Goal: Task Accomplishment & Management: Use online tool/utility

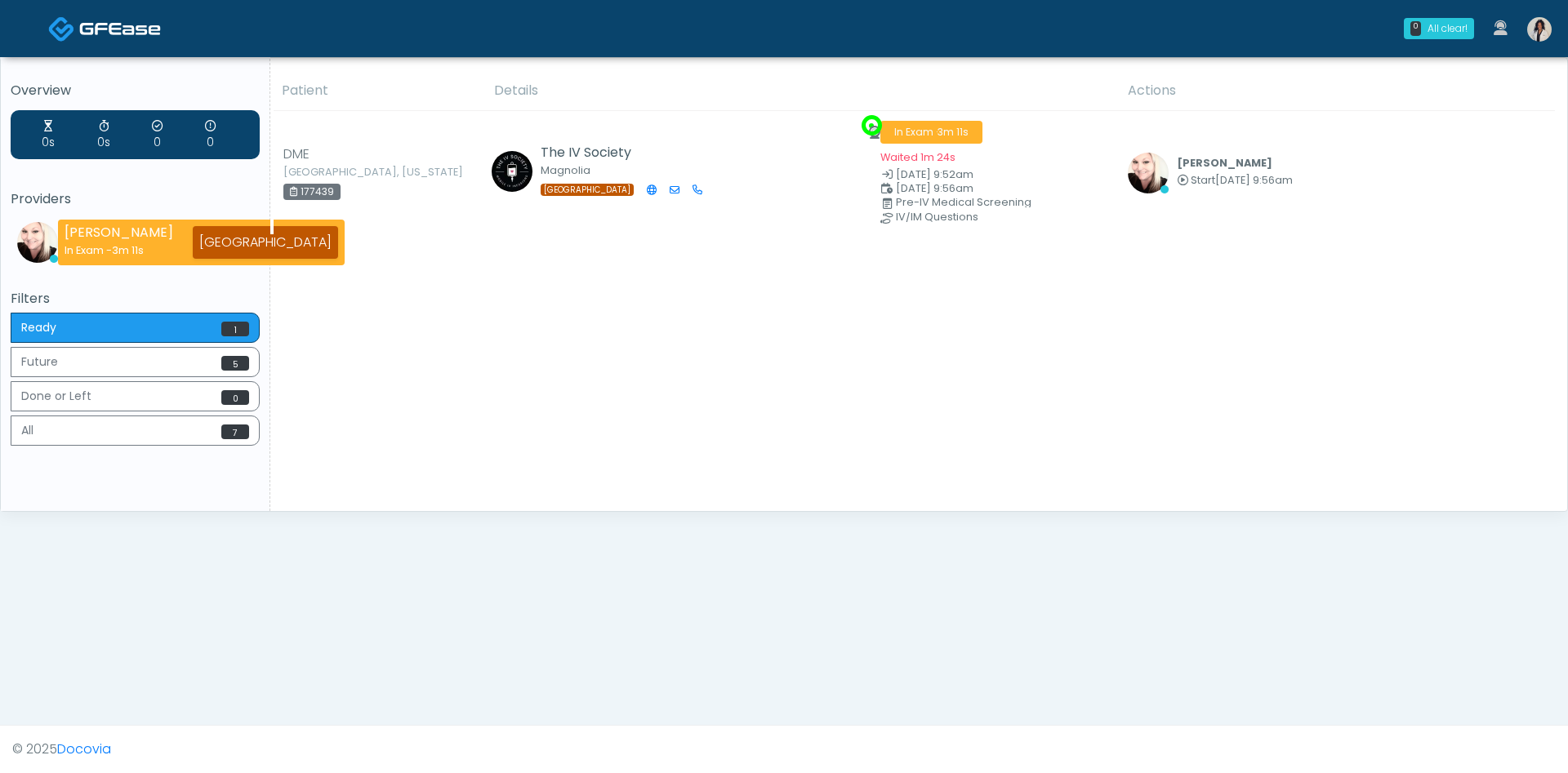
click at [1541, 19] on img at bounding box center [1539, 29] width 24 height 24
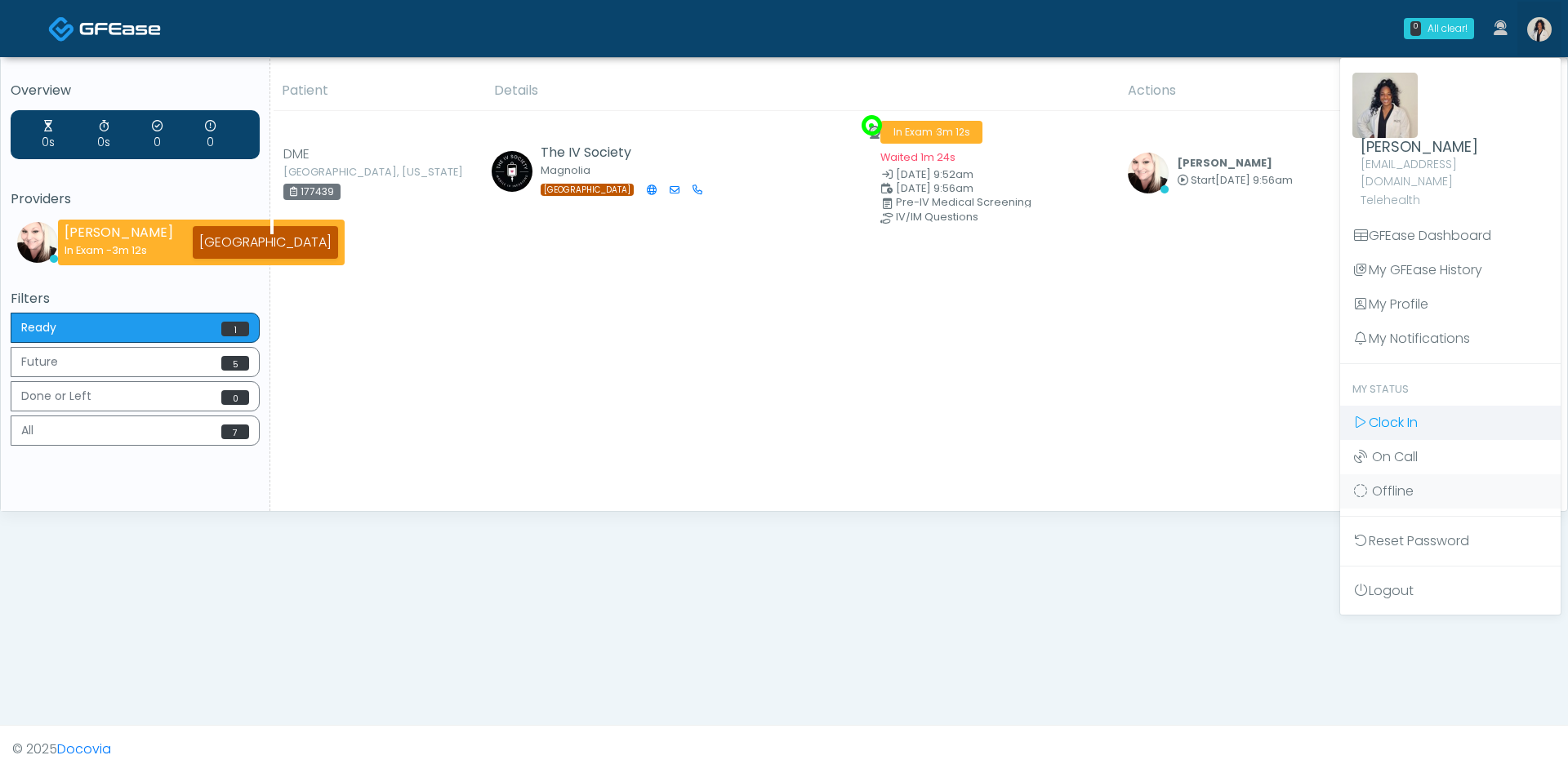
click at [1420, 406] on link "Clock In" at bounding box center [1450, 423] width 220 height 34
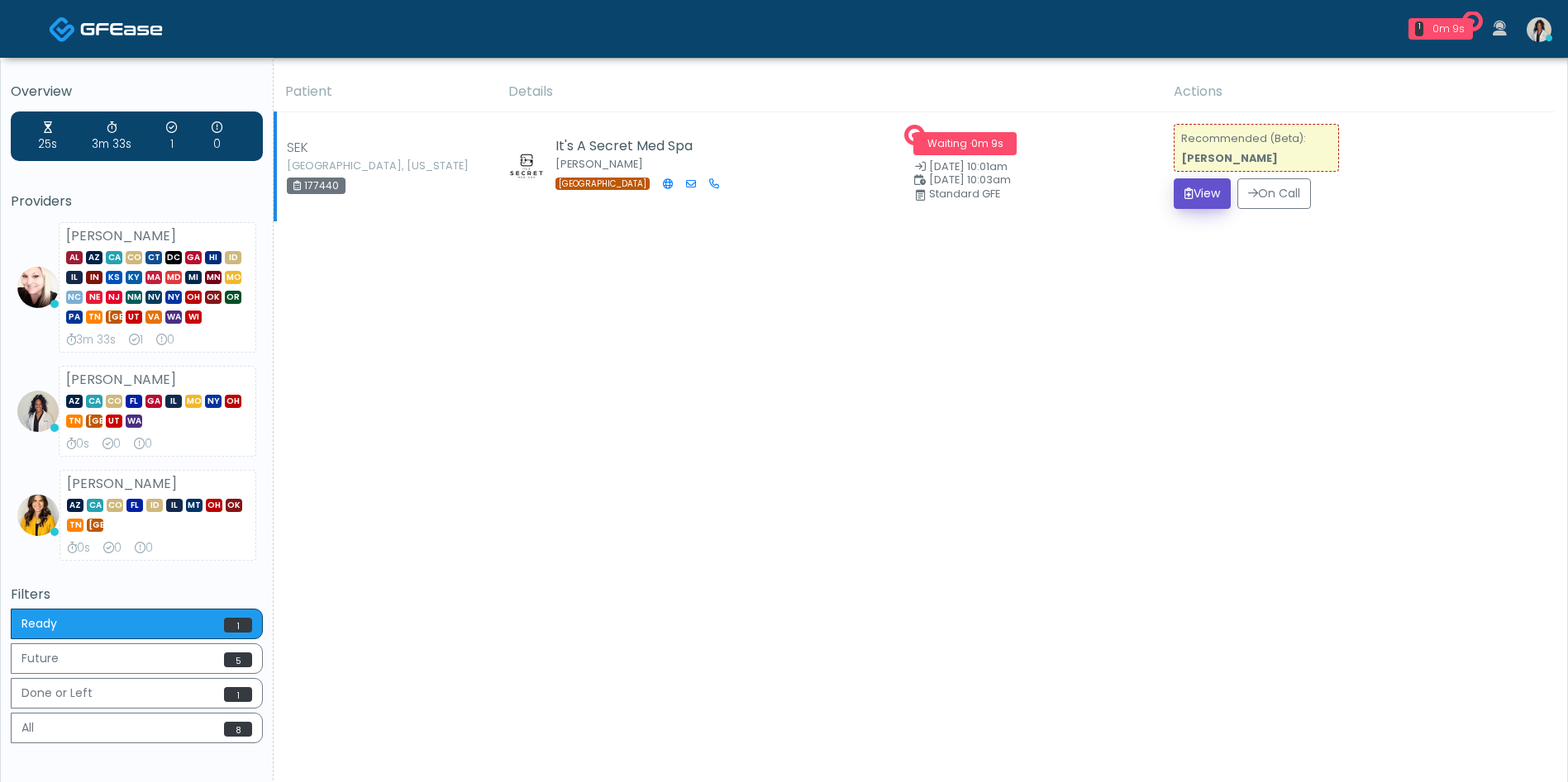
click at [1189, 191] on button "View" at bounding box center [1202, 193] width 57 height 30
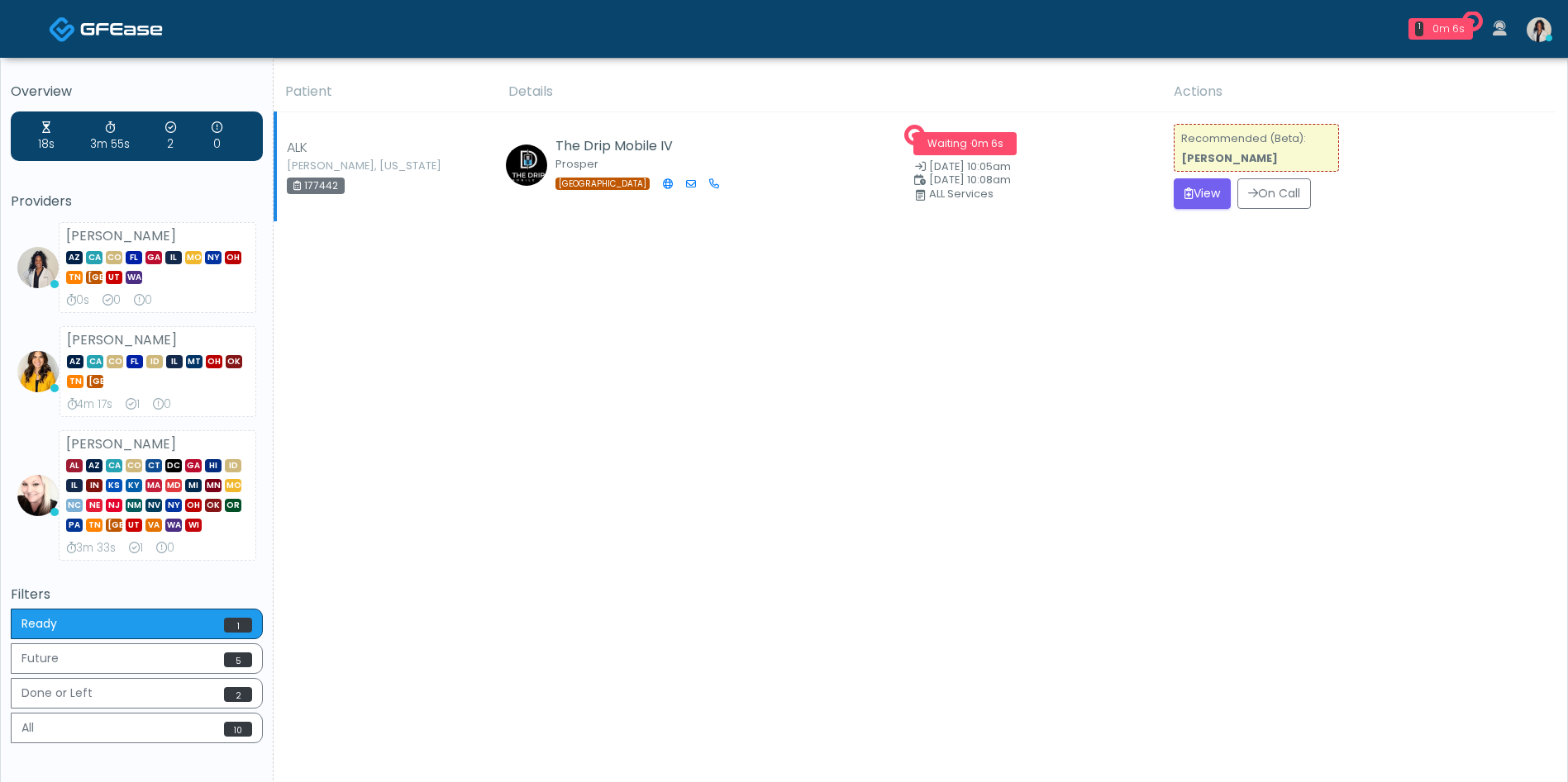
click at [1185, 219] on td "Recommended (Beta): Erika Felder View On Call" at bounding box center [1359, 166] width 392 height 109
click at [1207, 189] on button "View" at bounding box center [1202, 193] width 57 height 30
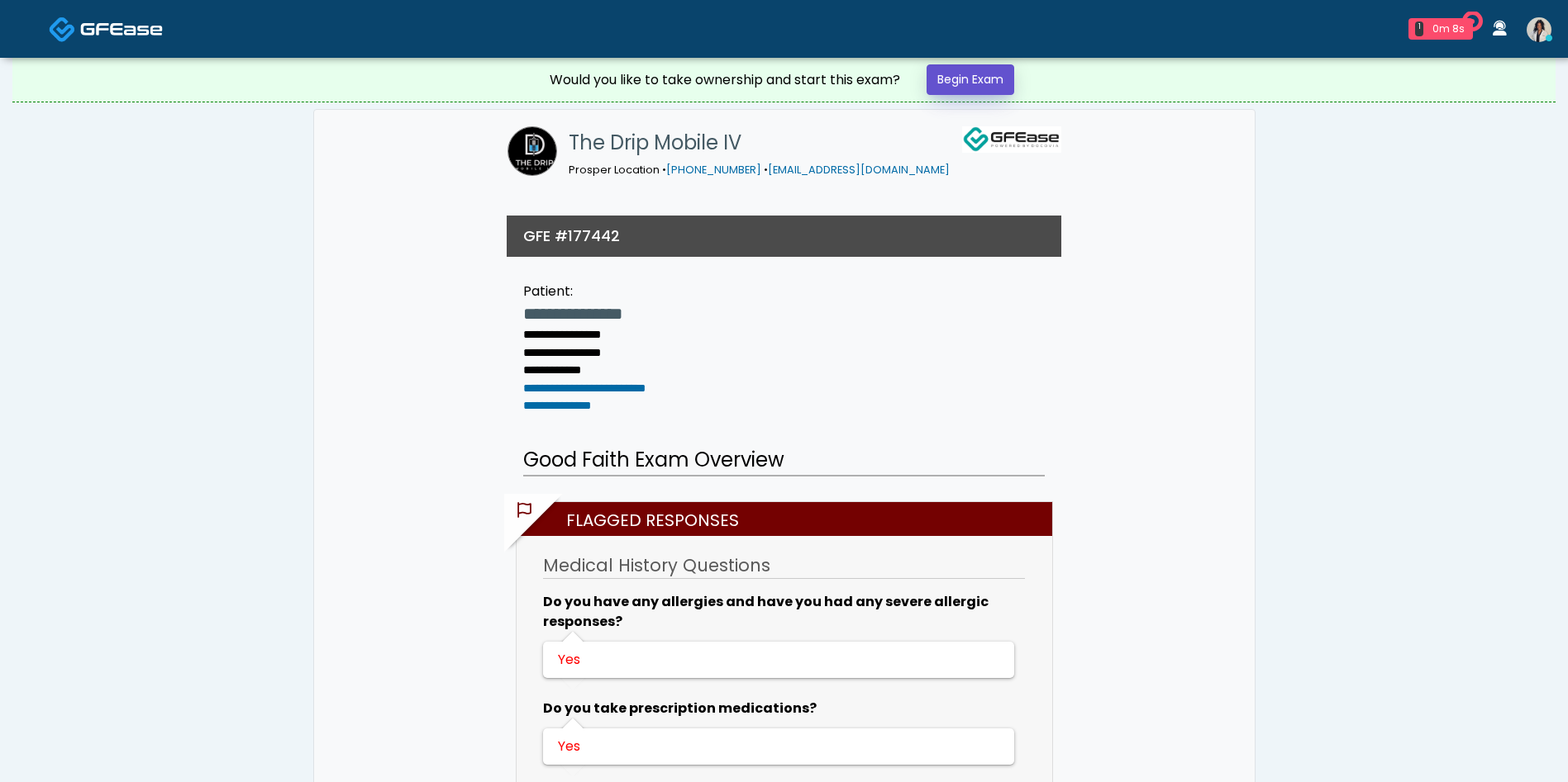
click at [981, 81] on link "Begin Exam" at bounding box center [969, 79] width 87 height 30
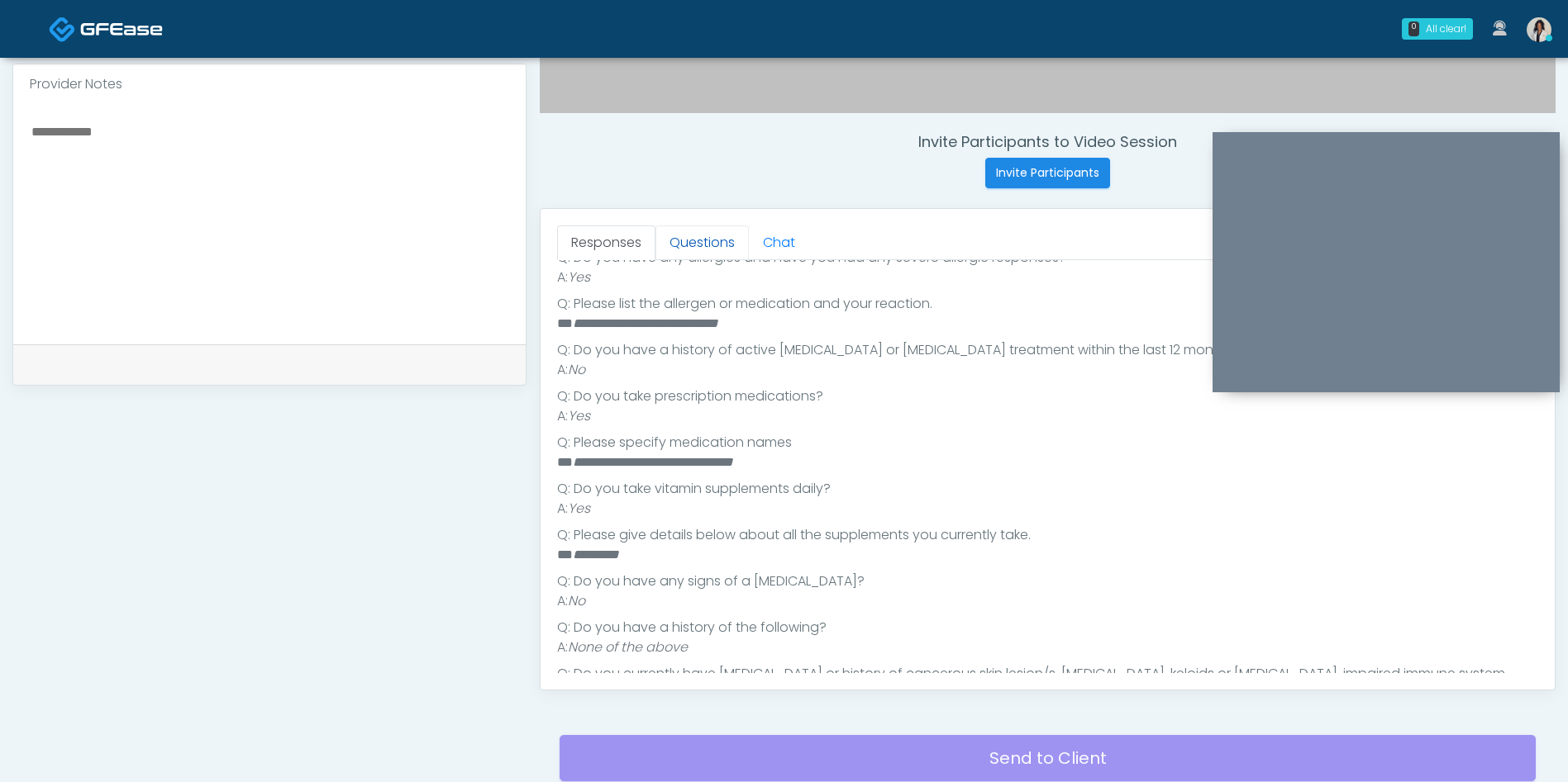
scroll to position [649, 0]
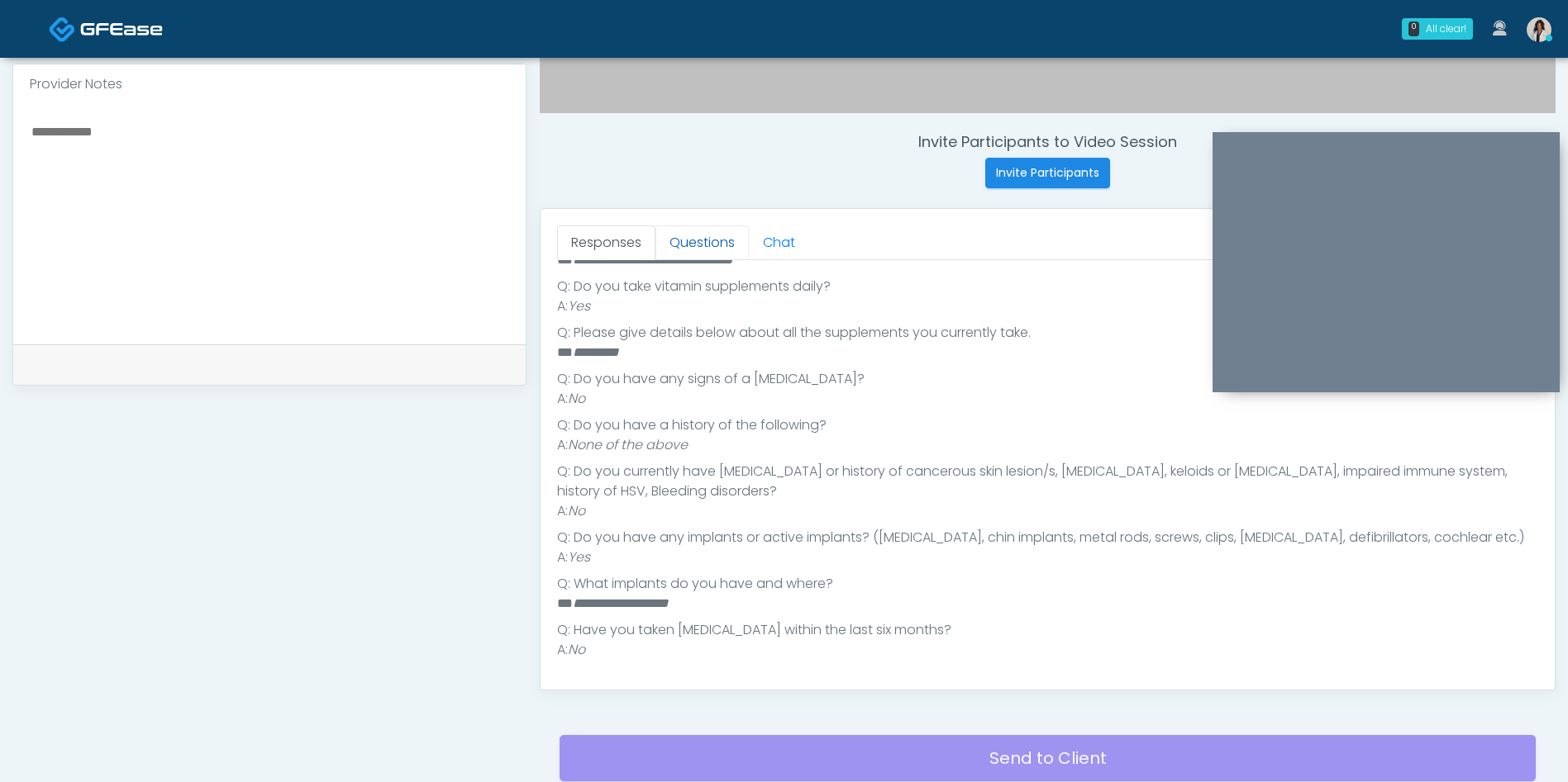
click at [711, 231] on link "Questions" at bounding box center [702, 243] width 94 height 35
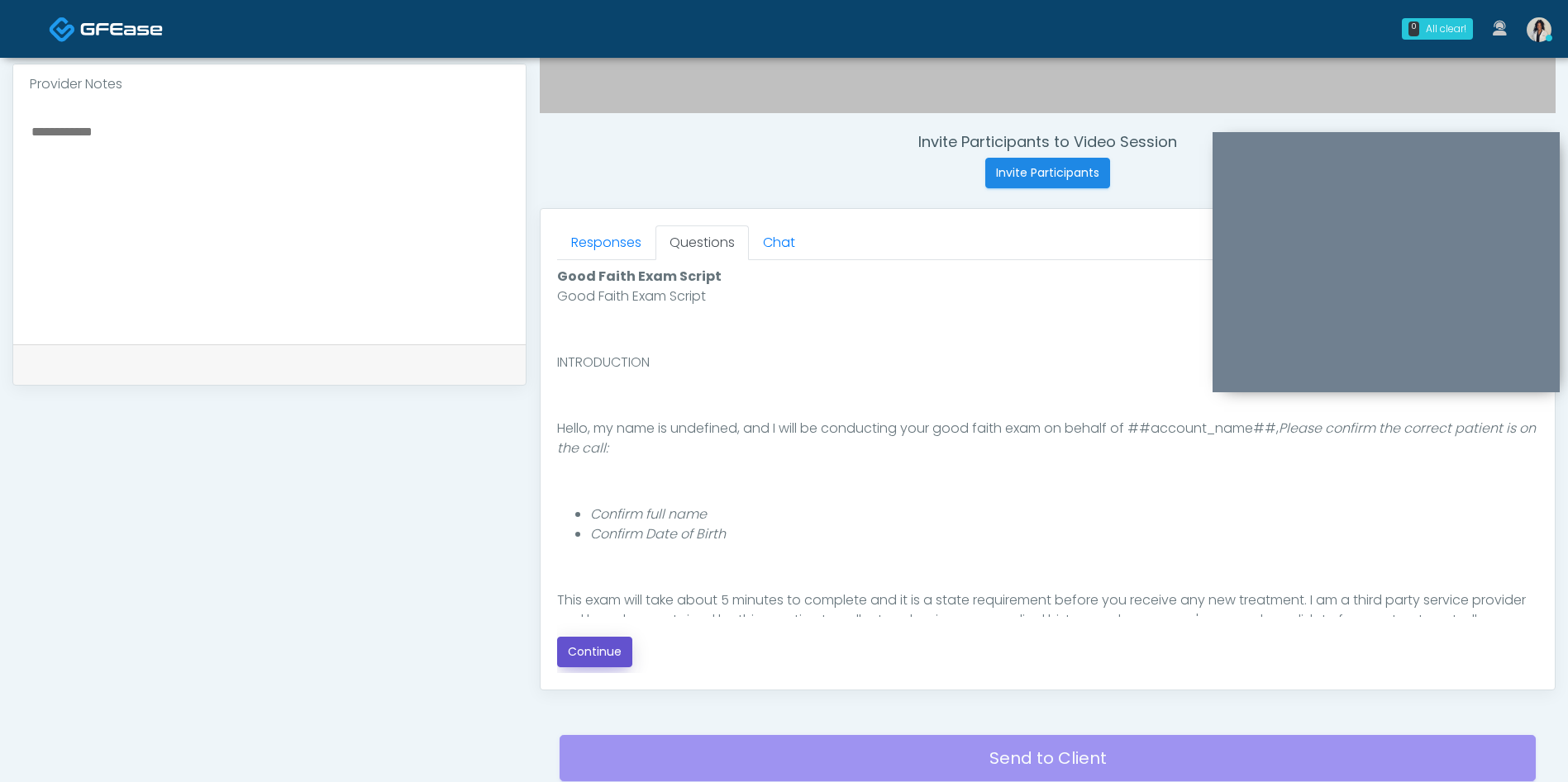
click at [608, 640] on button "Continue" at bounding box center [595, 652] width 75 height 30
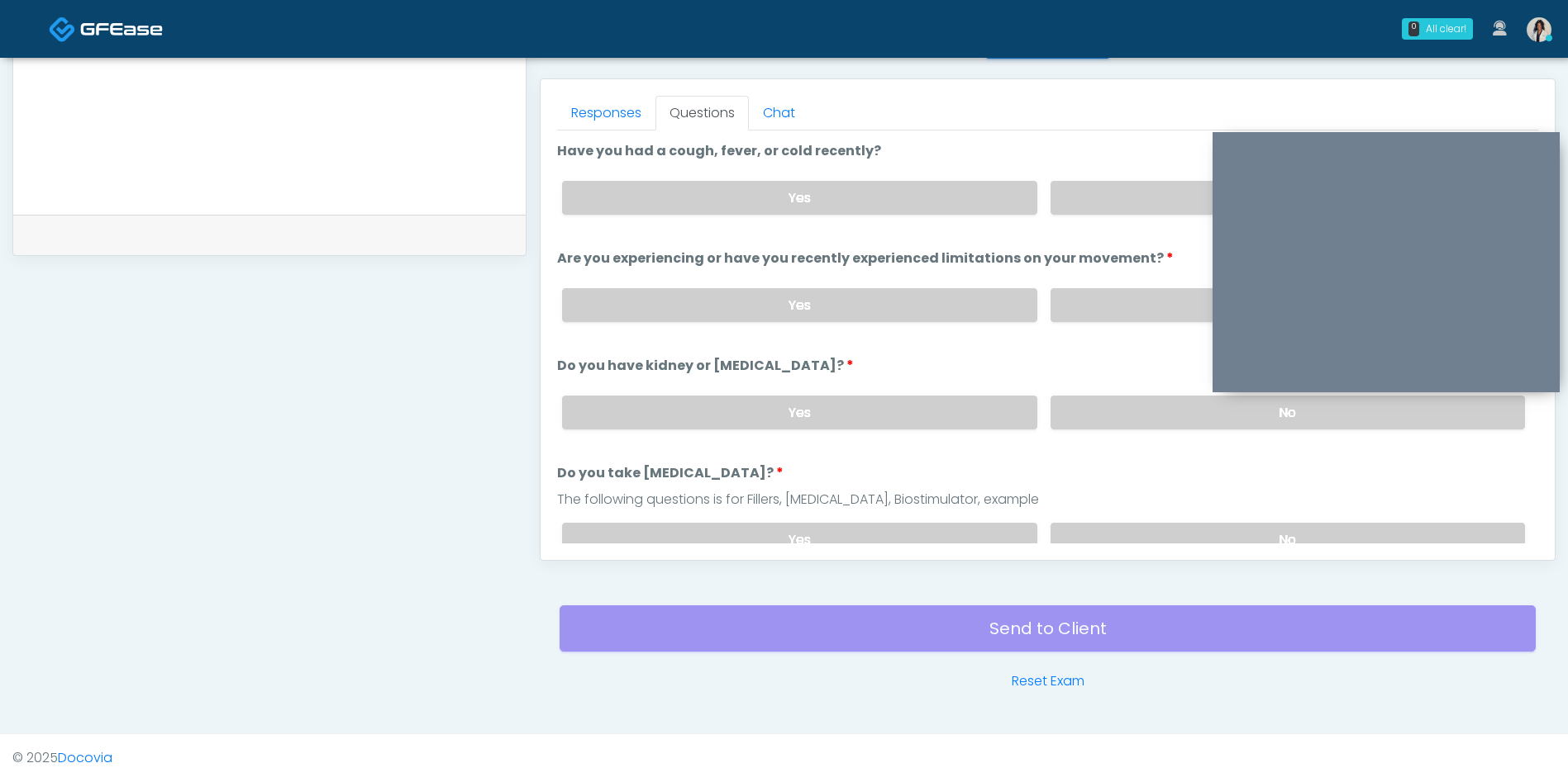
click at [1135, 162] on li "Have you had a cough, fever, or cold recently? Have you had a cough, fever, or …" at bounding box center [1047, 184] width 980 height 87
click at [1101, 301] on label "No" at bounding box center [1287, 305] width 475 height 34
click at [1137, 184] on label "No" at bounding box center [1287, 197] width 475 height 34
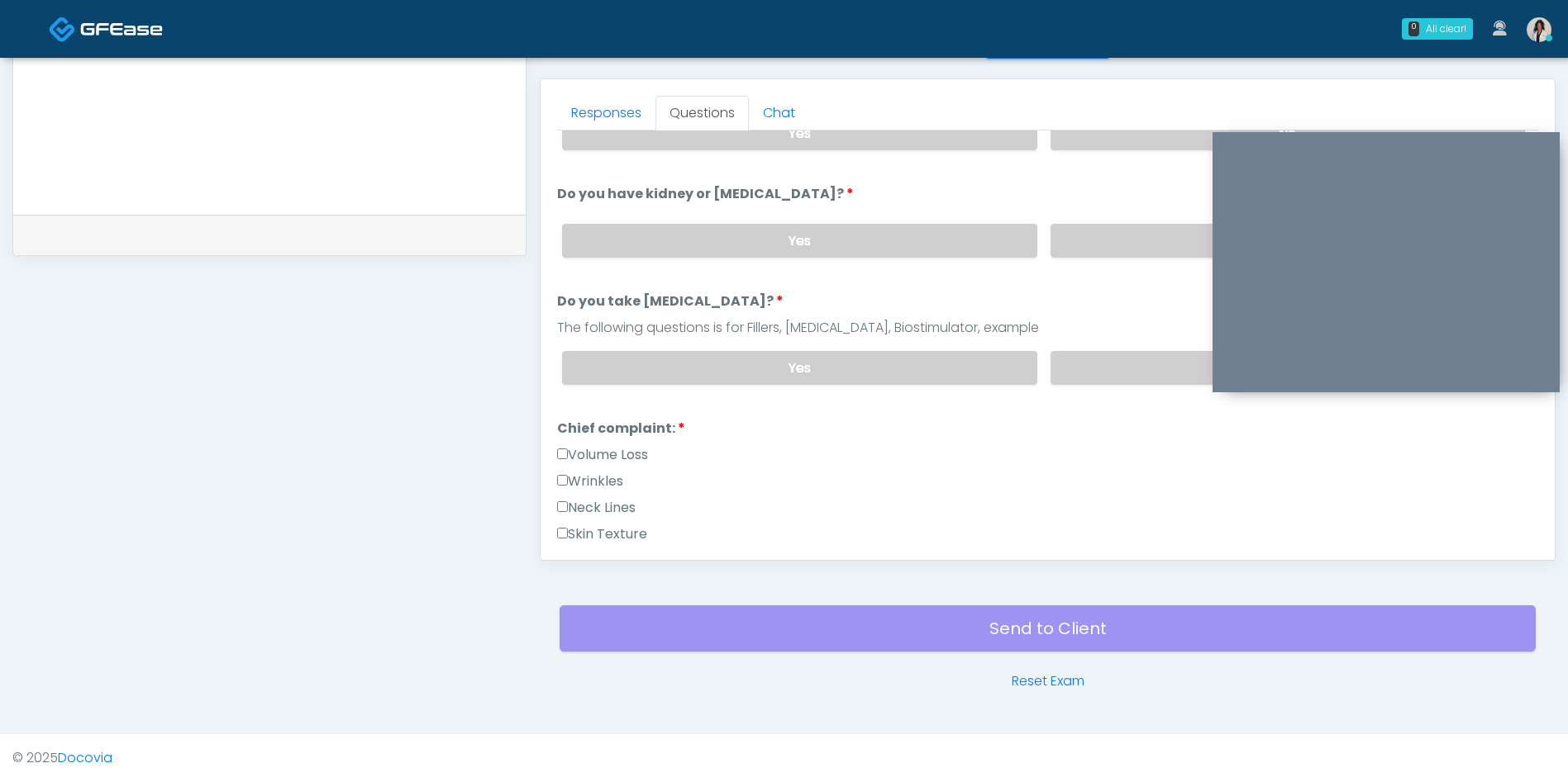
scroll to position [222, 0]
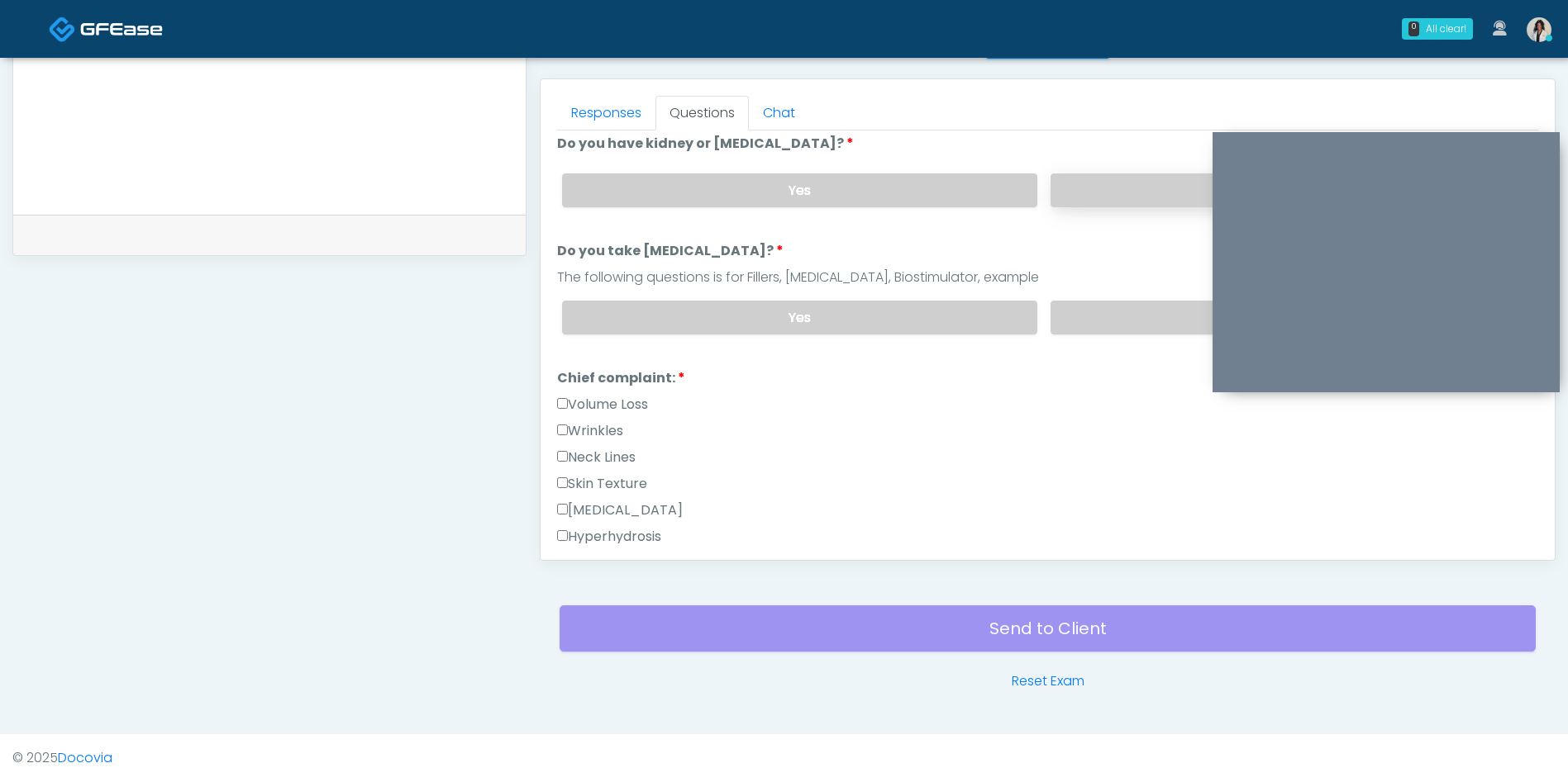
click at [1119, 196] on label "No" at bounding box center [1287, 190] width 475 height 34
click at [1104, 310] on label "No" at bounding box center [1287, 318] width 475 height 34
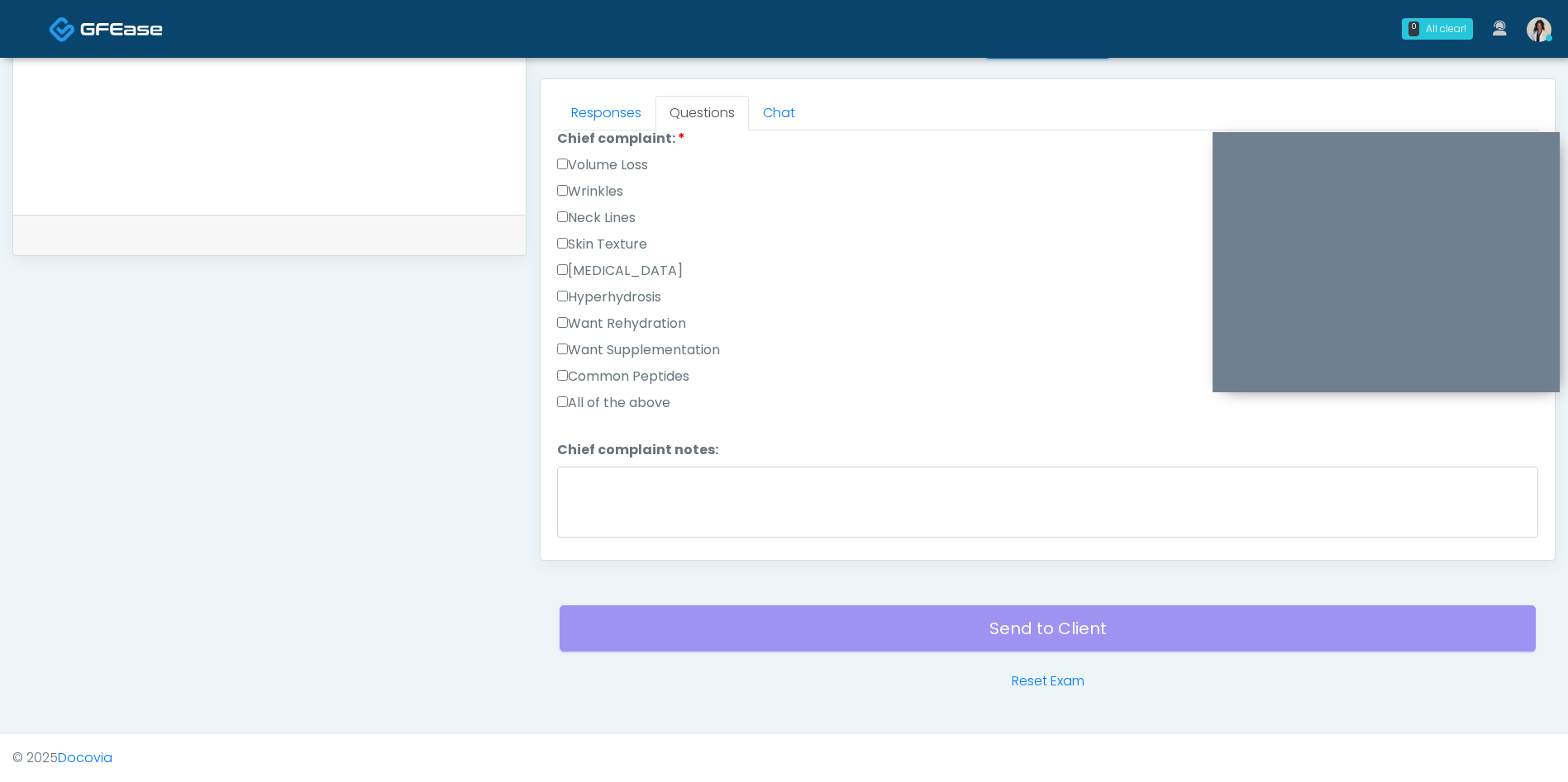
scroll to position [480, 0]
click at [686, 305] on label "Want Rehydration" at bounding box center [622, 306] width 129 height 20
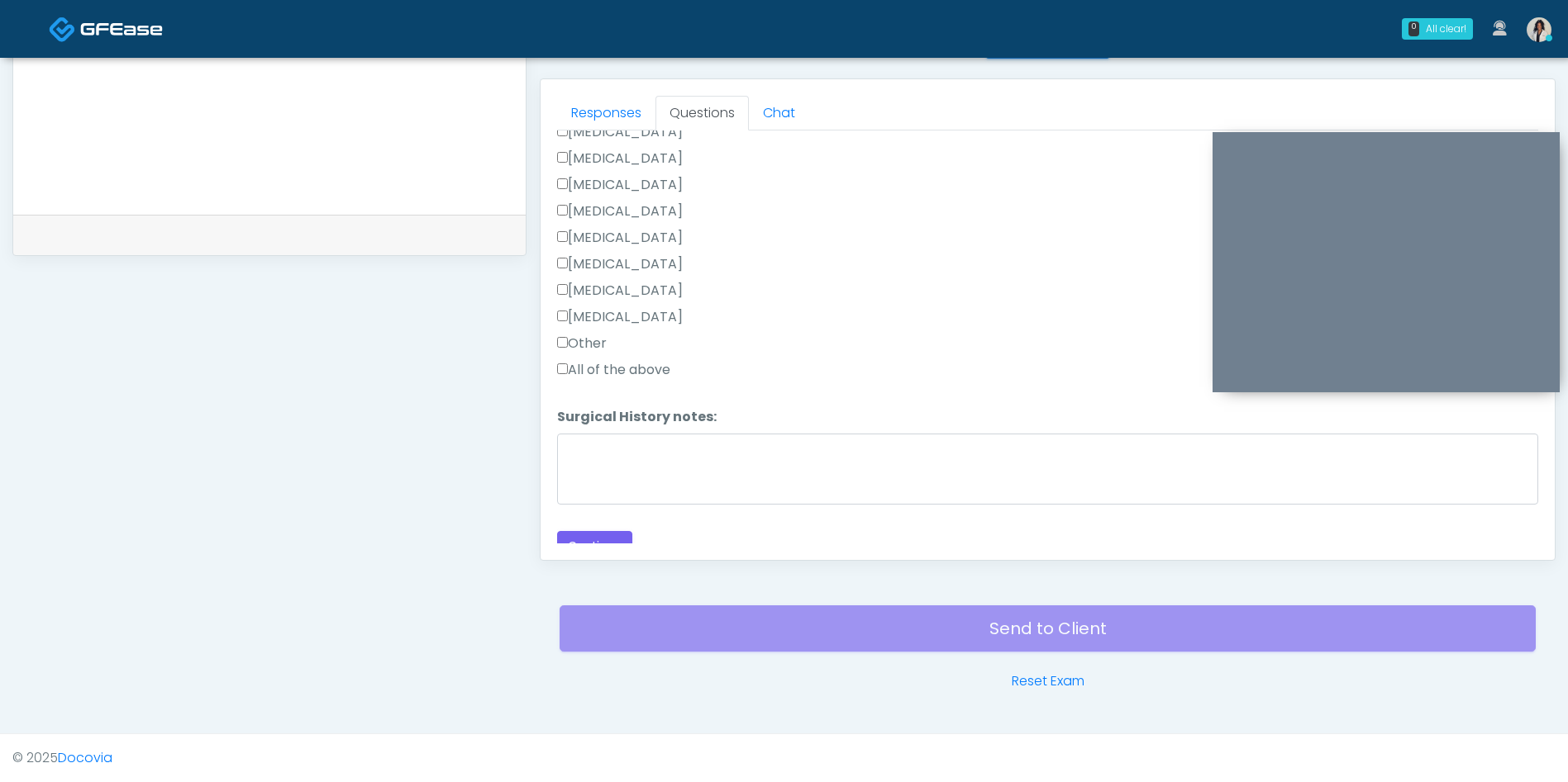
scroll to position [1055, 0]
click at [651, 350] on label "All of the above" at bounding box center [613, 352] width 113 height 20
click at [618, 306] on label "Tonsillectomy" at bounding box center [620, 299] width 126 height 20
click at [641, 356] on label "All of the above" at bounding box center [613, 352] width 113 height 20
click at [649, 346] on label "All of the above" at bounding box center [613, 352] width 113 height 20
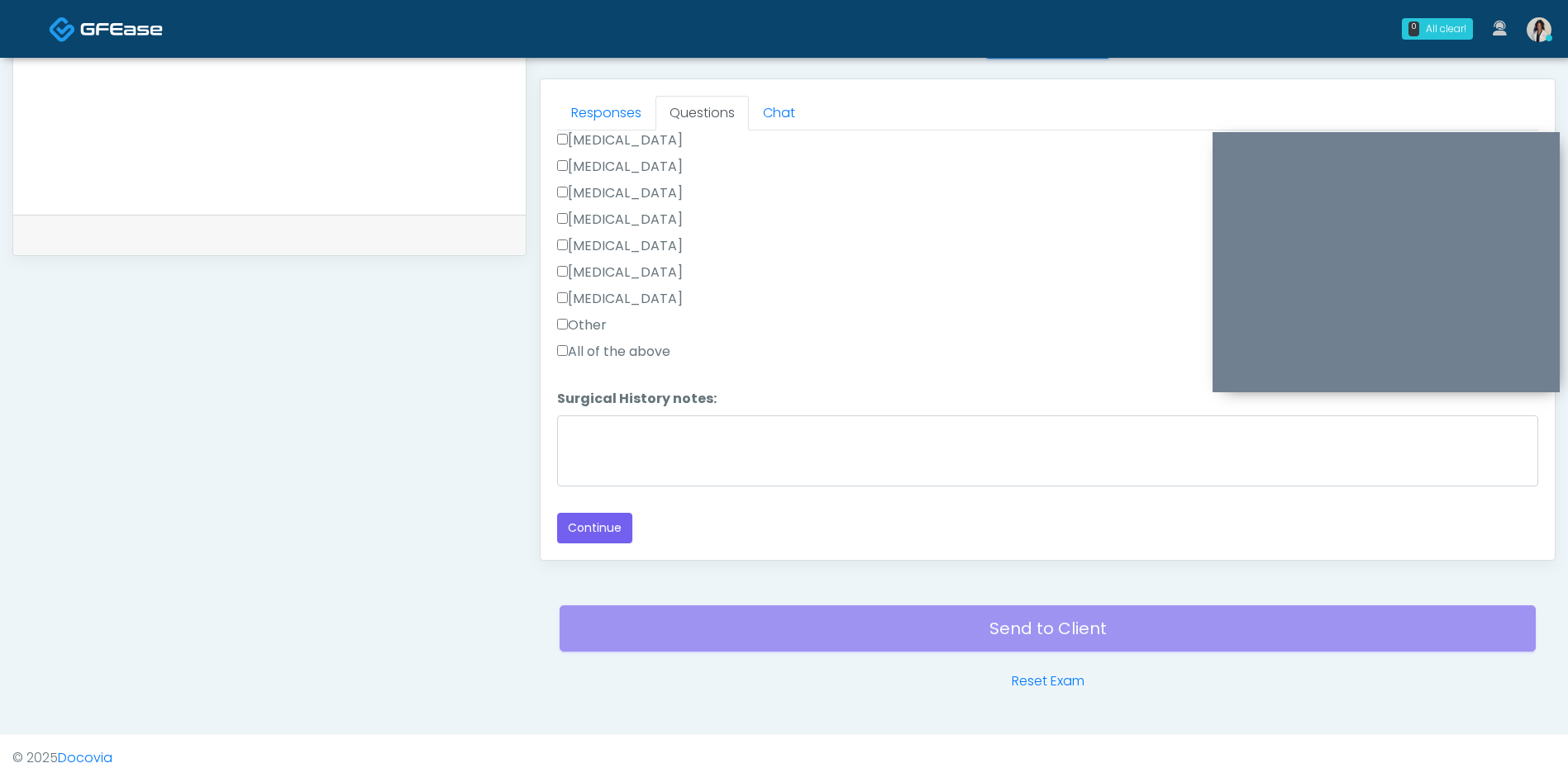
click at [617, 305] on label "Tonsillectomy" at bounding box center [620, 299] width 126 height 20
click at [606, 327] on label "Other" at bounding box center [582, 326] width 50 height 20
click at [653, 294] on label "Tonsillectomy" at bounding box center [620, 299] width 126 height 20
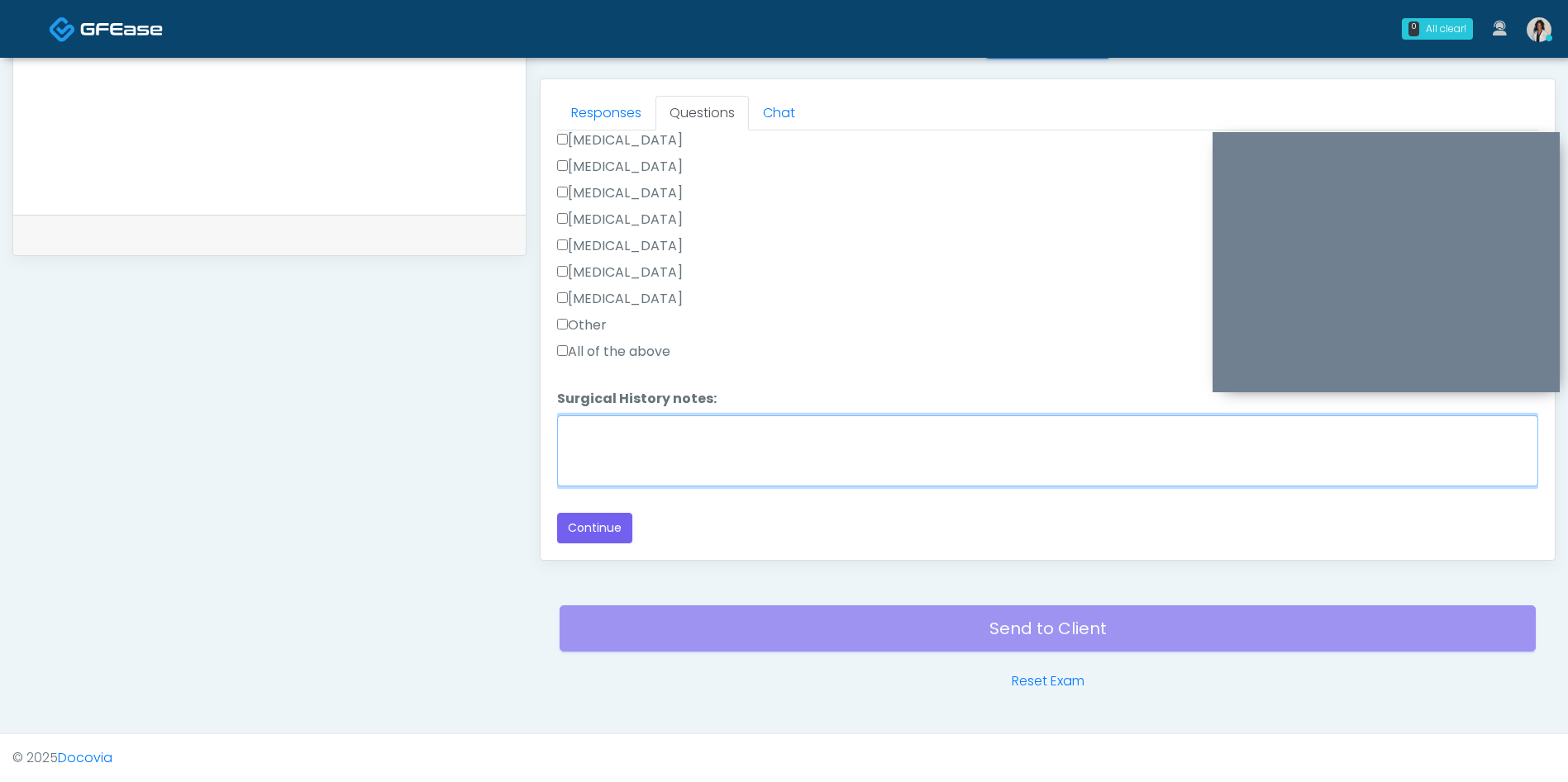
click at [673, 436] on textarea "Surgical History notes:" at bounding box center [1047, 451] width 980 height 71
type textarea "**********"
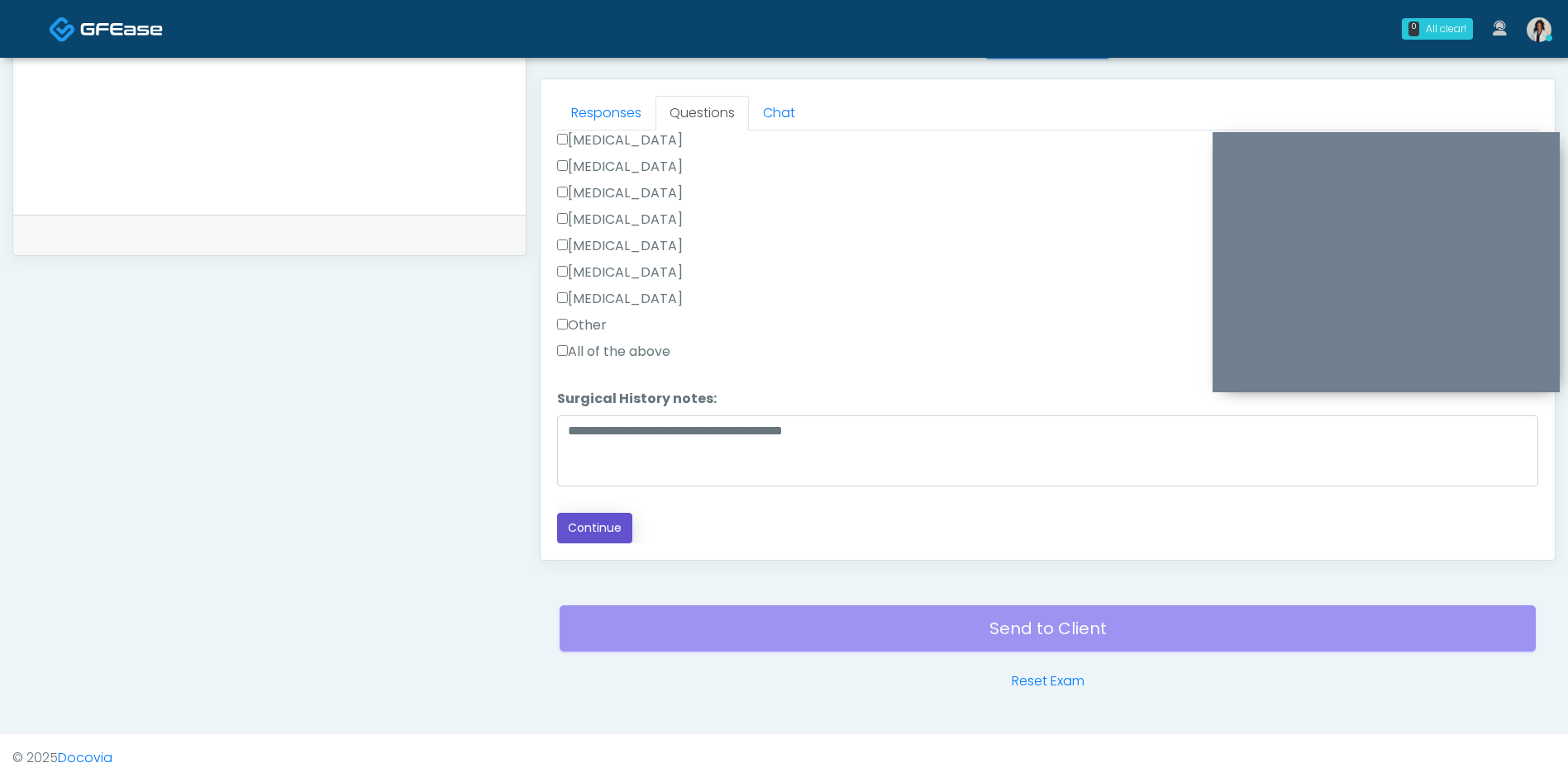
click at [625, 536] on button "Continue" at bounding box center [595, 528] width 75 height 30
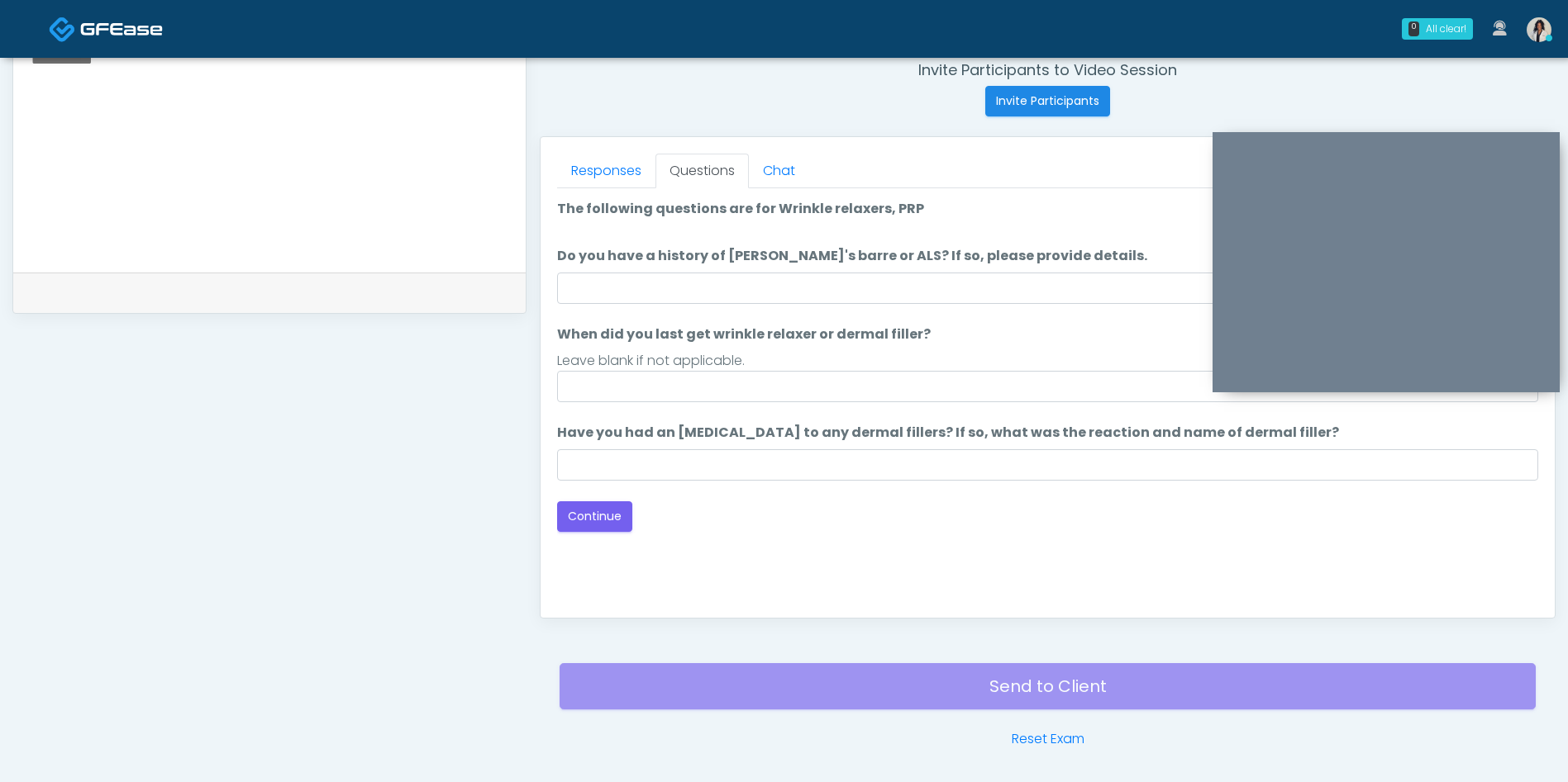
scroll to position [636, 0]
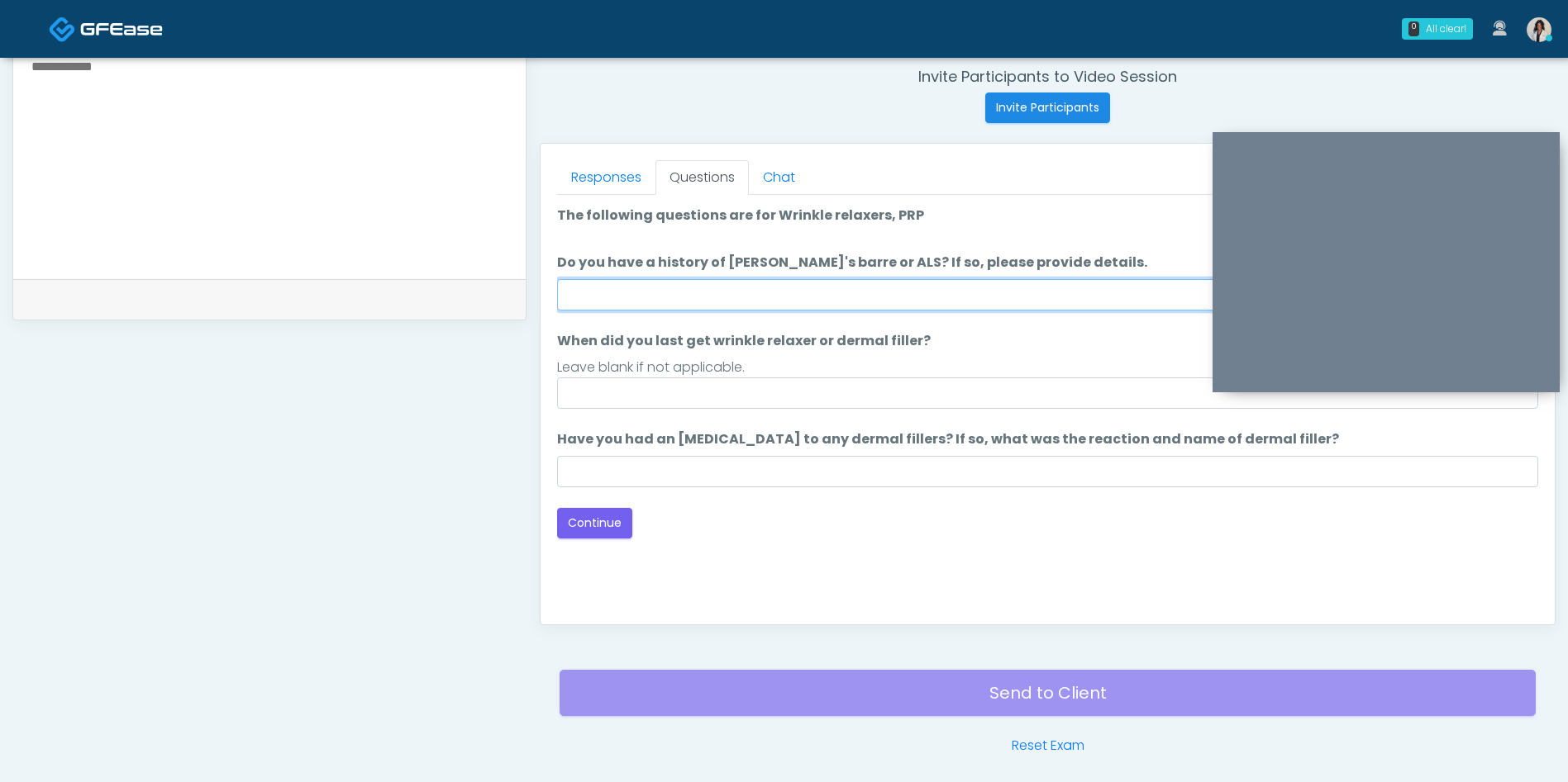
click at [741, 302] on input "Do you have a history of Guillain's barre or ALS? If so, please provide details." at bounding box center [1047, 295] width 980 height 31
type input "**"
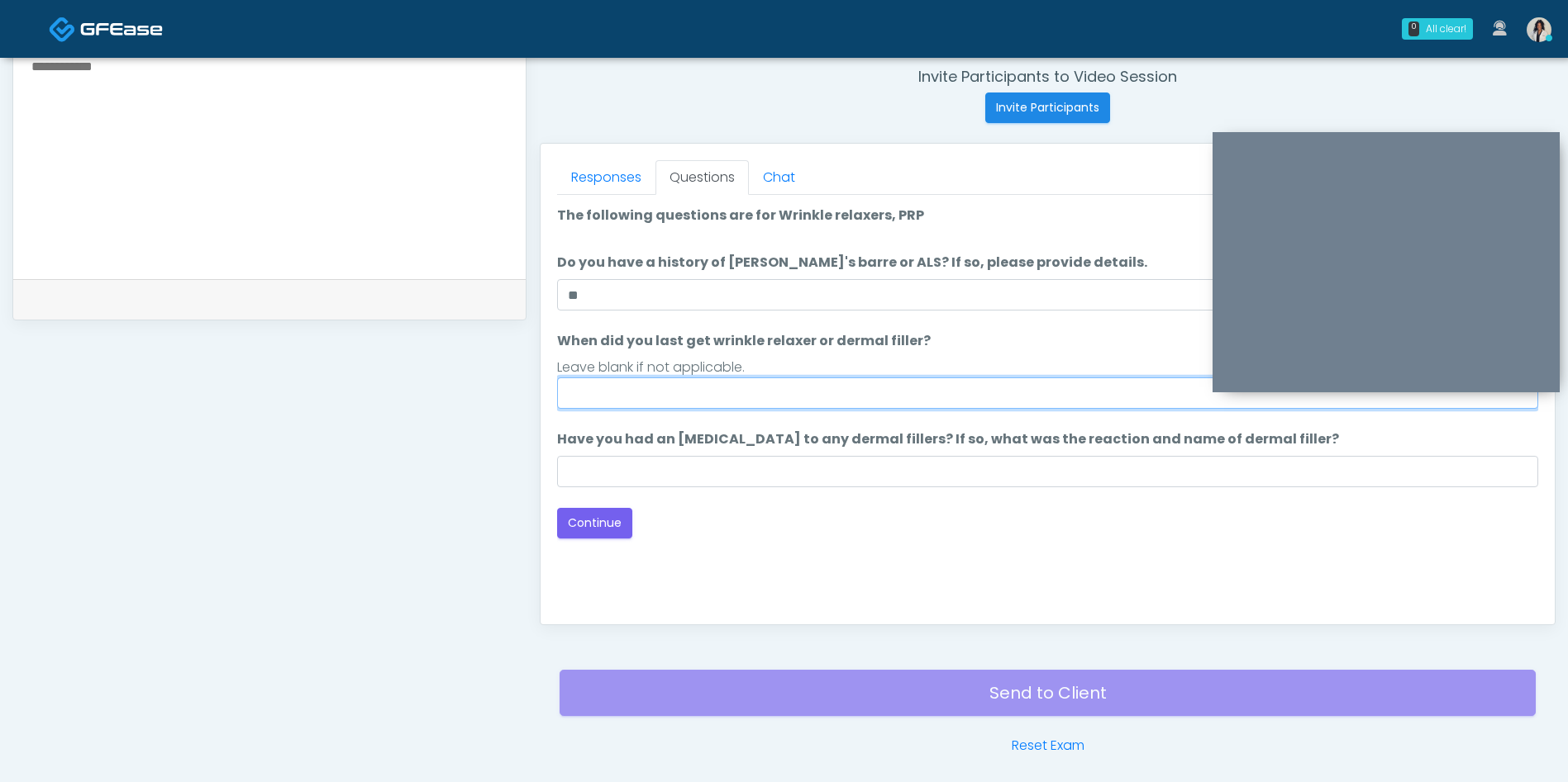
click at [994, 400] on input "When did you last get wrinkle relaxer or dermal filler?" at bounding box center [1047, 393] width 980 height 31
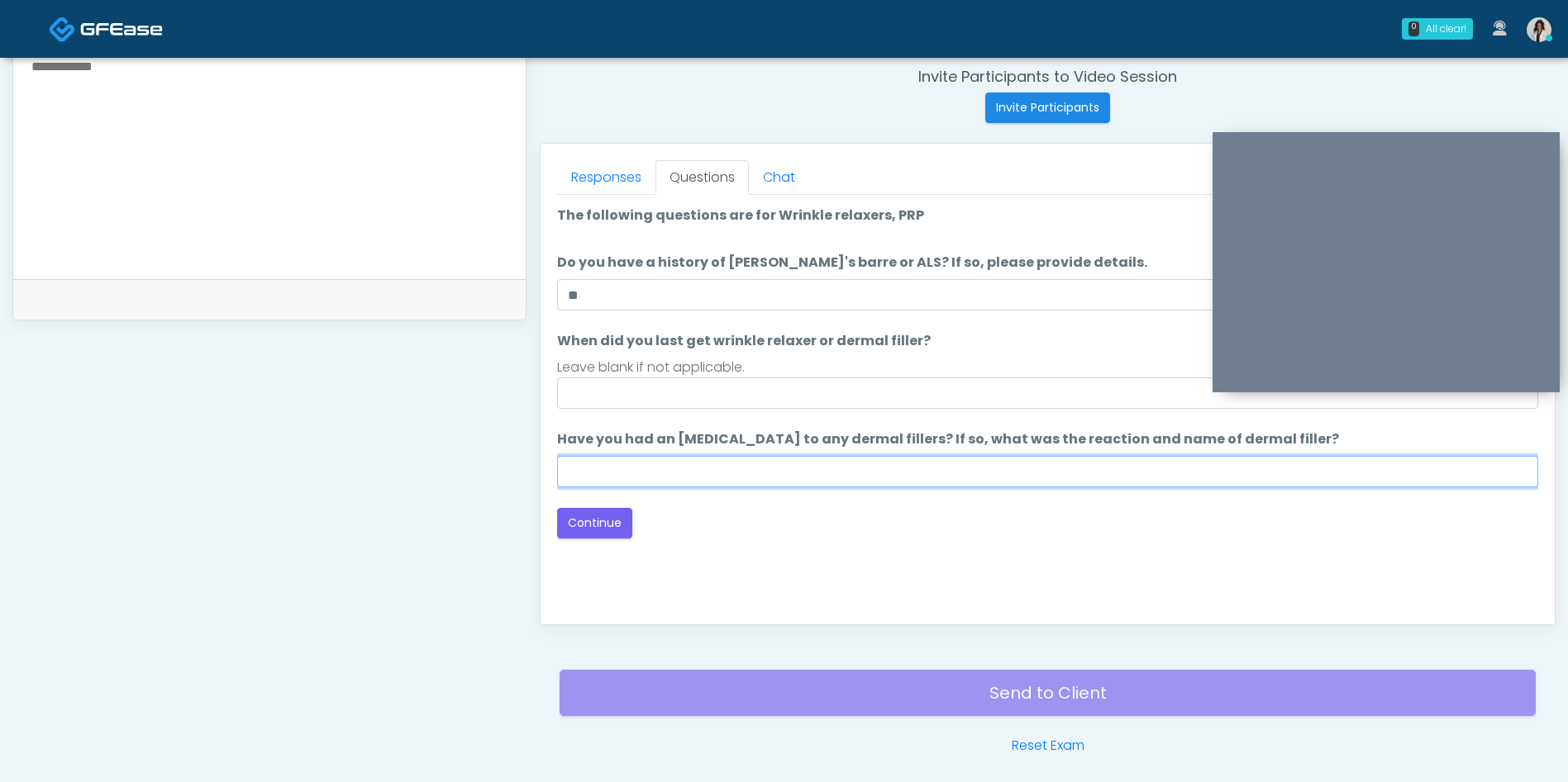
click at [884, 469] on input "Have you had an allergic response to any dermal fillers? If so, what was the re…" at bounding box center [1047, 472] width 980 height 31
type input "**"
click at [591, 533] on button "Continue" at bounding box center [595, 523] width 75 height 30
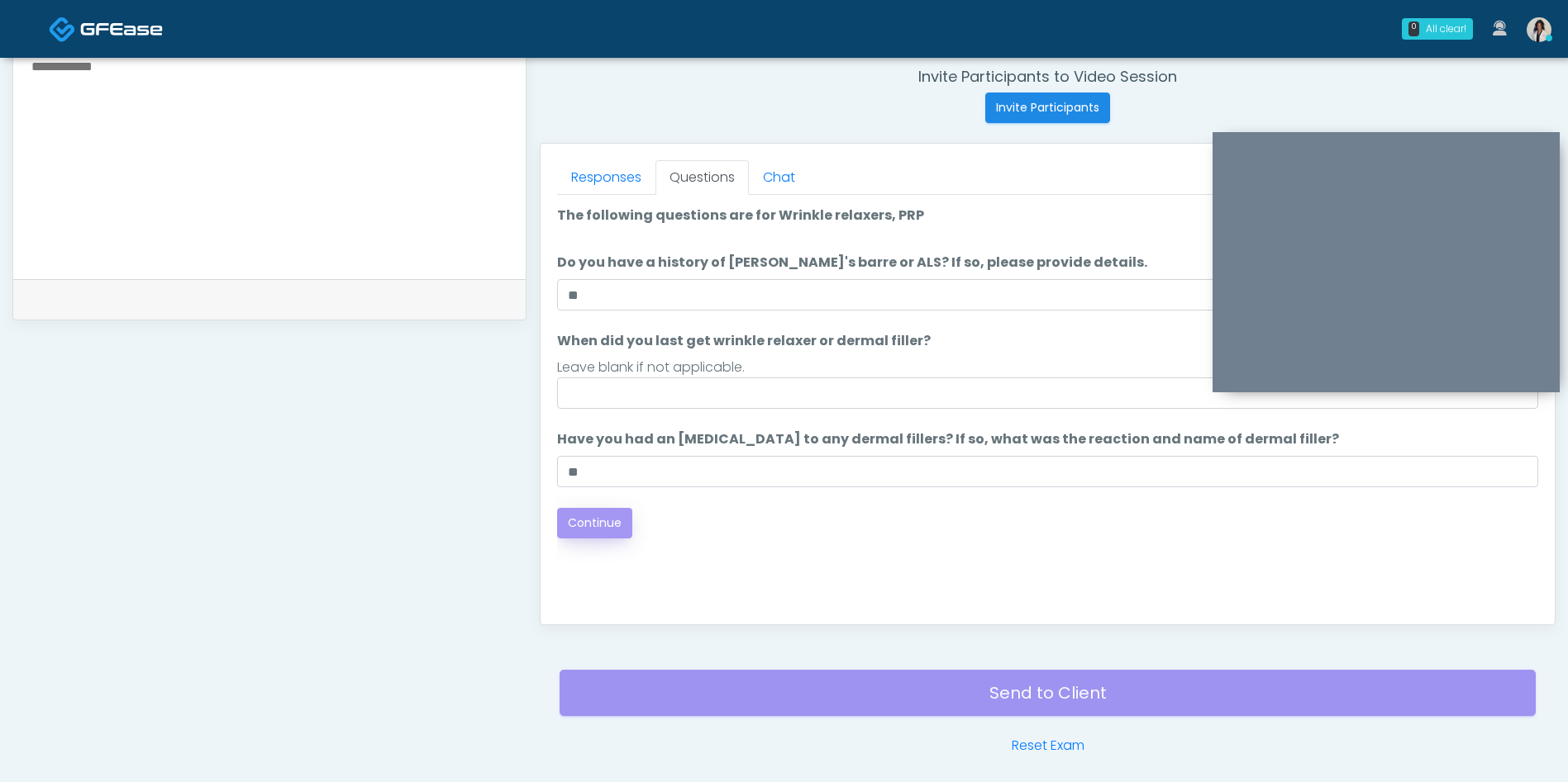
scroll to position [700, 0]
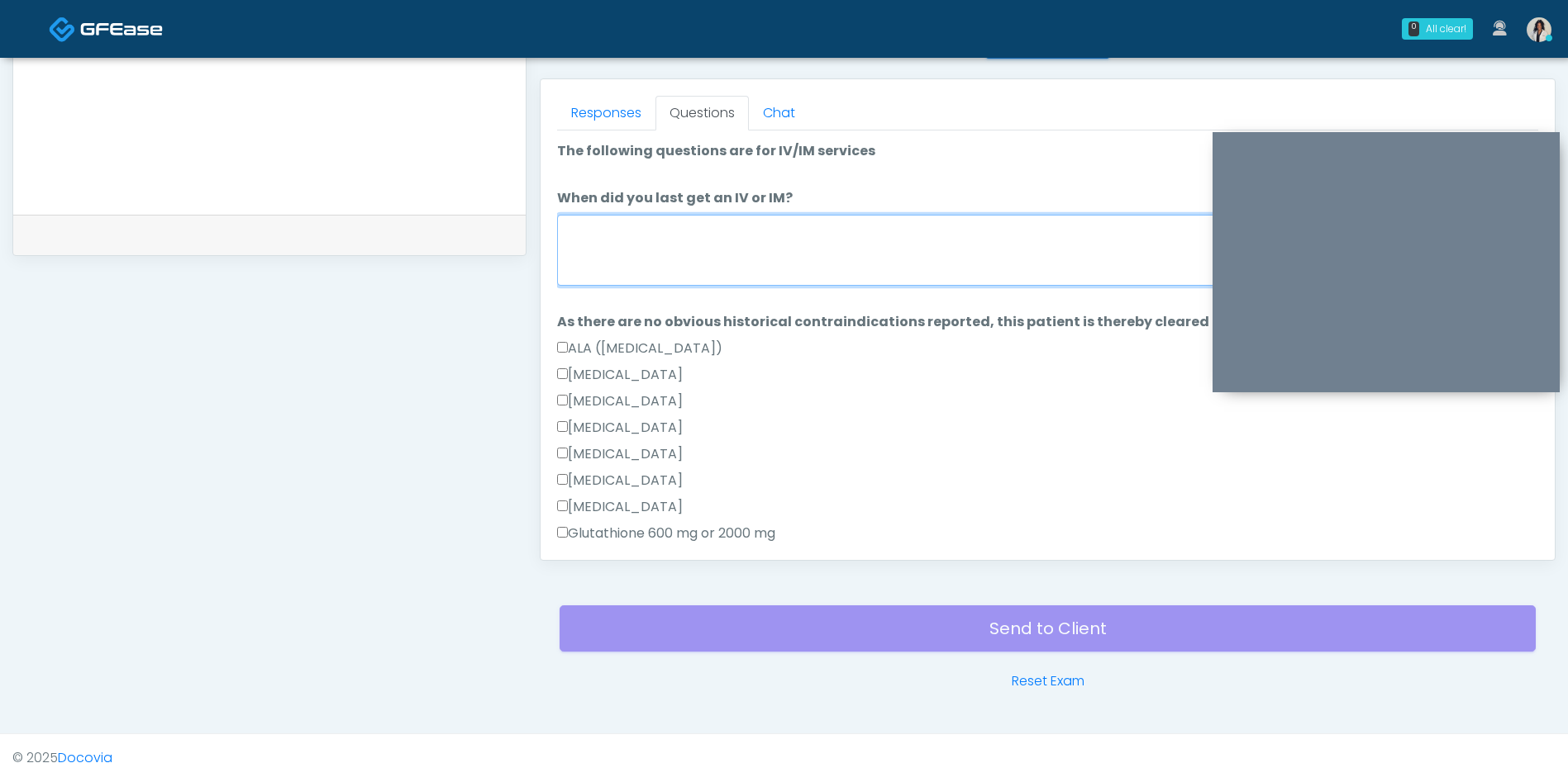
click at [837, 258] on textarea "When did you last get an IV or IM?" at bounding box center [1047, 250] width 980 height 71
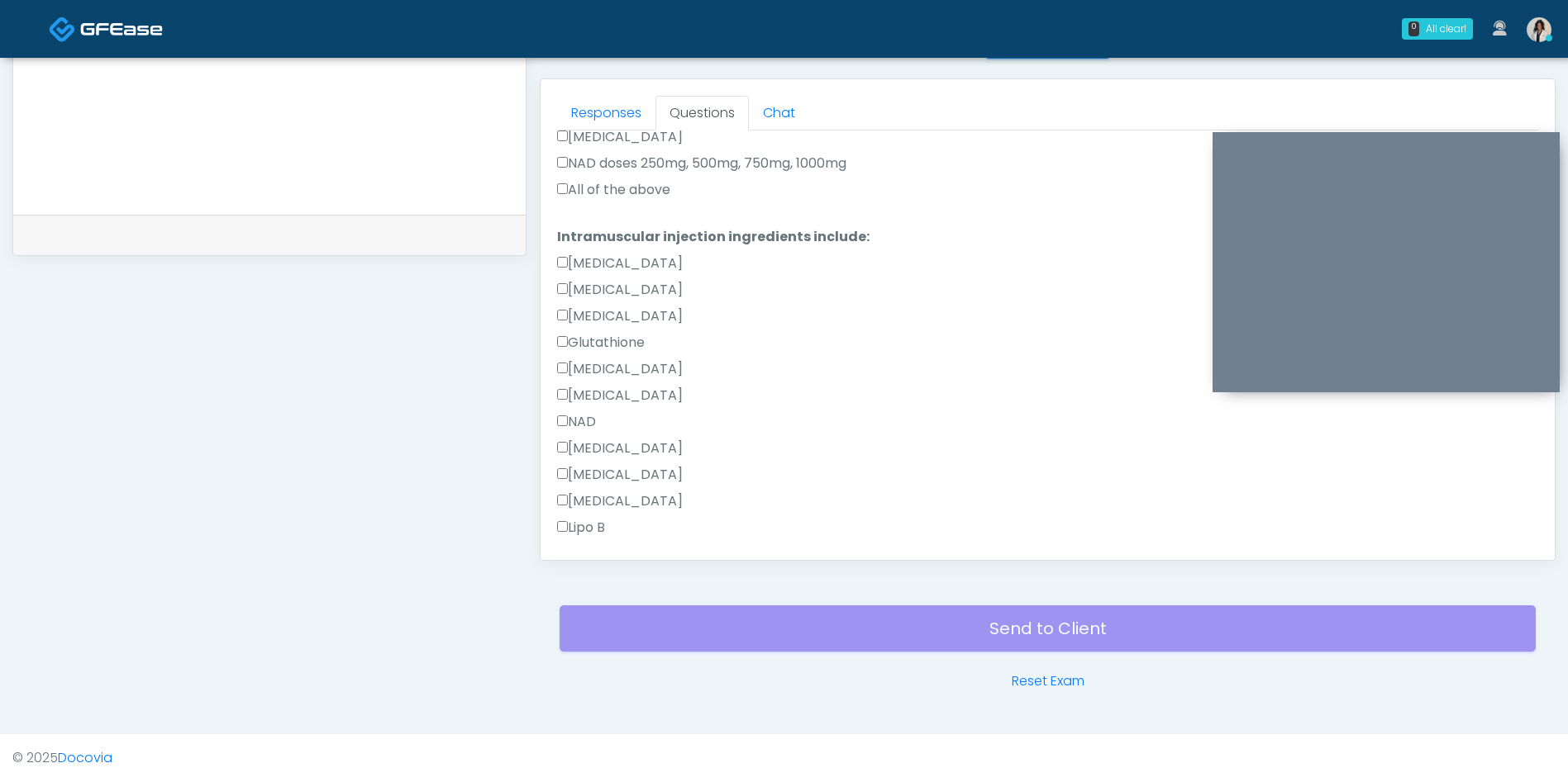
type textarea "**********"
click at [663, 198] on label "All of the above" at bounding box center [613, 190] width 113 height 20
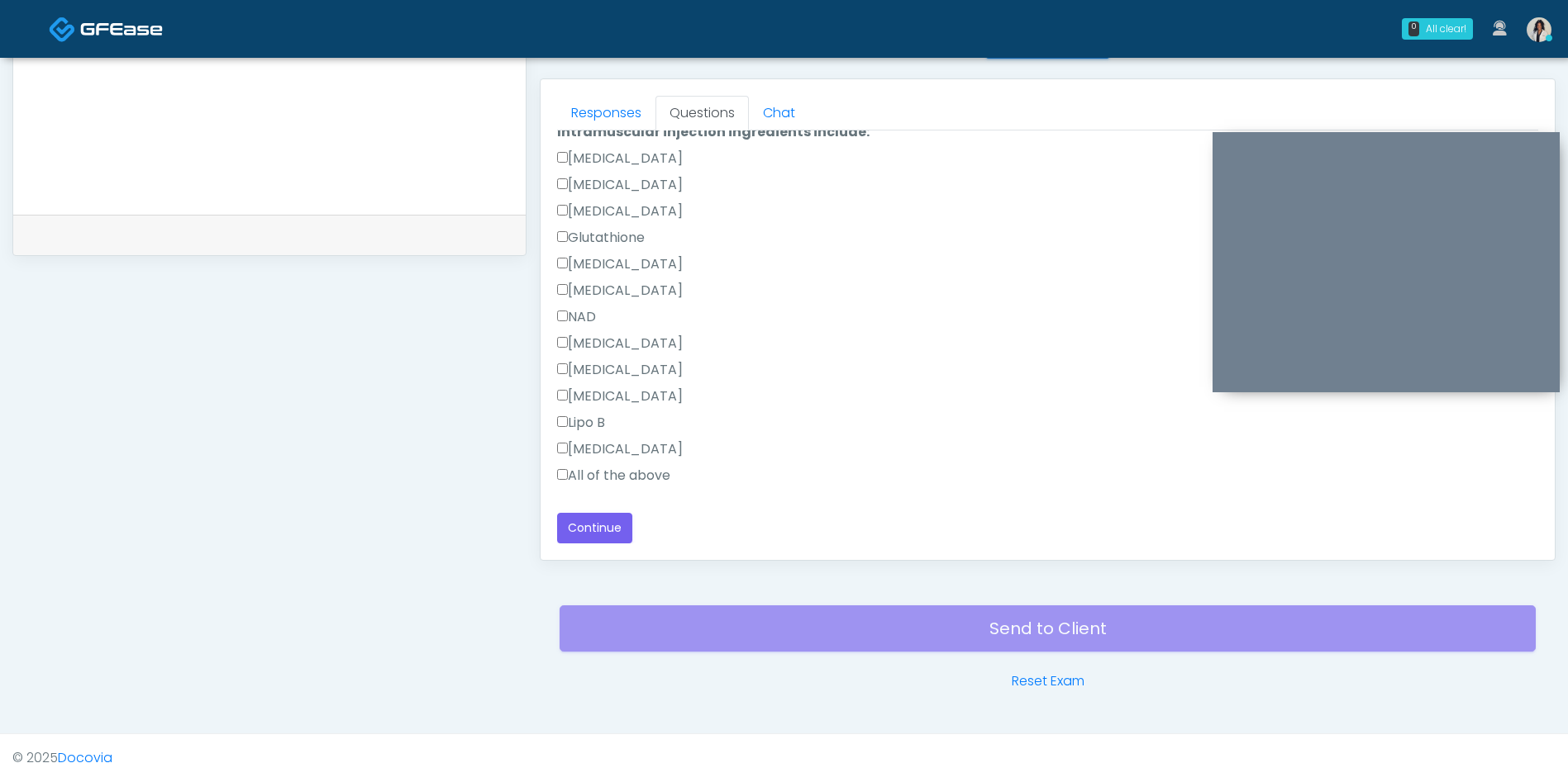
click at [633, 453] on label "Amino Acids" at bounding box center [620, 450] width 126 height 20
click at [603, 532] on button "Continue" at bounding box center [595, 528] width 75 height 30
click at [648, 472] on label "All of the above" at bounding box center [613, 476] width 113 height 20
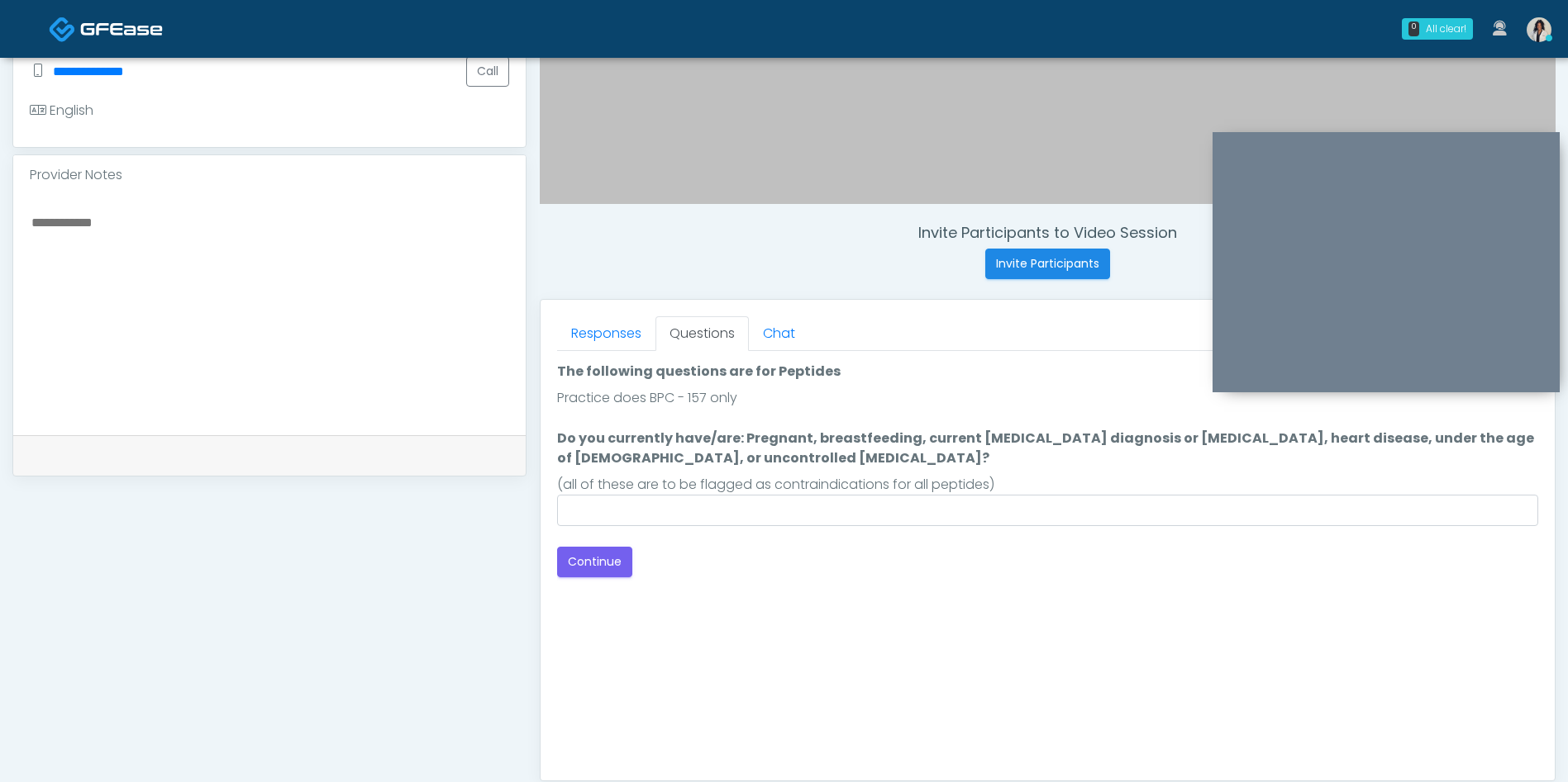
scroll to position [451, 0]
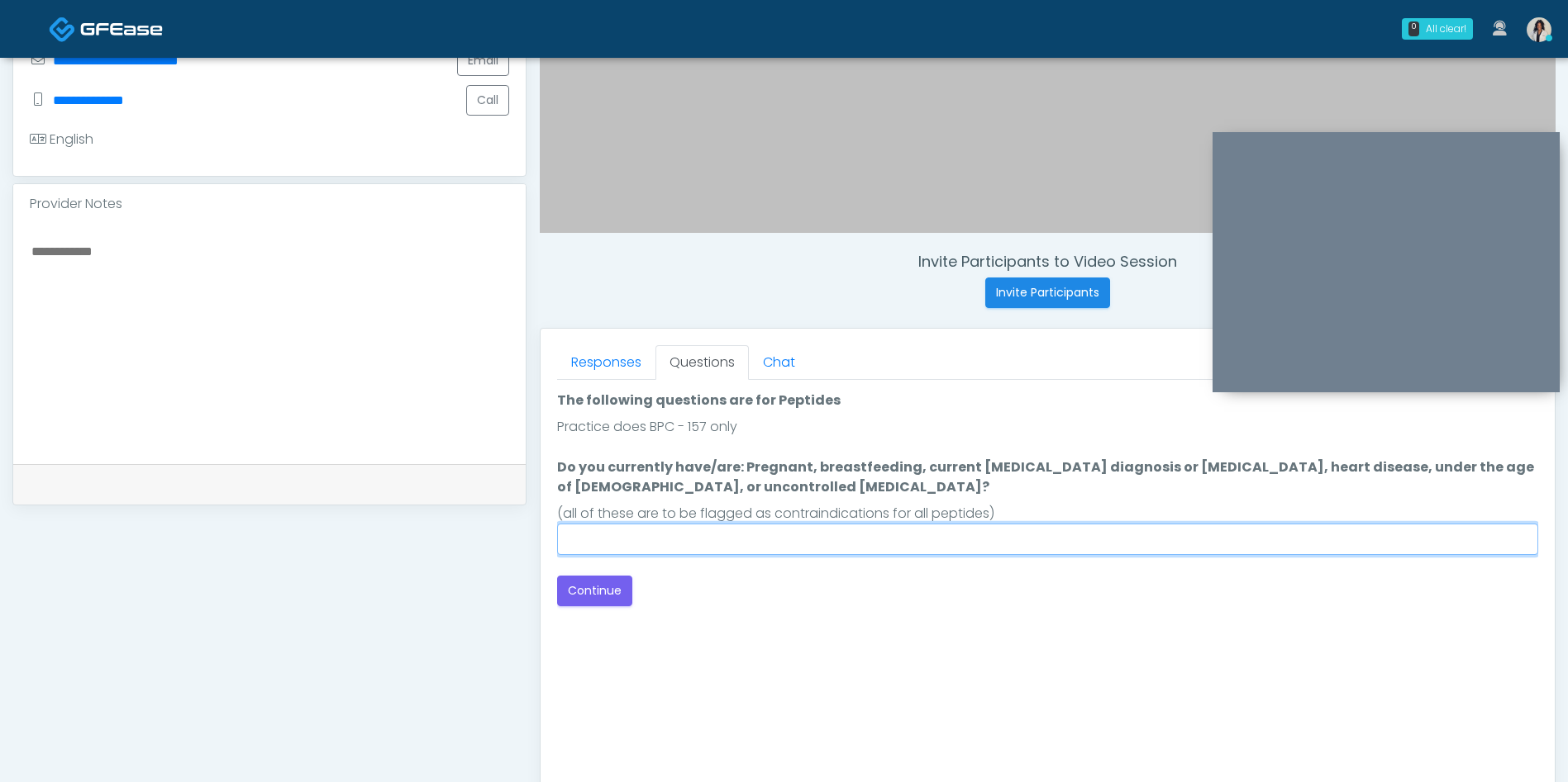
click at [749, 543] on input "Do you currently have/are: Pregnant, breastfeeding, current cancer diagnosis or…" at bounding box center [1047, 540] width 980 height 31
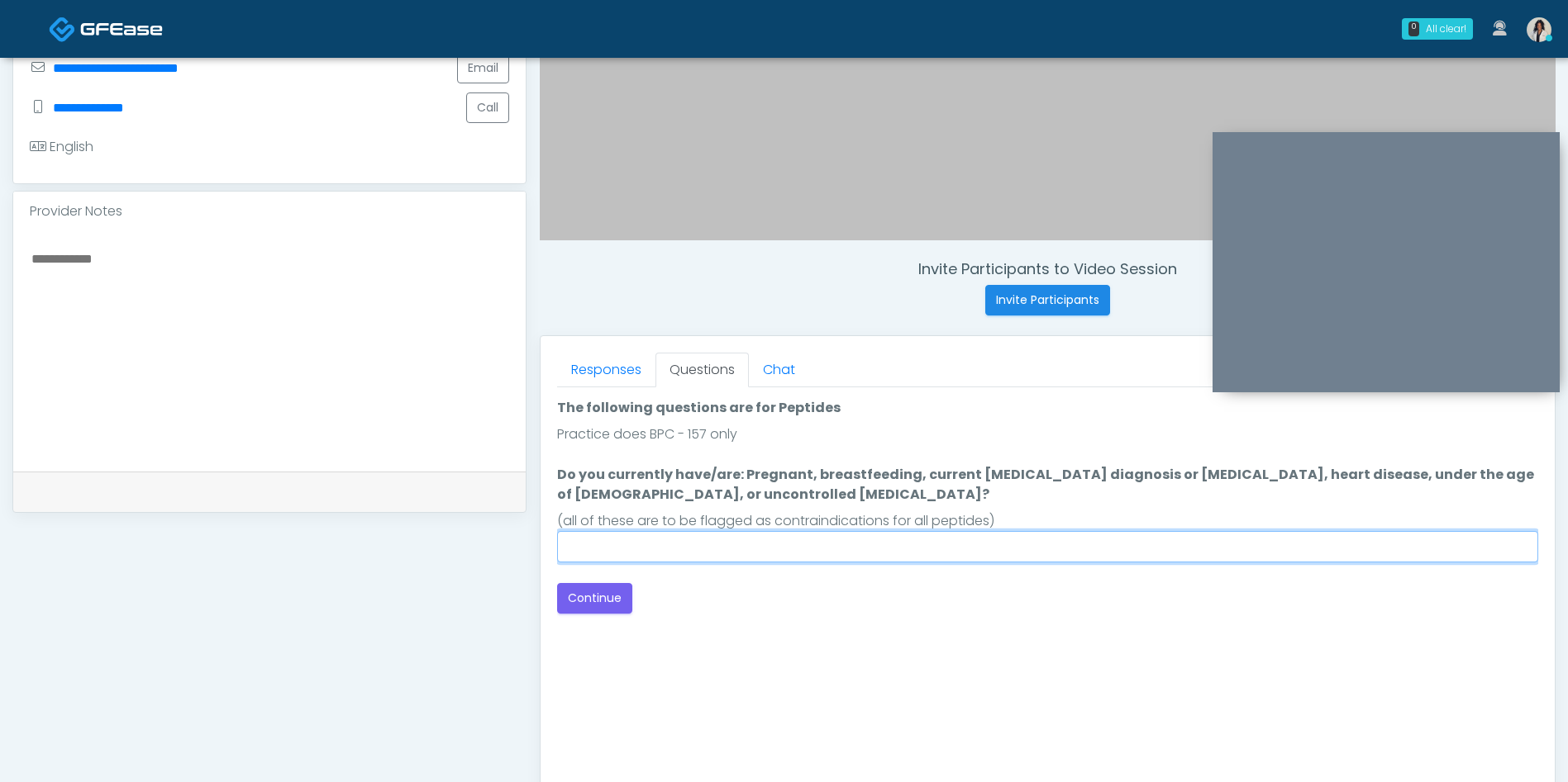
scroll to position [455, 0]
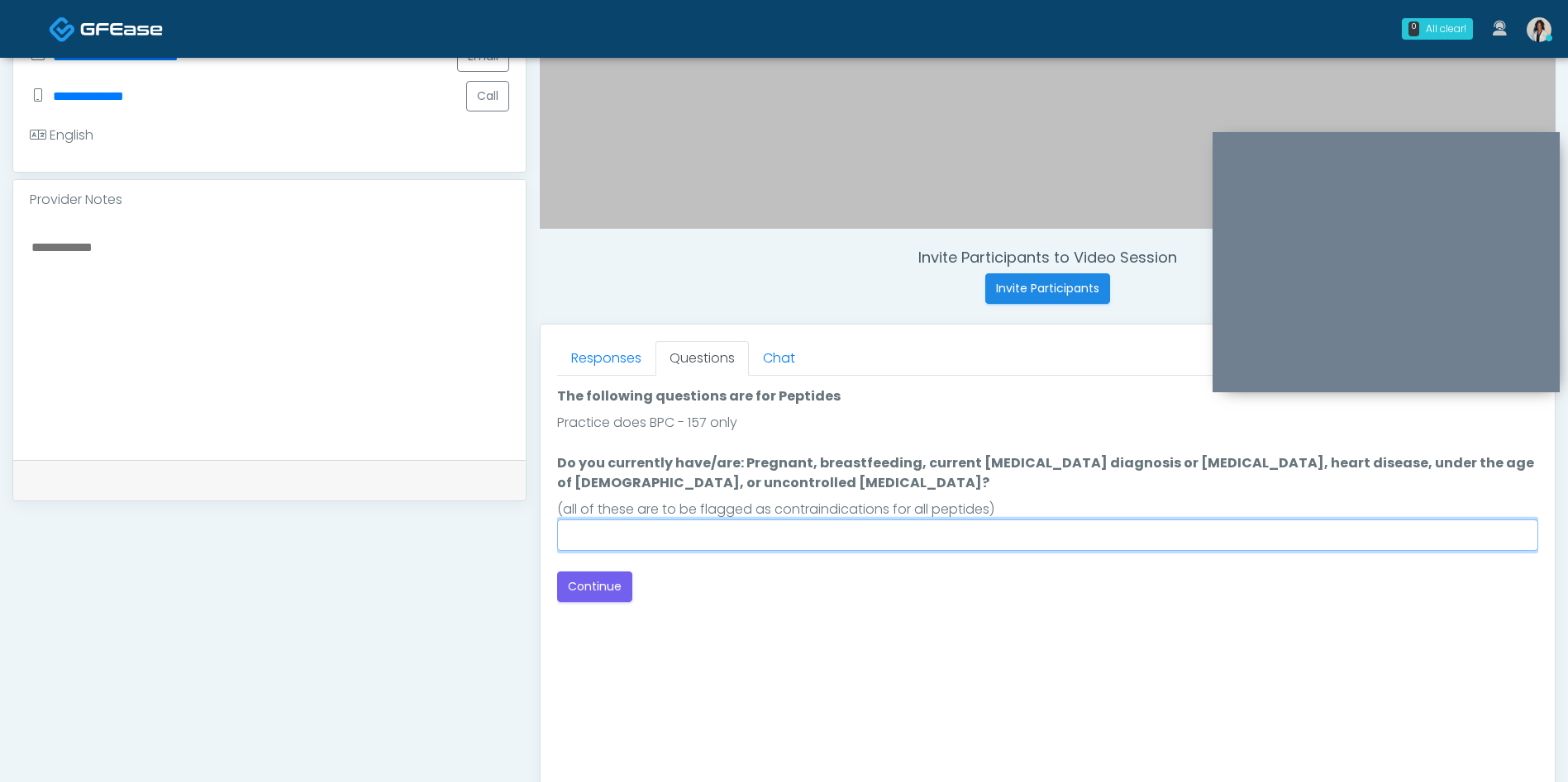
type input "*"
type input "**"
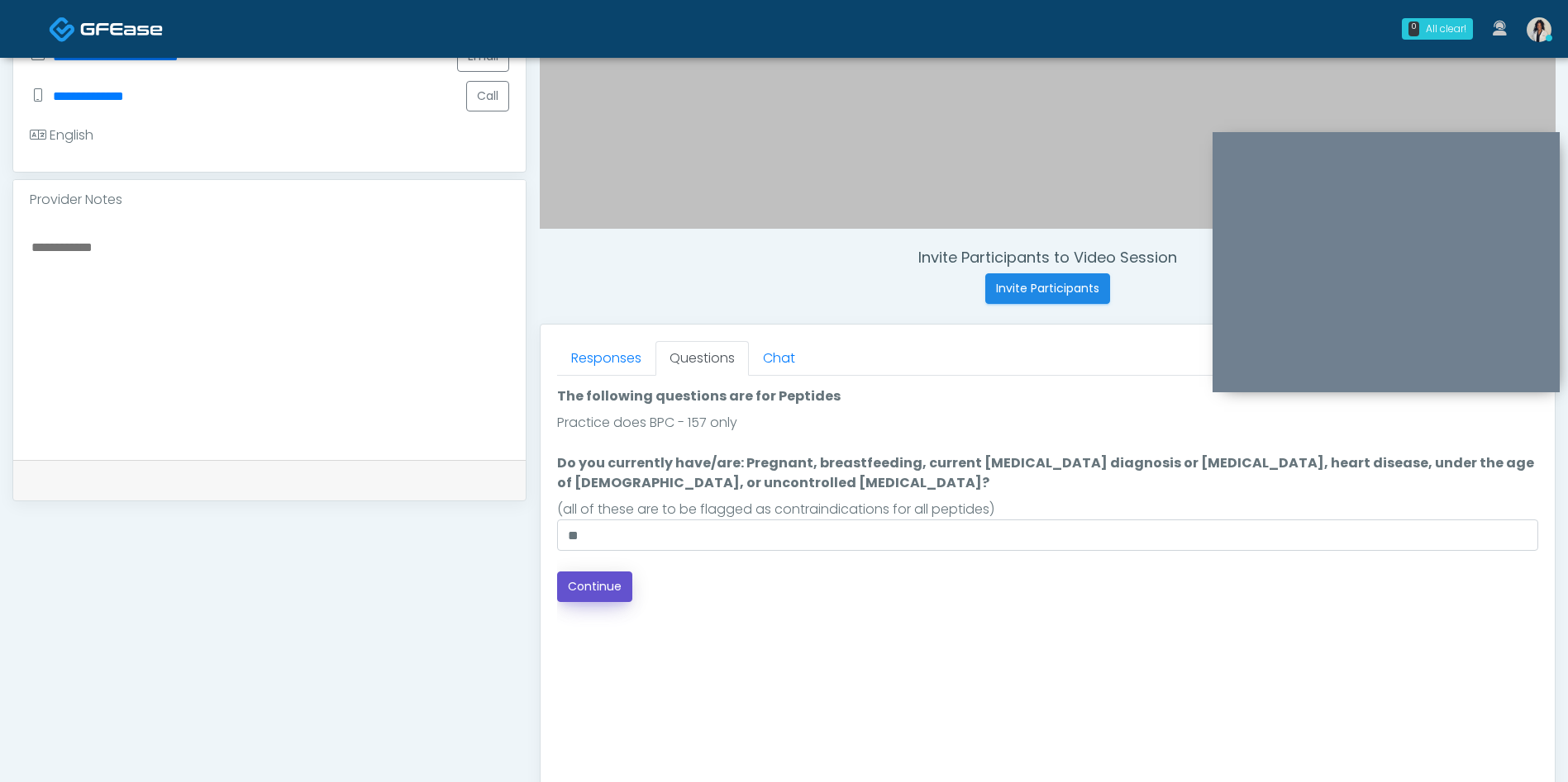
click at [588, 601] on button "Continue" at bounding box center [595, 586] width 75 height 30
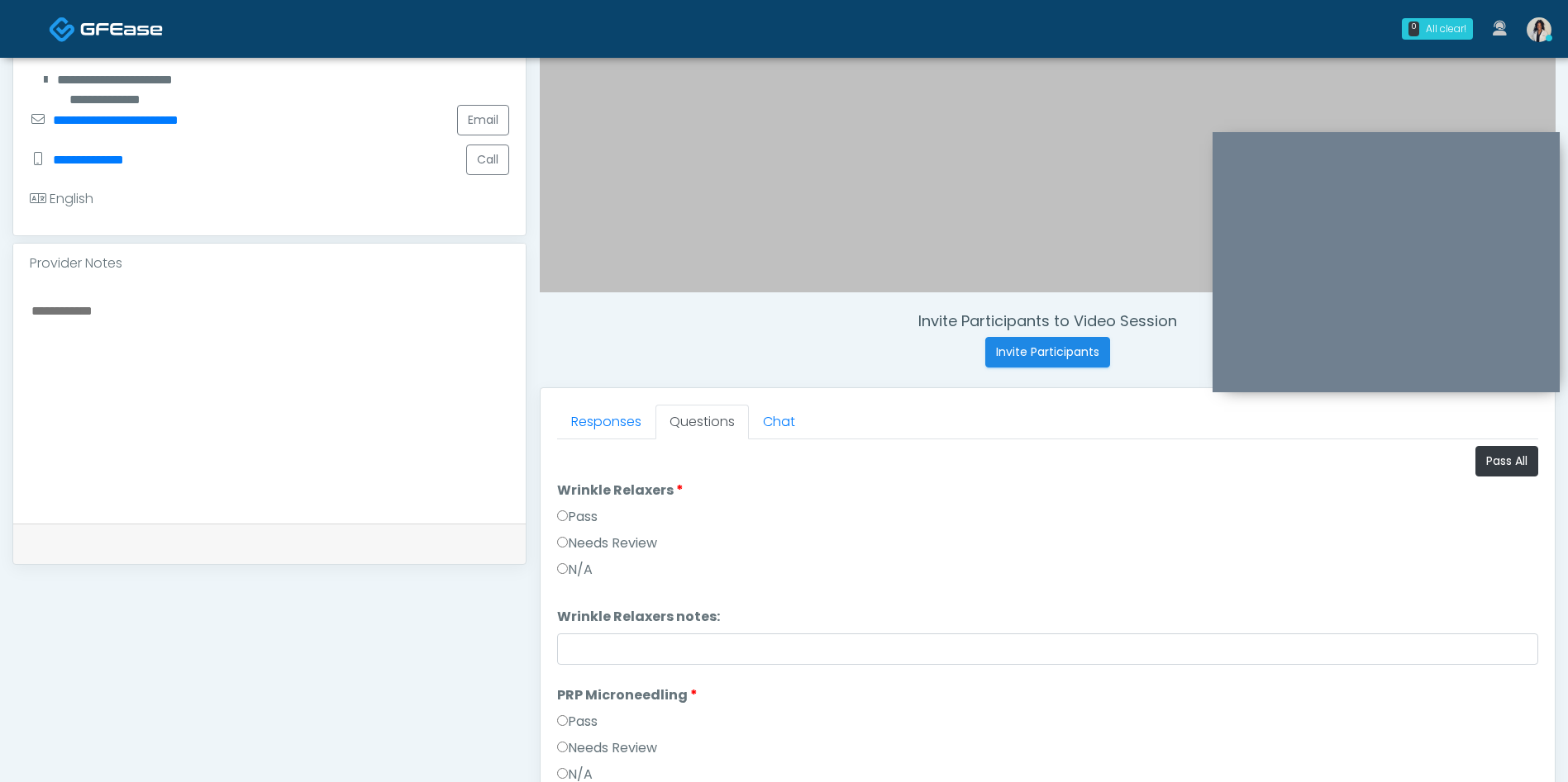
scroll to position [361, 0]
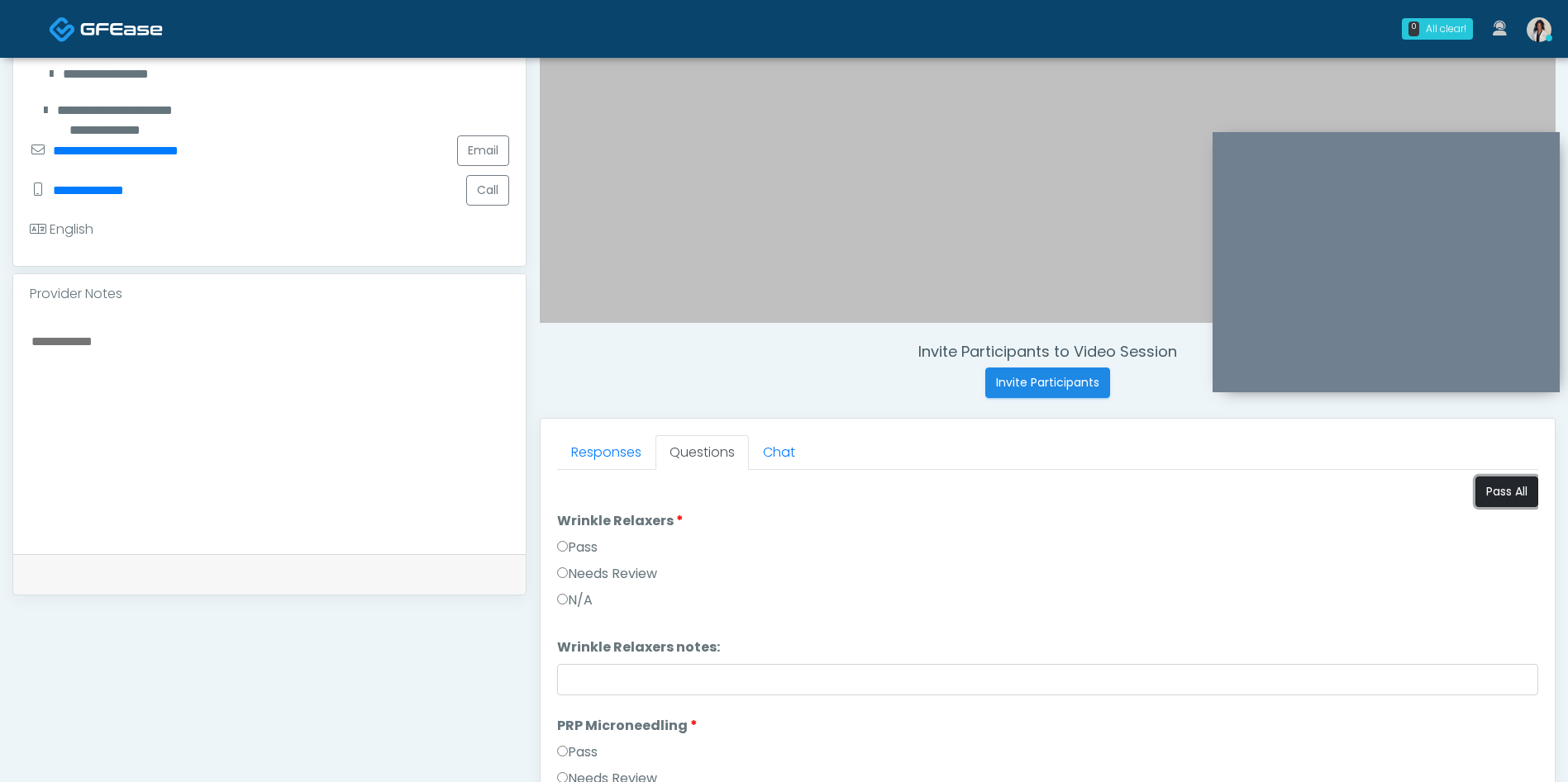
click at [1502, 480] on button "Pass All" at bounding box center [1506, 491] width 62 height 30
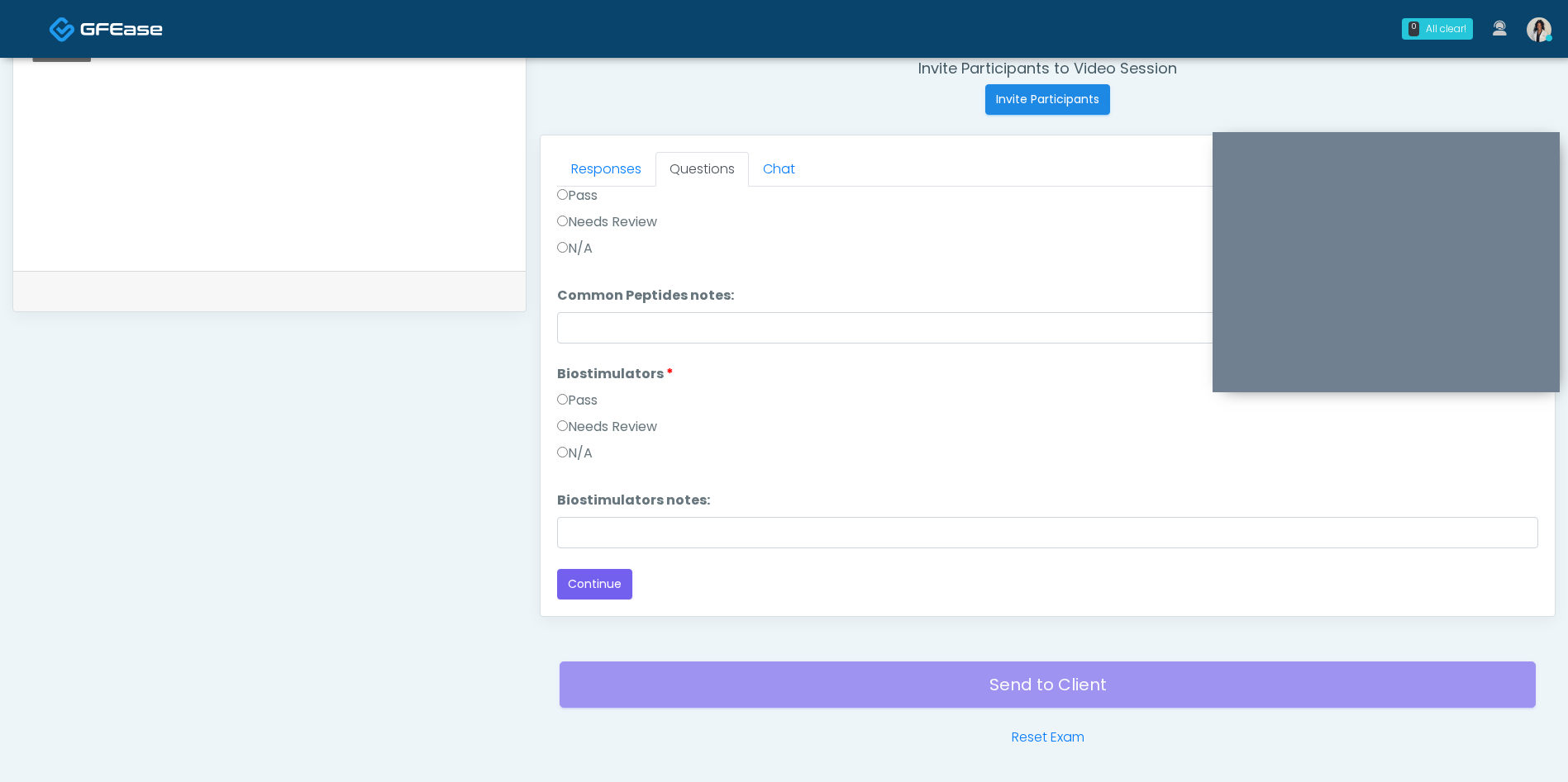
scroll to position [646, 0]
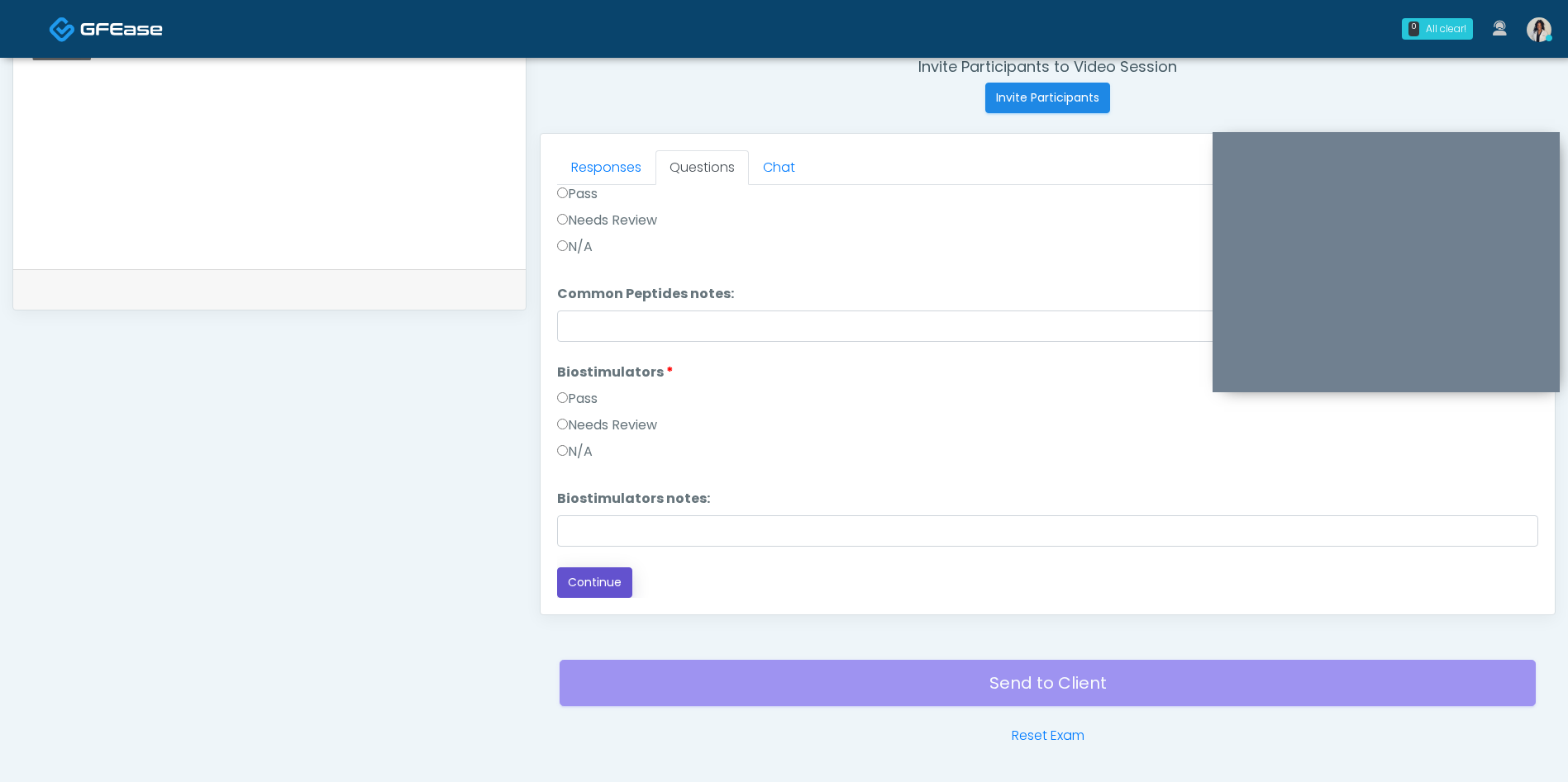
click at [629, 577] on button "Continue" at bounding box center [595, 582] width 75 height 30
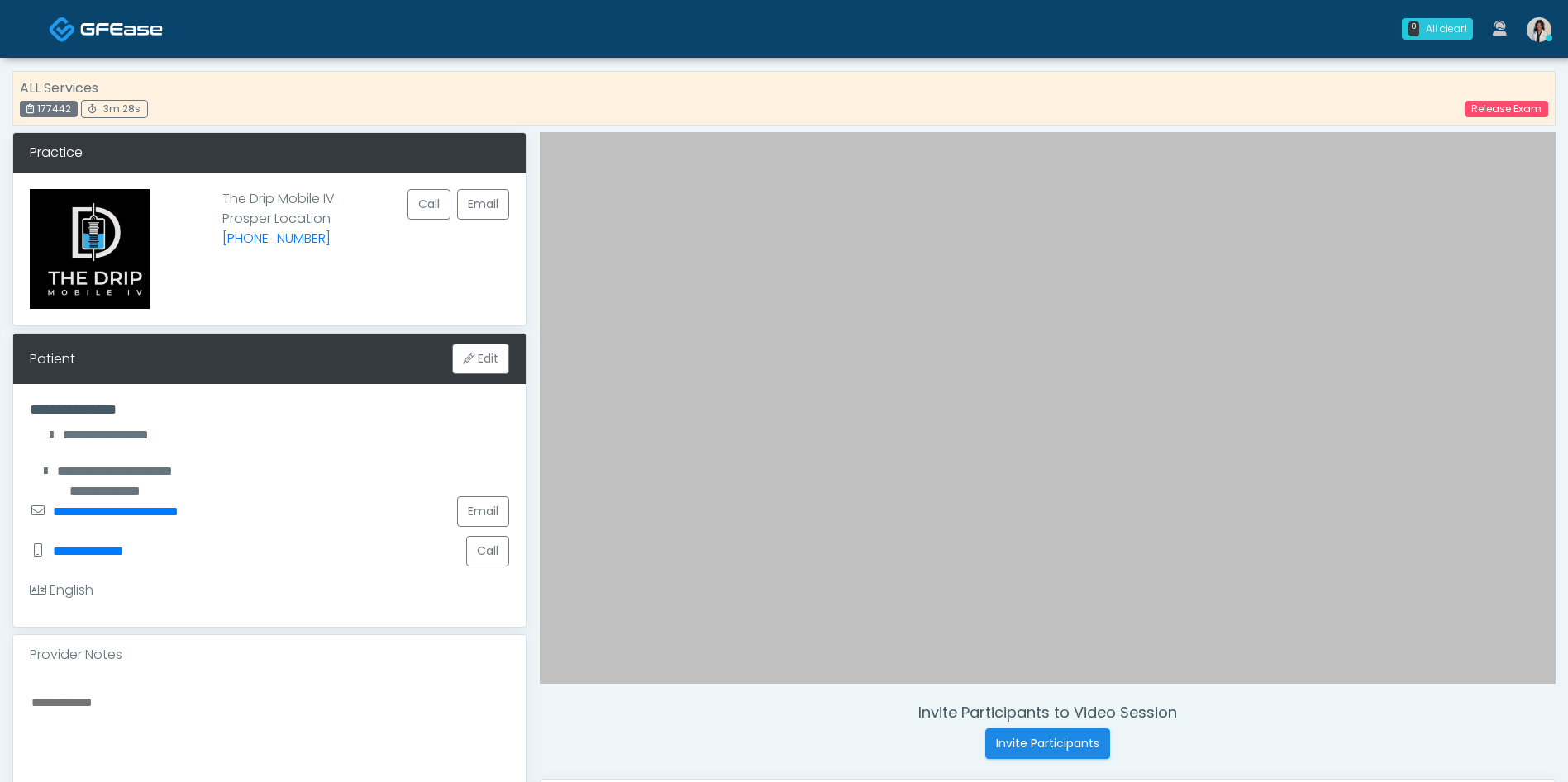
scroll to position [732, 0]
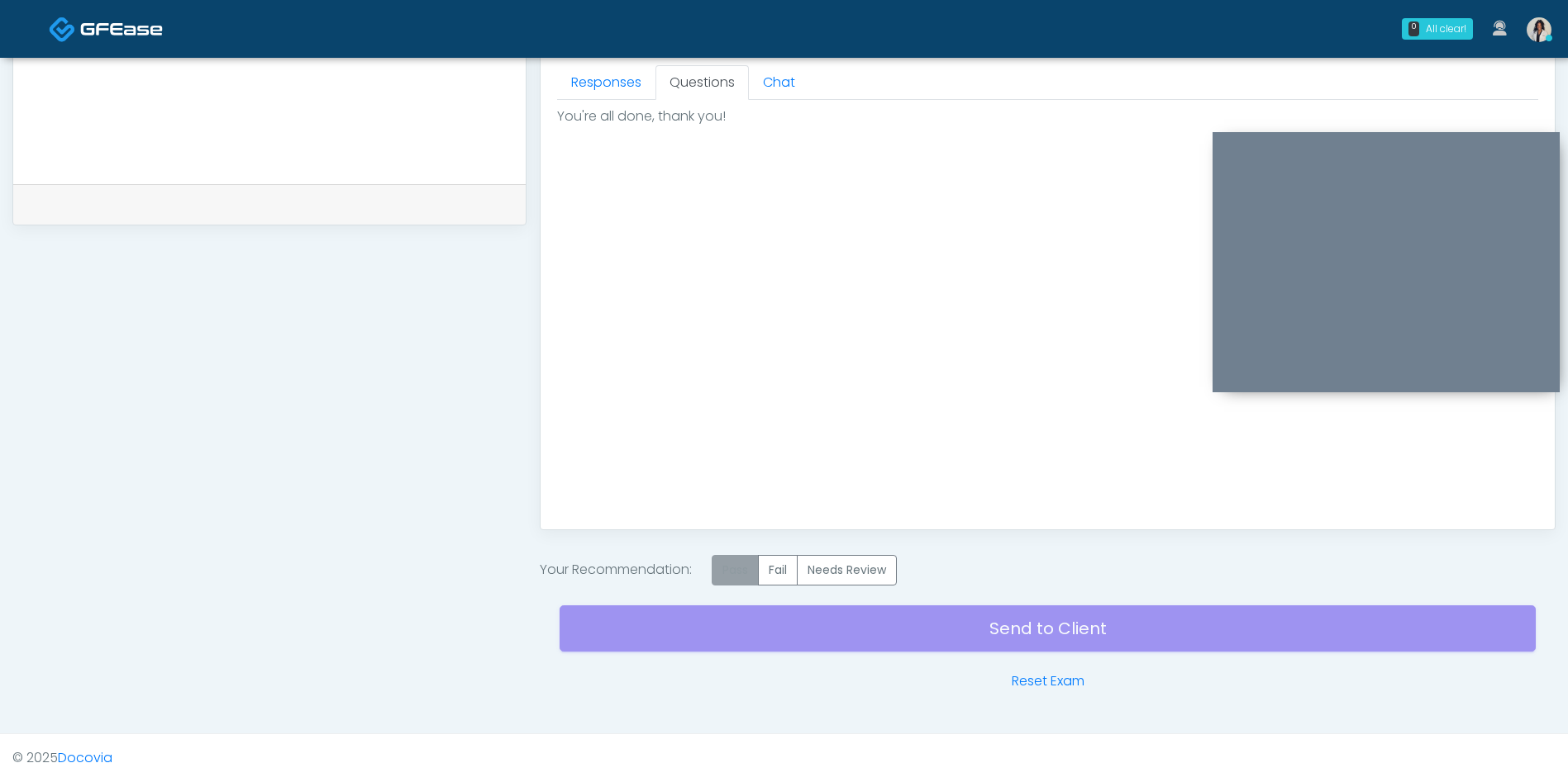
click at [734, 575] on label "Pass" at bounding box center [734, 570] width 47 height 30
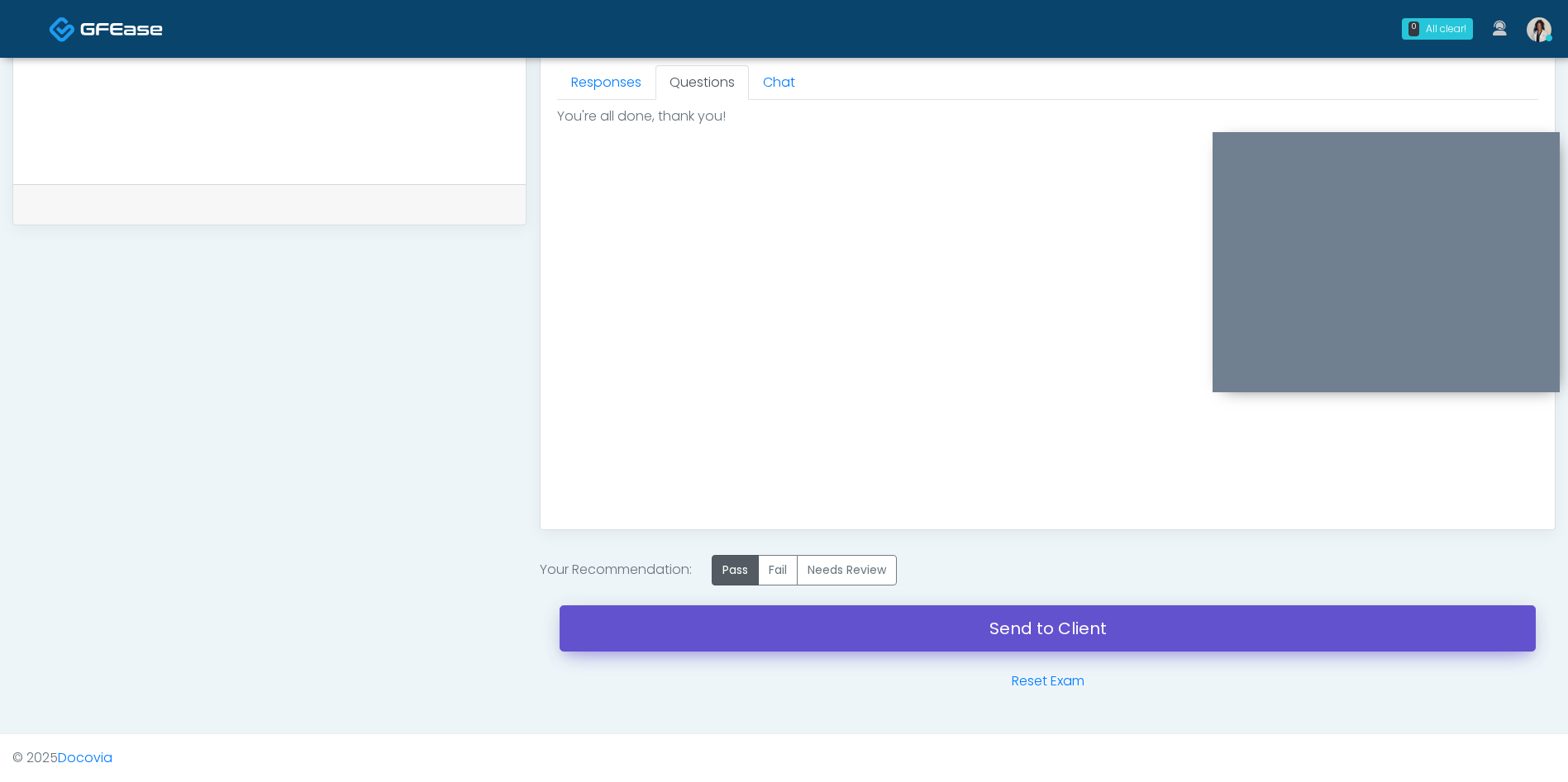
drag, startPoint x: 795, startPoint y: 630, endPoint x: 887, endPoint y: 107, distance: 531.0
click at [795, 630] on link "Send to Client" at bounding box center [1047, 629] width 976 height 46
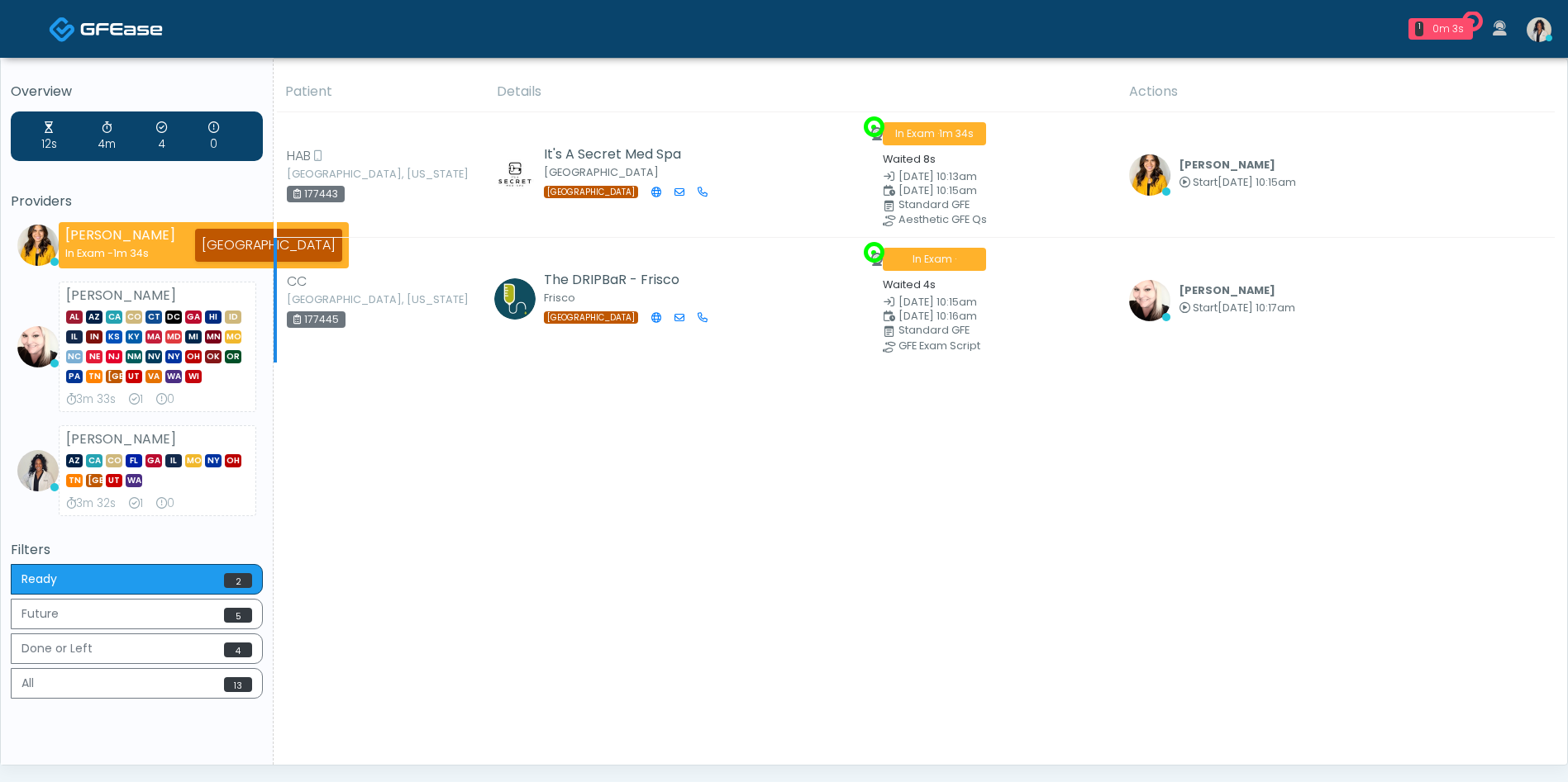
click at [1170, 318] on icon at bounding box center [1166, 317] width 8 height 8
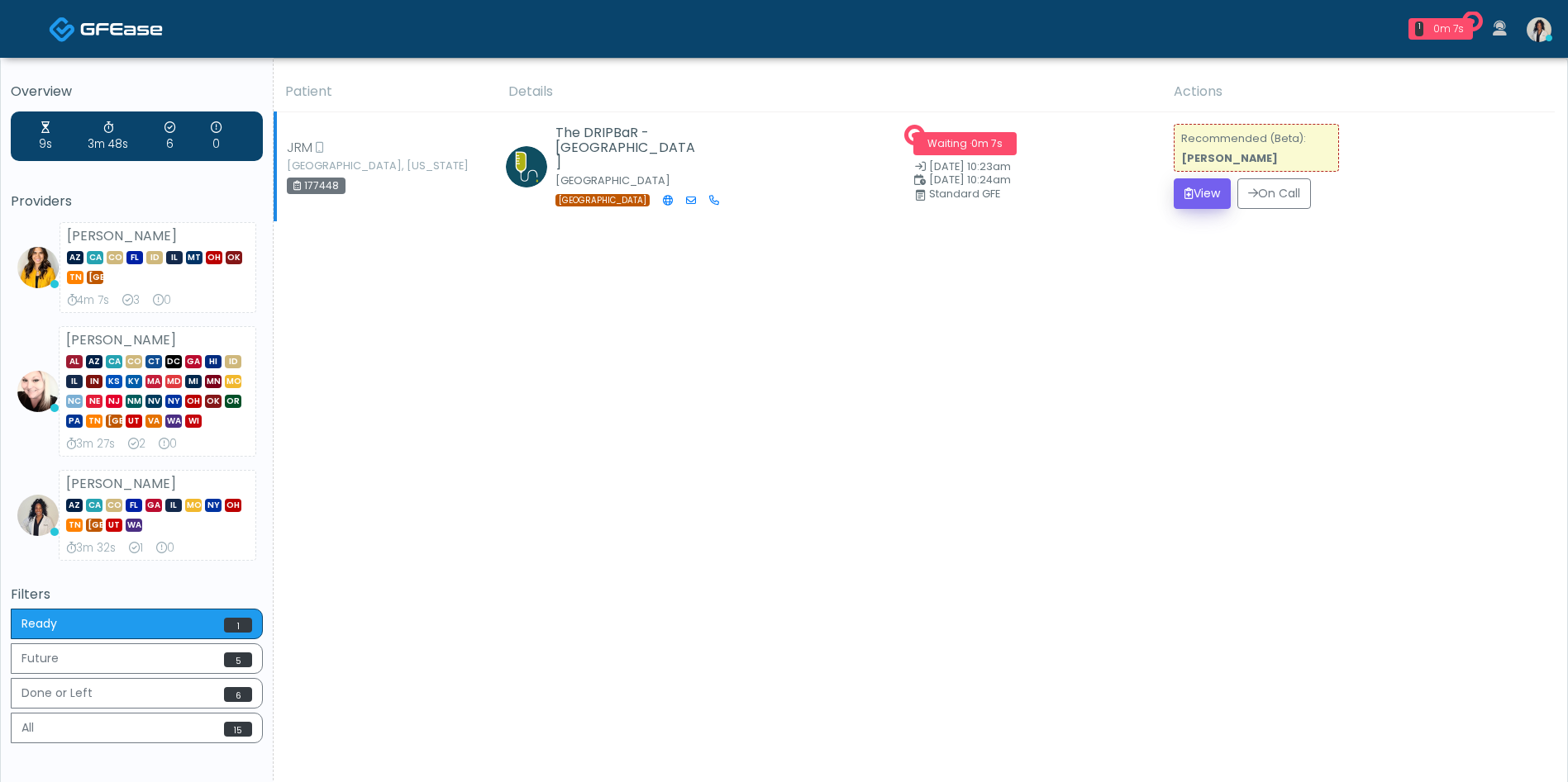
click at [1203, 198] on button "View" at bounding box center [1202, 193] width 57 height 30
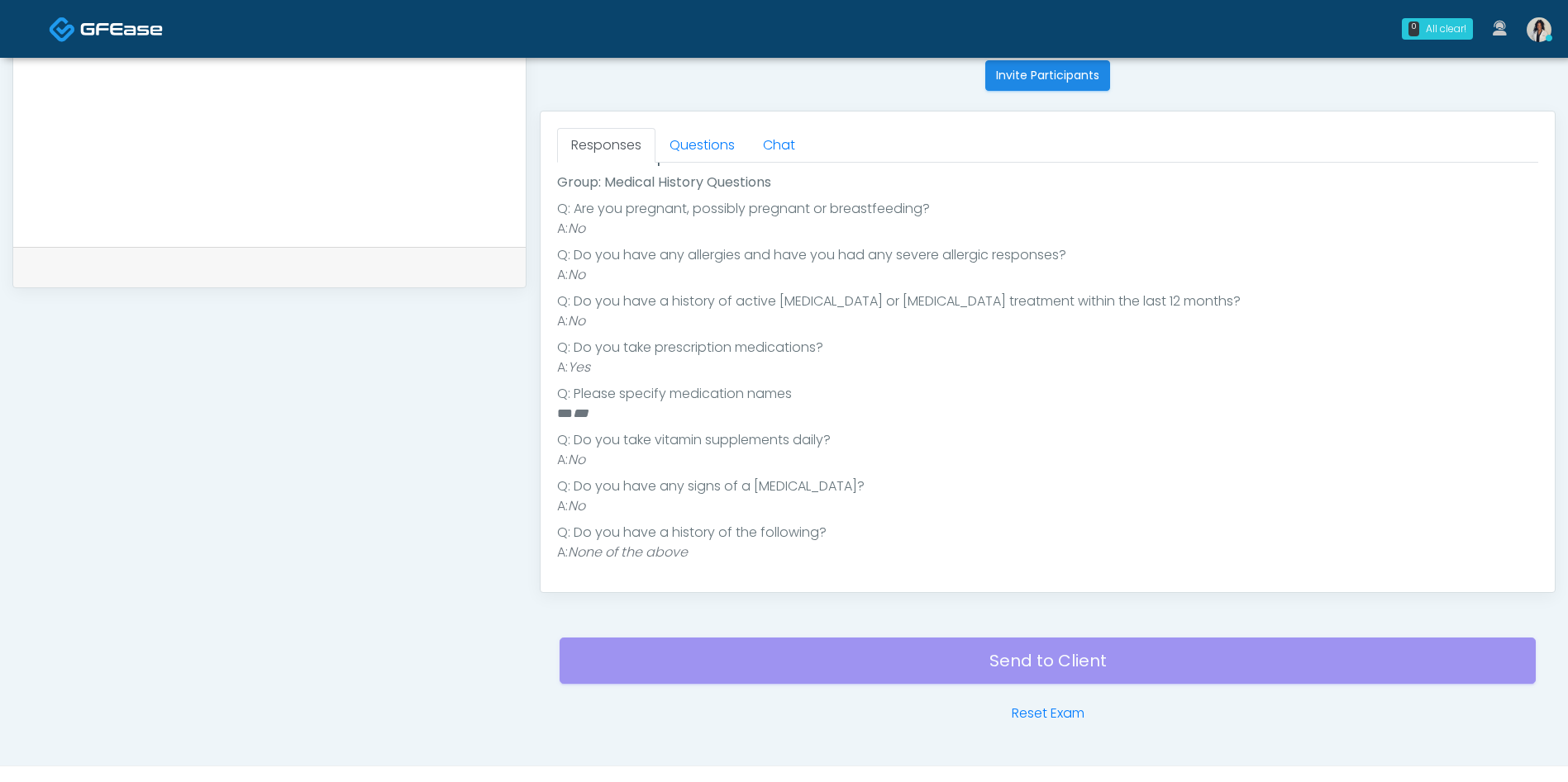
scroll to position [674, 0]
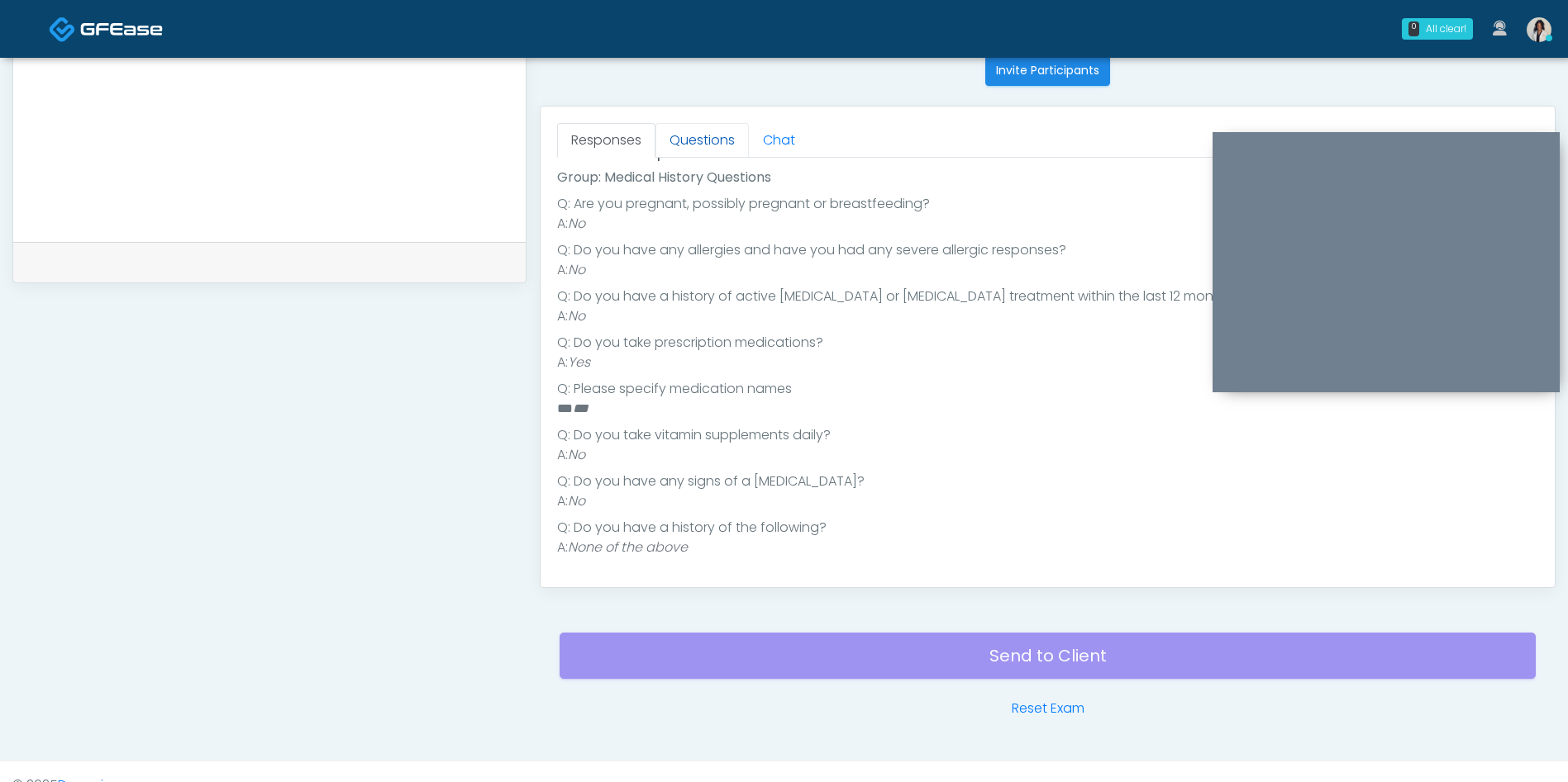
click at [699, 152] on link "Questions" at bounding box center [702, 140] width 94 height 35
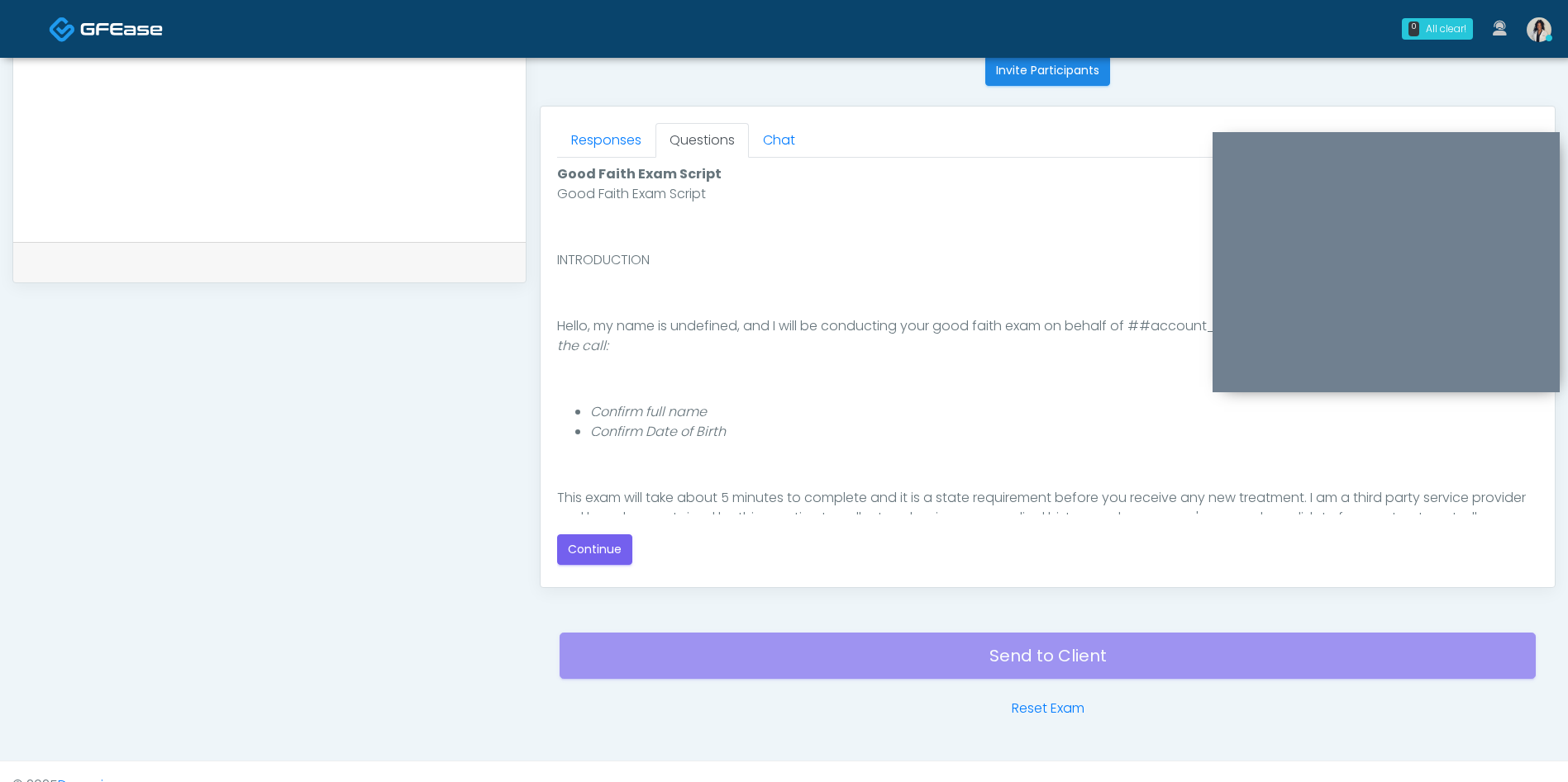
scroll to position [0, 0]
click at [621, 542] on button "Continue" at bounding box center [595, 549] width 75 height 30
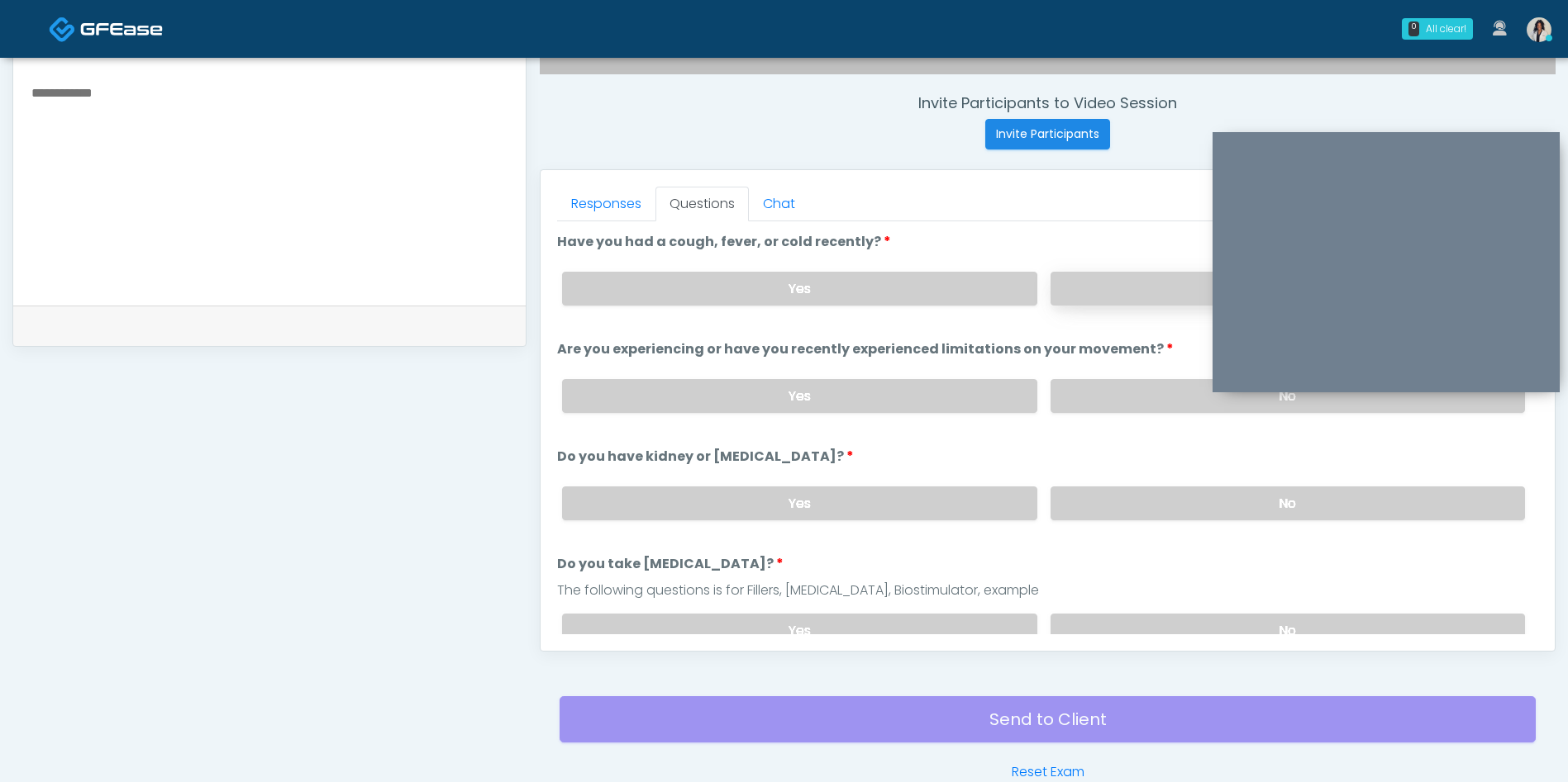
scroll to position [520, 0]
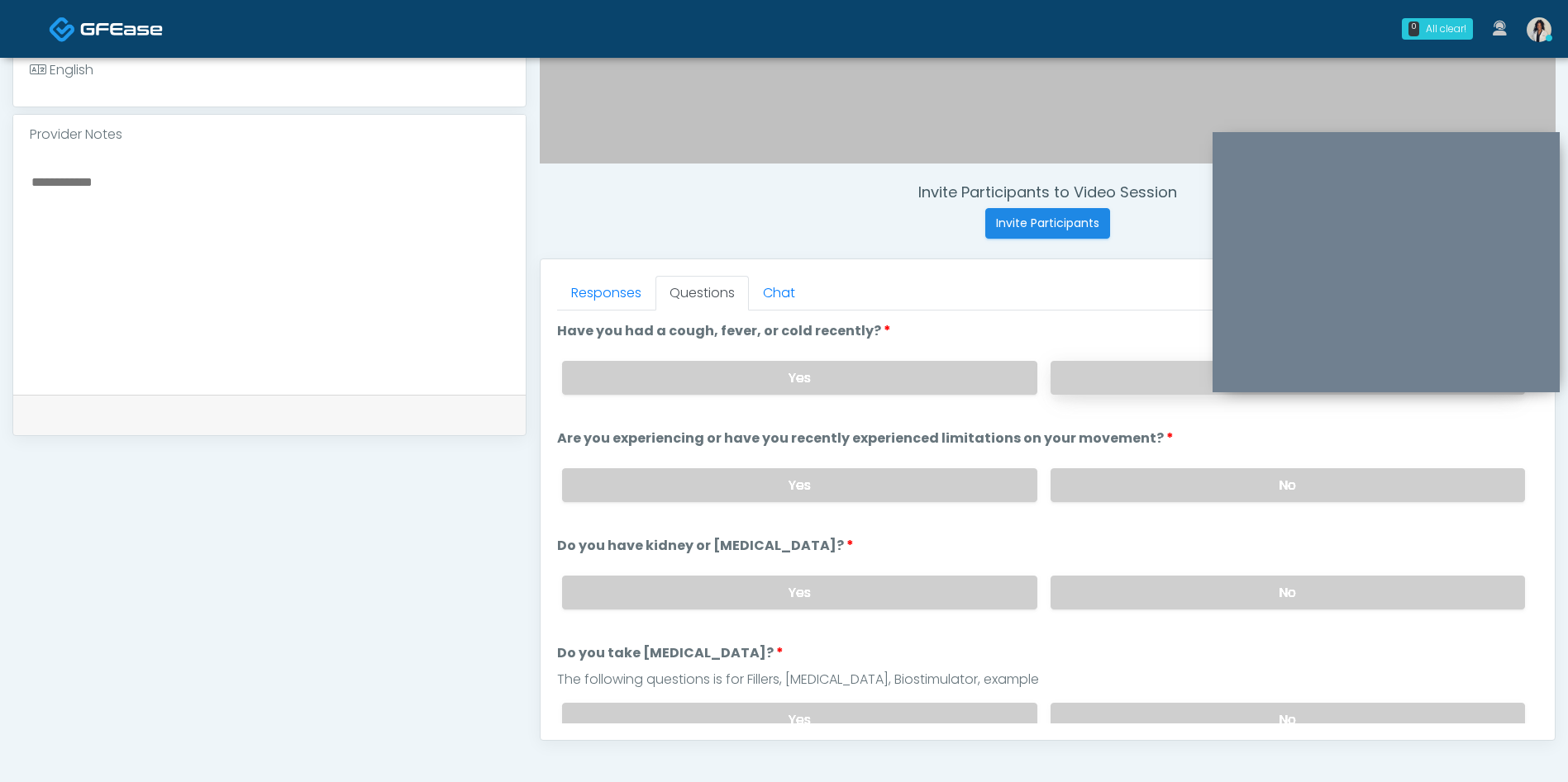
click at [1144, 362] on label "No" at bounding box center [1287, 377] width 475 height 34
click at [1123, 478] on label "No" at bounding box center [1287, 485] width 475 height 34
click at [1124, 598] on label "No" at bounding box center [1287, 592] width 475 height 34
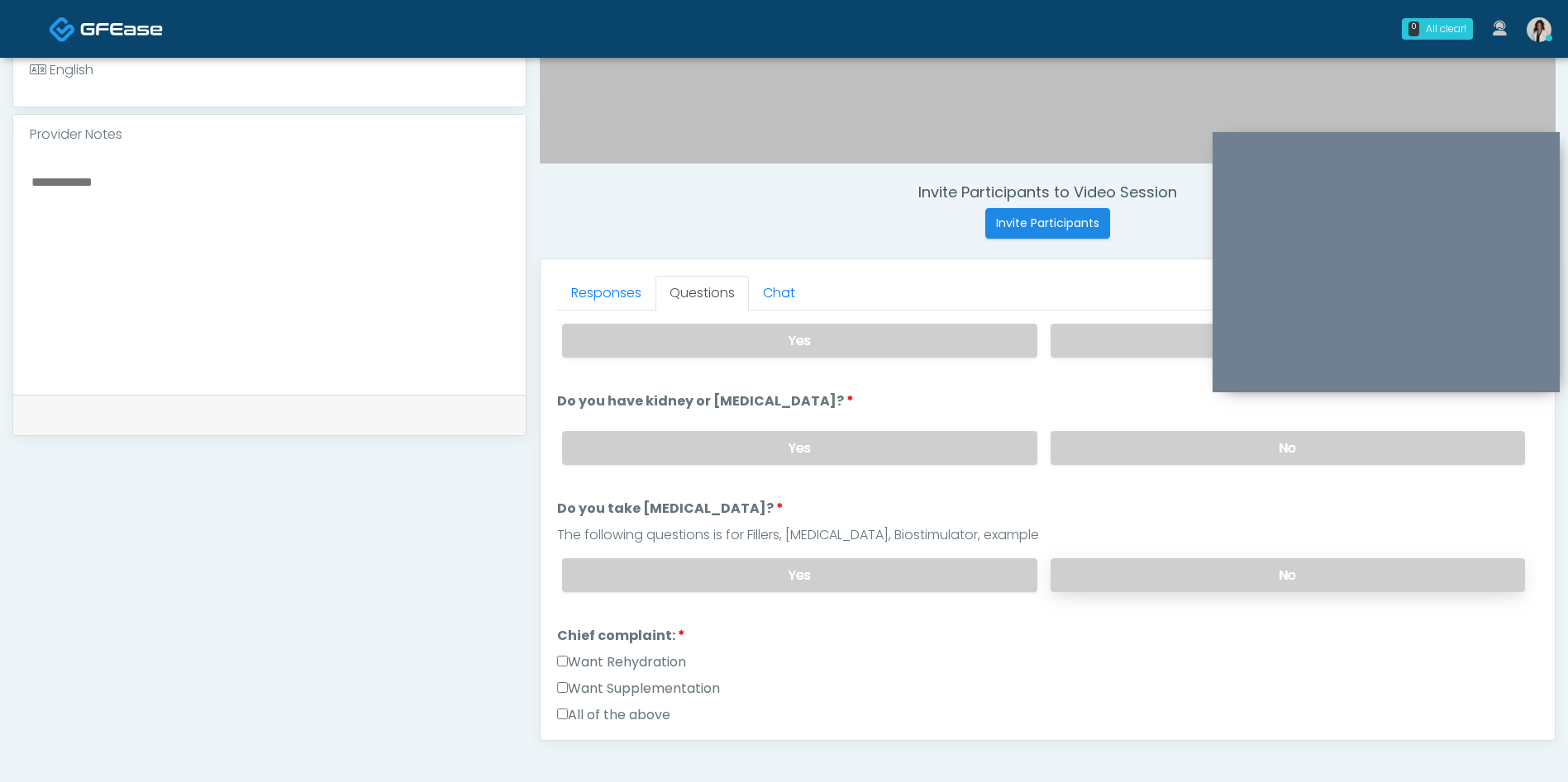
click at [1112, 575] on label "No" at bounding box center [1287, 575] width 475 height 34
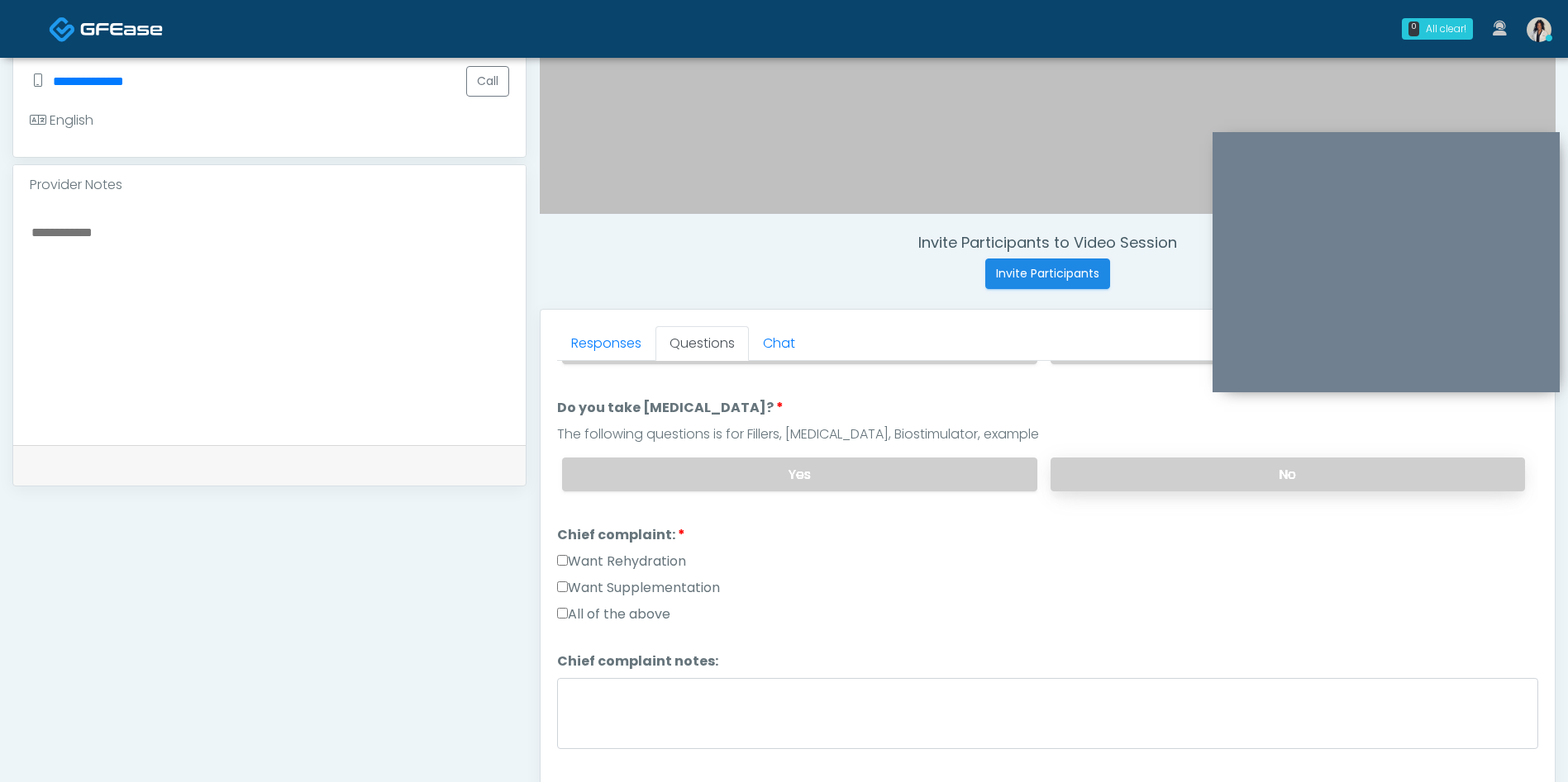
scroll to position [441, 0]
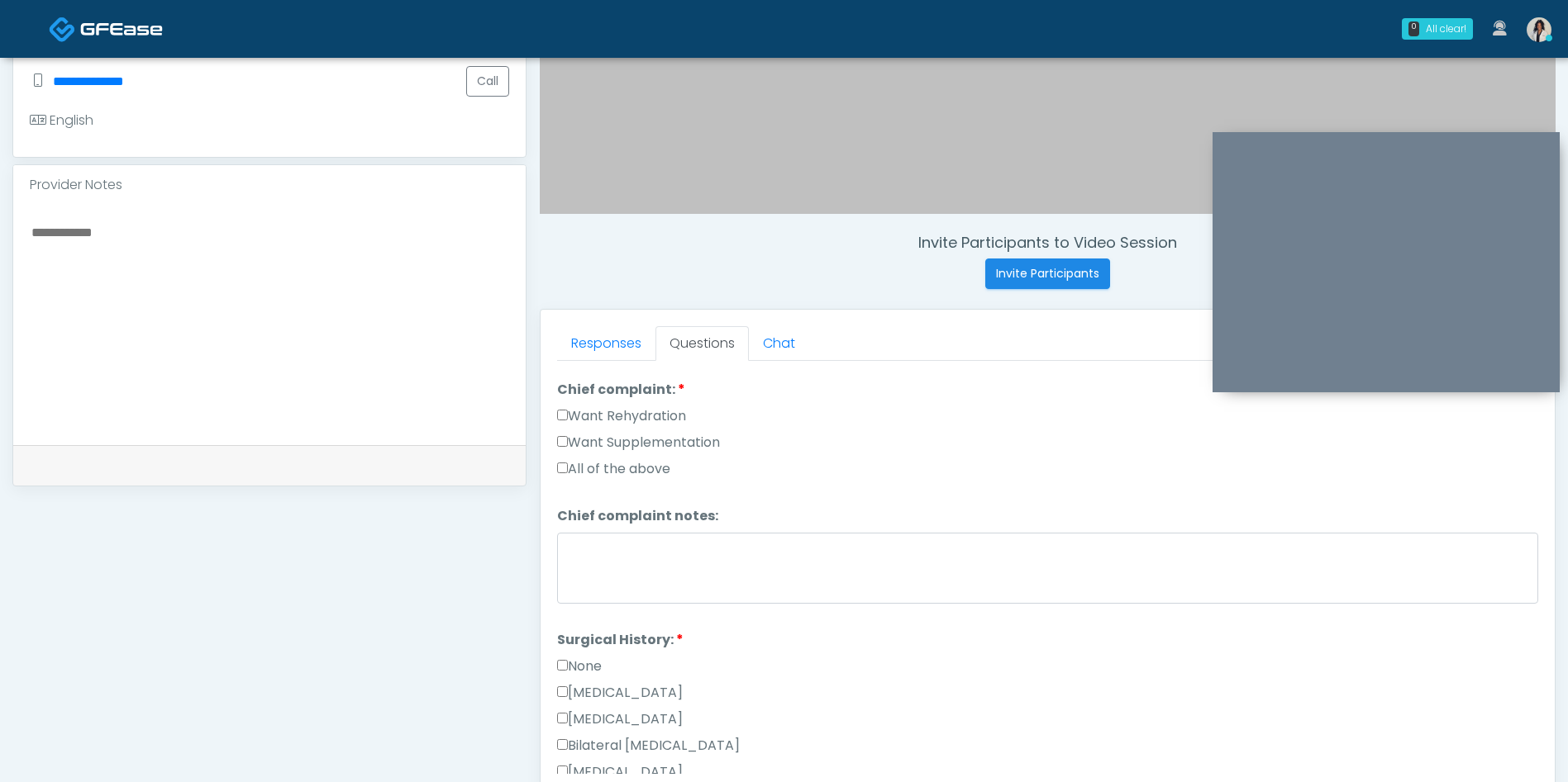
click at [682, 412] on label "Want Rehydration" at bounding box center [622, 417] width 129 height 20
click at [718, 443] on label "Want Supplementation" at bounding box center [638, 443] width 162 height 20
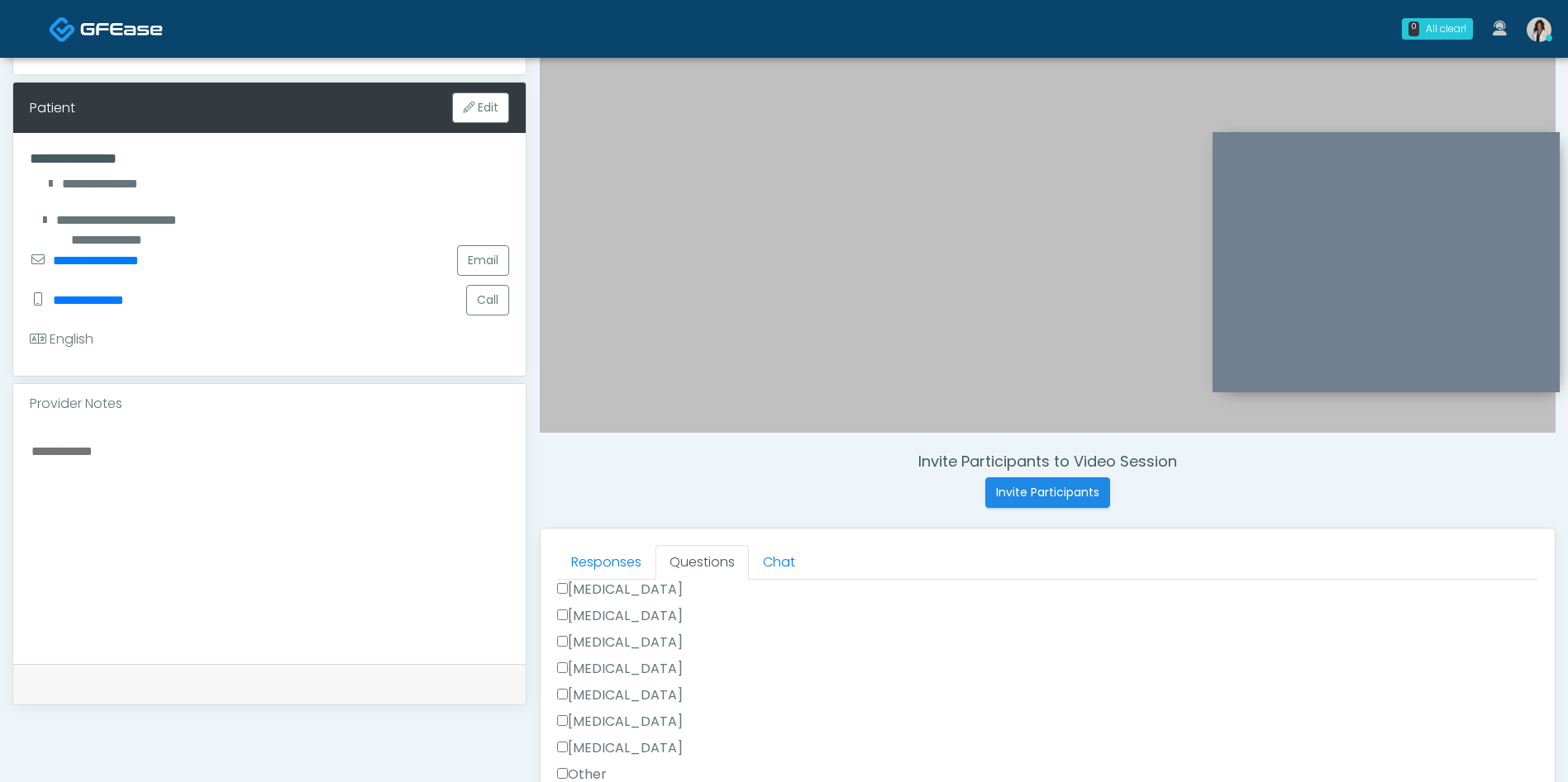
scroll to position [251, 0]
click at [596, 551] on link "Responses" at bounding box center [606, 564] width 98 height 35
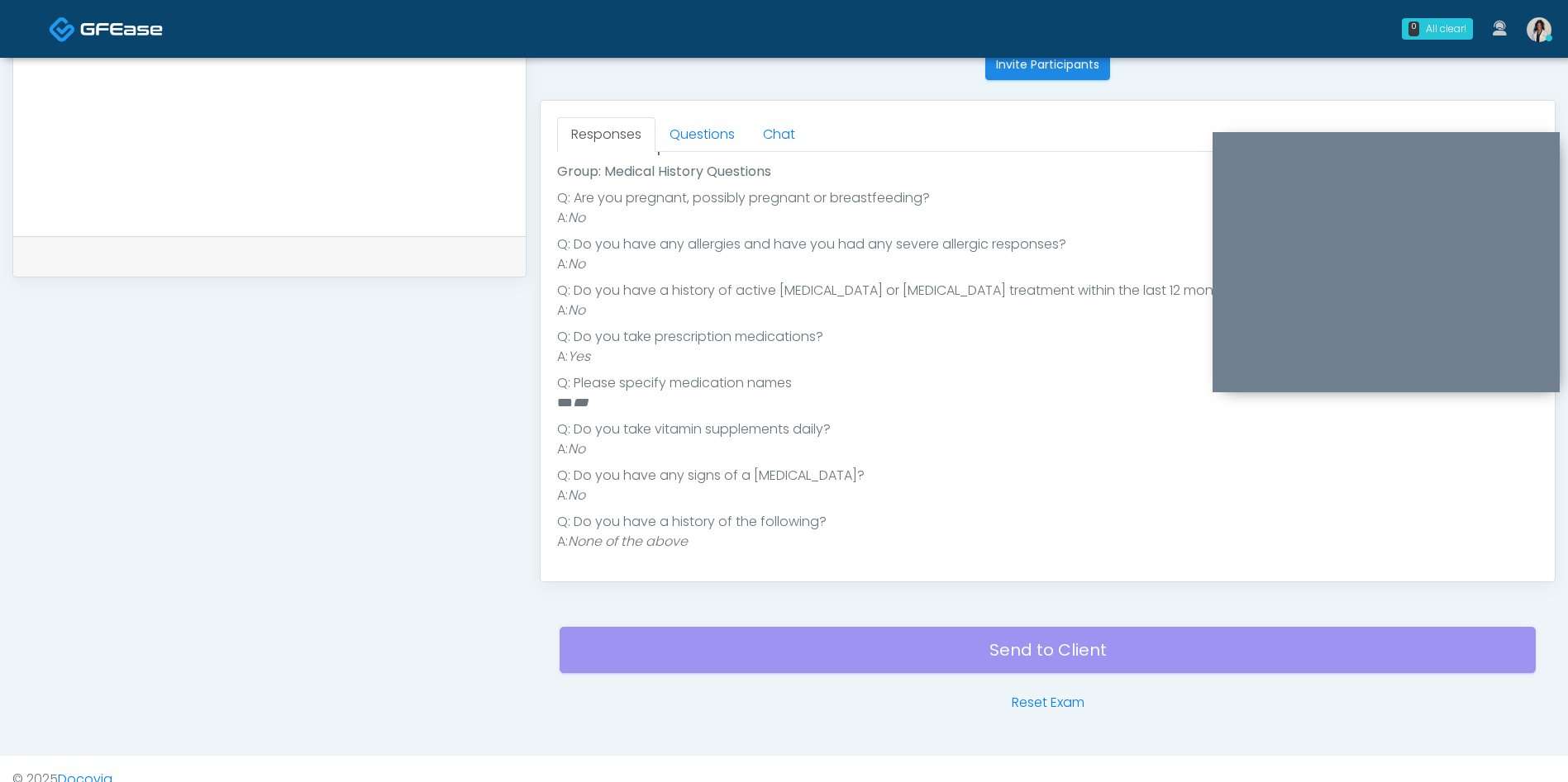
scroll to position [700, 0]
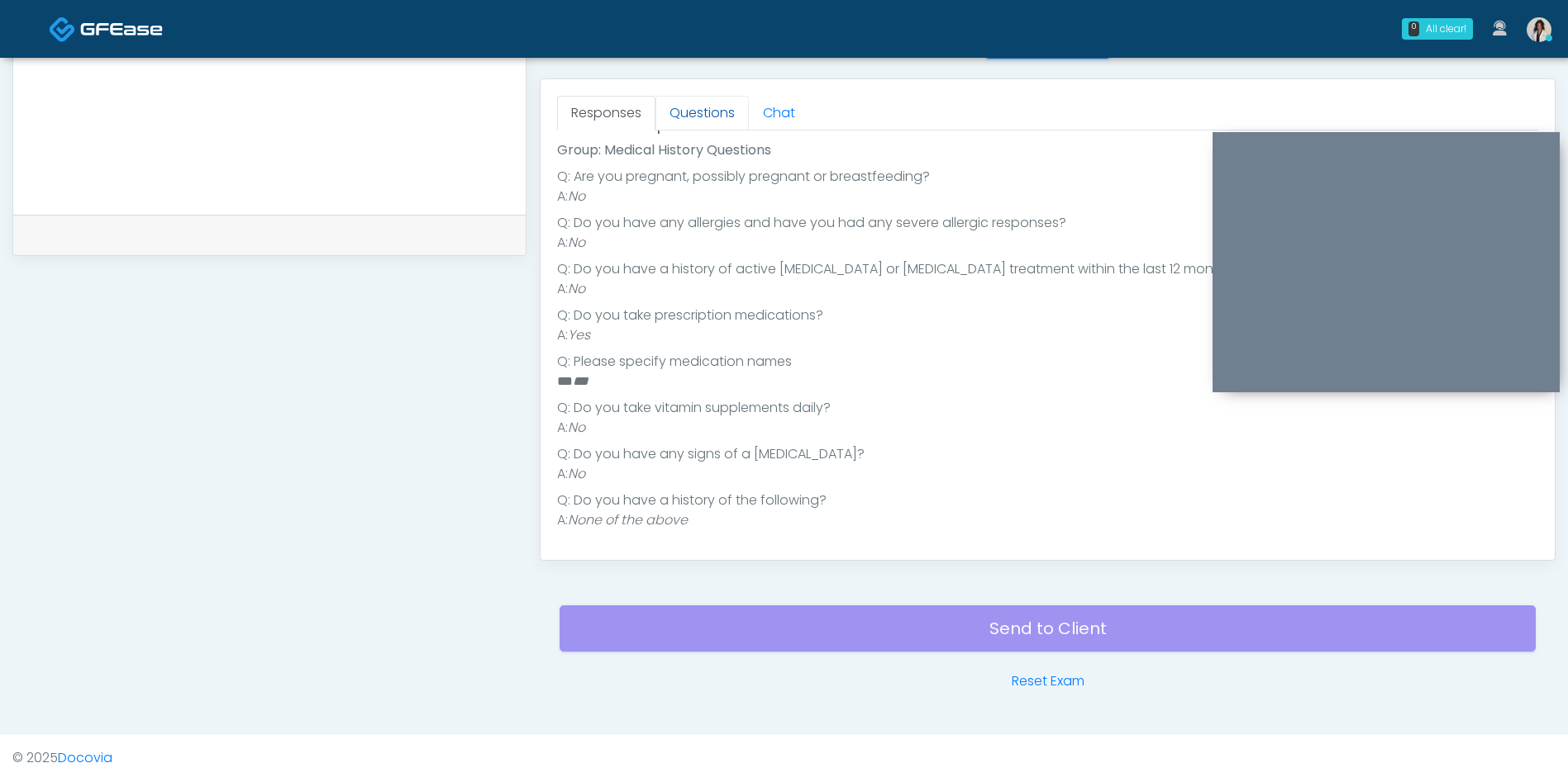
click at [715, 115] on link "Questions" at bounding box center [702, 113] width 94 height 35
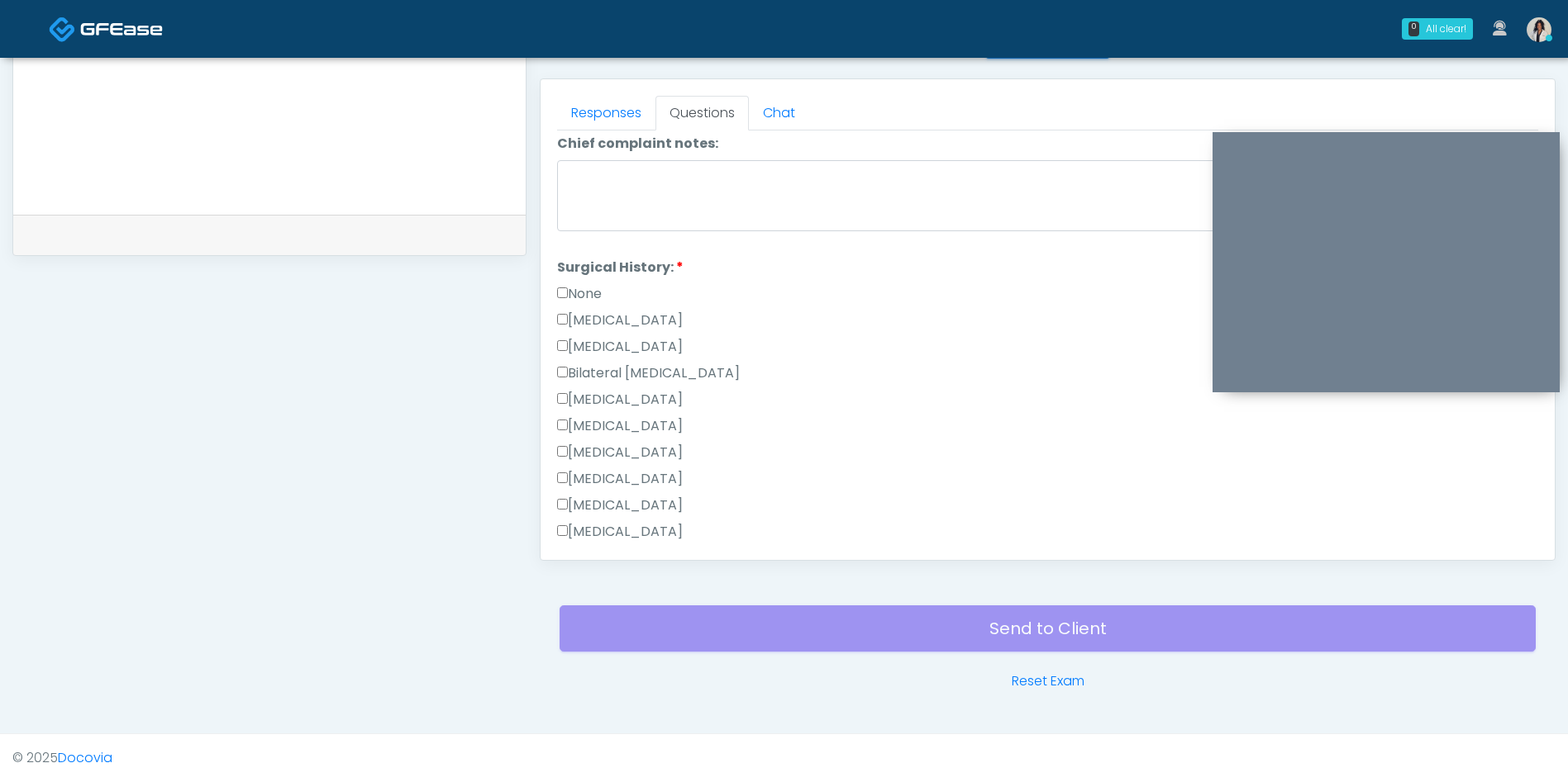
scroll to position [558, 0]
click at [597, 320] on label "None" at bounding box center [579, 320] width 45 height 20
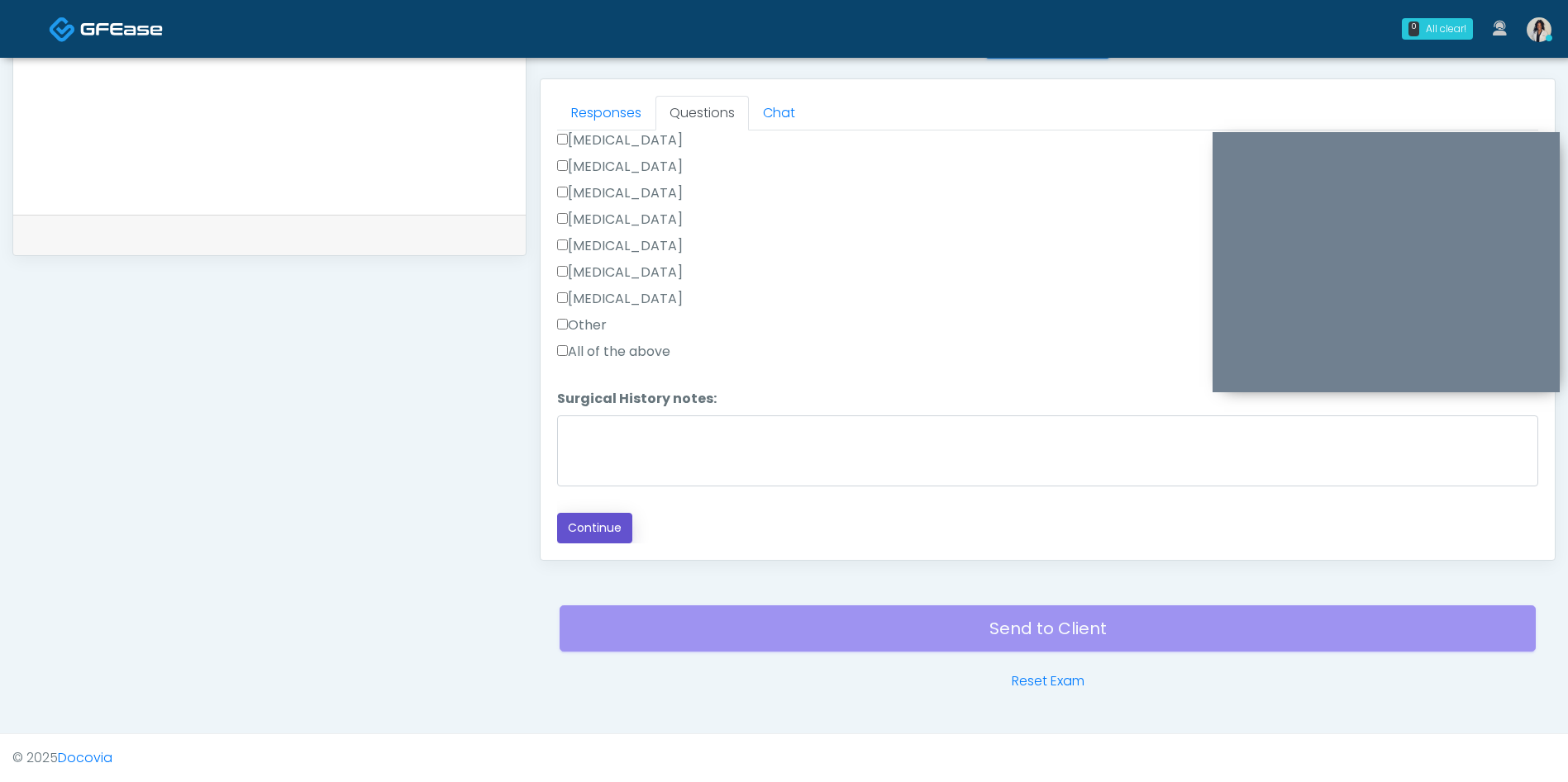
click at [610, 528] on button "Continue" at bounding box center [595, 528] width 75 height 30
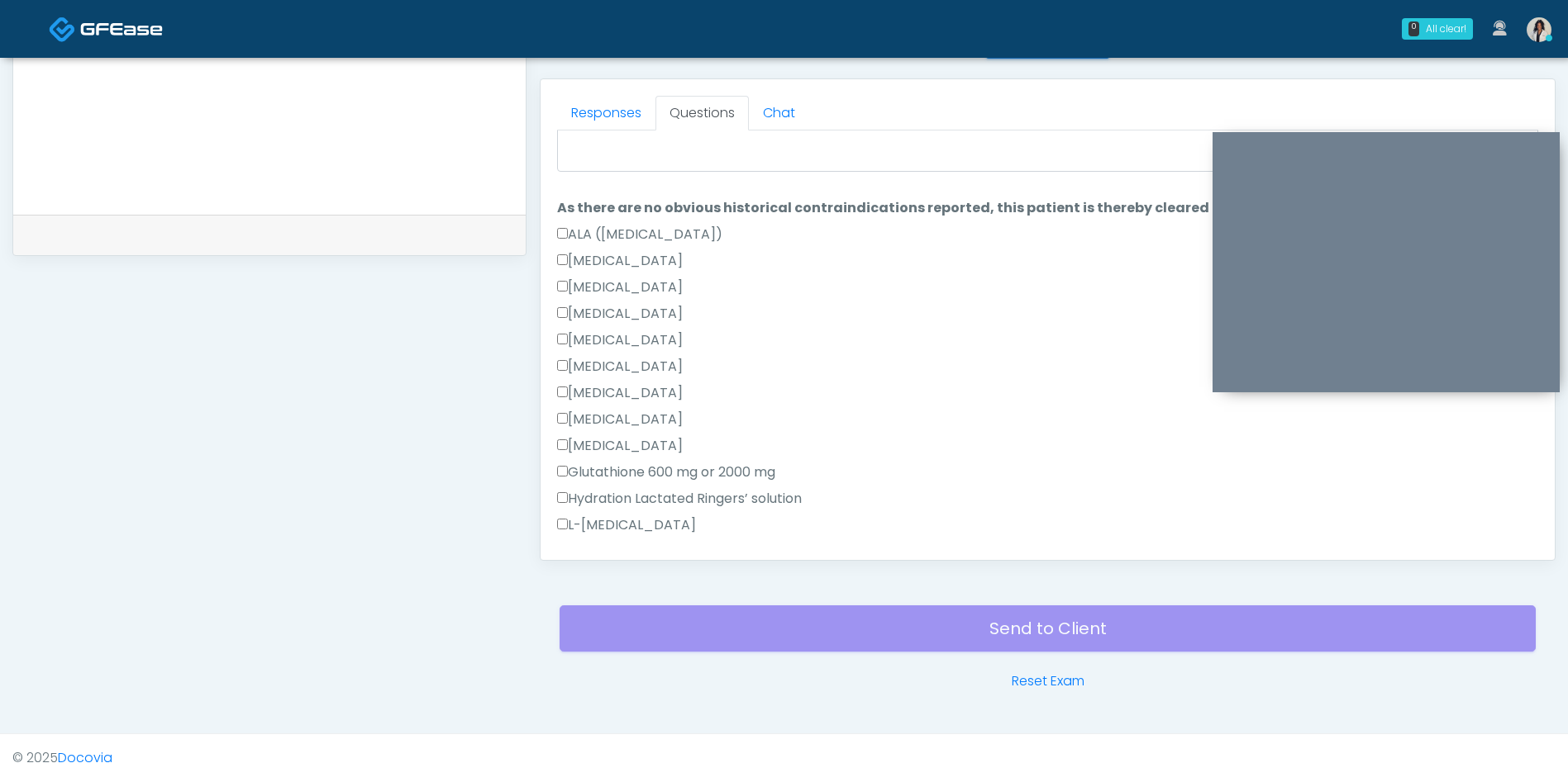
scroll to position [0, 0]
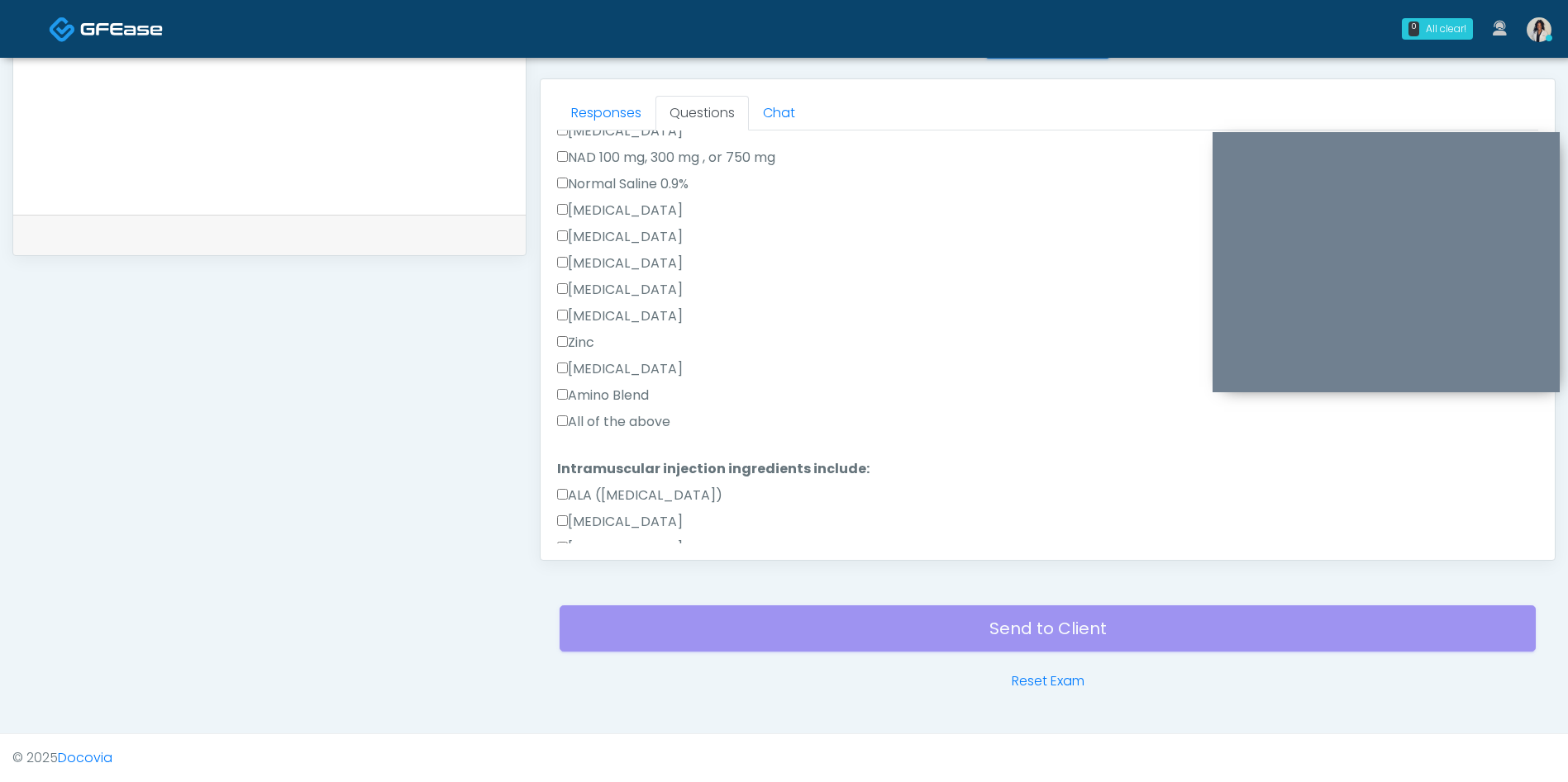
click at [653, 417] on label "All of the above" at bounding box center [613, 422] width 113 height 20
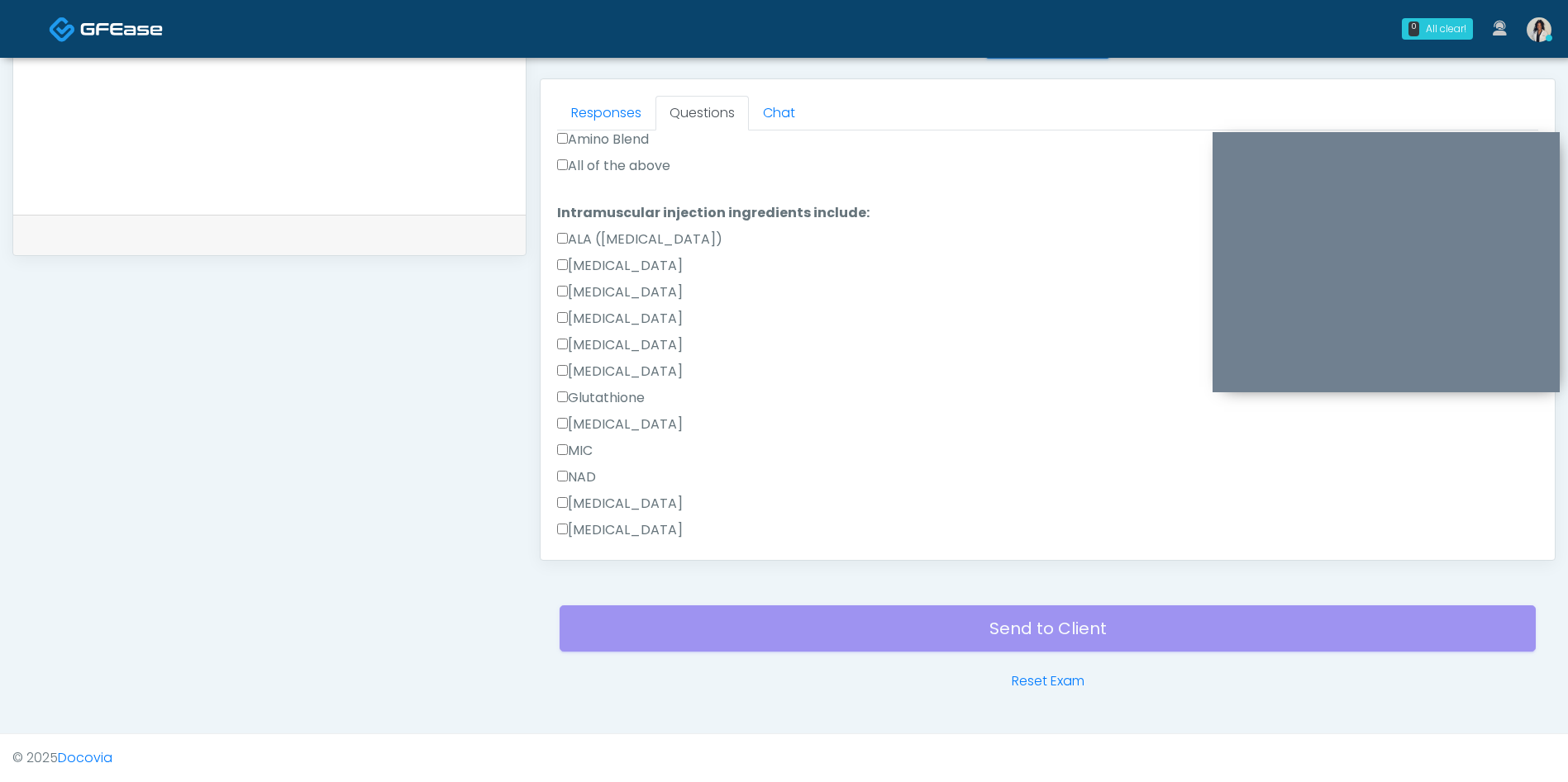
scroll to position [1030, 0]
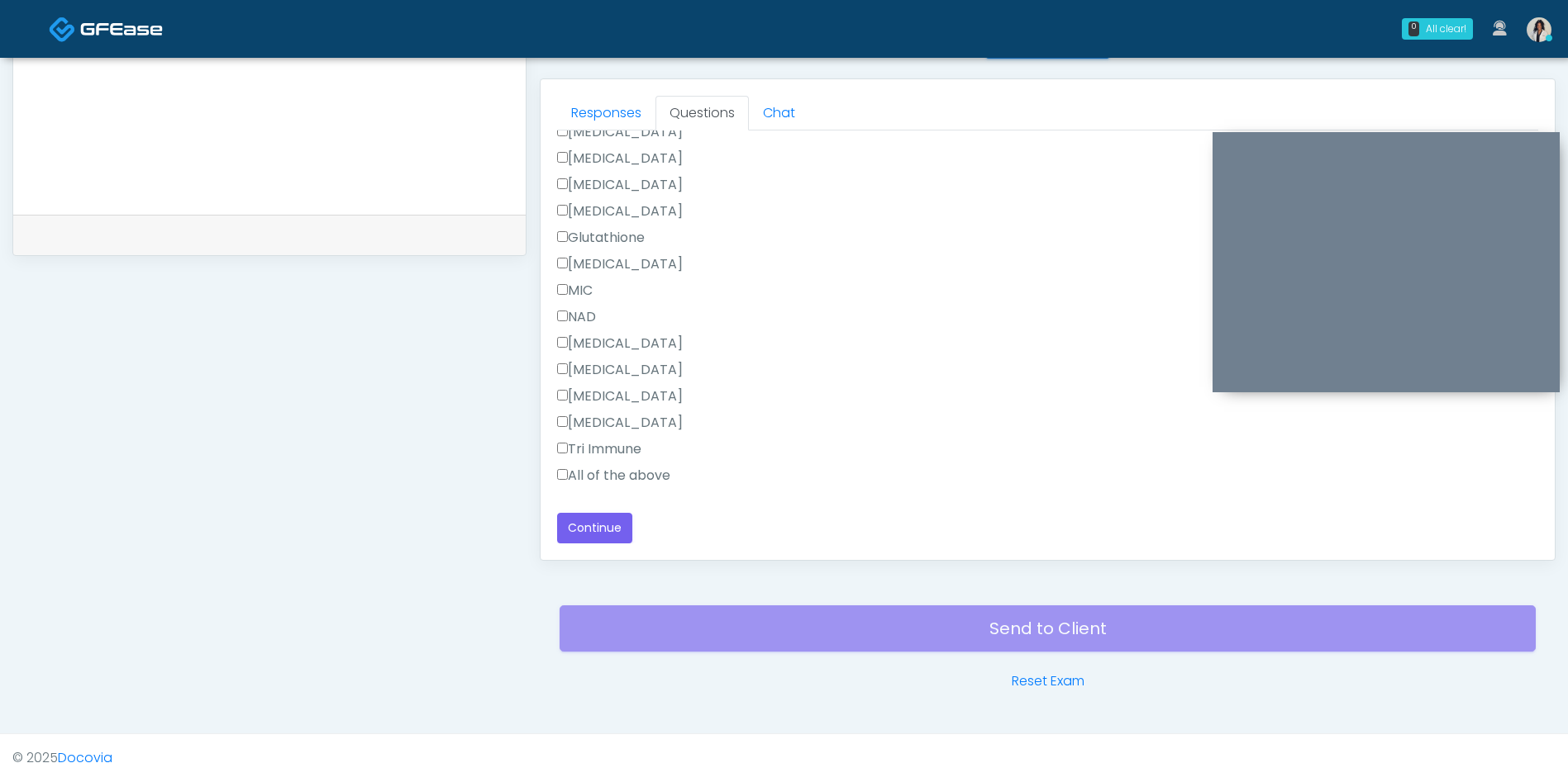
click at [652, 480] on label "All of the above" at bounding box center [613, 476] width 113 height 20
click at [615, 519] on button "Continue" at bounding box center [595, 528] width 75 height 30
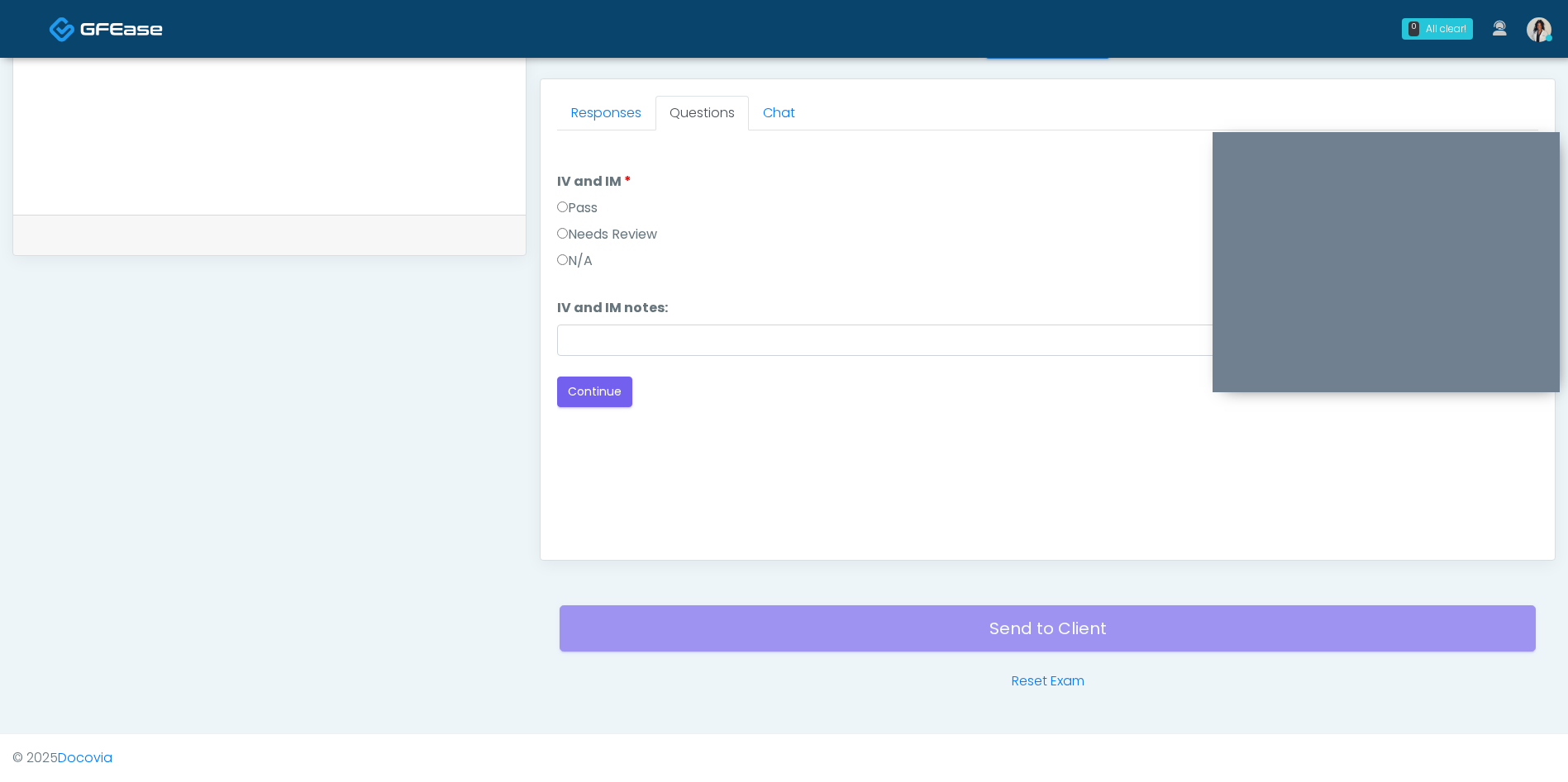
scroll to position [0, 0]
click at [589, 215] on label "Pass" at bounding box center [577, 208] width 40 height 20
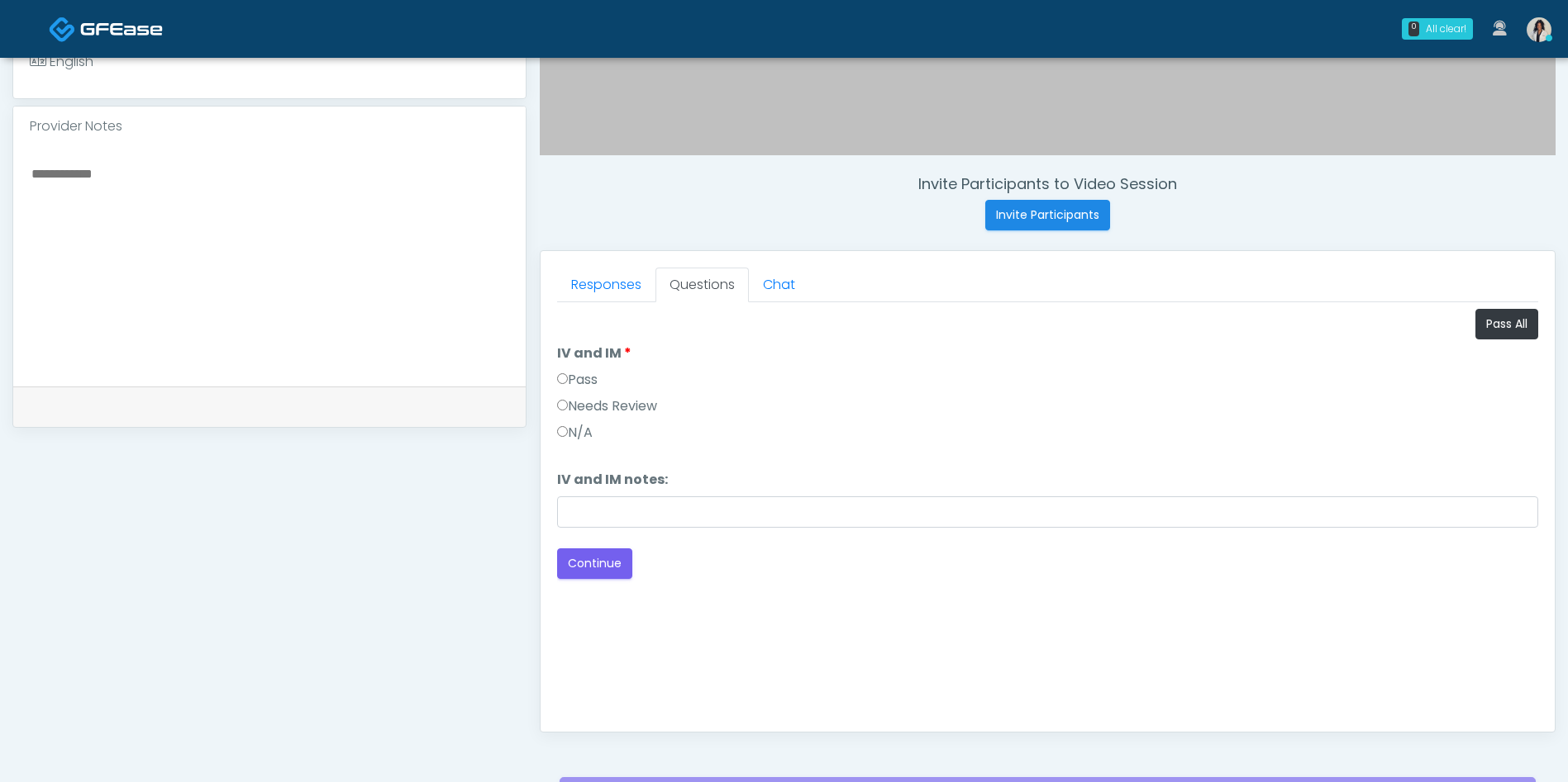
scroll to position [551, 0]
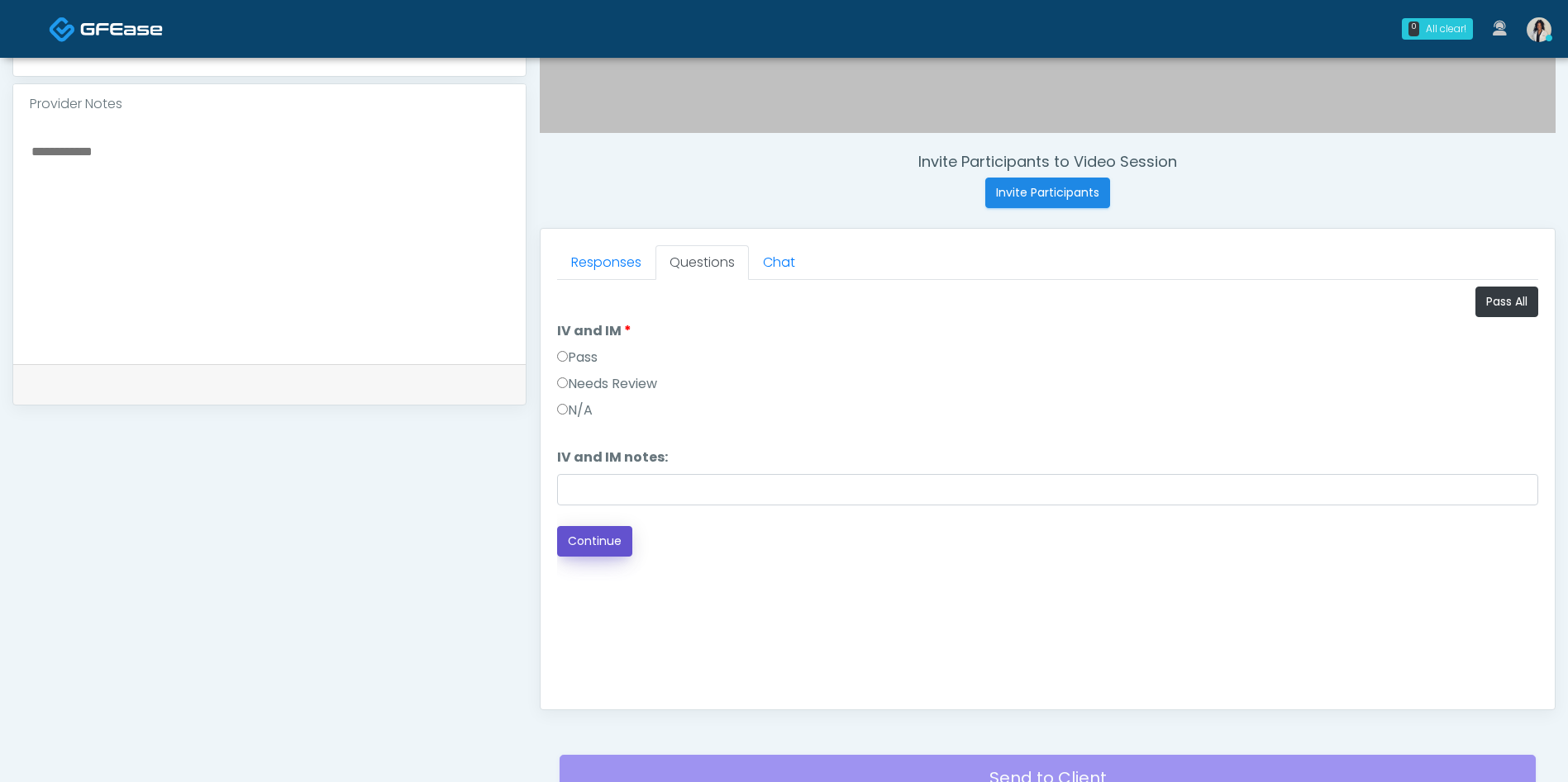
click at [624, 528] on button "Continue" at bounding box center [595, 541] width 75 height 30
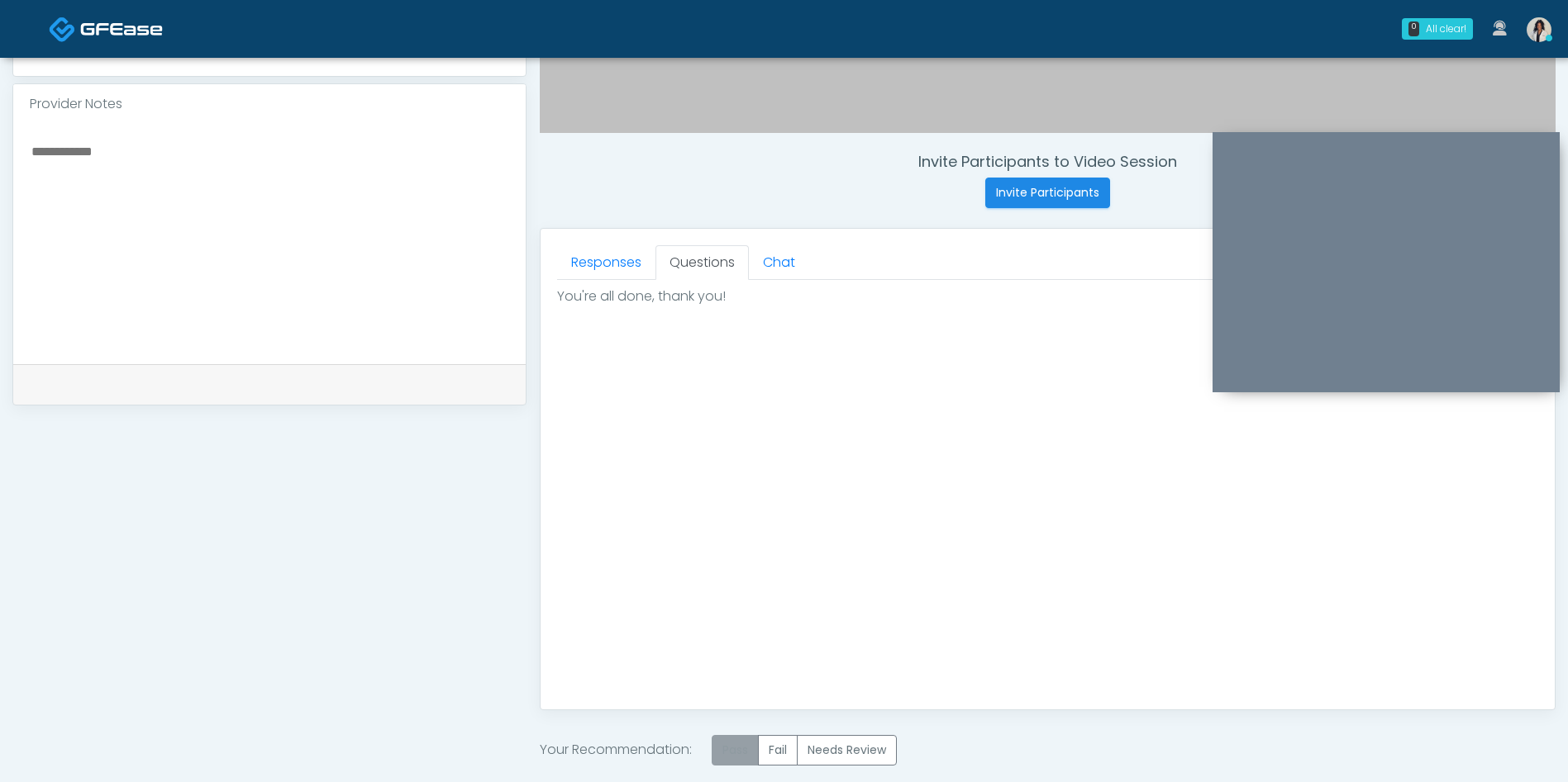
click at [735, 750] on label "Pass" at bounding box center [734, 750] width 47 height 30
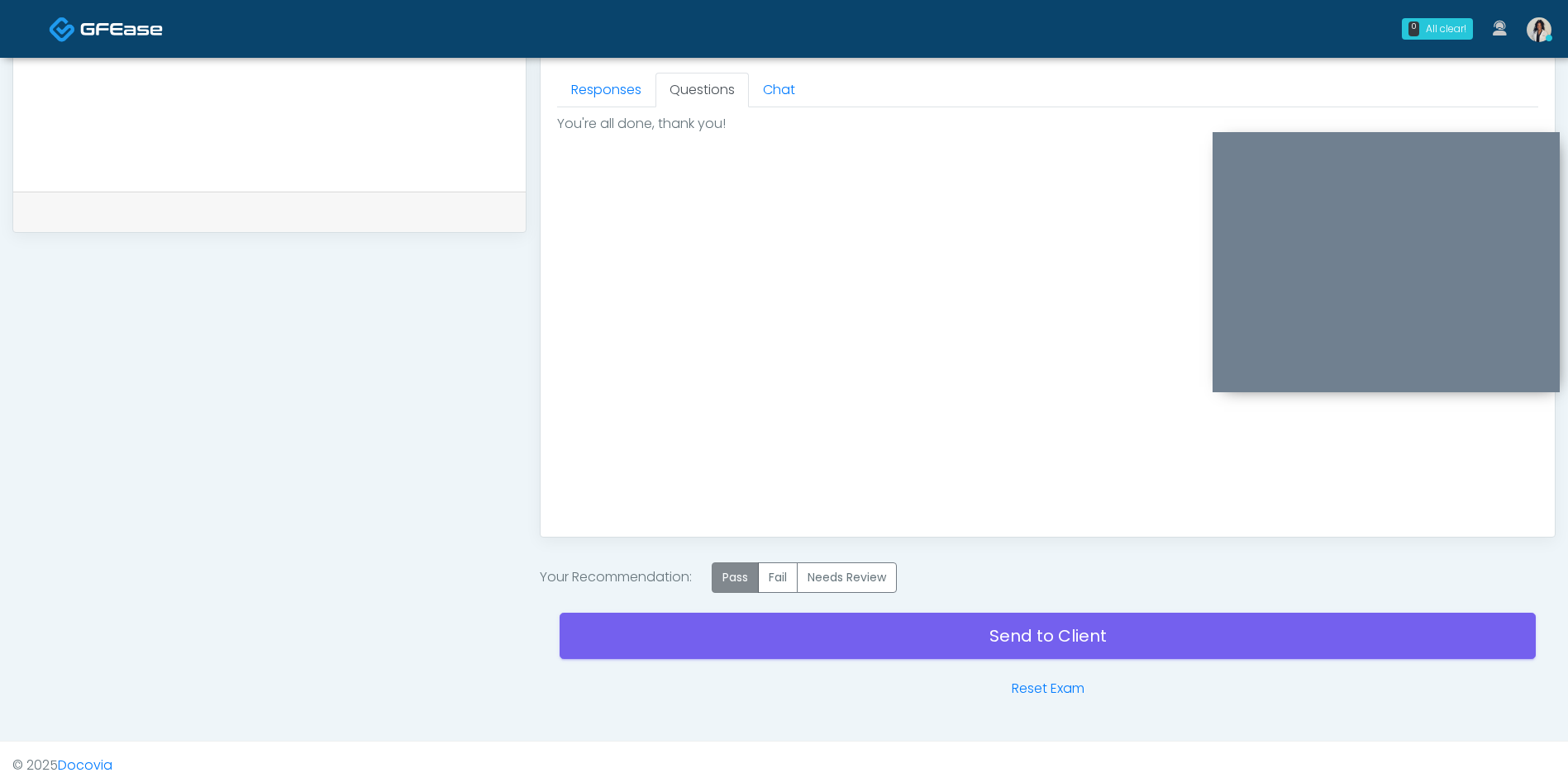
scroll to position [732, 0]
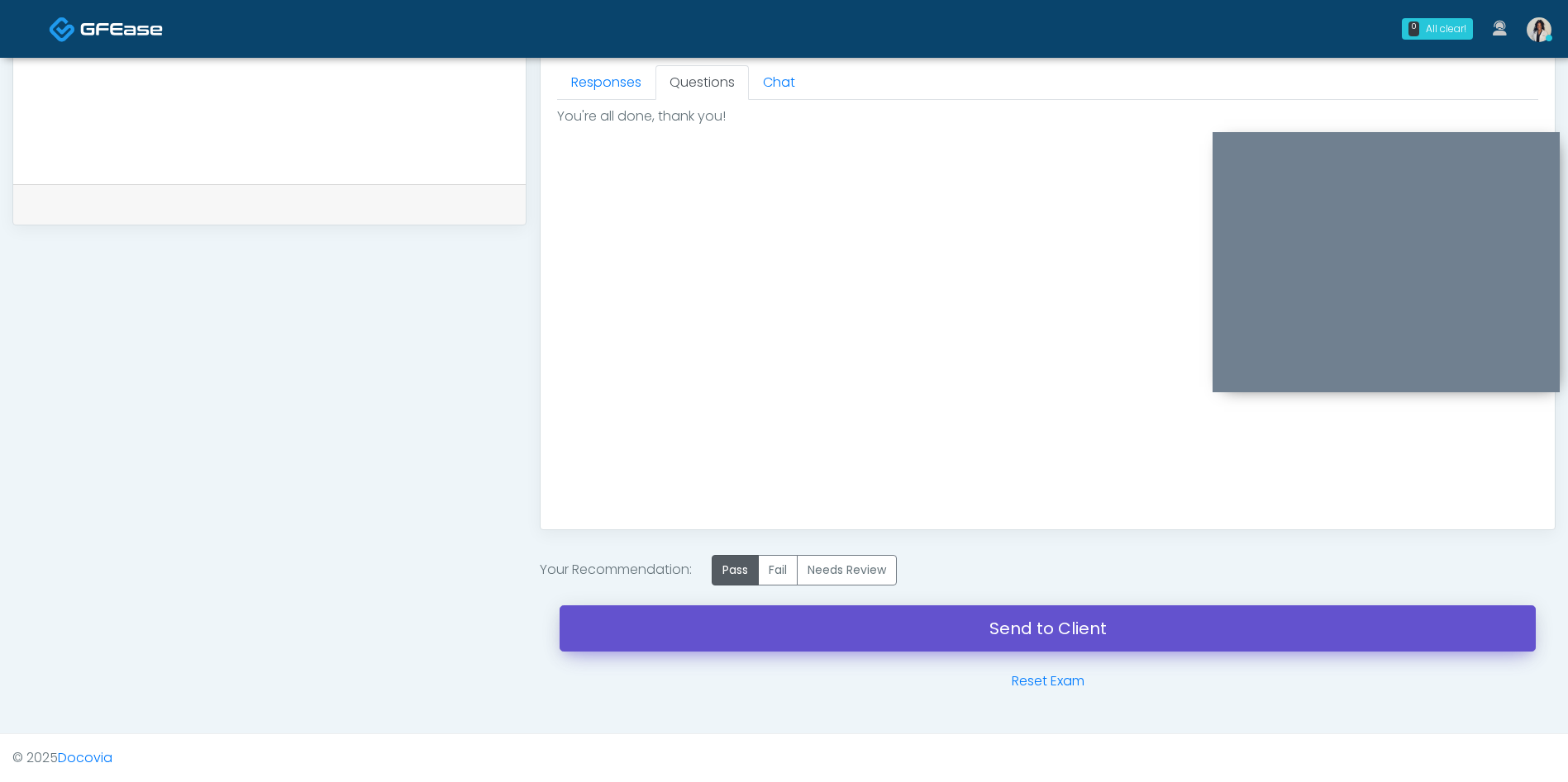
click at [922, 645] on link "Send to Client" at bounding box center [1047, 629] width 976 height 46
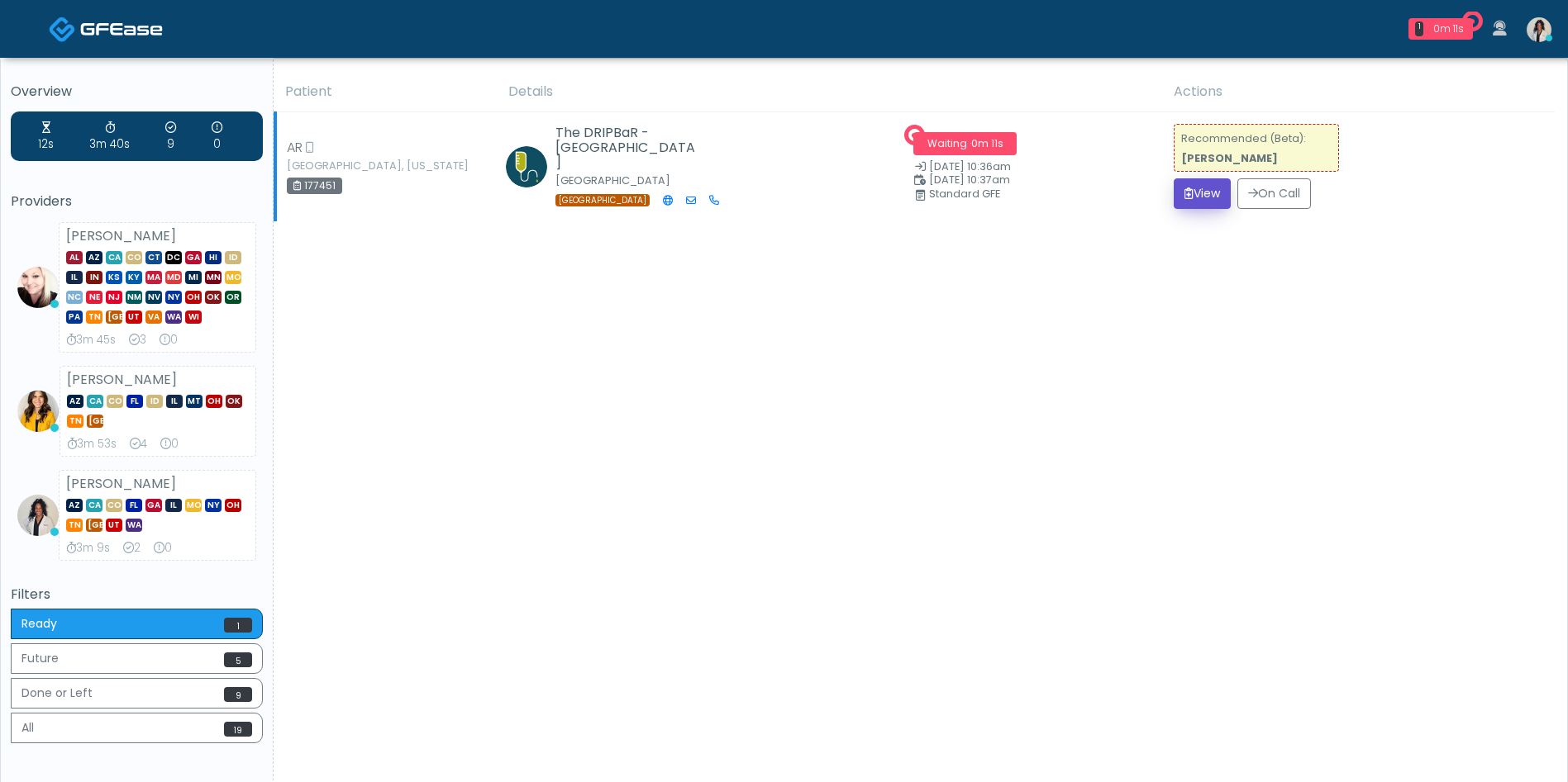
click at [1207, 205] on button "View" at bounding box center [1202, 193] width 57 height 30
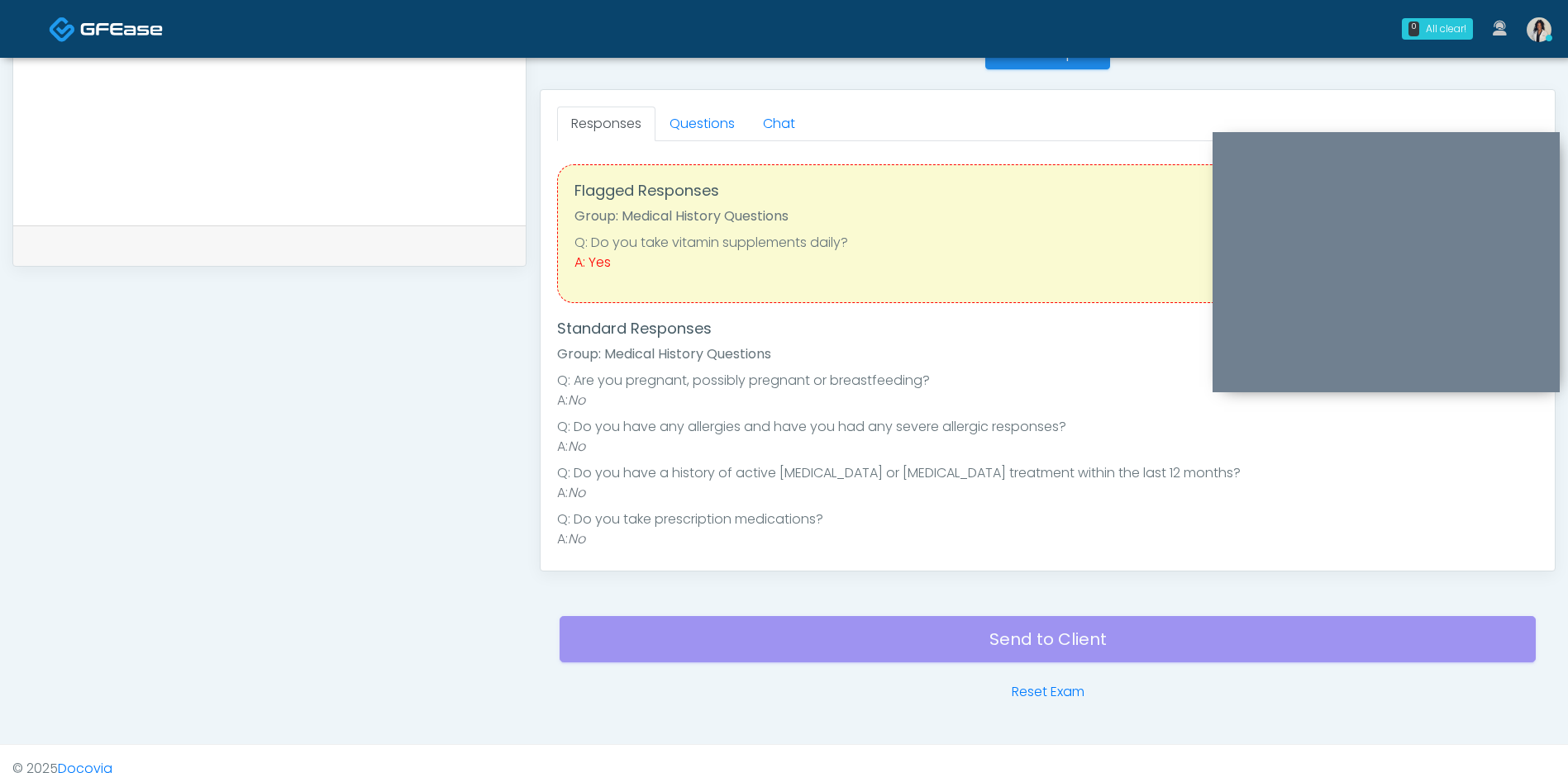
scroll to position [648, 0]
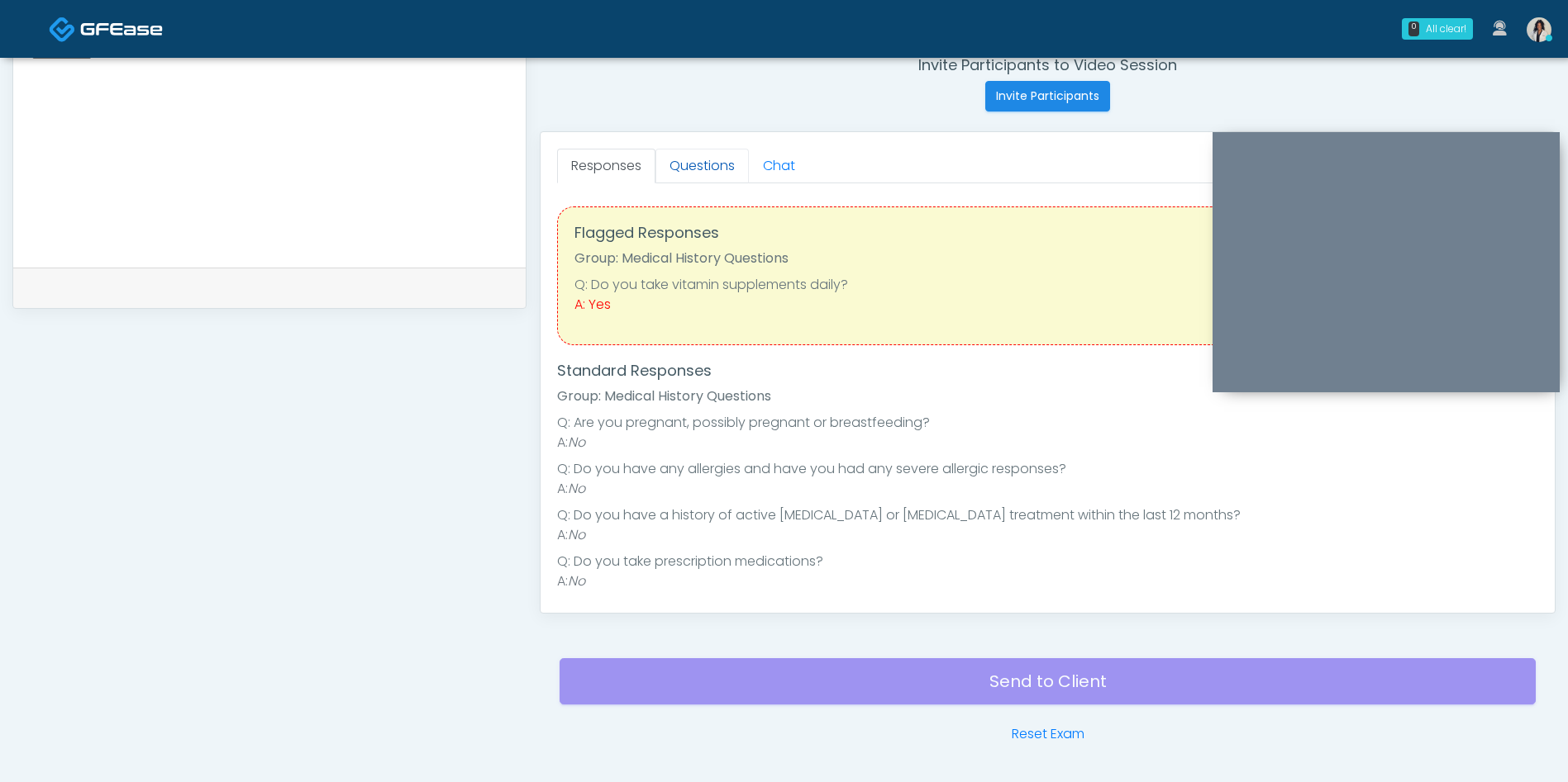
click at [716, 156] on link "Questions" at bounding box center [702, 166] width 94 height 35
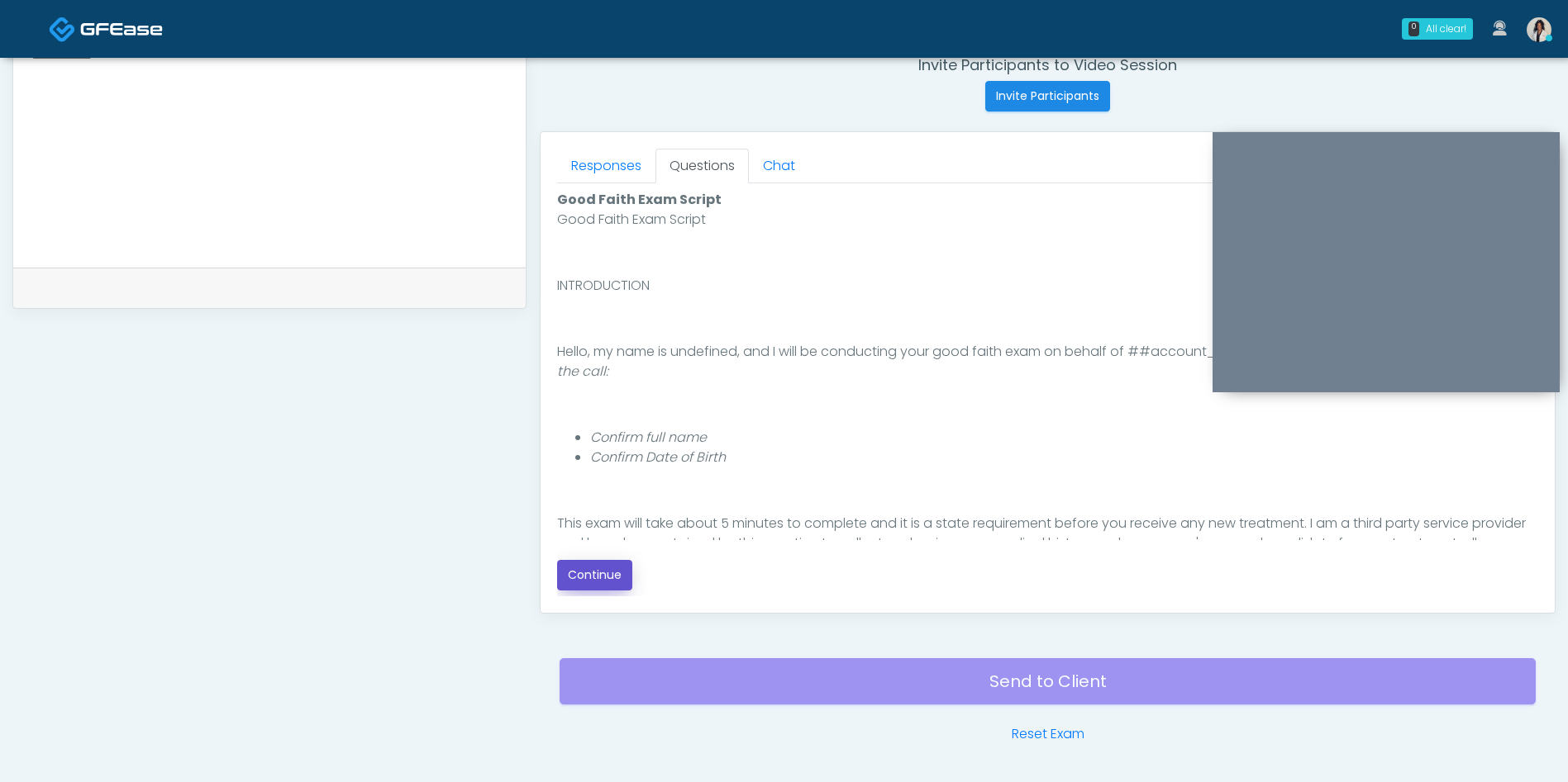
click at [622, 583] on button "Continue" at bounding box center [595, 575] width 75 height 30
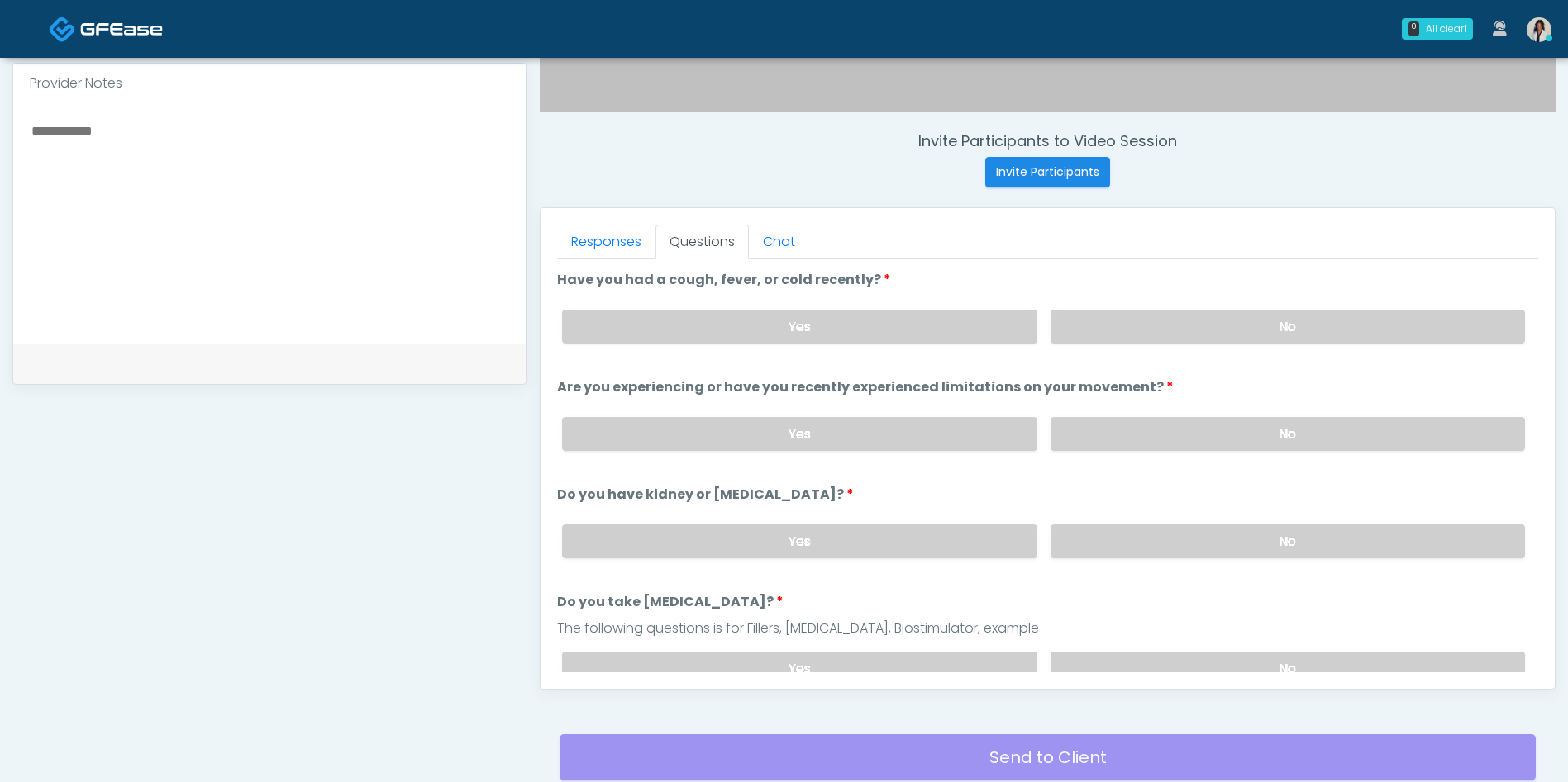
scroll to position [700, 0]
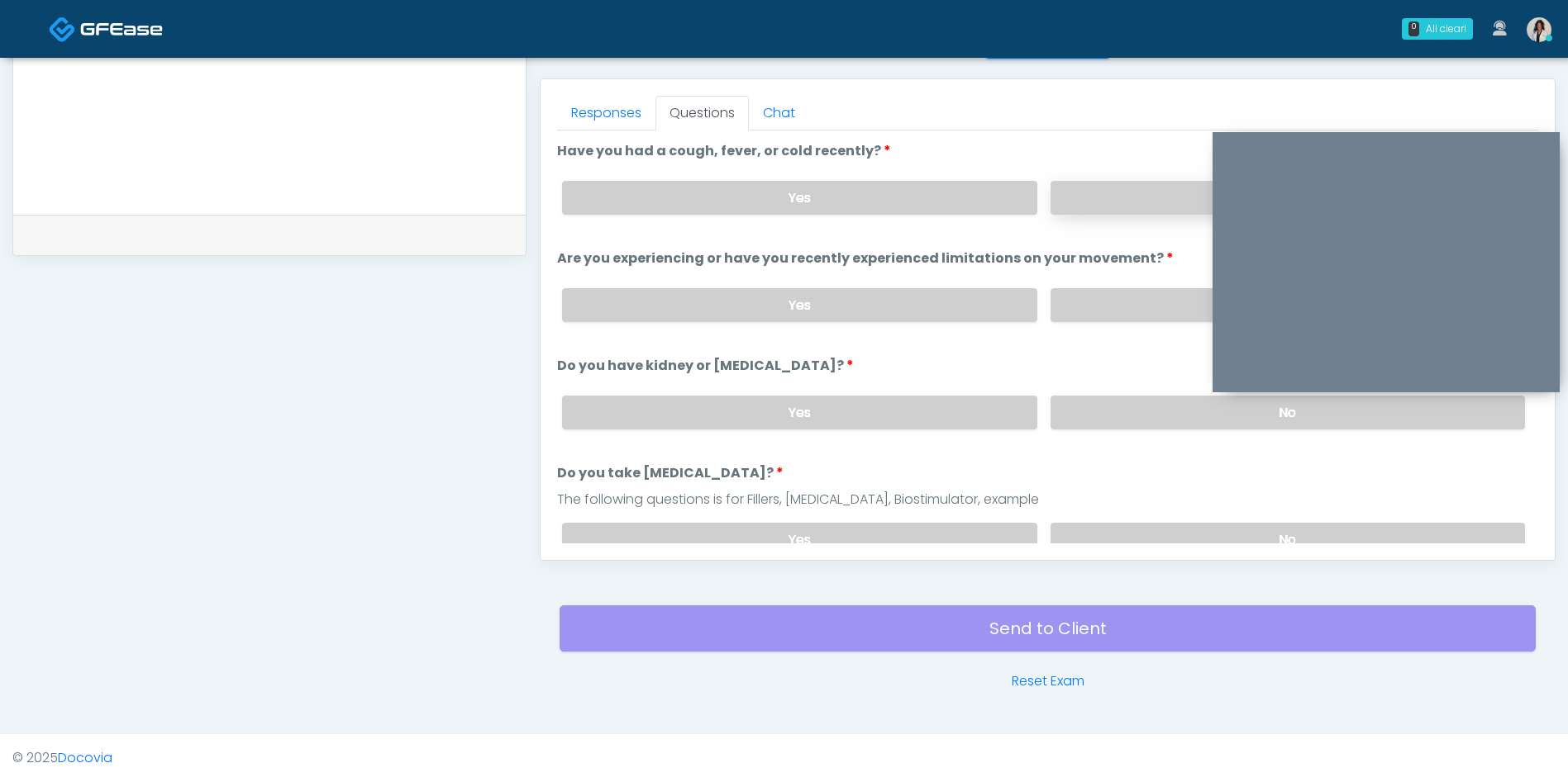
click at [1091, 195] on label "No" at bounding box center [1287, 197] width 475 height 34
click at [1112, 312] on label "No" at bounding box center [1287, 305] width 475 height 34
click at [1118, 426] on label "No" at bounding box center [1287, 412] width 475 height 34
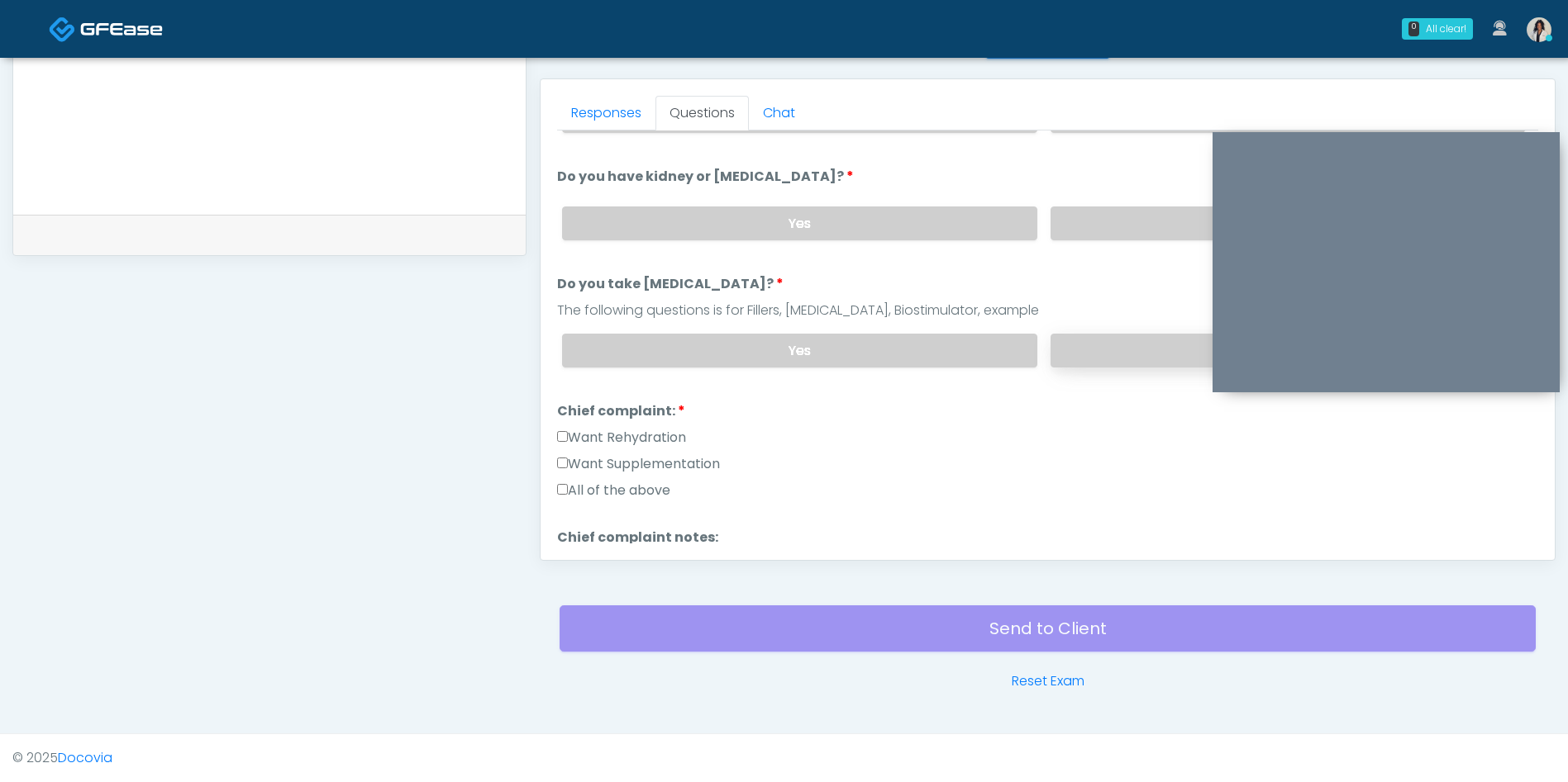
click at [1137, 358] on label "No" at bounding box center [1287, 351] width 475 height 34
click at [686, 432] on label "Want Rehydration" at bounding box center [622, 438] width 129 height 20
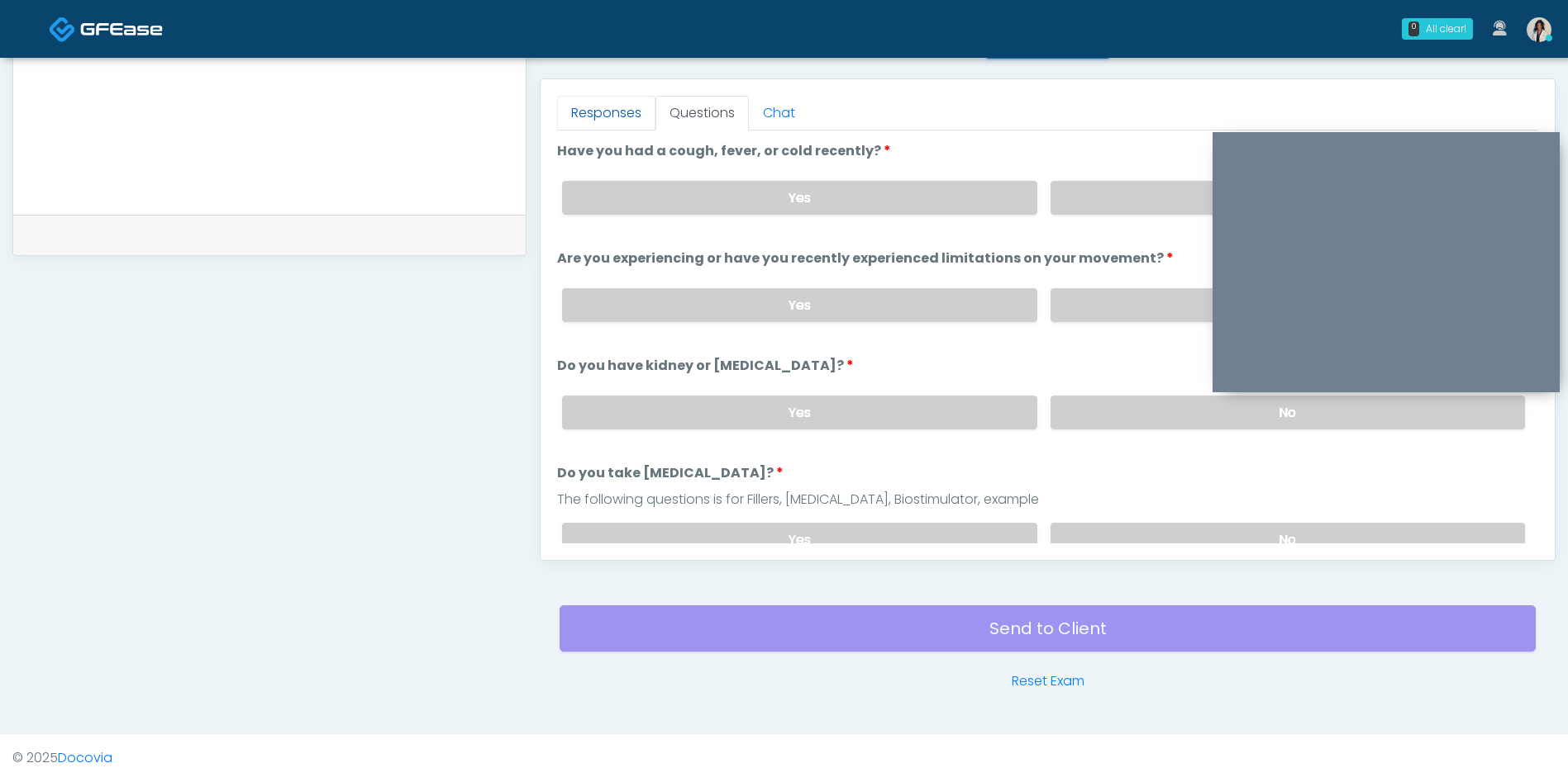
click at [605, 115] on link "Responses" at bounding box center [606, 113] width 98 height 35
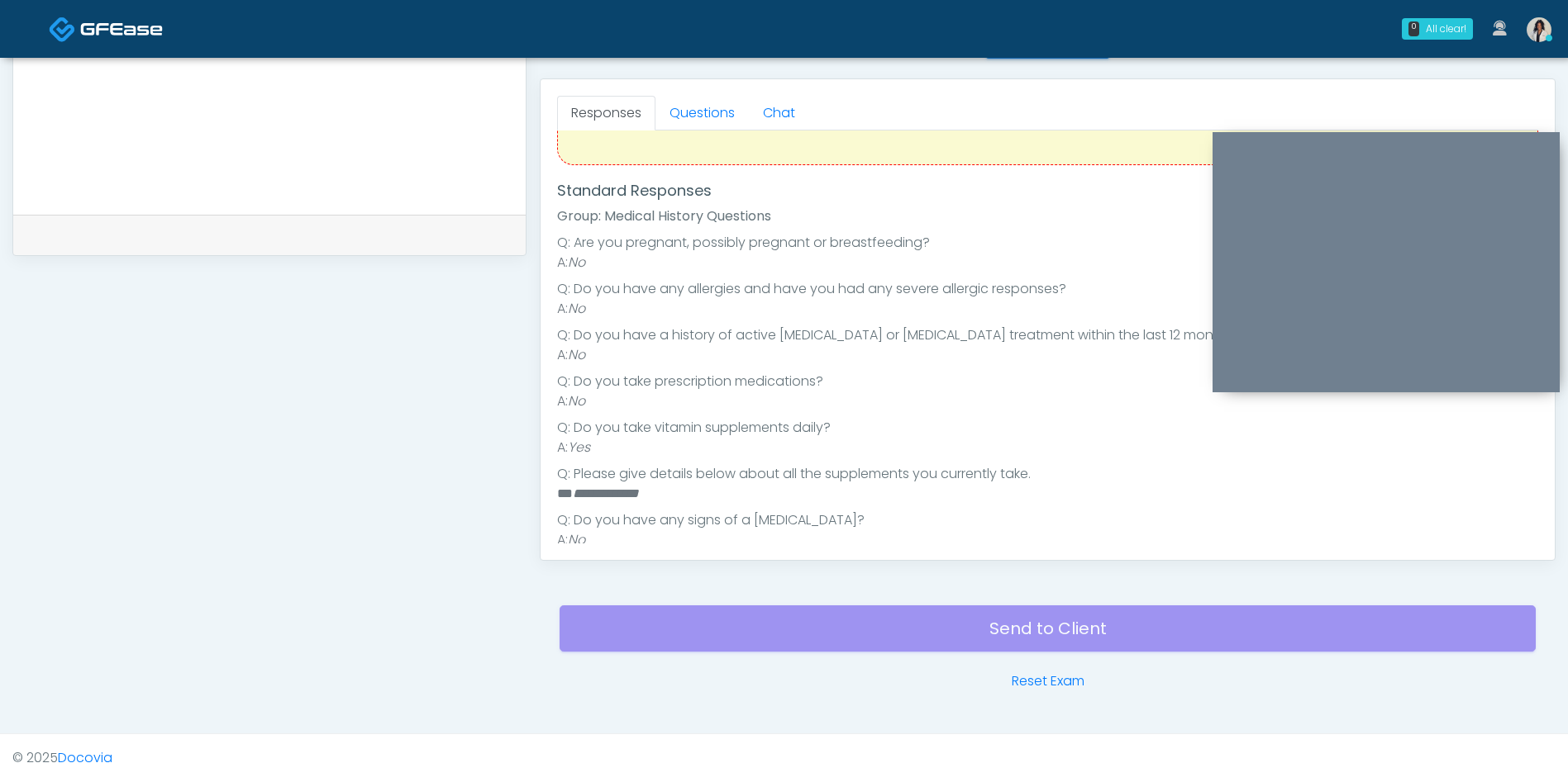
scroll to position [194, 0]
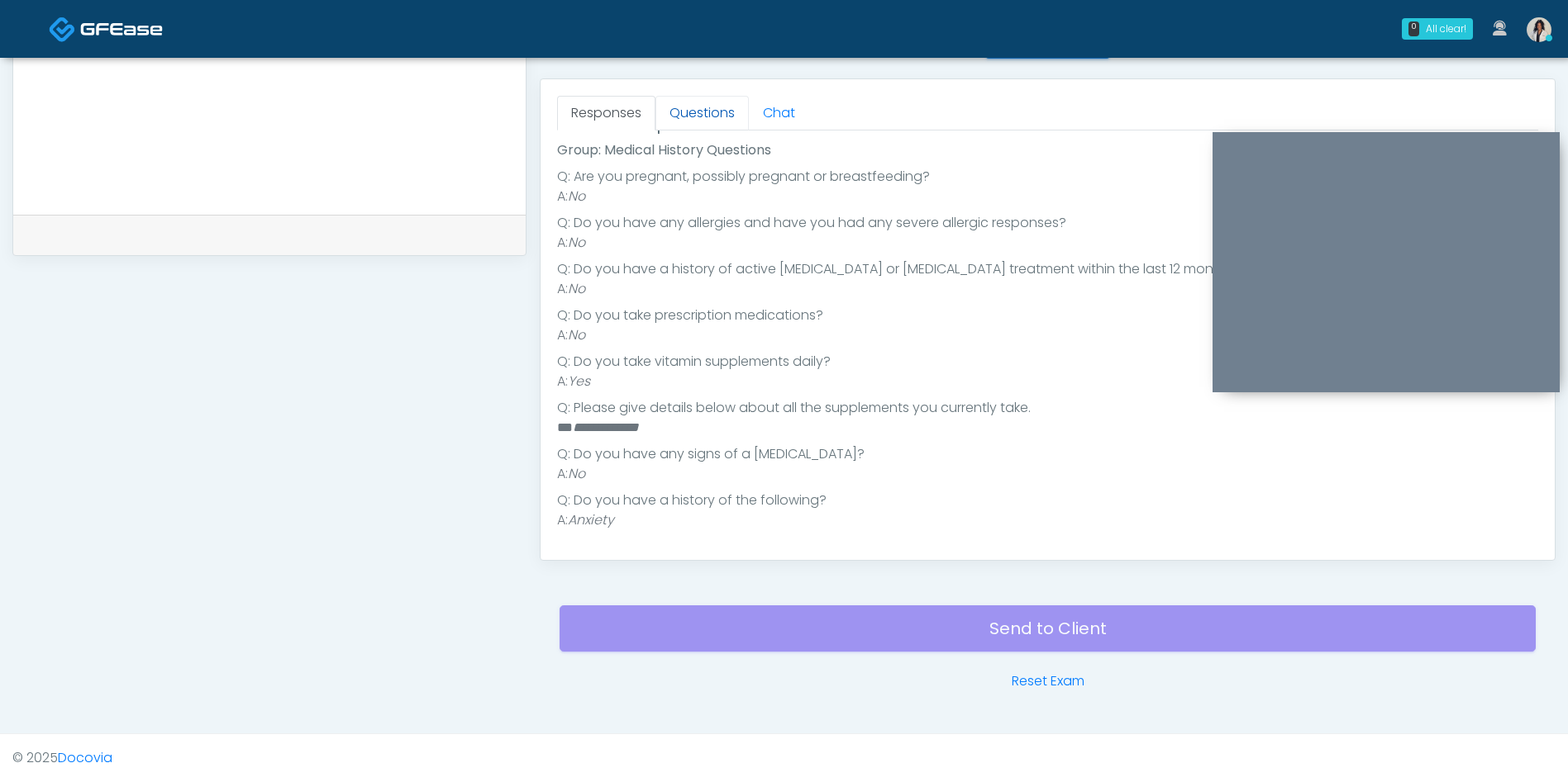
click at [712, 119] on link "Questions" at bounding box center [702, 113] width 94 height 35
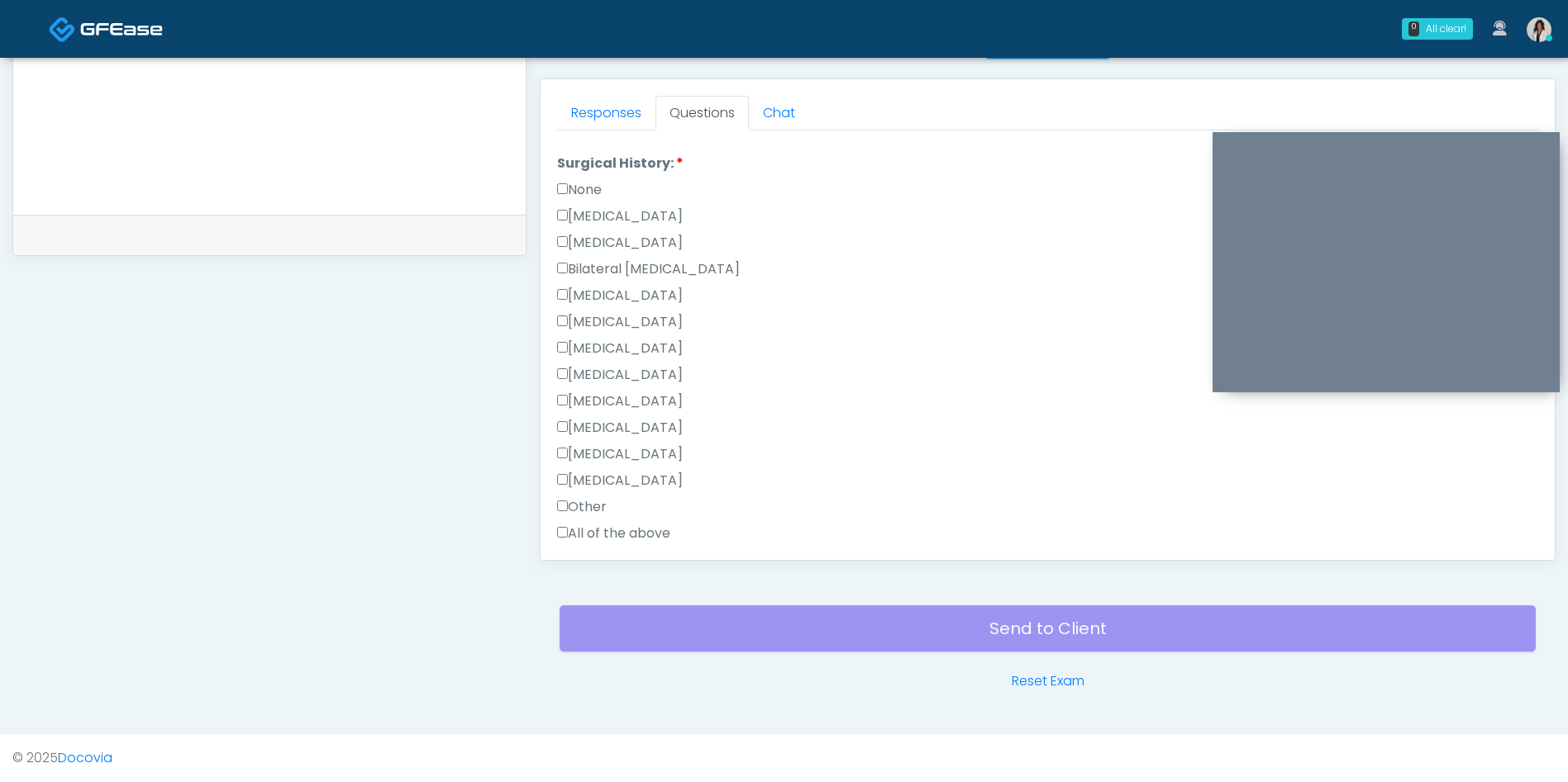
scroll to position [683, 0]
click at [600, 195] on label "None" at bounding box center [579, 196] width 45 height 20
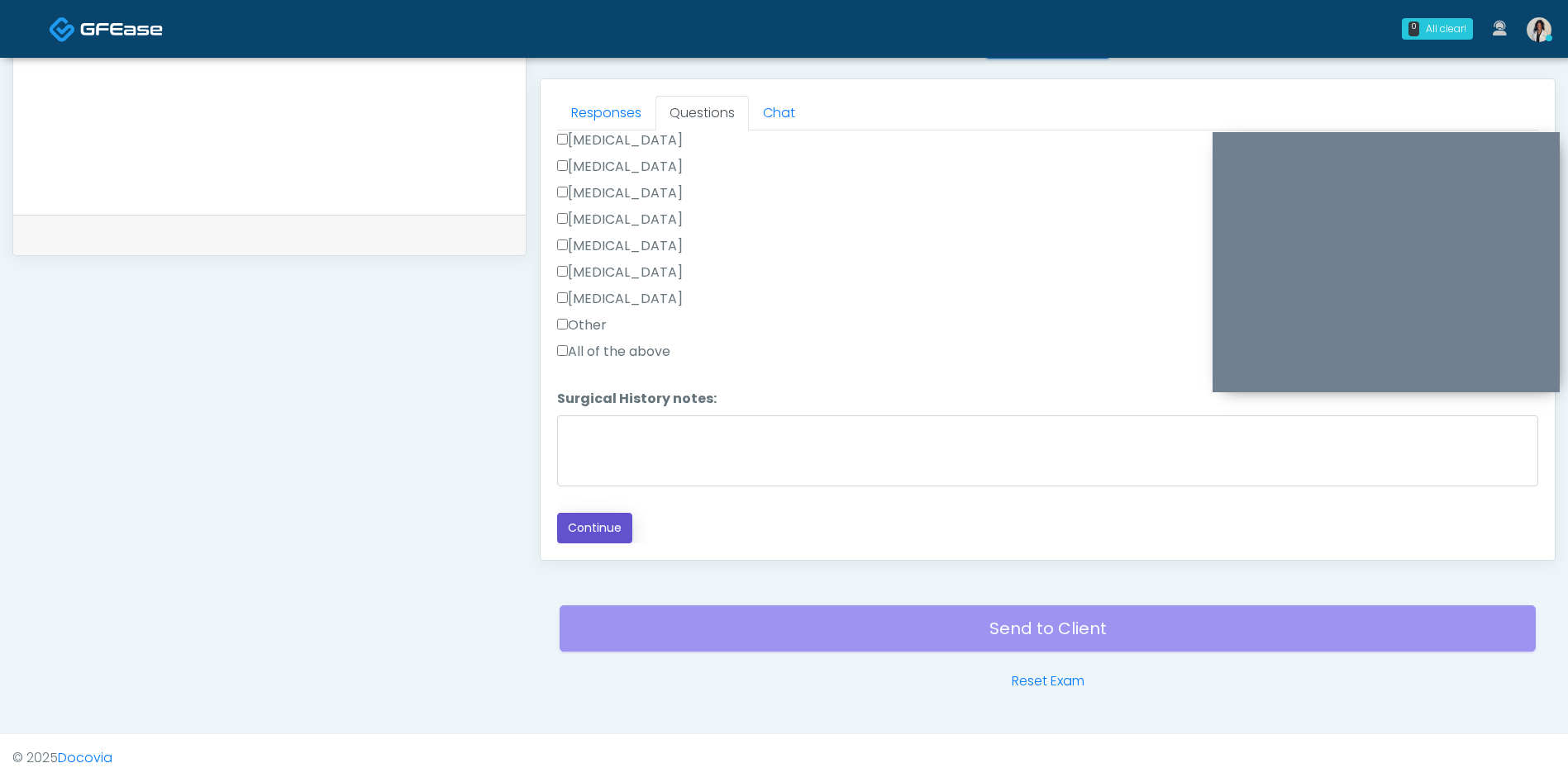
click at [603, 514] on button "Continue" at bounding box center [595, 528] width 75 height 30
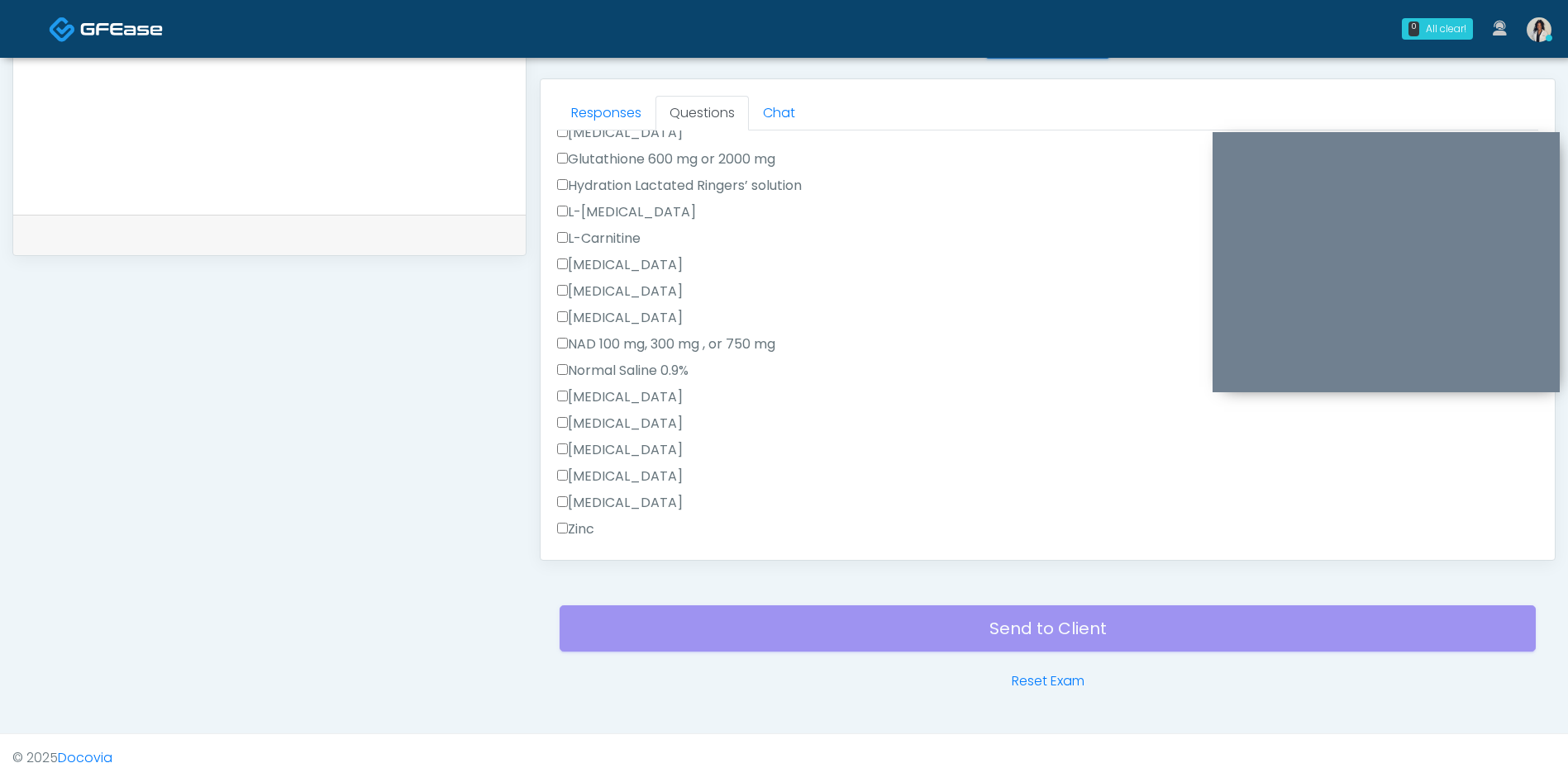
scroll to position [0, 0]
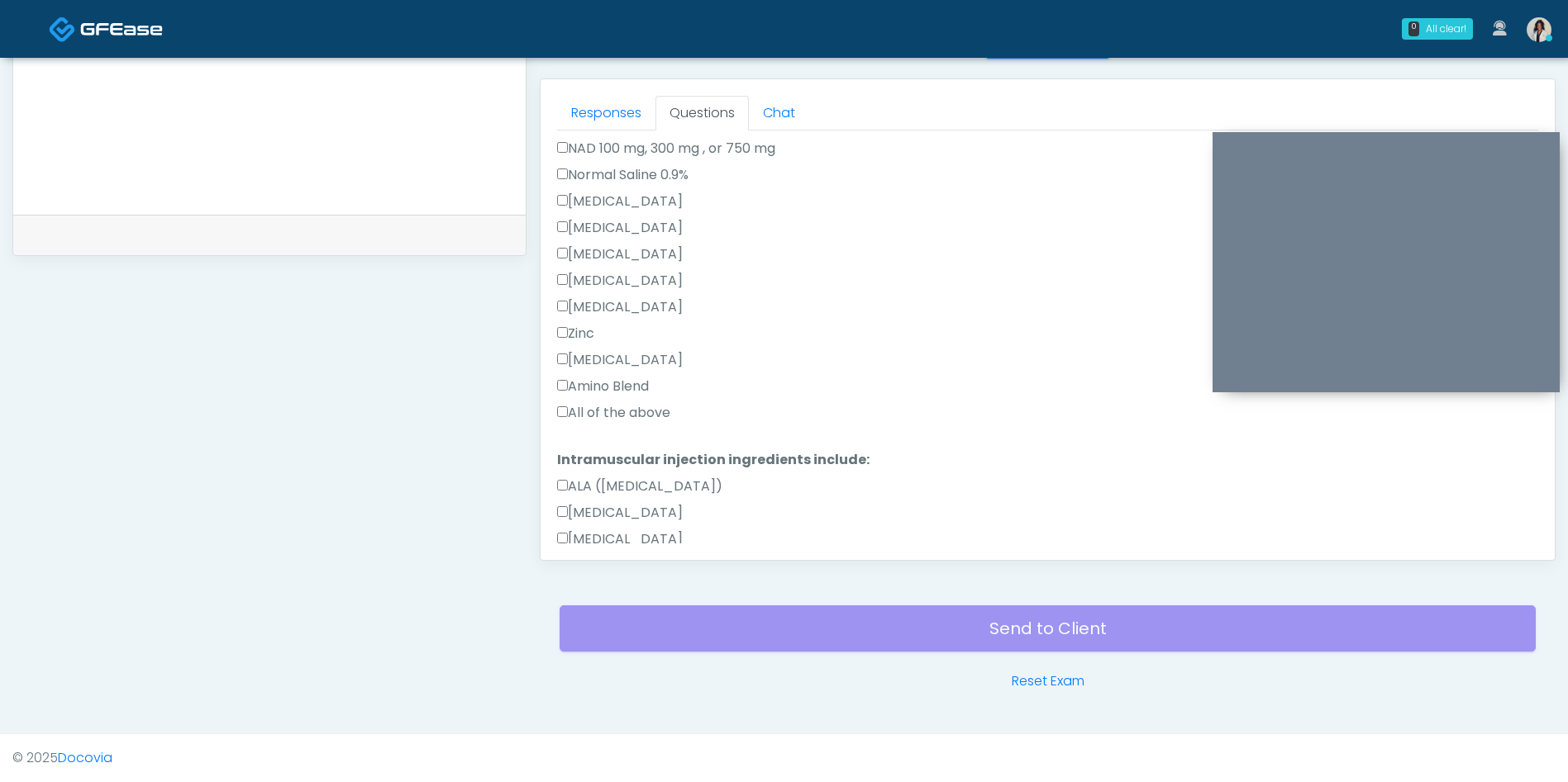
click at [644, 407] on label "All of the above" at bounding box center [613, 413] width 113 height 20
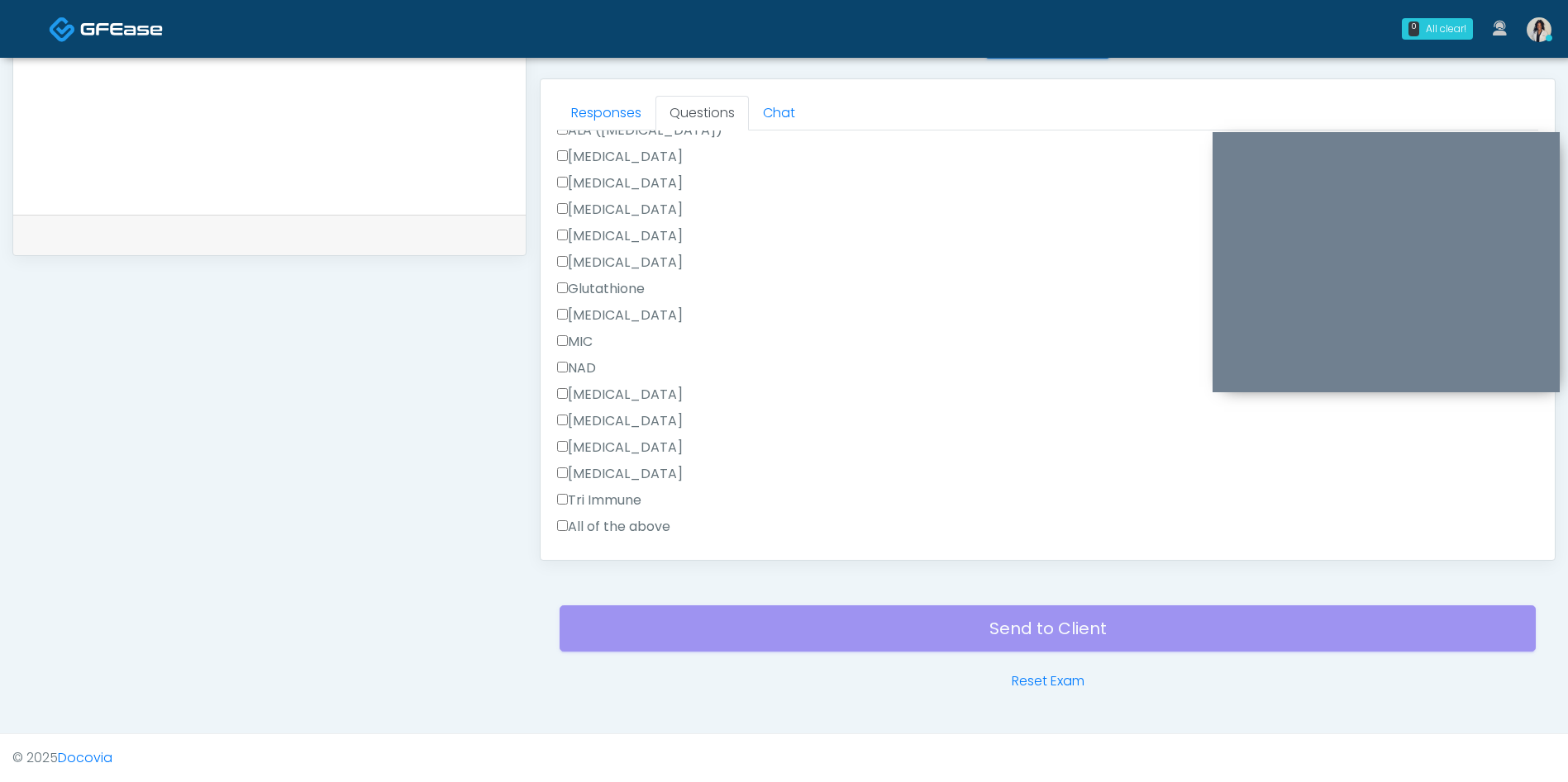
scroll to position [1030, 0]
click at [631, 481] on label "All of the above" at bounding box center [613, 476] width 113 height 20
click at [595, 534] on button "Continue" at bounding box center [595, 528] width 75 height 30
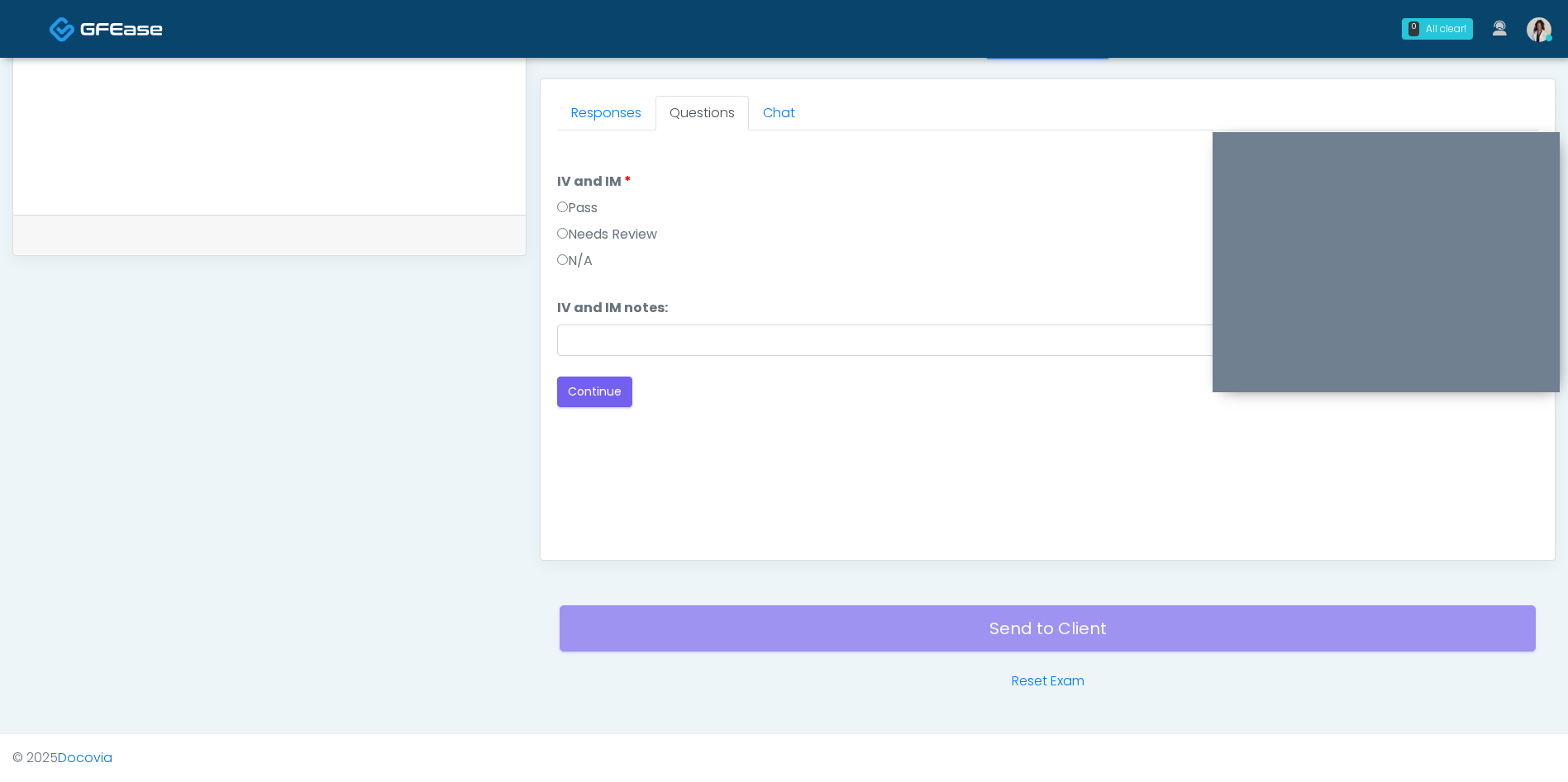
scroll to position [0, 0]
click at [587, 214] on label "Pass" at bounding box center [577, 208] width 40 height 20
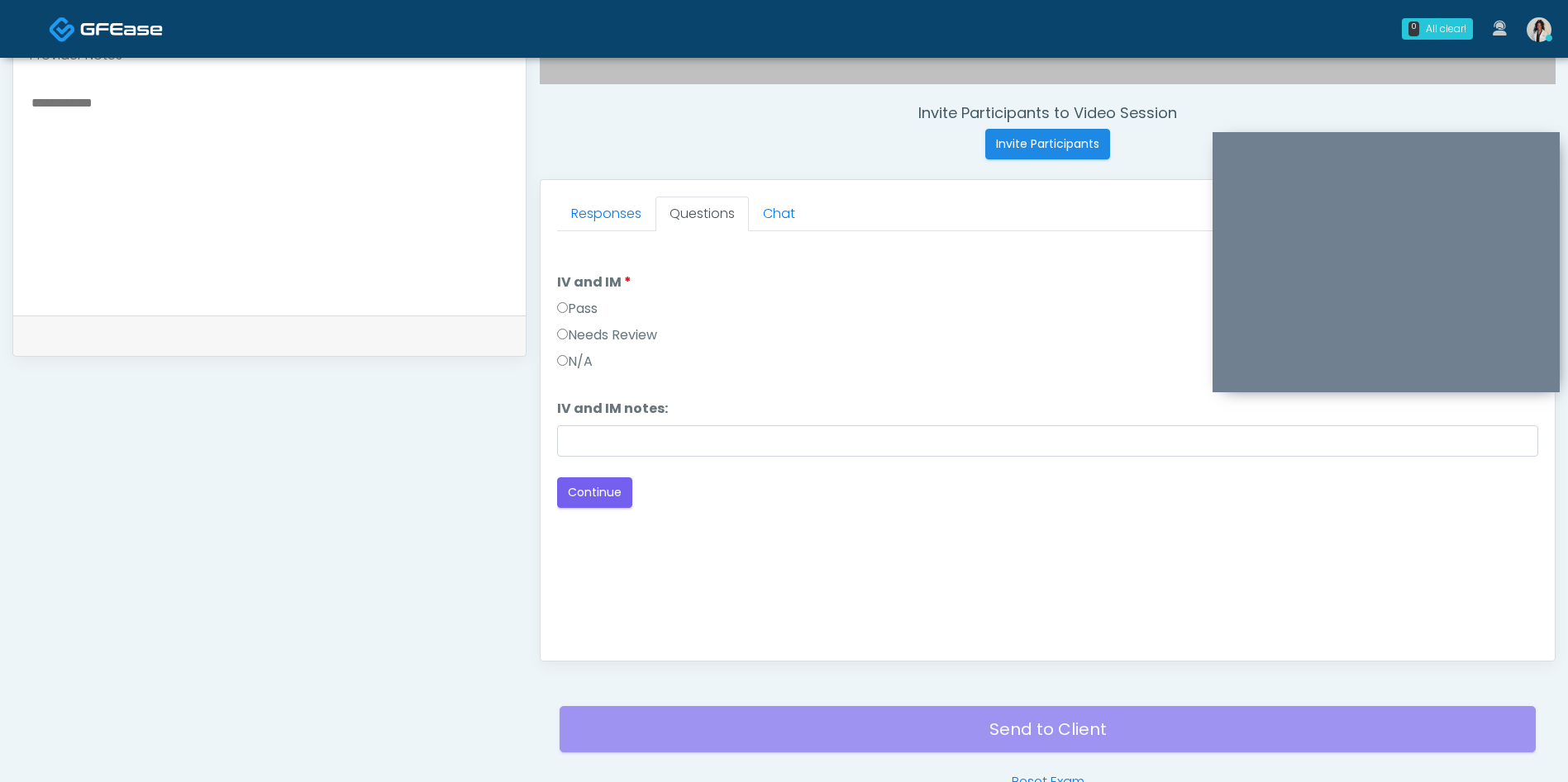
scroll to position [609, 0]
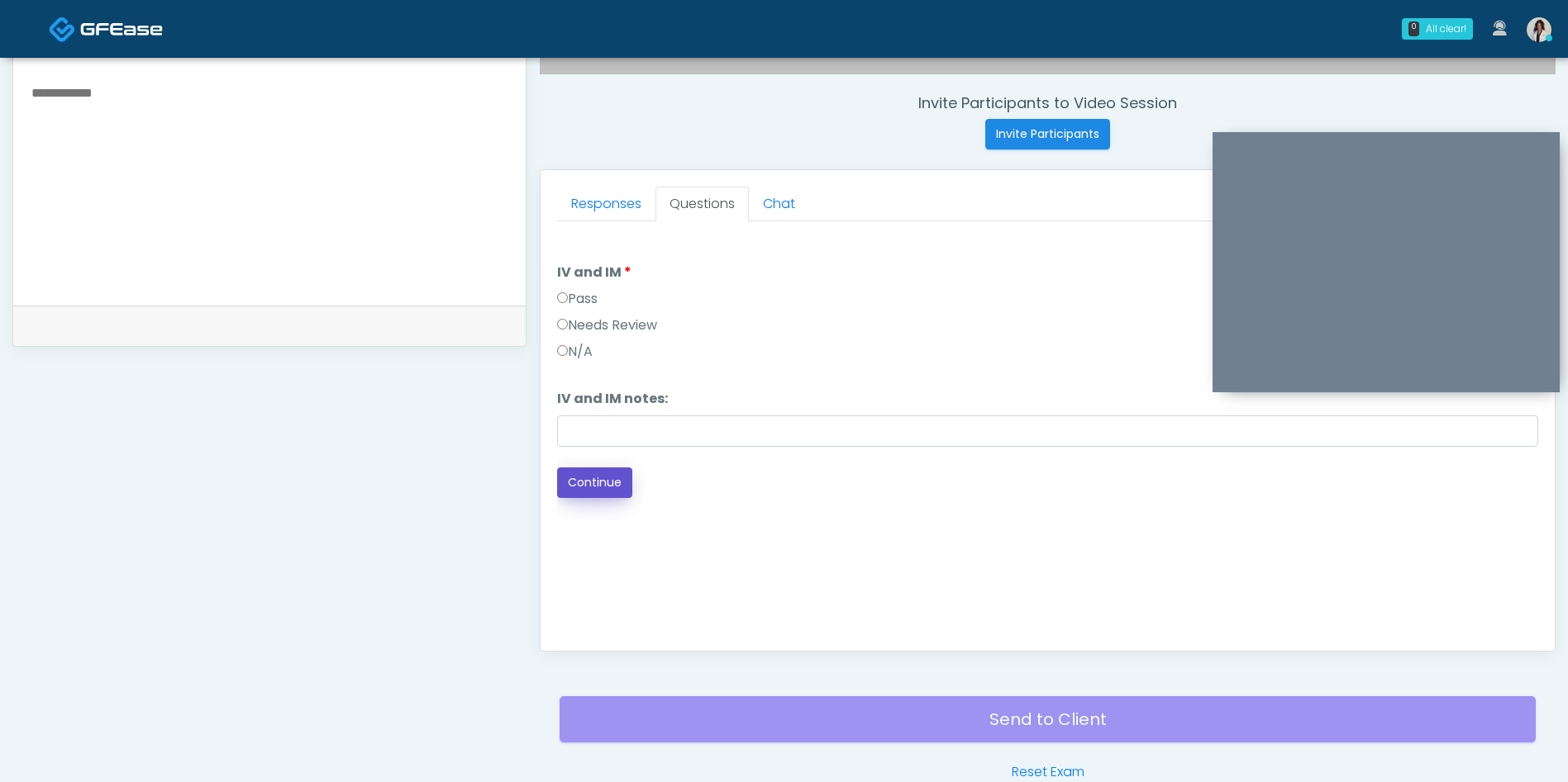
click at [608, 496] on button "Continue" at bounding box center [595, 482] width 75 height 30
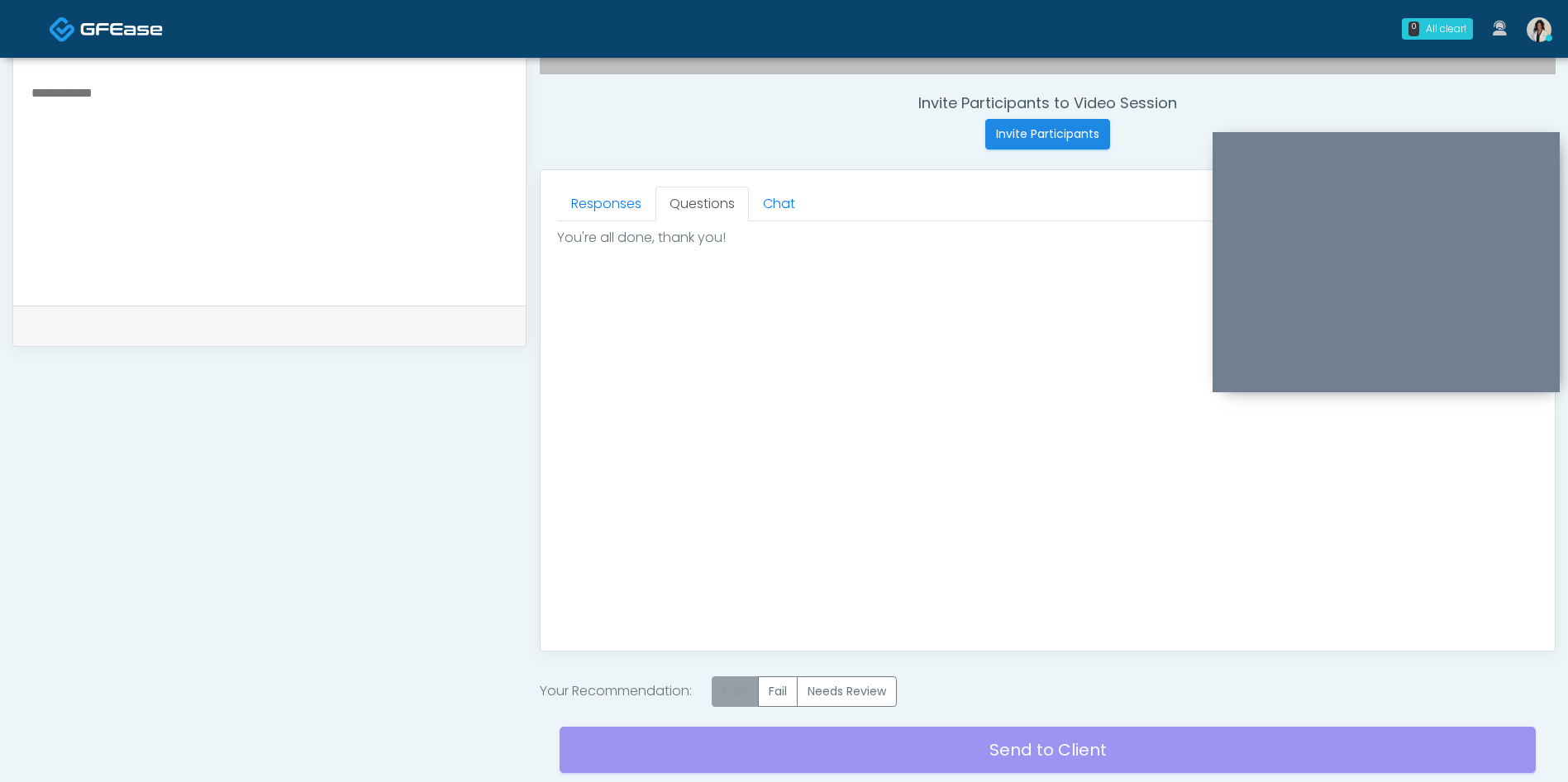
click at [734, 701] on label "Pass" at bounding box center [734, 691] width 47 height 30
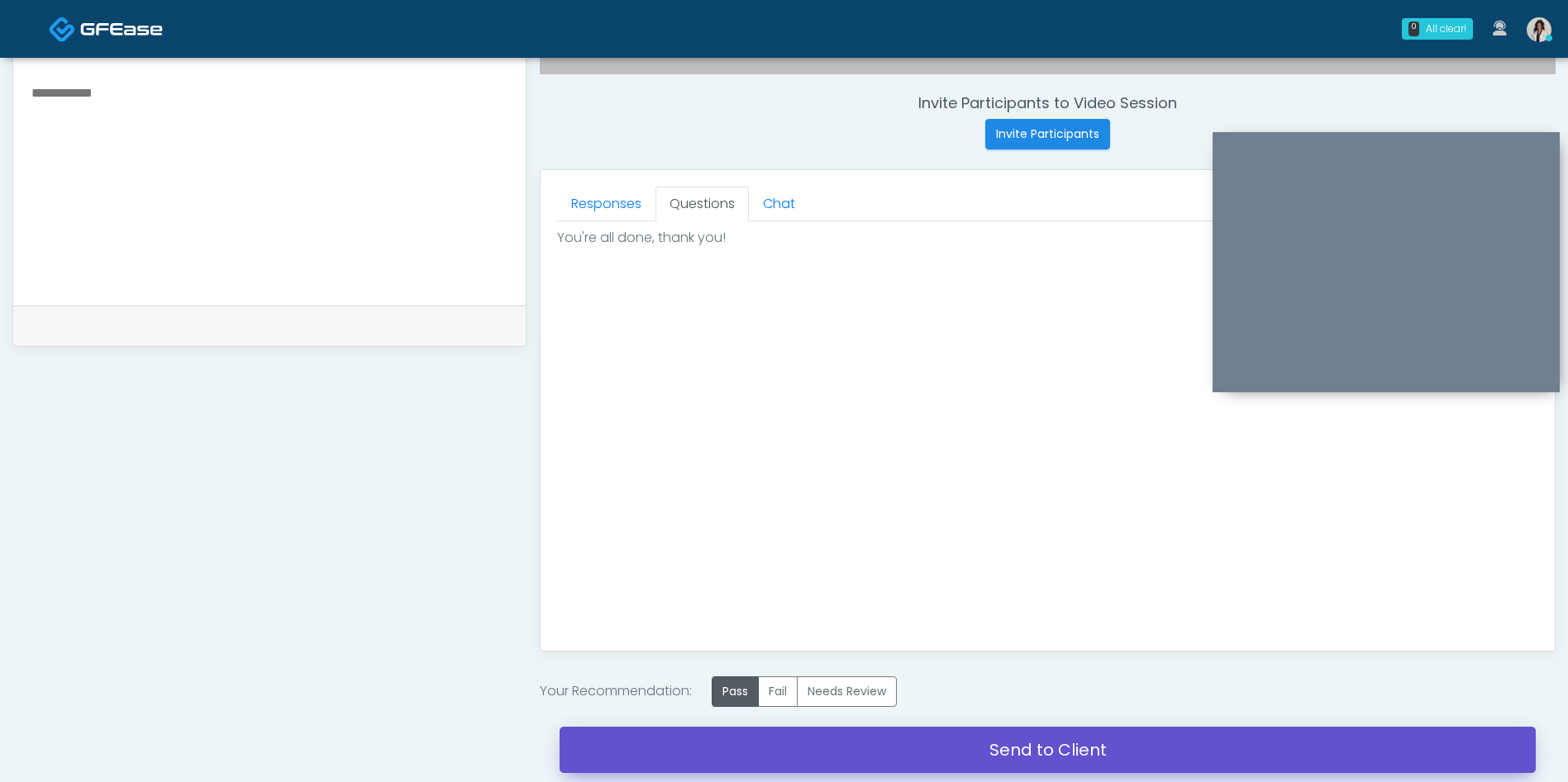
click at [897, 765] on link "Send to Client" at bounding box center [1047, 750] width 976 height 46
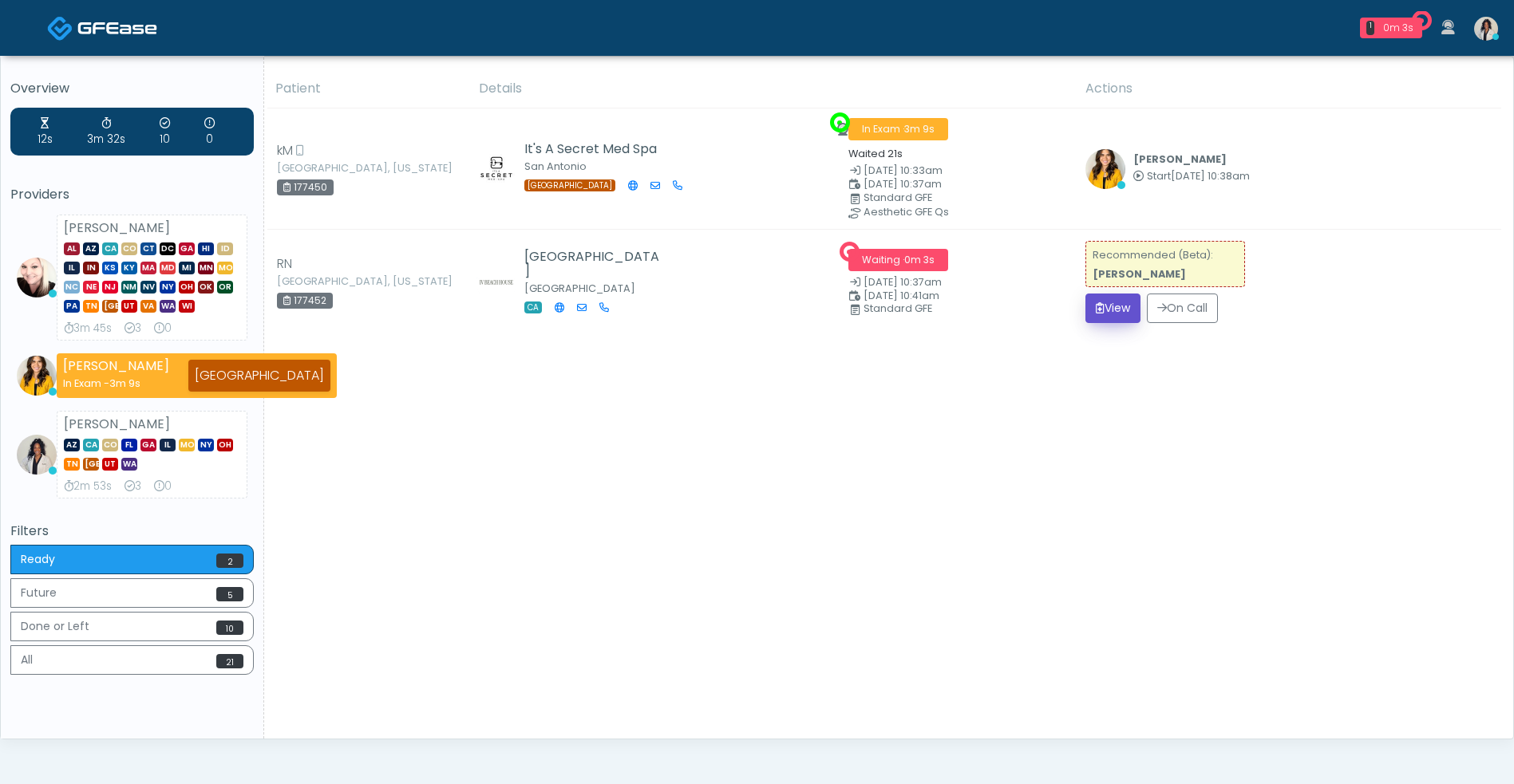
click at [1120, 314] on button "View" at bounding box center [1112, 307] width 55 height 29
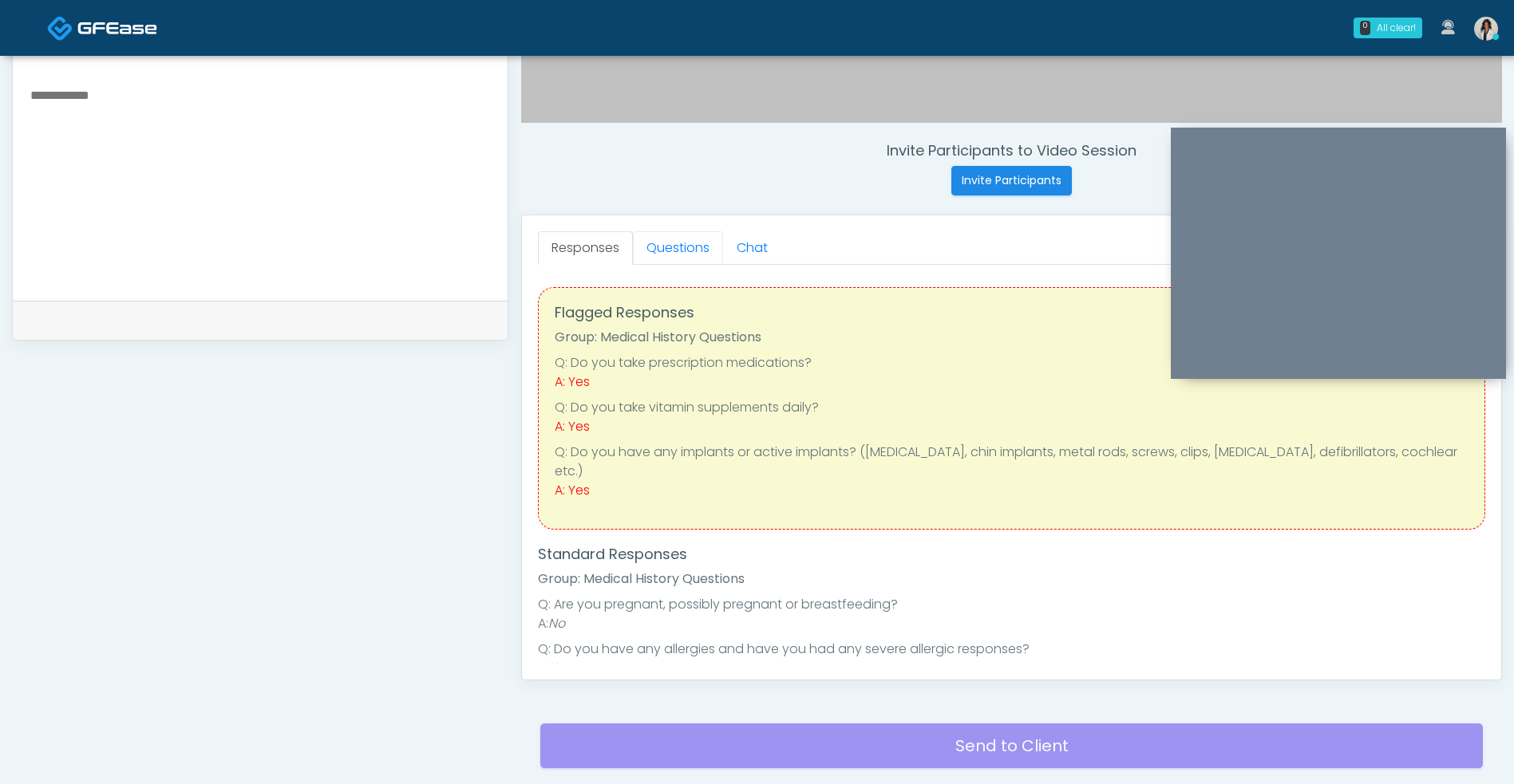
click at [678, 240] on link "Questions" at bounding box center [678, 248] width 90 height 34
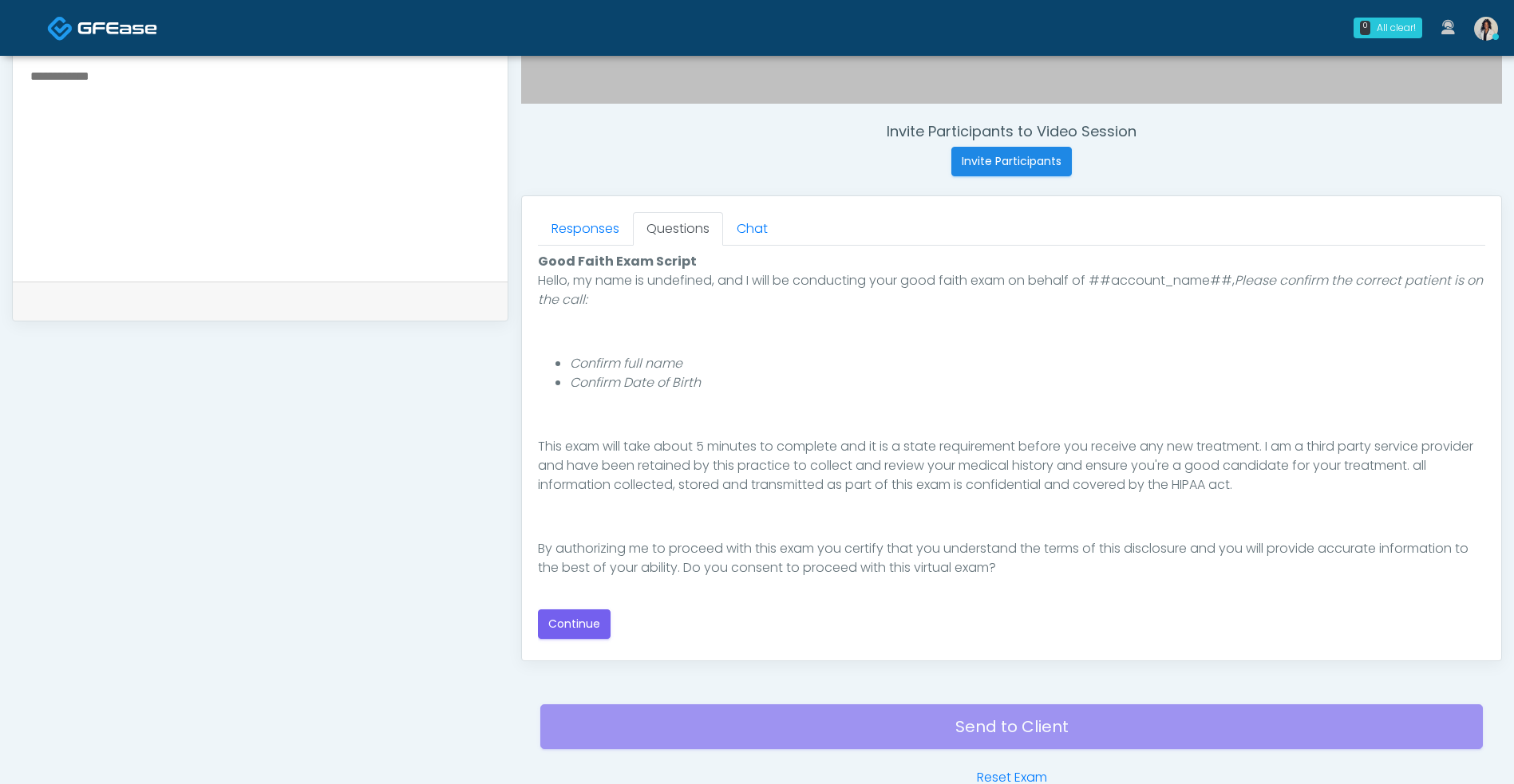
scroll to position [648, 0]
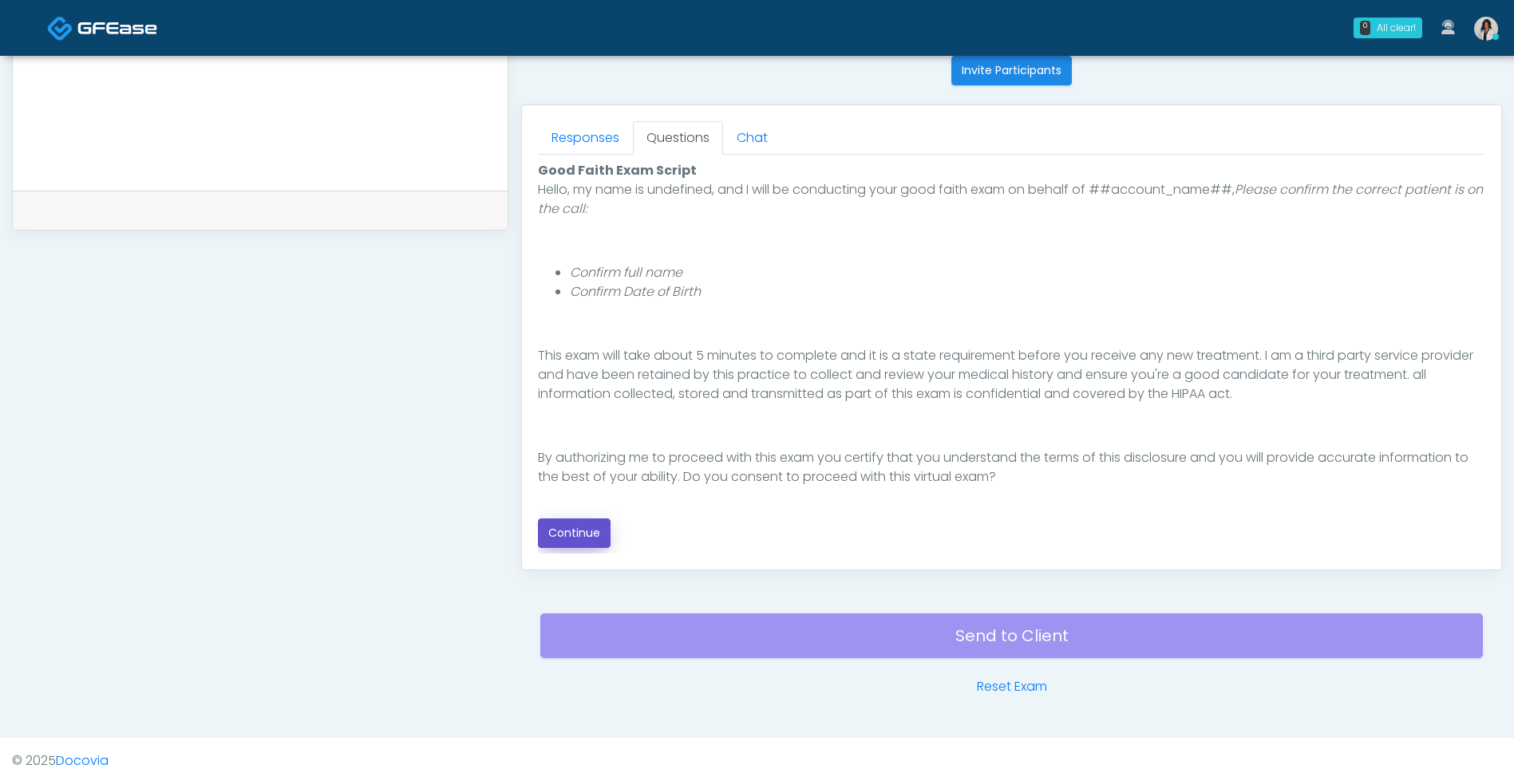
click at [576, 538] on button "Continue" at bounding box center [574, 532] width 73 height 29
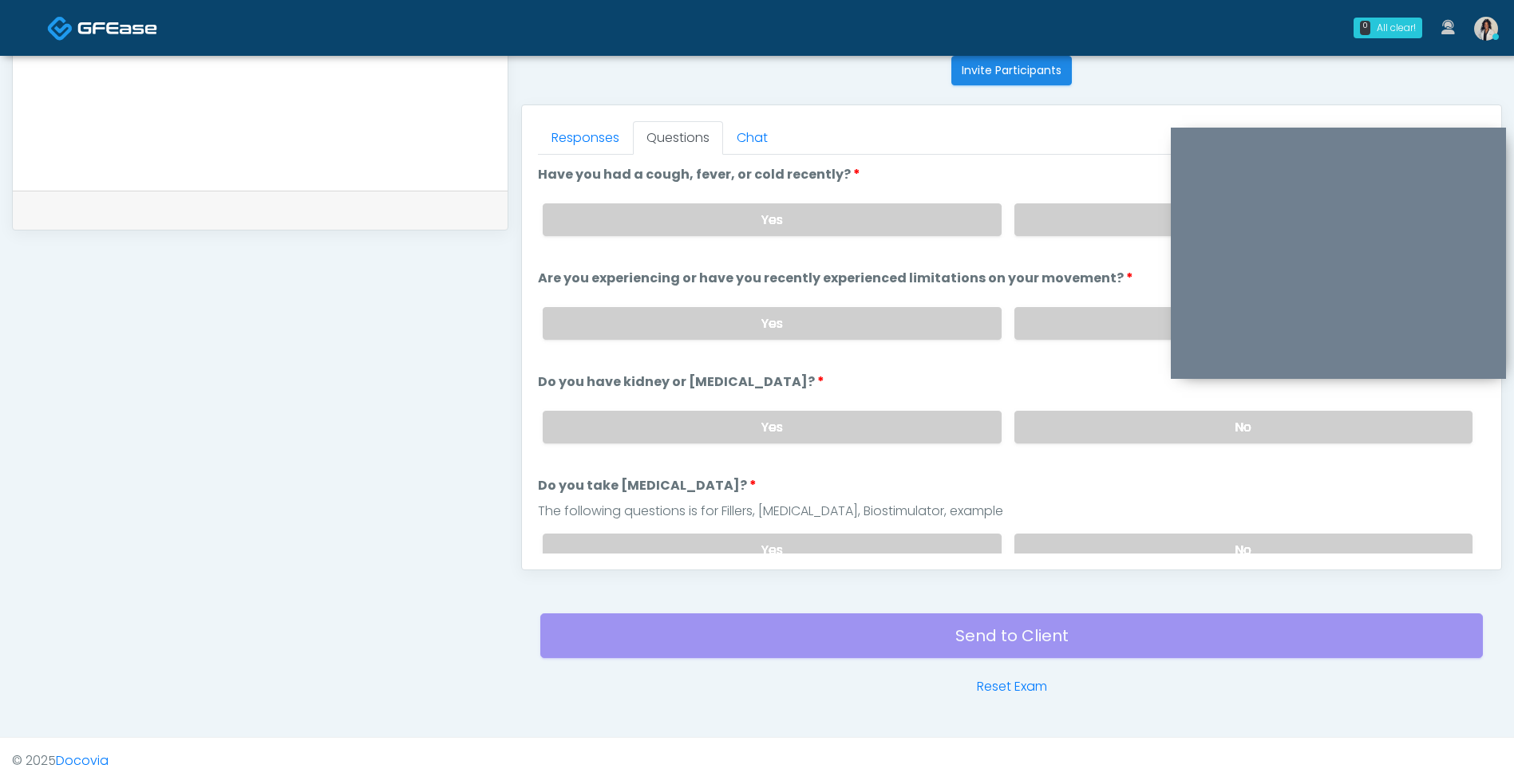
click at [1014, 212] on label "No" at bounding box center [1243, 220] width 458 height 33
click at [1061, 331] on label "No" at bounding box center [1243, 323] width 458 height 33
click at [1054, 438] on label "No" at bounding box center [1243, 427] width 458 height 33
click at [1037, 537] on label "No" at bounding box center [1243, 549] width 458 height 33
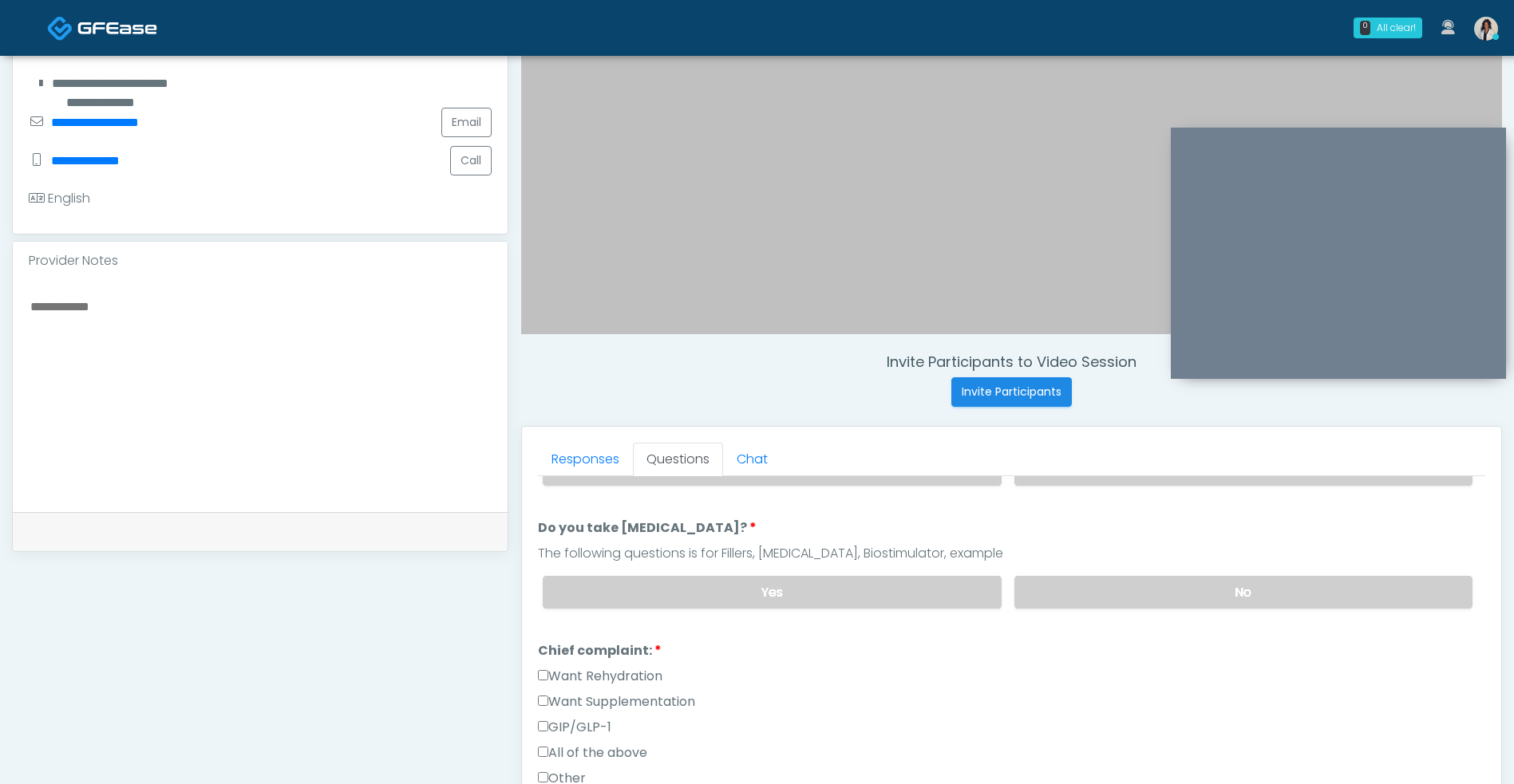
scroll to position [0, 0]
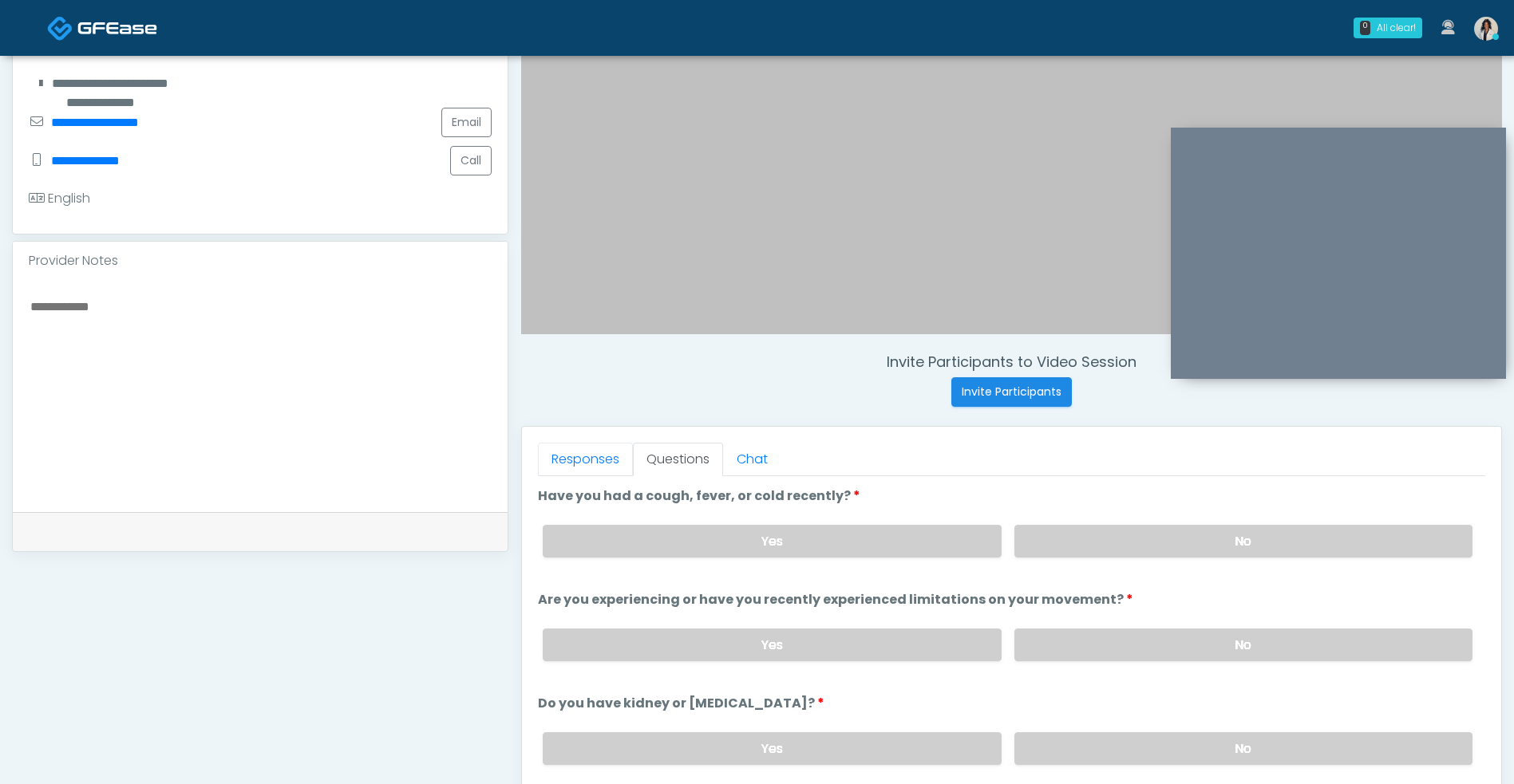
click at [595, 470] on link "Responses" at bounding box center [585, 460] width 95 height 34
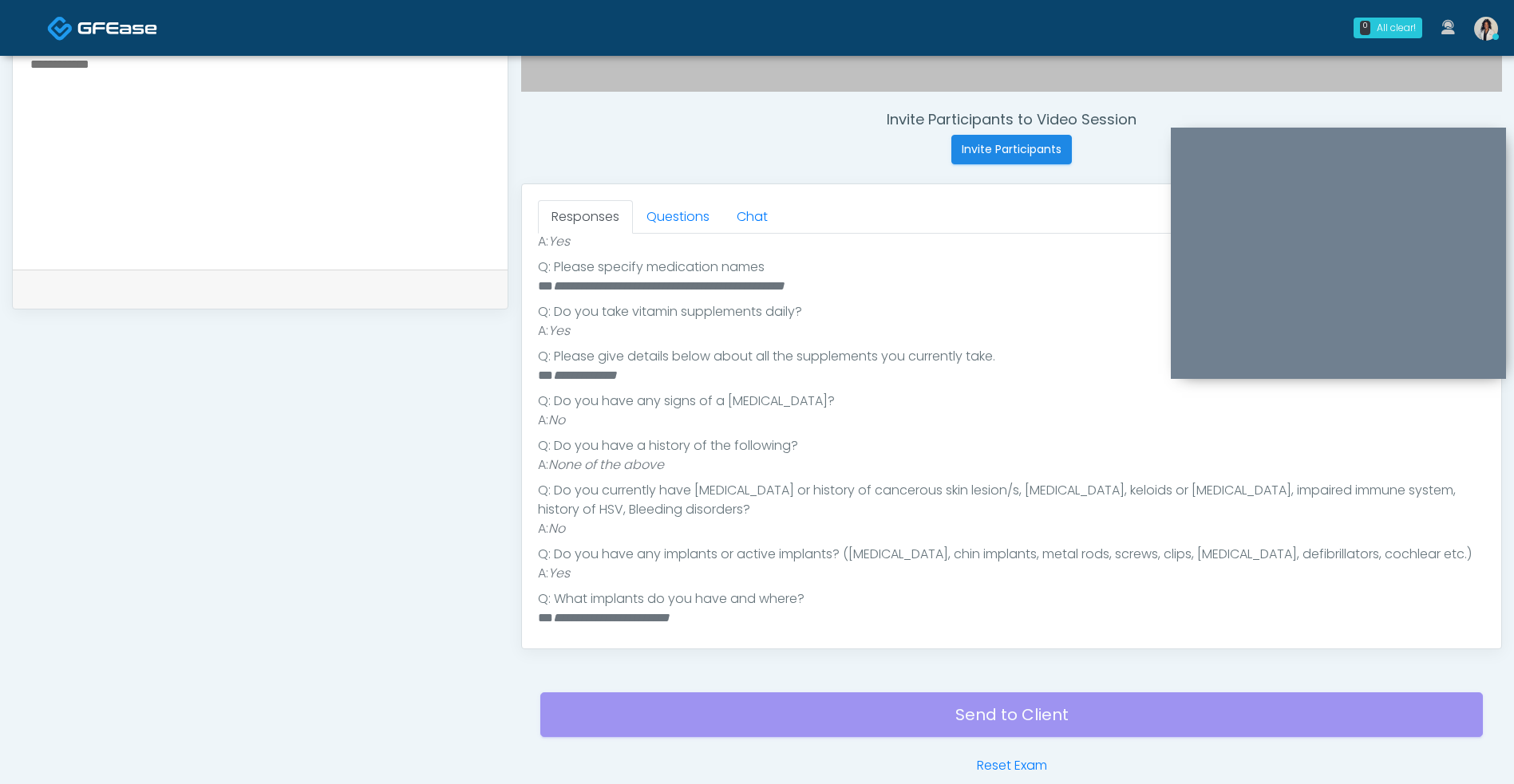
scroll to position [538, 0]
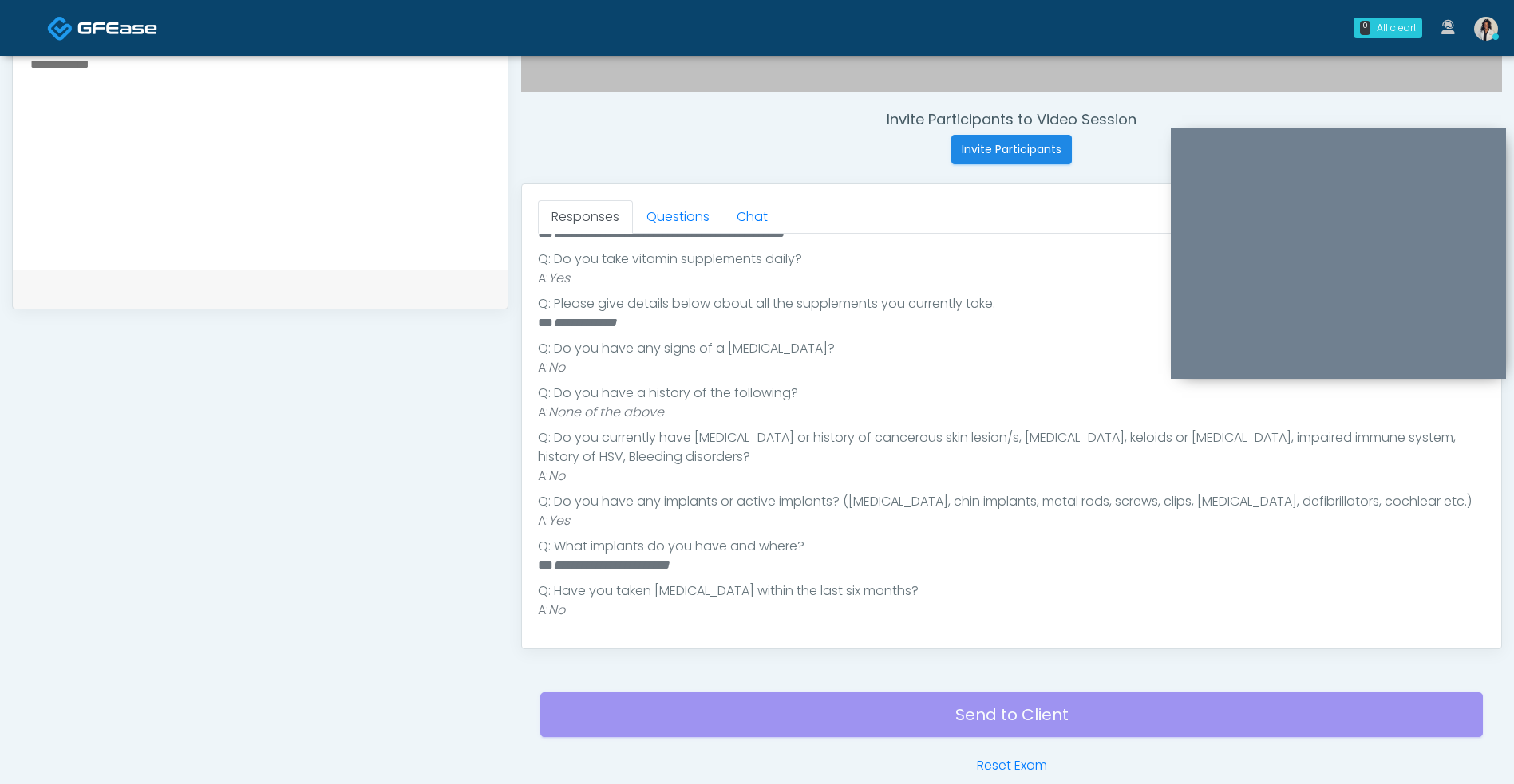
click at [682, 216] on link "Questions" at bounding box center [678, 217] width 90 height 34
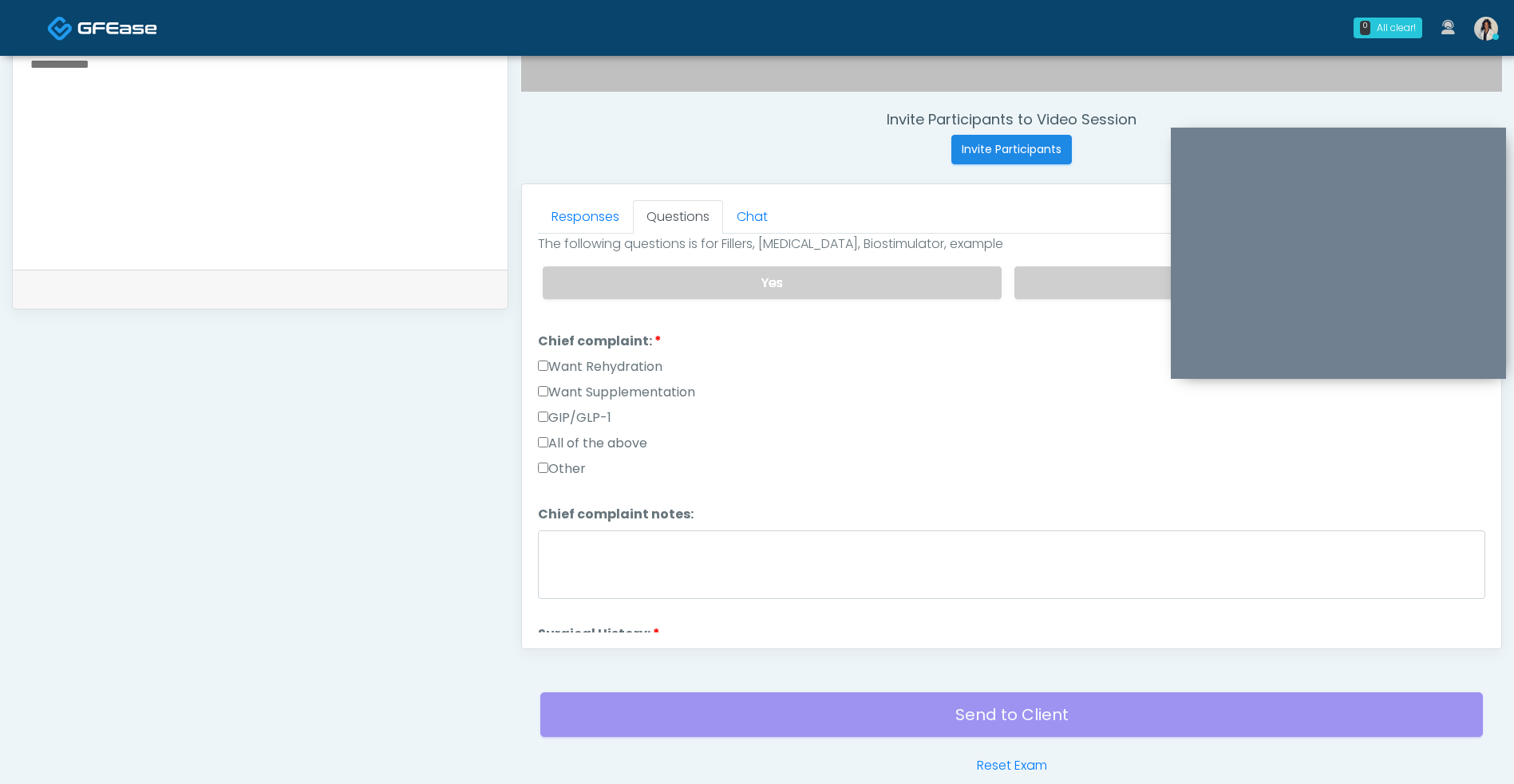
scroll to position [359, 0]
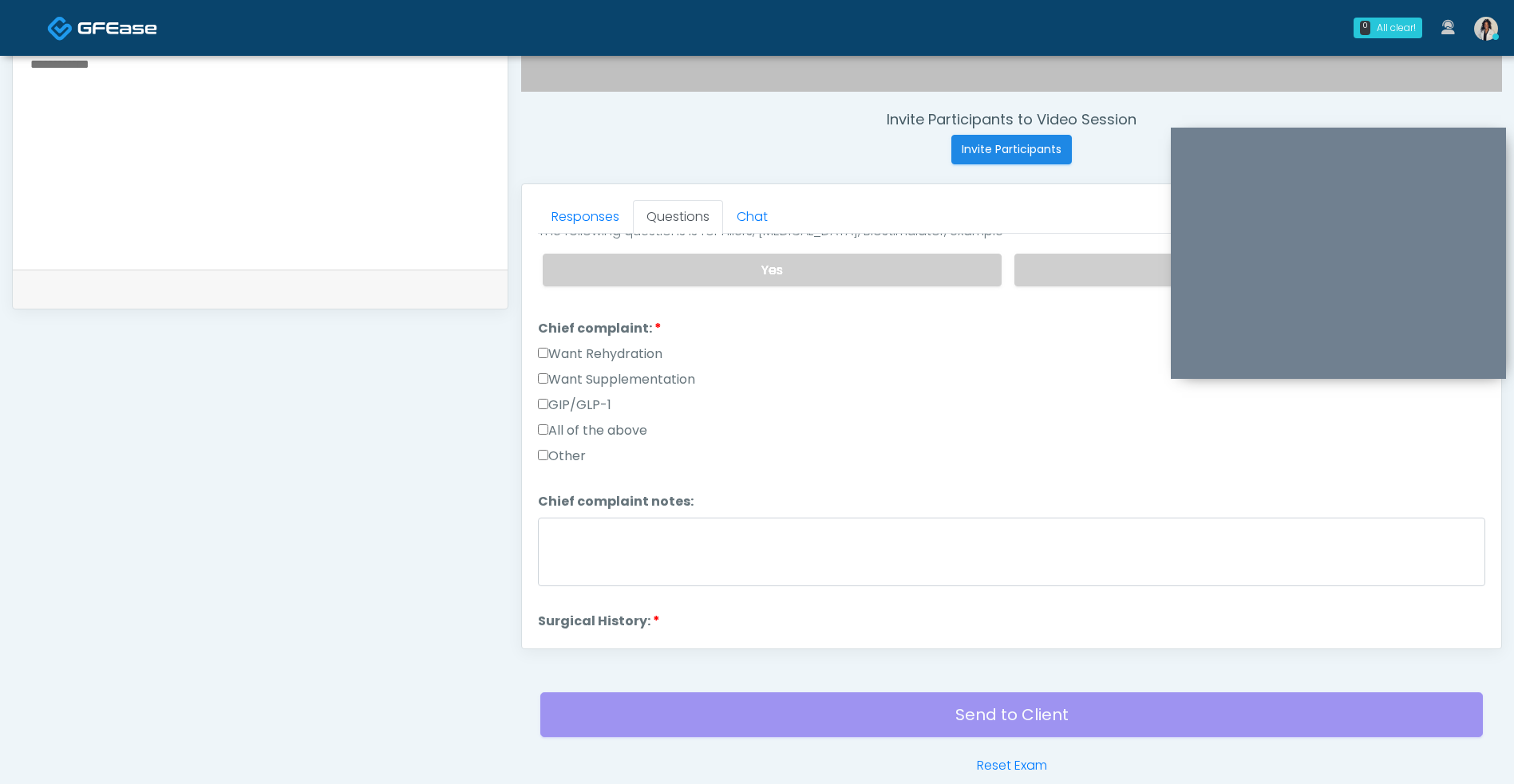
click at [662, 348] on label "Want Rehydration" at bounding box center [600, 354] width 124 height 19
click at [658, 371] on label "Want Supplementation" at bounding box center [616, 380] width 157 height 19
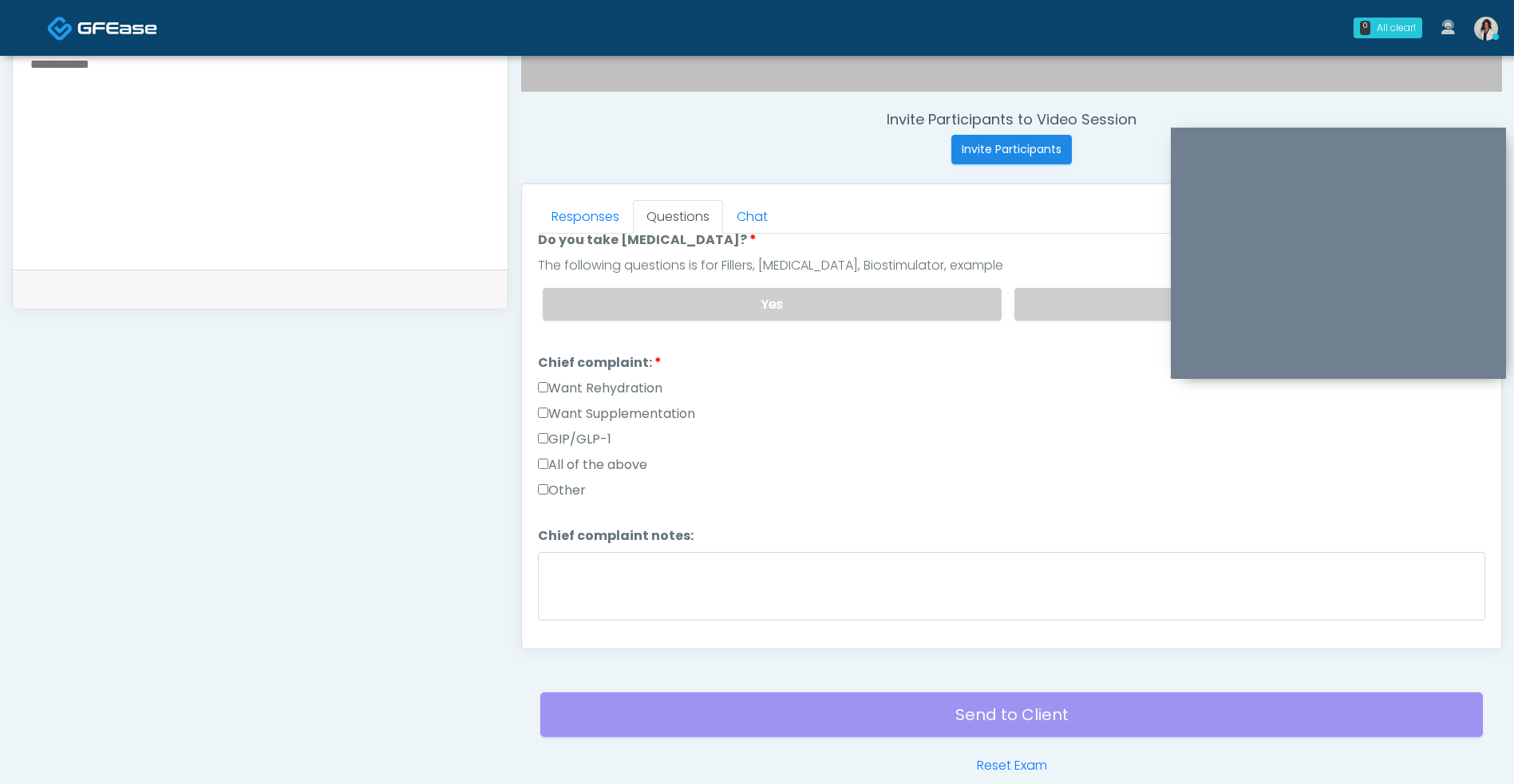
scroll to position [280, 0]
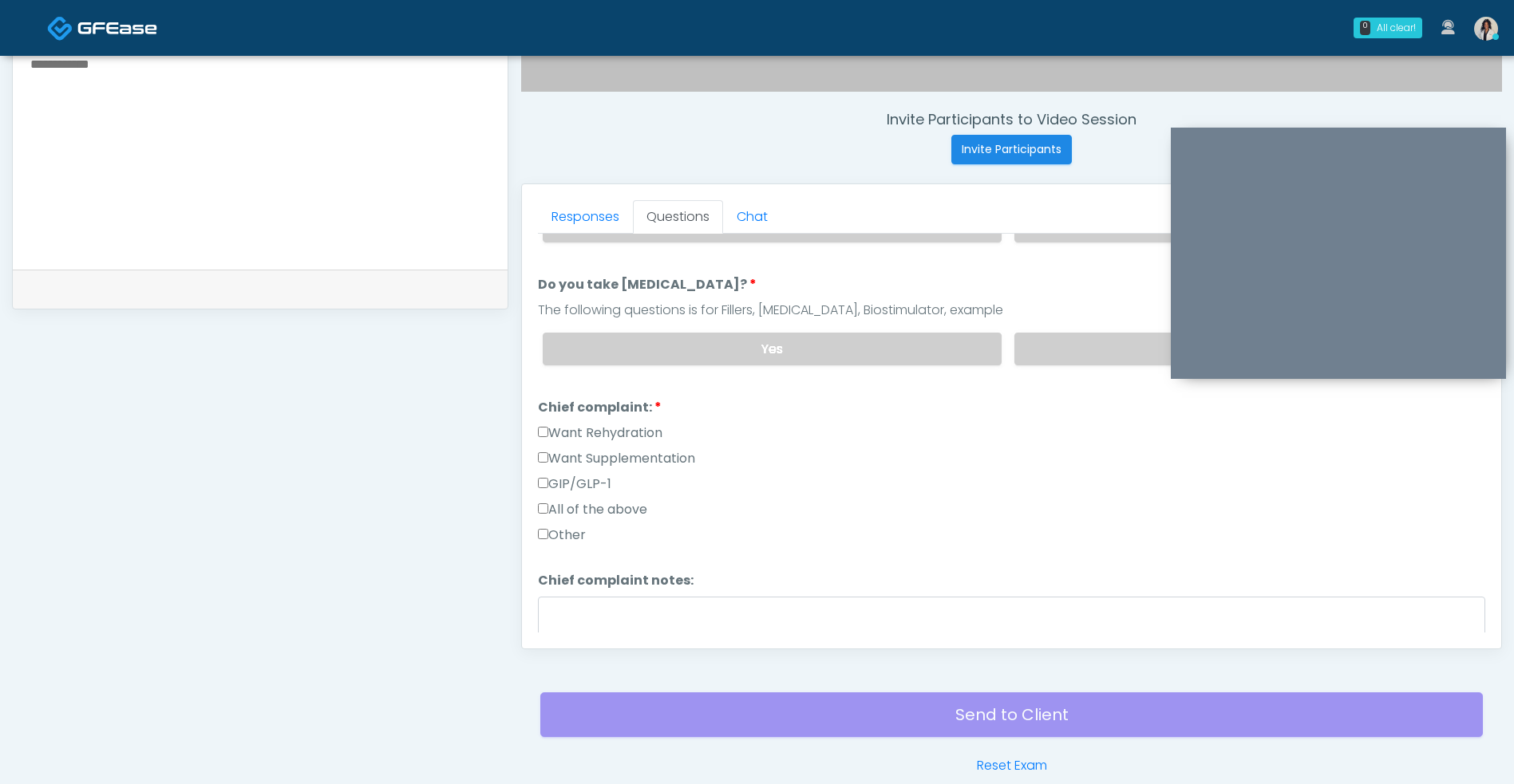
click at [745, 481] on div "GIP/GLP-1" at bounding box center [1011, 487] width 947 height 26
click at [674, 462] on label "Want Supplementation" at bounding box center [616, 459] width 157 height 19
click at [644, 431] on label "Want Rehydration" at bounding box center [600, 433] width 124 height 19
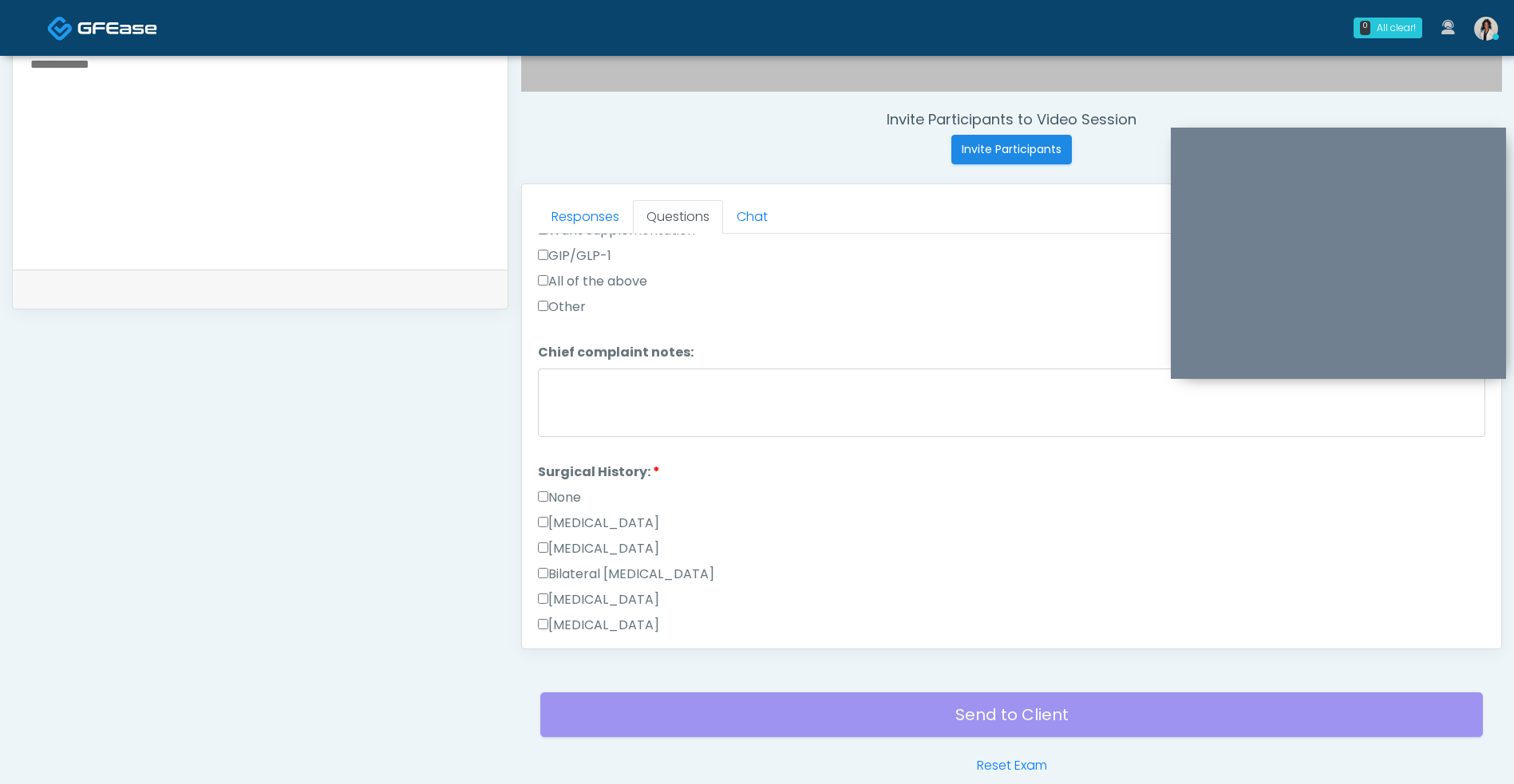
scroll to position [621, 0]
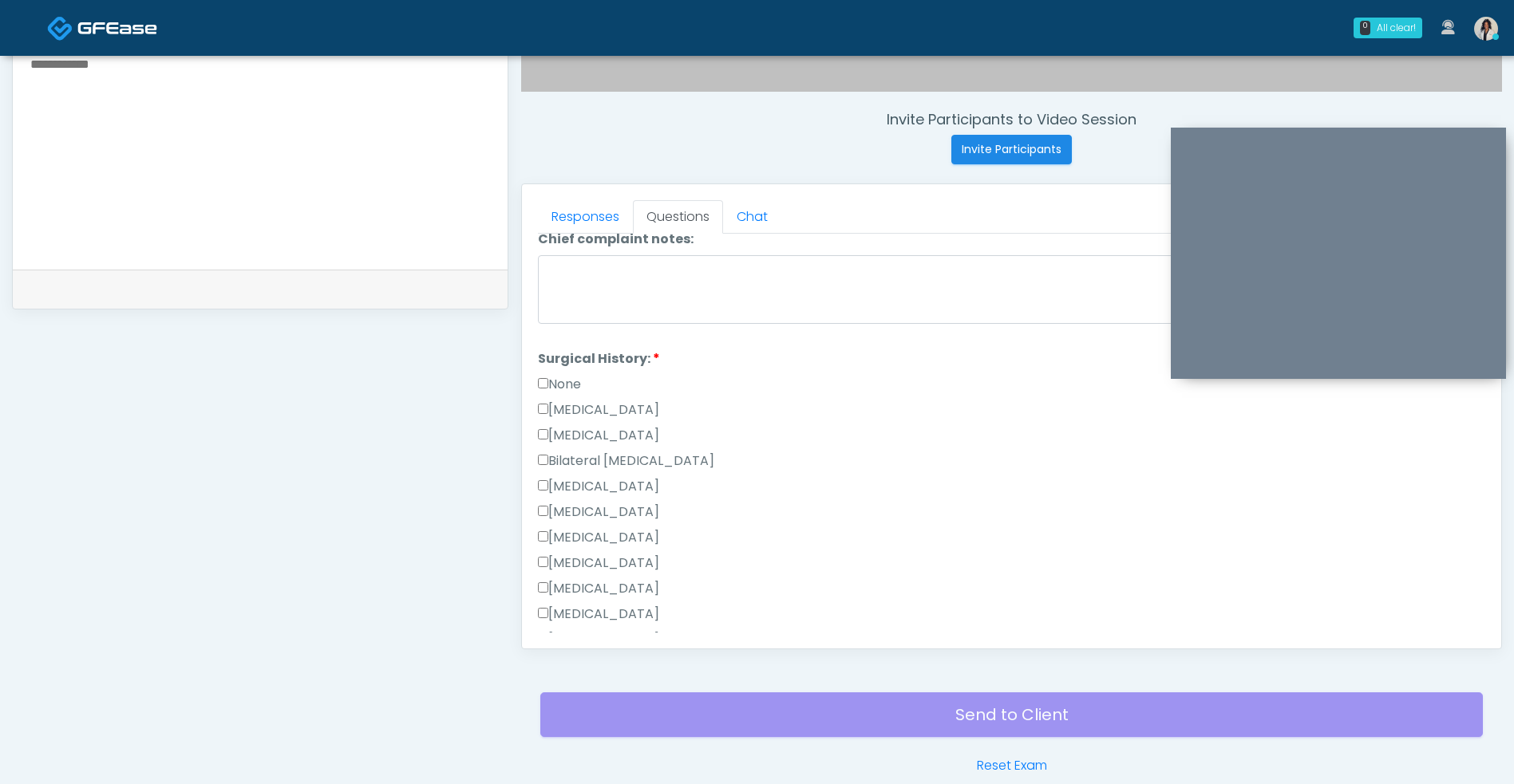
click at [634, 459] on label "Bilateral Tubal Ligation" at bounding box center [626, 461] width 176 height 19
click at [628, 491] on label "Breast Augmentation" at bounding box center [598, 486] width 121 height 19
click at [658, 467] on label "Bilateral Tubal Ligation" at bounding box center [626, 461] width 176 height 19
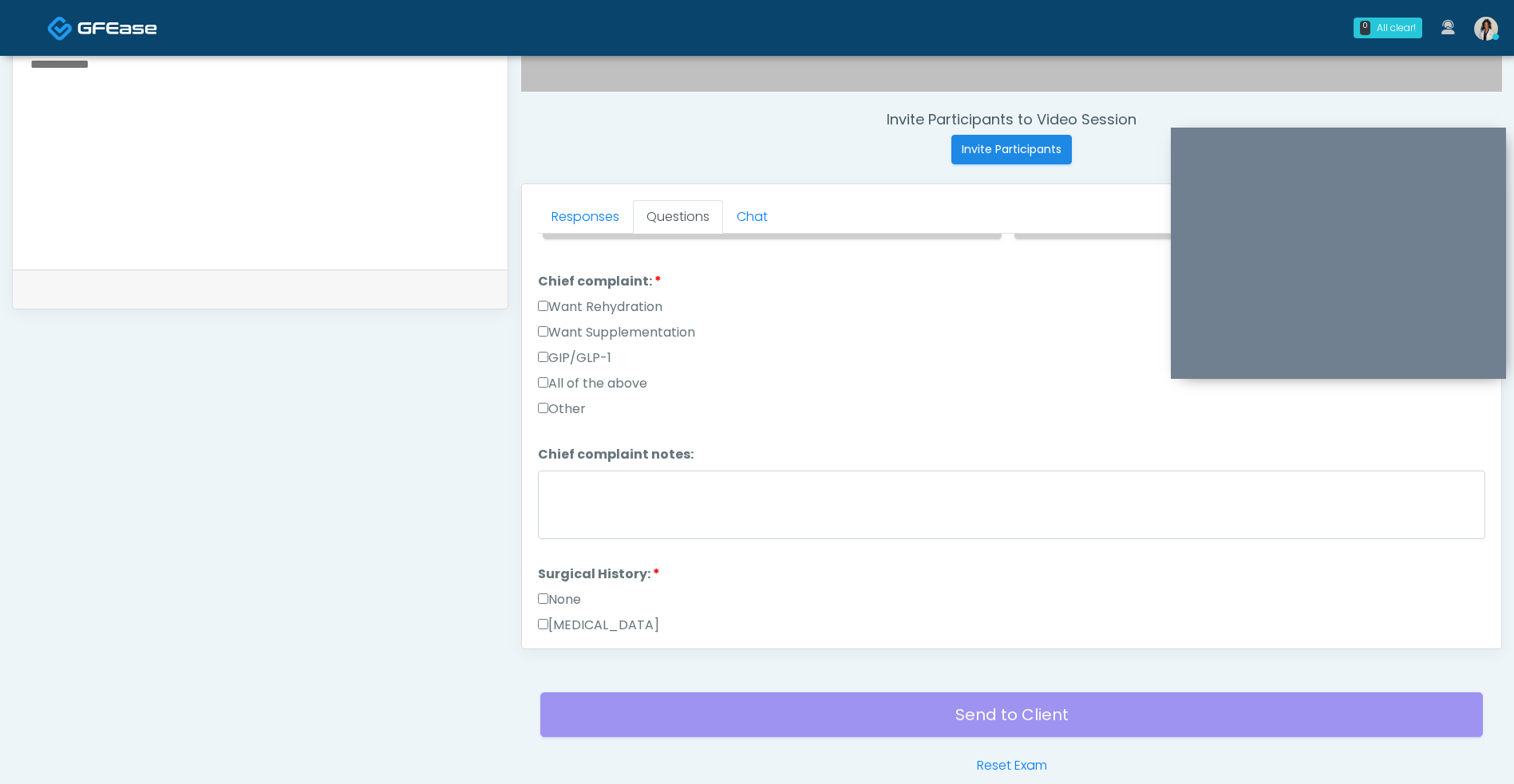
scroll to position [416, 0]
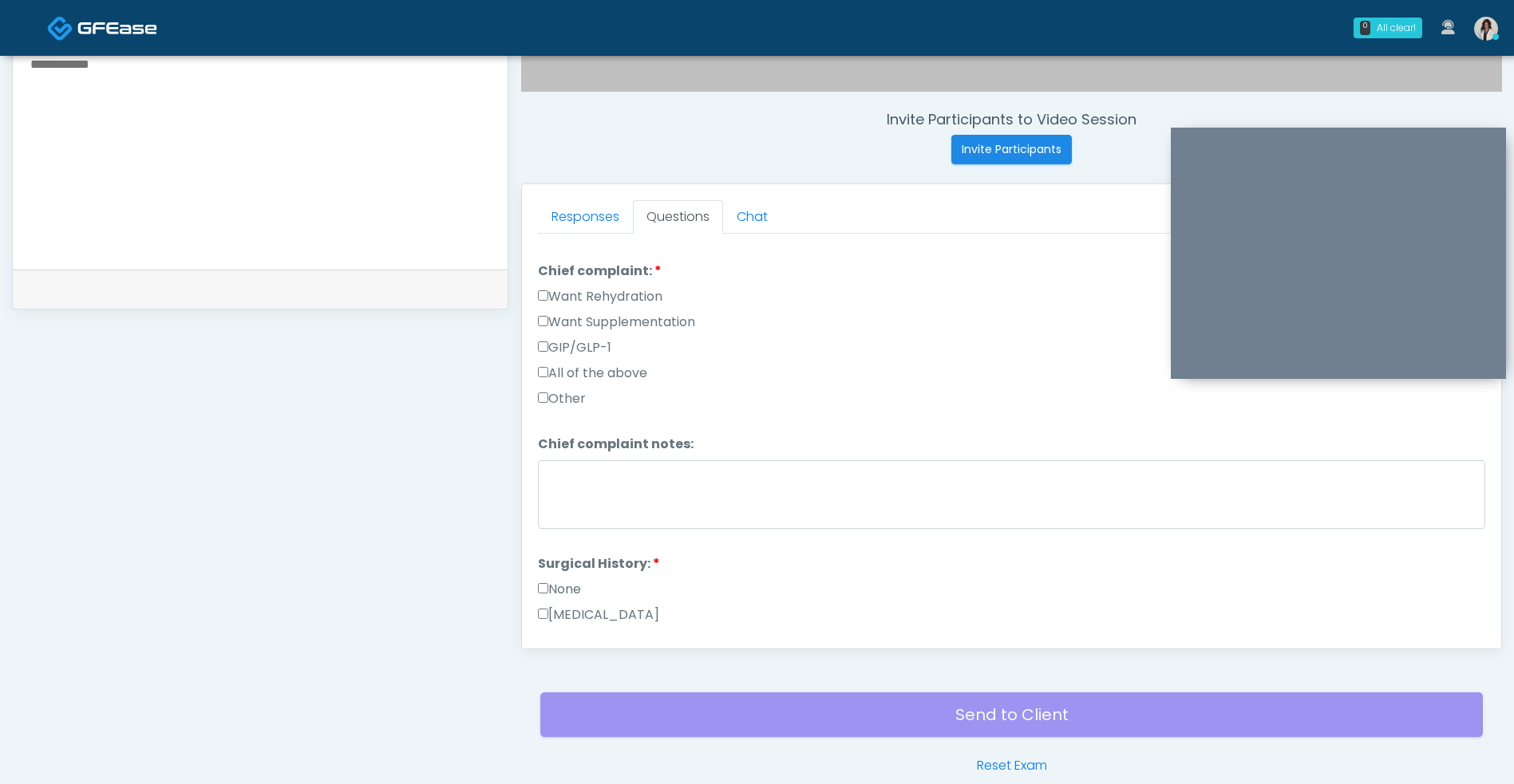
click at [651, 299] on label "Want Rehydration" at bounding box center [600, 297] width 124 height 19
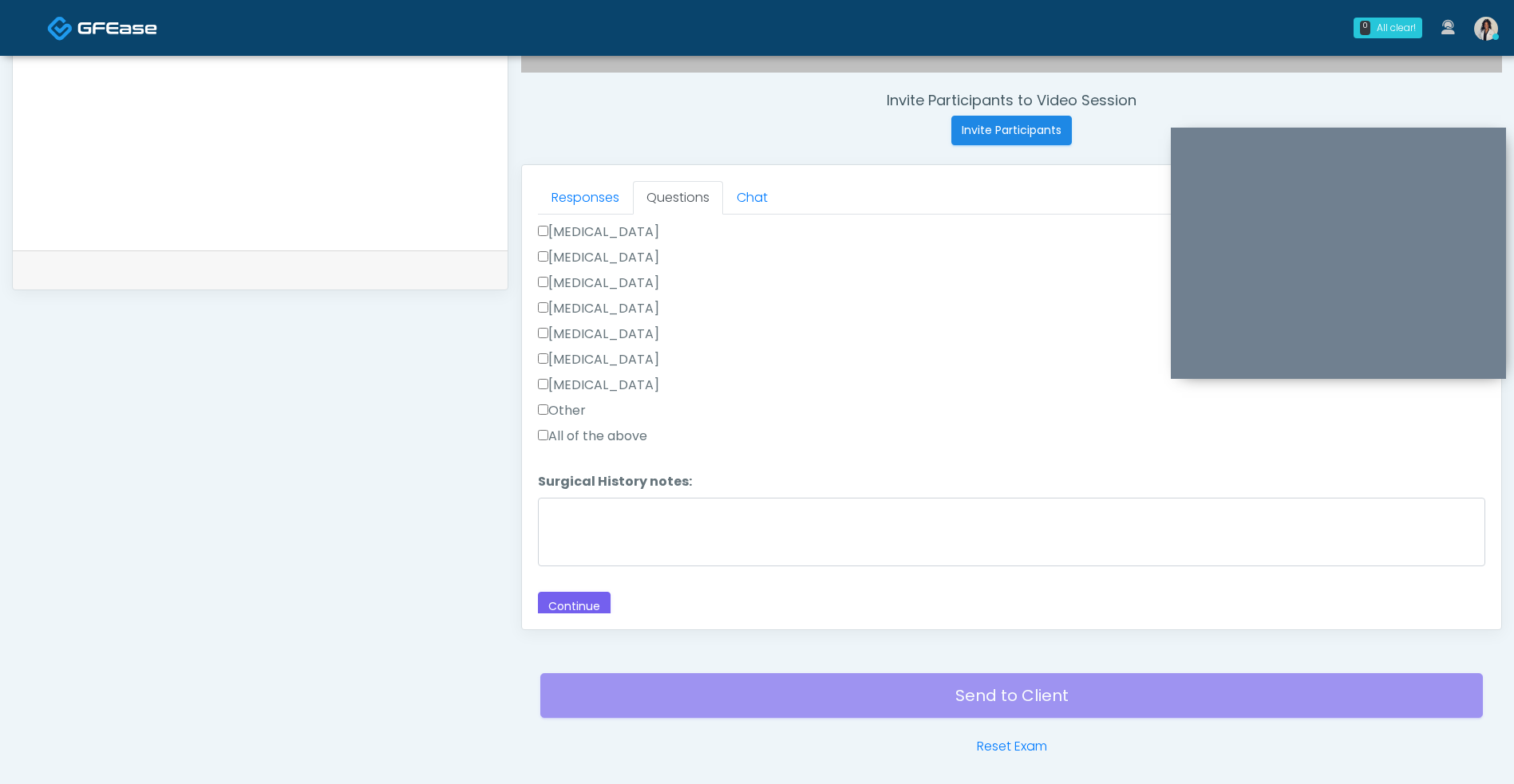
scroll to position [890, 0]
click at [589, 610] on button "Continue" at bounding box center [574, 598] width 73 height 29
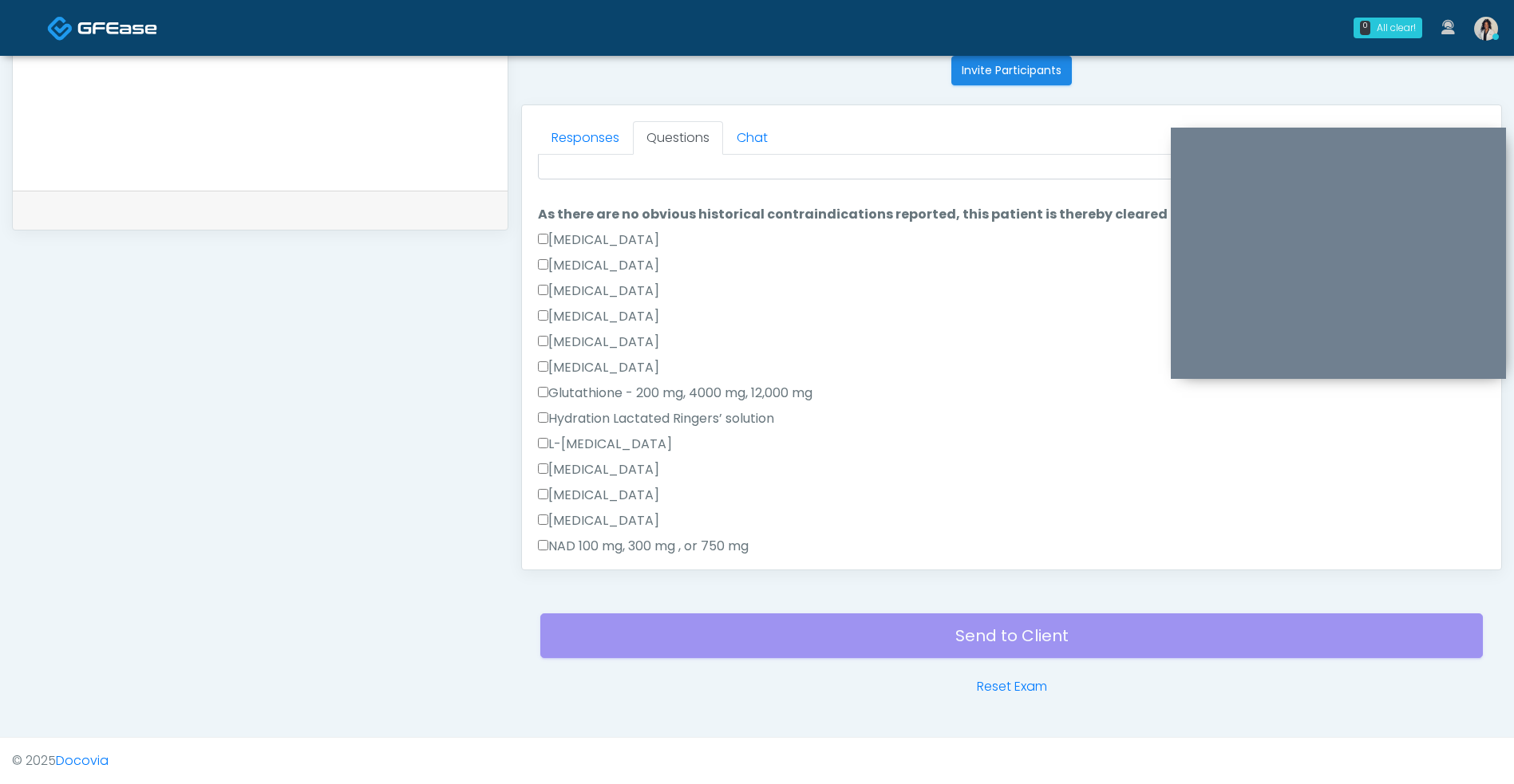
scroll to position [0, 0]
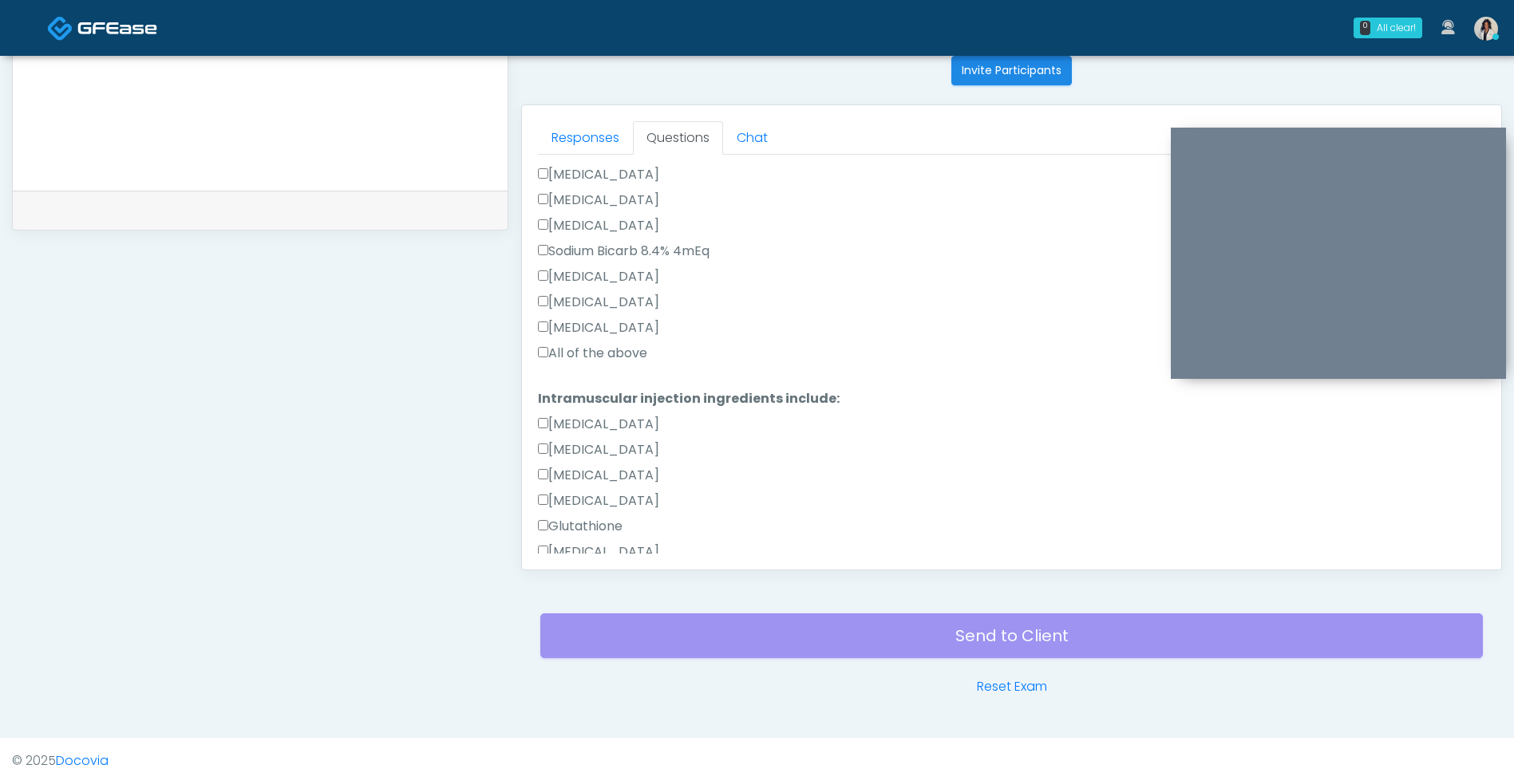
click at [639, 359] on label "All of the above" at bounding box center [592, 353] width 109 height 19
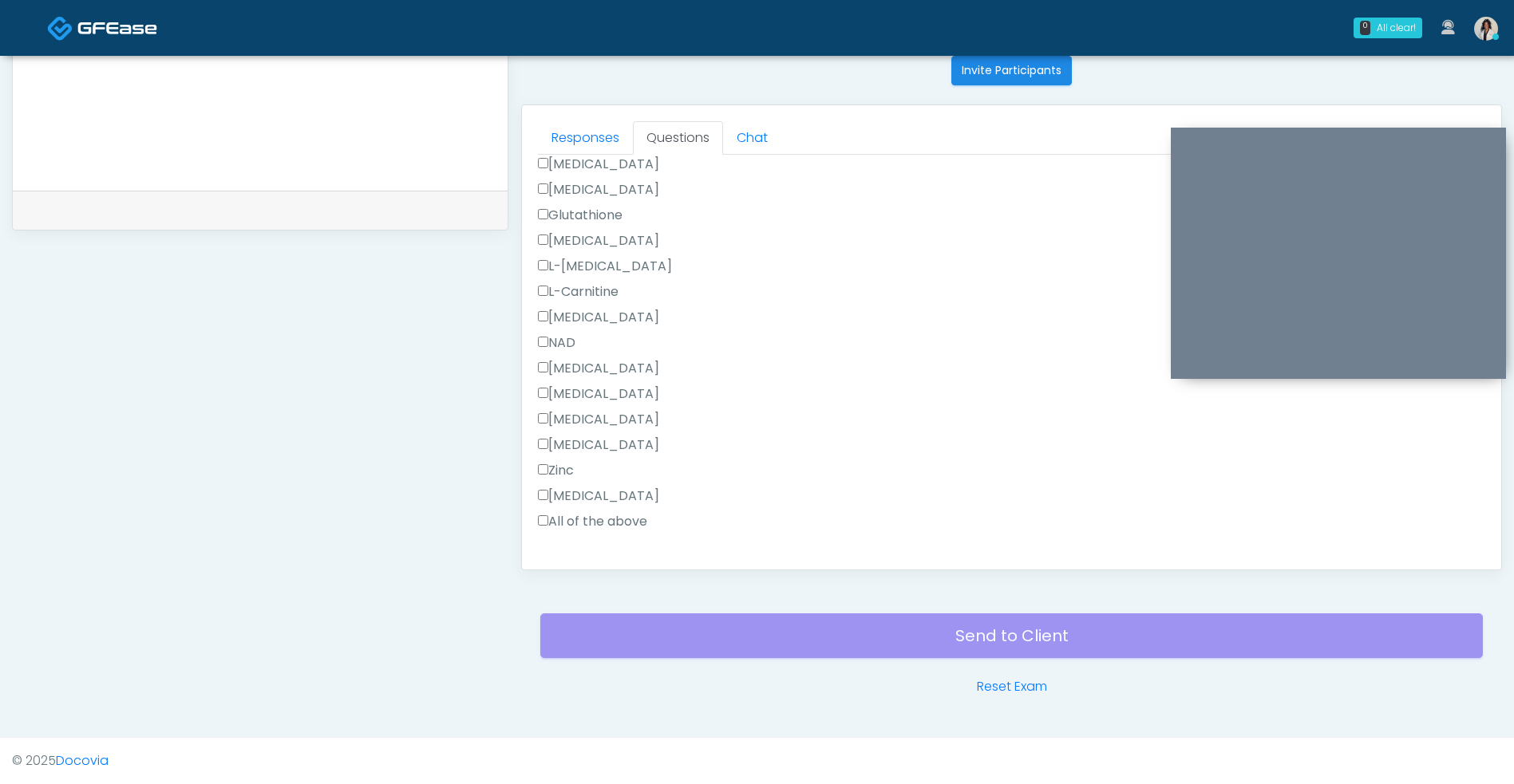
scroll to position [892, 0]
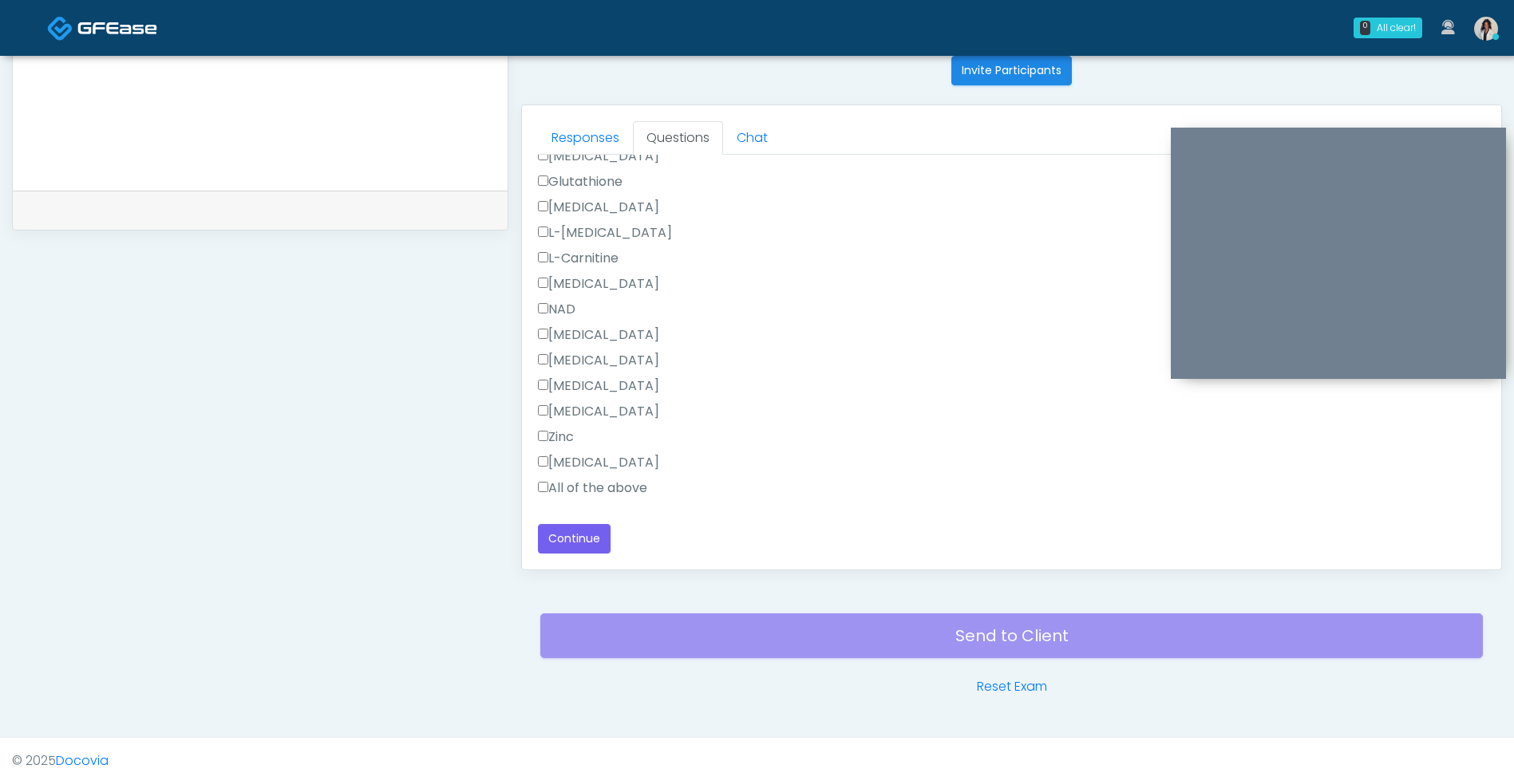
click at [628, 491] on label "All of the above" at bounding box center [592, 488] width 109 height 19
click at [597, 548] on button "Continue" at bounding box center [574, 538] width 73 height 29
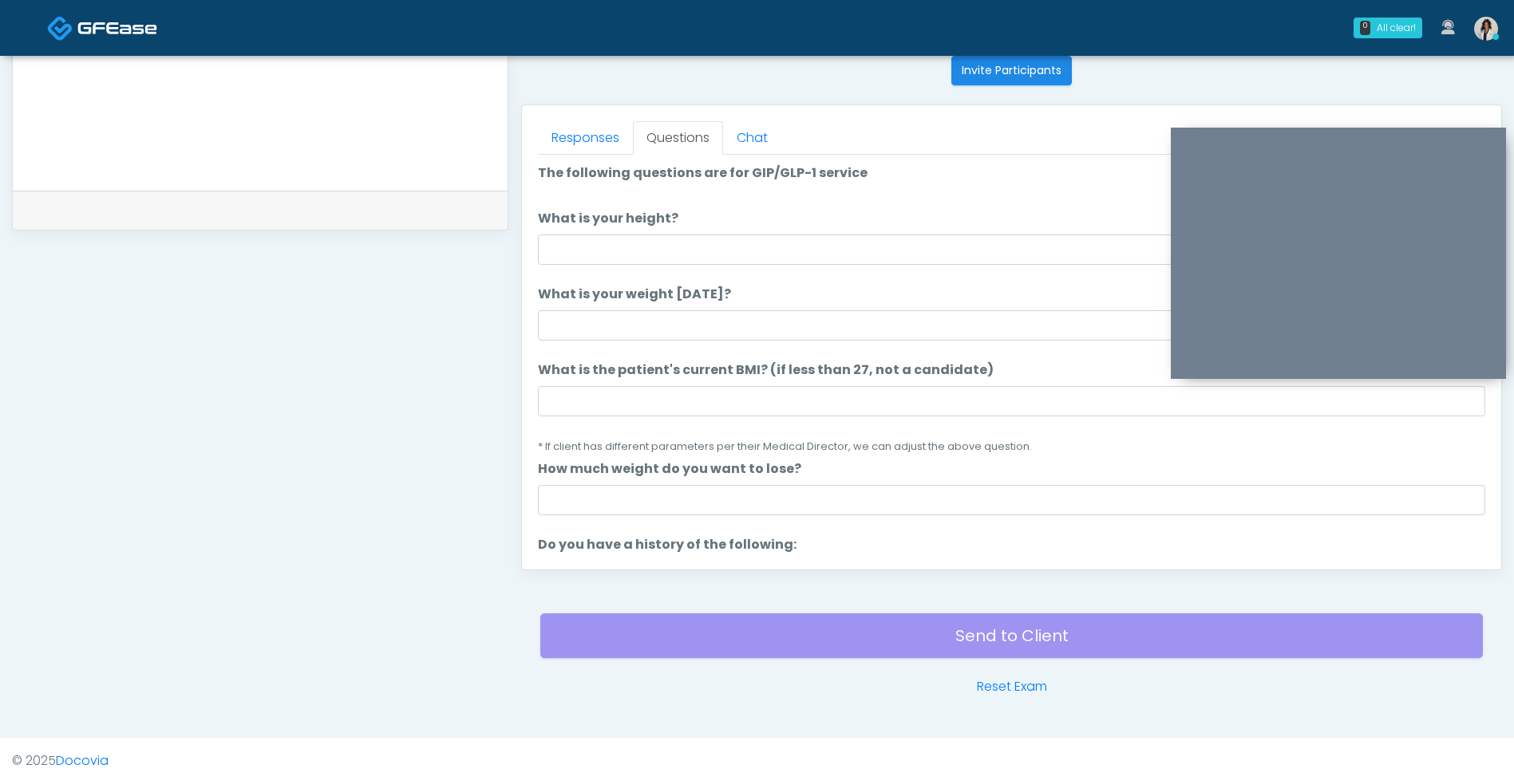
scroll to position [0, 0]
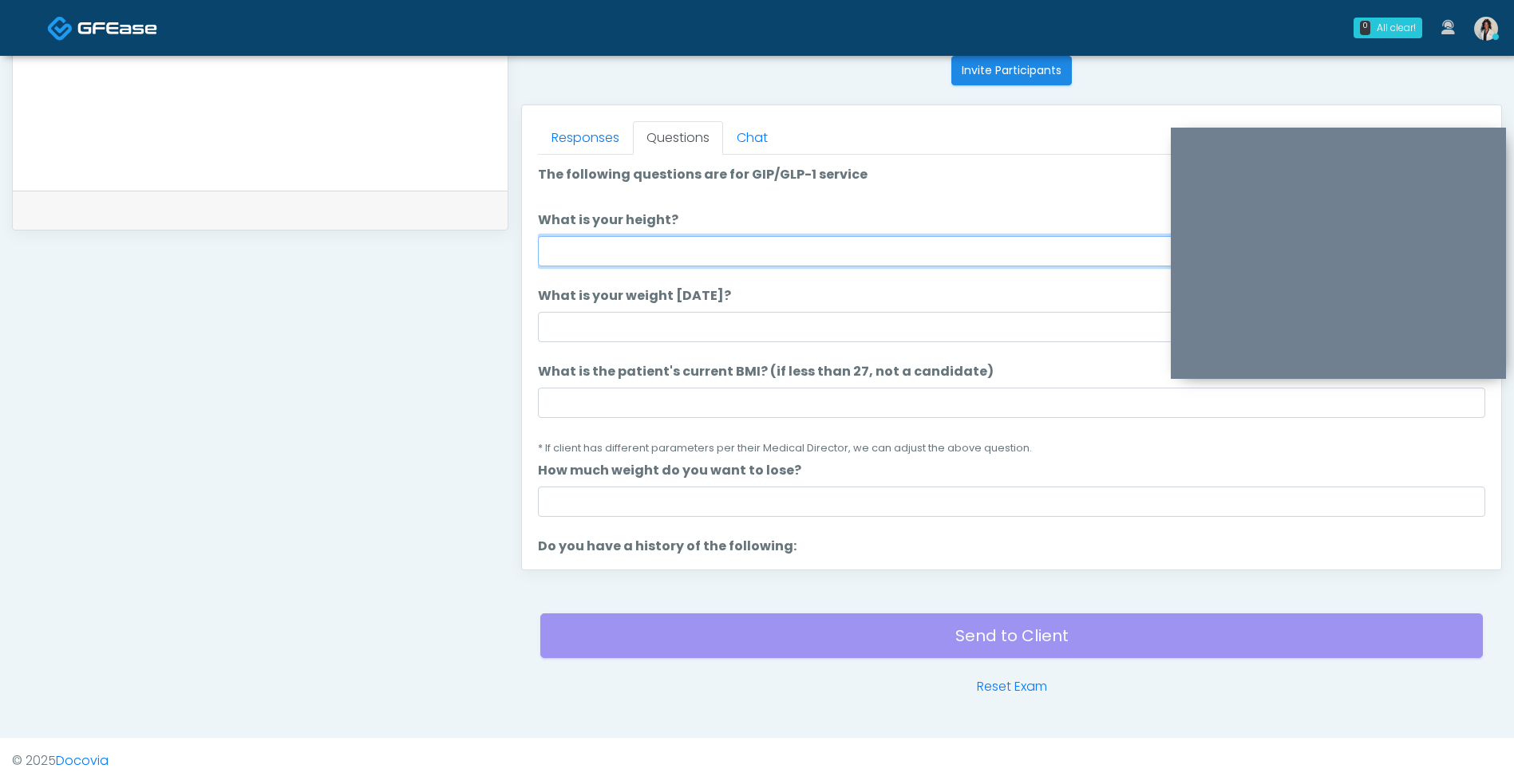
click at [833, 244] on input "What is your height?" at bounding box center [1011, 251] width 947 height 30
type input "****"
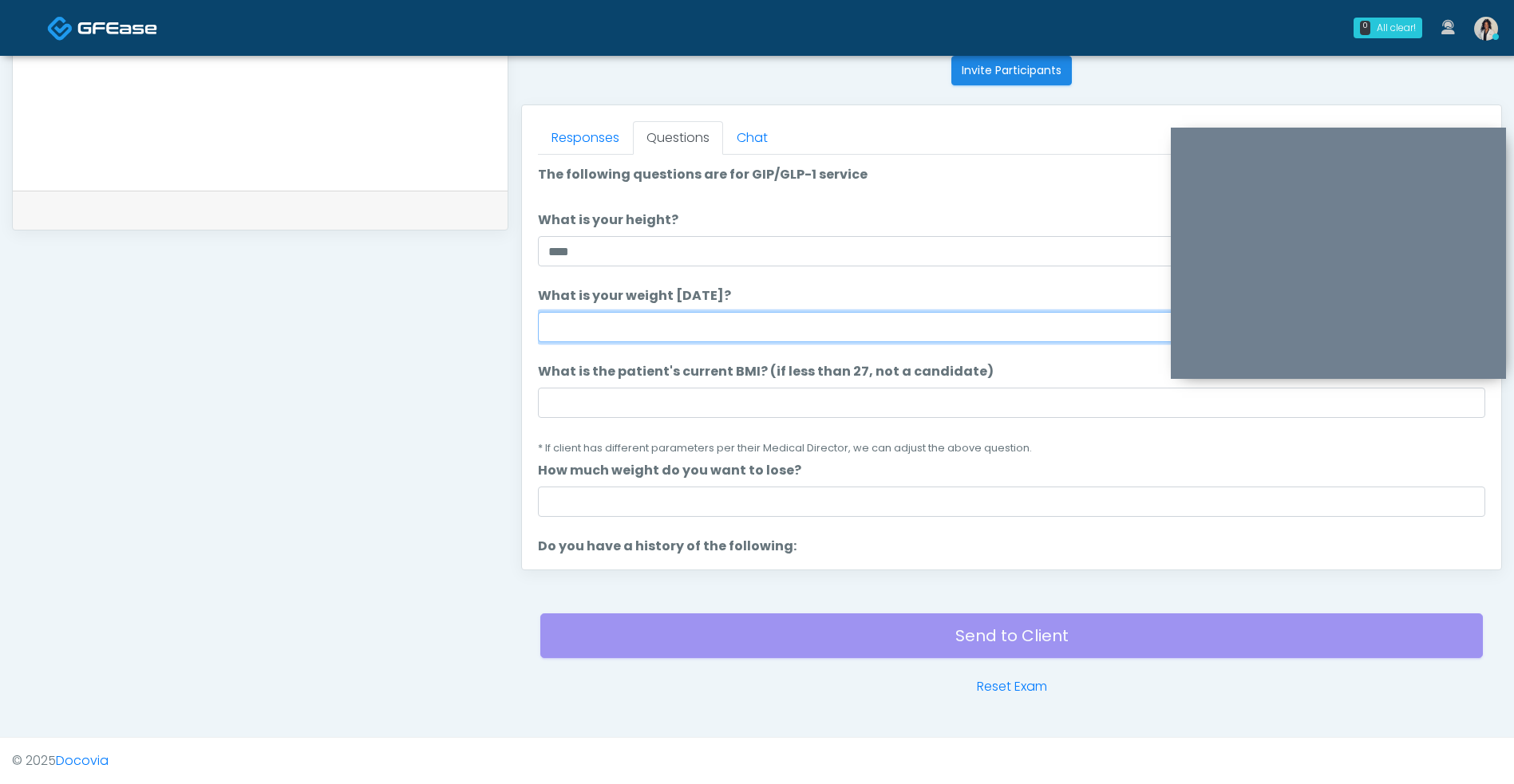
click at [755, 332] on input "What is your weight [DATE]?" at bounding box center [1011, 327] width 947 height 30
type input "***"
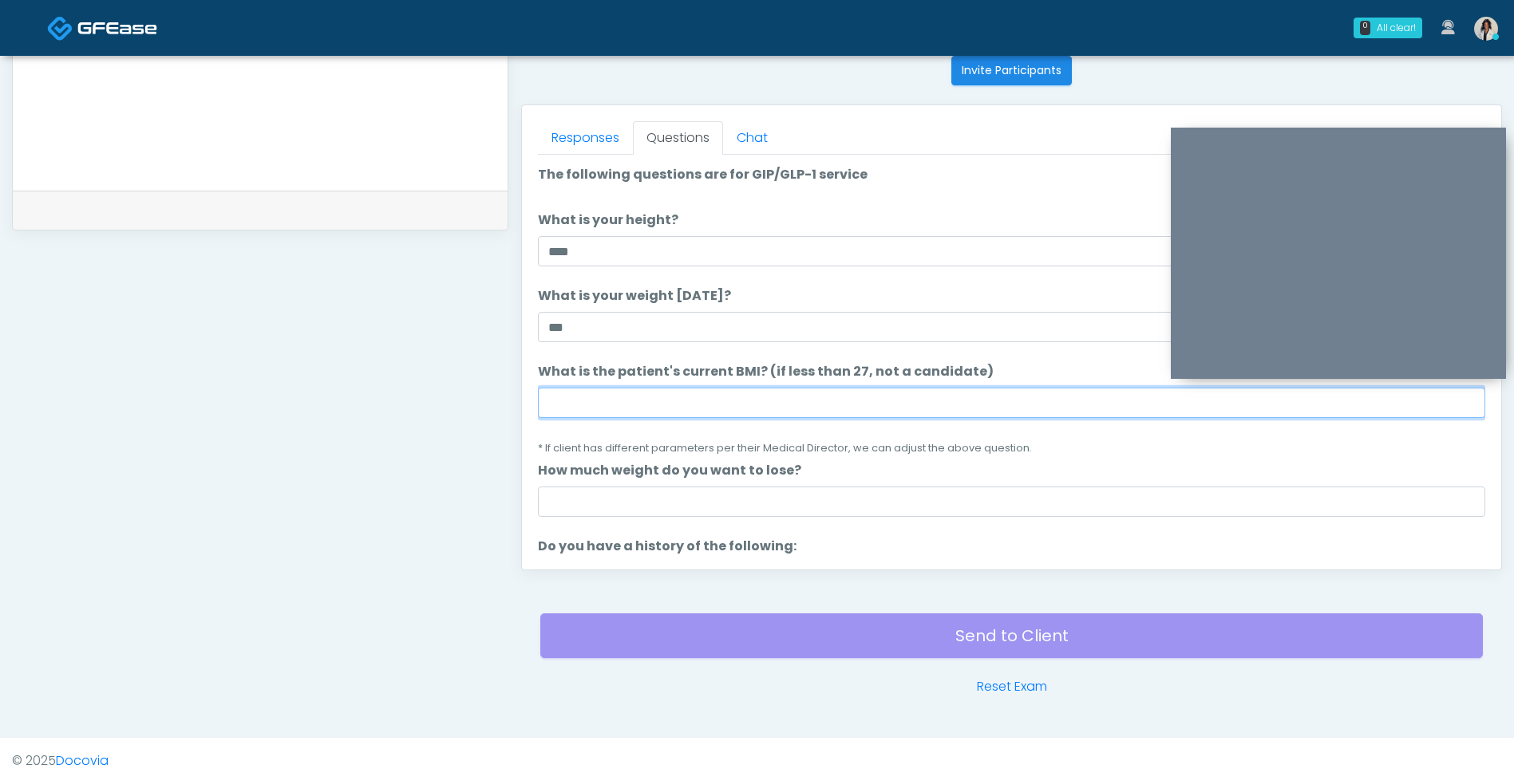
click at [715, 403] on input "What is the patient's current BMI? (if less than 27, not a candidate)" at bounding box center [1011, 402] width 947 height 30
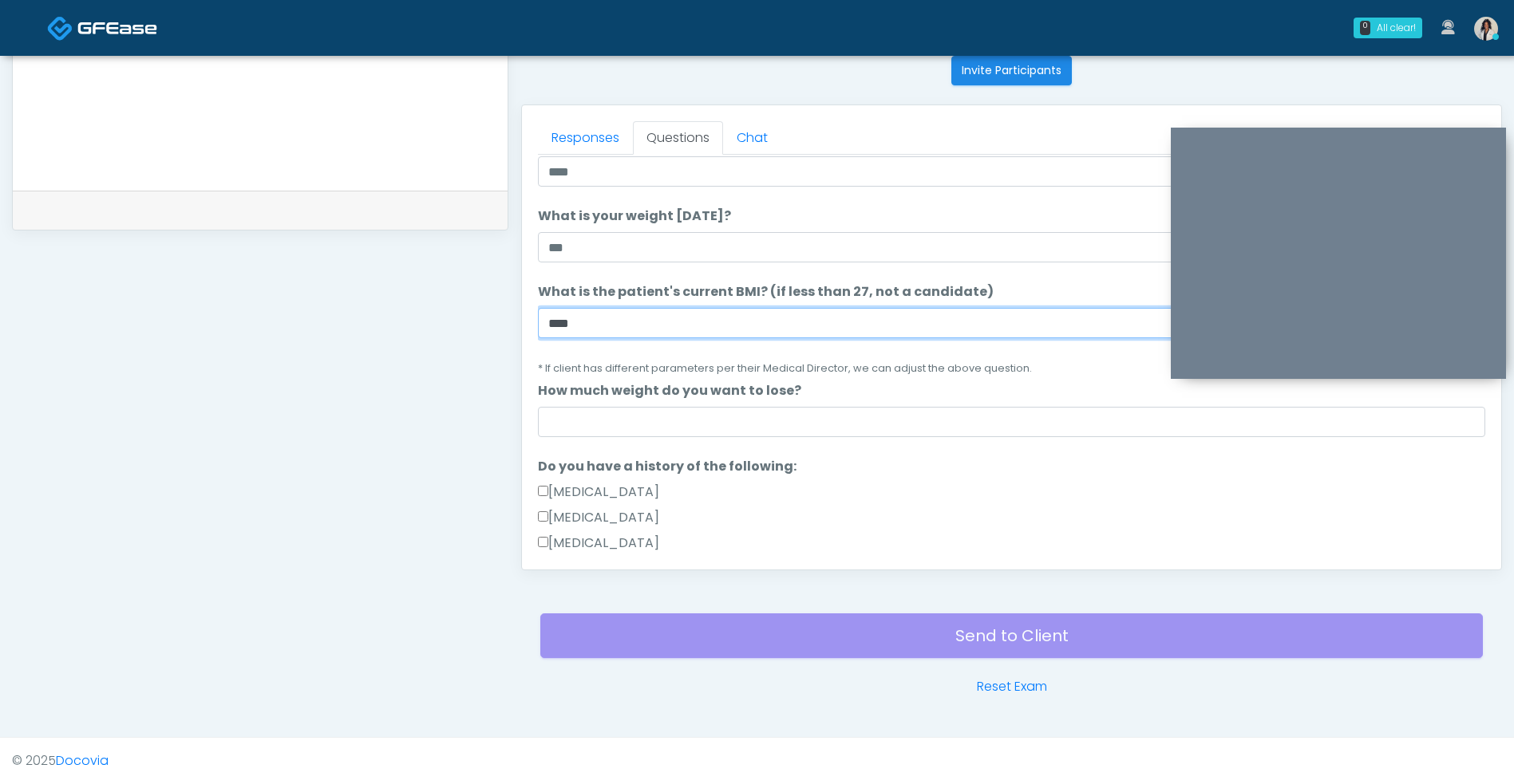
scroll to position [94, 0]
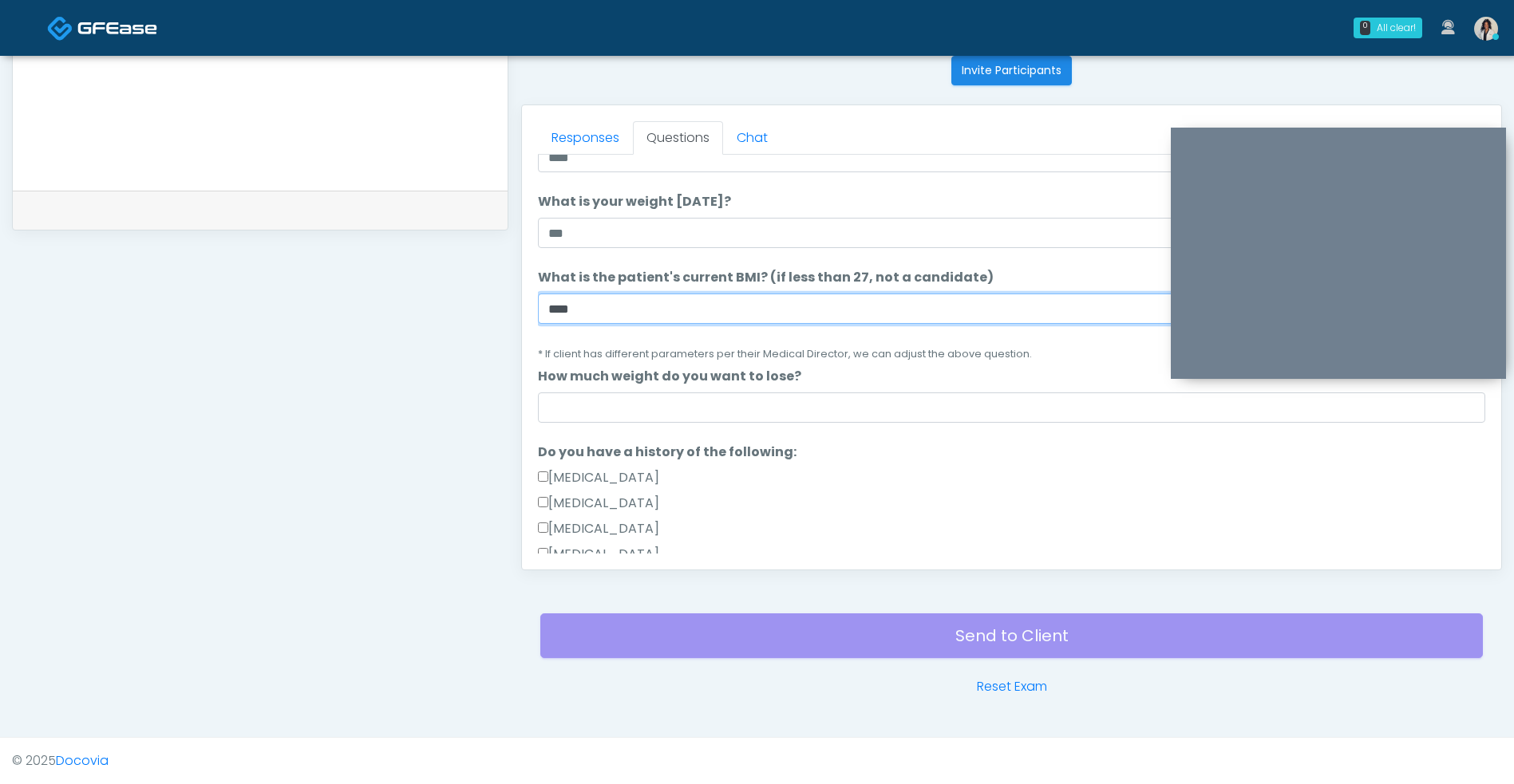
type input "****"
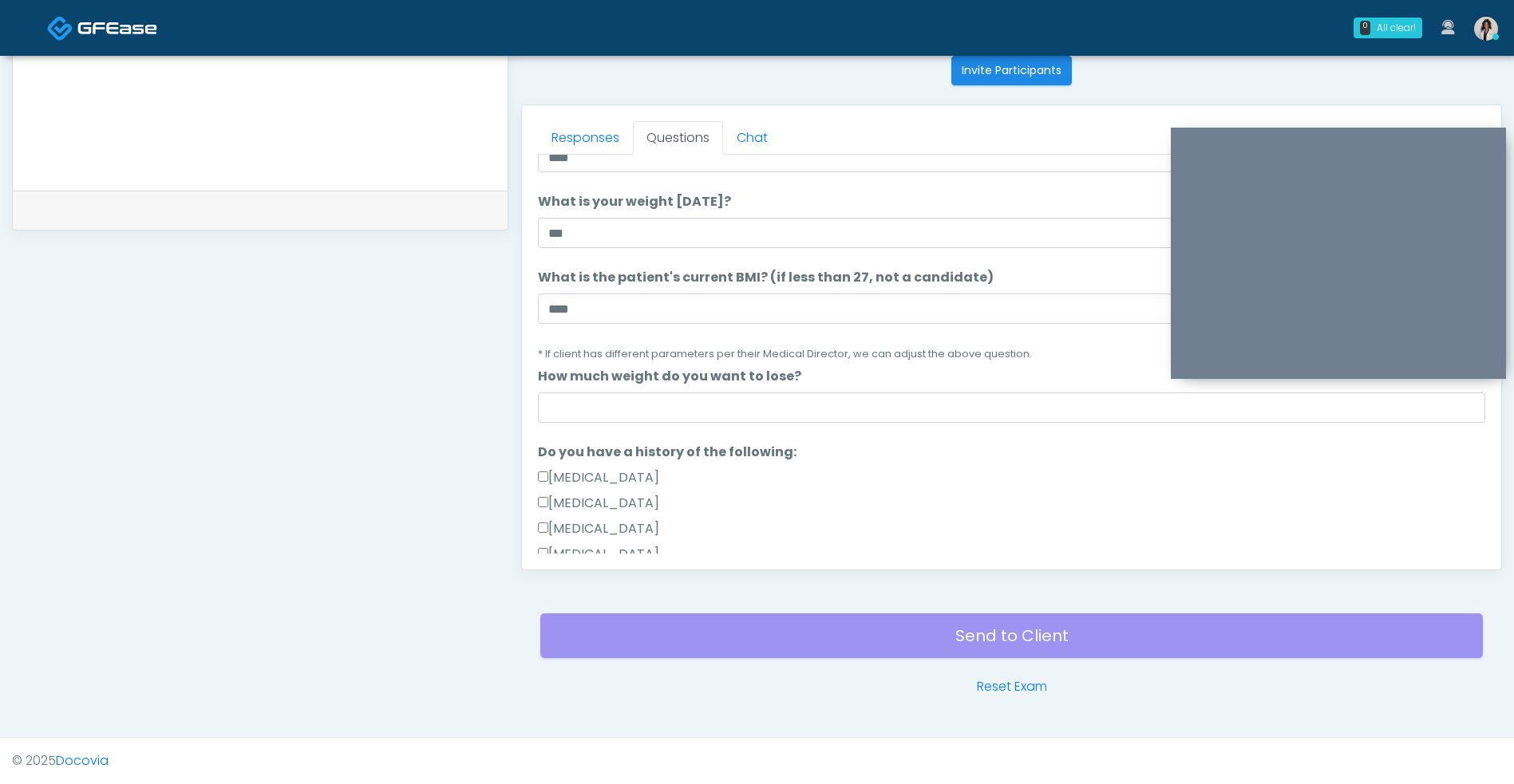
click at [437, 138] on textarea at bounding box center [260, 72] width 463 height 195
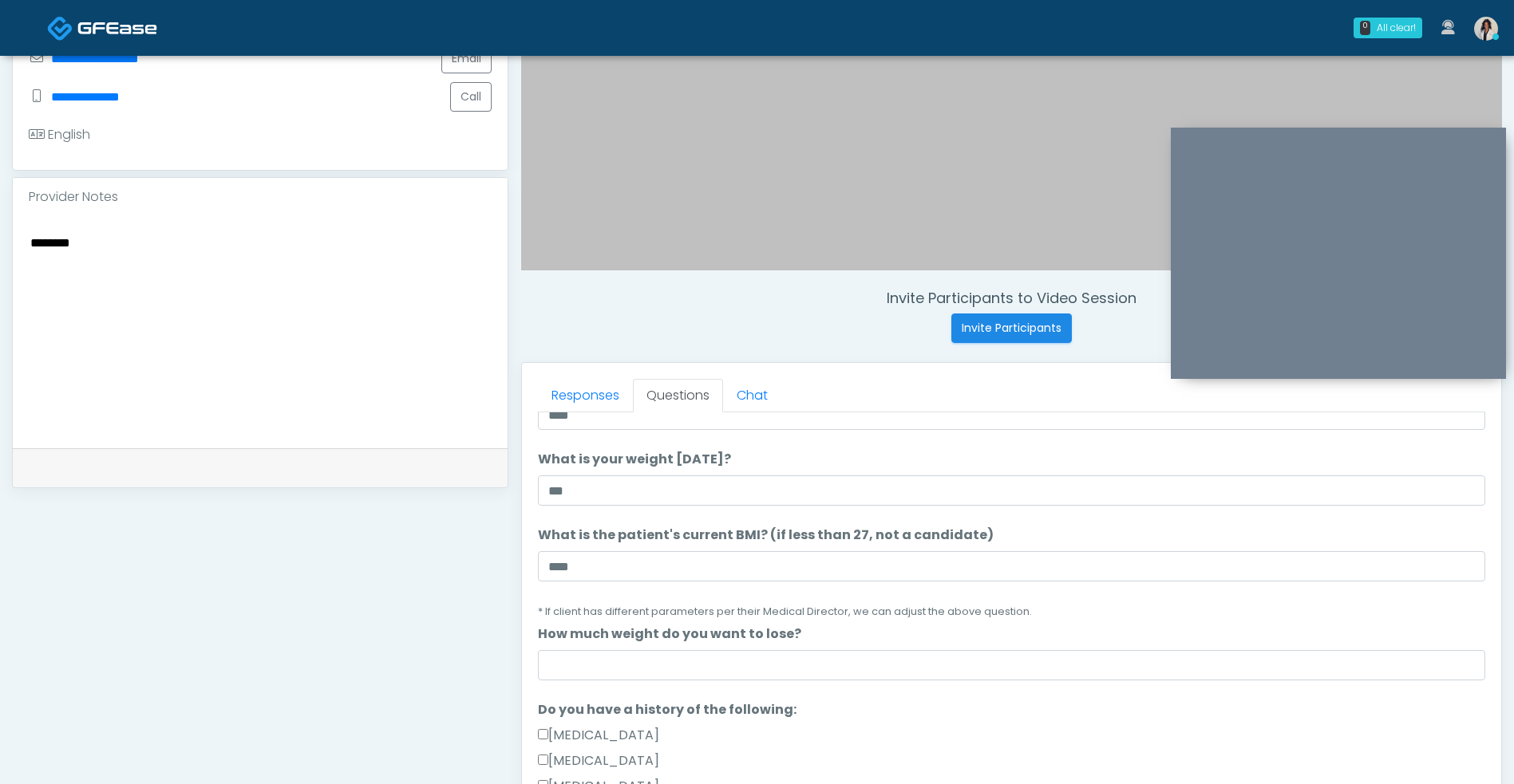
scroll to position [375, 0]
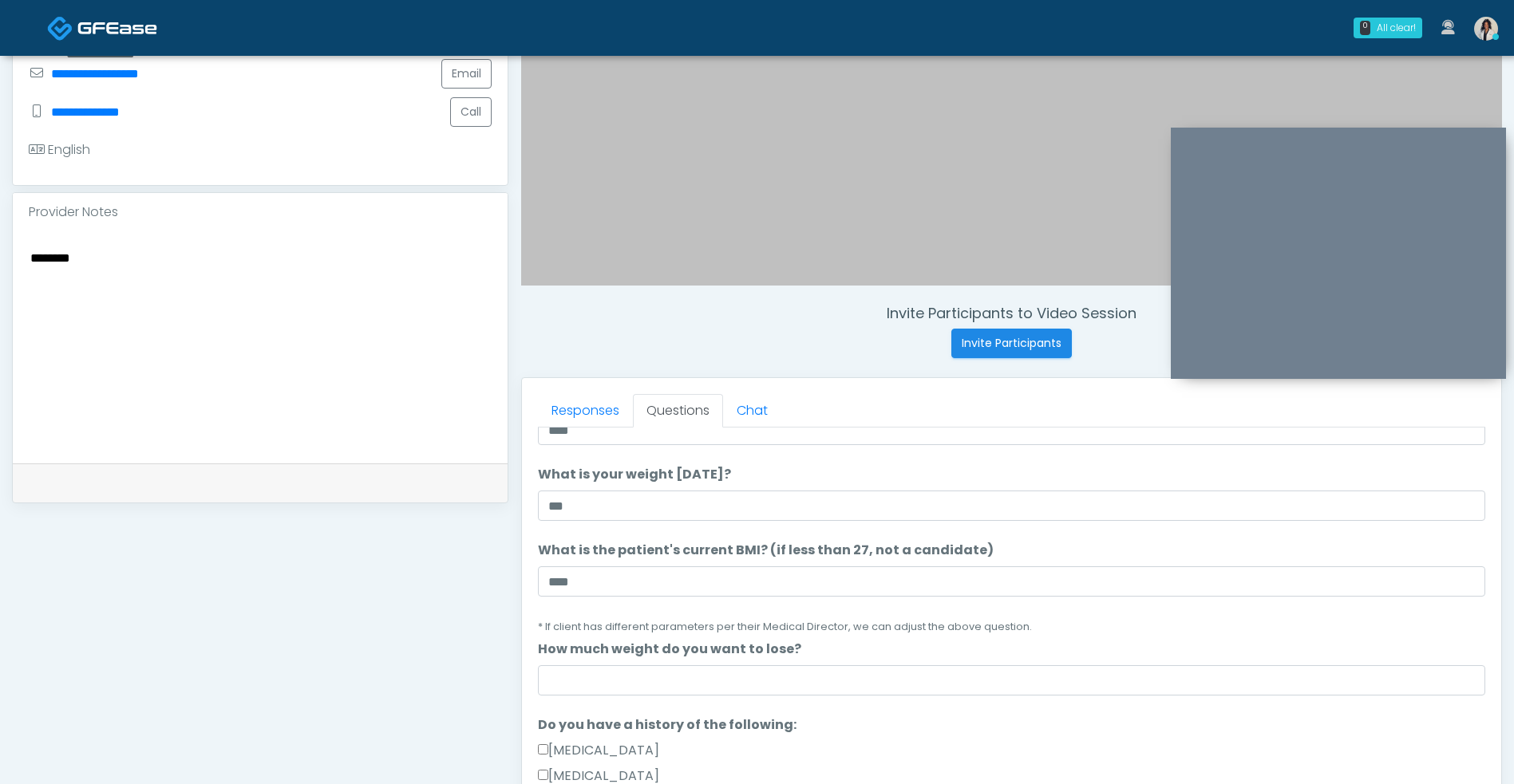
click at [369, 267] on textarea "********" at bounding box center [260, 345] width 463 height 195
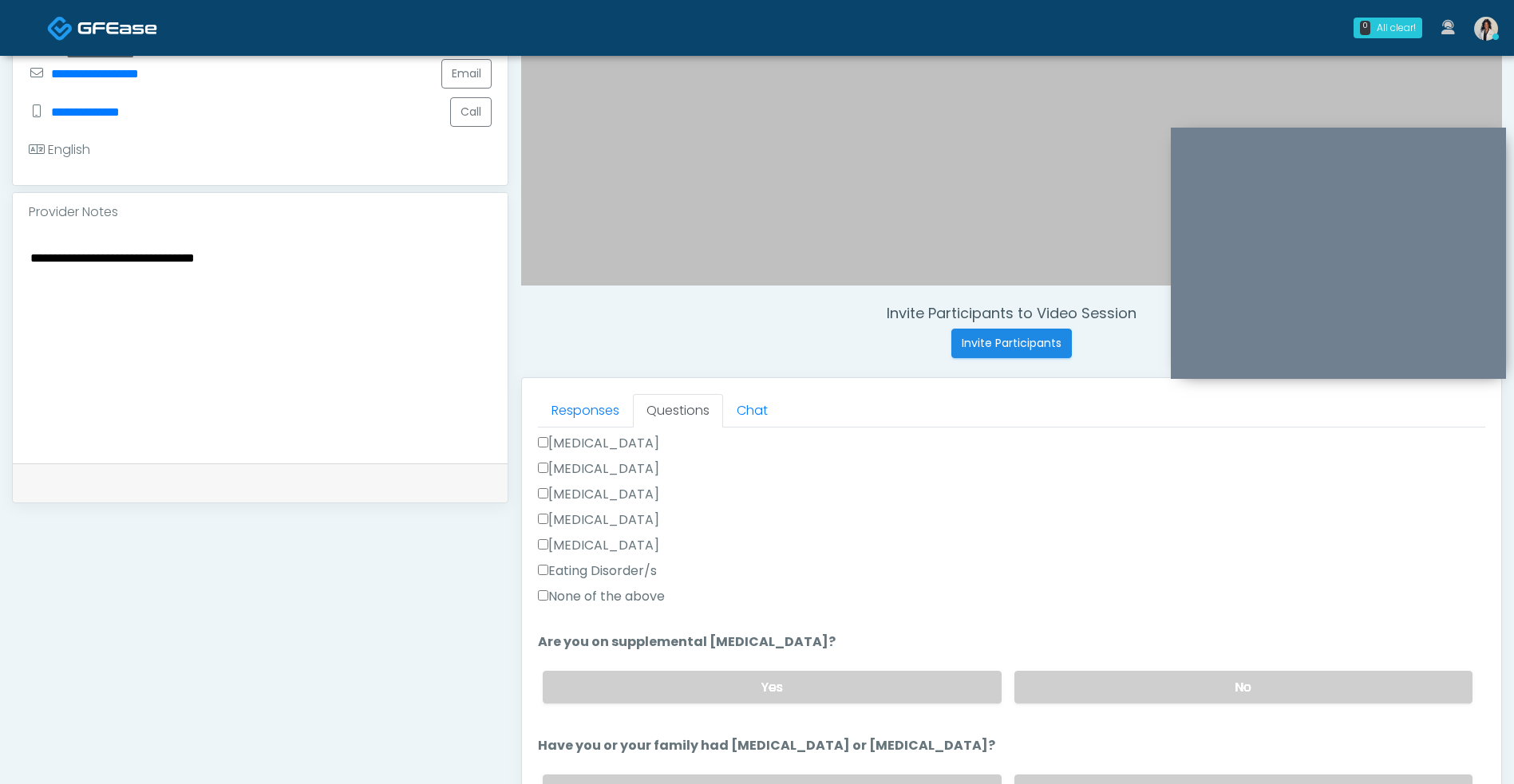
scroll to position [439, 0]
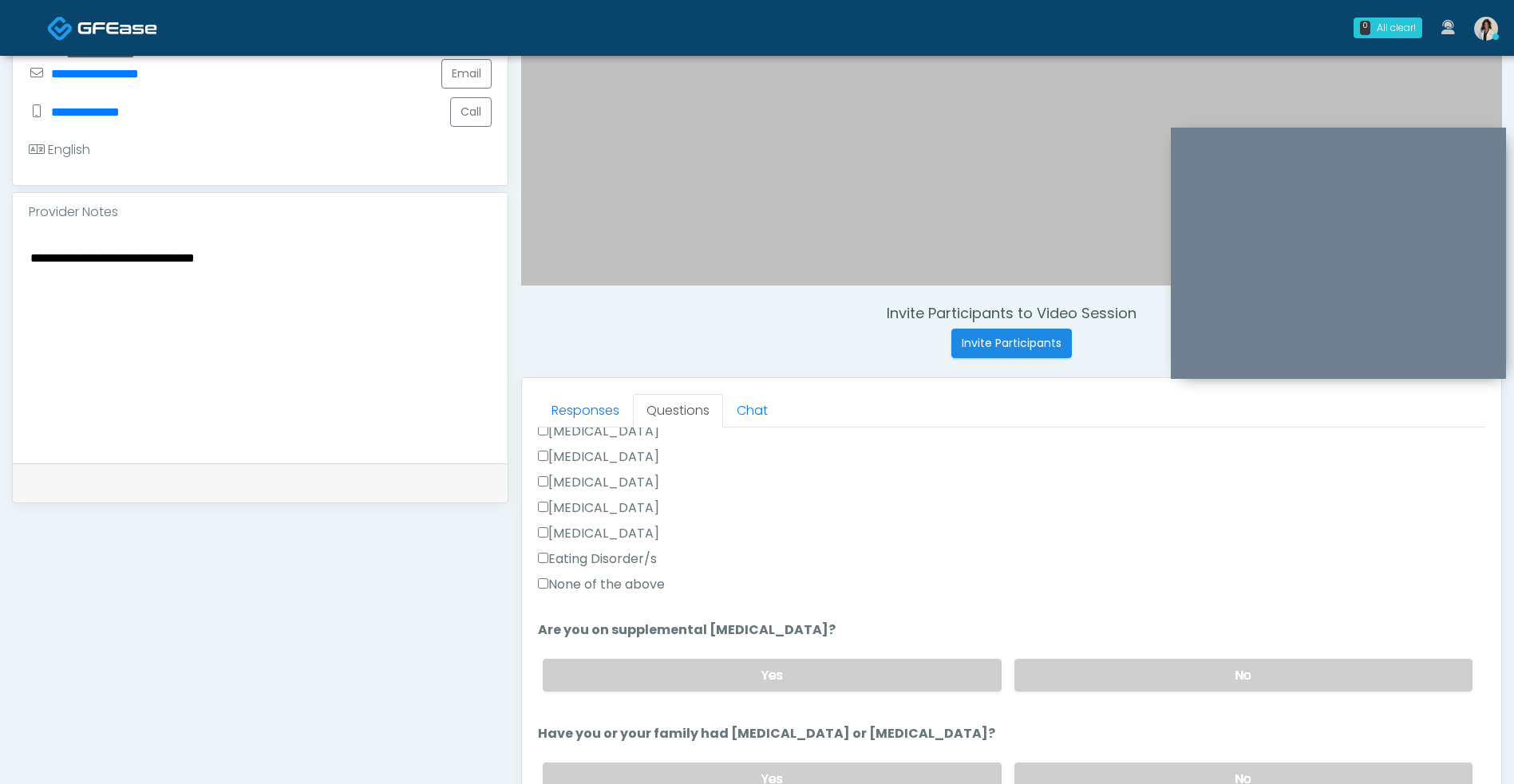
type textarea "**********"
click at [665, 584] on label "None of the above" at bounding box center [601, 585] width 127 height 19
click at [1109, 663] on label "No" at bounding box center [1243, 675] width 458 height 33
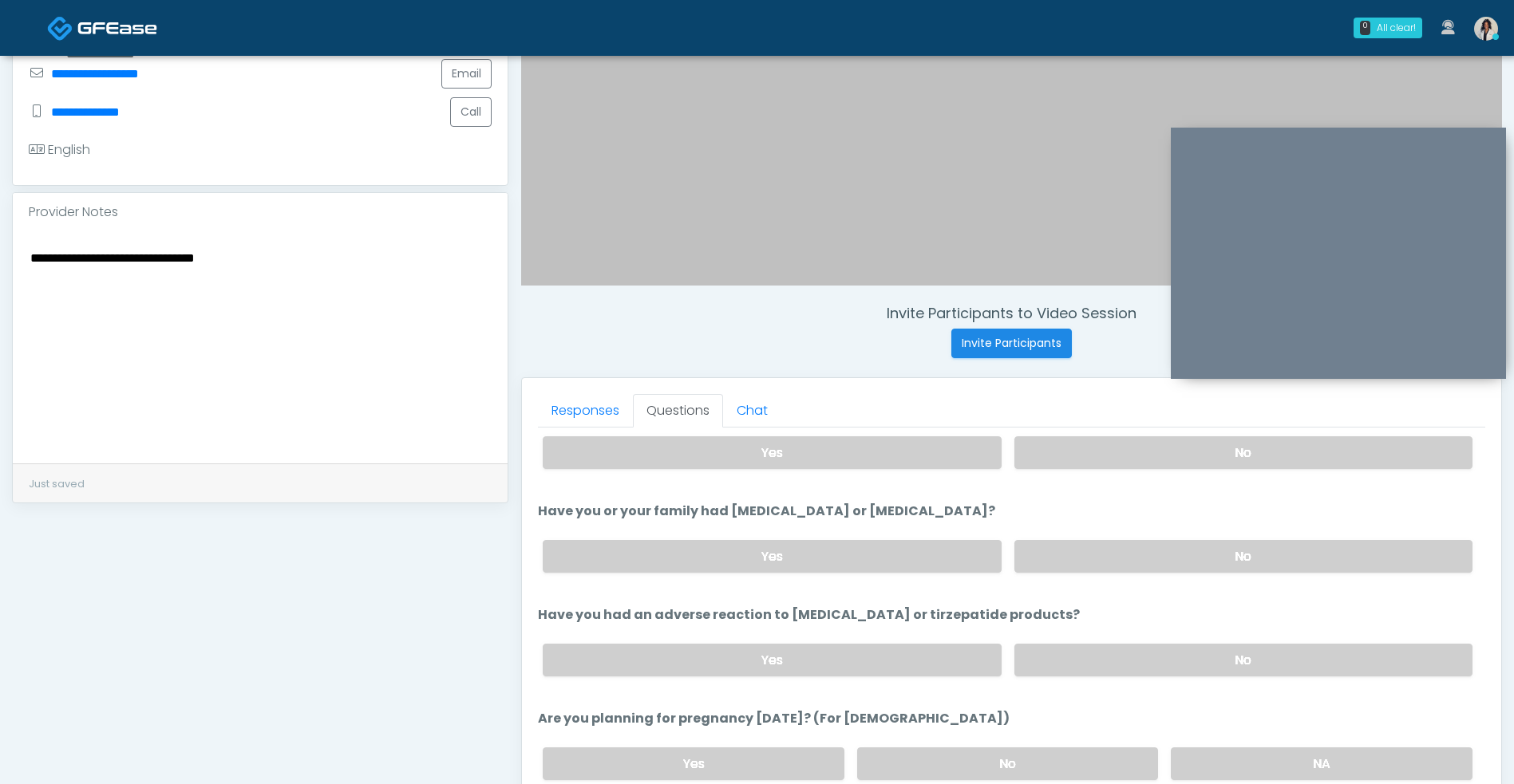
click at [1095, 556] on label "No" at bounding box center [1243, 555] width 458 height 33
click at [1073, 667] on label "No" at bounding box center [1243, 659] width 458 height 33
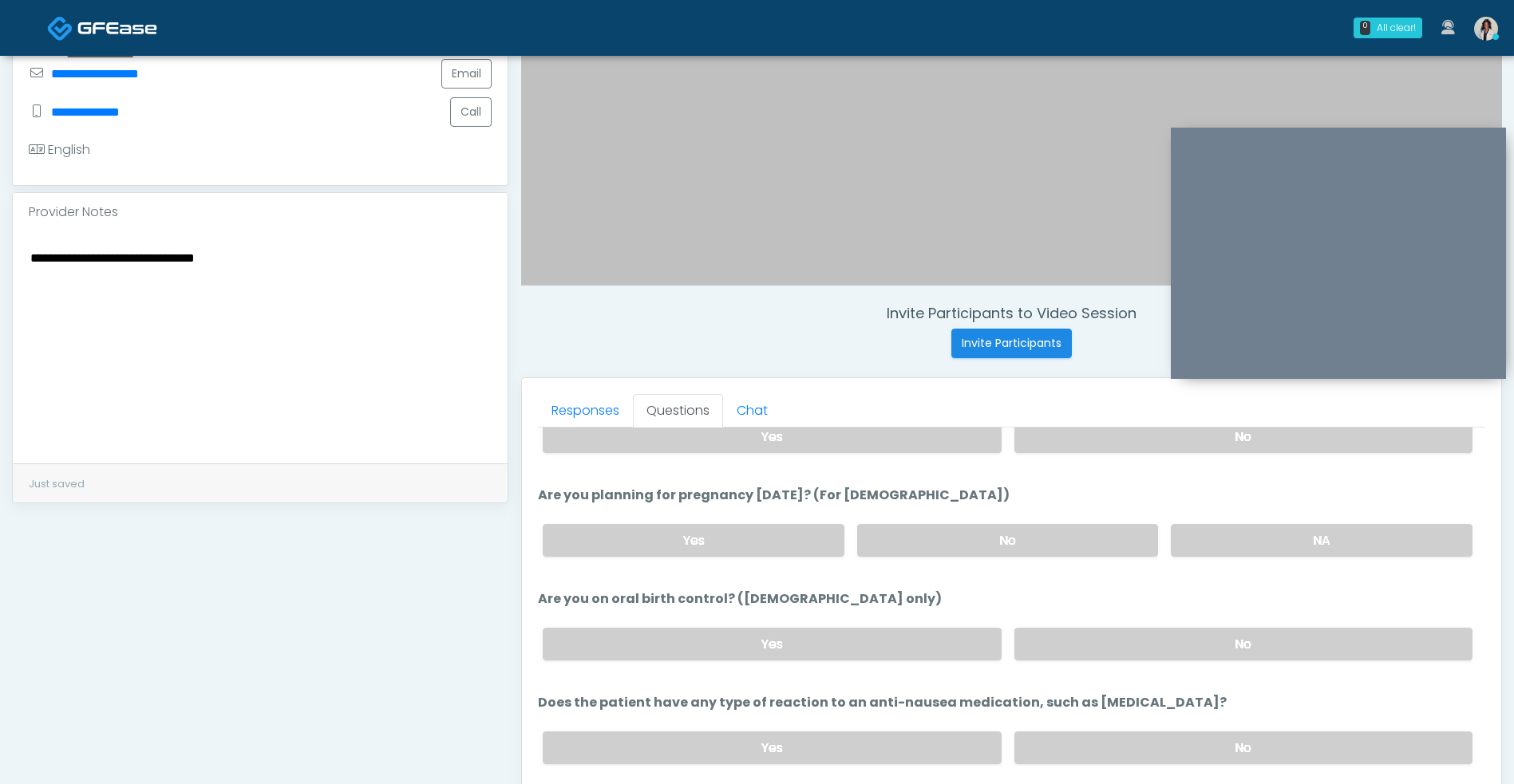
click at [1089, 531] on label "No" at bounding box center [1008, 539] width 301 height 33
click at [1099, 634] on label "No" at bounding box center [1243, 643] width 458 height 33
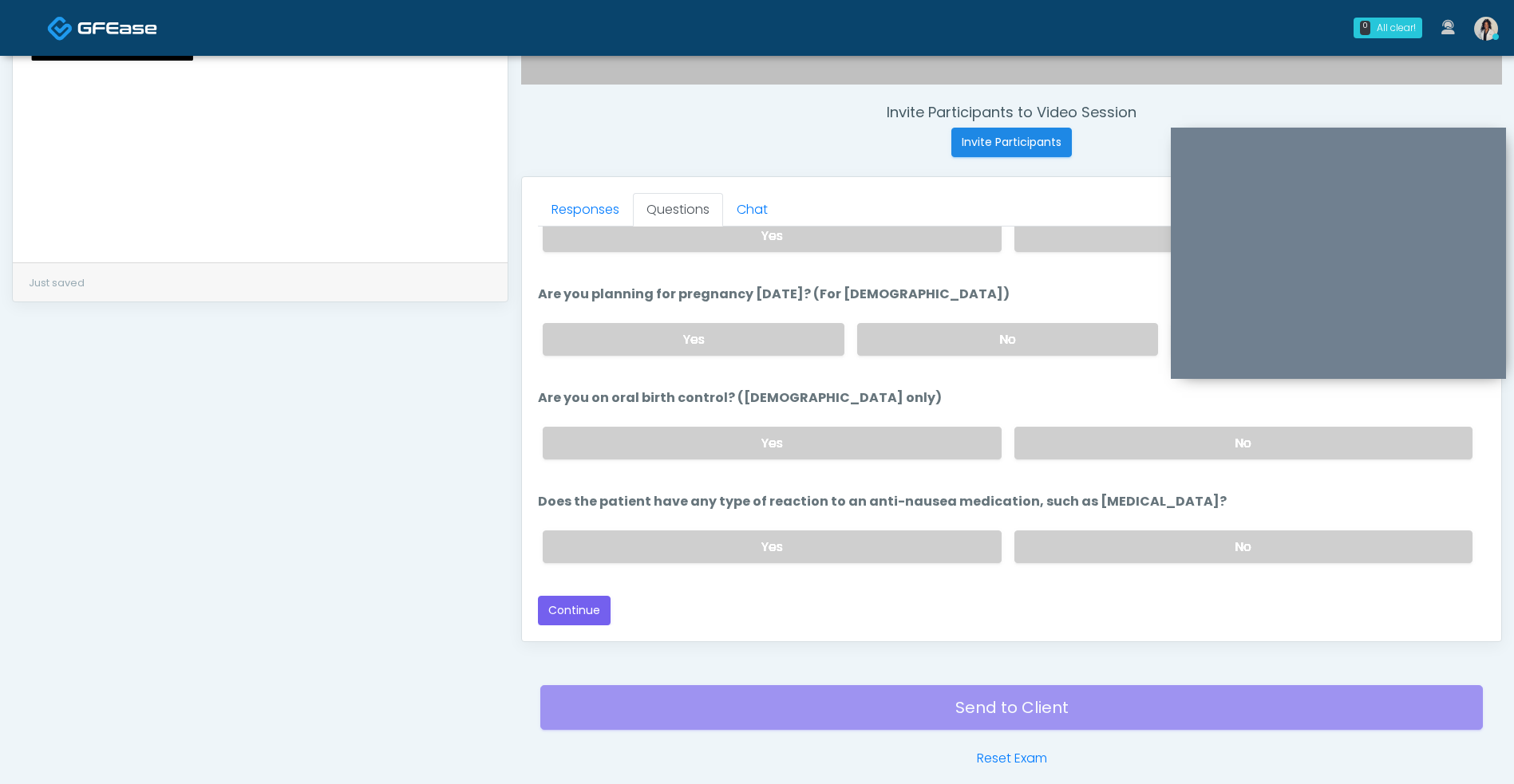
click at [1116, 539] on label "No" at bounding box center [1243, 547] width 458 height 33
click at [584, 609] on button "Continue" at bounding box center [574, 609] width 73 height 29
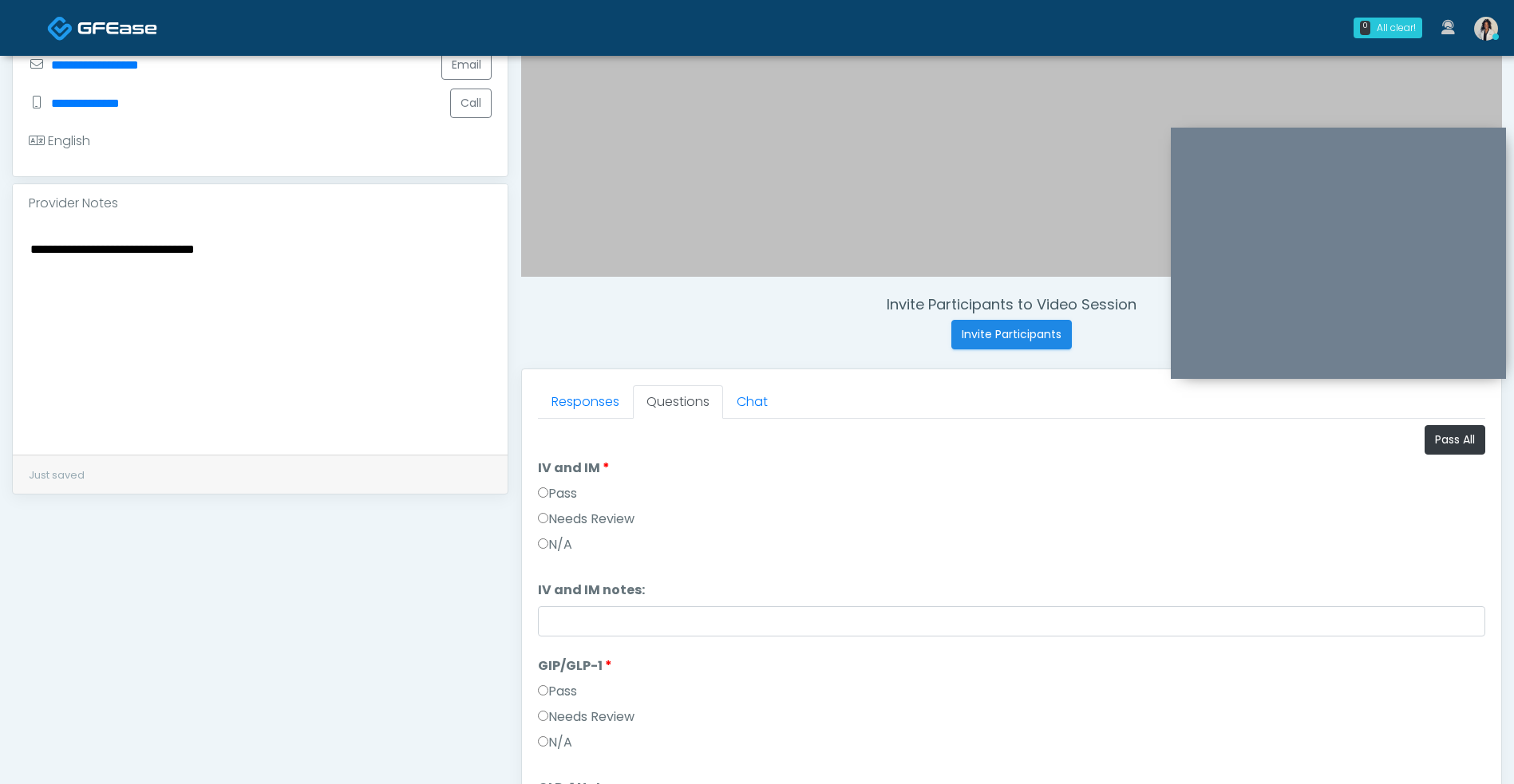
scroll to position [371, 0]
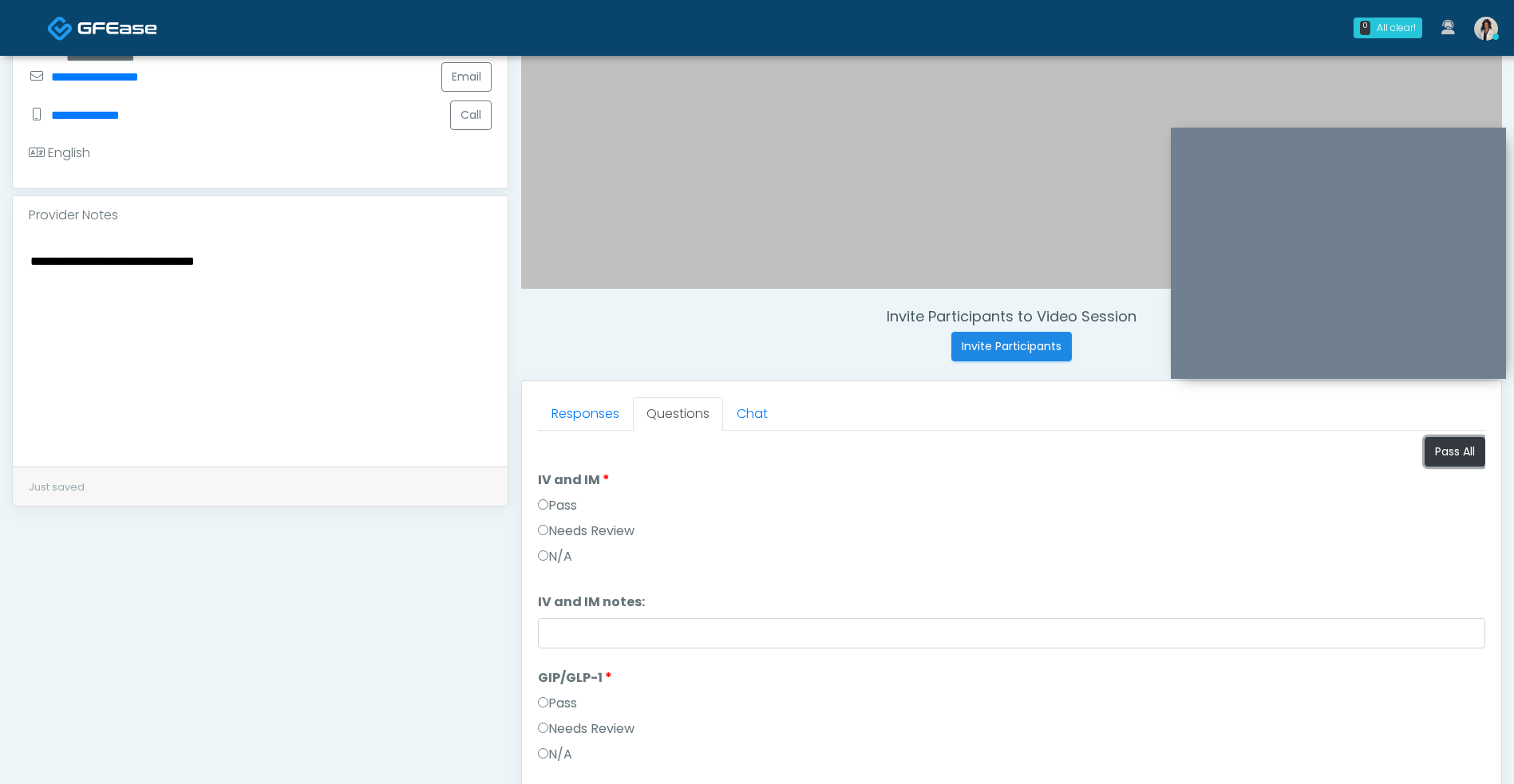
click at [1456, 462] on button "Pass All" at bounding box center [1455, 451] width 60 height 29
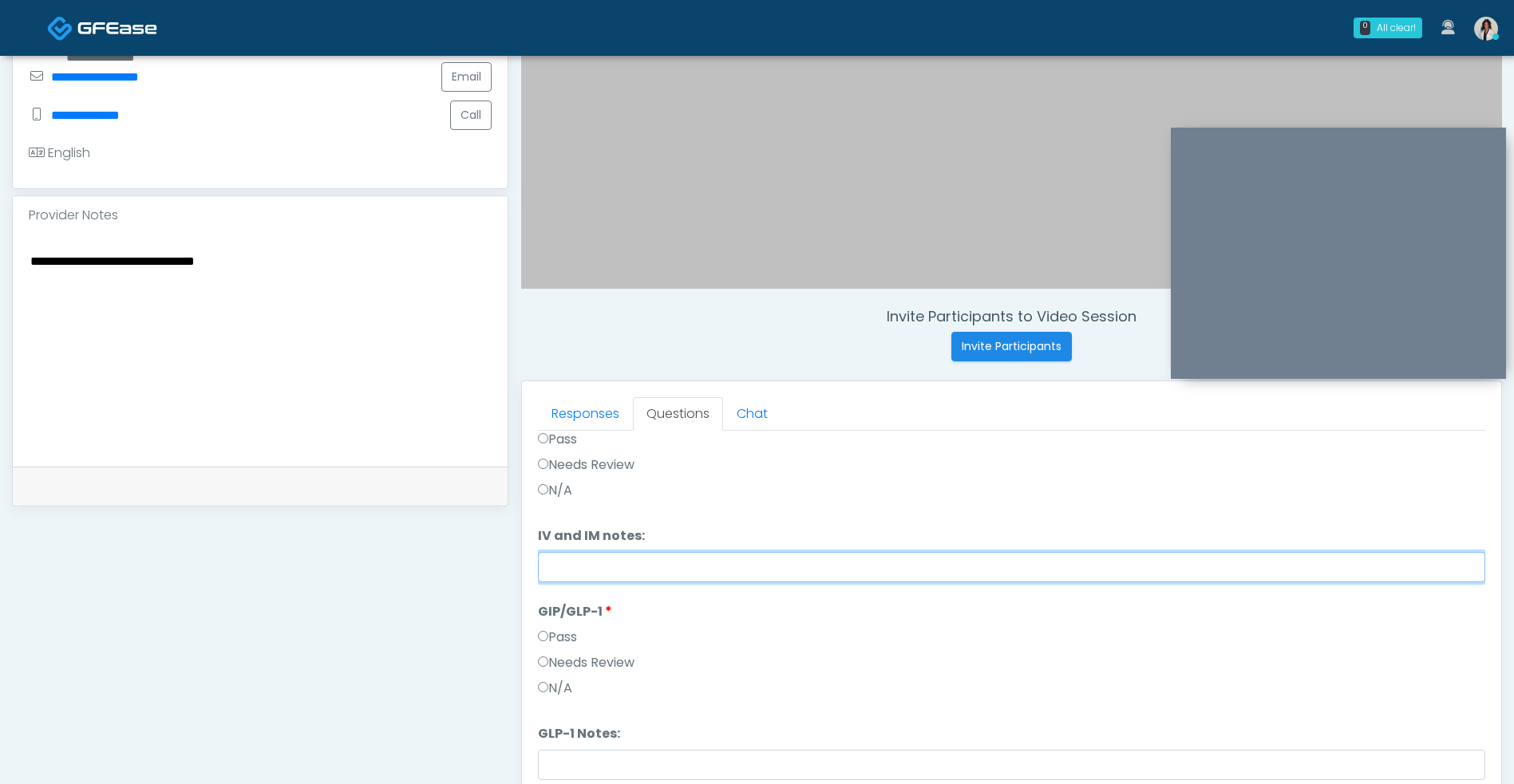
click at [874, 572] on input "IV and IM notes:" at bounding box center [1011, 567] width 947 height 30
click at [631, 664] on label "Needs Review" at bounding box center [586, 663] width 97 height 19
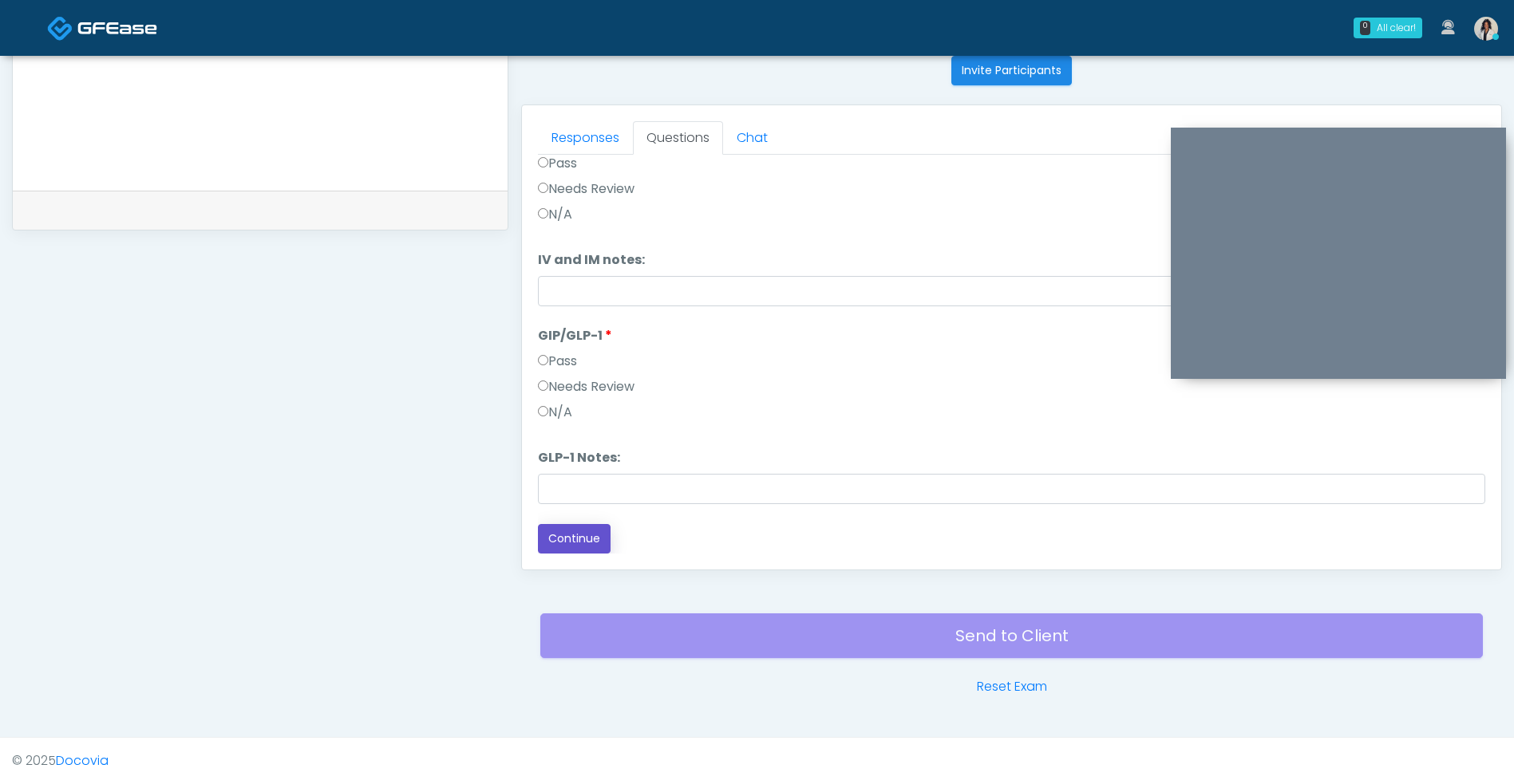
click at [580, 539] on button "Continue" at bounding box center [574, 538] width 73 height 29
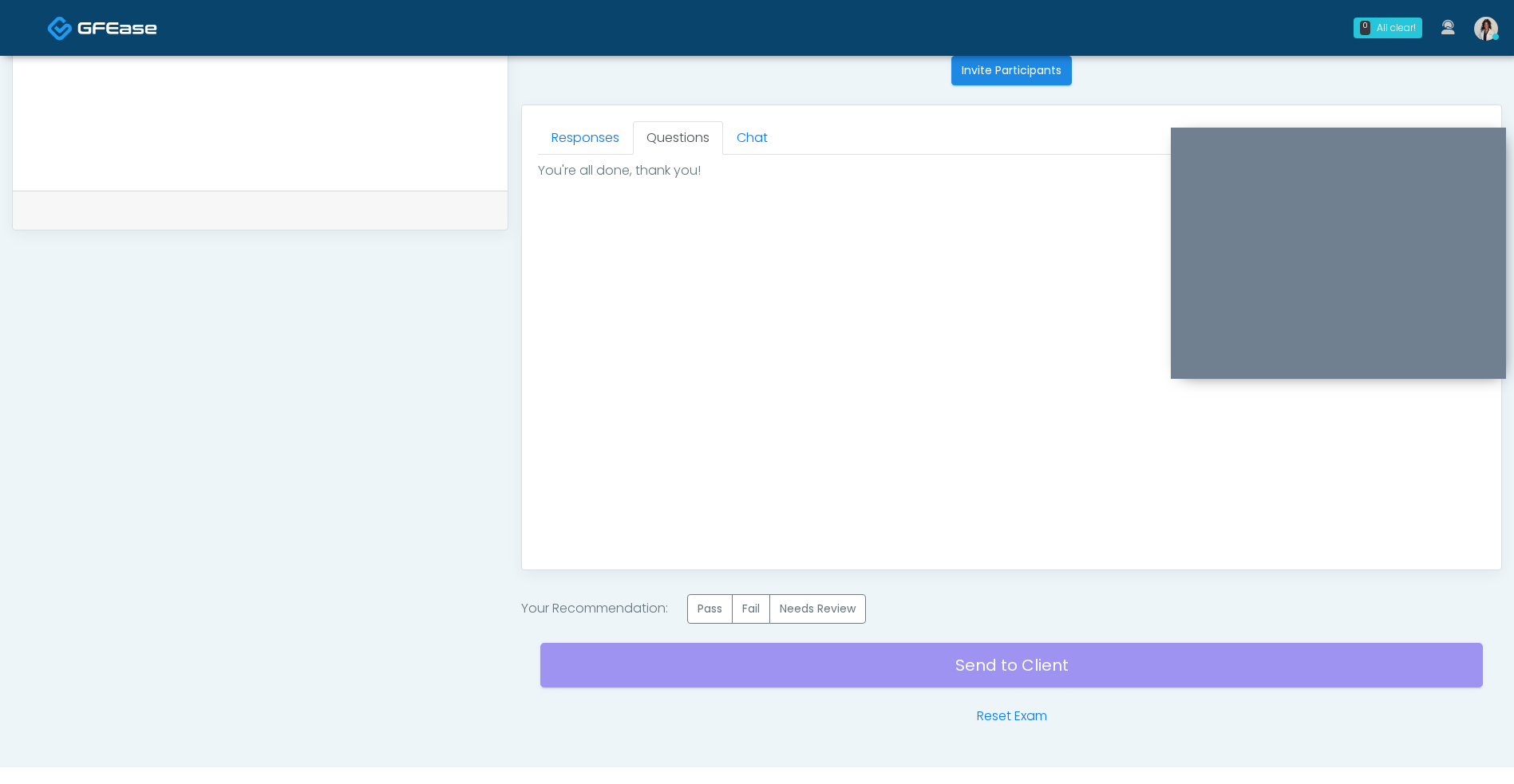
click at [802, 600] on label "Needs Review" at bounding box center [817, 609] width 97 height 29
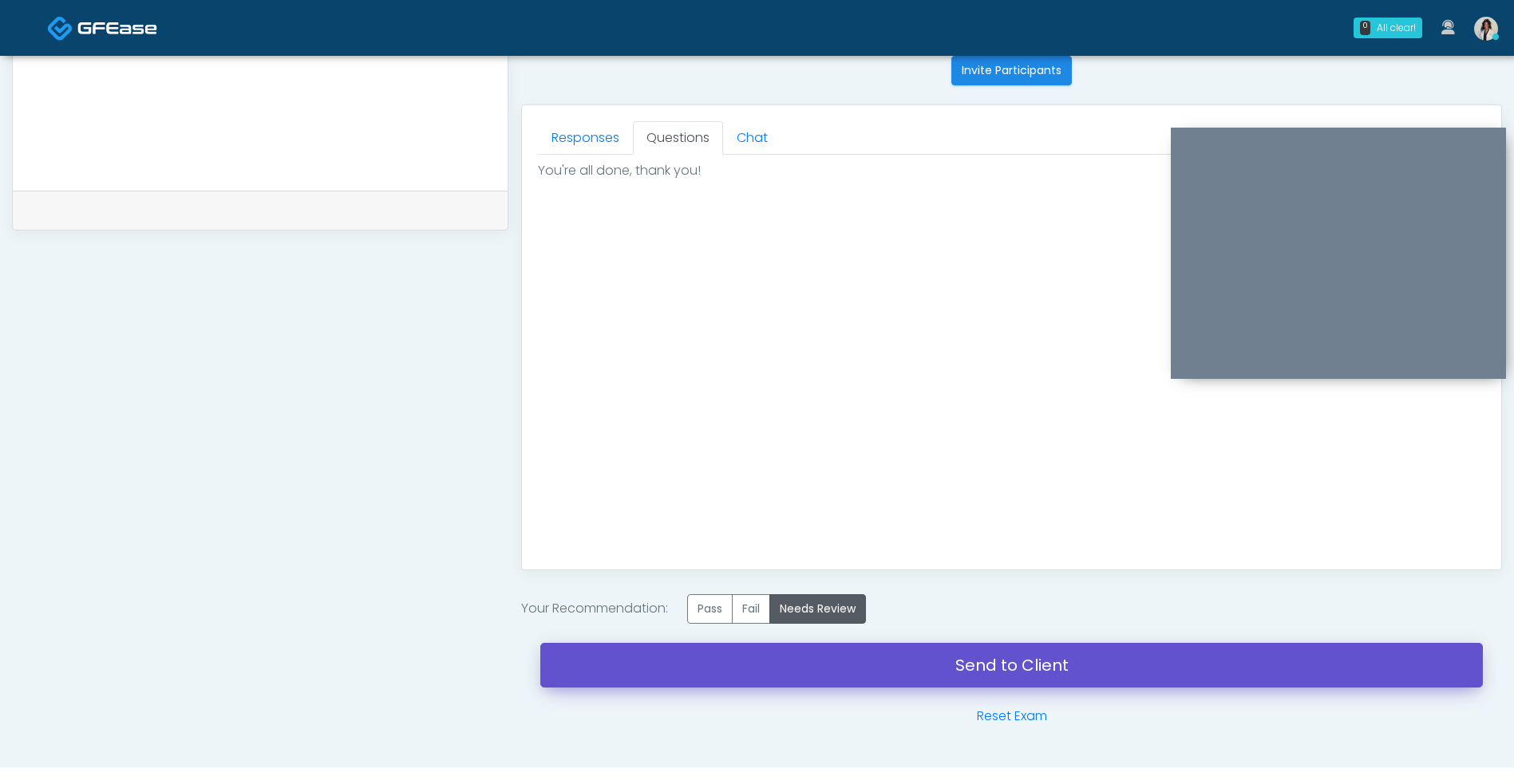
click at [811, 677] on link "Send to Client" at bounding box center [1011, 664] width 942 height 44
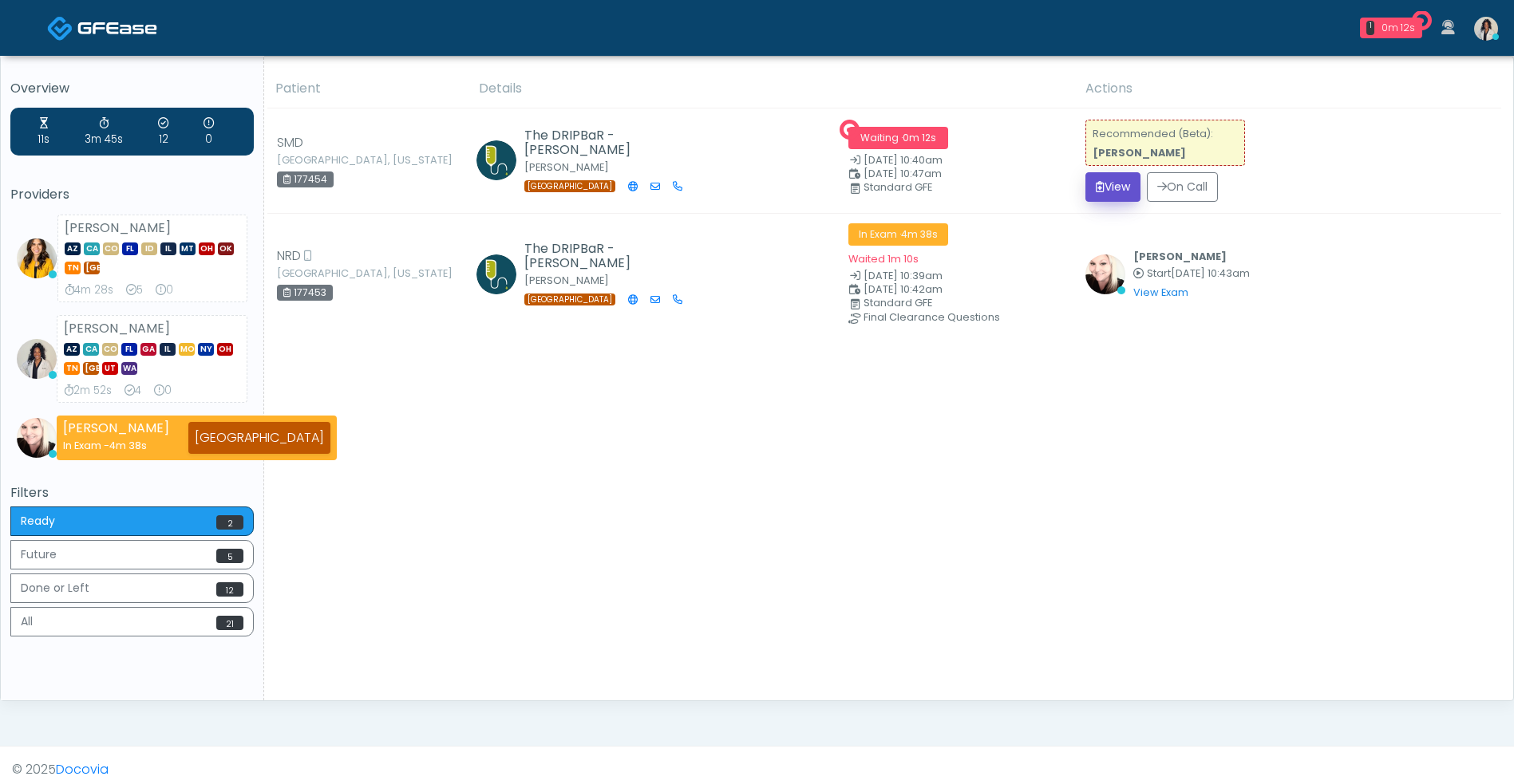
click at [1131, 188] on button "View" at bounding box center [1112, 186] width 55 height 29
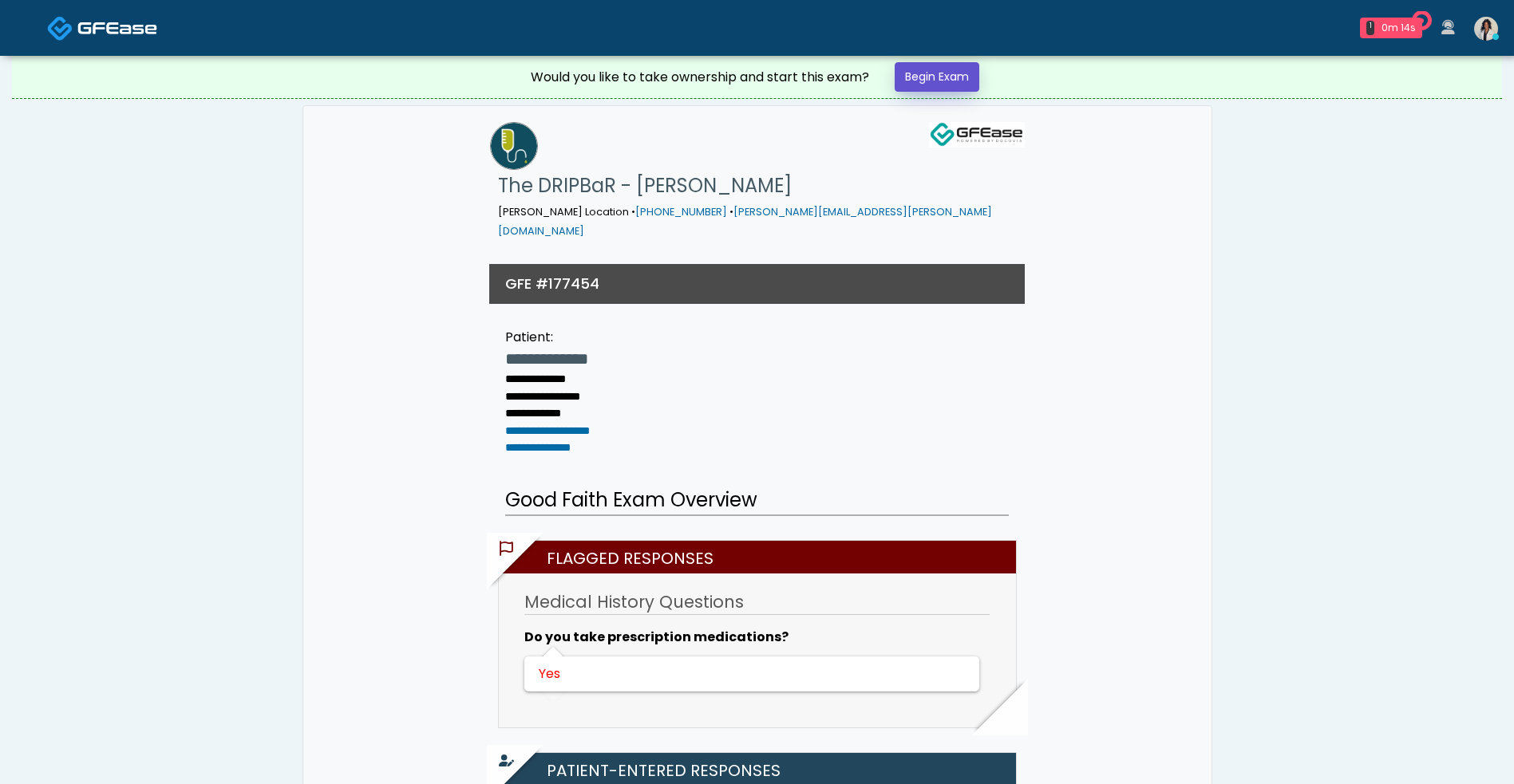
click at [951, 65] on link "Begin Exam" at bounding box center [936, 76] width 84 height 29
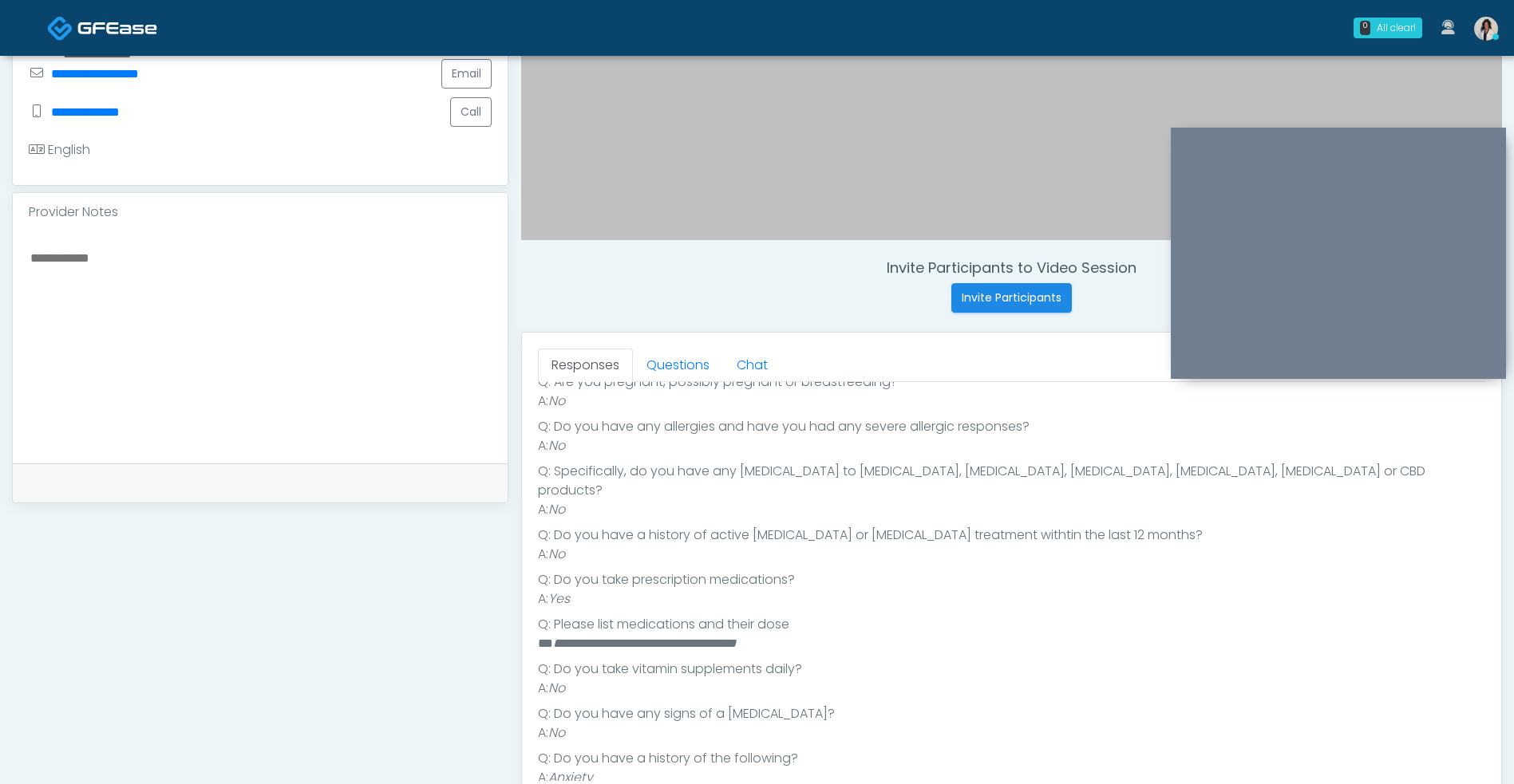
scroll to position [425, 0]
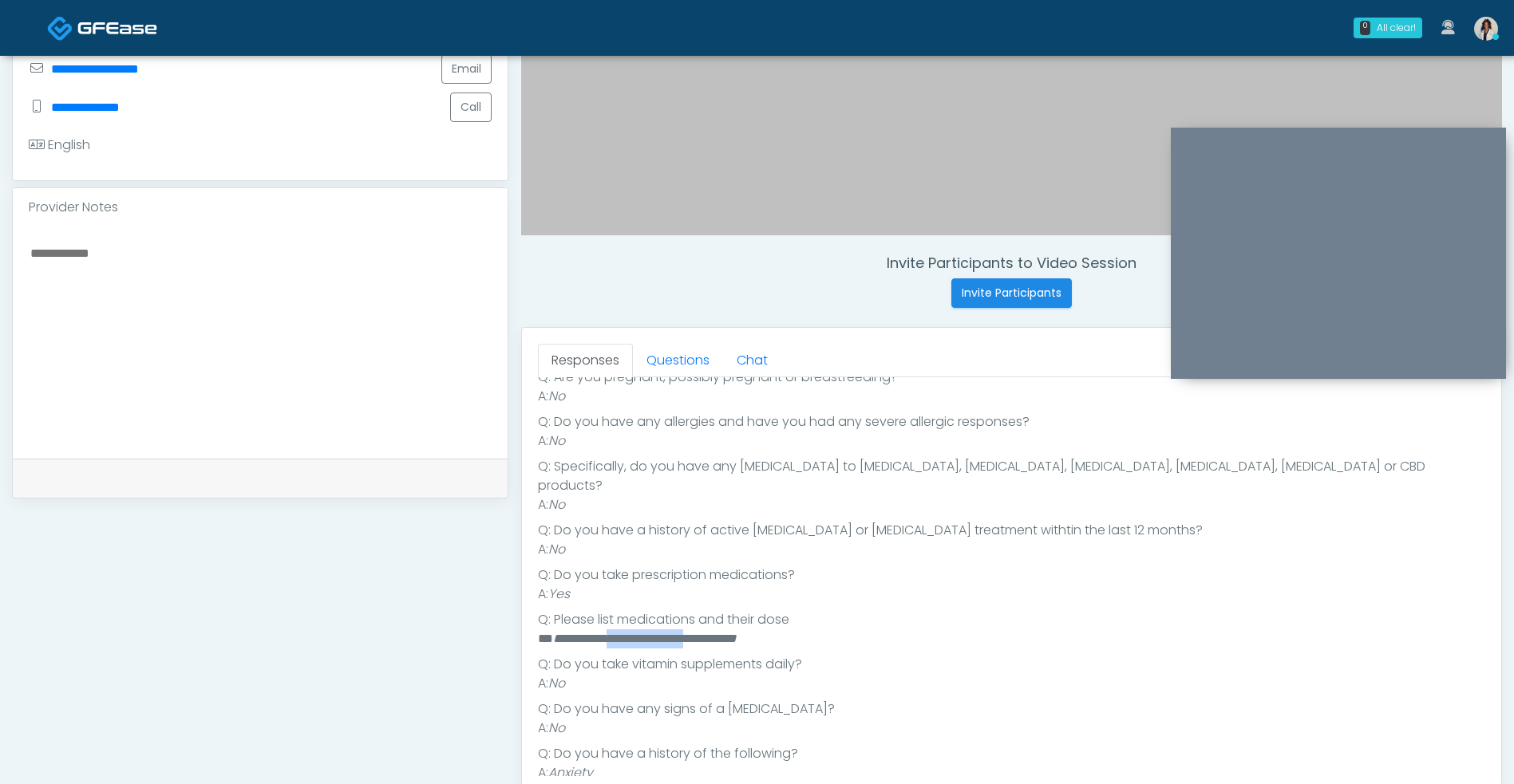
drag, startPoint x: 630, startPoint y: 619, endPoint x: 737, endPoint y: 625, distance: 107.2
click at [737, 633] on em "**********" at bounding box center [644, 639] width 183 height 12
copy em "**********"
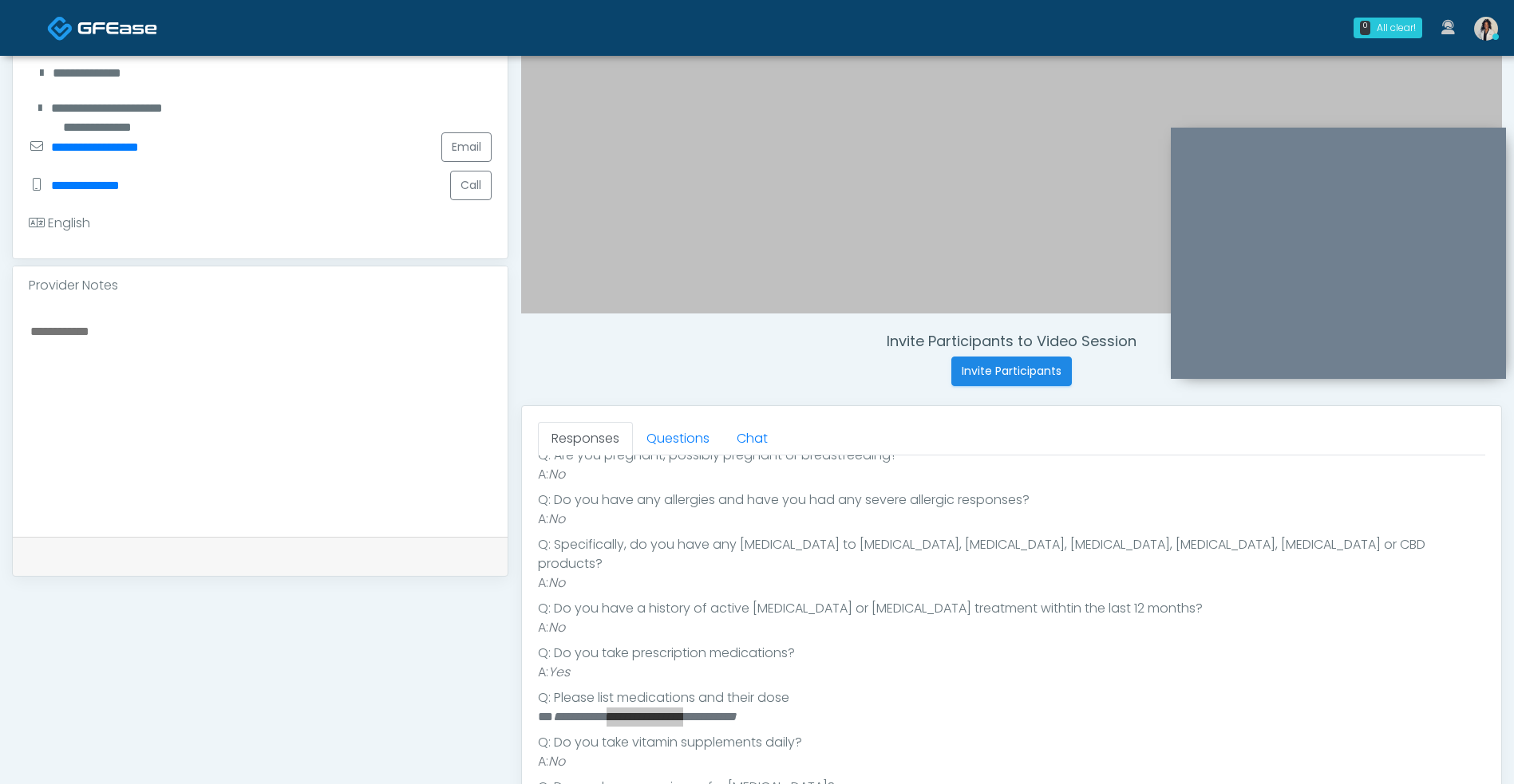
scroll to position [349, 0]
click at [700, 439] on link "Questions" at bounding box center [678, 436] width 90 height 34
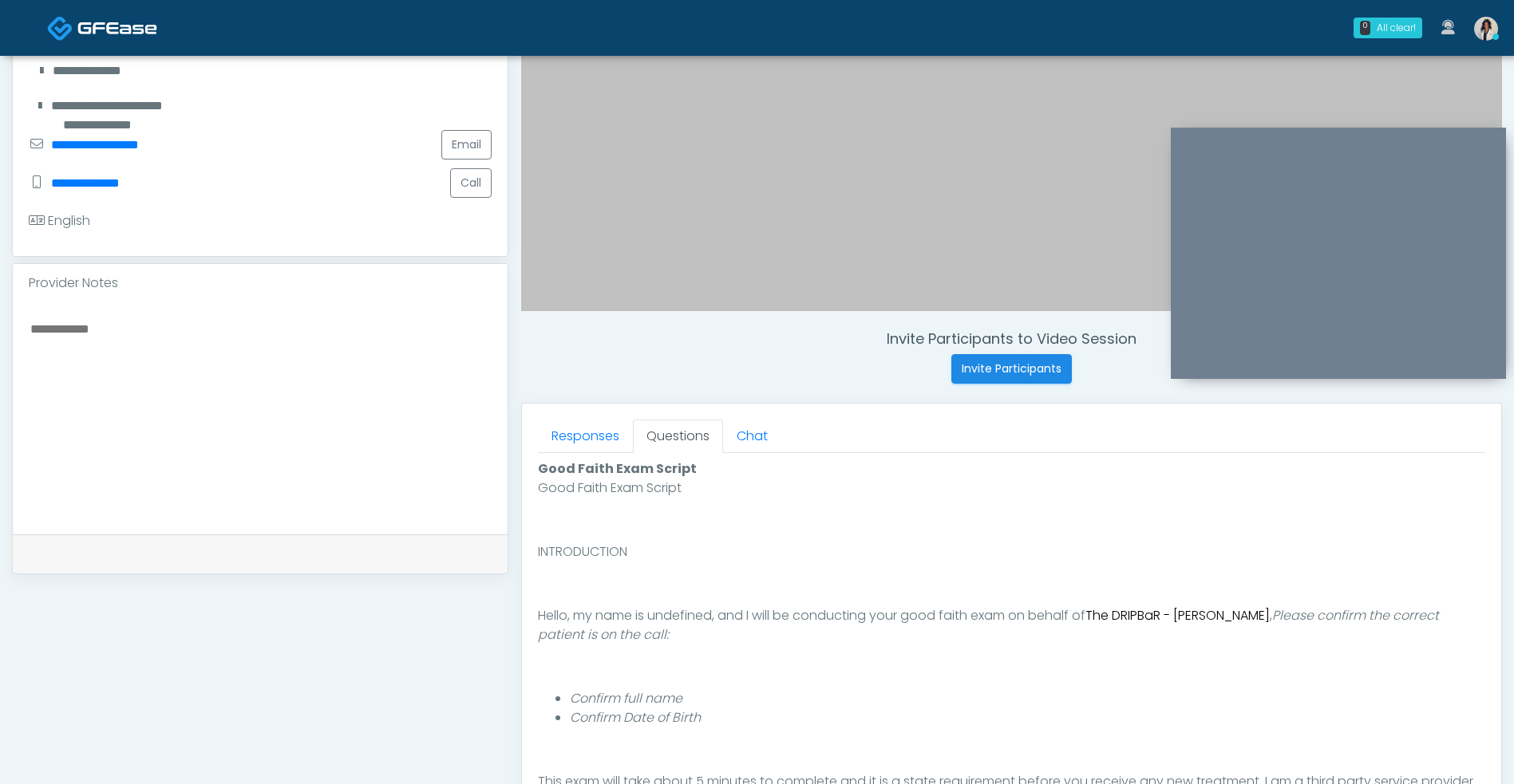
scroll to position [0, 0]
click at [590, 439] on link "Responses" at bounding box center [585, 436] width 95 height 34
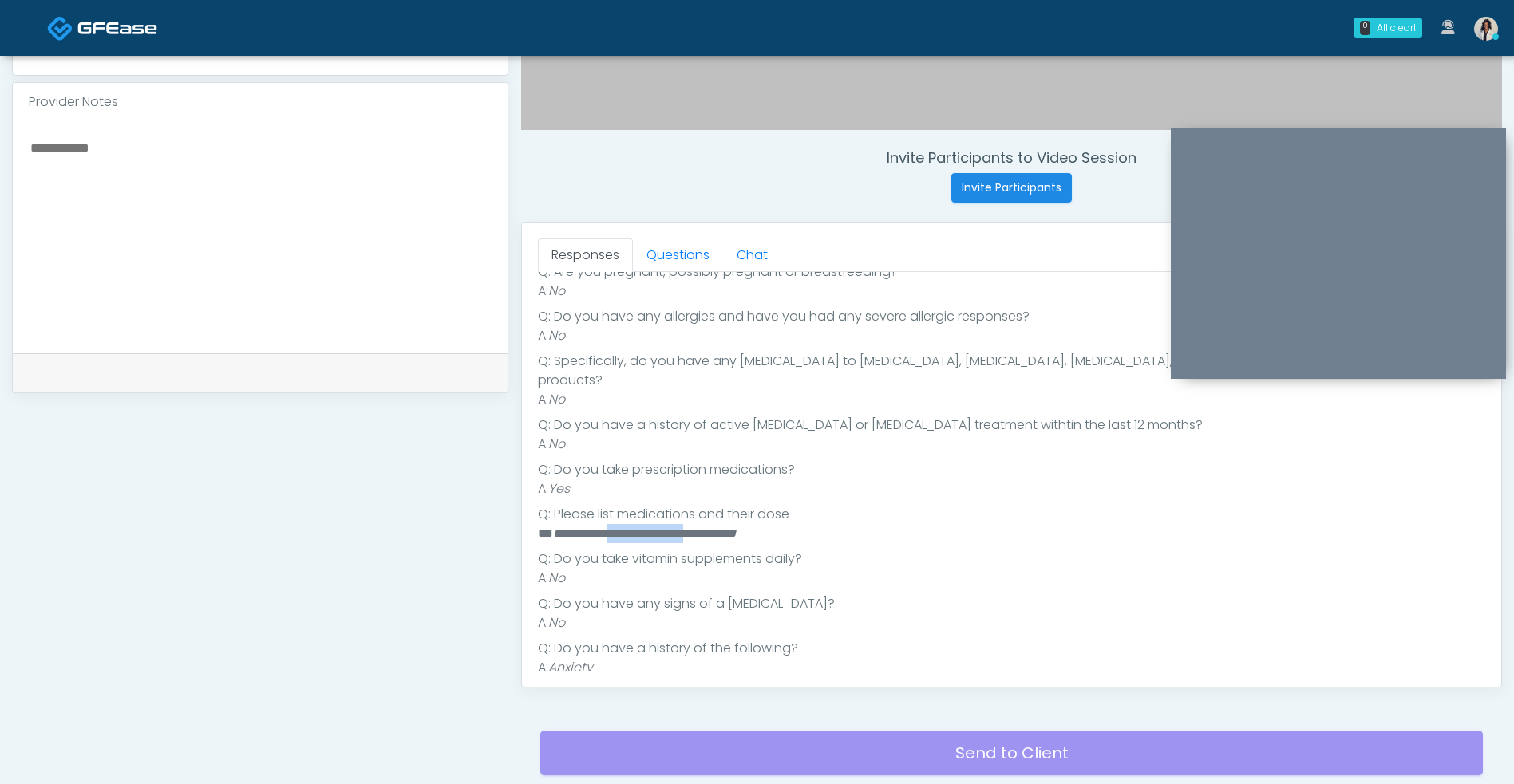
scroll to position [543, 0]
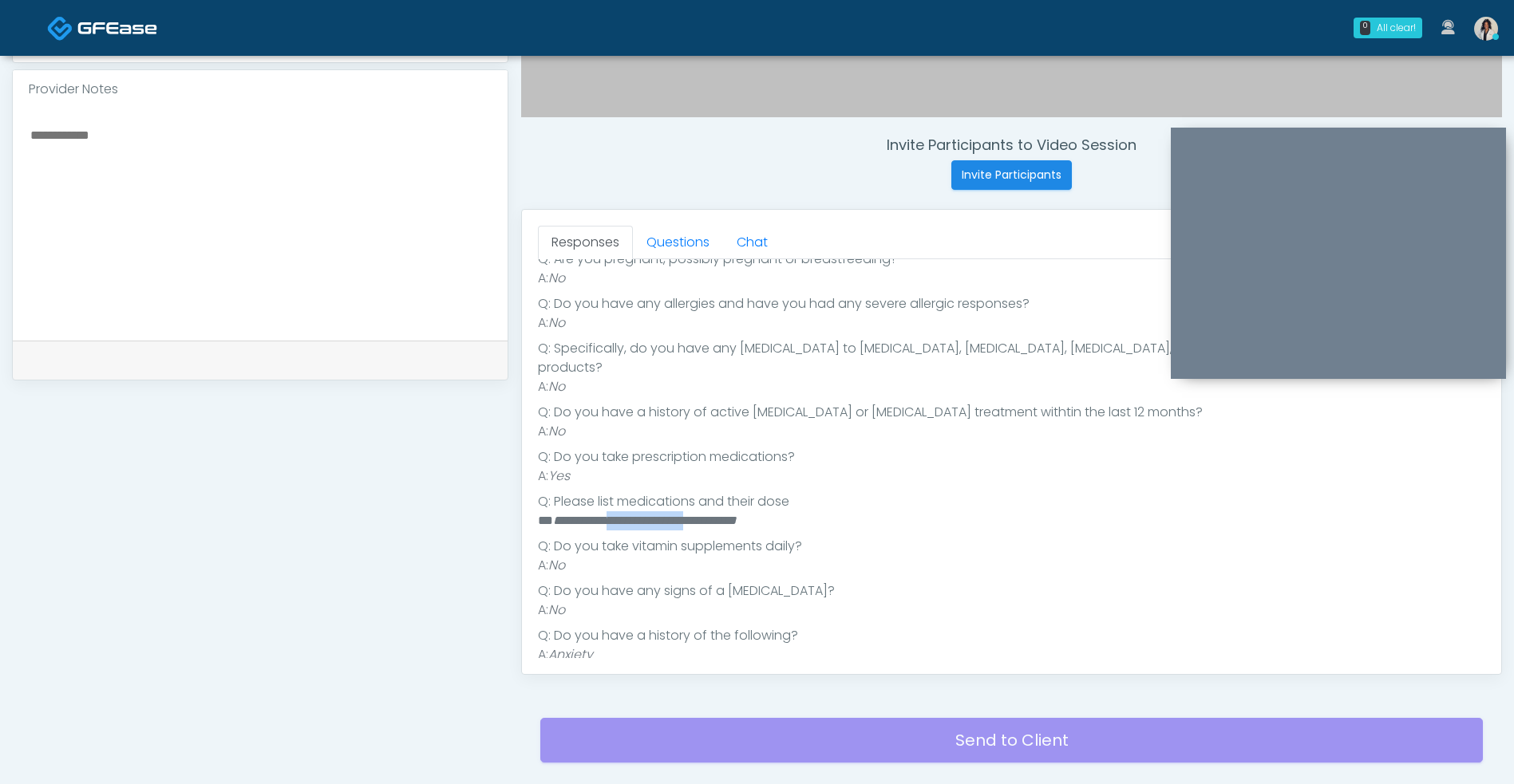
click at [697, 247] on link "Questions" at bounding box center [678, 243] width 90 height 34
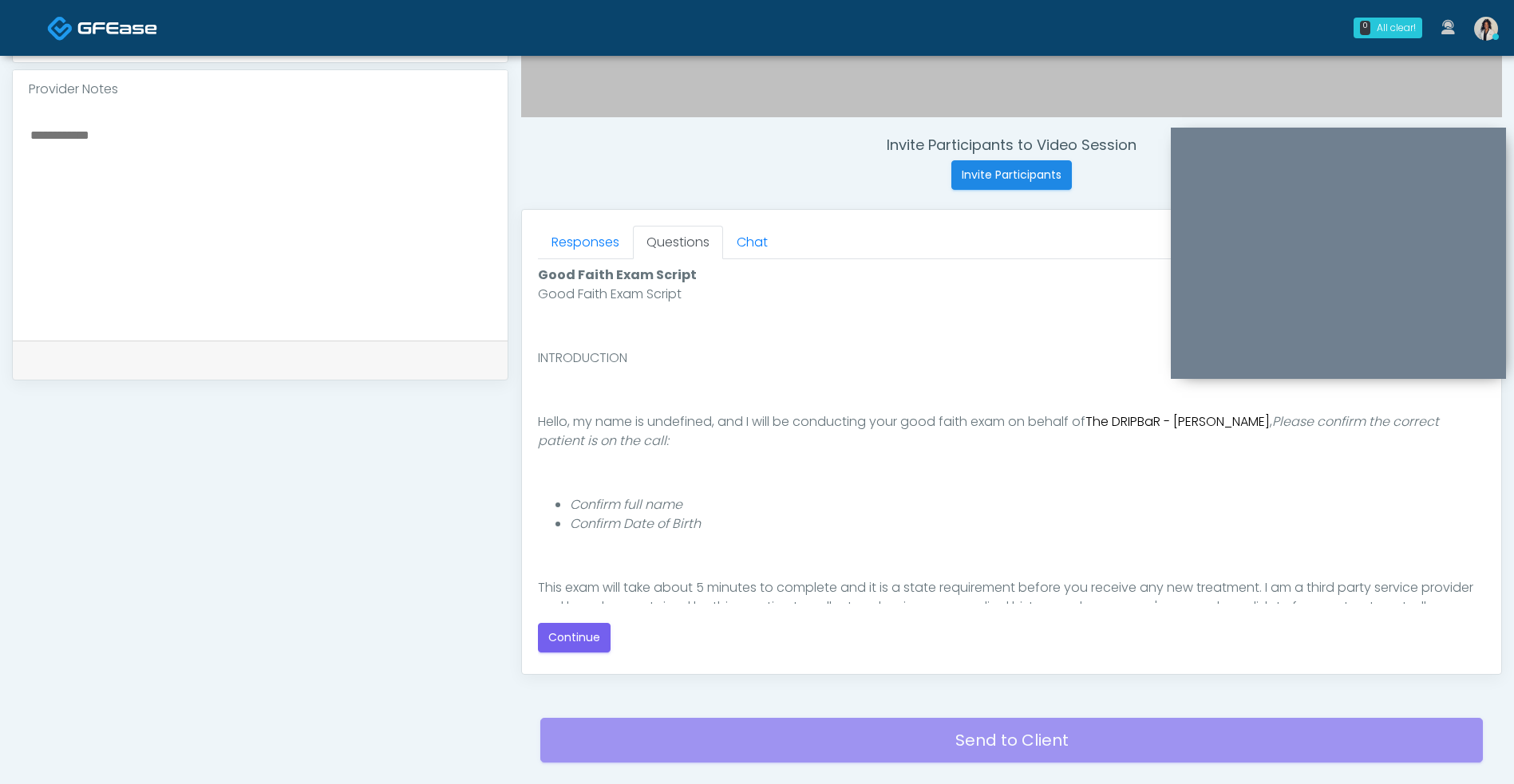
scroll to position [0, 0]
click at [581, 634] on button "Continue" at bounding box center [574, 637] width 73 height 29
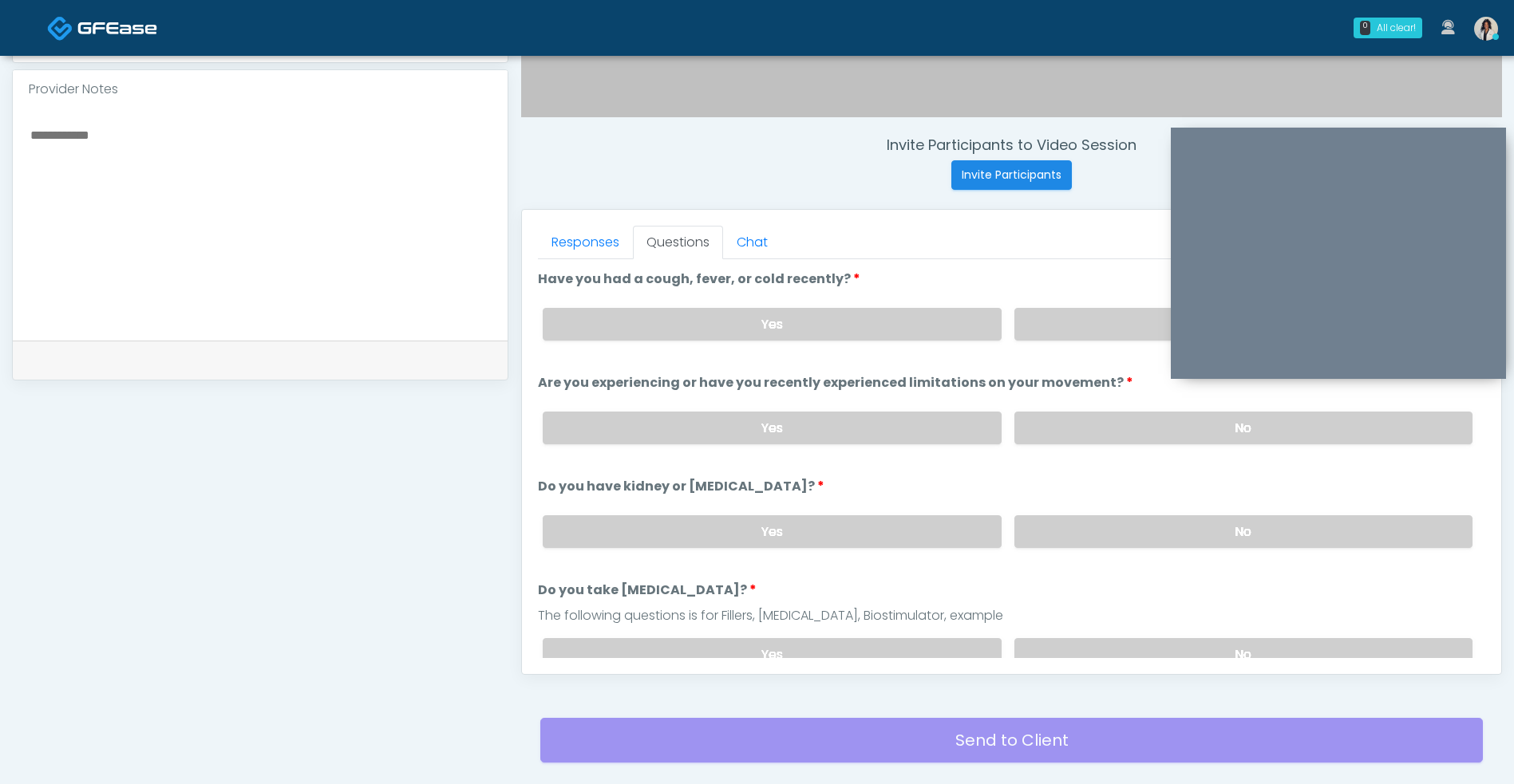
scroll to position [648, 0]
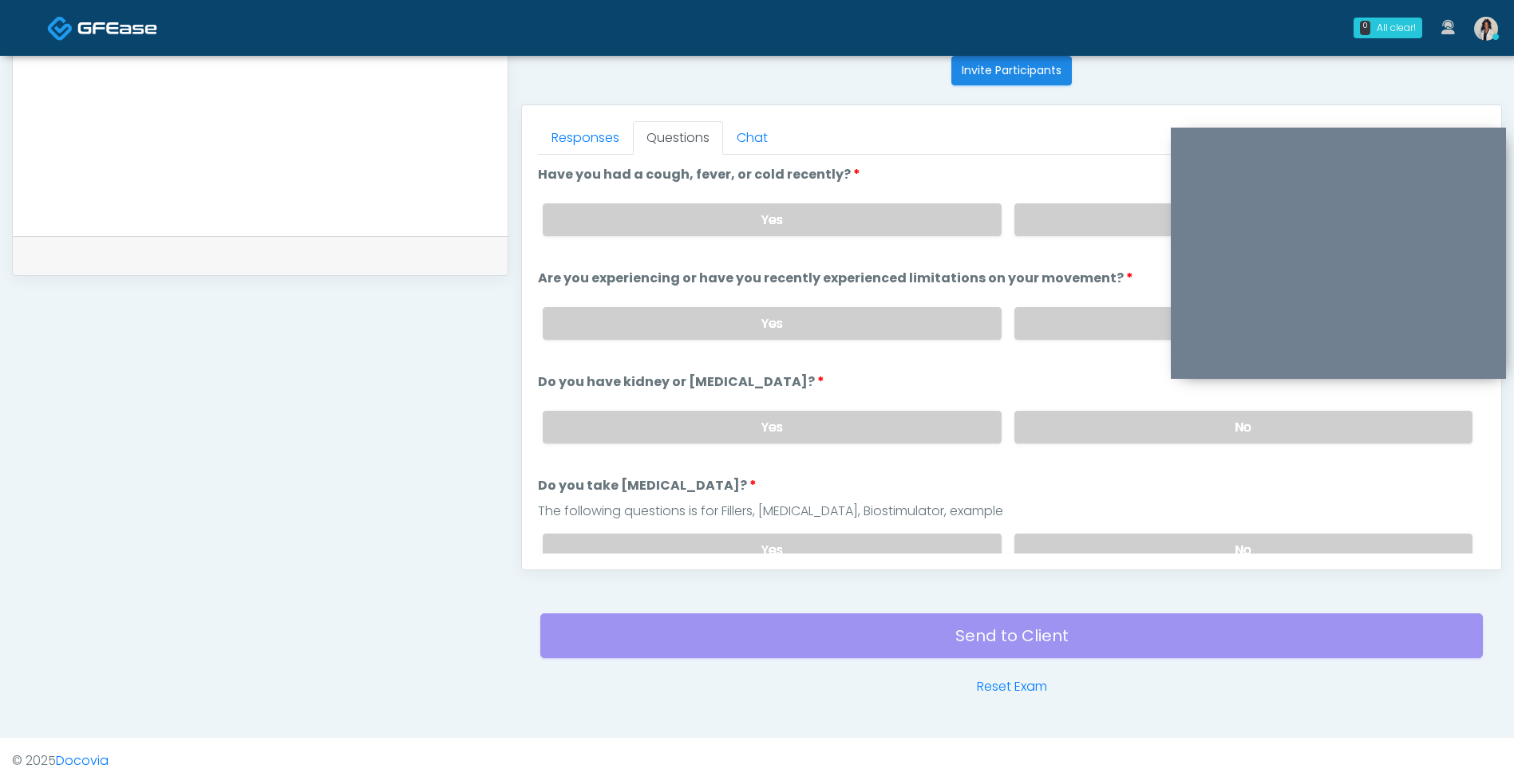
click at [592, 249] on ol "Have you had a cough, fever, or cold recently? Have you had a cough, fever, or …" at bounding box center [1011, 779] width 947 height 1229
click at [614, 150] on link "Responses" at bounding box center [585, 138] width 95 height 34
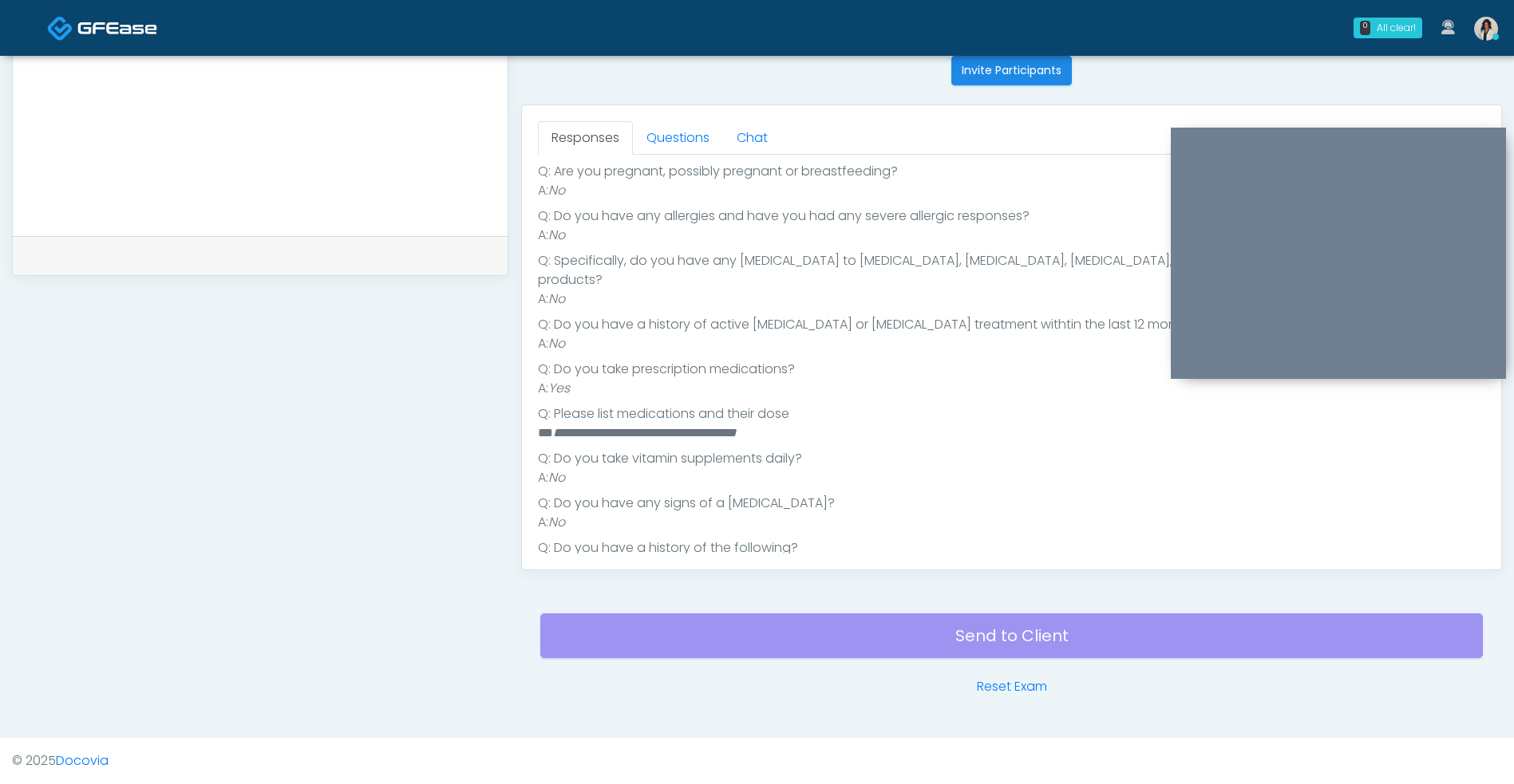
scroll to position [231, 0]
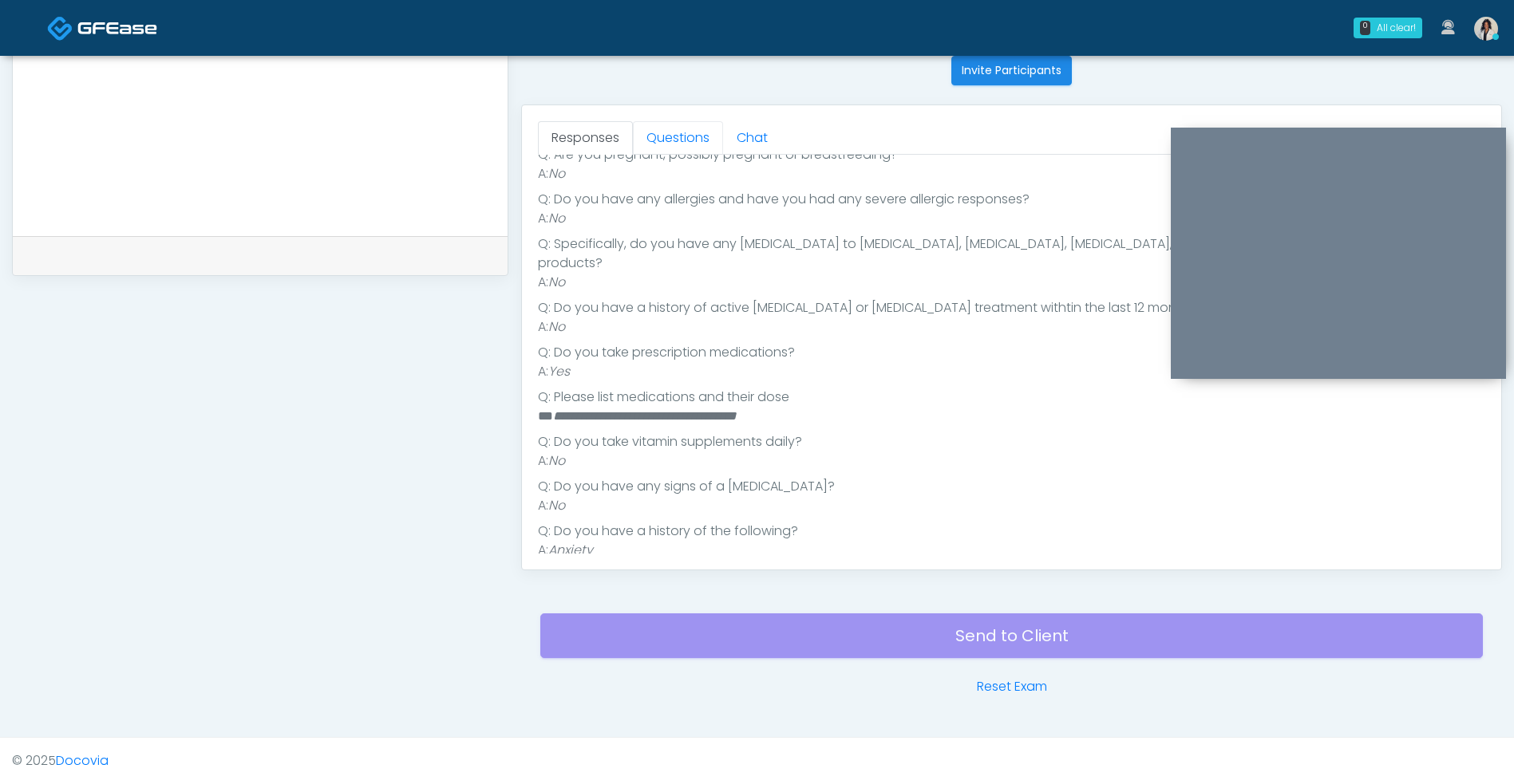
click at [683, 136] on link "Questions" at bounding box center [678, 138] width 90 height 34
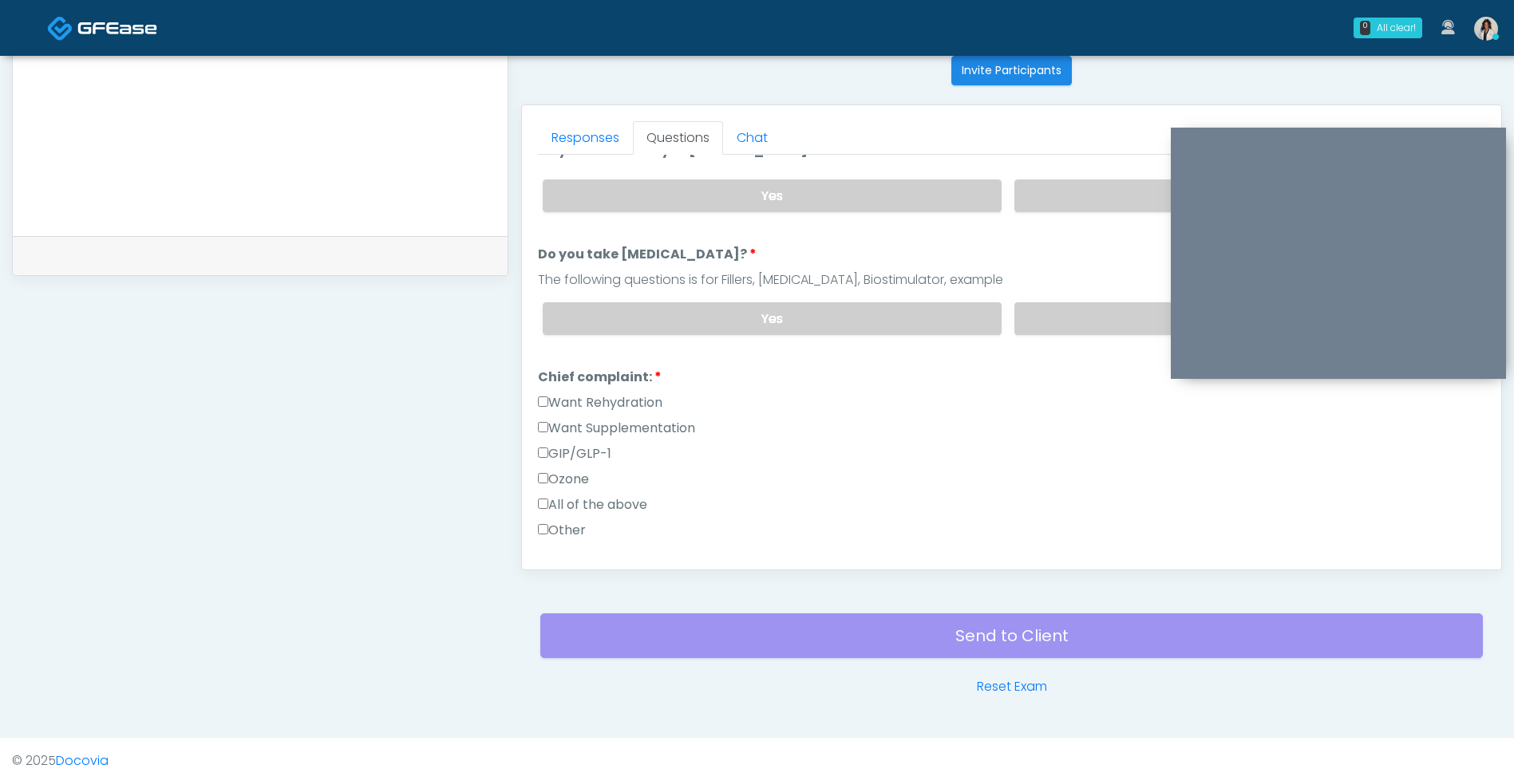
click at [1079, 199] on label "No" at bounding box center [1243, 196] width 458 height 33
click at [1066, 333] on label "No" at bounding box center [1243, 318] width 458 height 33
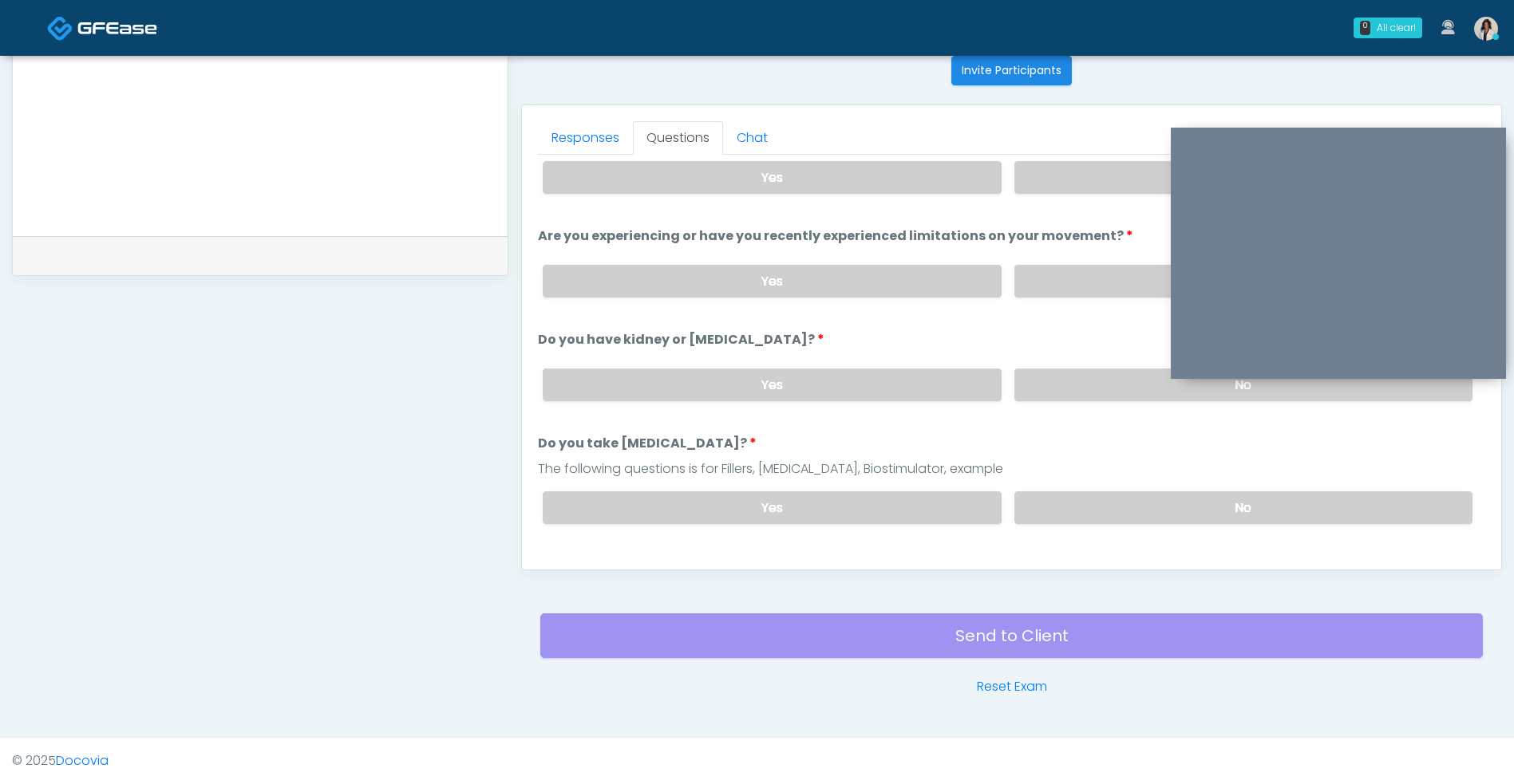
scroll to position [42, 0]
click at [1050, 282] on label "No" at bounding box center [1243, 282] width 458 height 33
click at [1089, 163] on label "No" at bounding box center [1243, 178] width 458 height 33
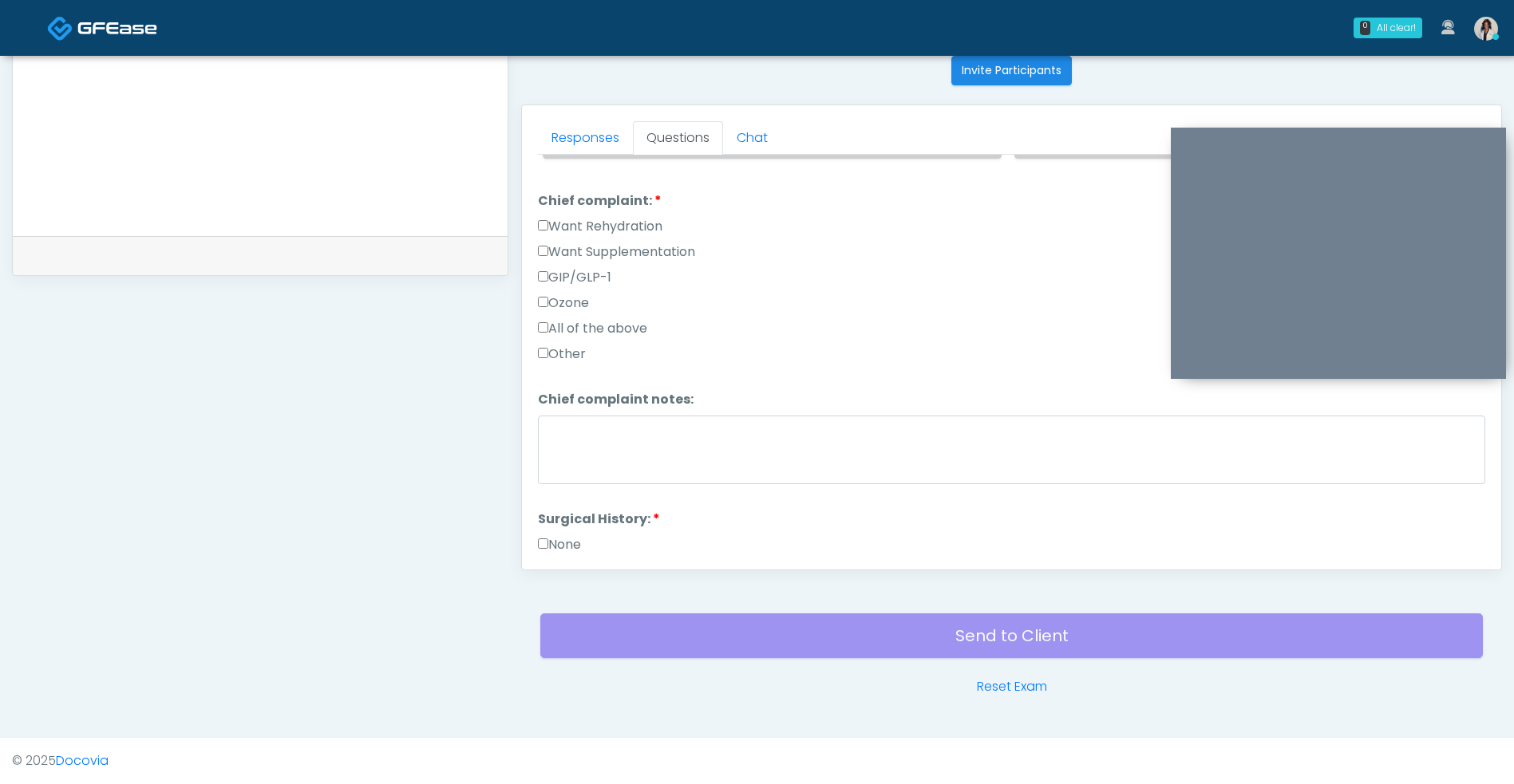
scroll to position [409, 0]
click at [660, 234] on label "Want Rehydration" at bounding box center [600, 225] width 124 height 19
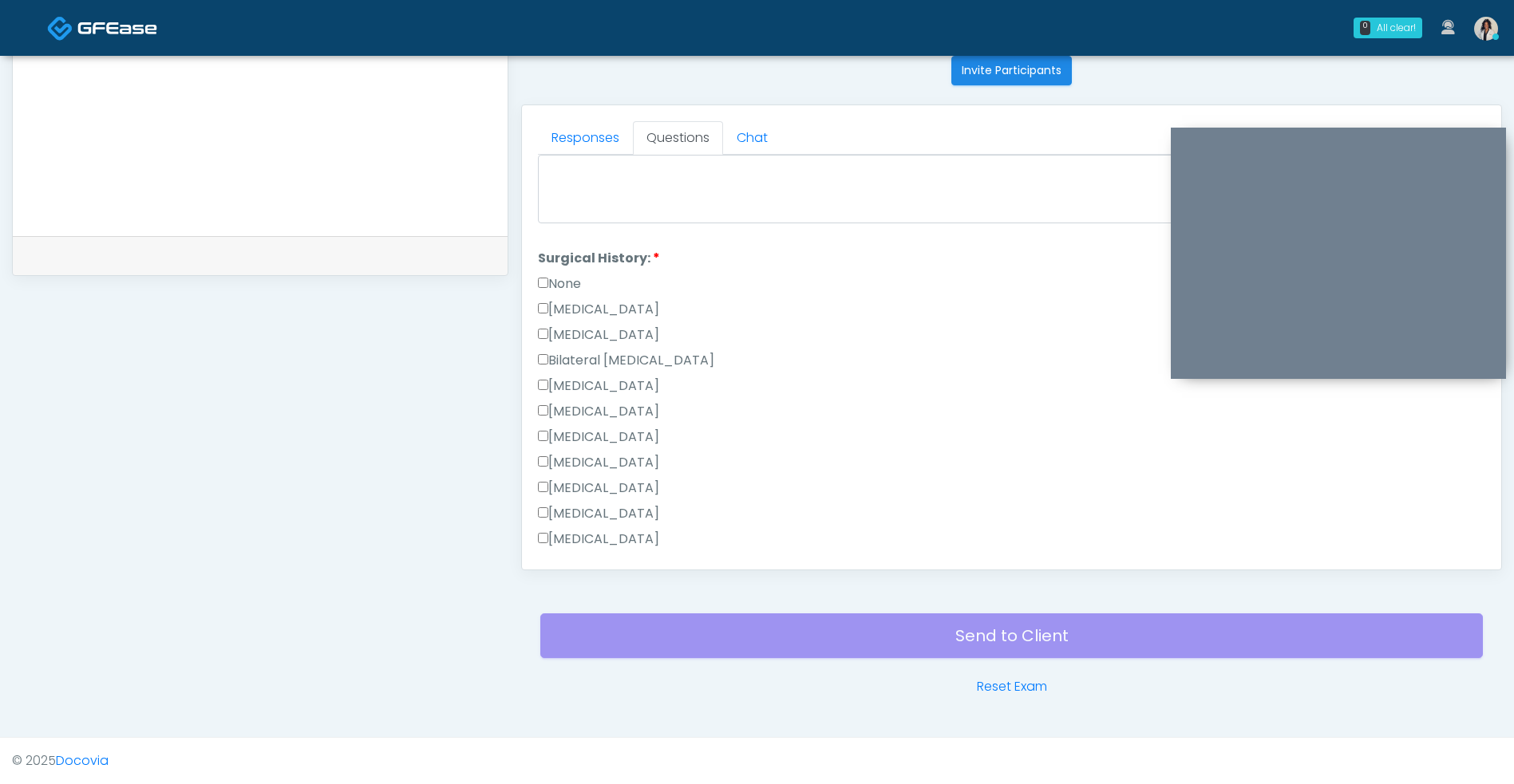
scroll to position [711, 0]
click at [652, 476] on label "[MEDICAL_DATA]" at bounding box center [598, 470] width 121 height 19
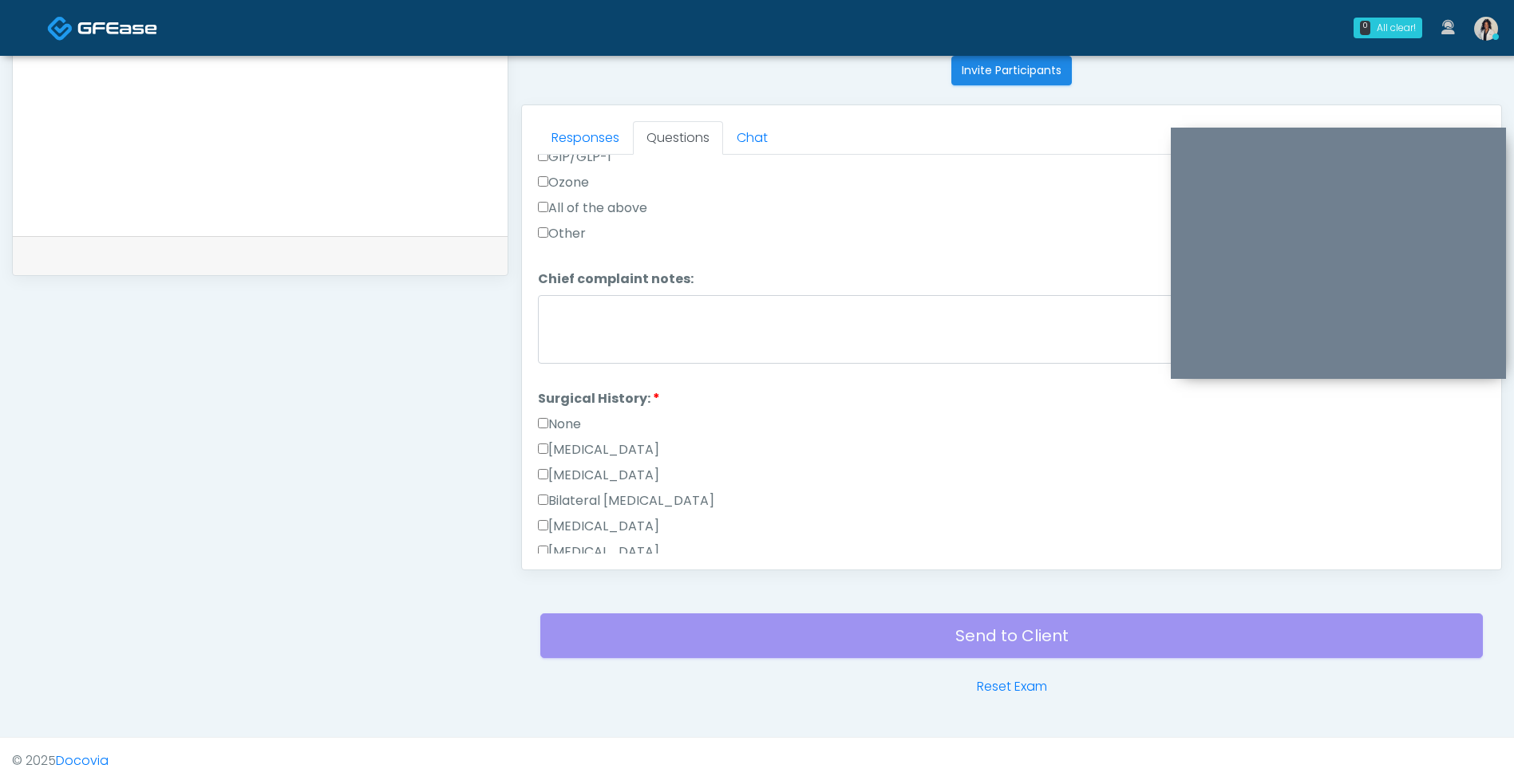
scroll to position [890, 0]
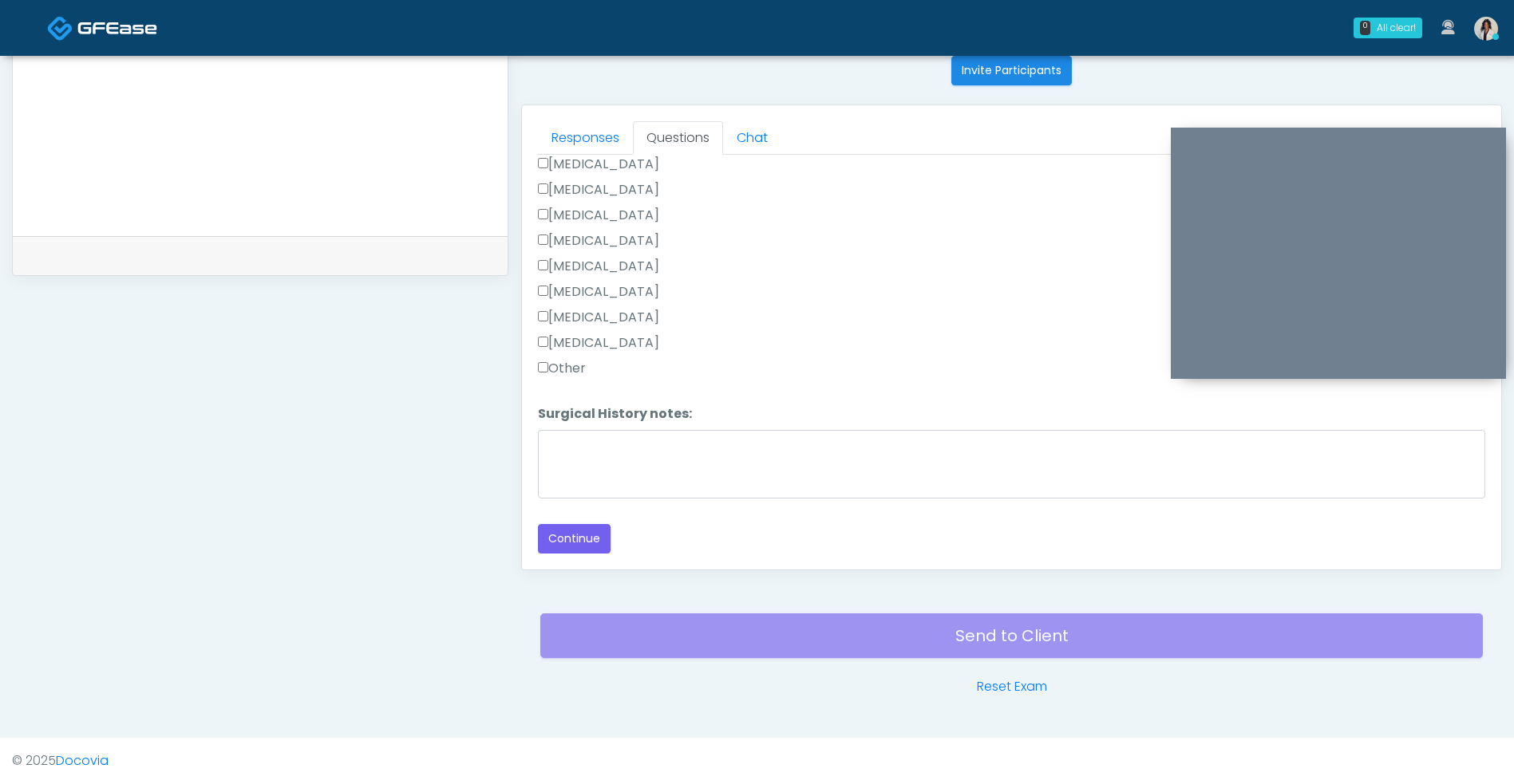
click at [600, 529] on button "Continue" at bounding box center [574, 538] width 73 height 29
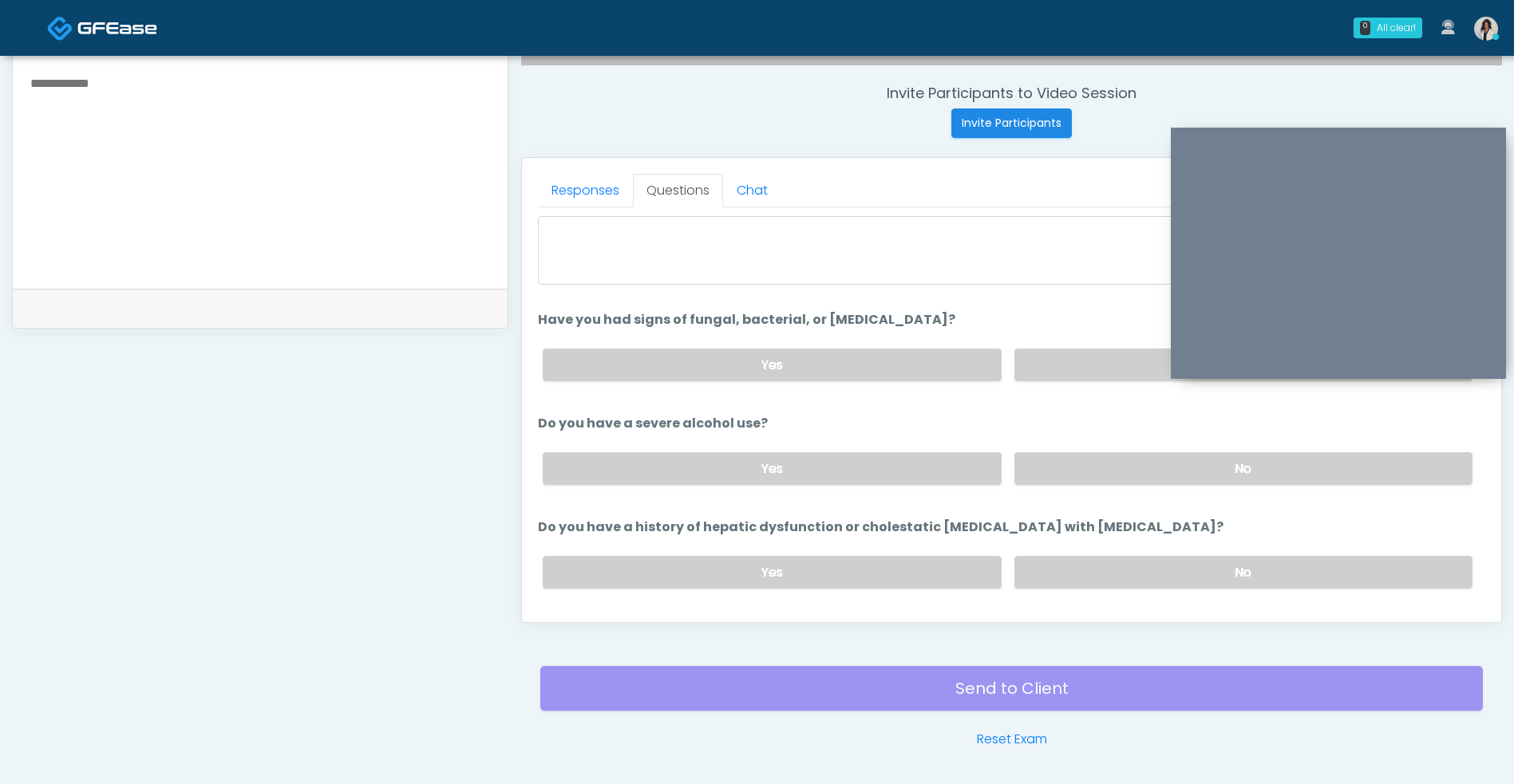
scroll to position [103, 0]
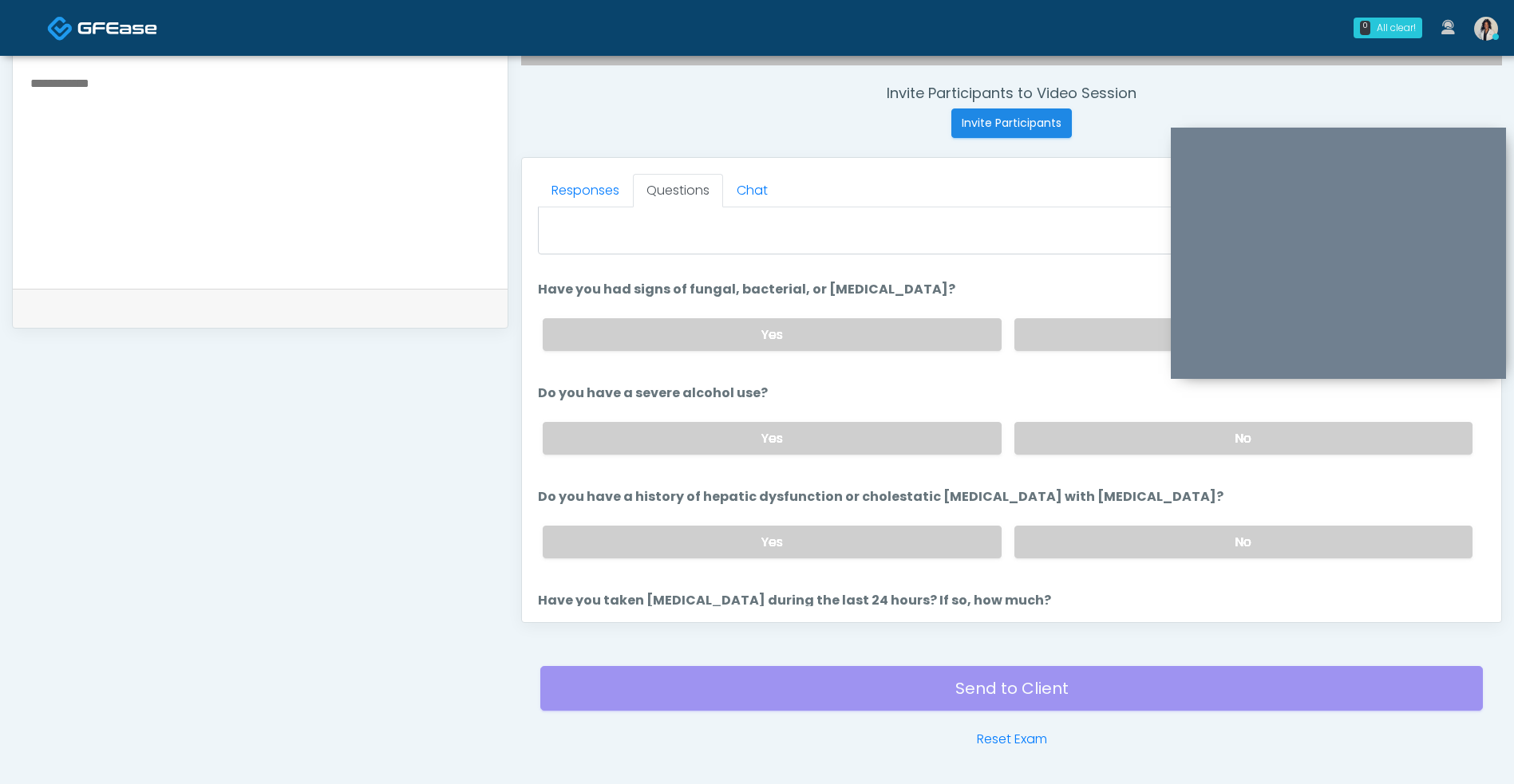
click at [1085, 338] on label "No" at bounding box center [1243, 334] width 458 height 33
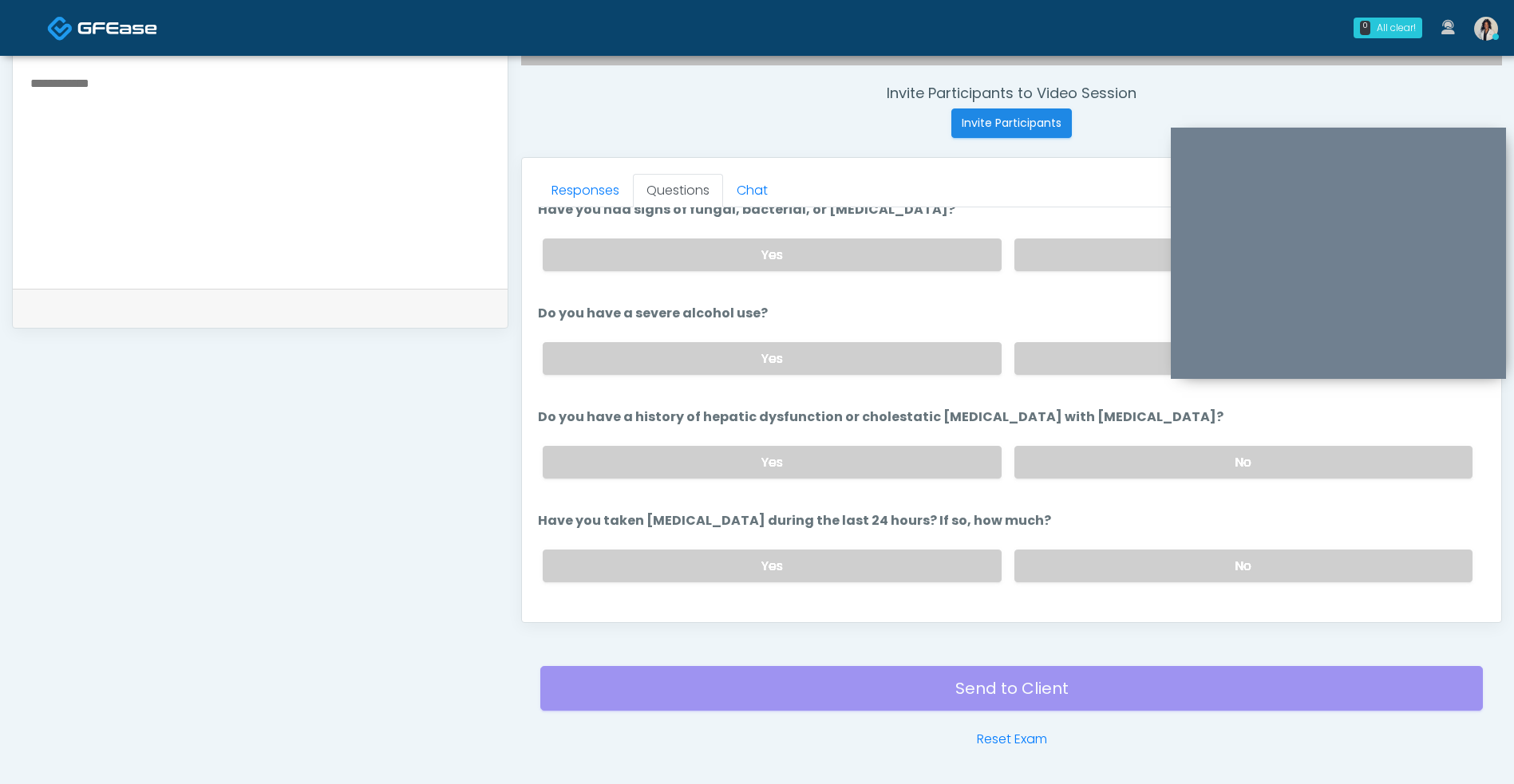
scroll to position [186, 0]
click at [1102, 347] on label "No" at bounding box center [1243, 355] width 458 height 33
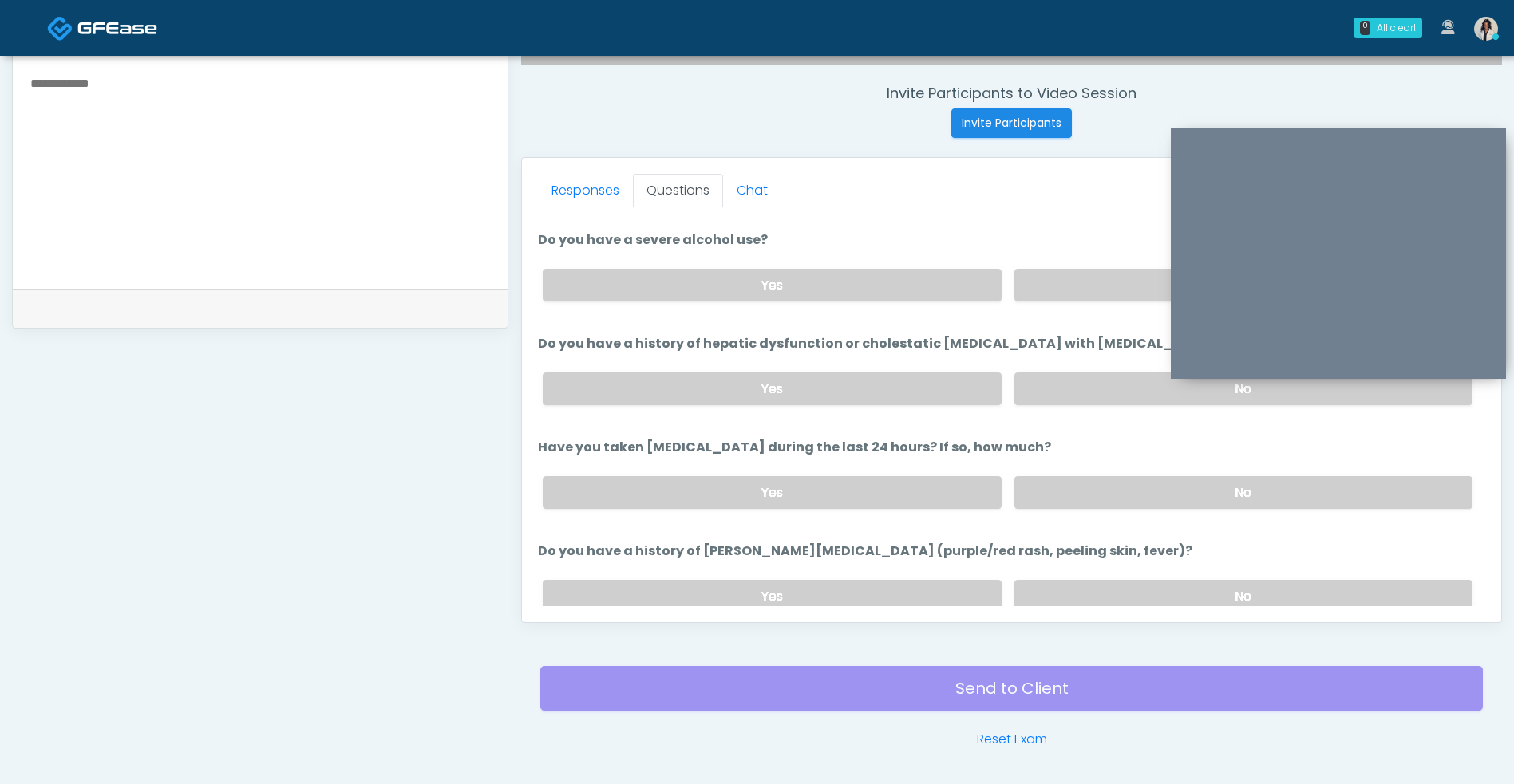
scroll to position [275, 0]
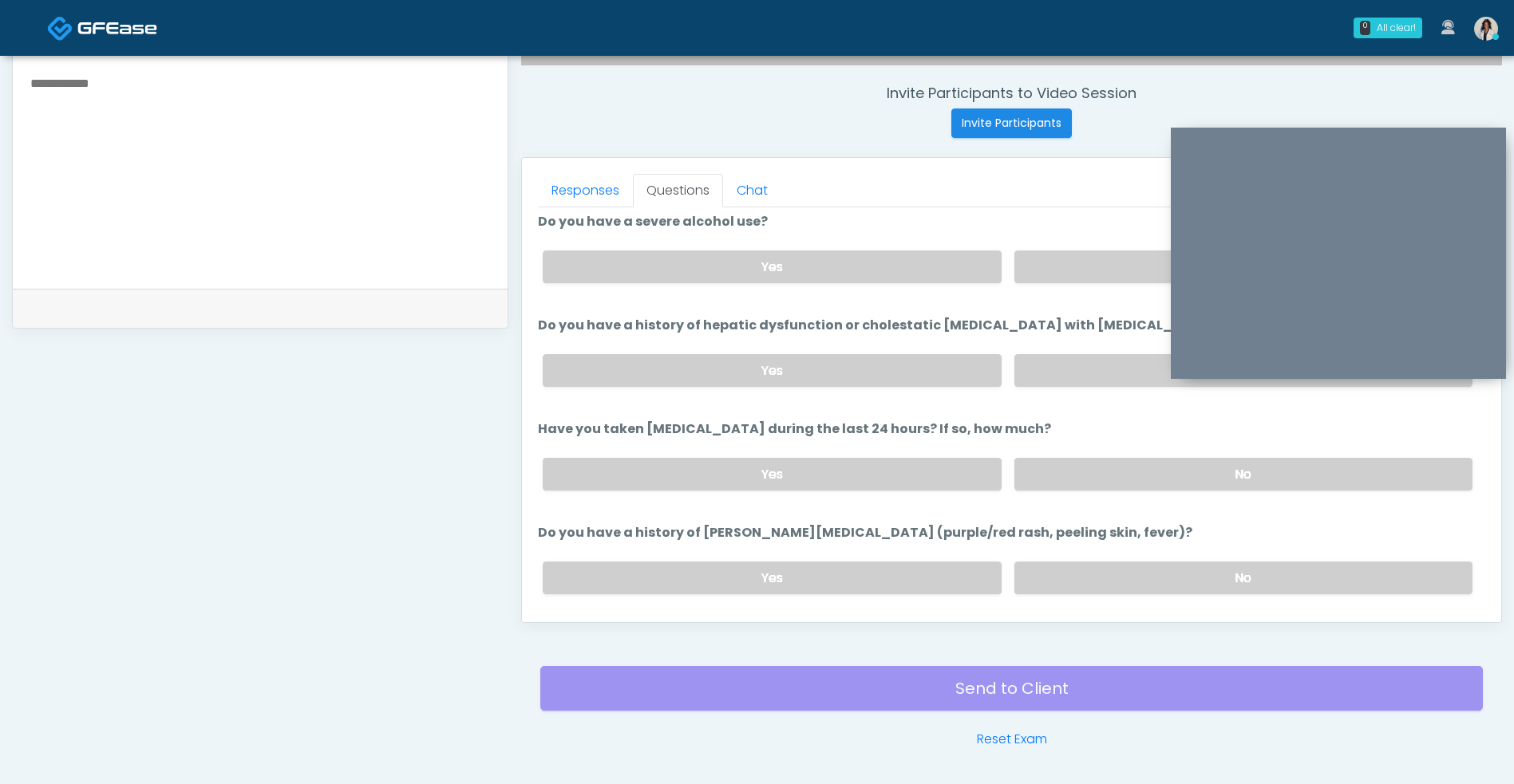
click at [1125, 371] on label "No" at bounding box center [1243, 370] width 458 height 33
click at [1125, 483] on label "No" at bounding box center [1243, 474] width 458 height 33
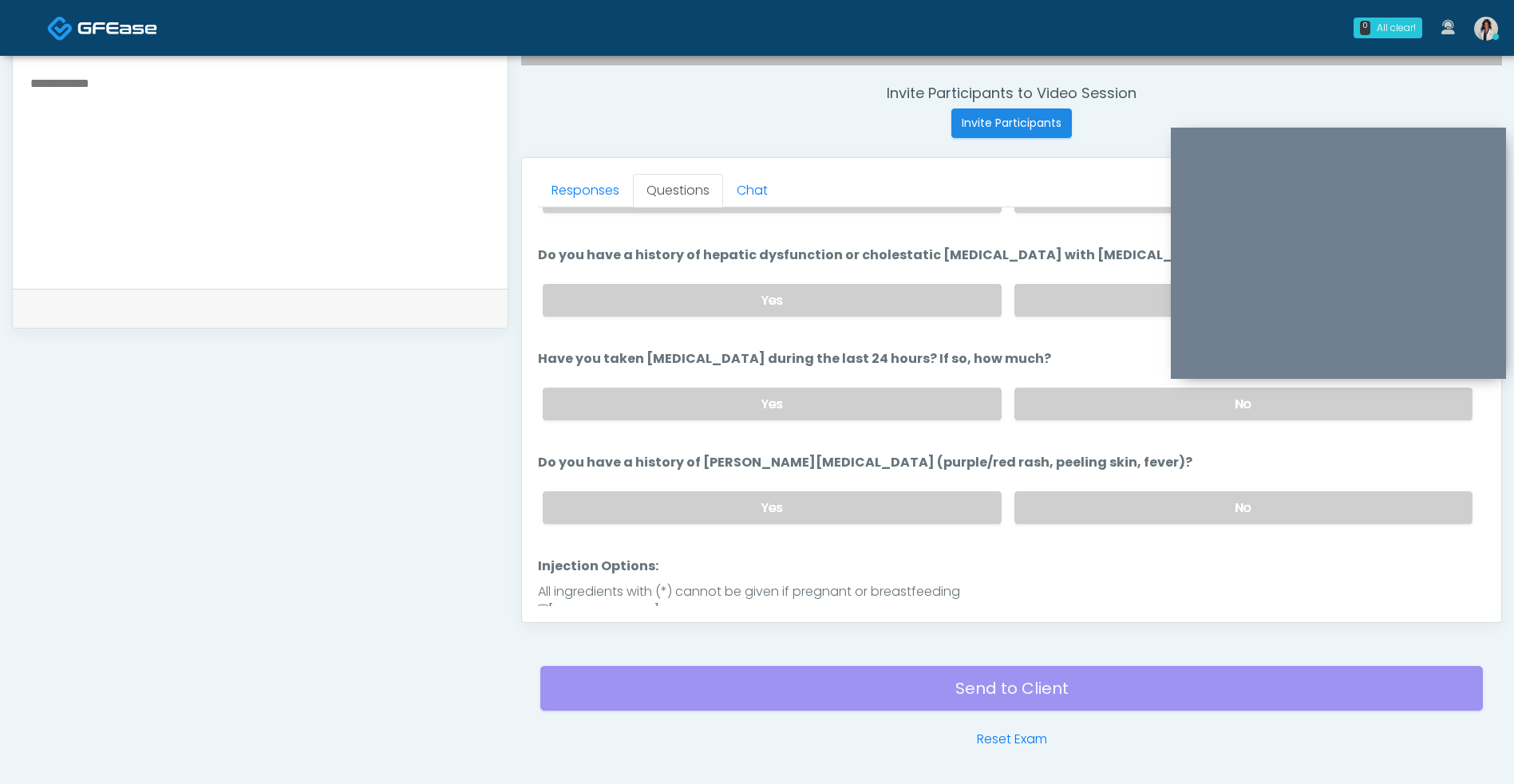
scroll to position [353, 0]
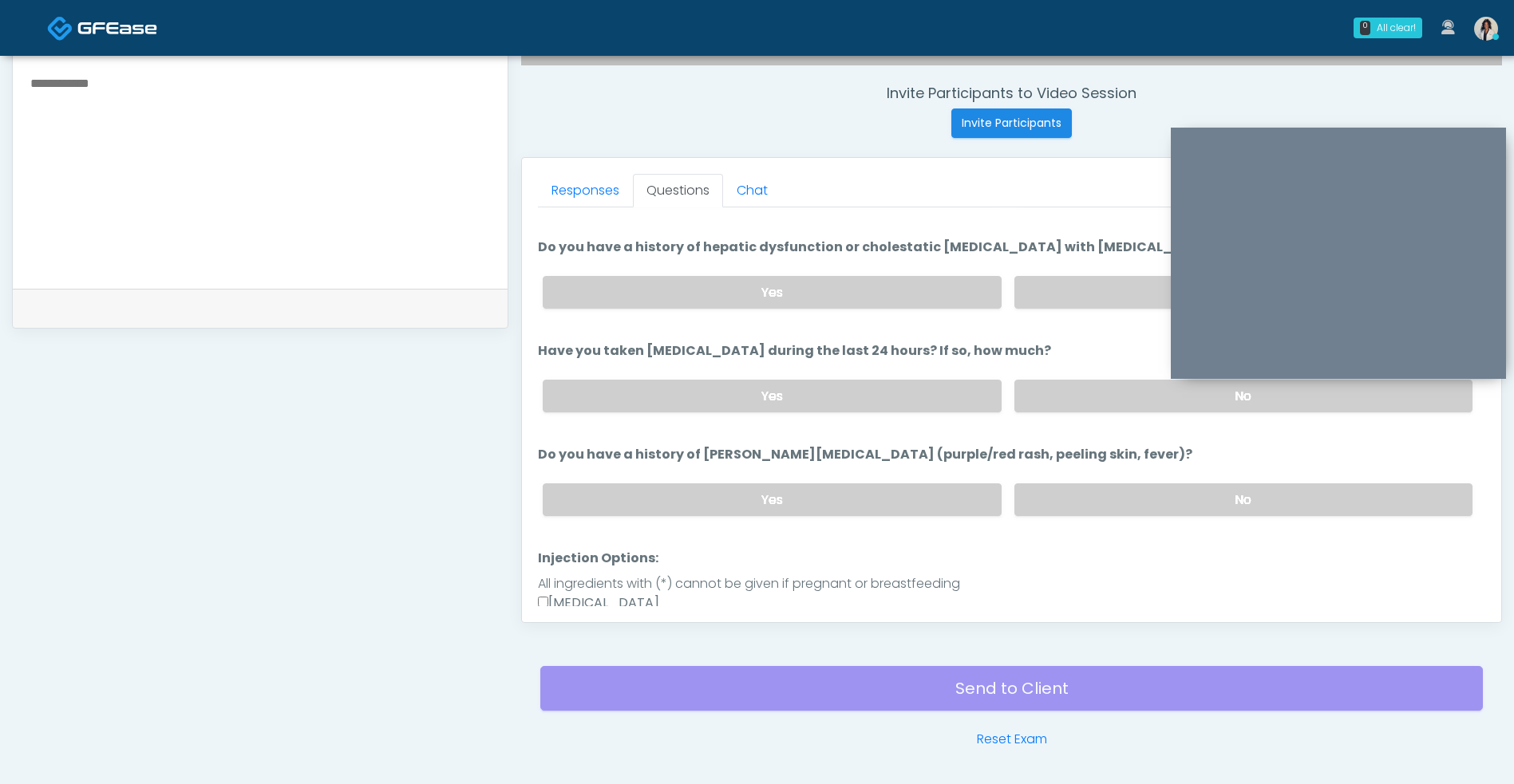
click at [1091, 506] on label "No" at bounding box center [1243, 499] width 458 height 33
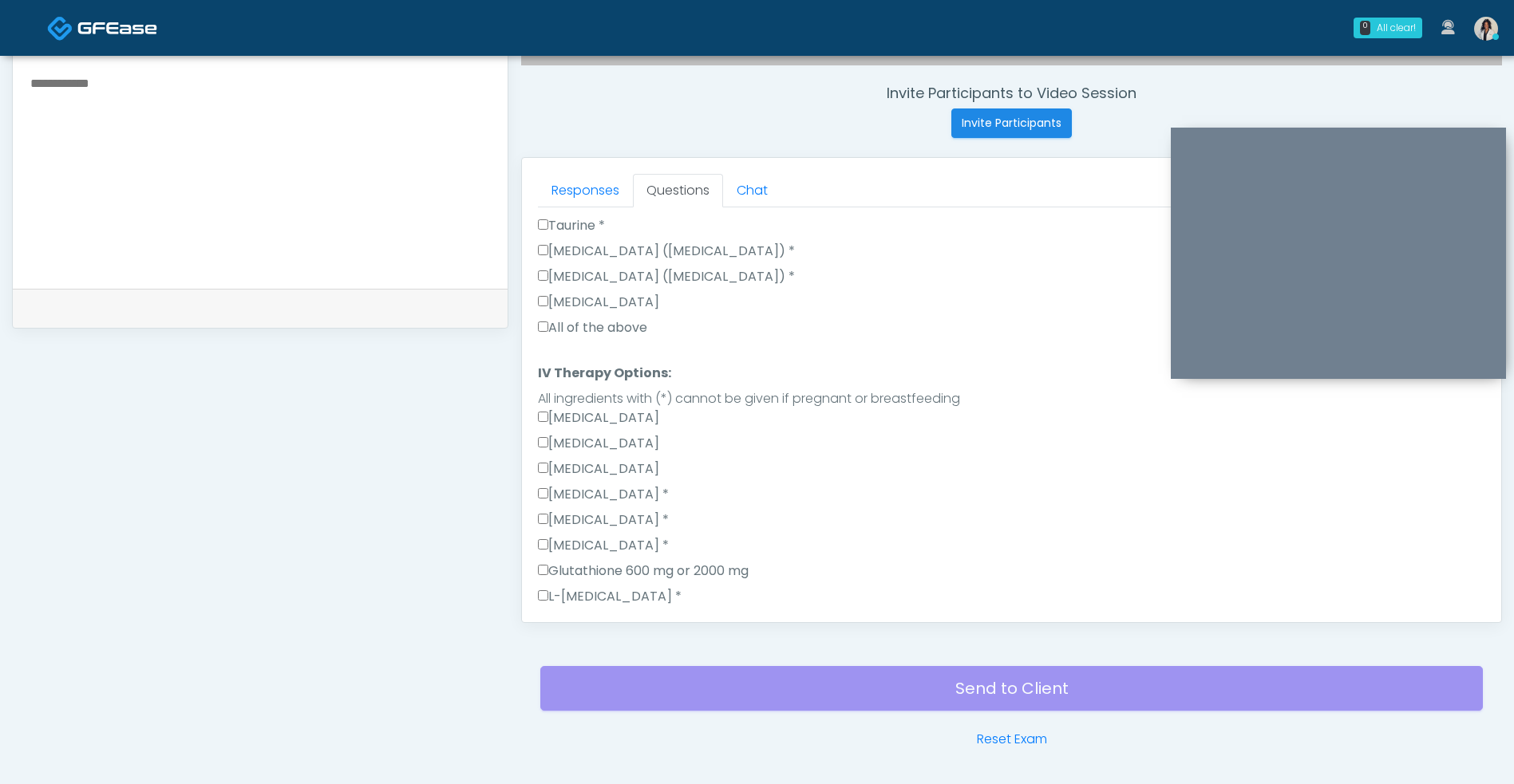
scroll to position [1155, 0]
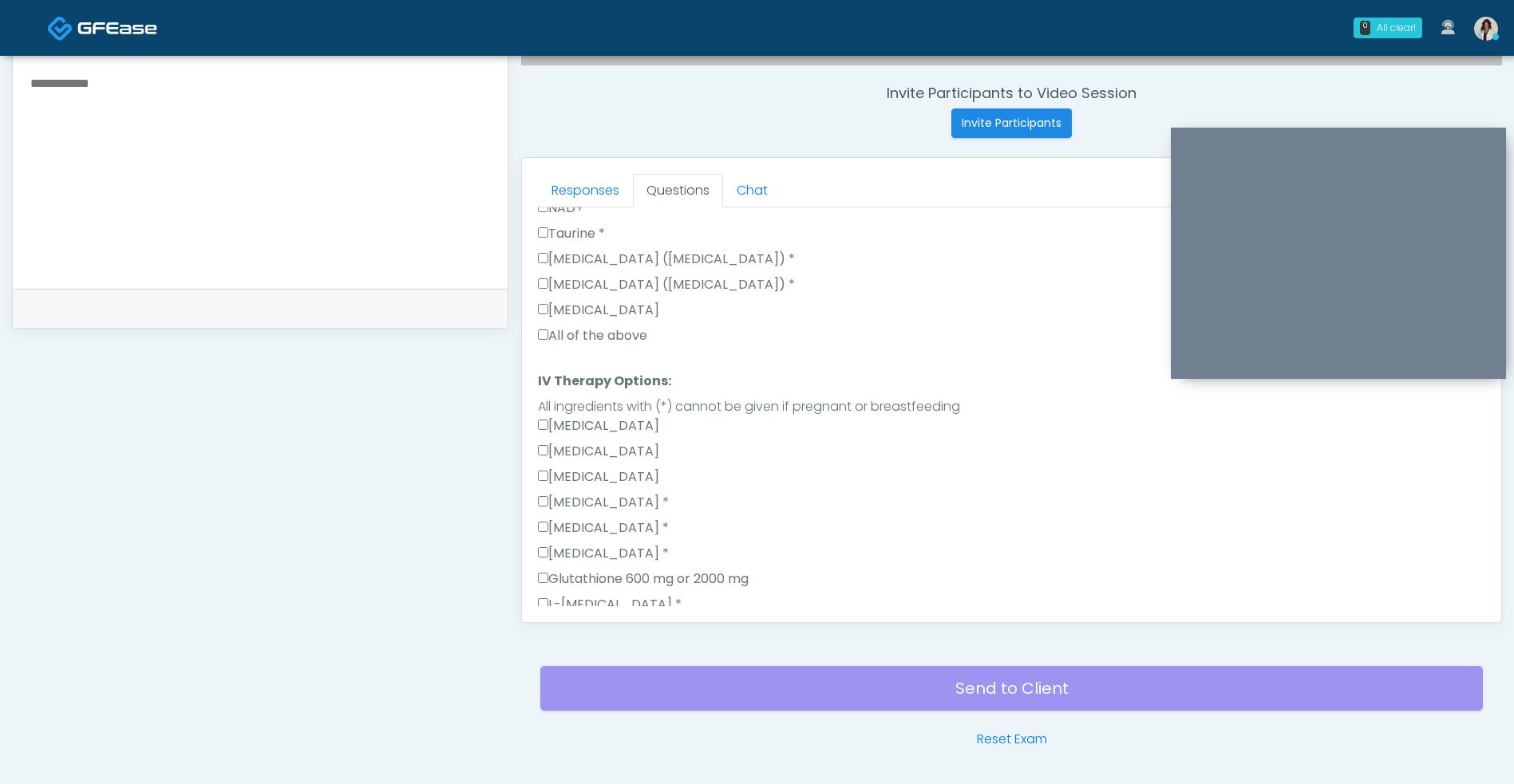
click at [643, 343] on label "All of the above" at bounding box center [592, 336] width 109 height 19
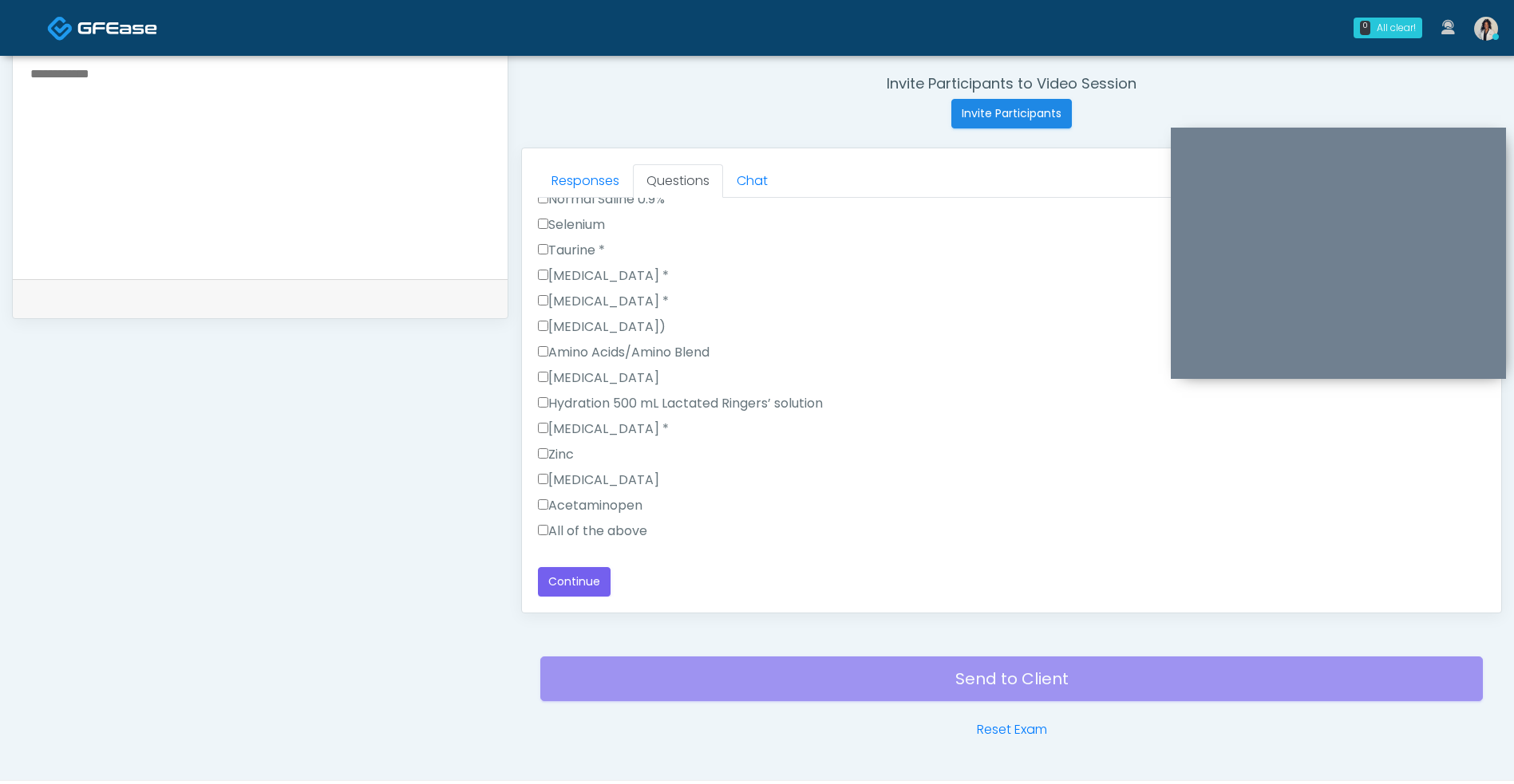
scroll to position [634, 0]
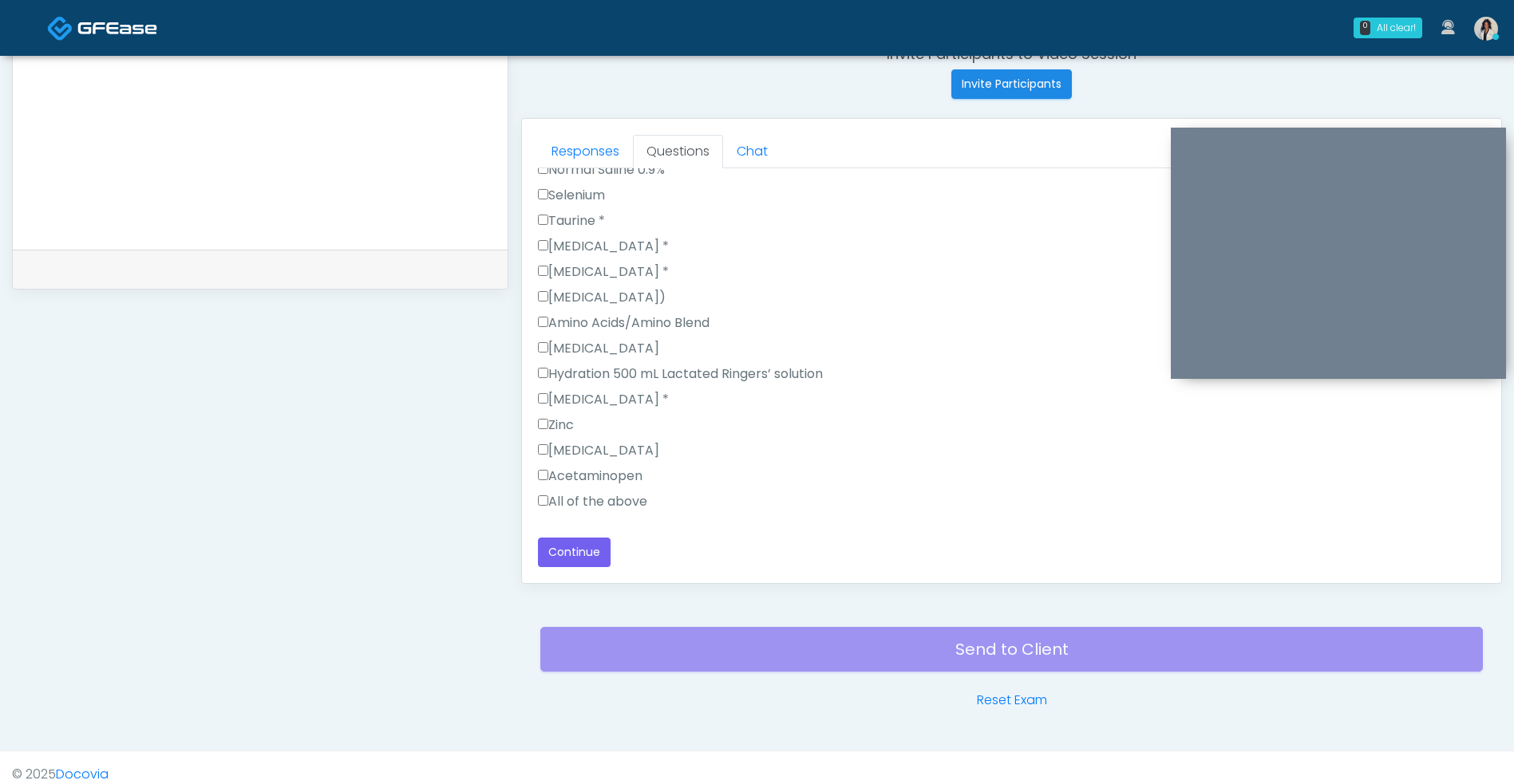
click at [639, 494] on label "All of the above" at bounding box center [592, 501] width 109 height 19
click at [581, 566] on button "Continue" at bounding box center [574, 552] width 73 height 29
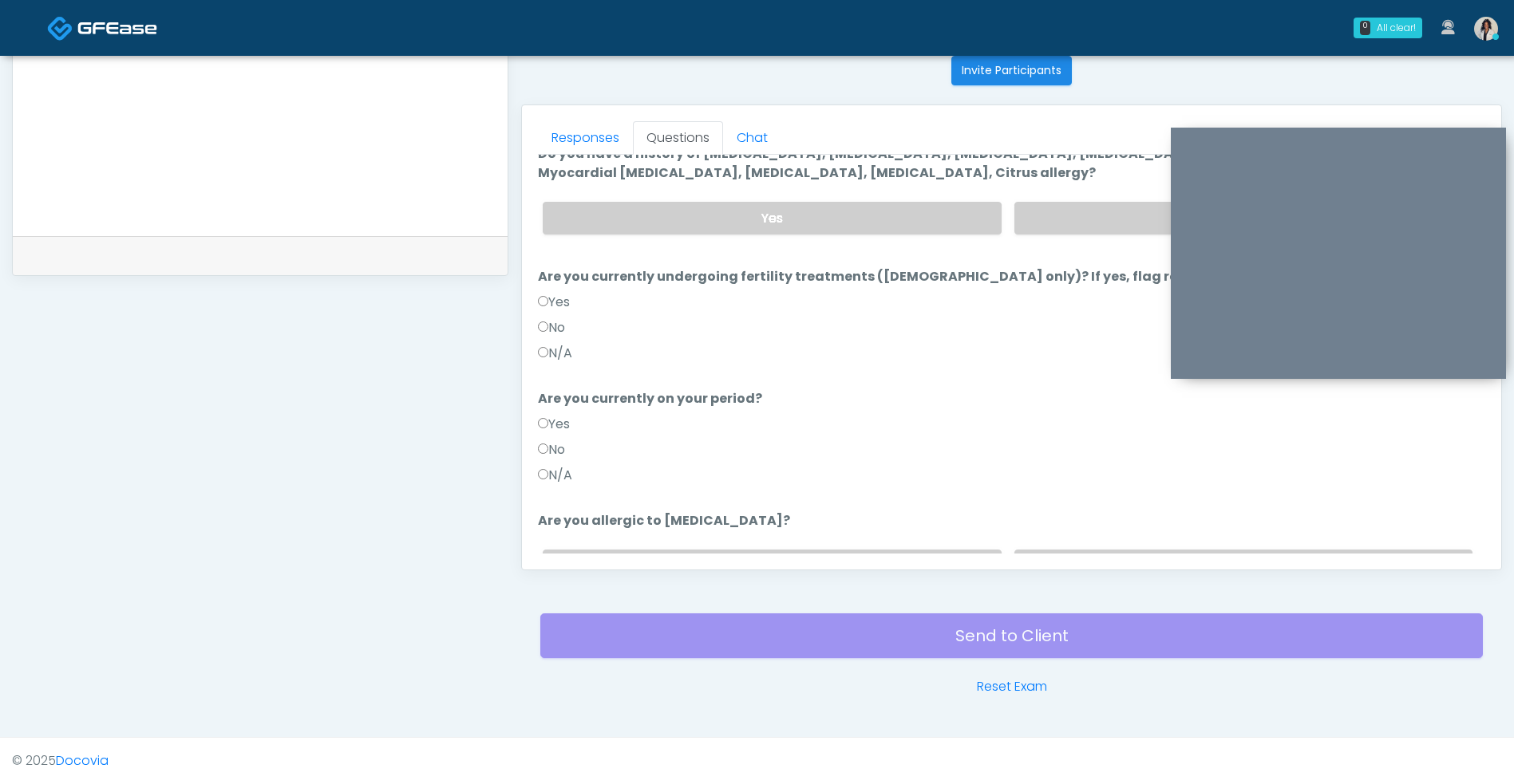
scroll to position [0, 0]
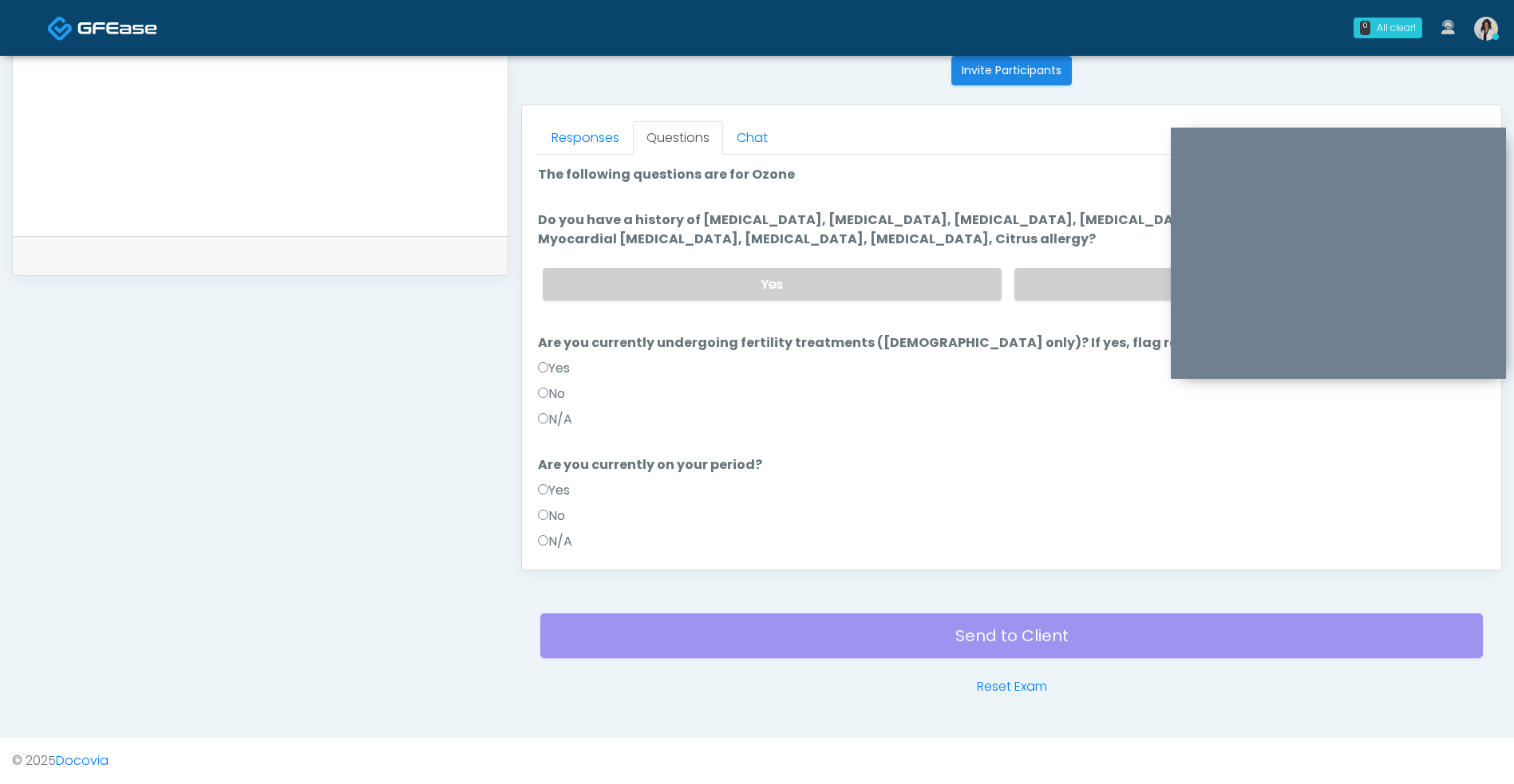
click at [1065, 289] on label "No" at bounding box center [1243, 283] width 458 height 33
click at [571, 425] on label "N/A" at bounding box center [555, 420] width 35 height 19
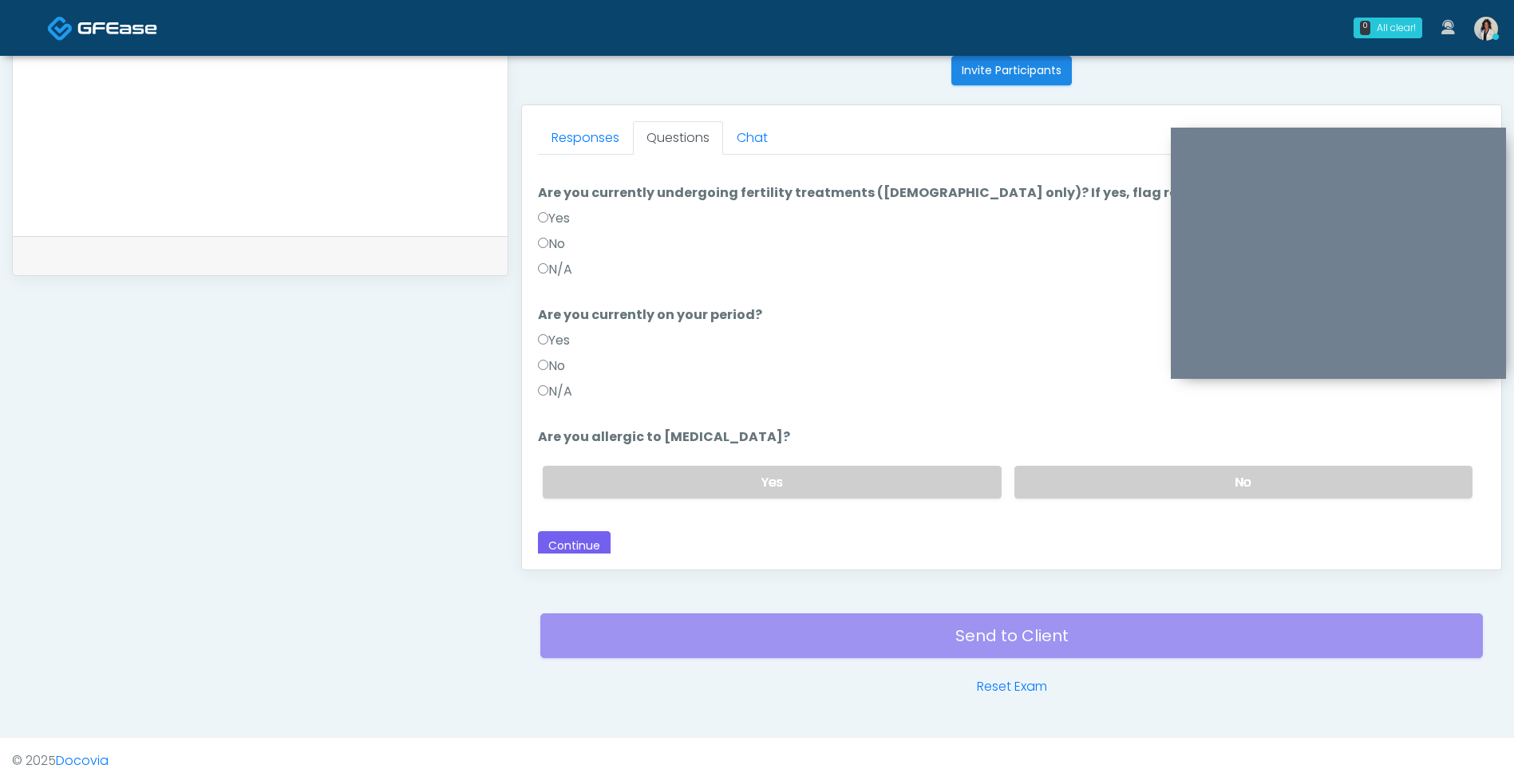
scroll to position [155, 0]
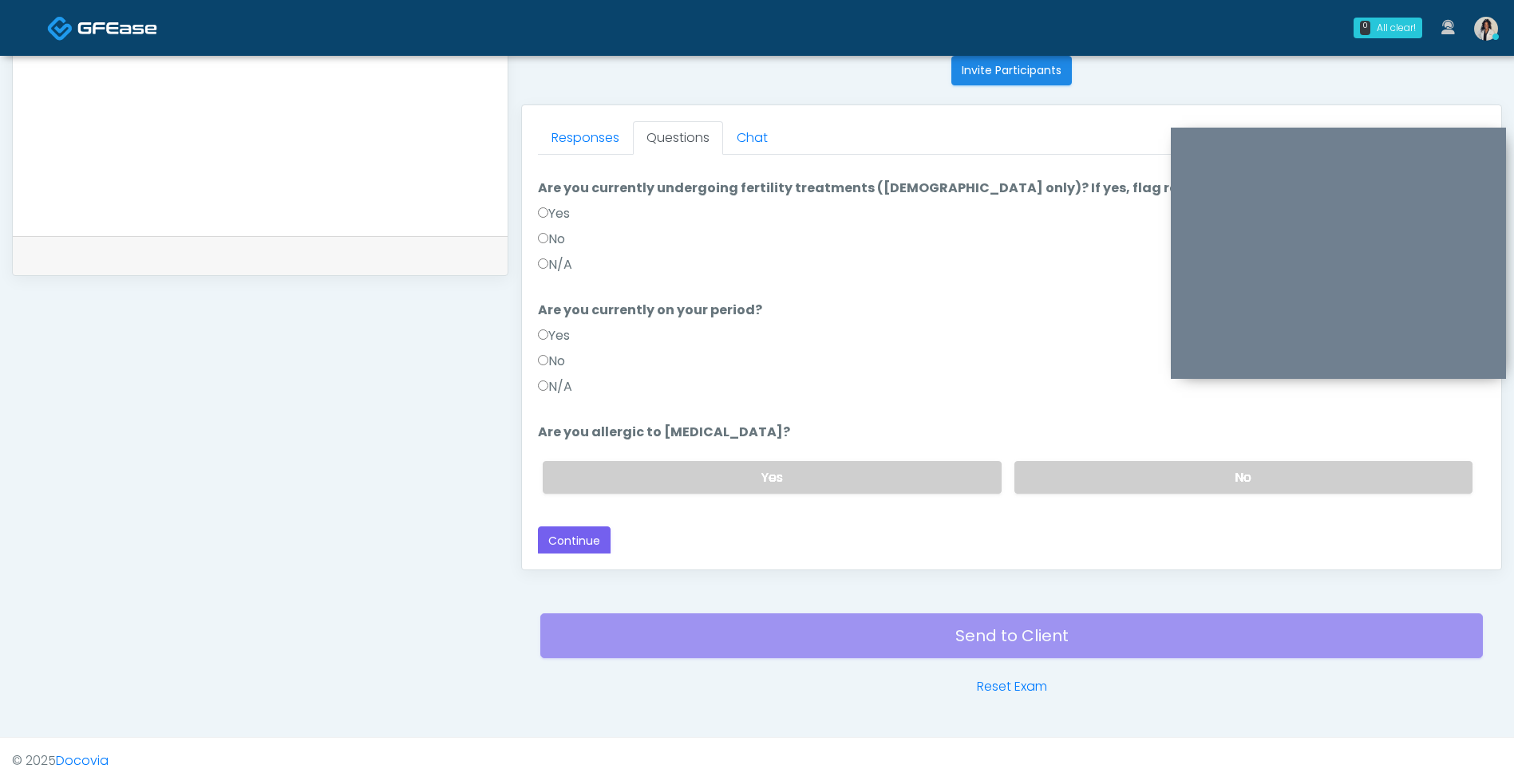
click at [566, 393] on label "N/A" at bounding box center [555, 387] width 35 height 19
click at [1079, 488] on label "No" at bounding box center [1243, 477] width 458 height 33
click at [587, 551] on button "Continue" at bounding box center [574, 540] width 73 height 29
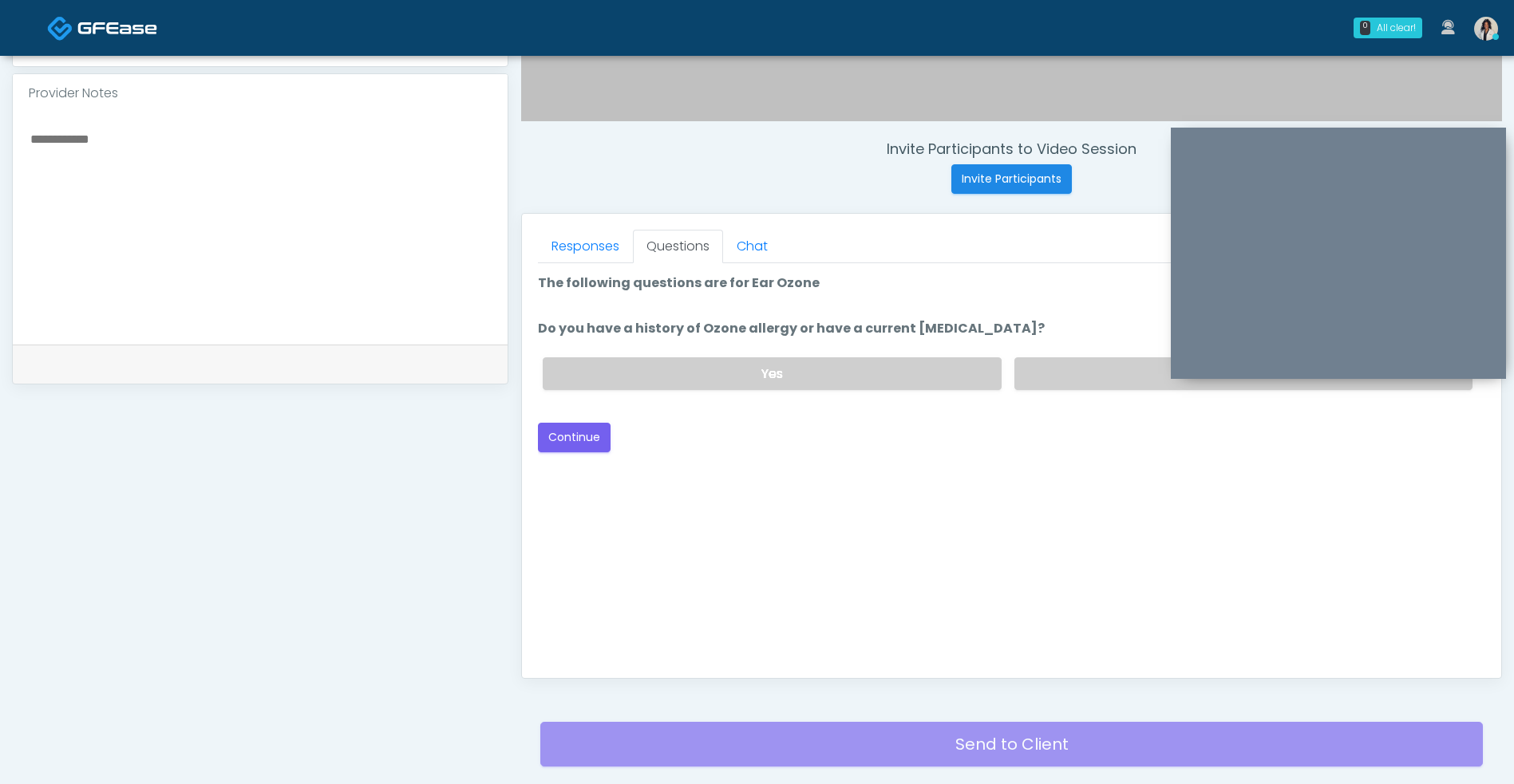
scroll to position [516, 0]
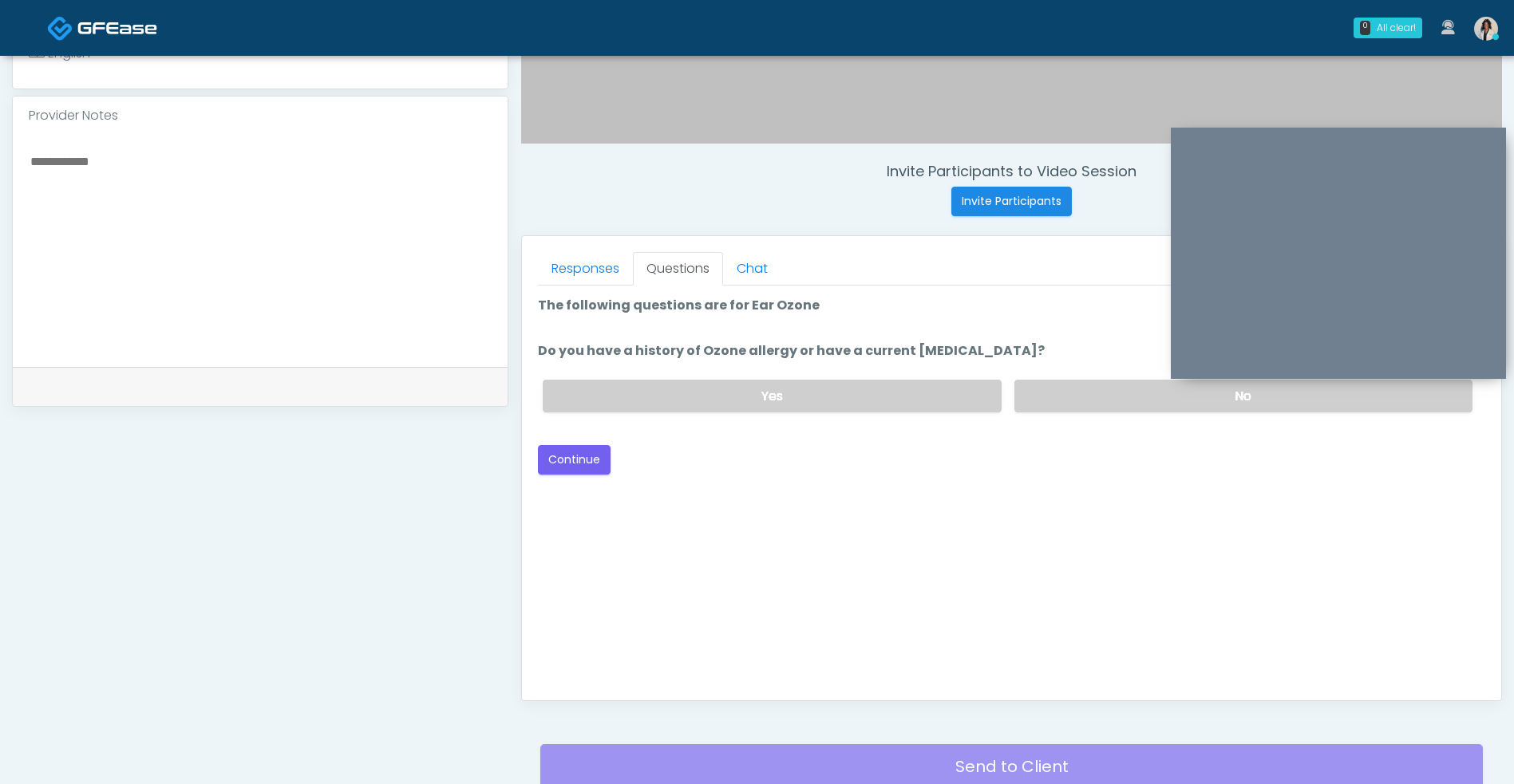
click at [1130, 399] on label "No" at bounding box center [1243, 395] width 458 height 33
click at [575, 465] on button "Continue" at bounding box center [574, 459] width 73 height 29
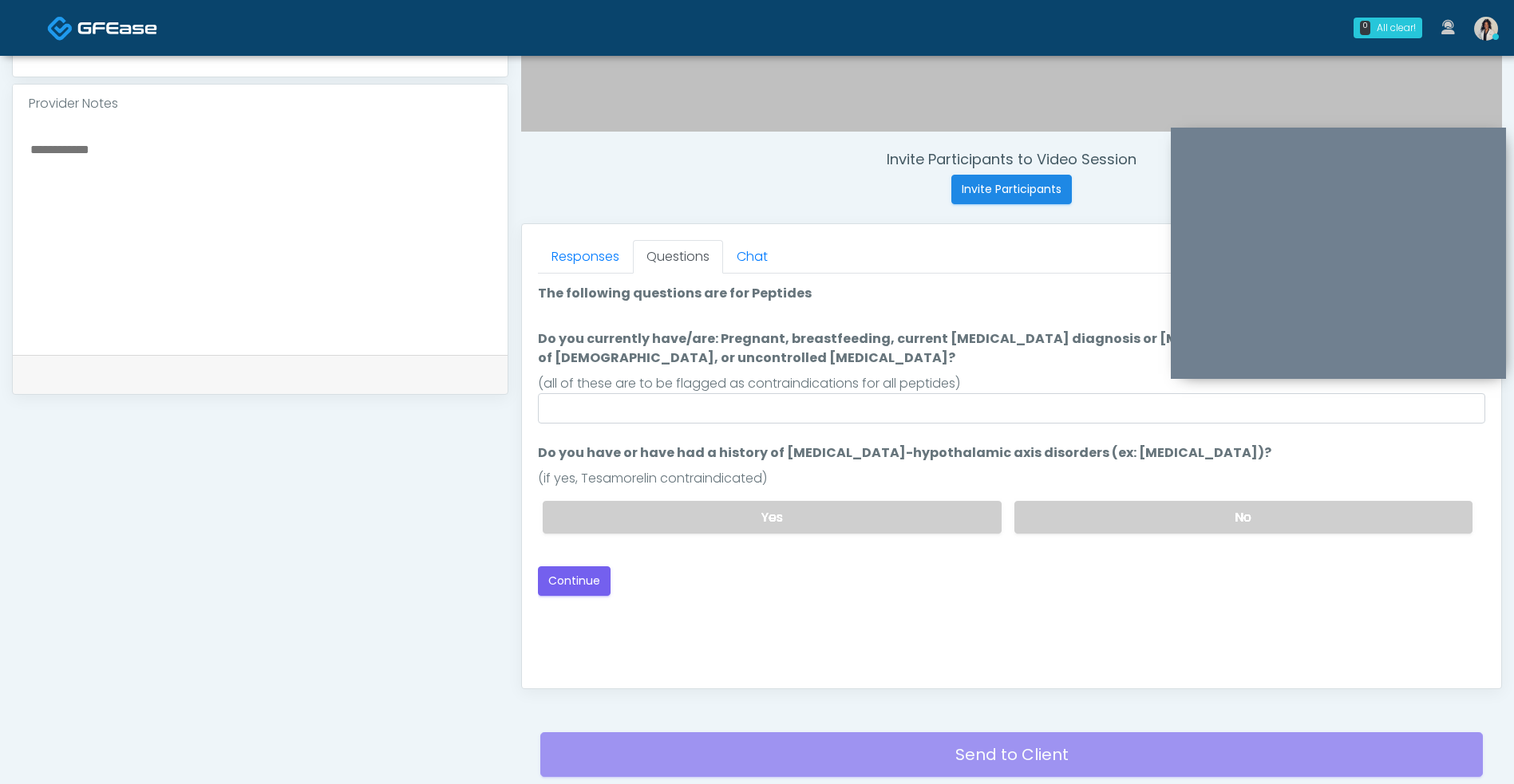
scroll to position [485, 0]
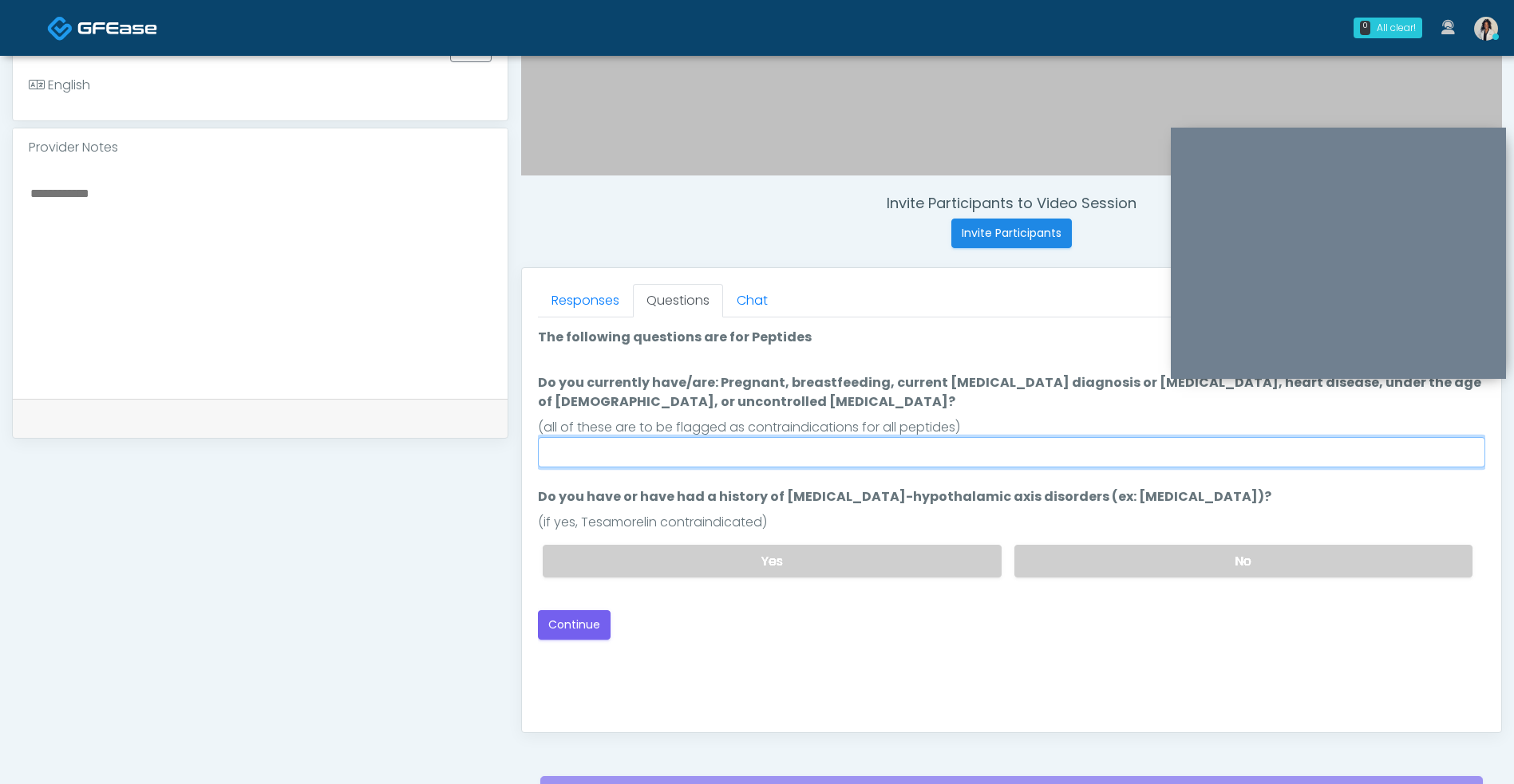
click at [923, 453] on input "Do you currently have/are: Pregnant, breastfeeding, current cancer diagnosis or…" at bounding box center [1011, 452] width 947 height 30
type input "**"
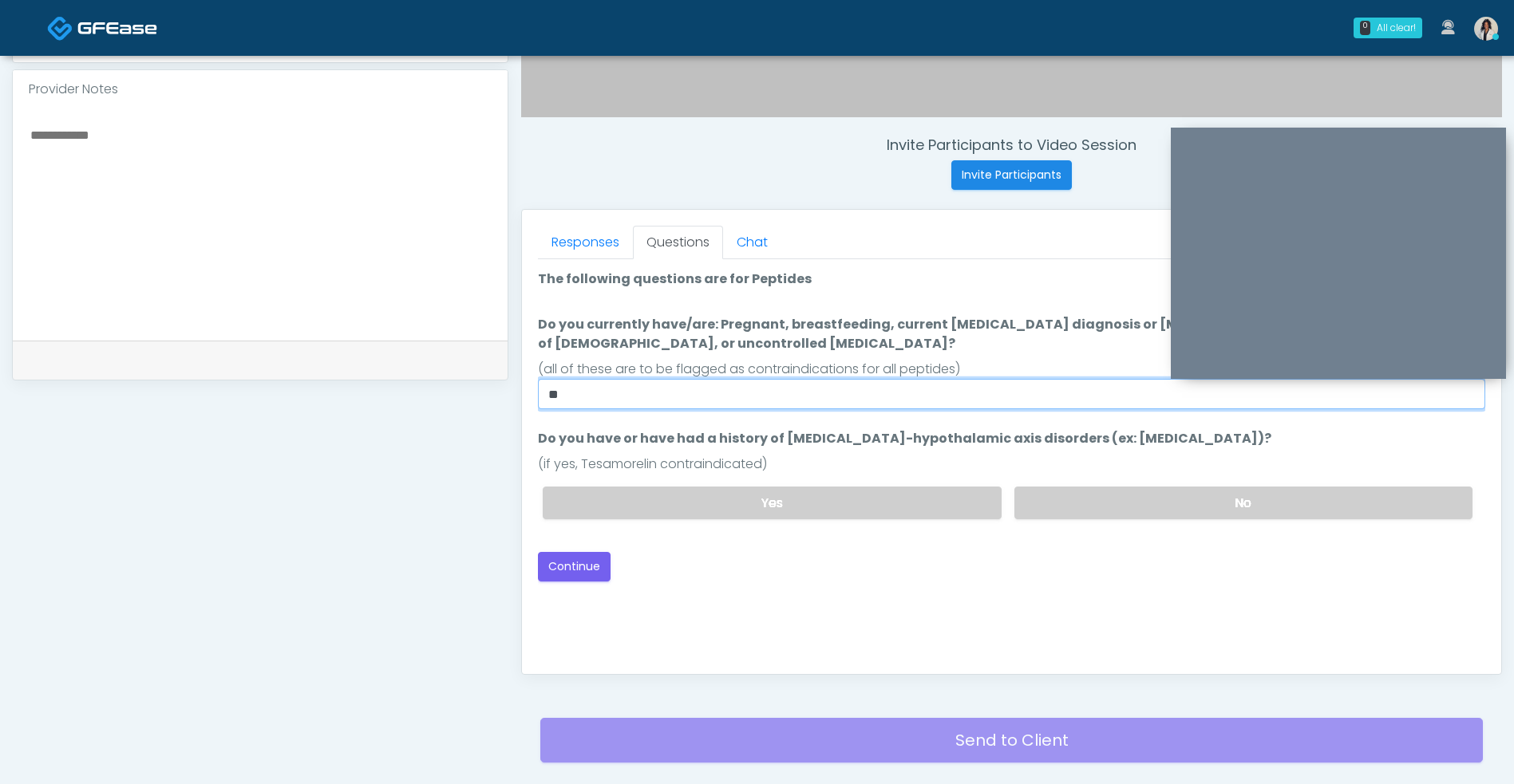
scroll to position [546, 0]
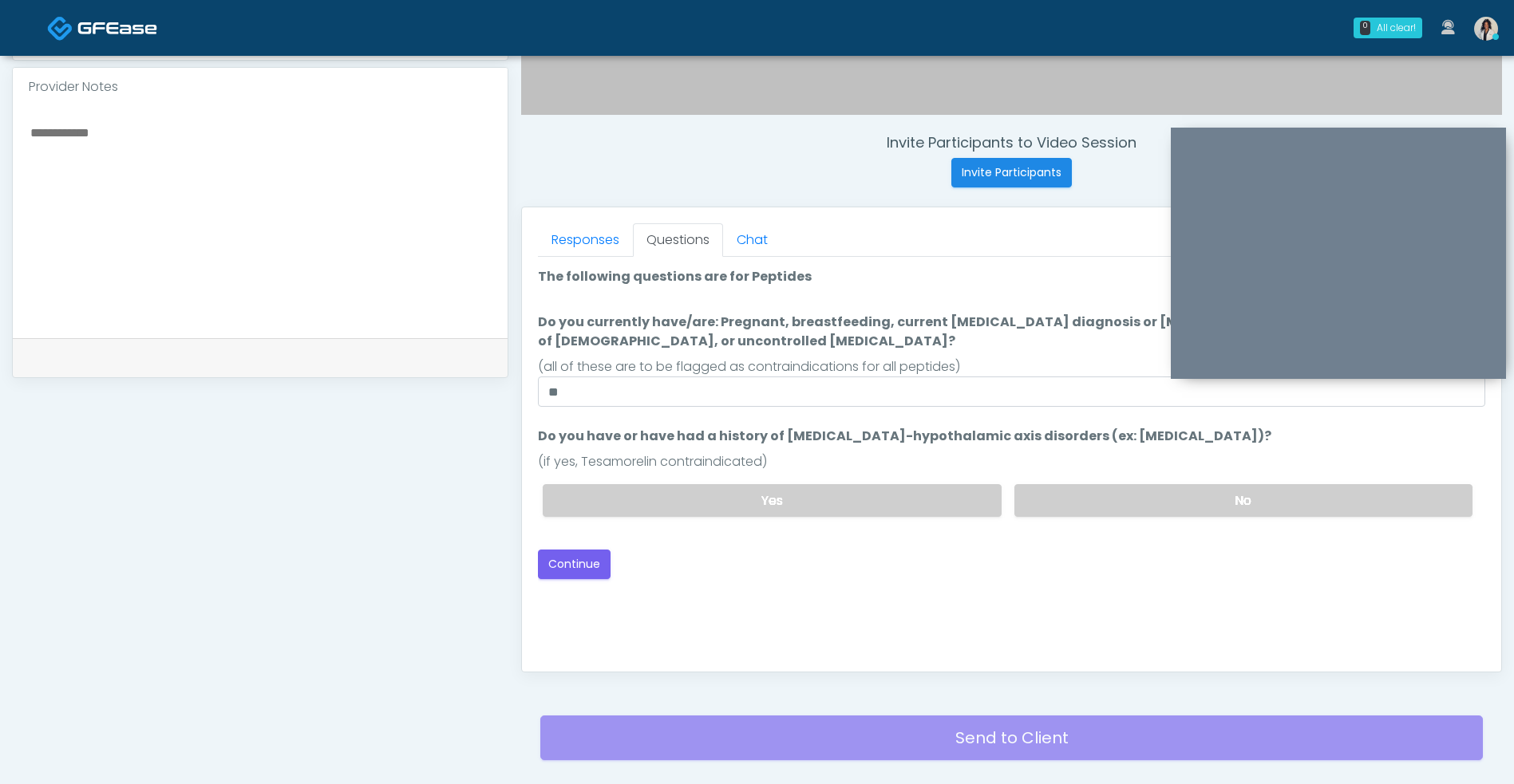
click at [1098, 497] on label "No" at bounding box center [1243, 500] width 458 height 33
click at [581, 572] on button "Continue" at bounding box center [574, 563] width 73 height 29
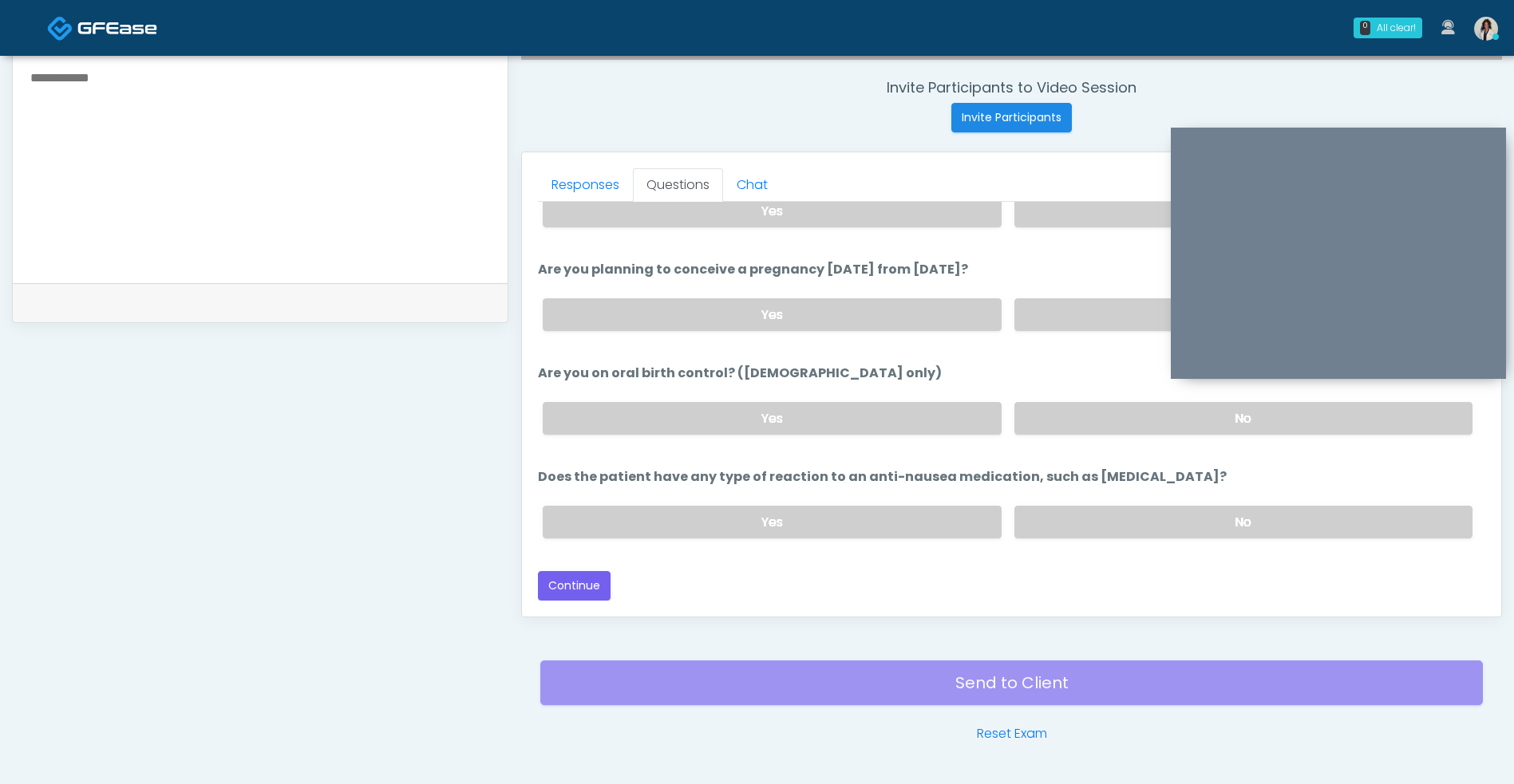
scroll to position [602, 0]
click at [987, 727] on link "Reset Exam" at bounding box center [1011, 733] width 70 height 19
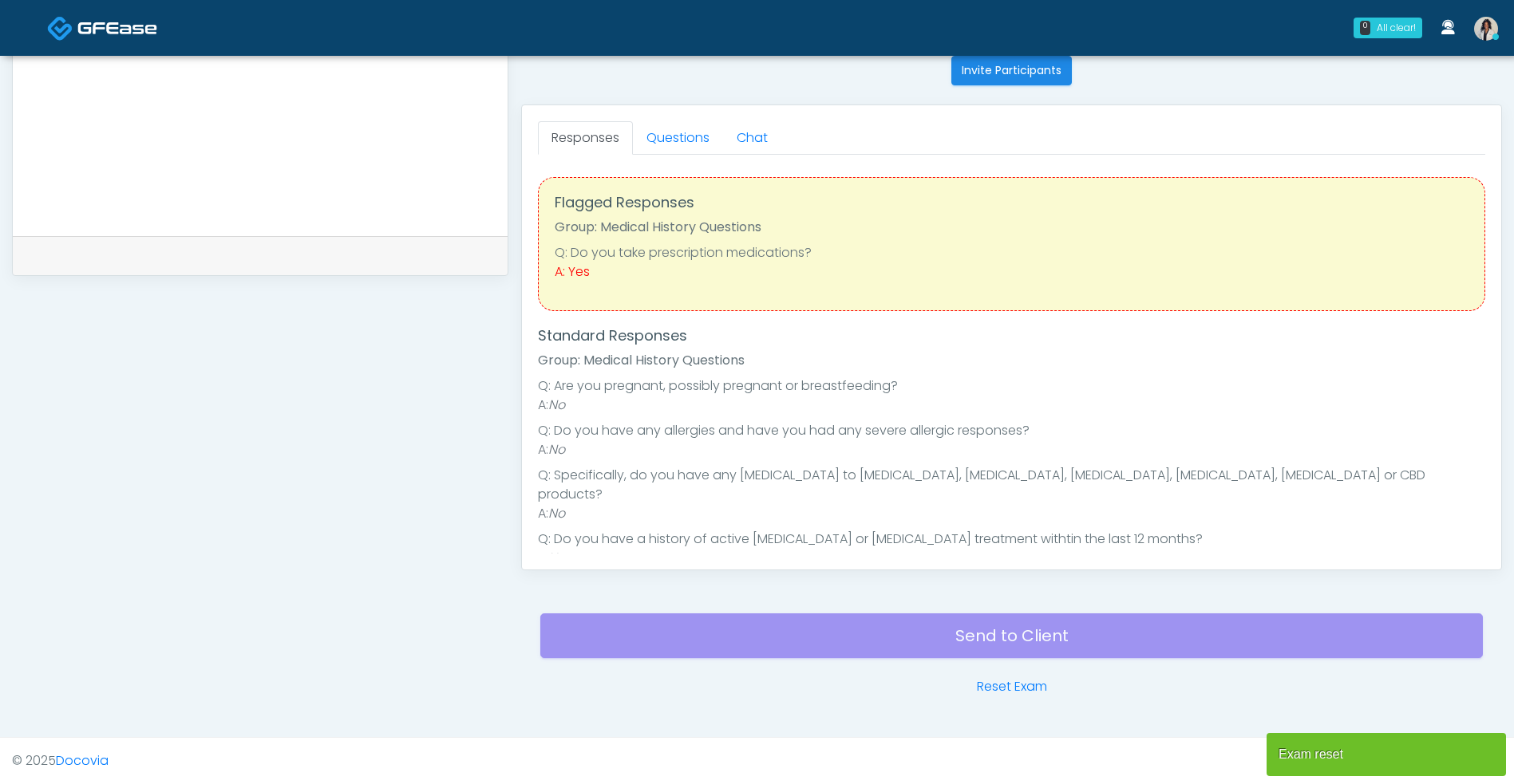
scroll to position [23, 0]
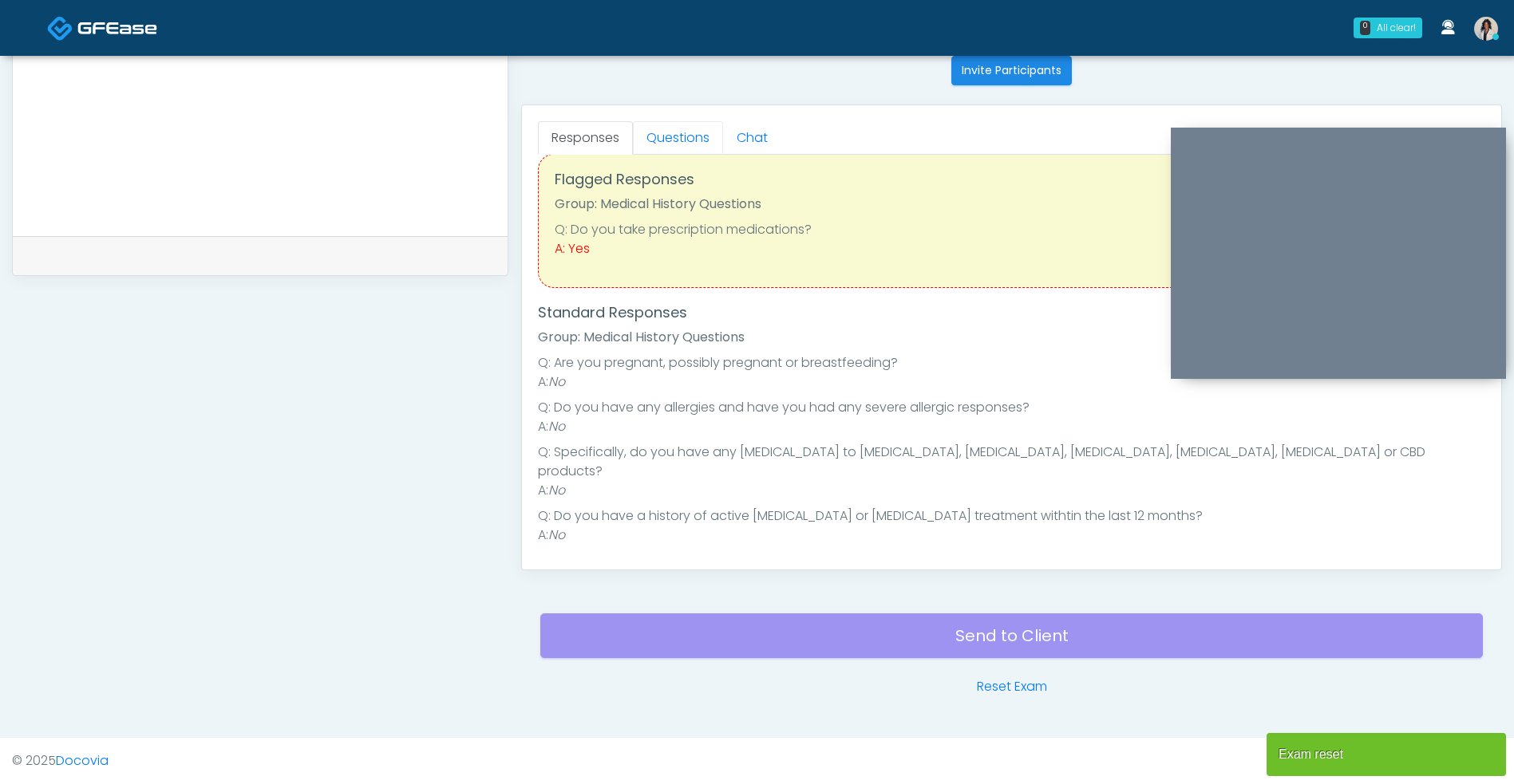
click at [706, 141] on link "Questions" at bounding box center [678, 138] width 90 height 34
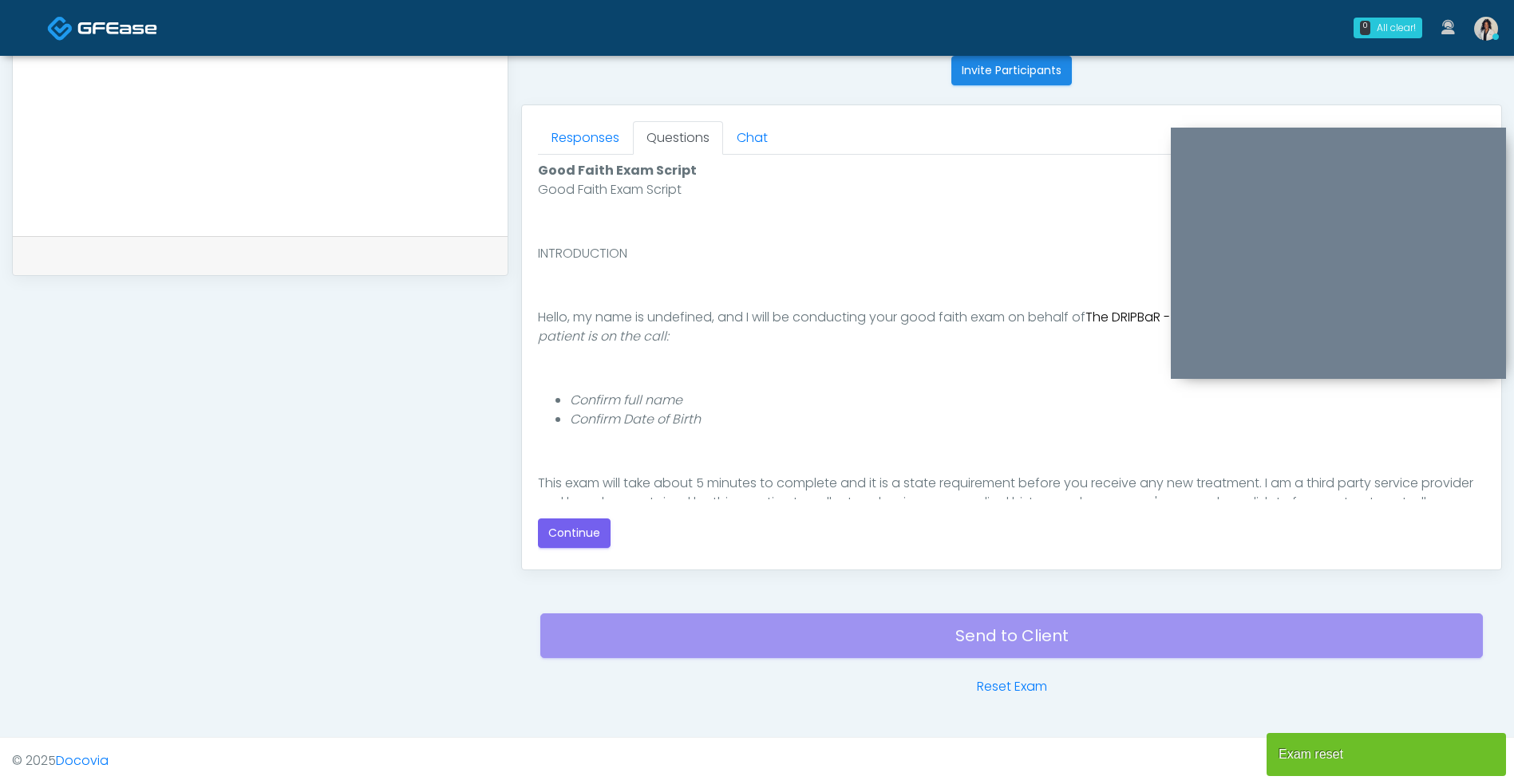
scroll to position [0, 0]
click at [600, 544] on button "Continue" at bounding box center [574, 532] width 73 height 29
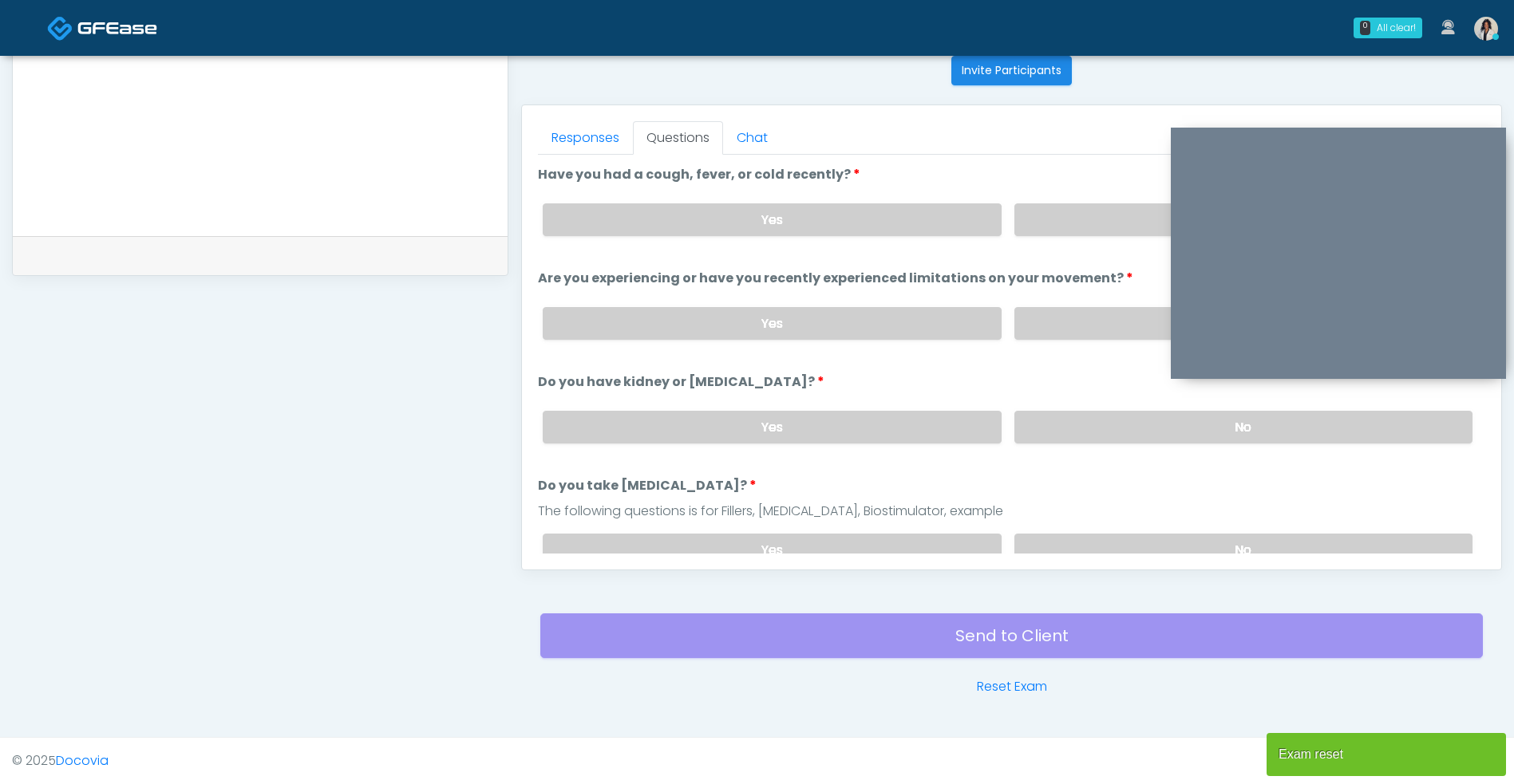
click at [1067, 227] on label "No" at bounding box center [1243, 220] width 458 height 33
click at [1082, 316] on label "No" at bounding box center [1243, 323] width 458 height 33
click at [1080, 398] on div "Yes No" at bounding box center [1007, 427] width 955 height 58
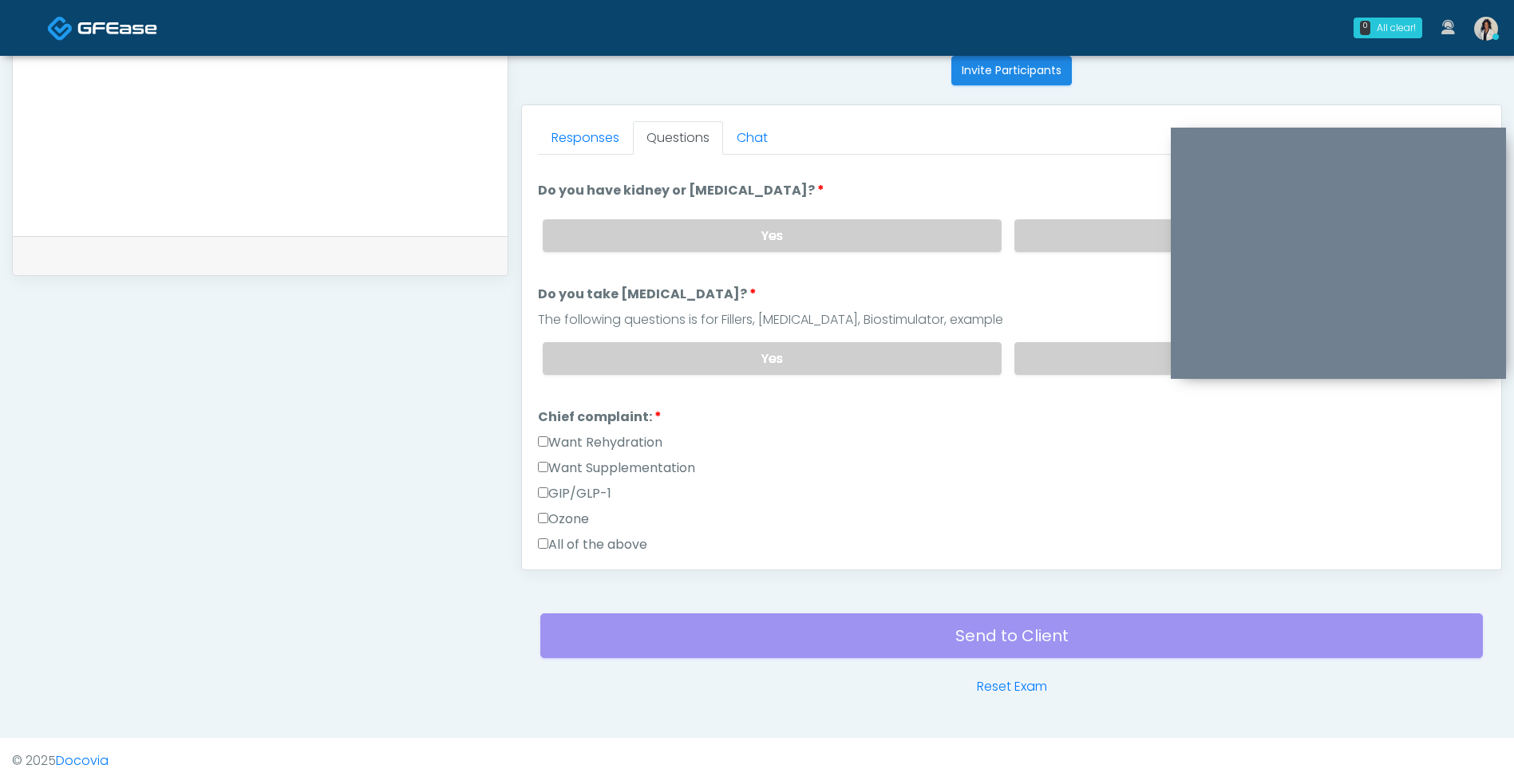
scroll to position [200, 0]
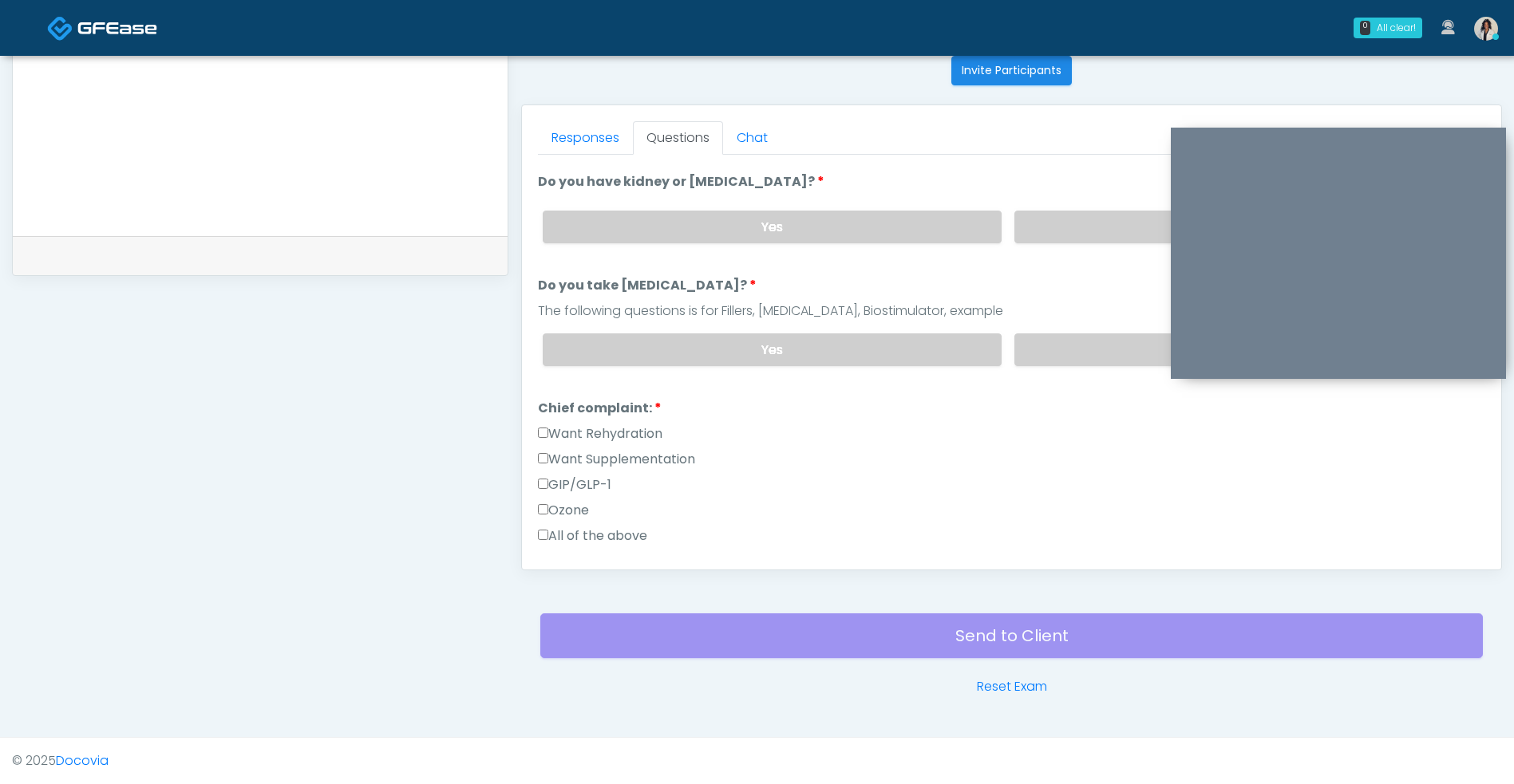
click at [1108, 336] on label "No" at bounding box center [1243, 349] width 458 height 33
click at [656, 428] on label "Want Rehydration" at bounding box center [600, 434] width 124 height 19
click at [691, 458] on label "Want Supplementation" at bounding box center [616, 460] width 157 height 19
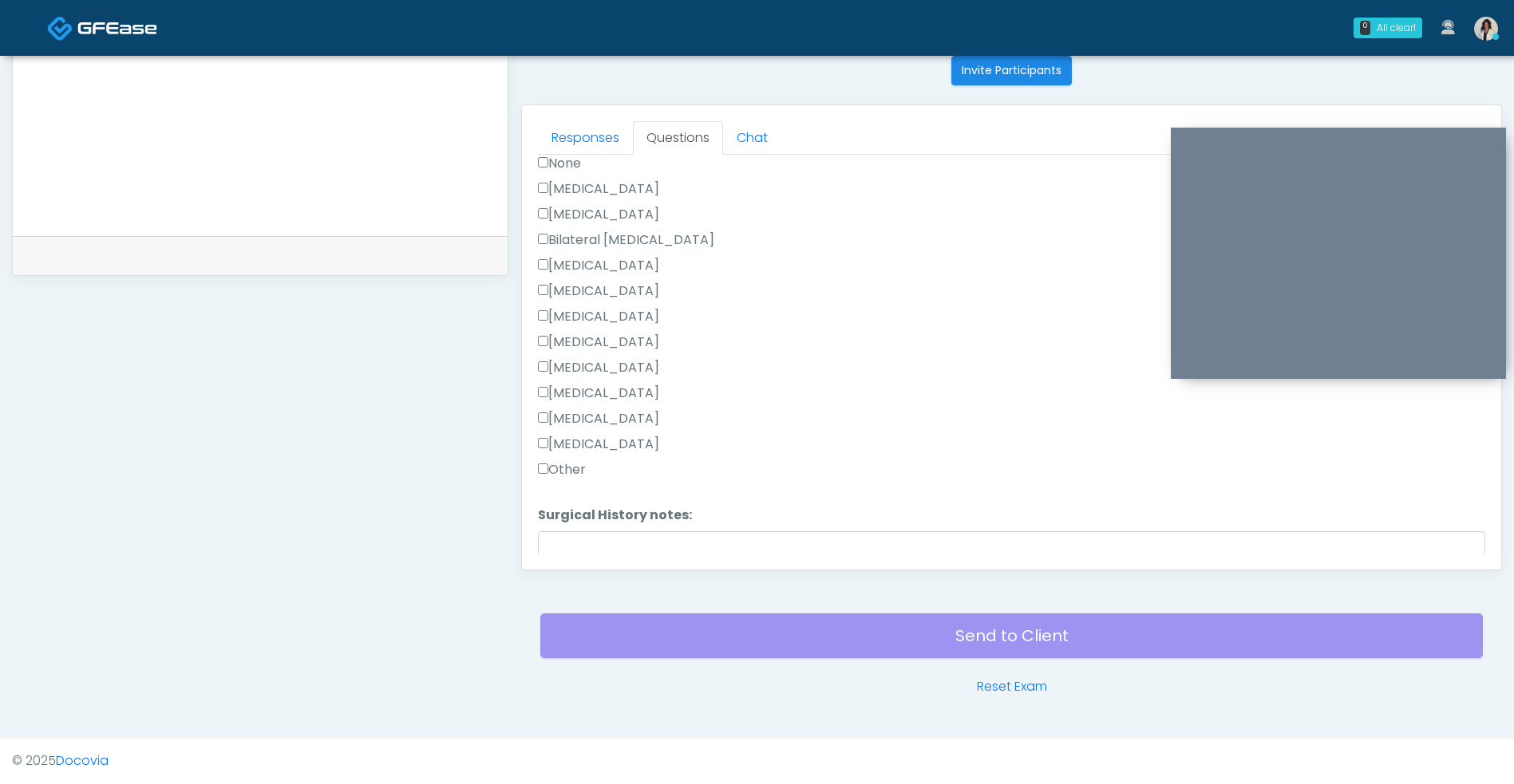
scroll to position [890, 0]
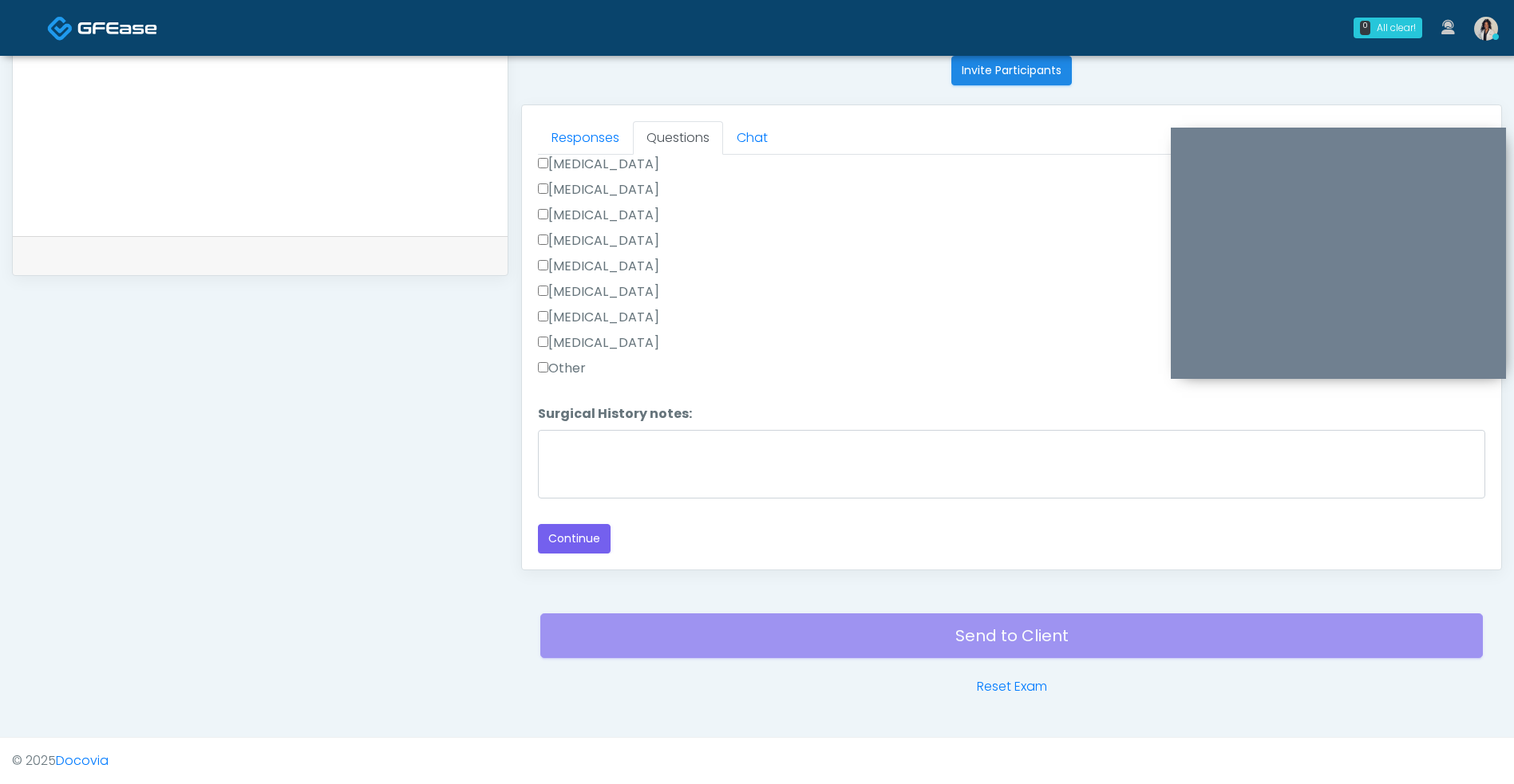
click at [659, 292] on label "[MEDICAL_DATA]" at bounding box center [598, 292] width 121 height 19
click at [578, 547] on button "Continue" at bounding box center [574, 538] width 73 height 29
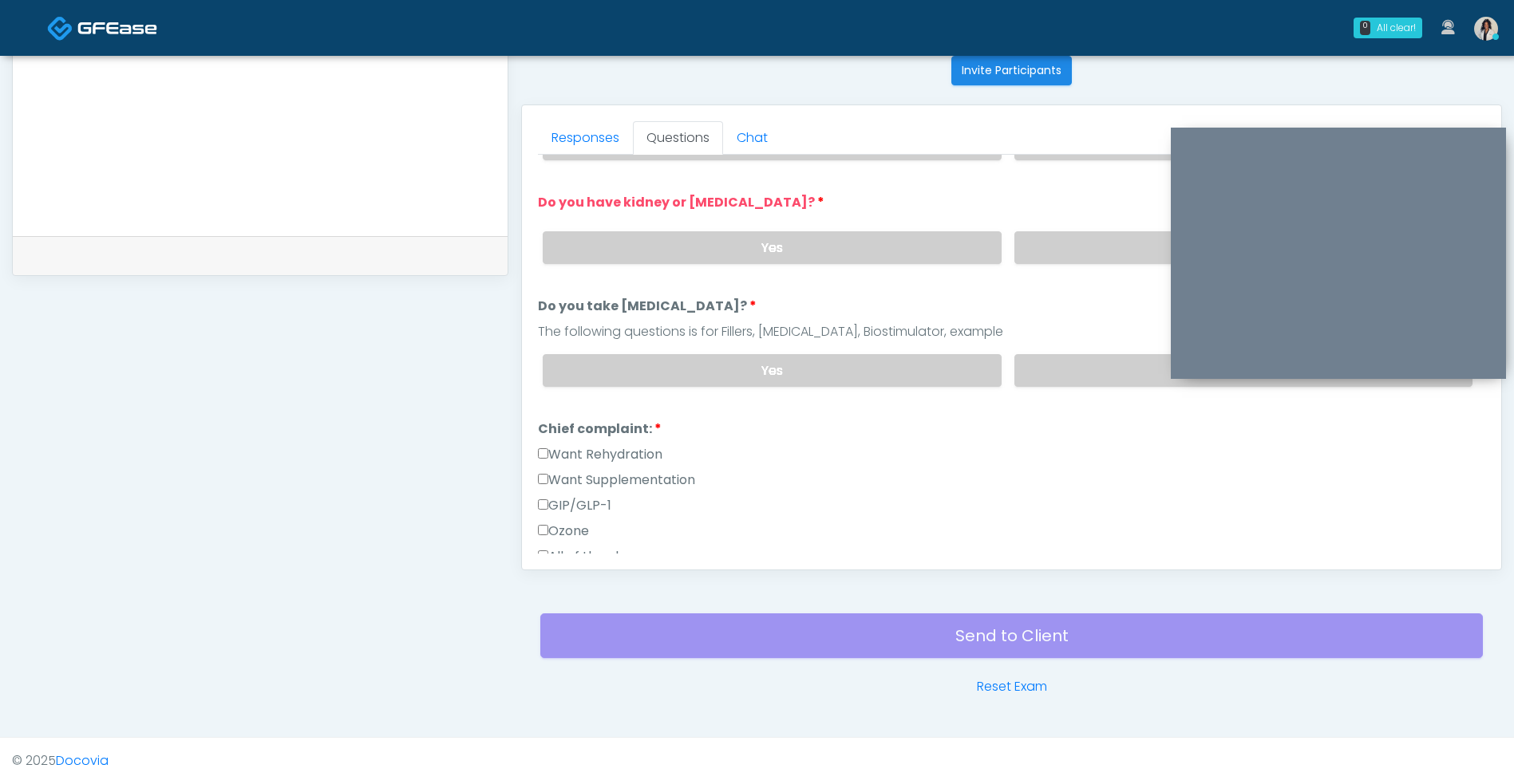
click at [1067, 245] on label "No" at bounding box center [1243, 247] width 458 height 33
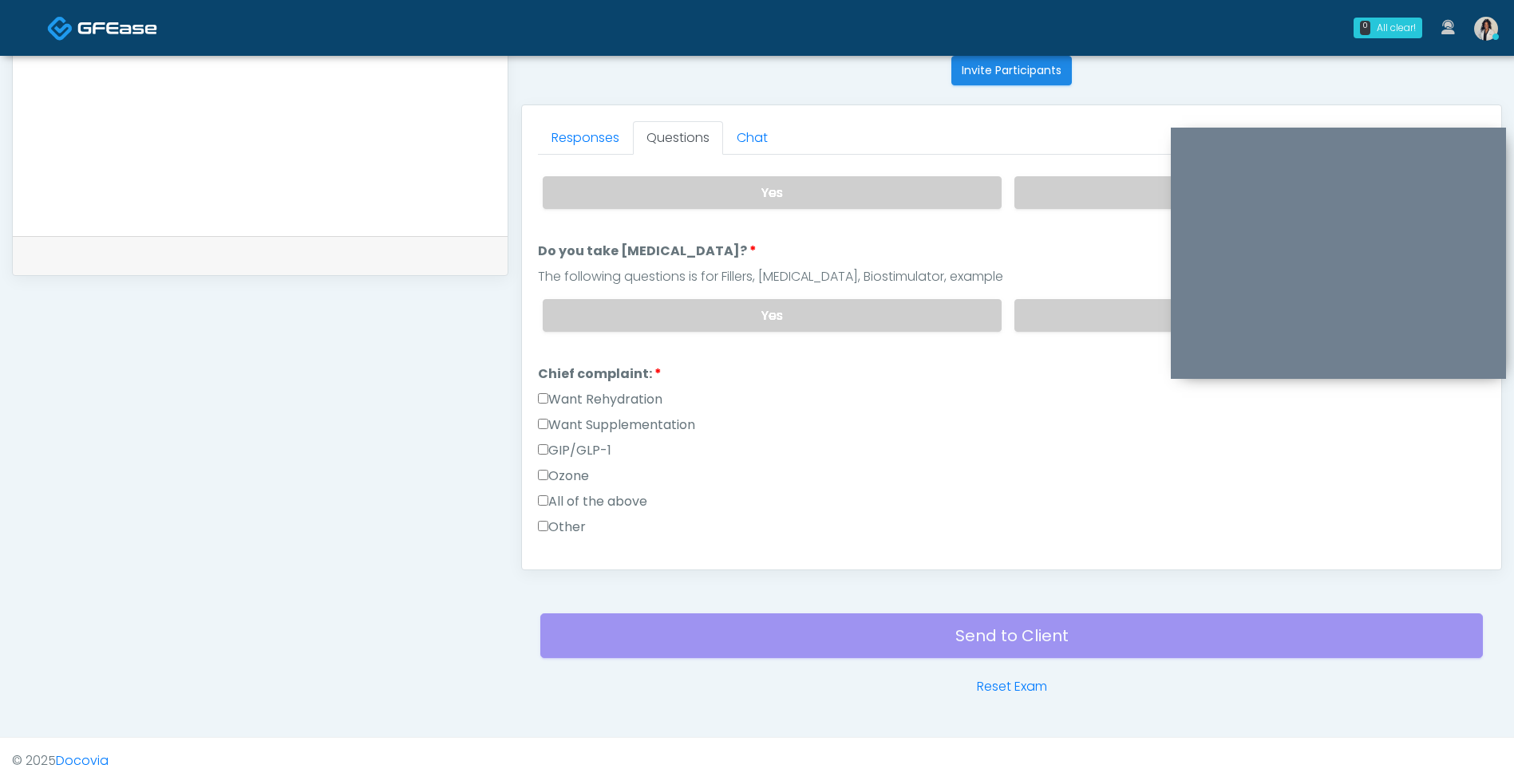
scroll to position [228, 0]
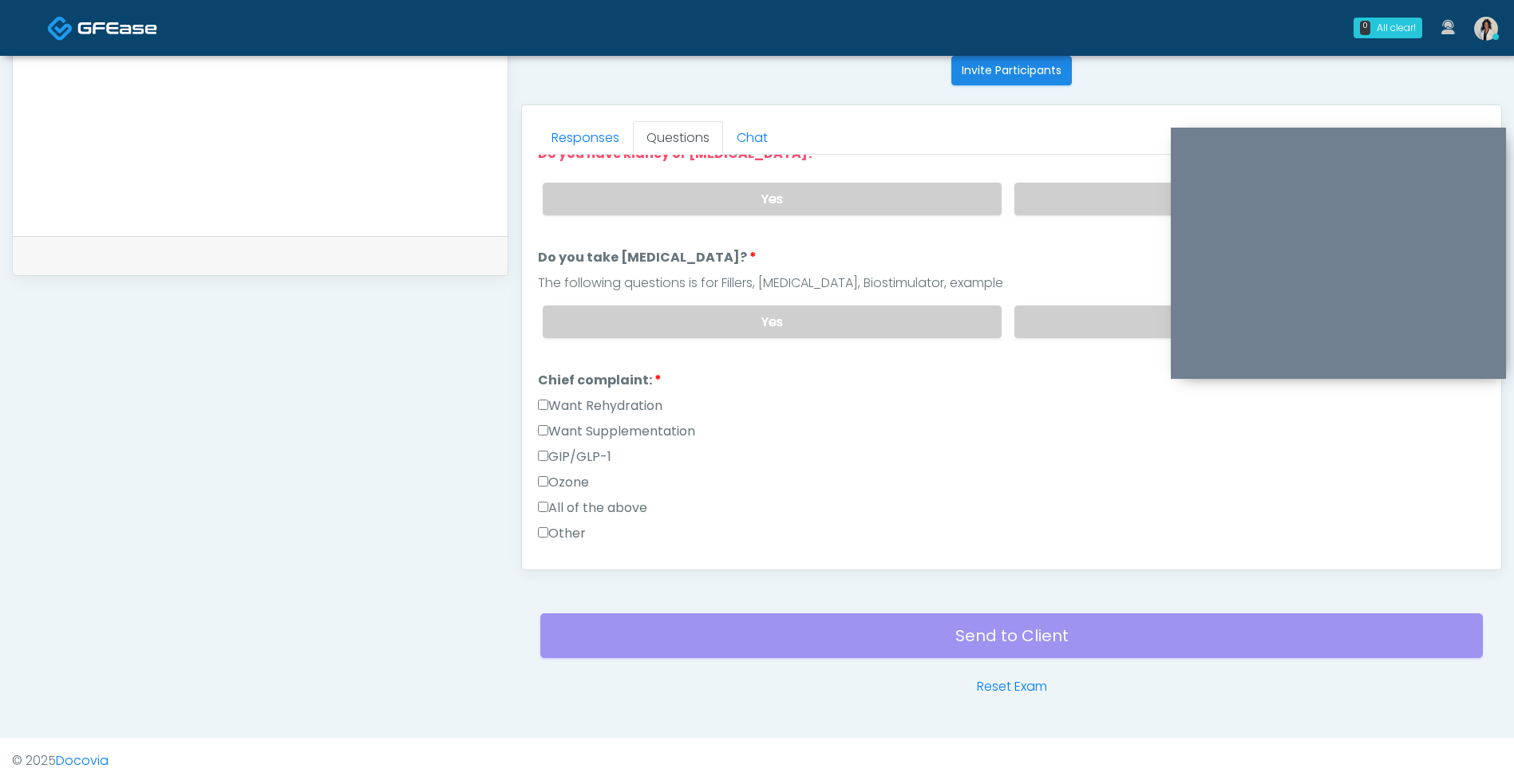
click at [861, 315] on label "Yes" at bounding box center [771, 322] width 458 height 33
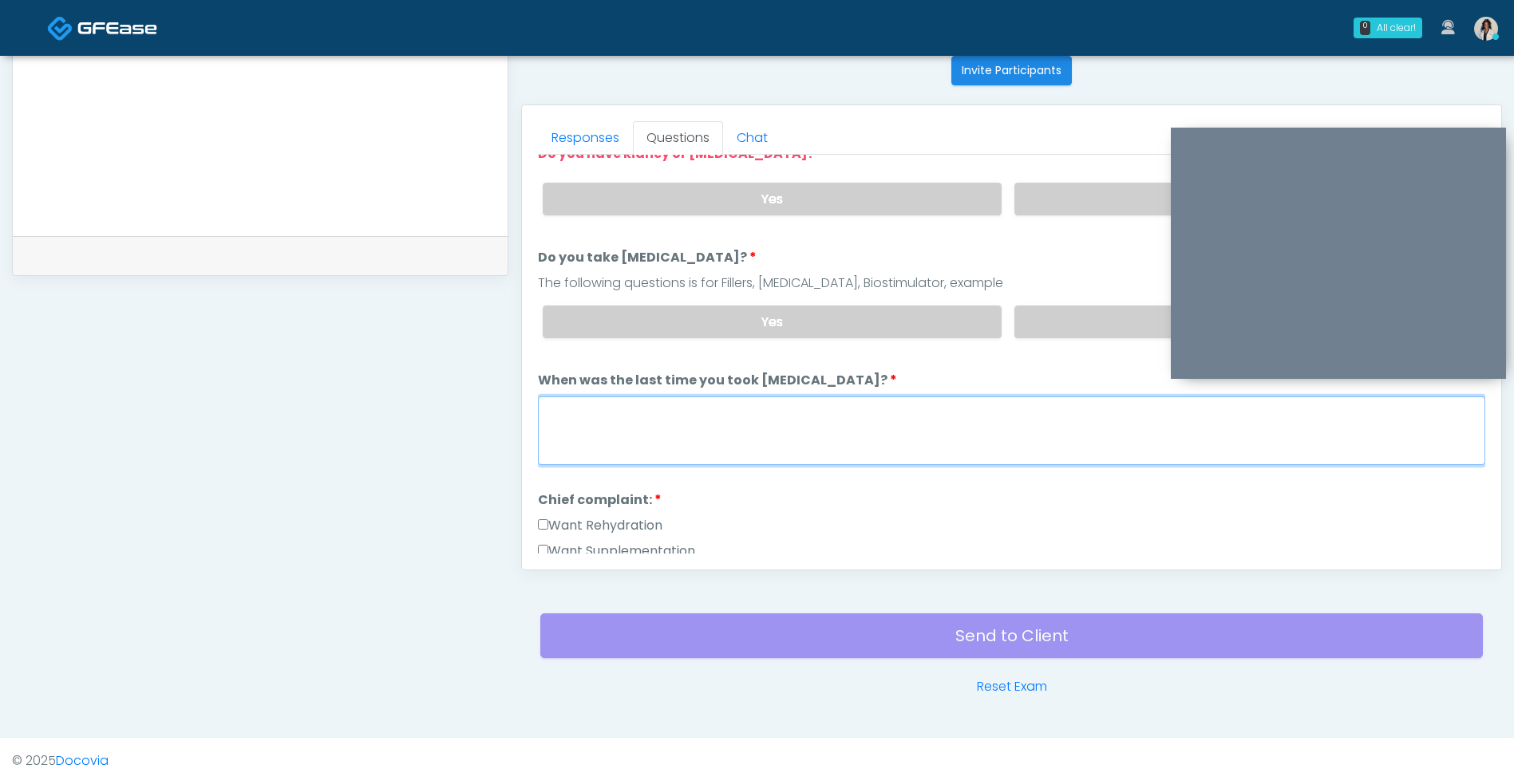
click at [803, 403] on textarea "When was the last time you took blood thinners?" at bounding box center [1011, 430] width 947 height 68
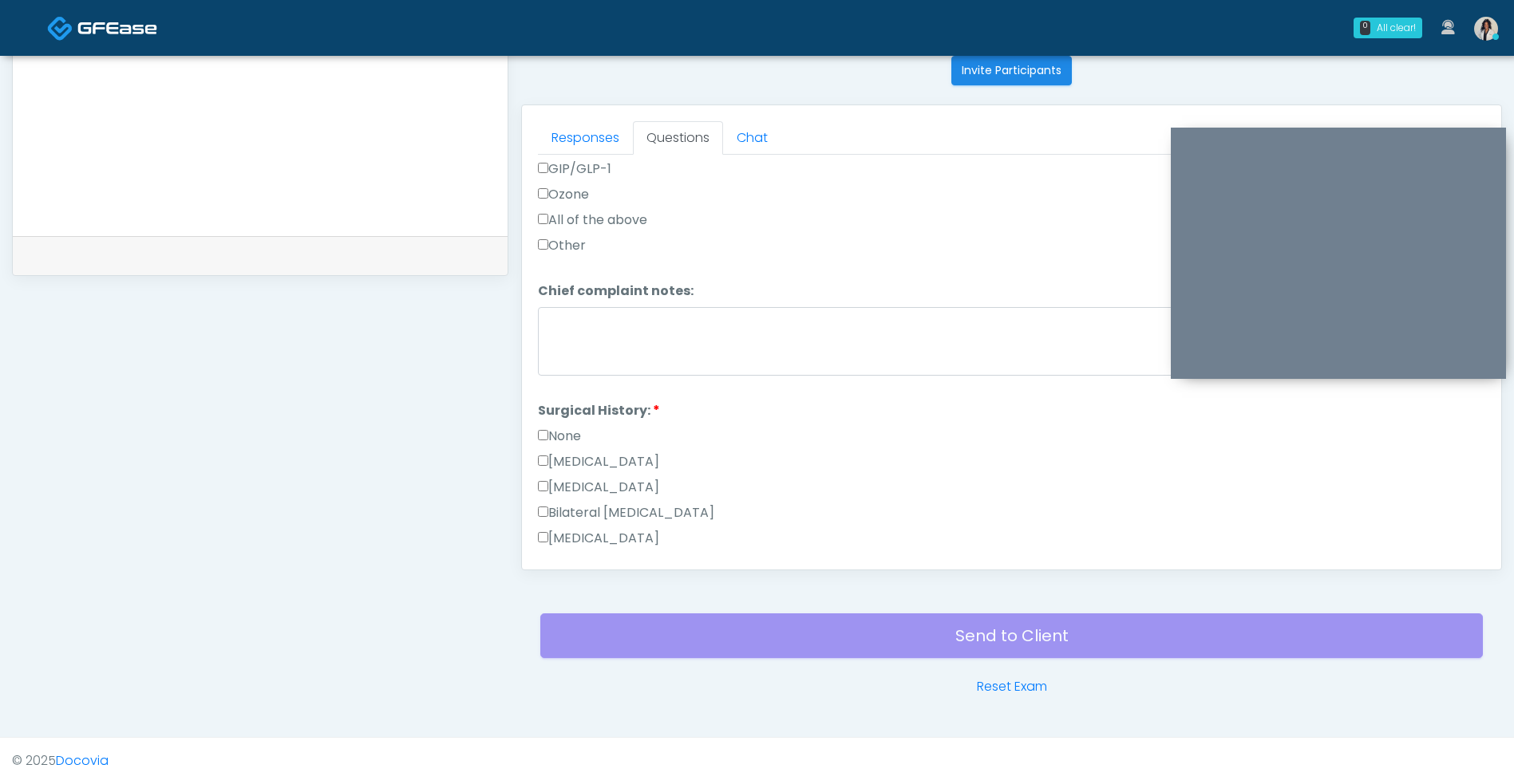
scroll to position [1010, 0]
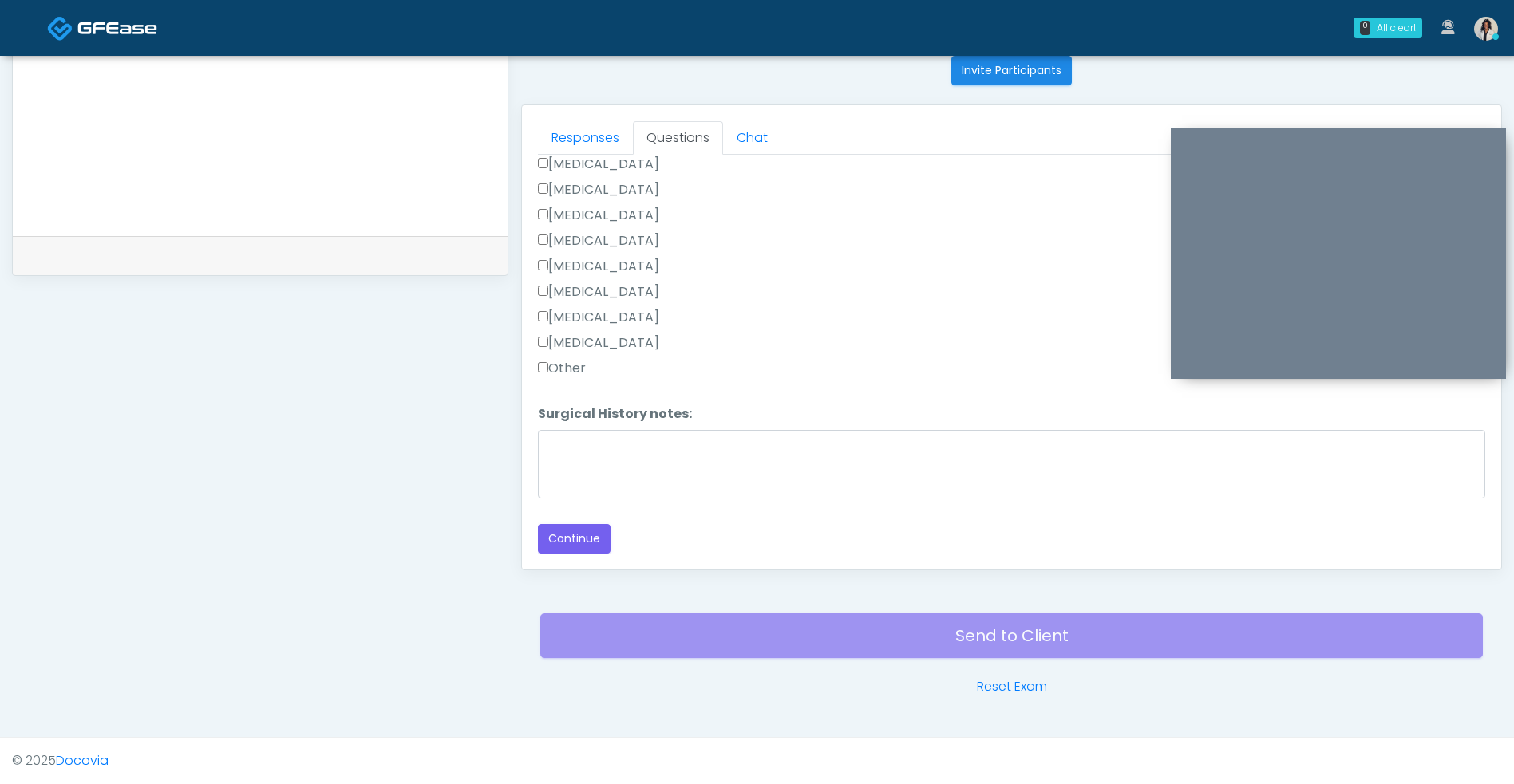
type textarea "**********"
click at [589, 572] on div "Invite Participants to Video Session Invite Participants Responses Questions Ch…" at bounding box center [1004, 88] width 994 height 1216
click at [575, 553] on button "Continue" at bounding box center [574, 538] width 73 height 29
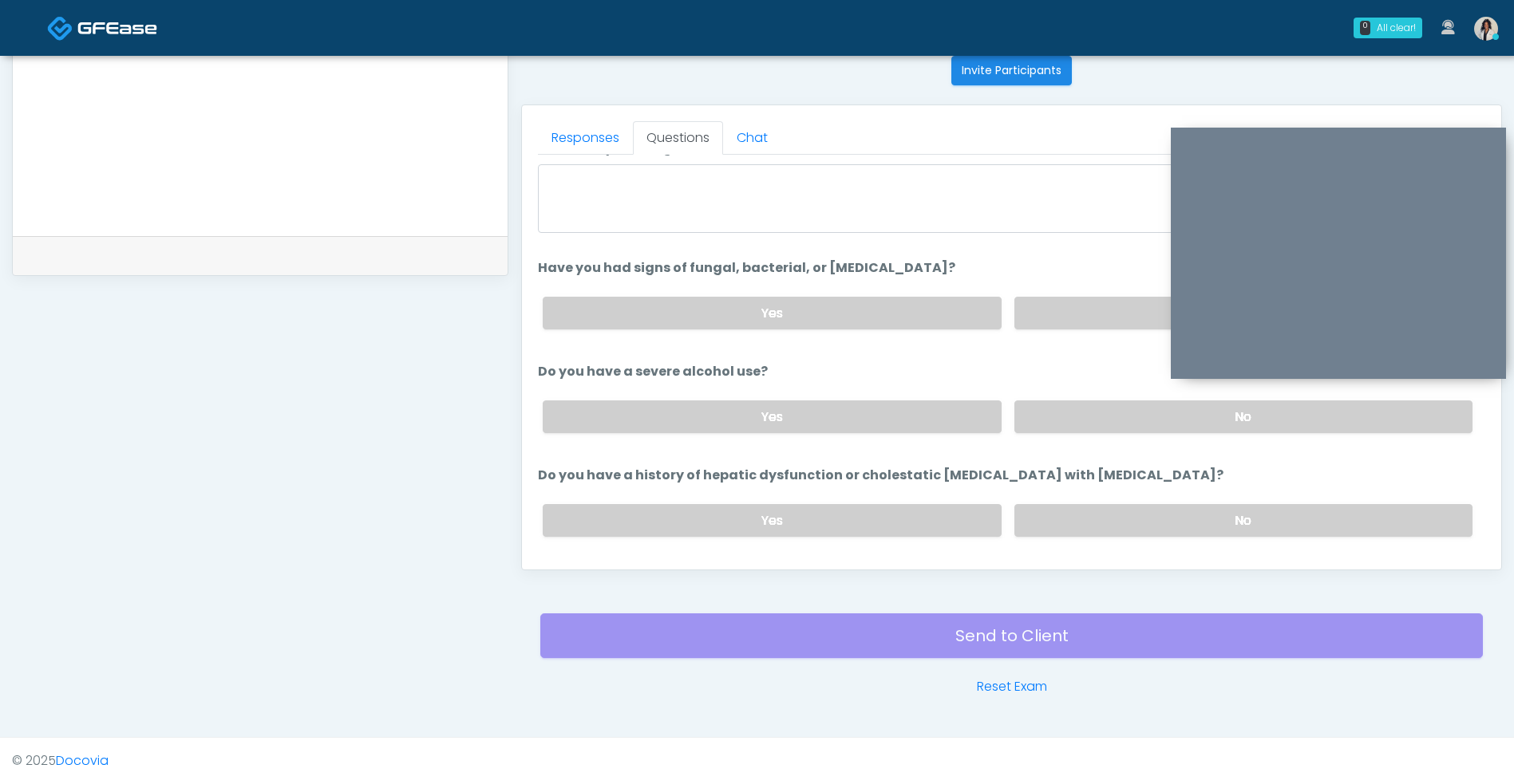
scroll to position [0, 0]
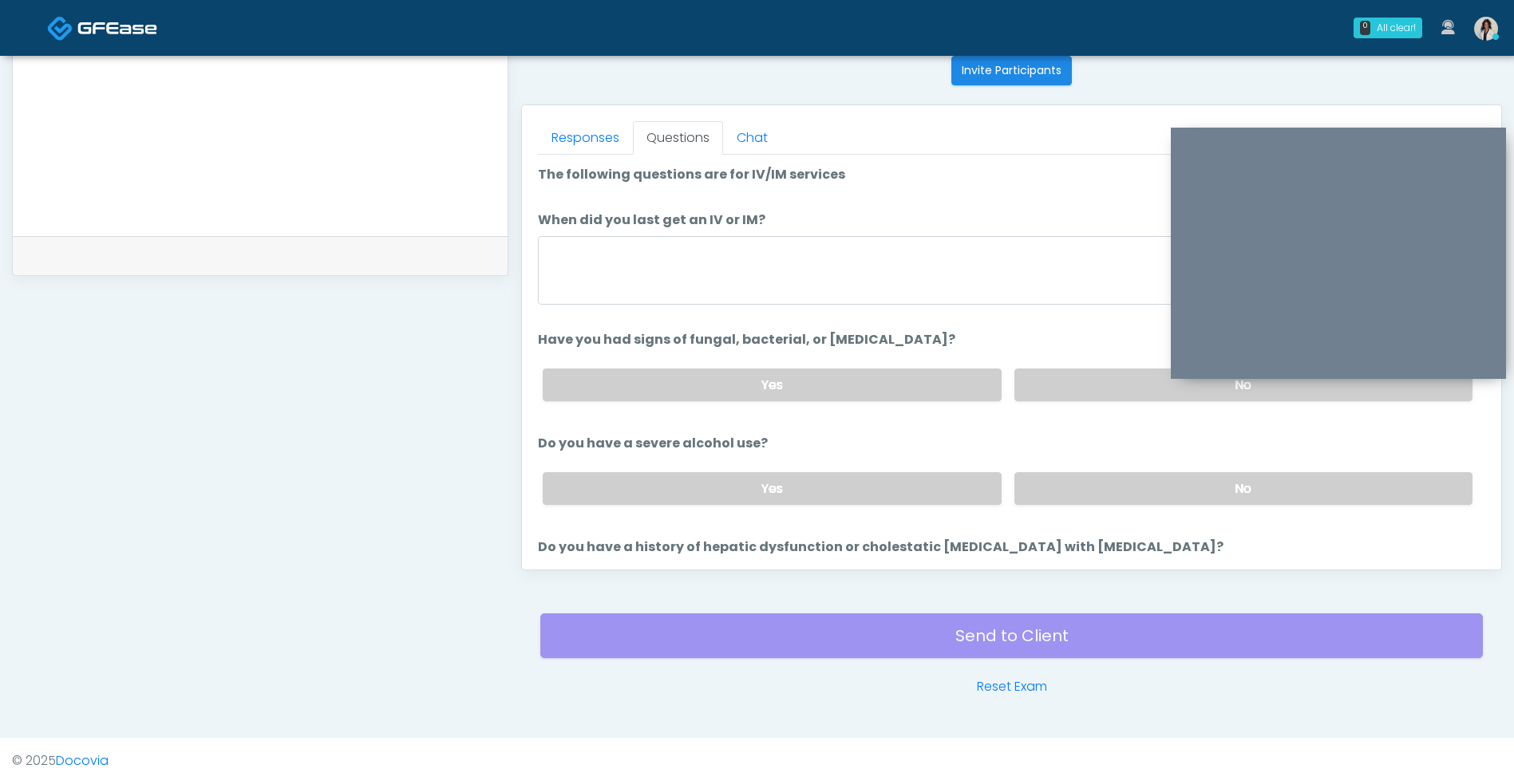
click at [1104, 382] on label "No" at bounding box center [1243, 384] width 458 height 33
click at [1088, 500] on label "No" at bounding box center [1243, 488] width 458 height 33
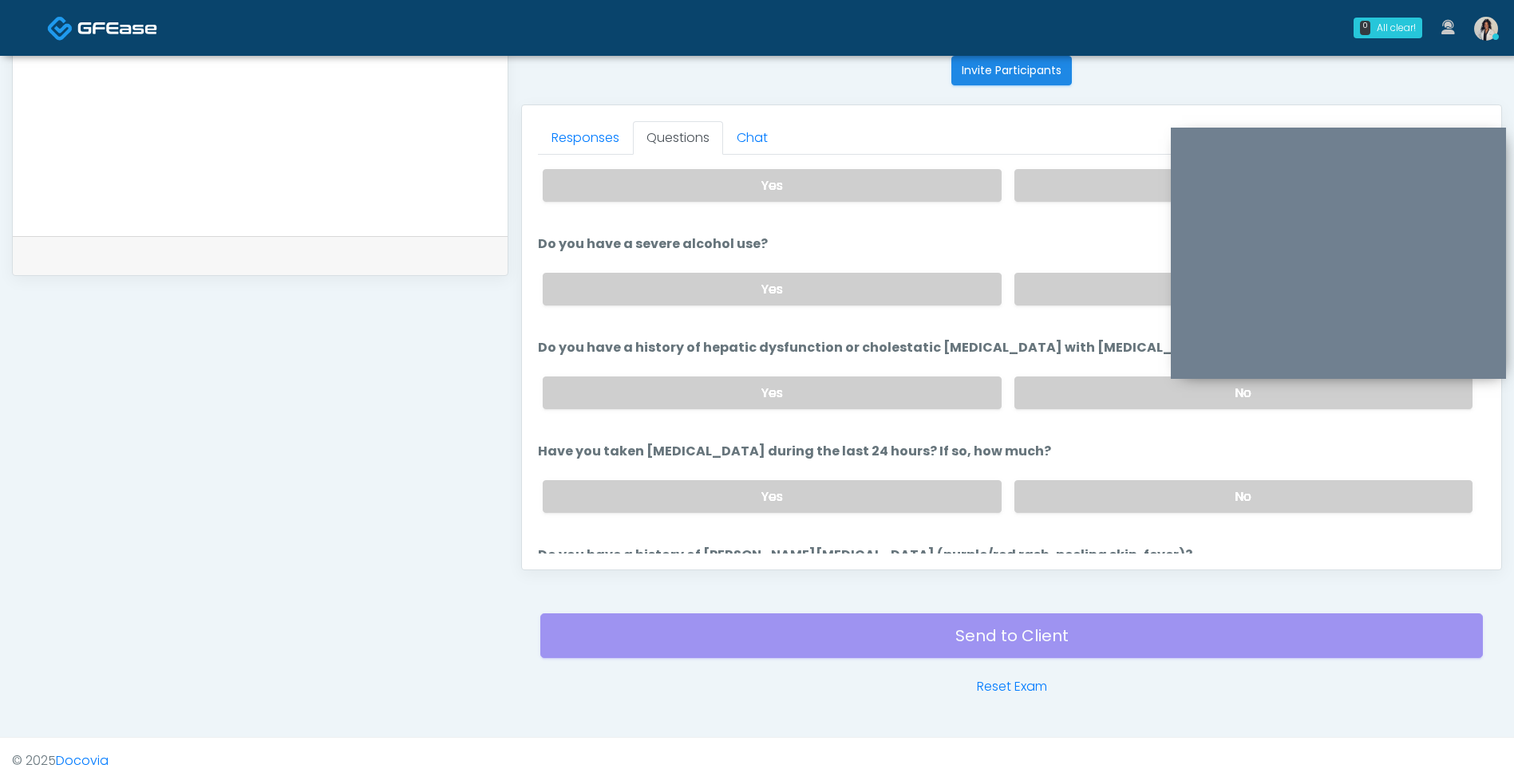
scroll to position [255, 0]
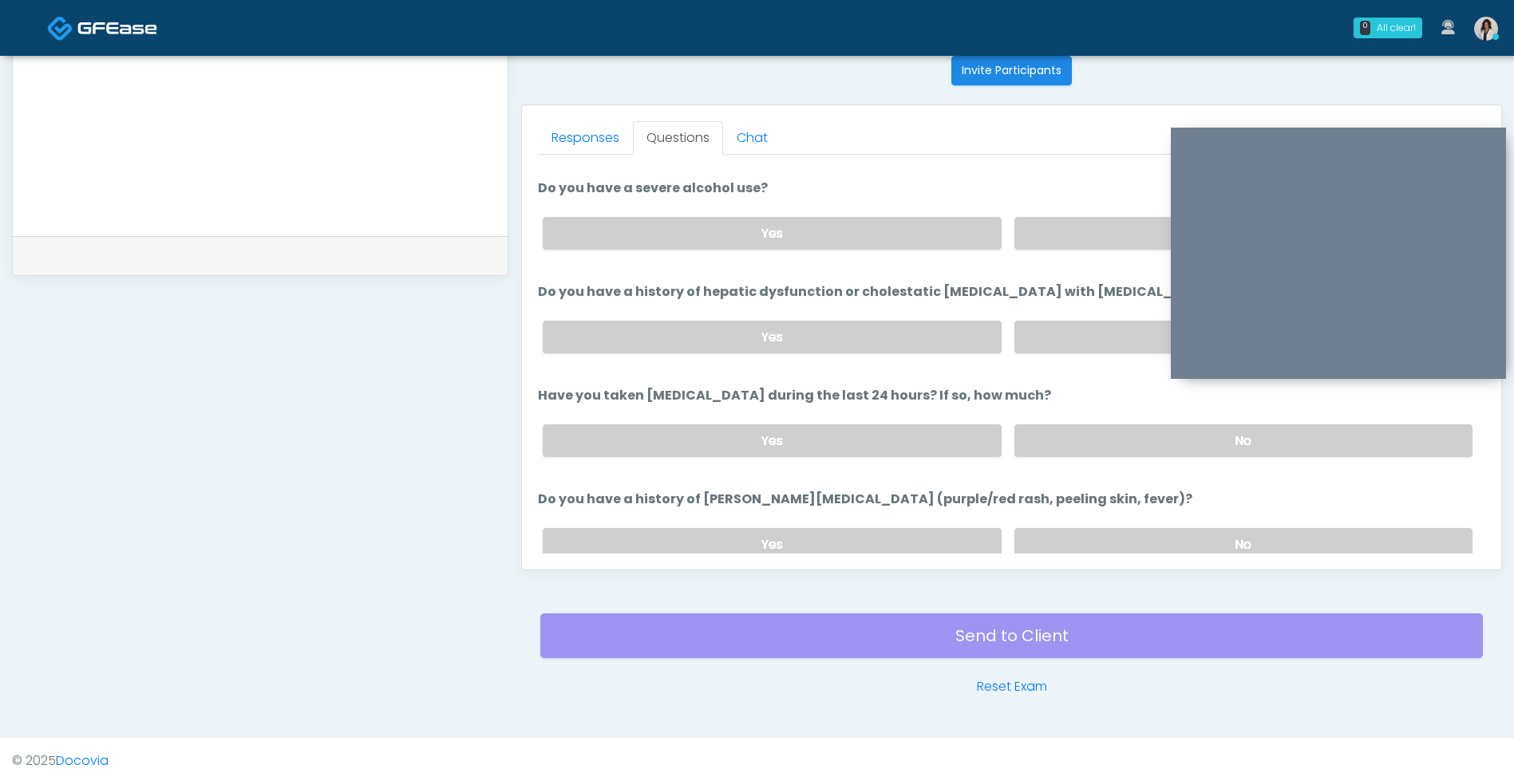
click at [1076, 452] on label "No" at bounding box center [1243, 440] width 458 height 33
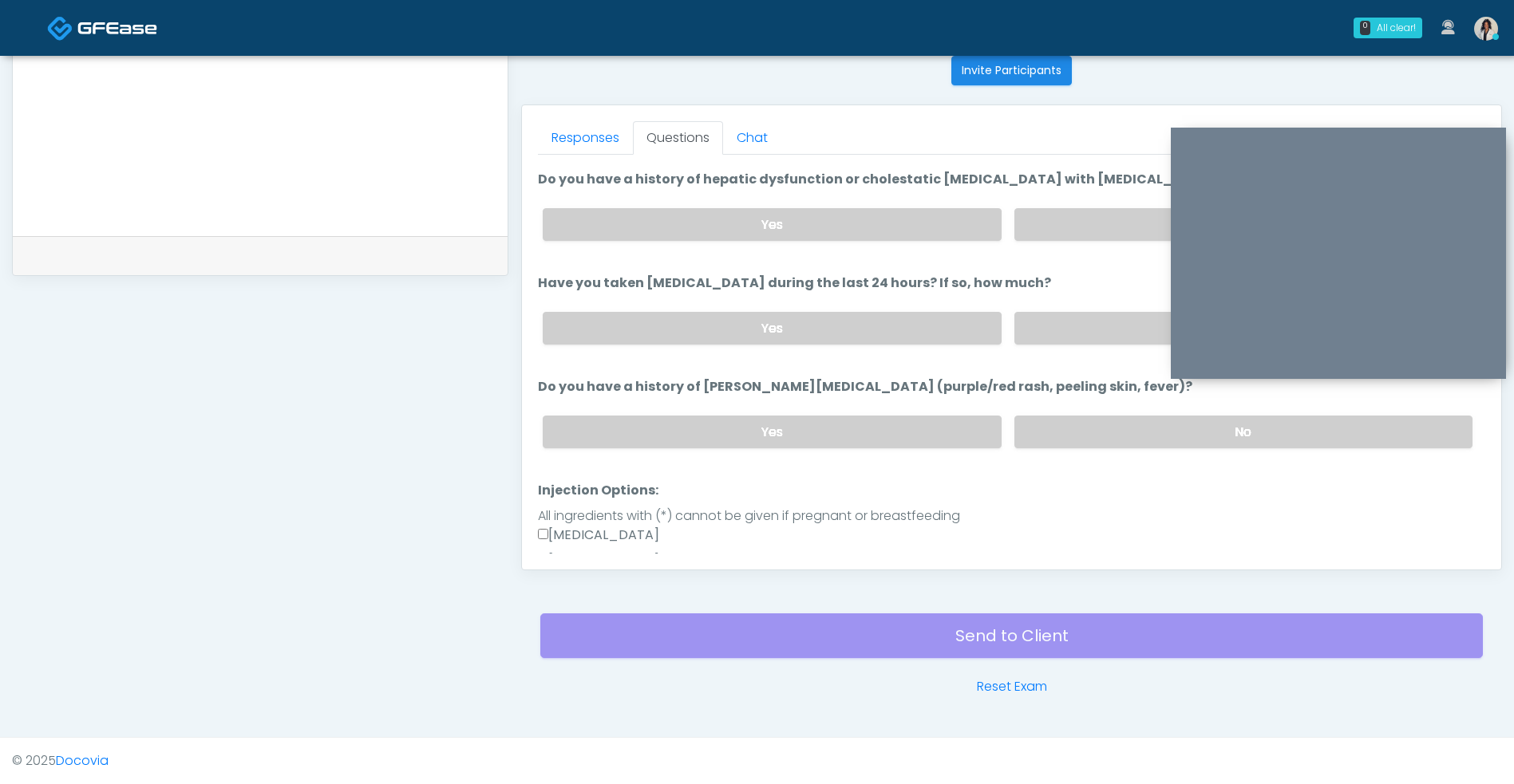
scroll to position [379, 0]
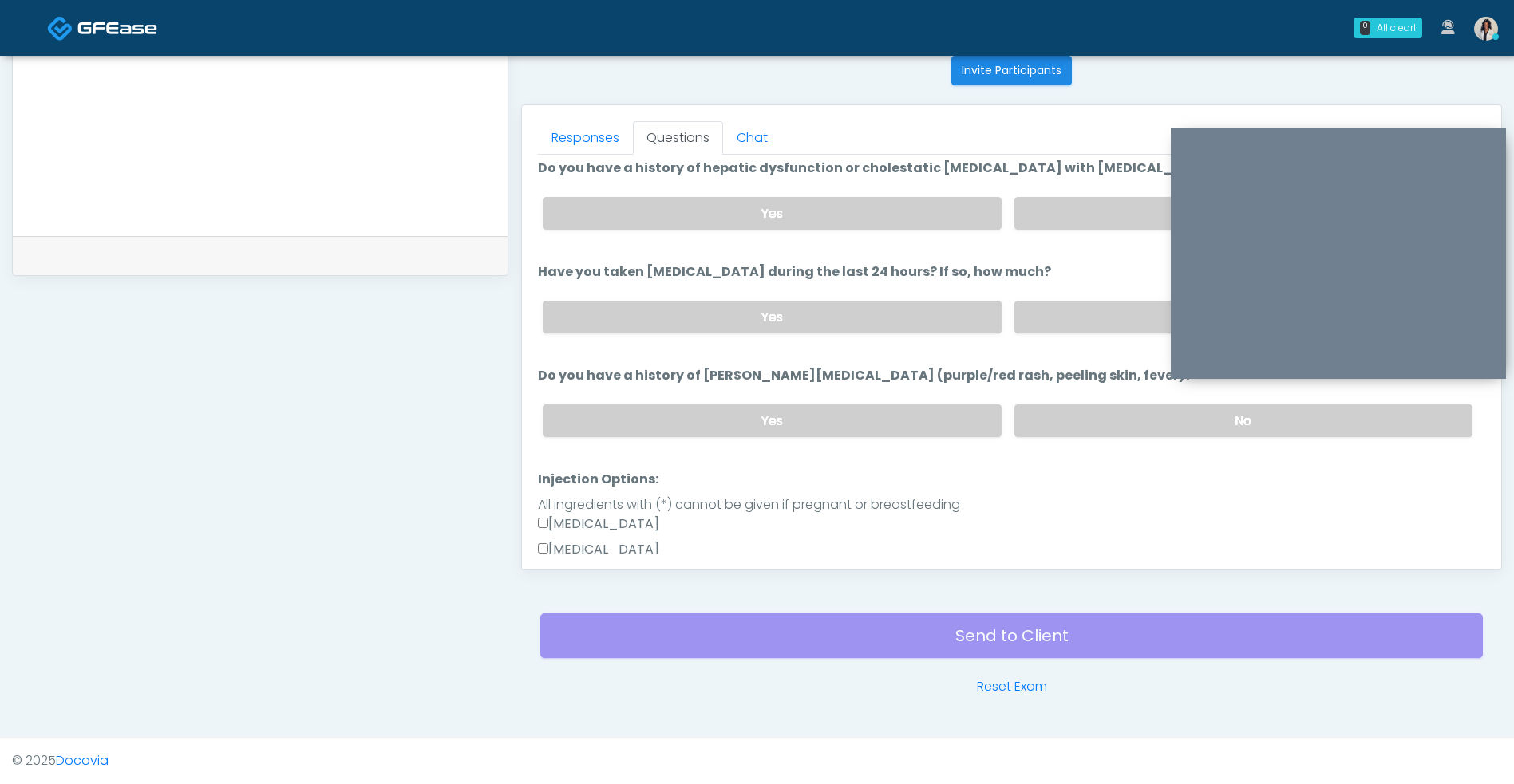
click at [1087, 201] on label "No" at bounding box center [1243, 213] width 458 height 33
click at [1066, 427] on label "No" at bounding box center [1243, 420] width 458 height 33
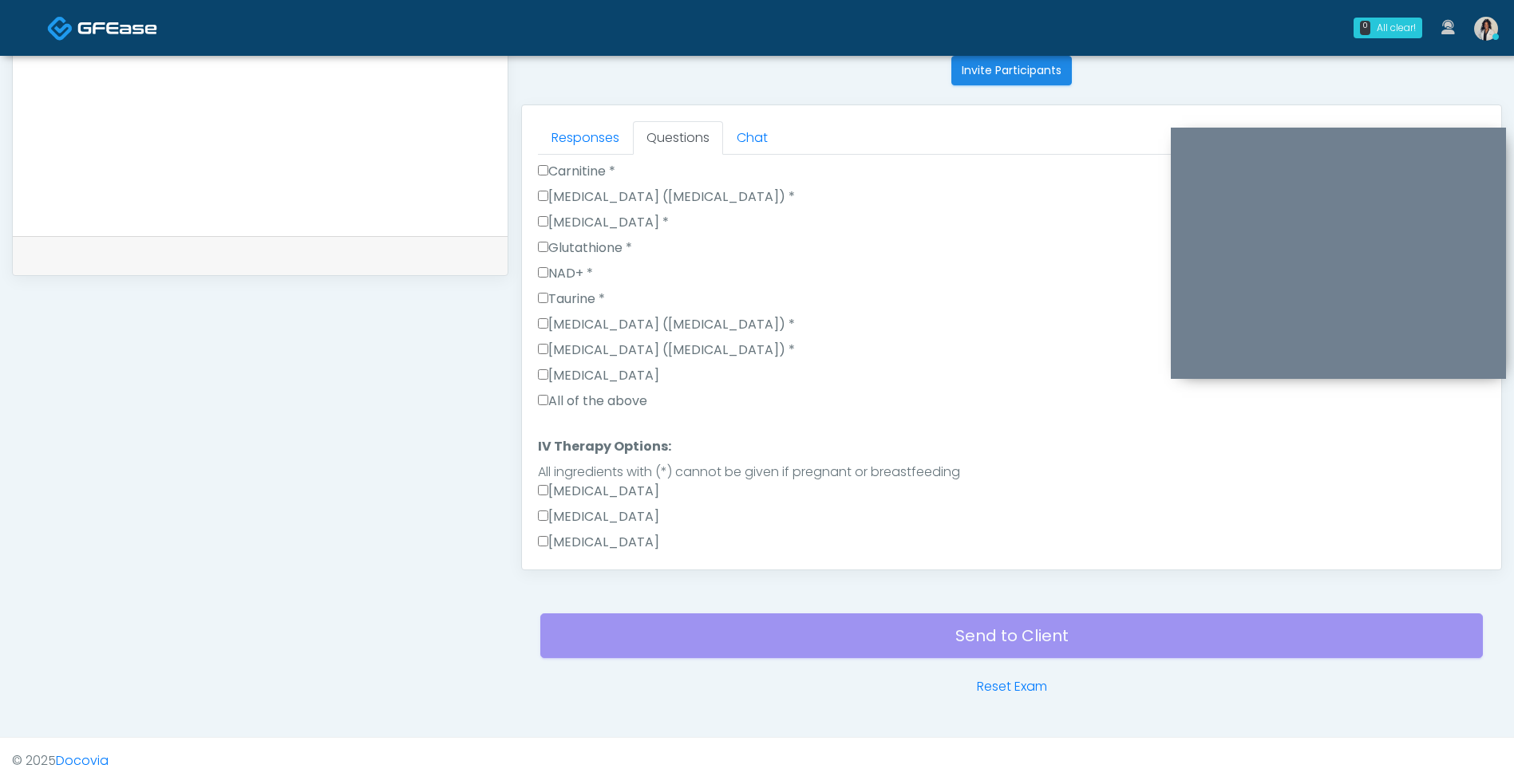
click at [641, 405] on label "All of the above" at bounding box center [592, 401] width 109 height 19
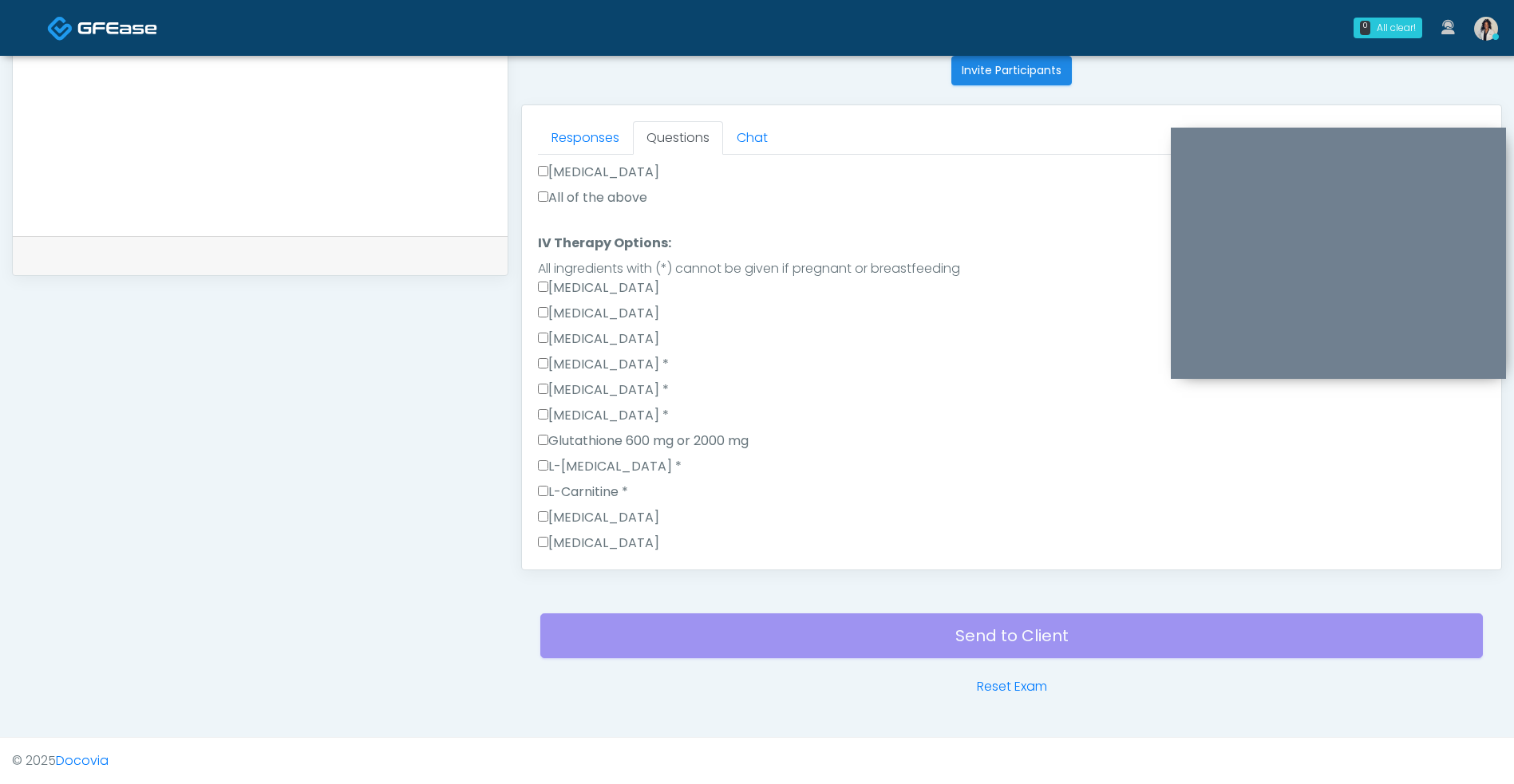
scroll to position [1679, 0]
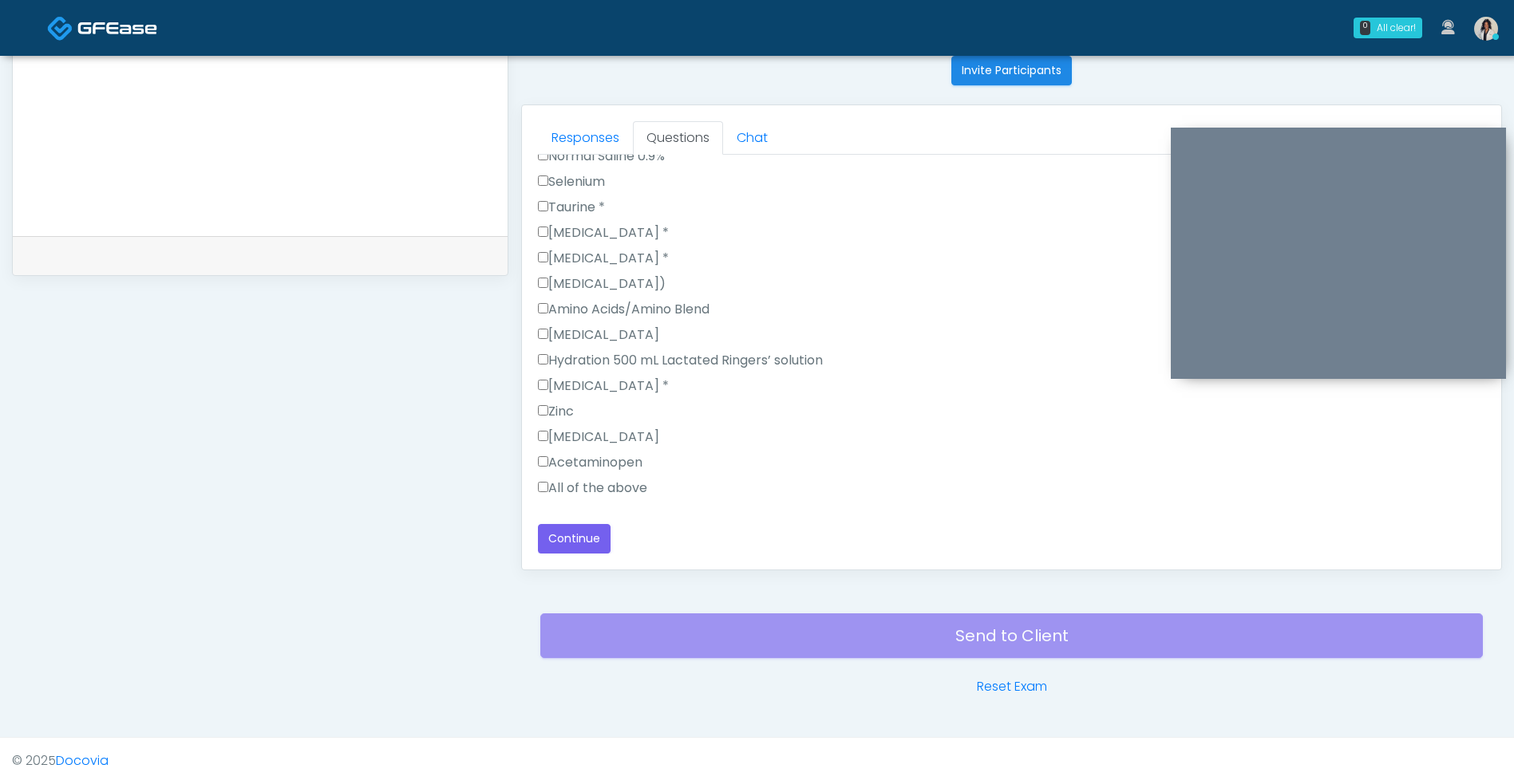
click at [629, 496] on label "All of the above" at bounding box center [592, 488] width 109 height 19
click at [591, 547] on button "Continue" at bounding box center [574, 538] width 73 height 29
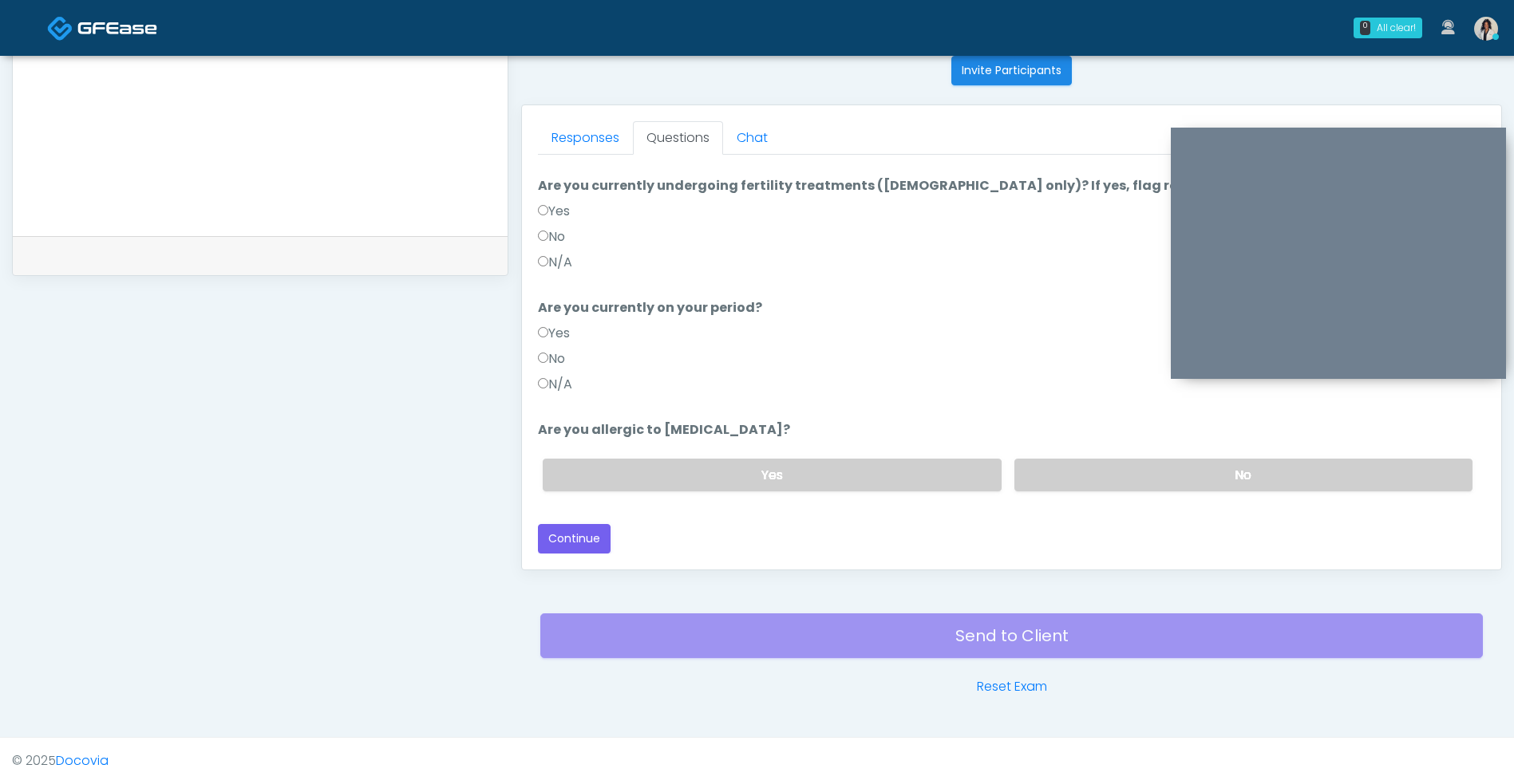
click at [572, 261] on label "N/A" at bounding box center [555, 262] width 35 height 19
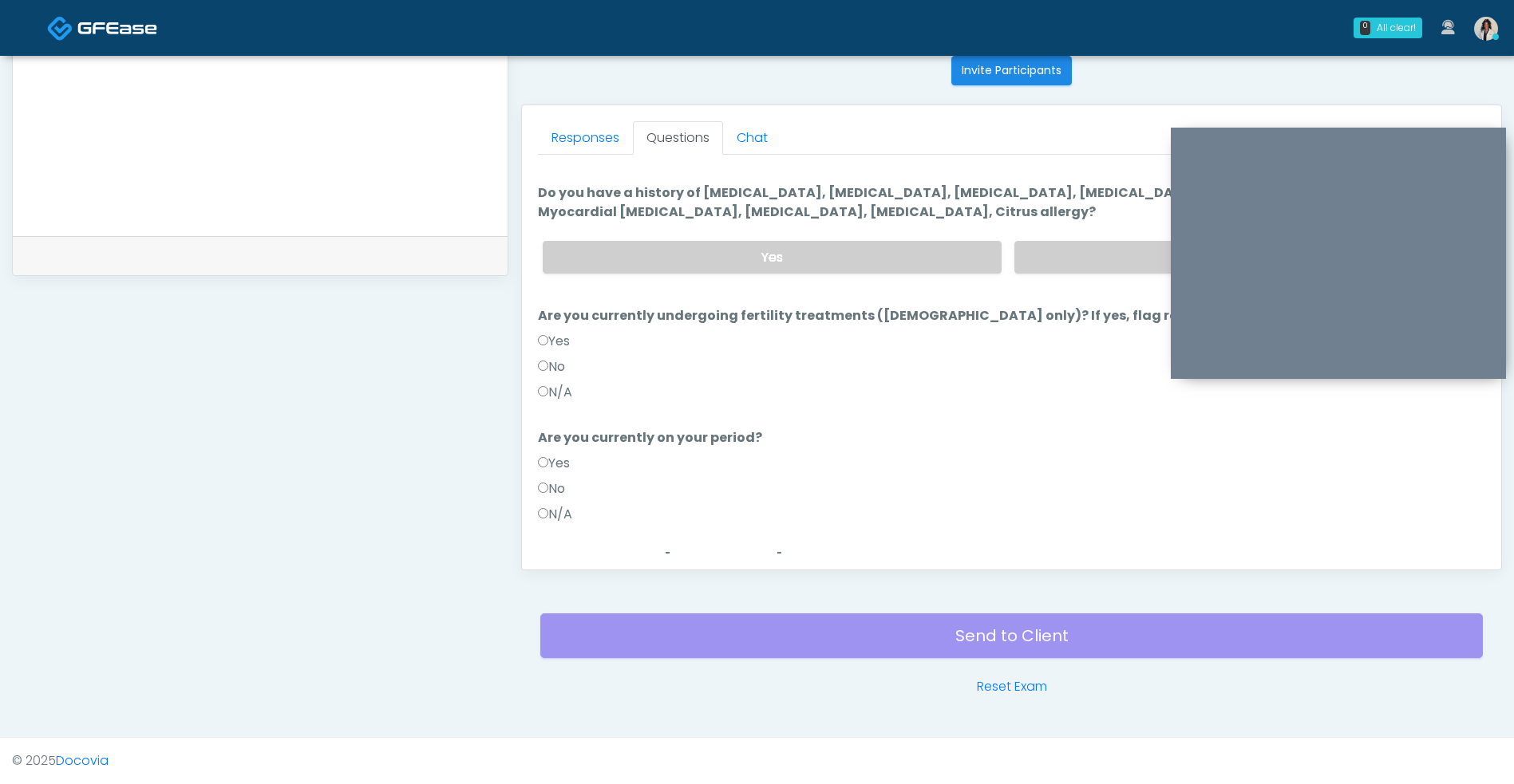
scroll to position [0, 0]
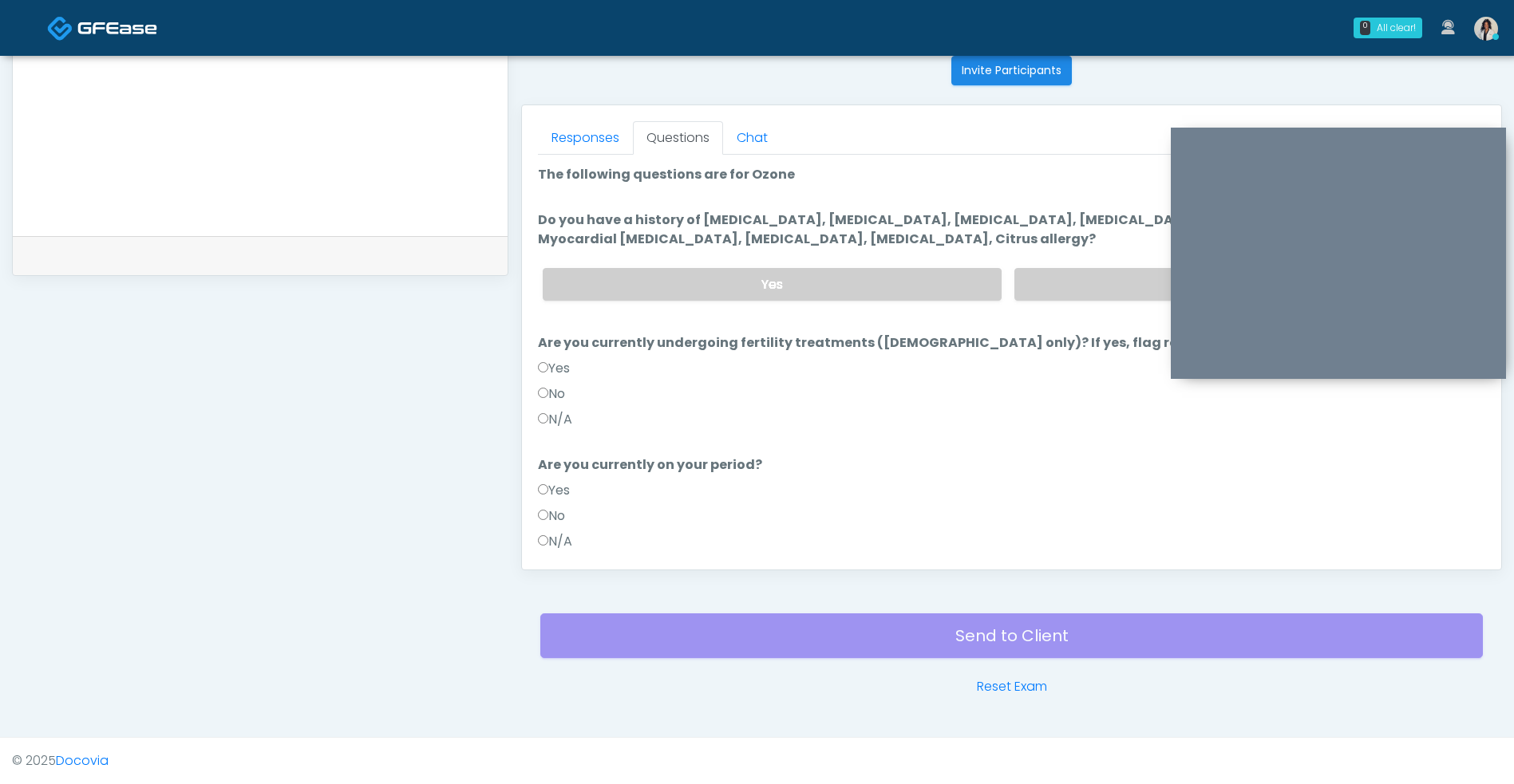
click at [1063, 281] on label "No" at bounding box center [1243, 283] width 458 height 33
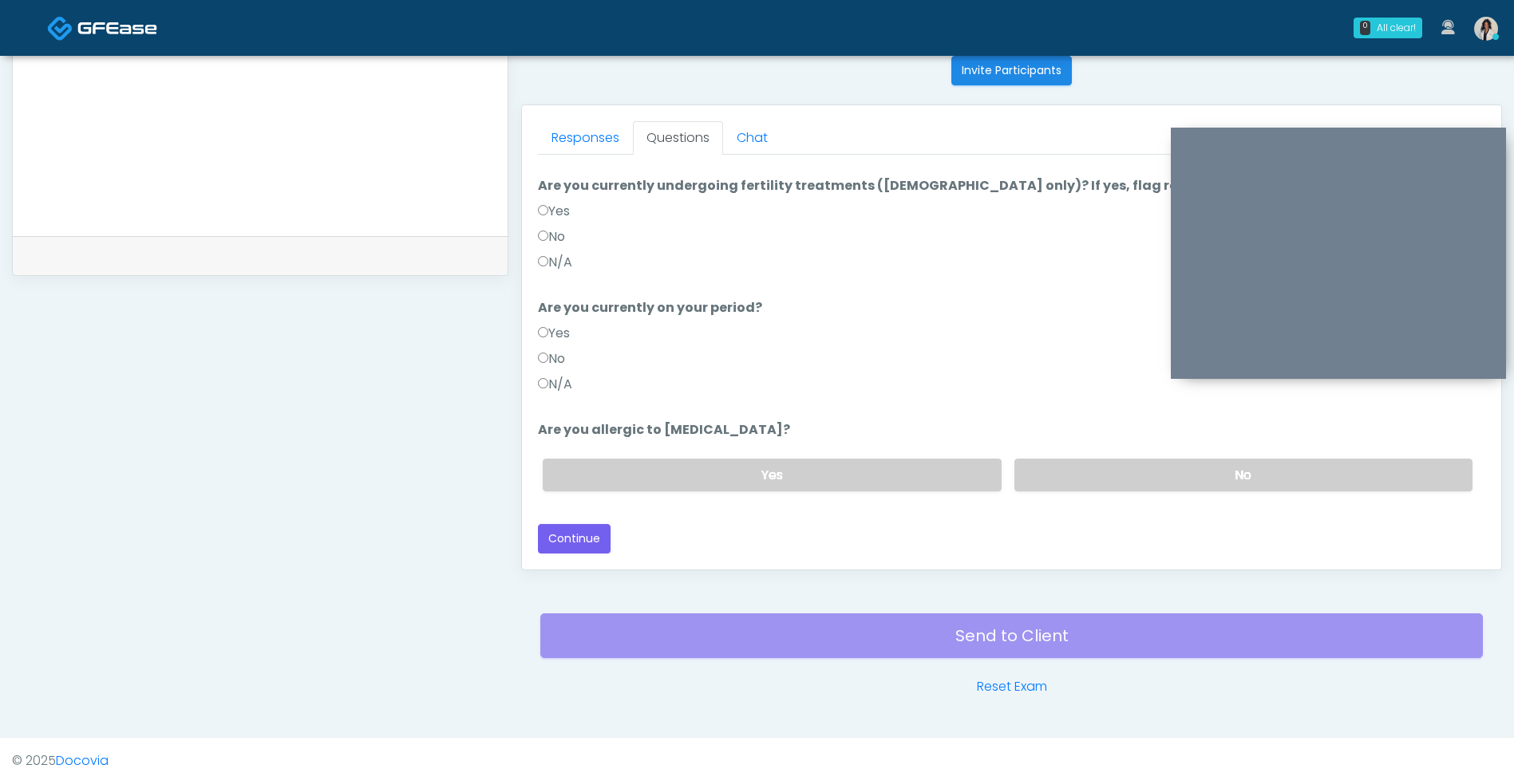
click at [572, 378] on label "N/A" at bounding box center [555, 384] width 35 height 19
click at [1112, 474] on label "No" at bounding box center [1243, 475] width 458 height 33
click at [582, 547] on button "Continue" at bounding box center [574, 538] width 73 height 29
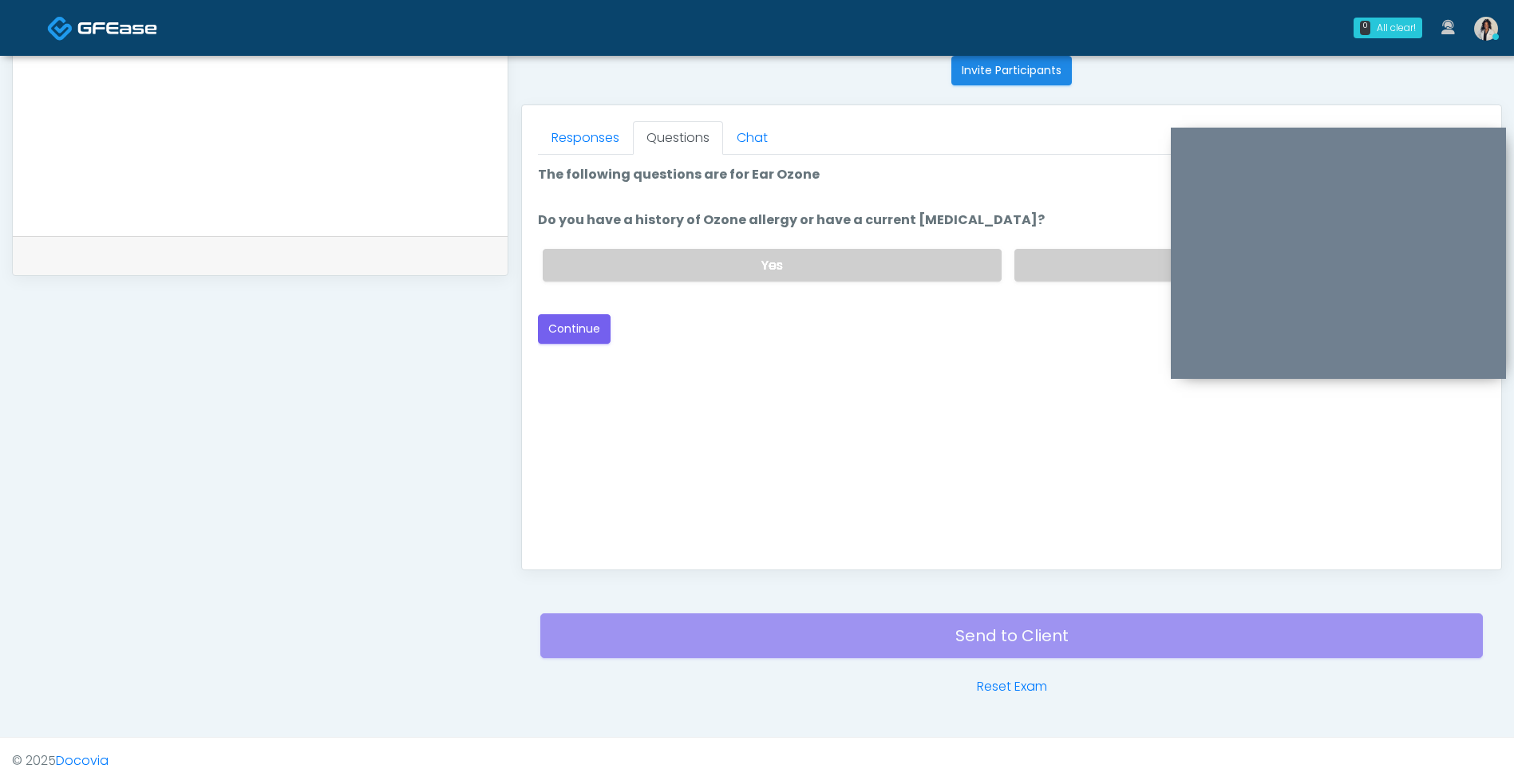
click at [1082, 276] on label "No" at bounding box center [1243, 265] width 458 height 33
click at [574, 329] on button "Continue" at bounding box center [574, 329] width 73 height 29
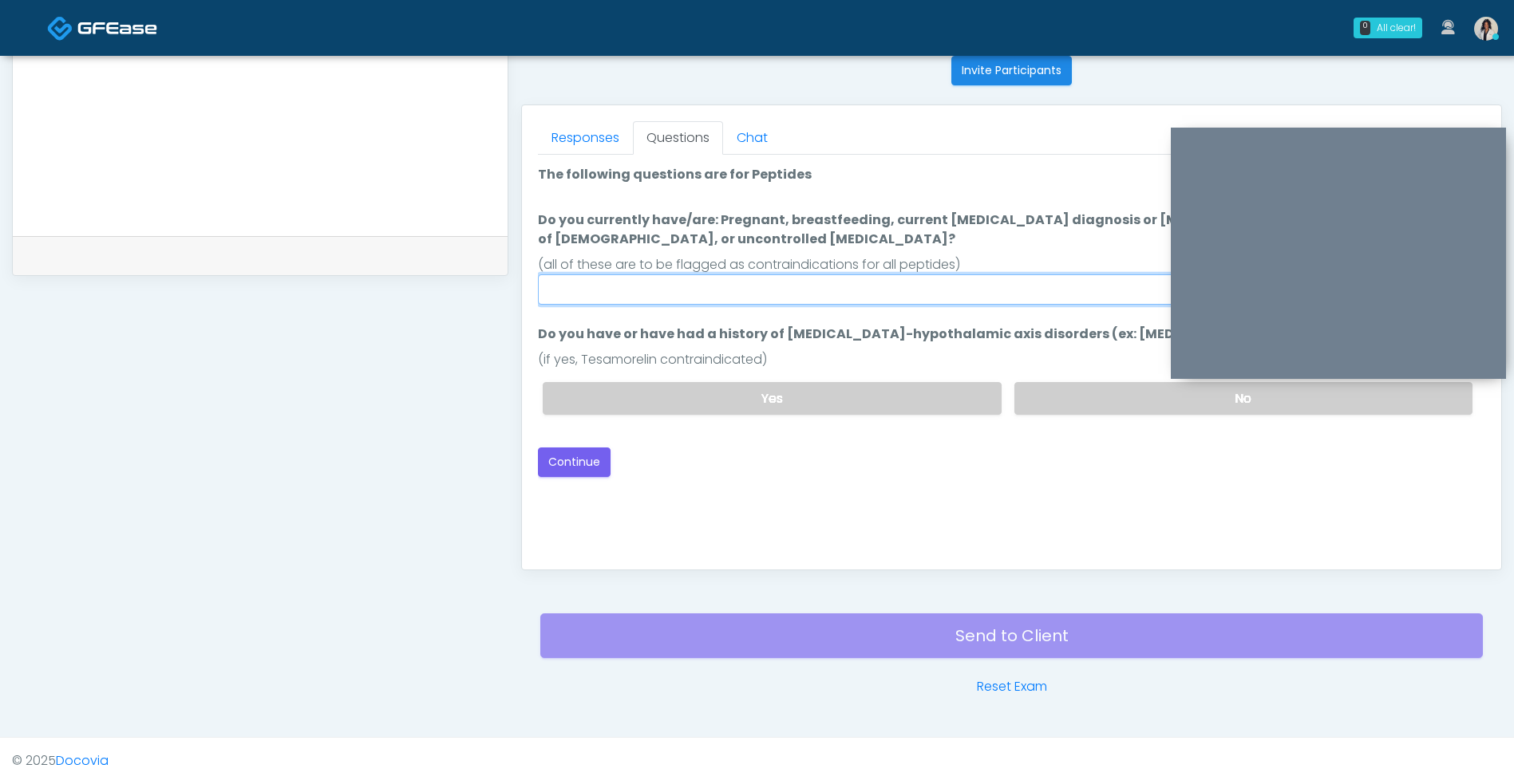
click at [898, 293] on input "Do you currently have/are: Pregnant, breastfeeding, current [MEDICAL_DATA] diag…" at bounding box center [1011, 290] width 947 height 30
type input "**"
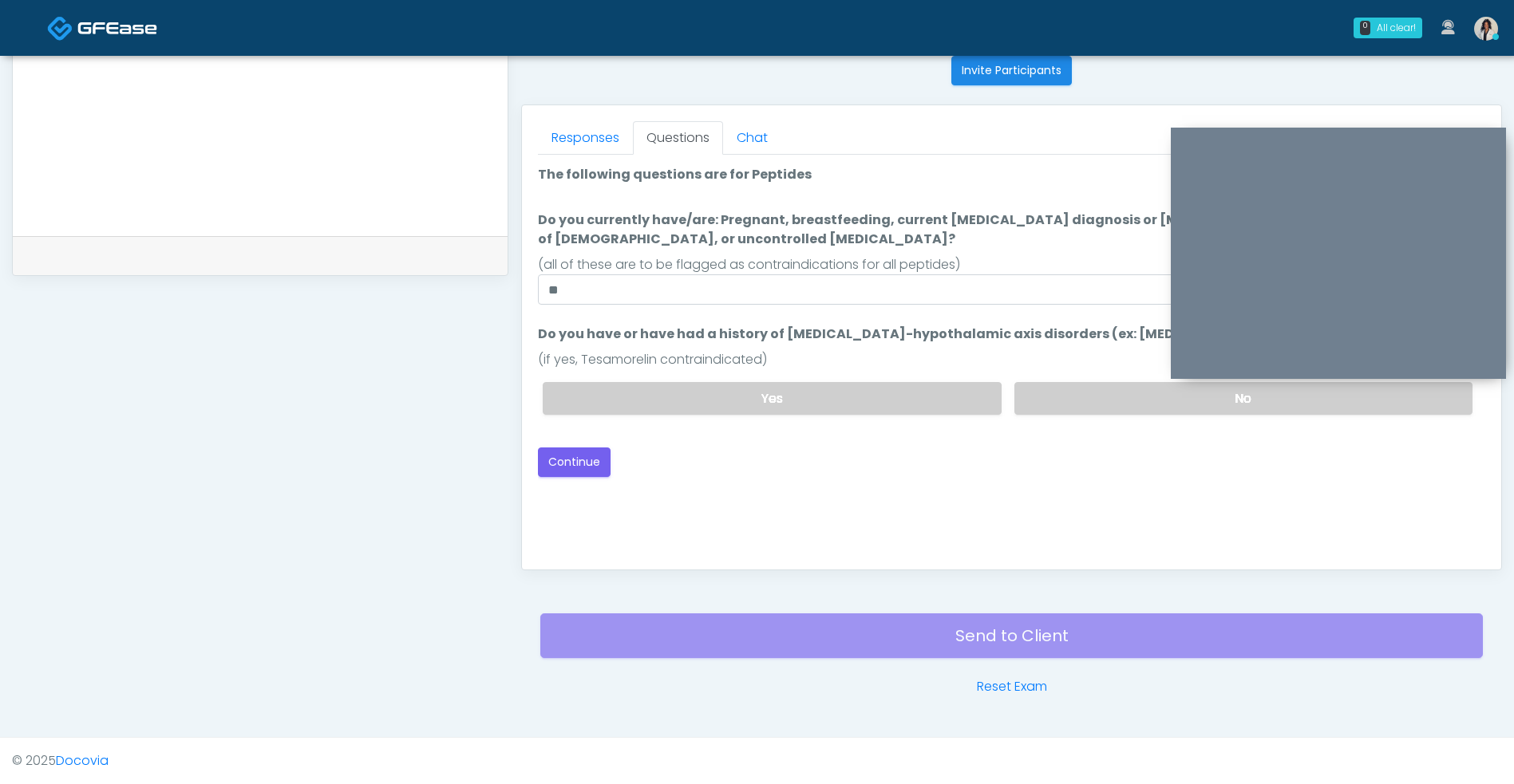
click at [1083, 390] on label "No" at bounding box center [1243, 398] width 458 height 33
click at [609, 468] on button "Continue" at bounding box center [574, 462] width 73 height 29
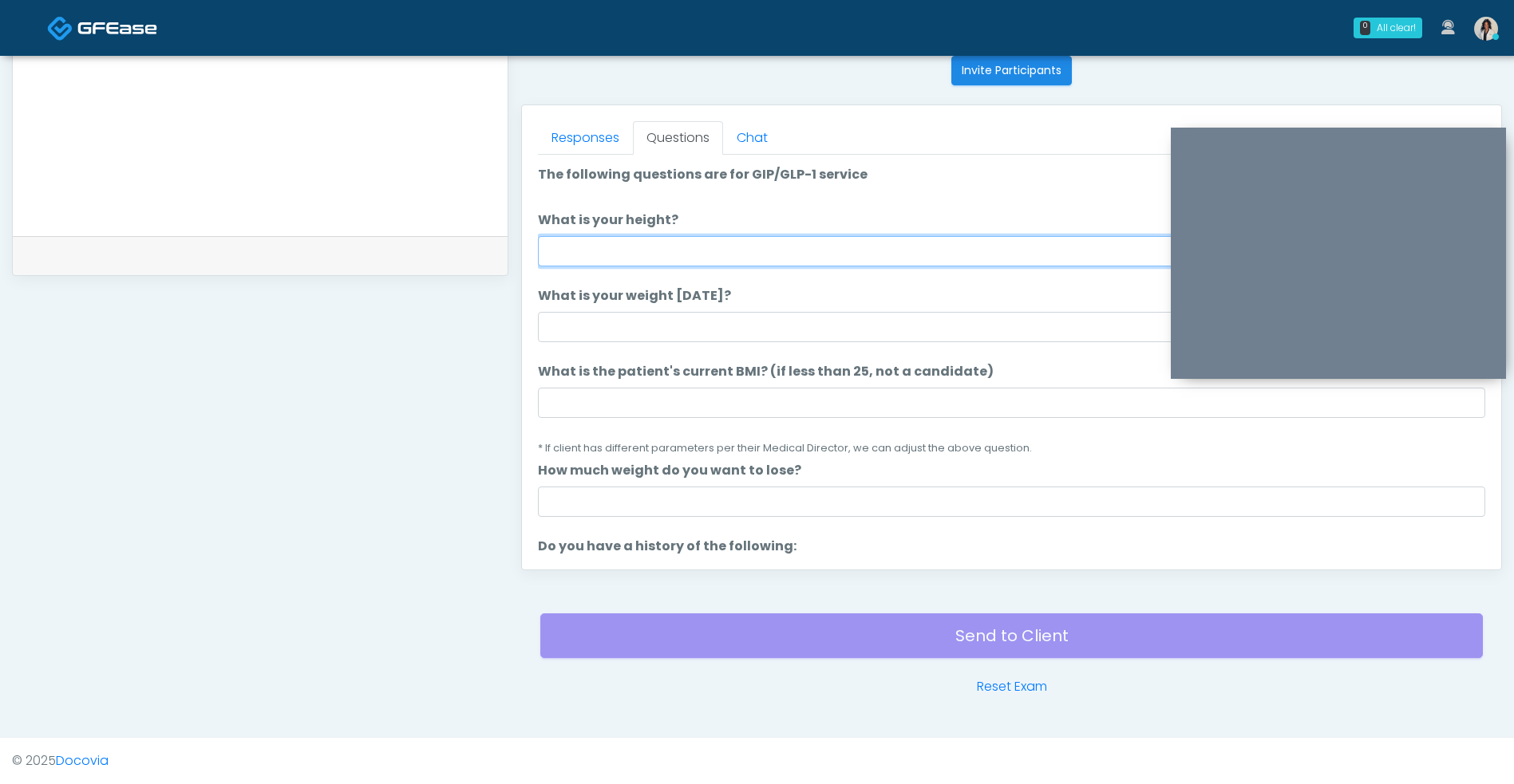
click at [766, 244] on input "What is your height?" at bounding box center [1011, 251] width 947 height 30
type input "****"
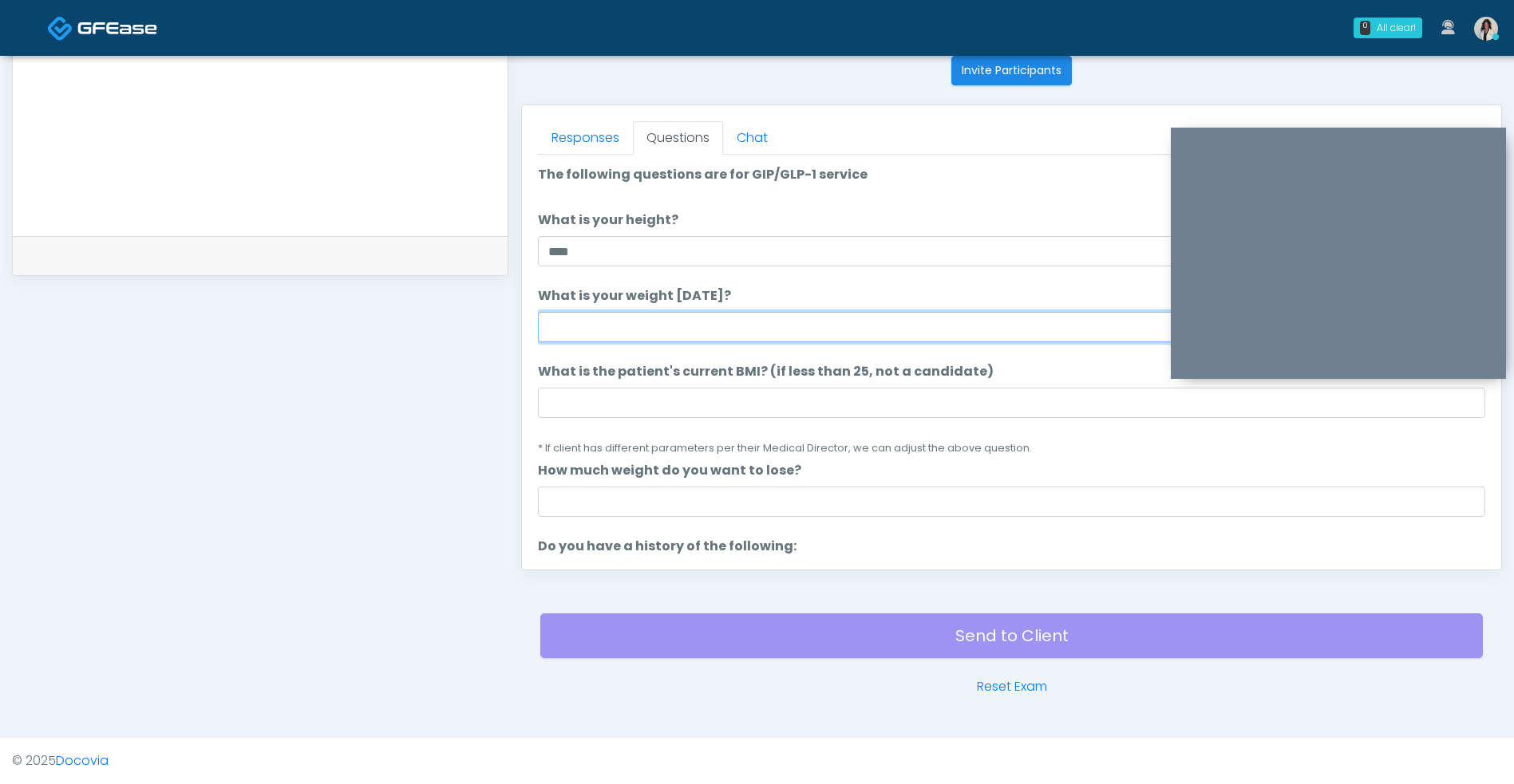
click at [773, 322] on input "What is your weight [DATE]?" at bounding box center [1011, 327] width 947 height 30
type input "***"
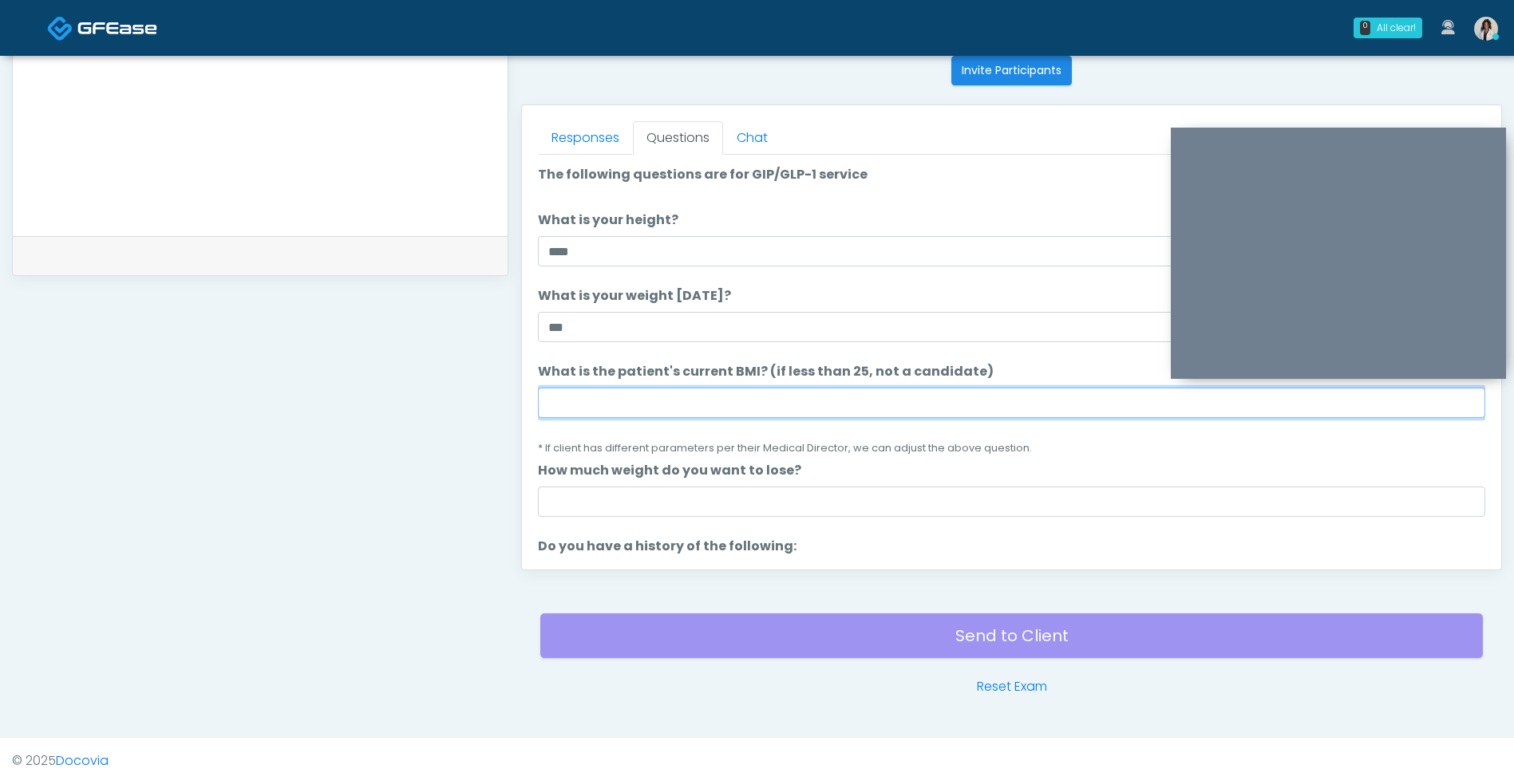
click at [905, 400] on input "What is the patient's current BMI? (if less than 25, not a candidate)" at bounding box center [1011, 402] width 947 height 30
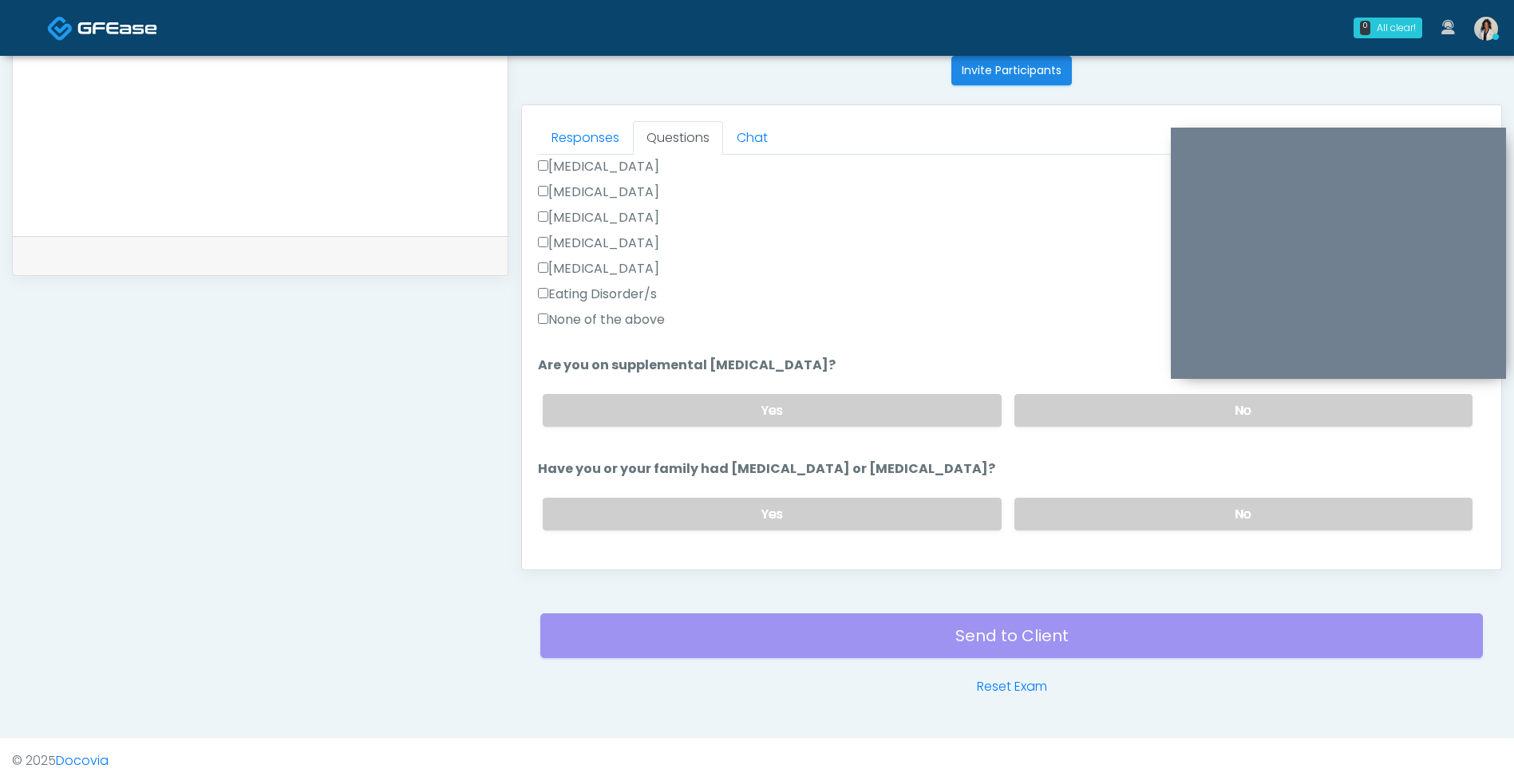
scroll to position [435, 0]
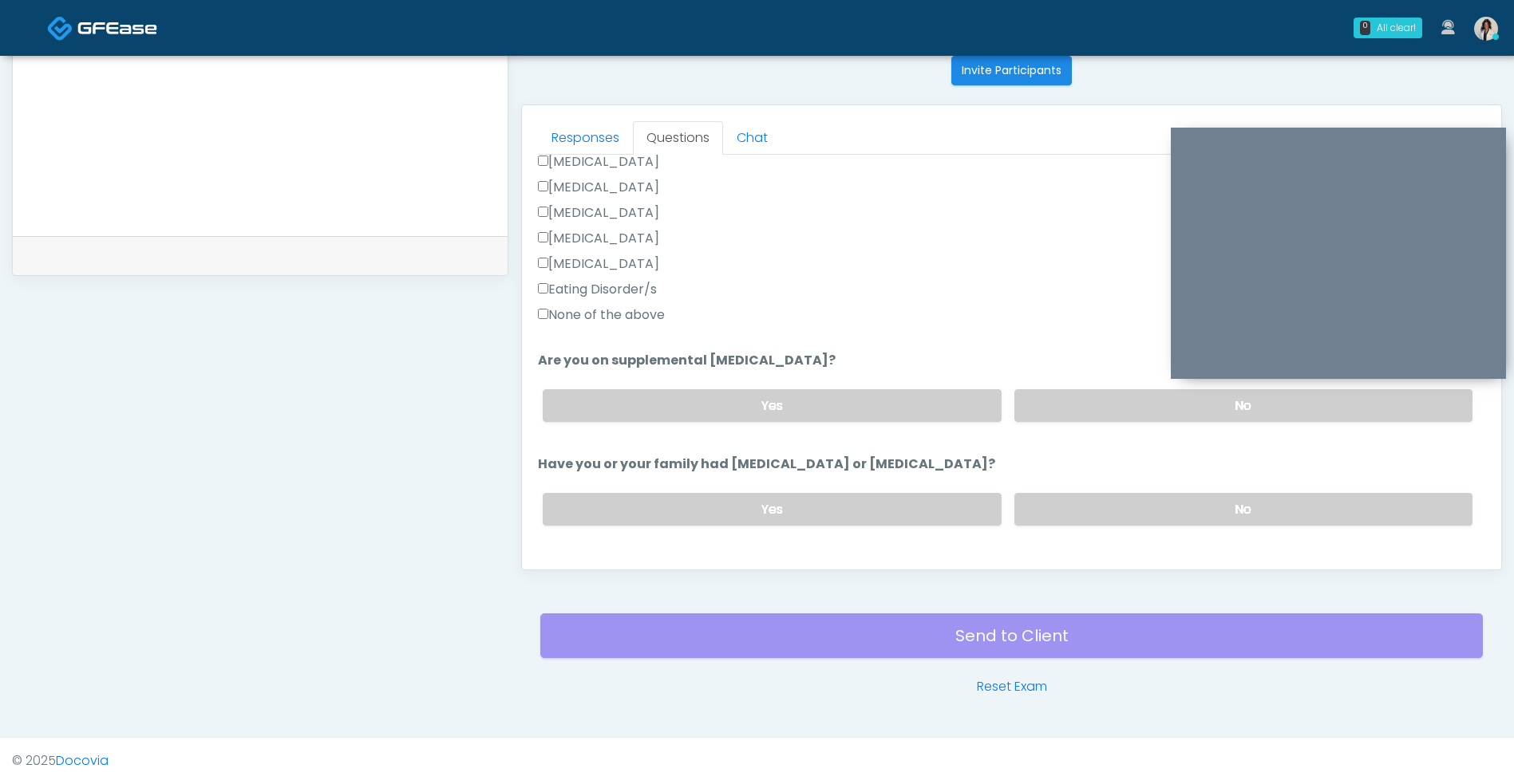
type input "****"
click at [874, 397] on label "Yes" at bounding box center [771, 405] width 458 height 33
click at [665, 314] on label "None of the above" at bounding box center [601, 315] width 127 height 19
click at [1063, 389] on label "No" at bounding box center [1243, 405] width 458 height 33
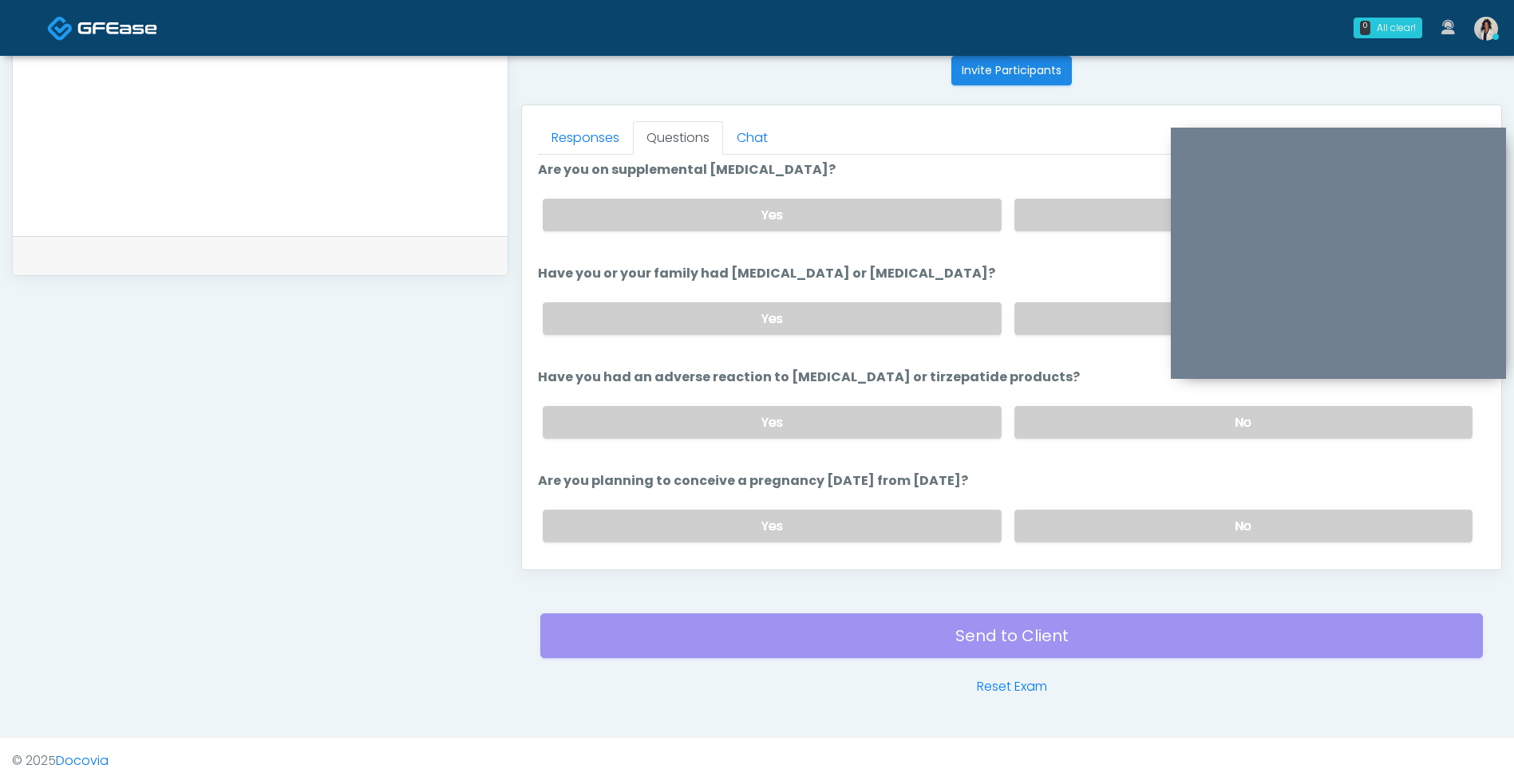
click at [1087, 310] on label "No" at bounding box center [1243, 318] width 458 height 33
click at [1091, 434] on label "No" at bounding box center [1243, 422] width 458 height 33
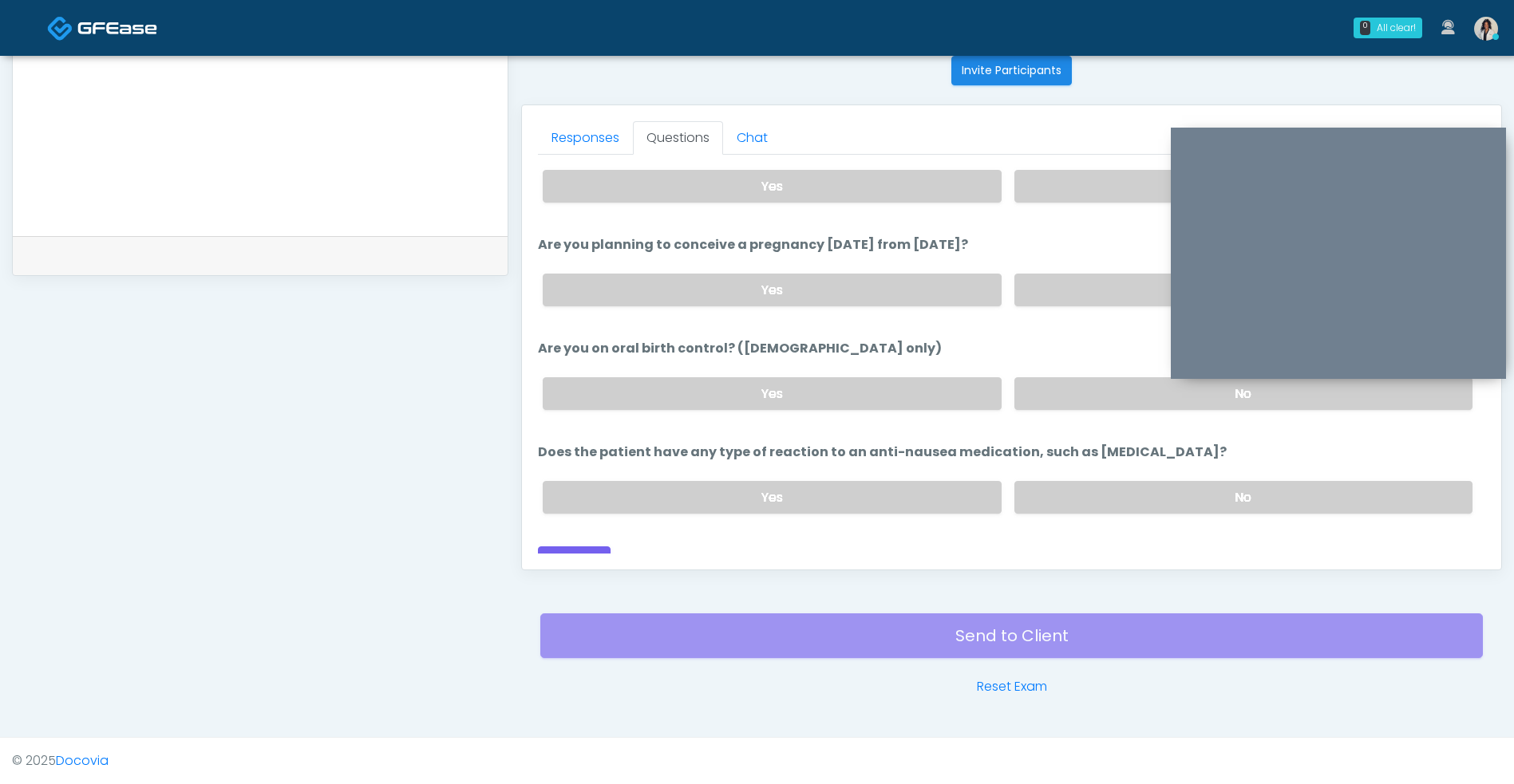
scroll to position [872, 0]
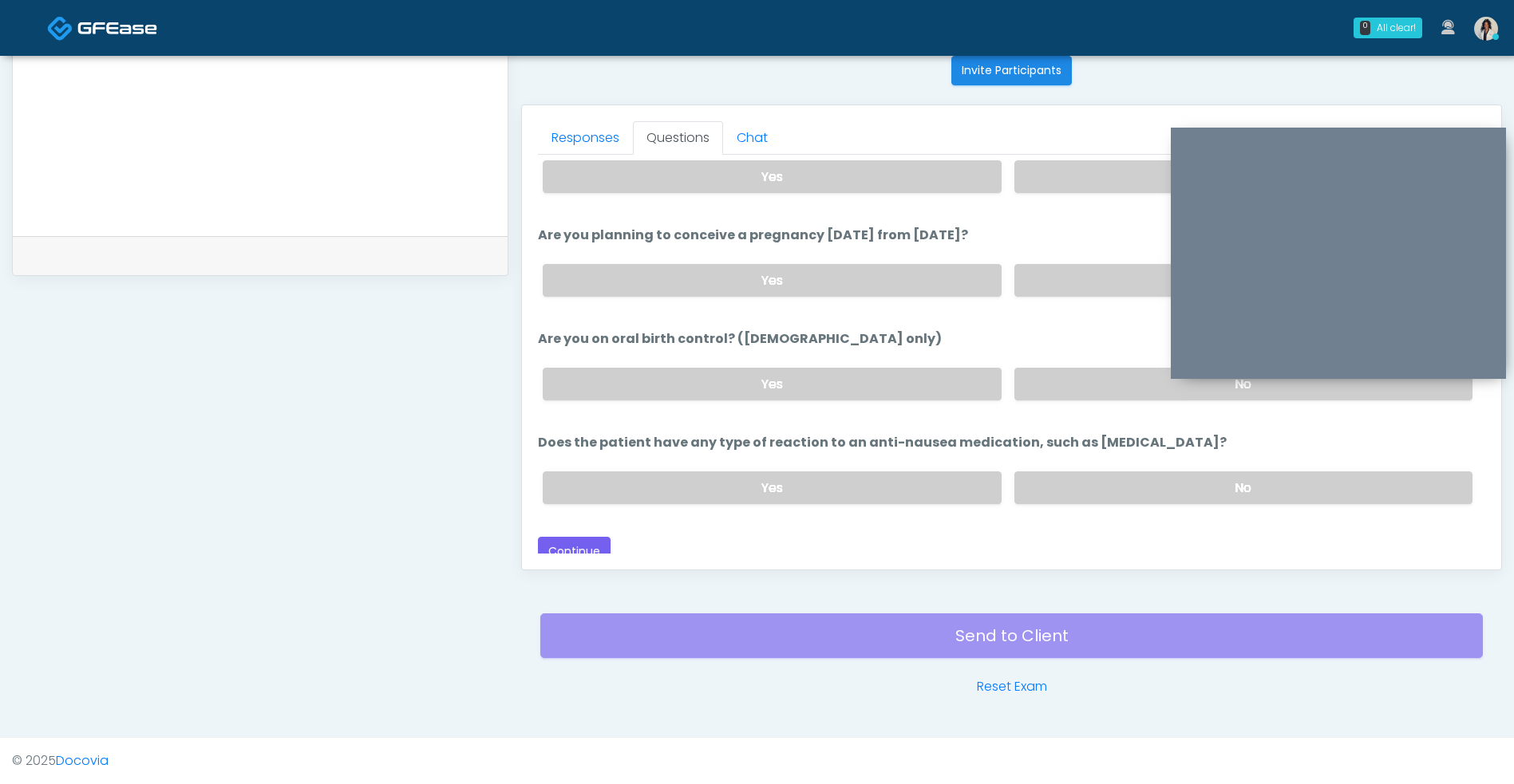
click at [1090, 400] on label "No" at bounding box center [1243, 384] width 458 height 33
click at [1100, 488] on label "No" at bounding box center [1243, 487] width 458 height 33
click at [1090, 267] on label "No" at bounding box center [1243, 280] width 458 height 33
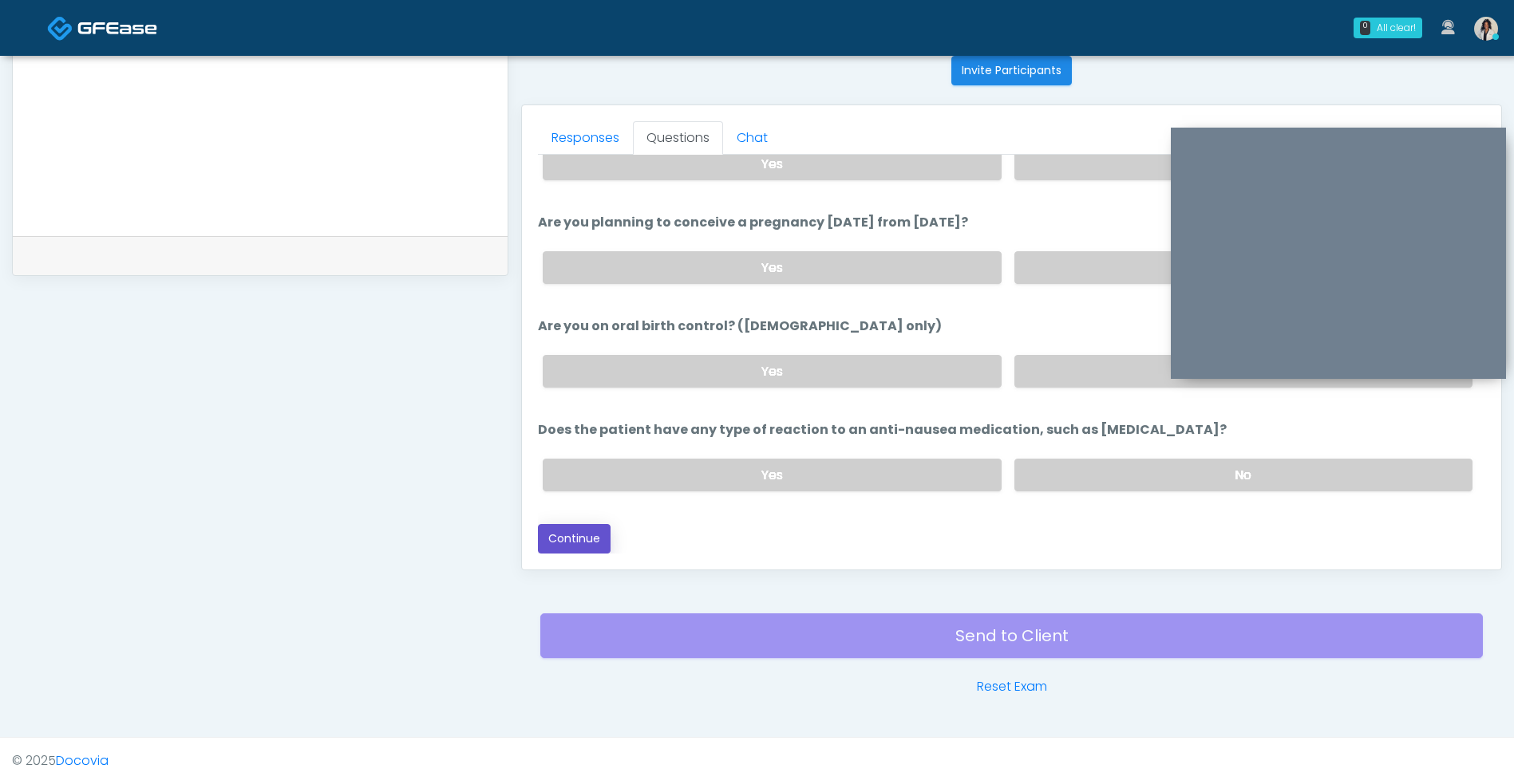
click at [599, 548] on button "Continue" at bounding box center [574, 538] width 73 height 29
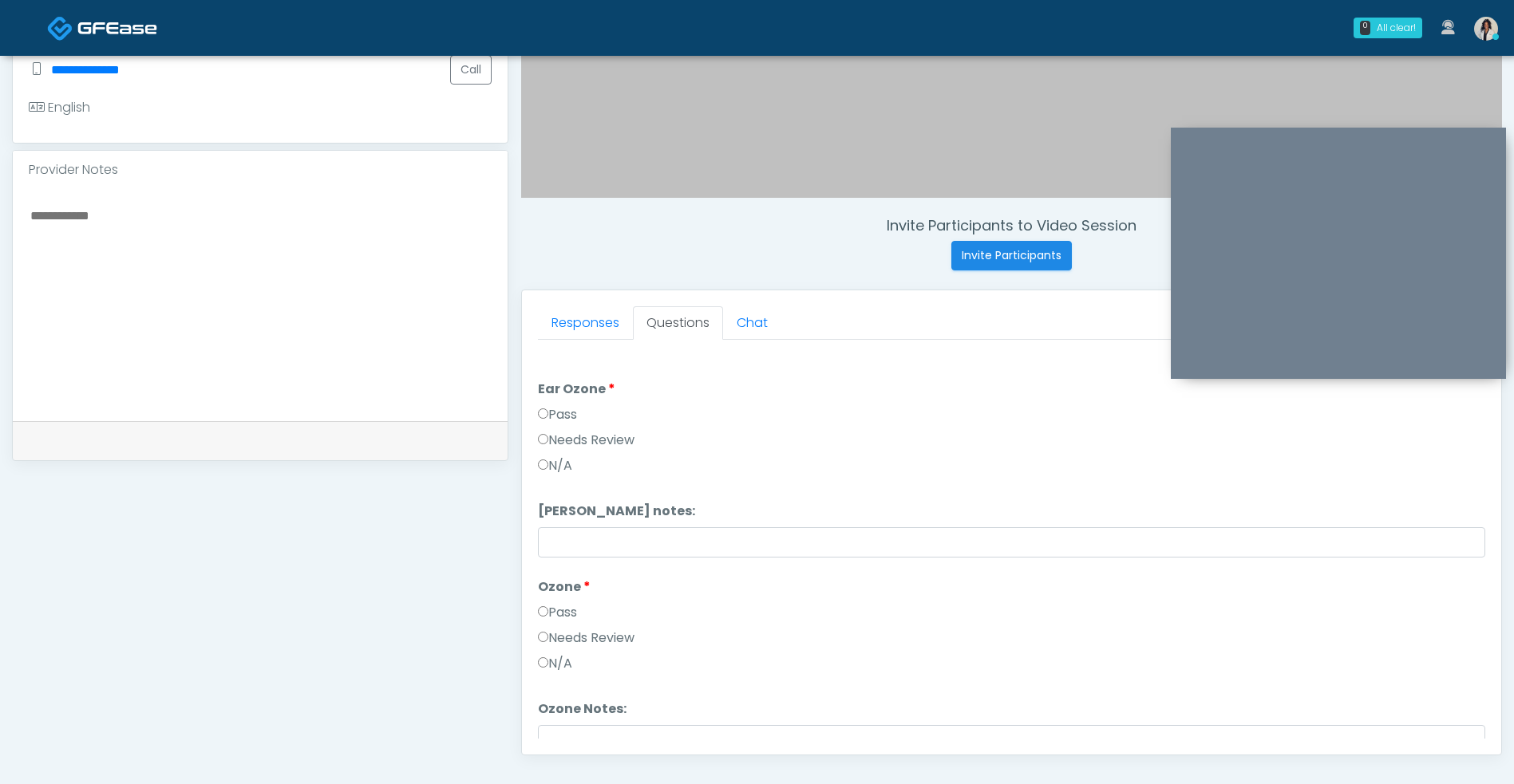
scroll to position [443, 0]
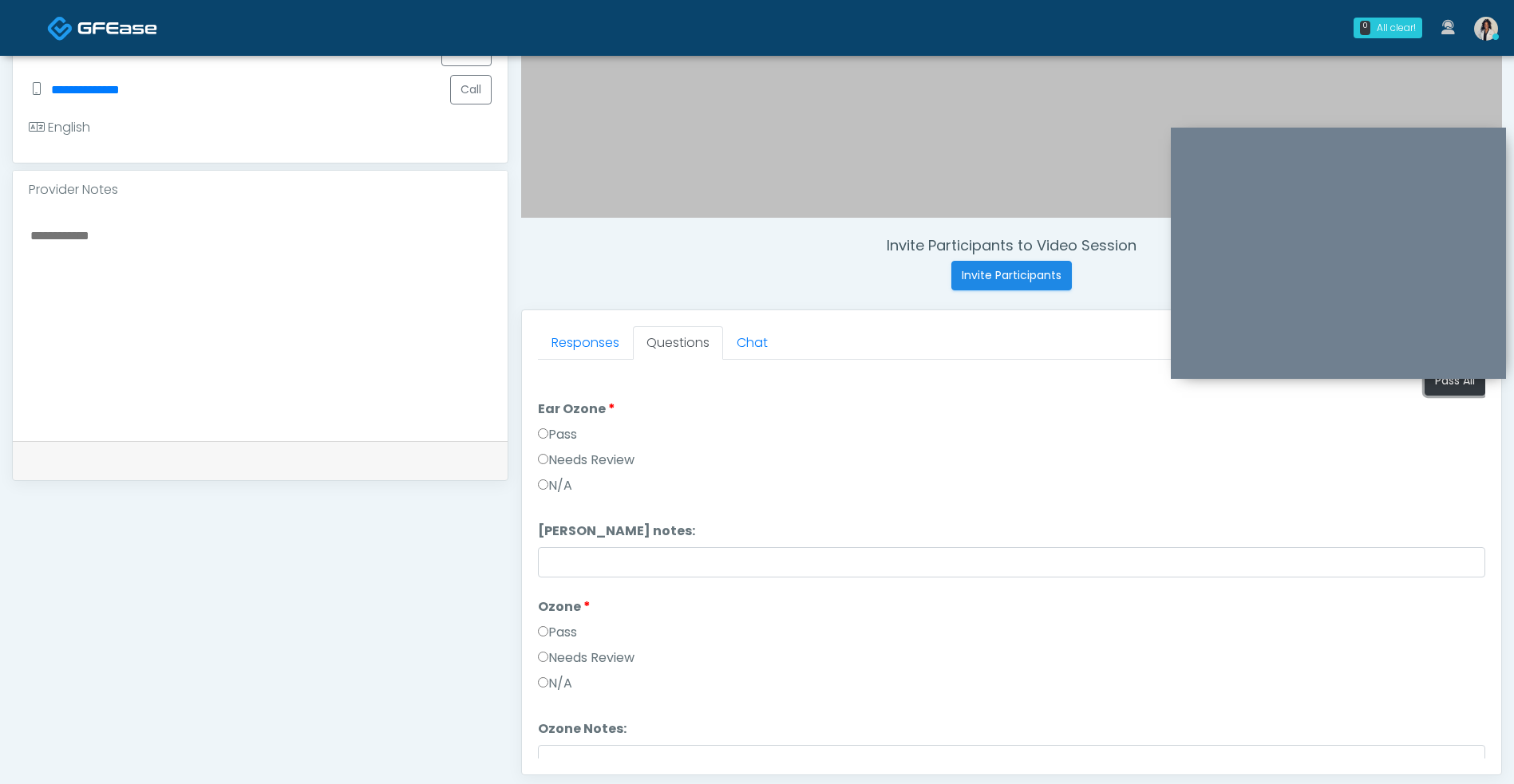
click at [1453, 385] on button "Pass All" at bounding box center [1455, 380] width 60 height 29
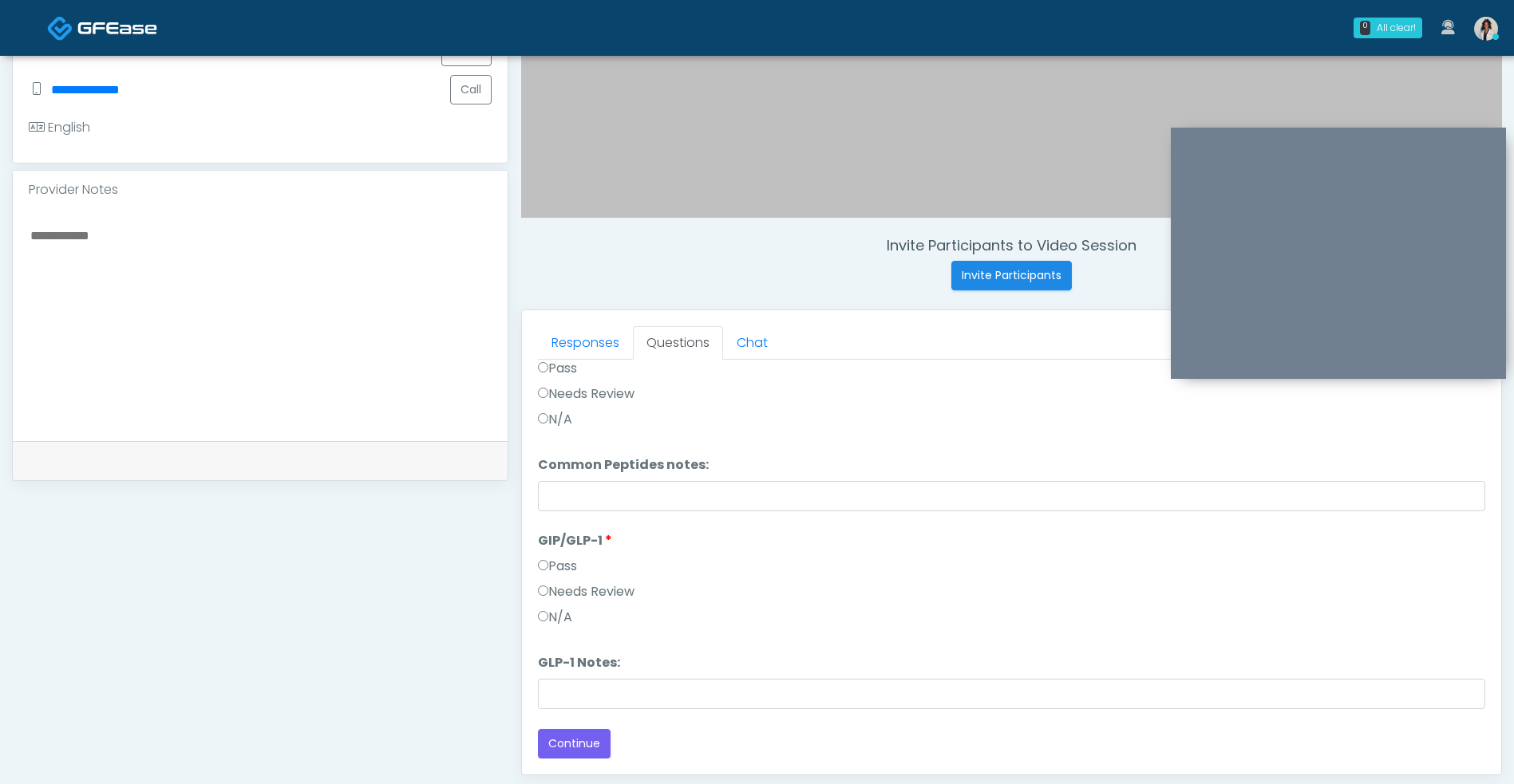
scroll to position [648, 0]
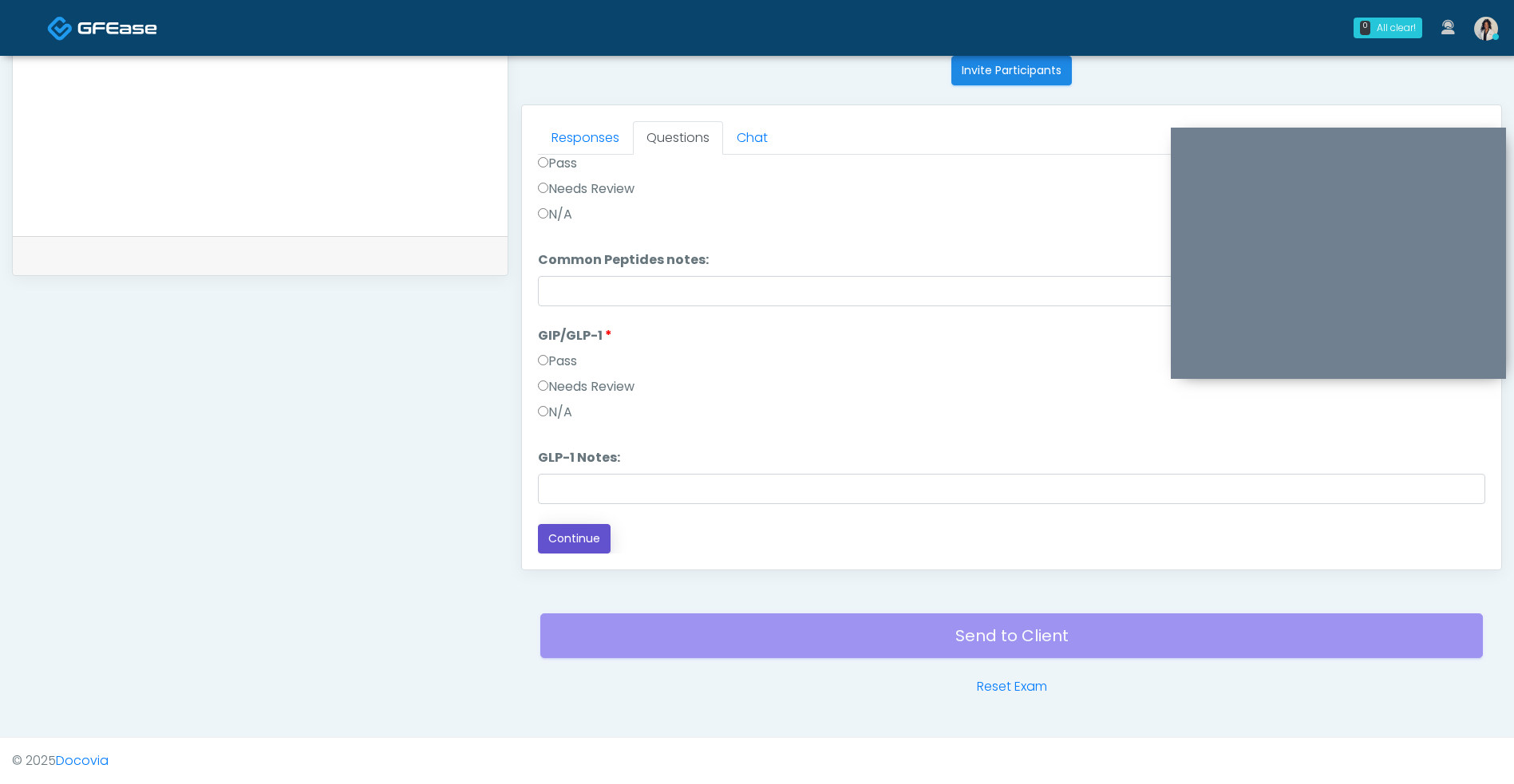
click at [598, 546] on button "Continue" at bounding box center [574, 538] width 73 height 29
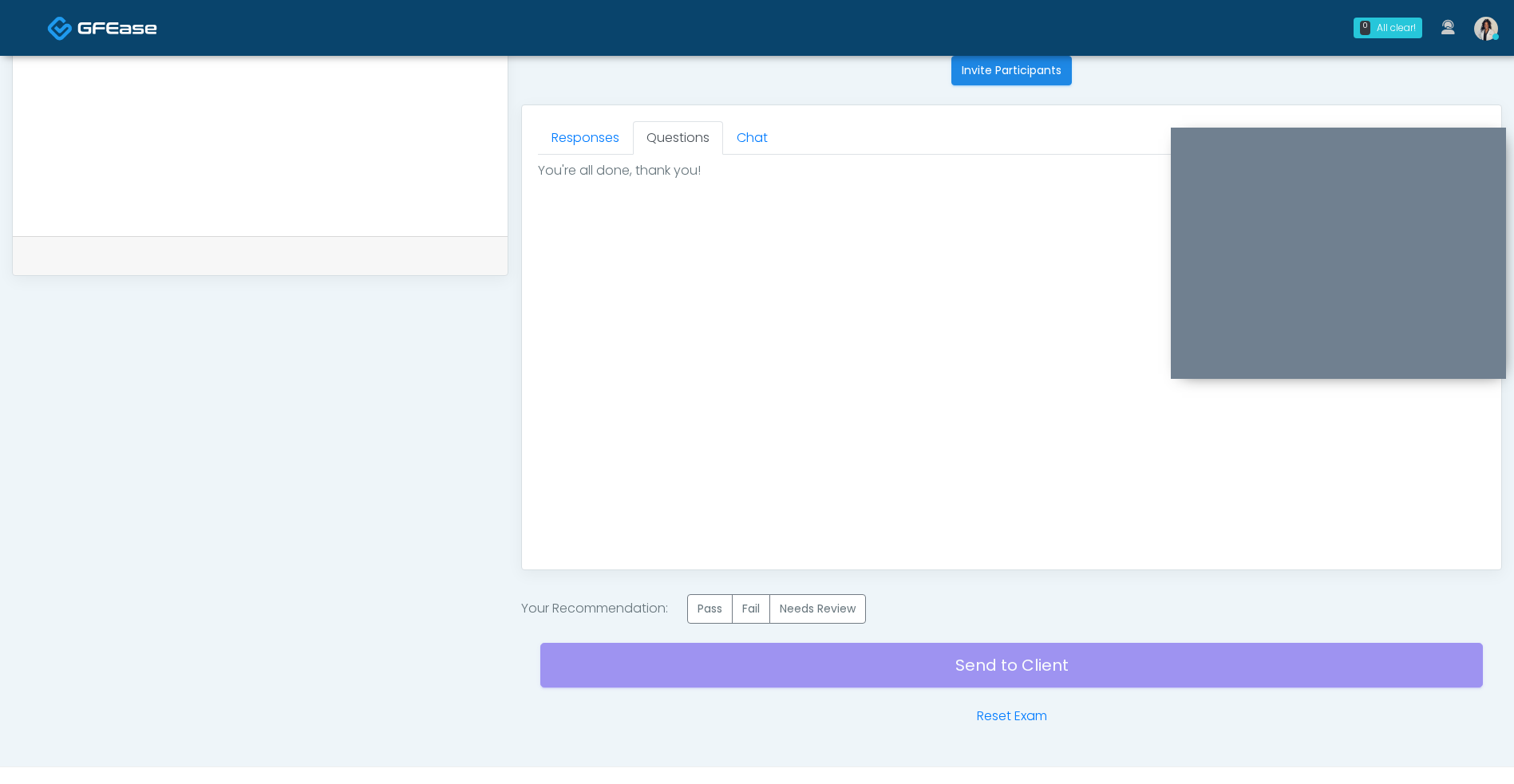
click at [723, 621] on label "Pass" at bounding box center [709, 609] width 45 height 29
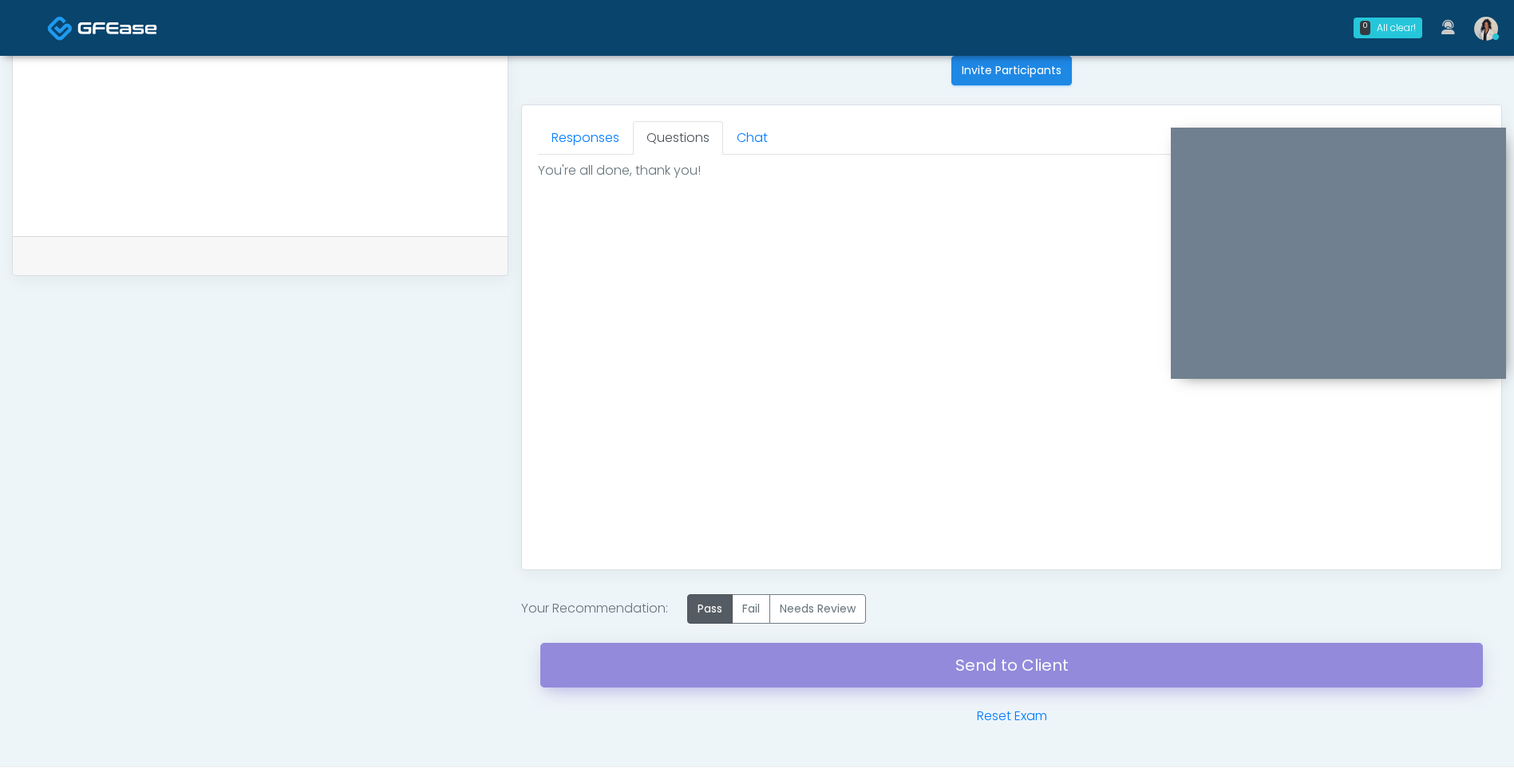
click at [779, 663] on link "Send to Client" at bounding box center [1011, 664] width 942 height 44
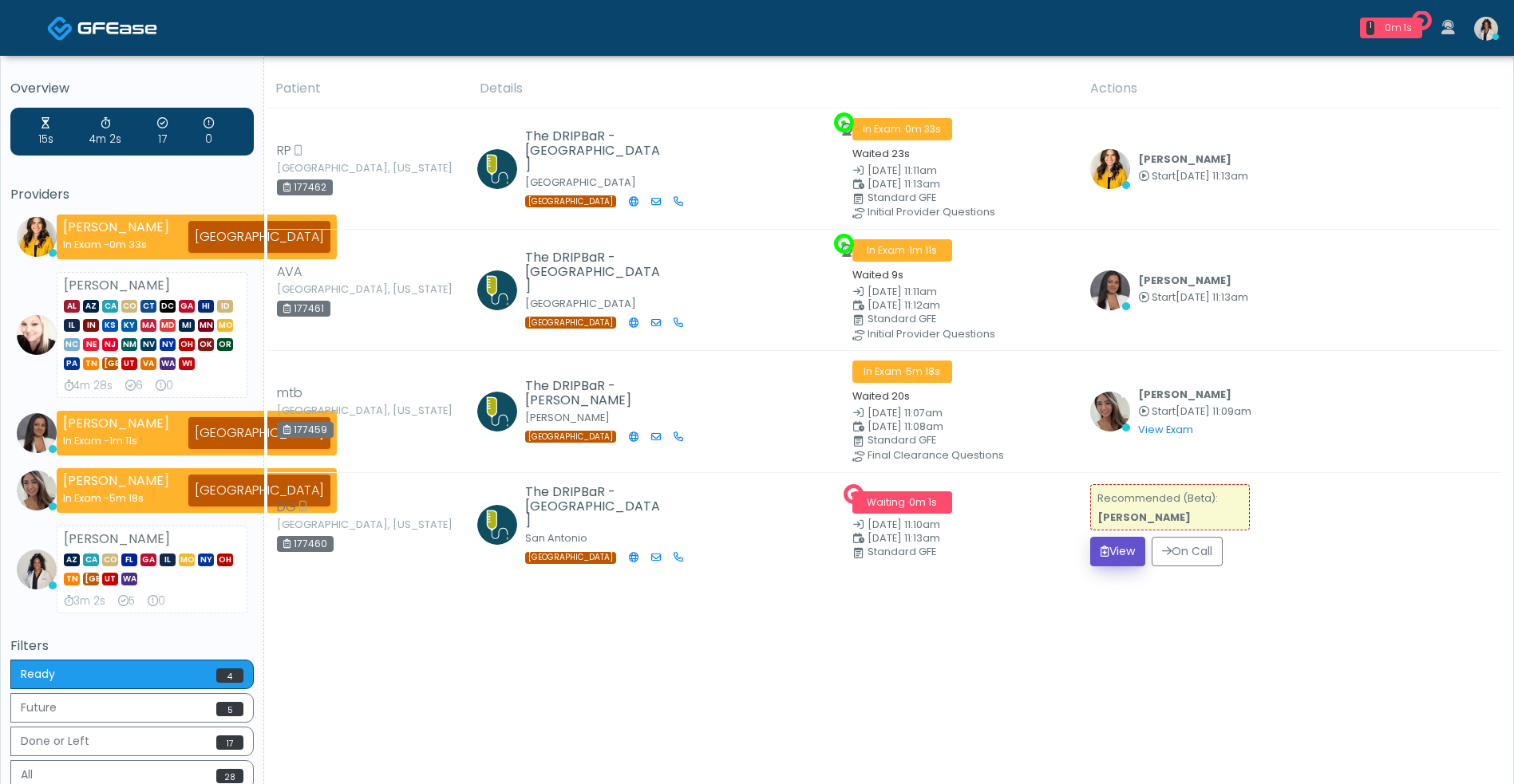
click at [1134, 561] on button "View" at bounding box center [1118, 551] width 55 height 29
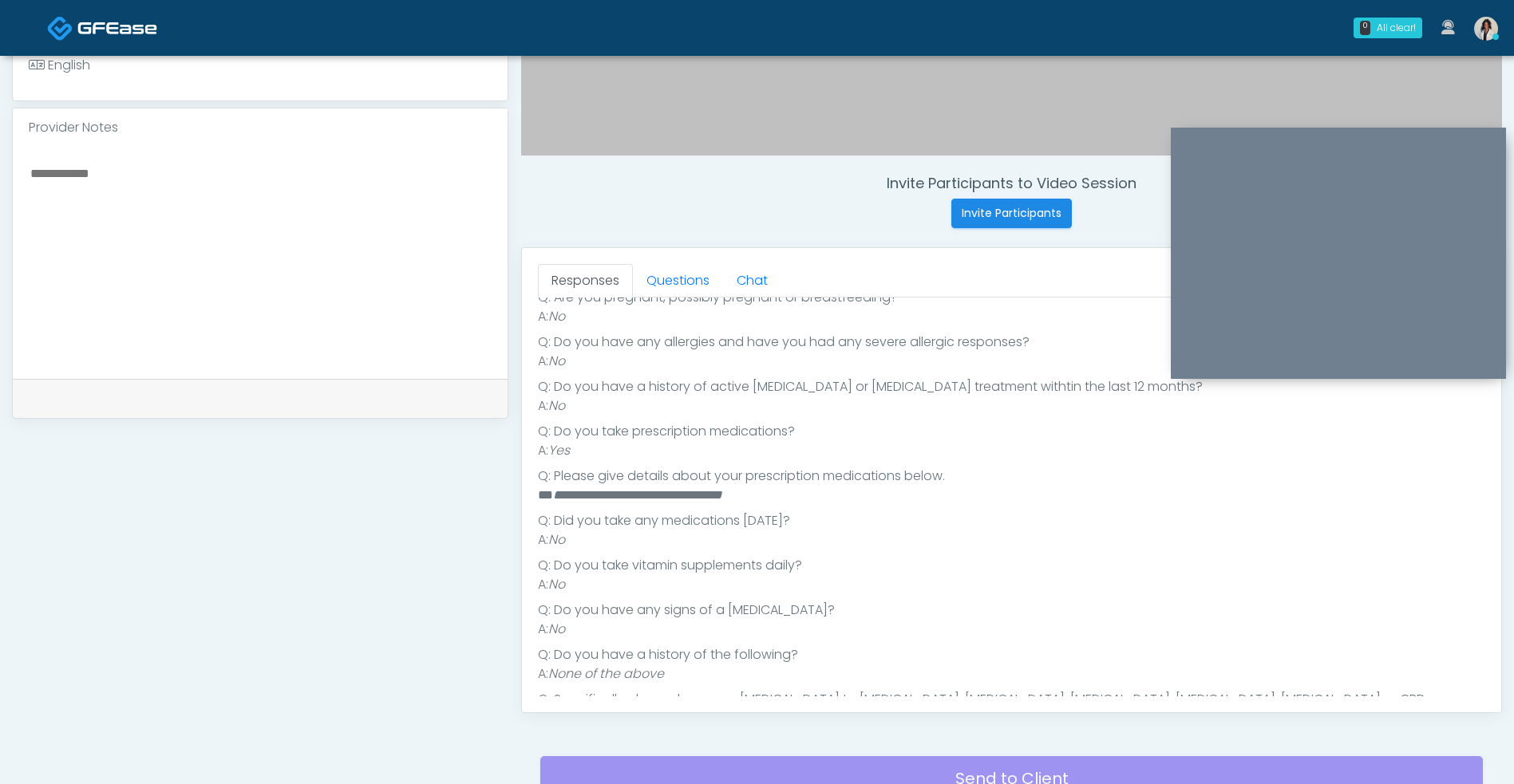
scroll to position [321, 0]
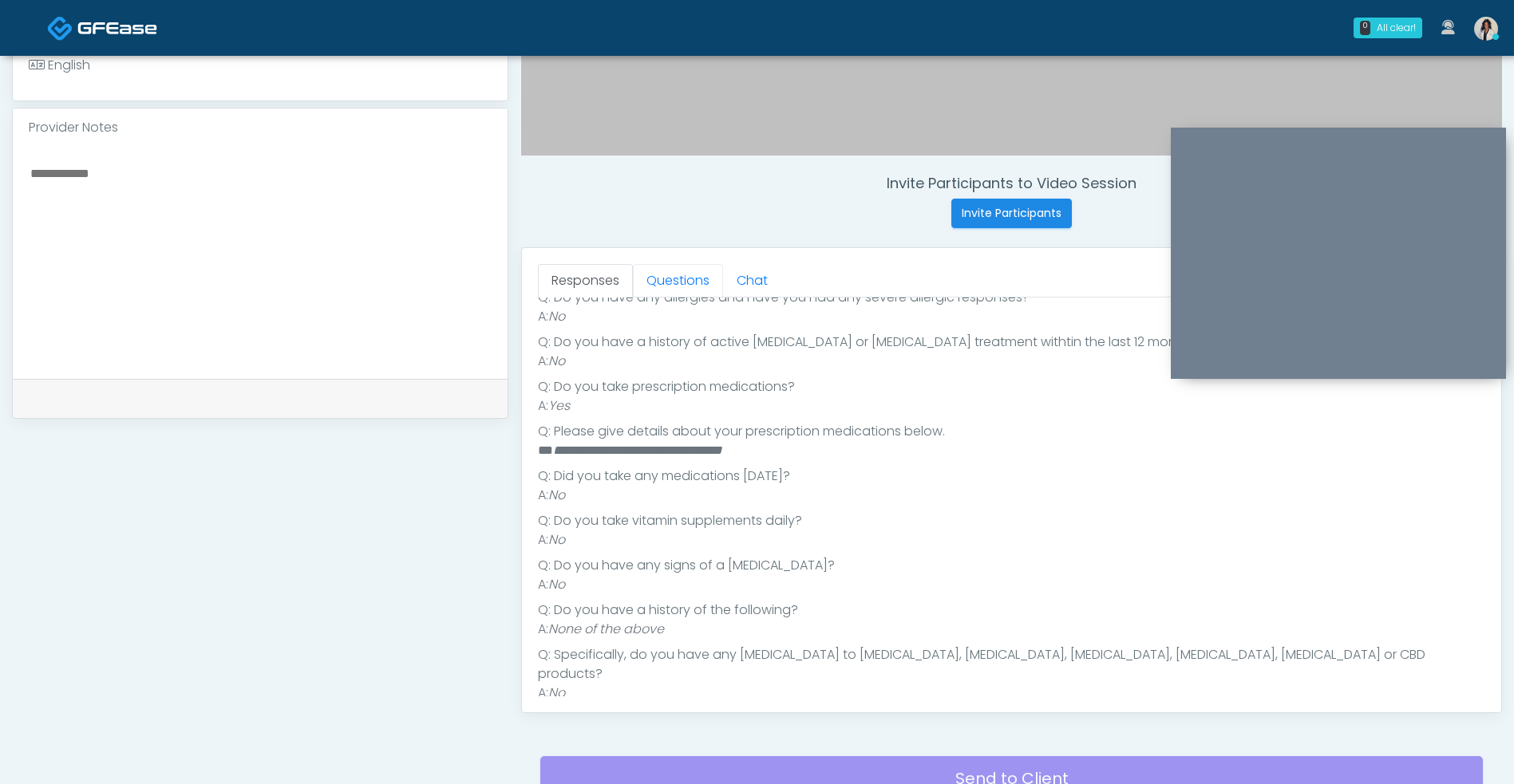
click at [694, 282] on link "Questions" at bounding box center [678, 281] width 90 height 34
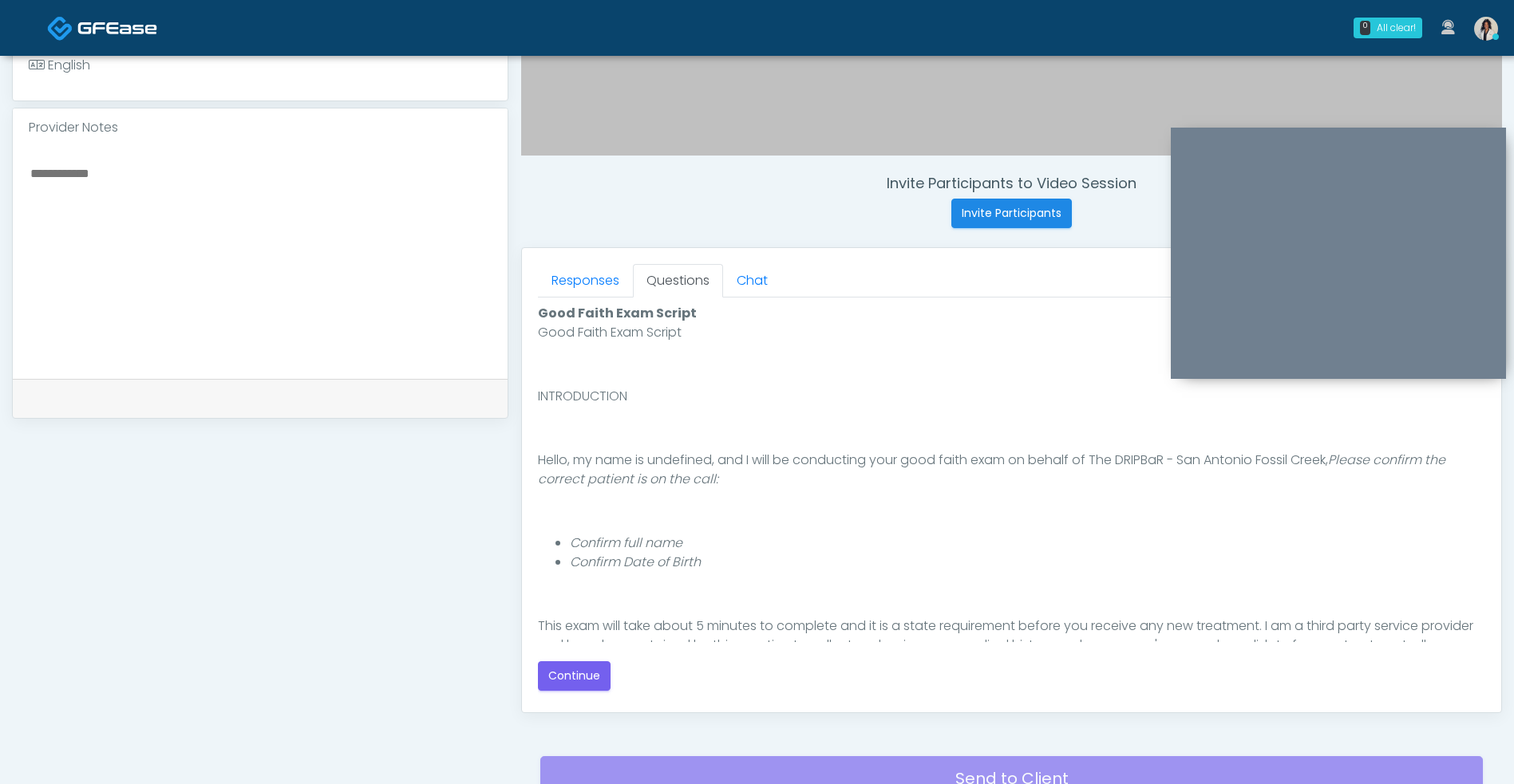
scroll to position [0, 0]
click at [605, 679] on button "Continue" at bounding box center [574, 675] width 73 height 29
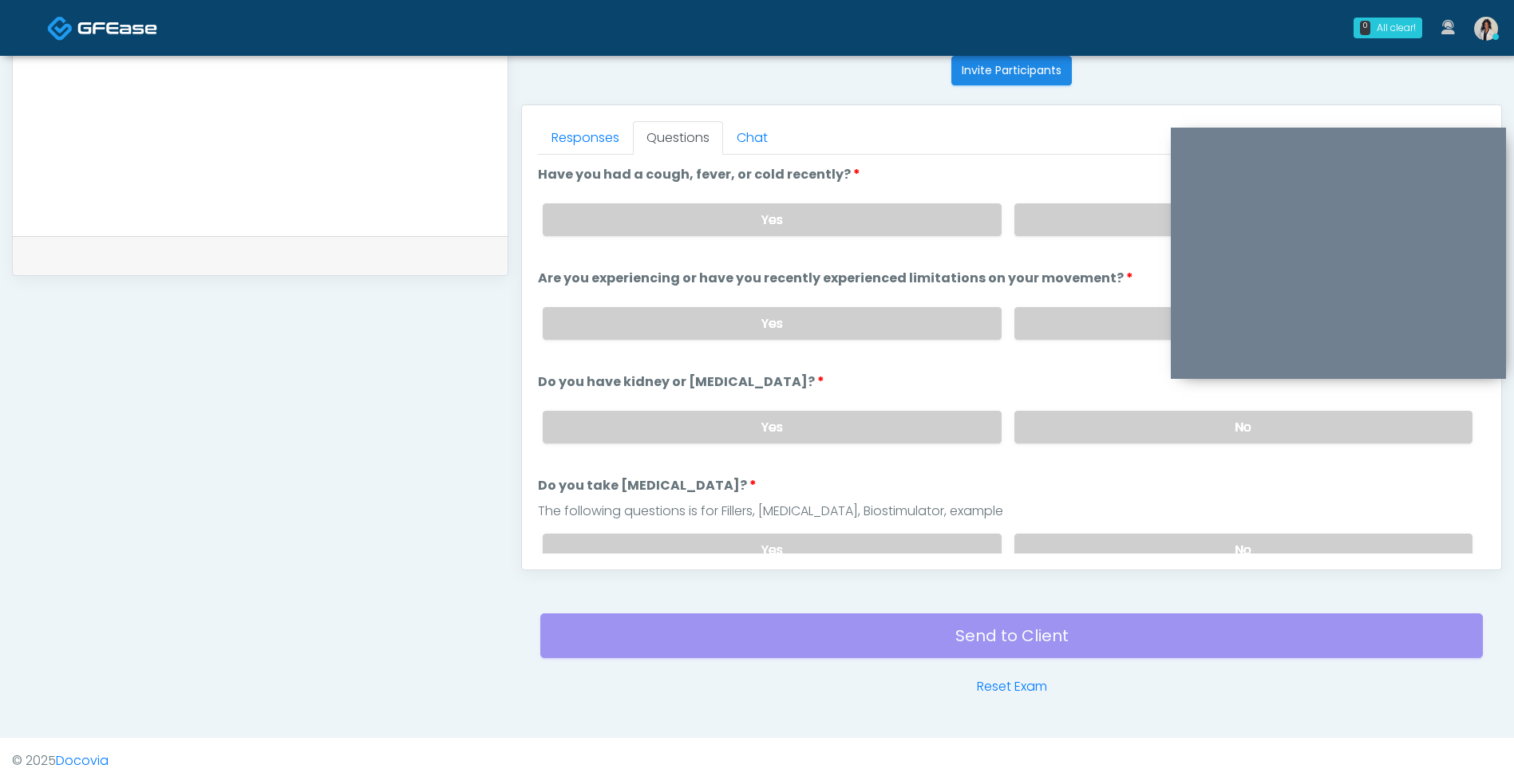
click at [1096, 230] on label "No" at bounding box center [1243, 220] width 458 height 33
click at [1087, 337] on label "No" at bounding box center [1243, 323] width 458 height 33
click at [1068, 441] on label "No" at bounding box center [1243, 427] width 458 height 33
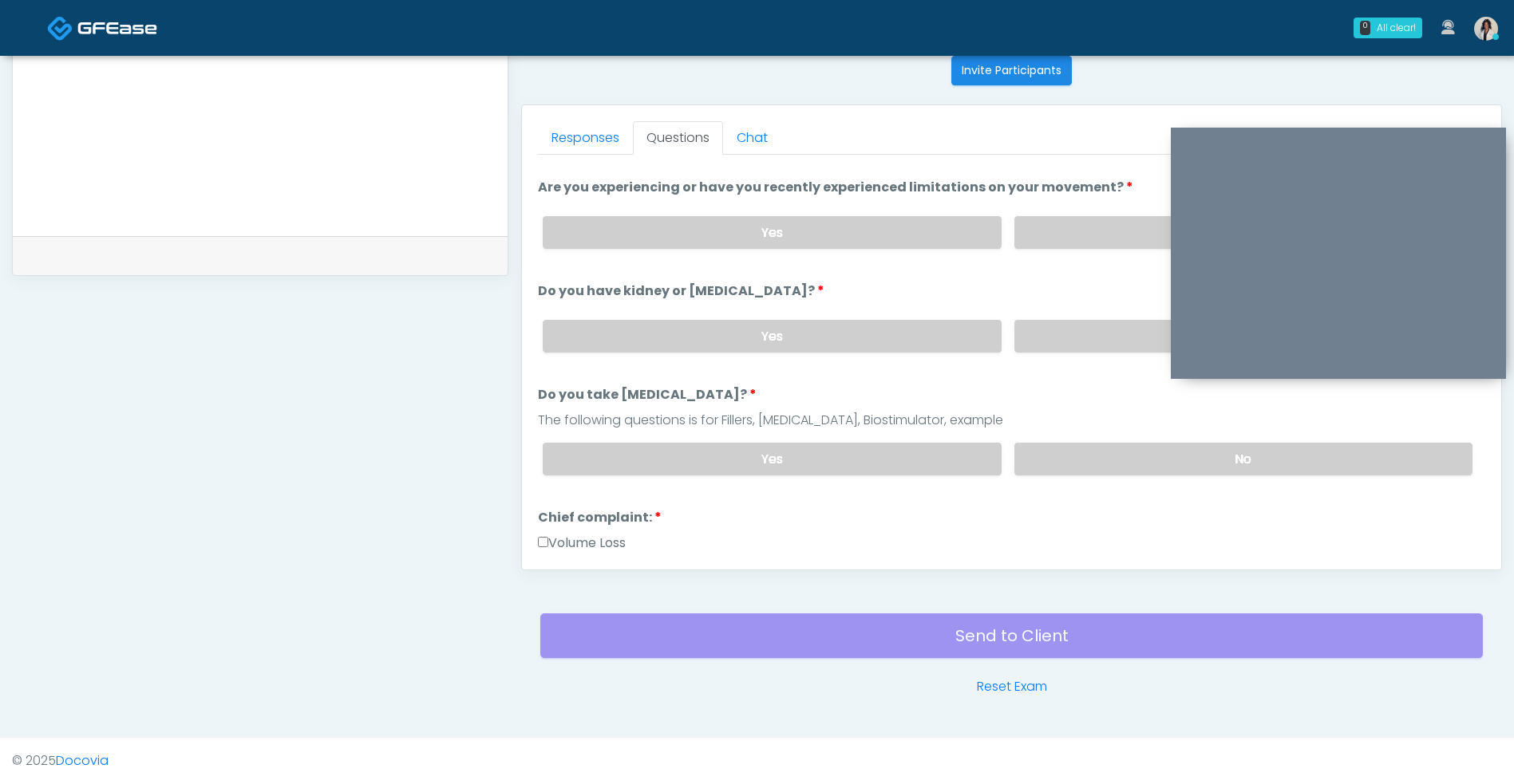
scroll to position [101, 0]
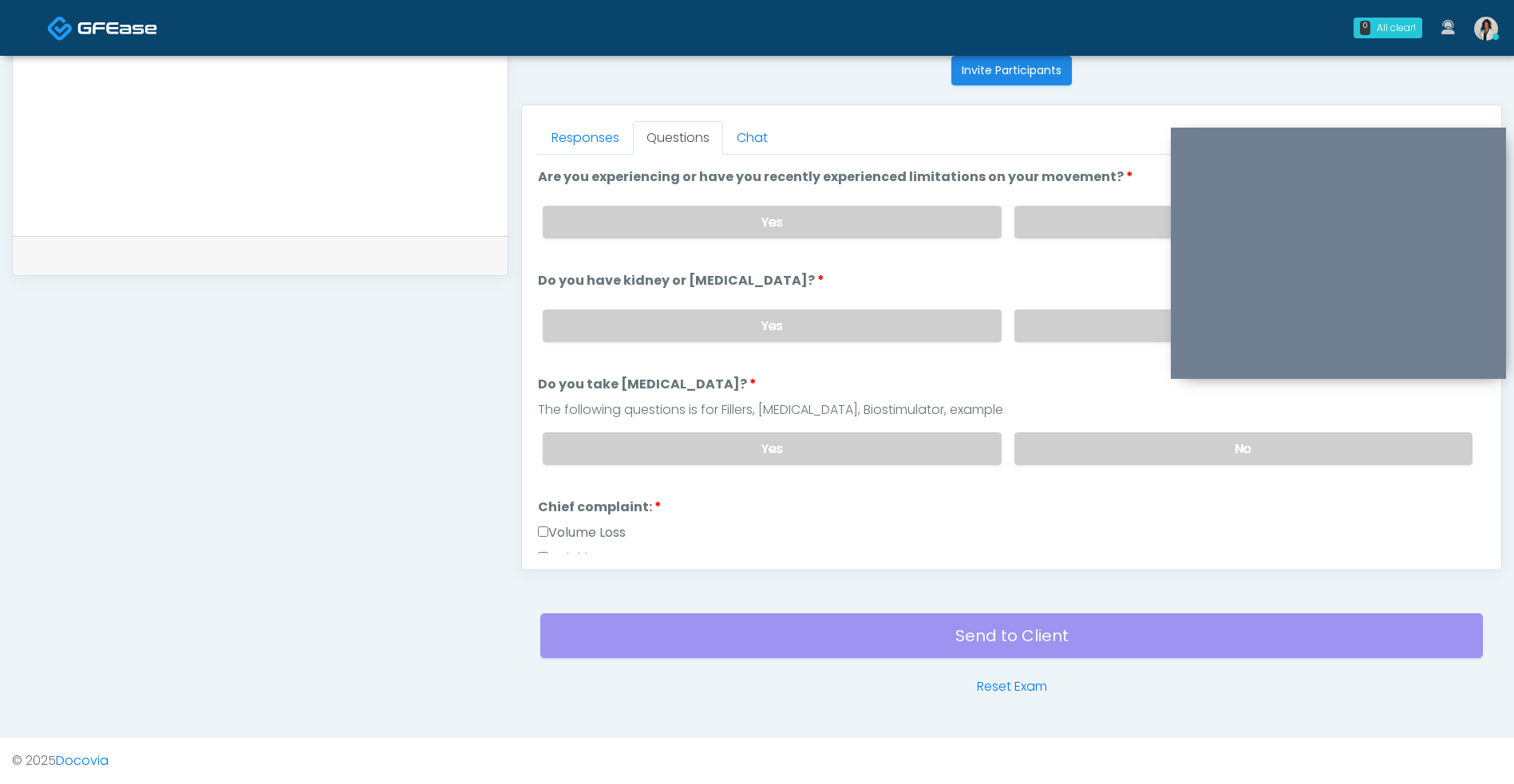
click at [1078, 462] on label "No" at bounding box center [1243, 448] width 458 height 33
click at [605, 126] on link "Responses" at bounding box center [585, 138] width 95 height 34
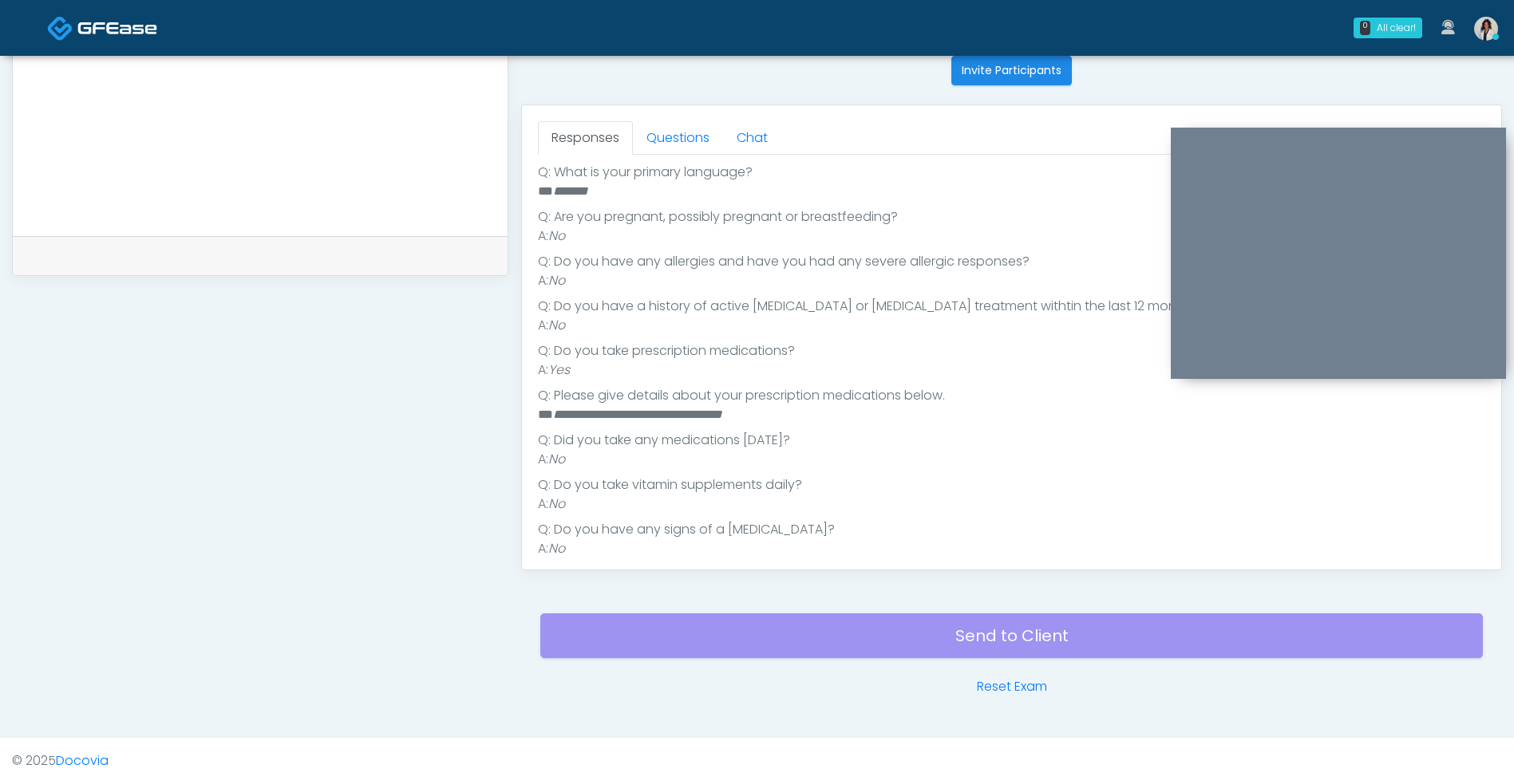
scroll to position [321, 0]
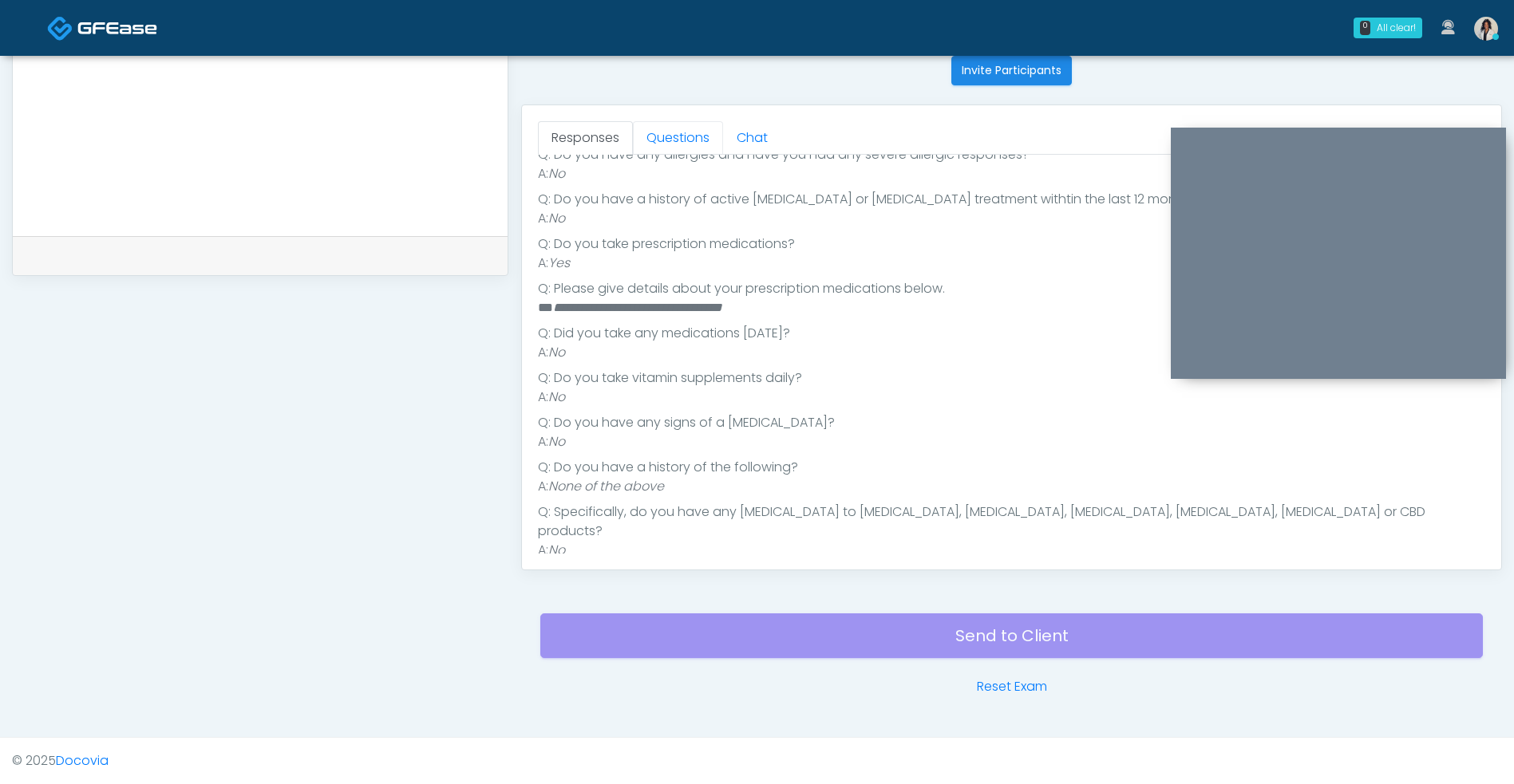
click at [689, 138] on link "Questions" at bounding box center [678, 138] width 90 height 34
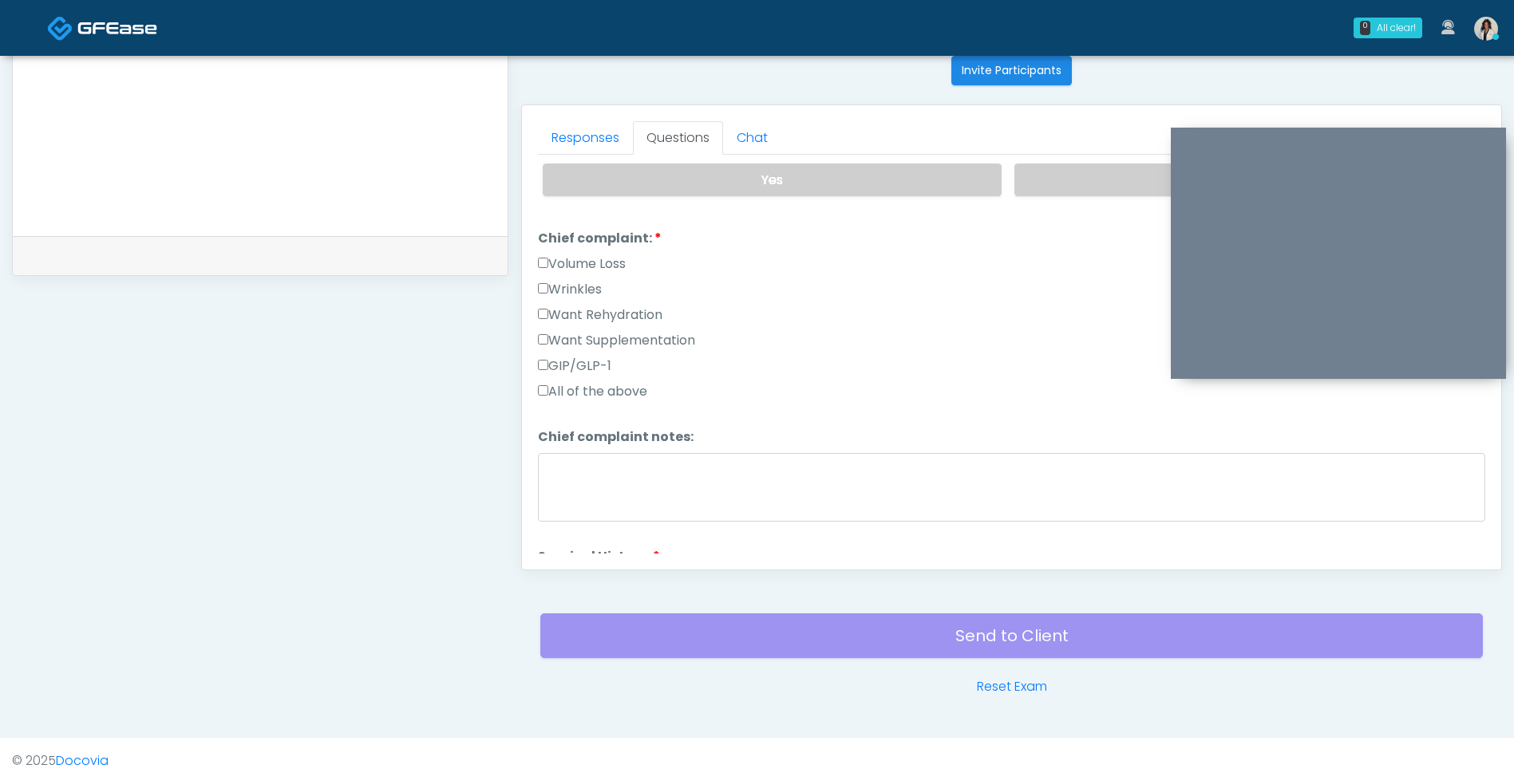
scroll to position [355, 0]
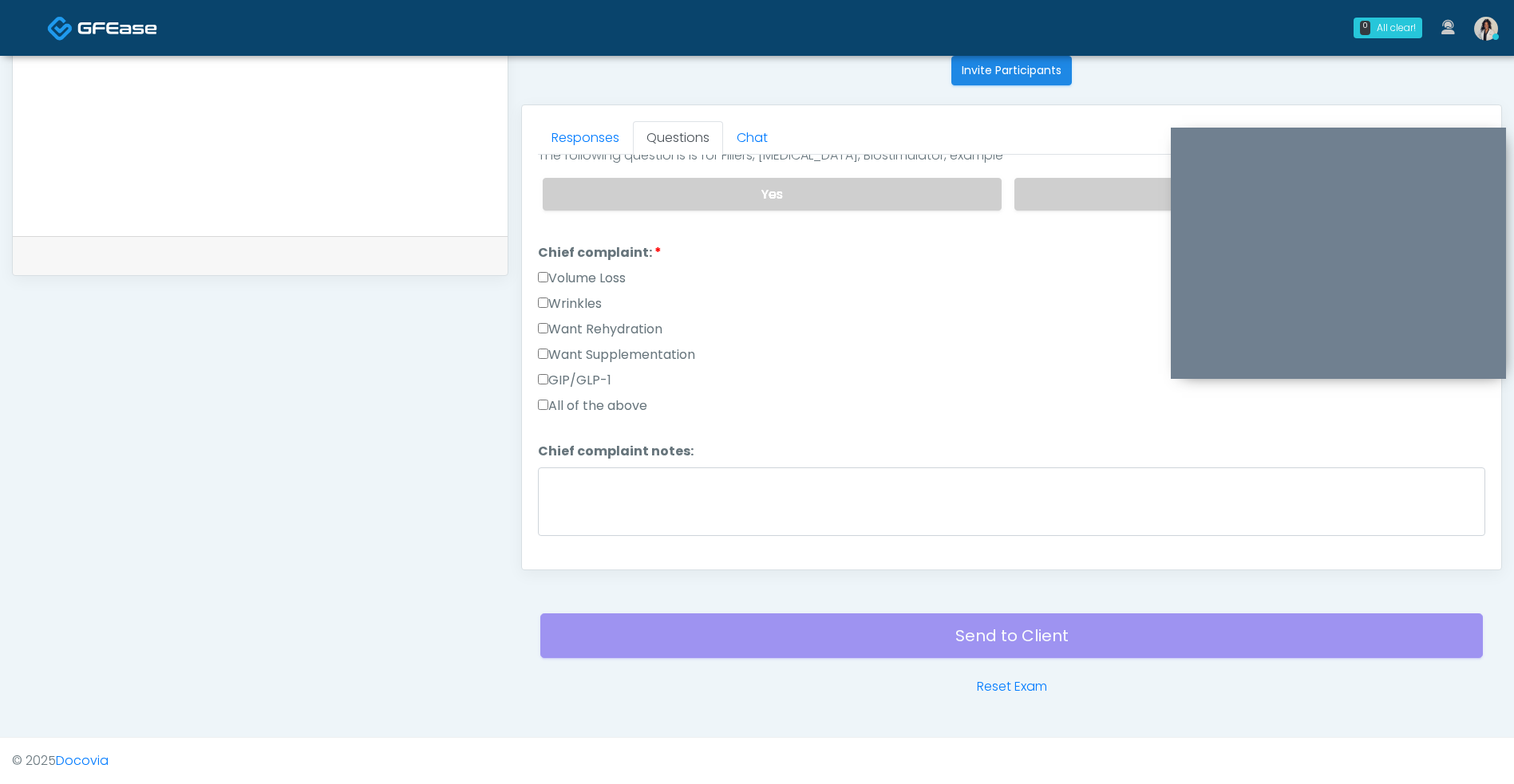
click at [662, 326] on label "Want Rehydration" at bounding box center [600, 330] width 124 height 19
click at [678, 362] on label "Want Supplementation" at bounding box center [616, 355] width 157 height 19
click at [650, 326] on label "Want Rehydration" at bounding box center [600, 330] width 124 height 19
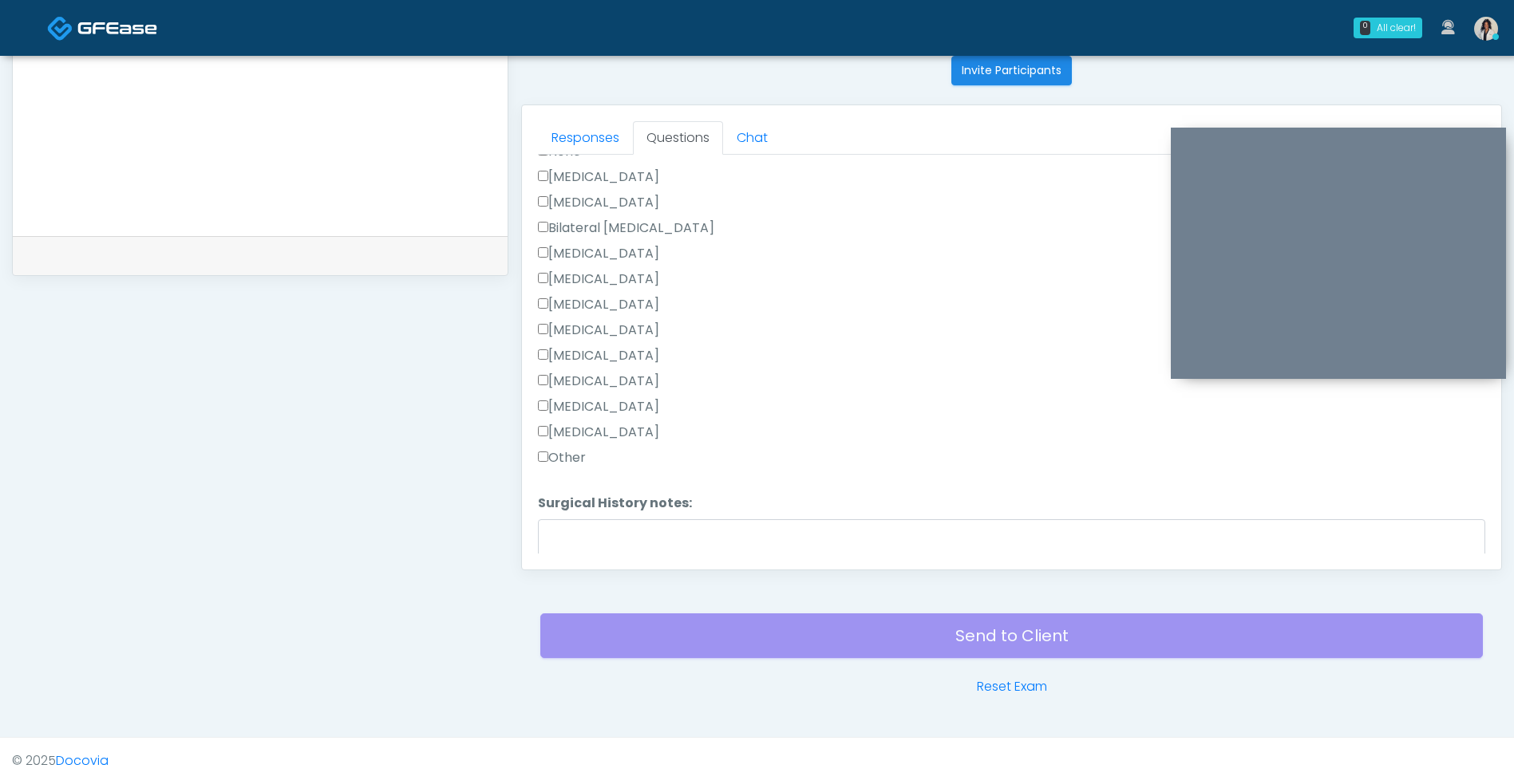
scroll to position [773, 0]
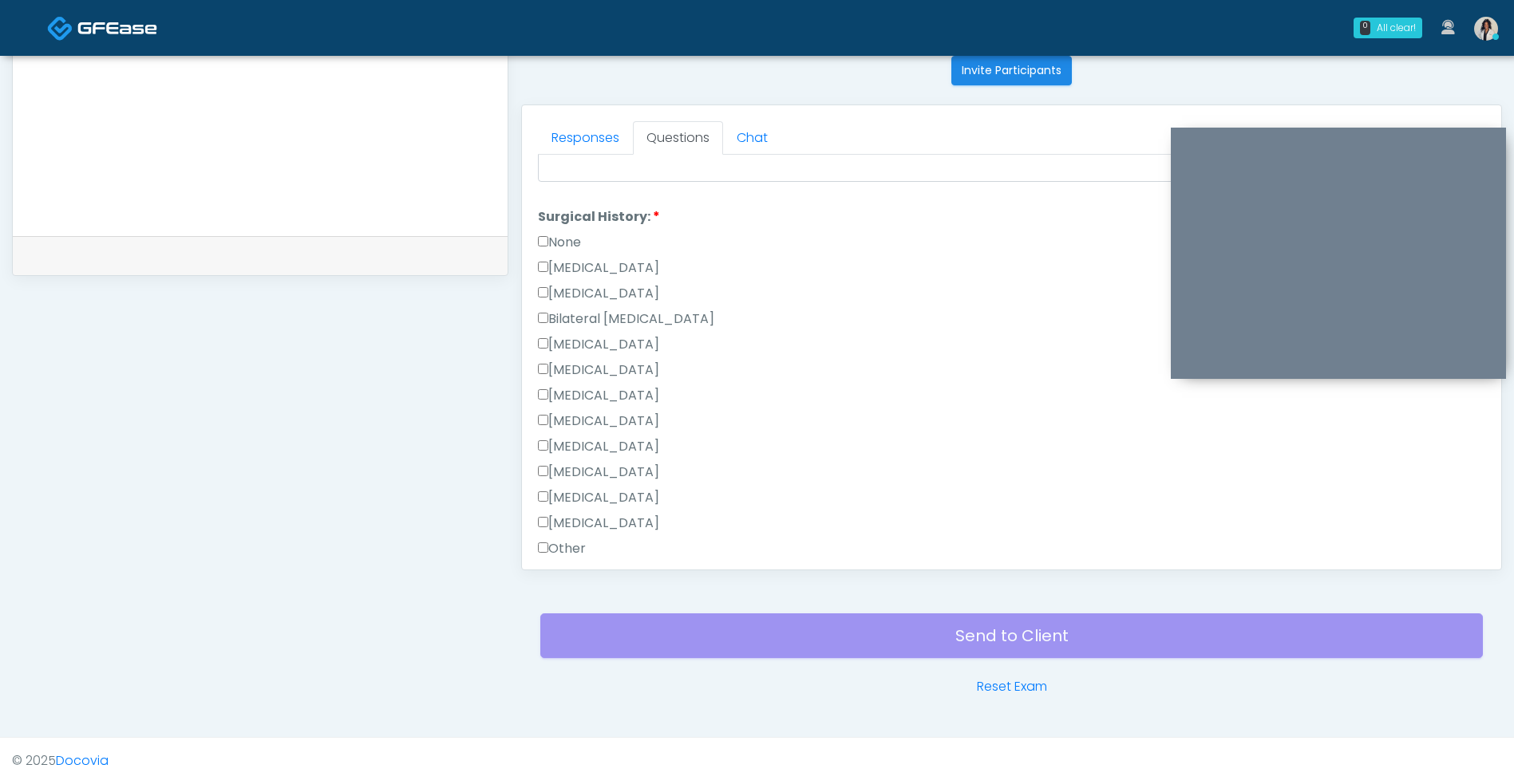
click at [576, 245] on label "None" at bounding box center [559, 243] width 43 height 19
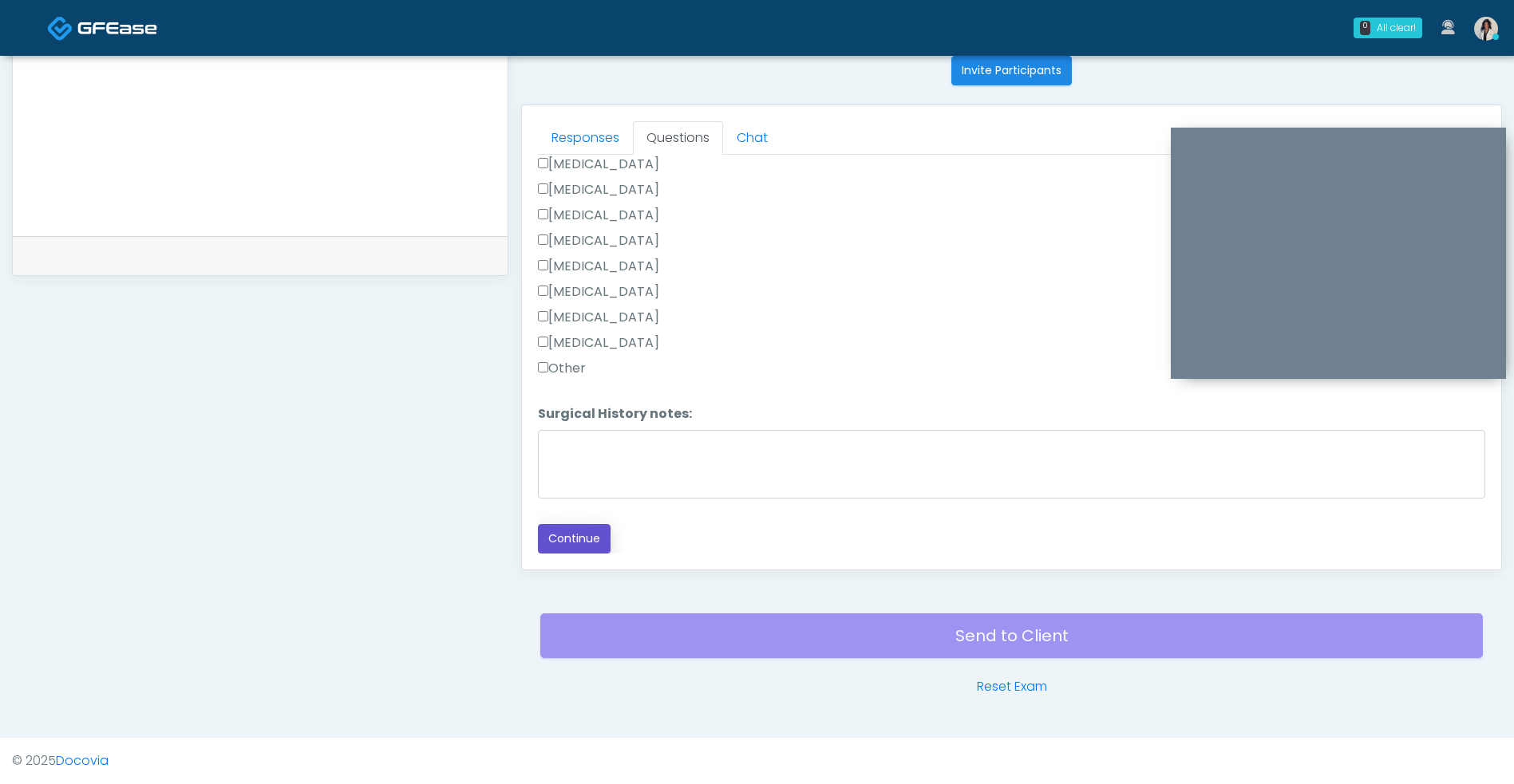
click at [588, 525] on button "Continue" at bounding box center [574, 538] width 73 height 29
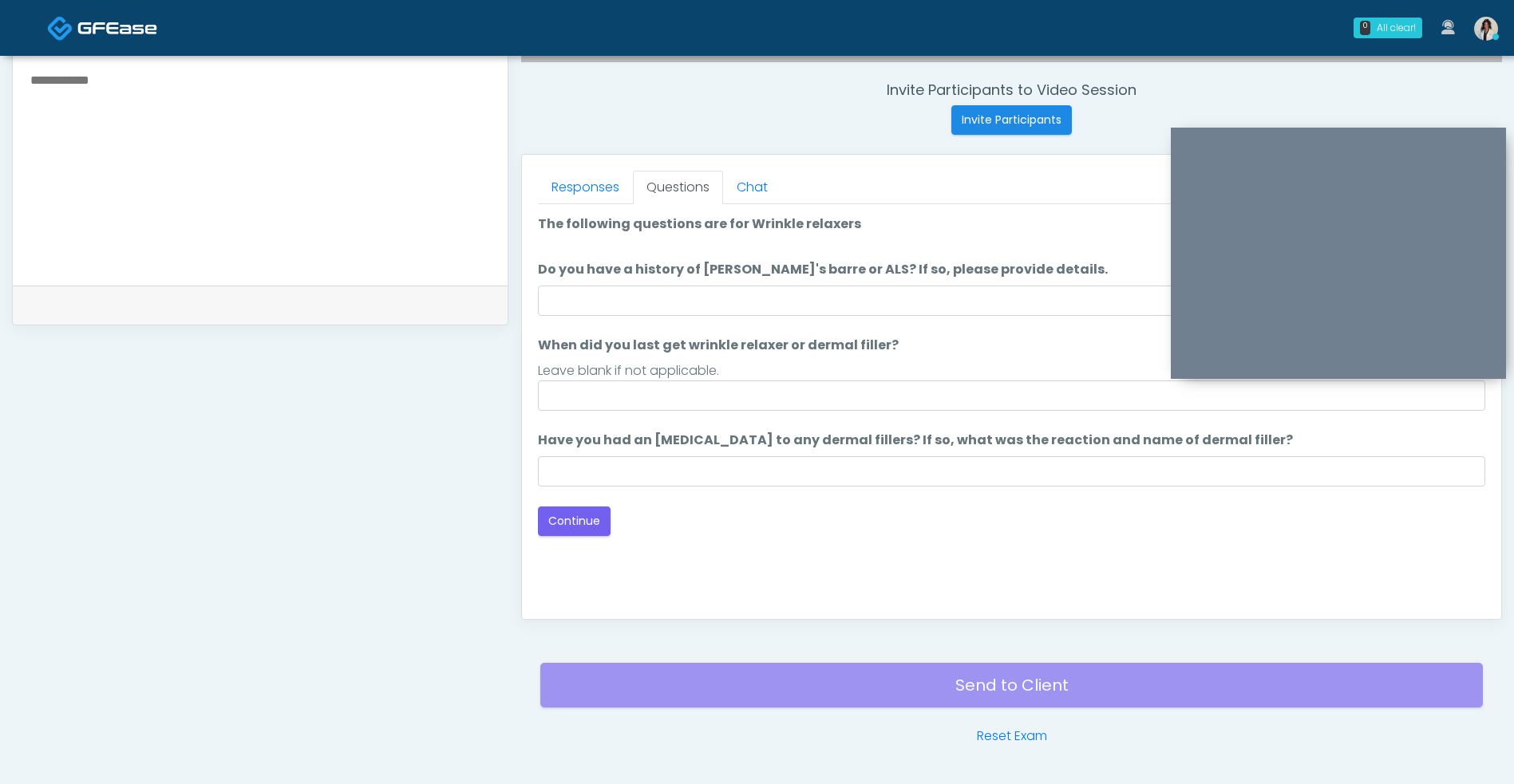
scroll to position [547, 0]
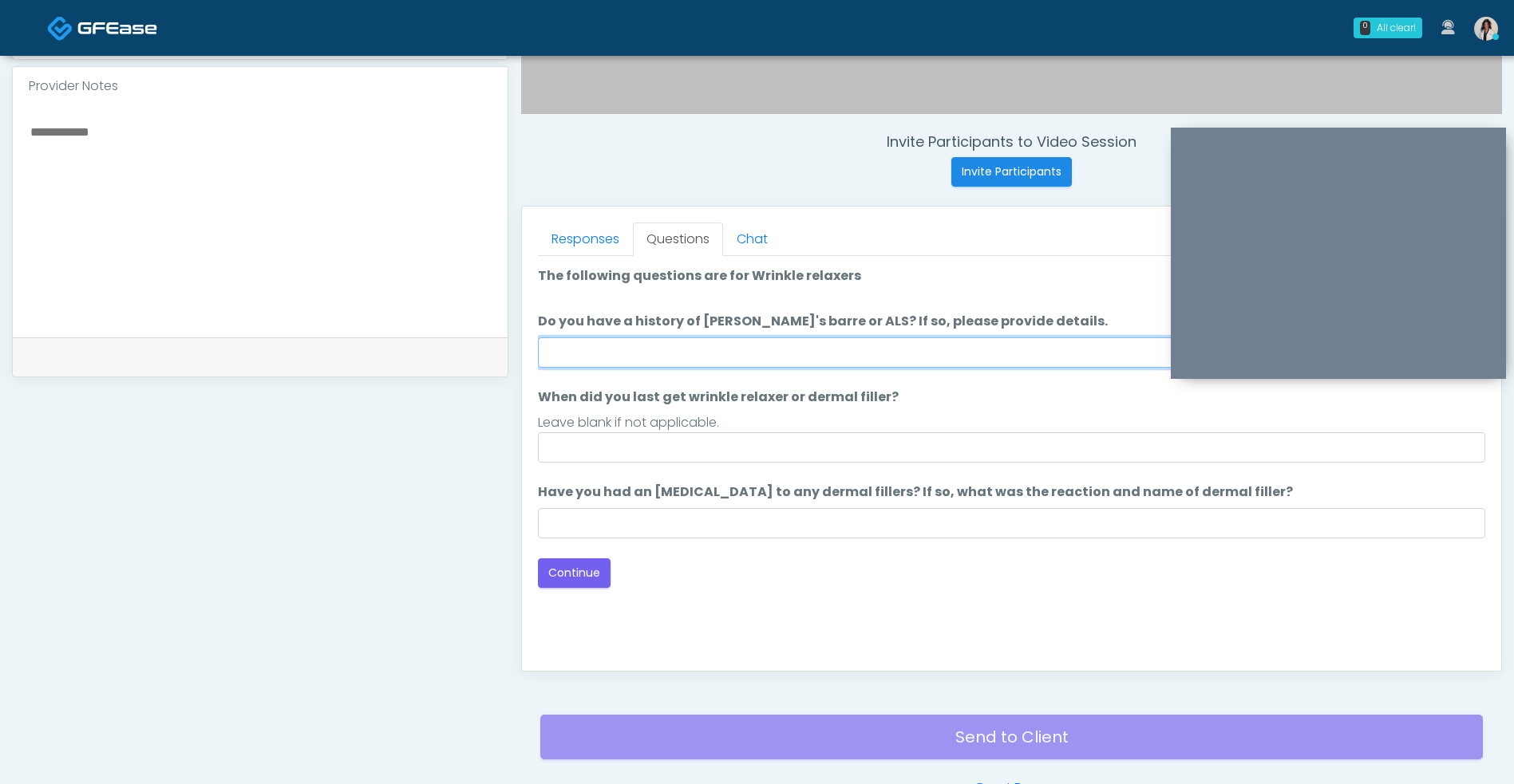
click at [845, 353] on input "Do you have a history of Guillain's barre or ALS? If so, please provide details." at bounding box center [1011, 353] width 947 height 30
type input "**"
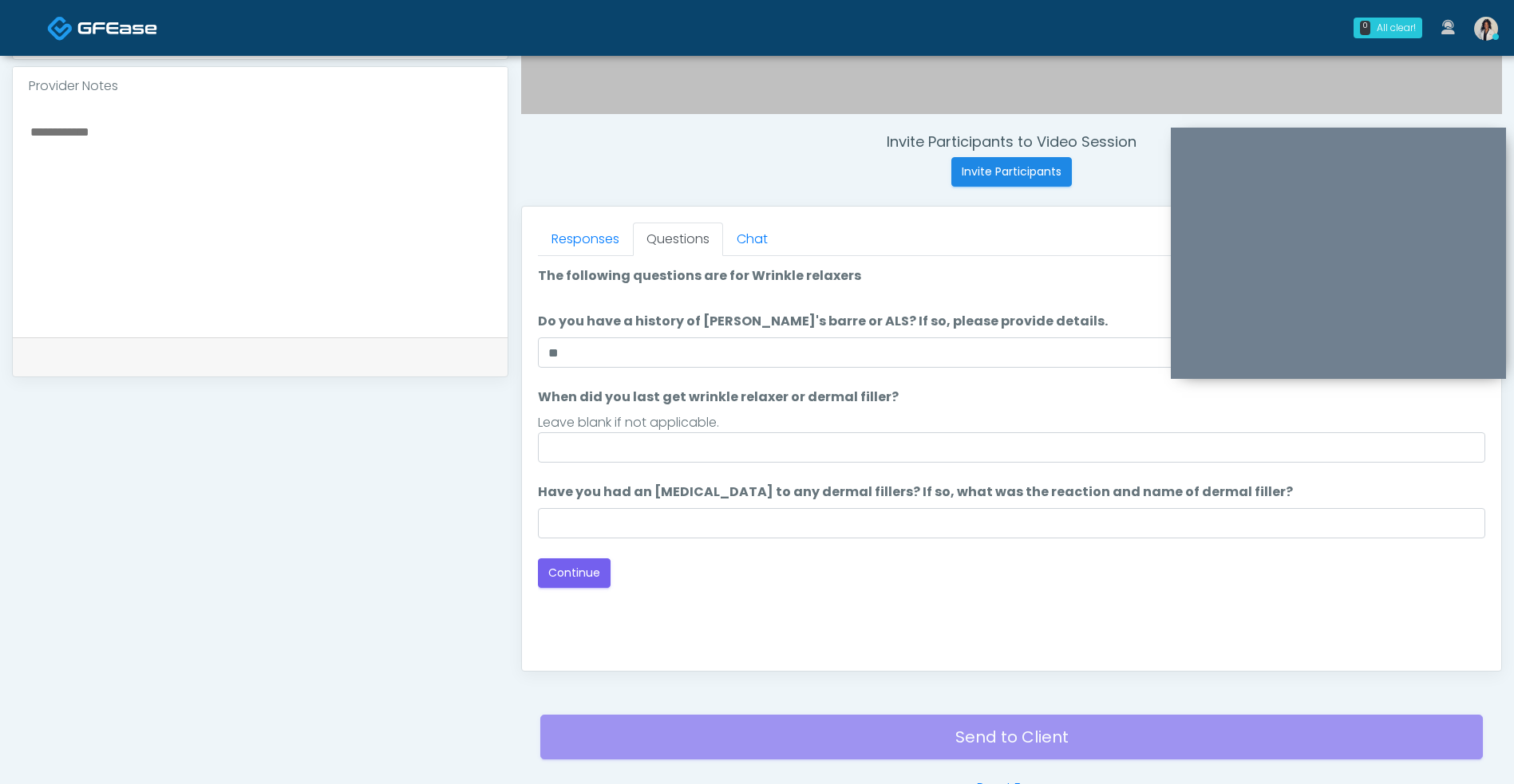
click at [810, 498] on label "Have you had an allergic response to any dermal fillers? If so, what was the re…" at bounding box center [916, 493] width 755 height 19
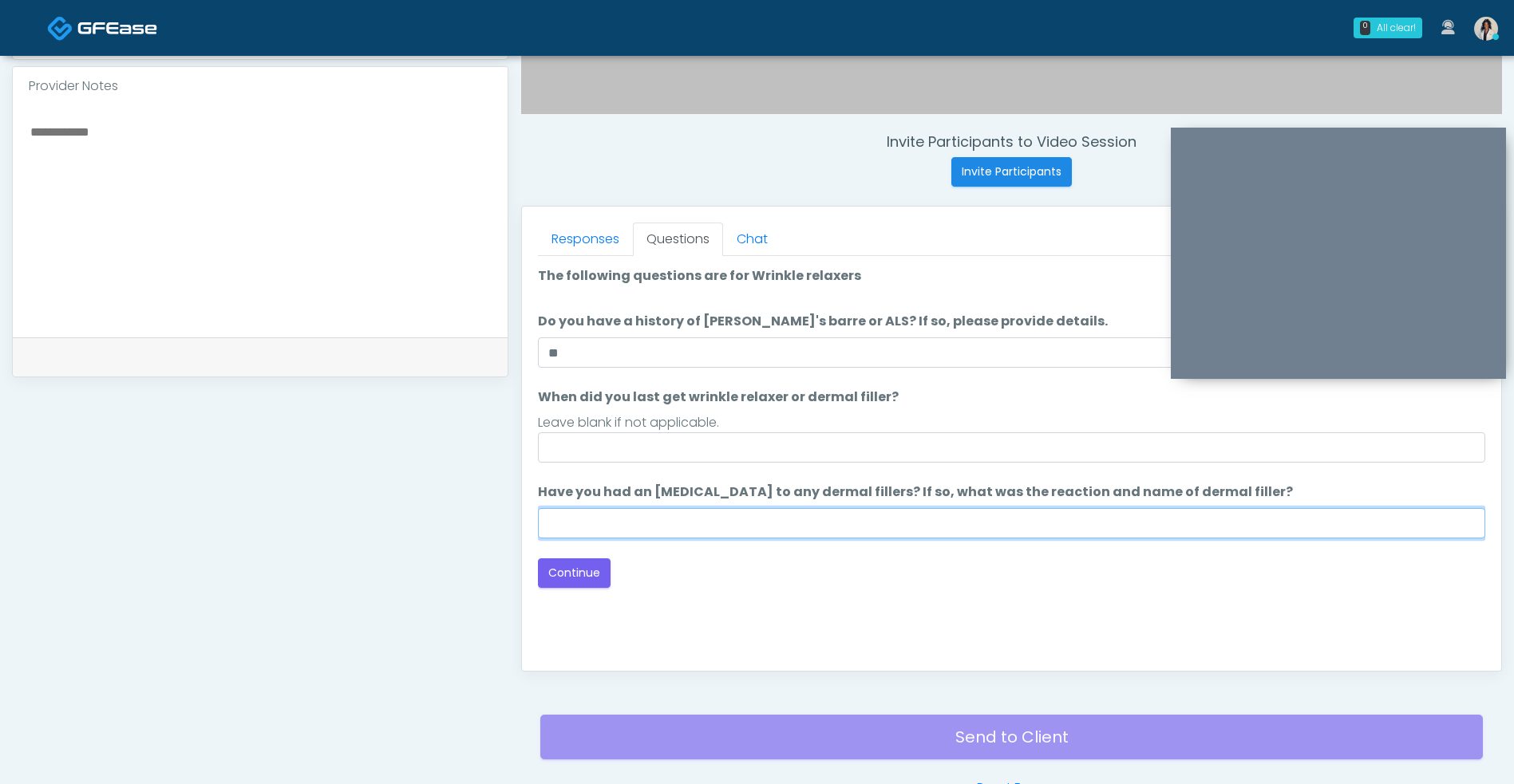
click at [810, 508] on input "Have you had an allergic response to any dermal fillers? If so, what was the re…" at bounding box center [1011, 523] width 947 height 30
type input "**"
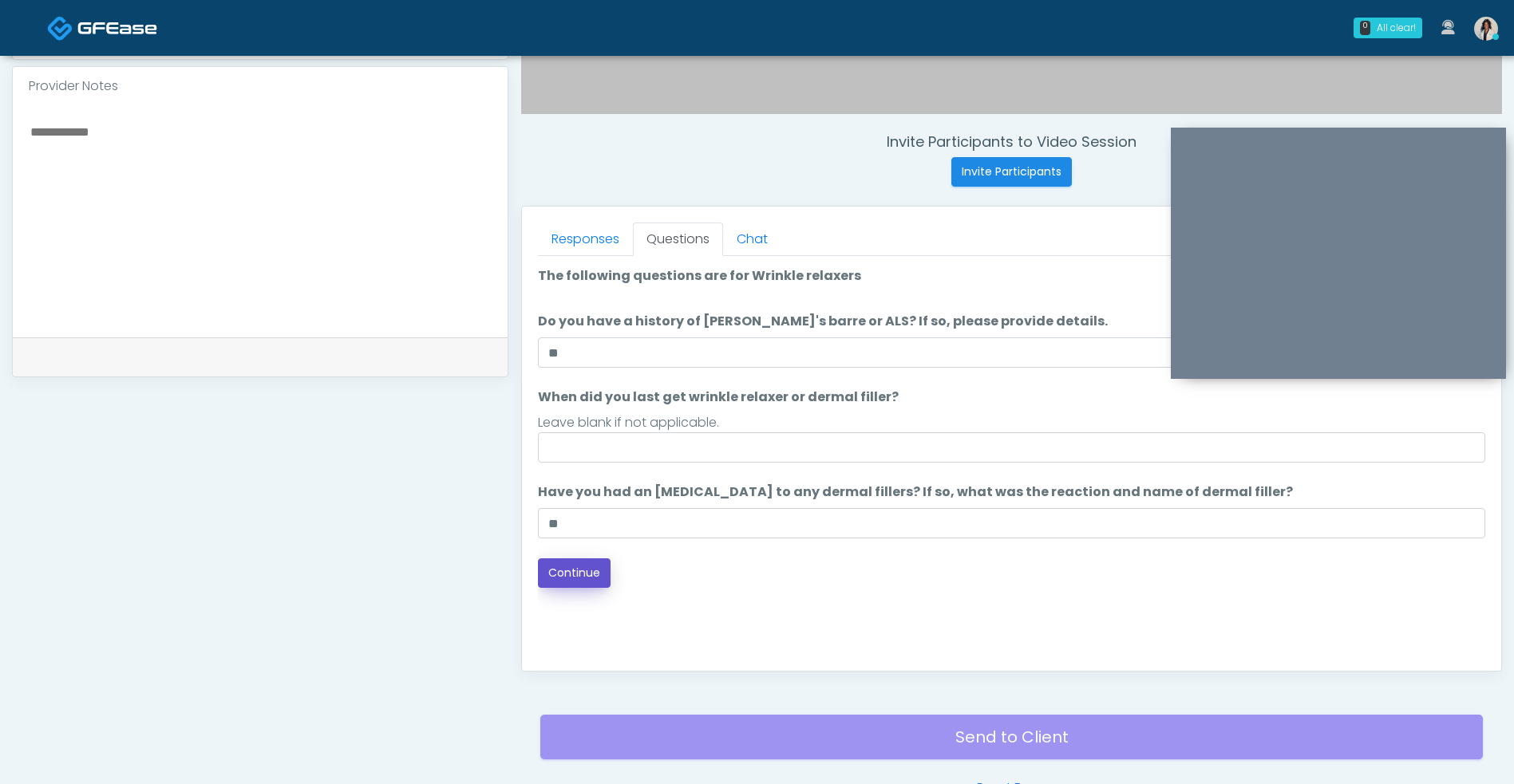
click at [572, 585] on button "Continue" at bounding box center [574, 572] width 73 height 29
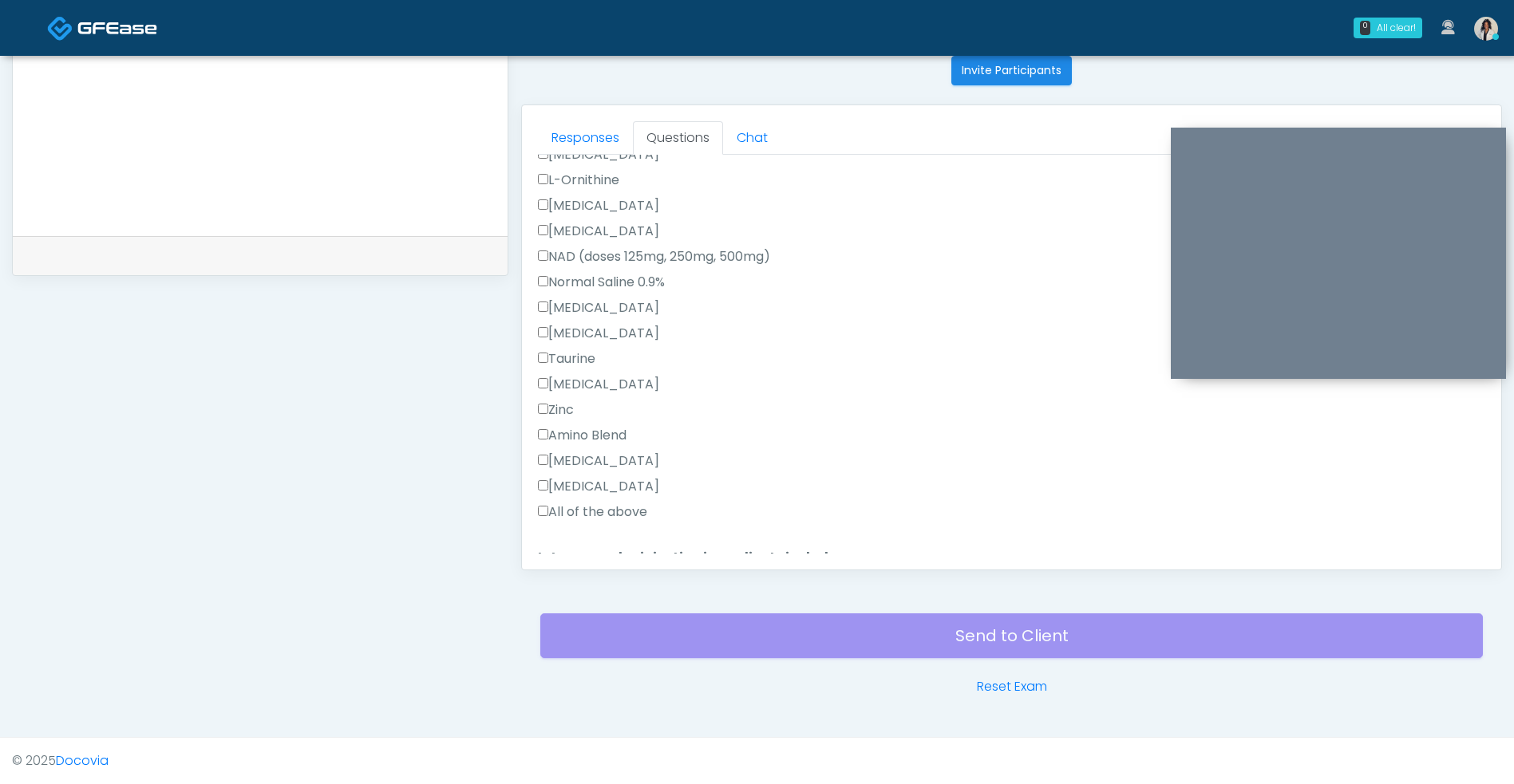
click at [631, 508] on label "All of the above" at bounding box center [592, 512] width 109 height 19
click at [605, 558] on div "Responses Questions Chat Good Faith Exam Script Good Faith Exam Script INTRODUC…" at bounding box center [1011, 338] width 979 height 464
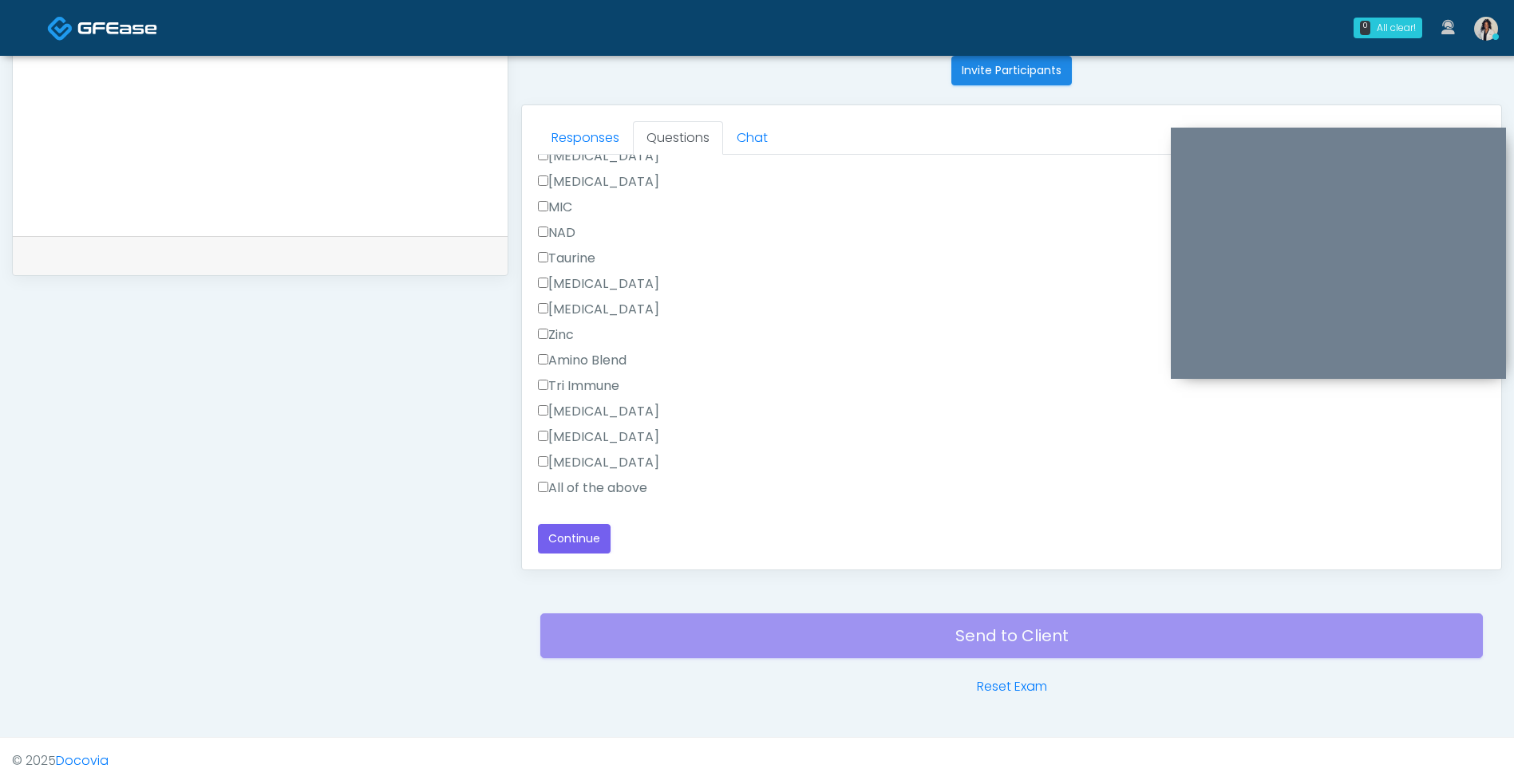
click at [627, 497] on label "All of the above" at bounding box center [592, 488] width 109 height 19
click at [590, 545] on button "Continue" at bounding box center [574, 538] width 73 height 29
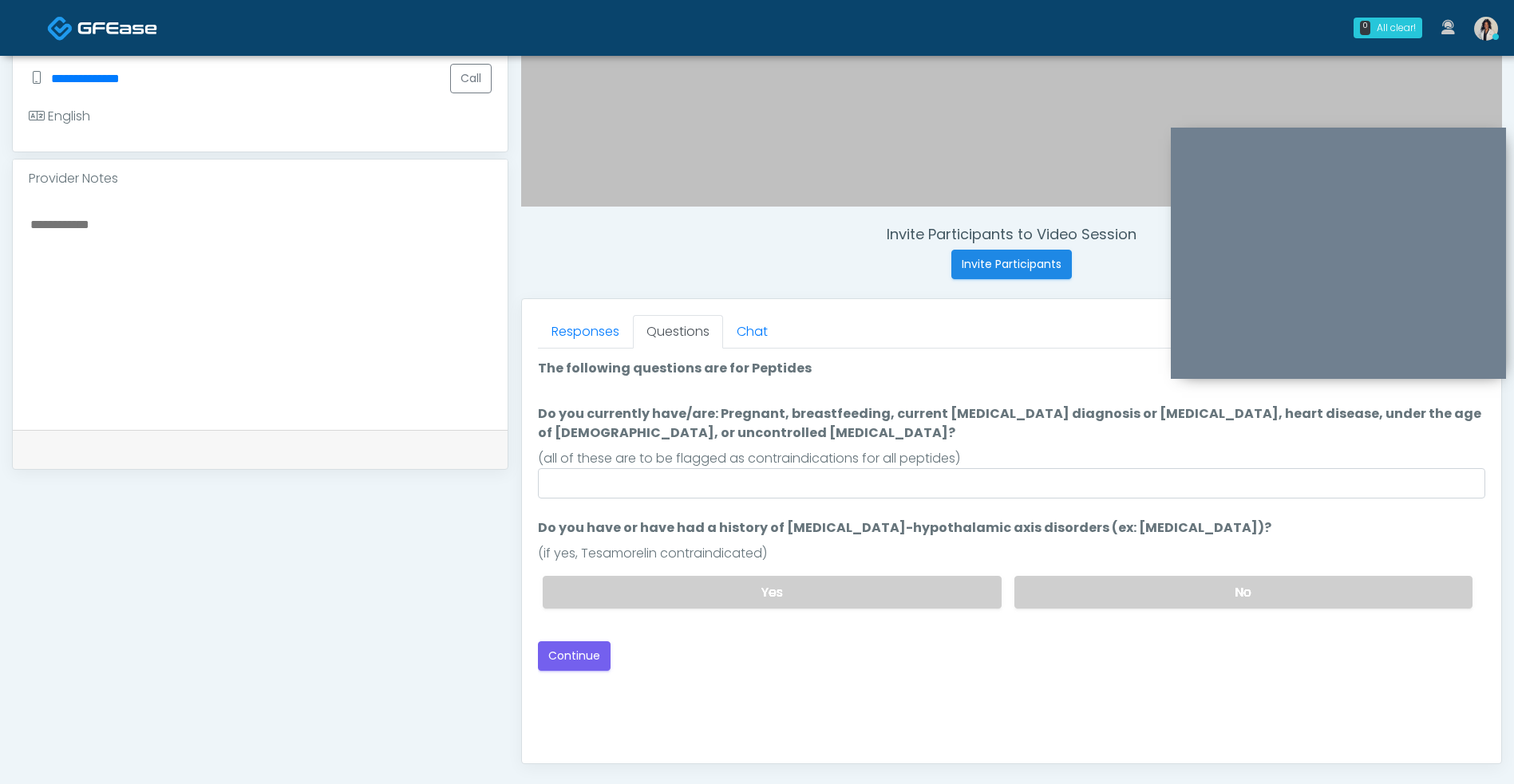
scroll to position [451, 0]
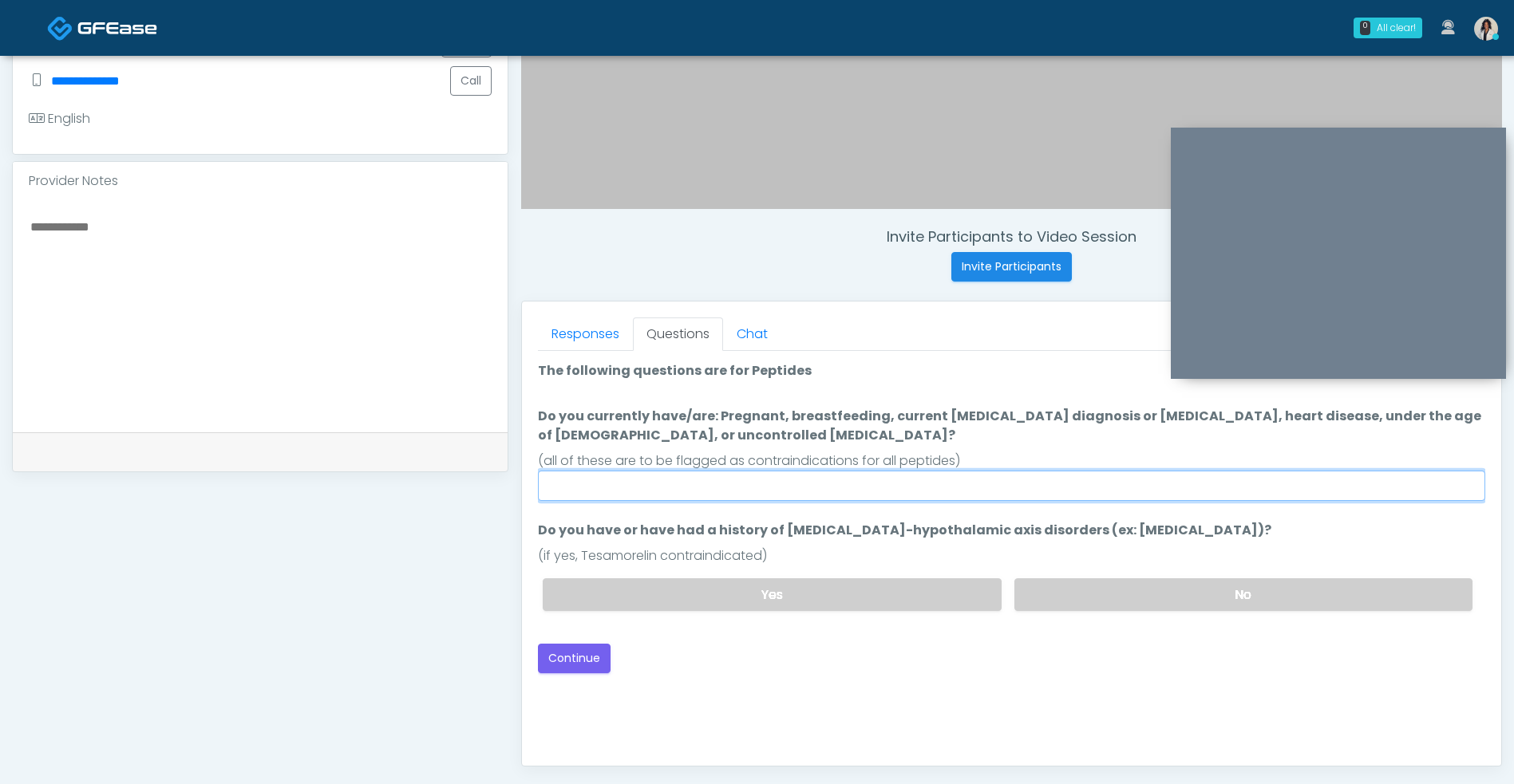
click at [675, 494] on input "Do you currently have/are: Pregnant, breastfeeding, current cancer diagnosis or…" at bounding box center [1011, 485] width 947 height 30
type input "**"
click at [1188, 607] on label "No" at bounding box center [1243, 594] width 458 height 33
click at [586, 661] on button "Continue" at bounding box center [574, 657] width 73 height 29
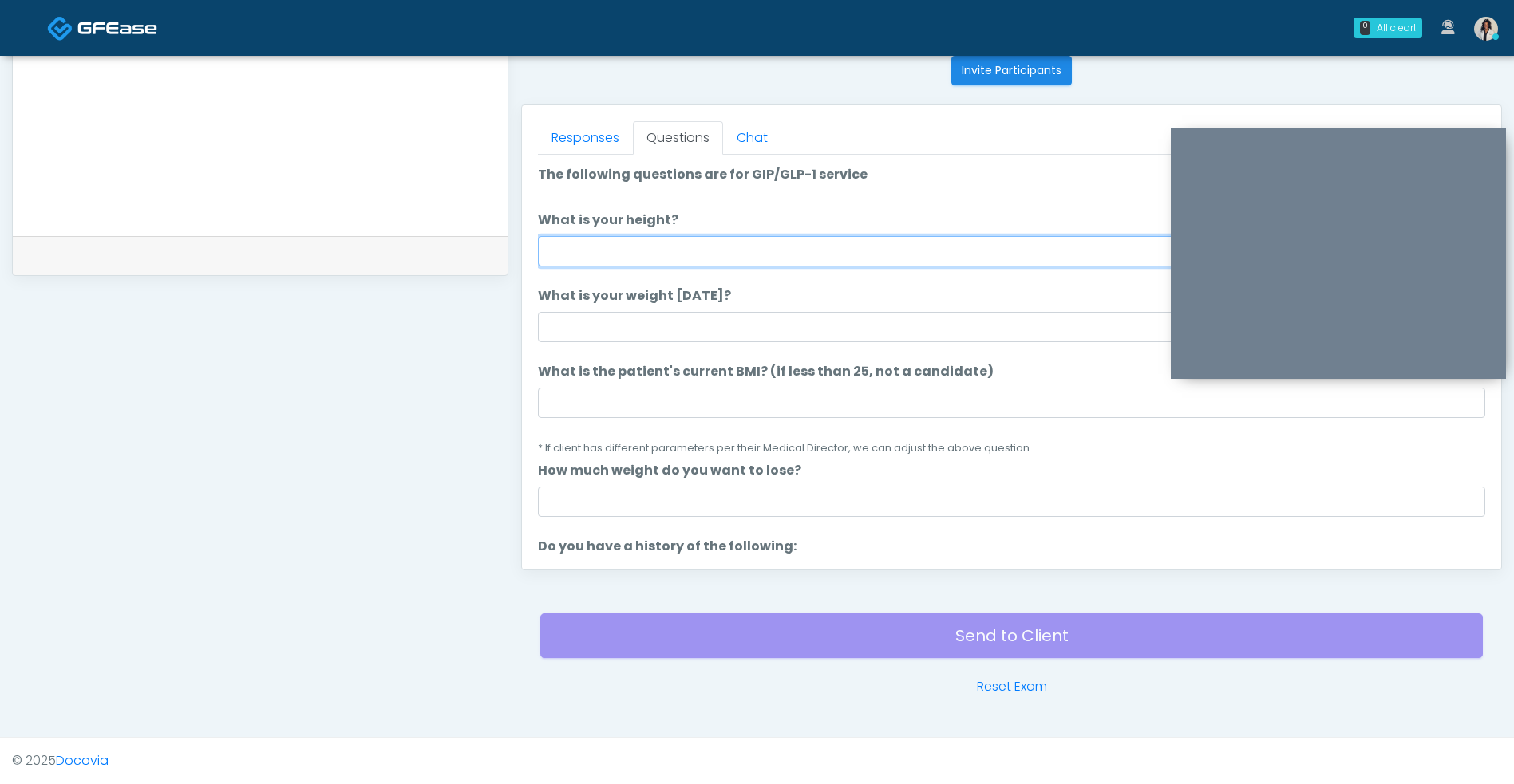
click at [830, 252] on input "What is your height?" at bounding box center [1011, 251] width 947 height 30
type input "***"
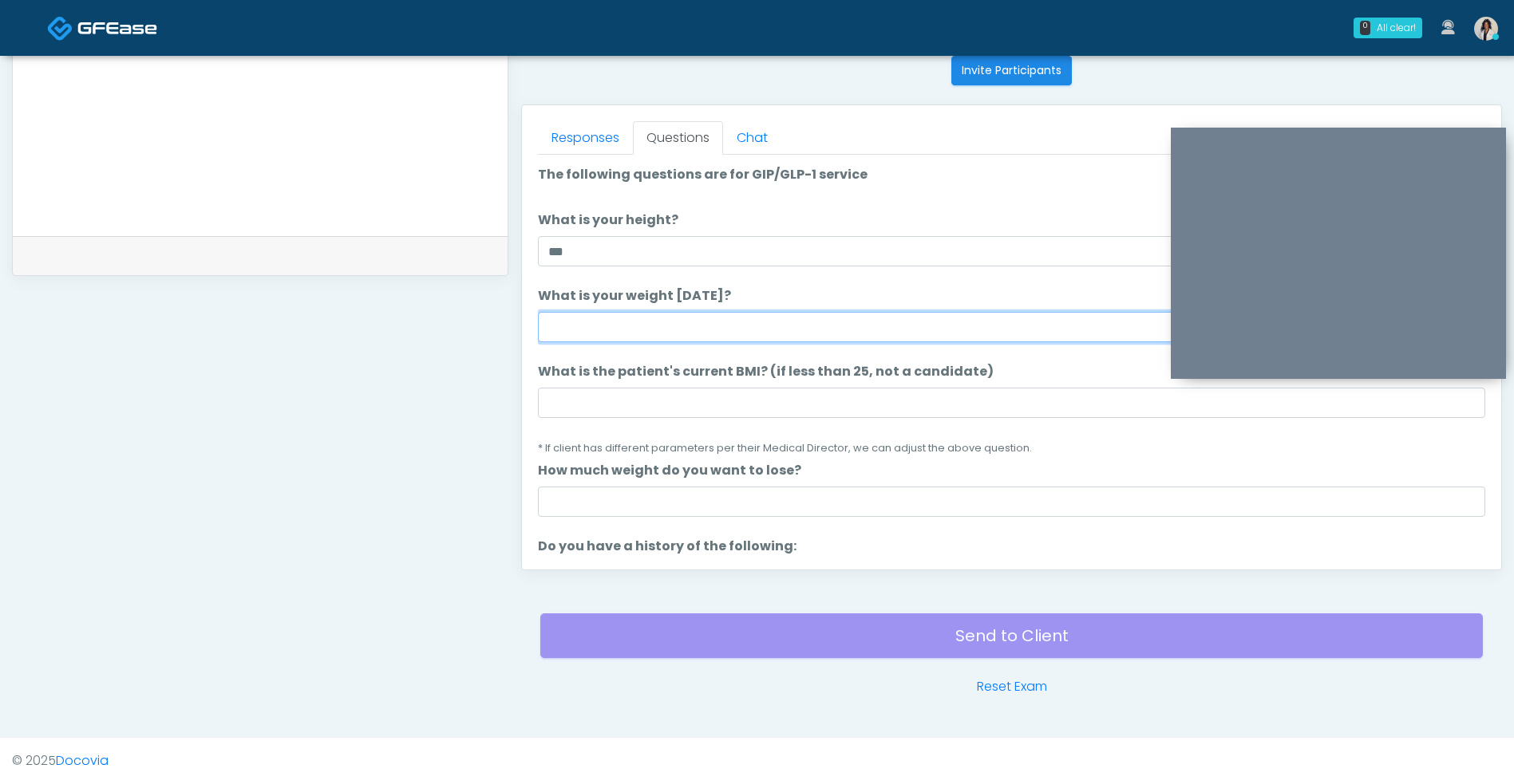
click at [642, 333] on input "What is your weight today?" at bounding box center [1011, 327] width 947 height 30
type input "***"
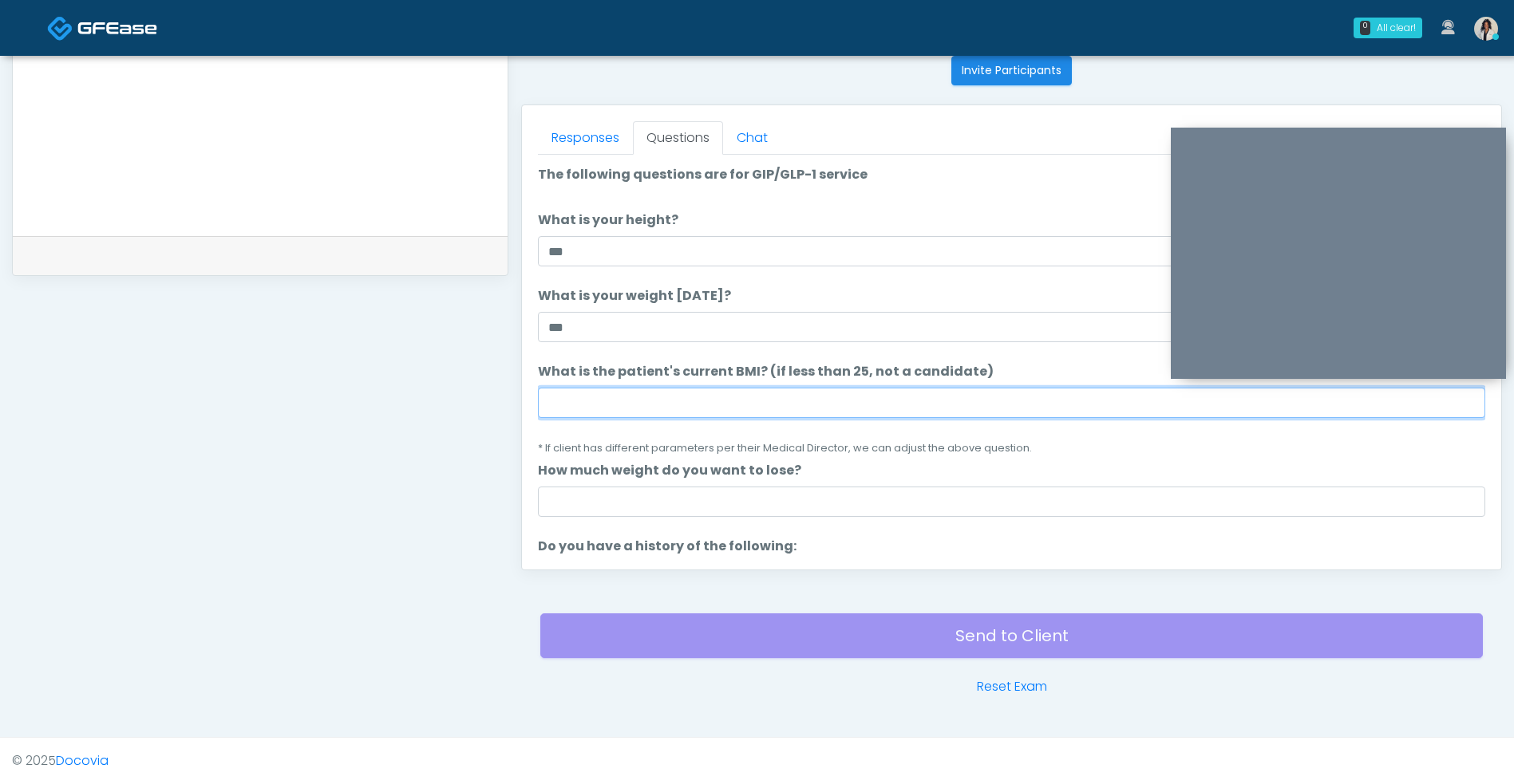
click at [683, 401] on input "What is the patient's current BMI? (if less than 25, not a candidate)" at bounding box center [1011, 402] width 947 height 30
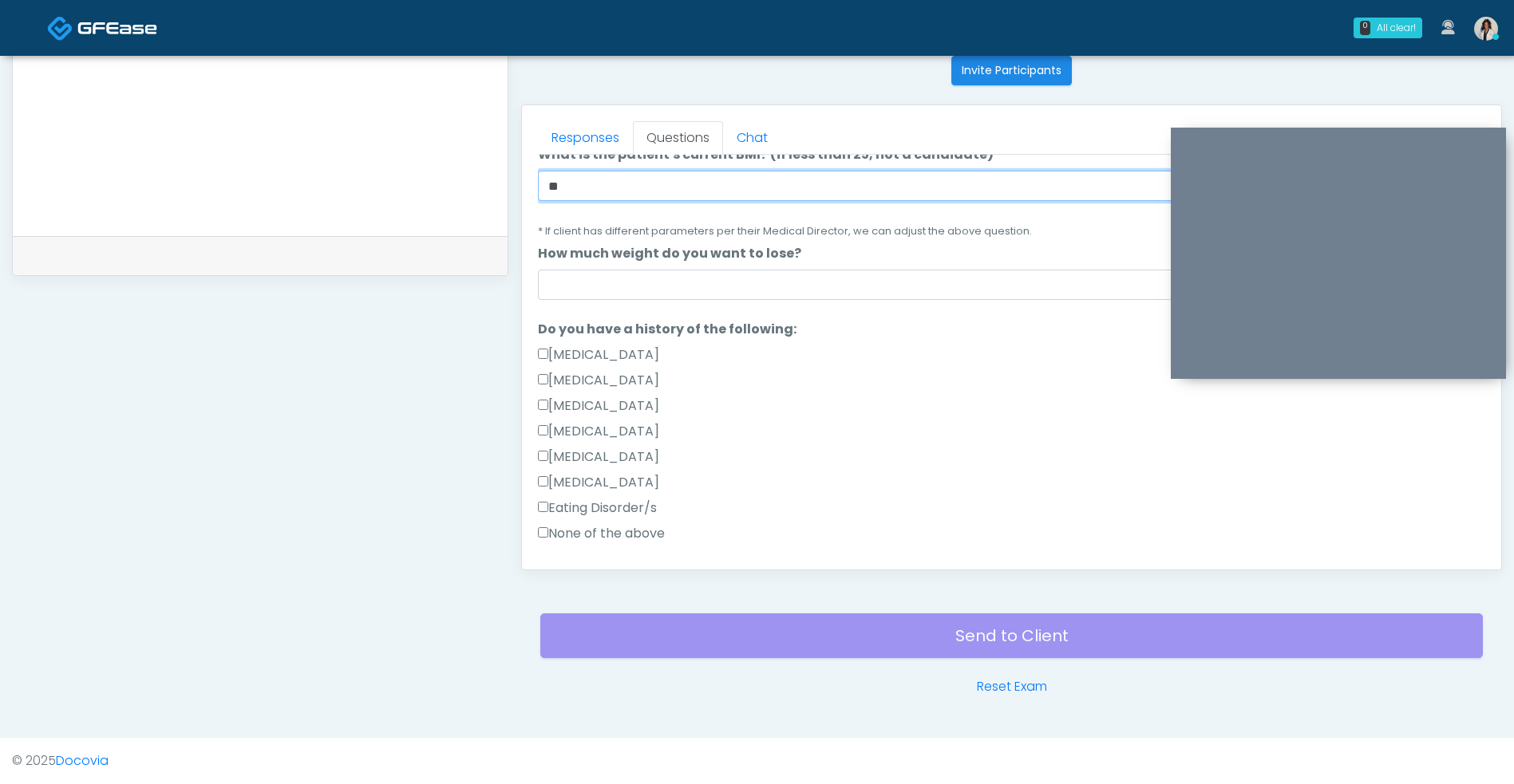
scroll to position [326, 0]
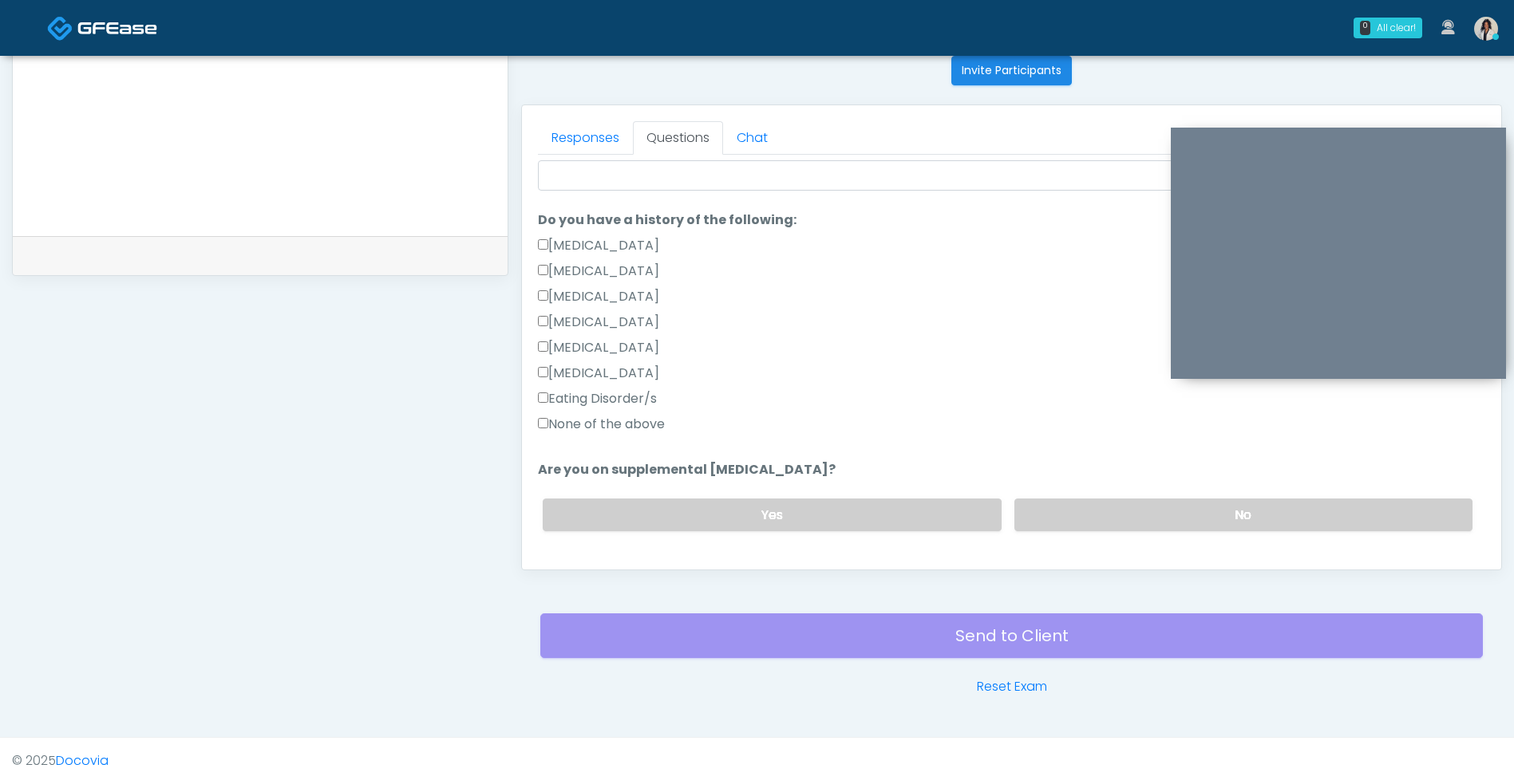
type input "**"
click at [626, 429] on label "None of the above" at bounding box center [601, 424] width 127 height 19
click at [1122, 502] on label "No" at bounding box center [1243, 515] width 458 height 33
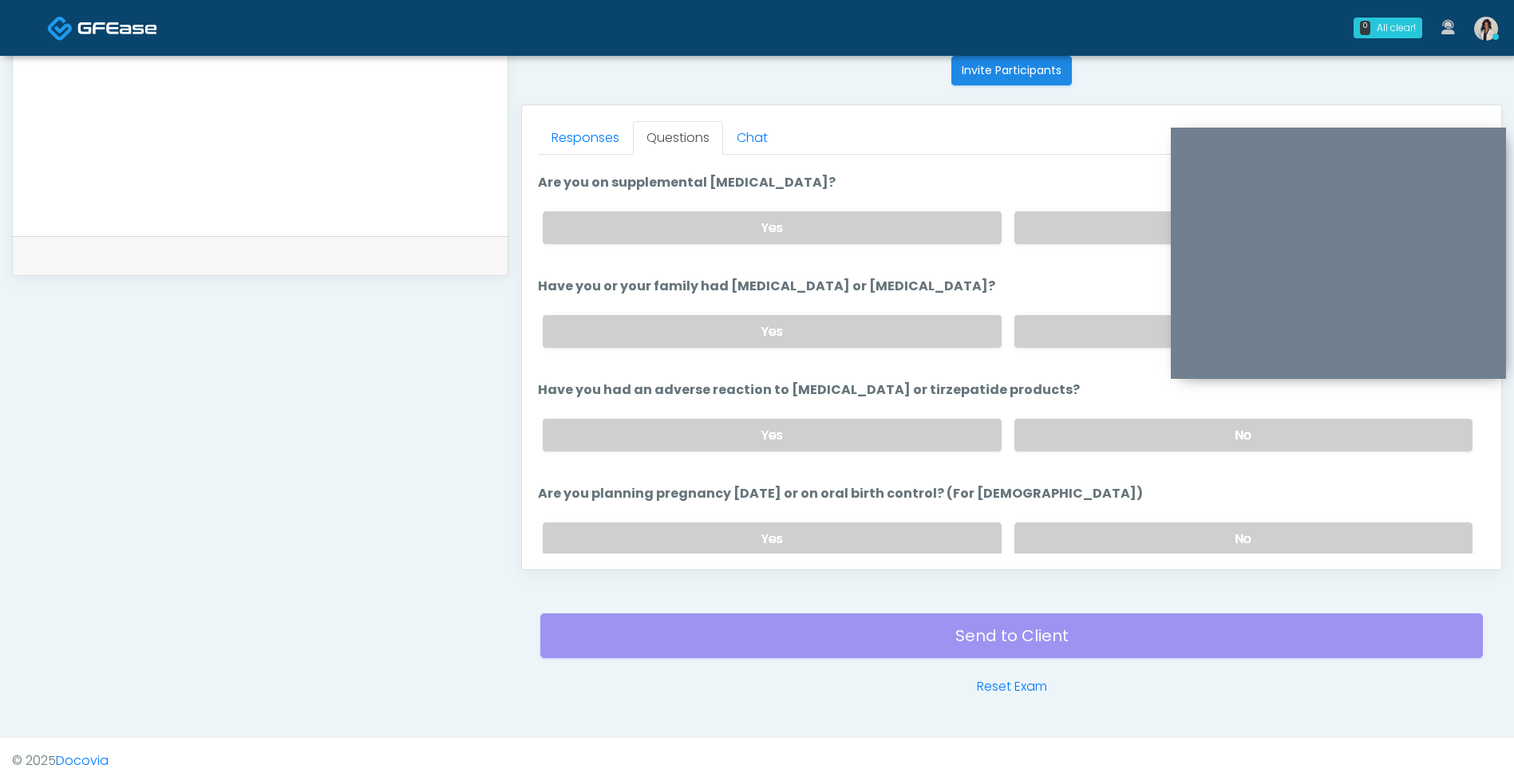
click at [1081, 345] on label "No" at bounding box center [1243, 331] width 458 height 33
click at [1095, 345] on label "No" at bounding box center [1243, 331] width 458 height 33
click at [1104, 444] on label "No" at bounding box center [1243, 435] width 458 height 33
click at [1091, 539] on label "No" at bounding box center [1243, 539] width 458 height 33
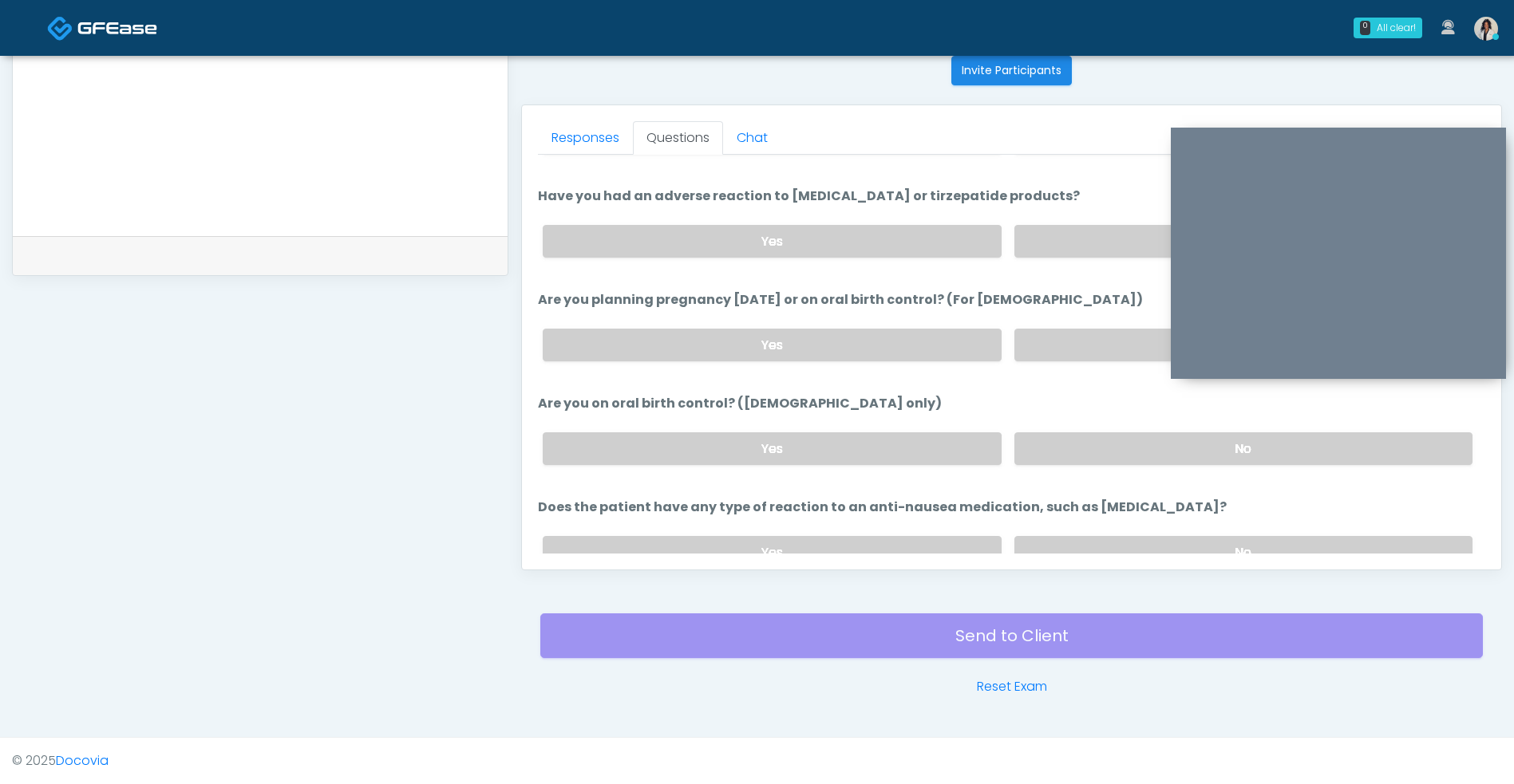
scroll to position [818, 0]
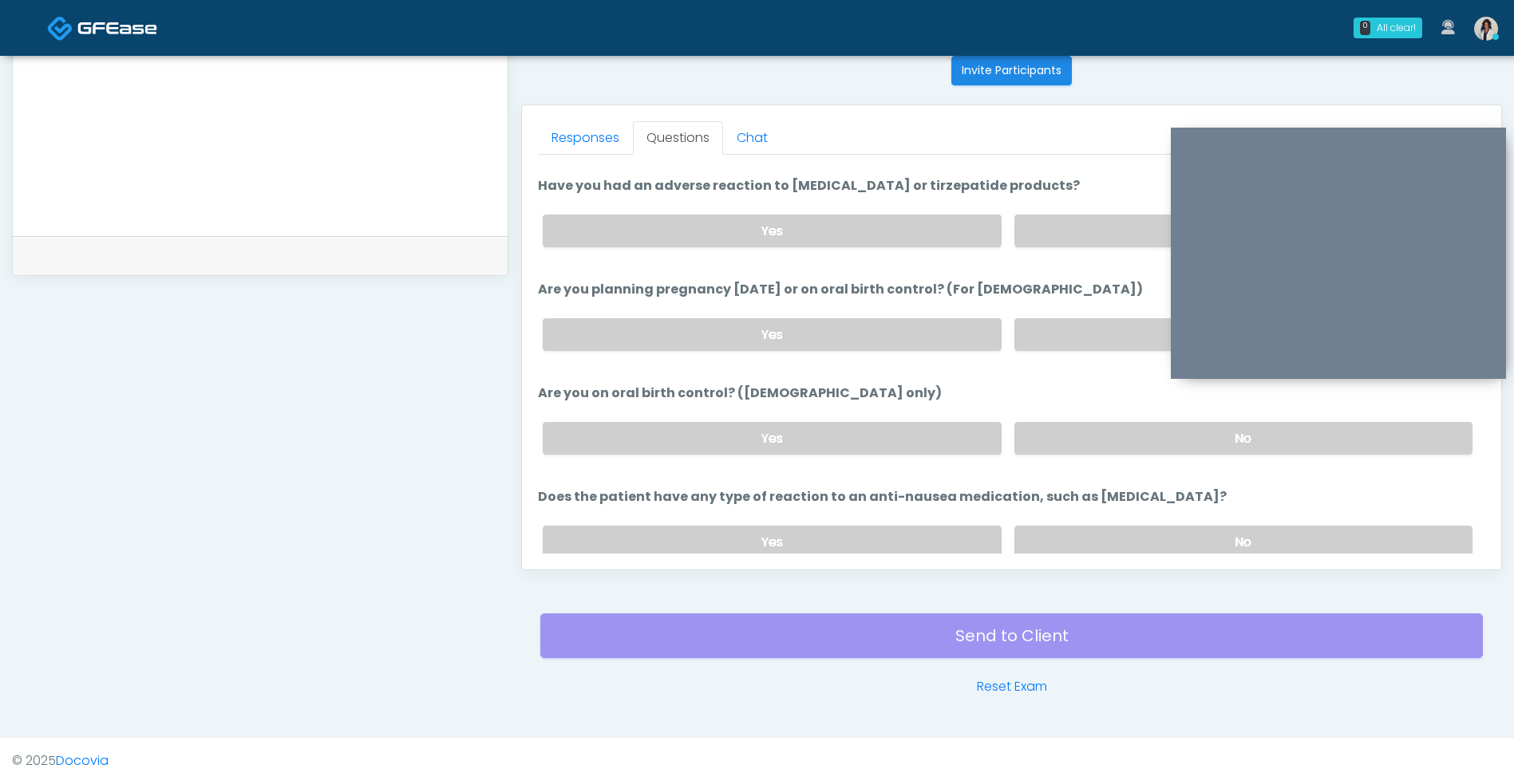
click at [1087, 429] on label "No" at bounding box center [1243, 438] width 458 height 33
click at [1083, 539] on label "No" at bounding box center [1243, 541] width 458 height 33
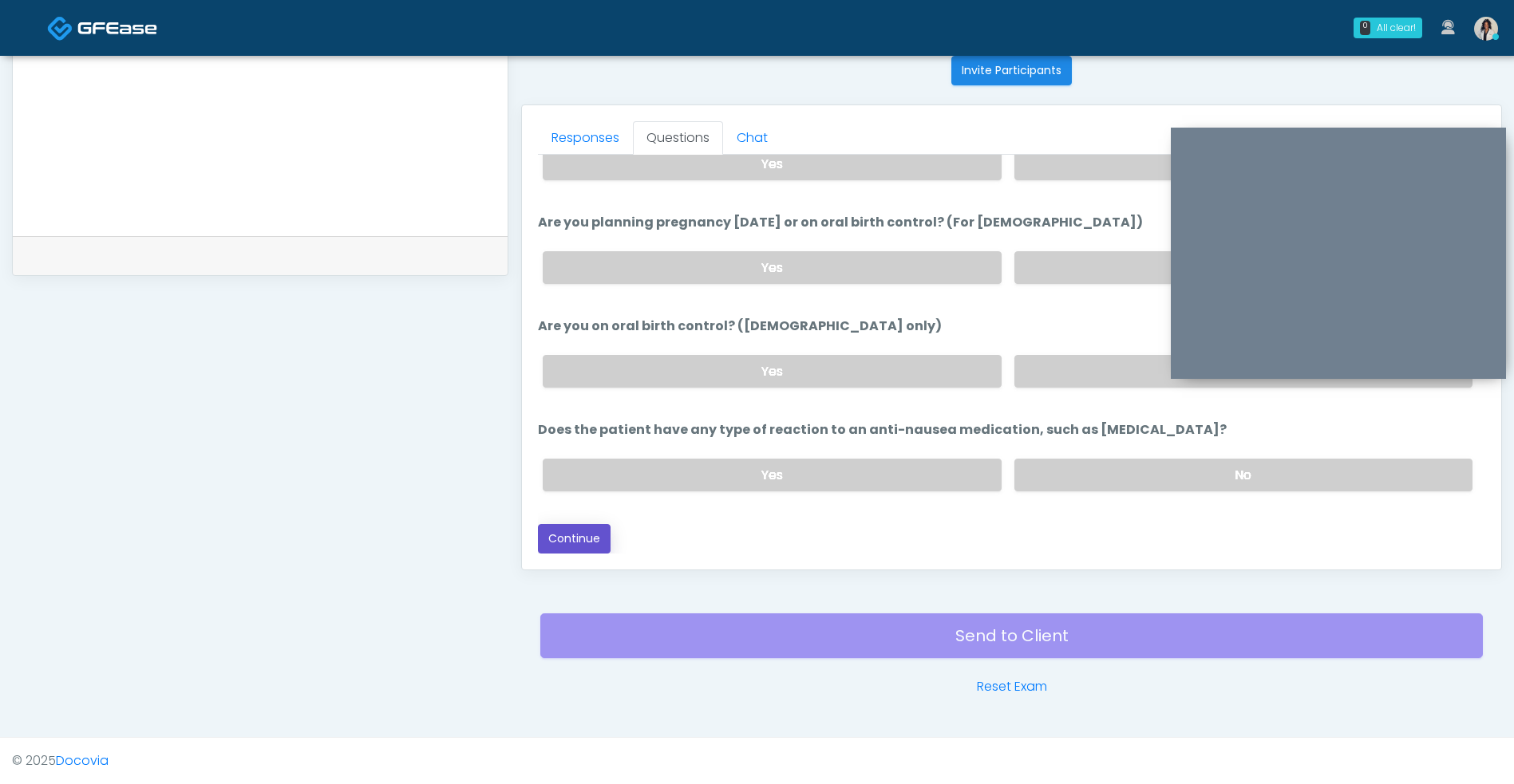
click at [578, 549] on button "Continue" at bounding box center [574, 538] width 73 height 29
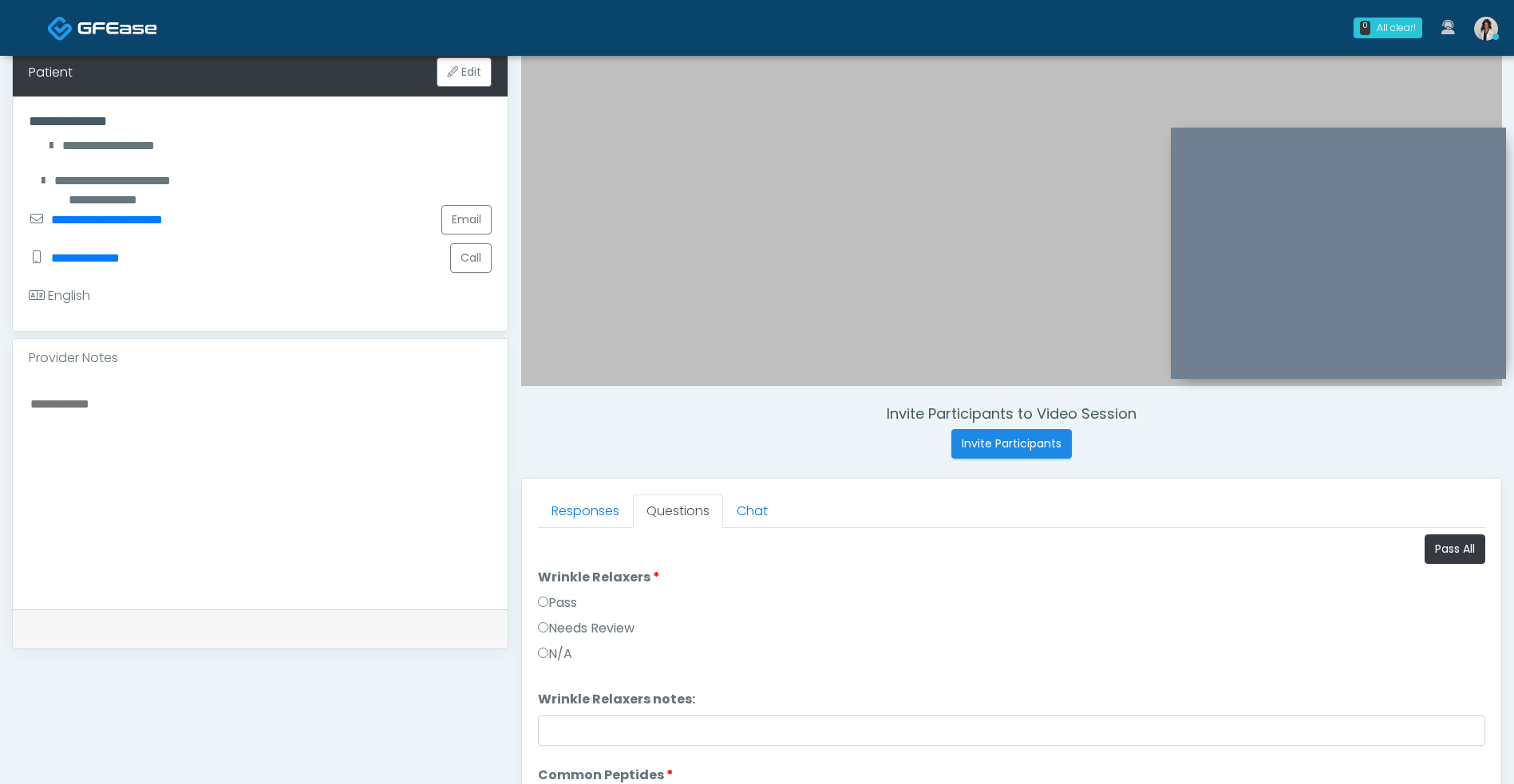
scroll to position [258, 0]
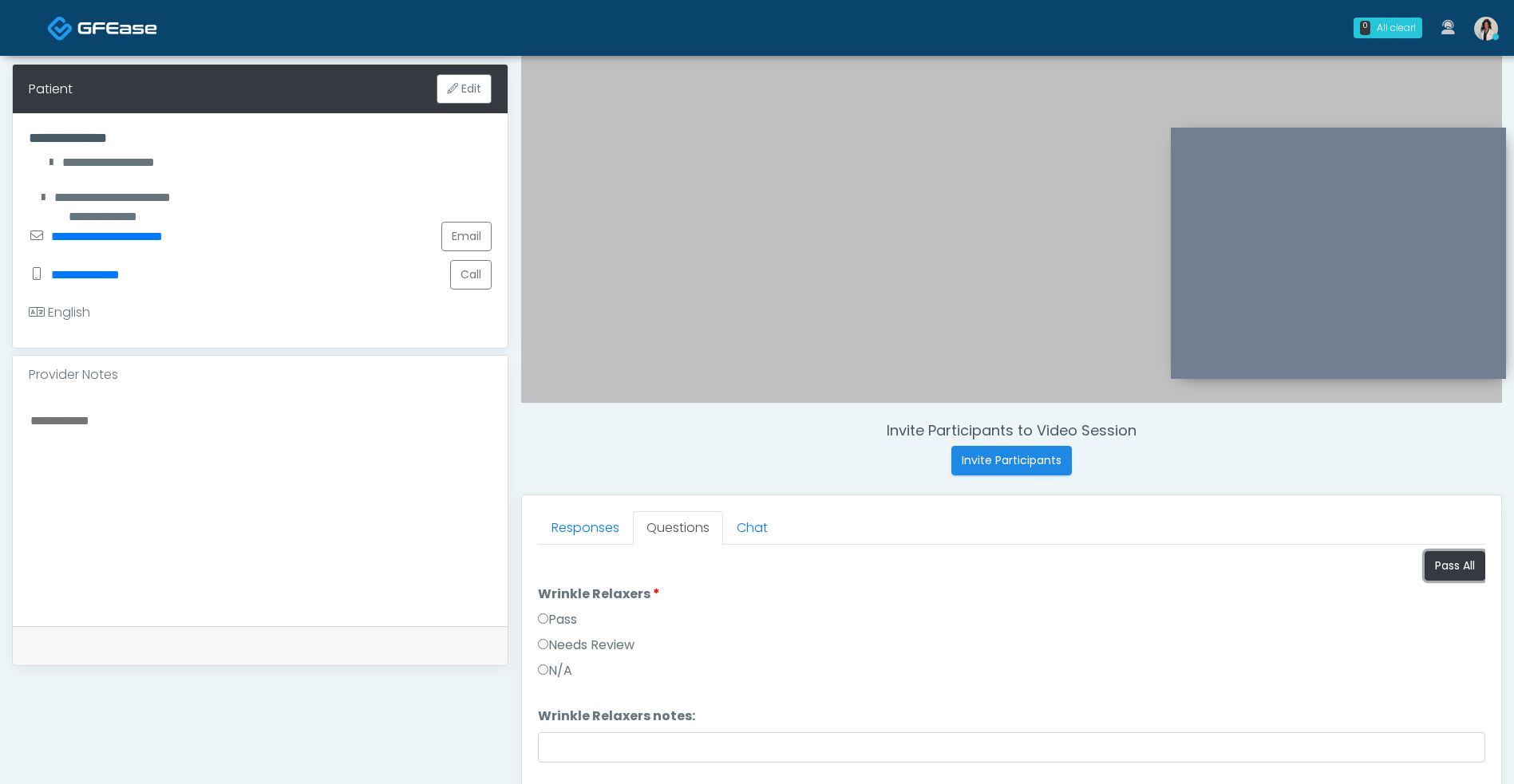
click at [1454, 568] on button "Pass All" at bounding box center [1455, 565] width 60 height 29
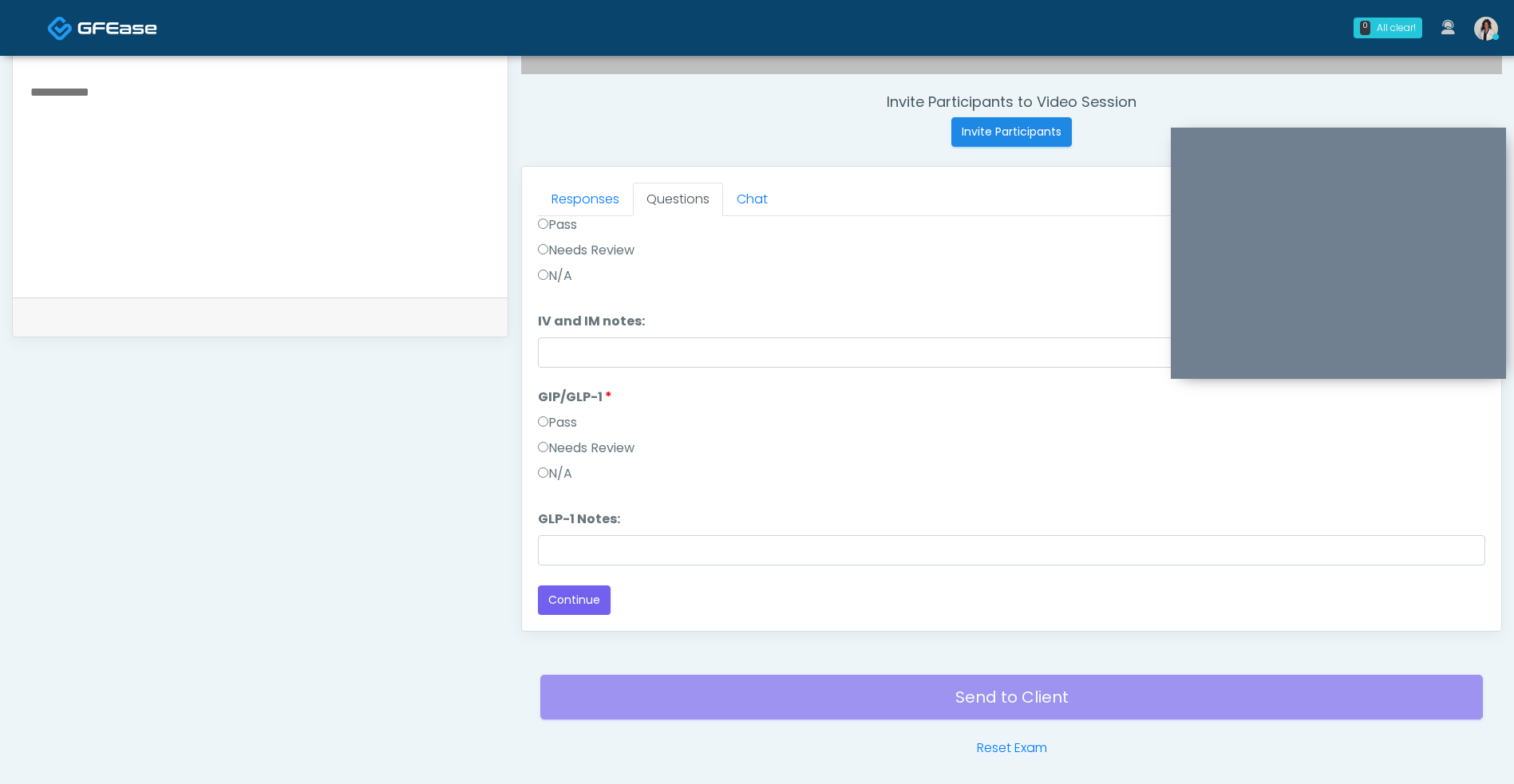
scroll to position [648, 0]
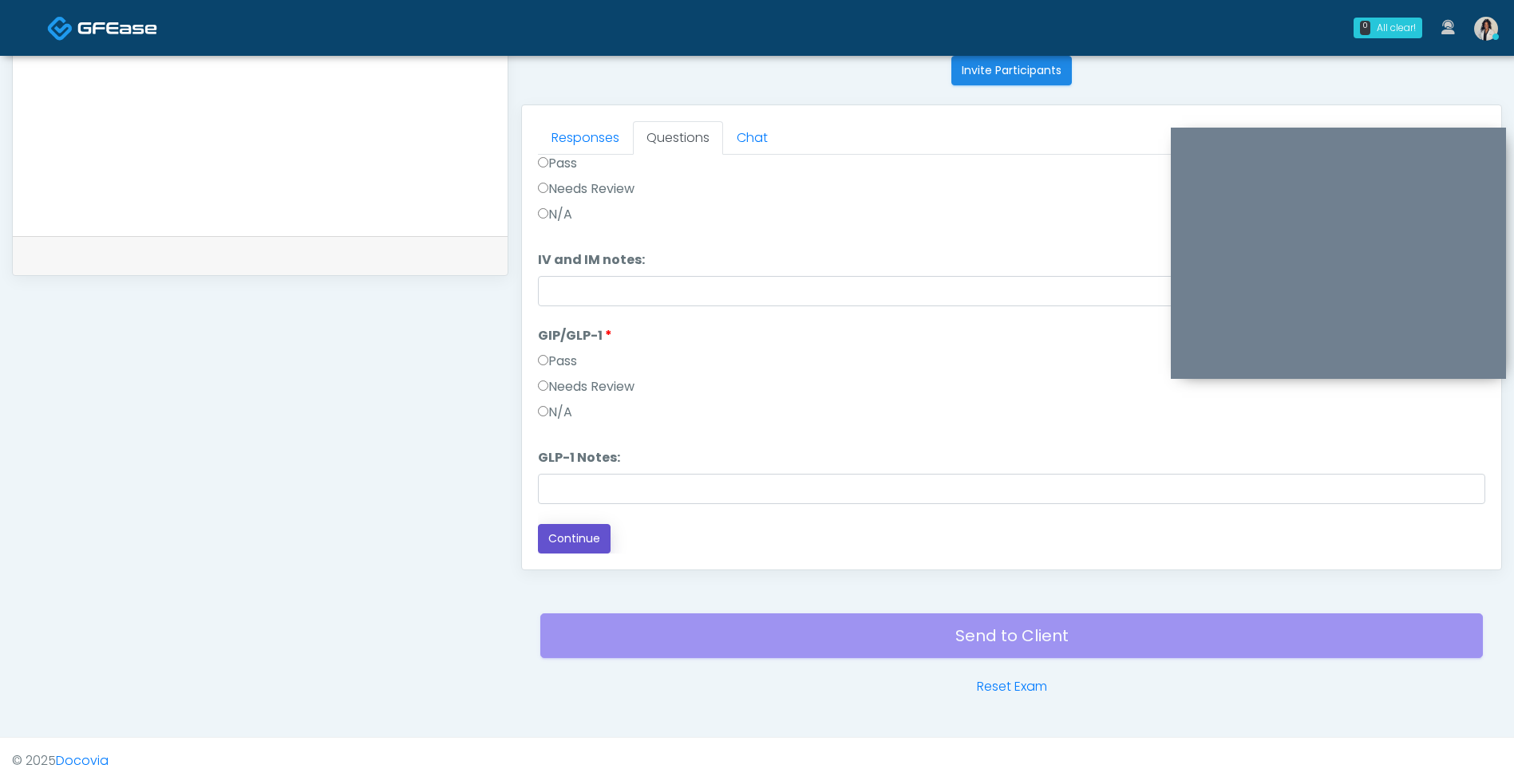
click at [608, 536] on button "Continue" at bounding box center [574, 538] width 73 height 29
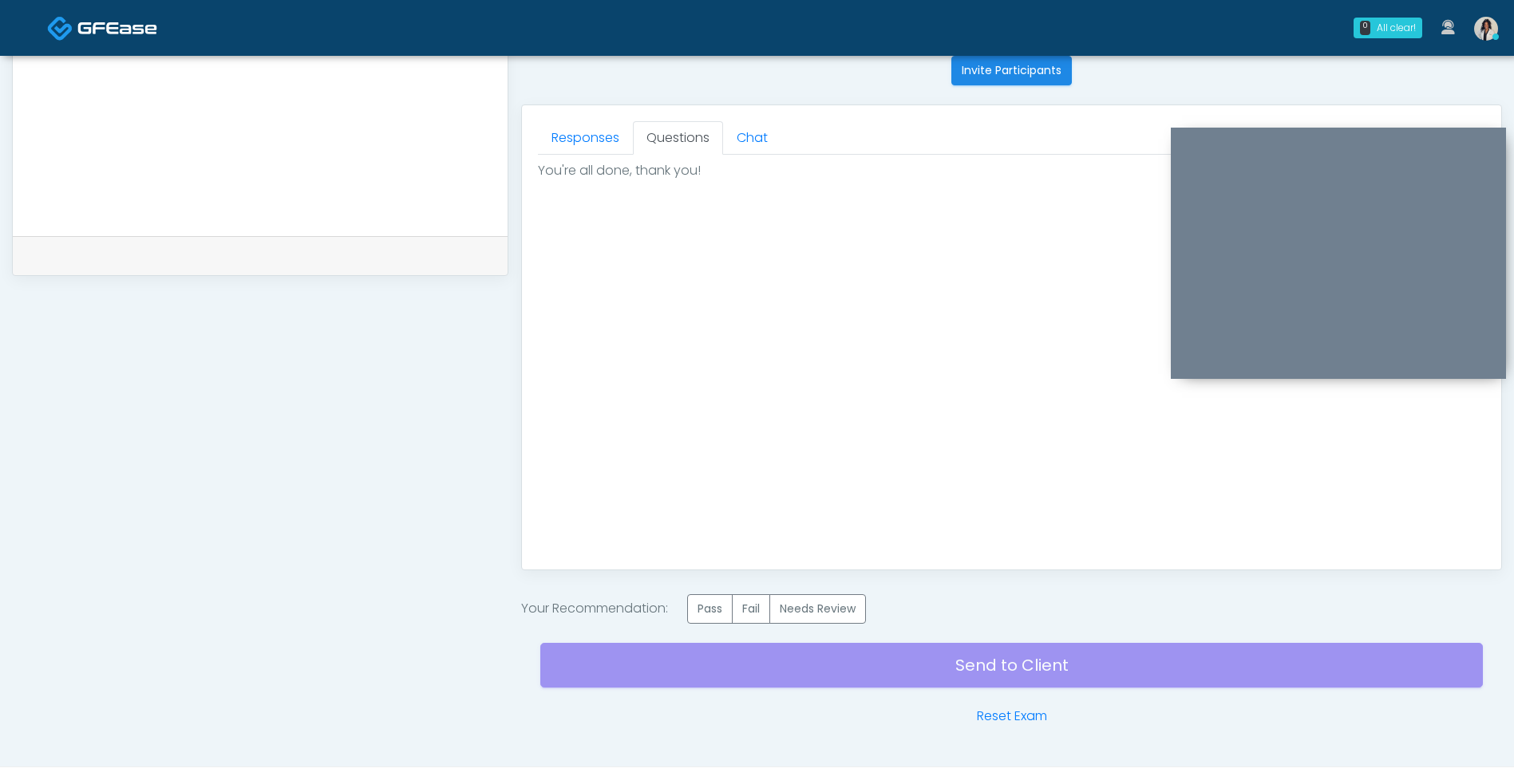
click at [715, 609] on label "Pass" at bounding box center [709, 609] width 45 height 29
click at [772, 669] on div "Send to Client Reset Exam" at bounding box center [1011, 674] width 942 height 102
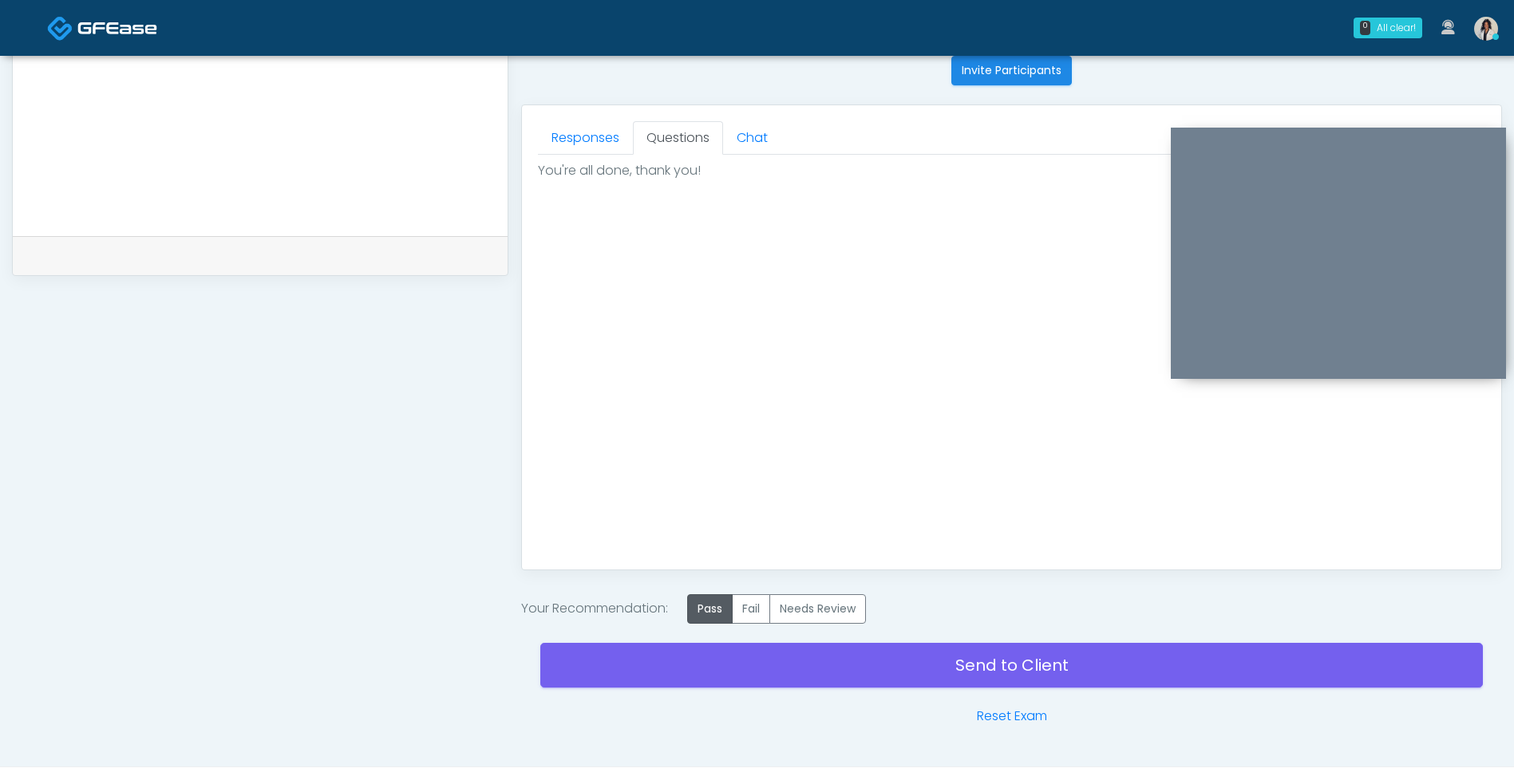
click at [706, 672] on link "Send to Client" at bounding box center [1011, 664] width 942 height 44
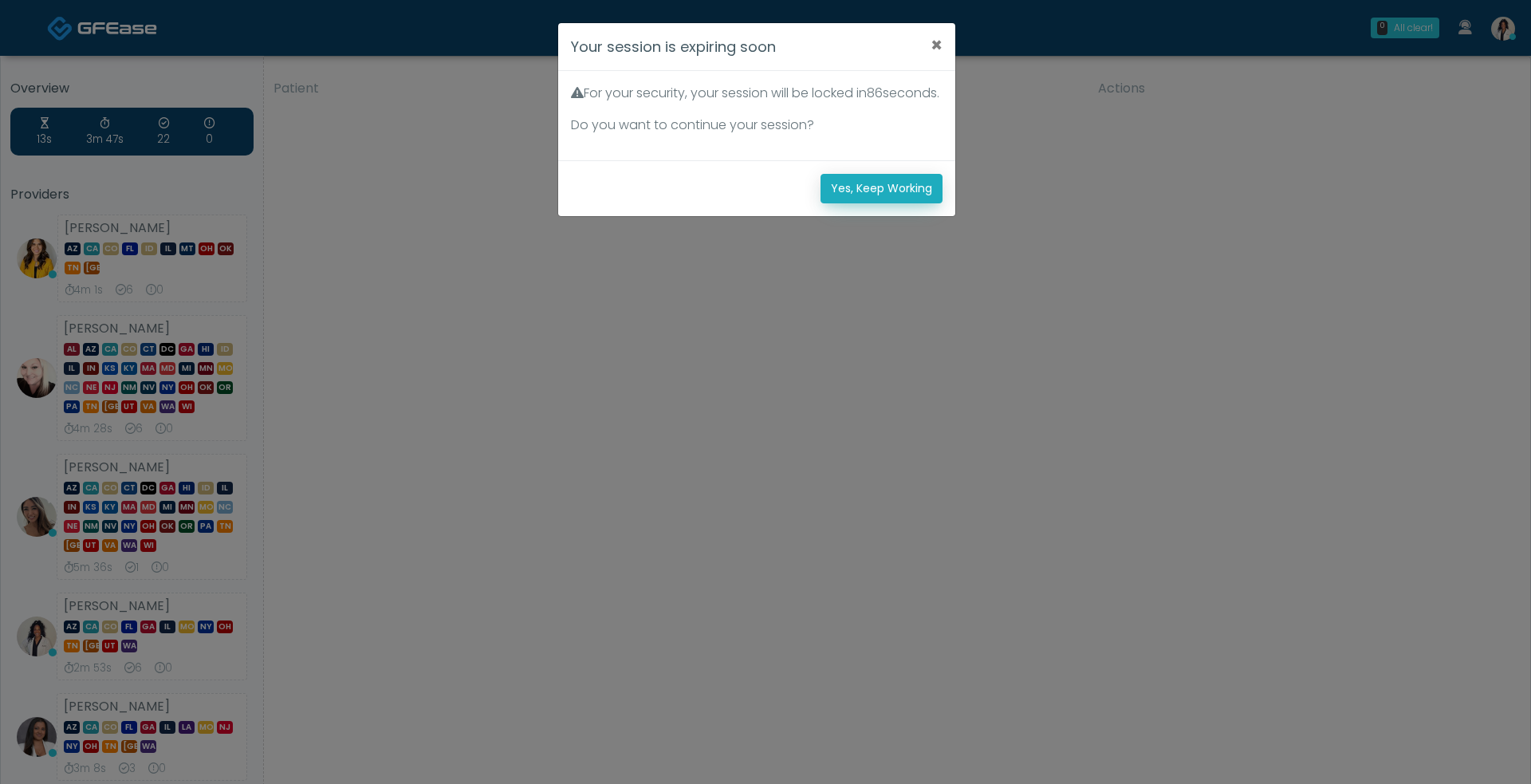
click at [844, 204] on button "Yes, Keep Working" at bounding box center [882, 188] width 122 height 29
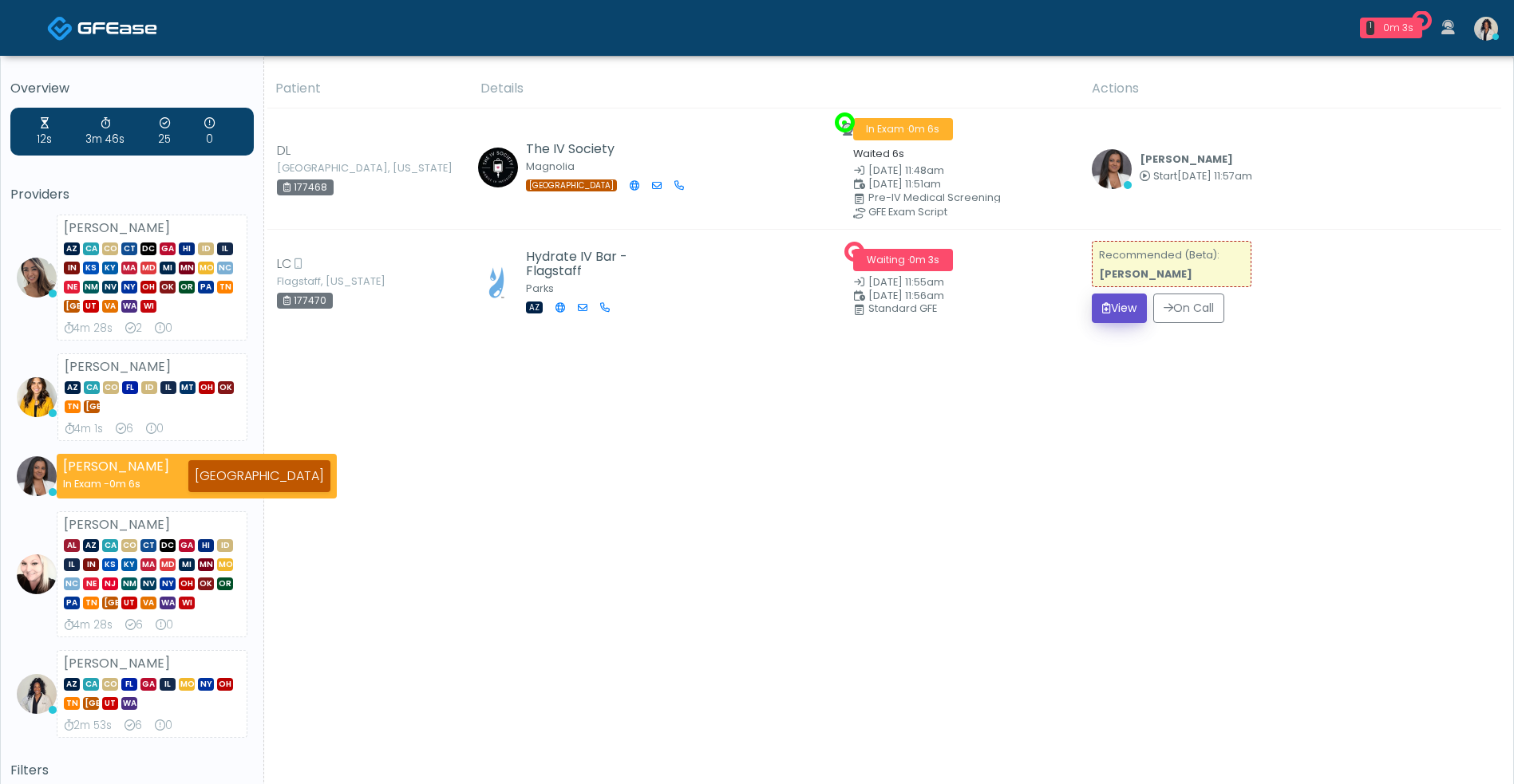
click at [1113, 314] on button "View" at bounding box center [1119, 307] width 55 height 29
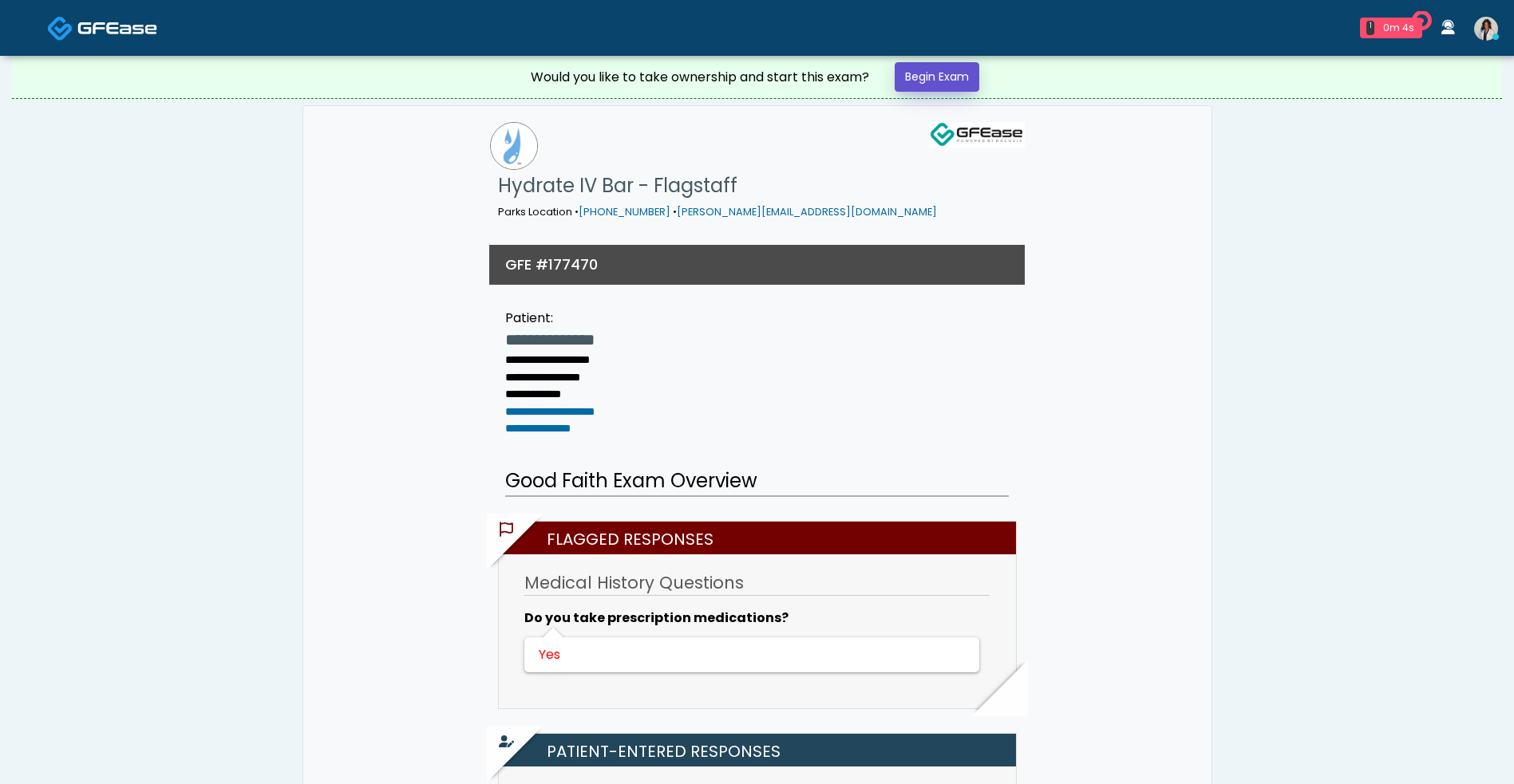
click at [951, 80] on link "Begin Exam" at bounding box center [936, 76] width 84 height 29
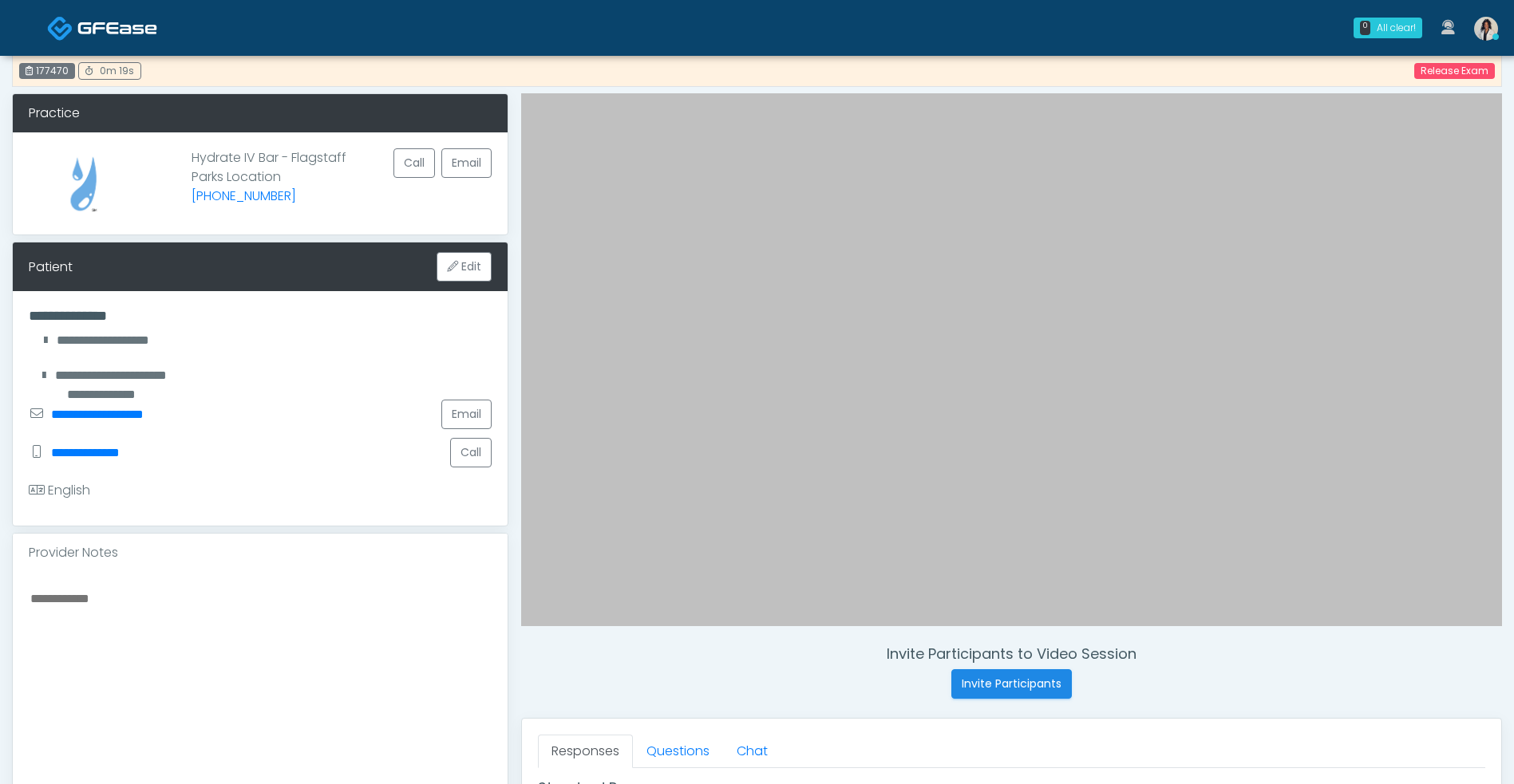
scroll to position [208, 0]
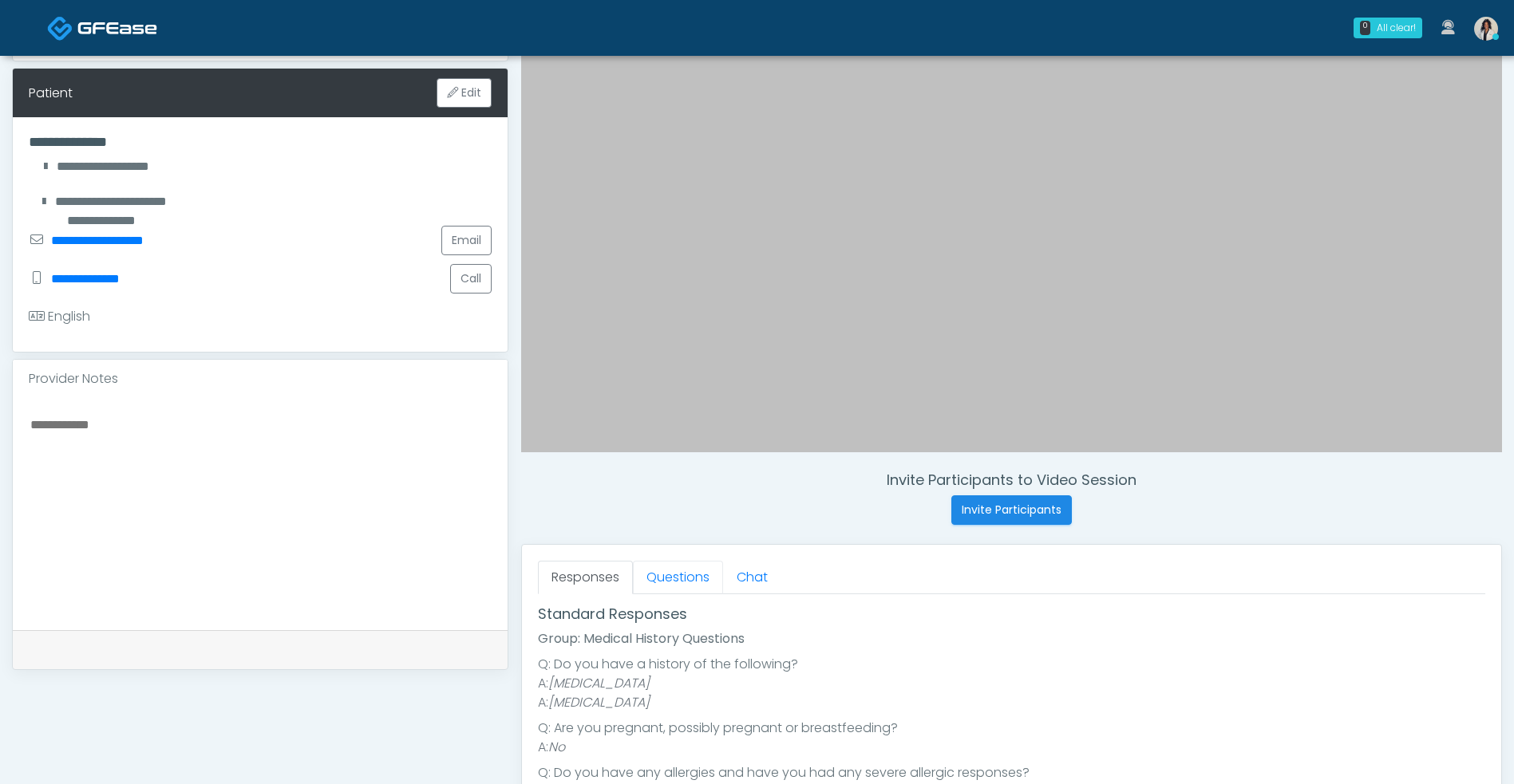
click at [674, 568] on link "Questions" at bounding box center [678, 578] width 90 height 34
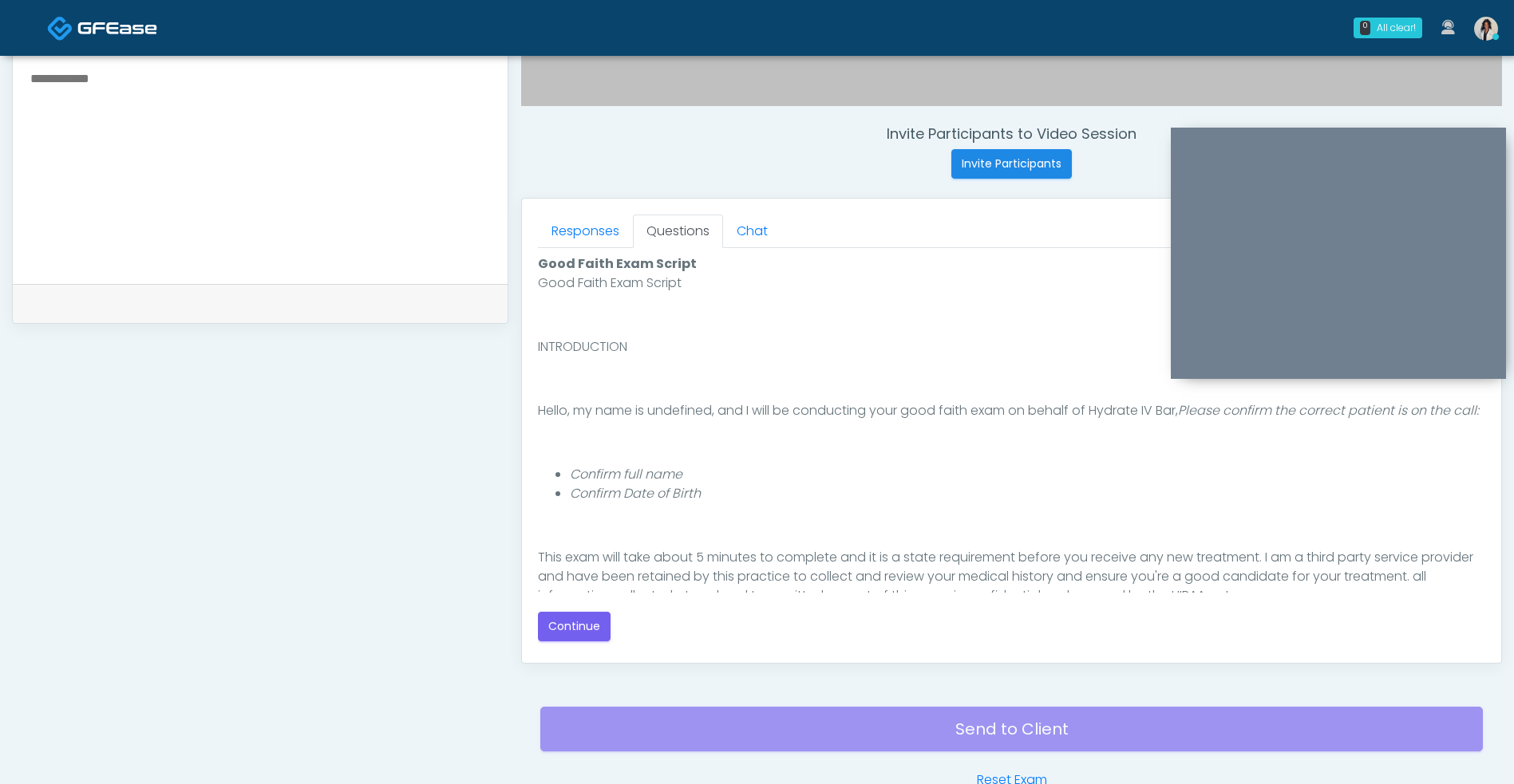
scroll to position [128, 0]
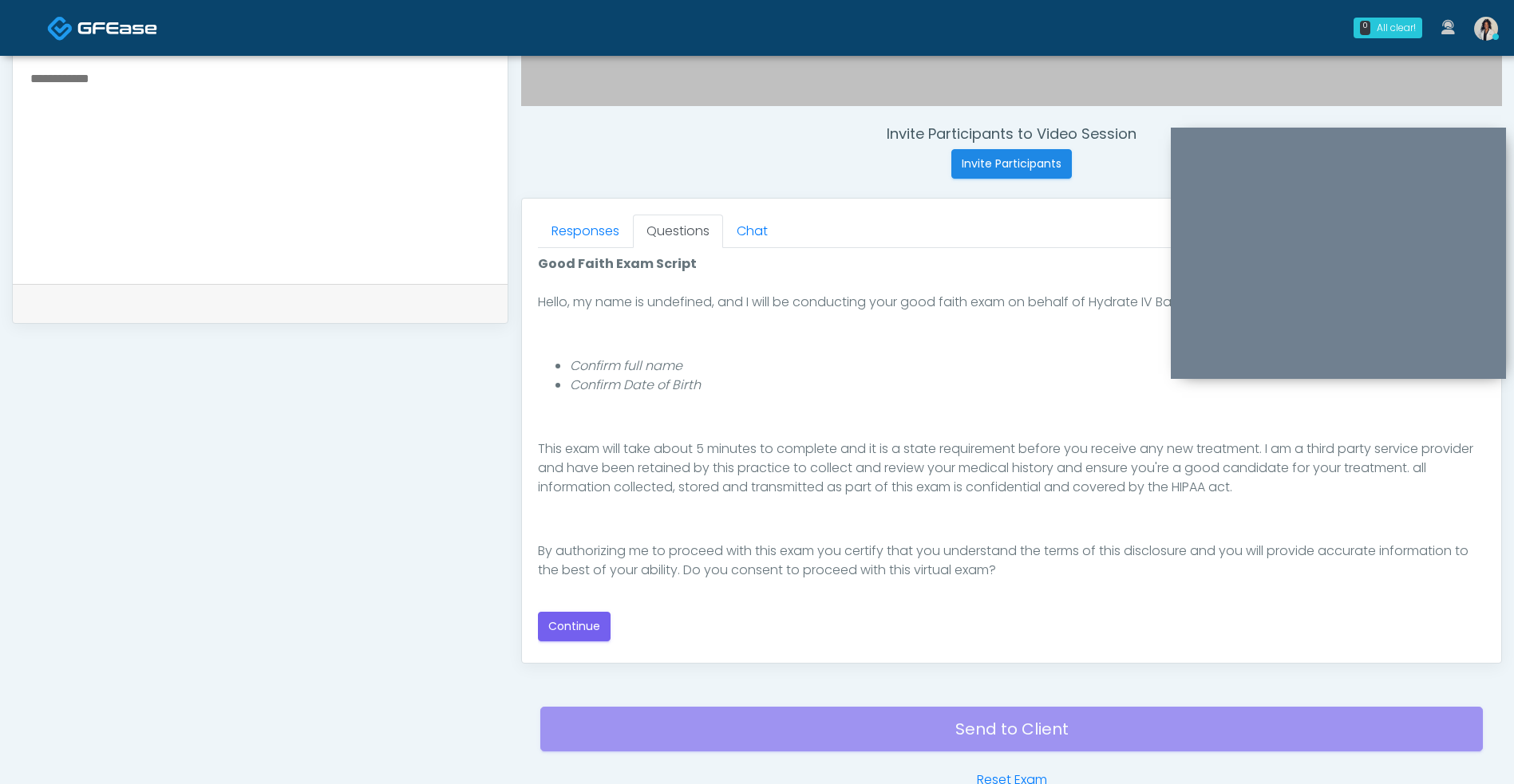
click at [590, 633] on button "Continue" at bounding box center [574, 625] width 73 height 29
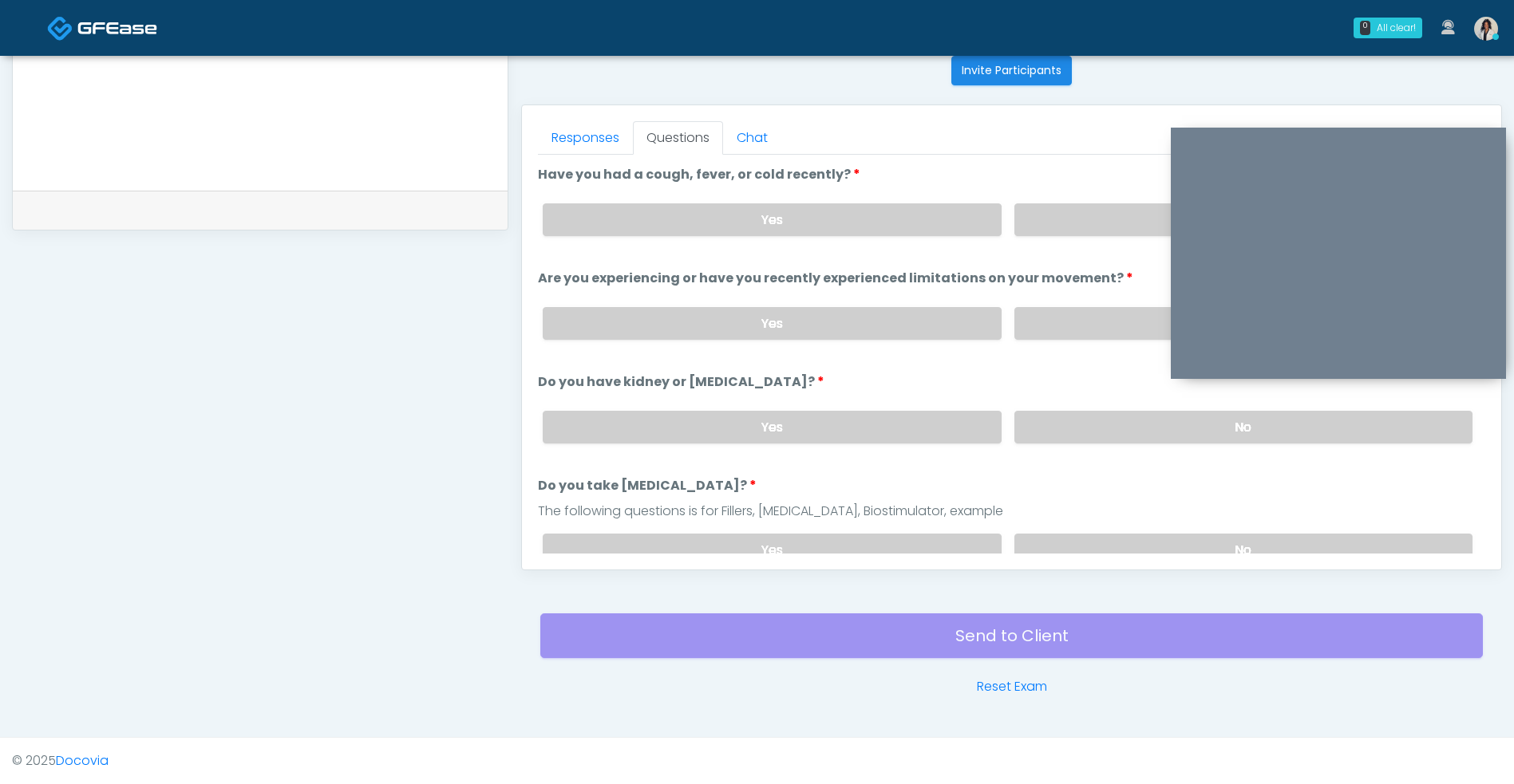
click at [1032, 232] on label "No" at bounding box center [1243, 220] width 458 height 33
click at [1018, 337] on label "No" at bounding box center [1243, 323] width 458 height 33
click at [1049, 442] on label "No" at bounding box center [1243, 427] width 458 height 33
click at [1038, 538] on label "No" at bounding box center [1243, 549] width 458 height 33
click at [603, 128] on link "Responses" at bounding box center [585, 138] width 95 height 34
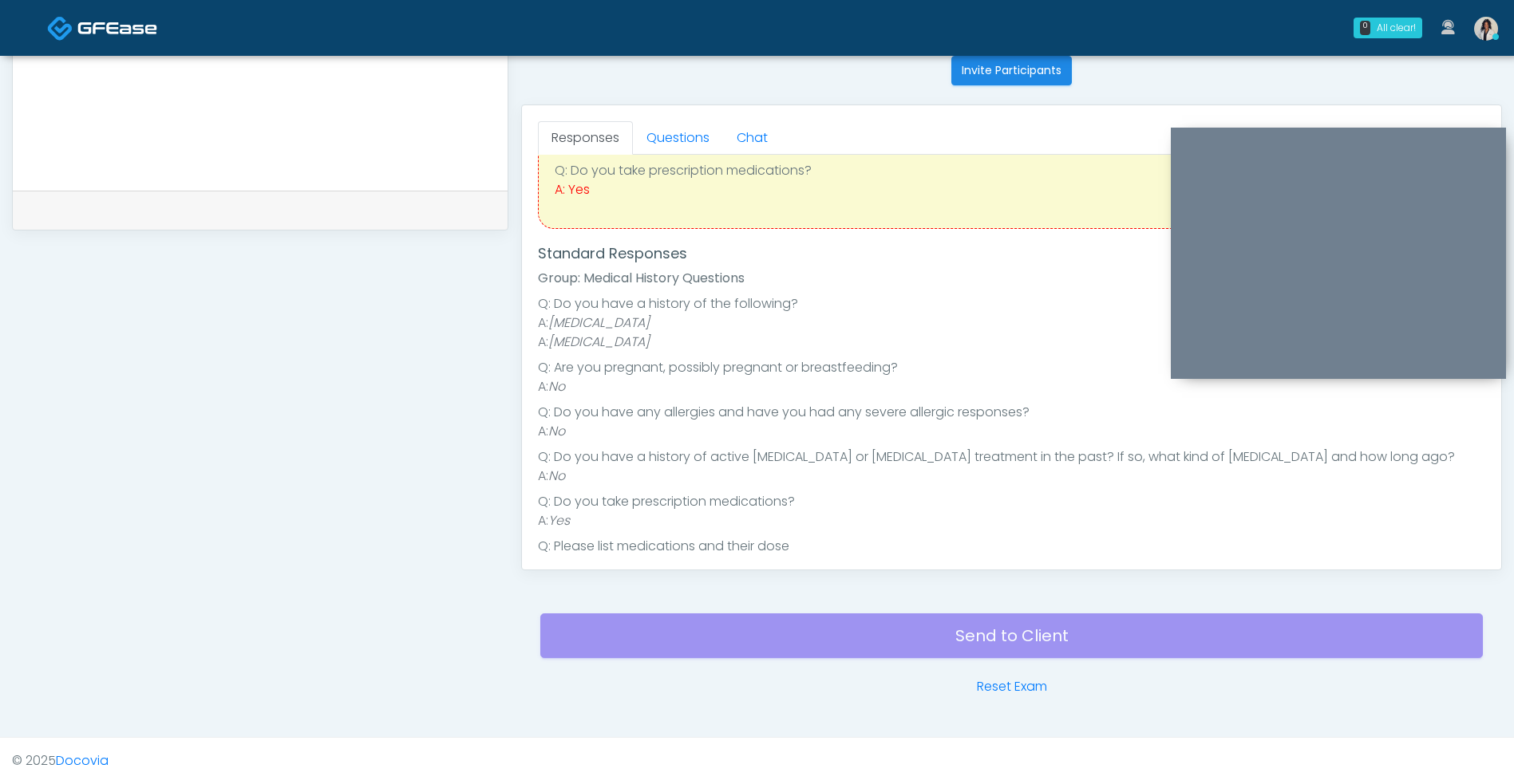
scroll to position [161, 0]
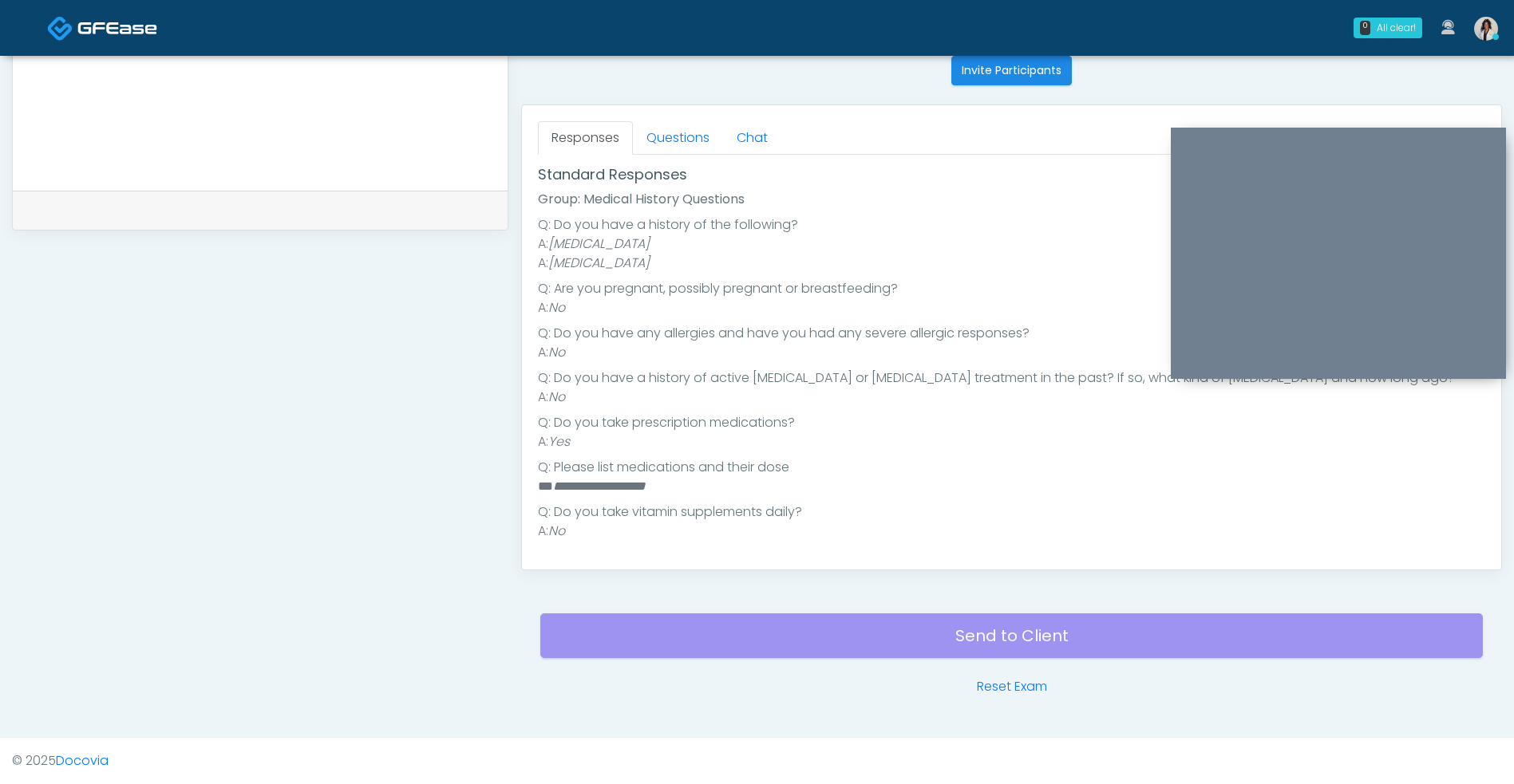
click at [483, 283] on div "**********" at bounding box center [261, 88] width 496 height 1216
click at [680, 138] on link "Questions" at bounding box center [678, 138] width 90 height 34
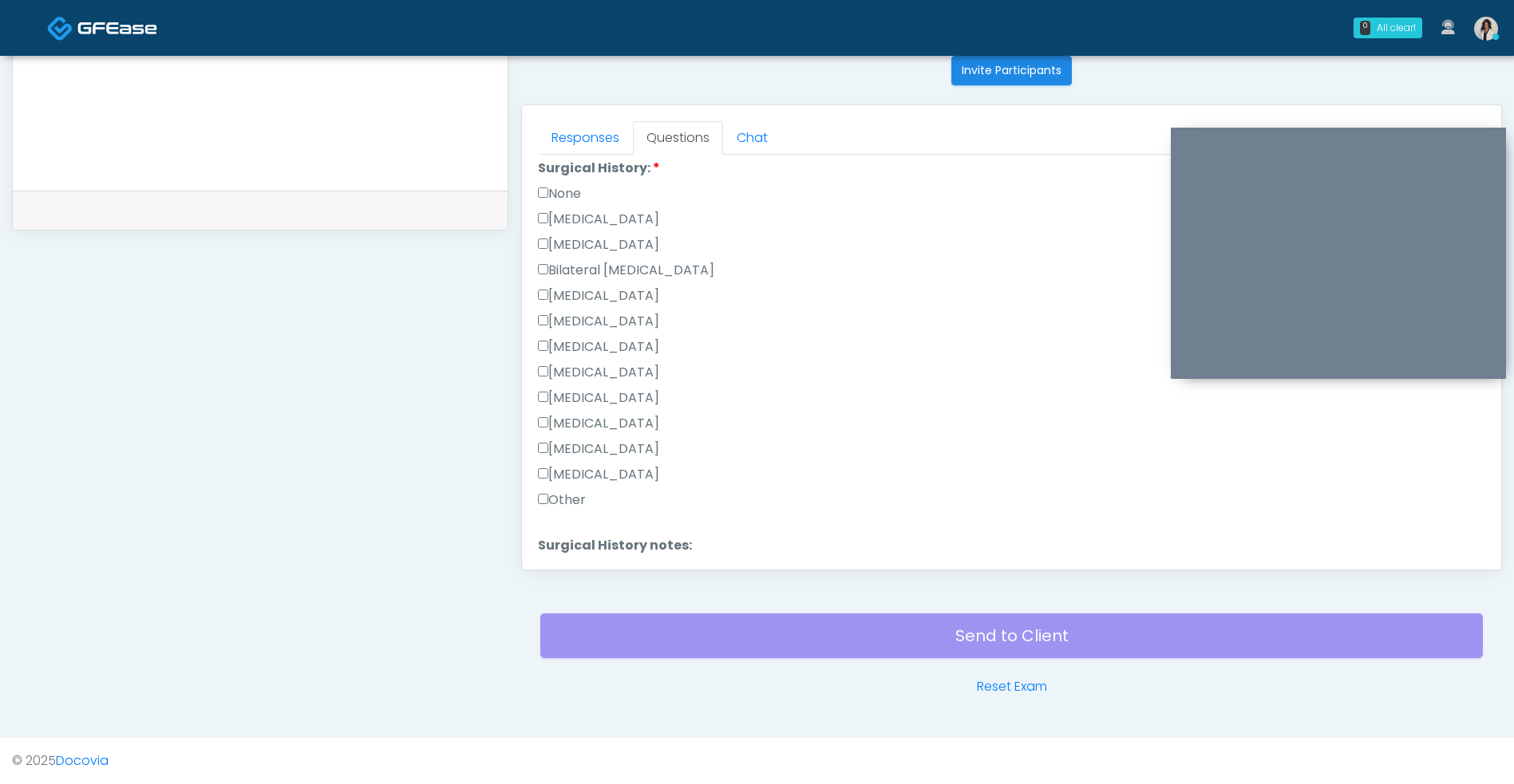
scroll to position [404, 0]
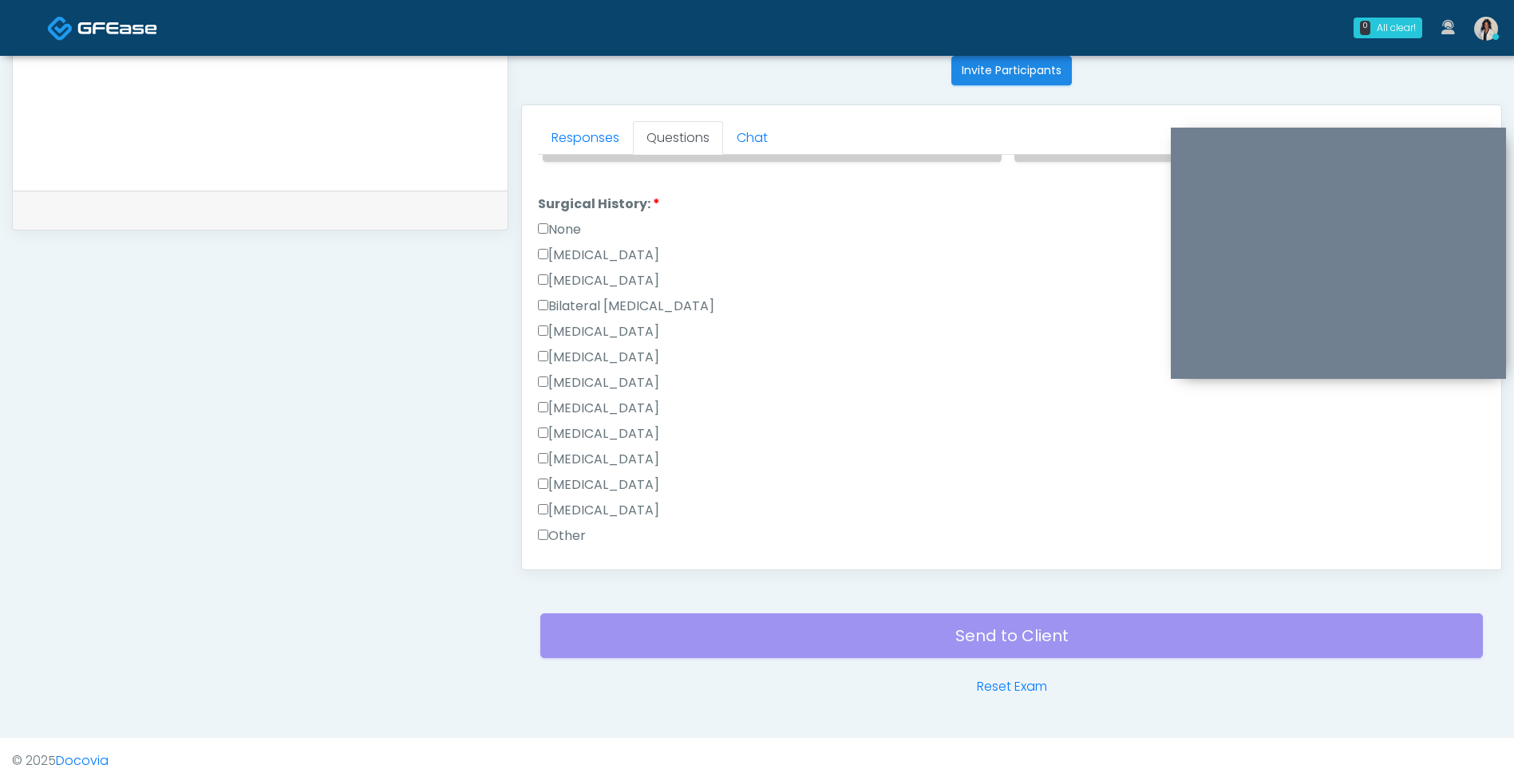
click at [565, 222] on label "None" at bounding box center [559, 229] width 43 height 19
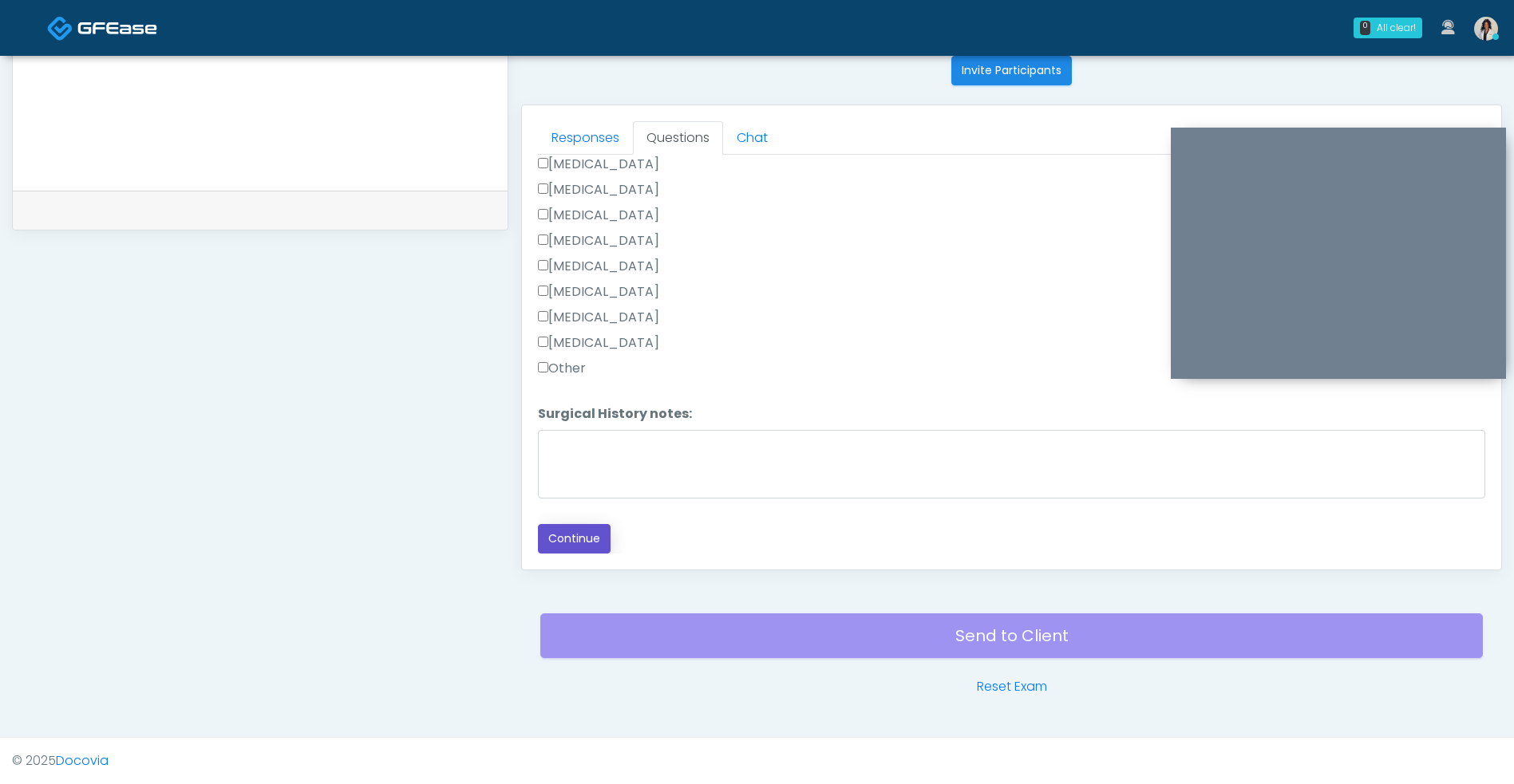
click at [581, 538] on button "Continue" at bounding box center [574, 538] width 73 height 29
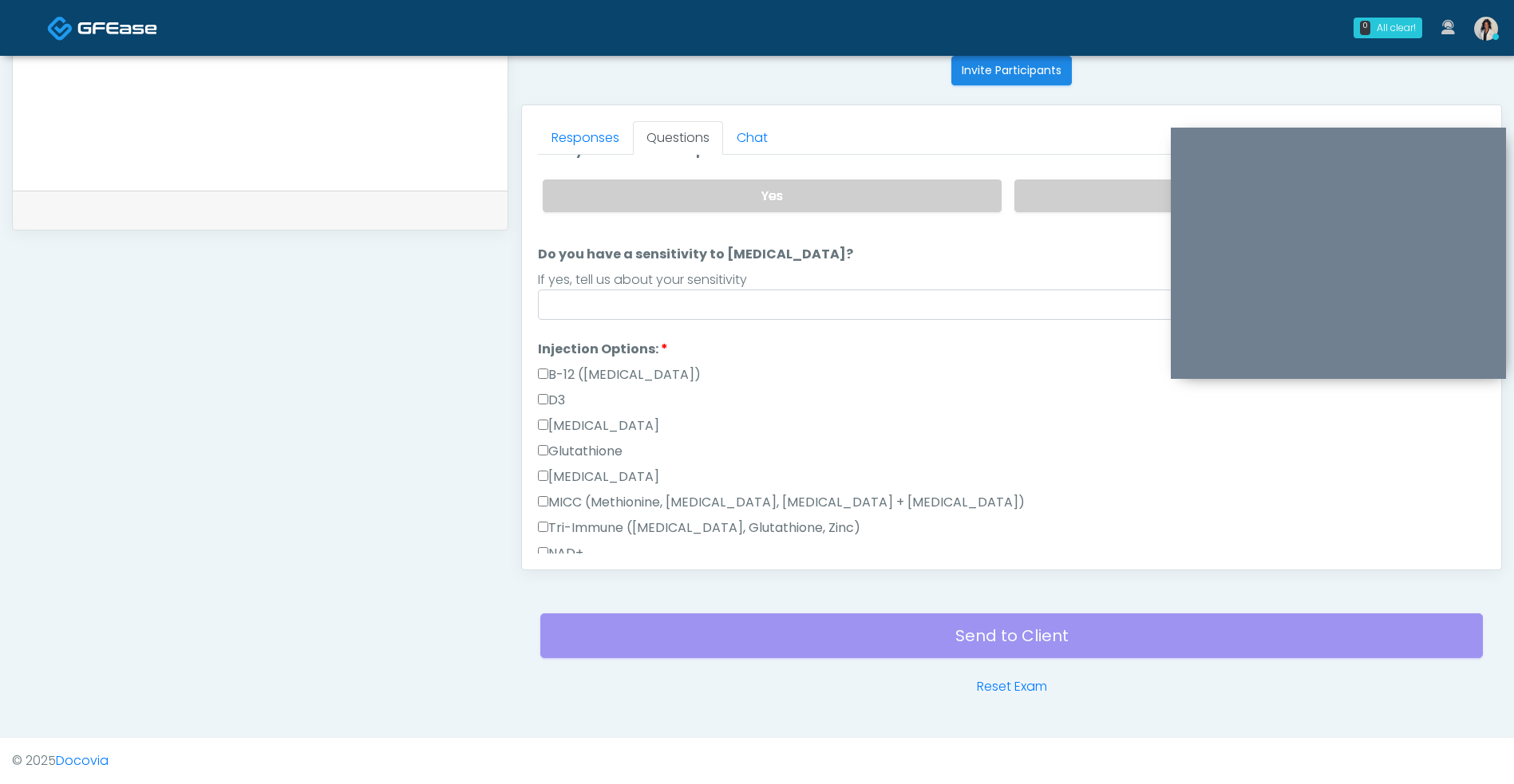
scroll to position [0, 0]
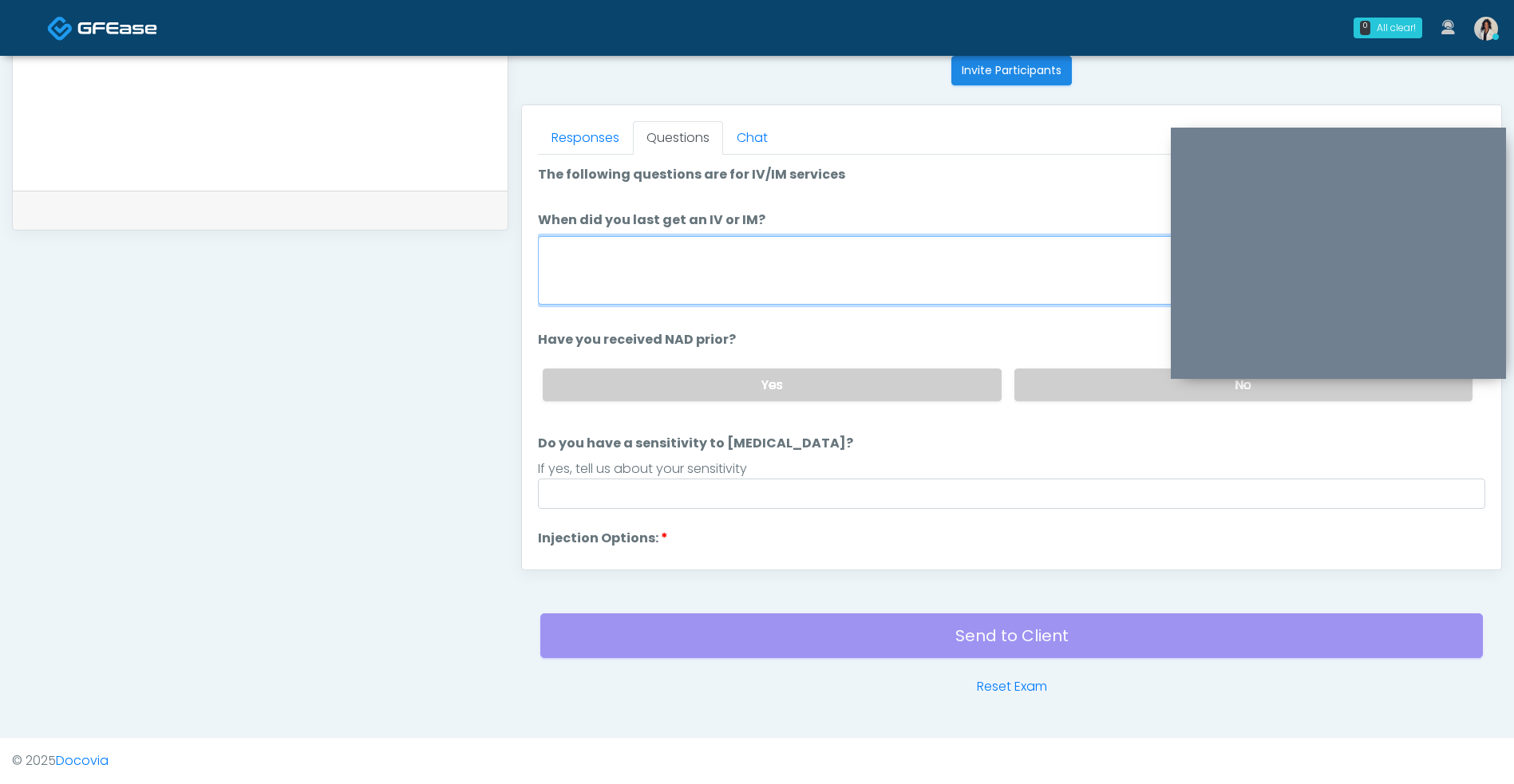
click at [620, 291] on textarea "When did you last get an IV or IM?" at bounding box center [1011, 269] width 947 height 68
type textarea "**********"
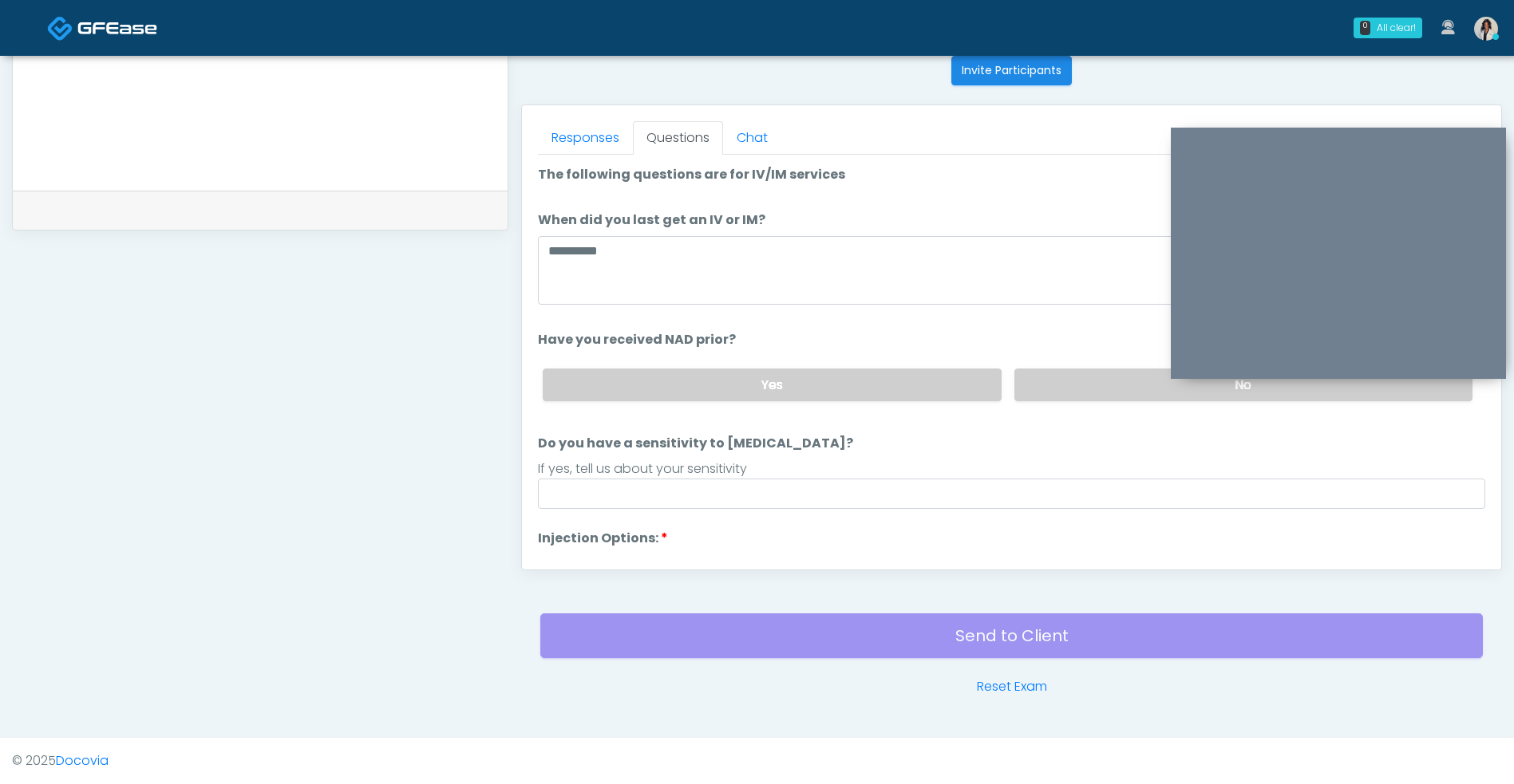
click at [1089, 371] on label "No" at bounding box center [1243, 384] width 458 height 33
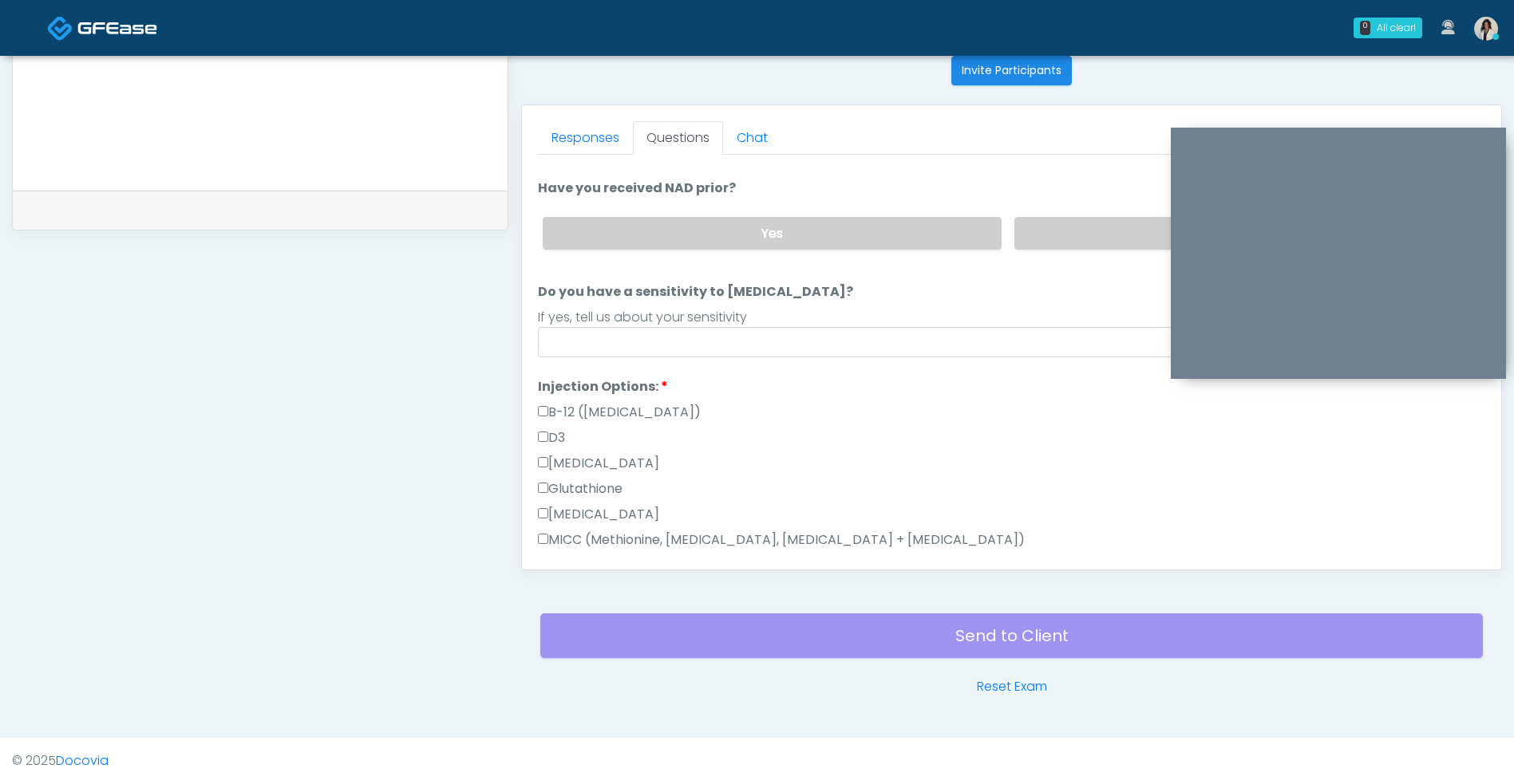
scroll to position [152, 0]
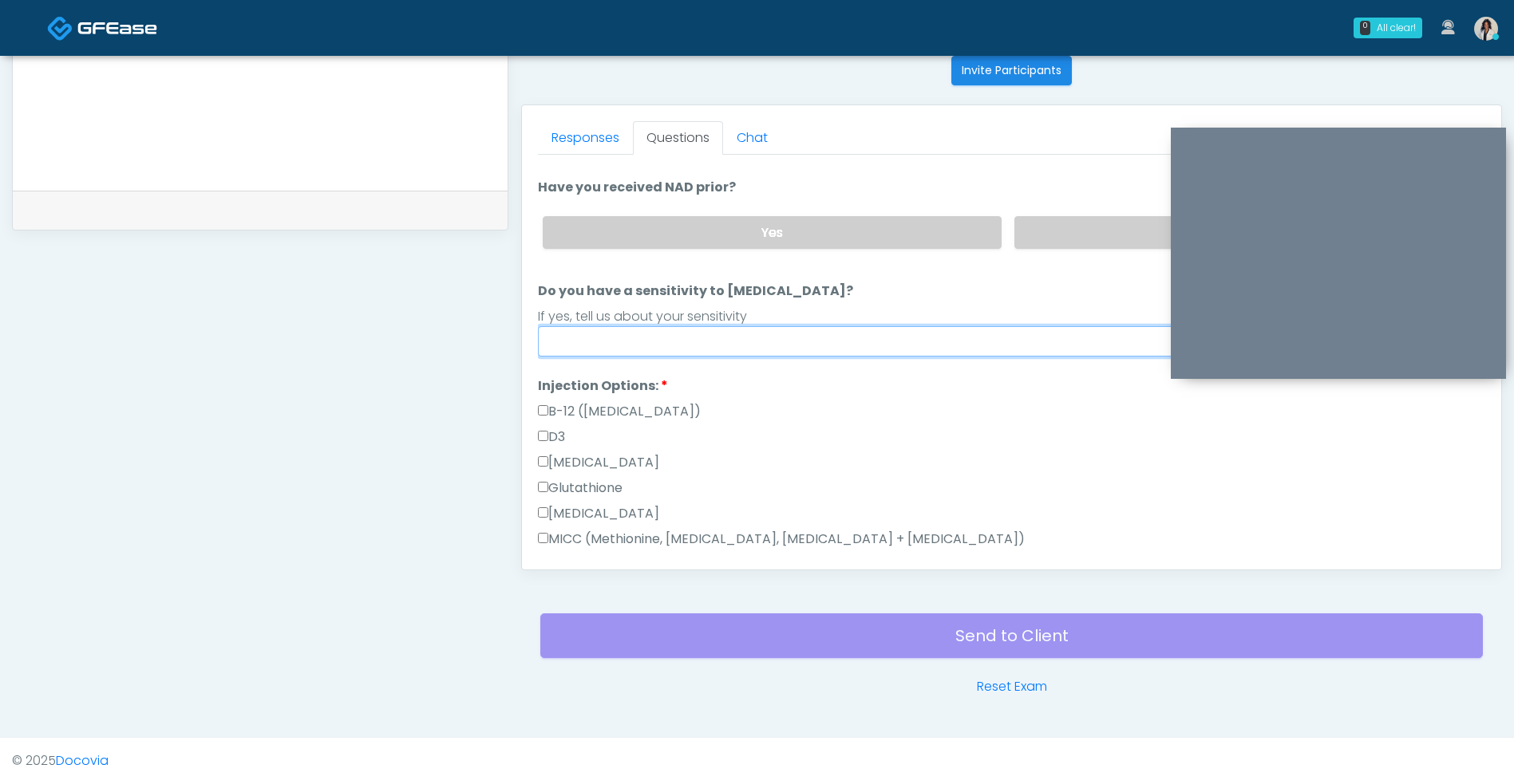
click at [658, 341] on input "Do you have a sensitivity to Niacin?" at bounding box center [1011, 341] width 947 height 30
type input "**"
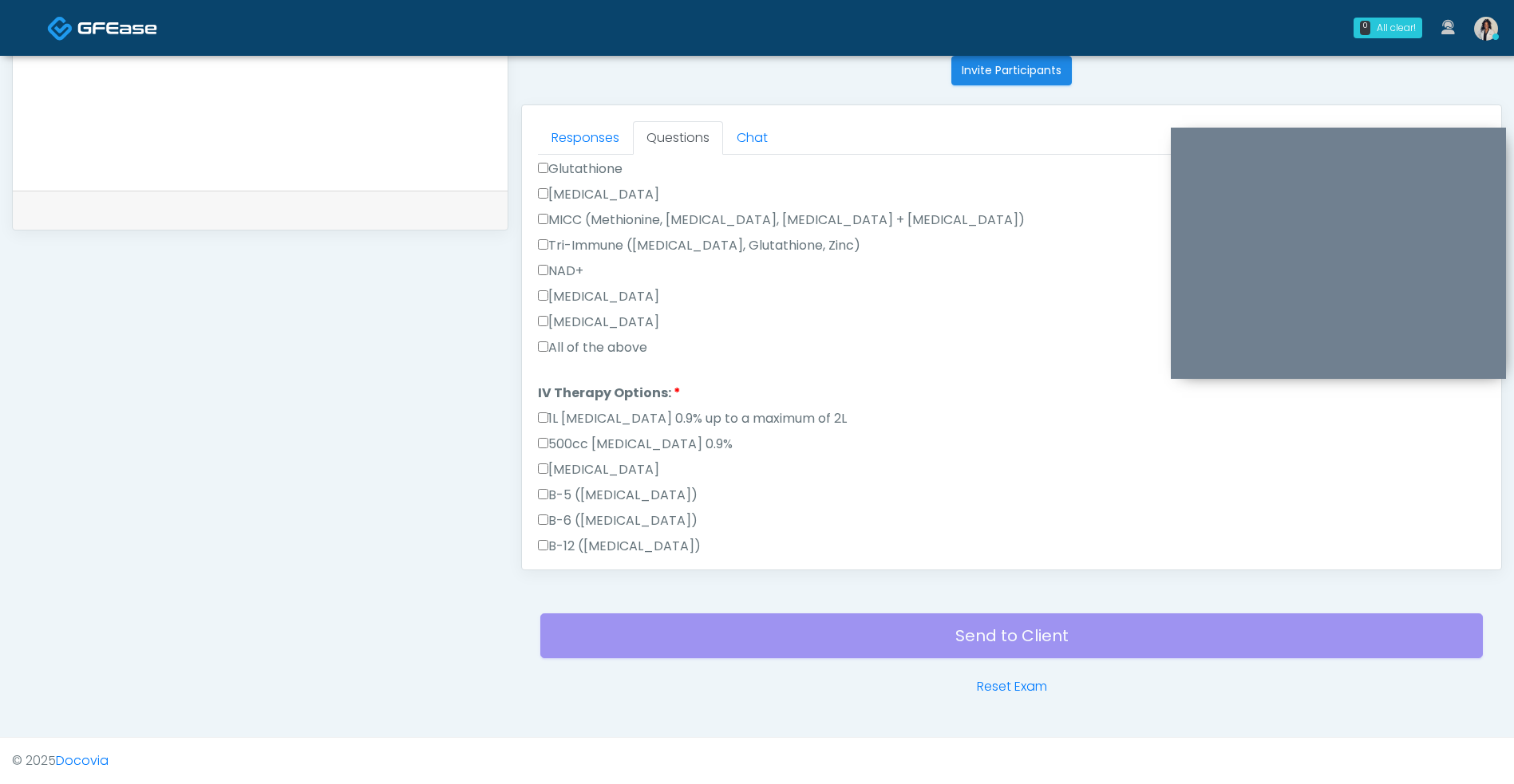
scroll to position [483, 0]
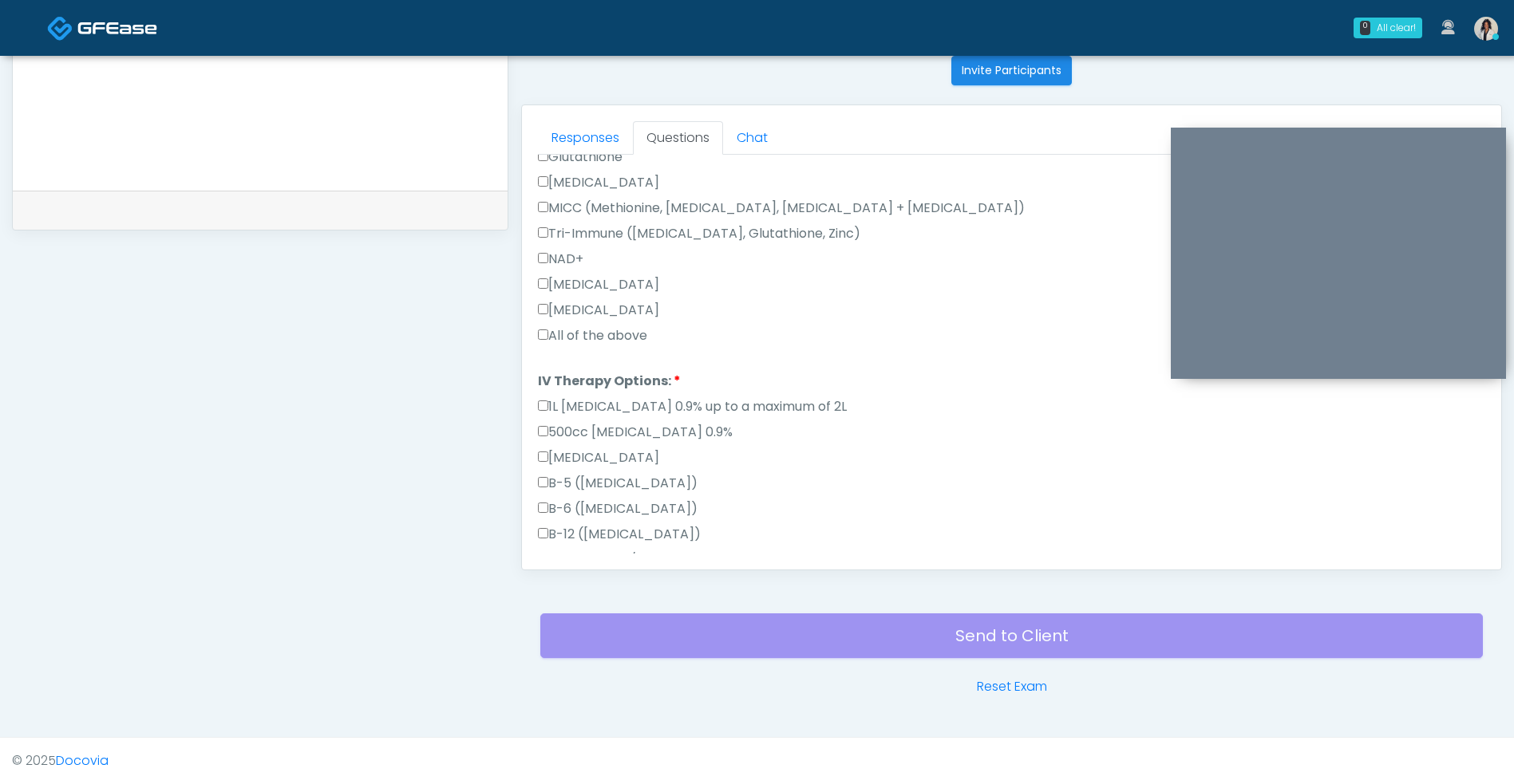
click at [587, 335] on label "All of the above" at bounding box center [592, 336] width 109 height 19
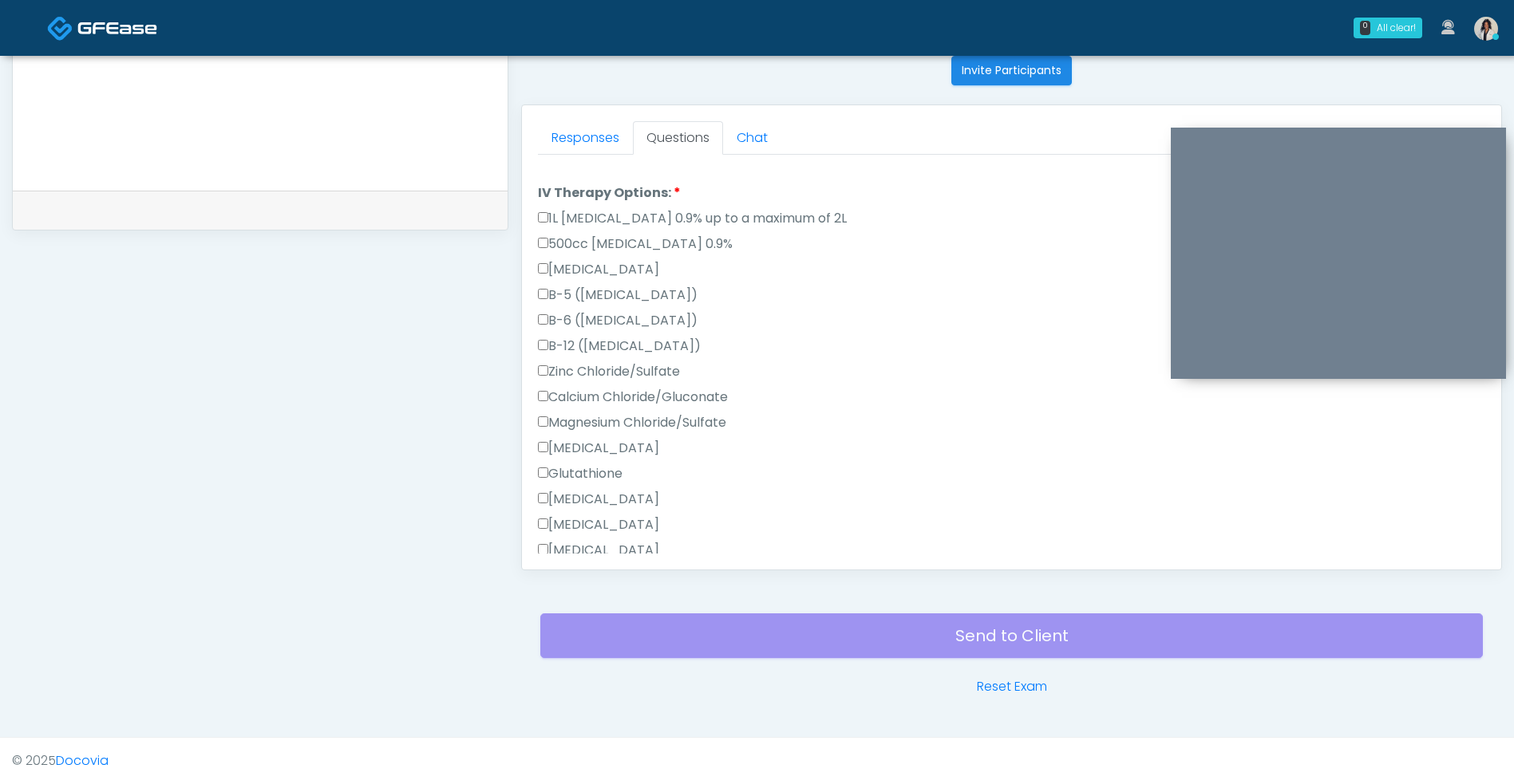
scroll to position [811, 0]
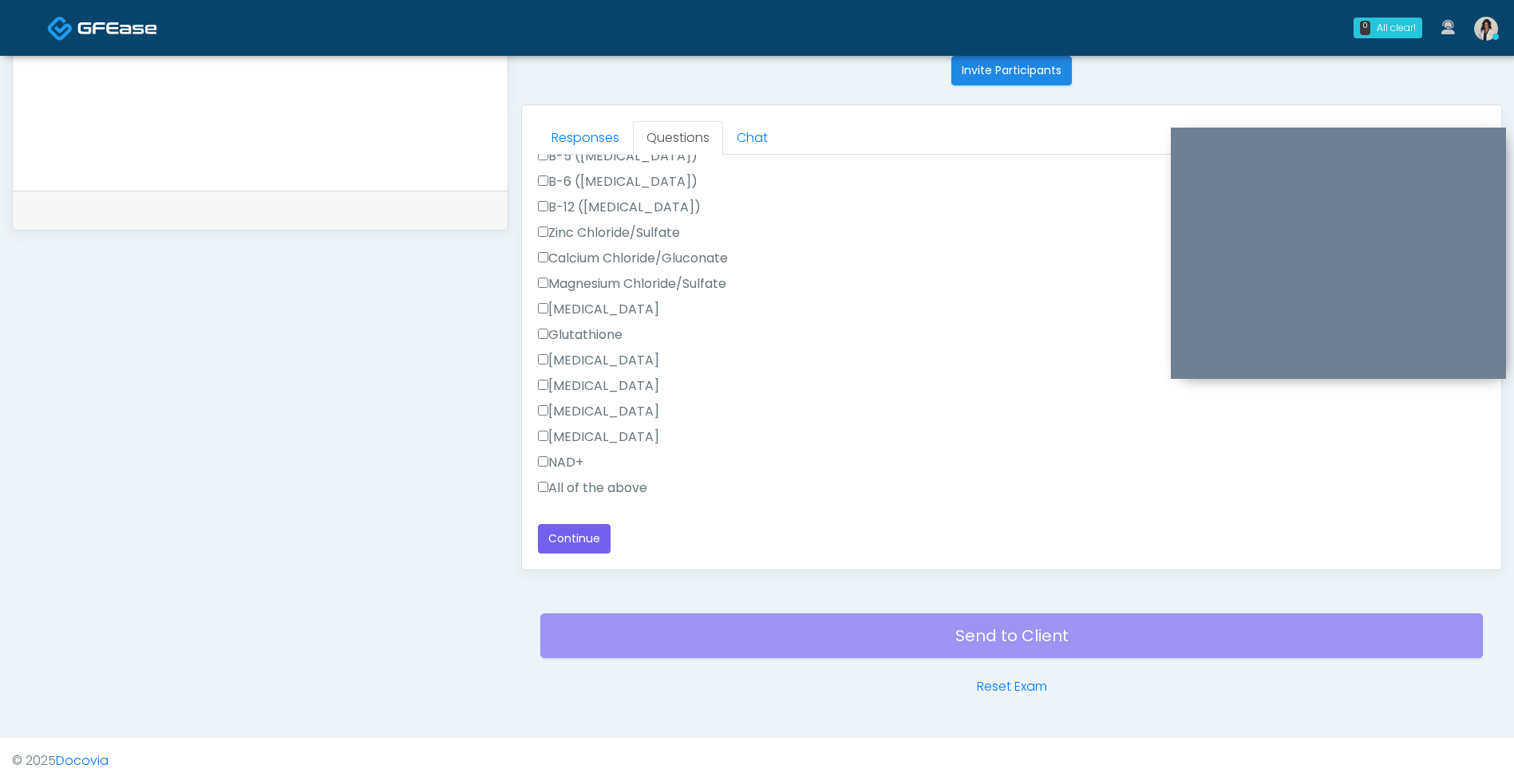
click at [606, 481] on label "All of the above" at bounding box center [592, 488] width 109 height 19
click at [580, 543] on button "Continue" at bounding box center [574, 538] width 73 height 29
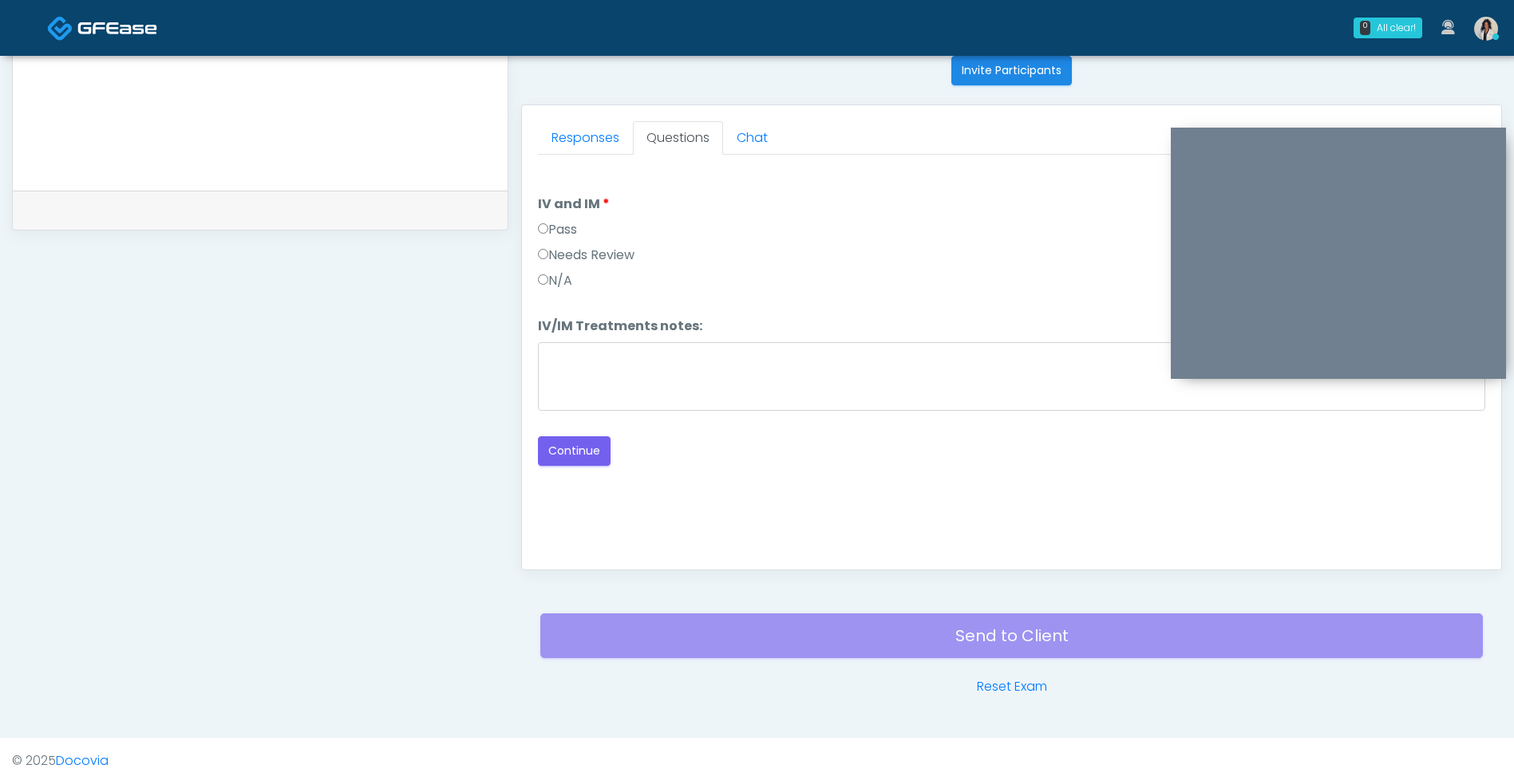
scroll to position [0, 0]
click at [579, 454] on button "Continue" at bounding box center [574, 450] width 73 height 29
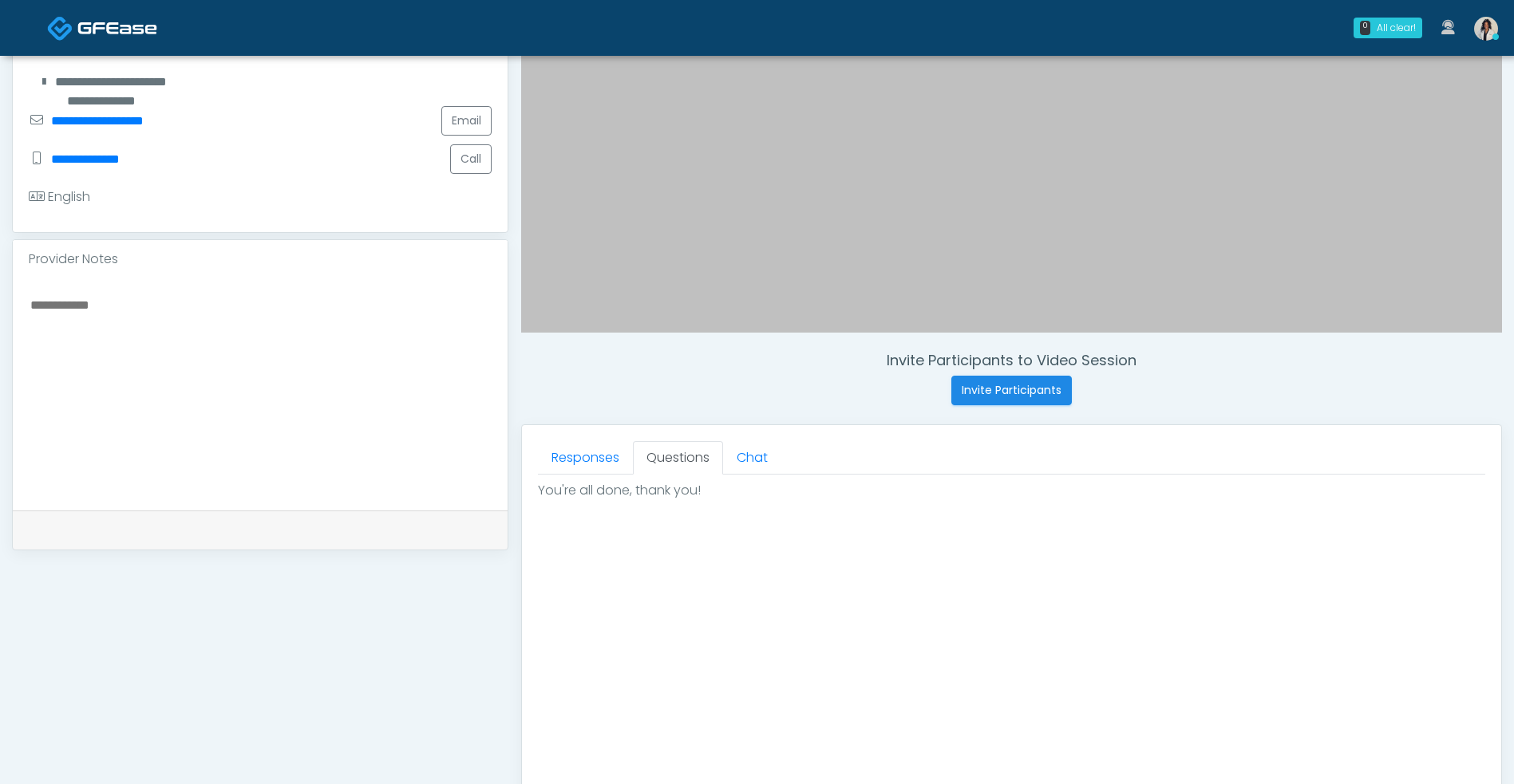
scroll to position [677, 0]
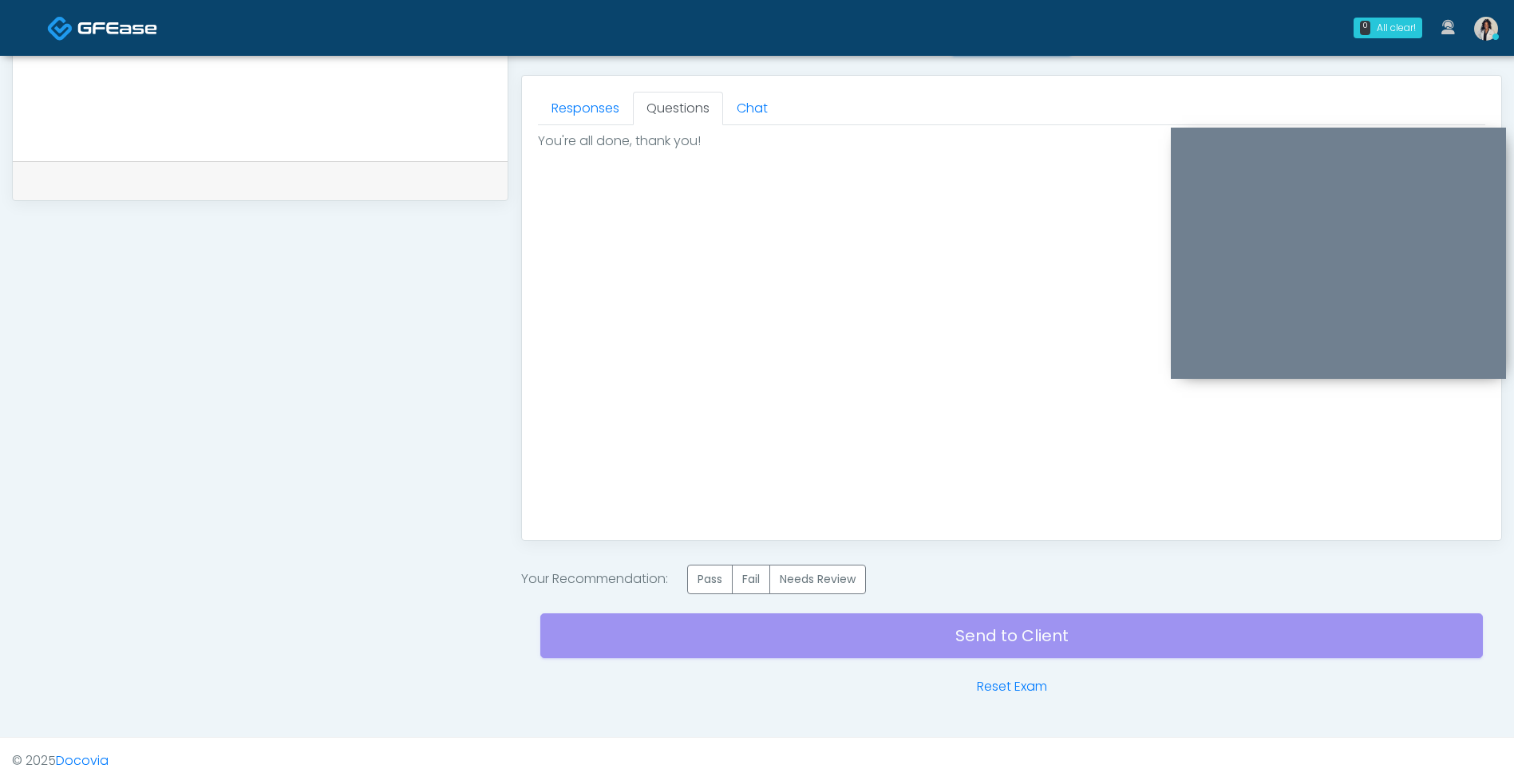
click at [703, 578] on label "Pass" at bounding box center [709, 578] width 45 height 29
click at [676, 644] on div "Send to Client Reset Exam" at bounding box center [1011, 645] width 942 height 102
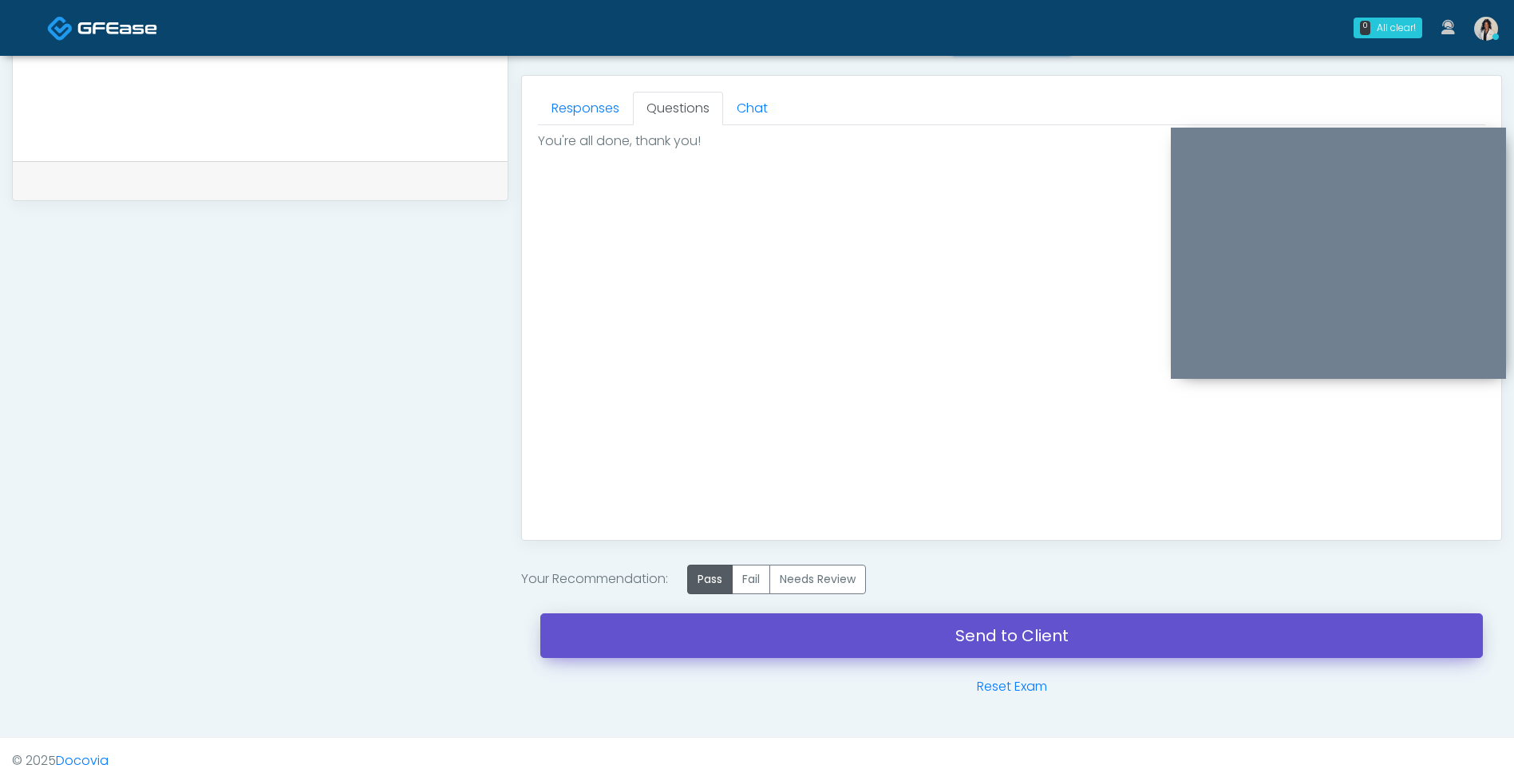
click at [864, 627] on link "Send to Client" at bounding box center [1011, 635] width 942 height 44
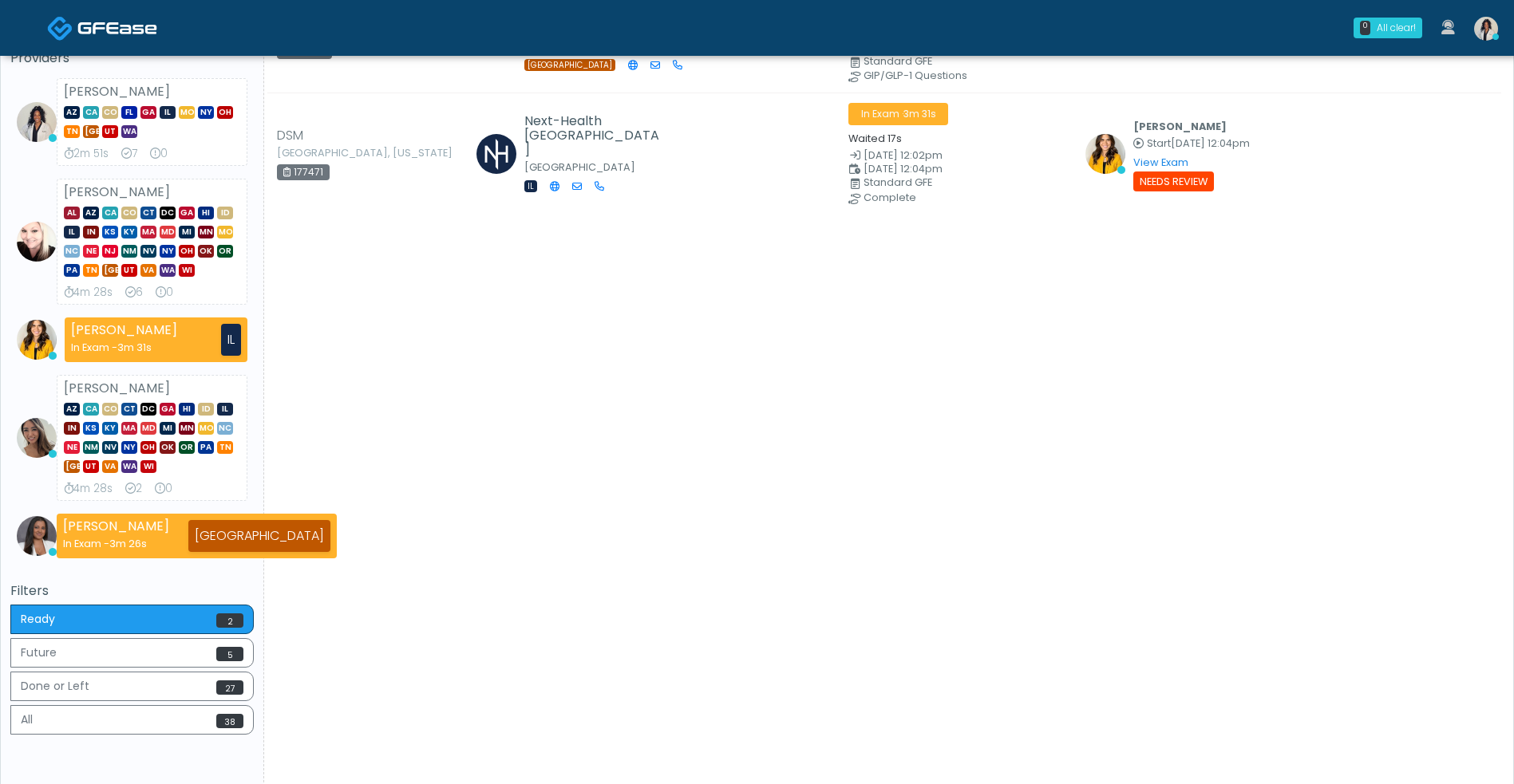
scroll to position [136, 0]
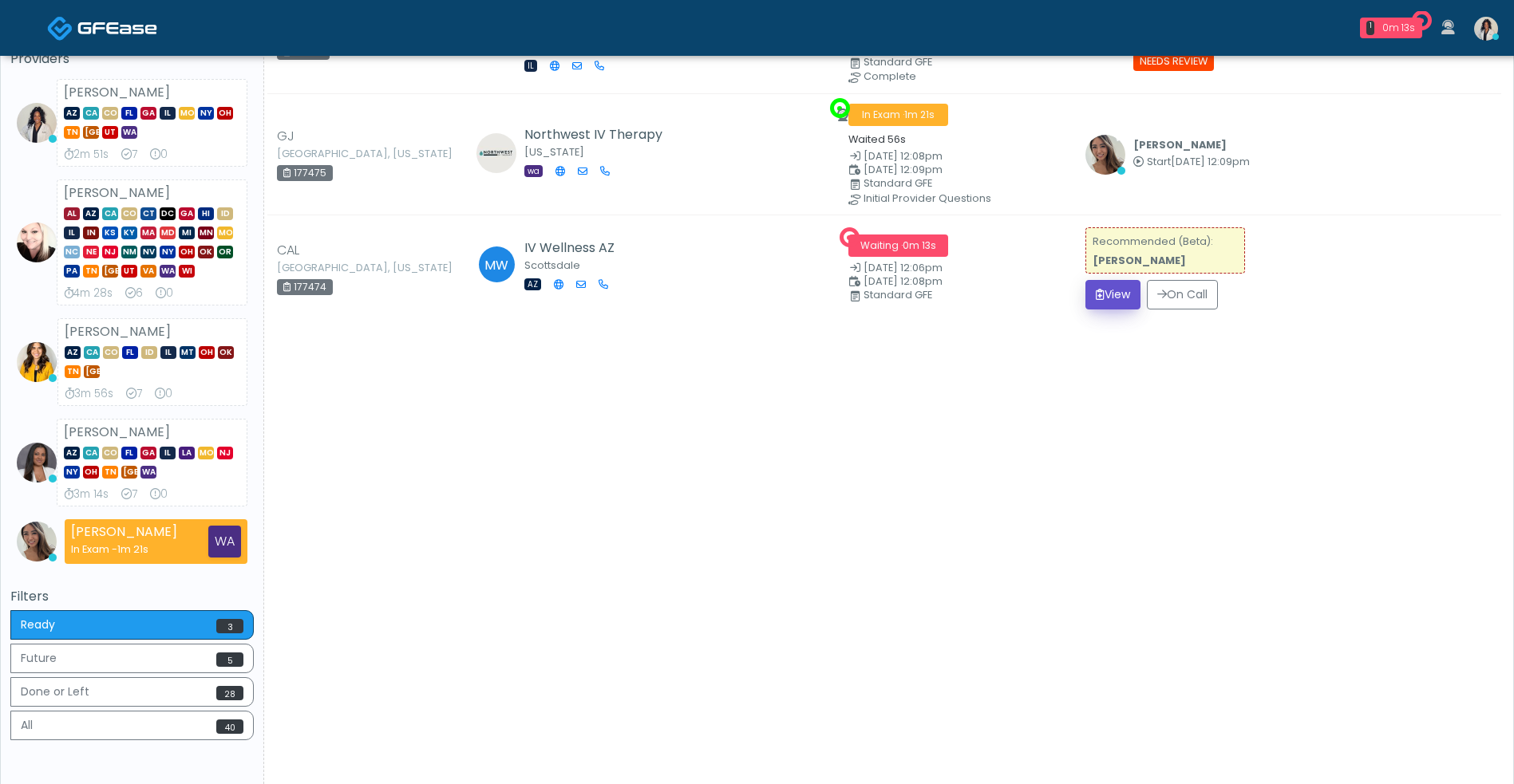
click at [1114, 305] on button "View" at bounding box center [1112, 294] width 55 height 29
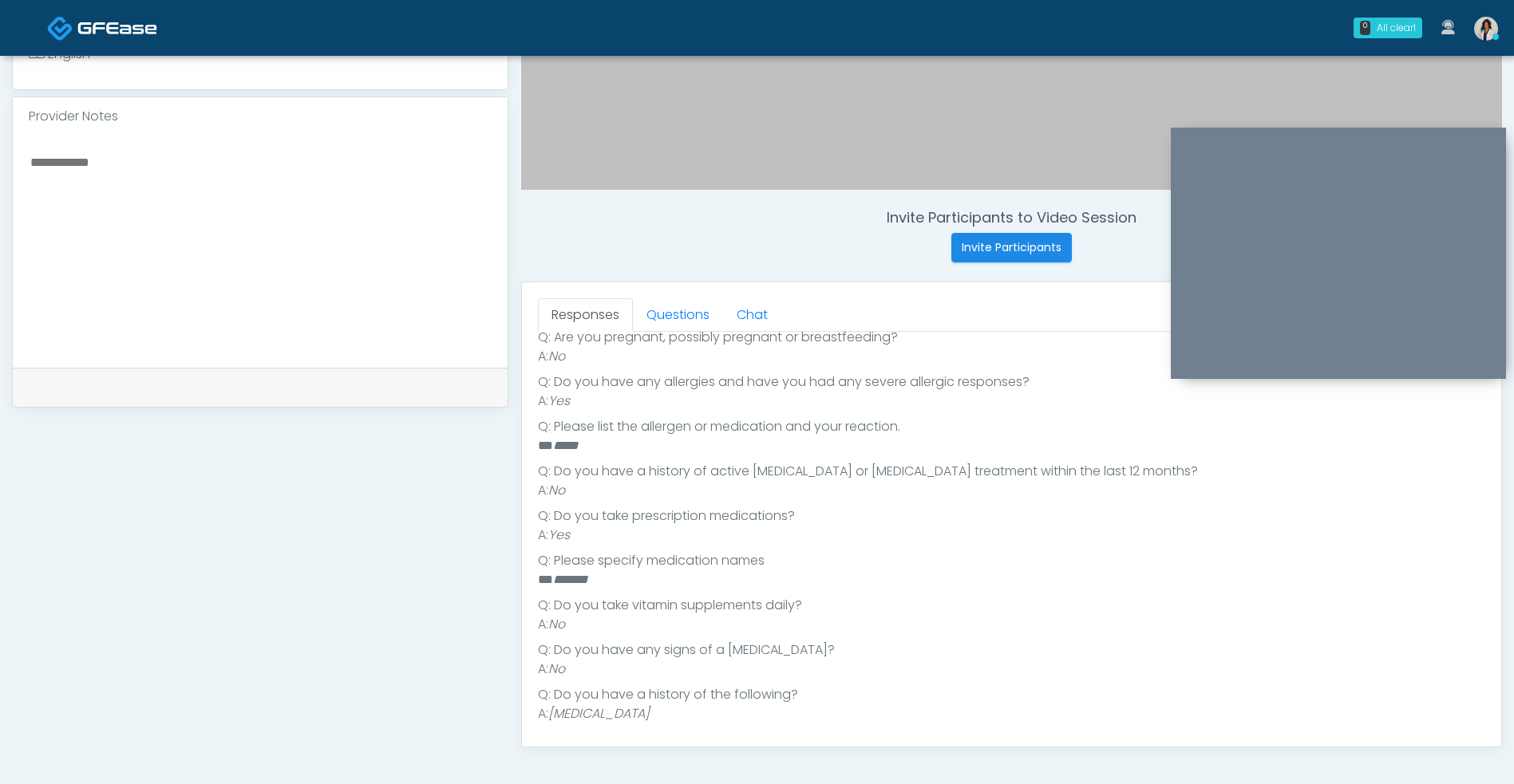
scroll to position [276, 0]
click at [268, 216] on textarea at bounding box center [260, 249] width 463 height 195
click at [700, 328] on link "Questions" at bounding box center [678, 315] width 90 height 34
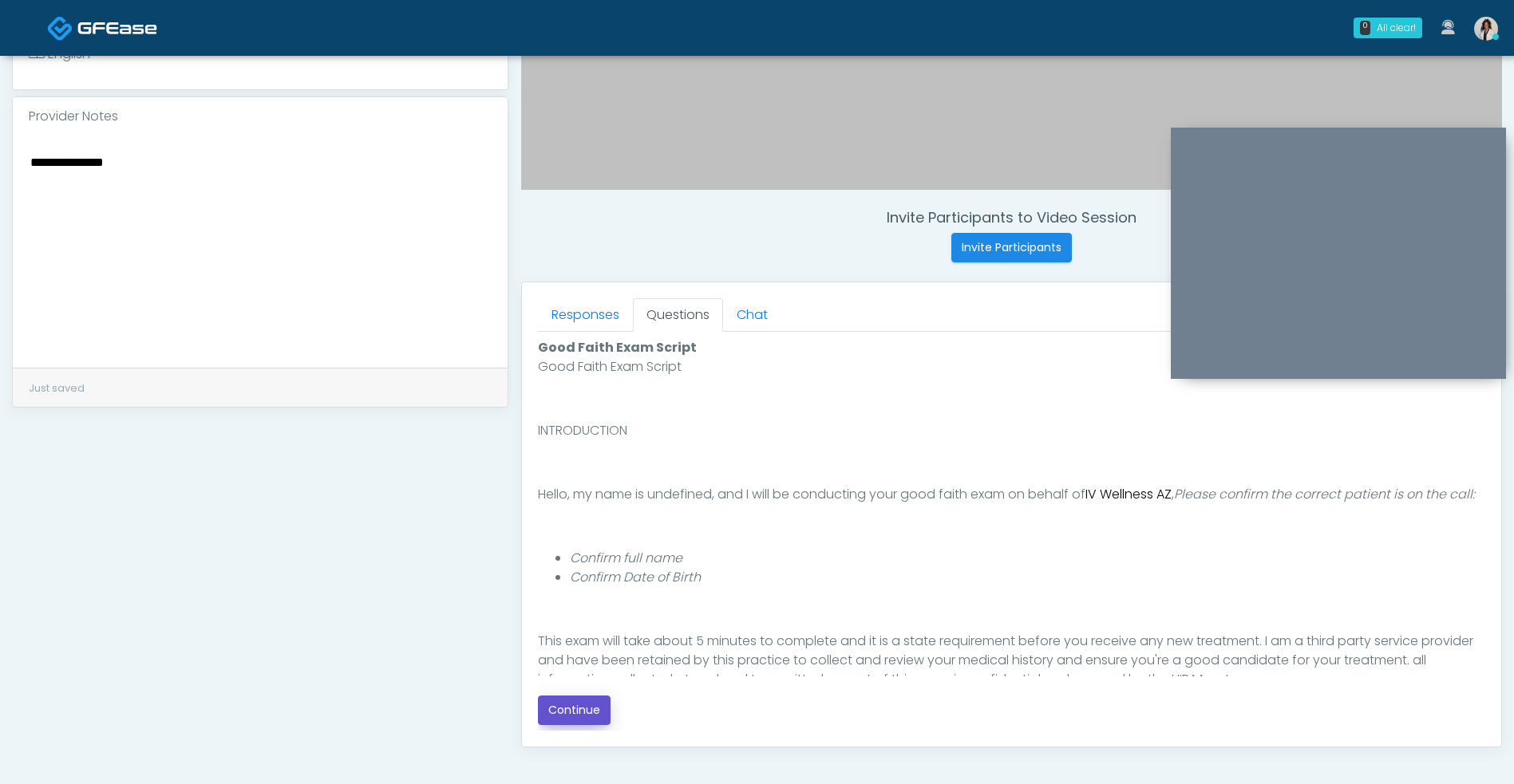
click at [558, 710] on button "Continue" at bounding box center [574, 710] width 73 height 29
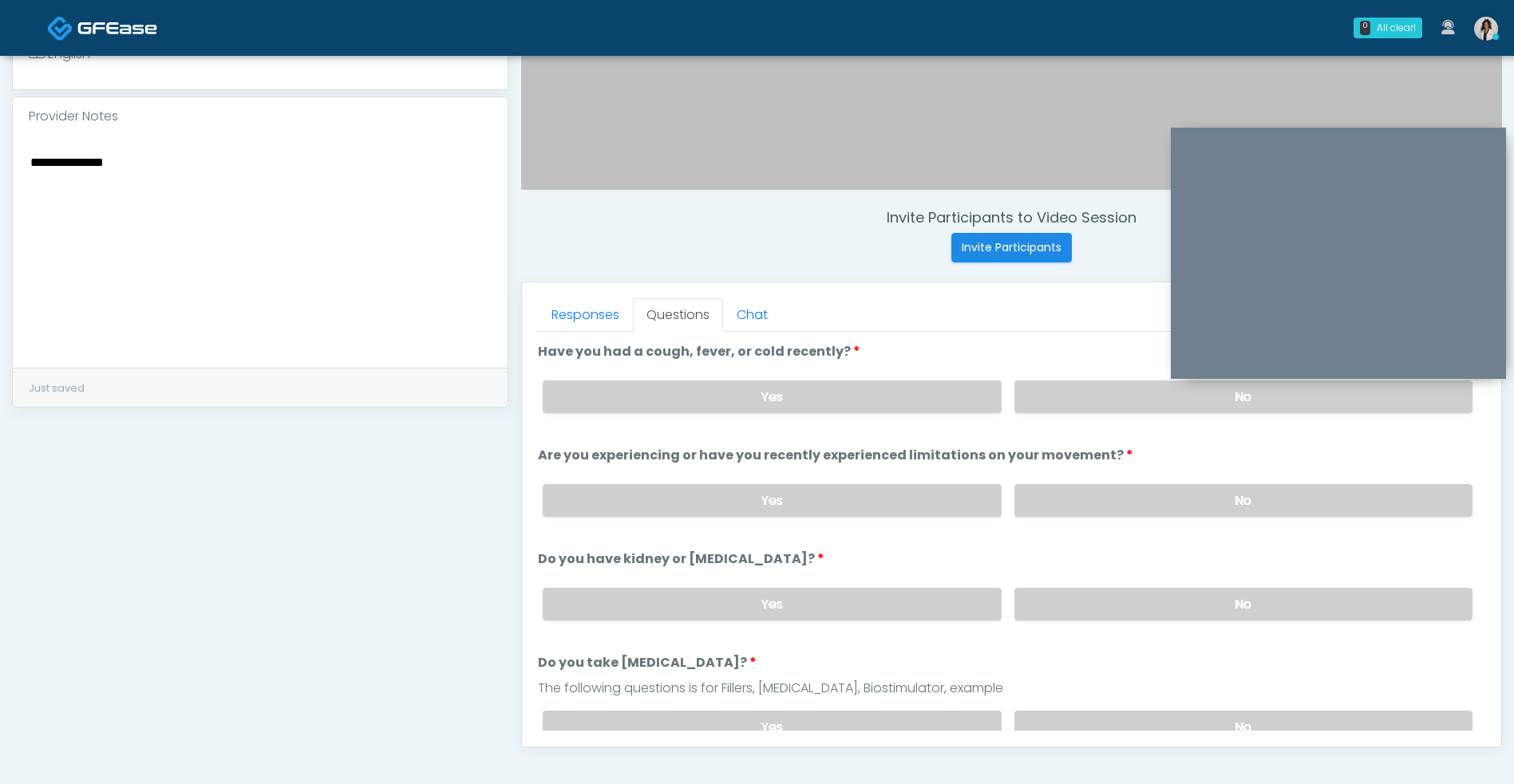
scroll to position [648, 0]
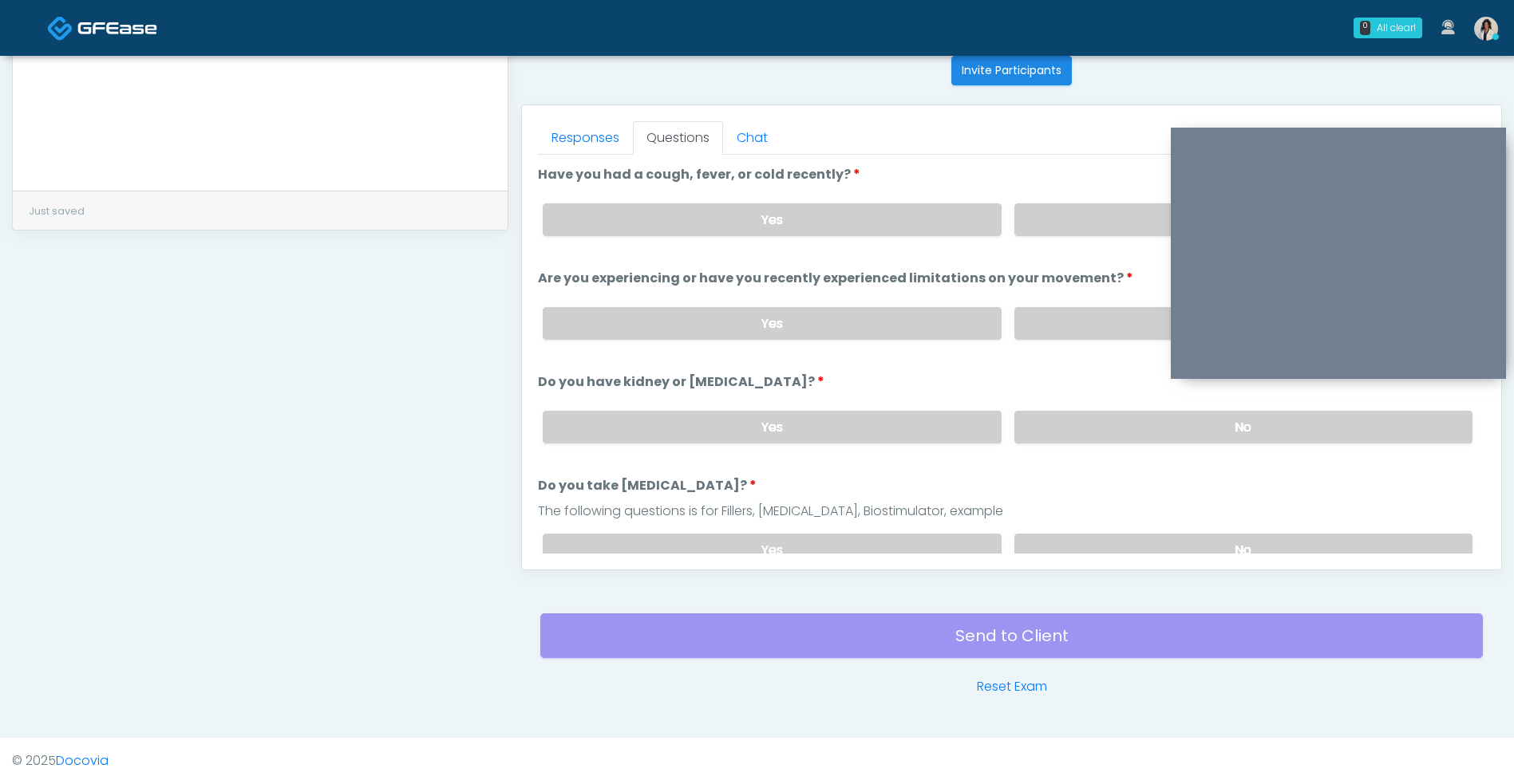
click at [1054, 235] on label "No" at bounding box center [1243, 220] width 458 height 33
click at [1065, 339] on label "No" at bounding box center [1243, 323] width 458 height 33
click at [1068, 442] on label "No" at bounding box center [1243, 427] width 458 height 33
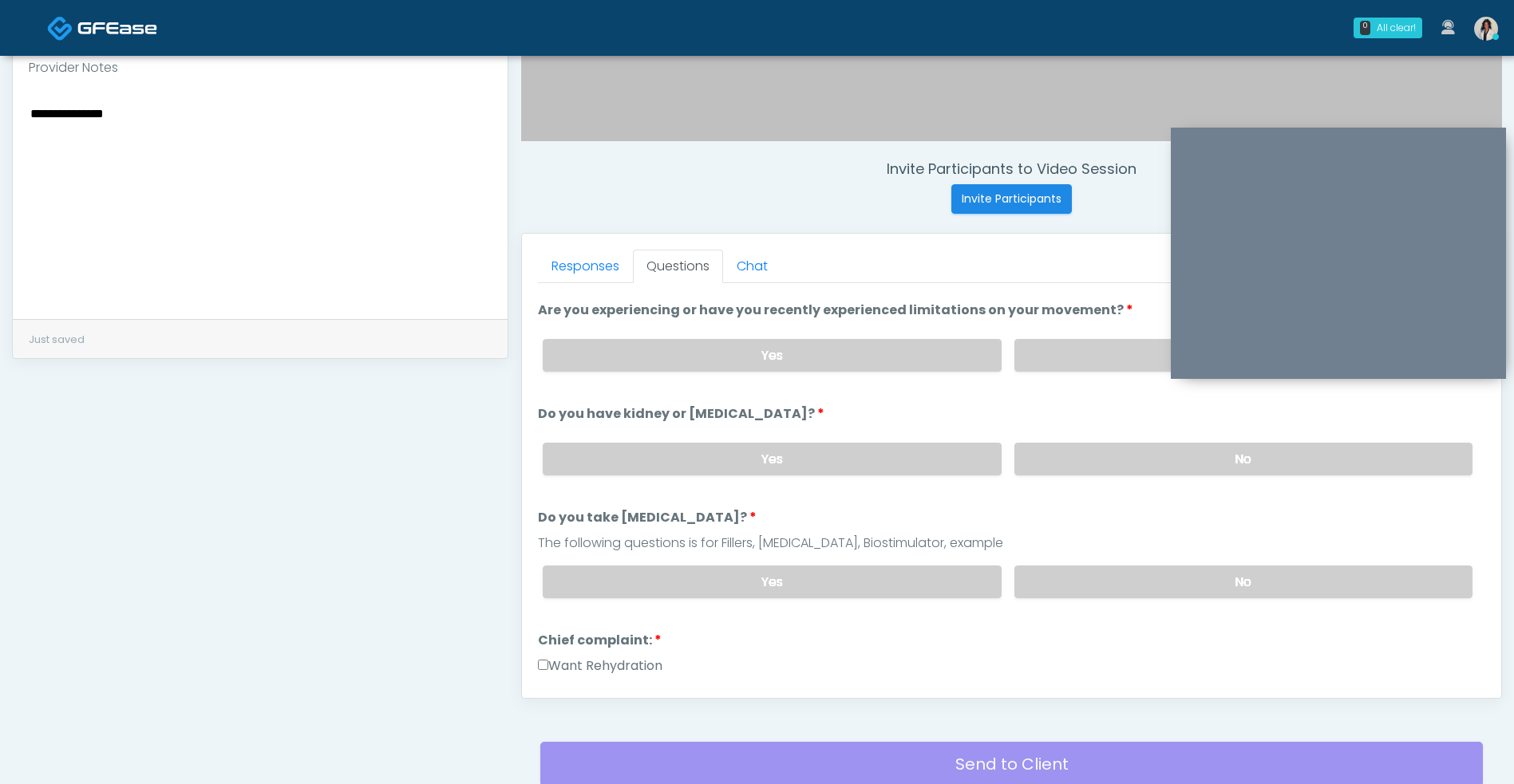
scroll to position [101, 0]
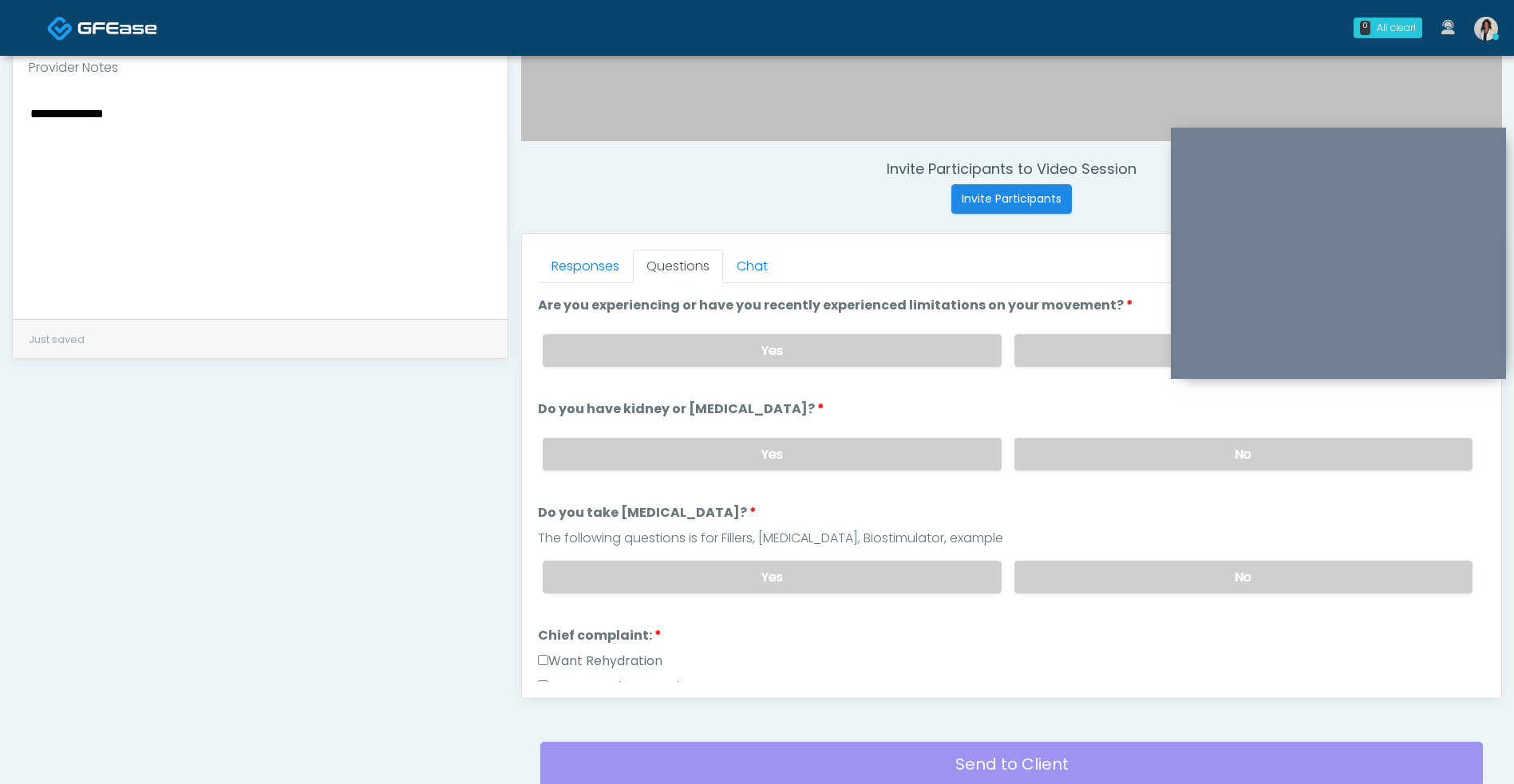
click at [1107, 570] on label "No" at bounding box center [1243, 577] width 458 height 33
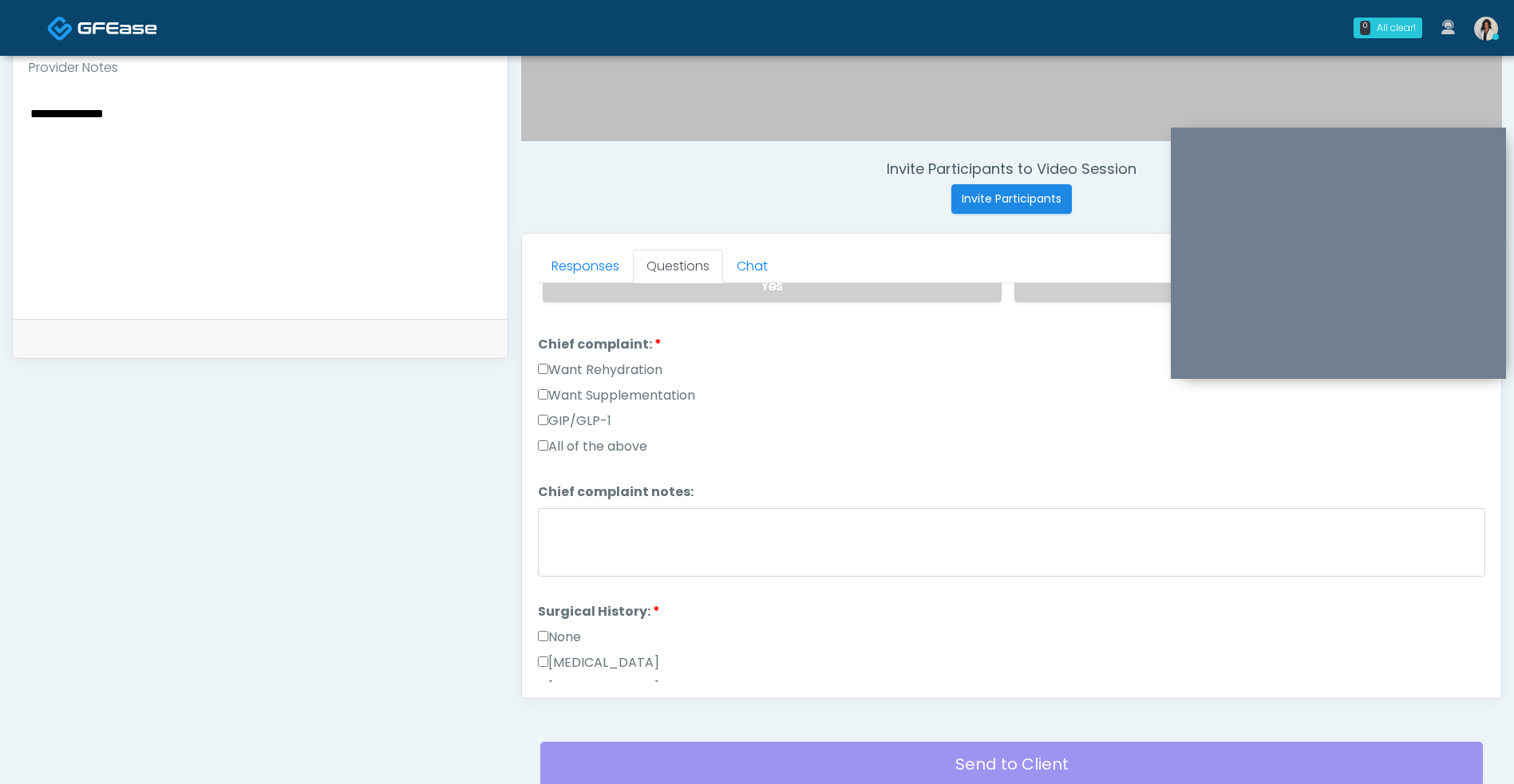
scroll to position [416, 0]
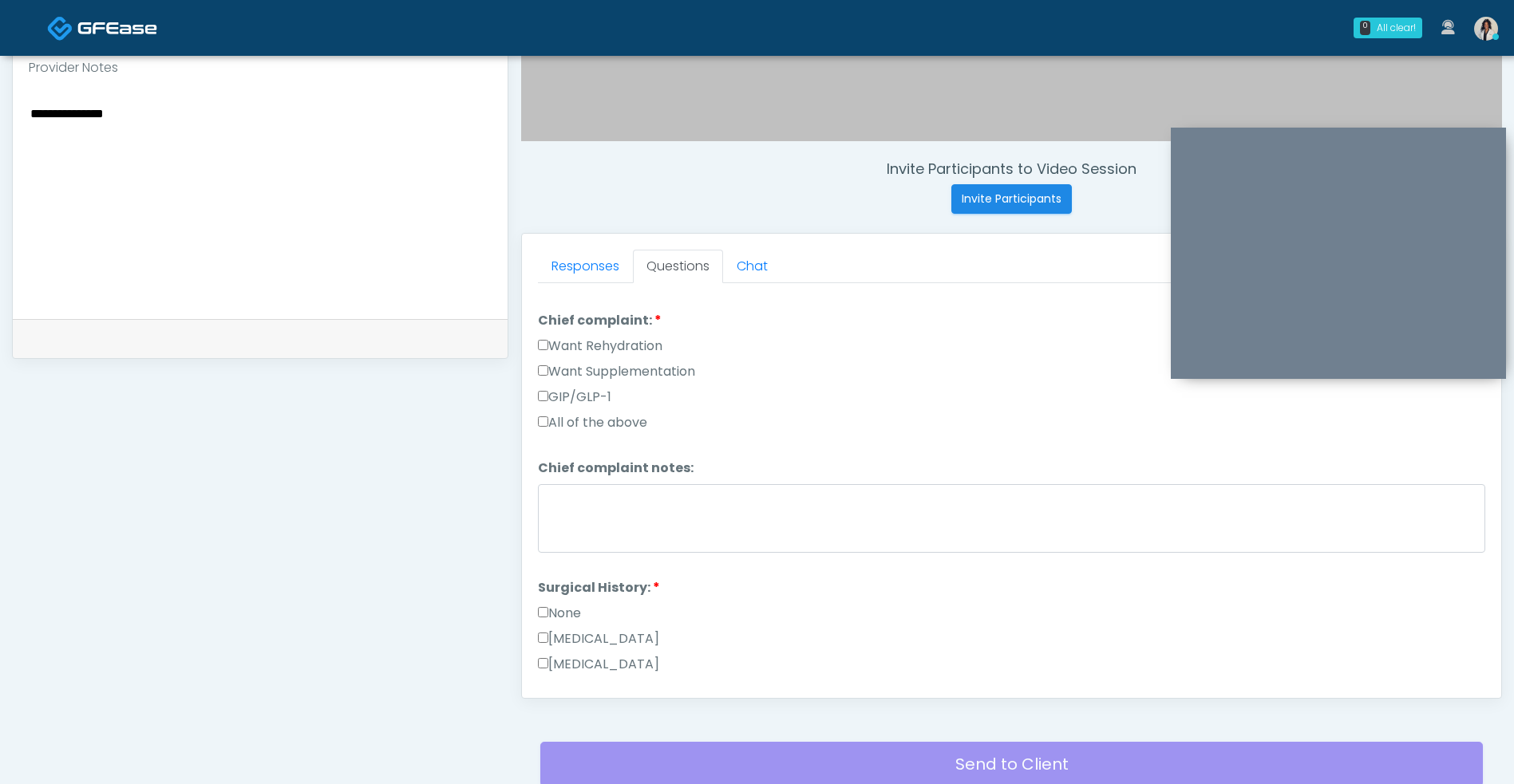
click at [638, 349] on label "Want Rehydration" at bounding box center [600, 346] width 124 height 19
click at [380, 169] on textarea "**********" at bounding box center [260, 200] width 463 height 195
click at [27, 116] on div "**********" at bounding box center [260, 203] width 495 height 232
click at [35, 112] on textarea "**********" at bounding box center [260, 200] width 463 height 195
click at [27, 113] on div "**********" at bounding box center [260, 203] width 495 height 232
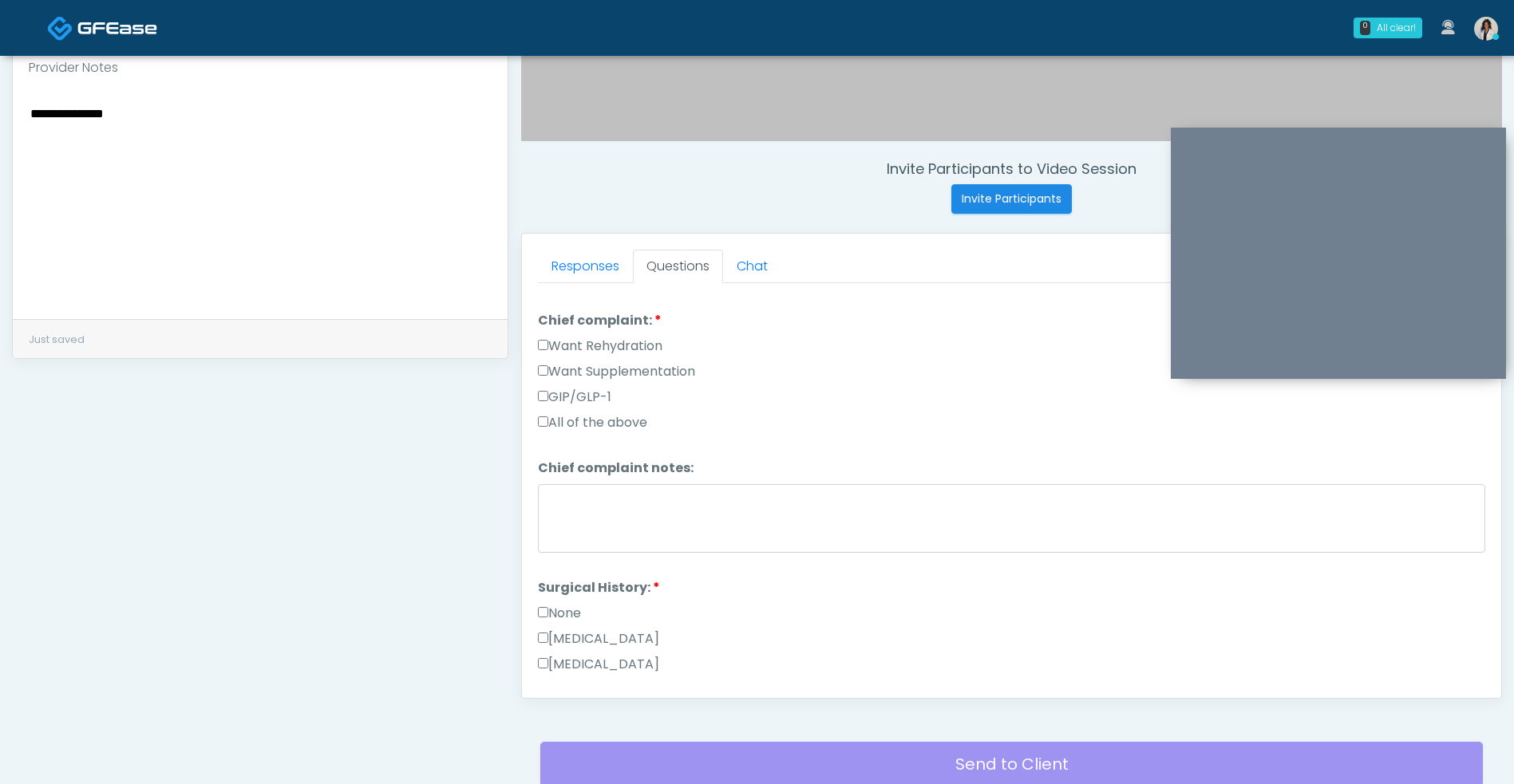
click at [31, 115] on textarea "**********" at bounding box center [260, 200] width 463 height 195
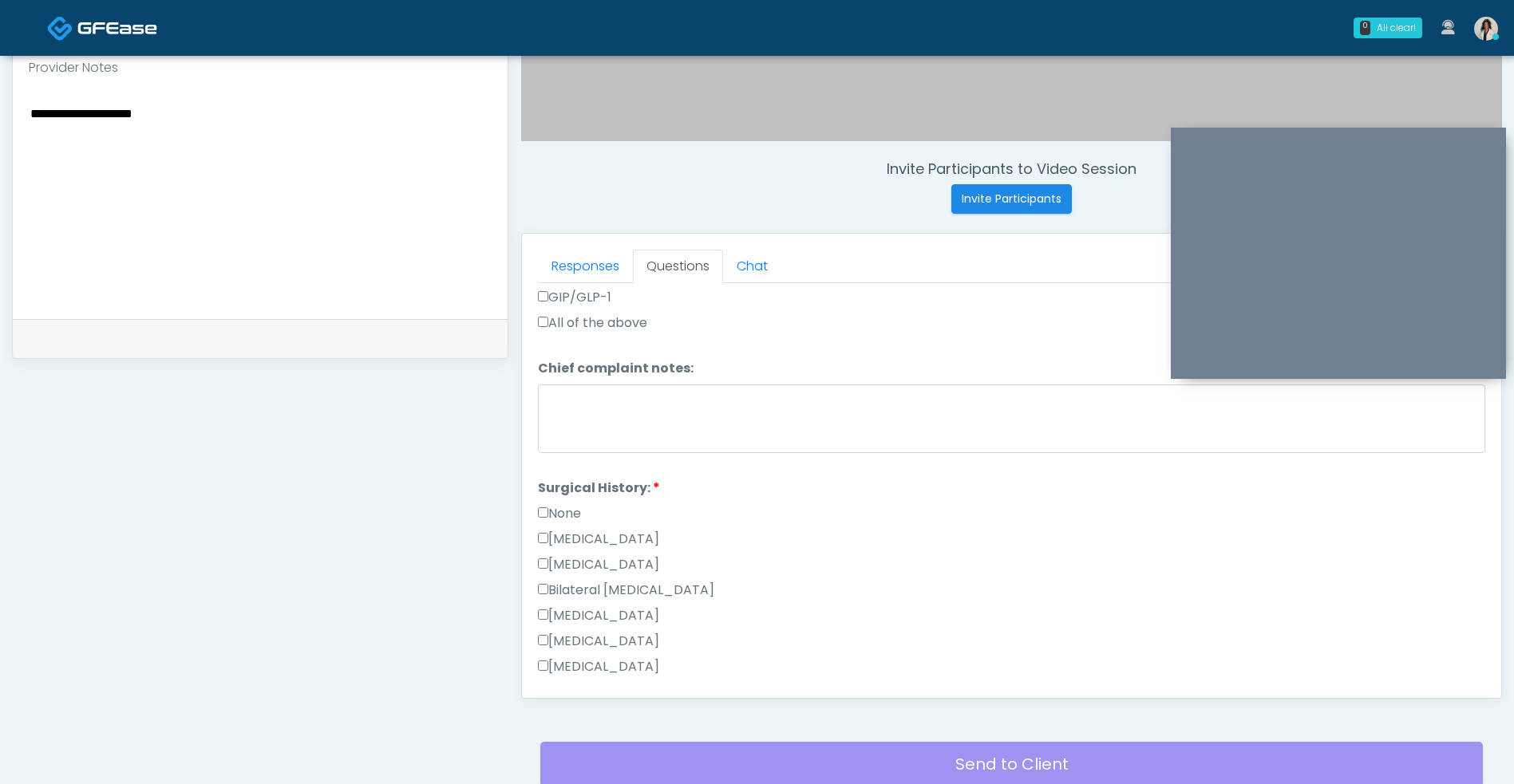
scroll to position [523, 0]
type textarea "**********"
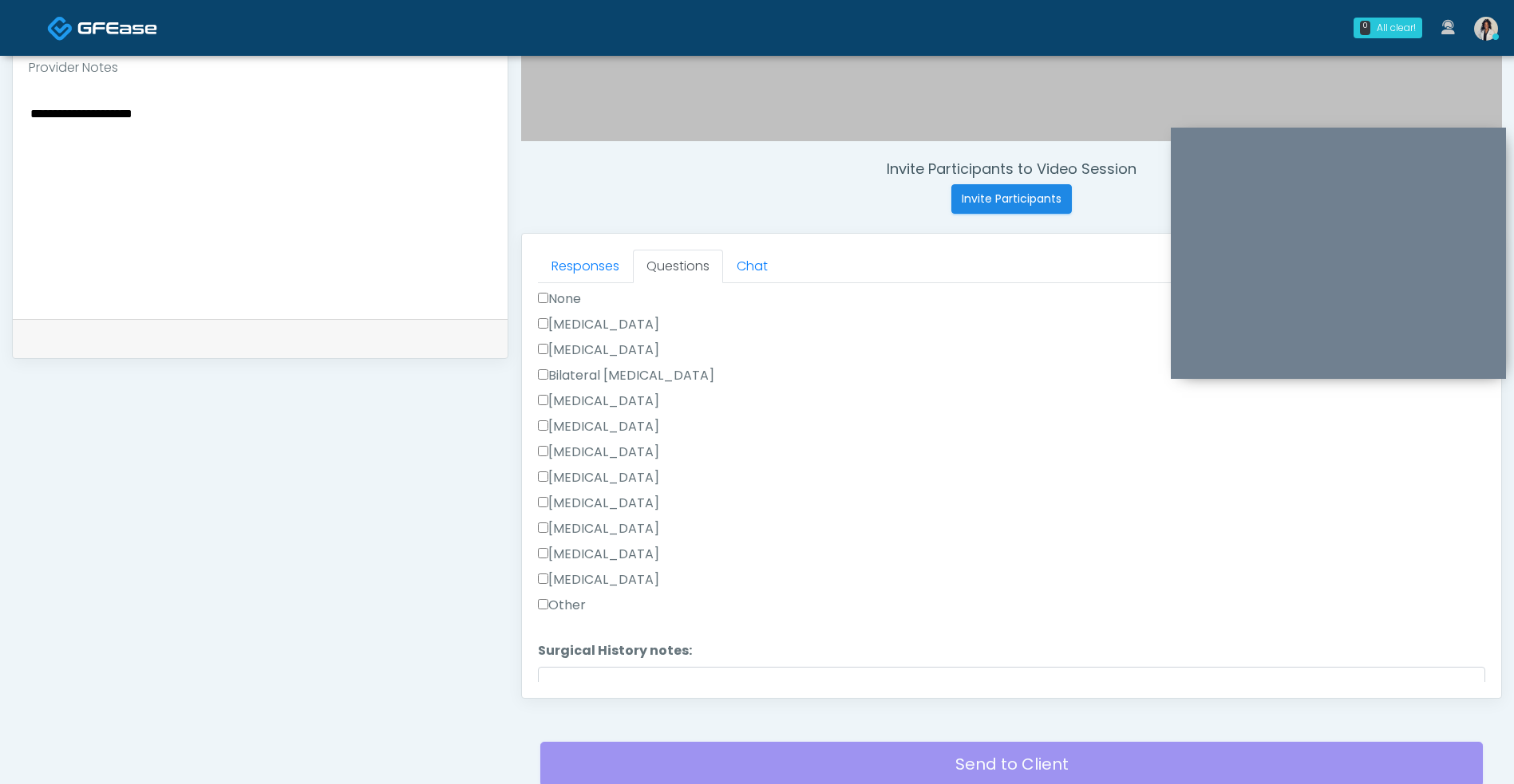
scroll to position [734, 0]
click at [564, 600] on label "Other" at bounding box center [562, 602] width 48 height 19
click at [587, 675] on textarea "Surgical History notes:" at bounding box center [1011, 697] width 947 height 68
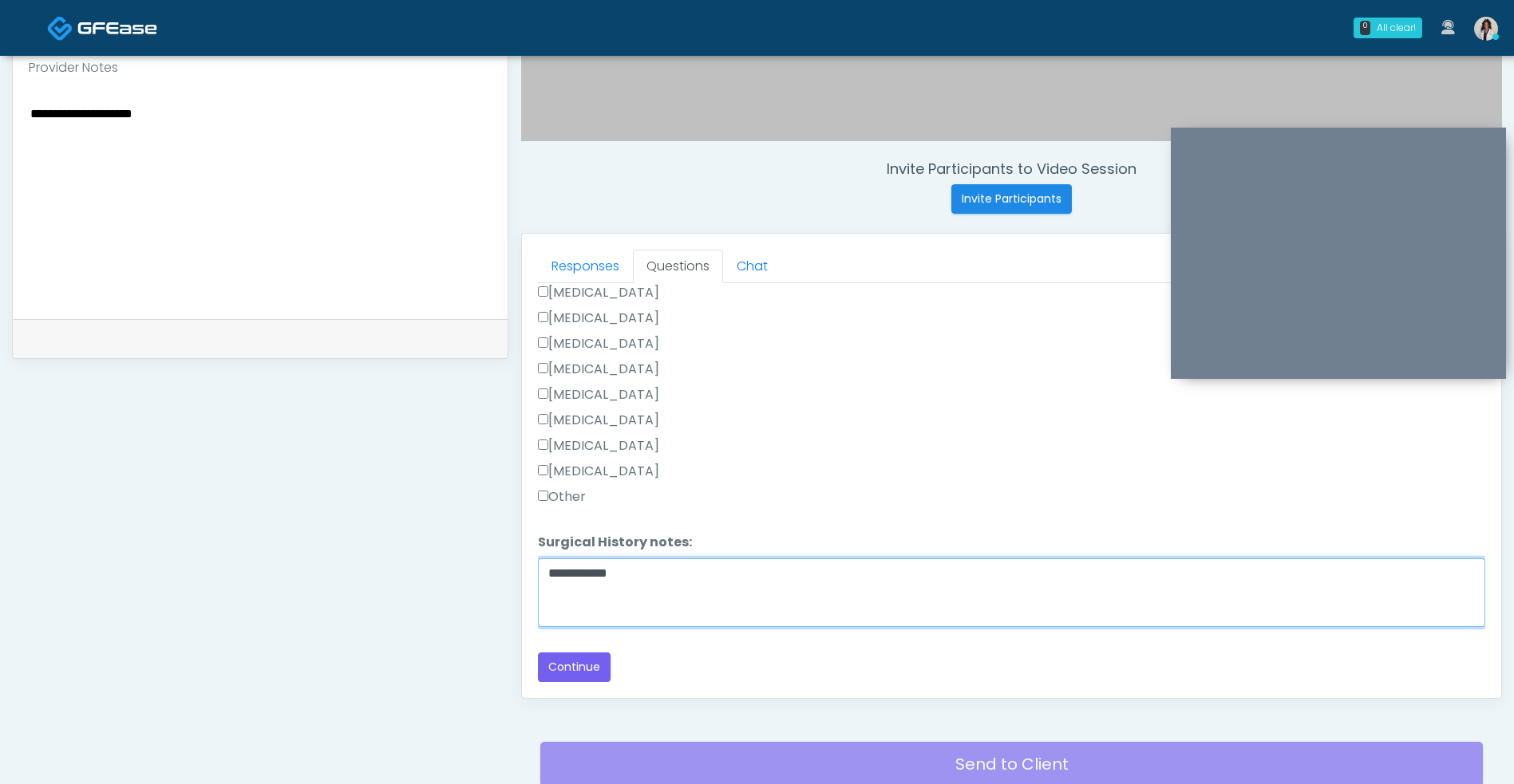
type textarea "**********"
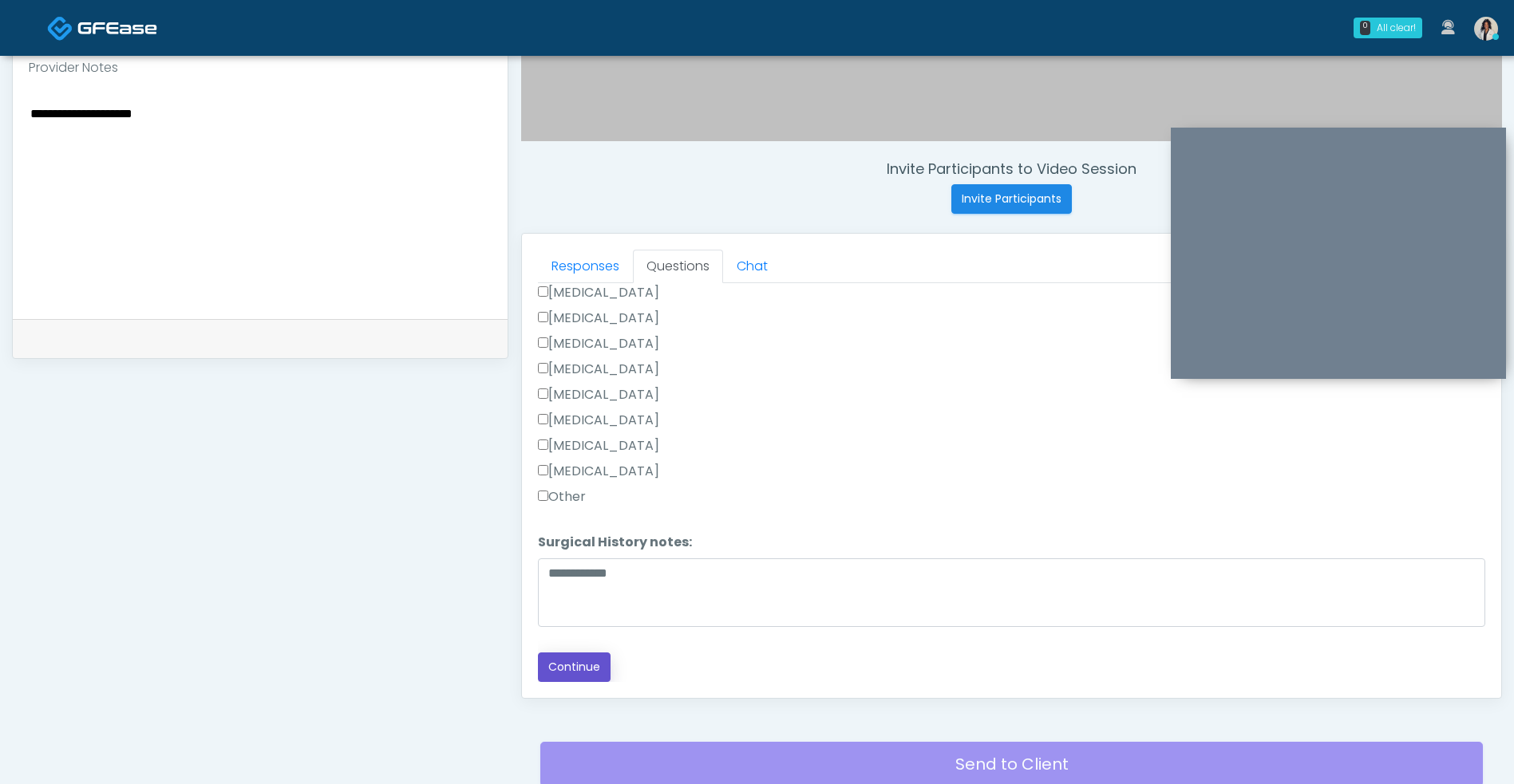
click at [585, 673] on button "Continue" at bounding box center [574, 666] width 73 height 29
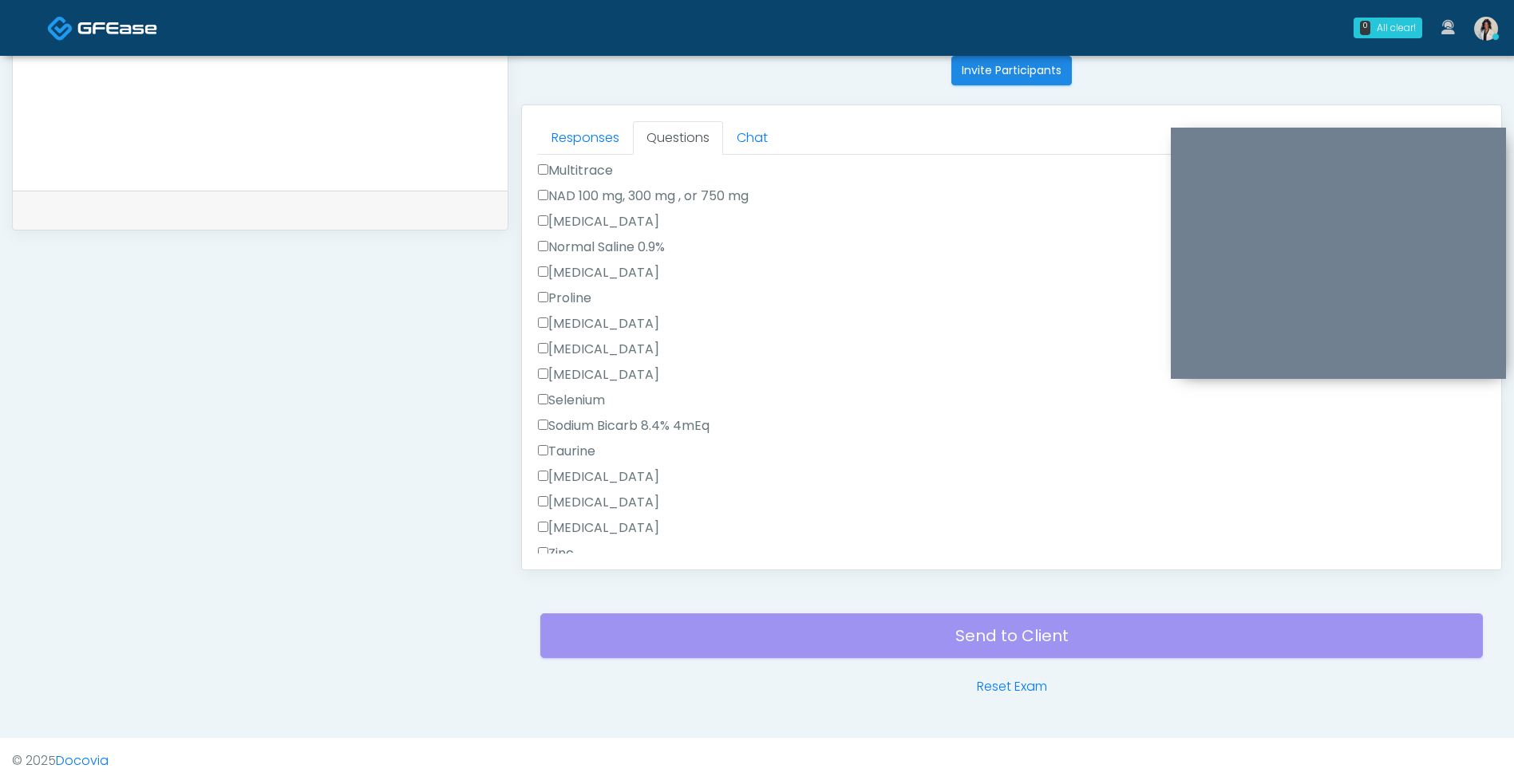
scroll to position [996, 0]
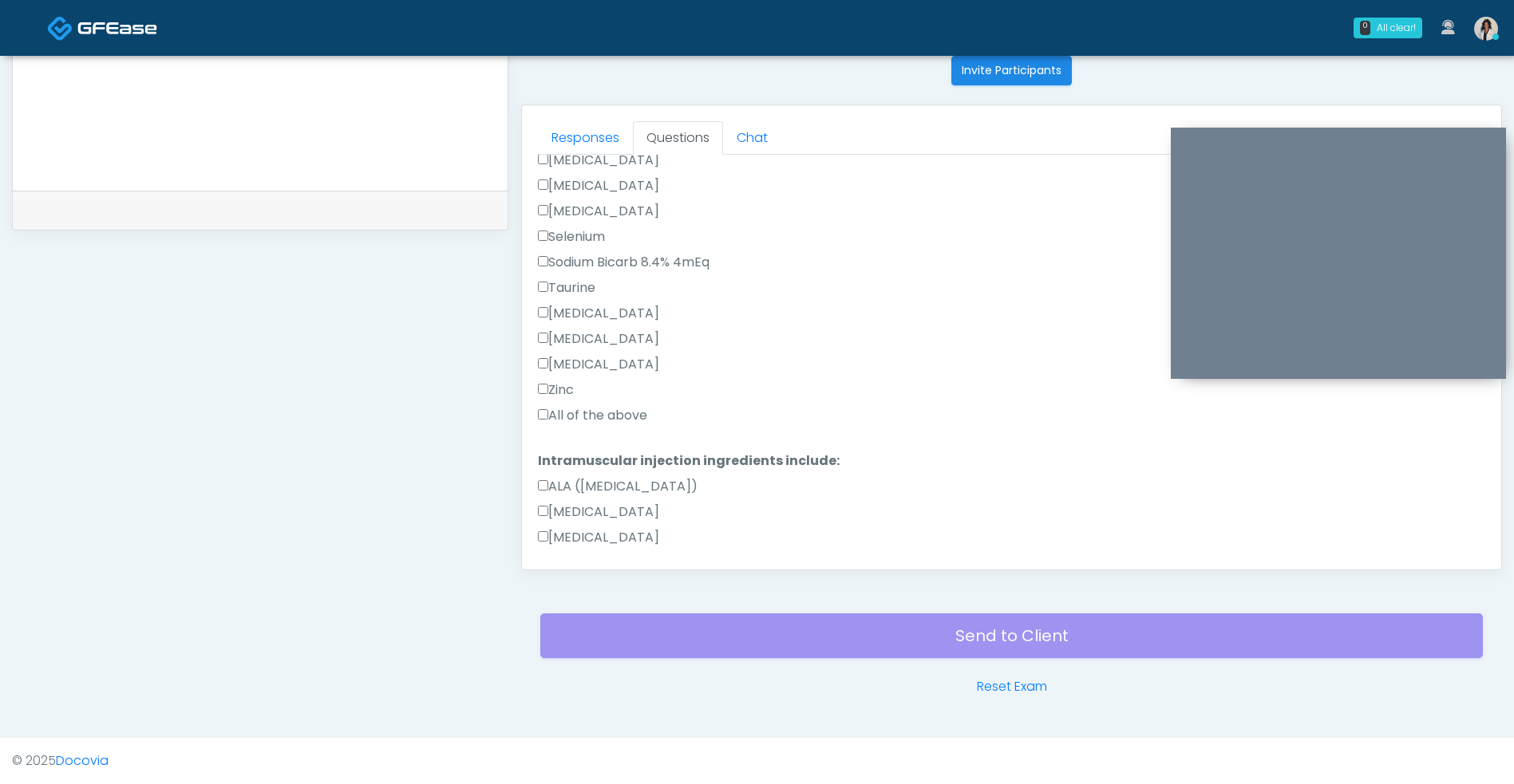
click at [616, 415] on label "All of the above" at bounding box center [592, 415] width 109 height 19
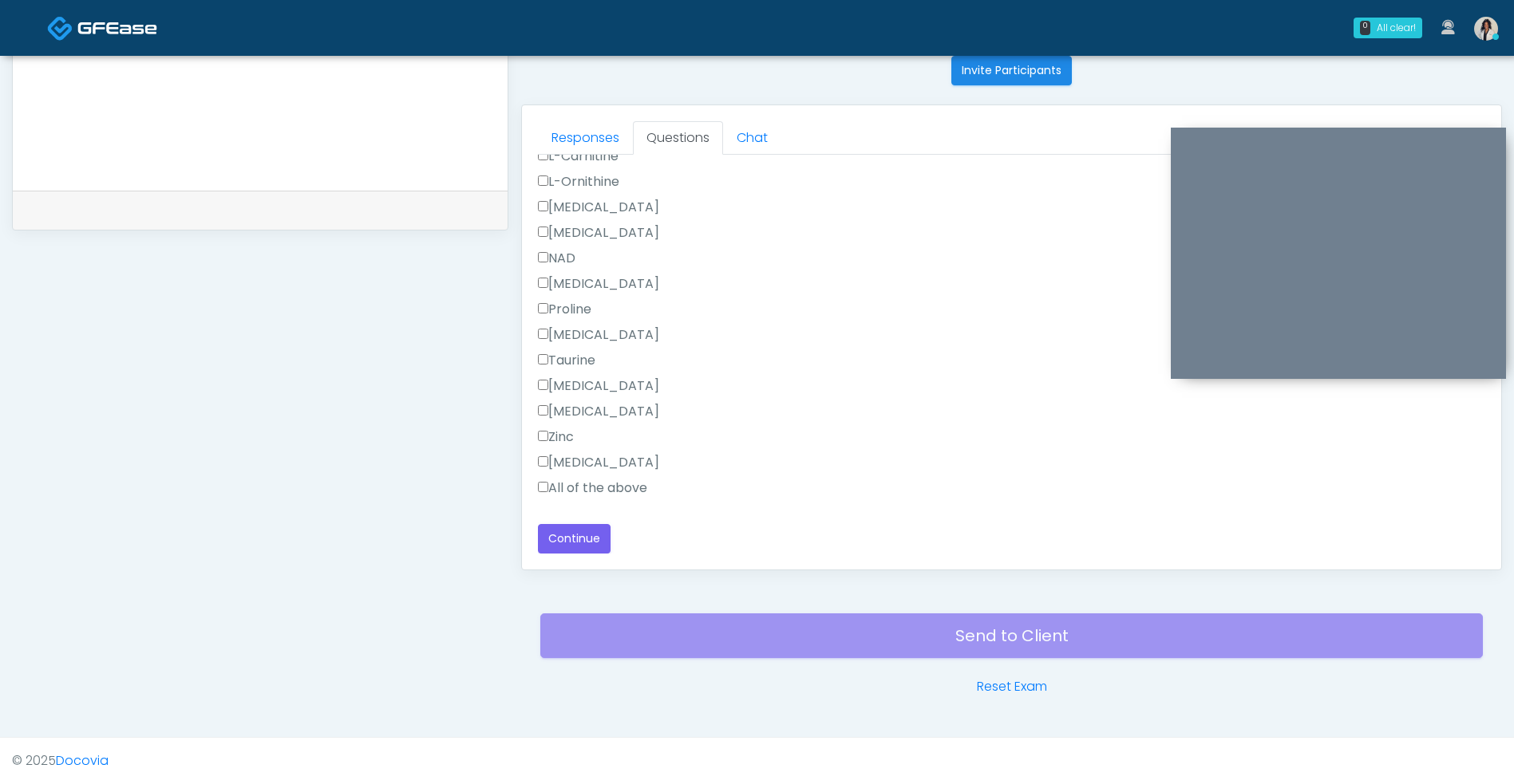
click at [624, 493] on label "All of the above" at bounding box center [592, 488] width 109 height 19
click at [579, 550] on button "Continue" at bounding box center [574, 538] width 73 height 29
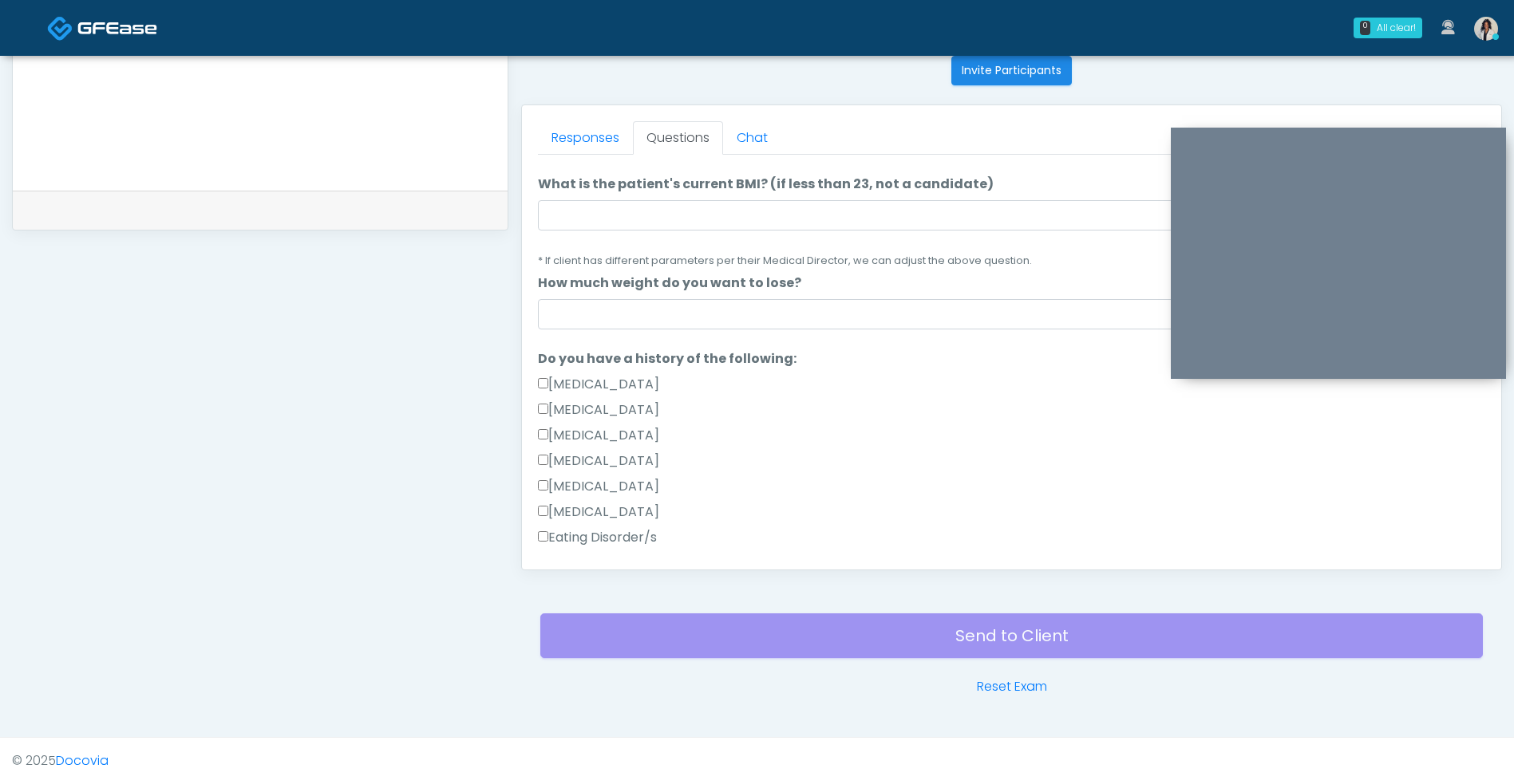
scroll to position [0, 0]
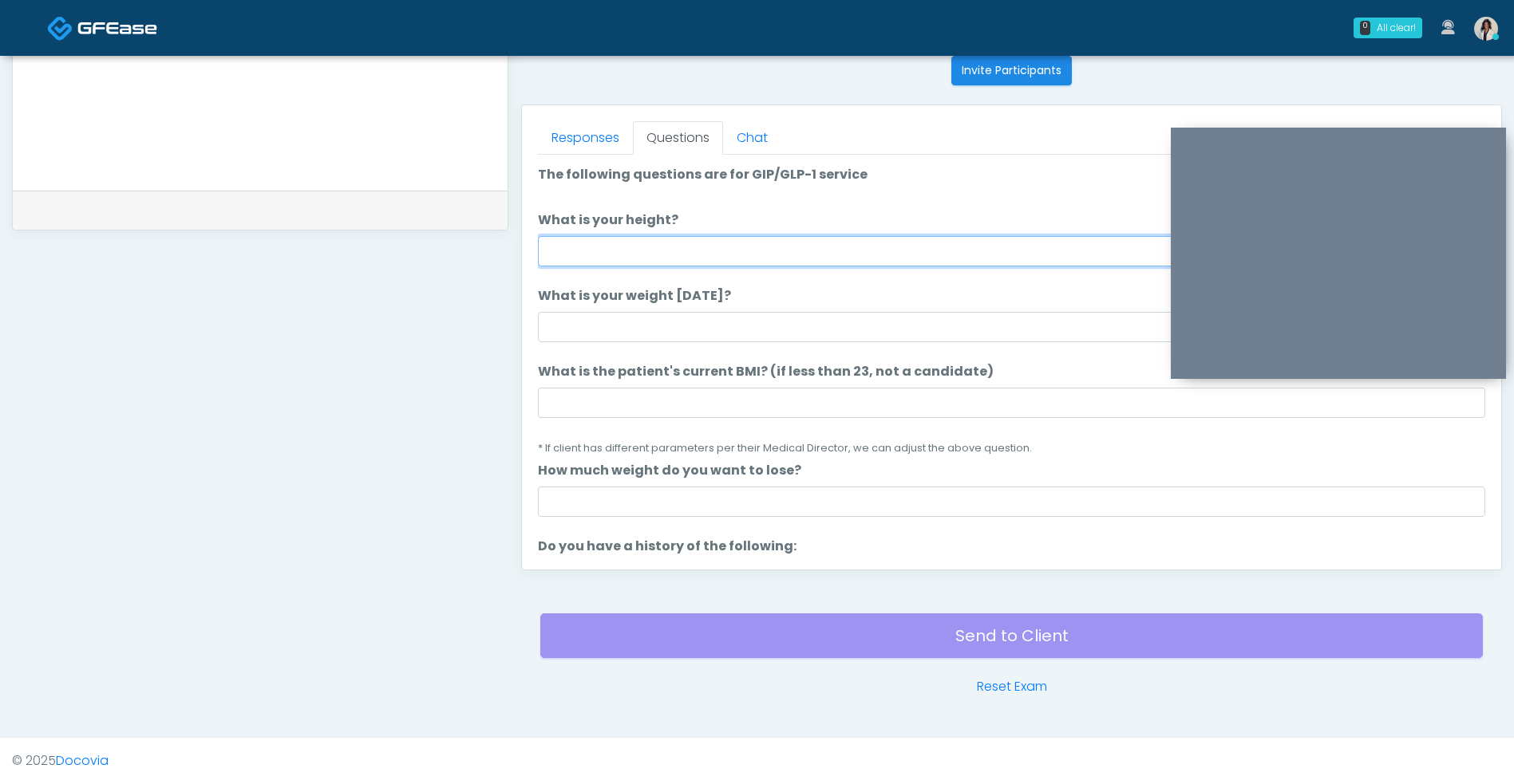
click at [722, 253] on input "What is your height?" at bounding box center [1011, 251] width 947 height 30
type input "***"
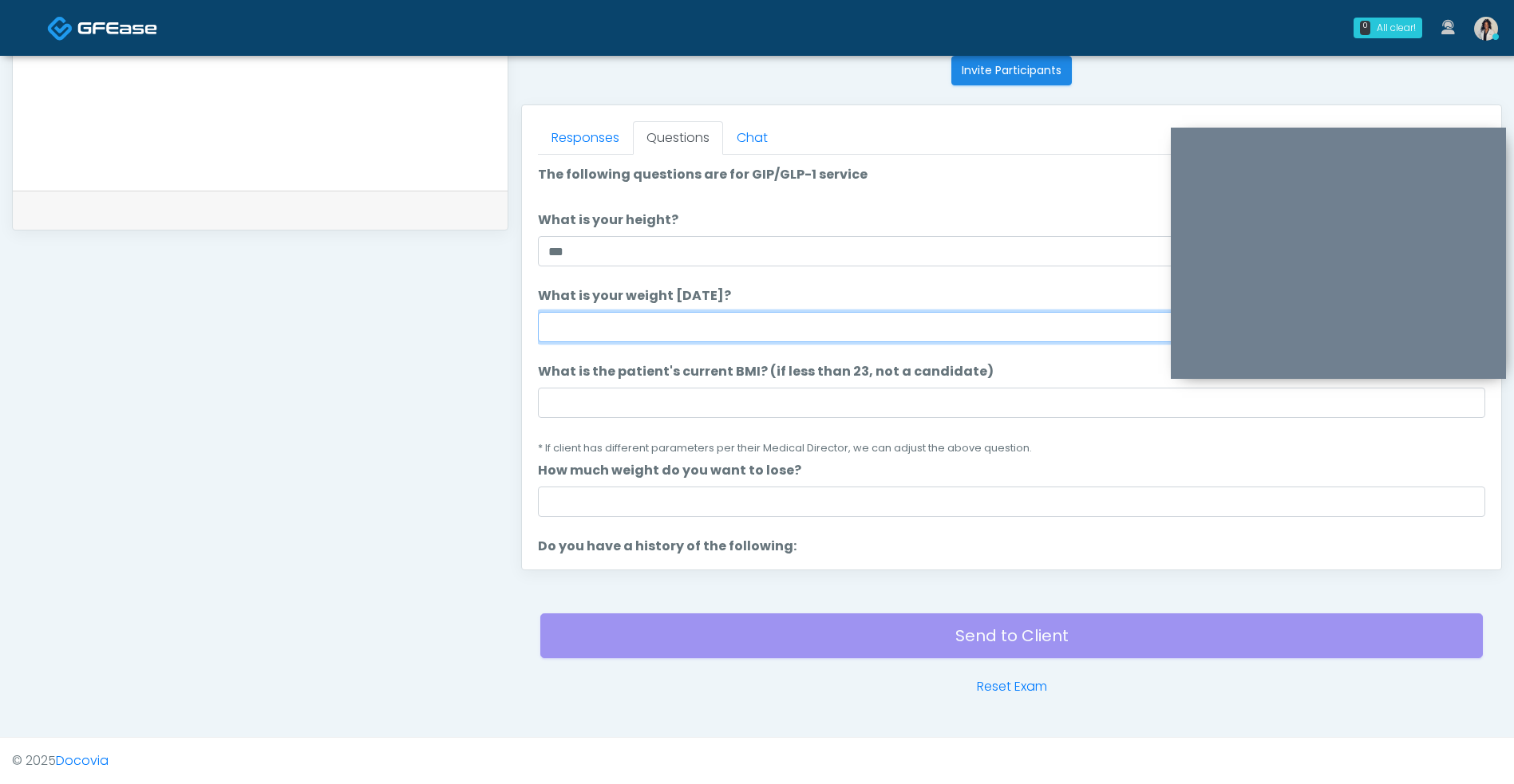
click at [761, 317] on input "What is your weight today?" at bounding box center [1011, 327] width 947 height 30
type input "***"
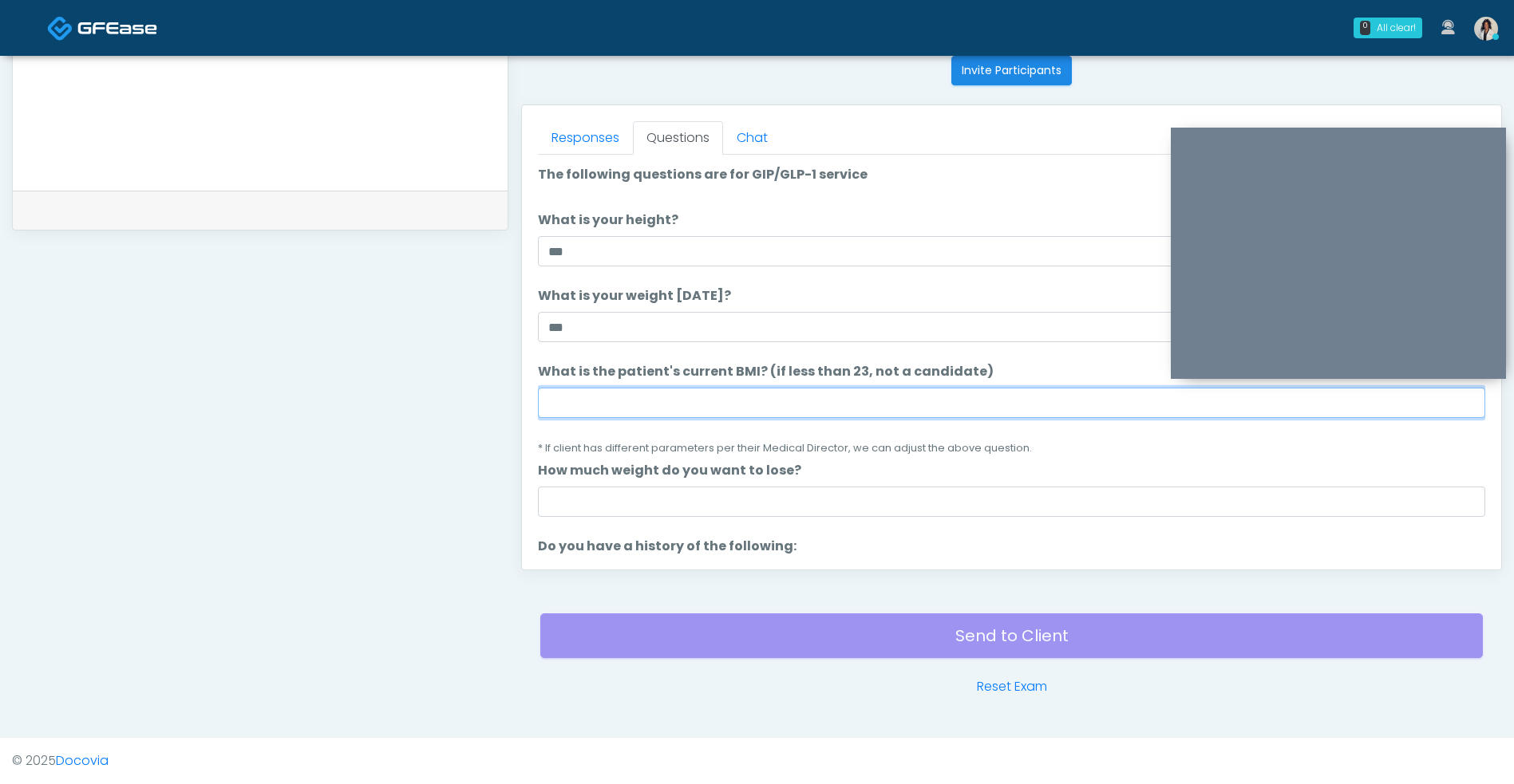
click at [753, 399] on input "What is the patient's current BMI? (if less than 23, not a candidate)" at bounding box center [1011, 402] width 947 height 30
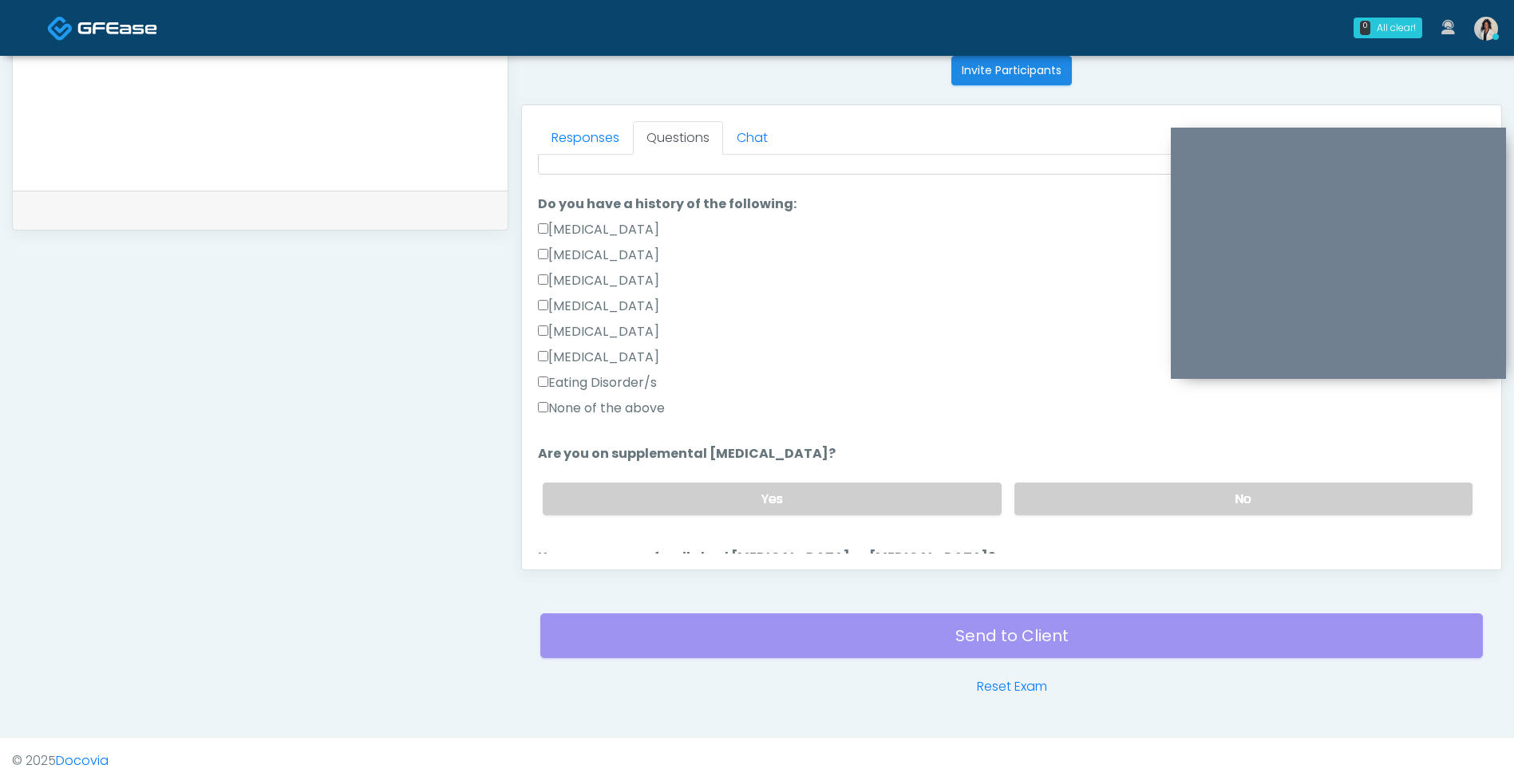
scroll to position [353, 0]
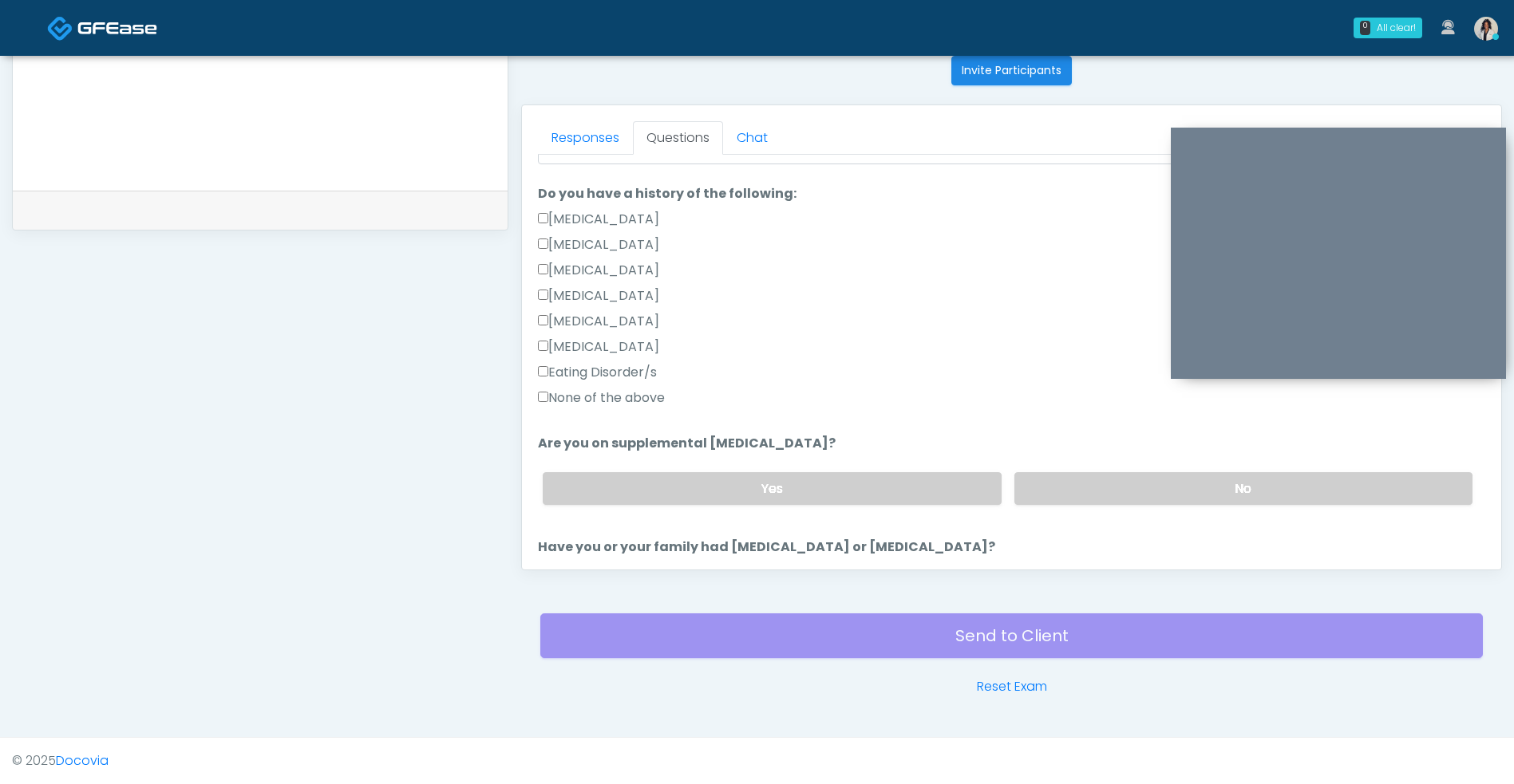
type input "**"
click at [644, 299] on label "Type 1 Diabetes" at bounding box center [598, 296] width 121 height 19
click at [1088, 487] on label "No" at bounding box center [1243, 488] width 458 height 33
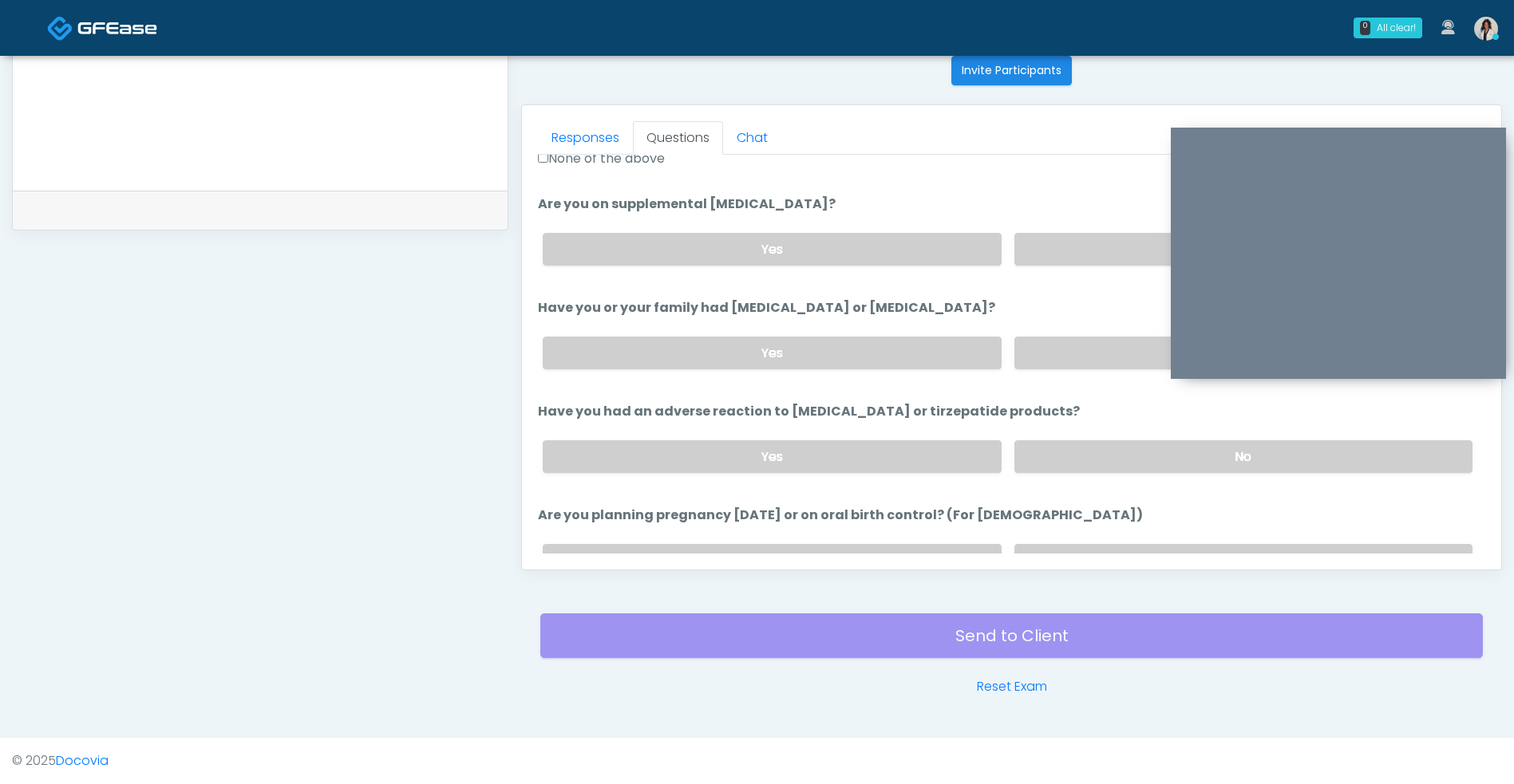
scroll to position [610, 0]
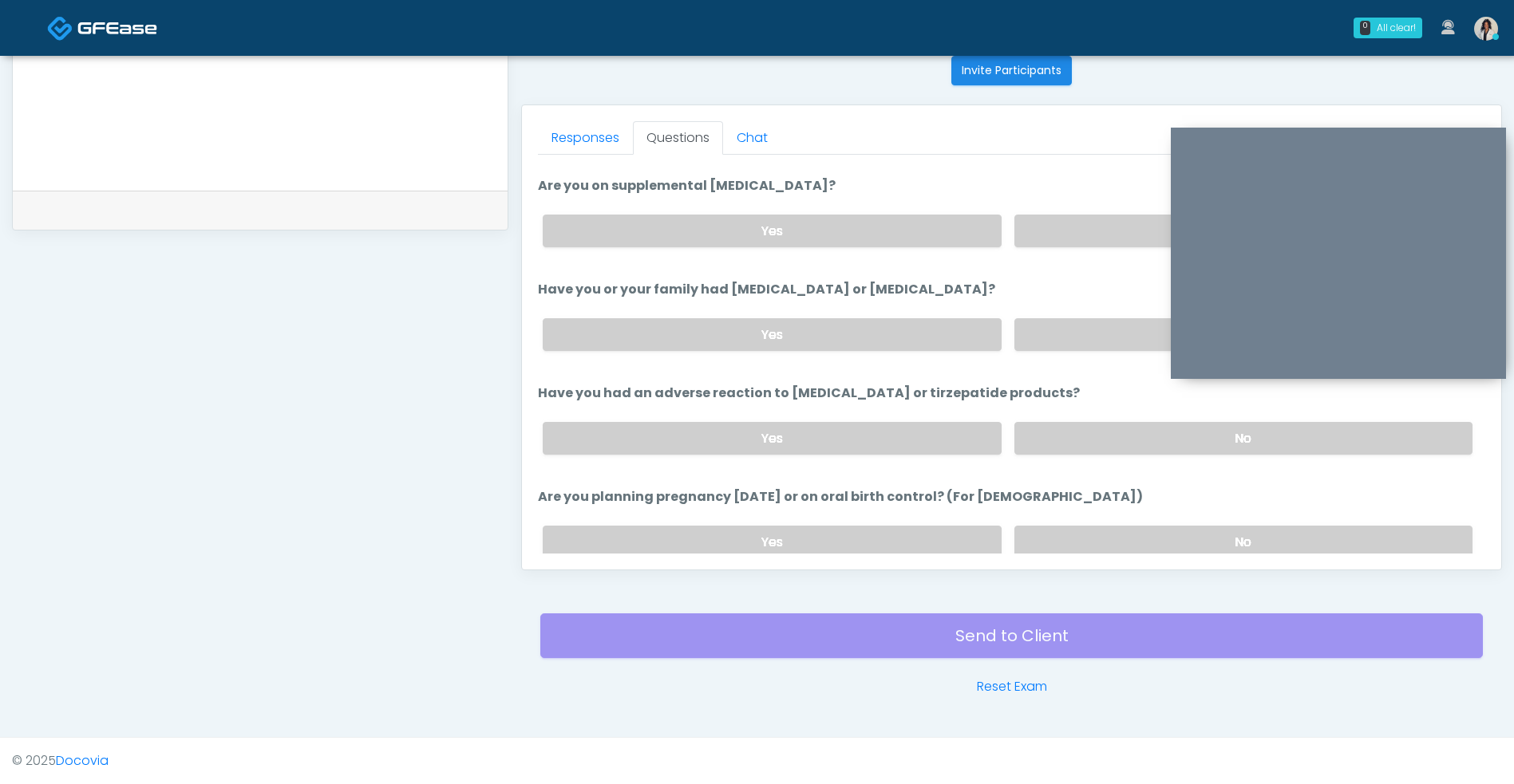
click at [1094, 325] on label "No" at bounding box center [1243, 334] width 458 height 33
click at [1066, 429] on label "No" at bounding box center [1243, 438] width 458 height 33
click at [1049, 532] on label "No" at bounding box center [1243, 541] width 458 height 33
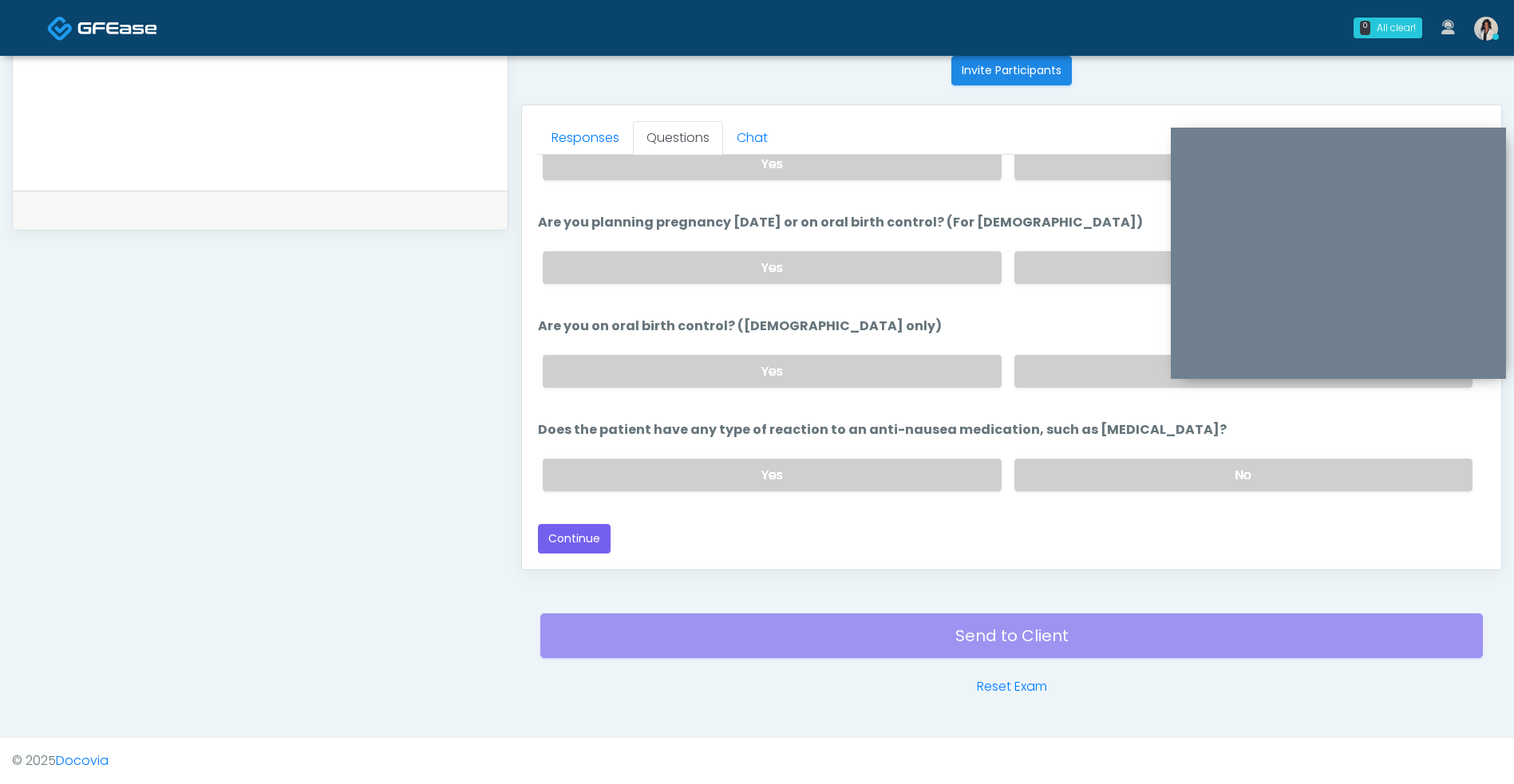
click at [1079, 368] on label "No" at bounding box center [1243, 371] width 458 height 33
click at [1061, 467] on label "No" at bounding box center [1243, 475] width 458 height 33
click at [591, 536] on button "Continue" at bounding box center [574, 538] width 73 height 29
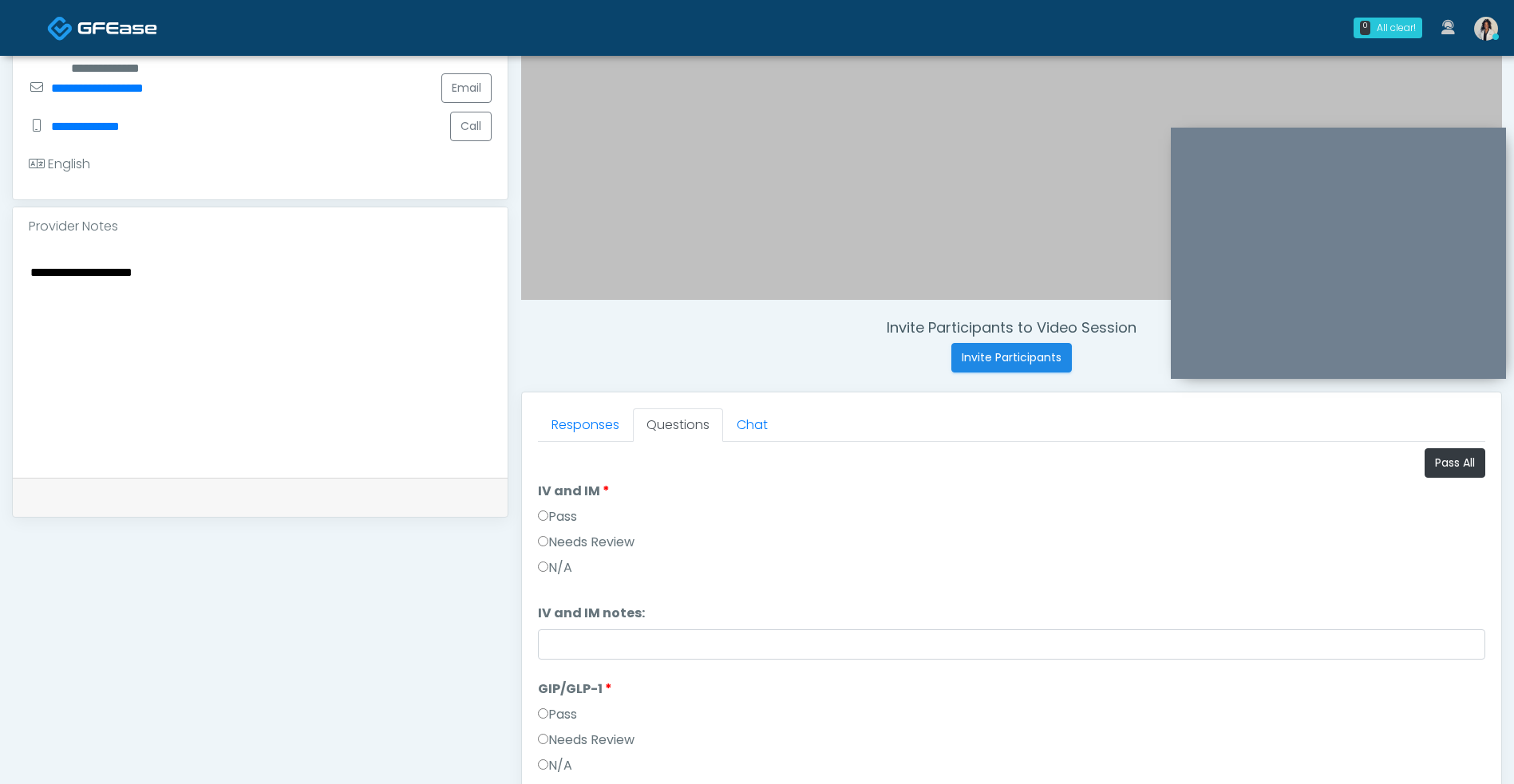
scroll to position [357, 0]
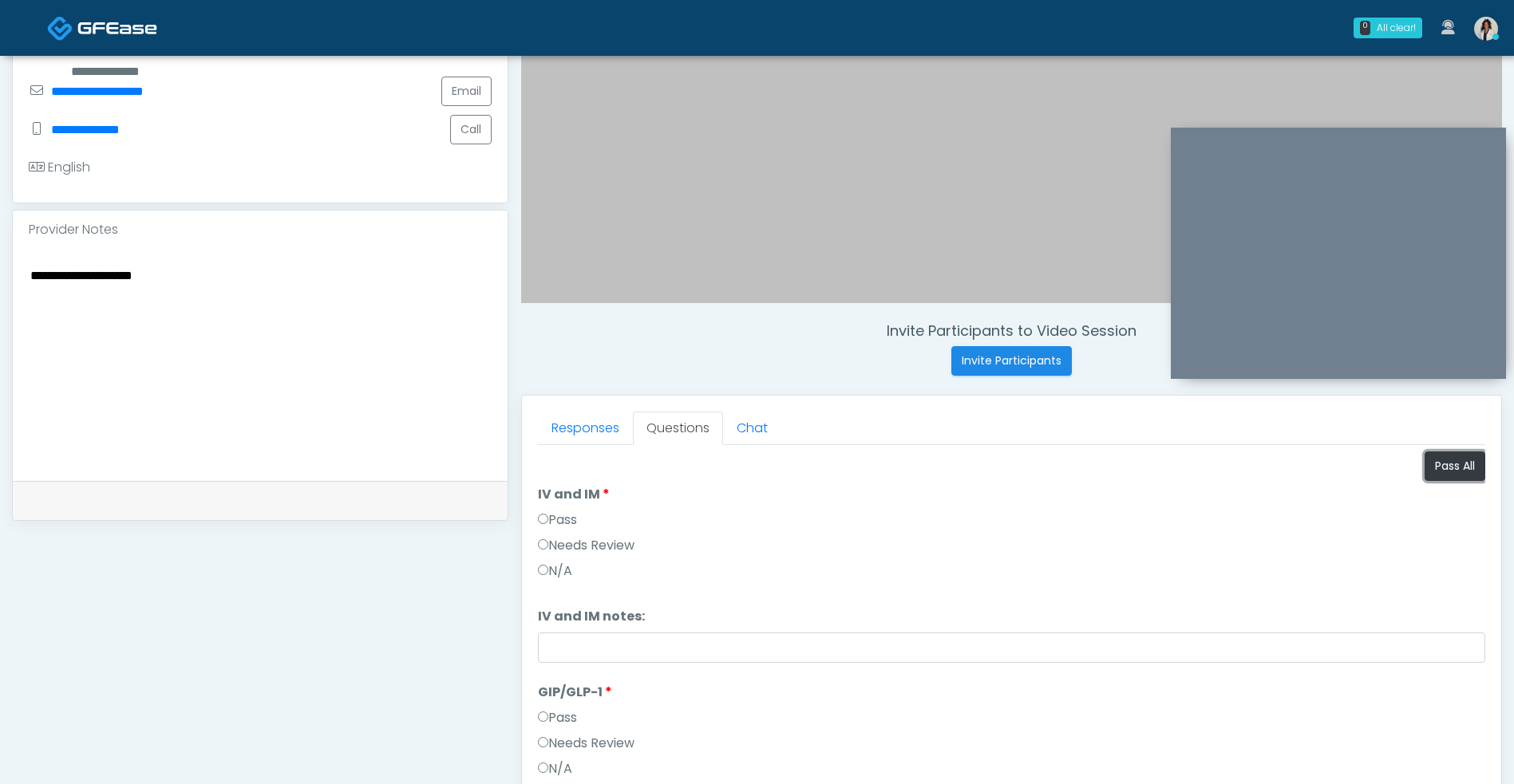
click at [1437, 460] on button "Pass All" at bounding box center [1455, 465] width 60 height 29
click at [626, 671] on label "Needs Review" at bounding box center [586, 677] width 97 height 19
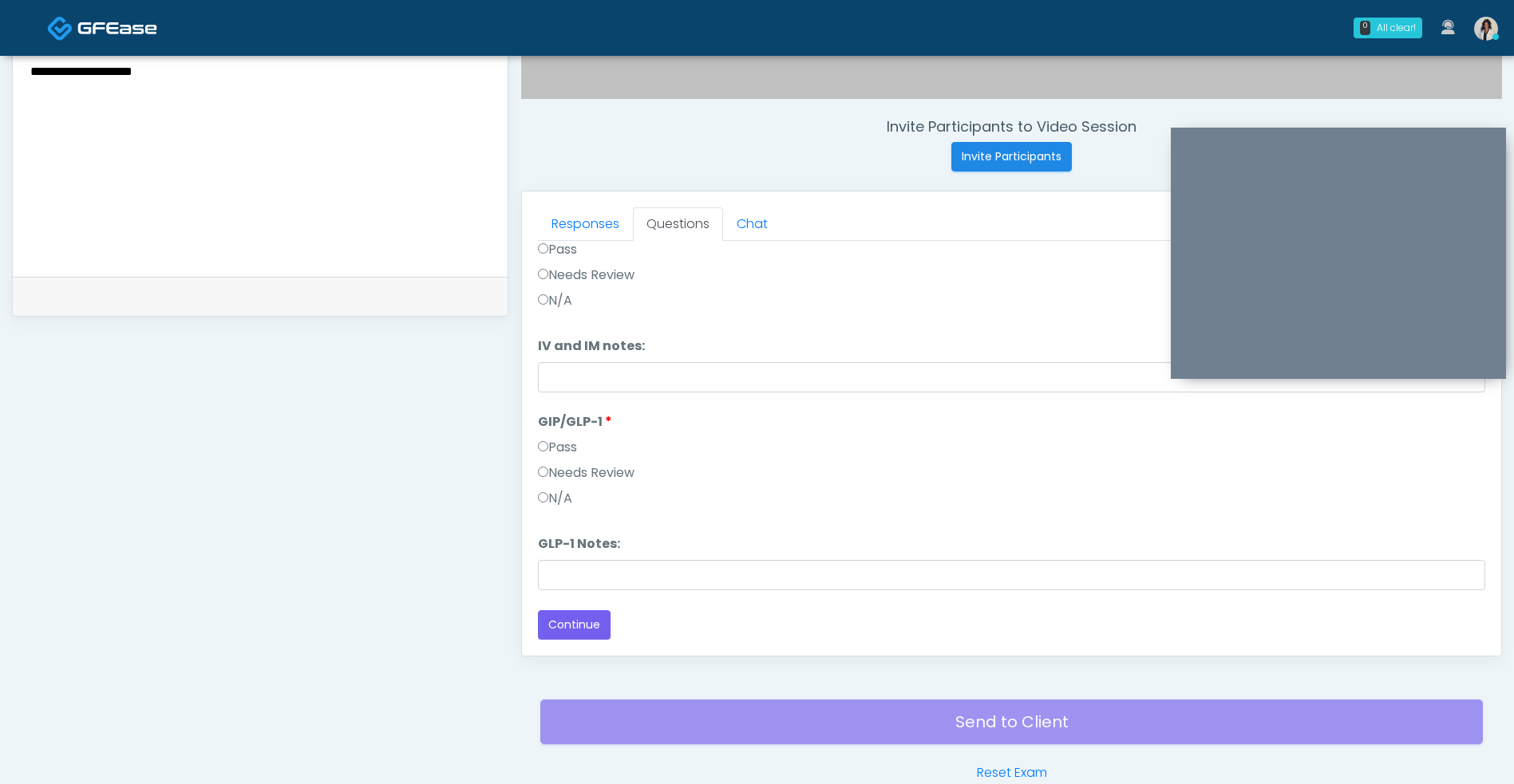
scroll to position [648, 0]
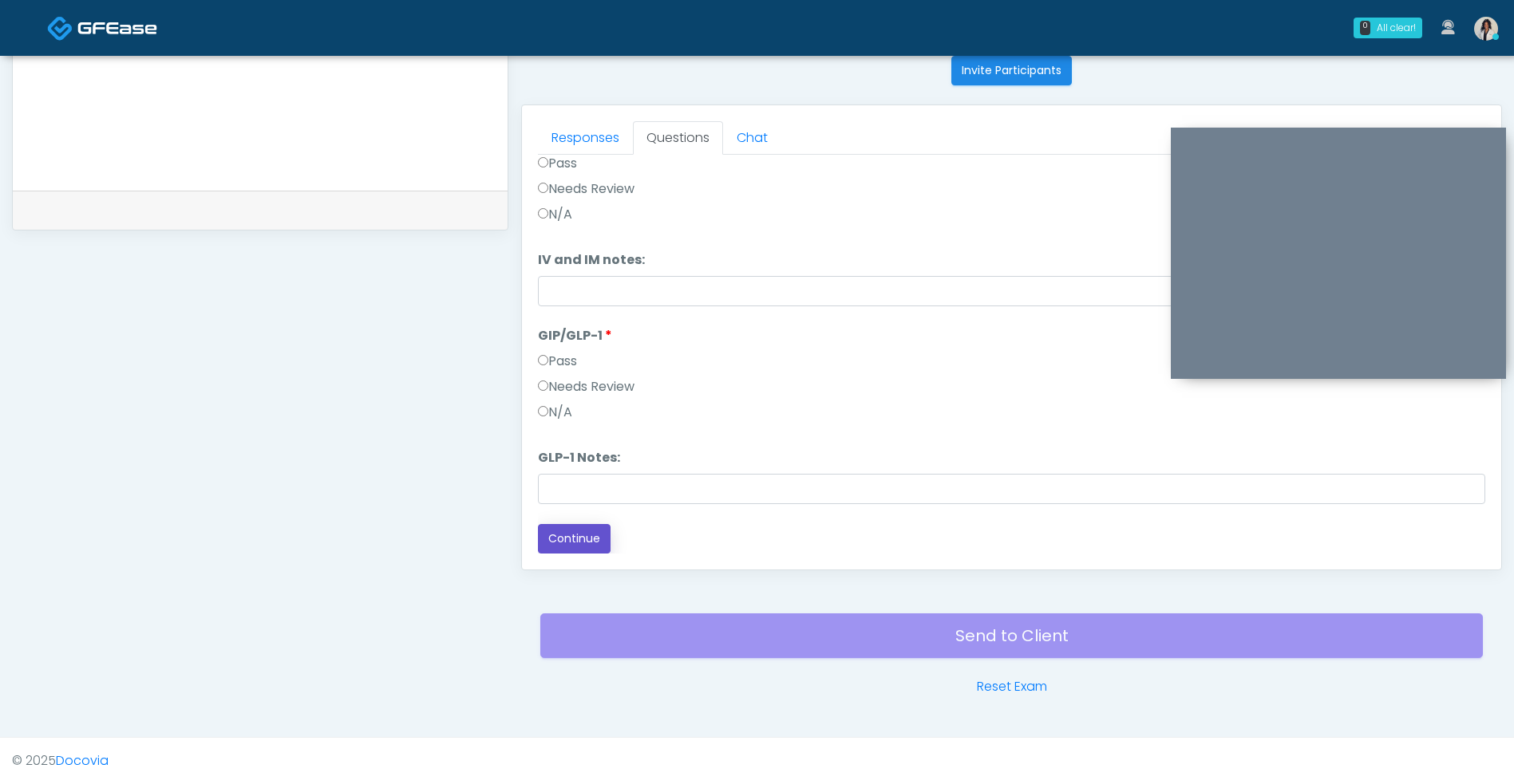
click at [589, 549] on button "Continue" at bounding box center [574, 538] width 73 height 29
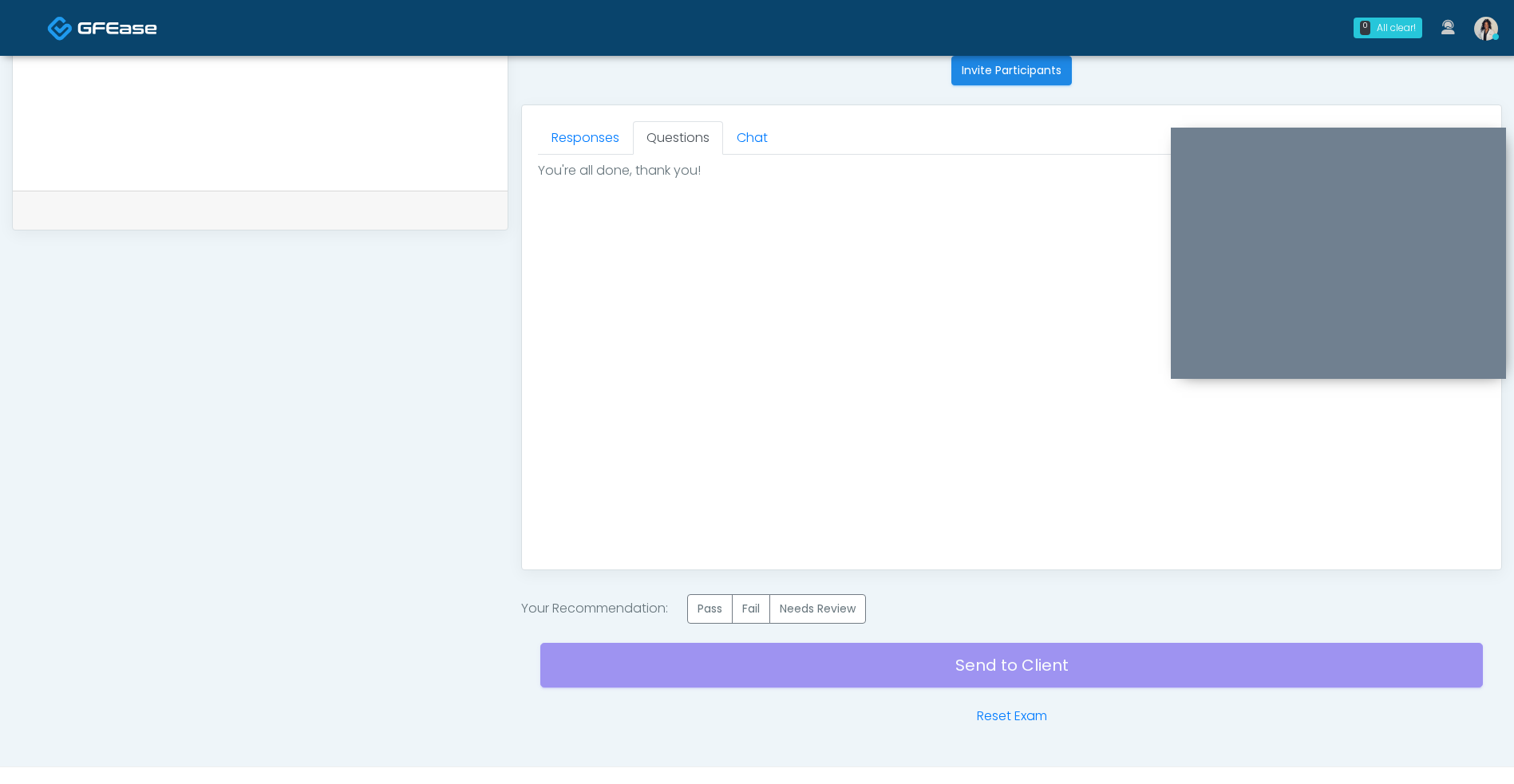
scroll to position [0, 0]
click at [855, 620] on label "Needs Review" at bounding box center [817, 609] width 97 height 29
click at [859, 664] on div "Send to Client Reset Exam" at bounding box center [1011, 674] width 942 height 102
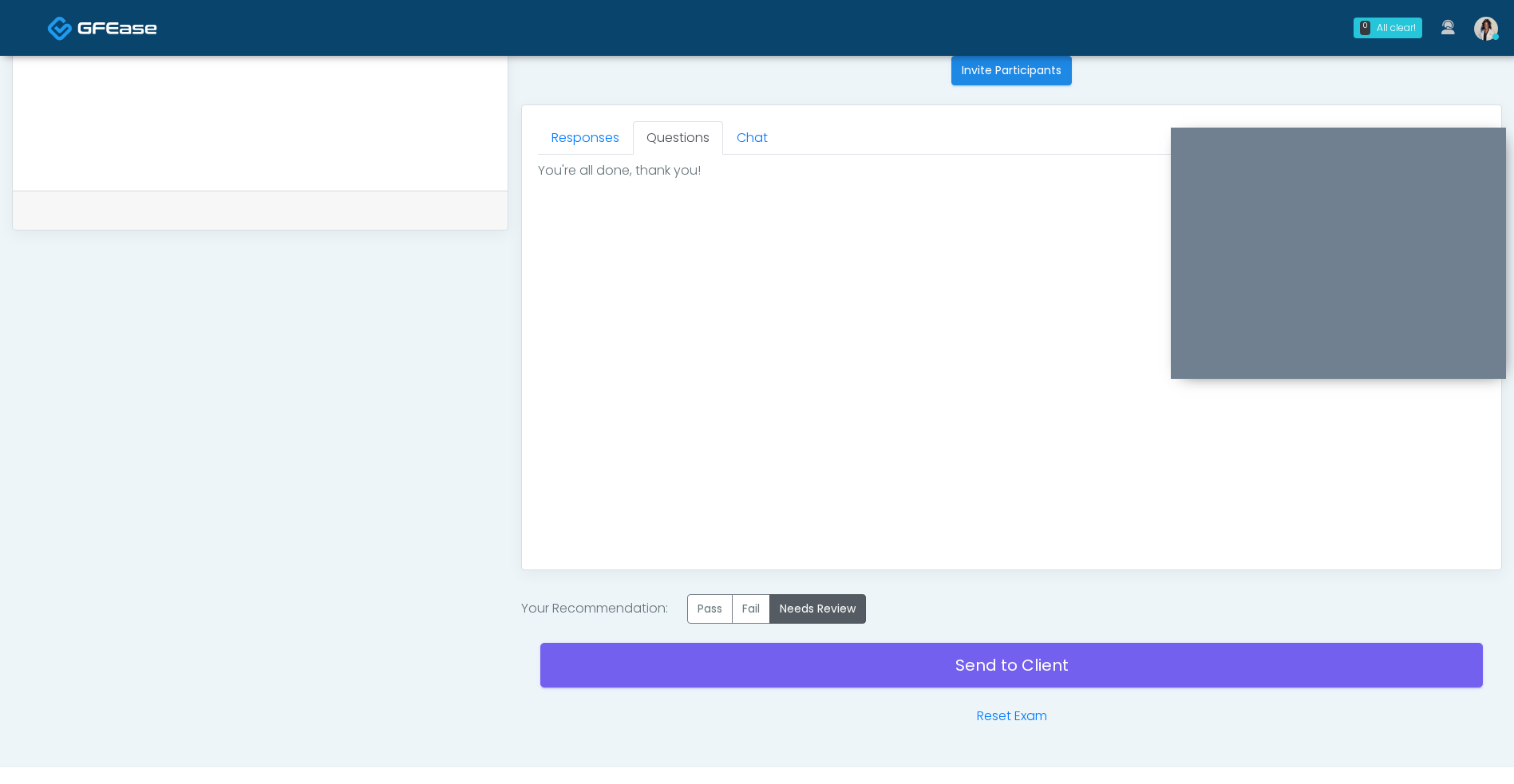
click at [731, 668] on link "Send to Client" at bounding box center [1011, 664] width 942 height 44
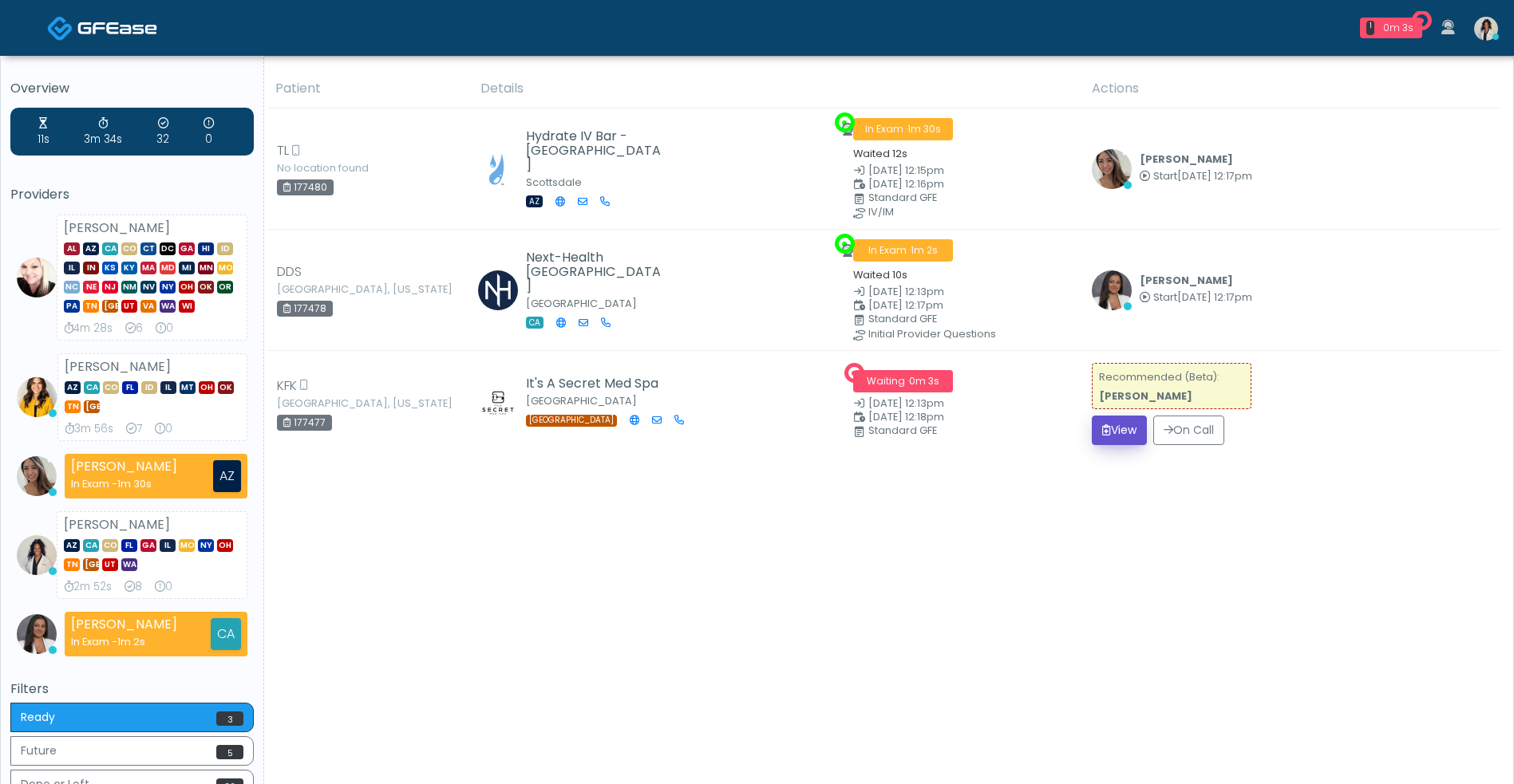
click at [1128, 435] on button "View" at bounding box center [1119, 430] width 55 height 29
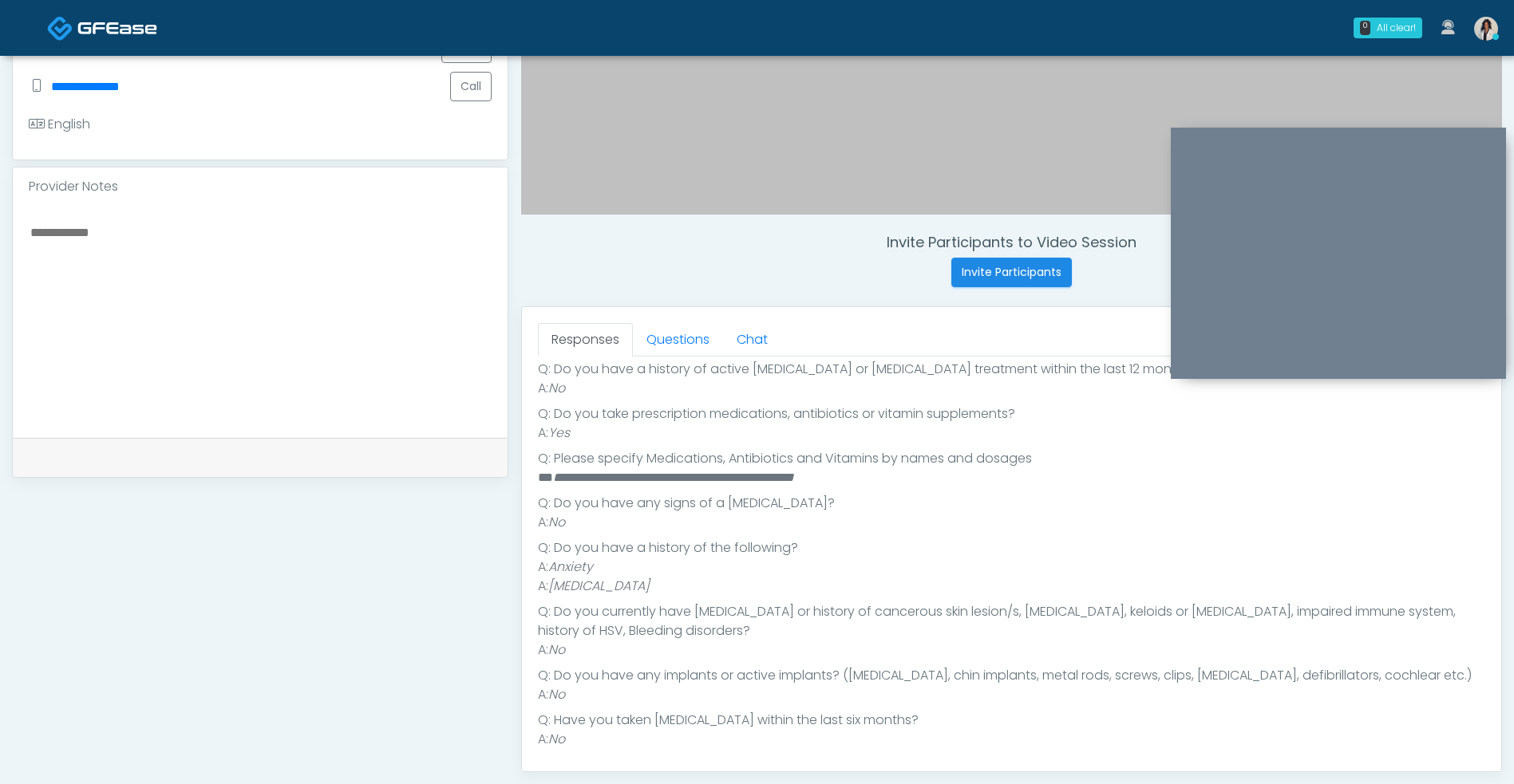
scroll to position [309, 0]
click at [324, 264] on textarea at bounding box center [260, 319] width 463 height 195
click at [886, 603] on li "Q: Do you currently have cancer or history of cancerous skin lesion/s, melasma,…" at bounding box center [1011, 619] width 947 height 38
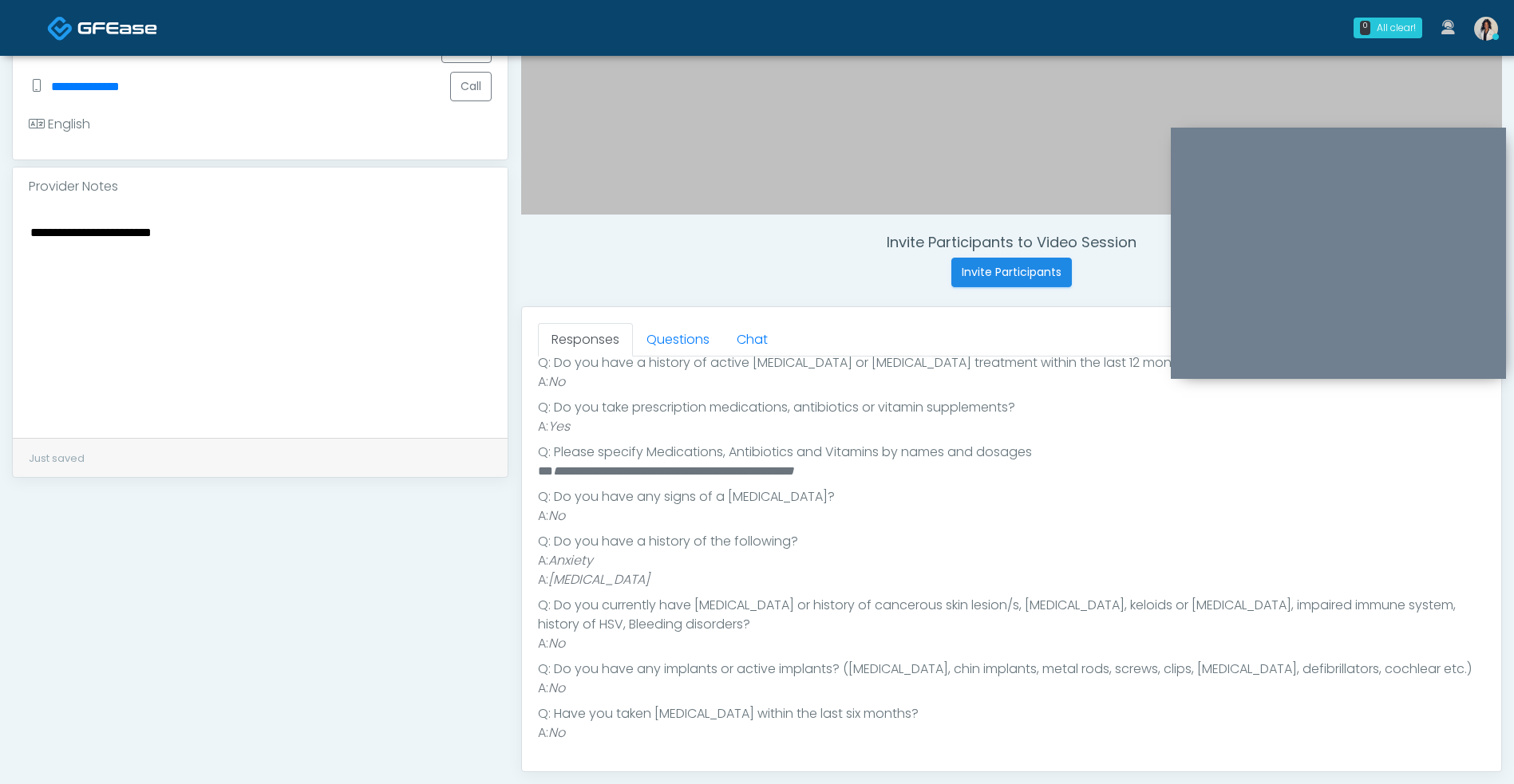
click at [411, 229] on textarea "**********" at bounding box center [260, 319] width 463 height 195
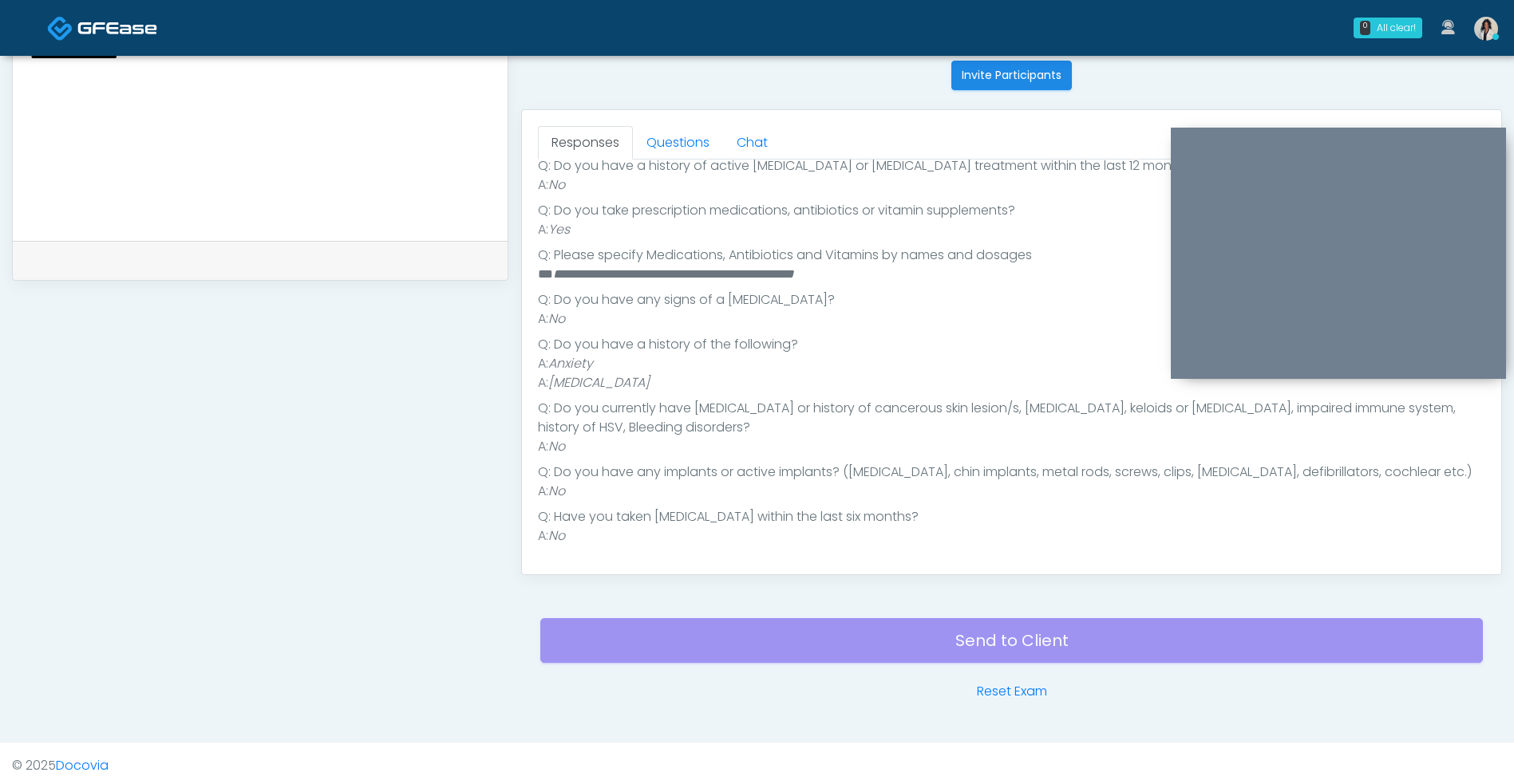
scroll to position [648, 0]
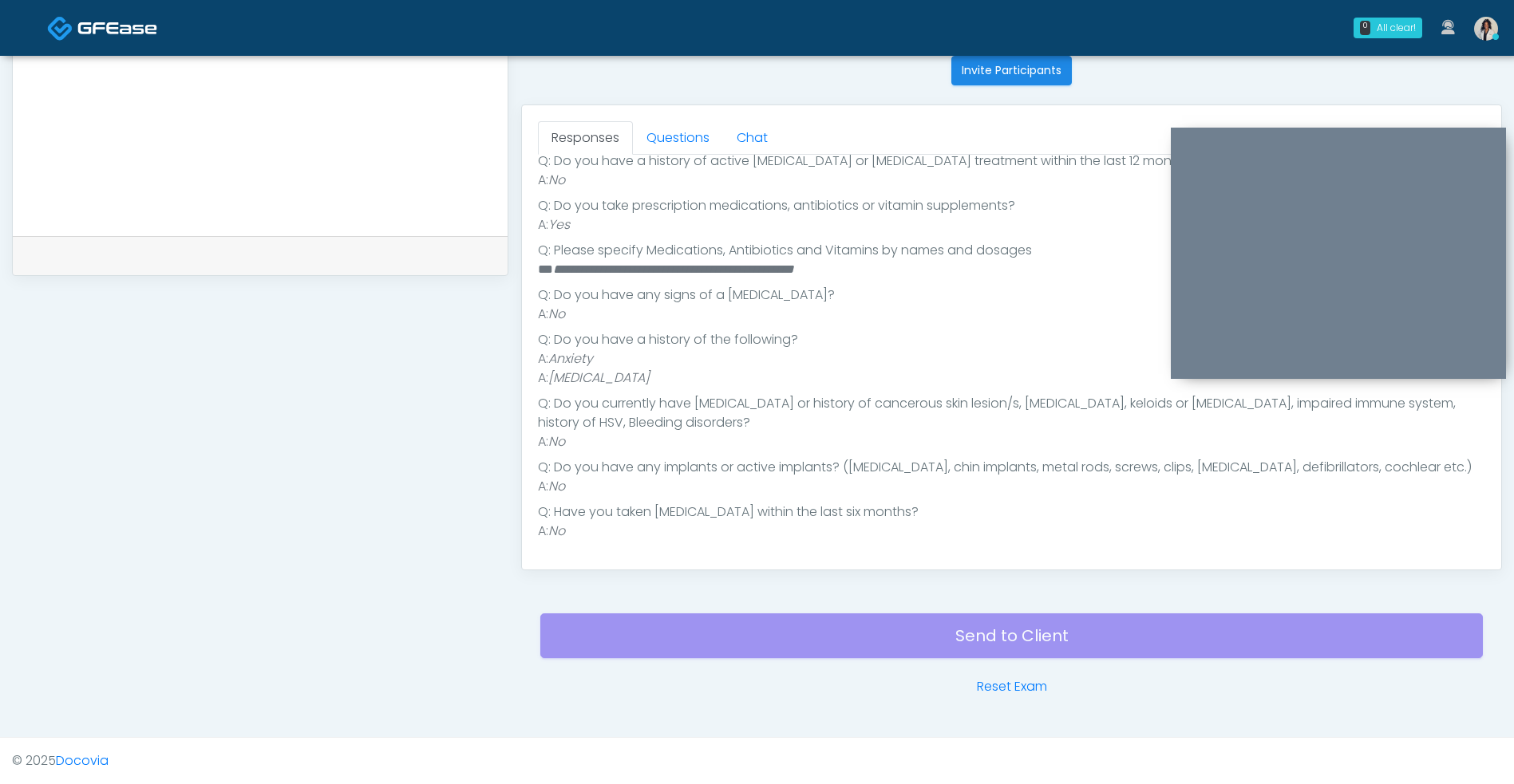
type textarea "**********"
click at [684, 140] on link "Questions" at bounding box center [678, 138] width 90 height 34
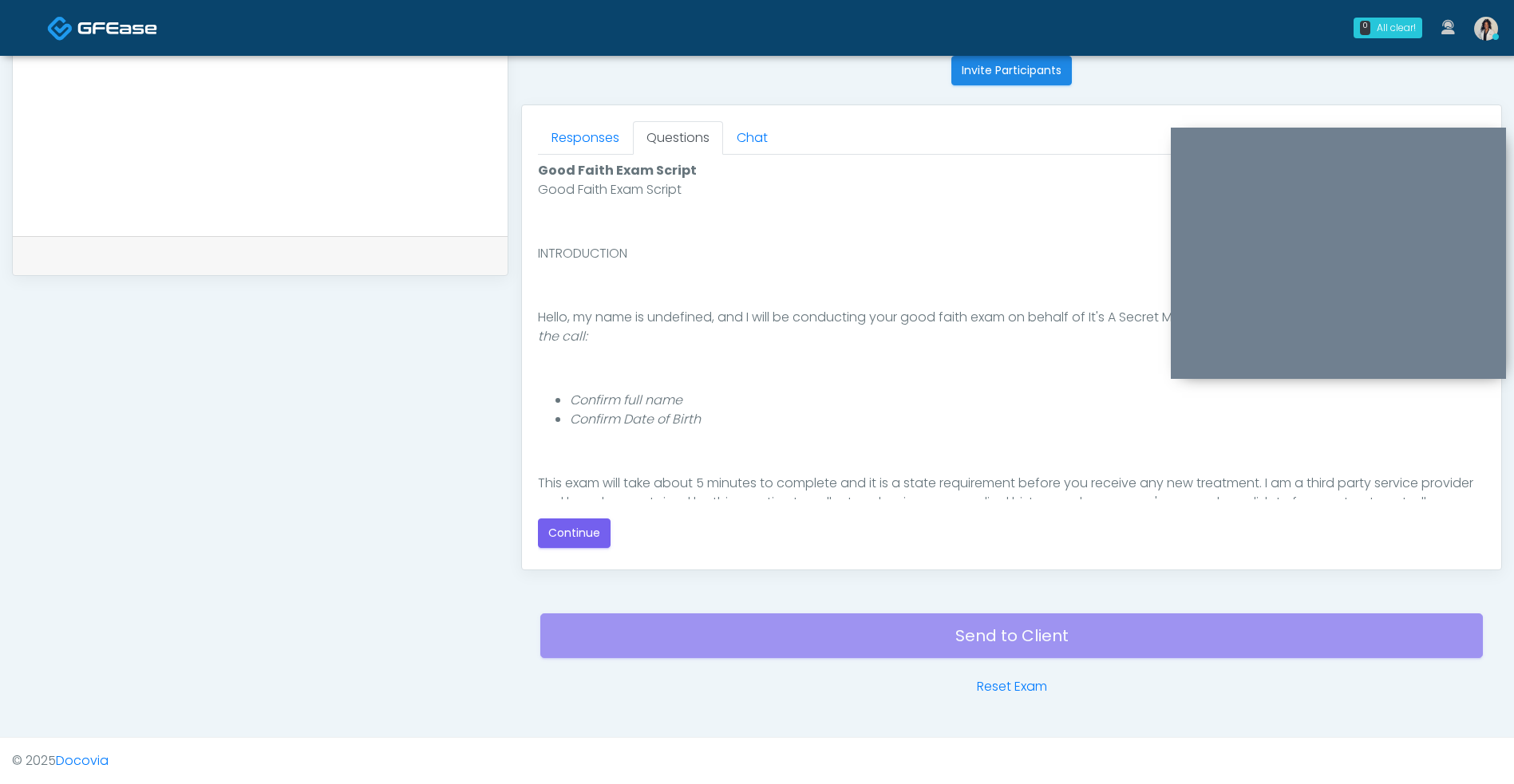
scroll to position [0, 0]
click at [589, 537] on button "Continue" at bounding box center [574, 532] width 73 height 29
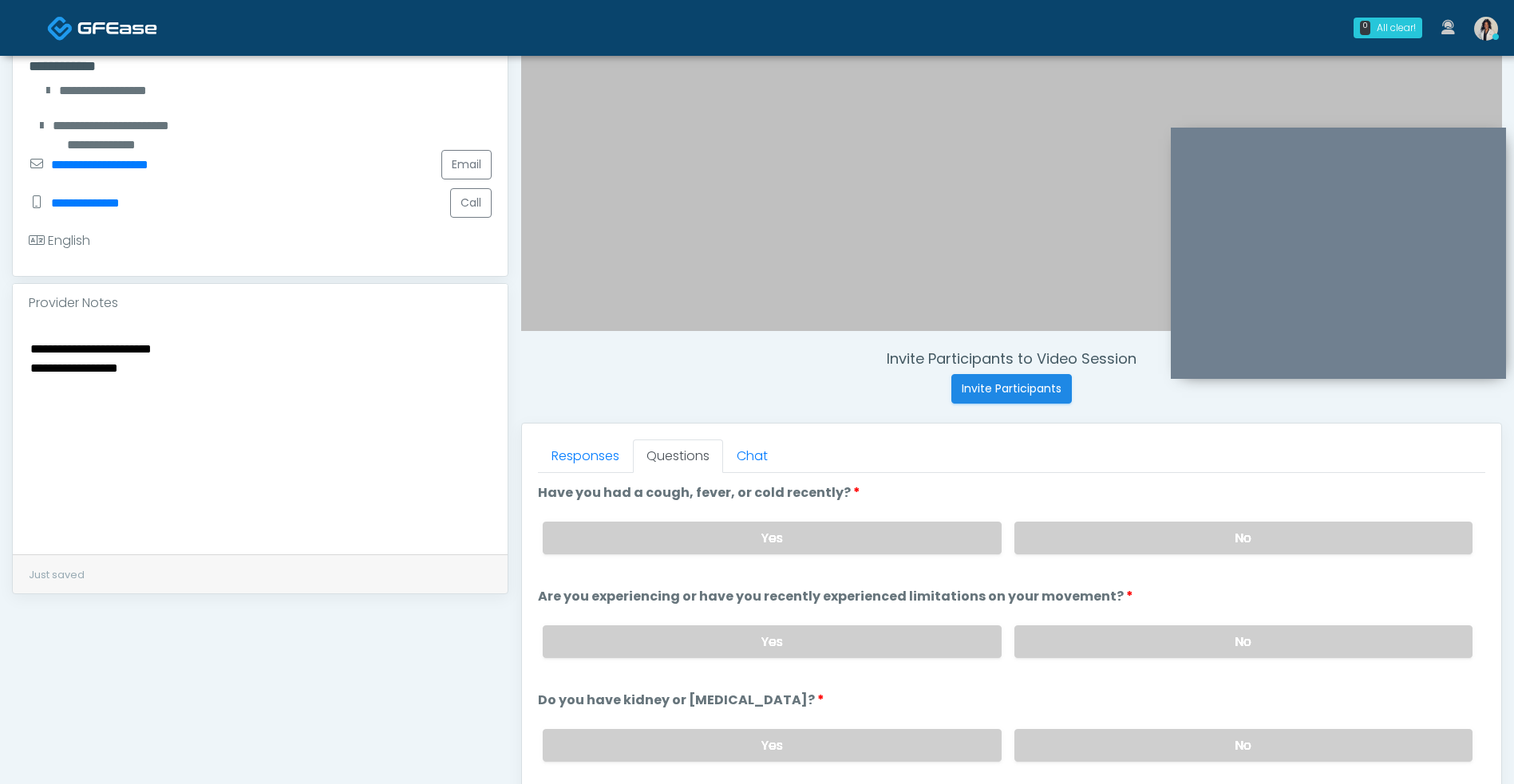
scroll to position [338, 0]
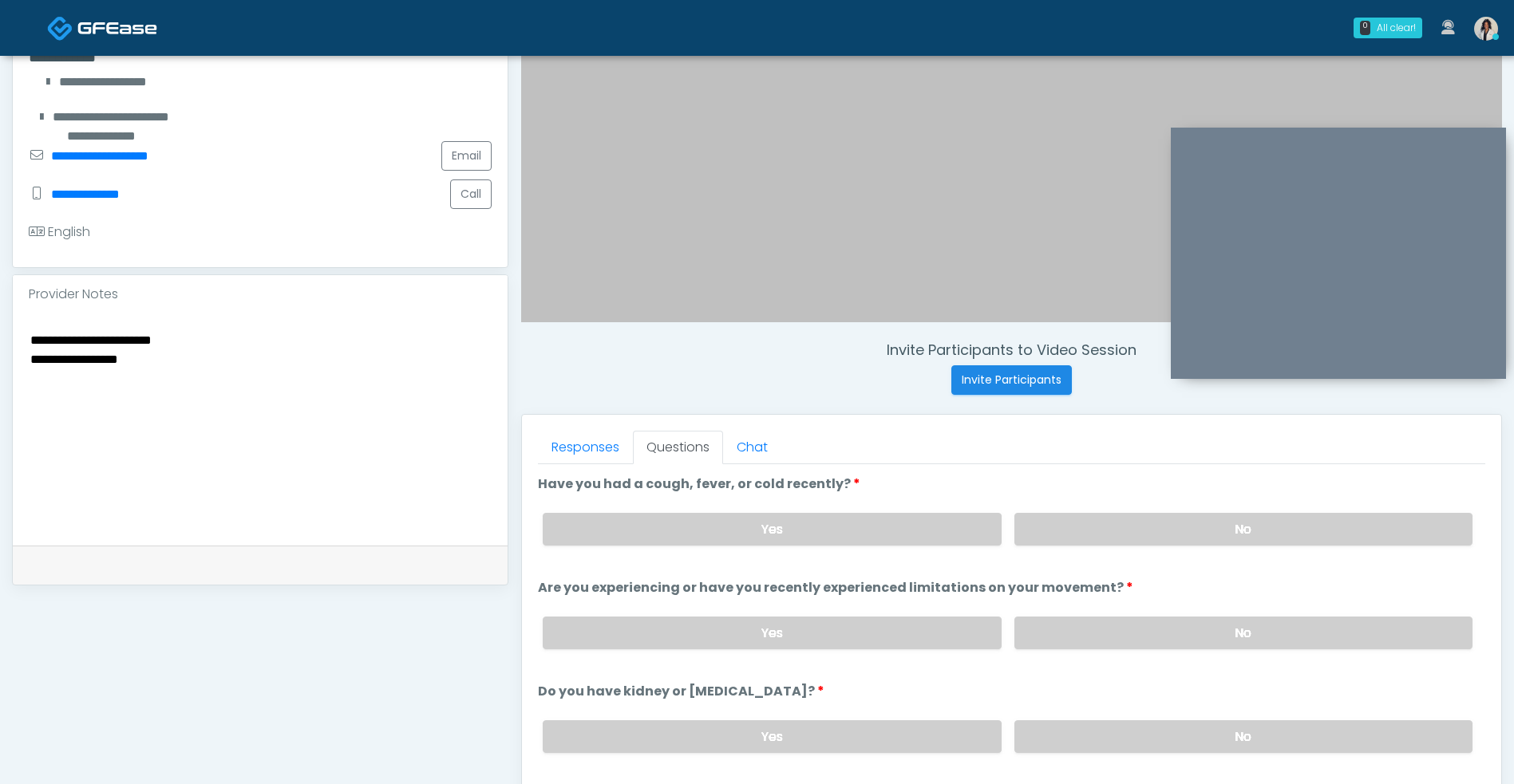
click at [1072, 536] on label "No" at bounding box center [1243, 529] width 458 height 33
click at [1094, 640] on label "No" at bounding box center [1243, 633] width 458 height 33
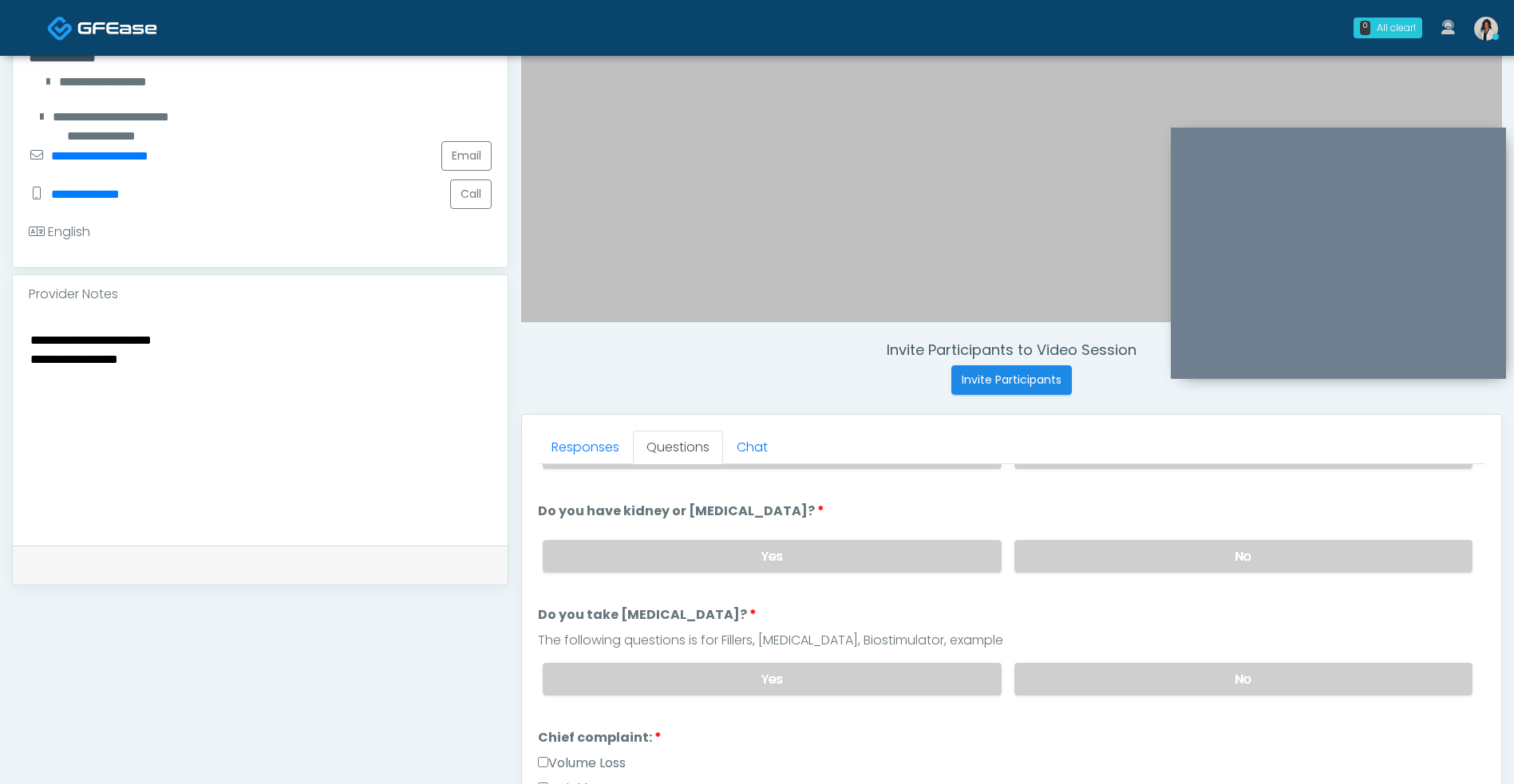
scroll to position [191, 0]
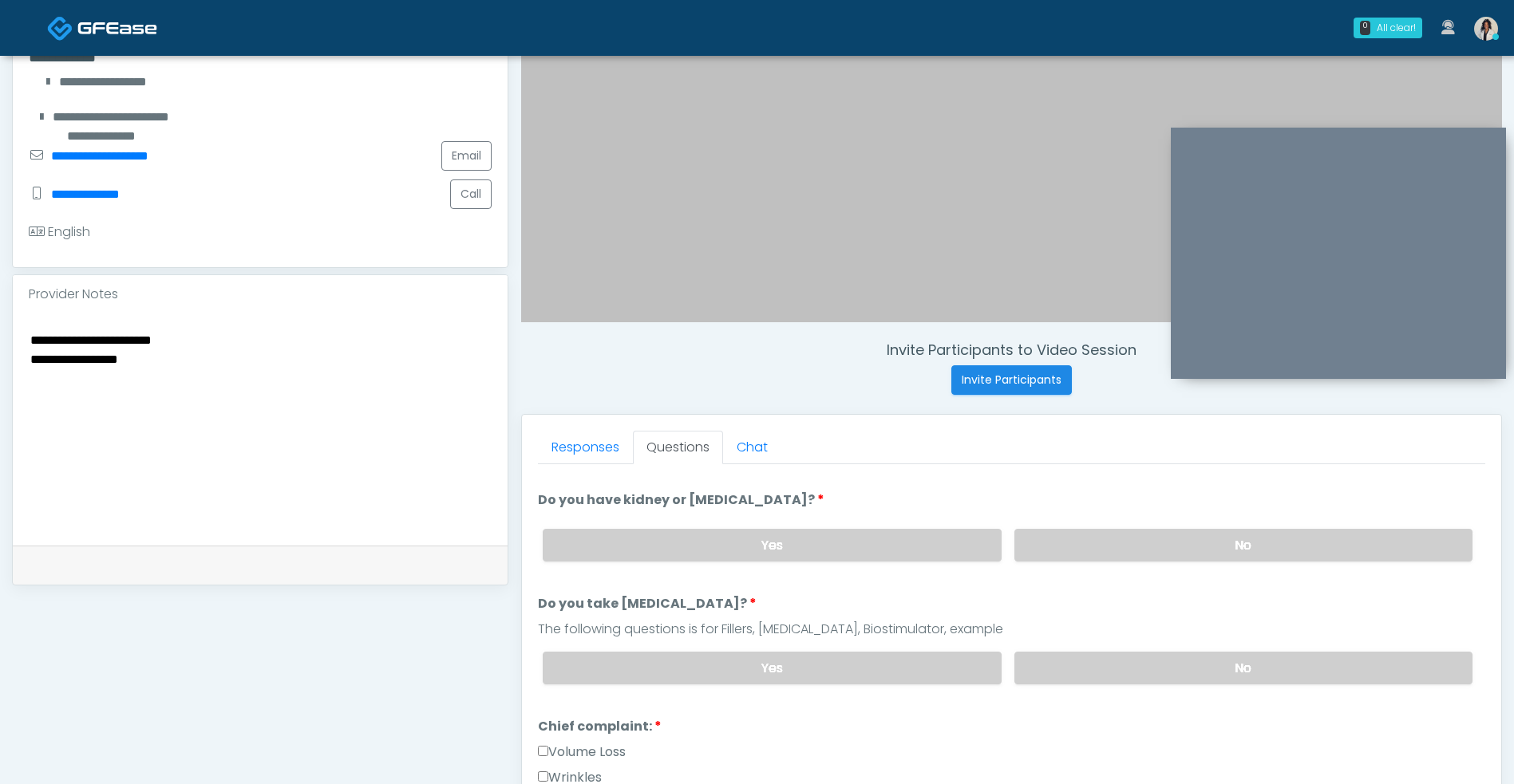
click at [1073, 559] on label "No" at bounding box center [1243, 545] width 458 height 33
click at [1054, 668] on label "No" at bounding box center [1243, 667] width 458 height 33
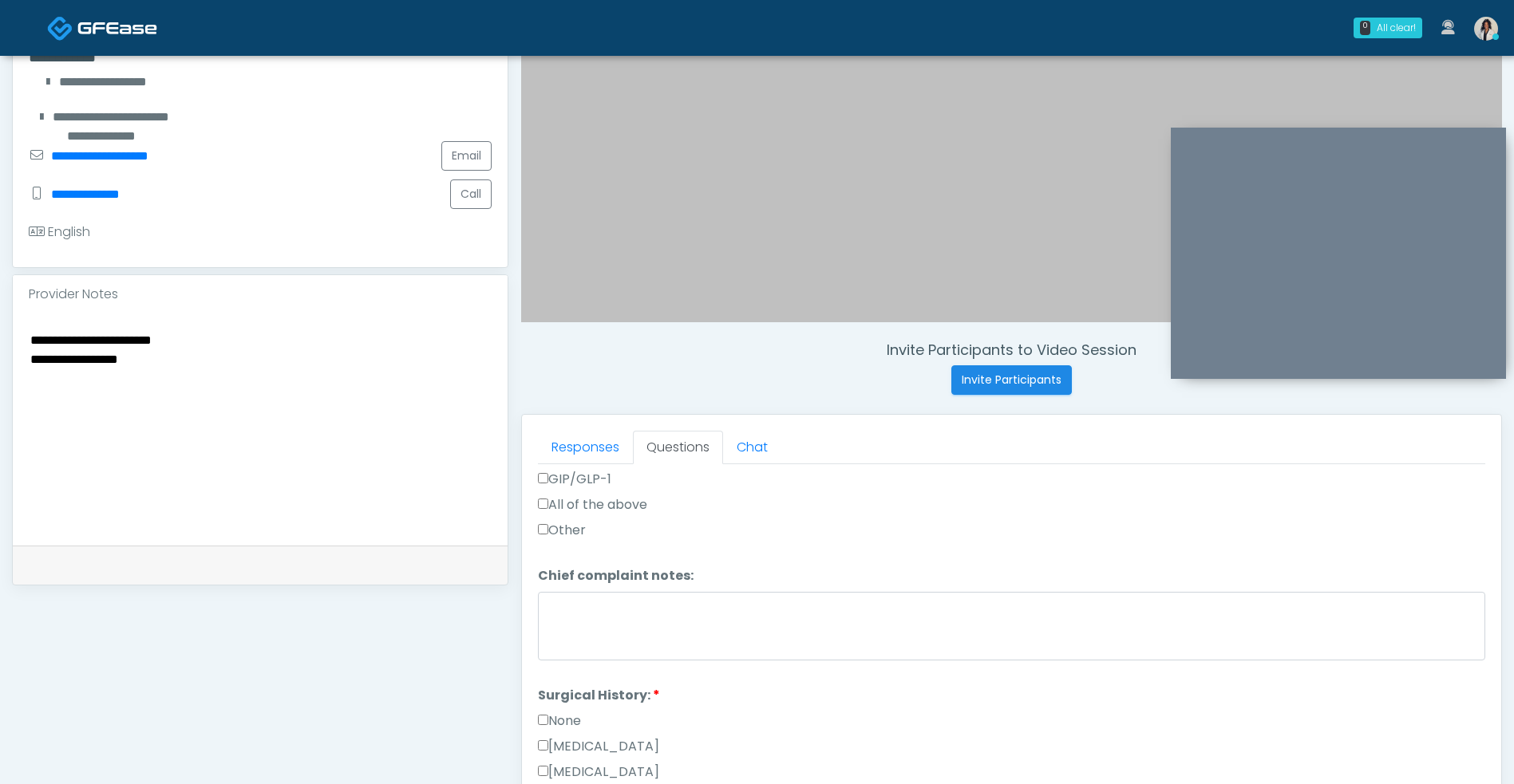
scroll to position [785, 0]
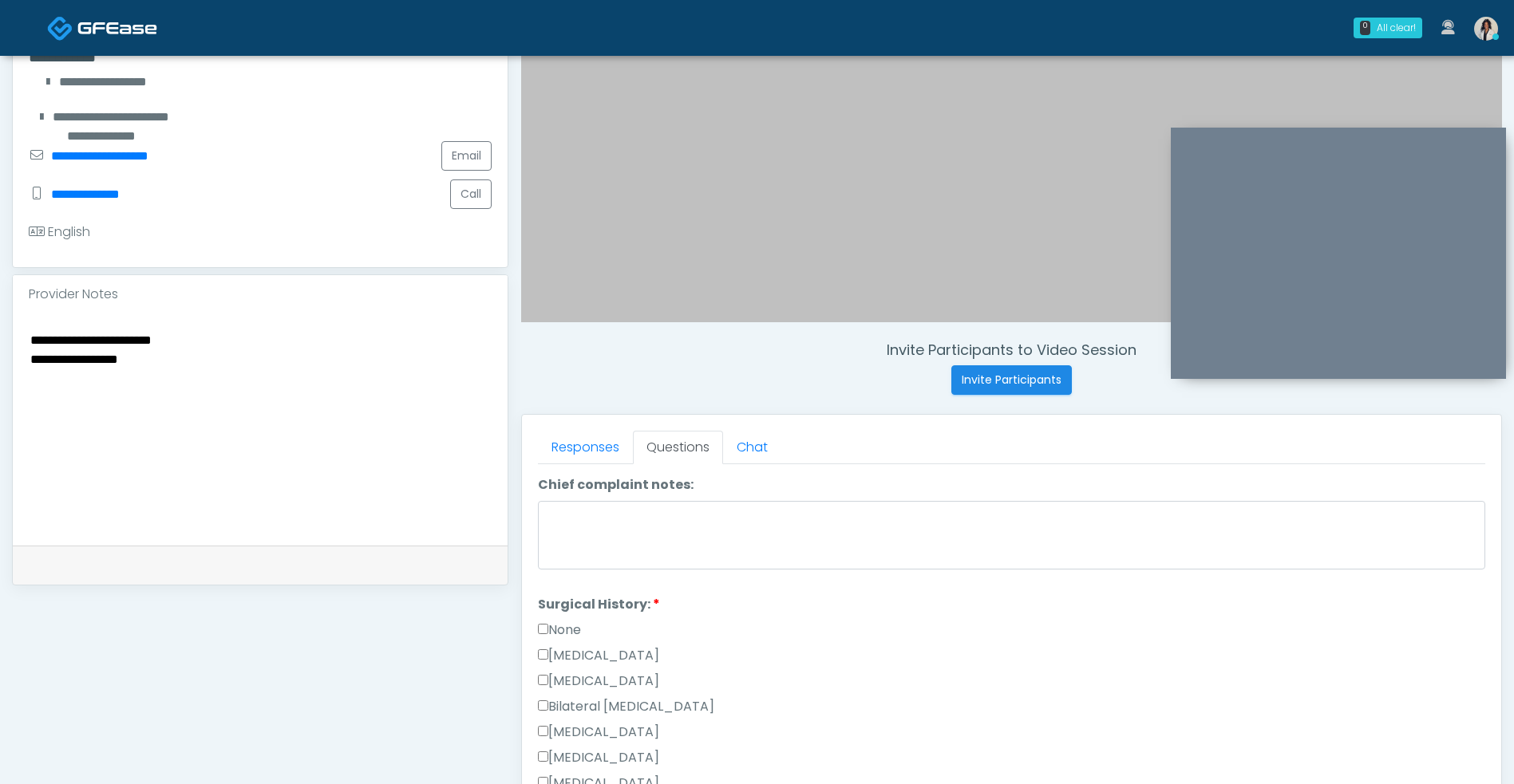
click at [654, 664] on label "Cesarean Section" at bounding box center [598, 656] width 121 height 19
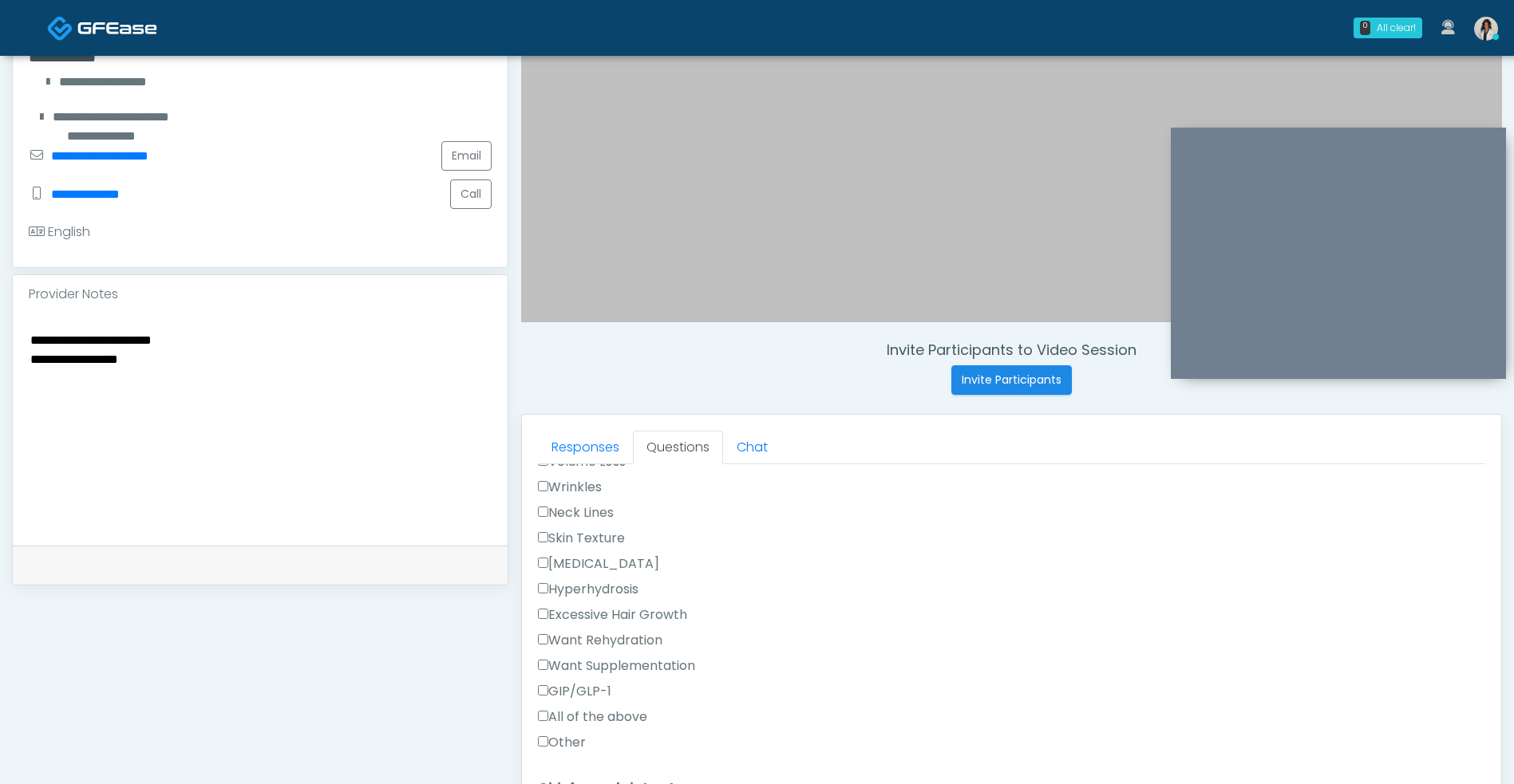
scroll to position [471, 0]
click at [623, 557] on label "Skin Texture" at bounding box center [581, 548] width 87 height 19
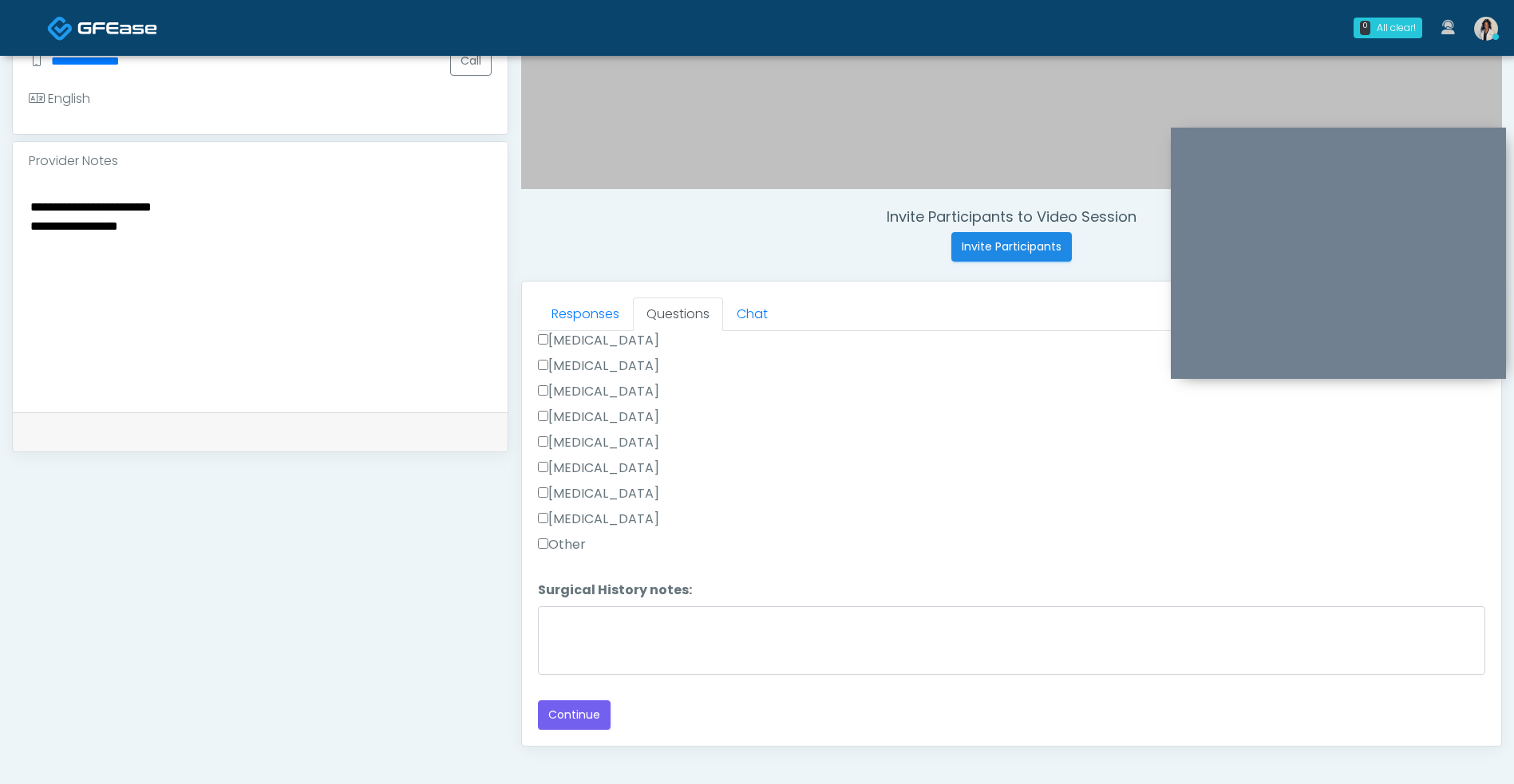
scroll to position [648, 0]
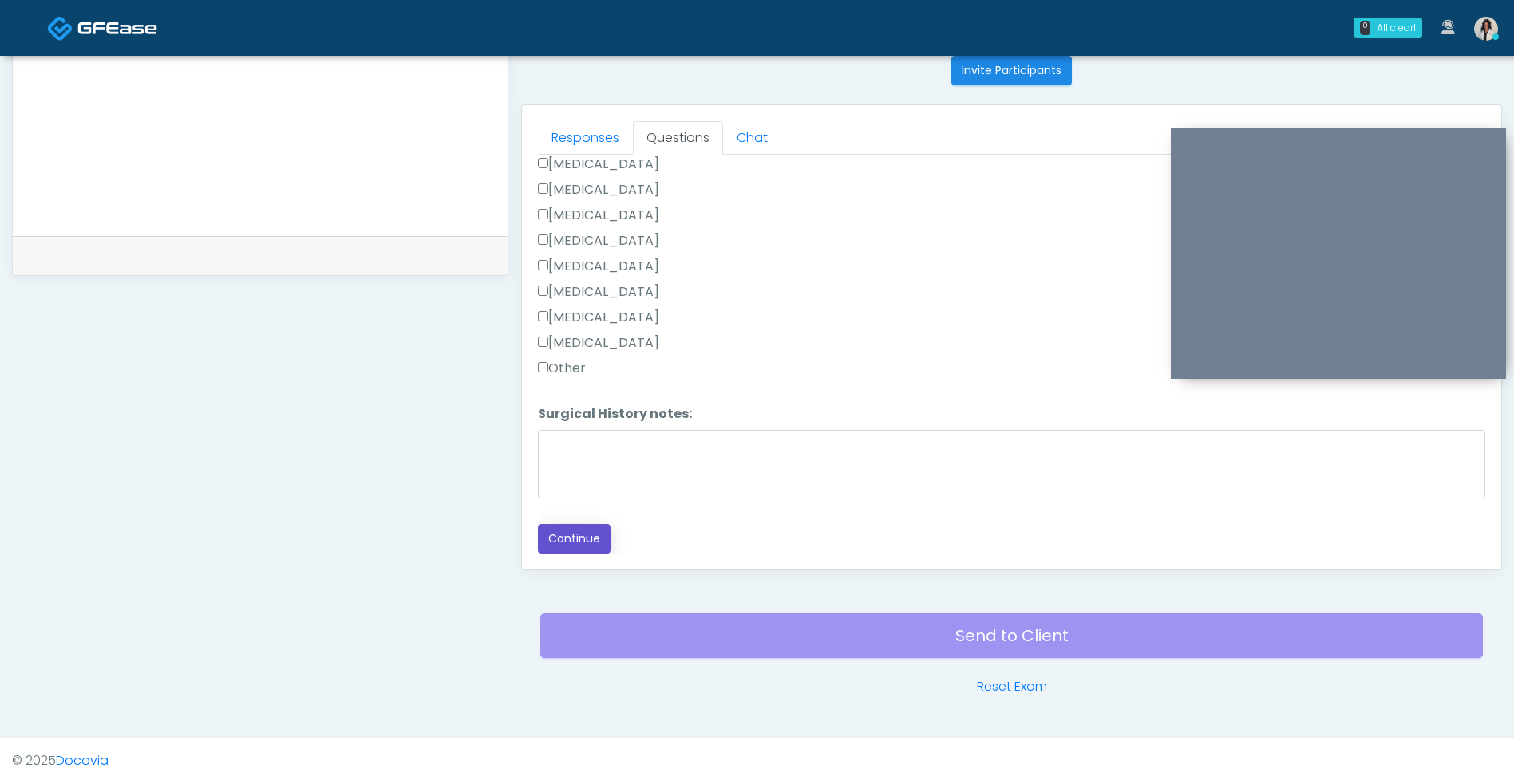
click at [586, 548] on button "Continue" at bounding box center [574, 538] width 73 height 29
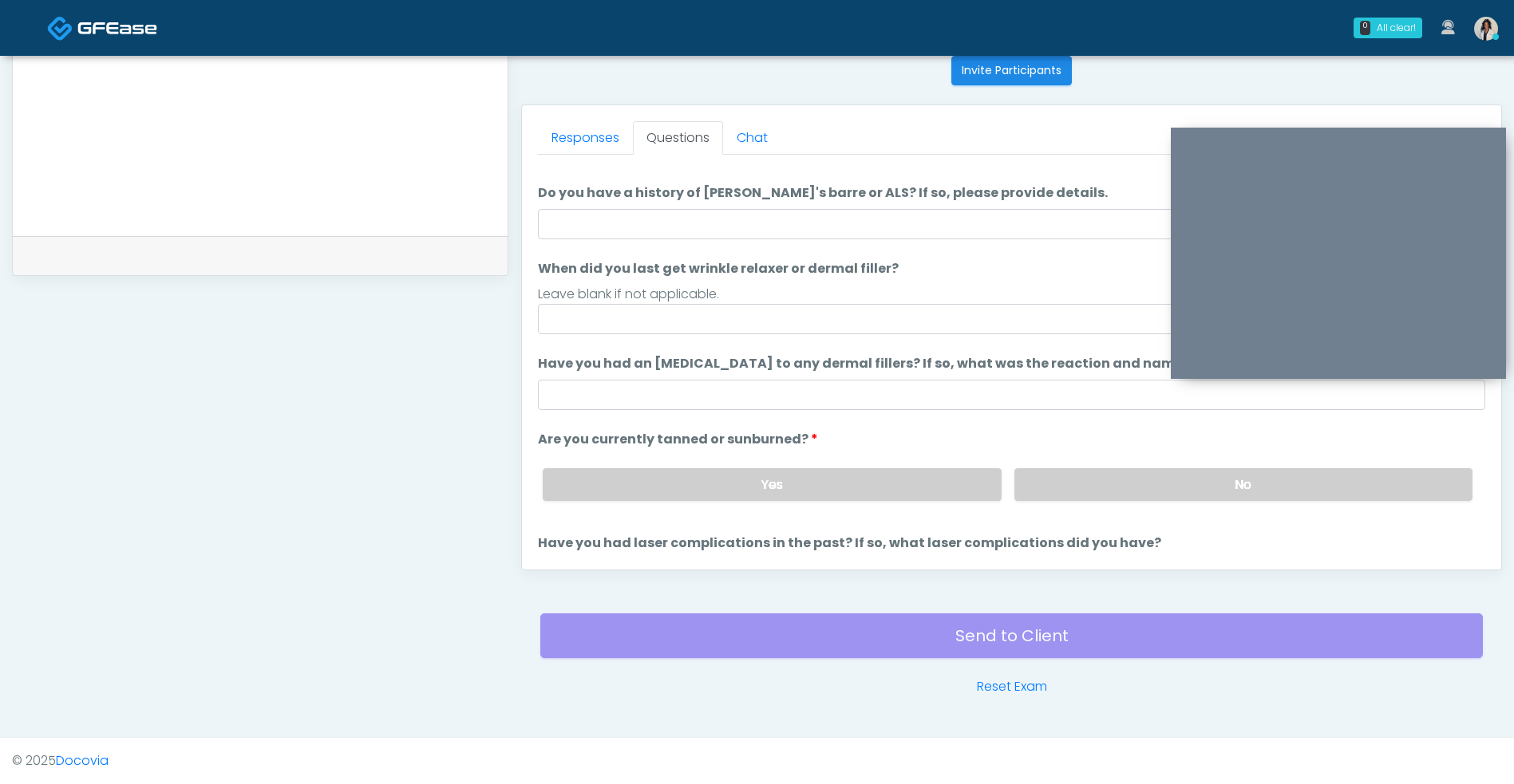
scroll to position [0, 0]
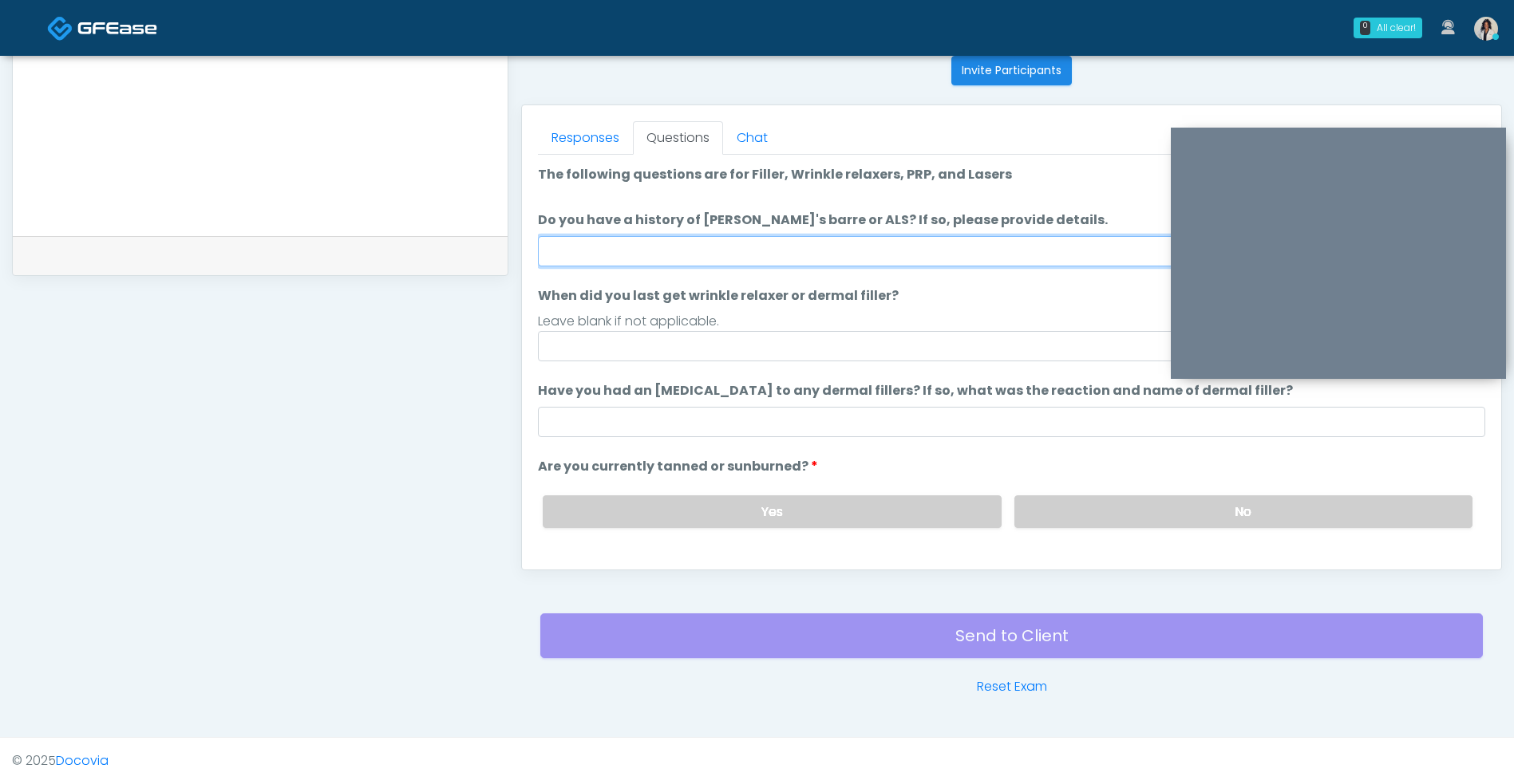
click at [848, 256] on input "Do you have a history of Guillain's barre or ALS? If so, please provide details." at bounding box center [1011, 251] width 947 height 30
type input "**"
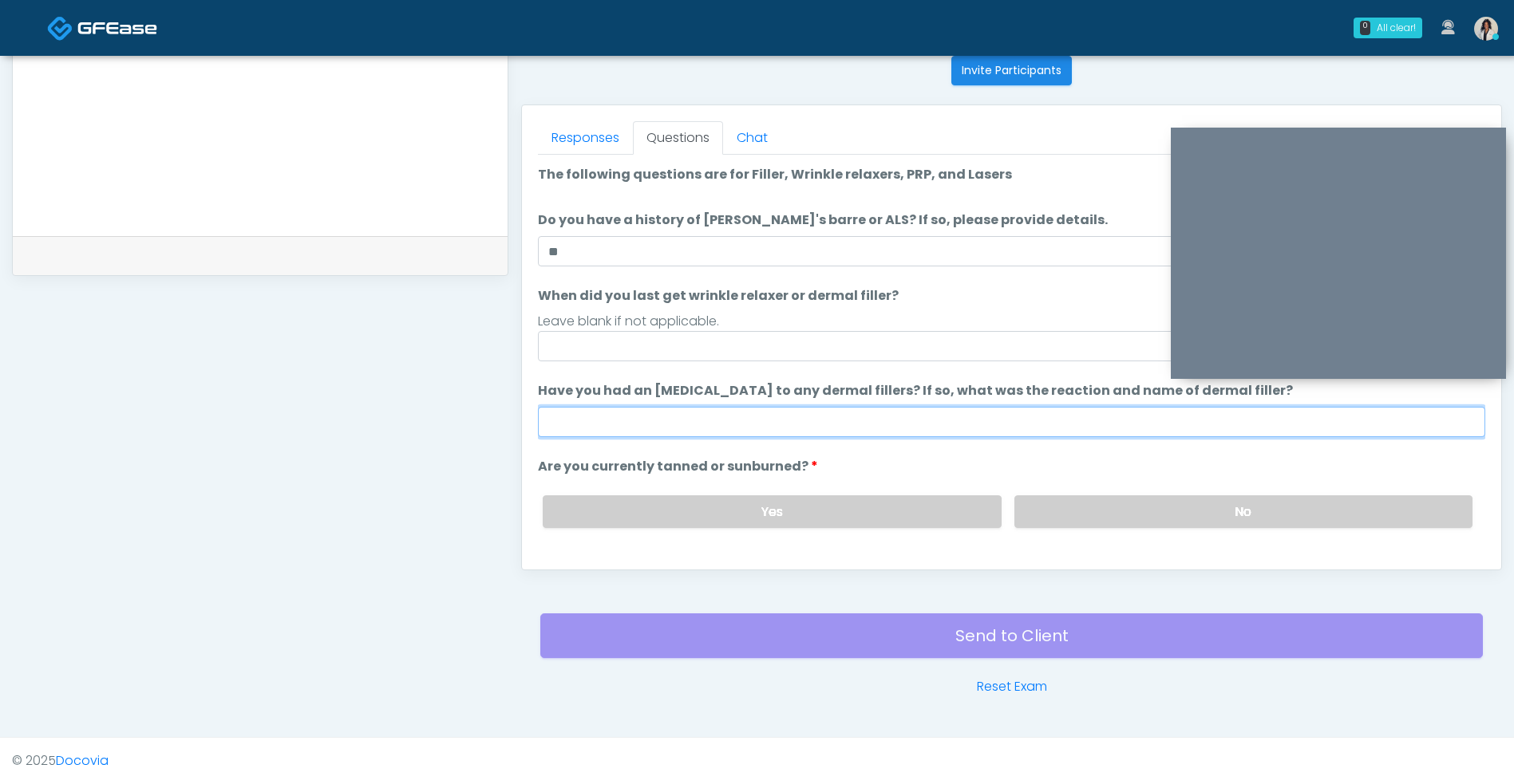
click at [795, 421] on input "Have you had an allergic response to any dermal fillers? If so, what was the re…" at bounding box center [1011, 422] width 947 height 30
type input "**"
click at [1074, 511] on label "No" at bounding box center [1243, 511] width 458 height 33
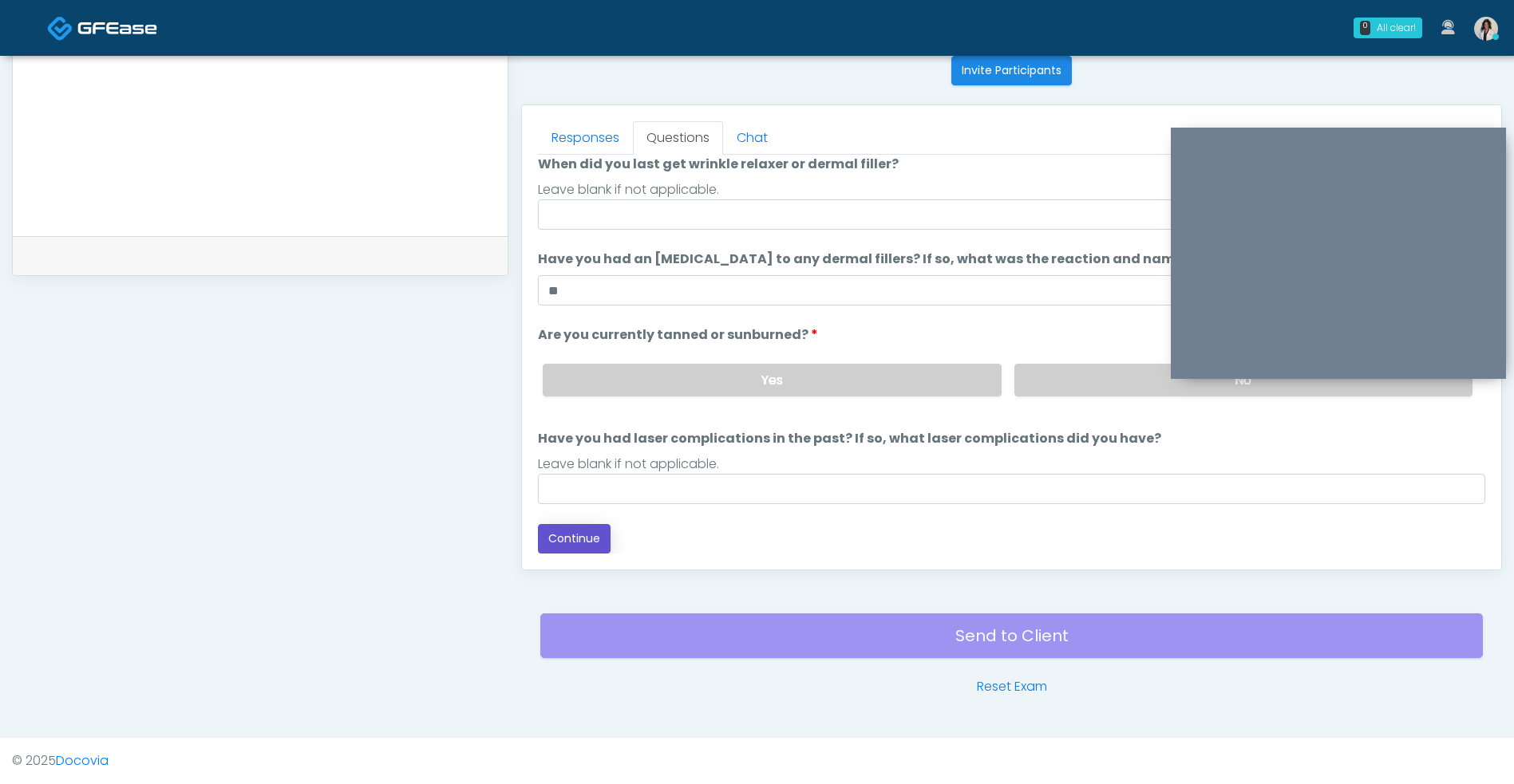
click at [598, 535] on button "Continue" at bounding box center [574, 538] width 73 height 29
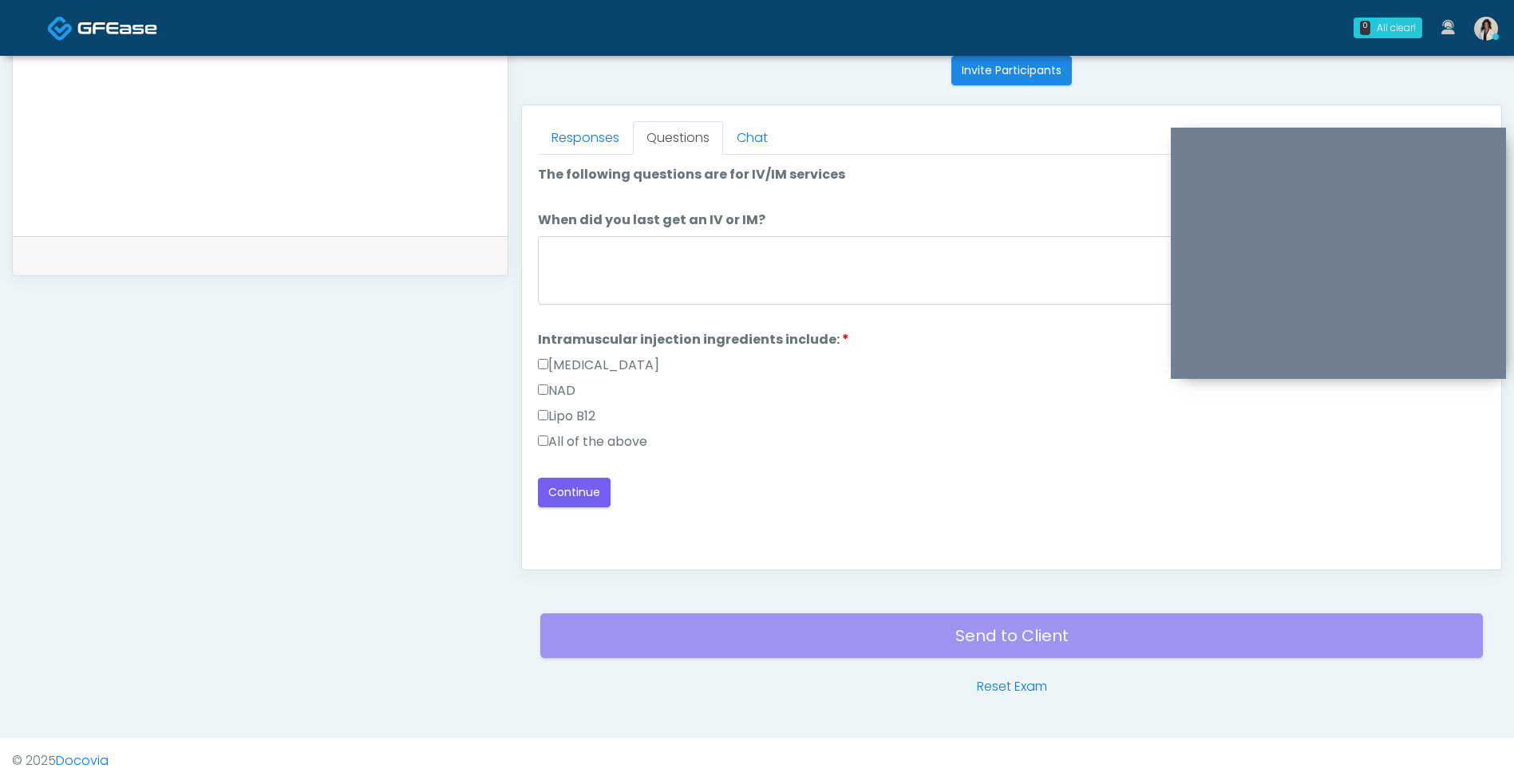
click at [635, 435] on label "All of the above" at bounding box center [592, 442] width 109 height 19
click at [595, 501] on button "Continue" at bounding box center [574, 492] width 73 height 29
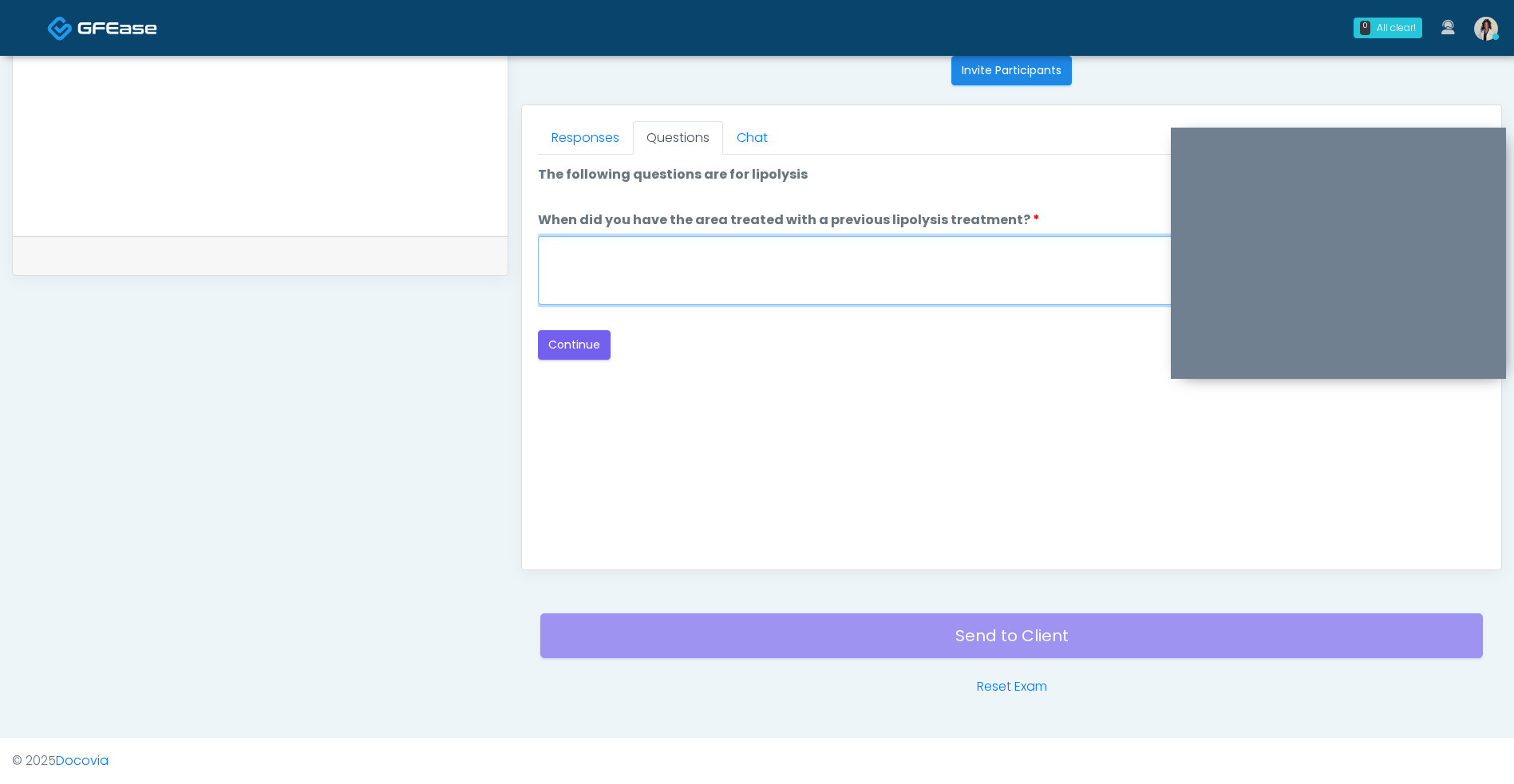
click at [848, 259] on textarea "When did you have the area treated with a previous lipolysis treatment?" at bounding box center [1011, 269] width 947 height 68
type textarea "***"
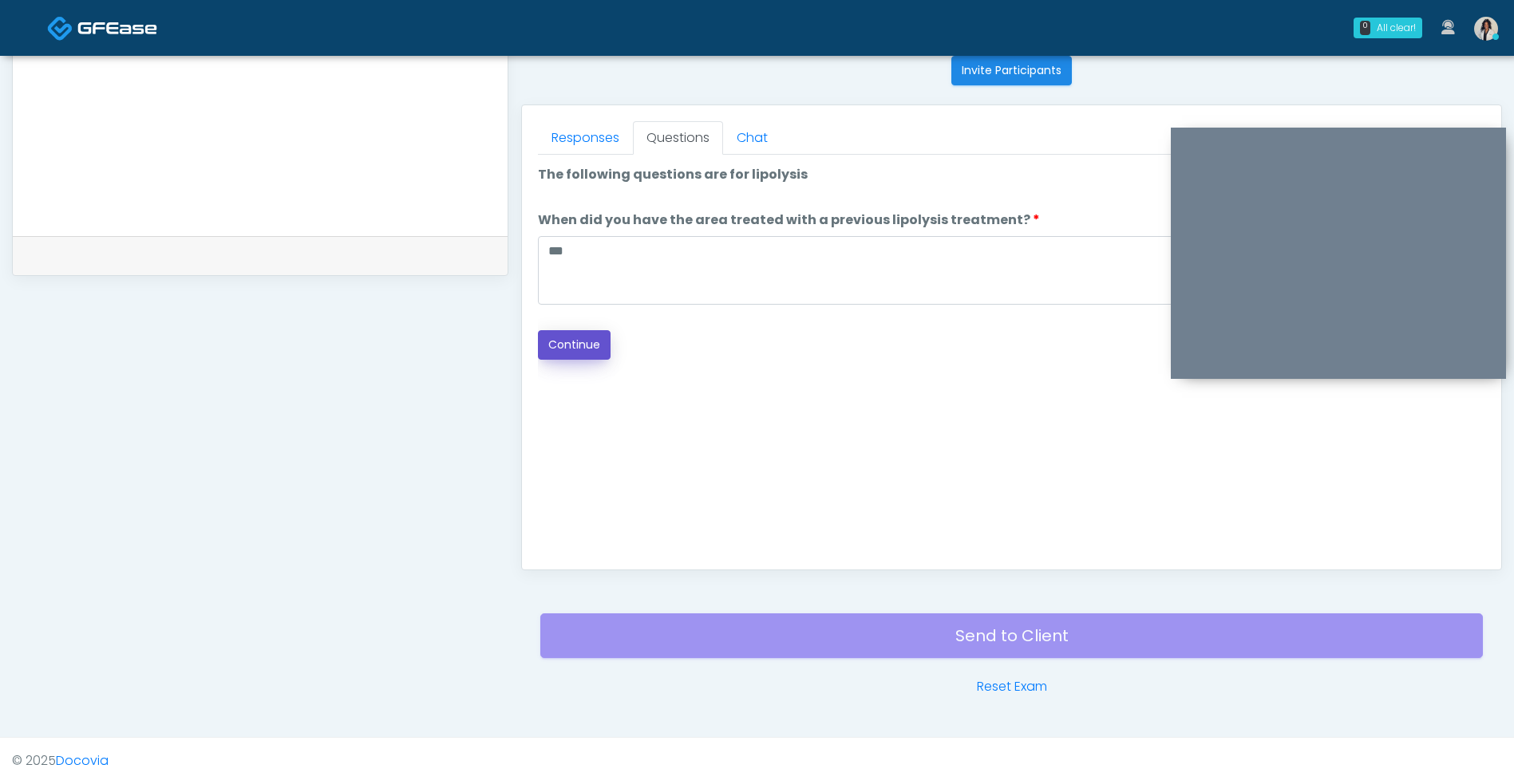
click at [584, 347] on button "Continue" at bounding box center [574, 345] width 73 height 29
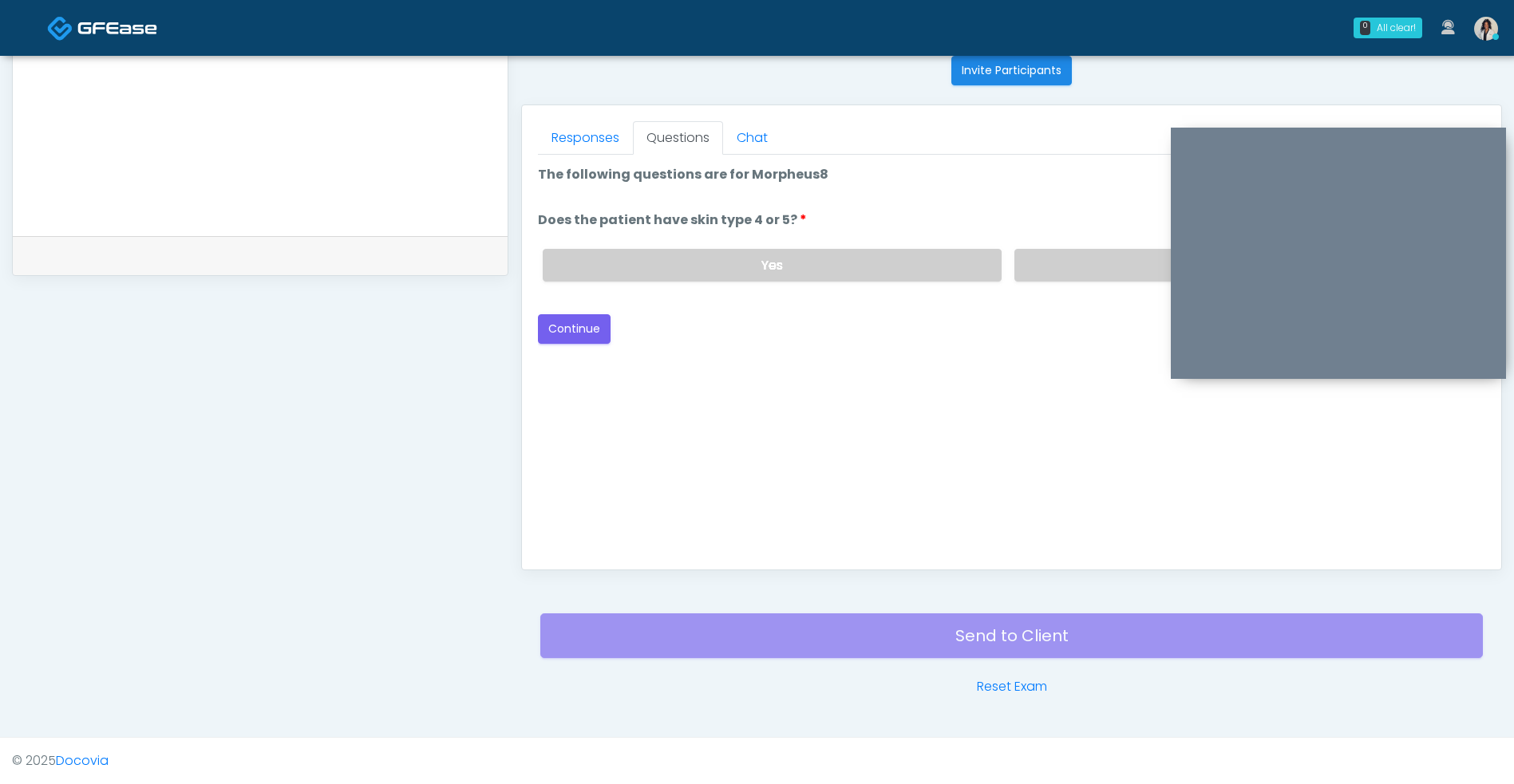
click at [1061, 267] on label "No" at bounding box center [1243, 265] width 458 height 33
click at [737, 267] on label "Yes" at bounding box center [771, 265] width 458 height 33
click at [574, 339] on button "Continue" at bounding box center [574, 329] width 73 height 29
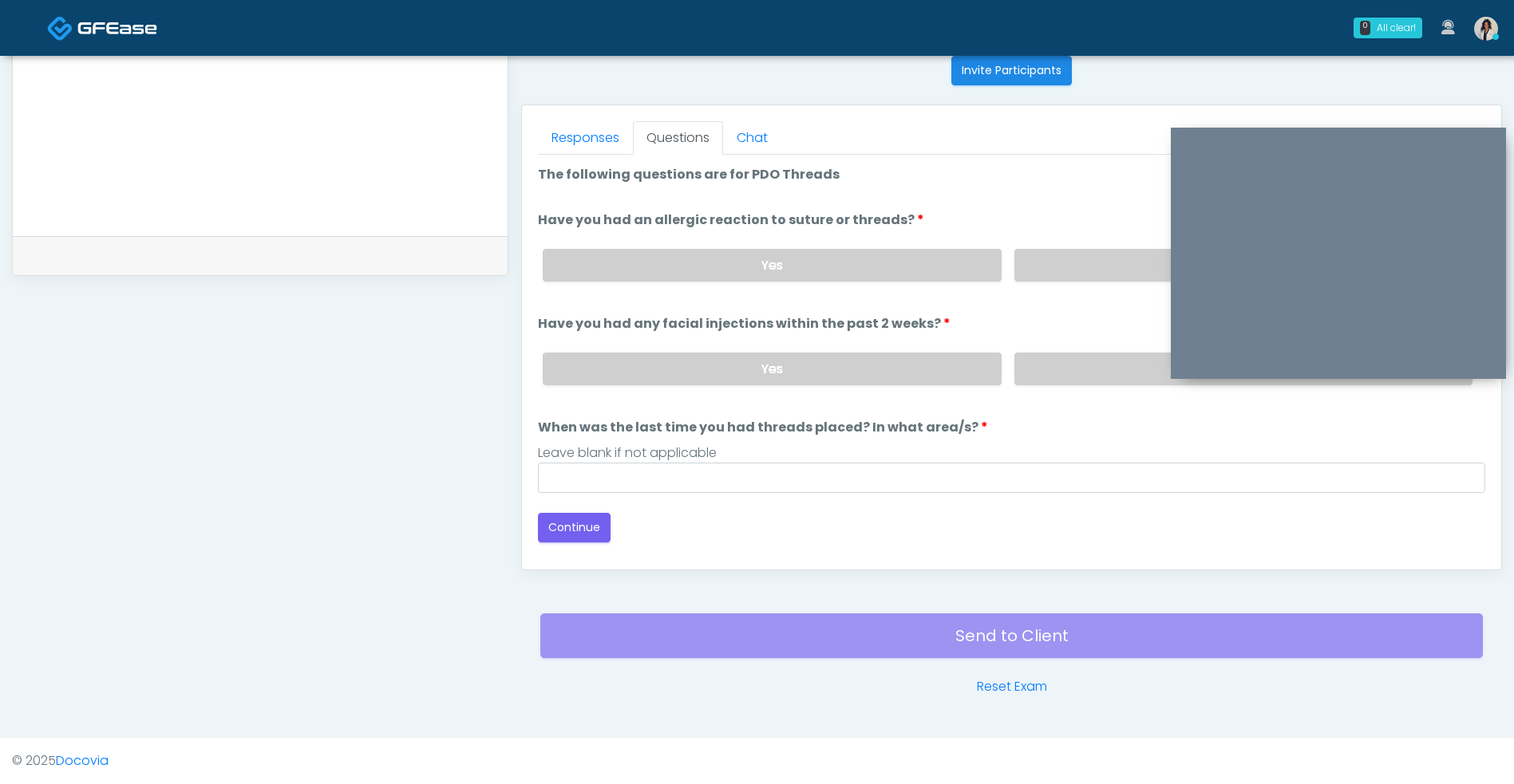
click at [1096, 264] on label "No" at bounding box center [1243, 265] width 458 height 33
click at [1087, 365] on label "No" at bounding box center [1243, 369] width 458 height 33
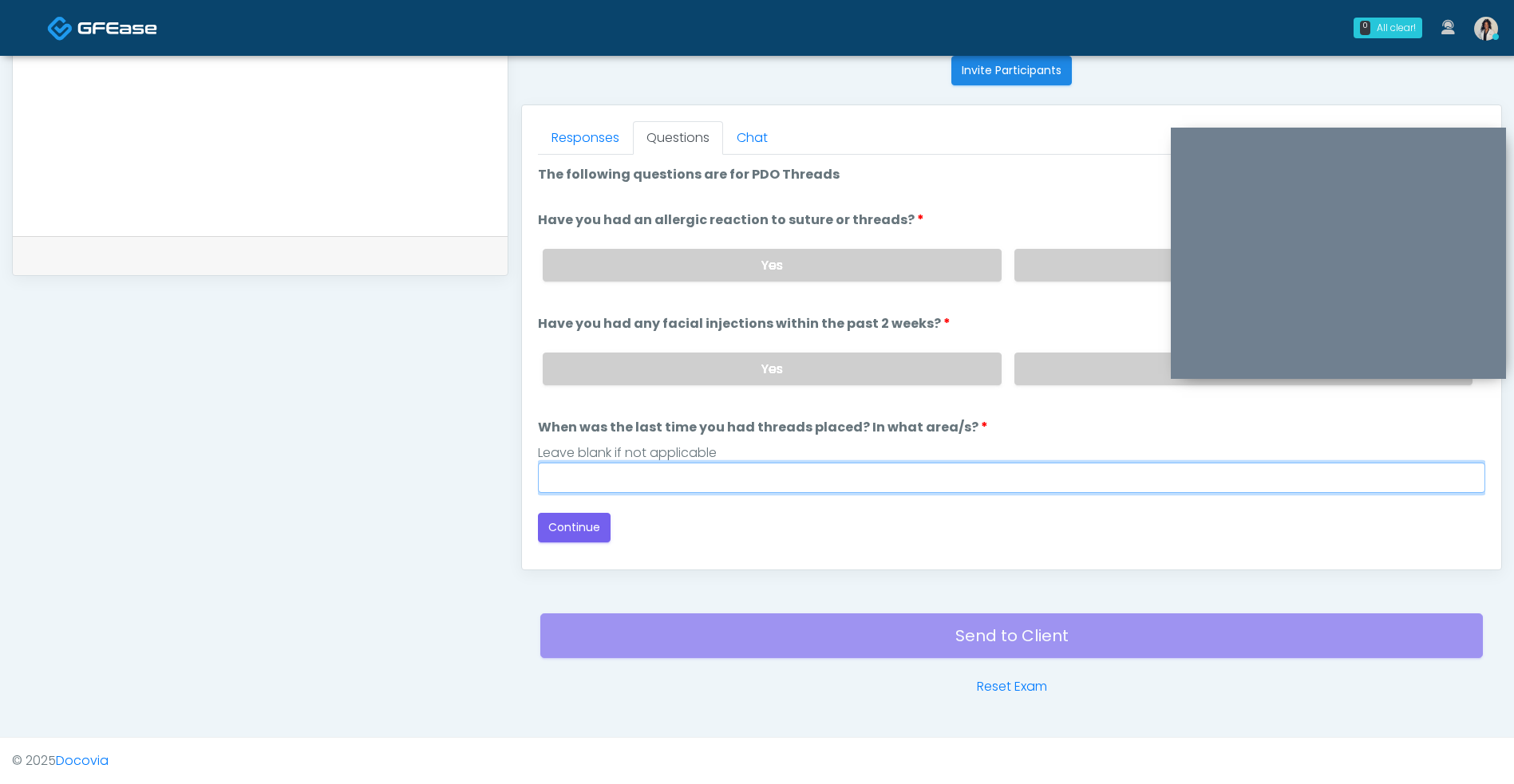
click at [834, 485] on input "When was the last time you had threads placed? In what area/s?" at bounding box center [1011, 477] width 947 height 30
type input "***"
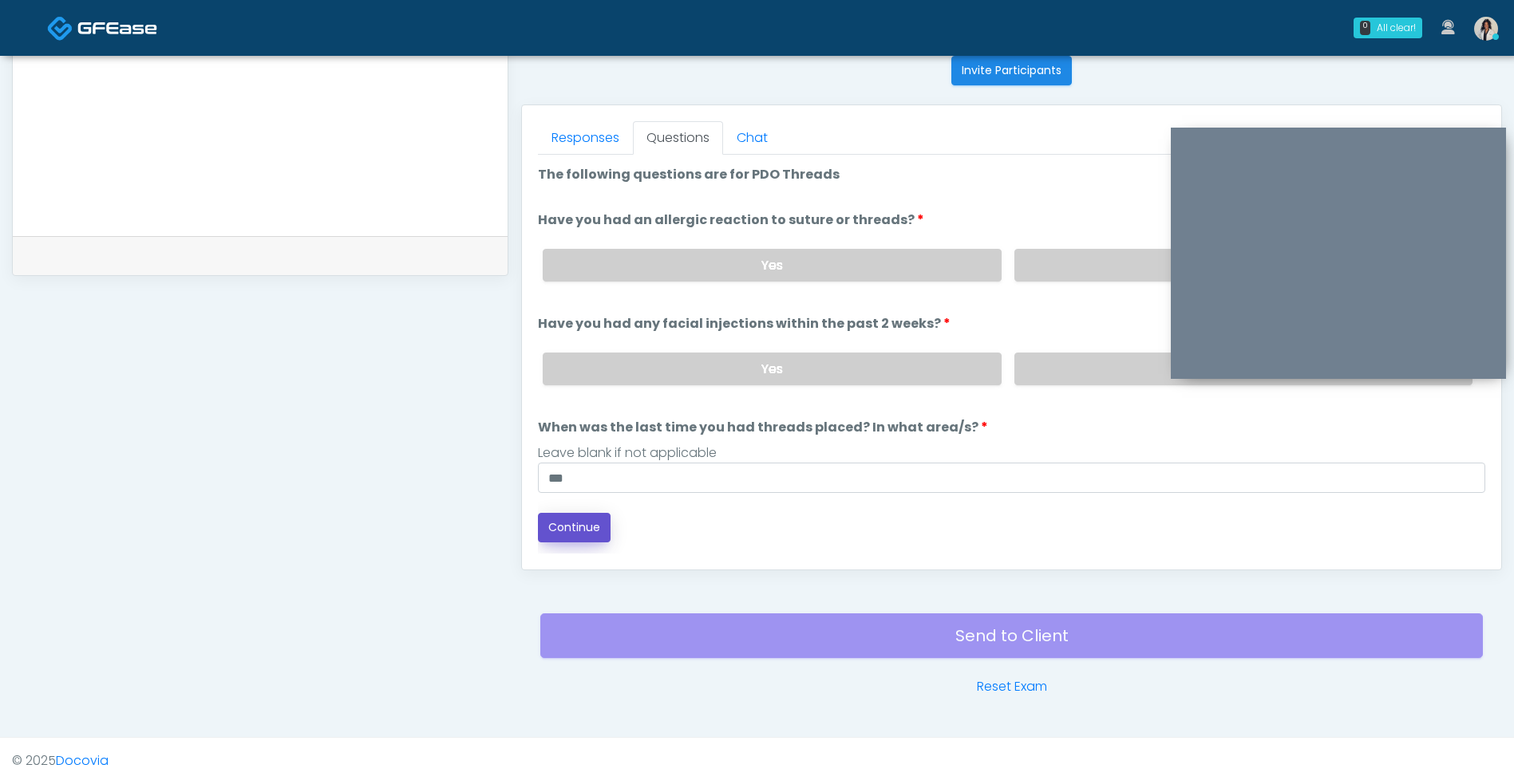
click at [600, 517] on button "Continue" at bounding box center [574, 527] width 73 height 29
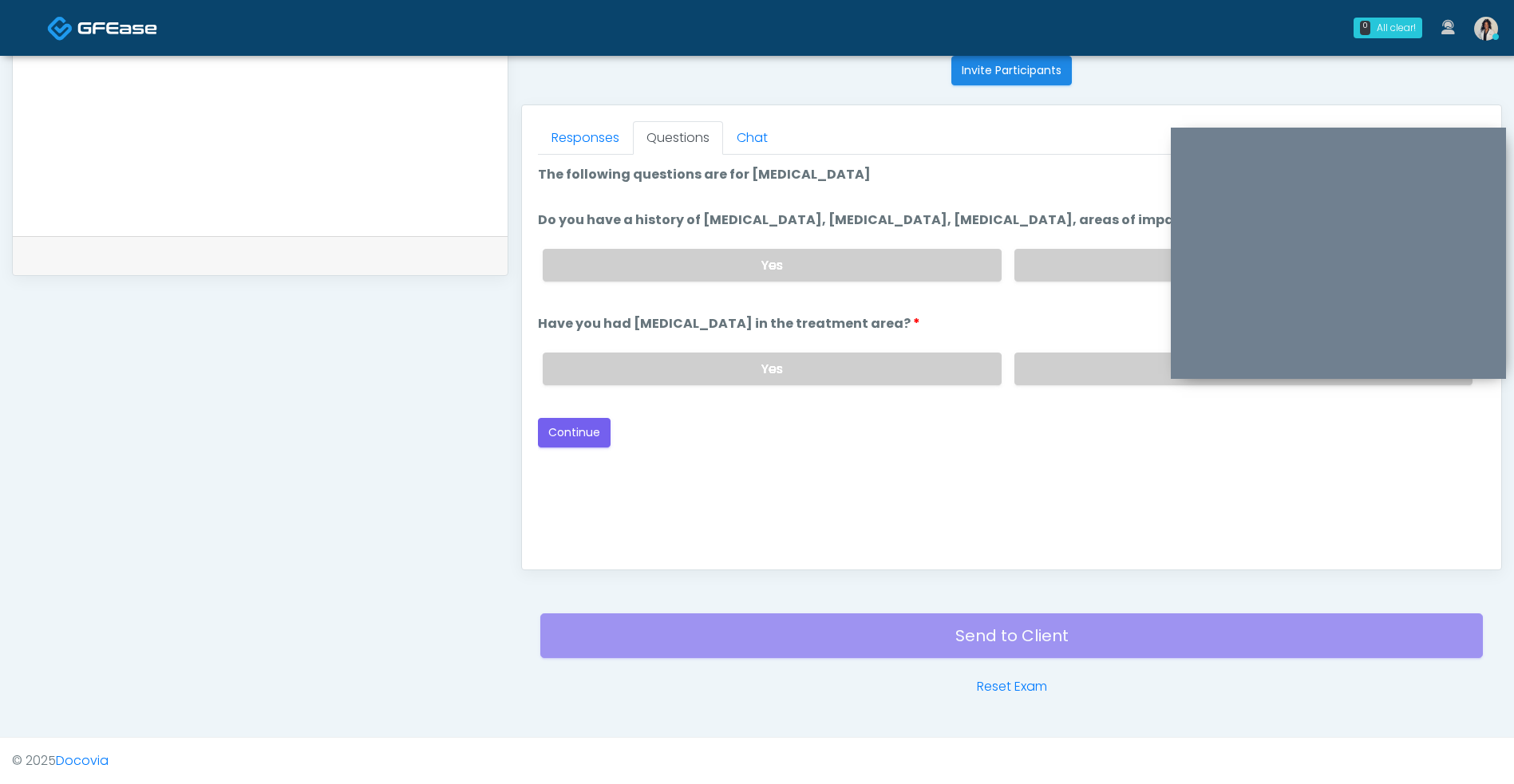
click at [1111, 251] on label "No" at bounding box center [1243, 265] width 458 height 33
click at [1070, 364] on label "No" at bounding box center [1243, 369] width 458 height 33
click at [562, 439] on button "Continue" at bounding box center [574, 432] width 73 height 29
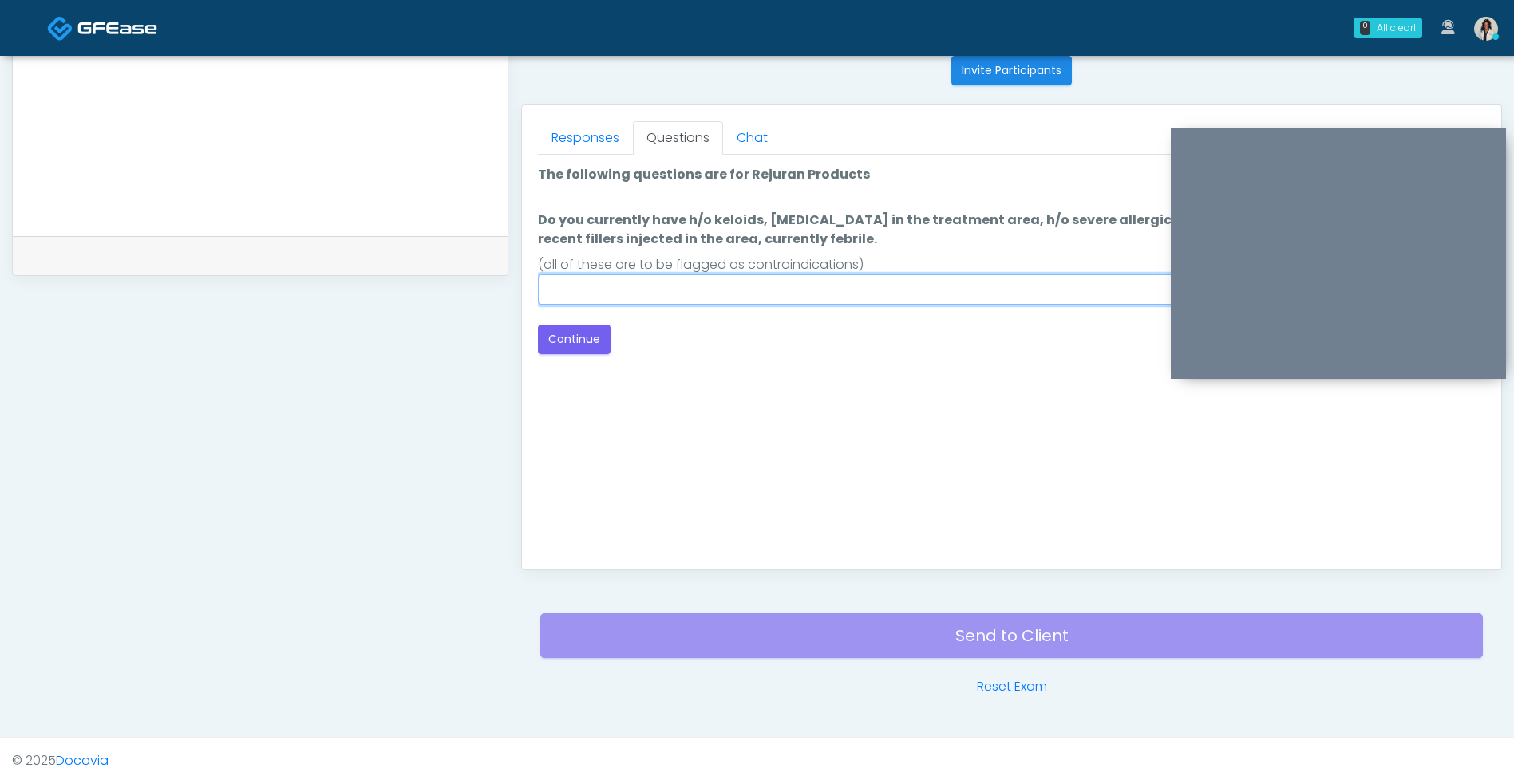
click at [876, 298] on input "Do you currently have h/o keloids, skin infection in the treatment area, h/o se…" at bounding box center [1011, 290] width 947 height 30
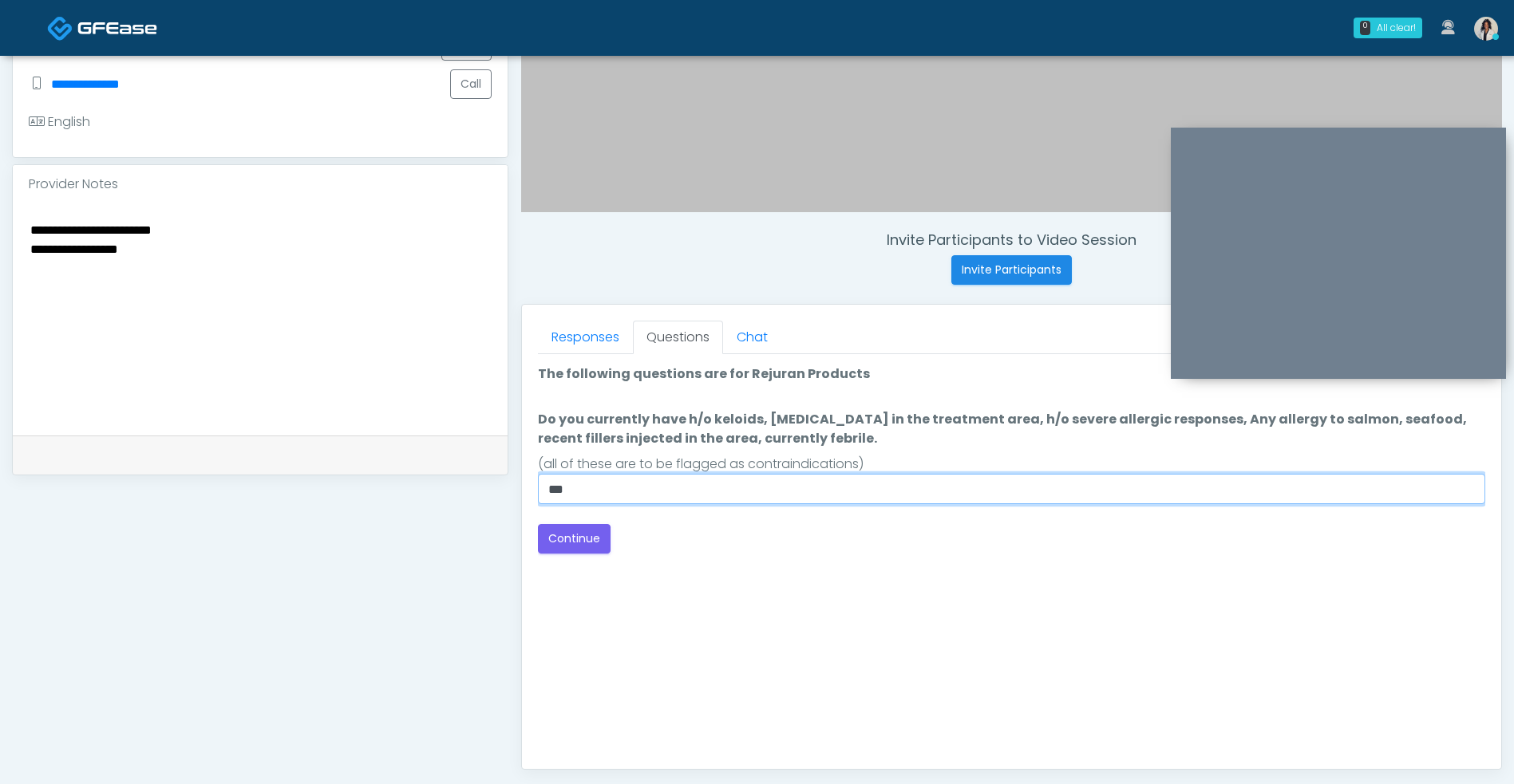
scroll to position [437, 0]
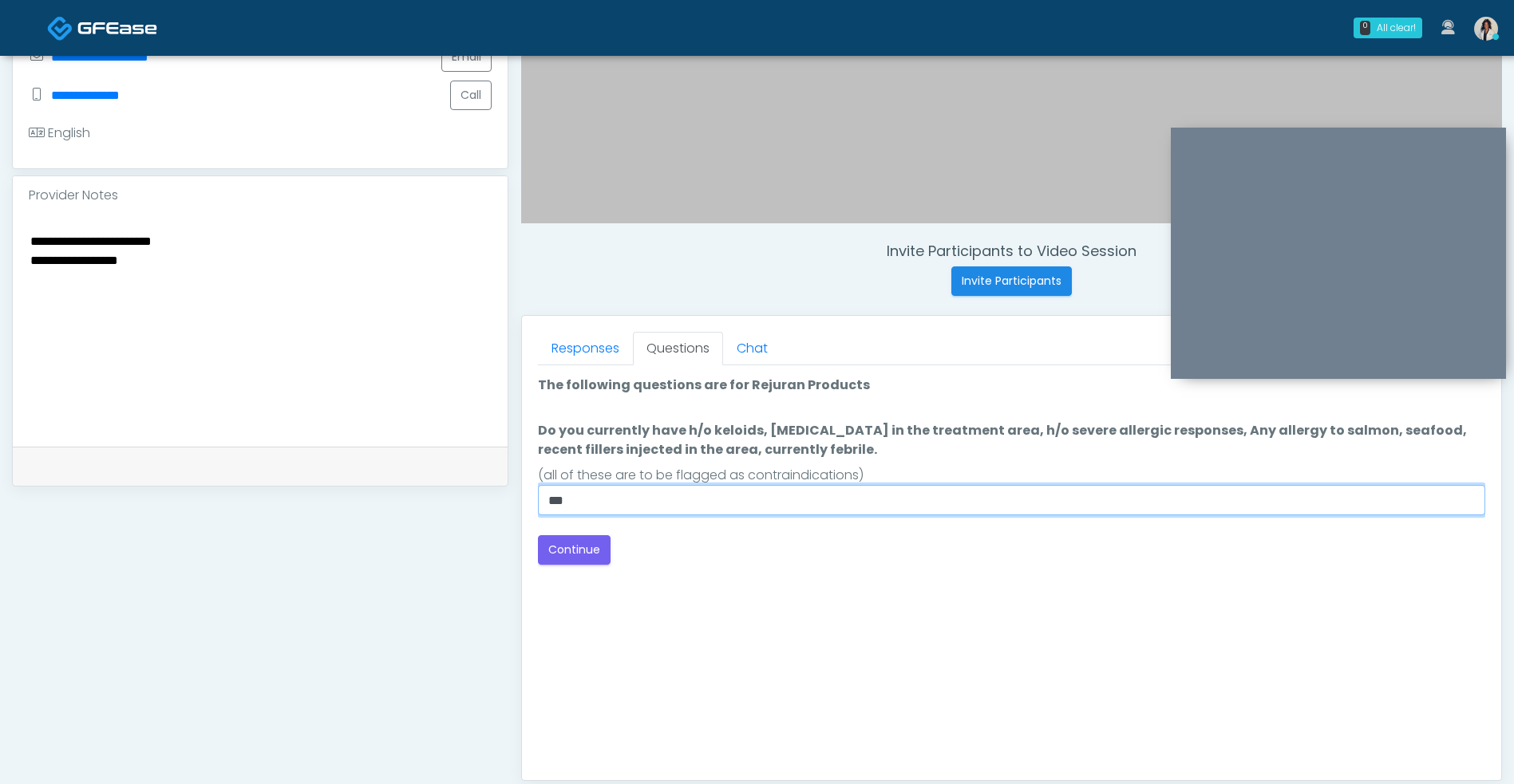
type input "***"
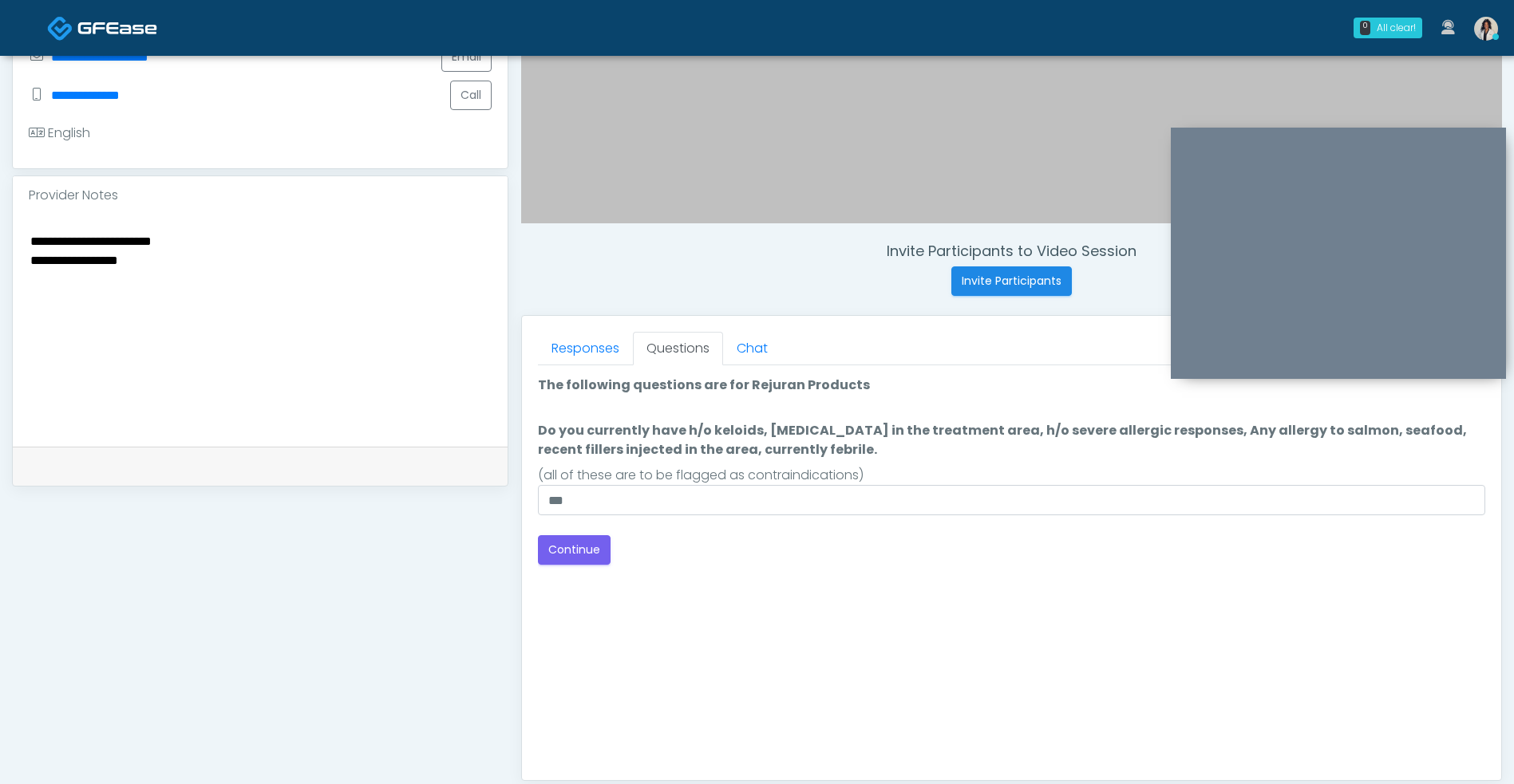
click at [587, 561] on button "Continue" at bounding box center [574, 549] width 73 height 29
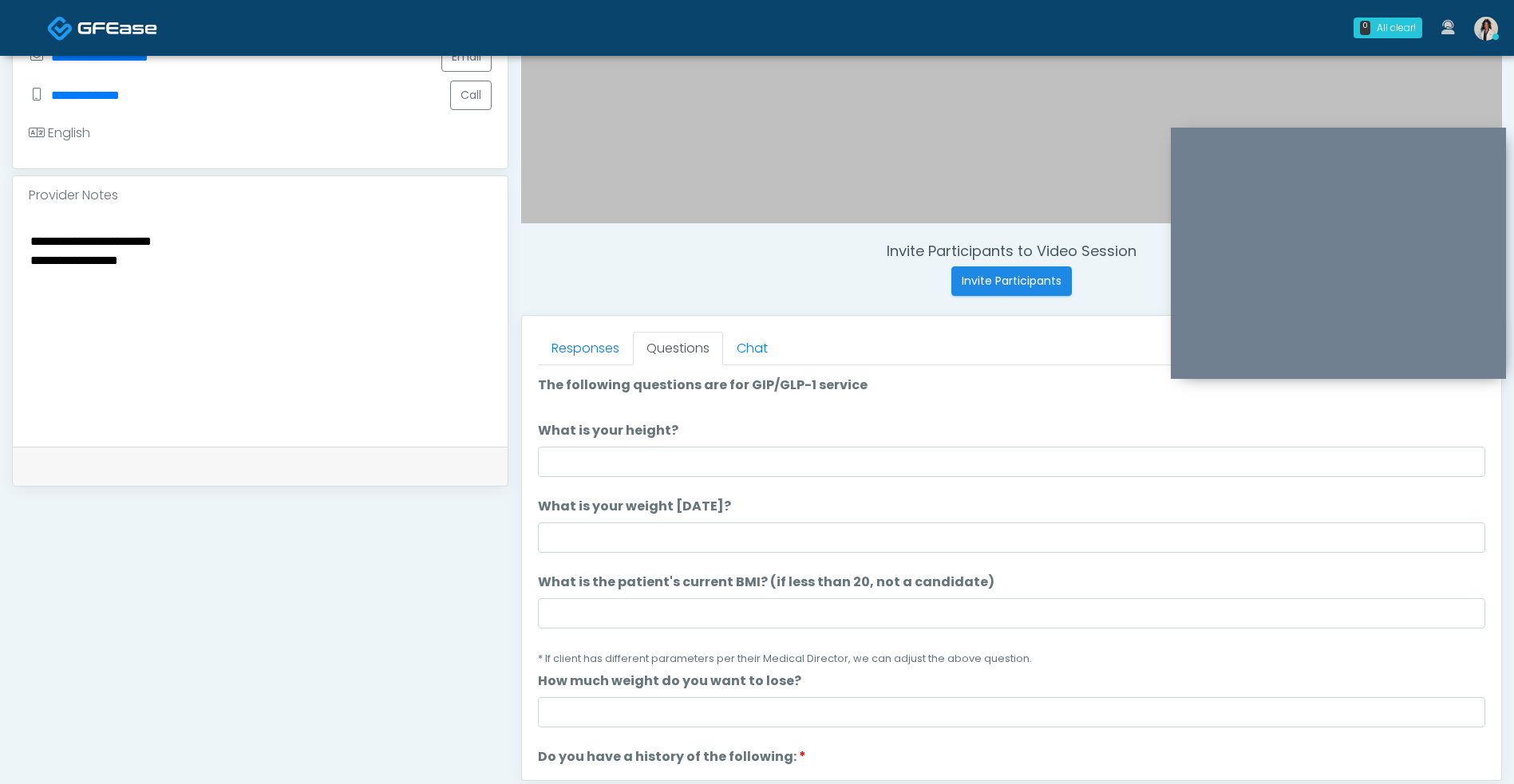
scroll to position [648, 0]
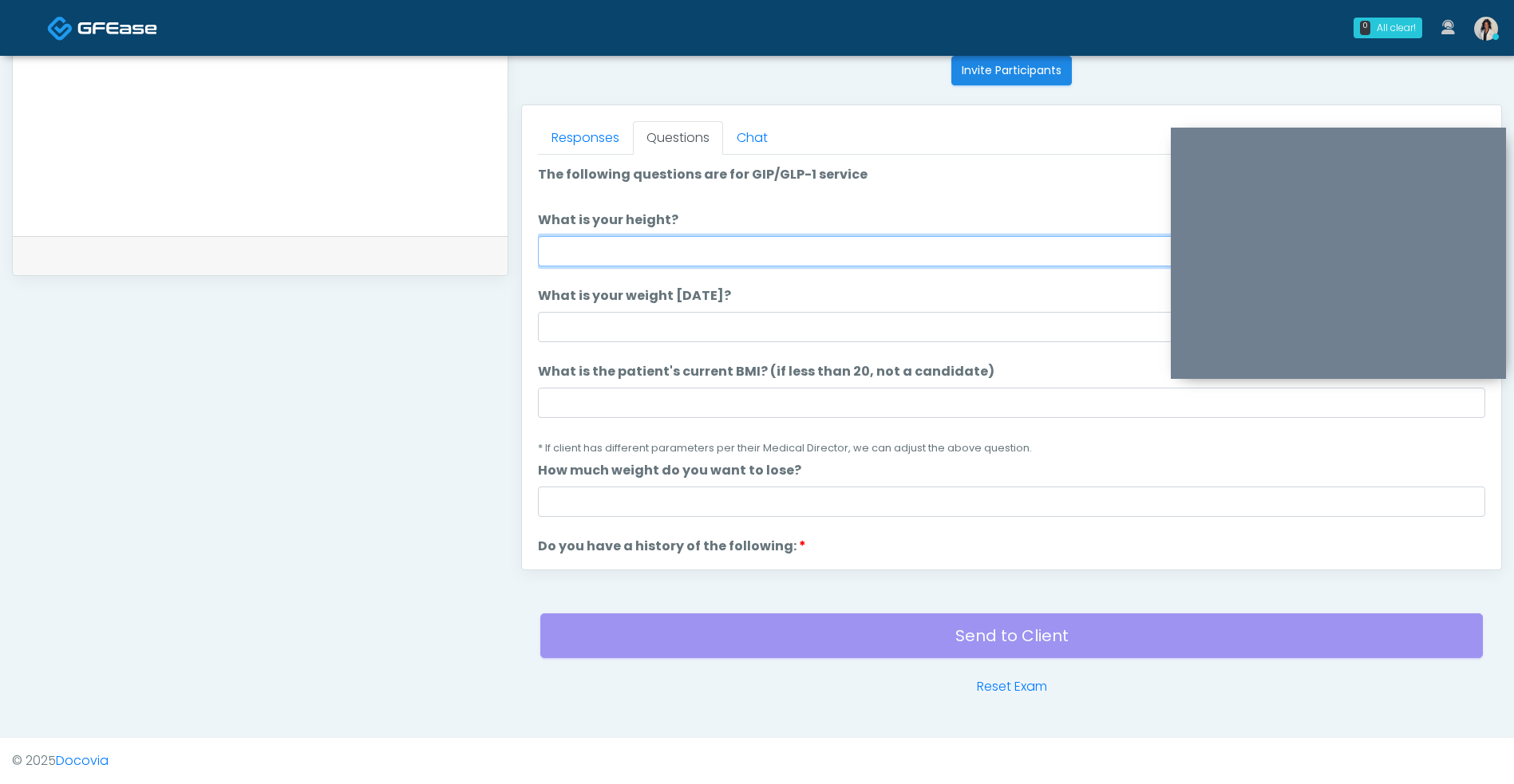
click at [878, 246] on input "What is your height?" at bounding box center [1011, 251] width 947 height 30
type input "*"
type input "***"
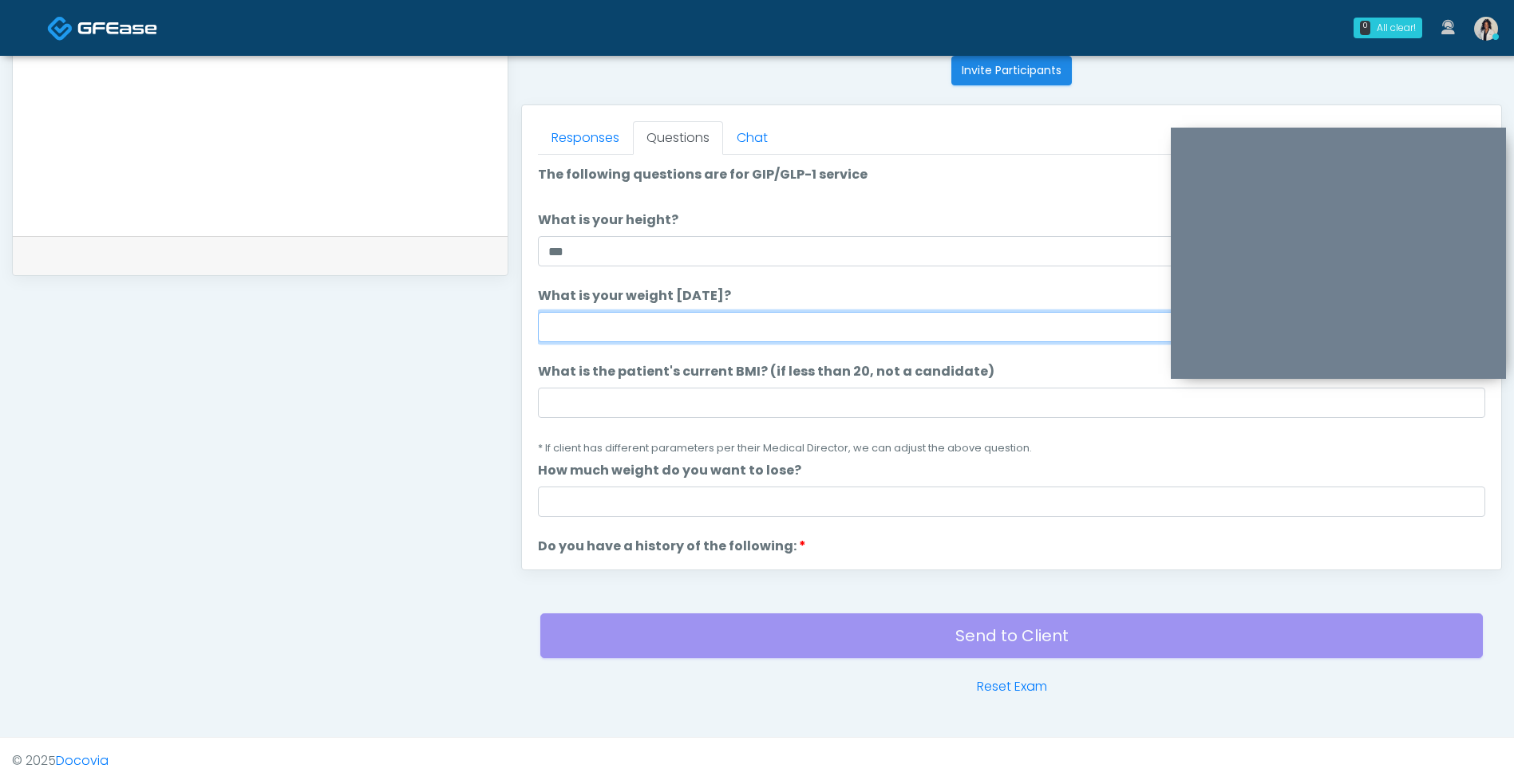
click at [725, 333] on input "What is your weight [DATE]?" at bounding box center [1011, 327] width 947 height 30
type input "***"
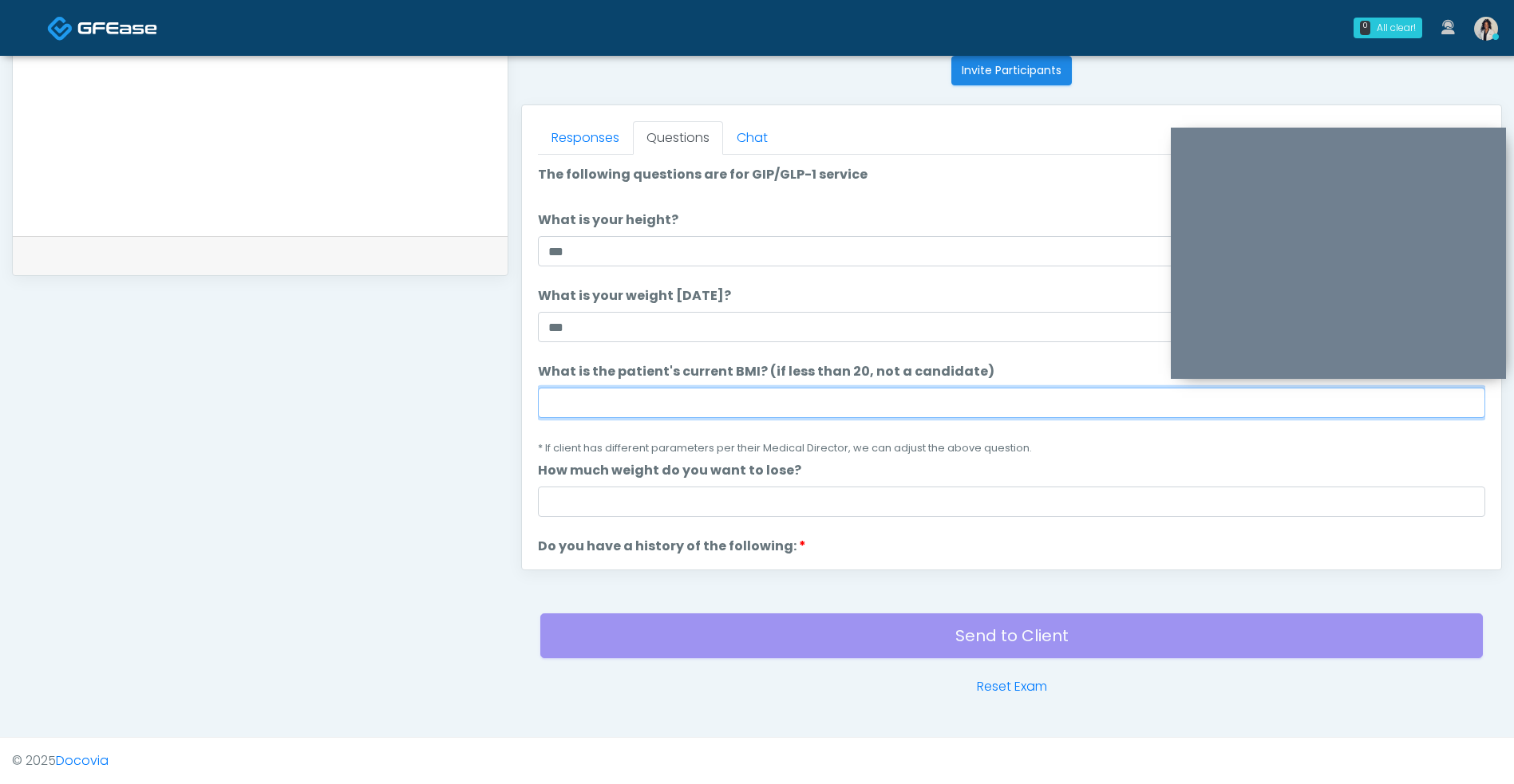
click at [628, 407] on input "What is the patient's current BMI? (if less than 20, not a candidate)" at bounding box center [1011, 402] width 947 height 30
type input "**"
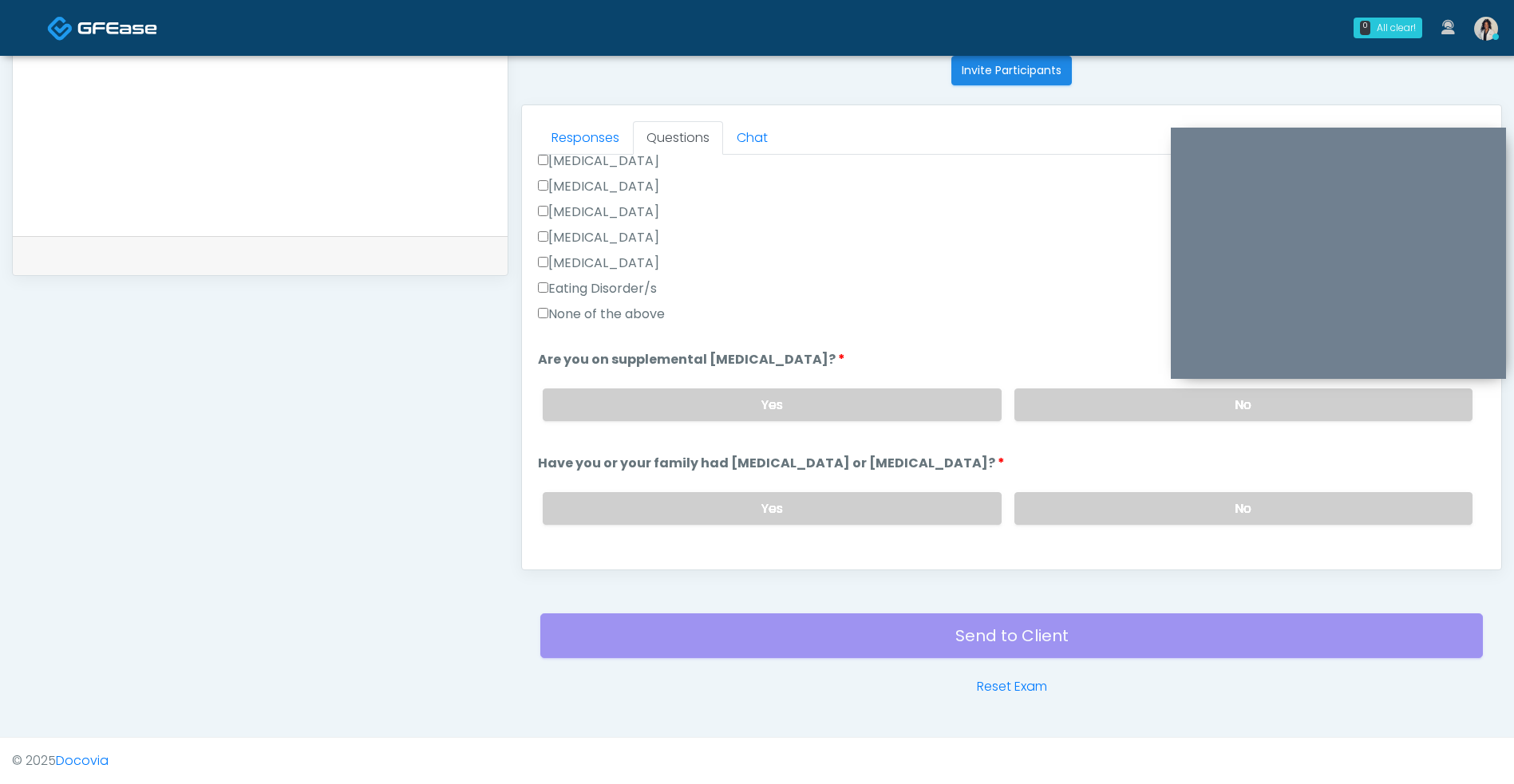
scroll to position [443, 0]
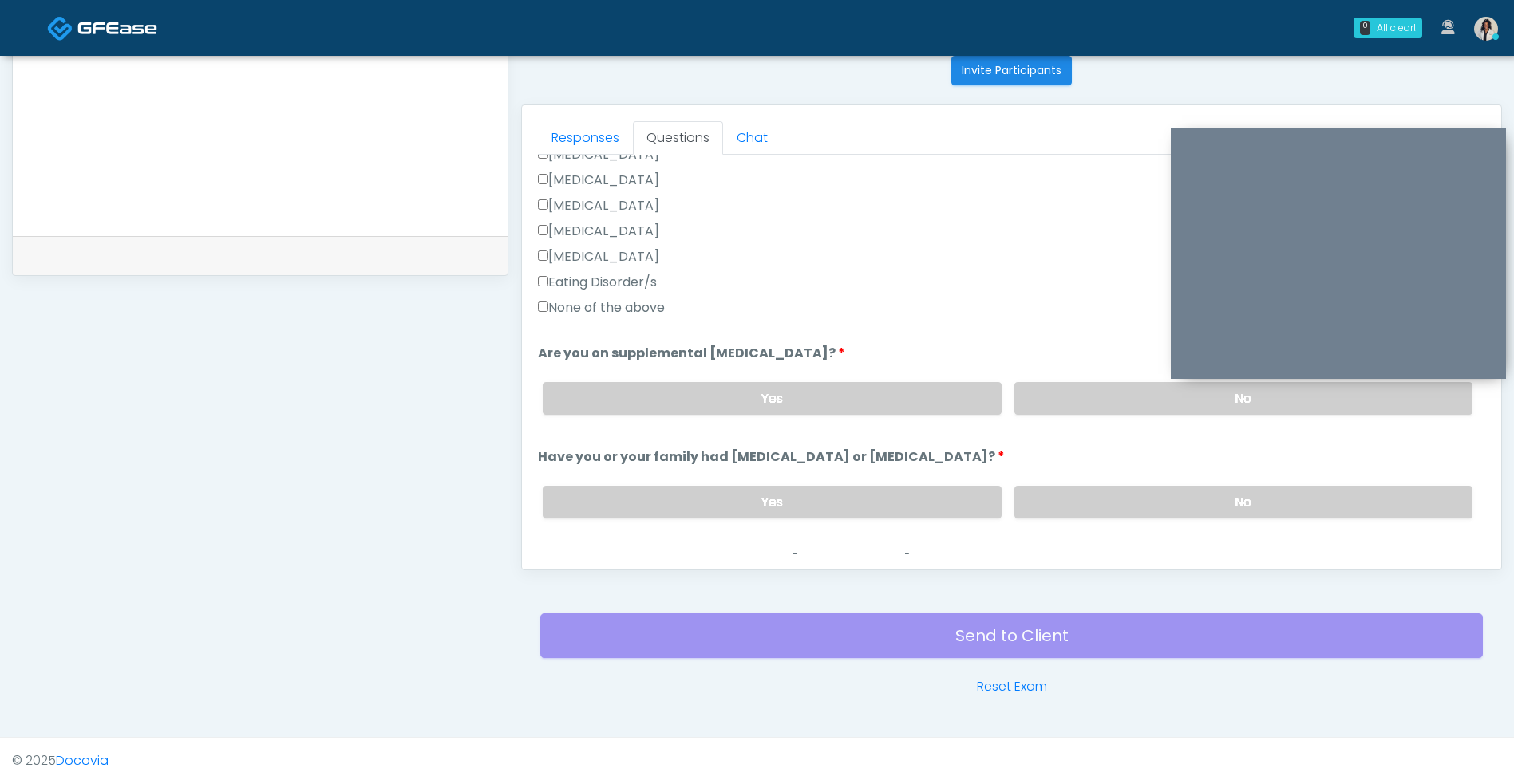
click at [657, 315] on label "None of the above" at bounding box center [601, 308] width 127 height 19
click at [1144, 414] on label "No" at bounding box center [1243, 398] width 458 height 33
click at [1114, 499] on label "No" at bounding box center [1243, 501] width 458 height 33
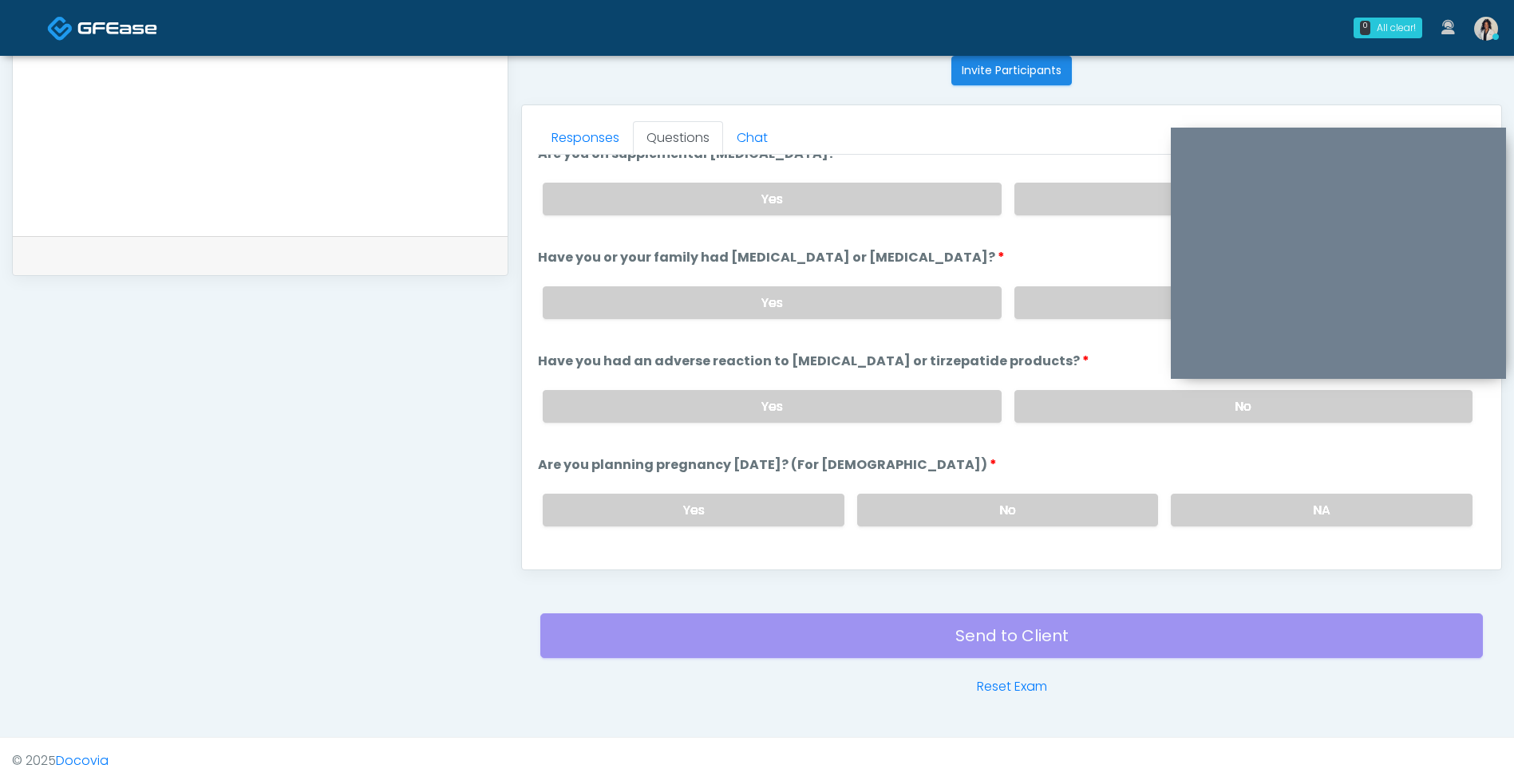
click at [1112, 395] on label "No" at bounding box center [1243, 406] width 458 height 33
click at [1047, 501] on label "No" at bounding box center [1008, 509] width 301 height 33
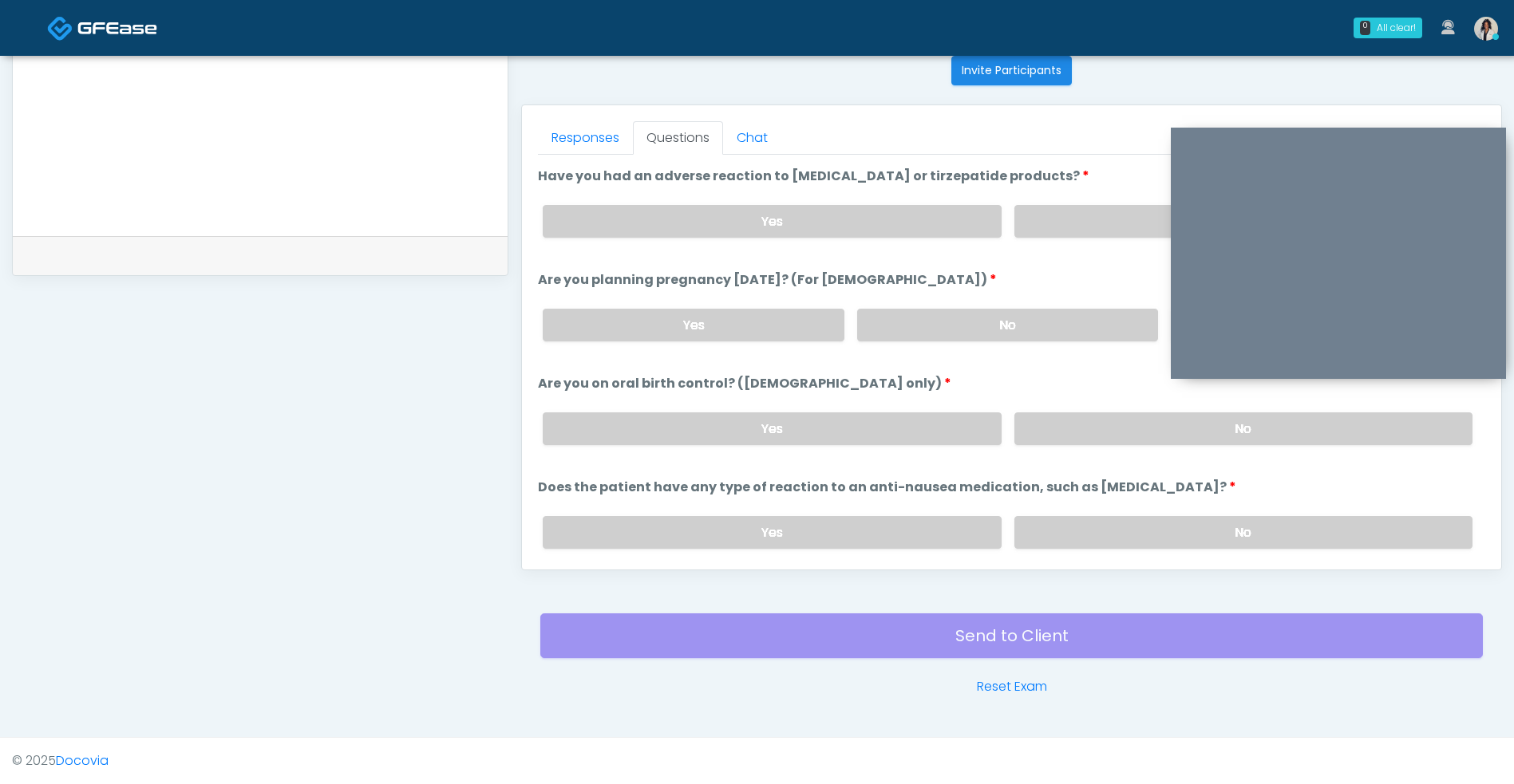
click at [1146, 443] on label "No" at bounding box center [1243, 428] width 458 height 33
click at [1096, 539] on label "No" at bounding box center [1243, 532] width 458 height 33
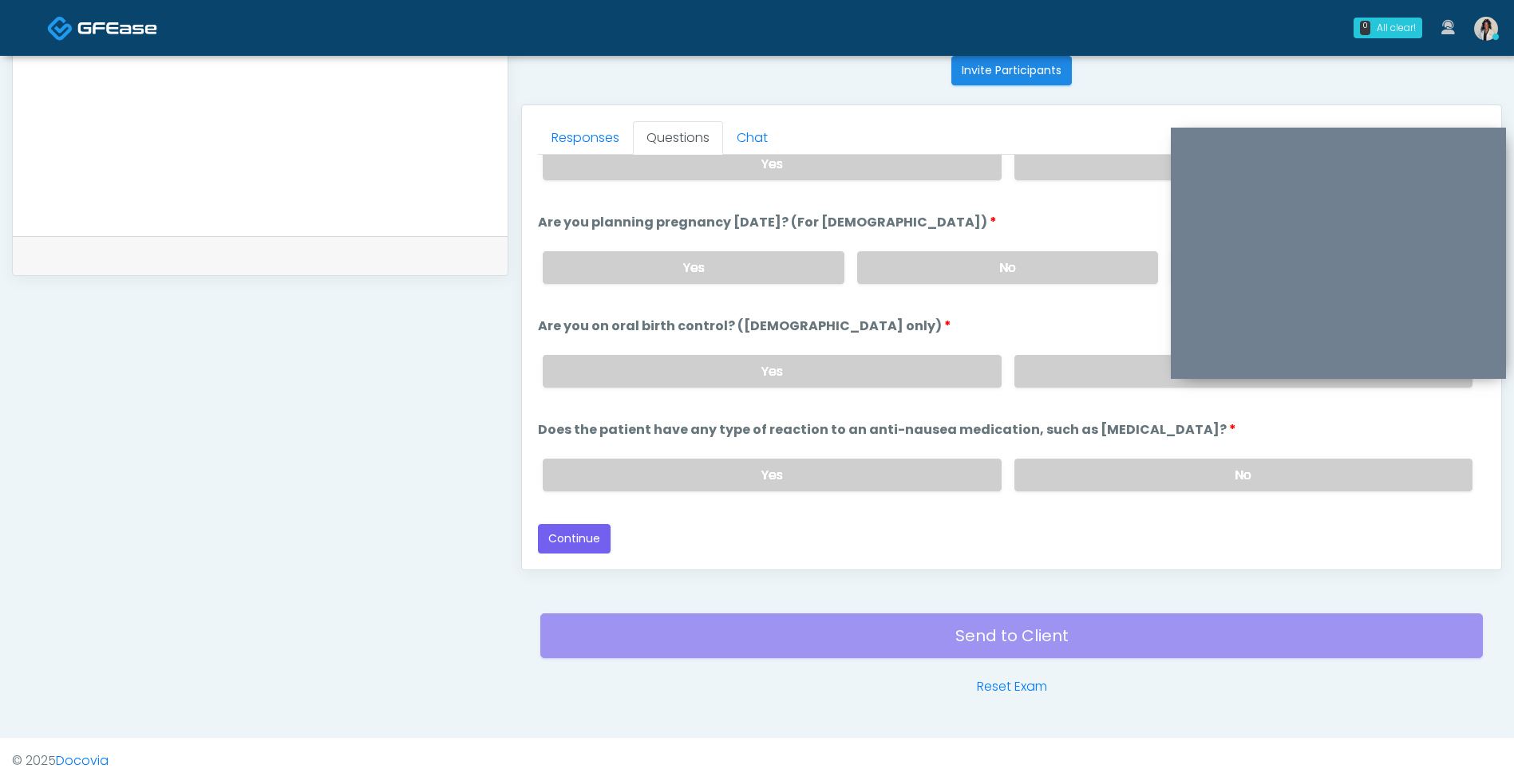
click at [597, 542] on button "Continue" at bounding box center [574, 538] width 73 height 29
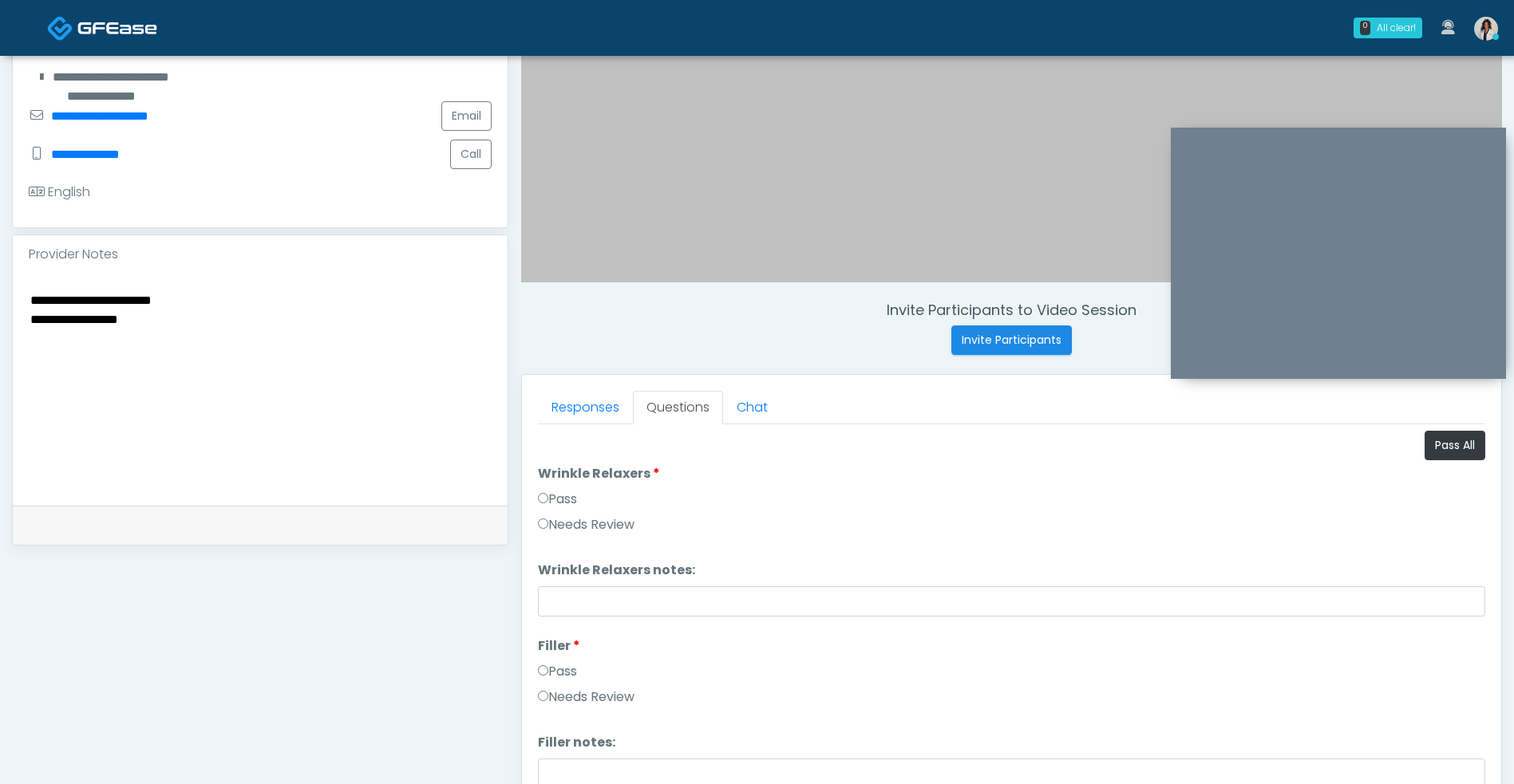
scroll to position [364, 0]
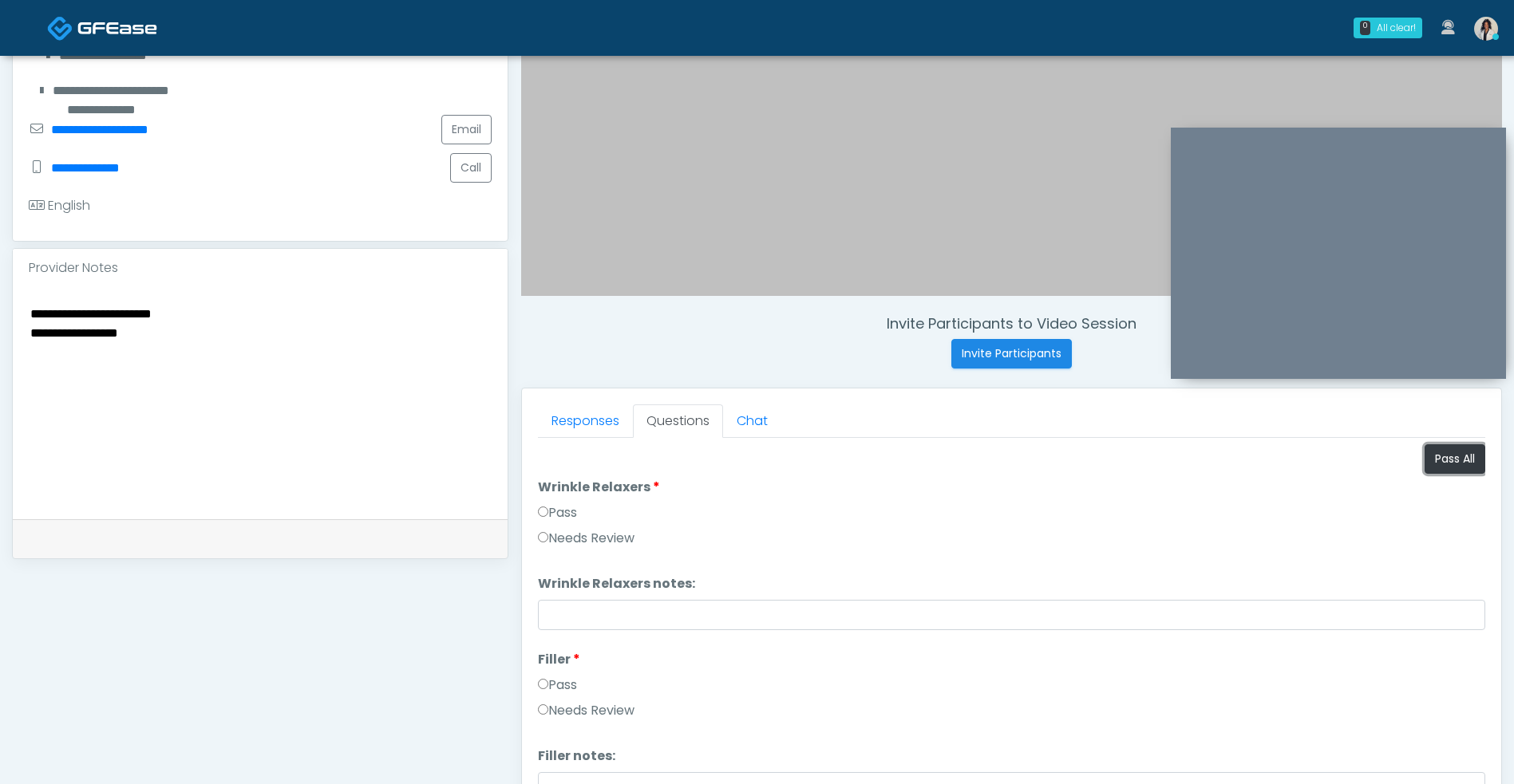
click at [1454, 452] on button "Pass All" at bounding box center [1455, 458] width 60 height 29
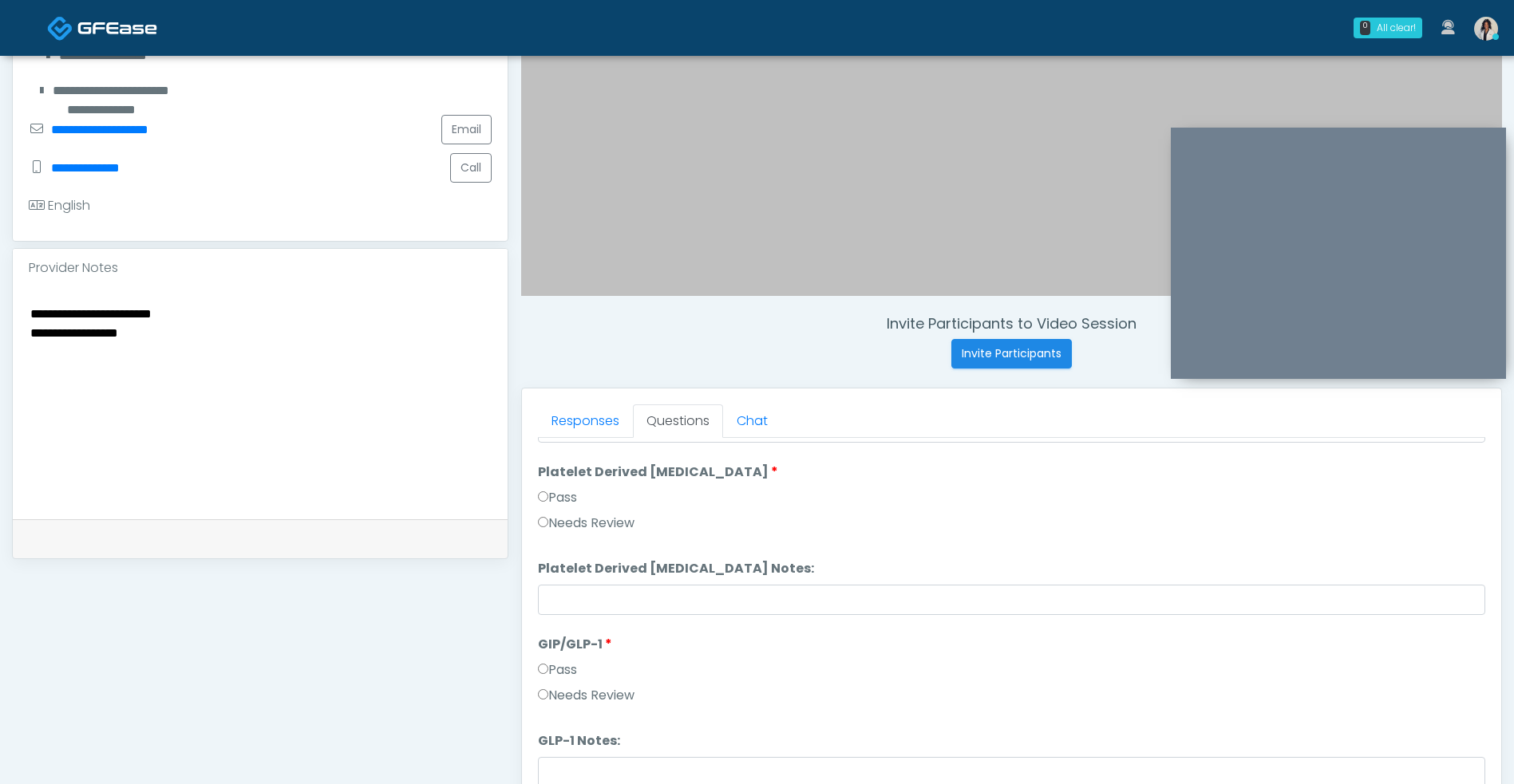
scroll to position [648, 0]
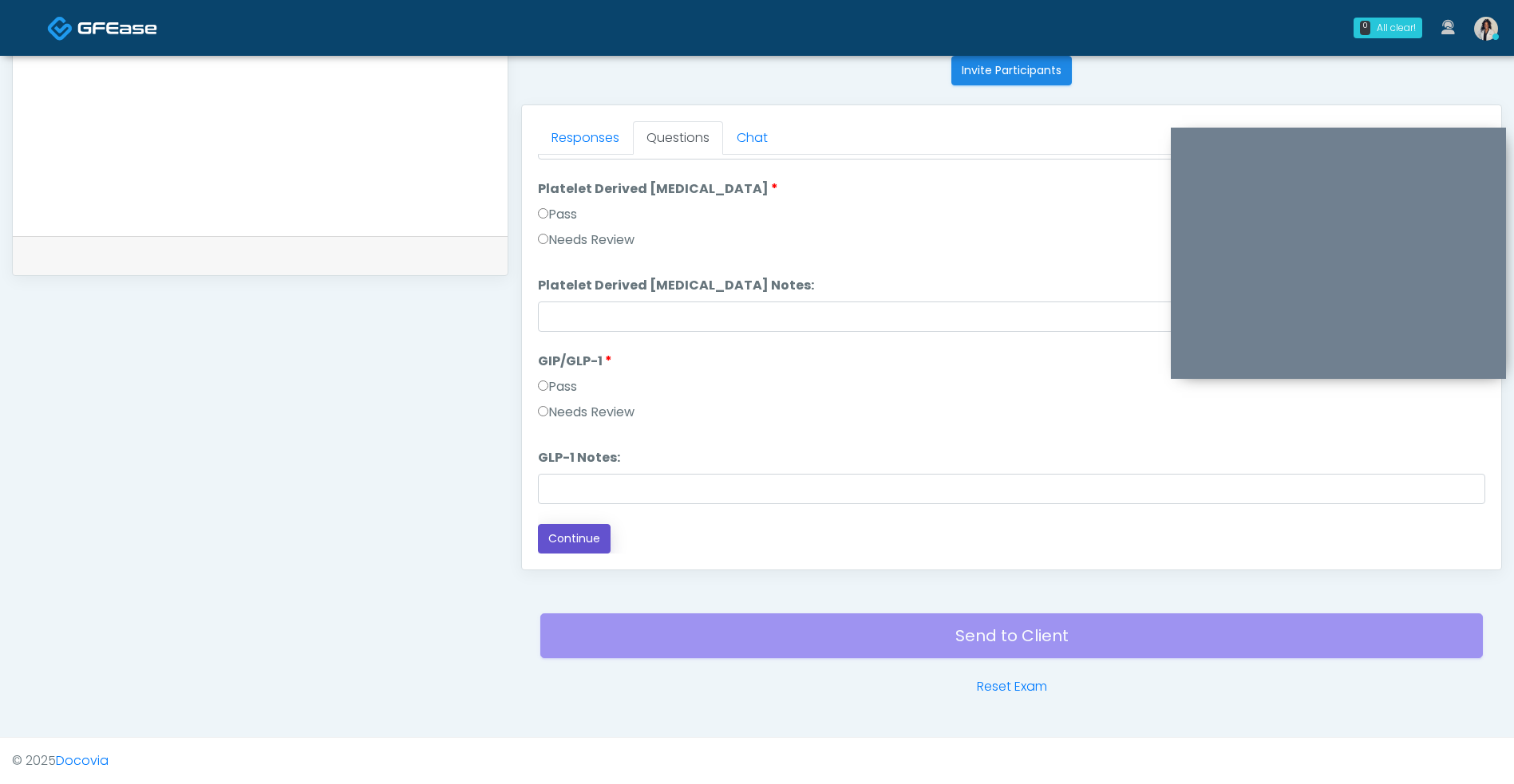
click at [588, 551] on button "Continue" at bounding box center [574, 538] width 73 height 29
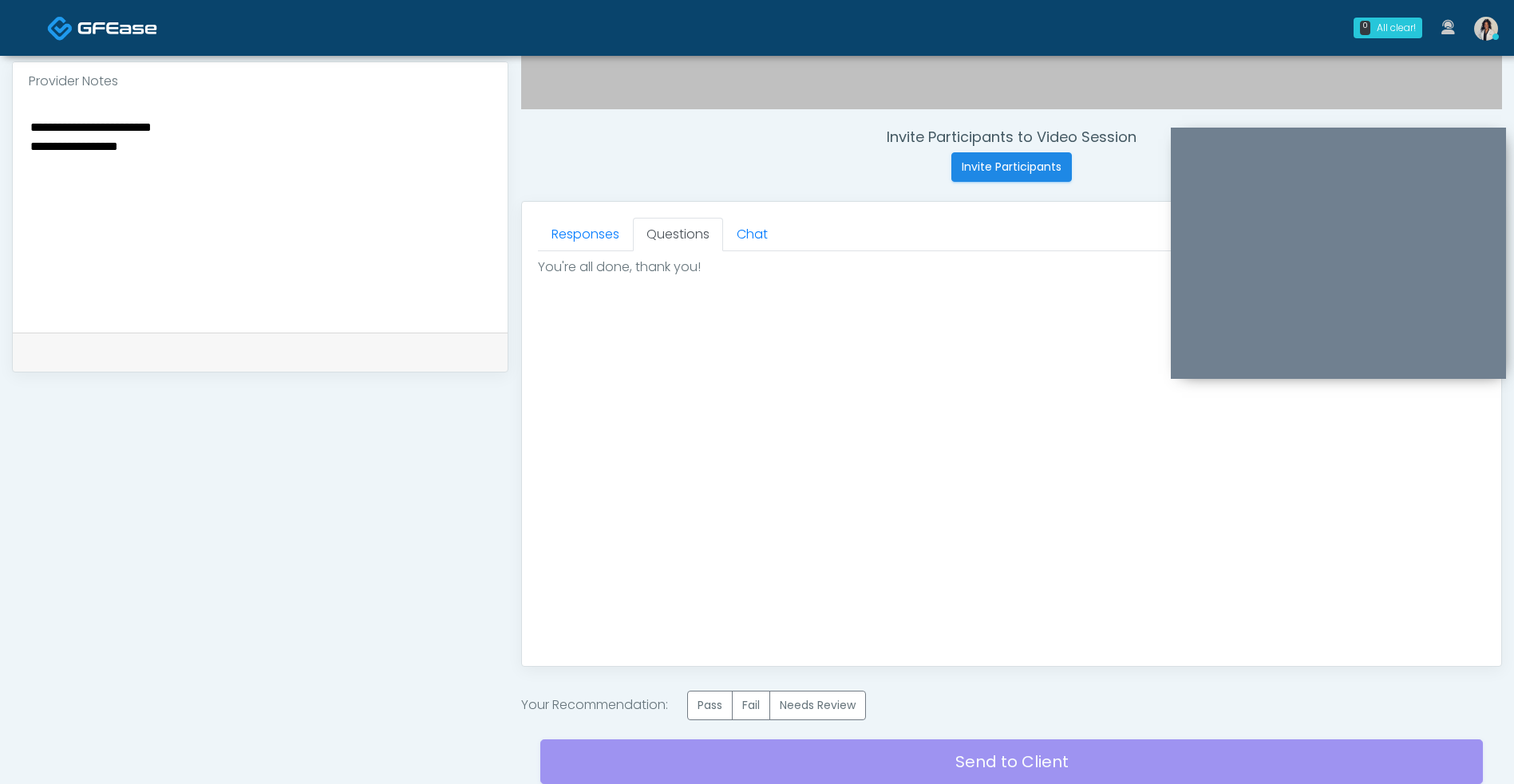
scroll to position [564, 0]
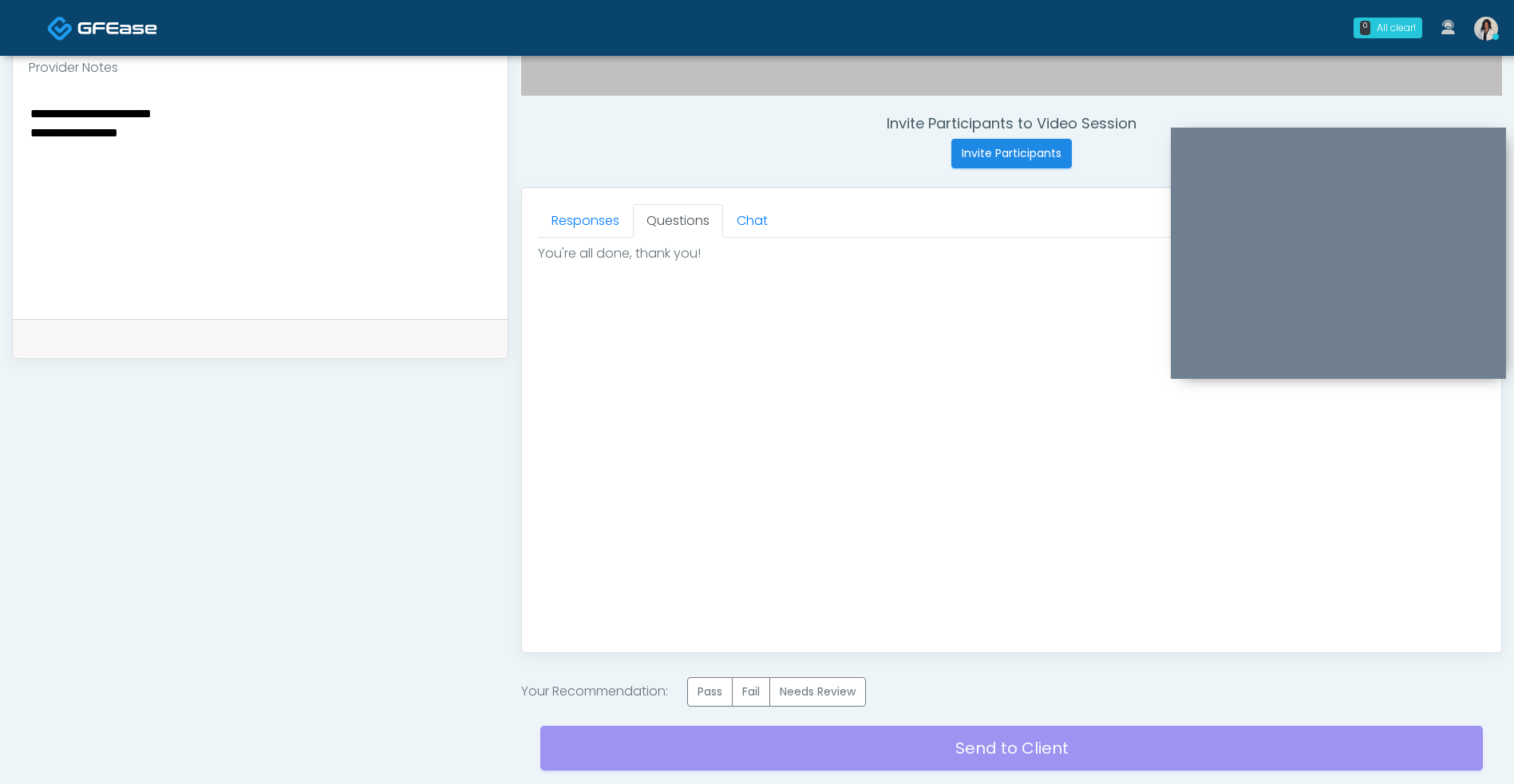
click at [419, 116] on textarea "**********" at bounding box center [260, 200] width 463 height 195
click at [456, 141] on textarea "**********" at bounding box center [260, 200] width 463 height 195
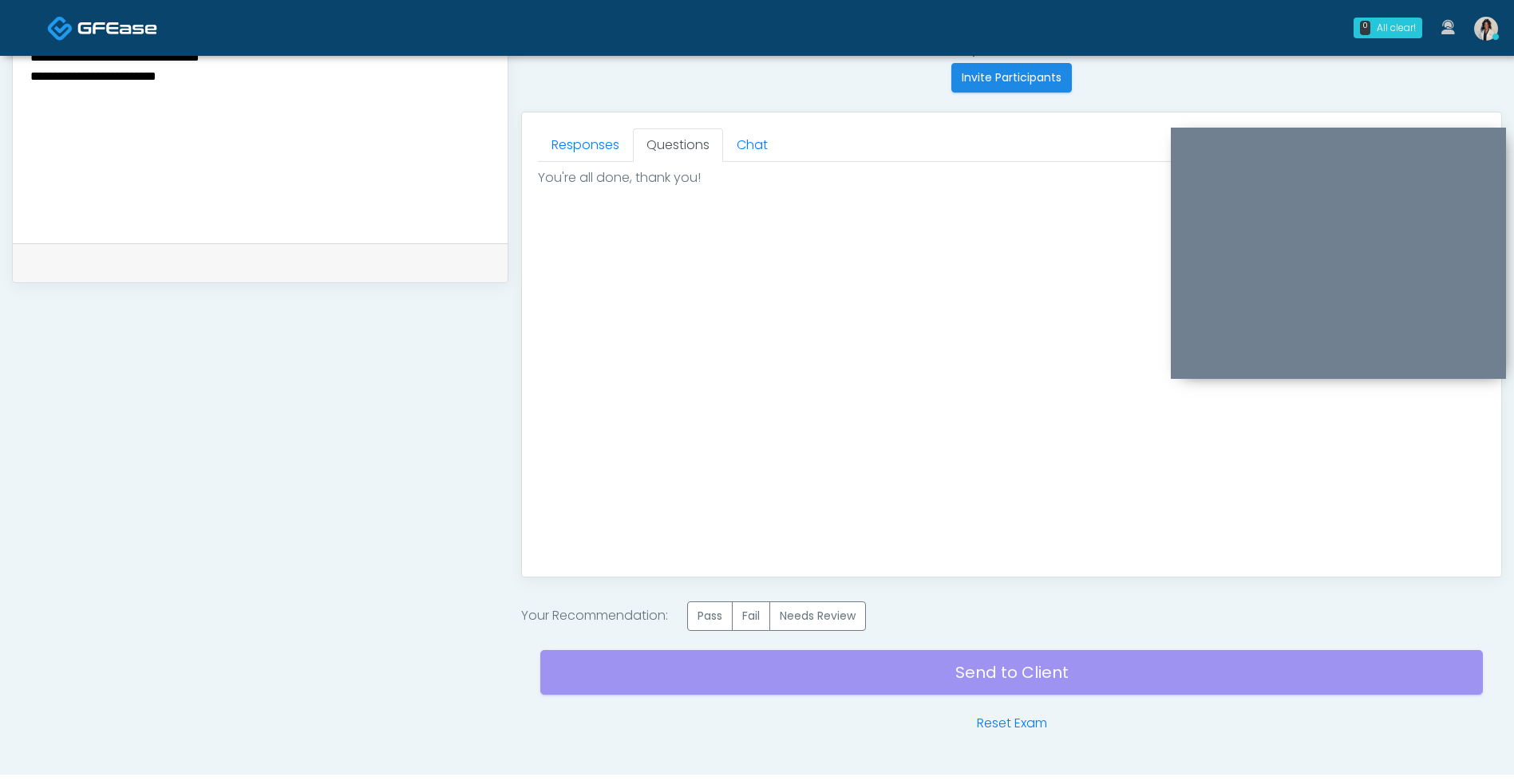
scroll to position [642, 0]
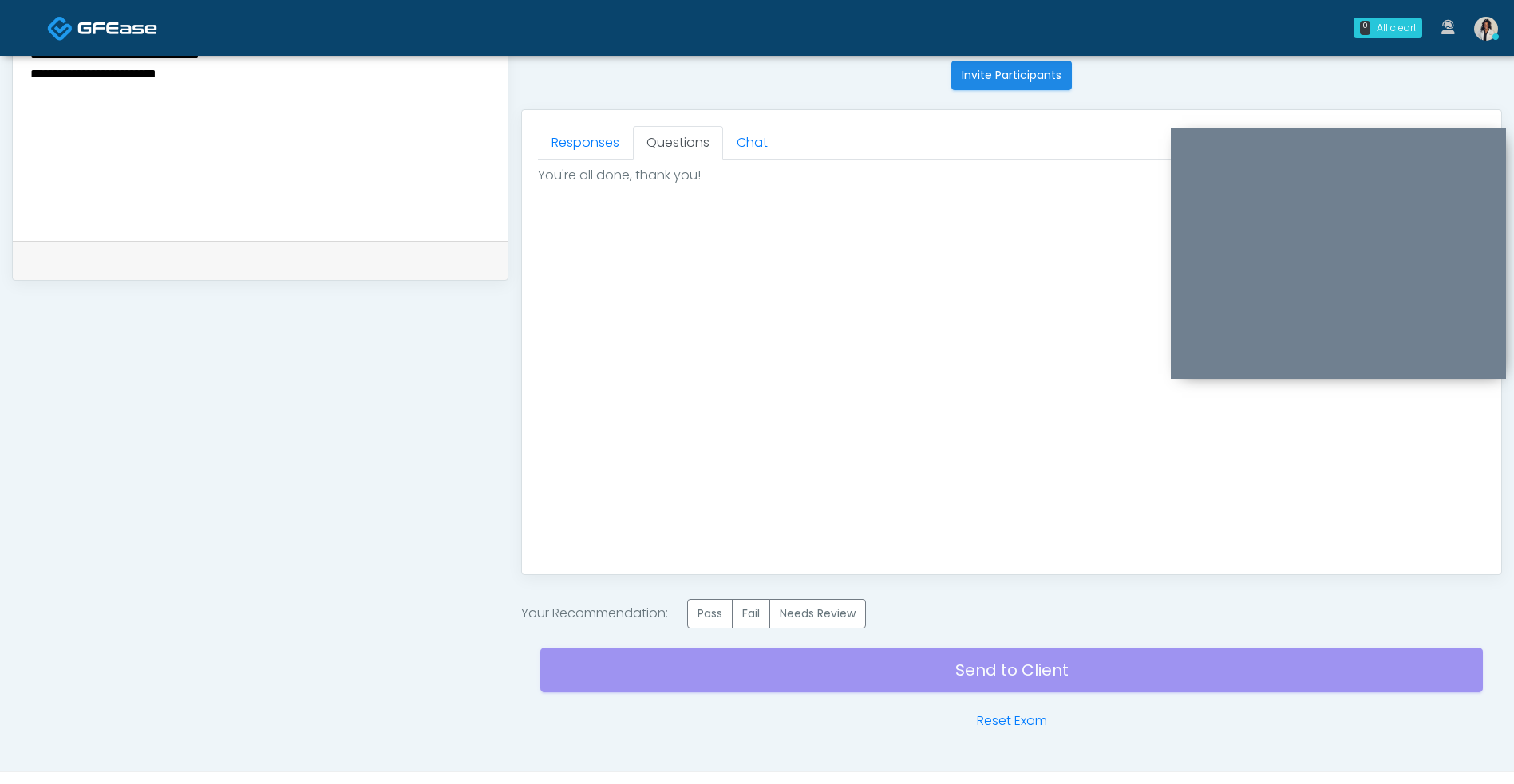
type textarea "**********"
click at [716, 626] on label "Pass" at bounding box center [709, 613] width 45 height 29
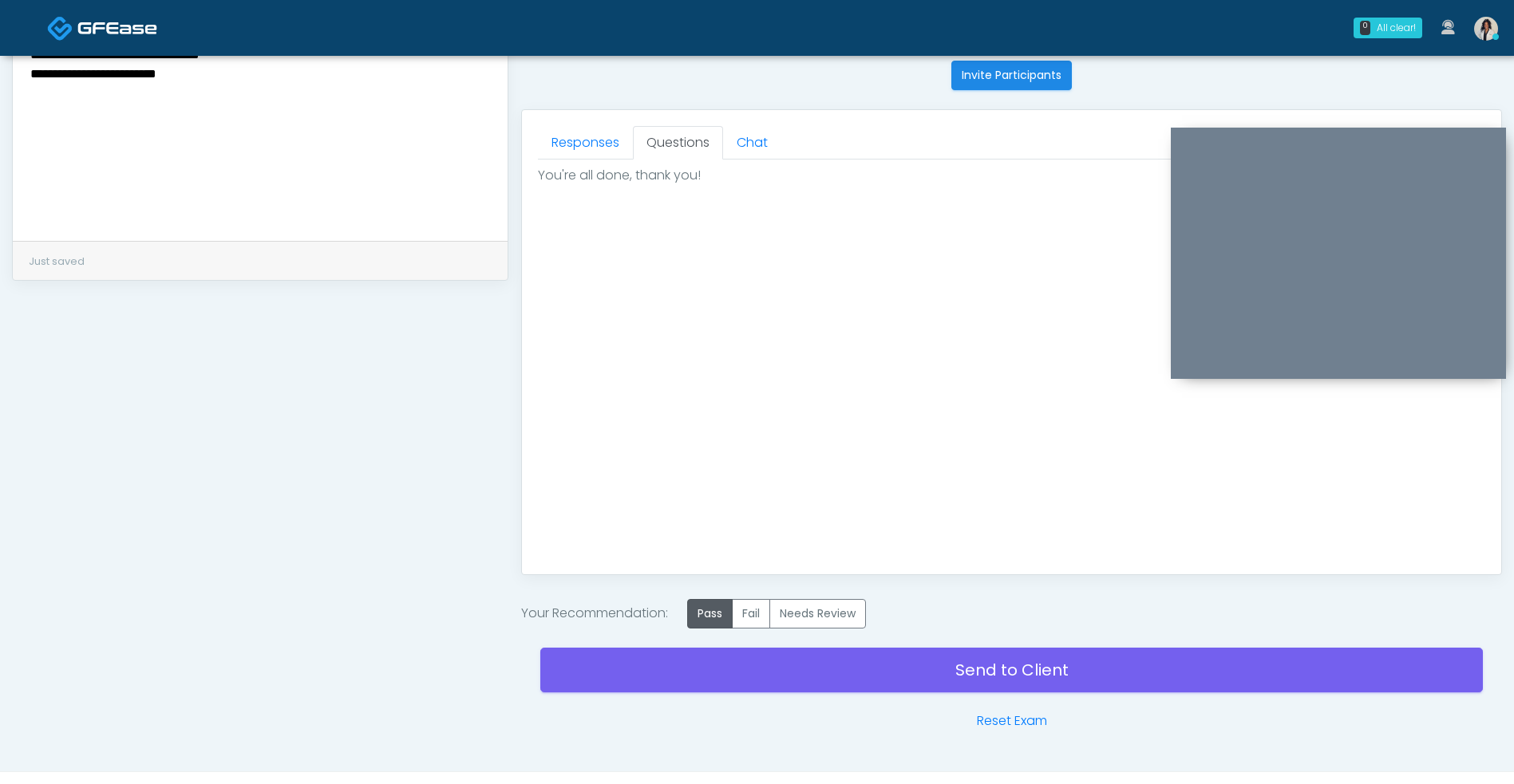
click at [787, 679] on link "Send to Client" at bounding box center [1011, 670] width 942 height 44
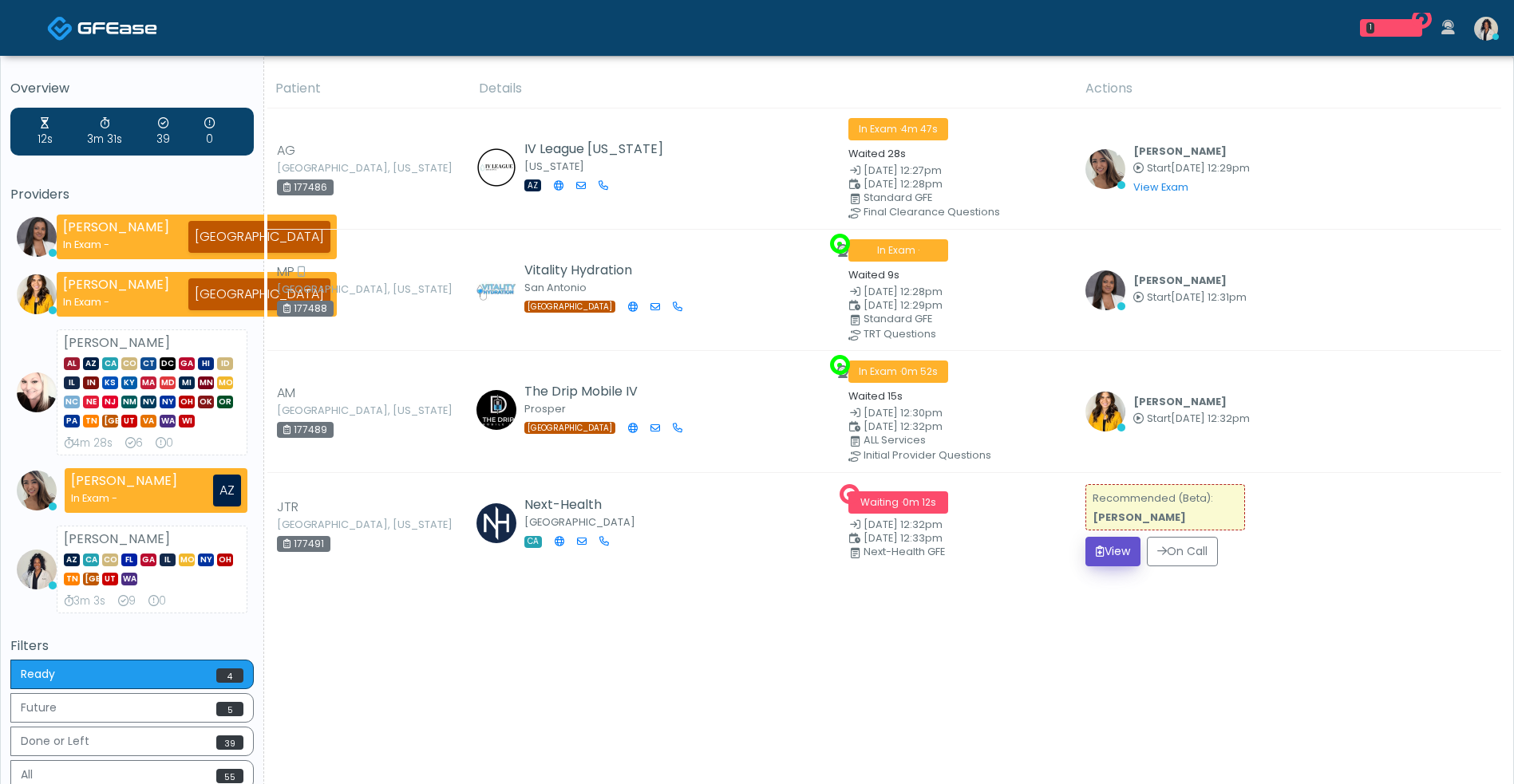
click at [1131, 539] on button "View" at bounding box center [1112, 551] width 55 height 29
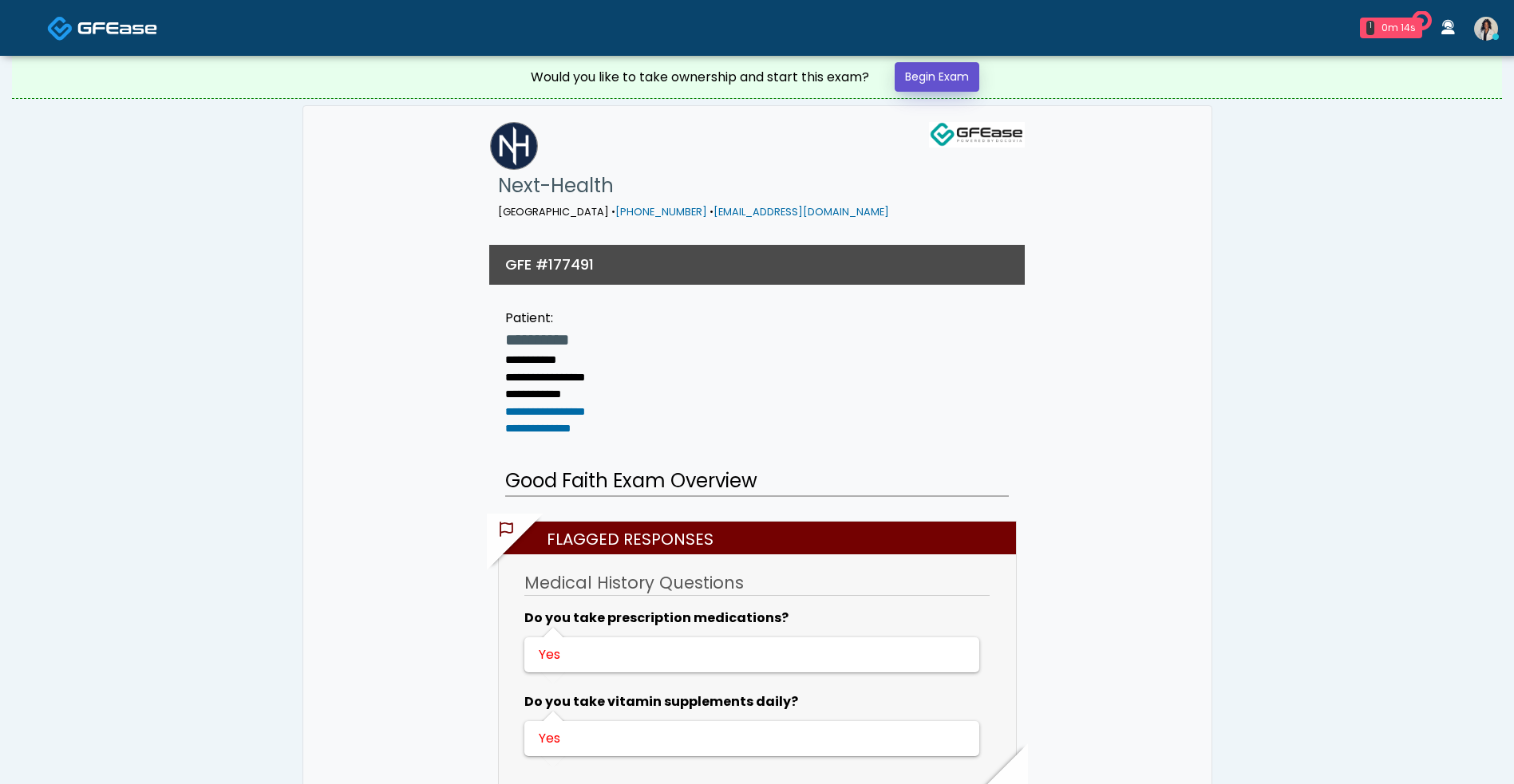
drag, startPoint x: 0, startPoint y: 0, endPoint x: 929, endPoint y: 78, distance: 932.3
click at [929, 78] on link "Begin Exam" at bounding box center [936, 76] width 84 height 29
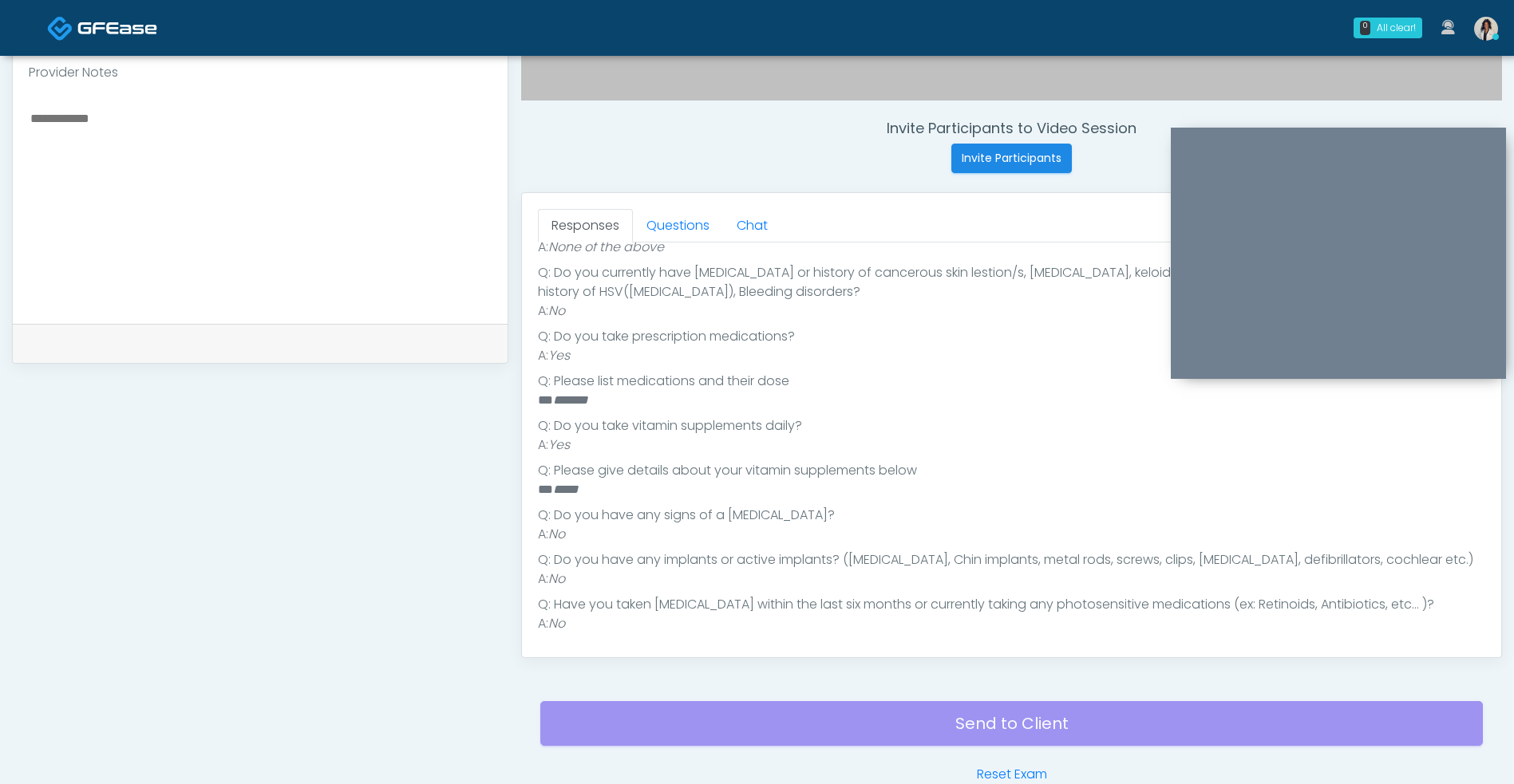
scroll to position [429, 0]
click at [661, 232] on link "Questions" at bounding box center [678, 226] width 90 height 34
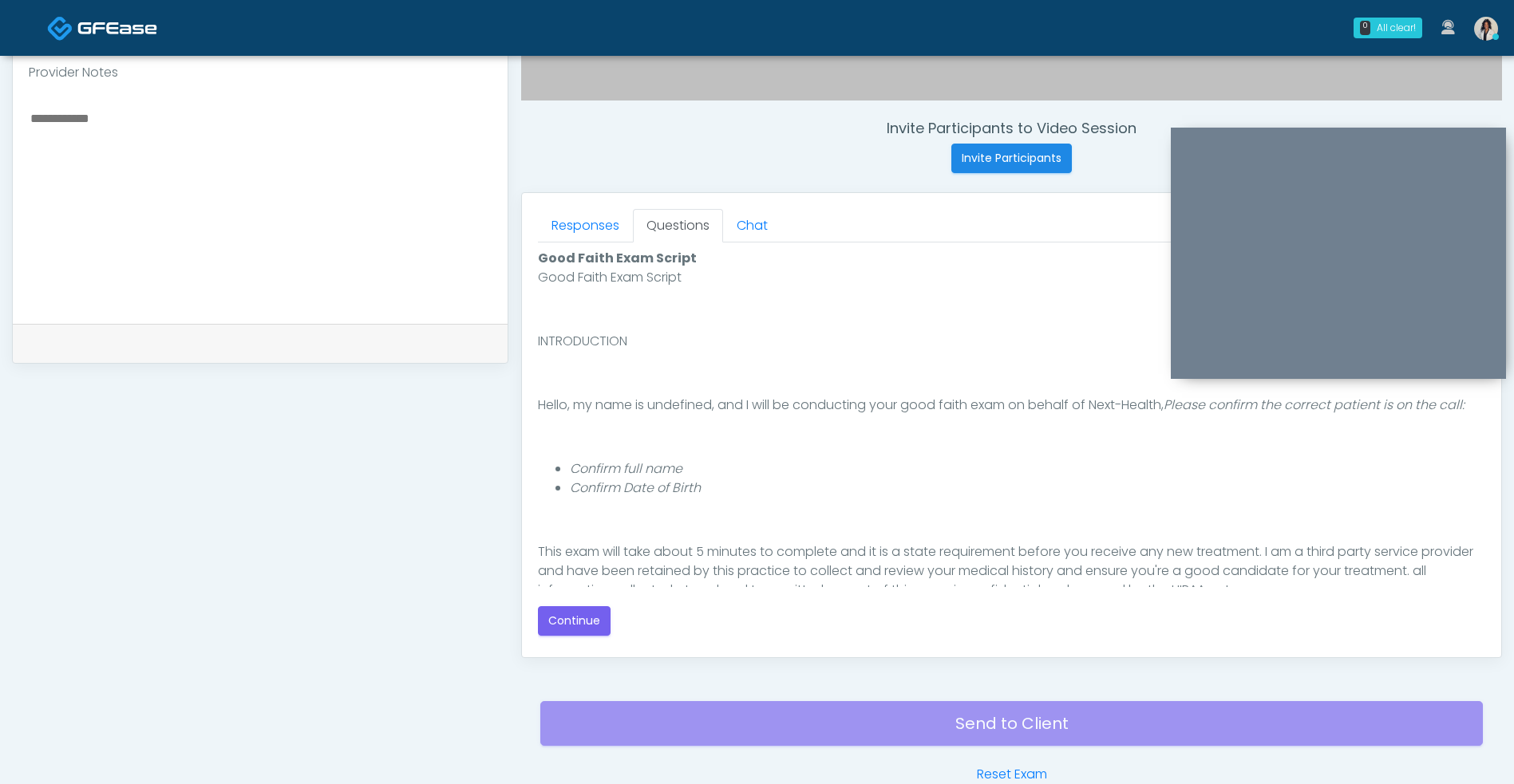
scroll to position [0, 0]
click at [579, 634] on button "Continue" at bounding box center [574, 620] width 73 height 29
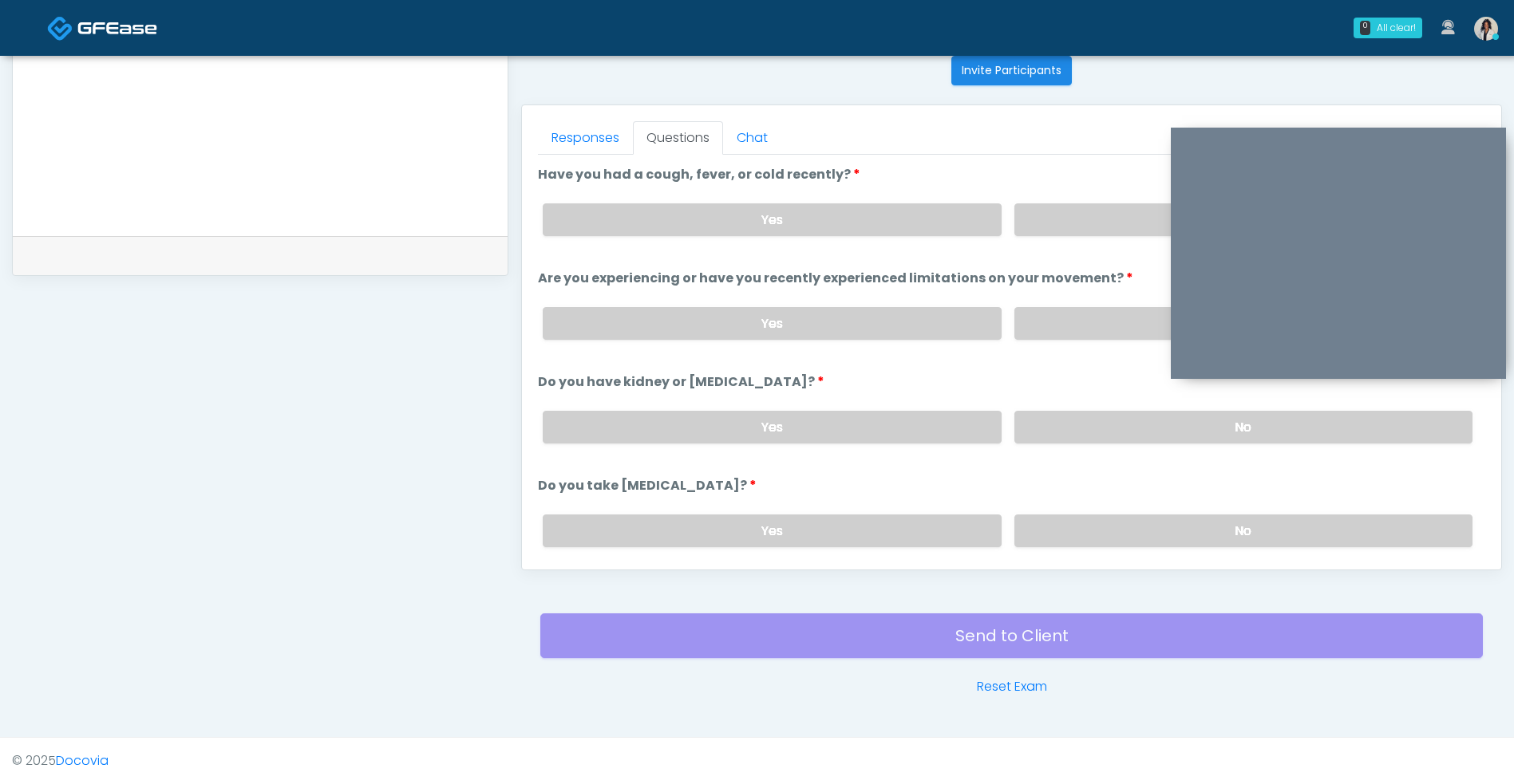
click at [1058, 223] on label "No" at bounding box center [1243, 220] width 458 height 33
click at [1070, 314] on label "No" at bounding box center [1243, 323] width 458 height 33
click at [1083, 422] on label "No" at bounding box center [1243, 427] width 458 height 33
click at [1080, 536] on label "No" at bounding box center [1243, 531] width 458 height 33
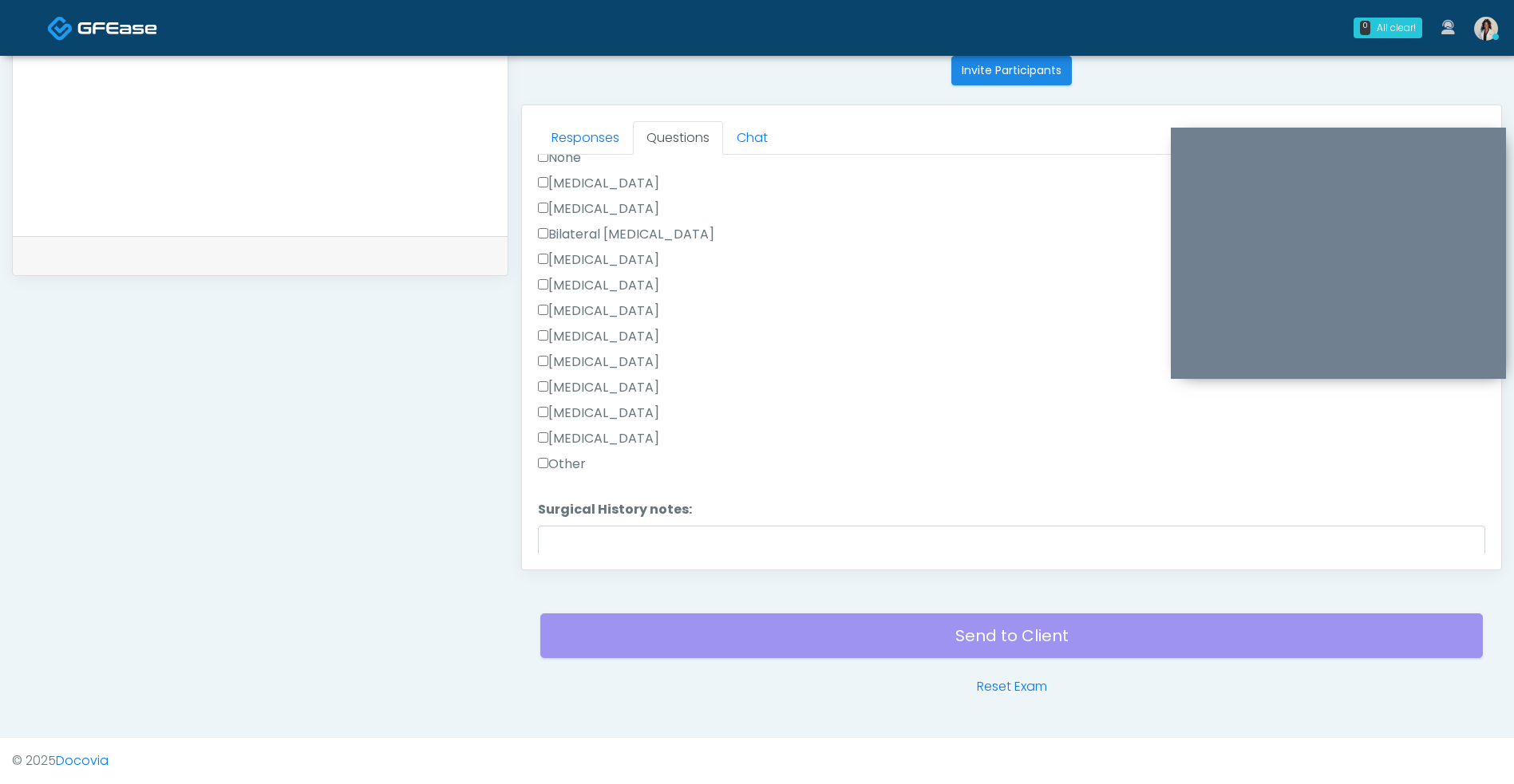
scroll to position [907, 0]
click at [643, 408] on label "[MEDICAL_DATA]" at bounding box center [598, 408] width 121 height 19
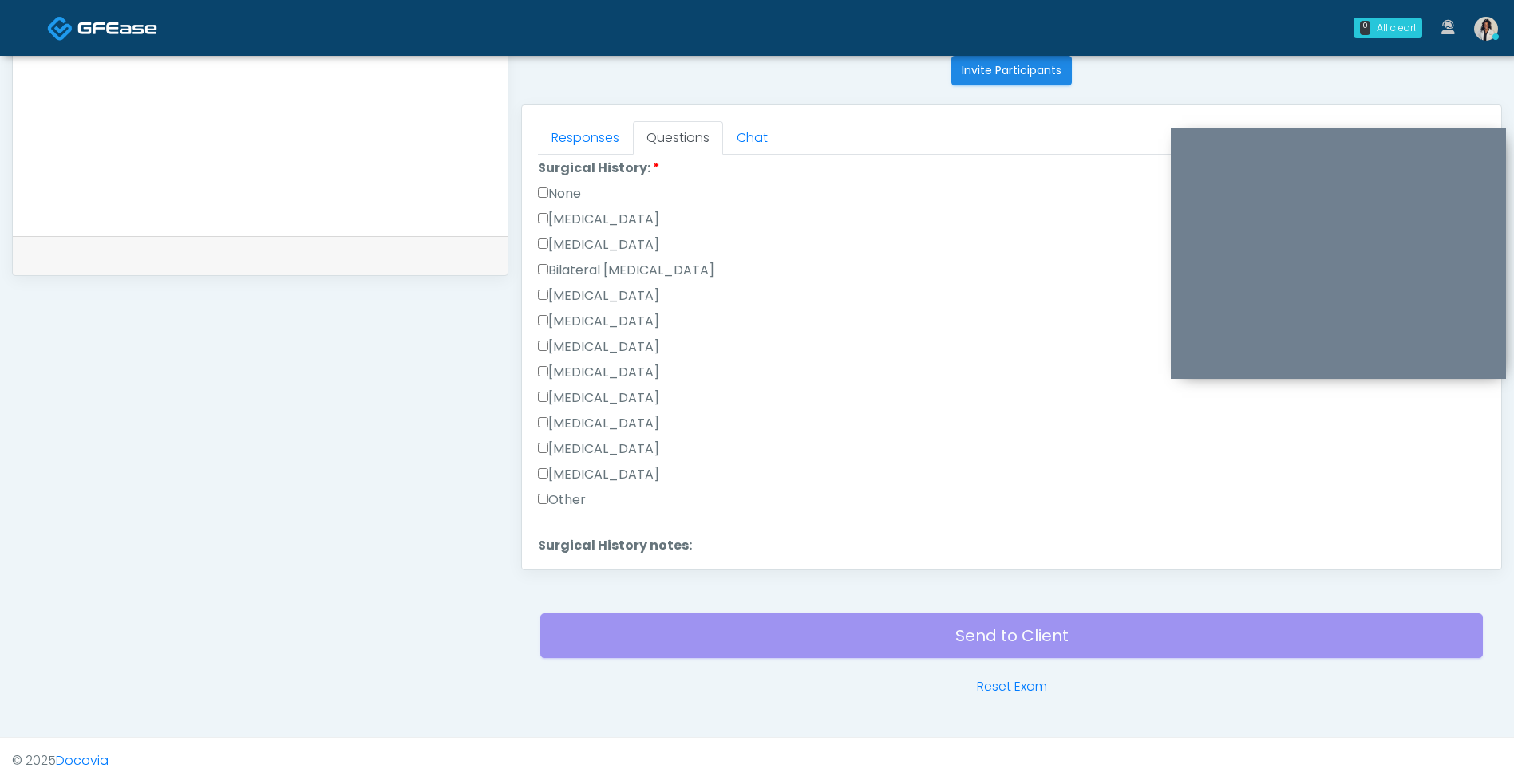
scroll to position [917, 0]
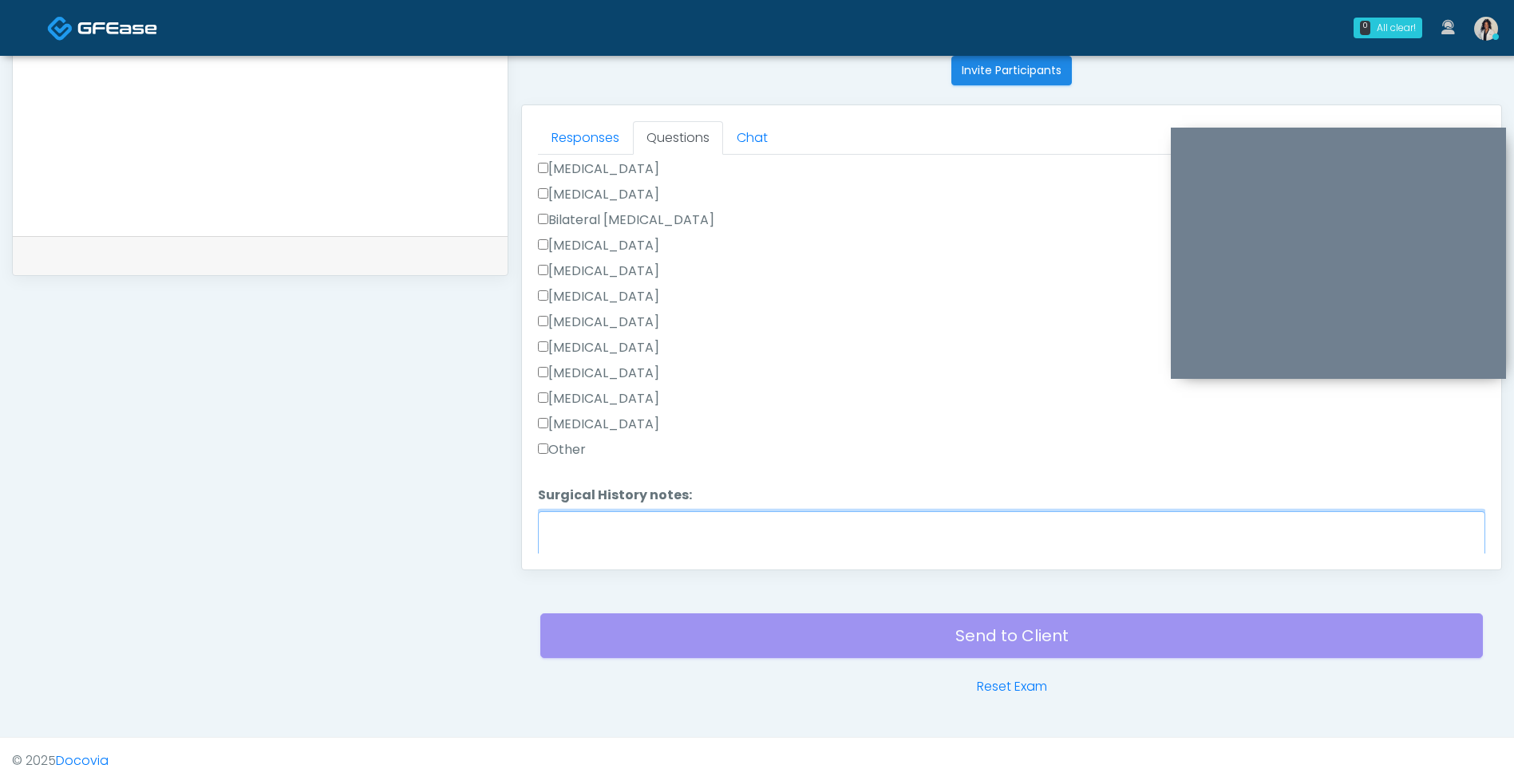
click at [713, 527] on textarea "Surgical History notes:" at bounding box center [1011, 545] width 947 height 68
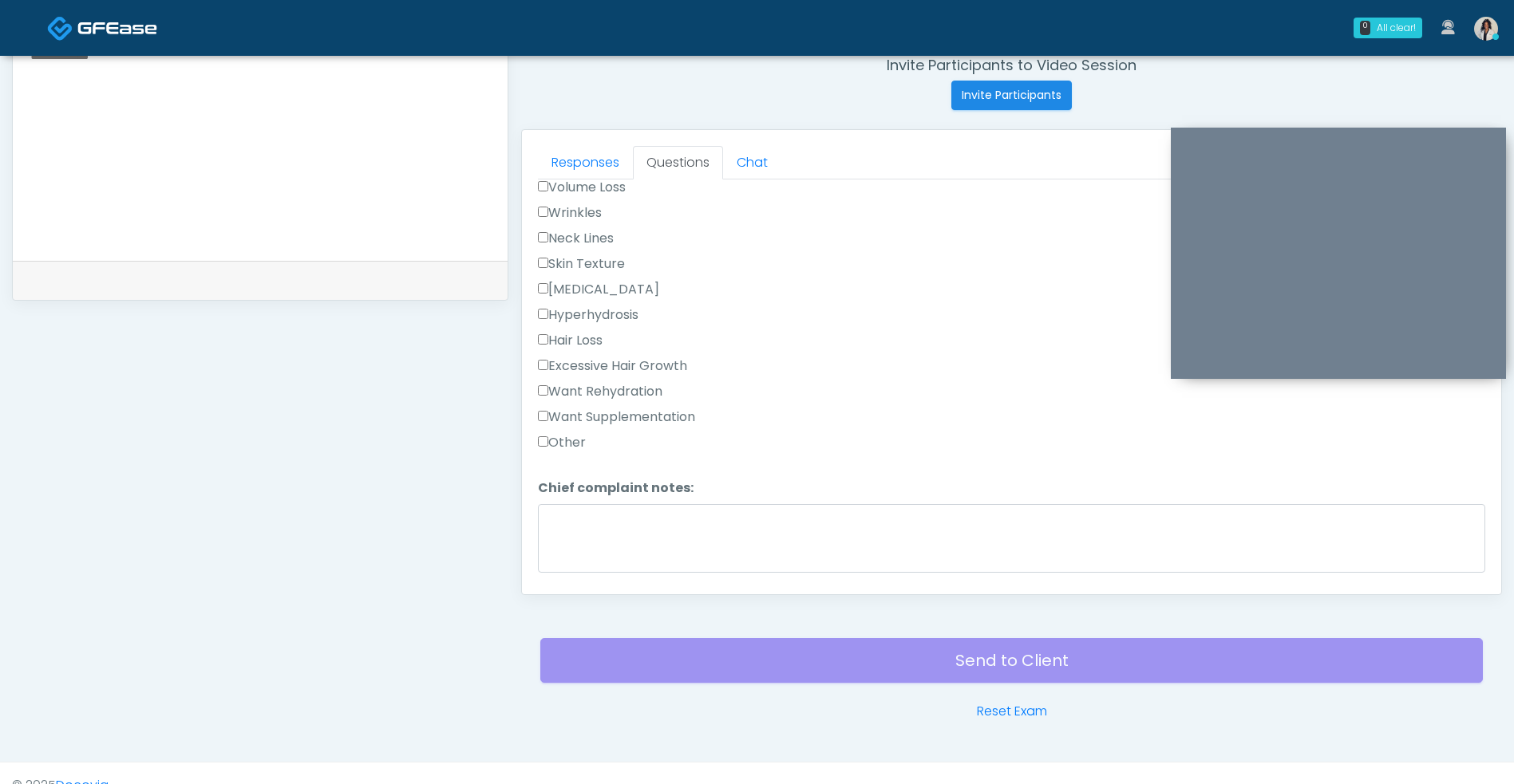
scroll to position [465, 0]
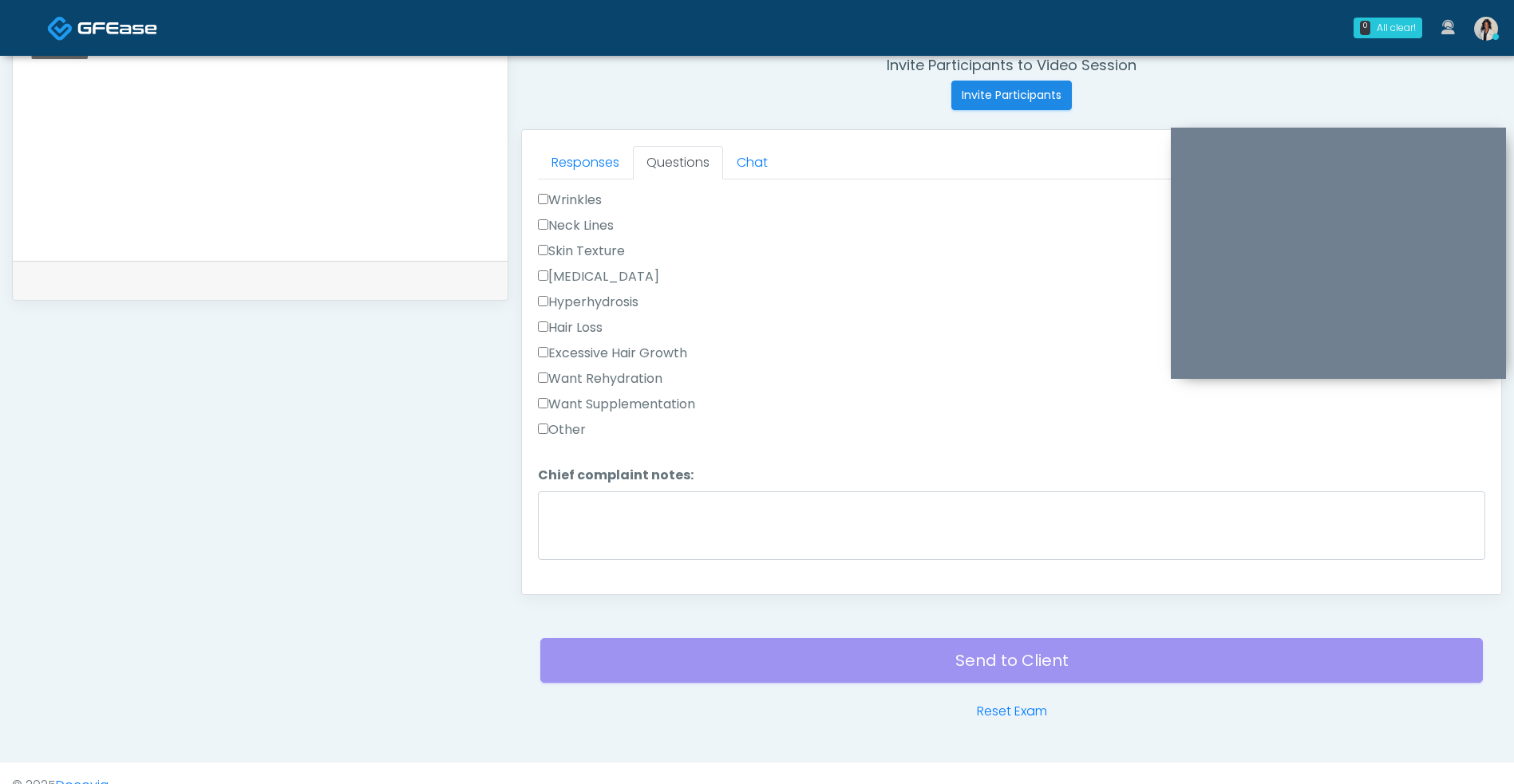
type textarea "**********"
click at [651, 386] on label "Want Rehydration" at bounding box center [600, 379] width 124 height 19
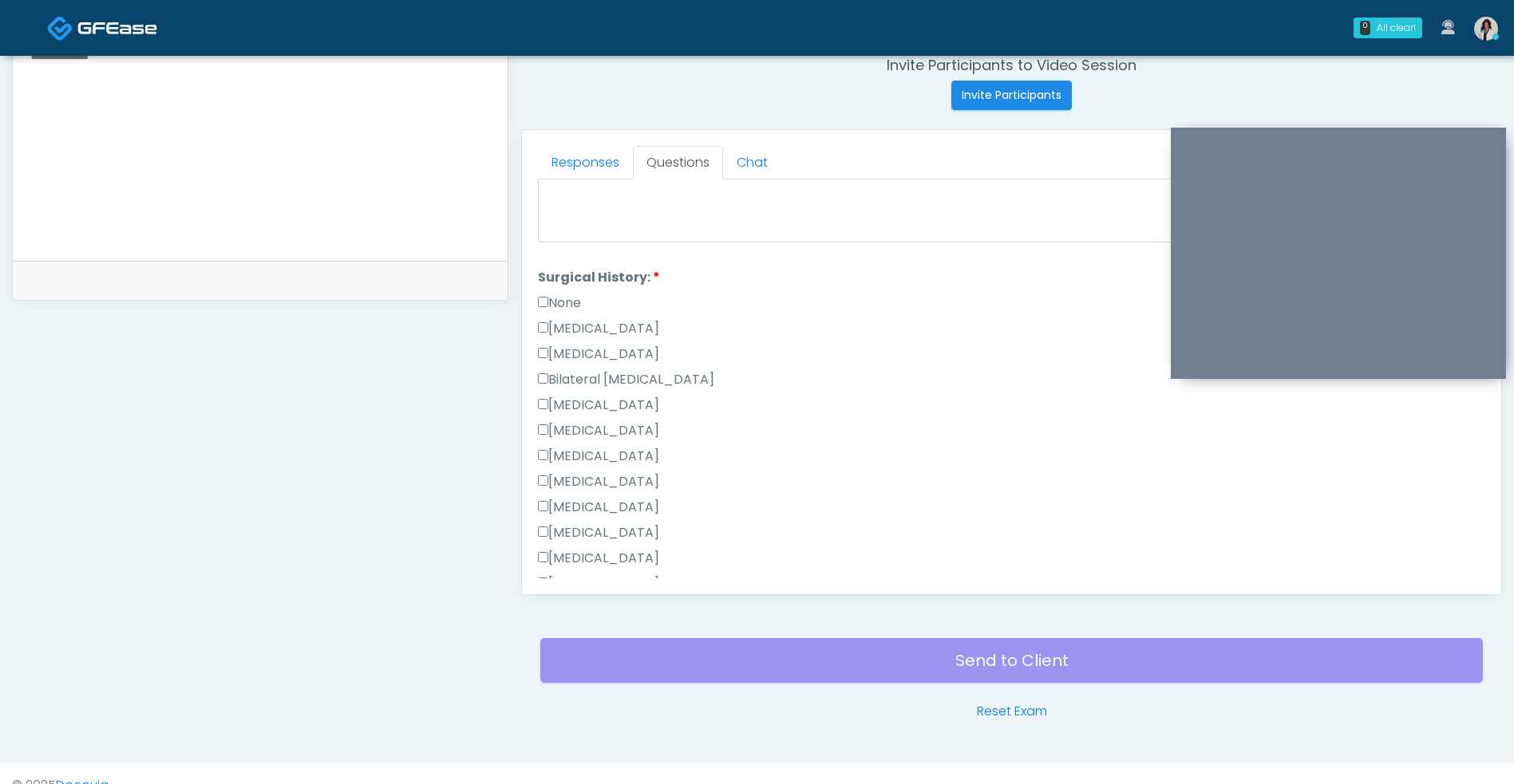
scroll to position [998, 0]
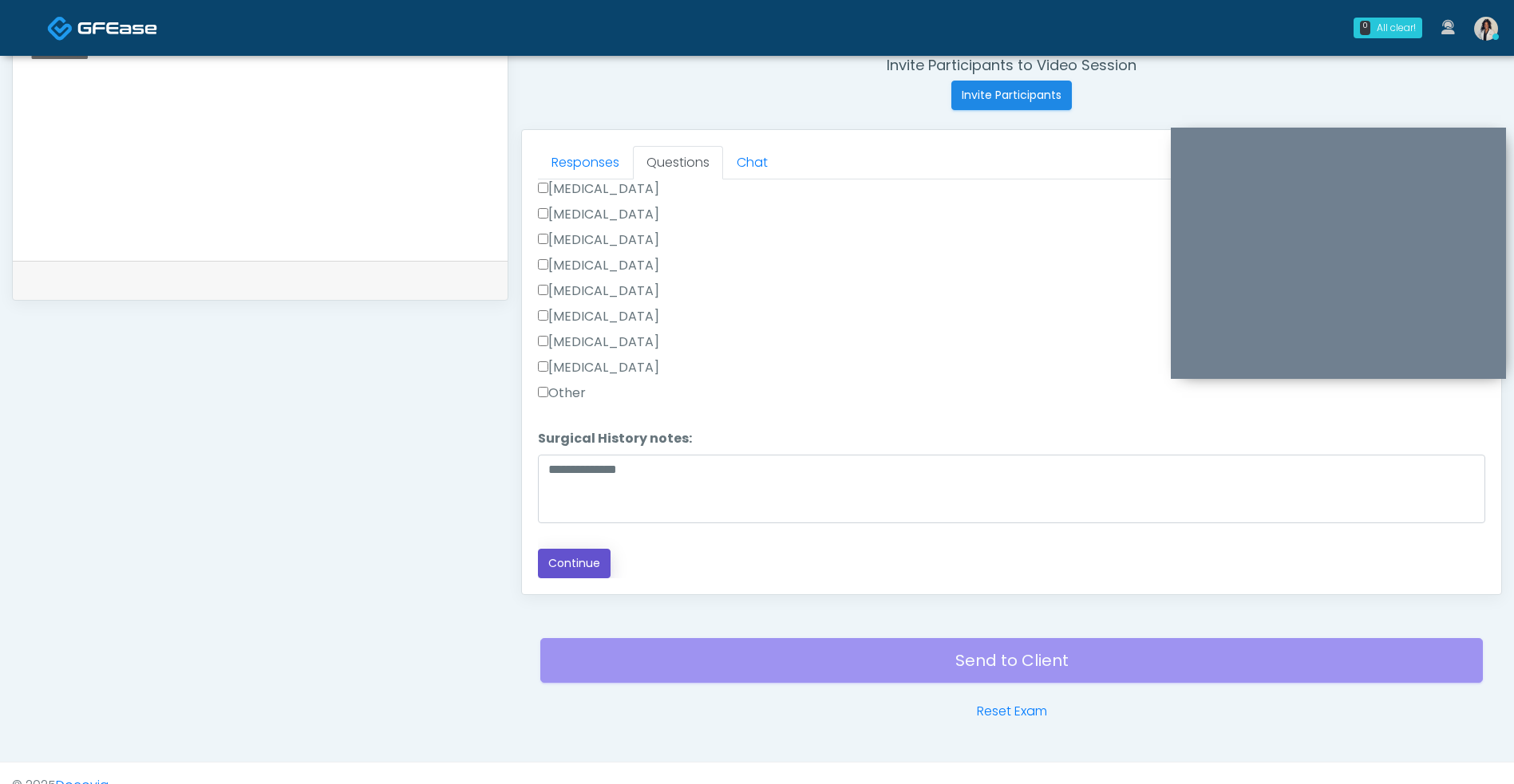
click at [593, 556] on button "Continue" at bounding box center [574, 563] width 73 height 29
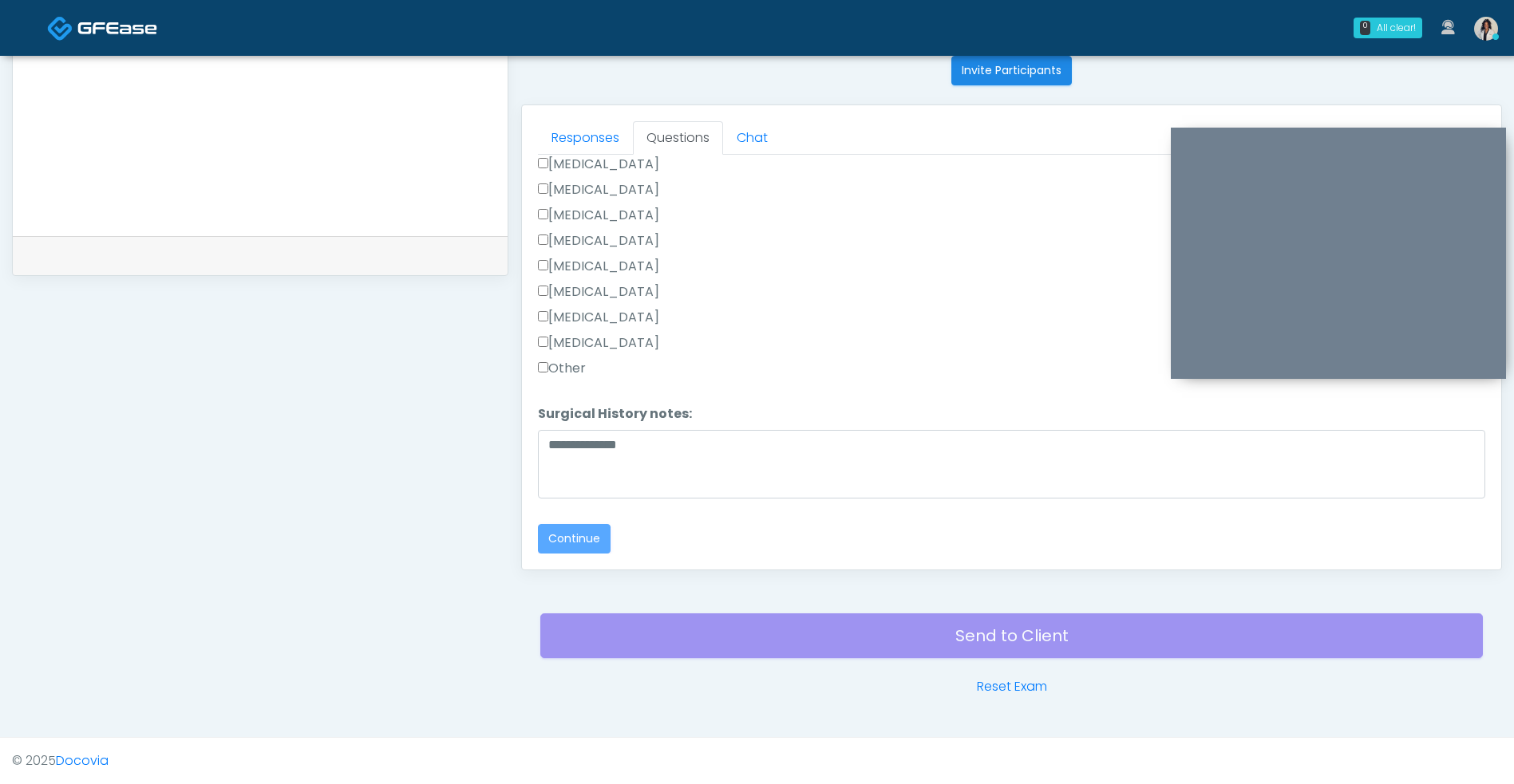
scroll to position [188, 0]
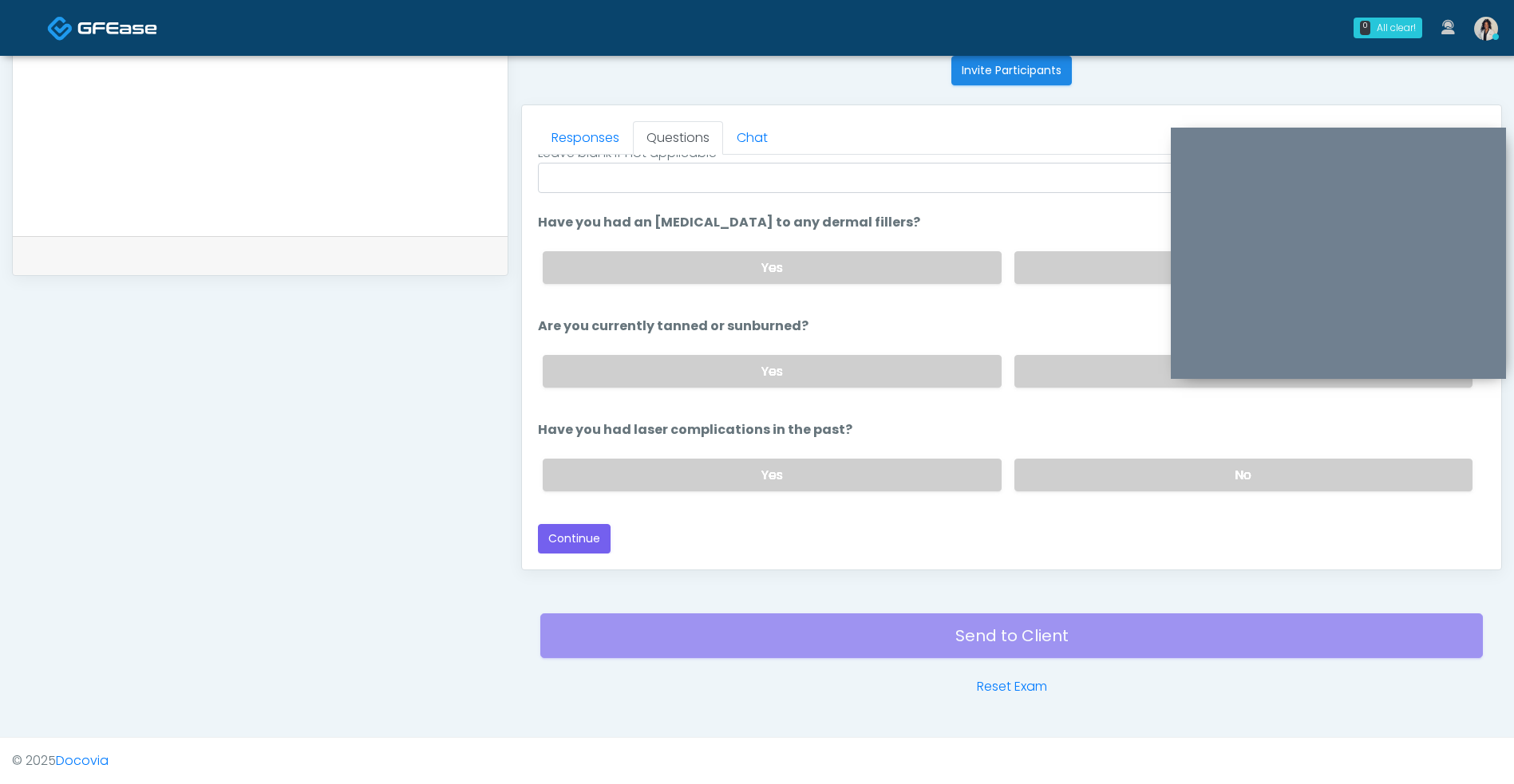
click at [1022, 268] on label "No" at bounding box center [1243, 268] width 458 height 33
click at [1068, 381] on label "No" at bounding box center [1243, 371] width 458 height 33
click at [1072, 477] on label "No" at bounding box center [1243, 475] width 458 height 33
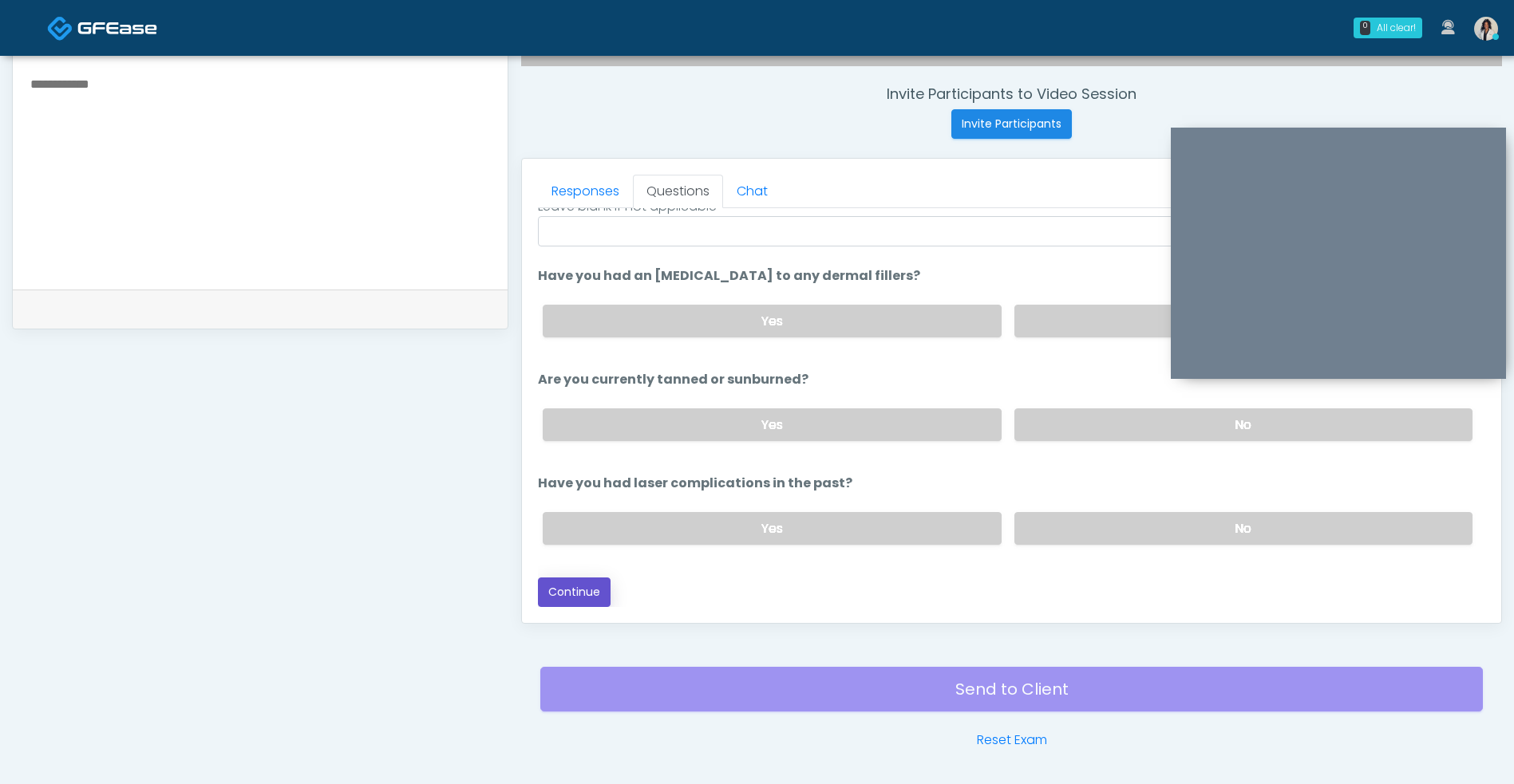
click at [585, 595] on button "Continue" at bounding box center [574, 592] width 73 height 29
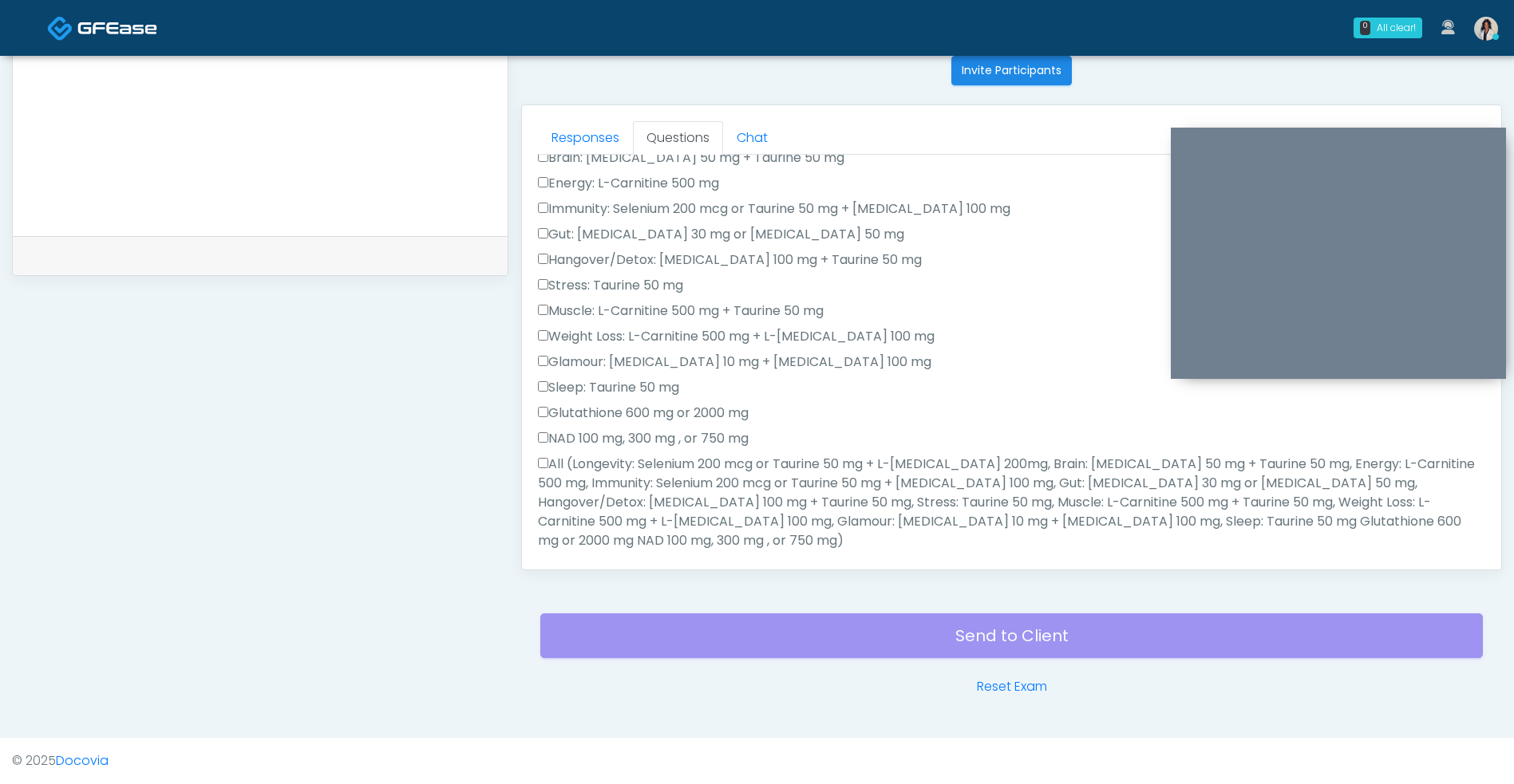
scroll to position [0, 0]
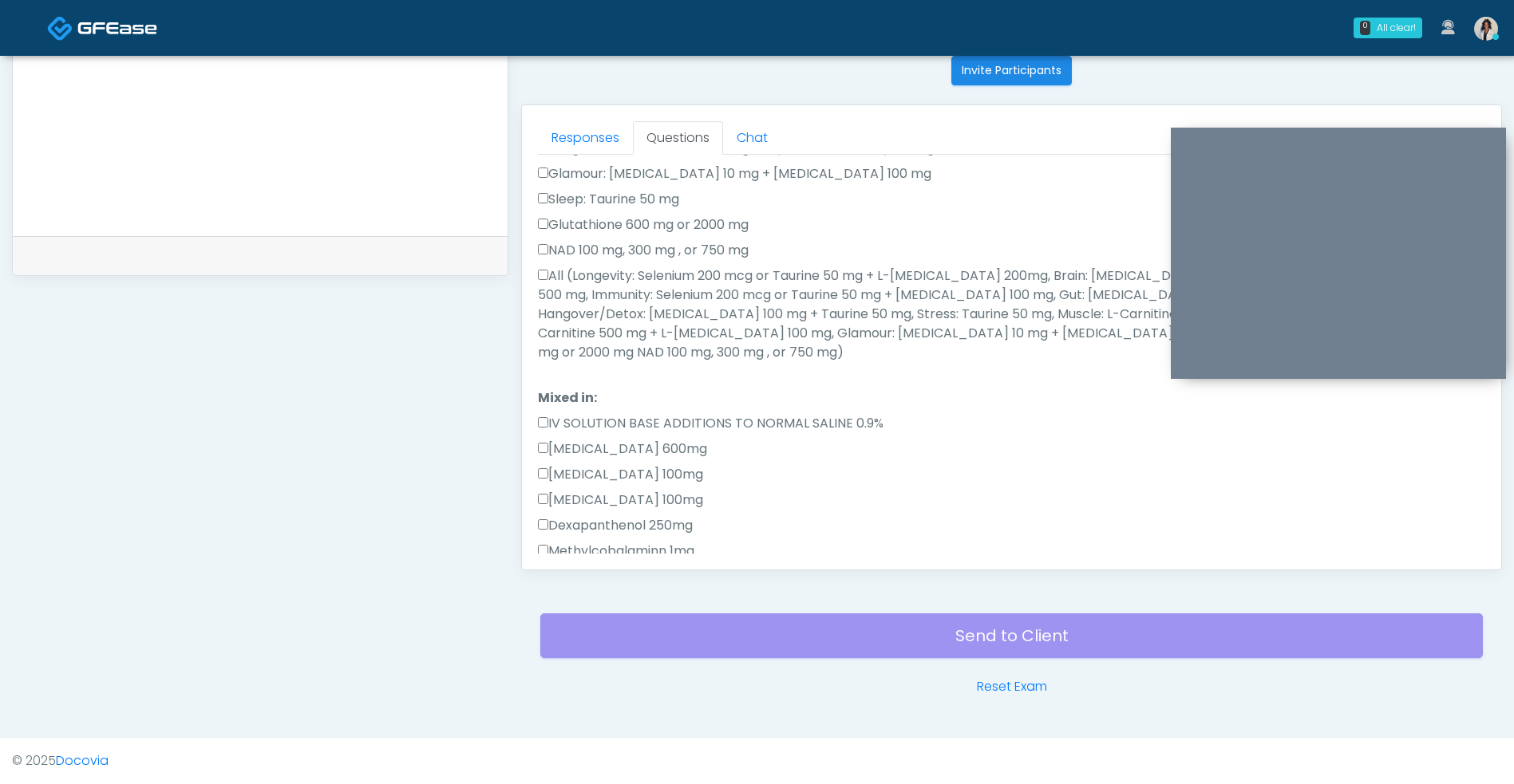
click at [623, 274] on label "All (Longevity: Selenium 200 mcg or Taurine 50 mg + L-Arginine 200mg, Brain: Gl…" at bounding box center [1011, 314] width 947 height 96
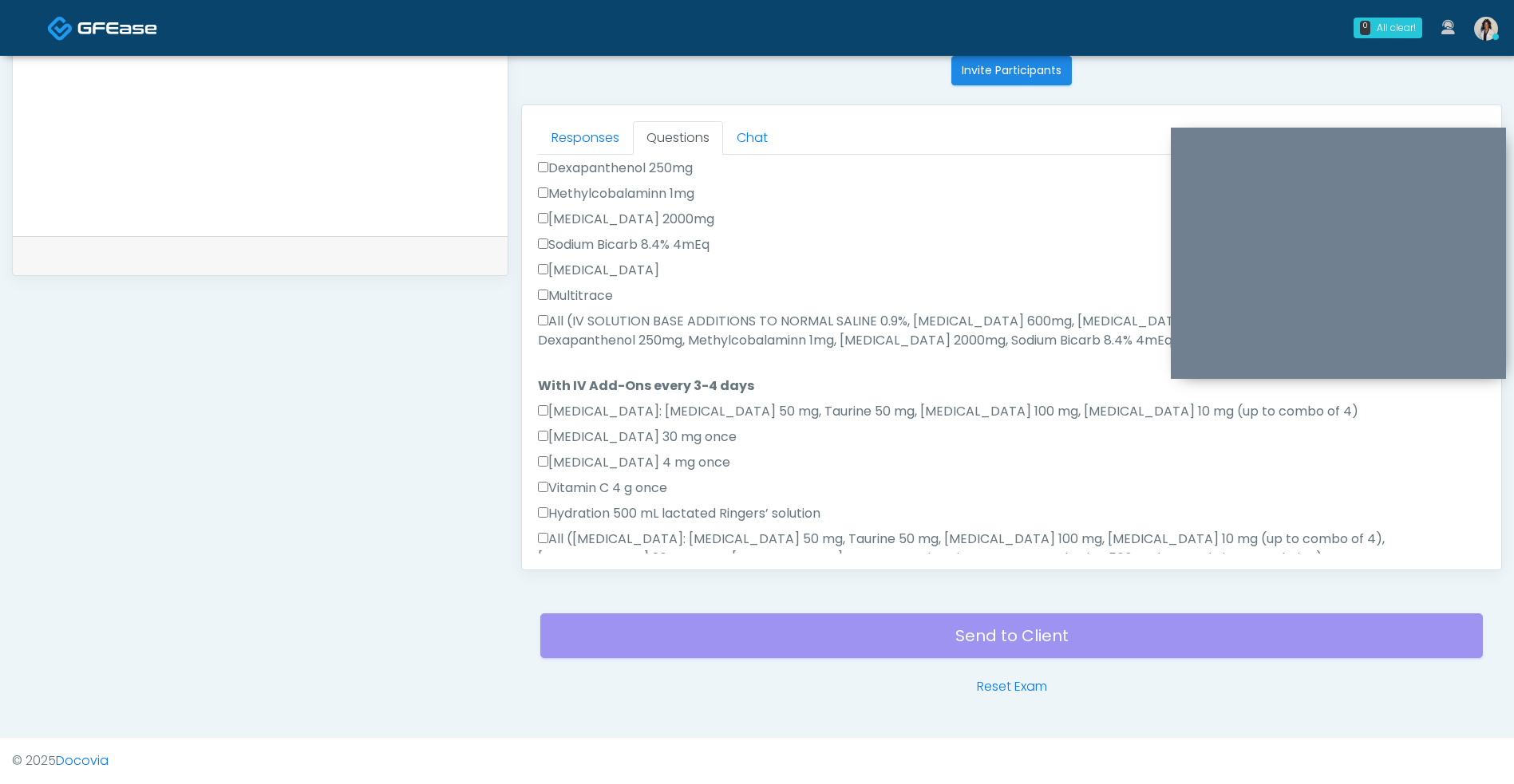
click at [758, 312] on label "All (IV SOLUTION BASE ADDITIONS TO NORMAL SALINE 0.9%, Magnesium Chloride 600mg…" at bounding box center [1011, 330] width 947 height 38
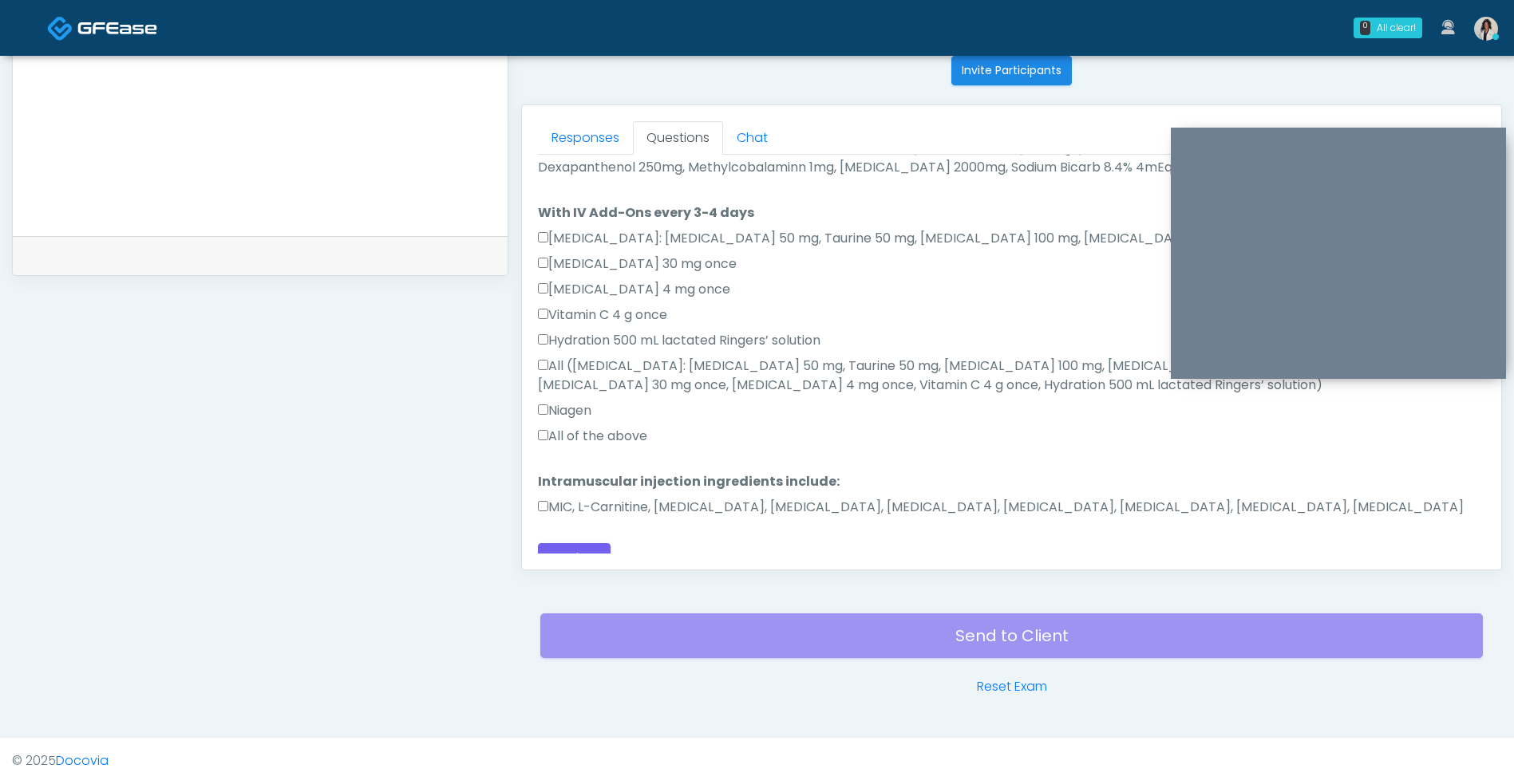
click at [647, 427] on label "All of the above" at bounding box center [592, 437] width 109 height 19
click at [659, 498] on label "MIC, L-Carnitine, Methylcobalamin, Glycine, B-Complex, Lycine, Biotin, Vitamin …" at bounding box center [1001, 508] width 925 height 19
click at [595, 548] on button "Continue" at bounding box center [574, 557] width 73 height 29
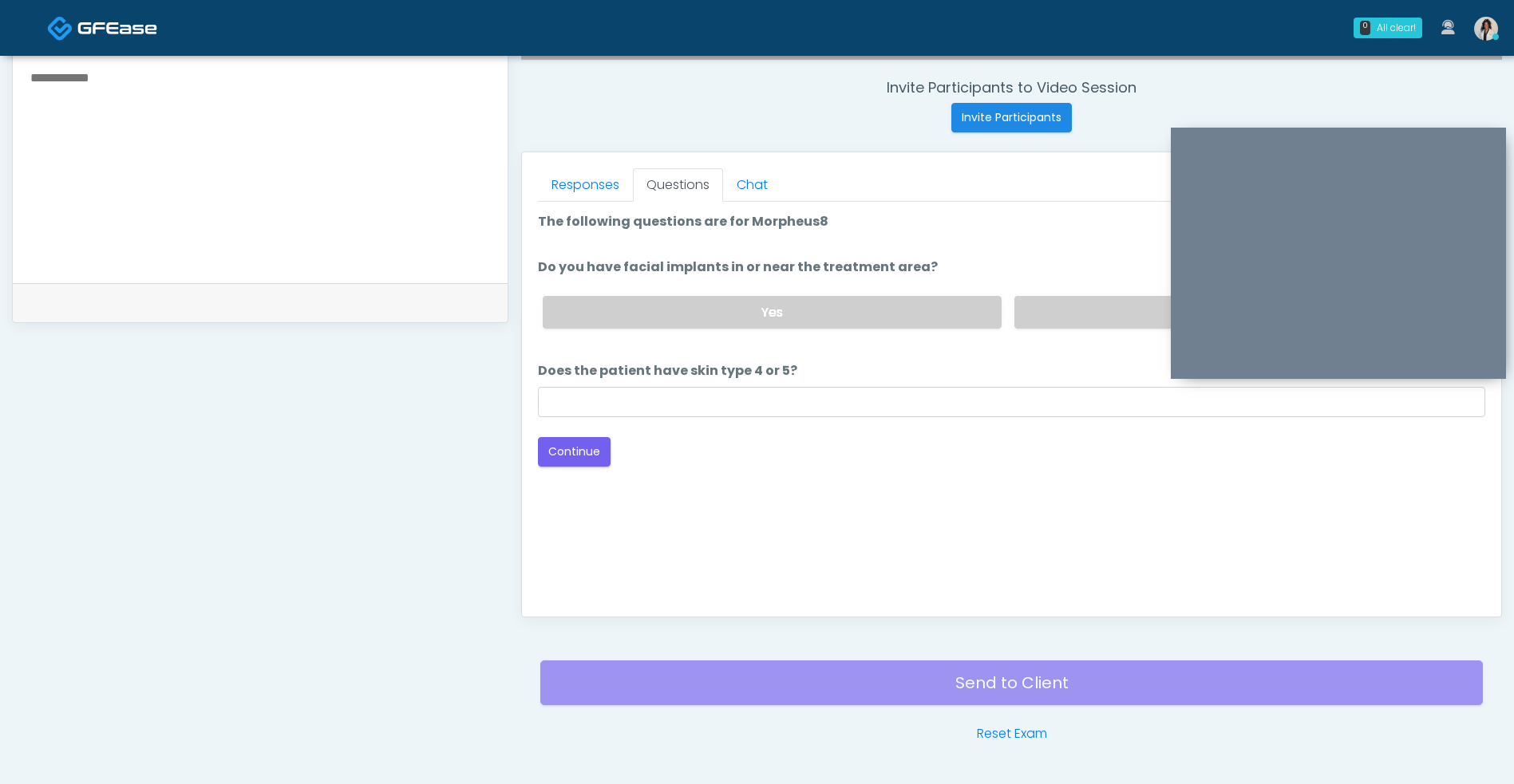
scroll to position [558, 0]
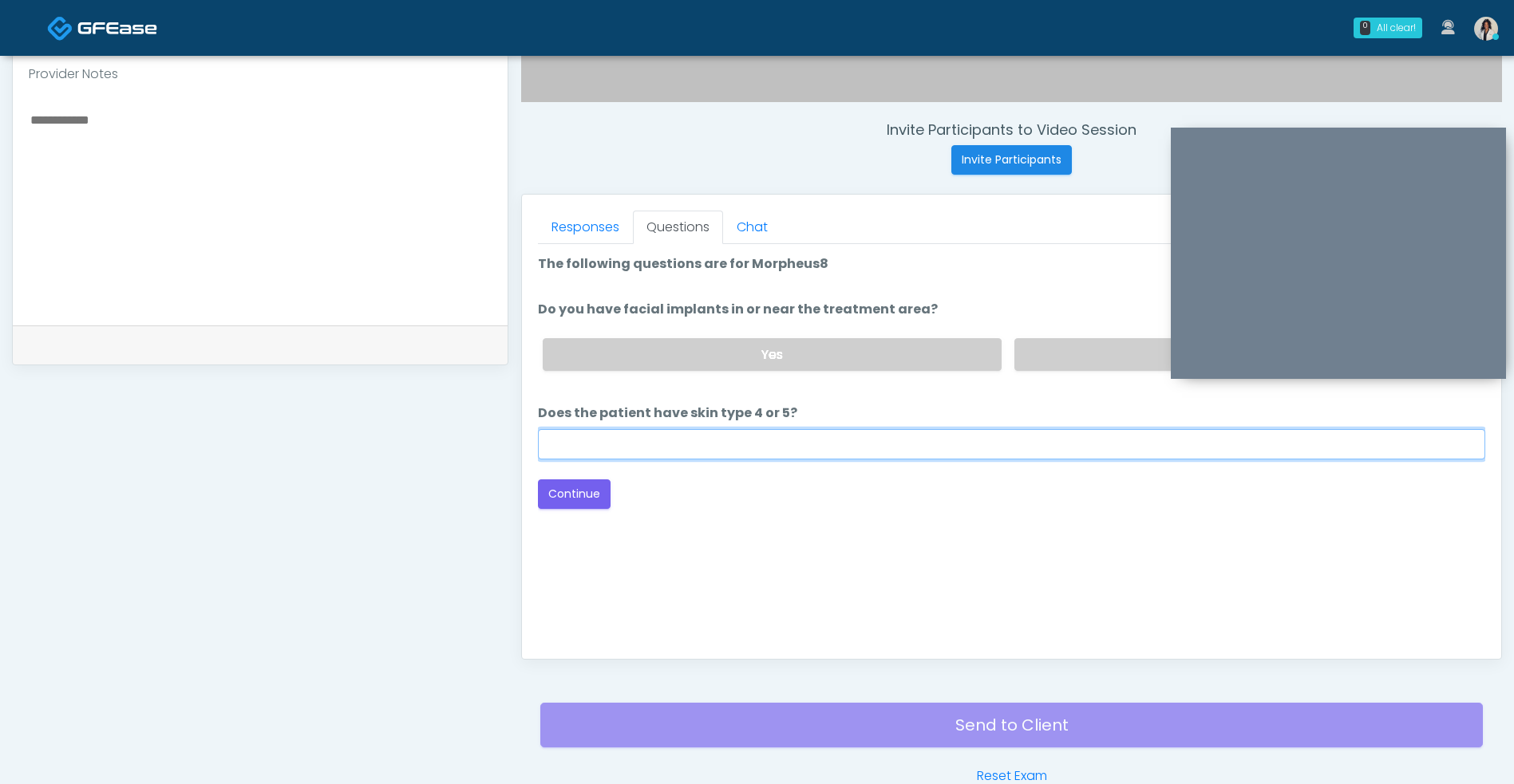
click at [976, 448] on input "Does the patient have skin type 4 or 5?" at bounding box center [1011, 444] width 947 height 30
type input "**"
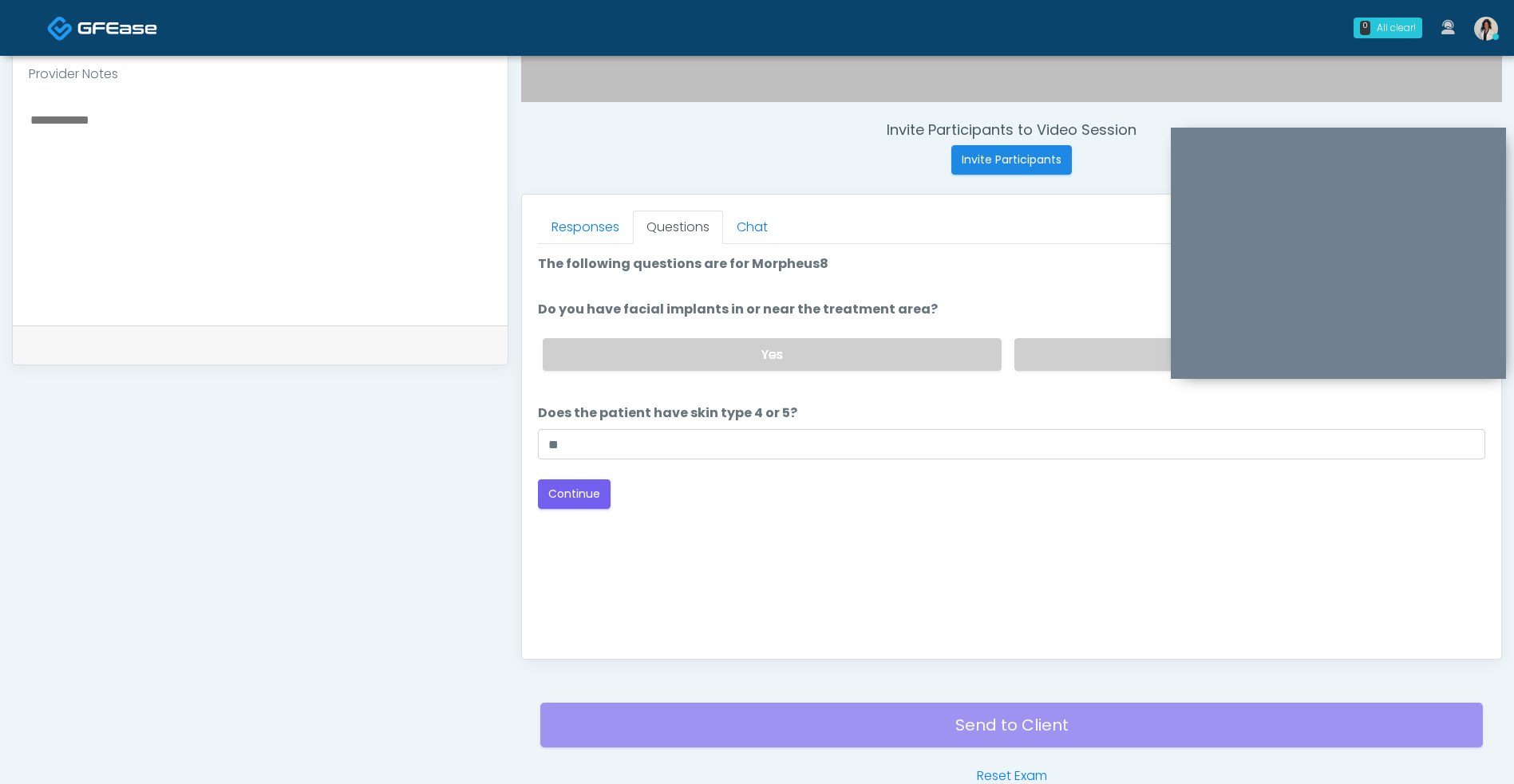
click at [1030, 530] on div "Good Faith Exam Script Good Faith Exam Script INTRODUCTION Hello, my name is un…" at bounding box center [1011, 443] width 947 height 399
click at [1114, 365] on label "No" at bounding box center [1243, 354] width 458 height 33
click at [578, 507] on button "Continue" at bounding box center [574, 493] width 73 height 29
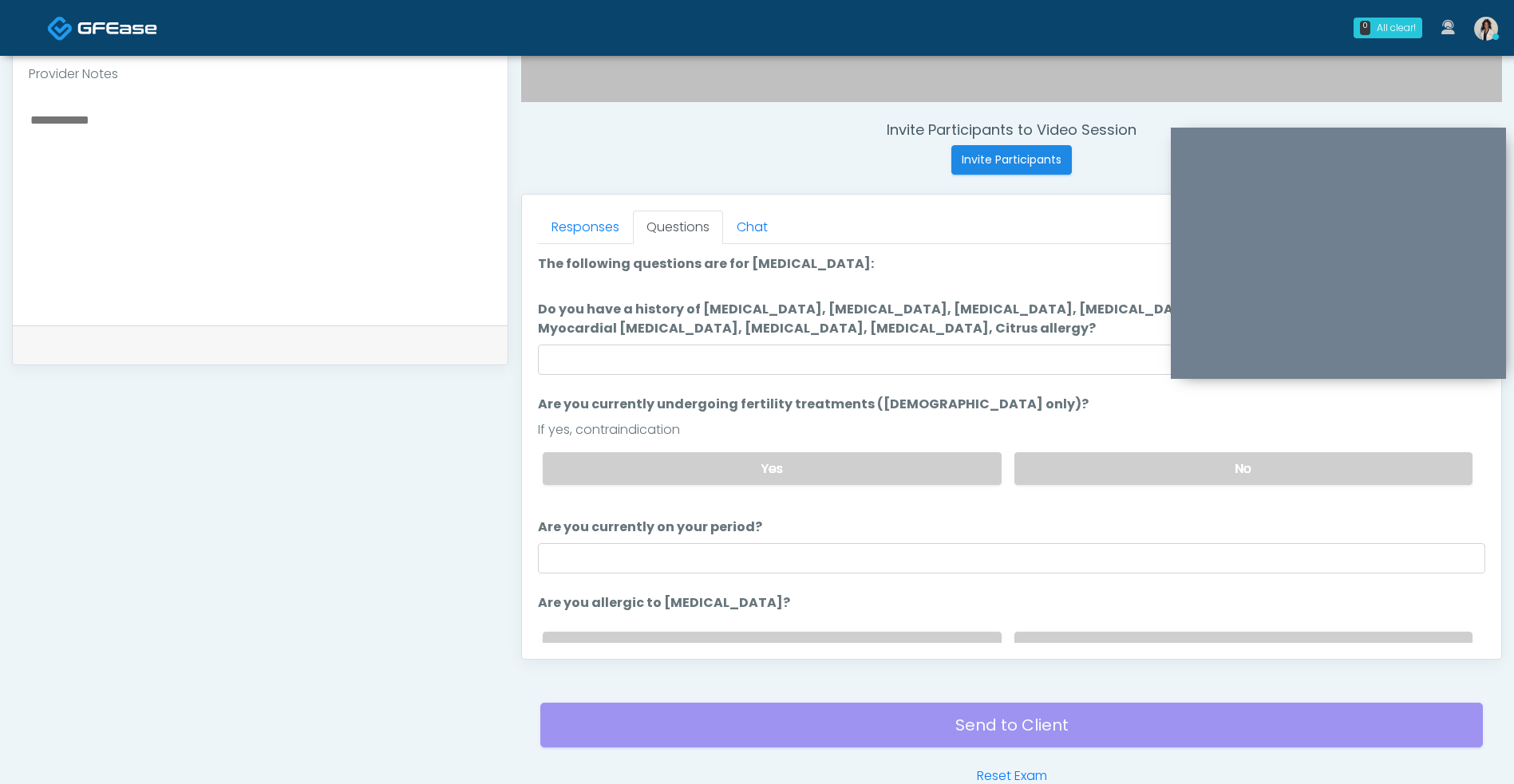
scroll to position [648, 0]
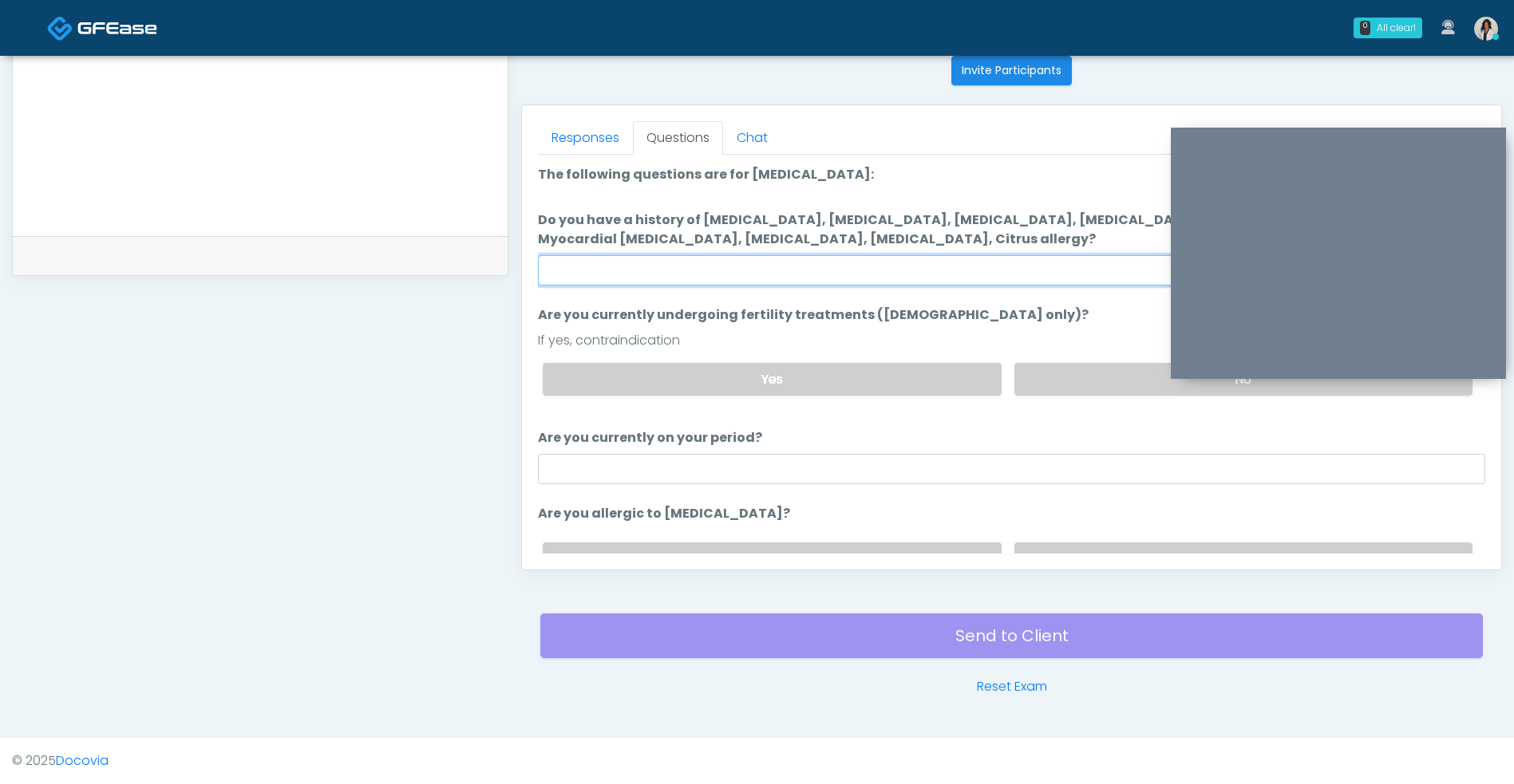
click at [894, 275] on input "Do you have a history of Hyperthyroidism, Hypotension, Hypocalcemia, Hypoglycem…" at bounding box center [1011, 270] width 947 height 30
type input "**"
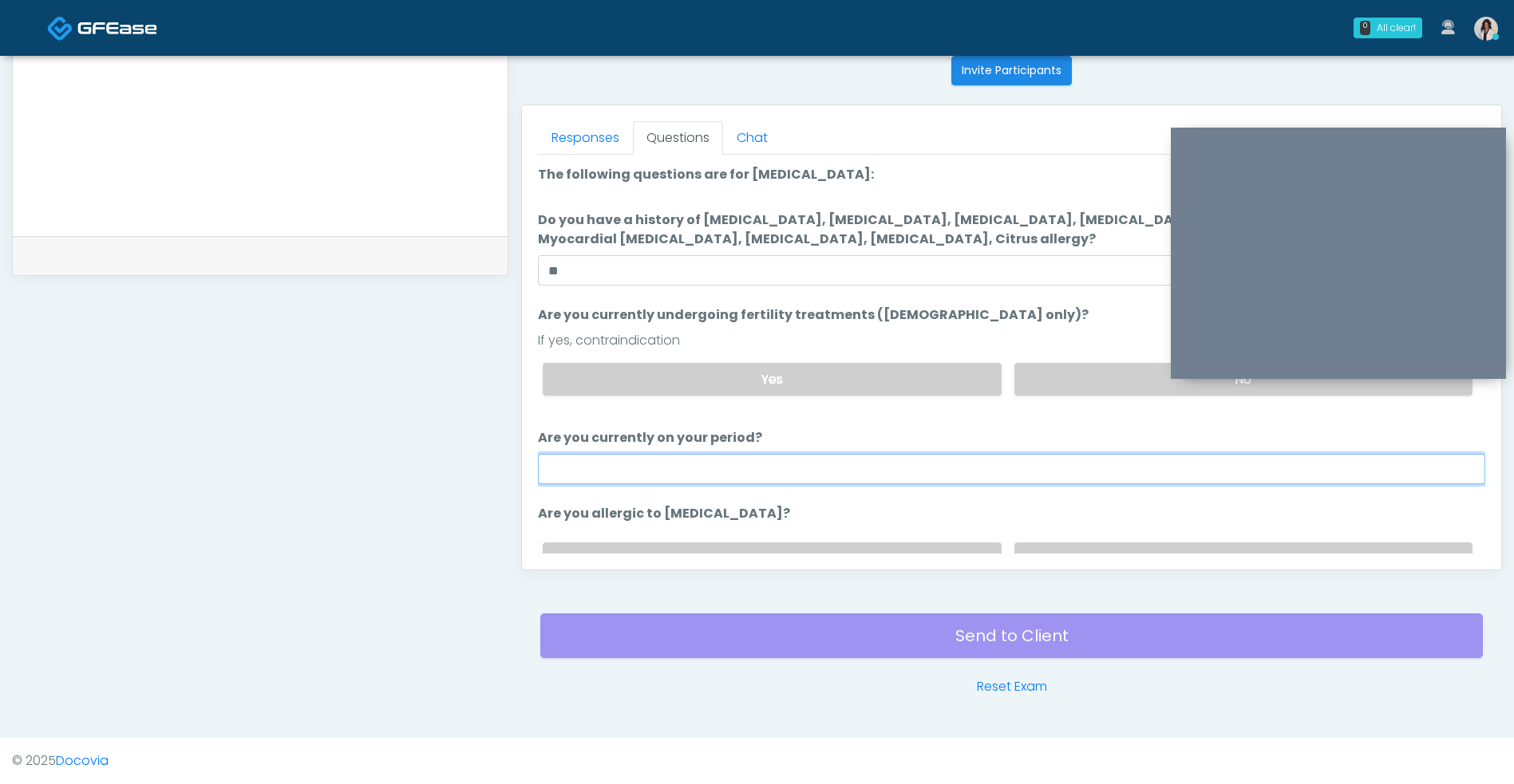
click at [1042, 461] on input "Are you currently on your period?" at bounding box center [1011, 469] width 947 height 30
click at [1098, 367] on label "No" at bounding box center [1243, 379] width 458 height 33
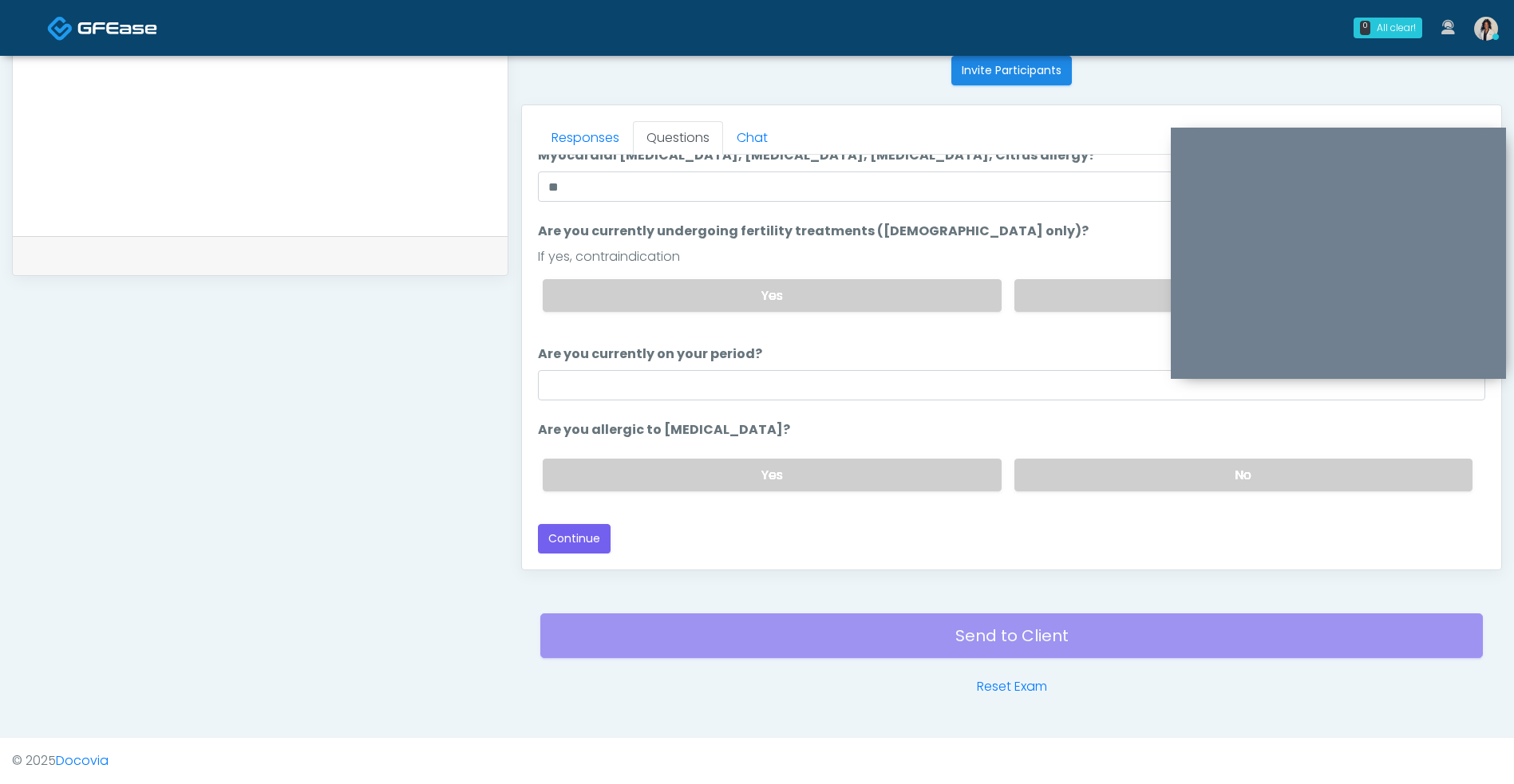
click at [1051, 474] on label "No" at bounding box center [1243, 475] width 458 height 33
click at [573, 550] on button "Continue" at bounding box center [574, 538] width 73 height 29
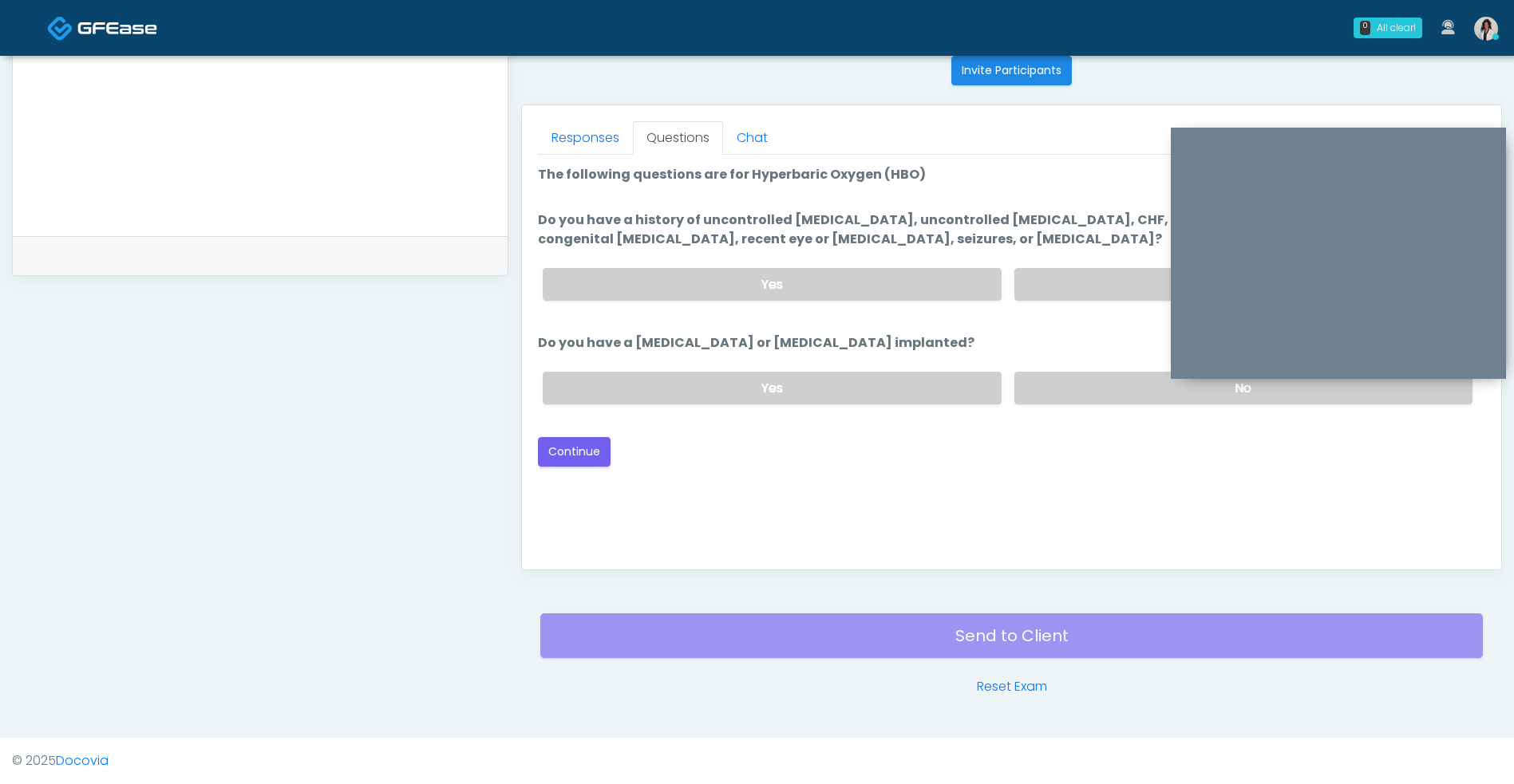
click at [1090, 291] on label "No" at bounding box center [1243, 283] width 458 height 33
click at [1094, 381] on label "No" at bounding box center [1243, 387] width 458 height 33
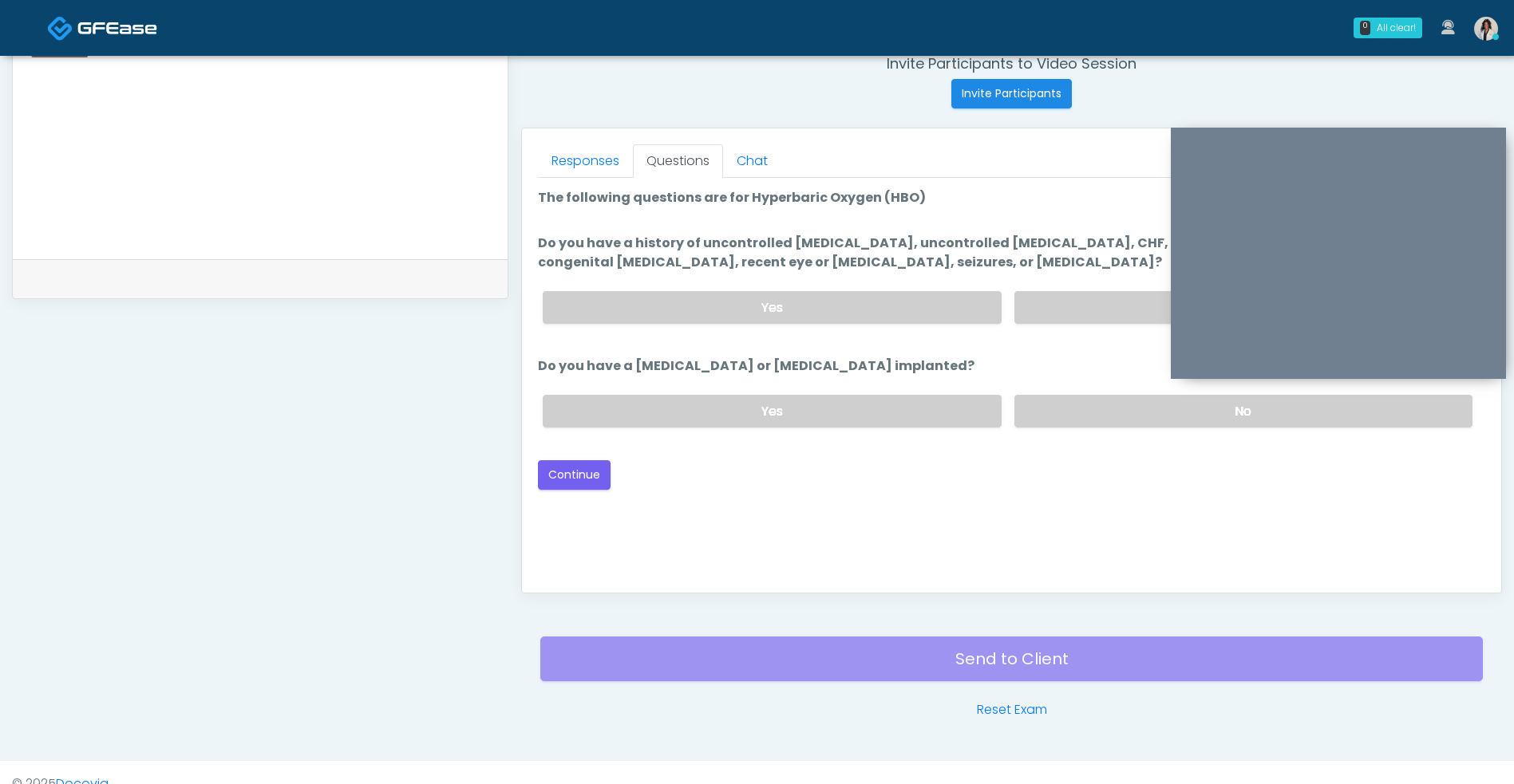
click at [582, 477] on button "Continue" at bounding box center [574, 474] width 73 height 29
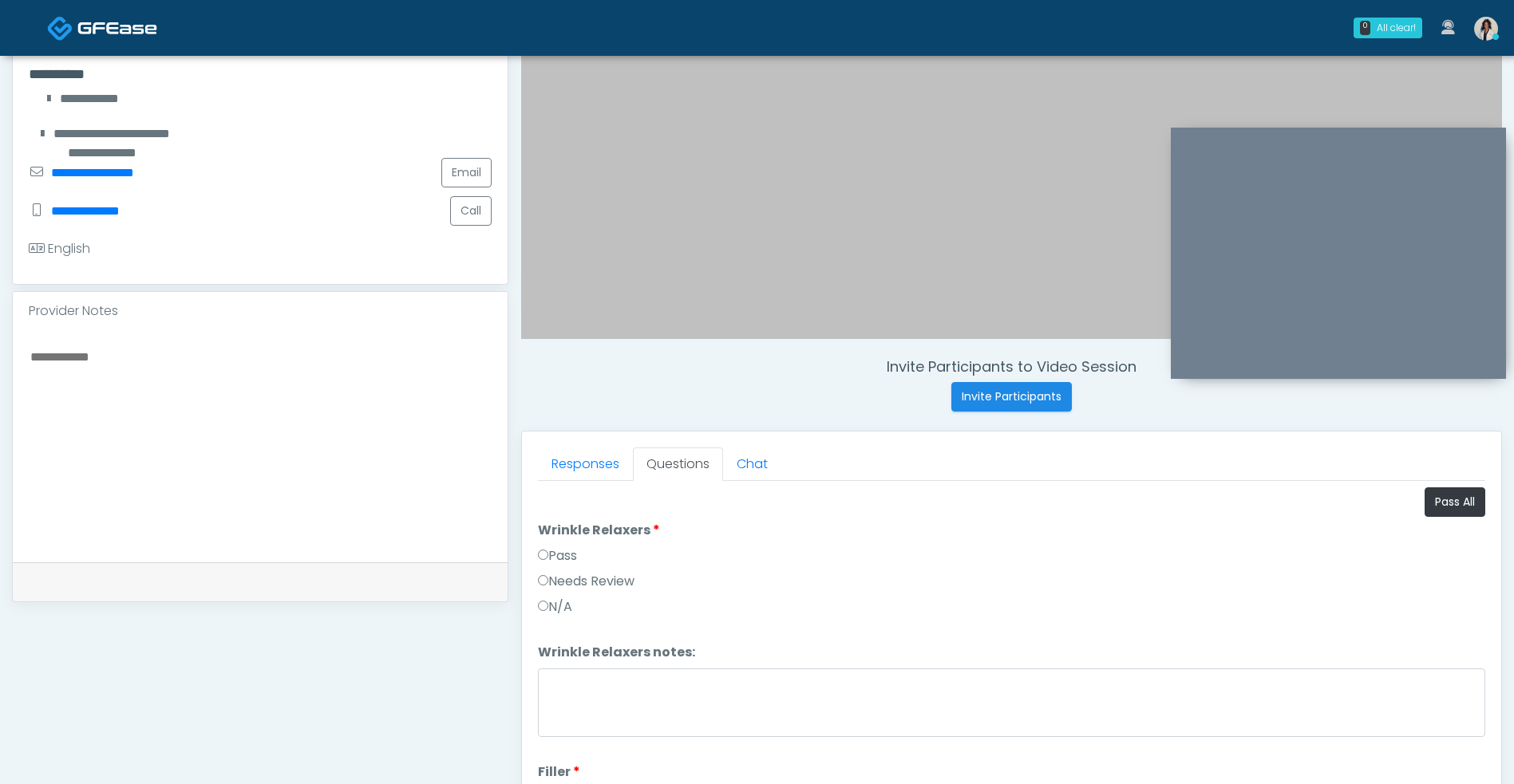
scroll to position [275, 0]
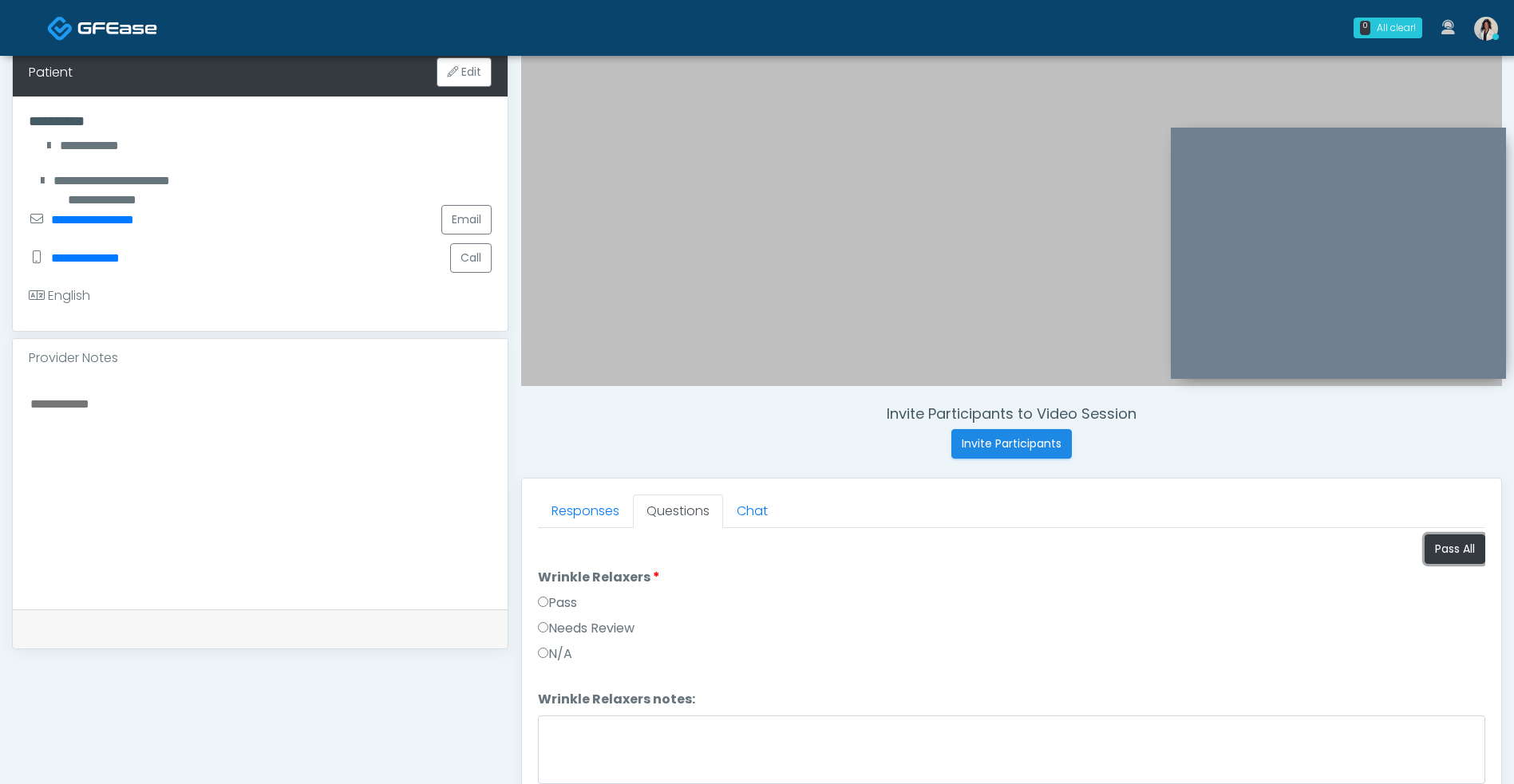
click at [1424, 555] on button "Pass All" at bounding box center [1455, 548] width 60 height 29
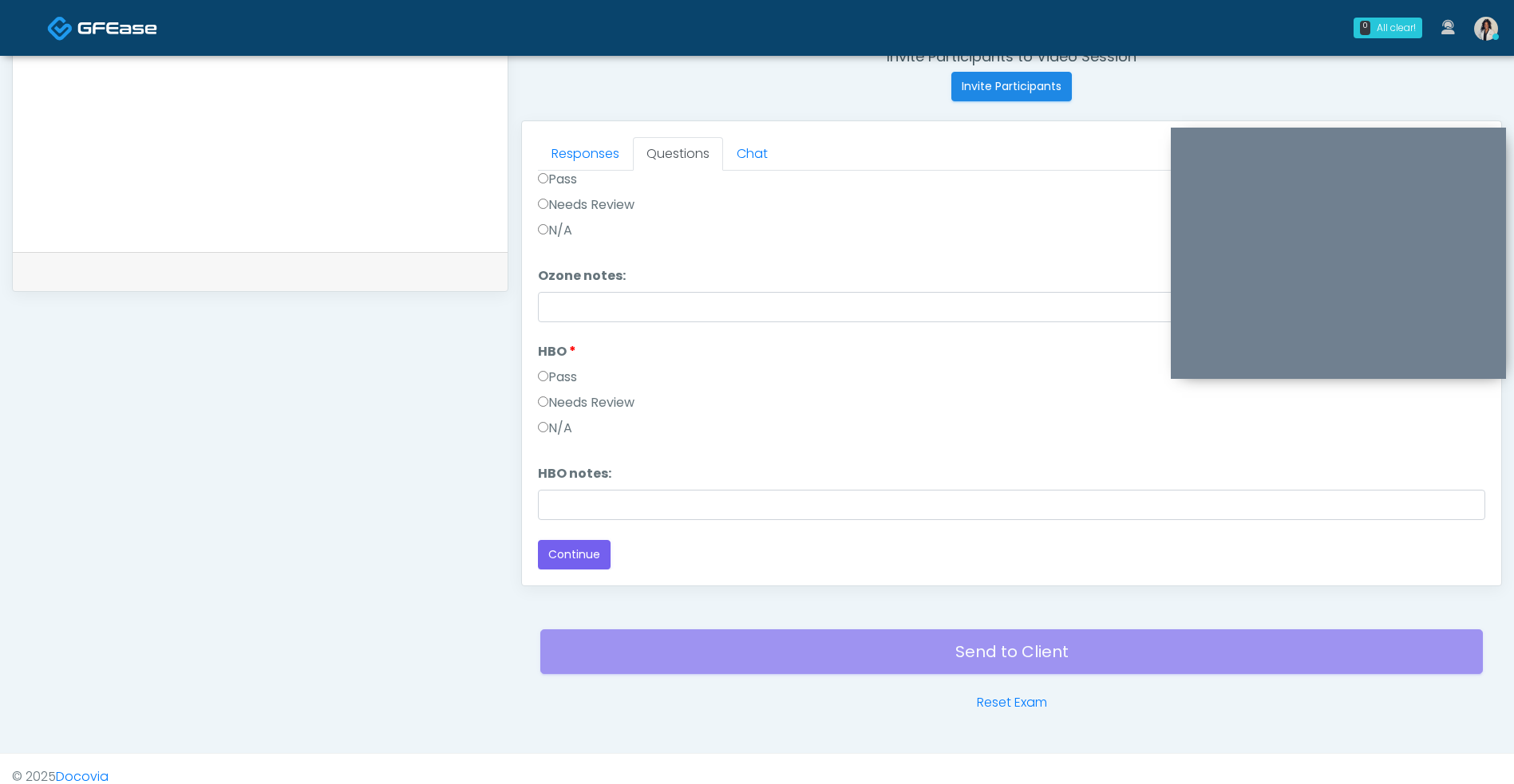
scroll to position [648, 0]
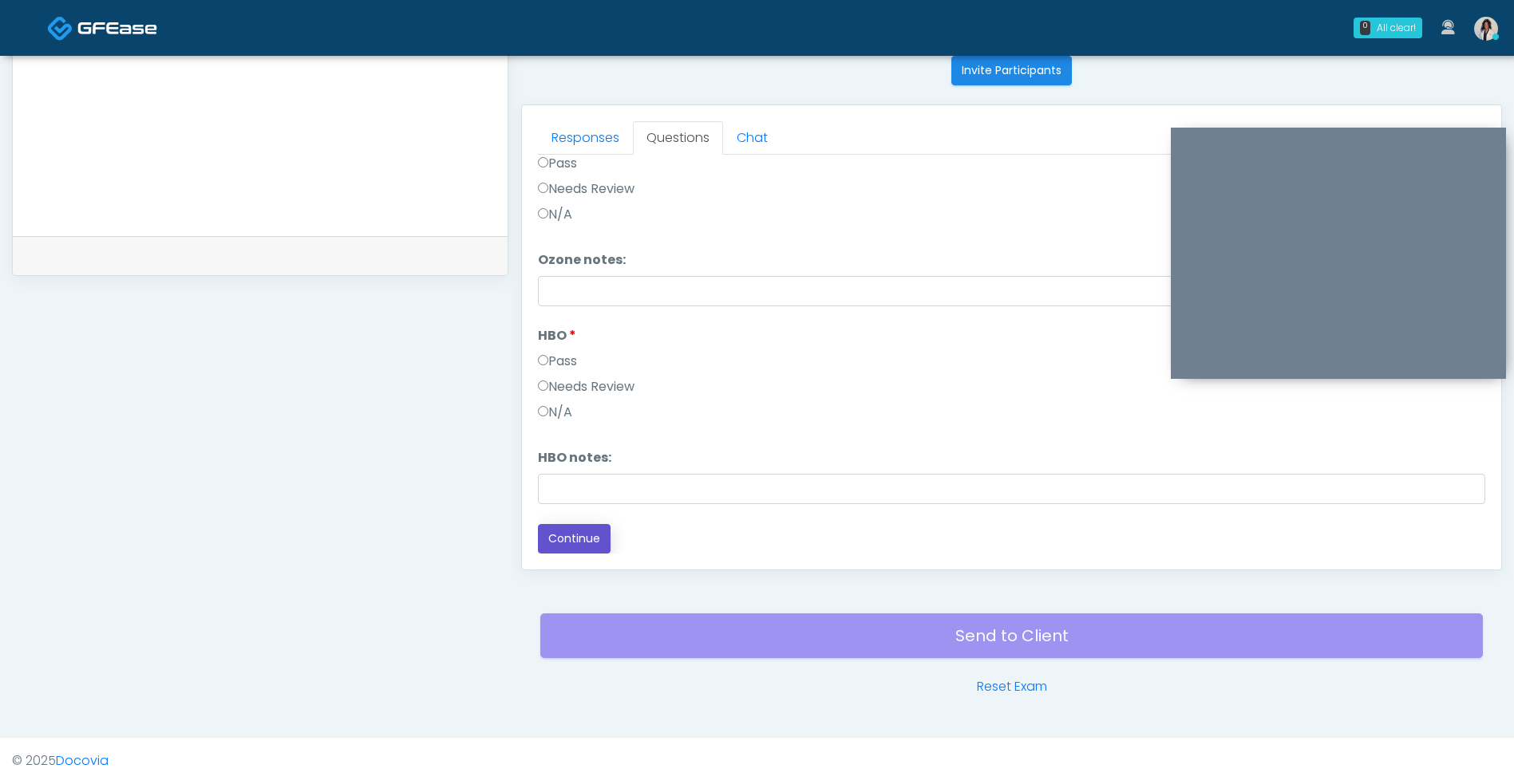
click at [588, 535] on button "Continue" at bounding box center [574, 538] width 73 height 29
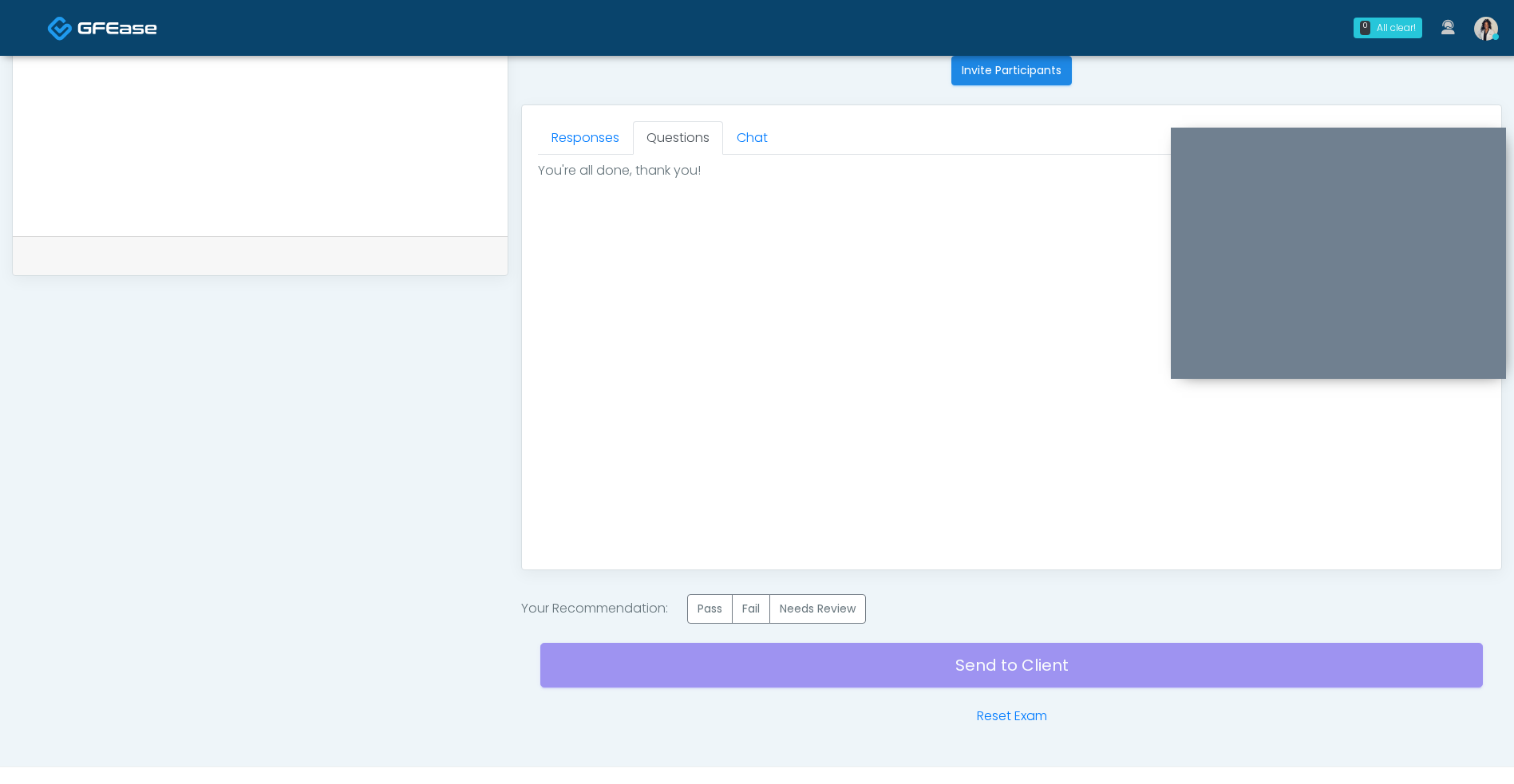
scroll to position [0, 0]
click at [699, 607] on label "Pass" at bounding box center [709, 609] width 45 height 29
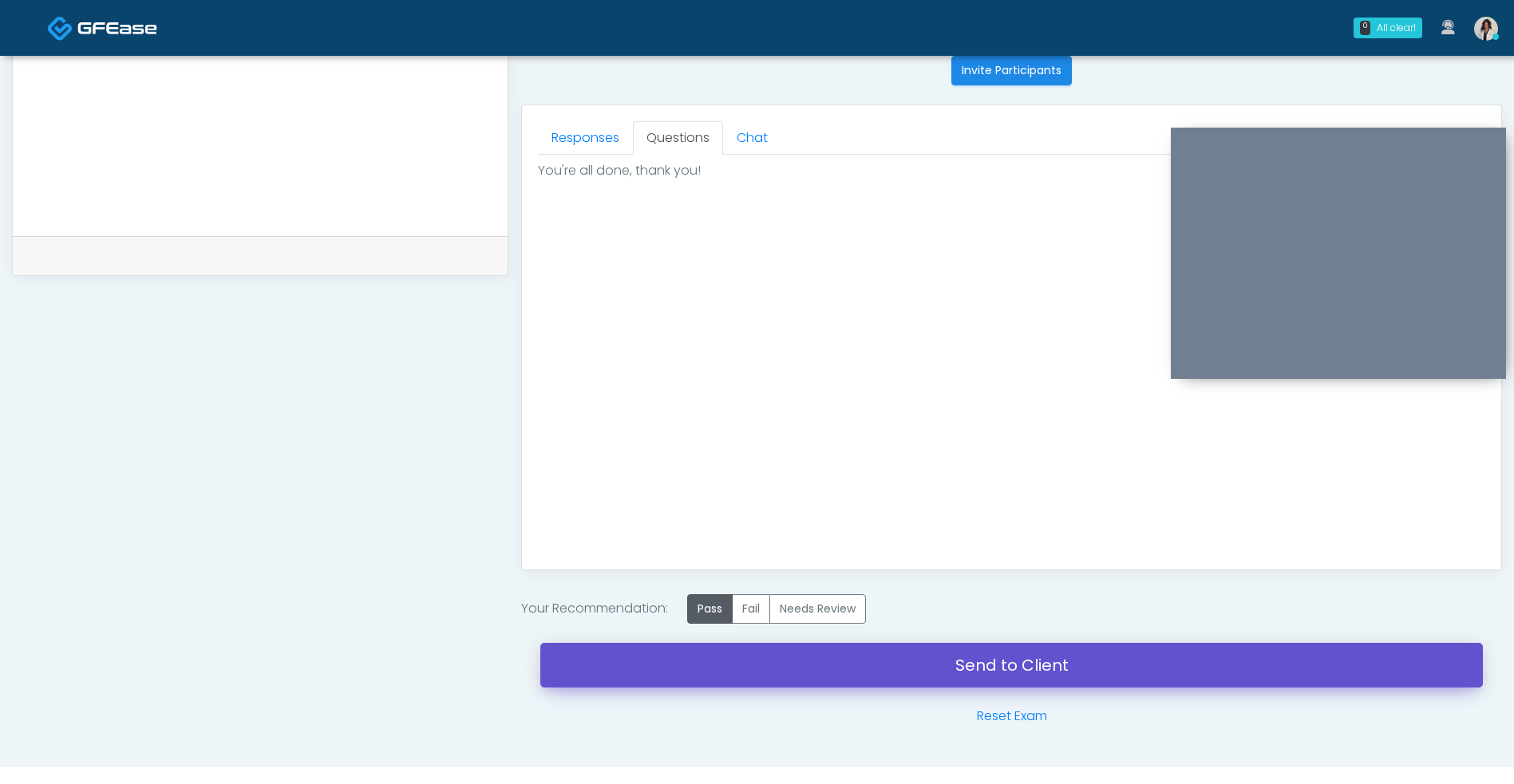
click at [1081, 663] on link "Send to Client" at bounding box center [1011, 664] width 942 height 44
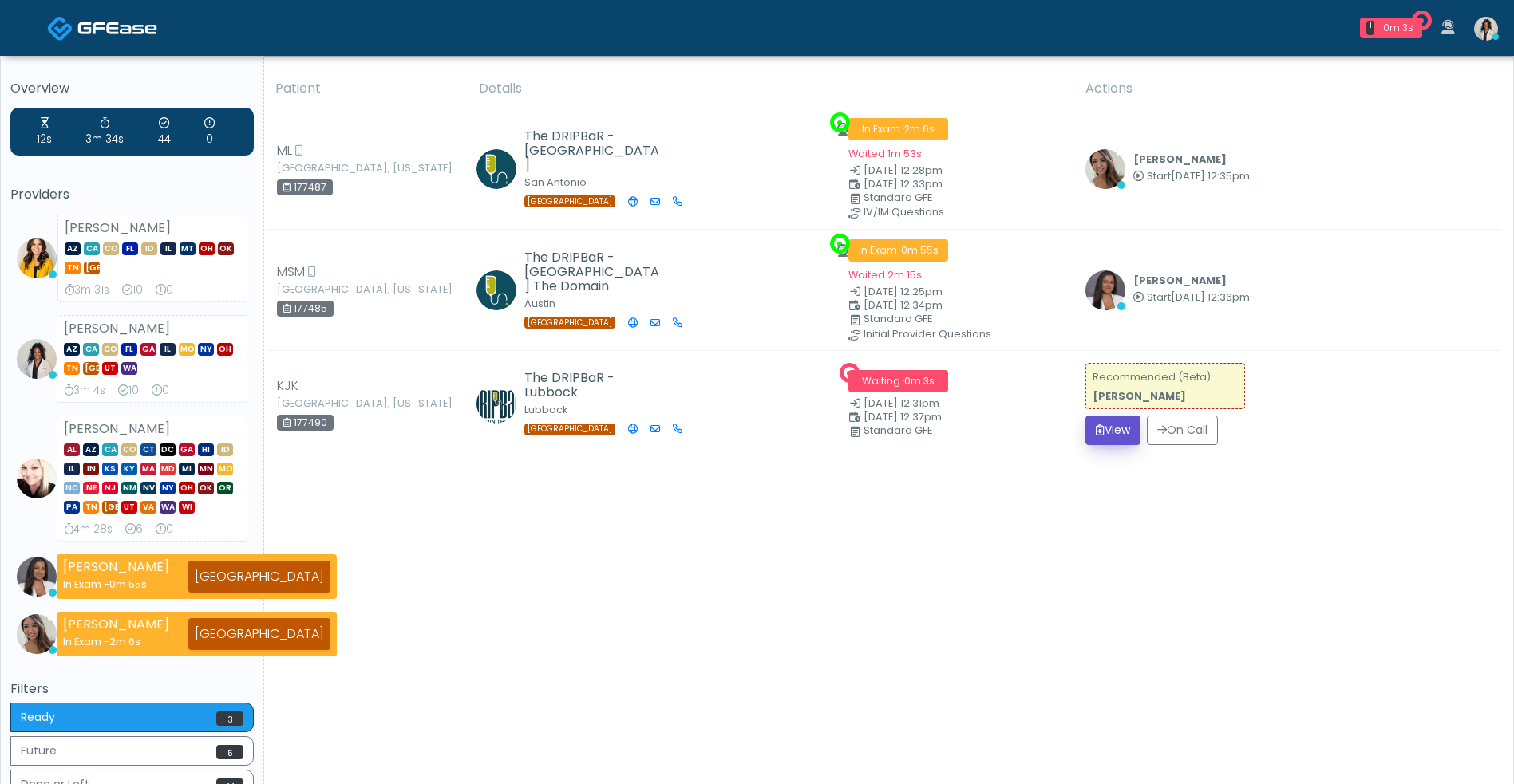
click at [1120, 433] on button "View" at bounding box center [1112, 430] width 55 height 29
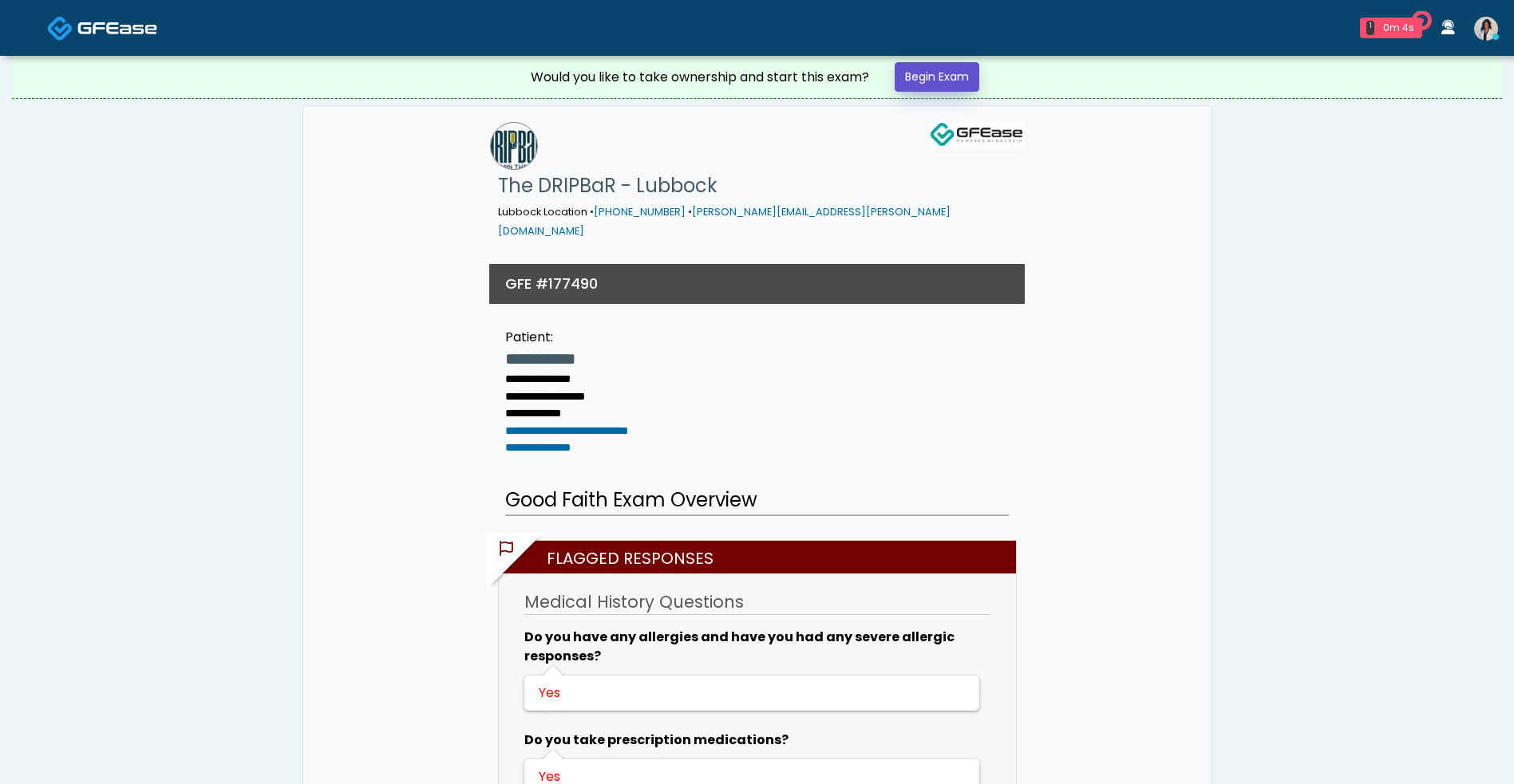
click at [966, 75] on link "Begin Exam" at bounding box center [936, 76] width 84 height 29
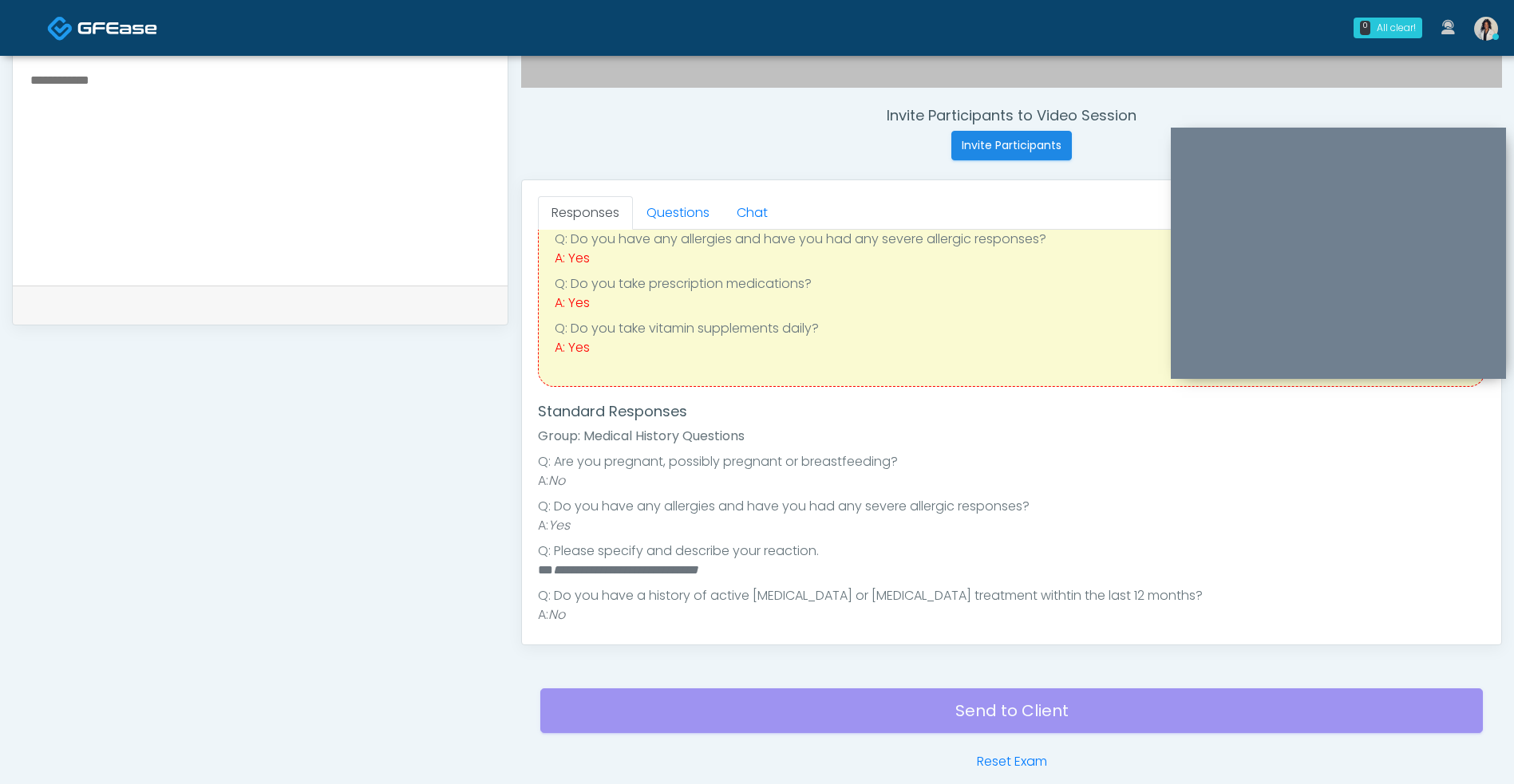
scroll to position [84, 0]
click at [348, 218] on textarea at bounding box center [260, 167] width 463 height 195
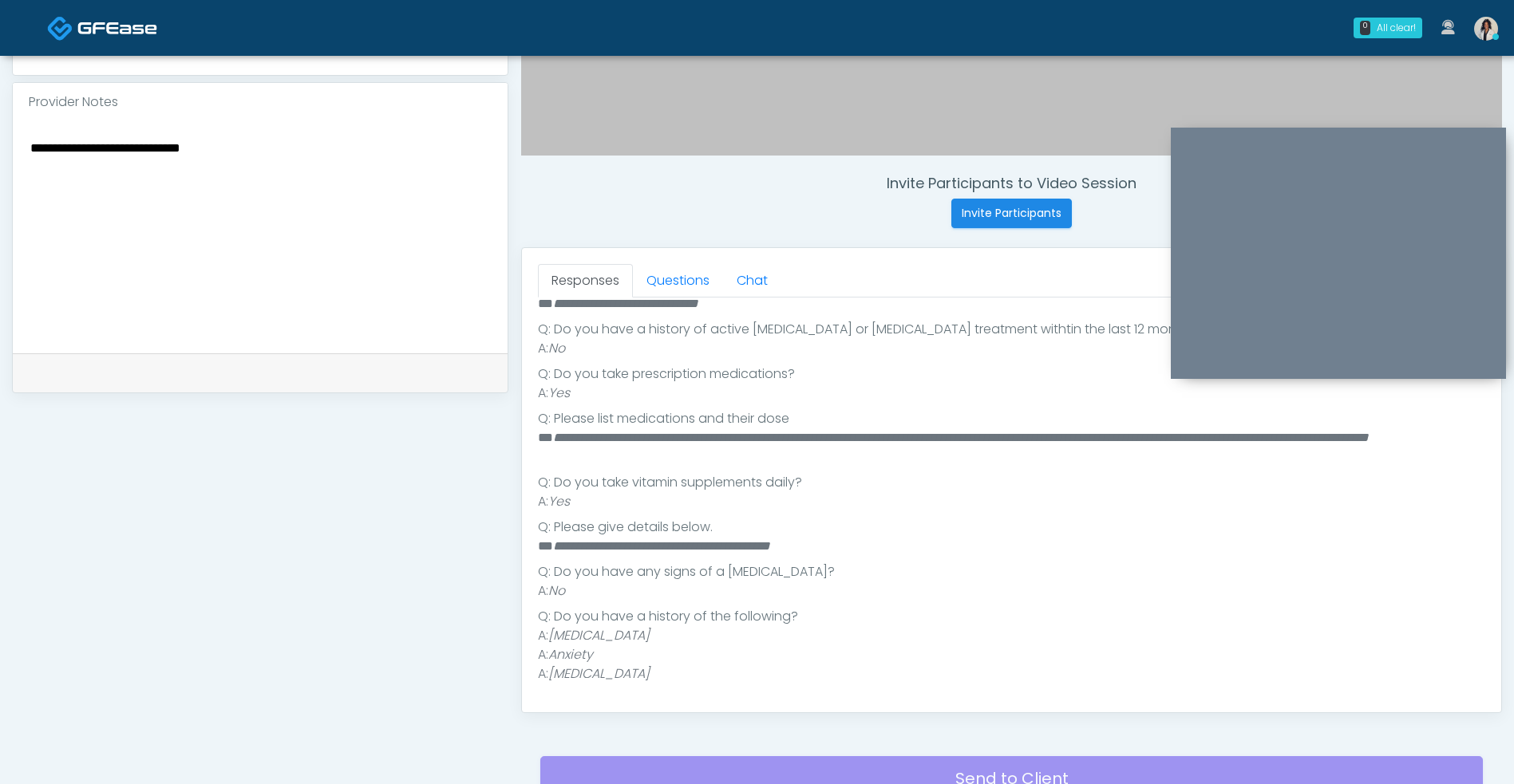
scroll to position [517, 0]
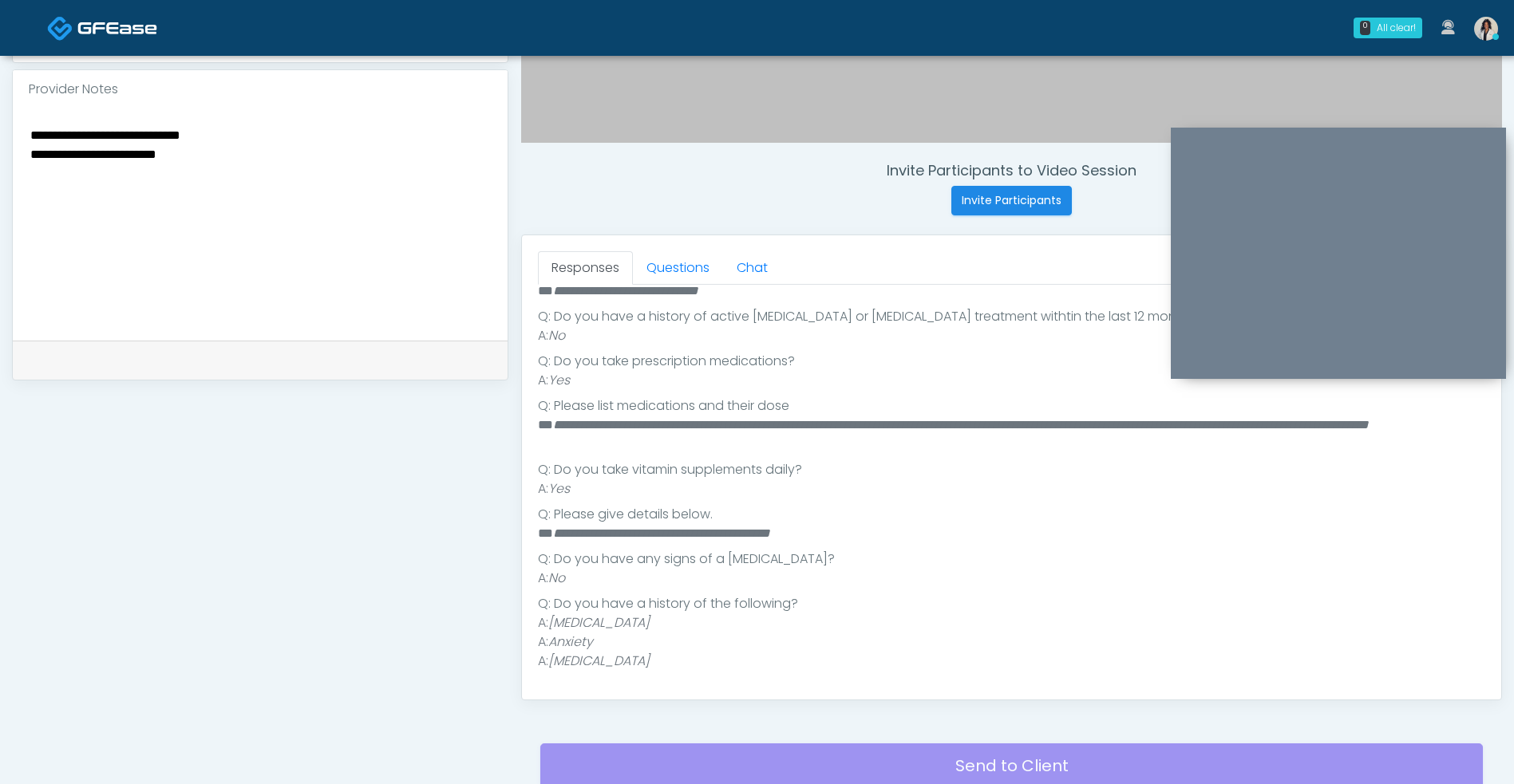
type textarea "**********"
click at [703, 276] on link "Questions" at bounding box center [678, 268] width 90 height 34
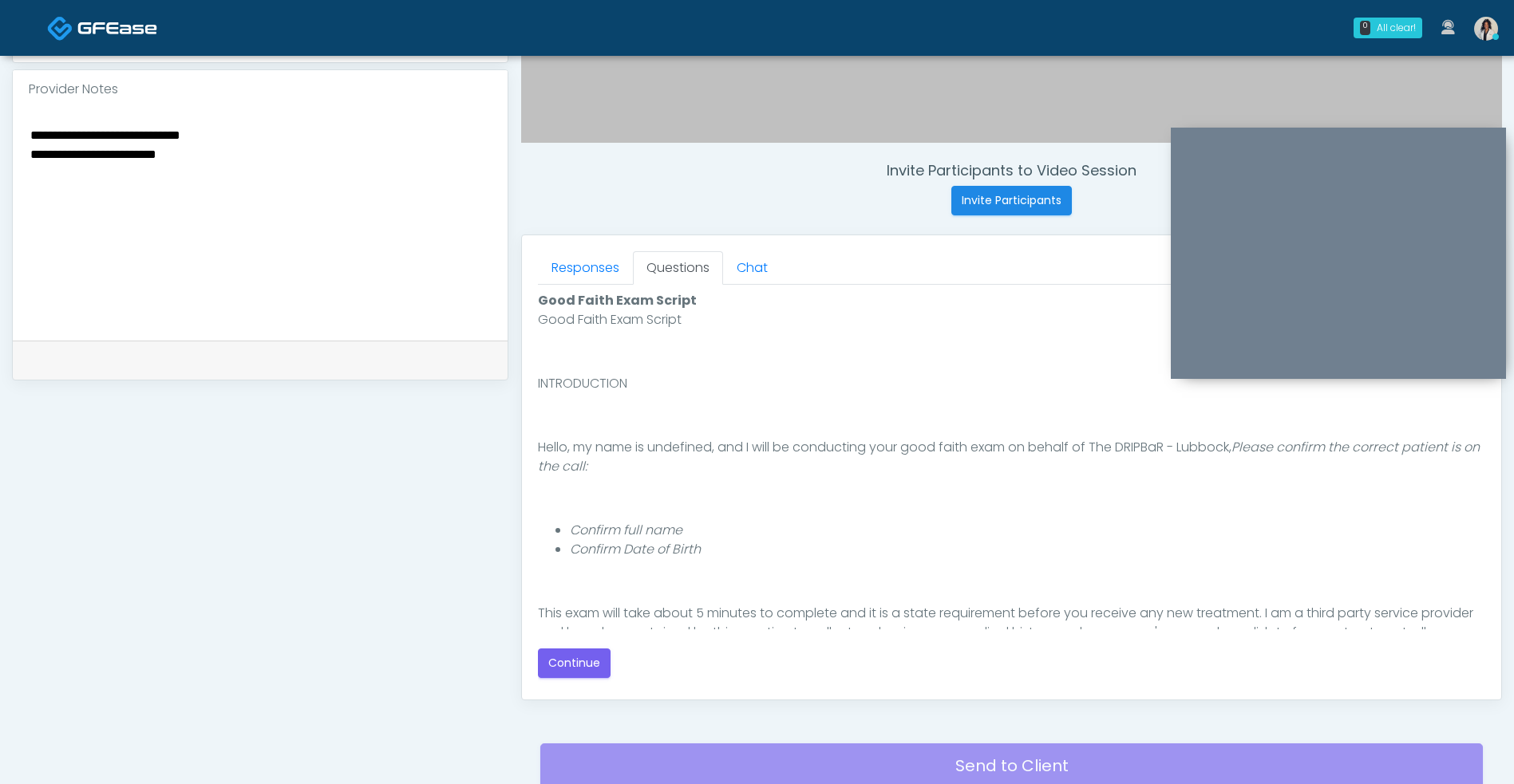
scroll to position [0, 0]
click at [586, 674] on button "Continue" at bounding box center [574, 663] width 73 height 29
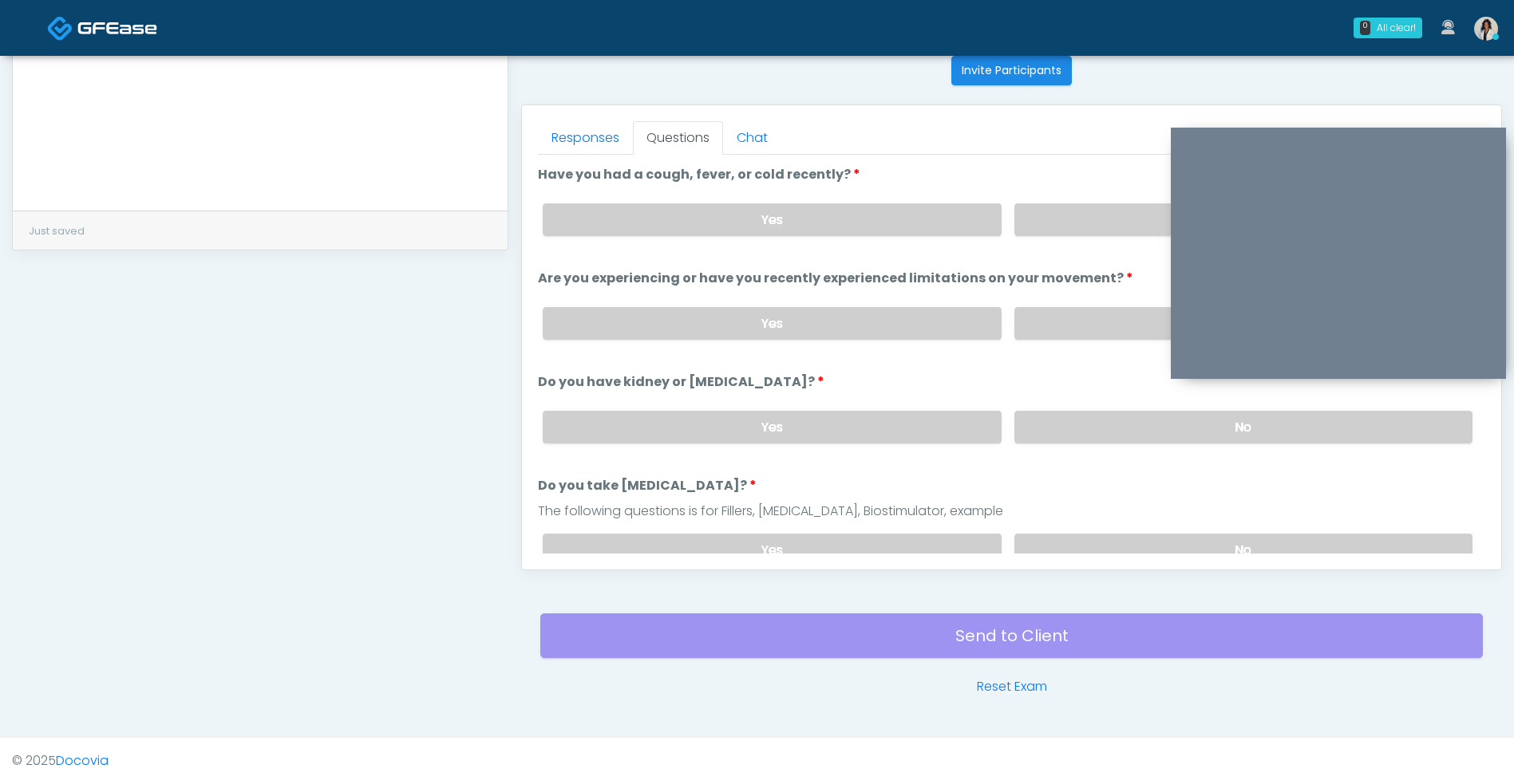
click at [1065, 231] on label "No" at bounding box center [1243, 220] width 458 height 33
click at [1077, 328] on label "No" at bounding box center [1243, 323] width 458 height 33
click at [1053, 435] on label "No" at bounding box center [1243, 427] width 458 height 33
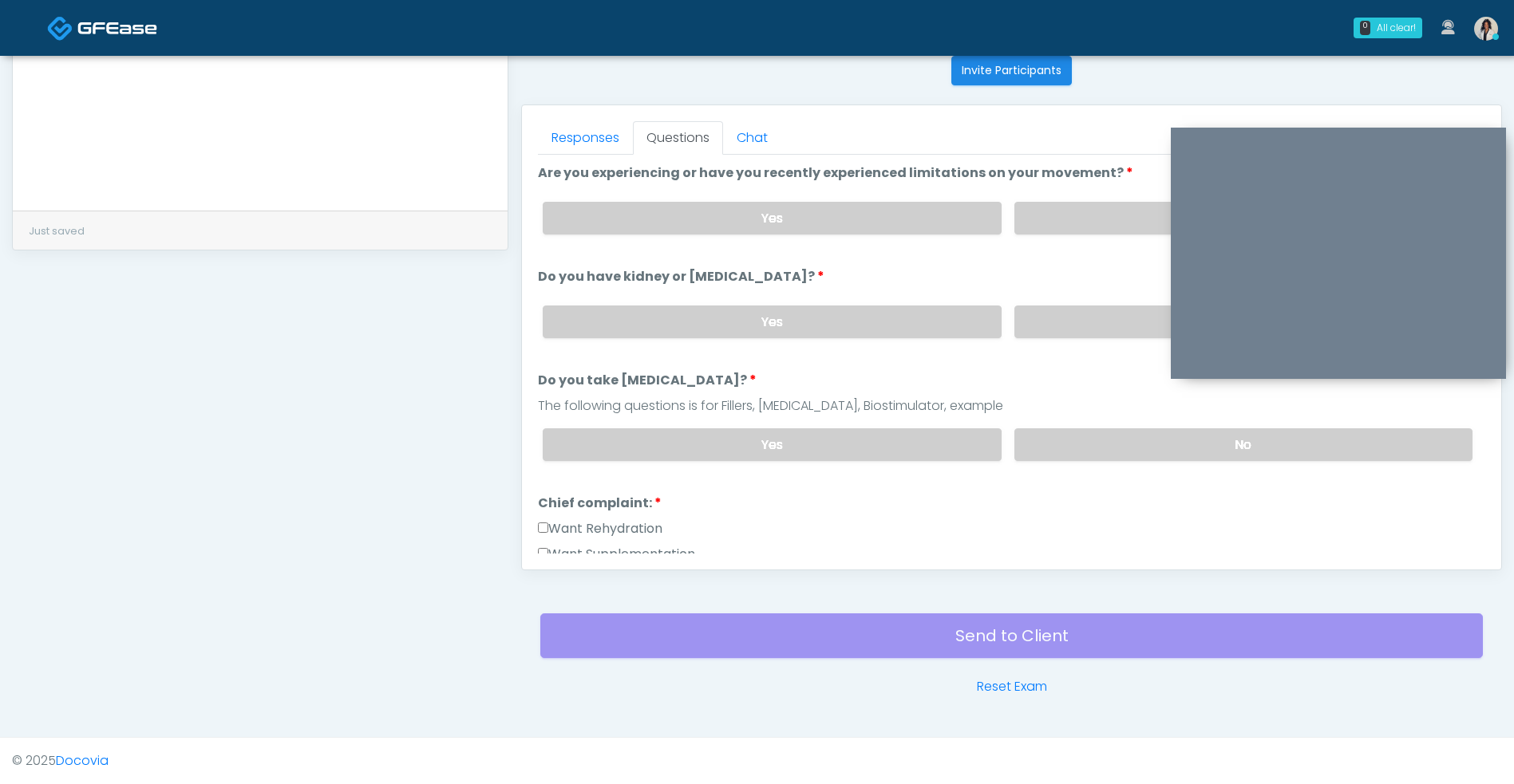
scroll to position [117, 0]
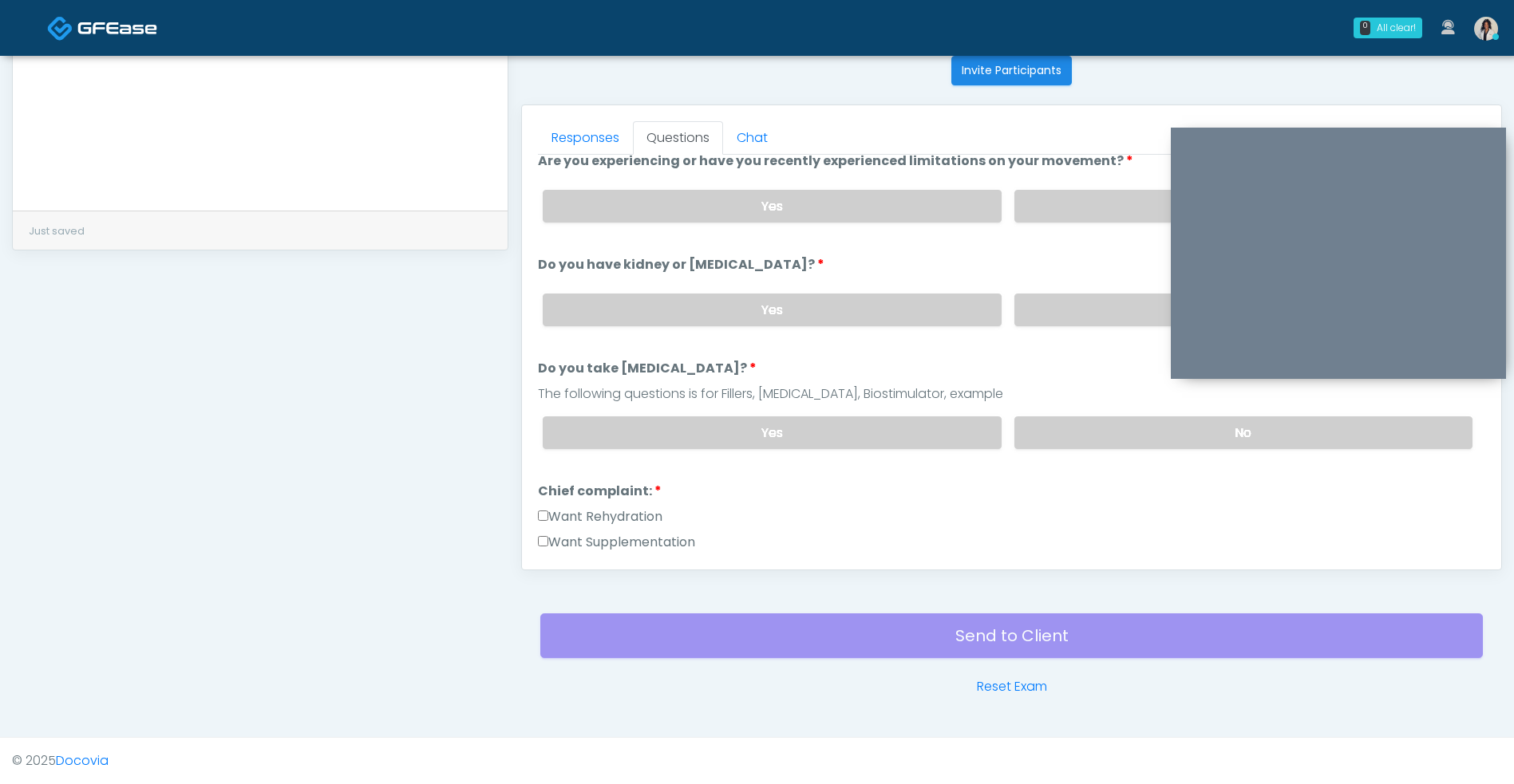
click at [1074, 420] on label "No" at bounding box center [1243, 432] width 458 height 33
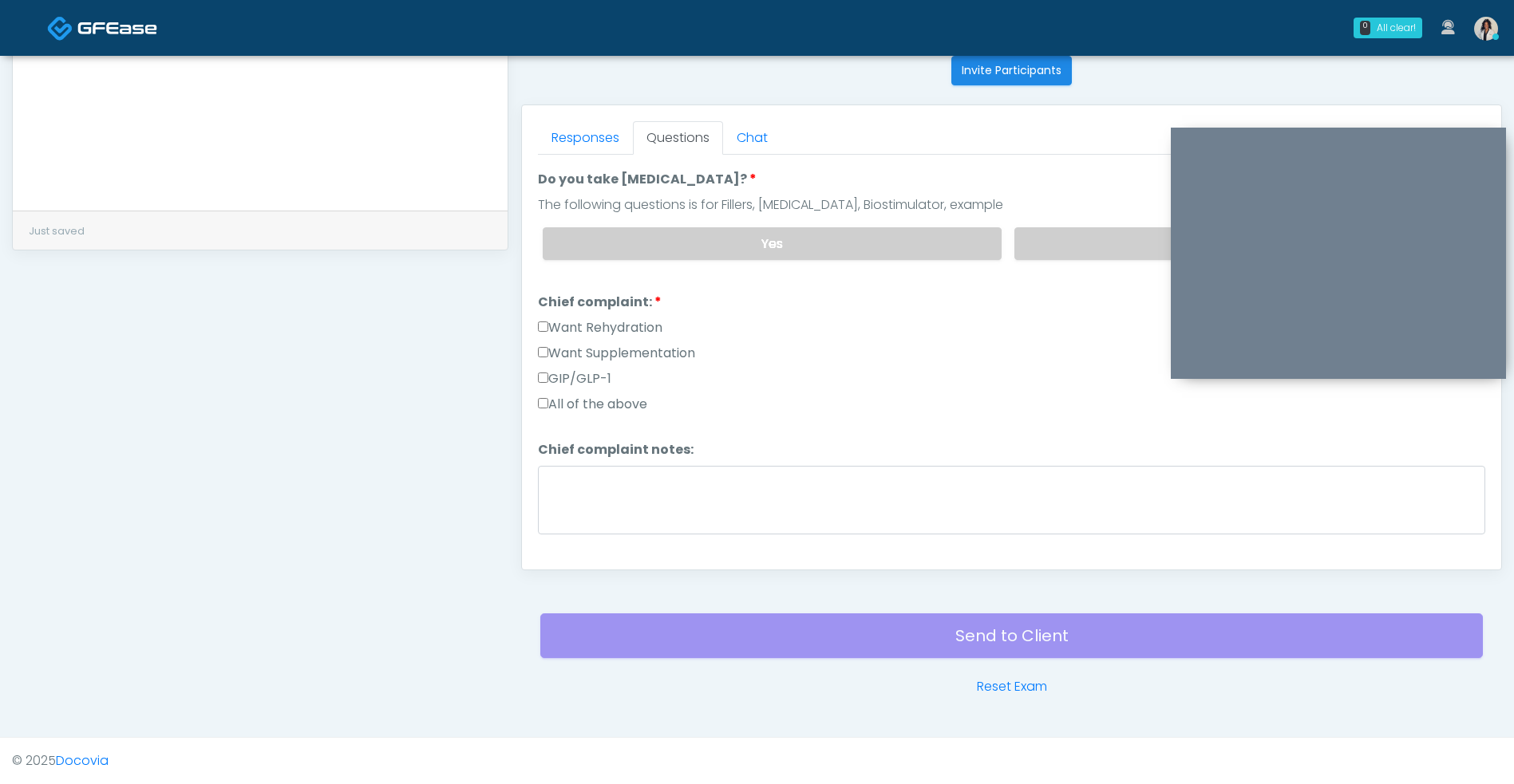
scroll to position [311, 0]
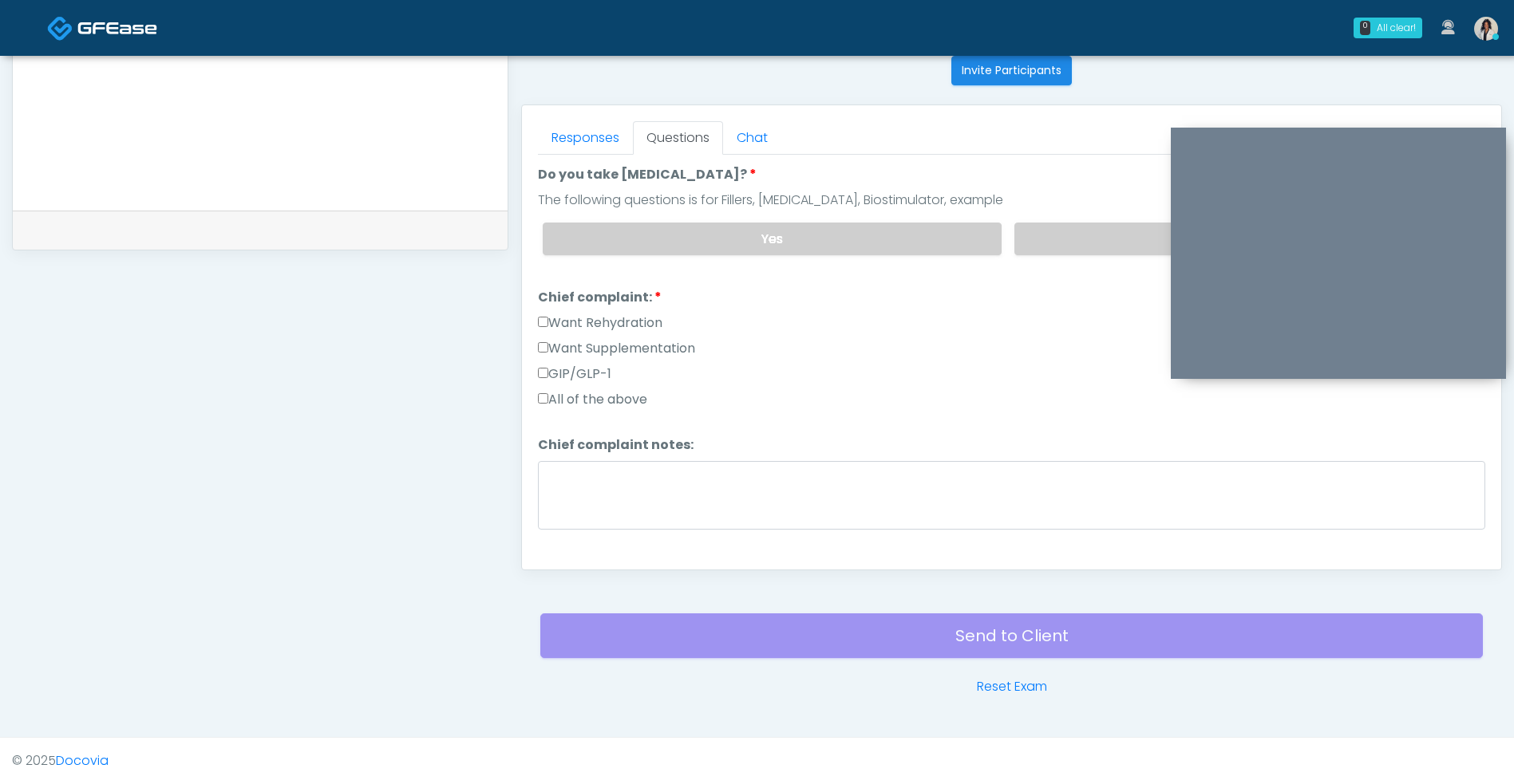
click at [662, 322] on label "Want Rehydration" at bounding box center [600, 323] width 124 height 19
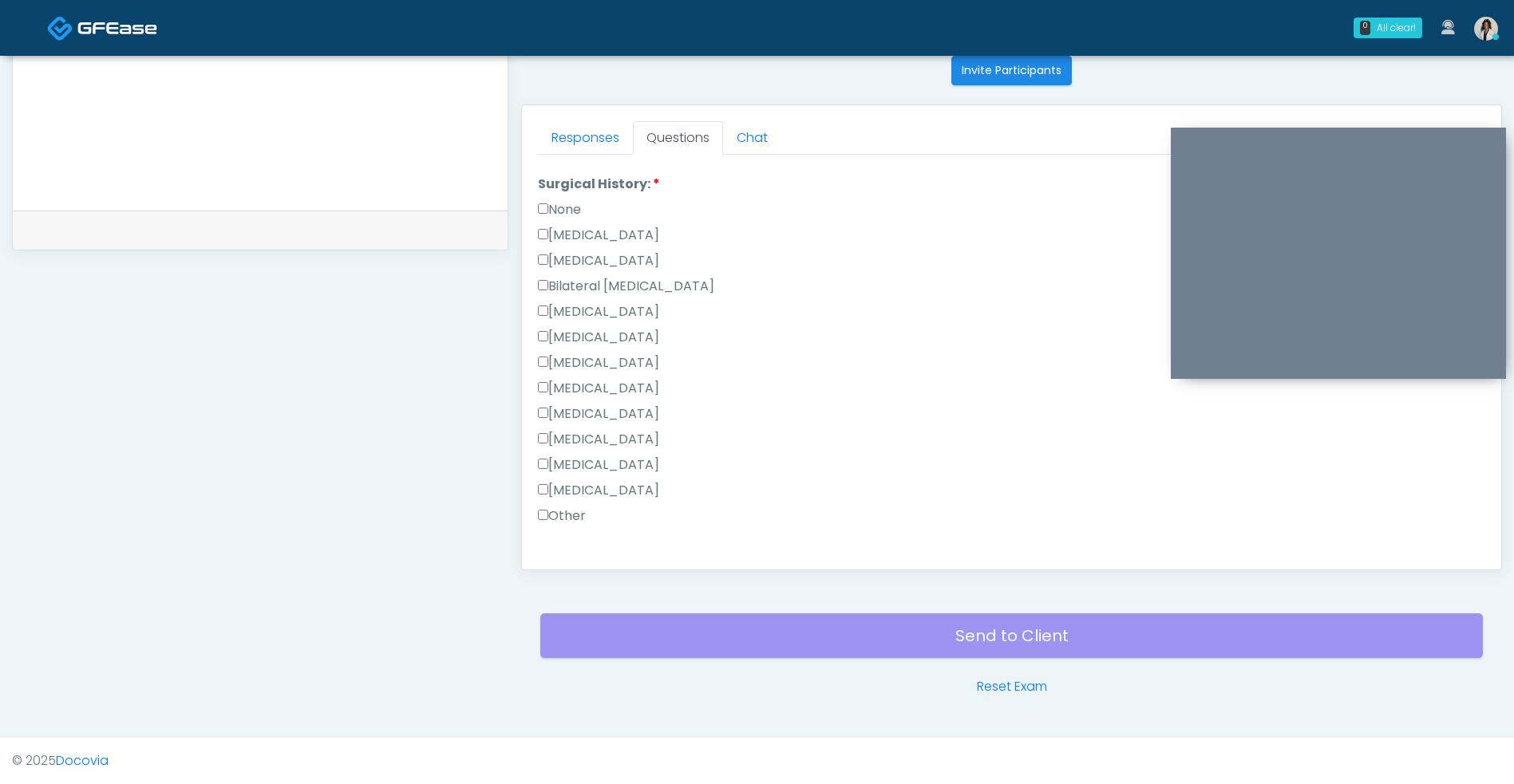
scroll to position [659, 0]
click at [574, 237] on label "None" at bounding box center [559, 242] width 43 height 19
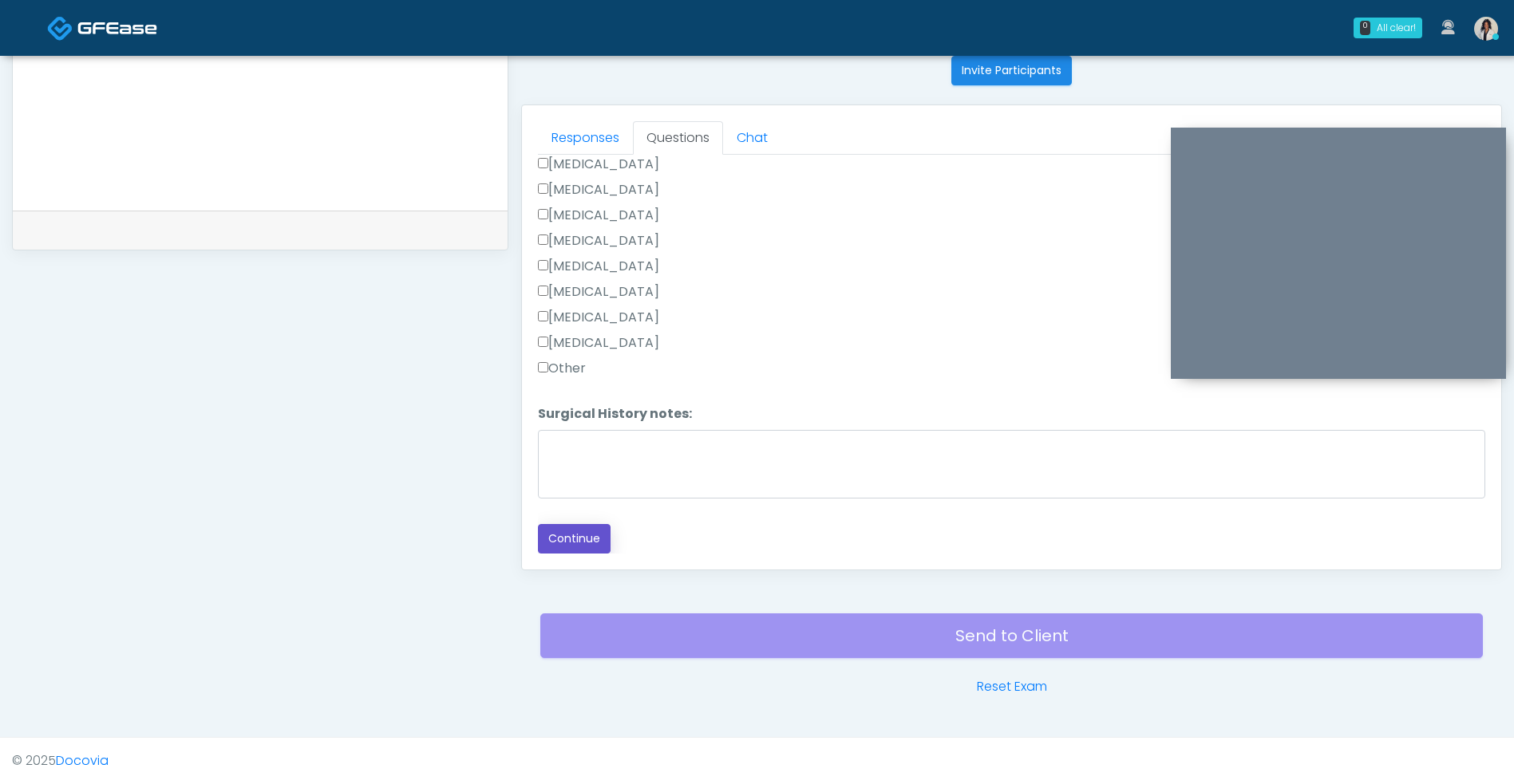
click at [586, 539] on button "Continue" at bounding box center [574, 538] width 73 height 29
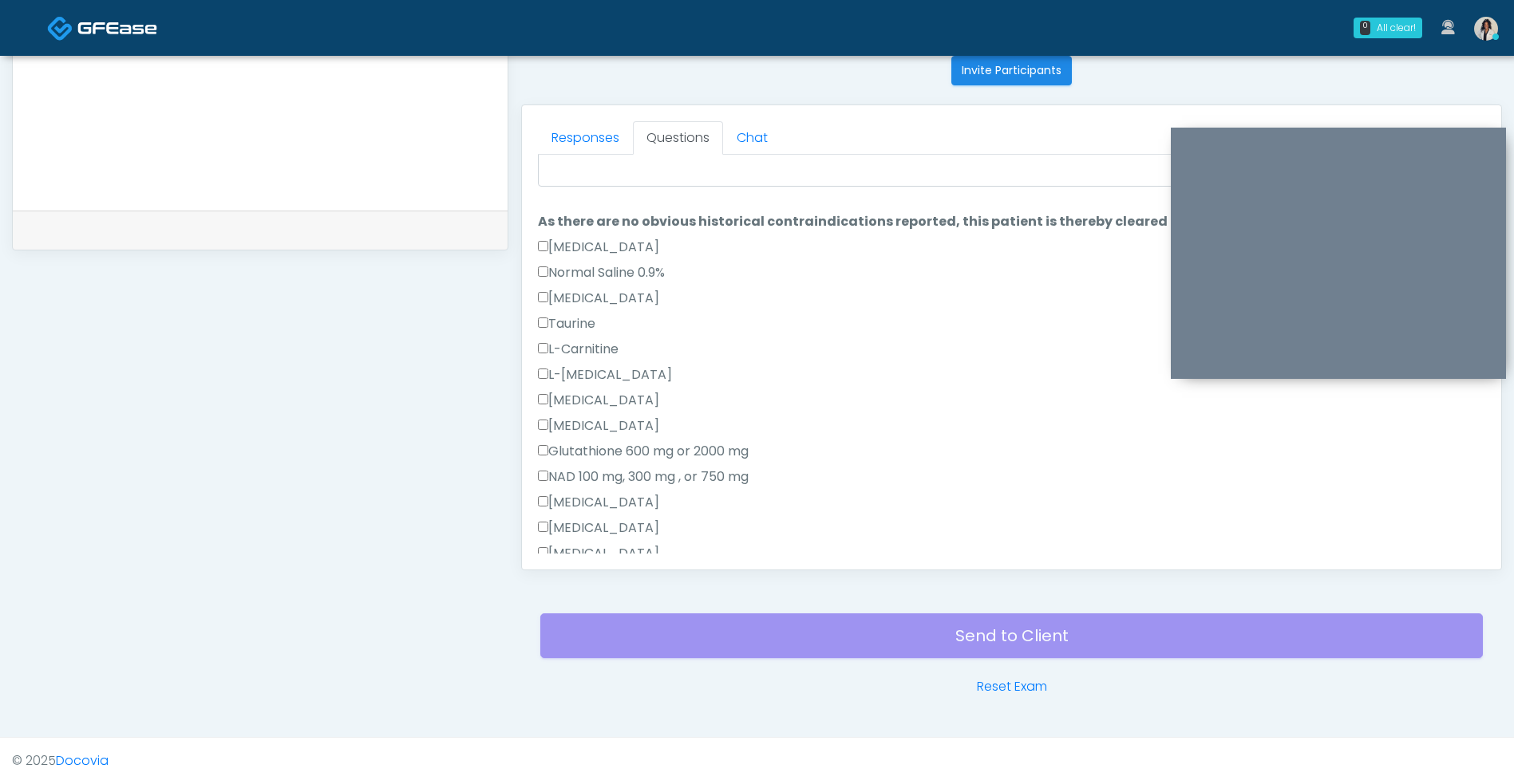
scroll to position [0, 0]
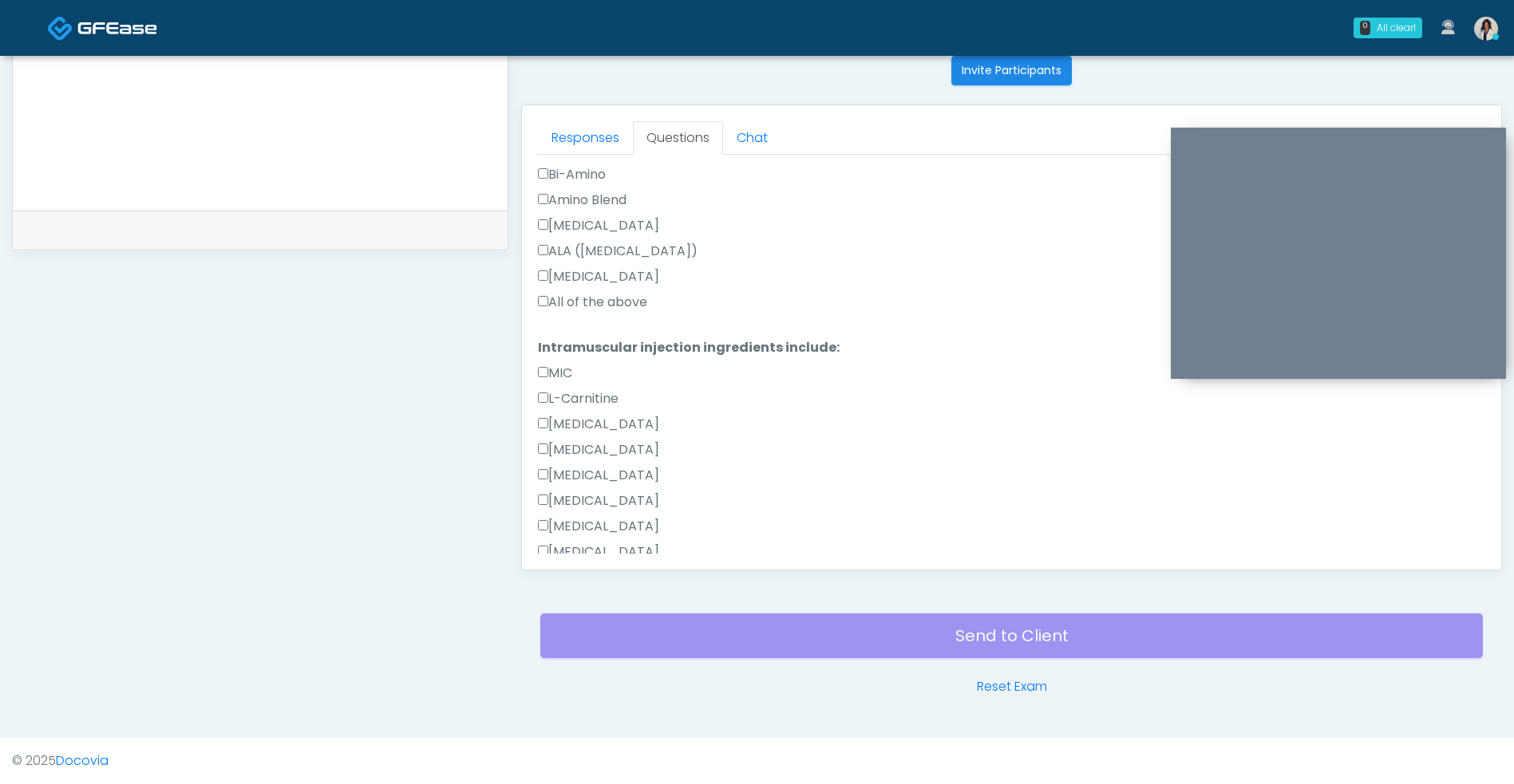
click at [812, 393] on div "L-Carnitine" at bounding box center [1011, 401] width 947 height 26
click at [647, 294] on label "All of the above" at bounding box center [592, 302] width 109 height 19
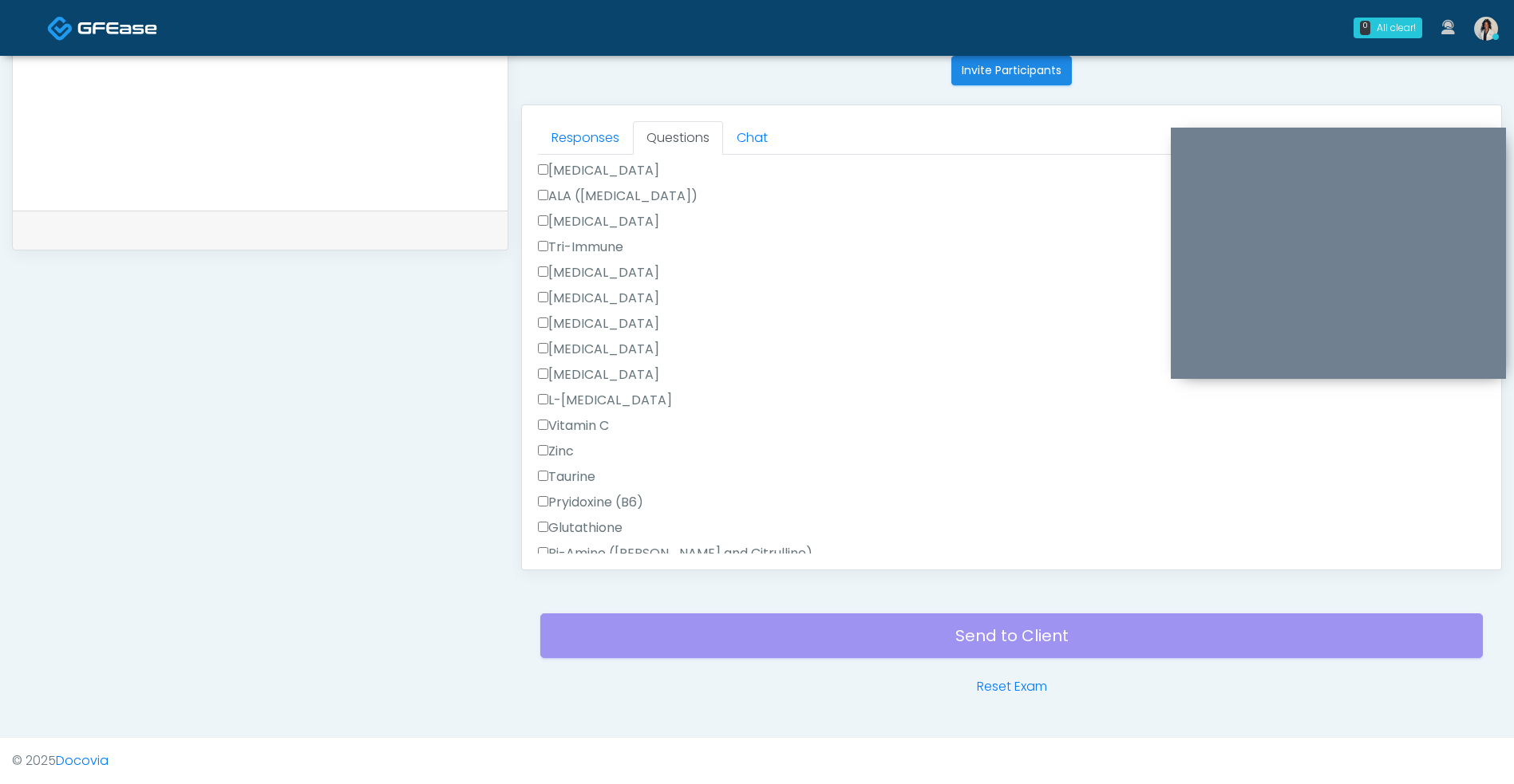
scroll to position [1378, 0]
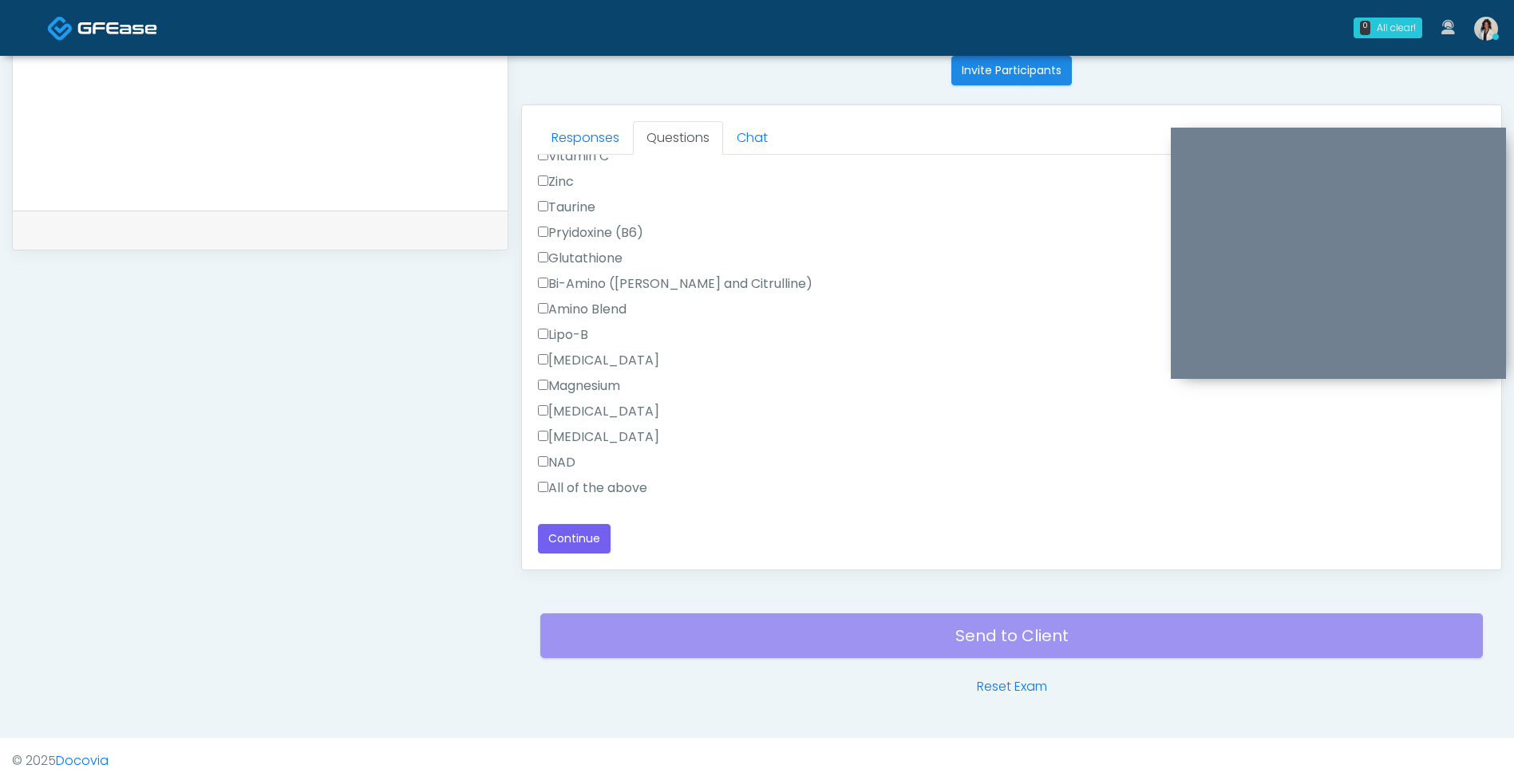
click at [605, 492] on label "All of the above" at bounding box center [592, 488] width 109 height 19
click at [596, 542] on button "Continue" at bounding box center [574, 538] width 73 height 29
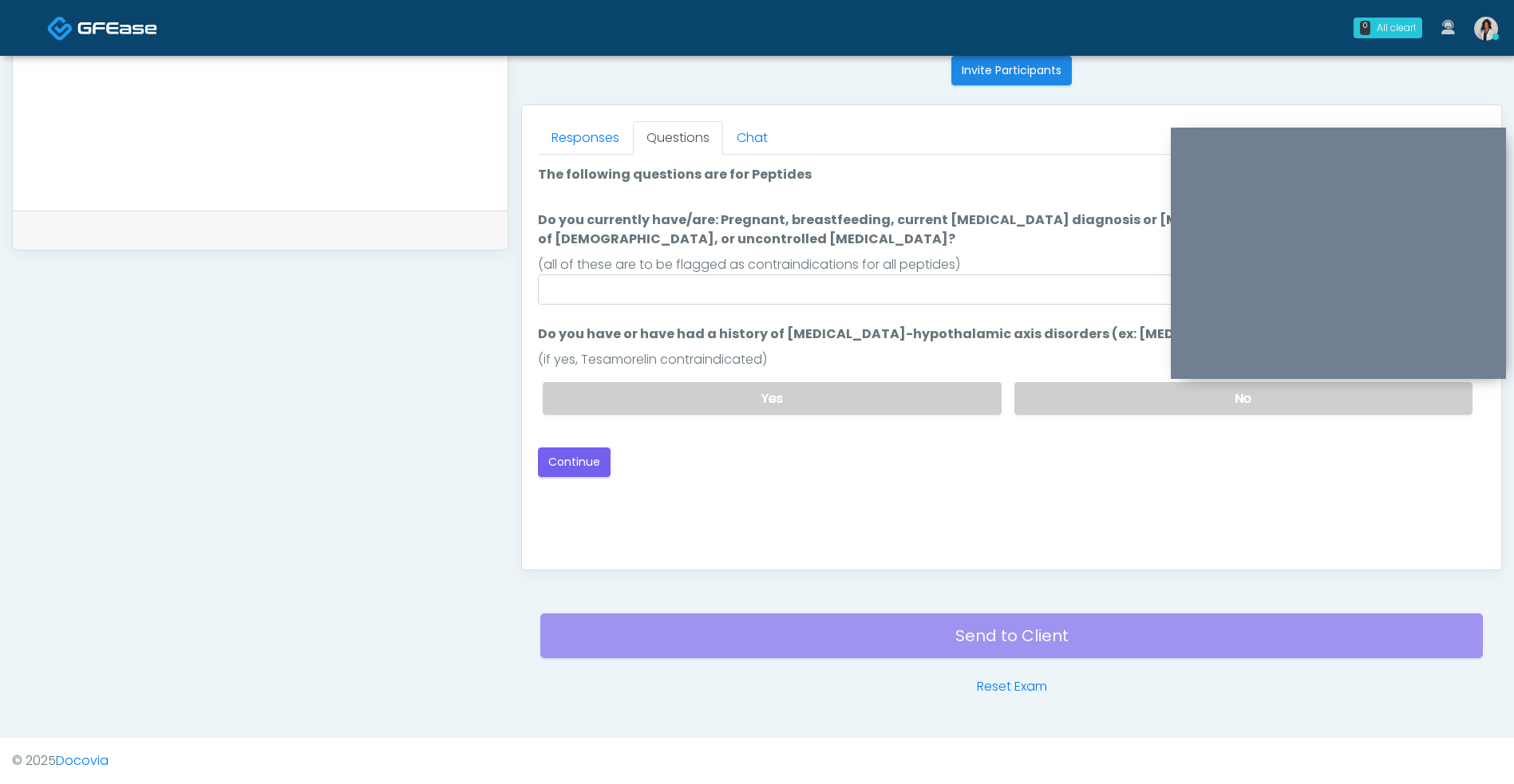
scroll to position [0, 0]
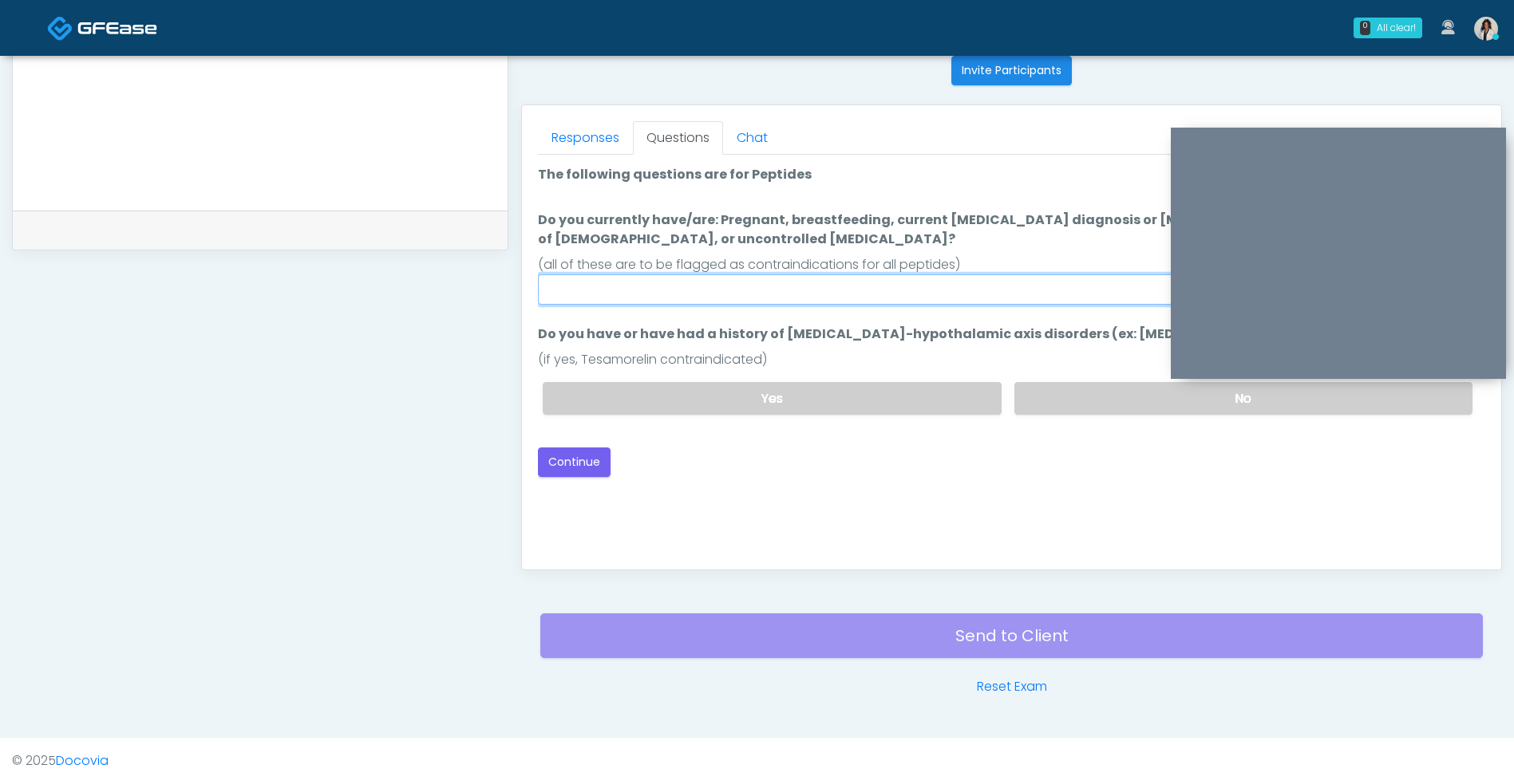
click at [924, 280] on input "Do you currently have/are: Pregnant, breastfeeding, current cancer diagnosis or…" at bounding box center [1011, 290] width 947 height 30
type input "**"
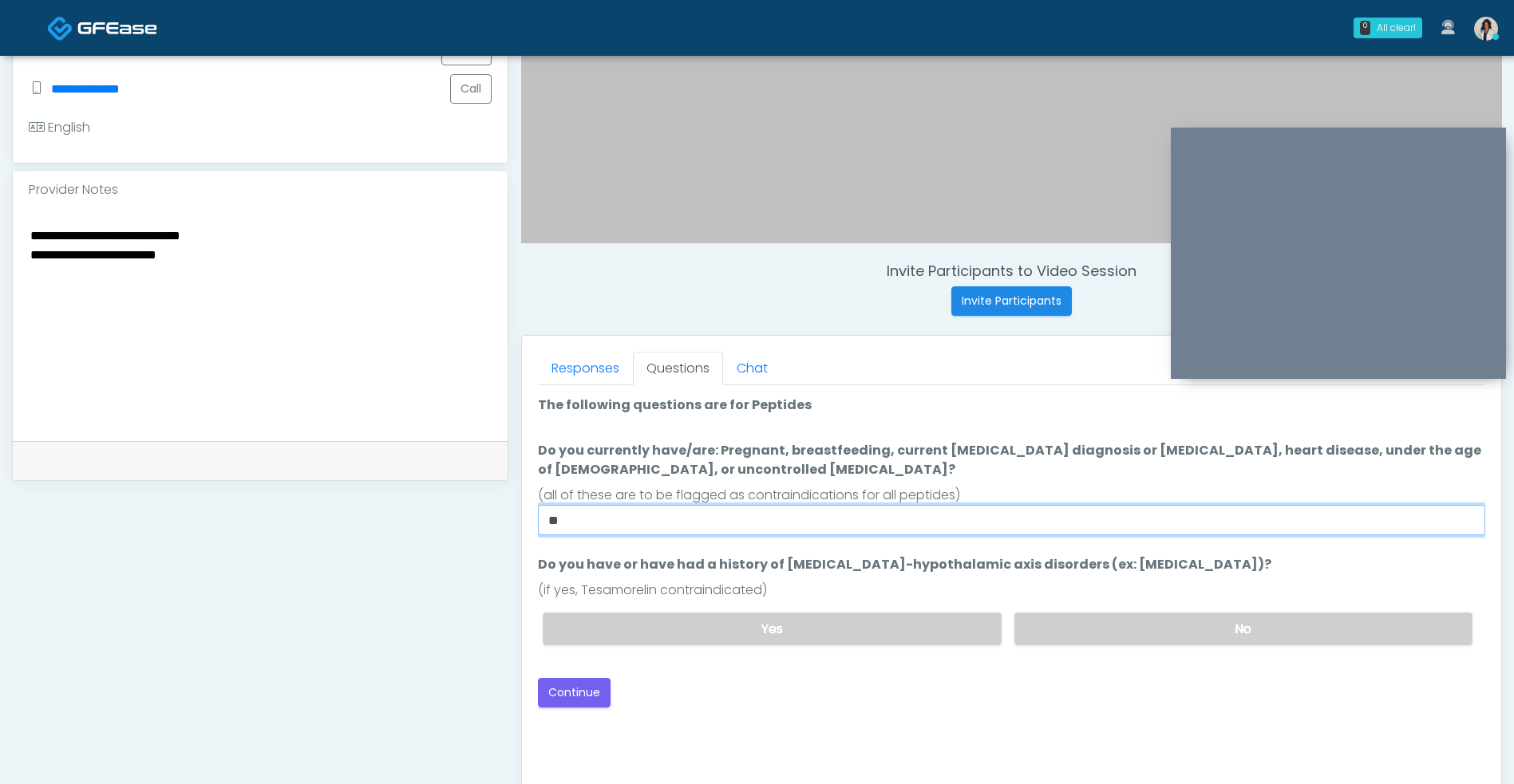
scroll to position [459, 0]
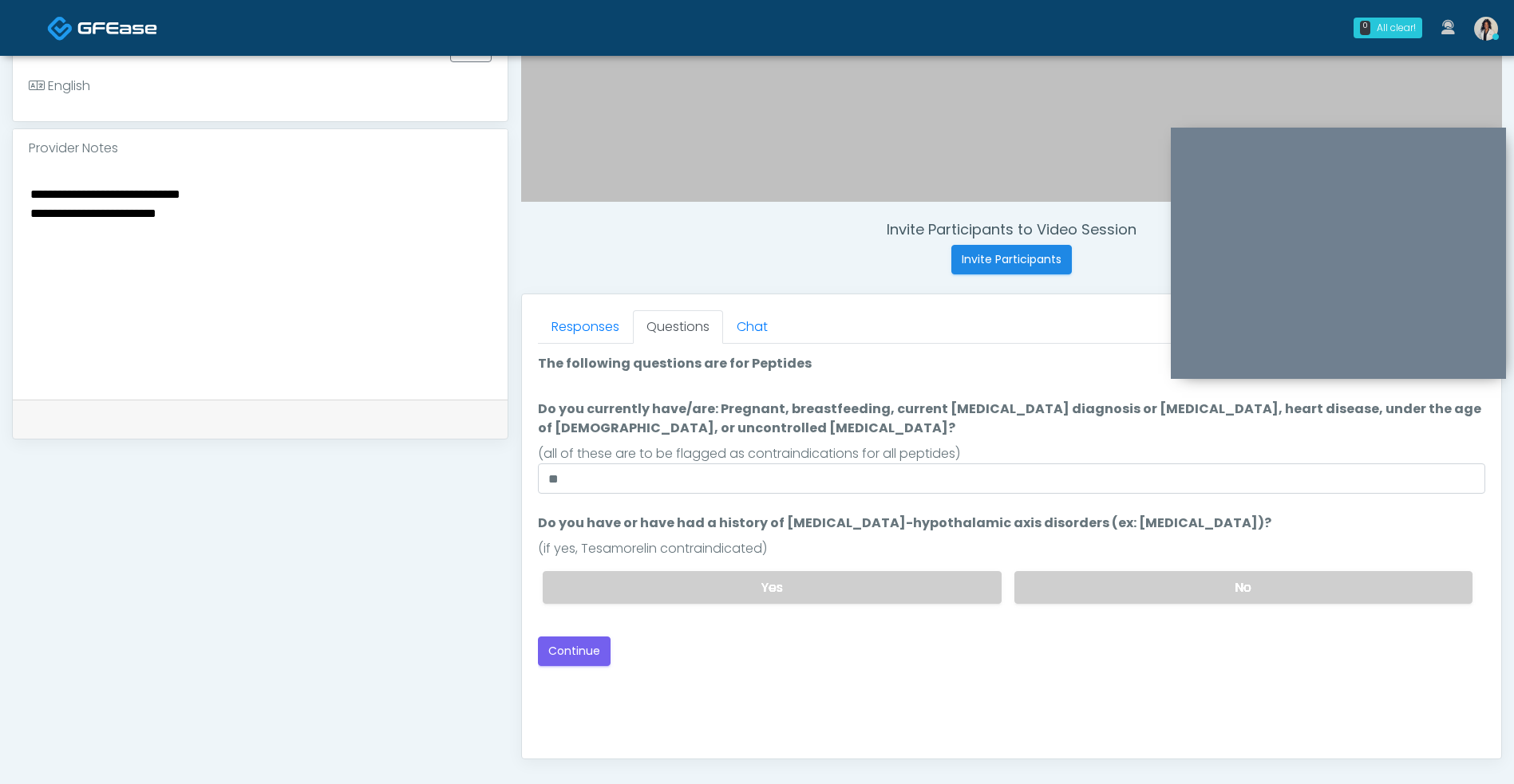
click at [1122, 578] on label "No" at bounding box center [1243, 586] width 458 height 33
click at [597, 658] on button "Continue" at bounding box center [574, 650] width 73 height 29
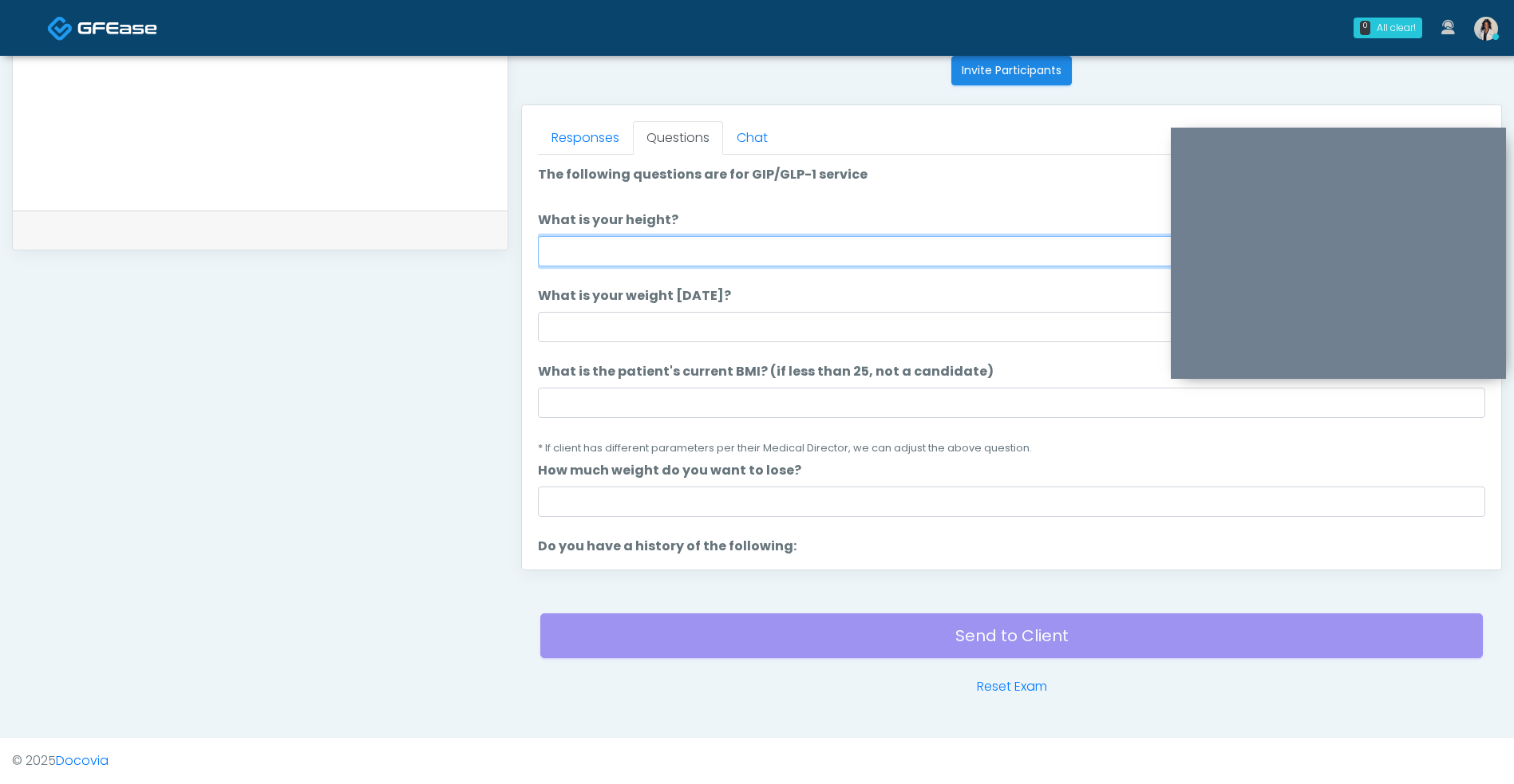
click at [933, 237] on input "What is your height?" at bounding box center [1011, 251] width 947 height 30
type input "***"
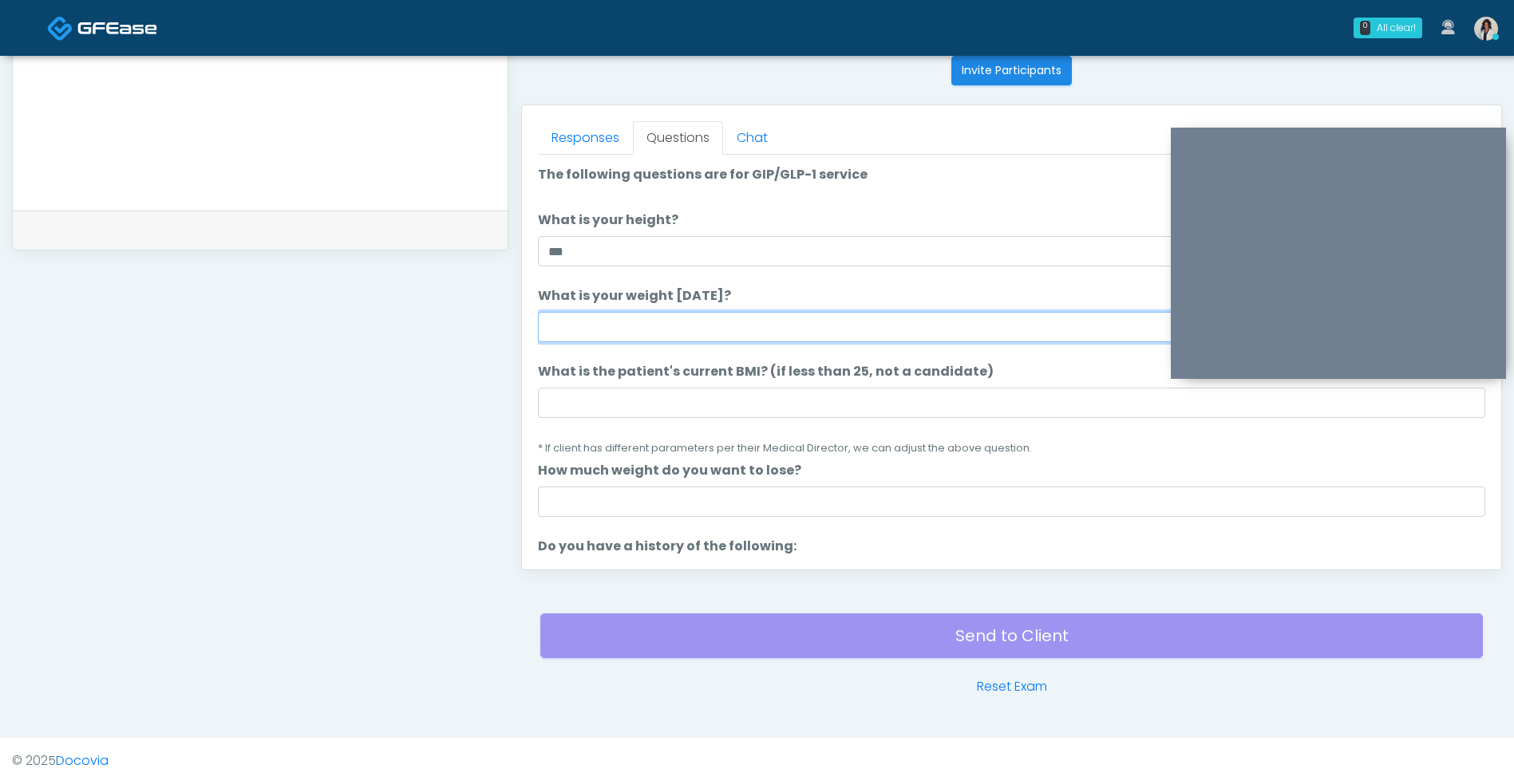
click at [803, 319] on input "What is your weight today?" at bounding box center [1011, 327] width 947 height 30
type input "***"
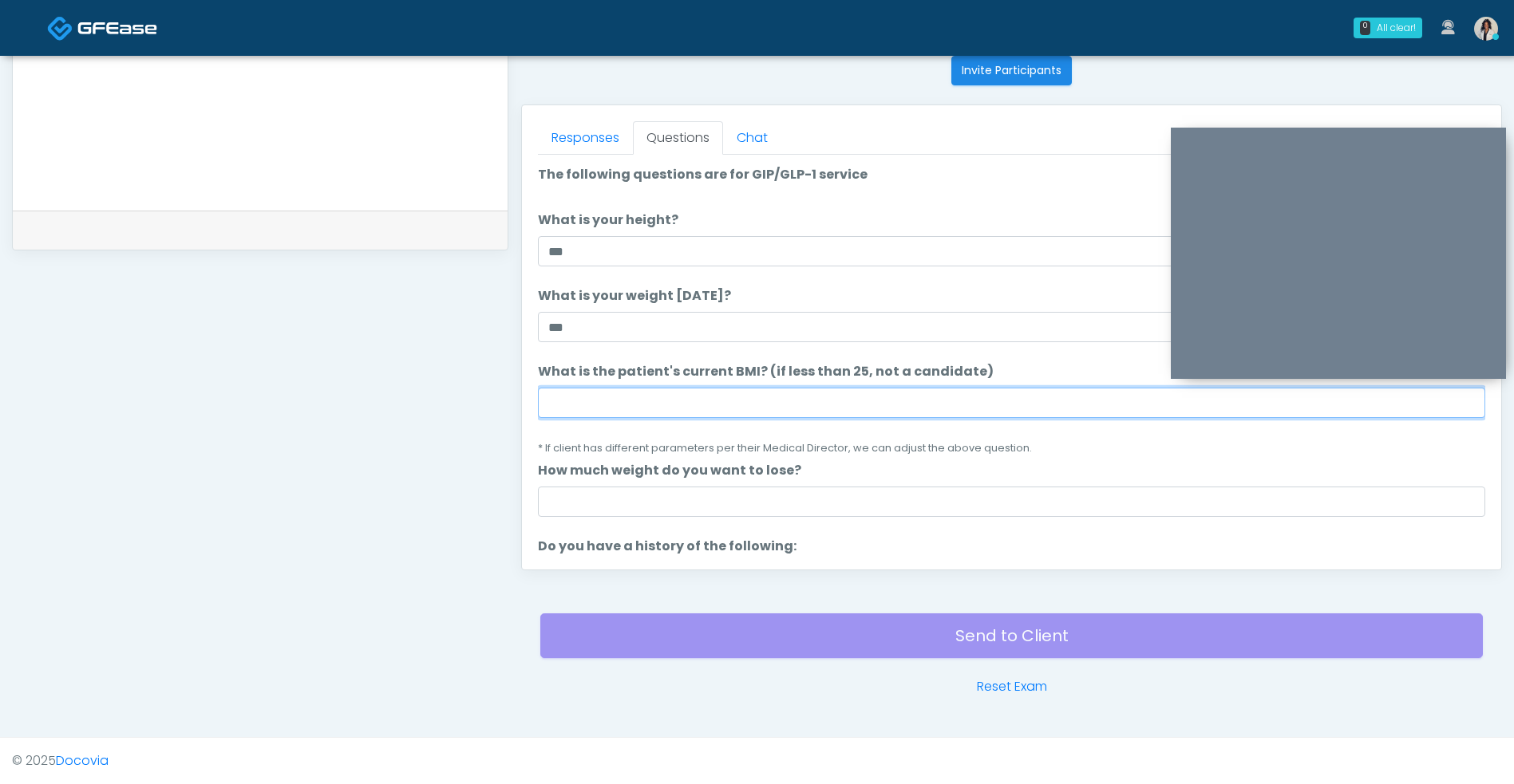
click at [763, 394] on input "What is the patient's current BMI? (if less than 25, not a candidate)" at bounding box center [1011, 402] width 947 height 30
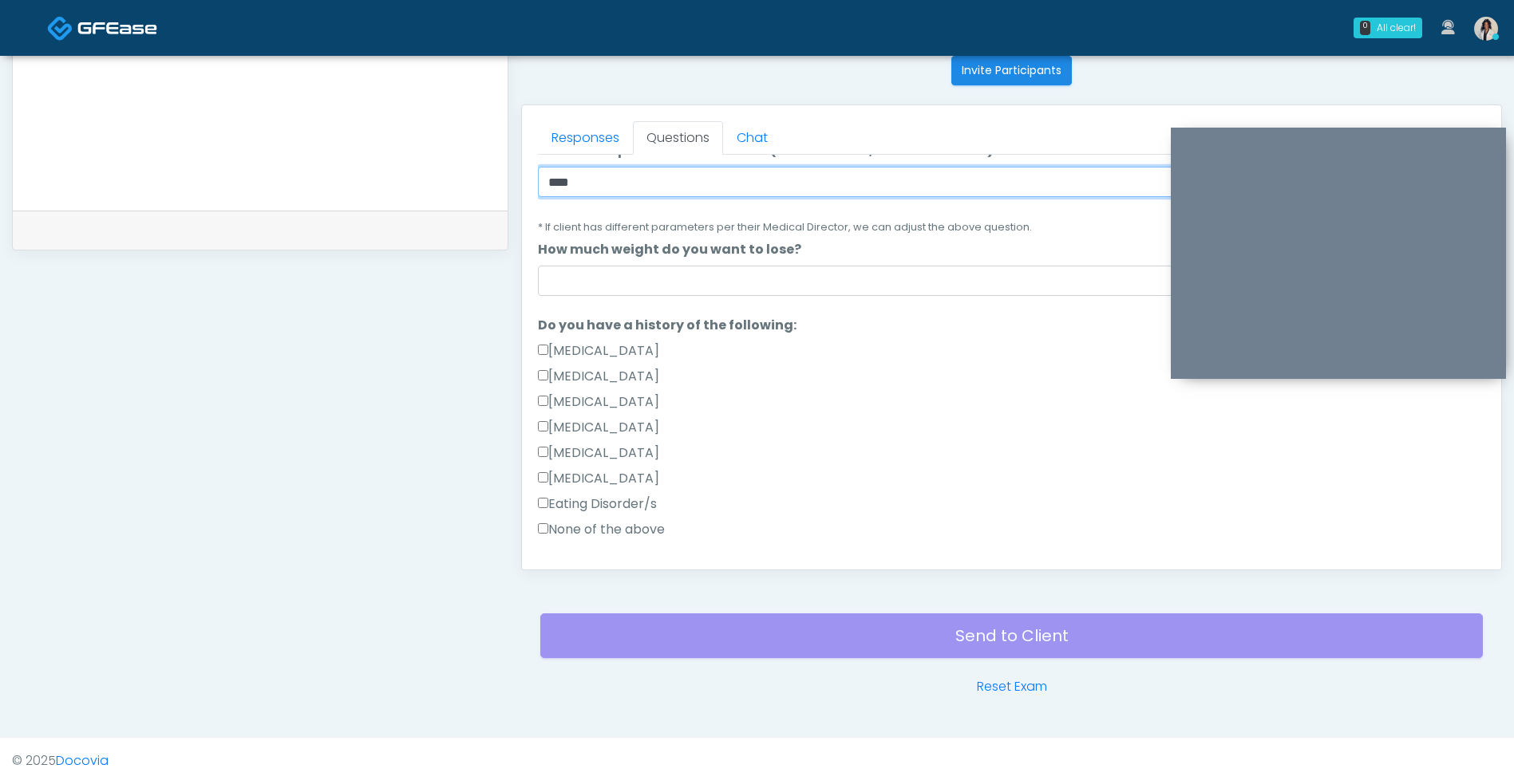
scroll to position [299, 0]
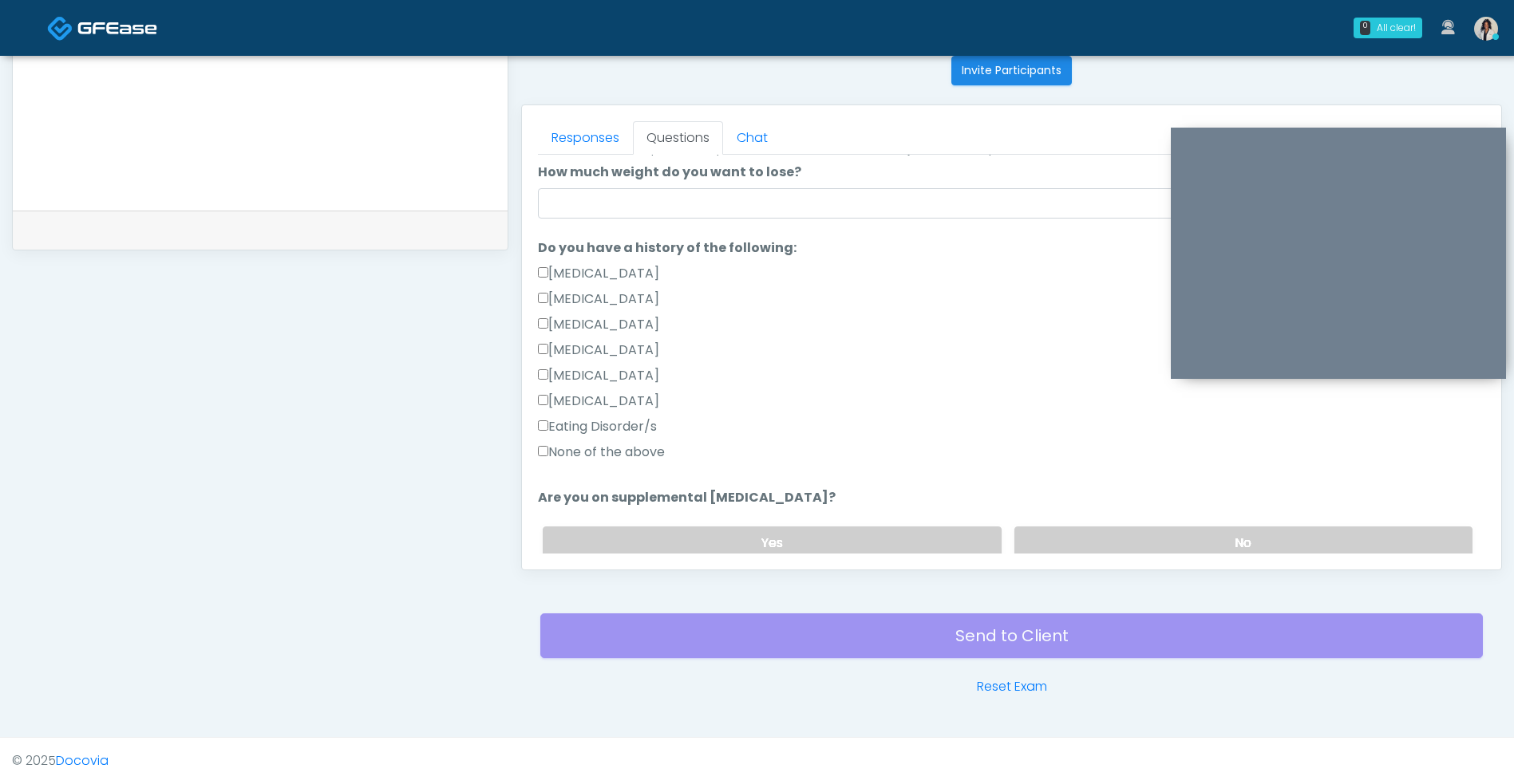
type input "****"
click at [647, 451] on label "None of the above" at bounding box center [601, 453] width 127 height 19
click at [1055, 529] on label "No" at bounding box center [1243, 542] width 458 height 33
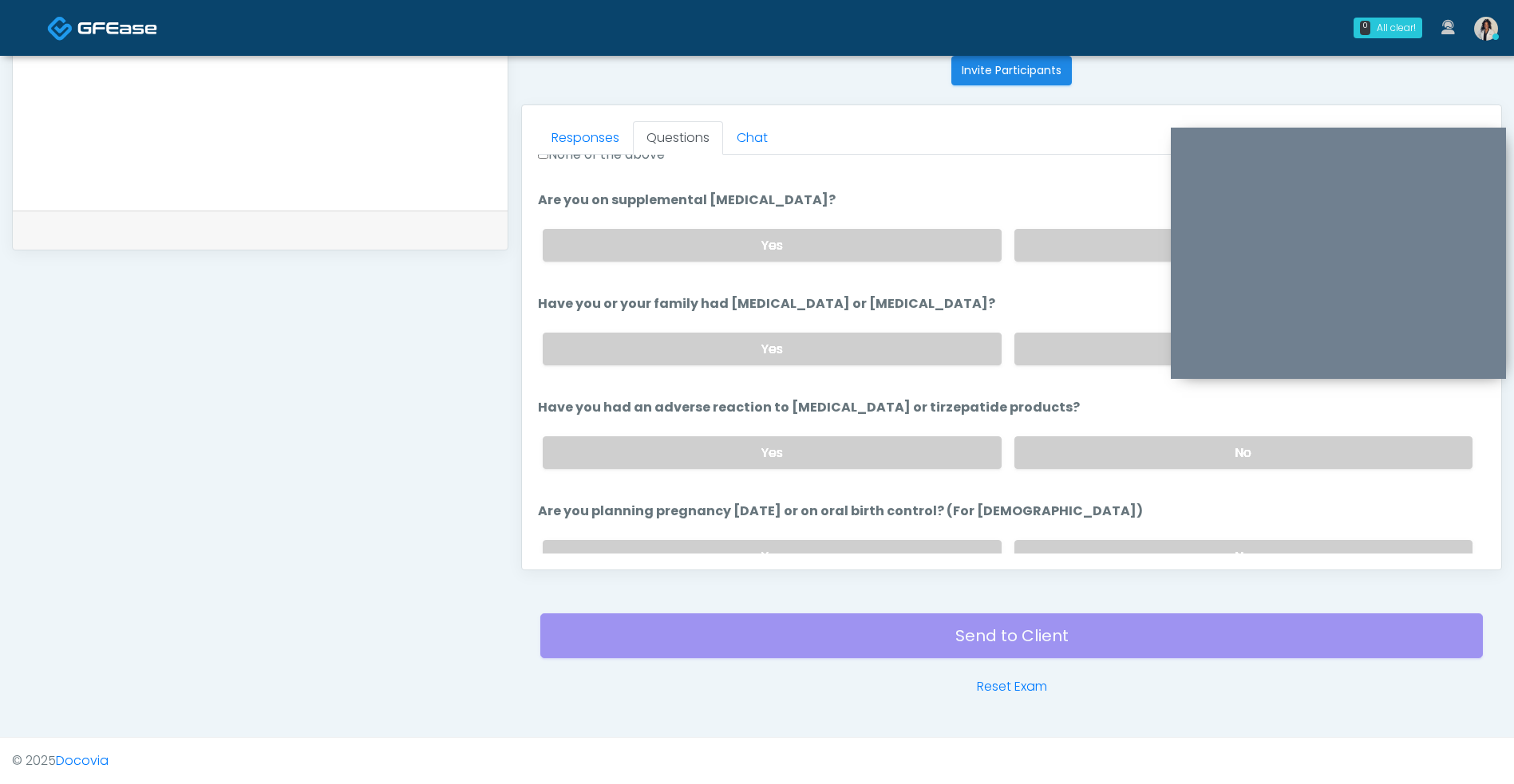
scroll to position [602, 0]
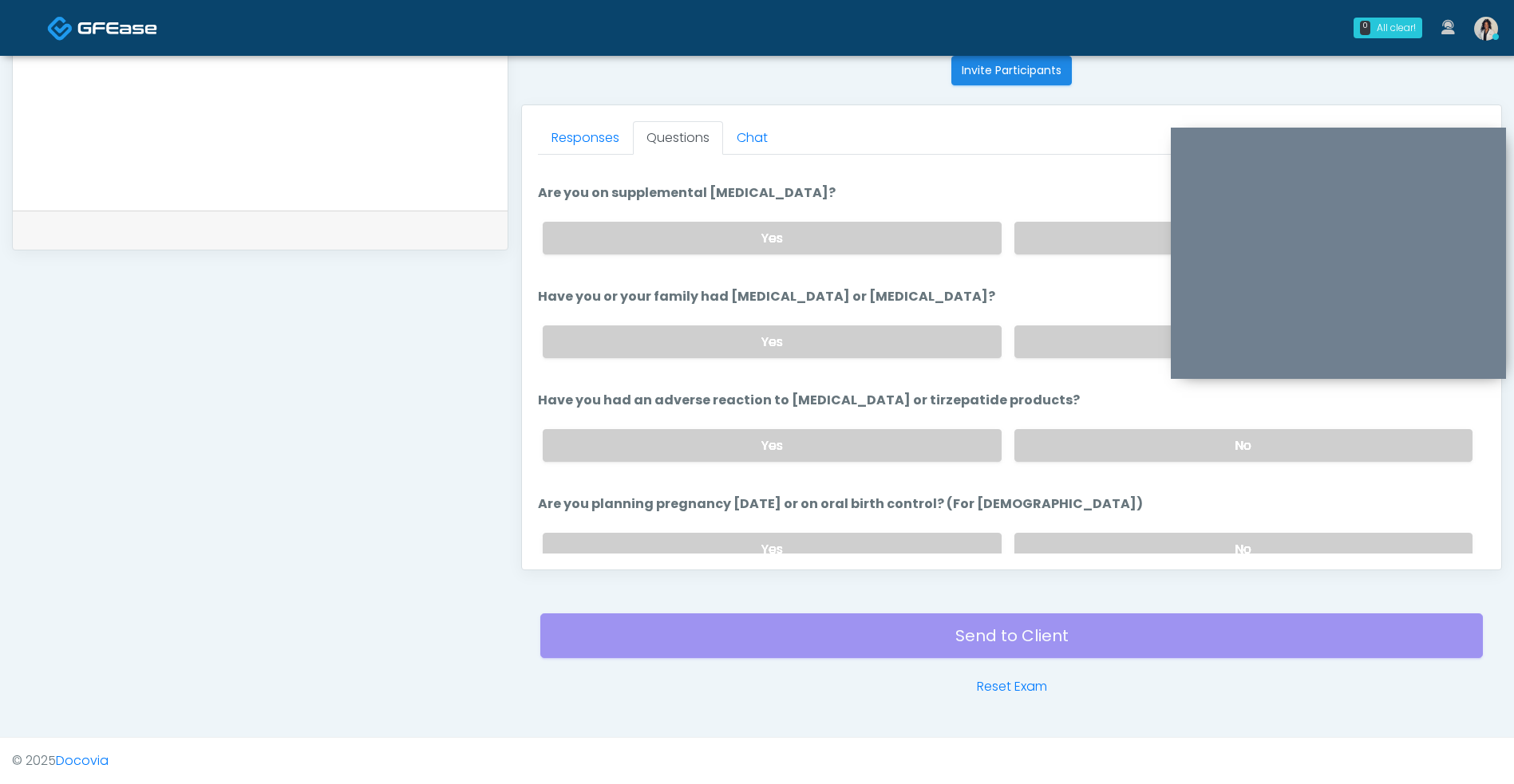
click at [1107, 343] on label "No" at bounding box center [1243, 341] width 458 height 33
click at [1082, 441] on label "No" at bounding box center [1243, 445] width 458 height 33
click at [1067, 534] on label "No" at bounding box center [1243, 548] width 458 height 33
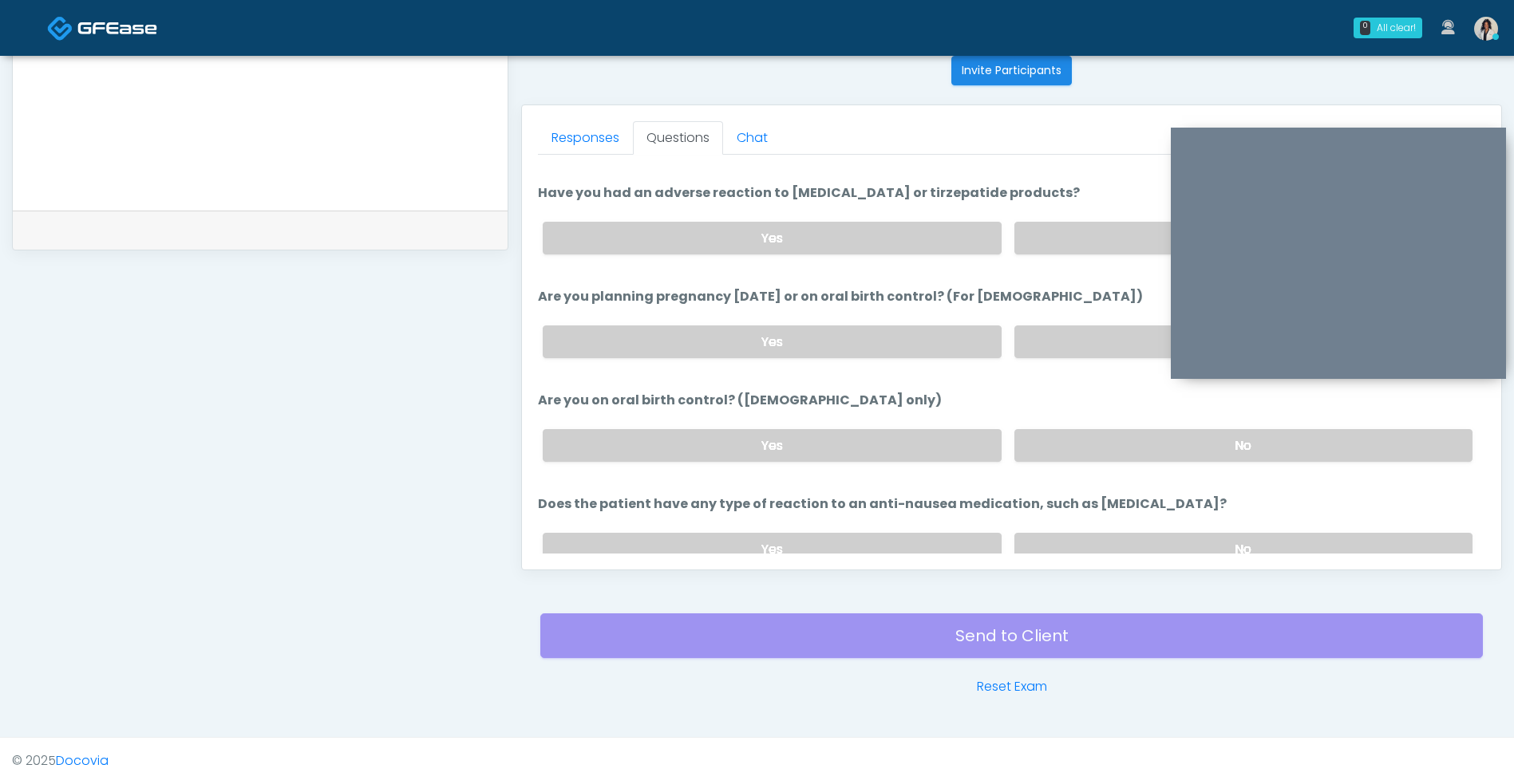
click at [1084, 449] on label "No" at bounding box center [1243, 445] width 458 height 33
click at [1058, 551] on label "No" at bounding box center [1243, 548] width 458 height 33
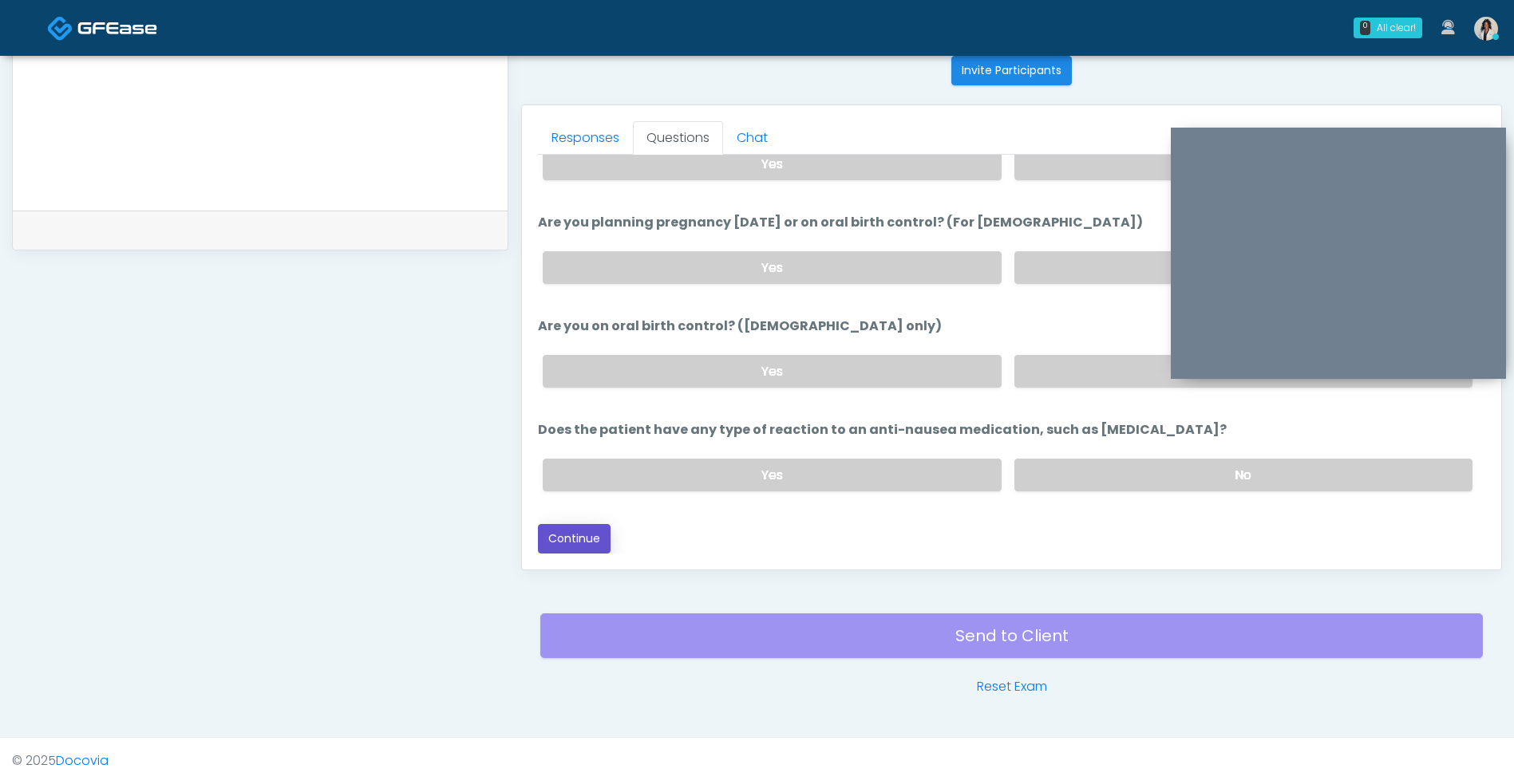
click at [592, 535] on button "Continue" at bounding box center [574, 538] width 73 height 29
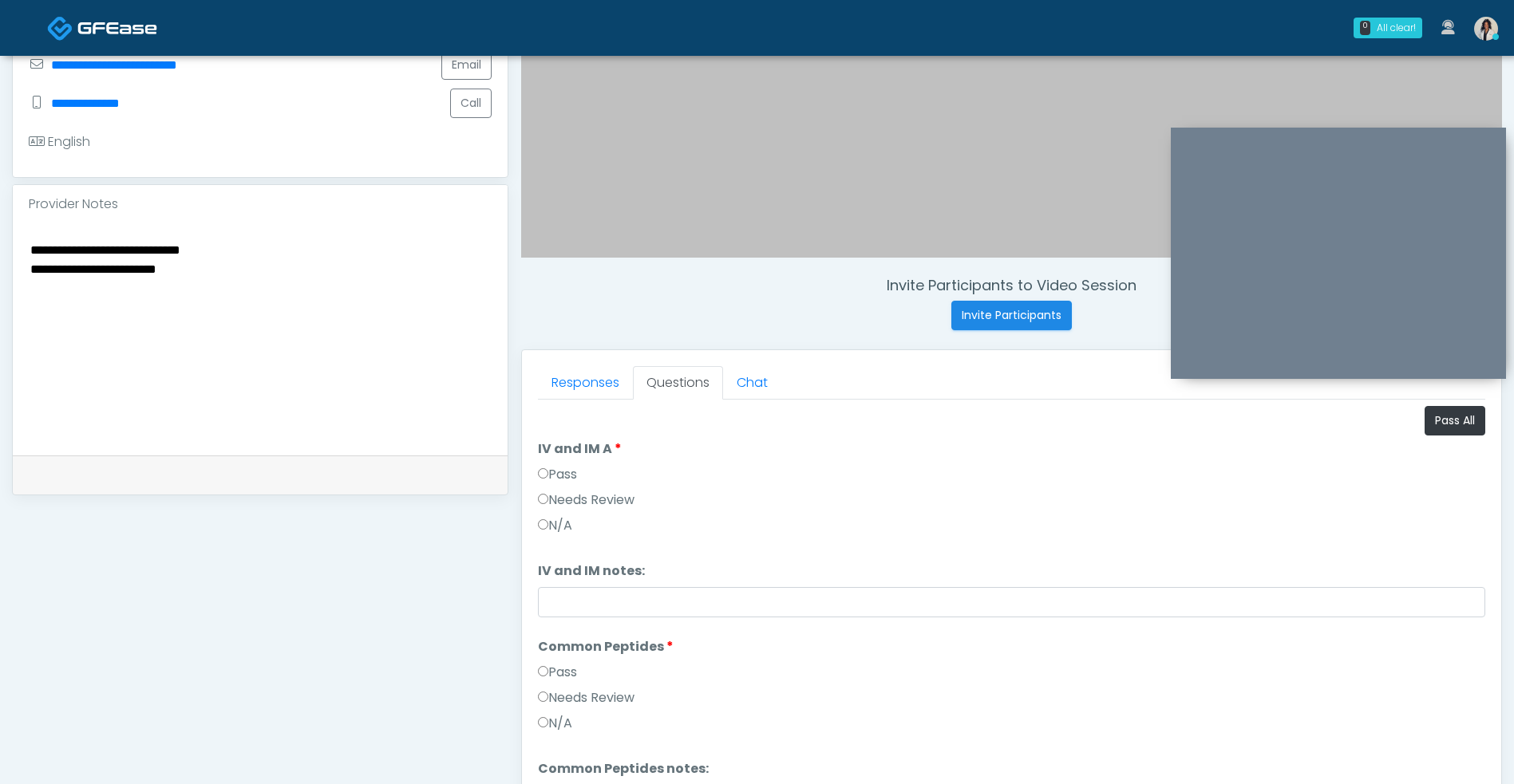
scroll to position [396, 0]
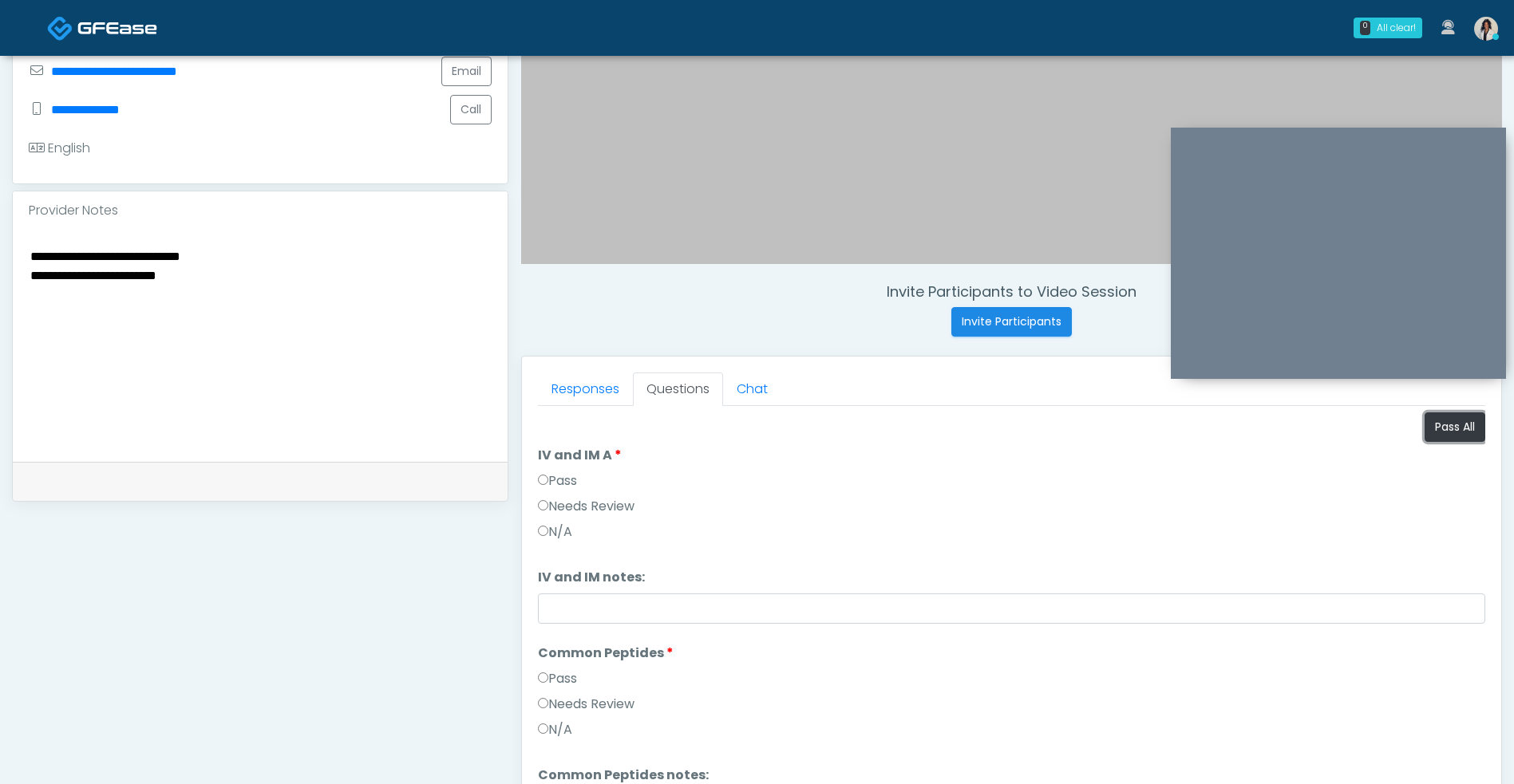
click at [1458, 435] on button "Pass All" at bounding box center [1455, 426] width 60 height 29
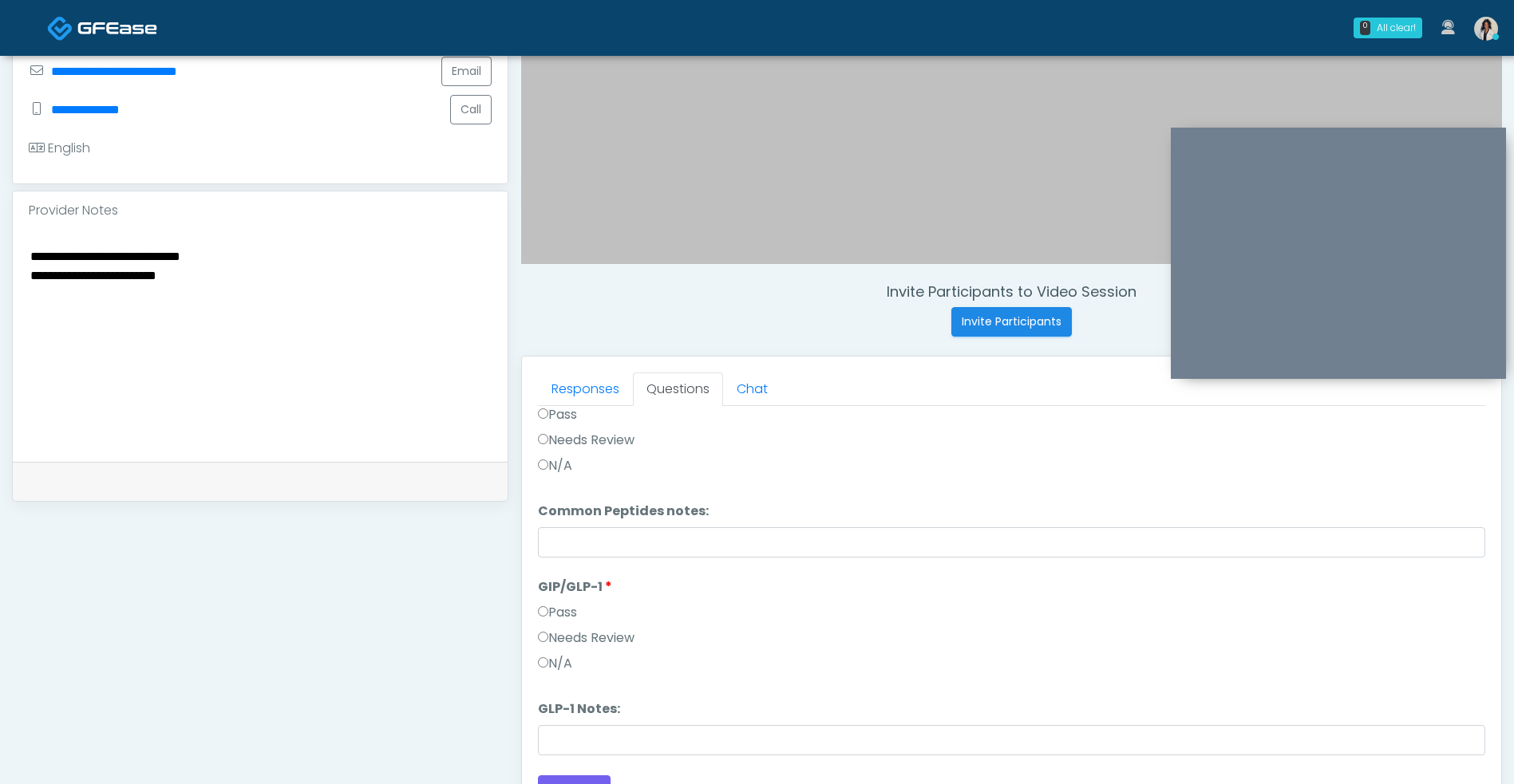
scroll to position [648, 0]
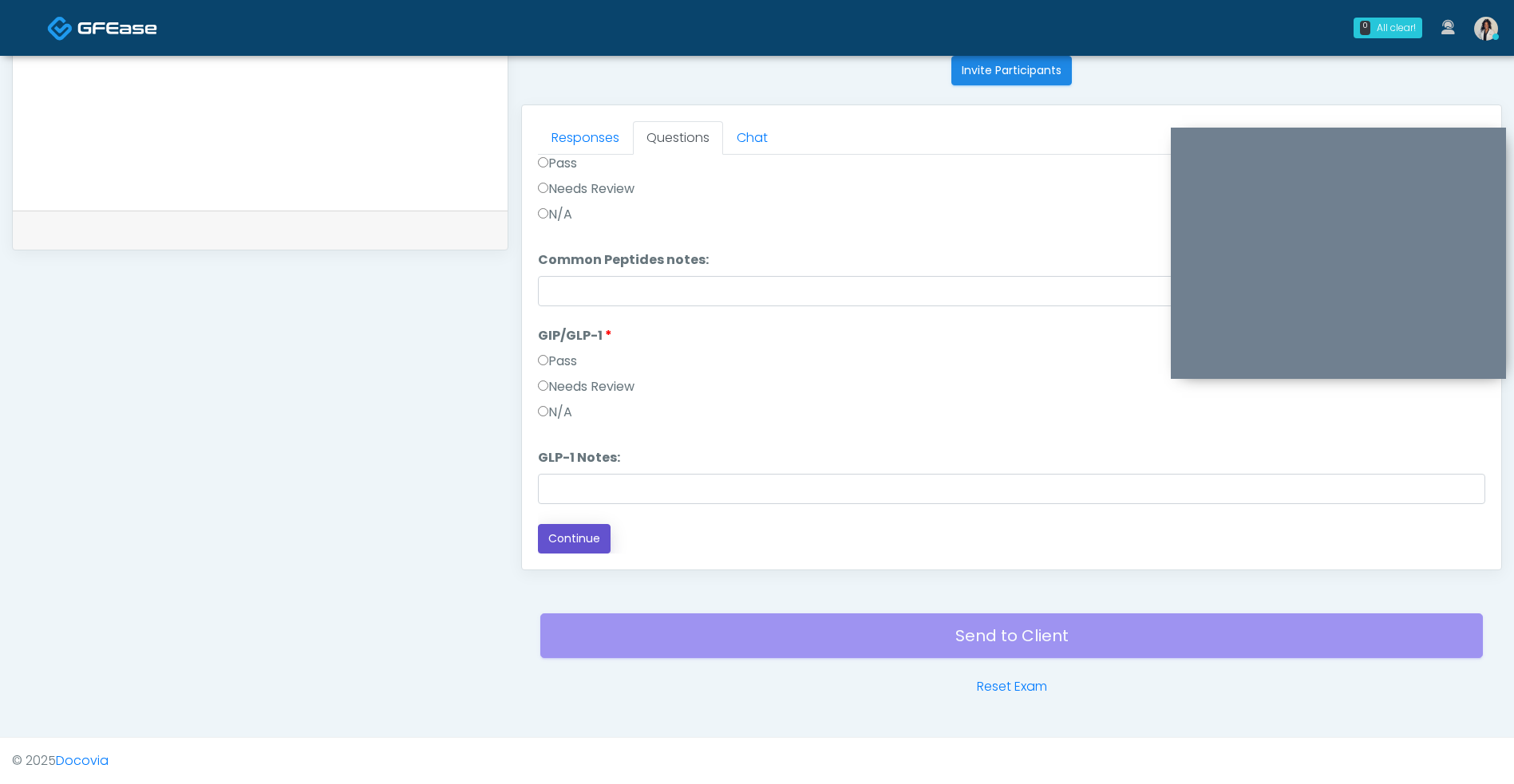
click at [578, 534] on button "Continue" at bounding box center [574, 538] width 73 height 29
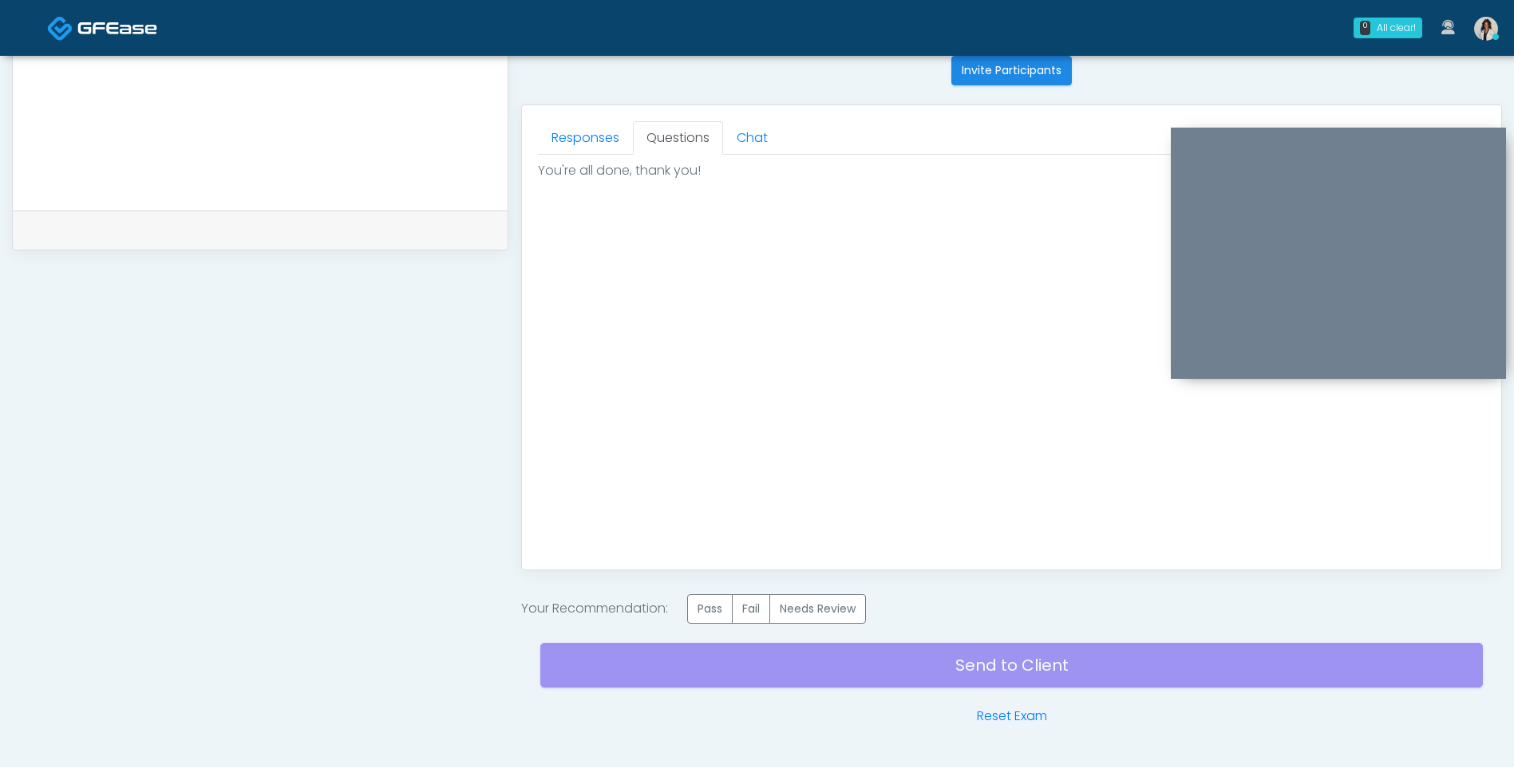
click at [716, 602] on label "Pass" at bounding box center [709, 609] width 45 height 29
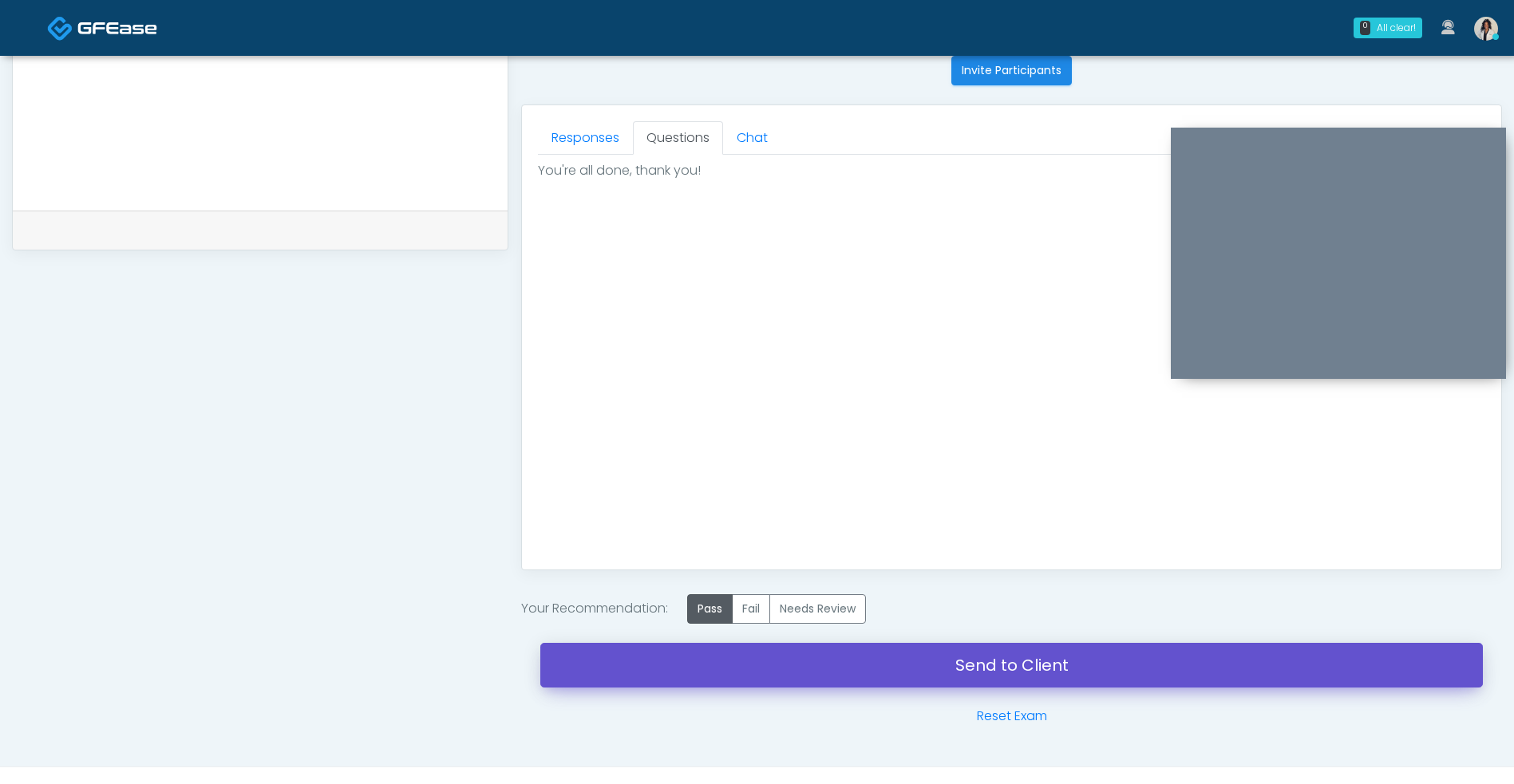
click at [800, 680] on link "Send to Client" at bounding box center [1011, 664] width 942 height 44
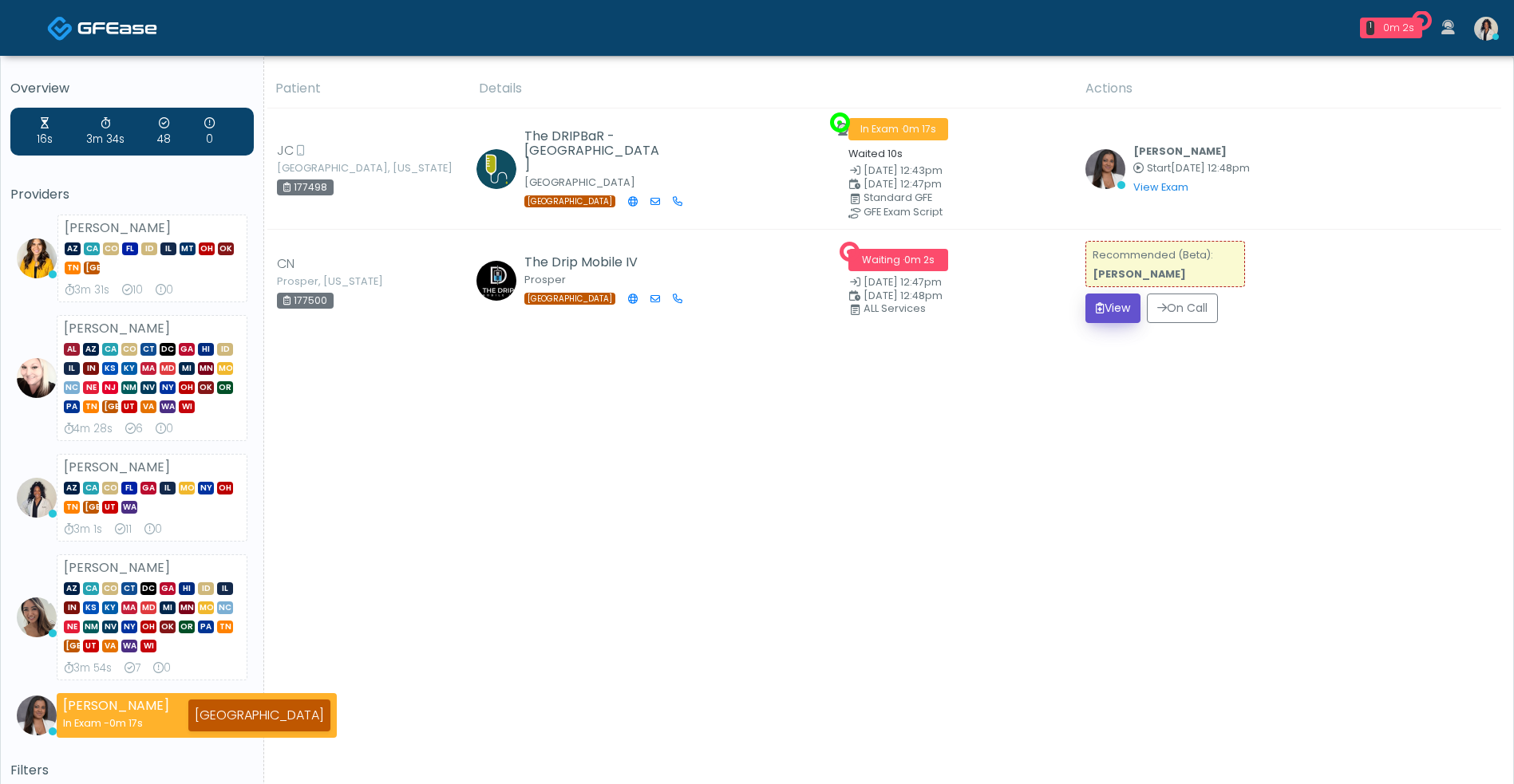
click at [1132, 314] on button "View" at bounding box center [1112, 307] width 55 height 29
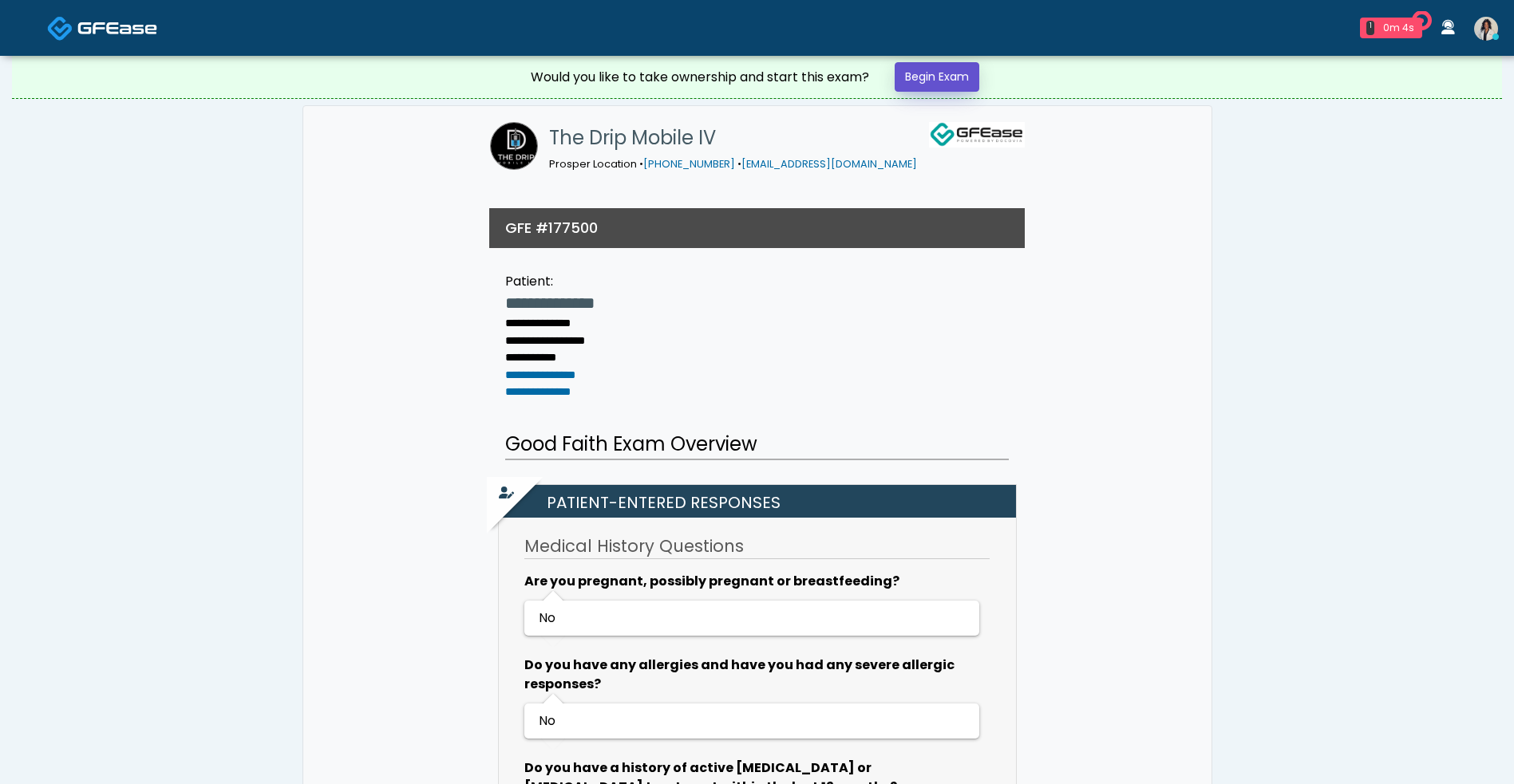
click at [974, 87] on link "Begin Exam" at bounding box center [936, 76] width 84 height 29
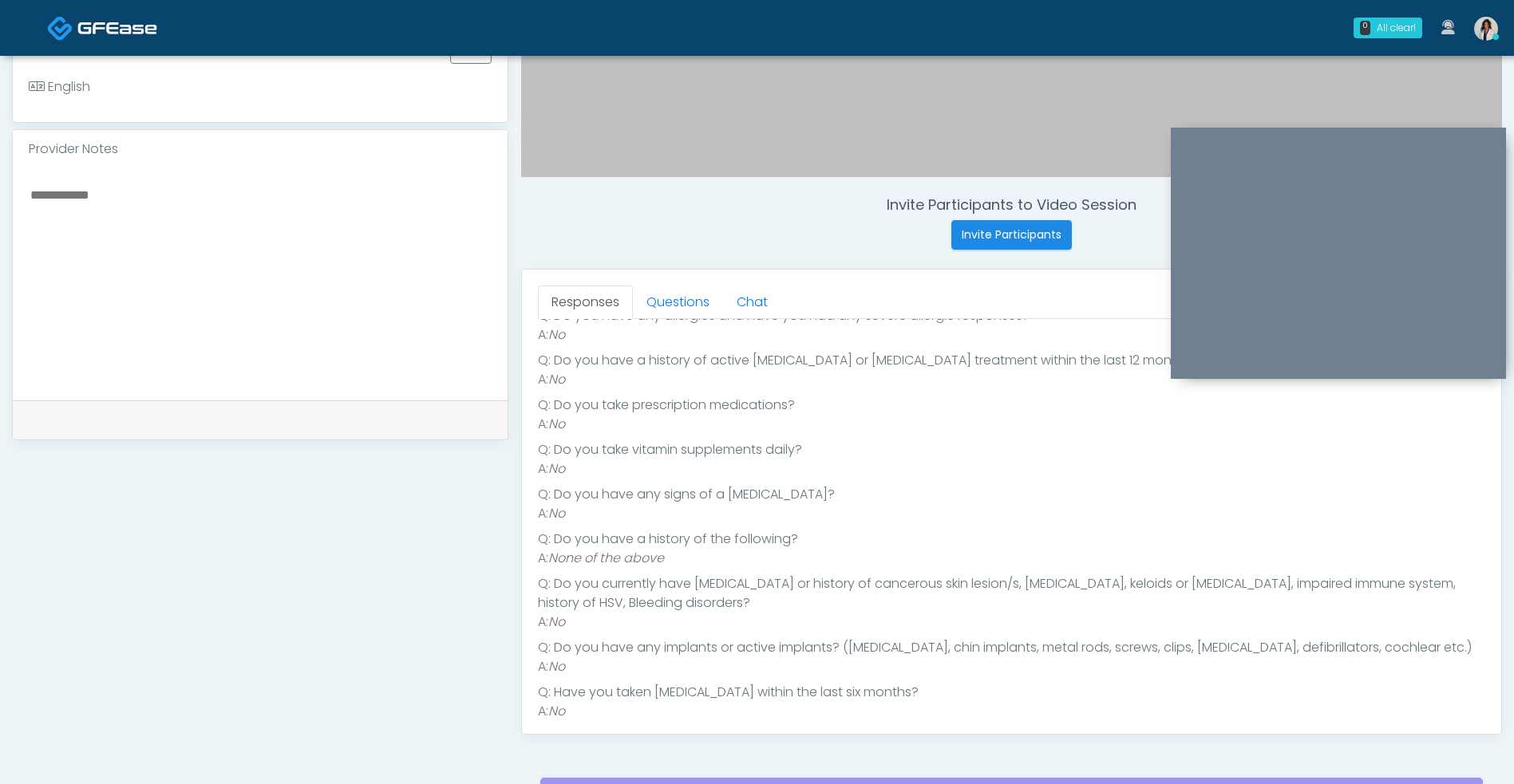
scroll to position [219, 0]
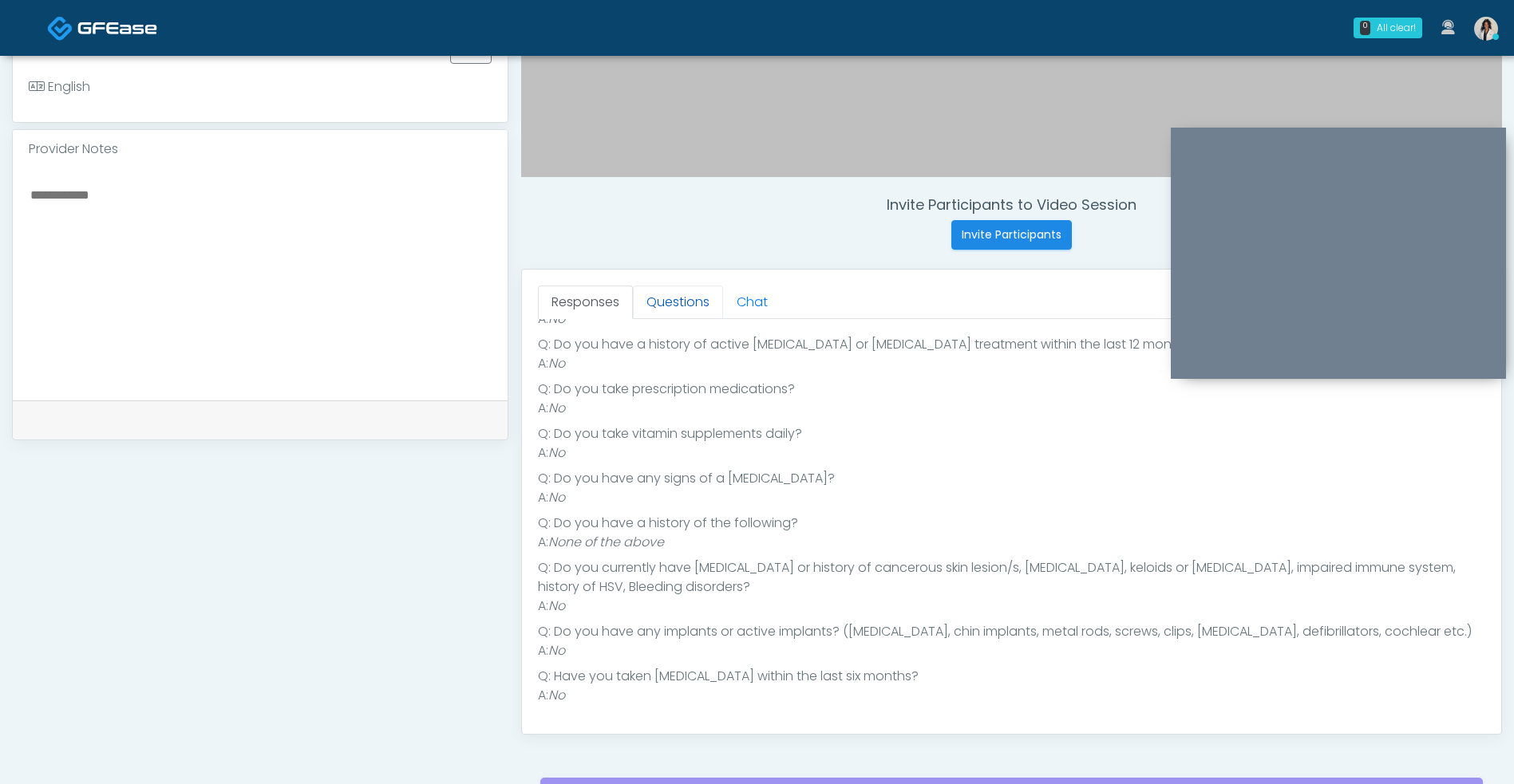
click at [686, 306] on link "Questions" at bounding box center [678, 302] width 90 height 34
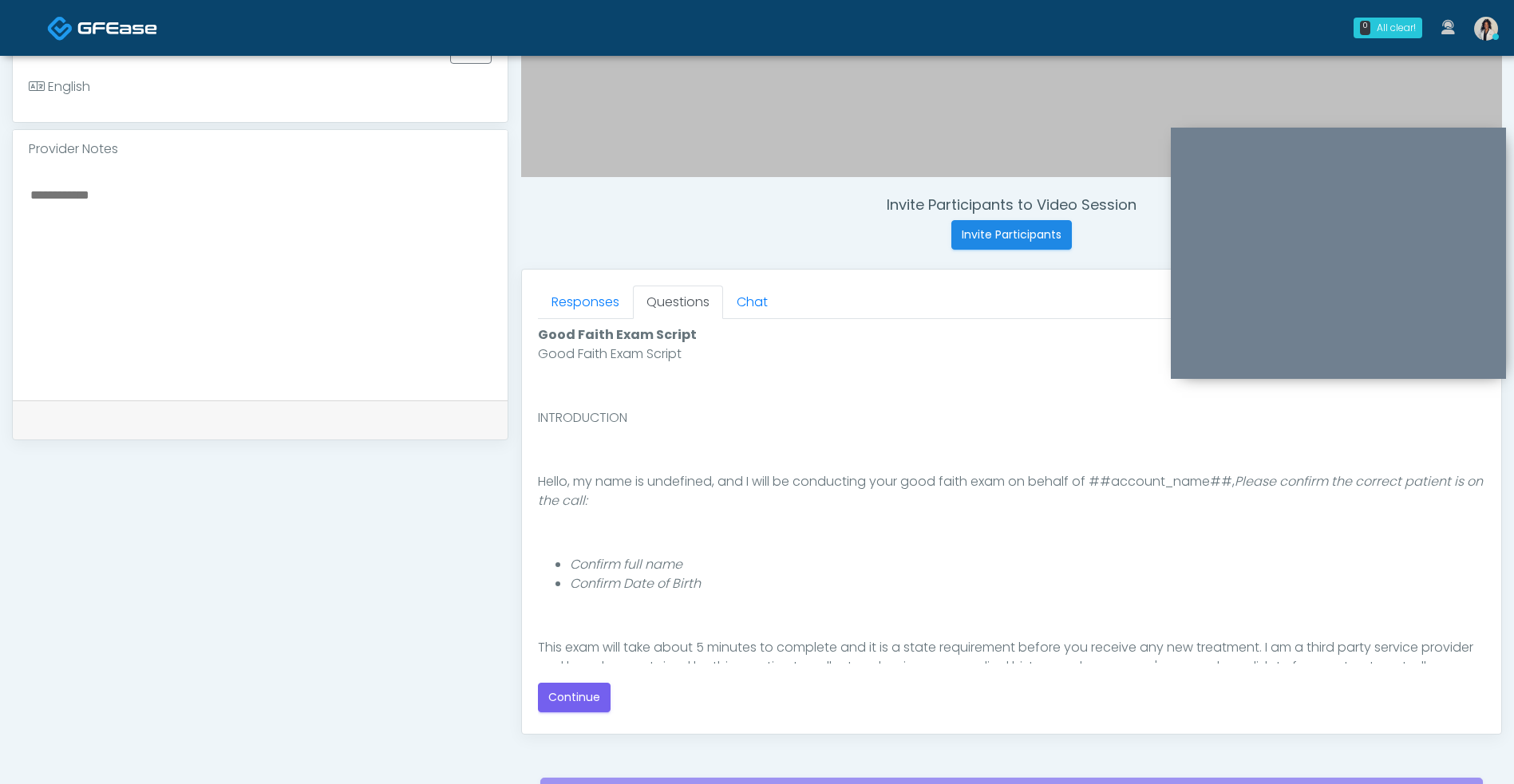
scroll to position [0, 0]
click at [595, 696] on button "Continue" at bounding box center [574, 697] width 73 height 29
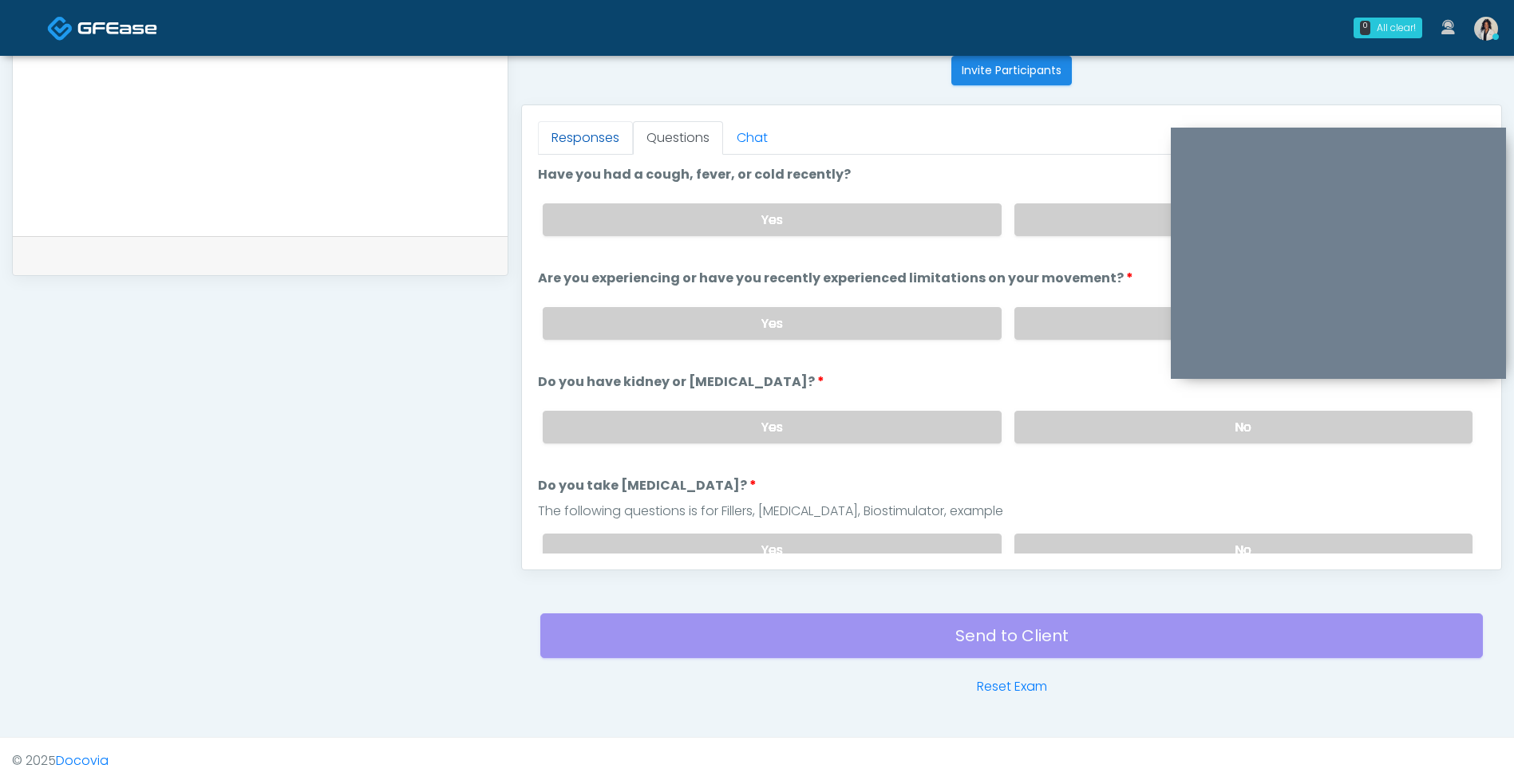
click at [603, 304] on div "Yes No" at bounding box center [1007, 323] width 955 height 58
click at [604, 136] on link "Responses" at bounding box center [585, 138] width 95 height 34
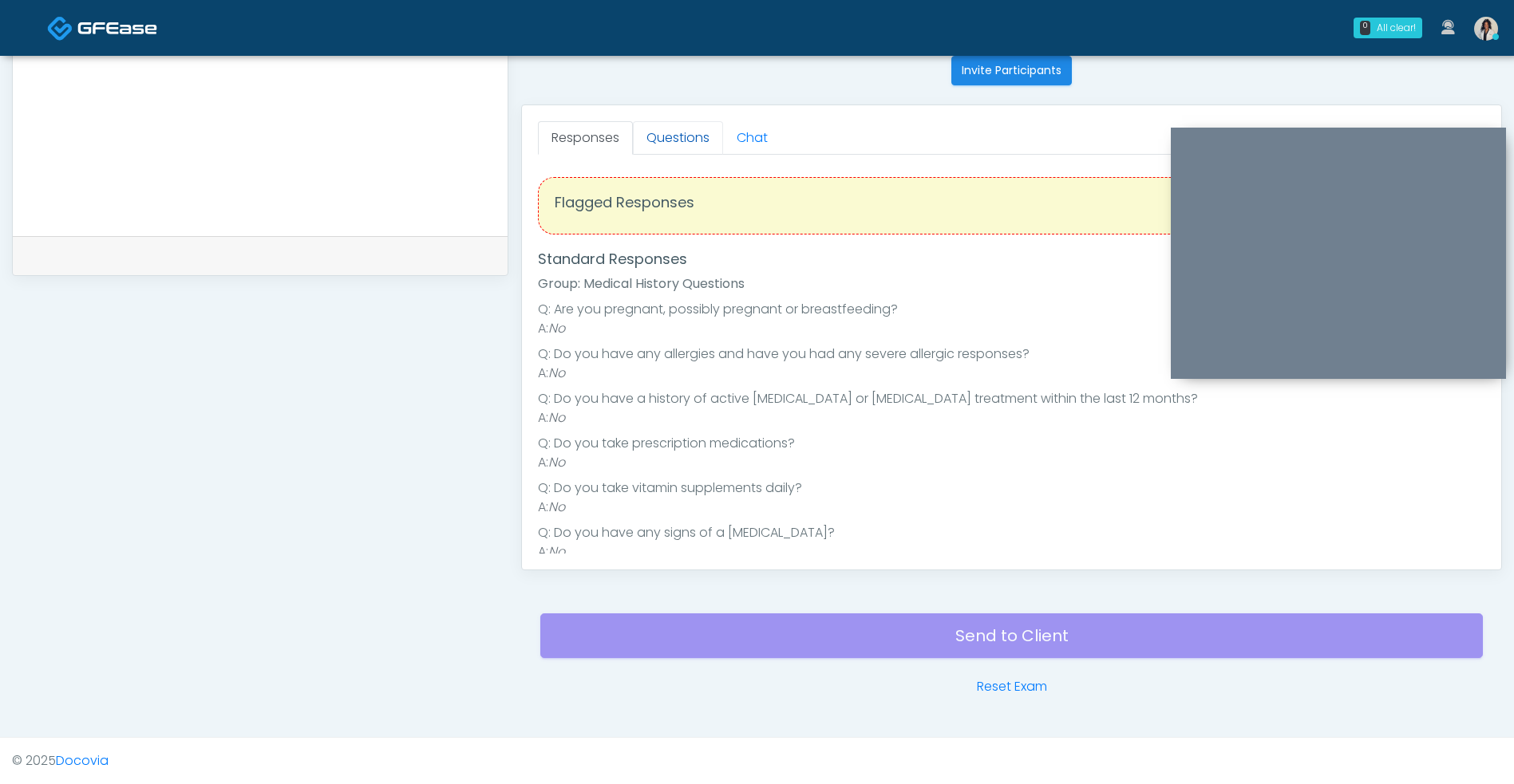
click at [675, 136] on link "Questions" at bounding box center [678, 138] width 90 height 34
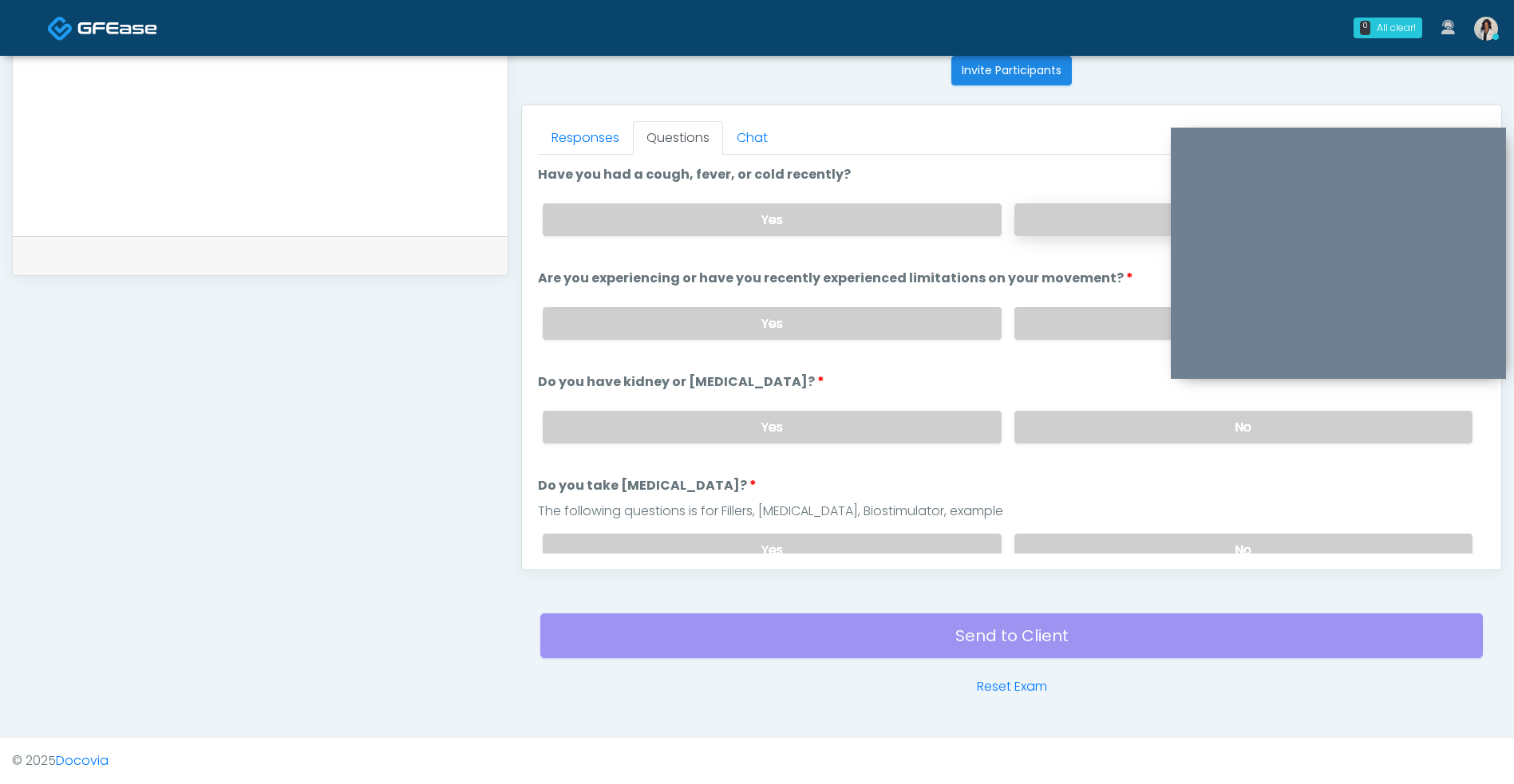
click at [1113, 232] on label "No" at bounding box center [1243, 220] width 458 height 33
click at [1098, 333] on label "No" at bounding box center [1243, 323] width 458 height 33
click at [1106, 443] on label "No" at bounding box center [1243, 427] width 458 height 33
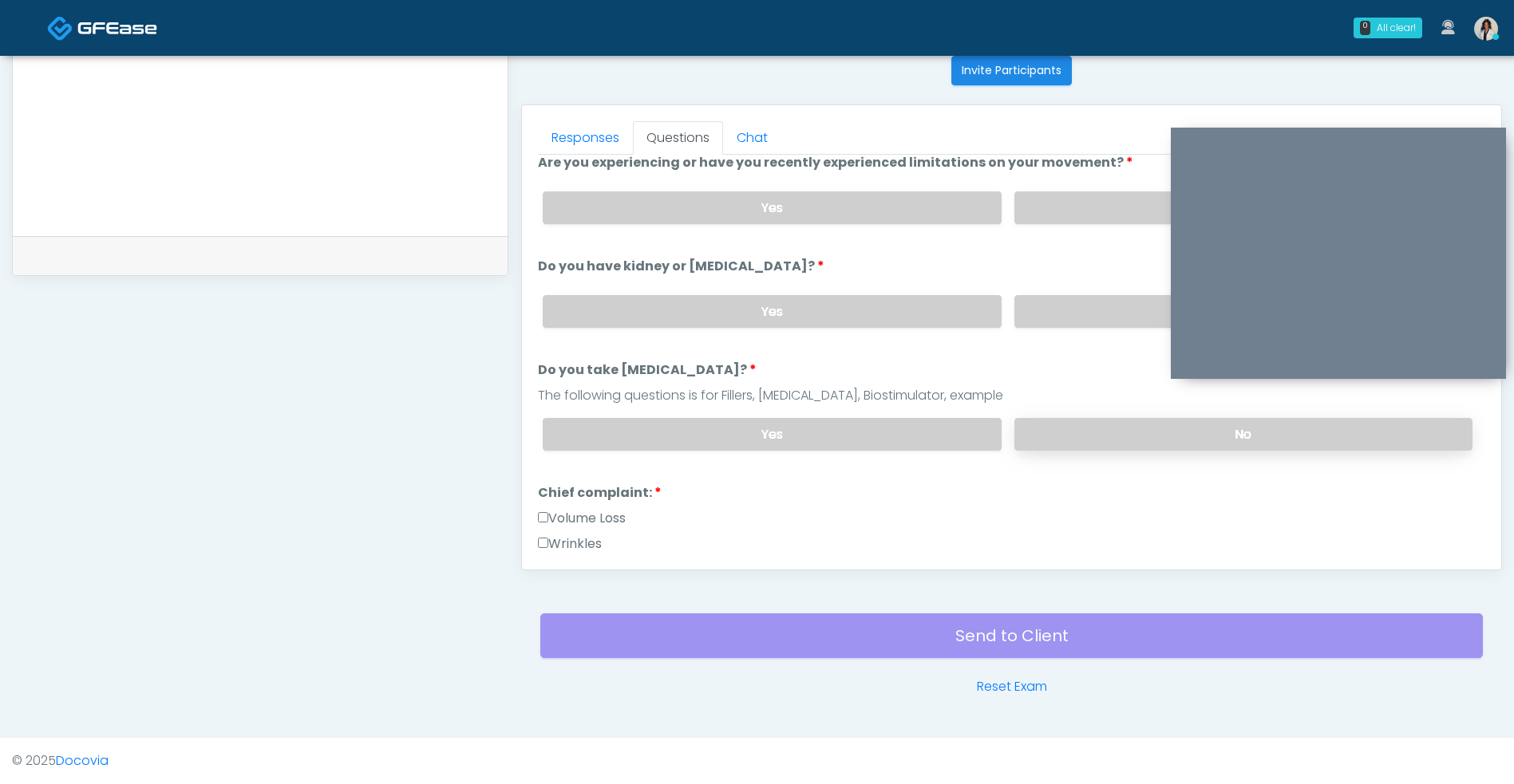
click at [1118, 423] on label "No" at bounding box center [1243, 434] width 458 height 33
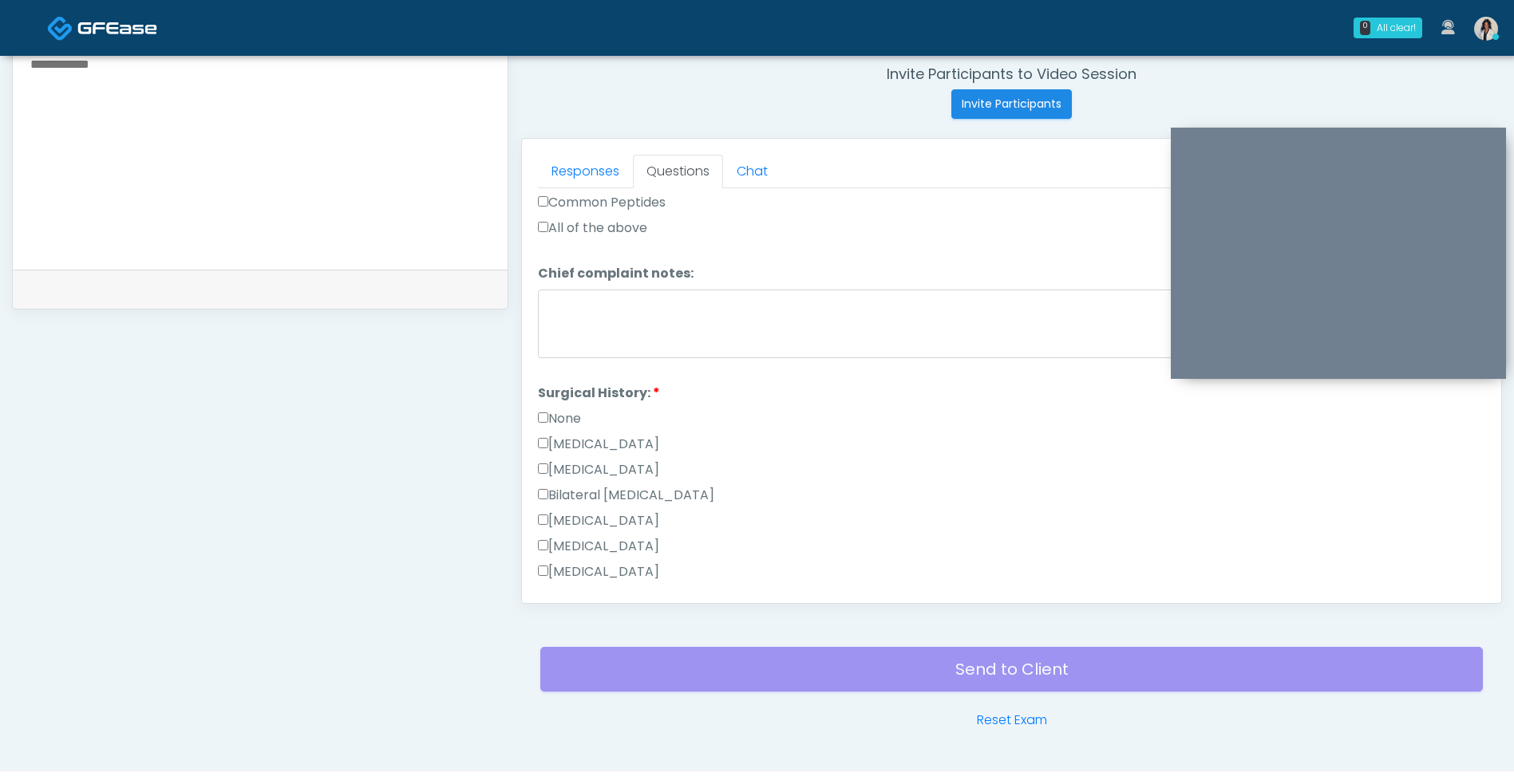
scroll to position [618, 0]
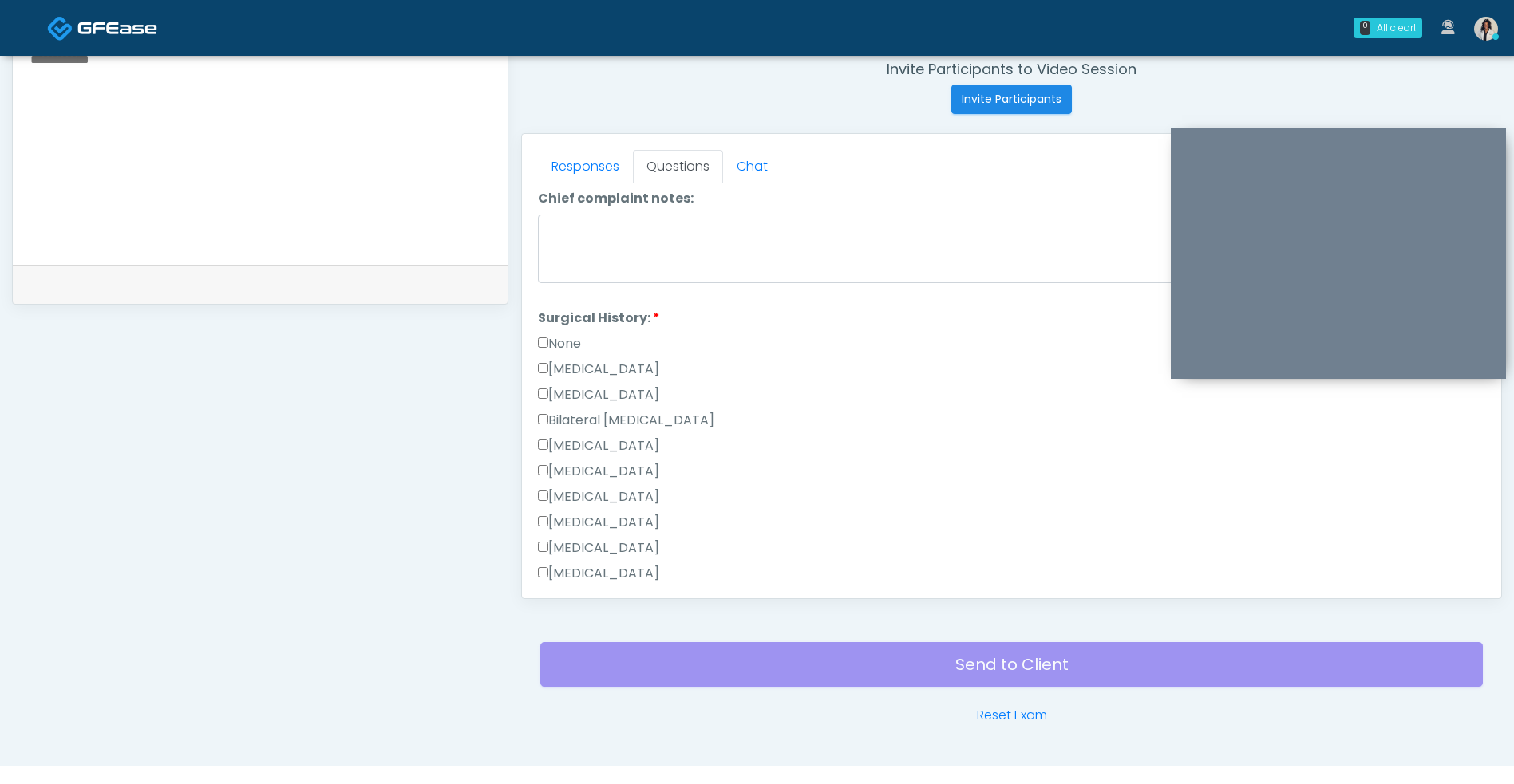
click at [571, 342] on label "None" at bounding box center [559, 344] width 43 height 19
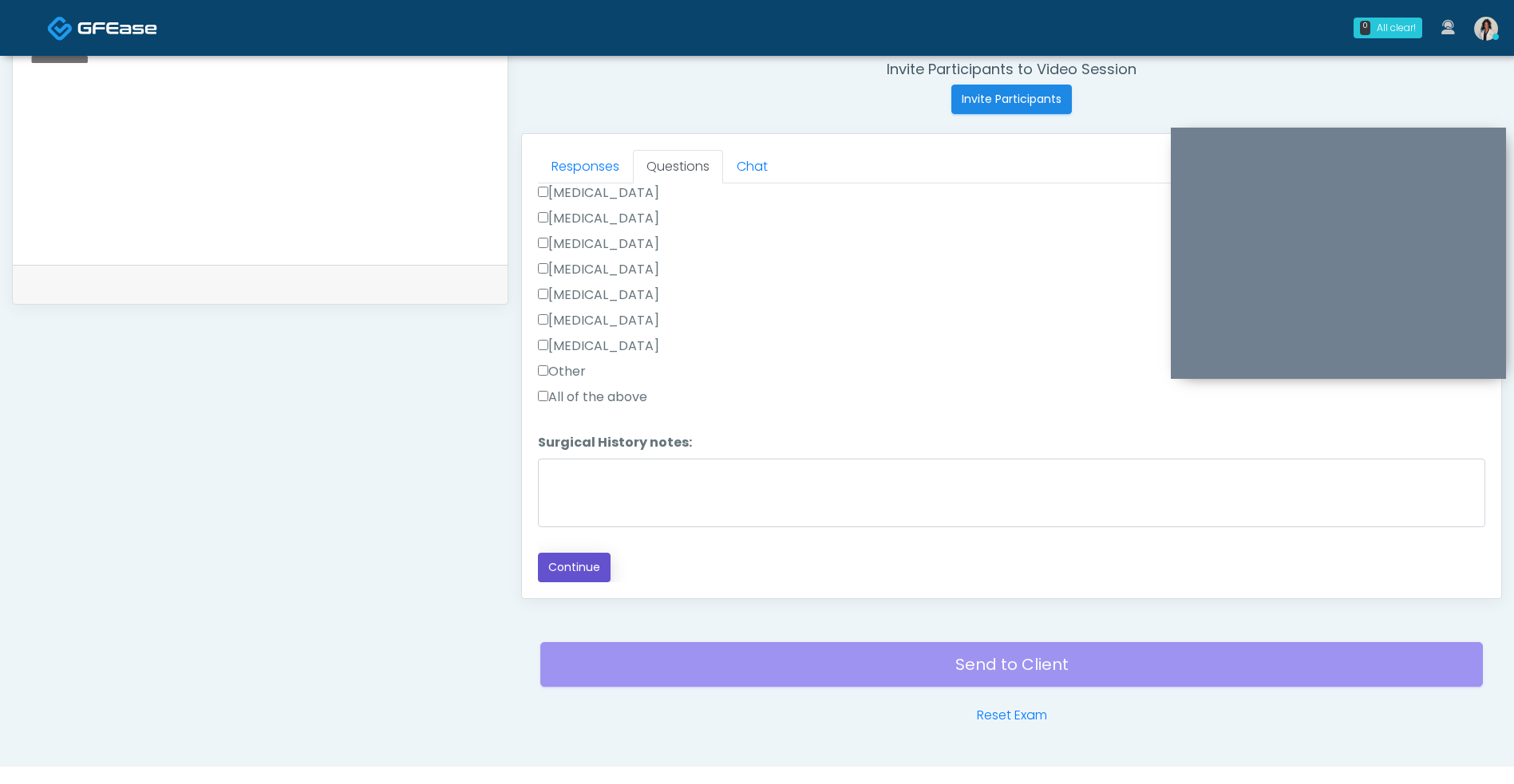
click at [588, 566] on button "Continue" at bounding box center [574, 567] width 73 height 29
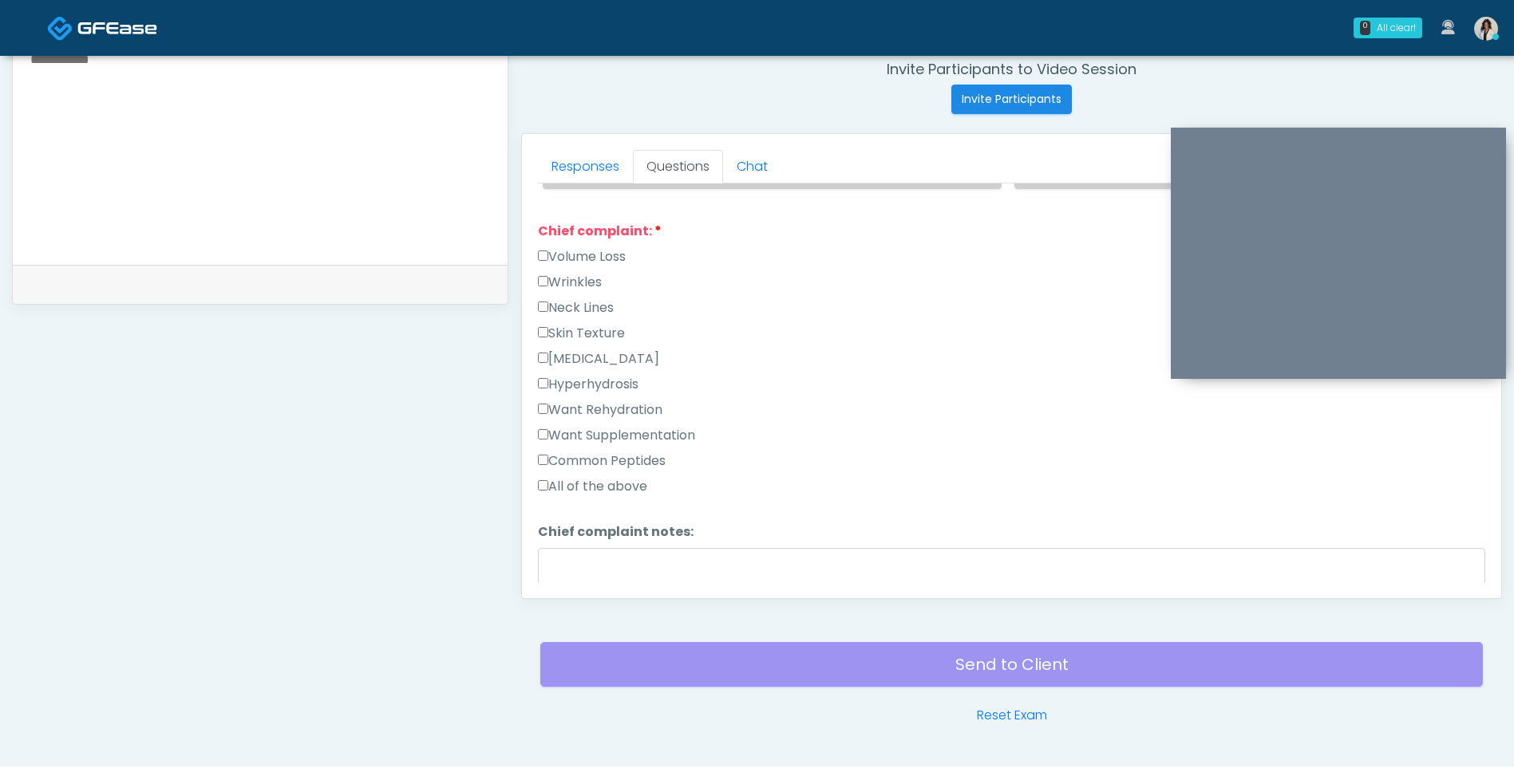
click at [659, 410] on label "Want Rehydration" at bounding box center [600, 410] width 124 height 19
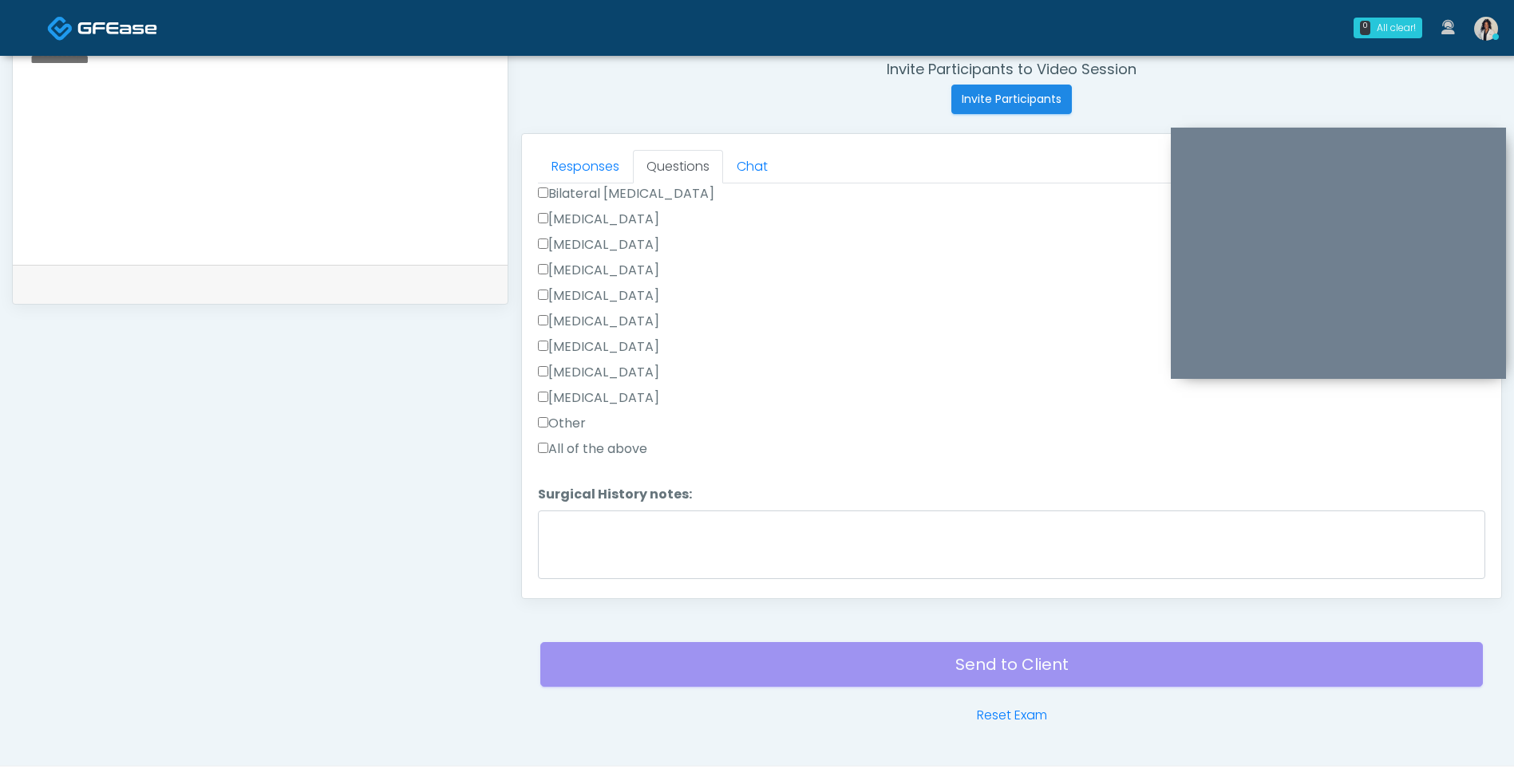
scroll to position [1018, 0]
click at [590, 571] on button "Continue" at bounding box center [574, 567] width 73 height 29
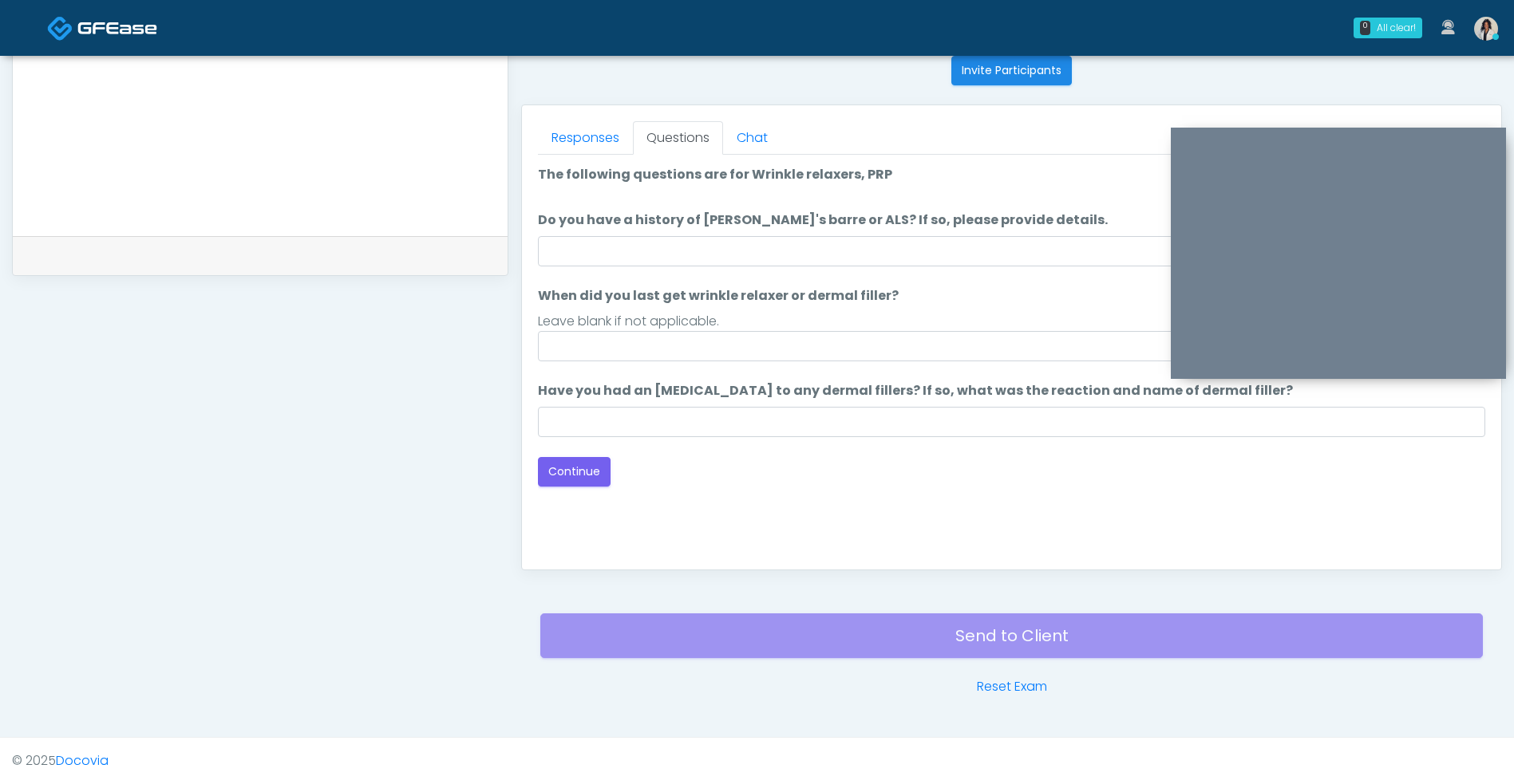
scroll to position [603, 0]
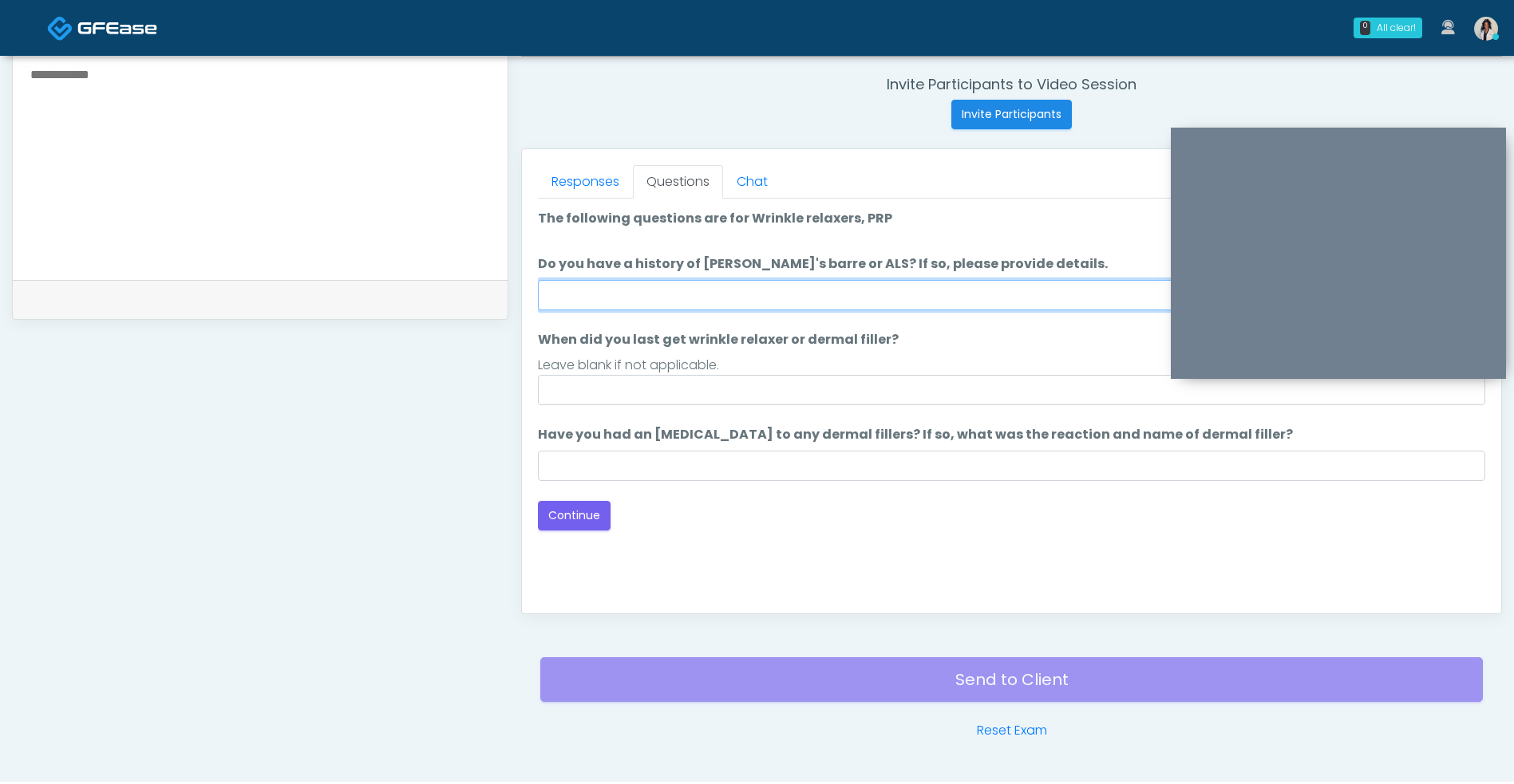
click at [842, 292] on input "Do you have a history of [PERSON_NAME]'s barre or ALS? If so, please provide de…" at bounding box center [1011, 295] width 947 height 30
type input "**"
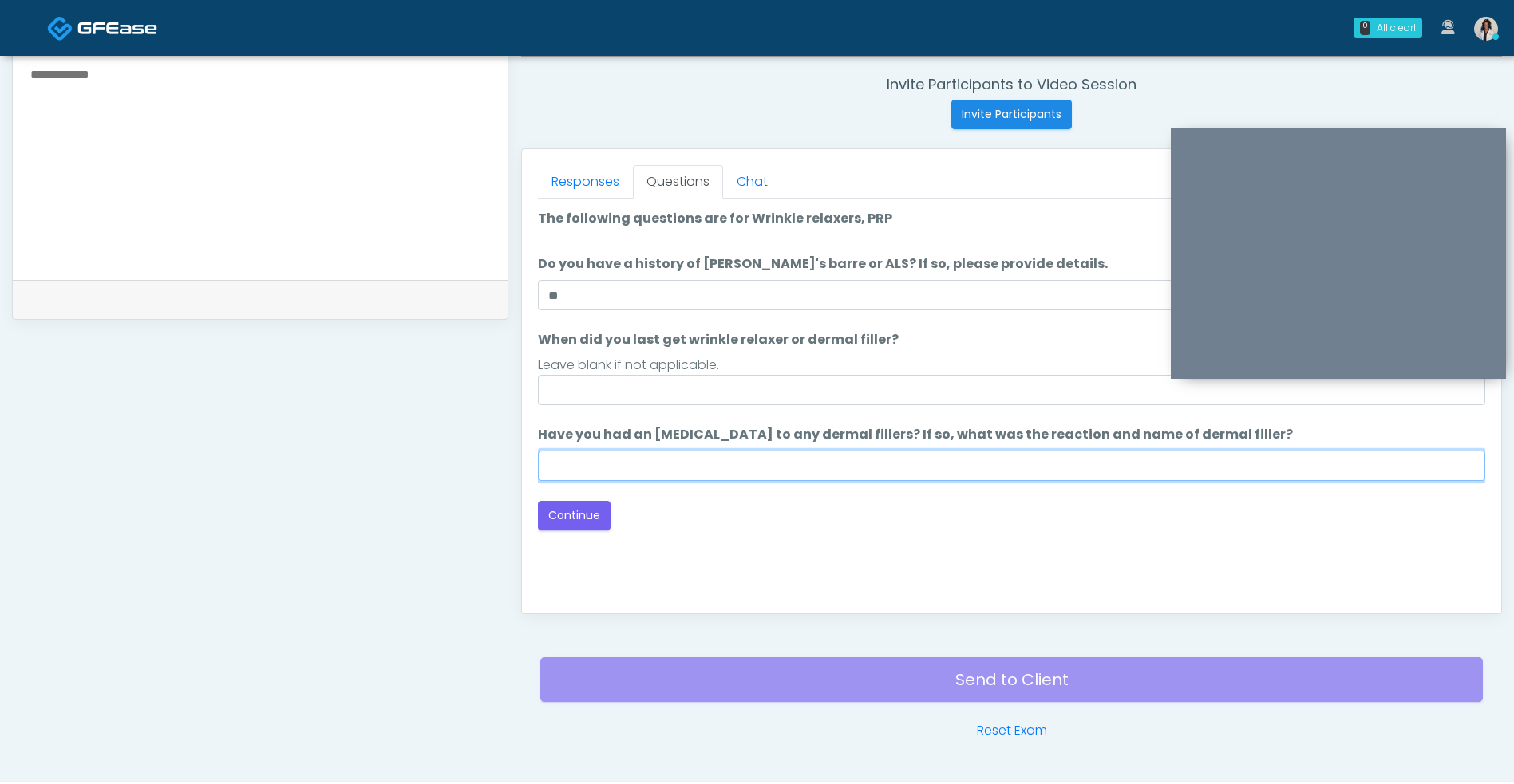
click at [865, 470] on input "Have you had an [MEDICAL_DATA] to any dermal fillers? If so, what was the react…" at bounding box center [1011, 466] width 947 height 30
type input "**"
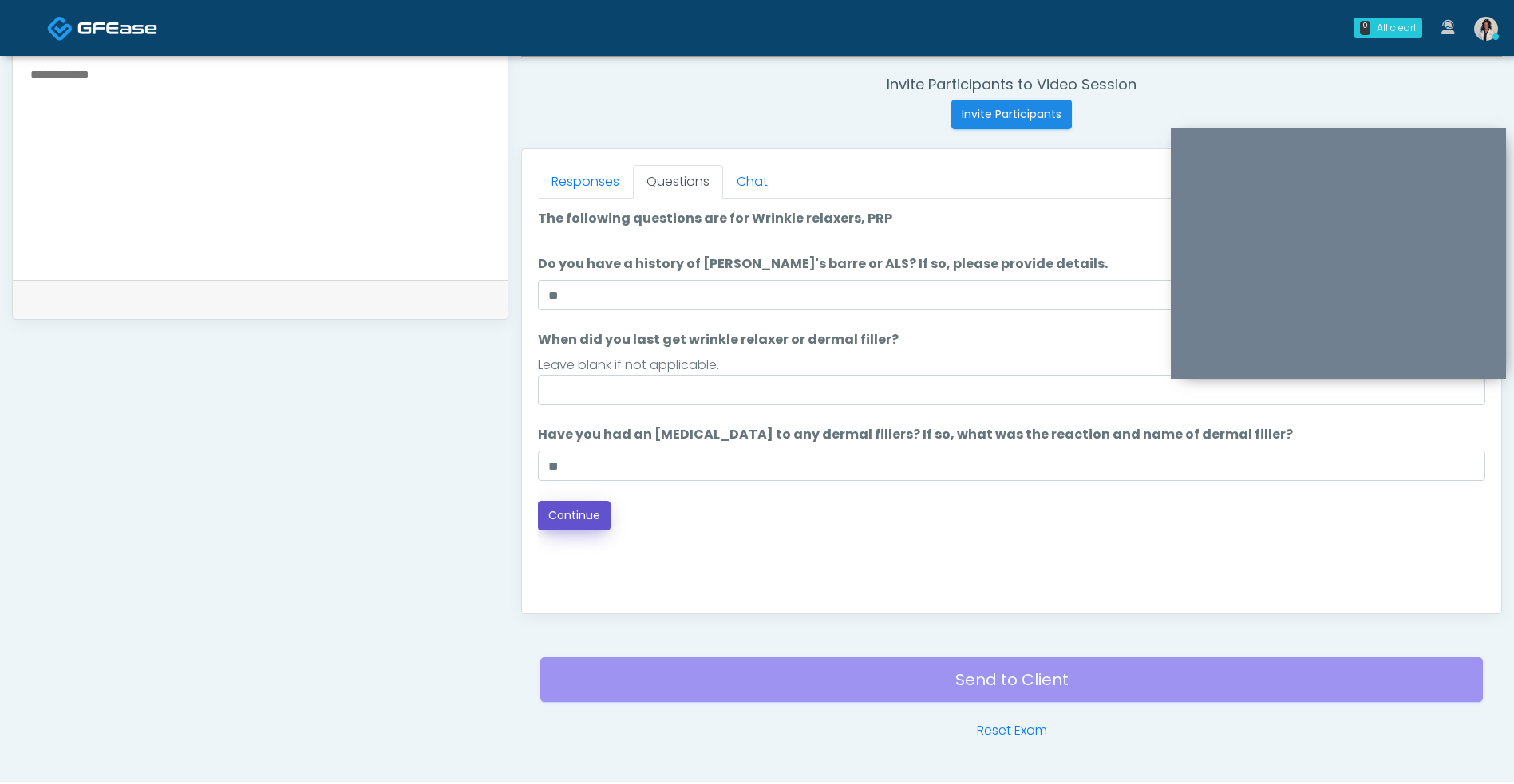
click at [591, 526] on button "Continue" at bounding box center [574, 515] width 73 height 29
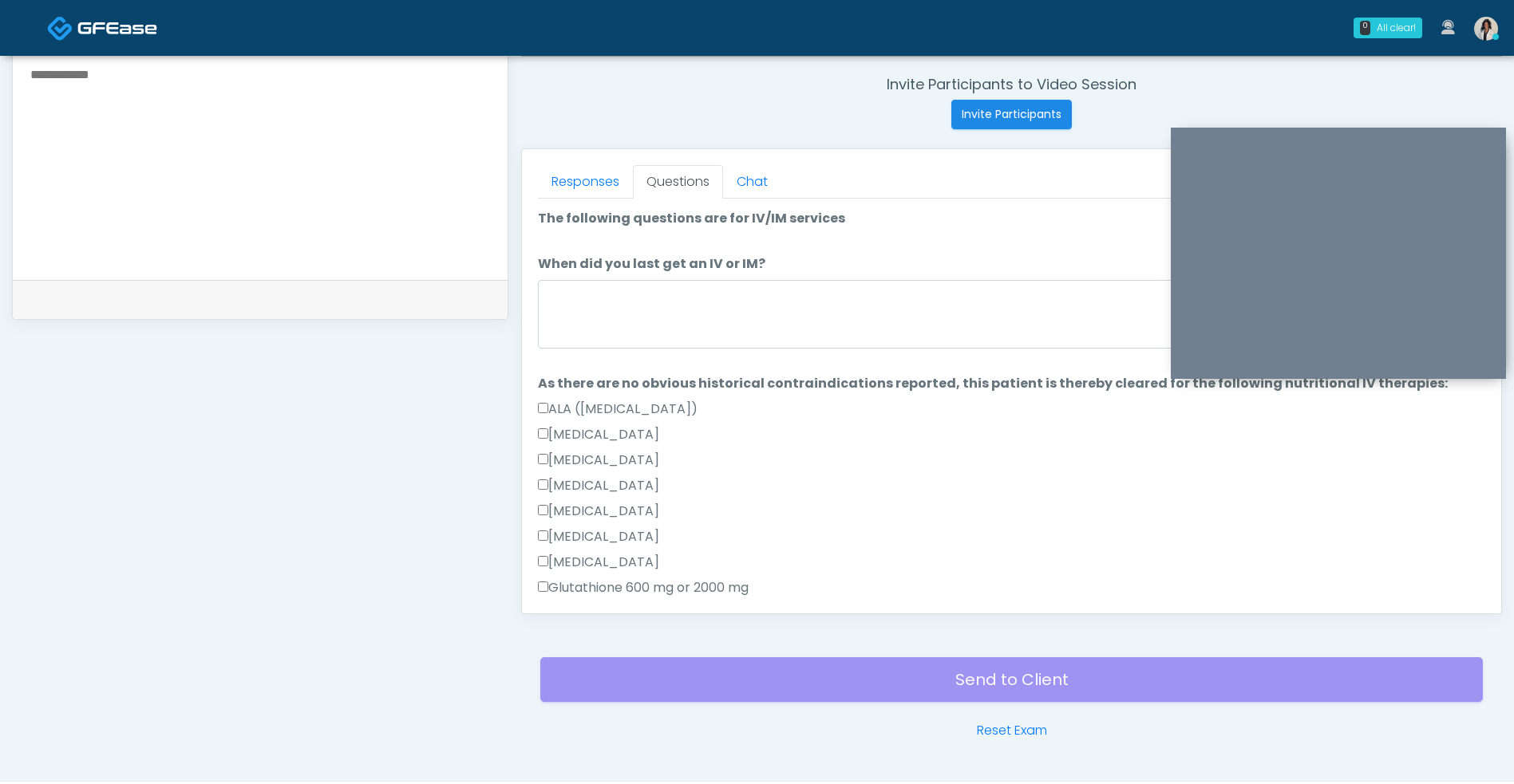
scroll to position [648, 0]
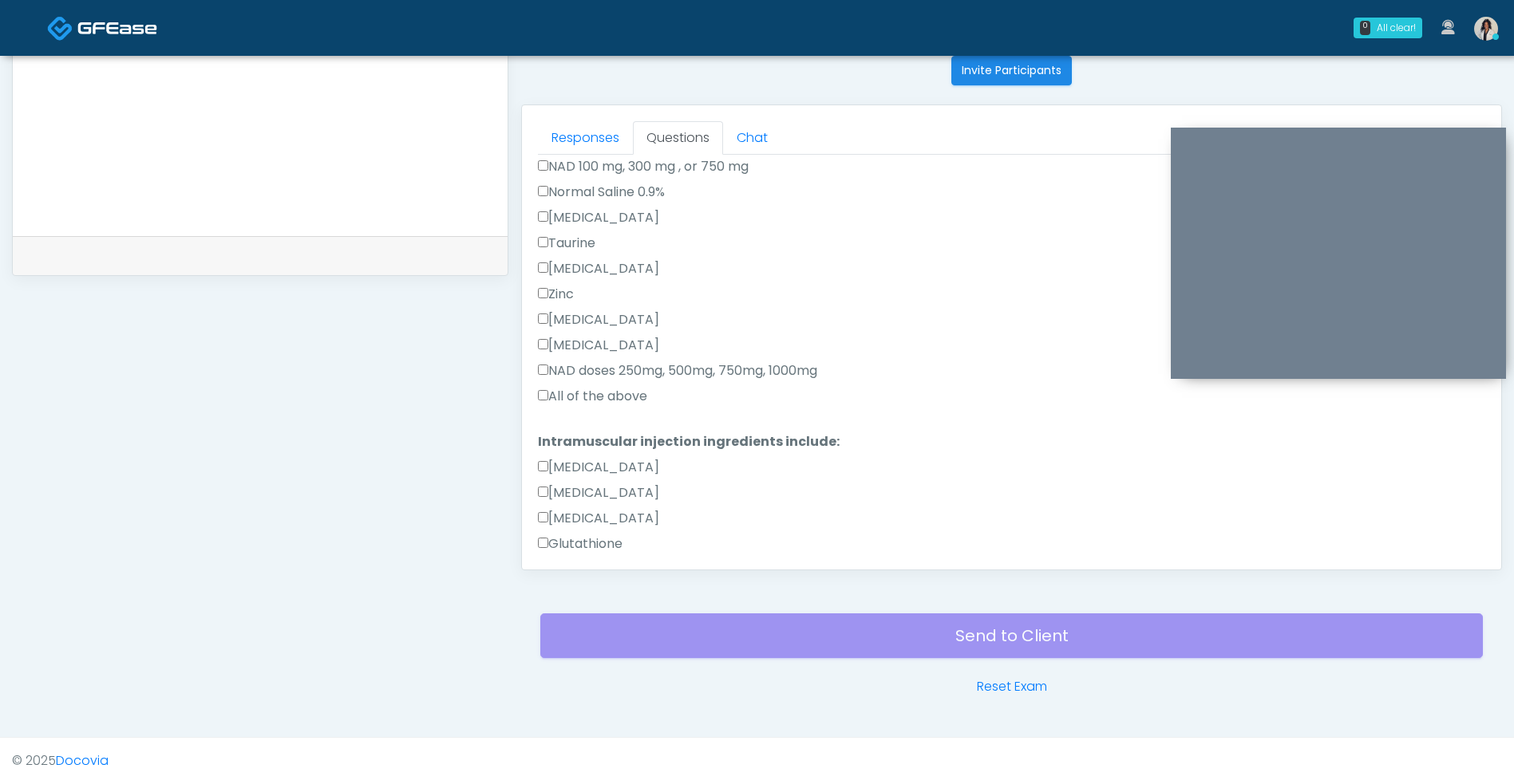
click at [646, 395] on label "All of the above" at bounding box center [592, 397] width 109 height 19
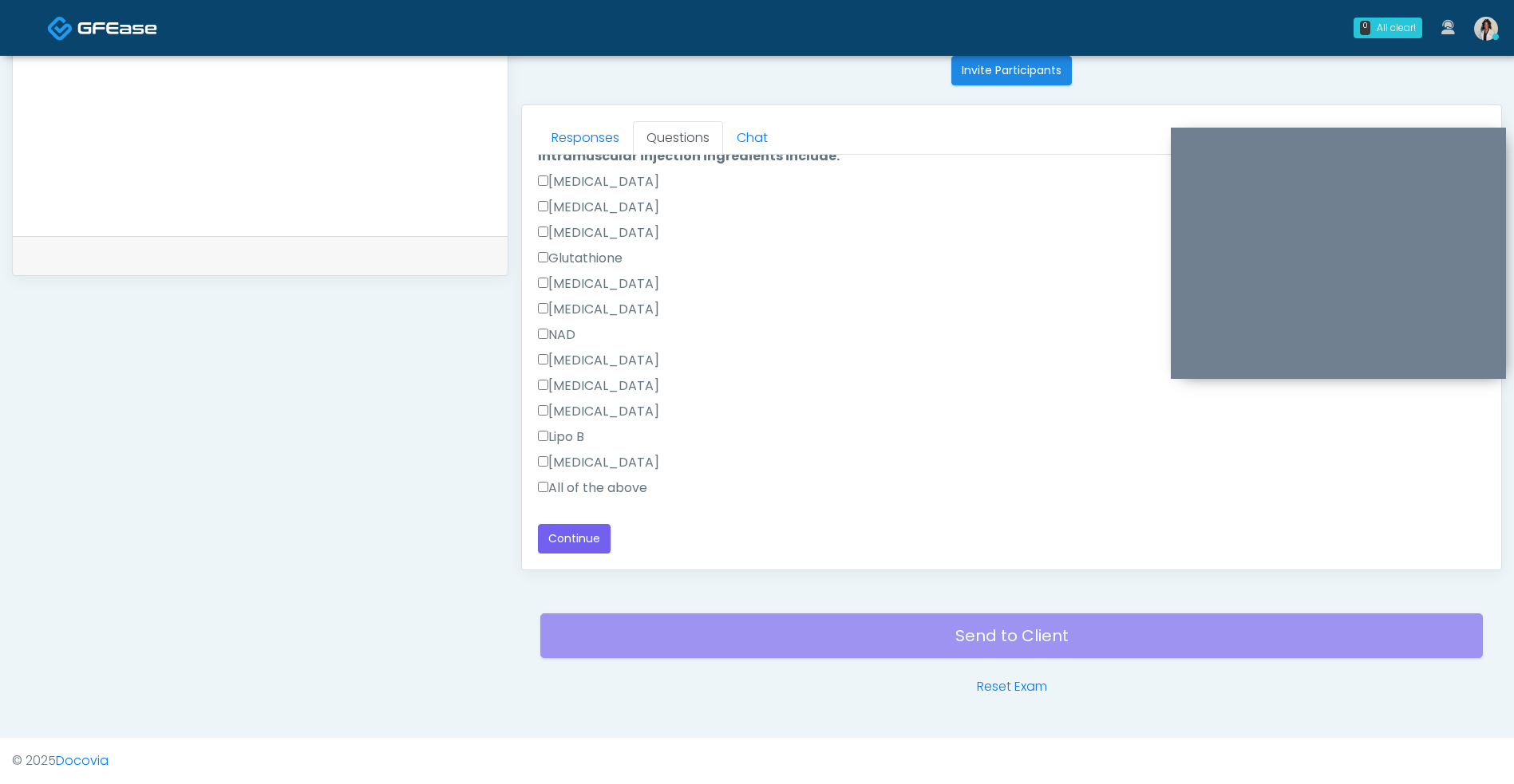
click at [632, 497] on label "All of the above" at bounding box center [592, 488] width 109 height 19
click at [591, 540] on button "Continue" at bounding box center [574, 538] width 73 height 29
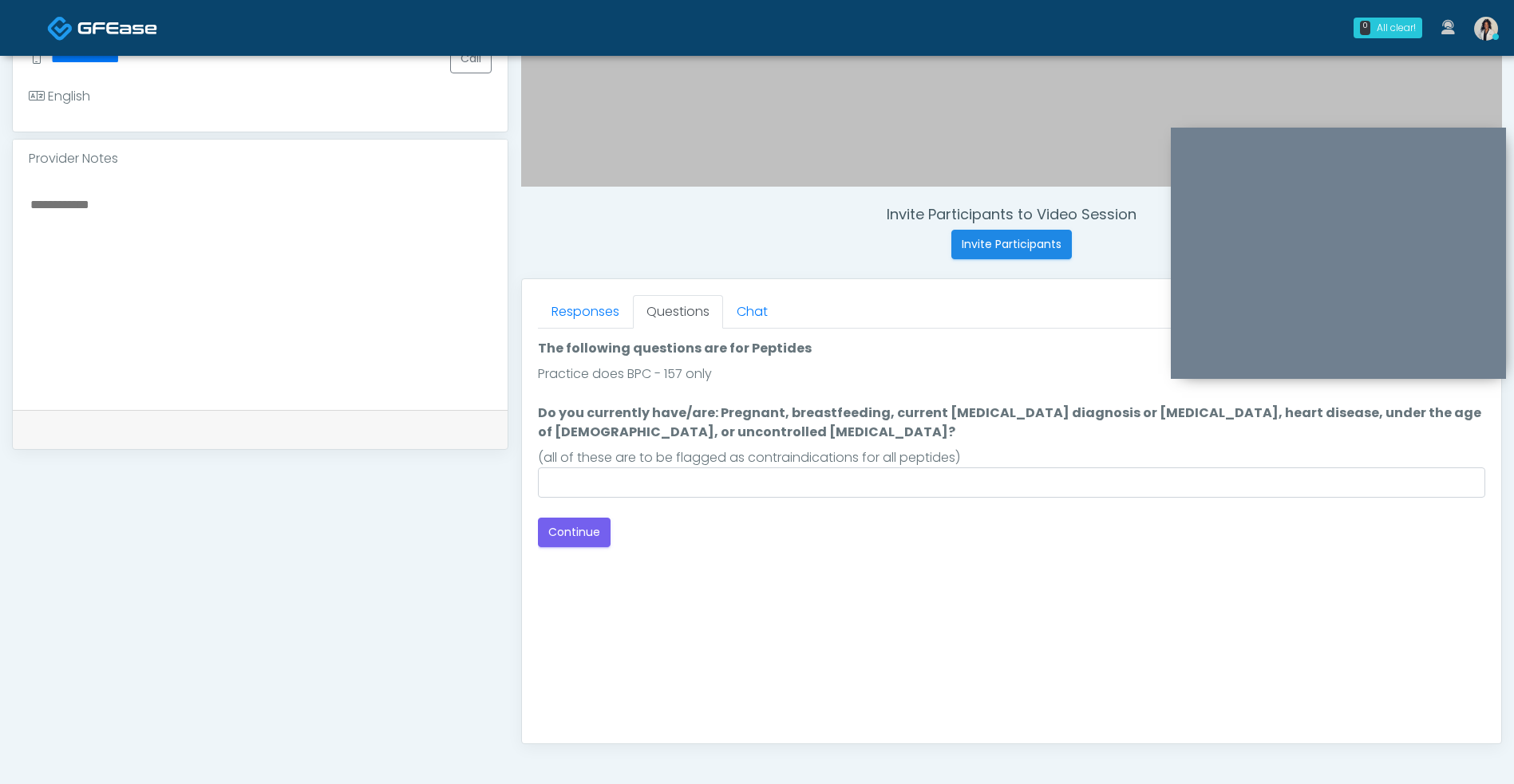
scroll to position [462, 0]
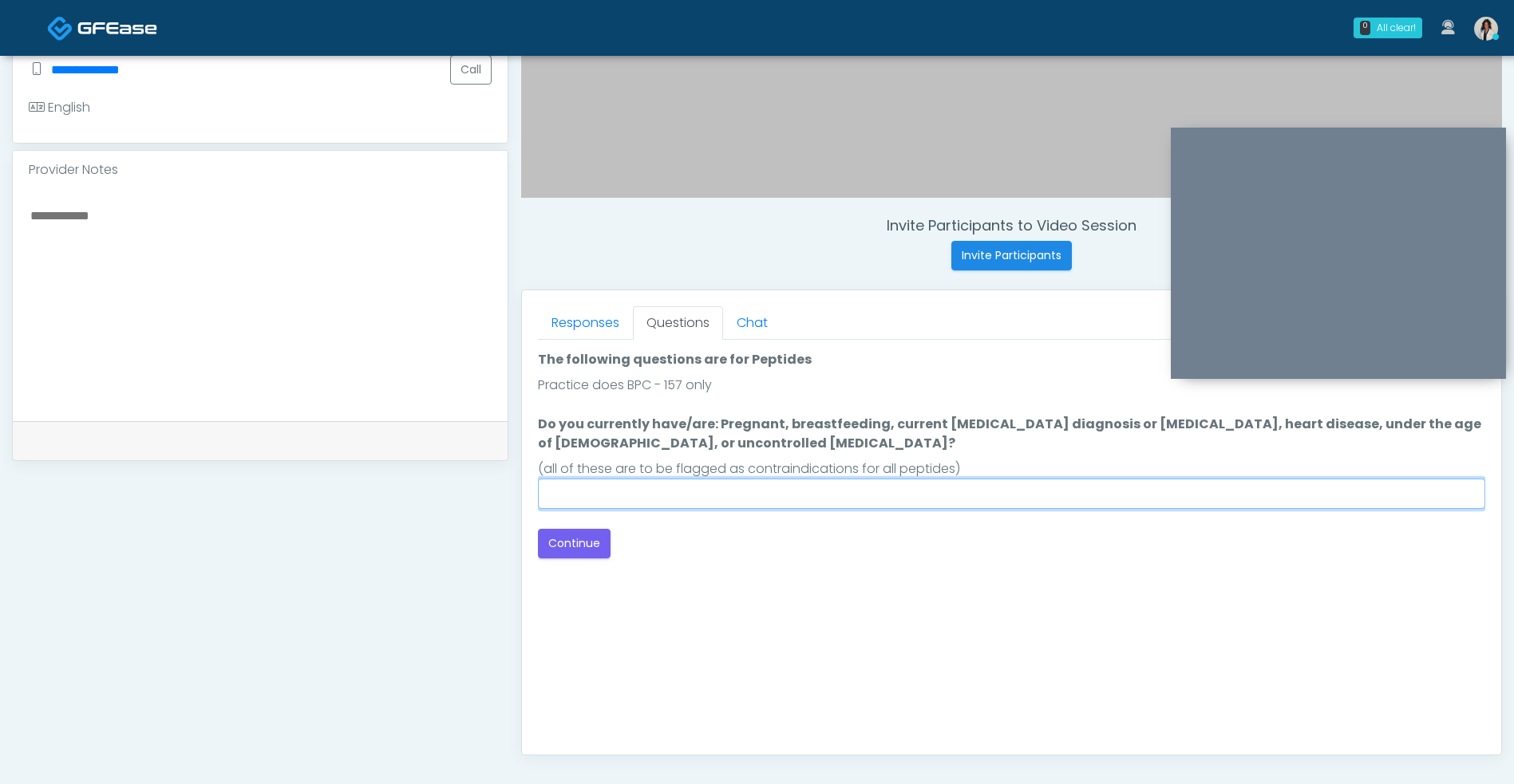
click at [834, 499] on input "Do you currently have/are: Pregnant, breastfeeding, current [MEDICAL_DATA] diag…" at bounding box center [1011, 493] width 947 height 30
type input "*"
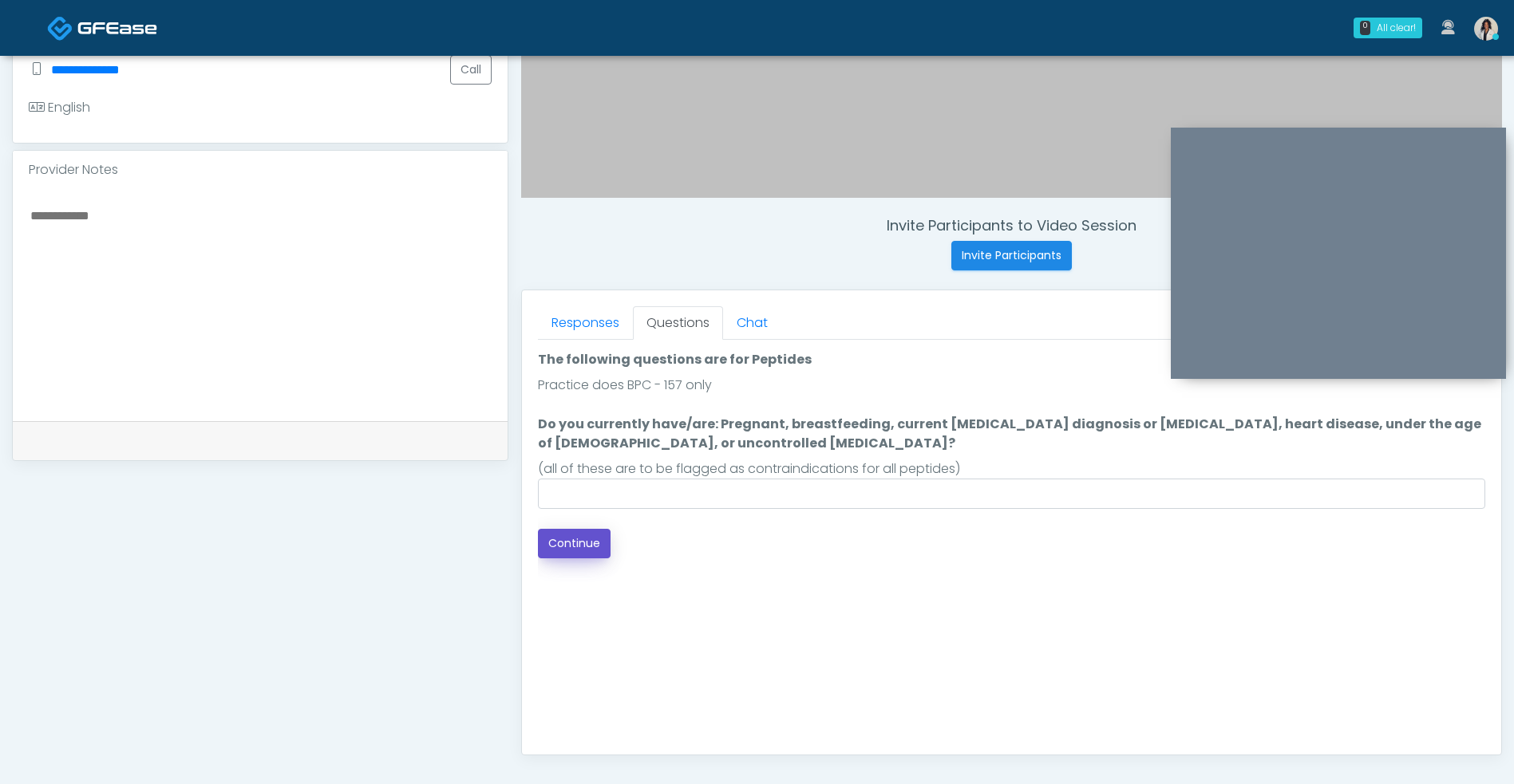
click at [582, 551] on button "Continue" at bounding box center [574, 543] width 73 height 29
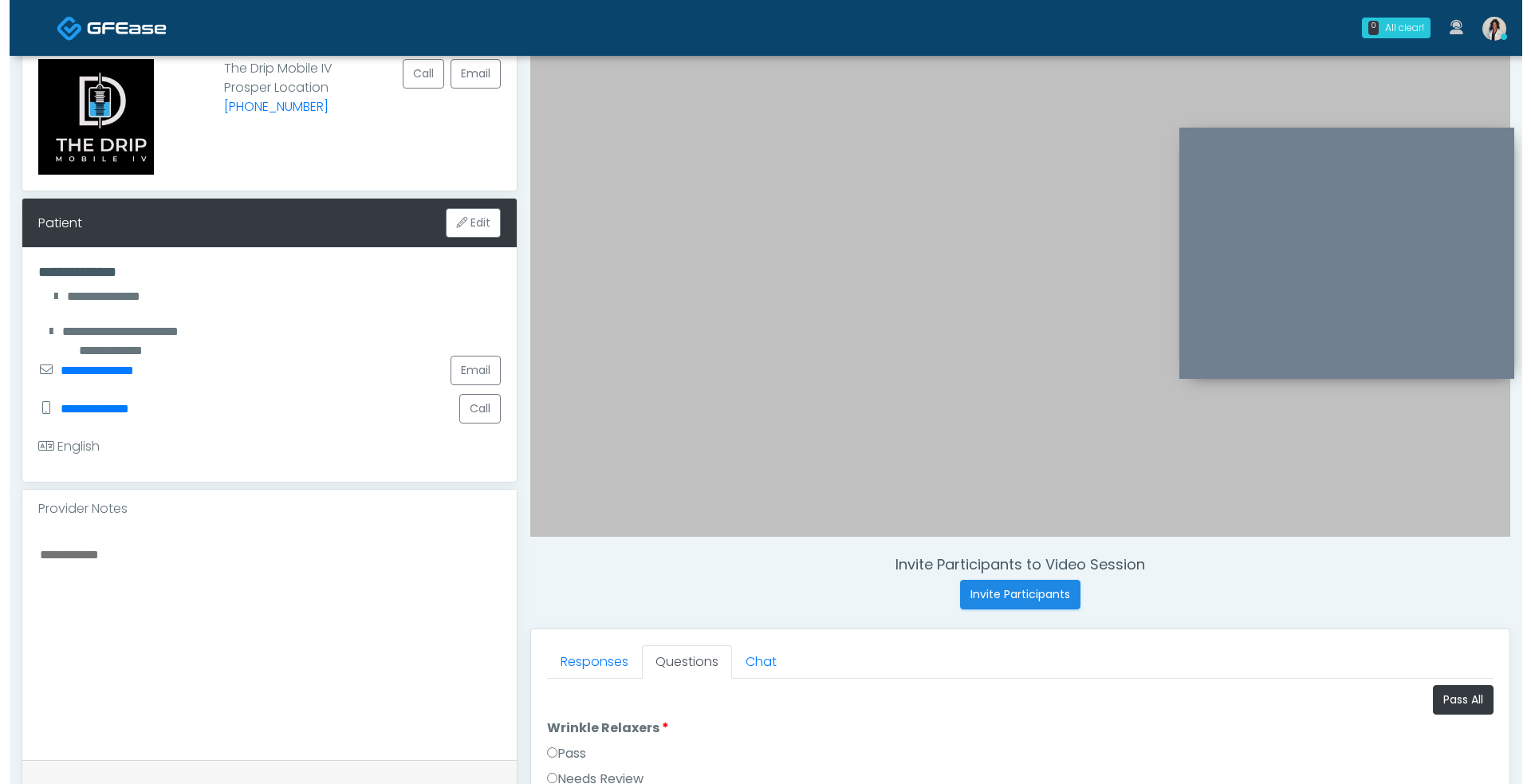
scroll to position [105, 0]
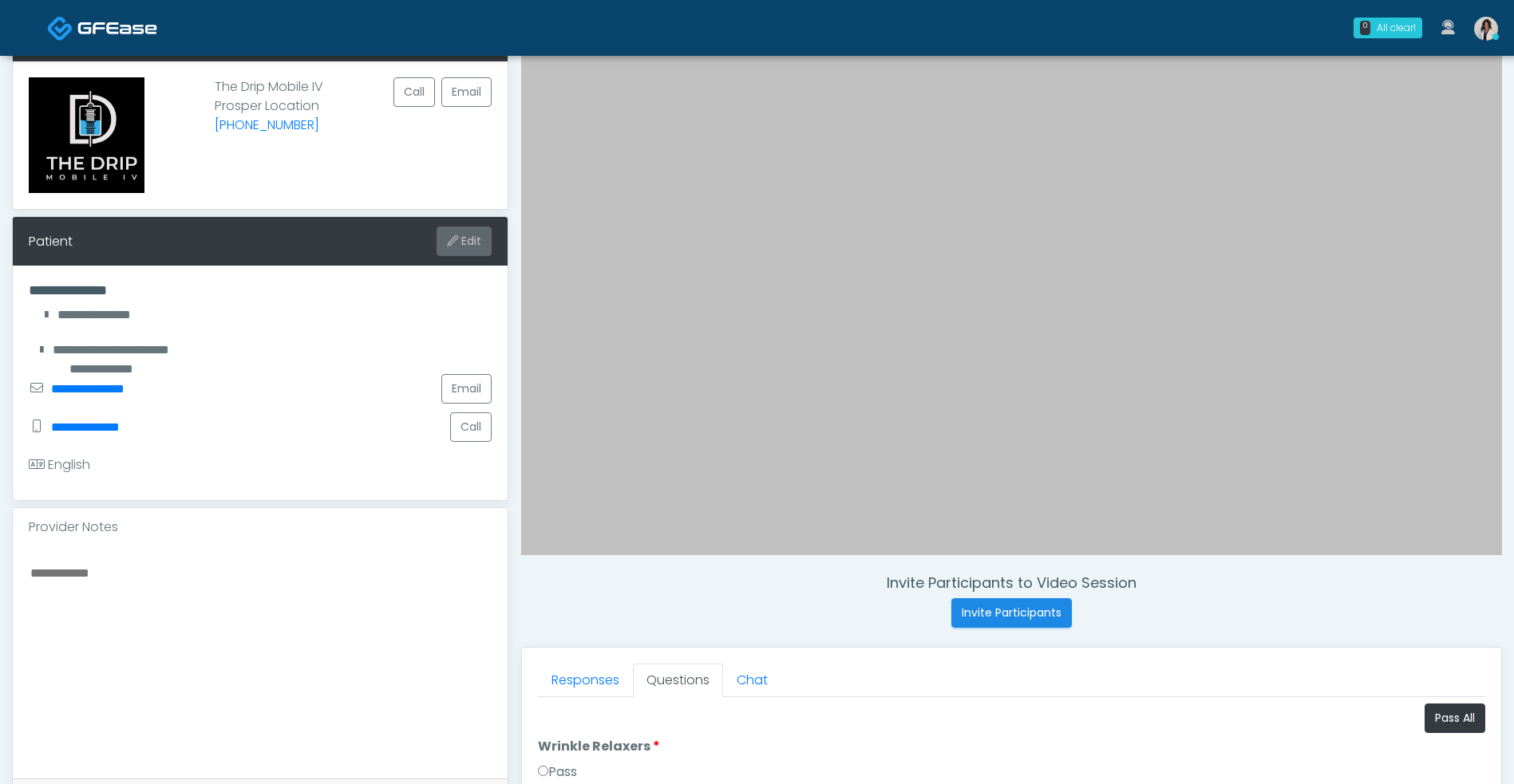
click at [464, 243] on button "Edit" at bounding box center [464, 241] width 55 height 29
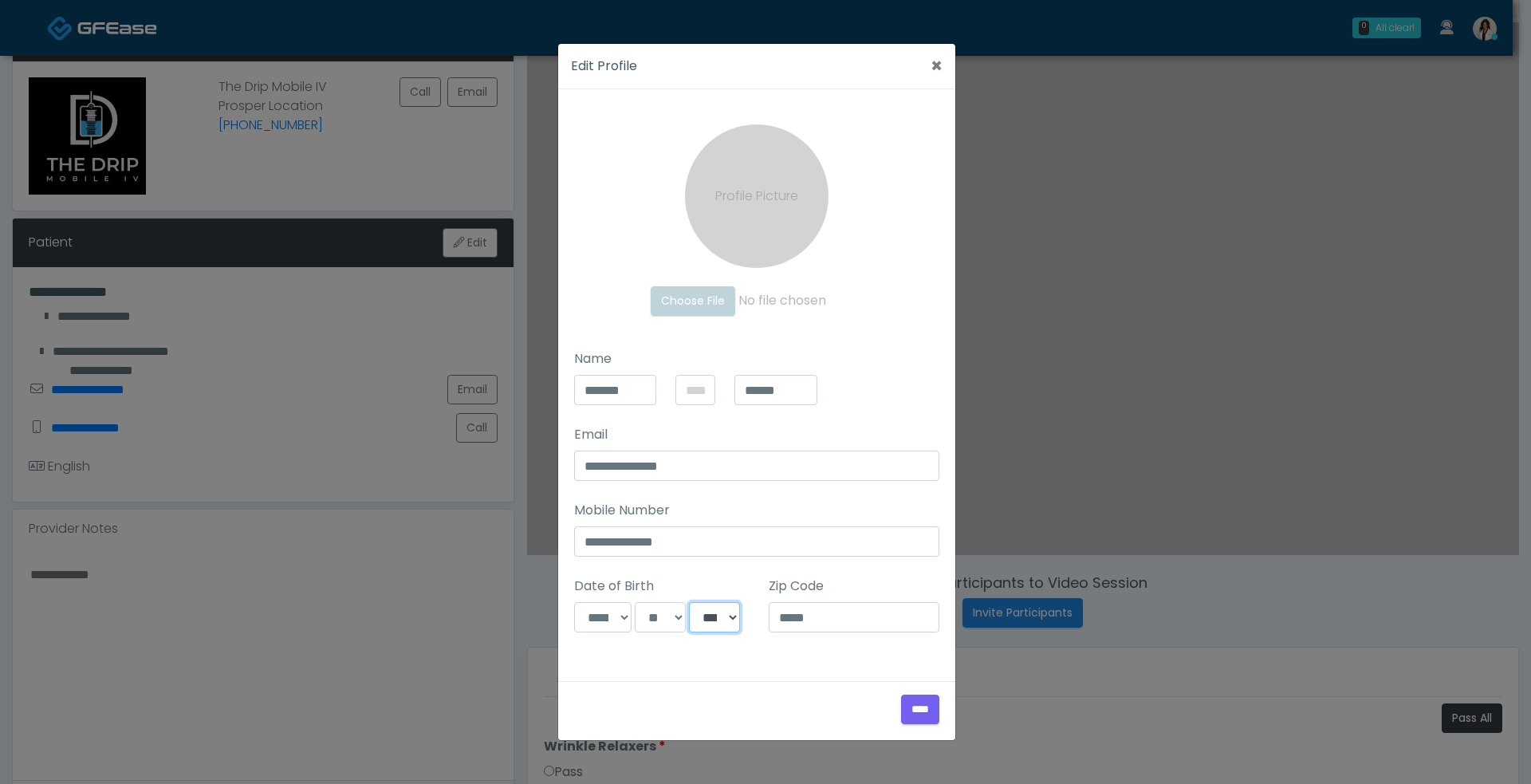
click at [728, 626] on select "**** **** **** **** **** **** **** **** **** **** **** **** **** **** **** ****…" at bounding box center [715, 617] width 51 height 30
select select "****"
click at [690, 602] on select "**** **** **** **** **** **** **** **** **** **** **** **** **** **** **** ****…" at bounding box center [715, 617] width 51 height 30
click at [924, 710] on input "****" at bounding box center [920, 709] width 38 height 29
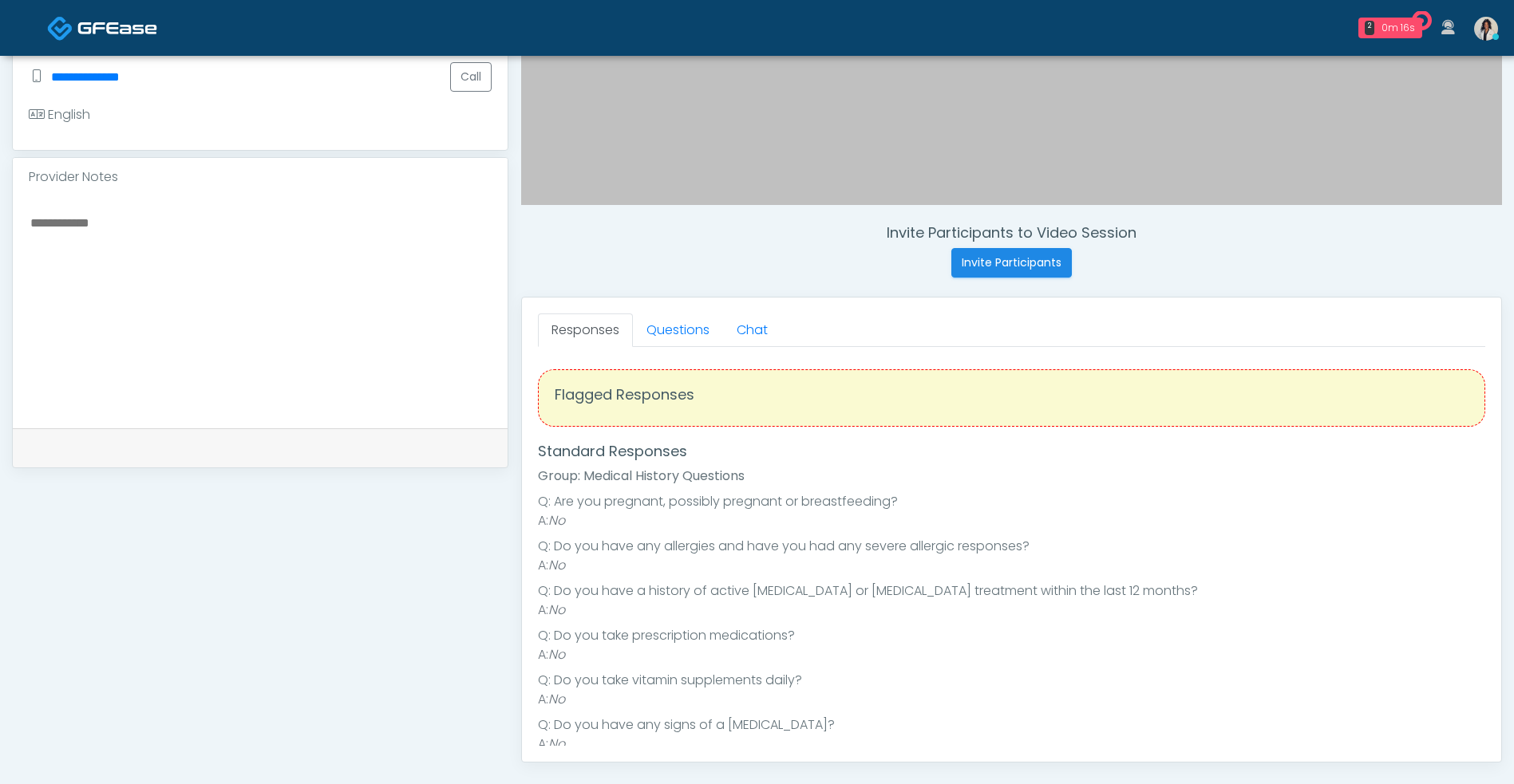
scroll to position [485, 0]
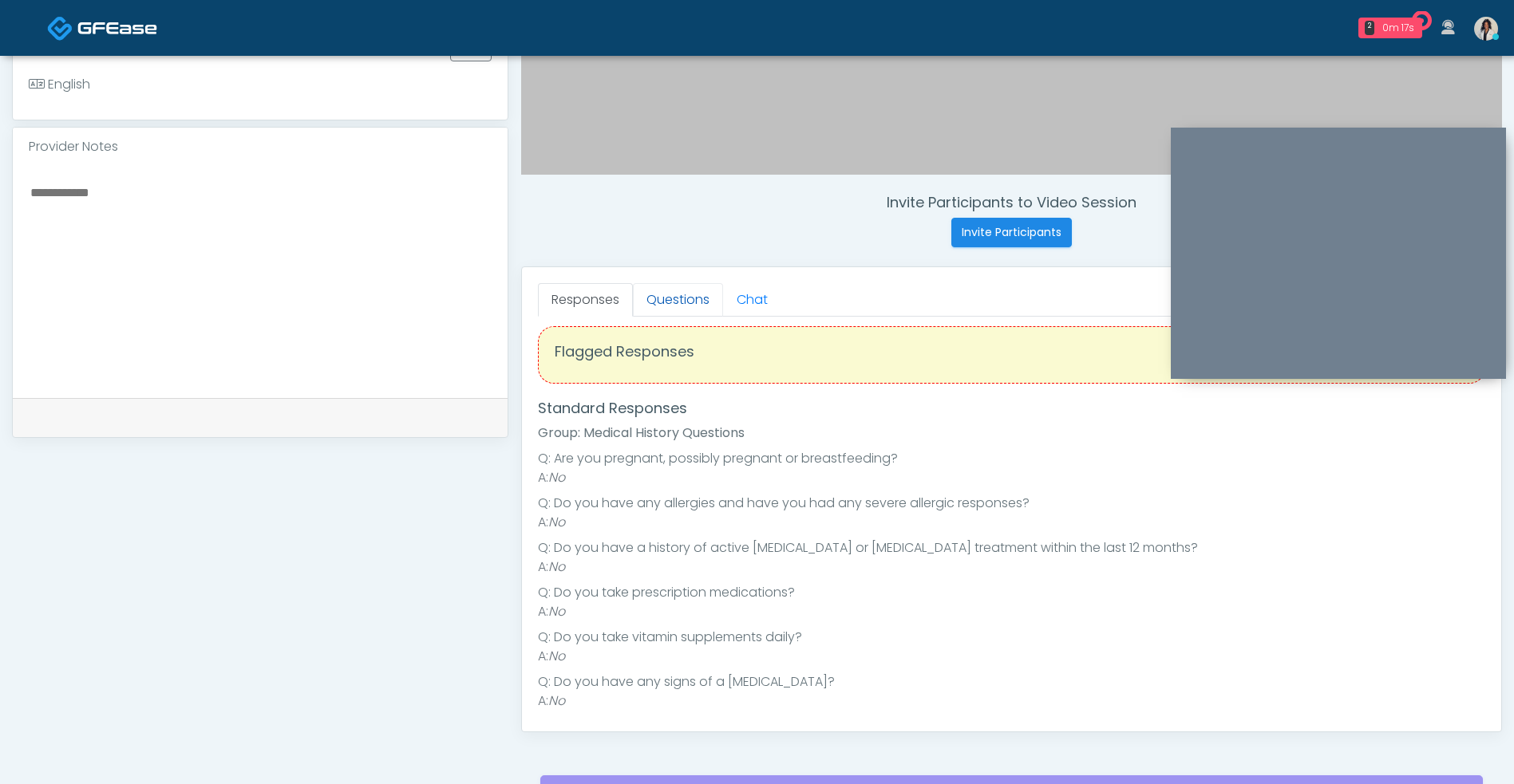
click at [702, 299] on link "Questions" at bounding box center [678, 300] width 90 height 34
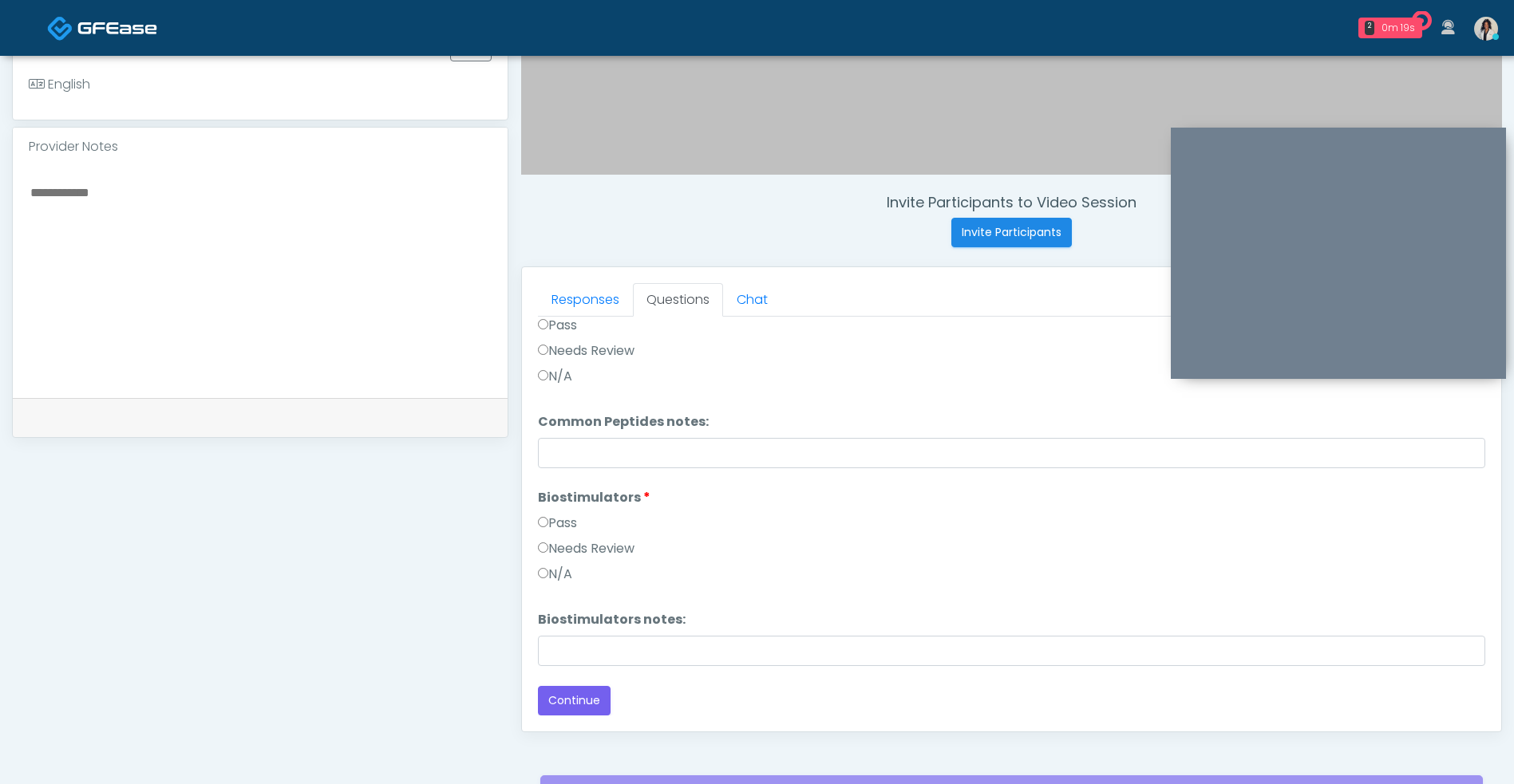
scroll to position [648, 0]
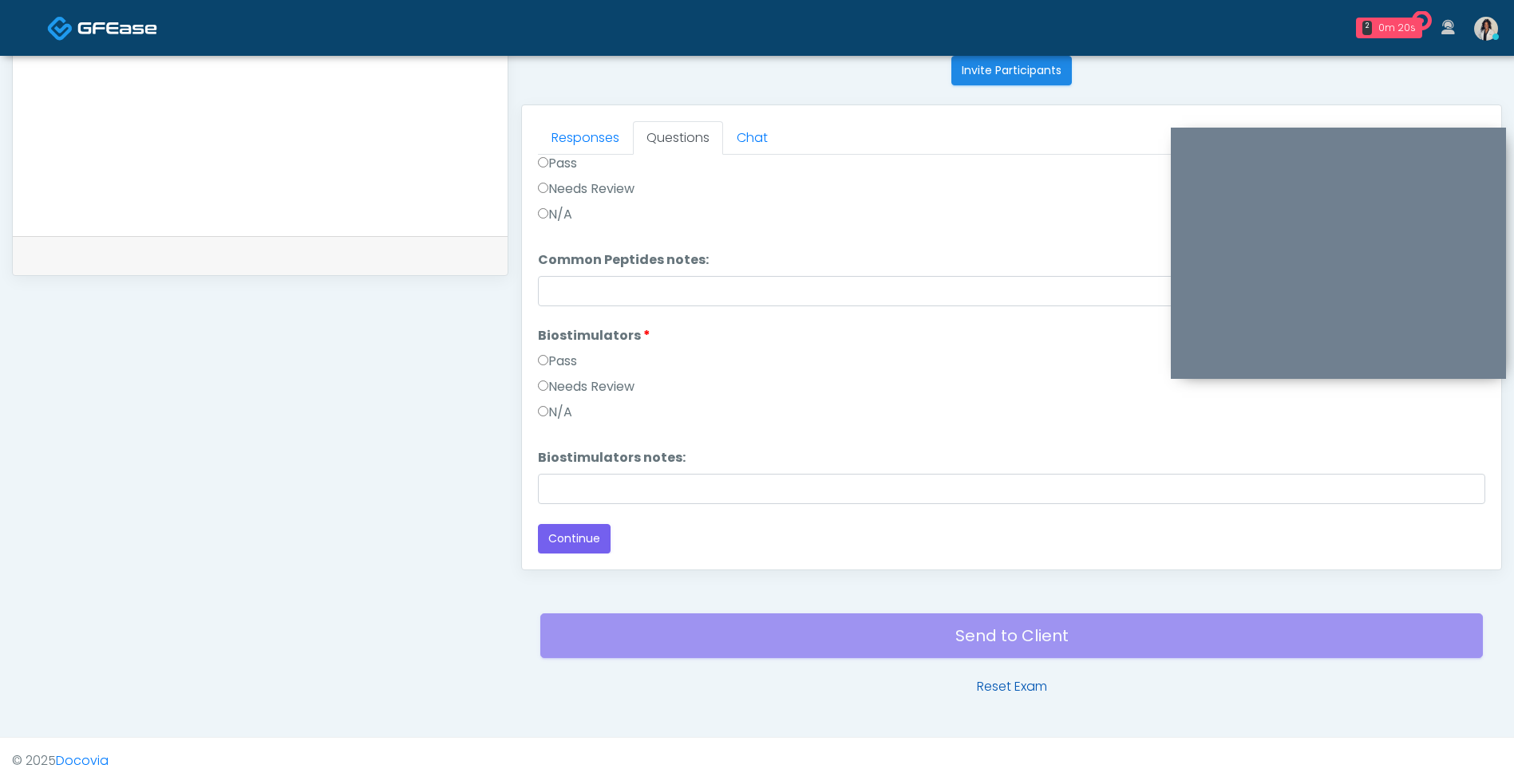
click at [1009, 692] on link "Reset Exam" at bounding box center [1011, 687] width 70 height 19
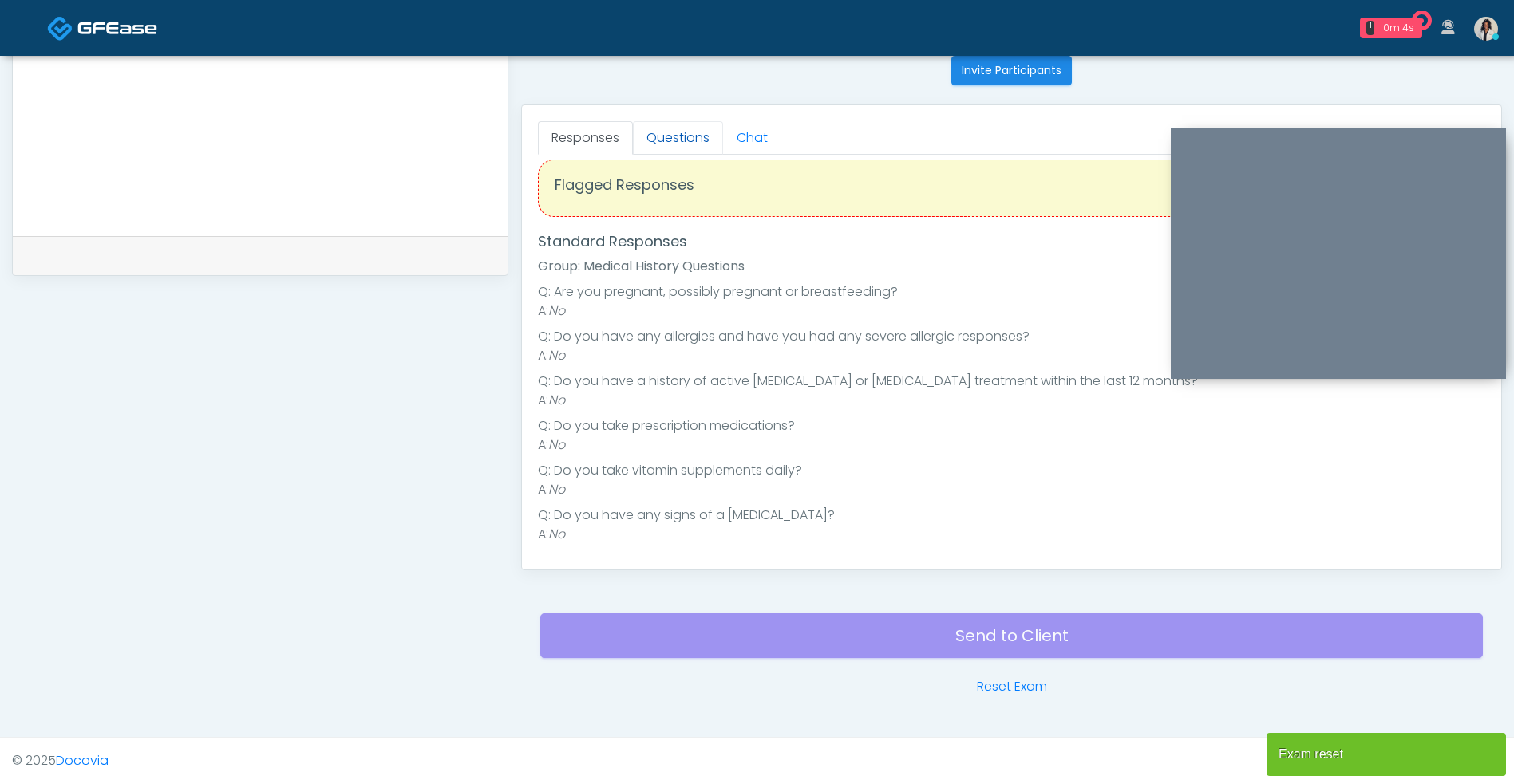
click at [712, 129] on link "Questions" at bounding box center [678, 138] width 90 height 34
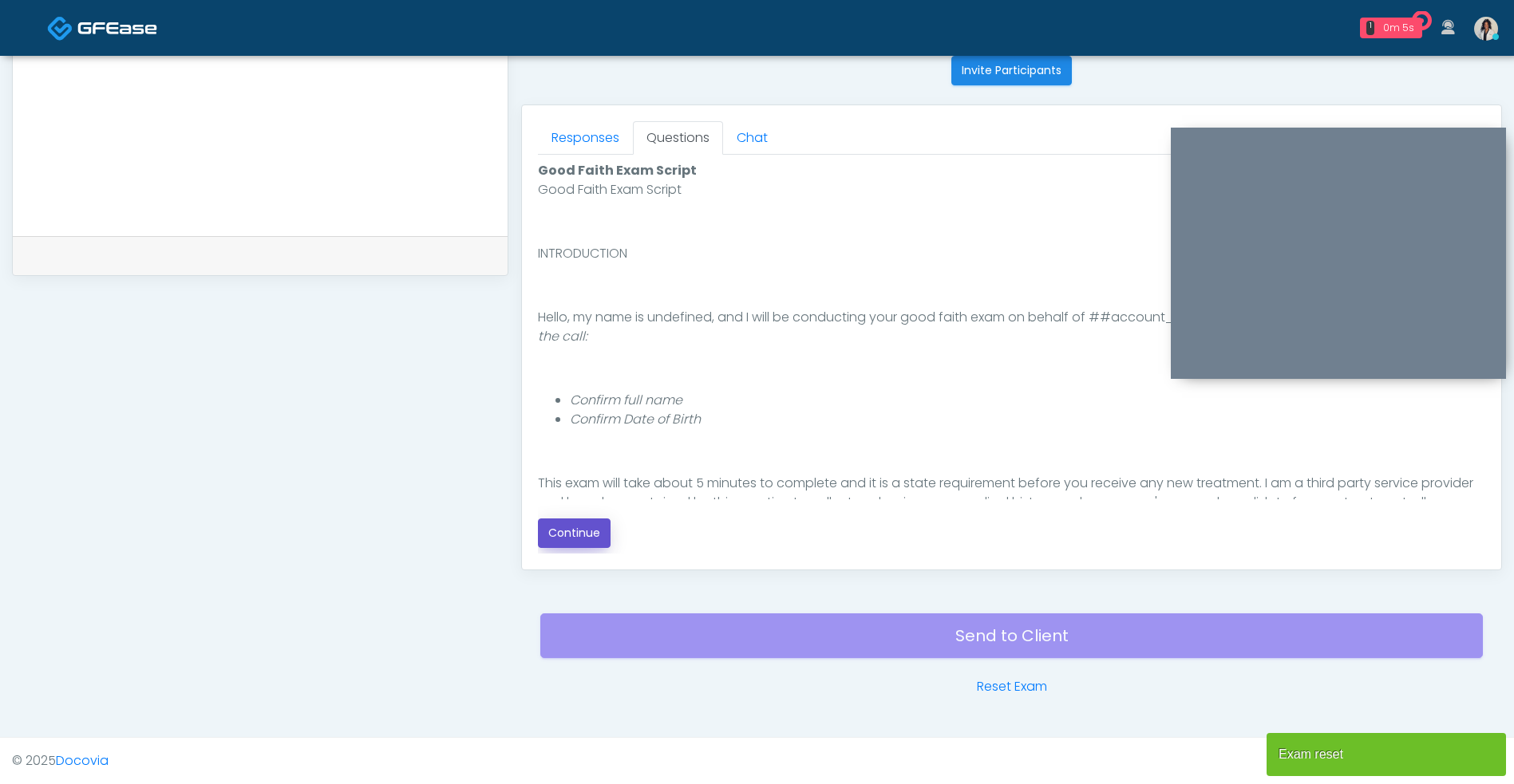
click at [595, 542] on button "Continue" at bounding box center [574, 532] width 73 height 29
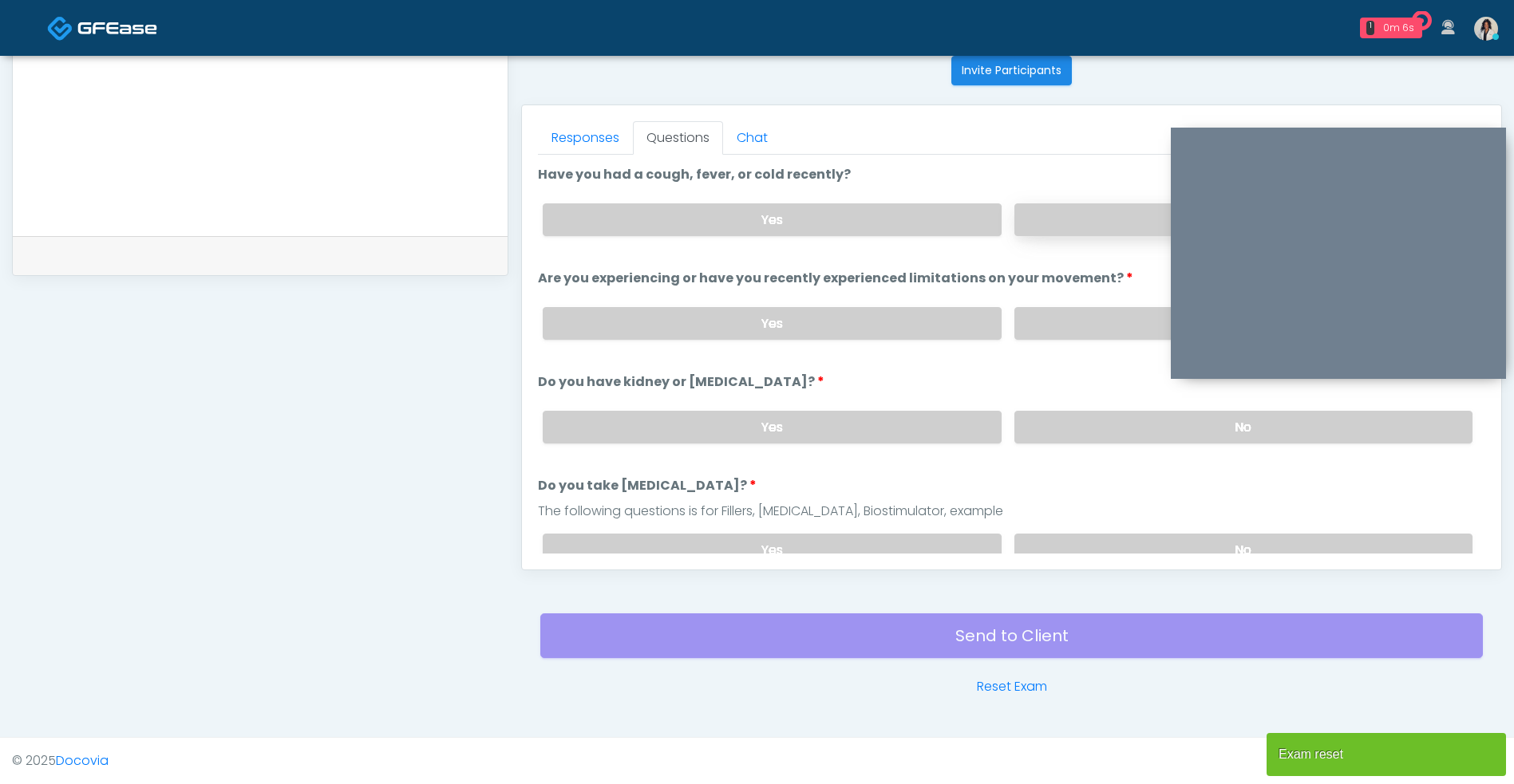
click at [1066, 220] on label "No" at bounding box center [1243, 220] width 458 height 33
click at [1051, 337] on label "No" at bounding box center [1243, 323] width 458 height 33
click at [1048, 437] on label "No" at bounding box center [1243, 427] width 458 height 33
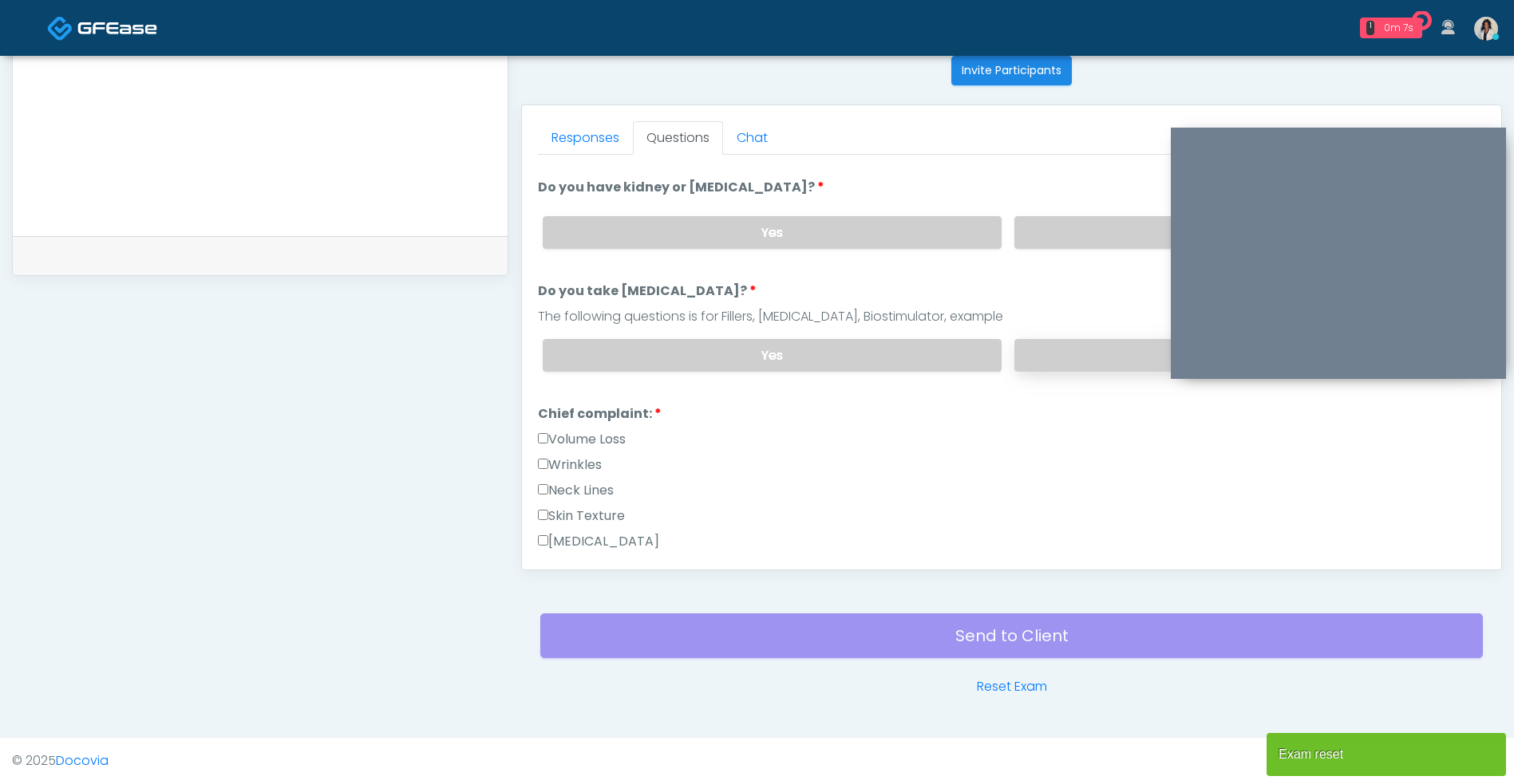
click at [1066, 363] on label "No" at bounding box center [1243, 355] width 458 height 33
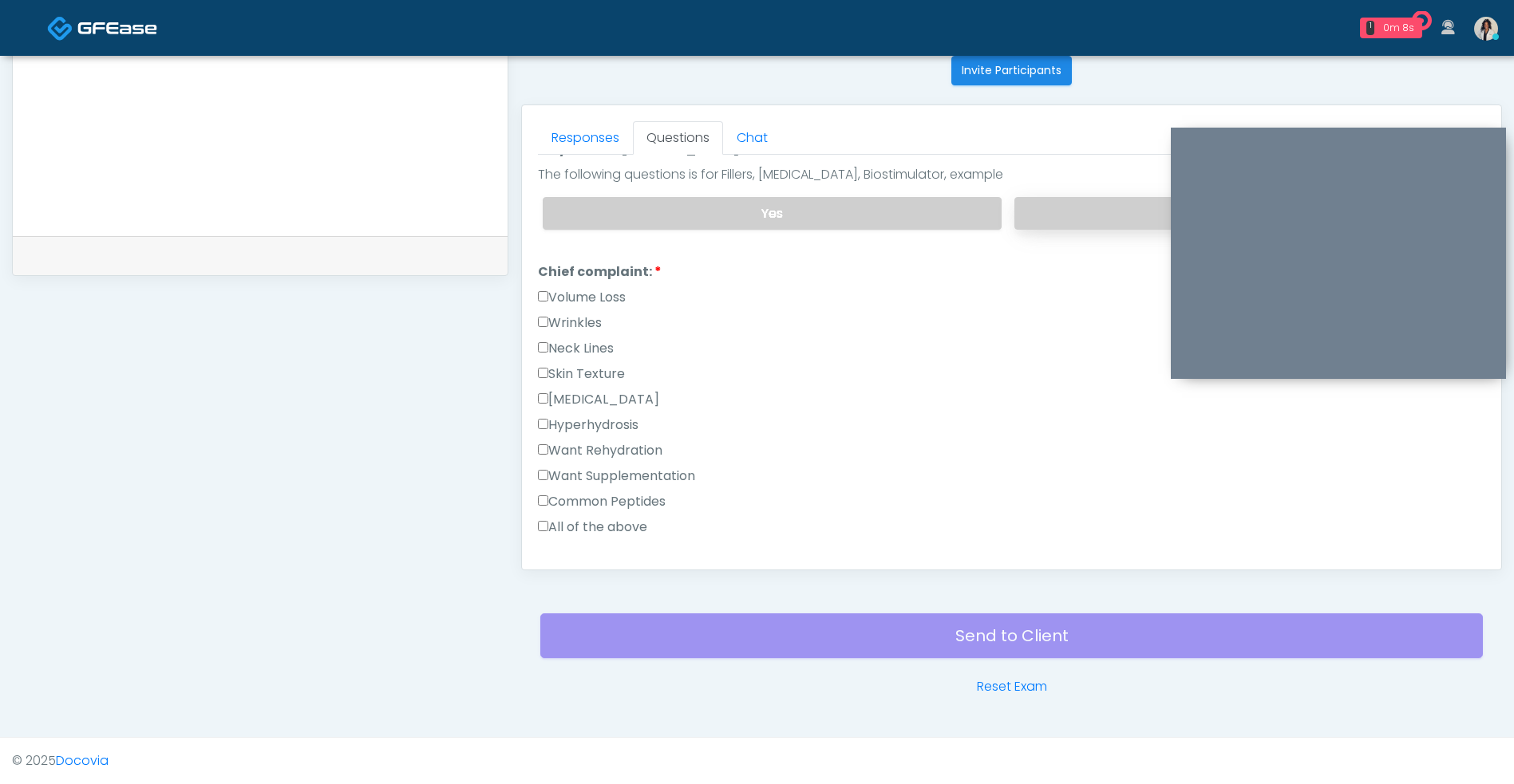
scroll to position [368, 0]
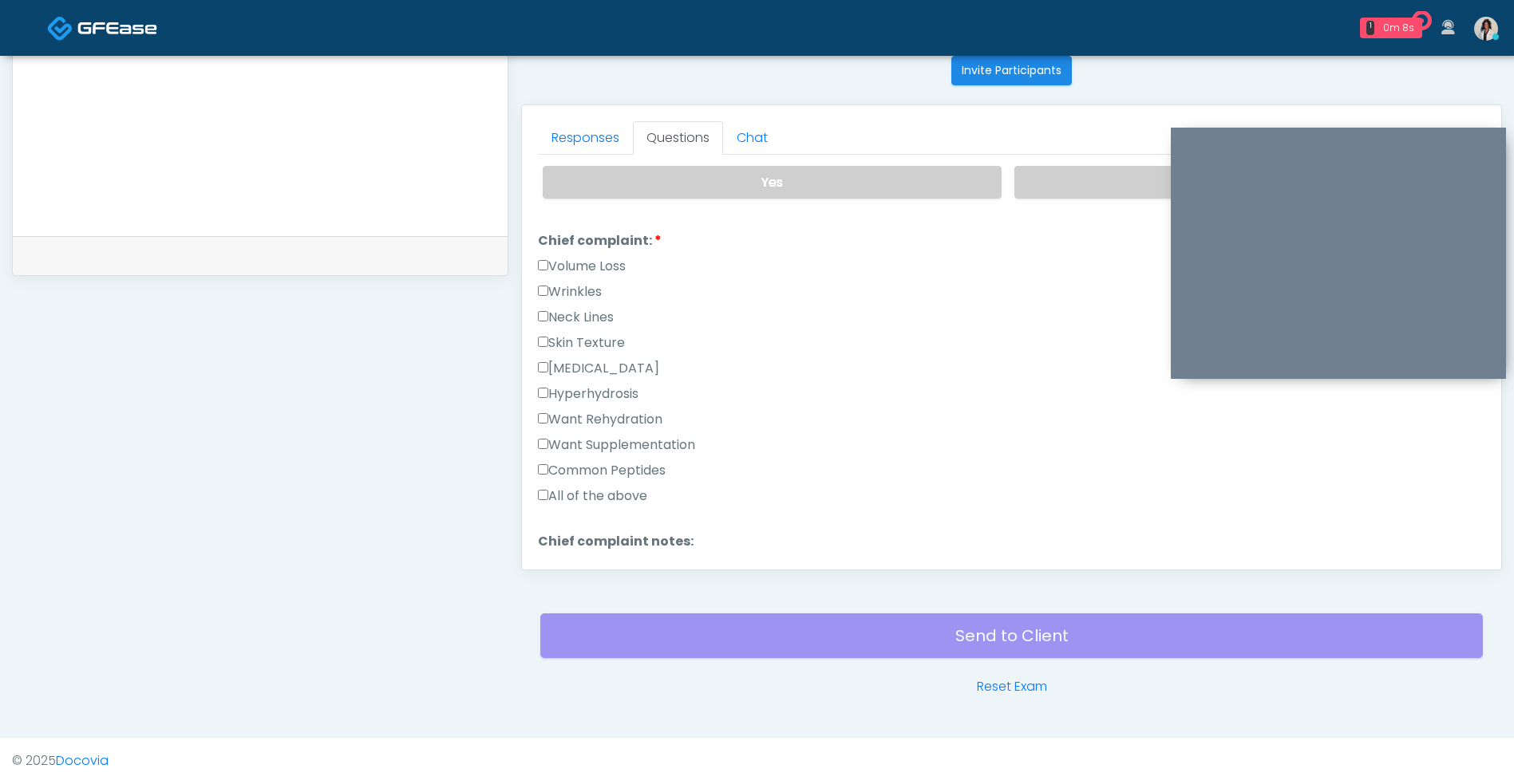
click at [680, 446] on label "Want Supplementation" at bounding box center [616, 445] width 157 height 19
click at [657, 417] on label "Want Rehydration" at bounding box center [600, 420] width 124 height 19
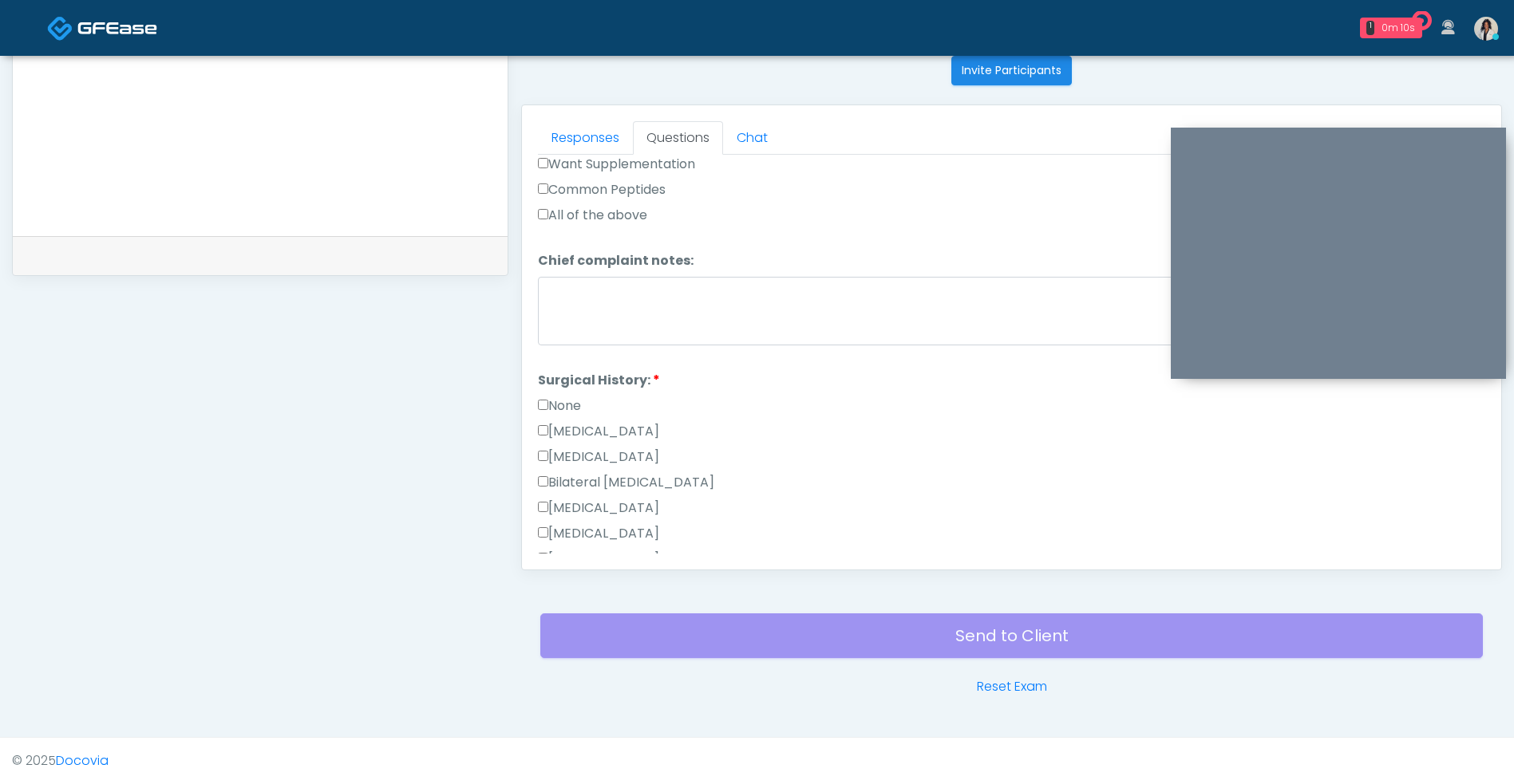
click at [581, 403] on label "None" at bounding box center [559, 406] width 43 height 19
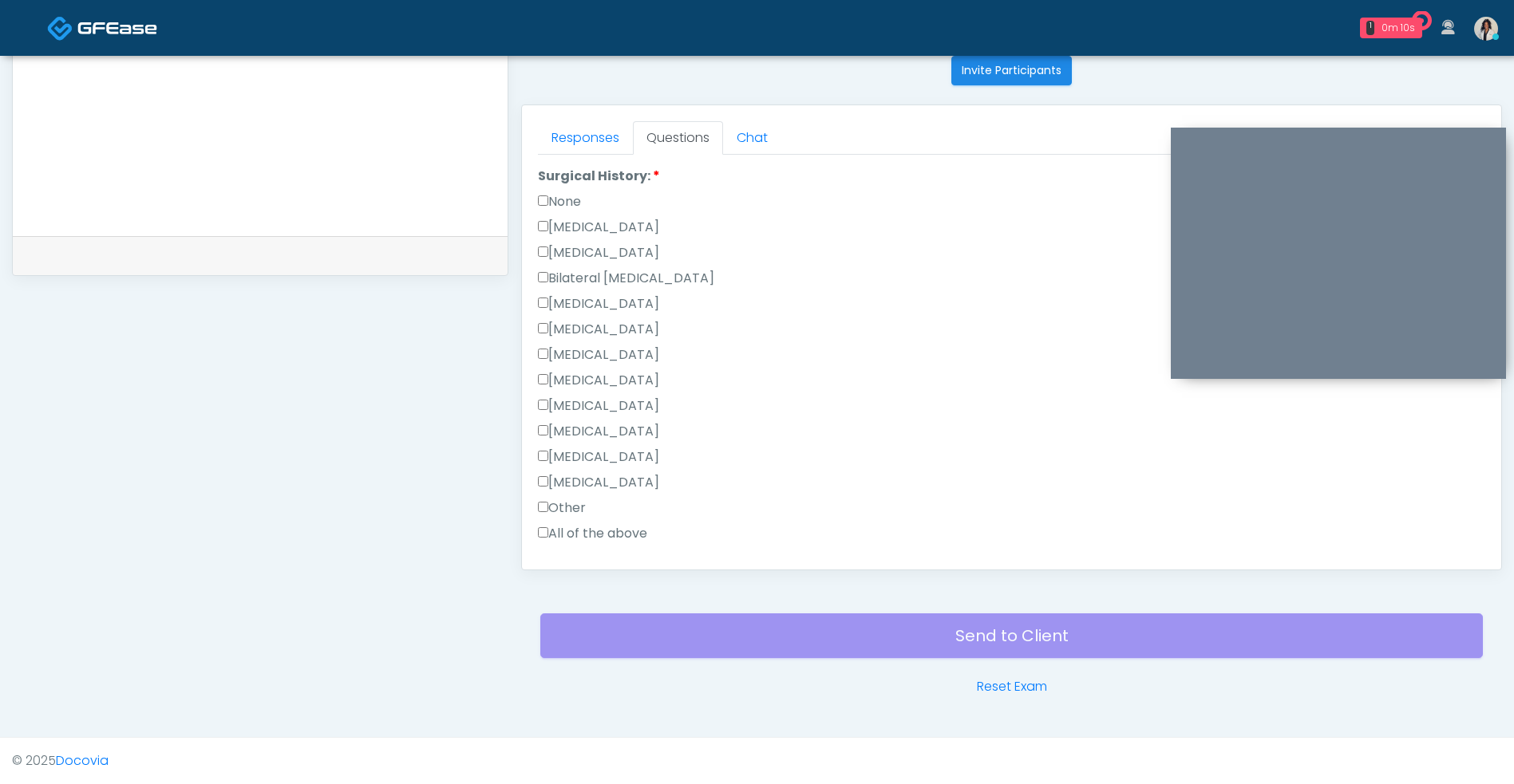
scroll to position [1018, 0]
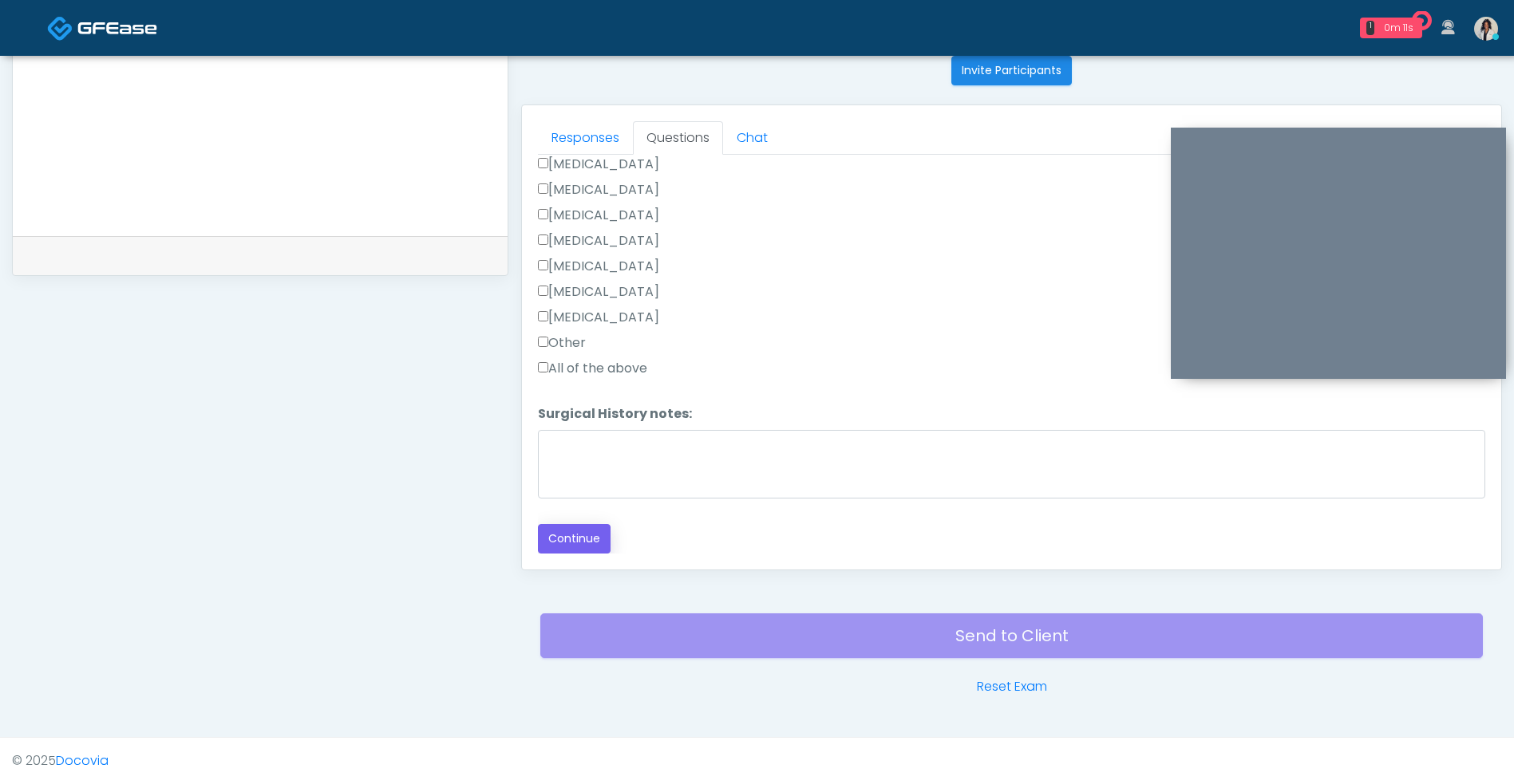
click at [601, 541] on button "Continue" at bounding box center [574, 538] width 73 height 29
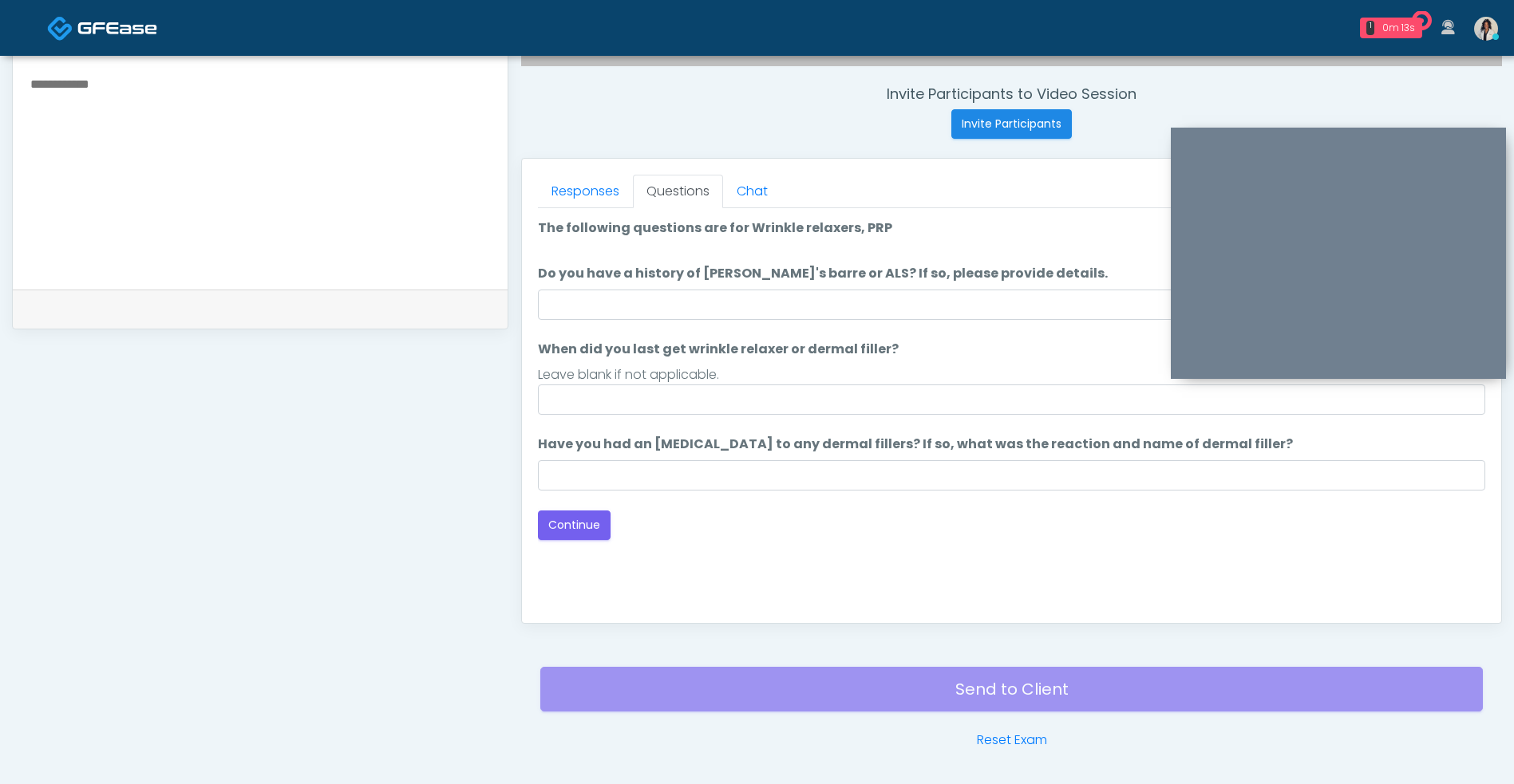
scroll to position [584, 0]
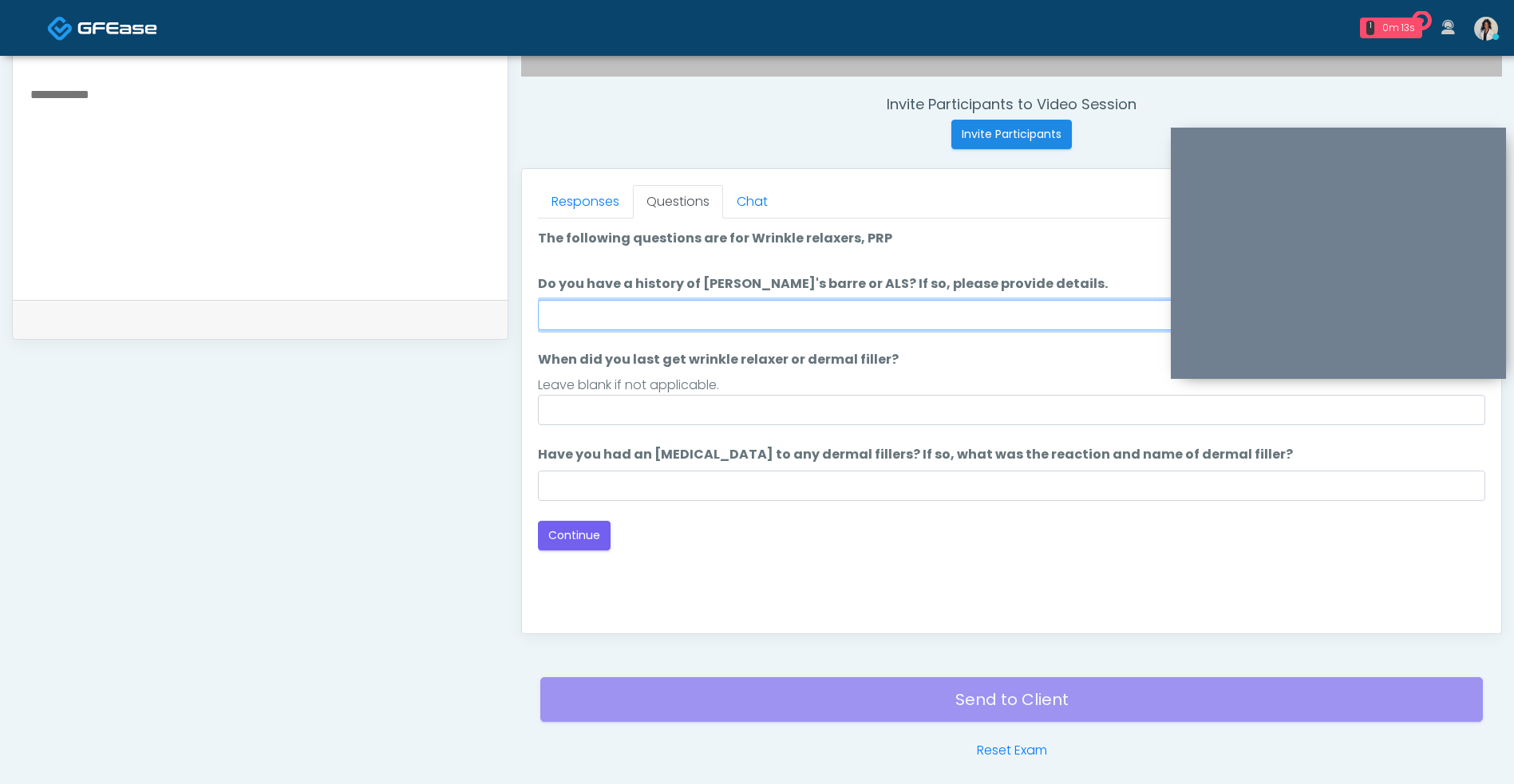
click at [842, 305] on input "Do you have a history of Guillain's barre or ALS? If so, please provide details." at bounding box center [1011, 314] width 947 height 30
type input "**"
click at [737, 476] on input "Have you had an allergic response to any dermal fillers? If so, what was the re…" at bounding box center [1011, 485] width 947 height 30
type input "***"
click at [607, 539] on button "Continue" at bounding box center [574, 535] width 73 height 29
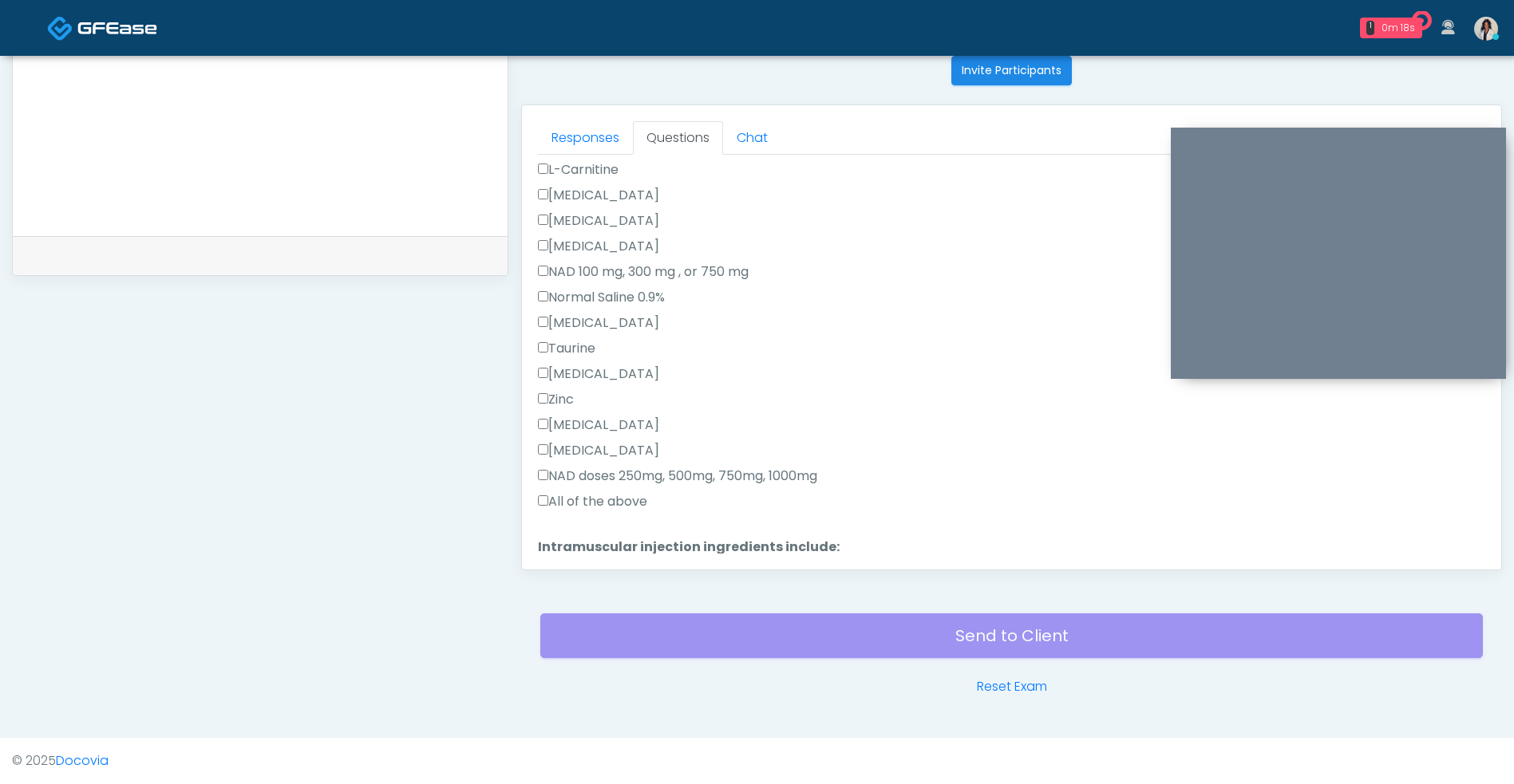
scroll to position [422, 0]
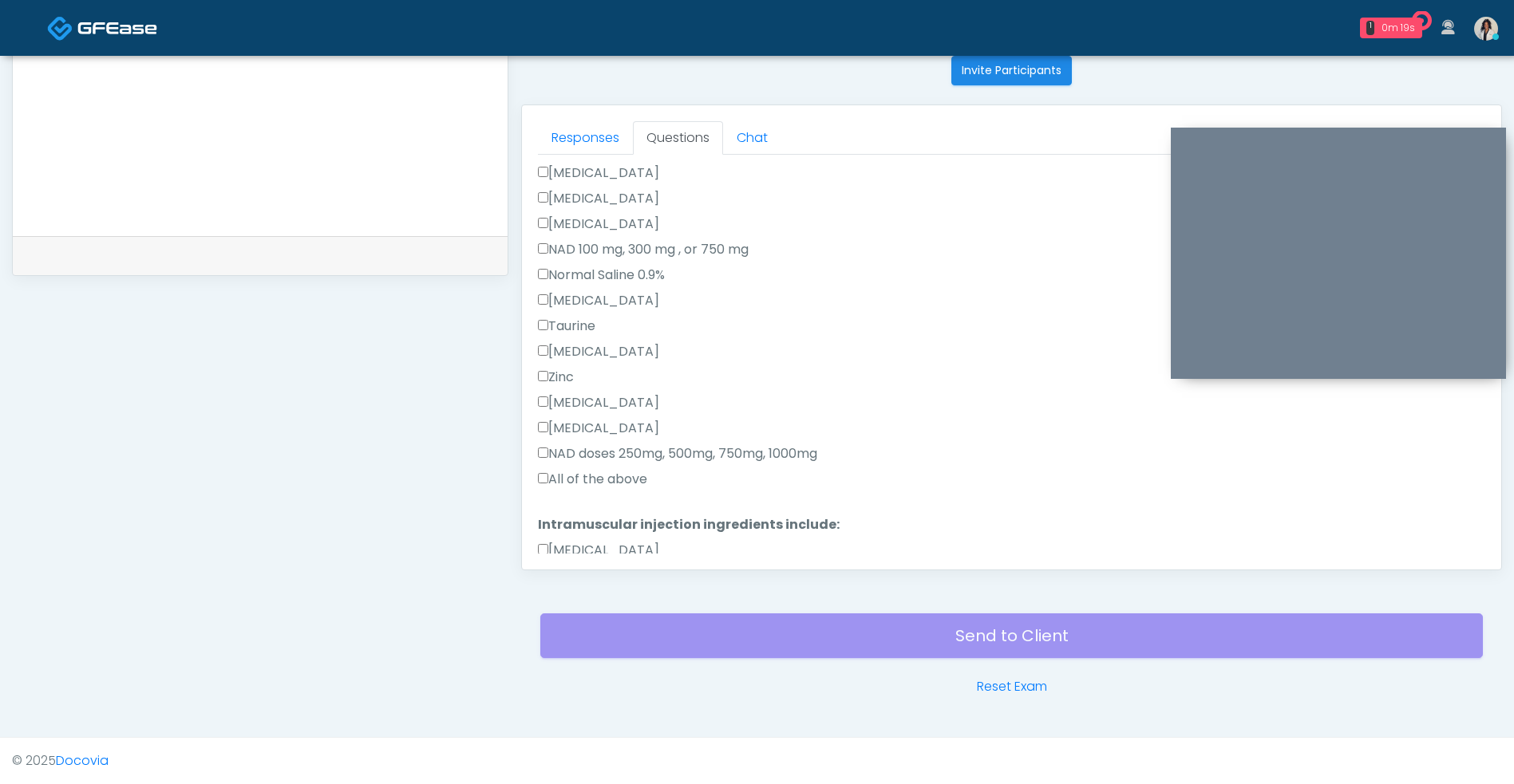
click at [641, 485] on label "All of the above" at bounding box center [592, 479] width 109 height 19
click at [653, 459] on label "NAD doses 250mg, 500mg, 750mg, 1000mg" at bounding box center [677, 454] width 279 height 19
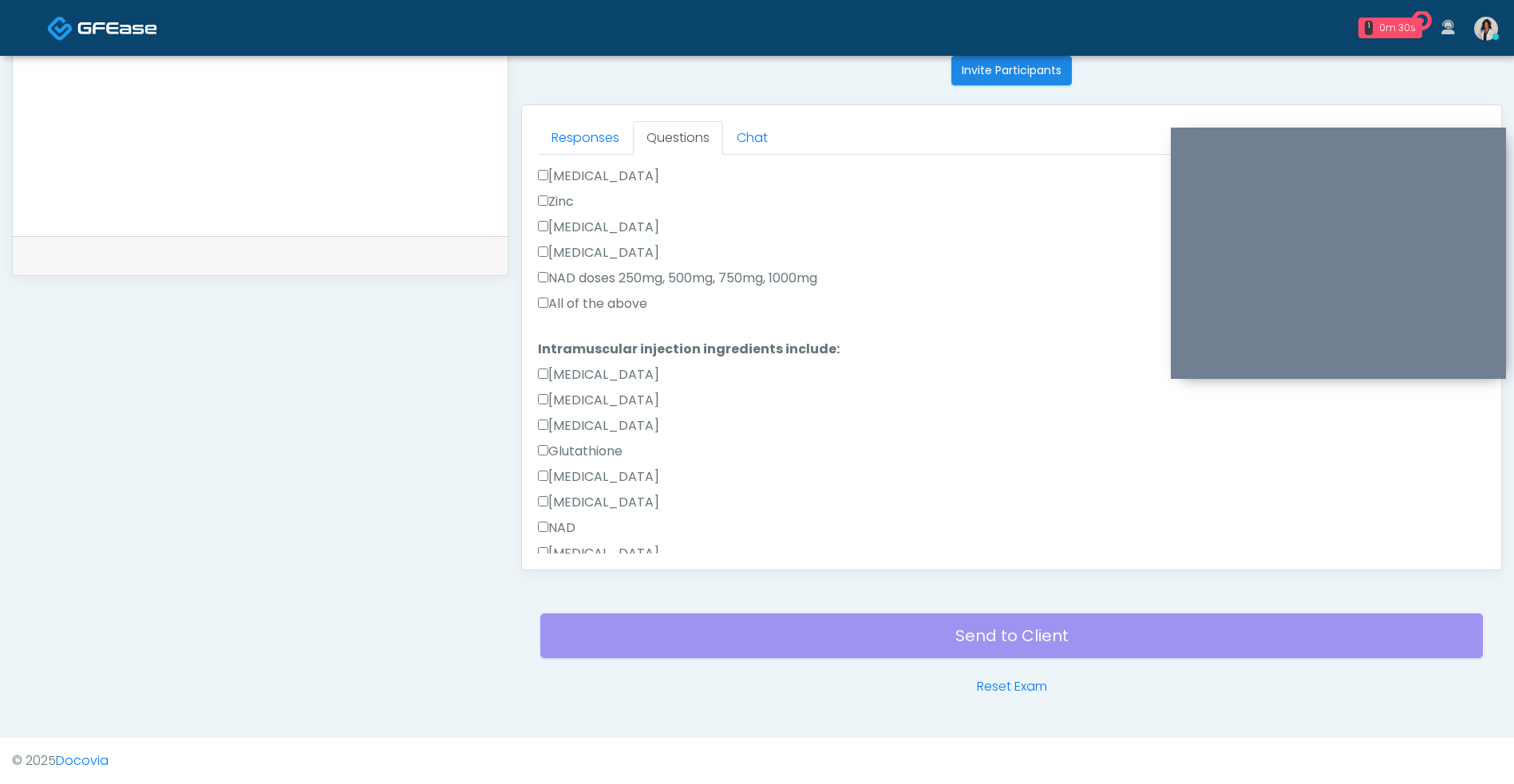
scroll to position [790, 0]
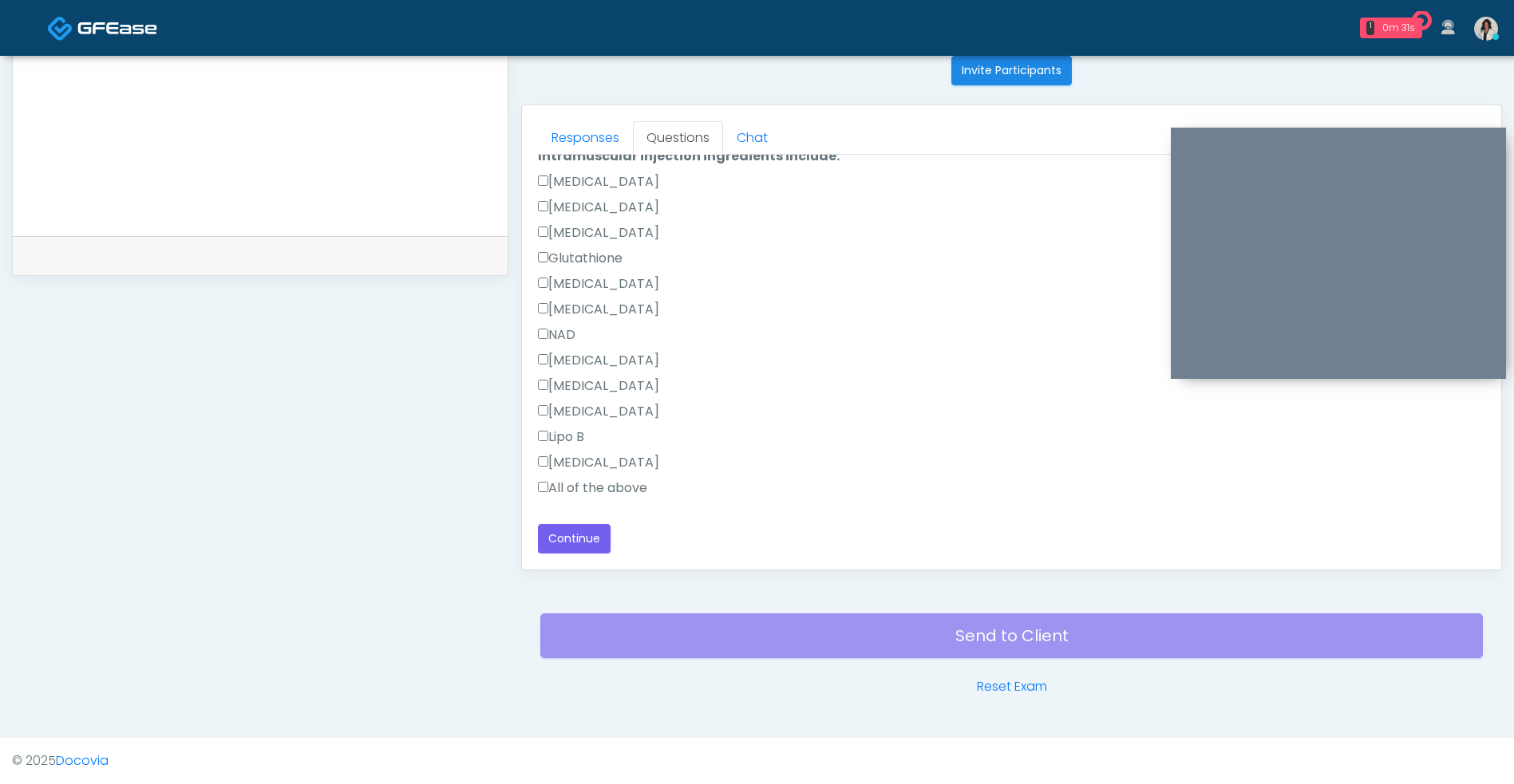
click at [620, 486] on label "All of the above" at bounding box center [592, 488] width 109 height 19
click at [572, 341] on label "NAD" at bounding box center [557, 335] width 37 height 19
click at [599, 547] on button "Continue" at bounding box center [574, 538] width 73 height 29
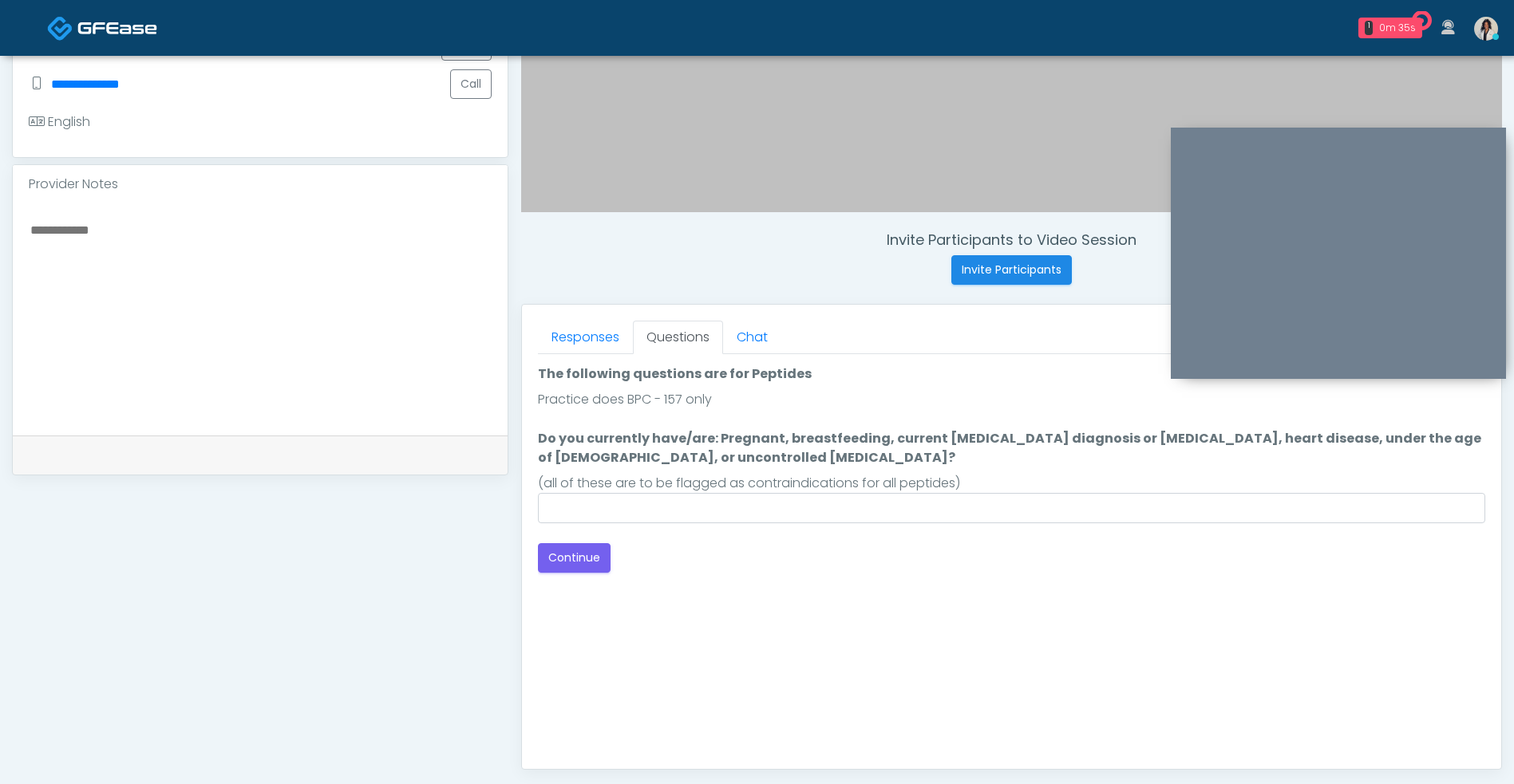
scroll to position [446, 0]
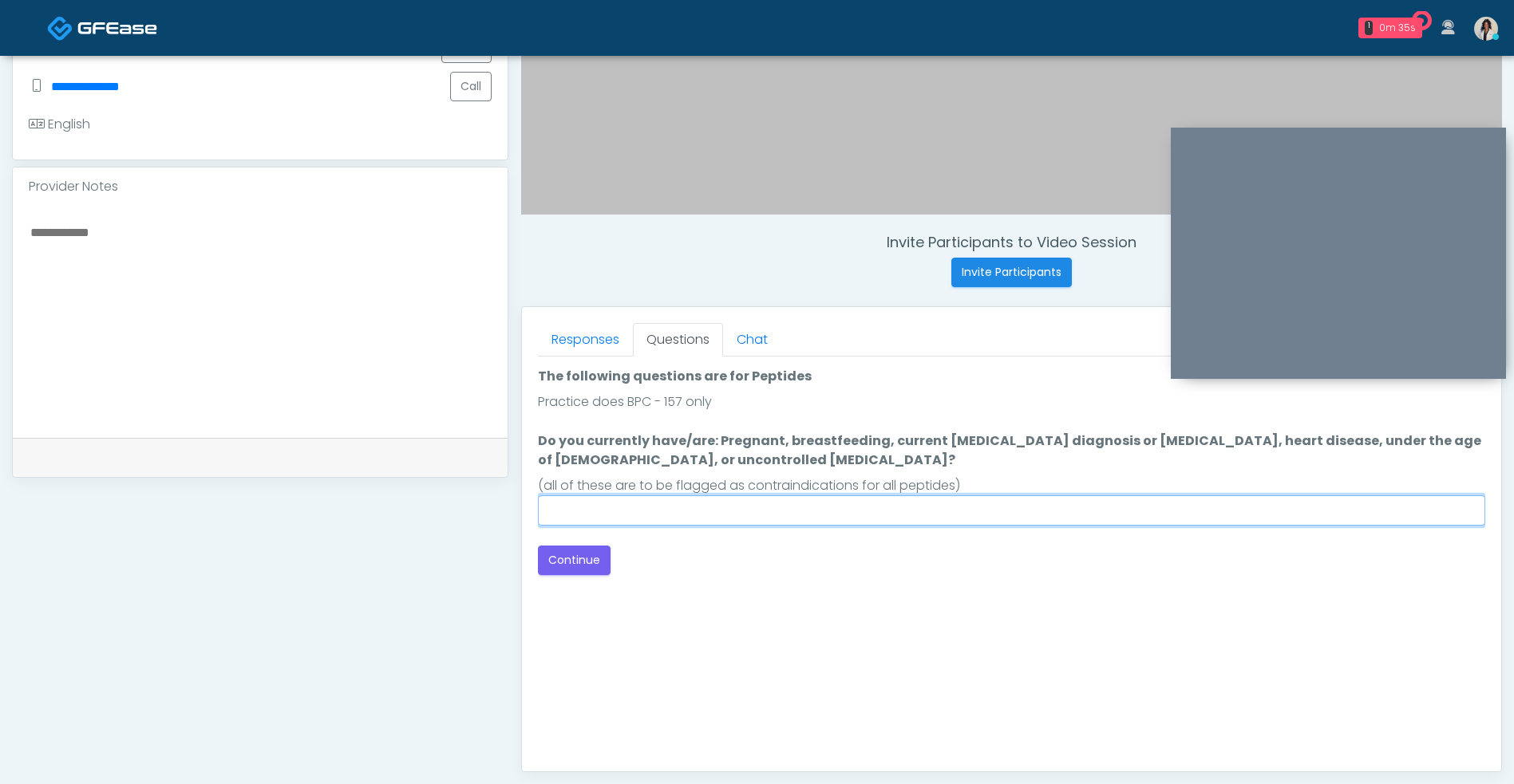
click at [792, 504] on input "Do you currently have/are: Pregnant, breastfeeding, current cancer diagnosis or…" at bounding box center [1011, 510] width 947 height 30
type input "**********"
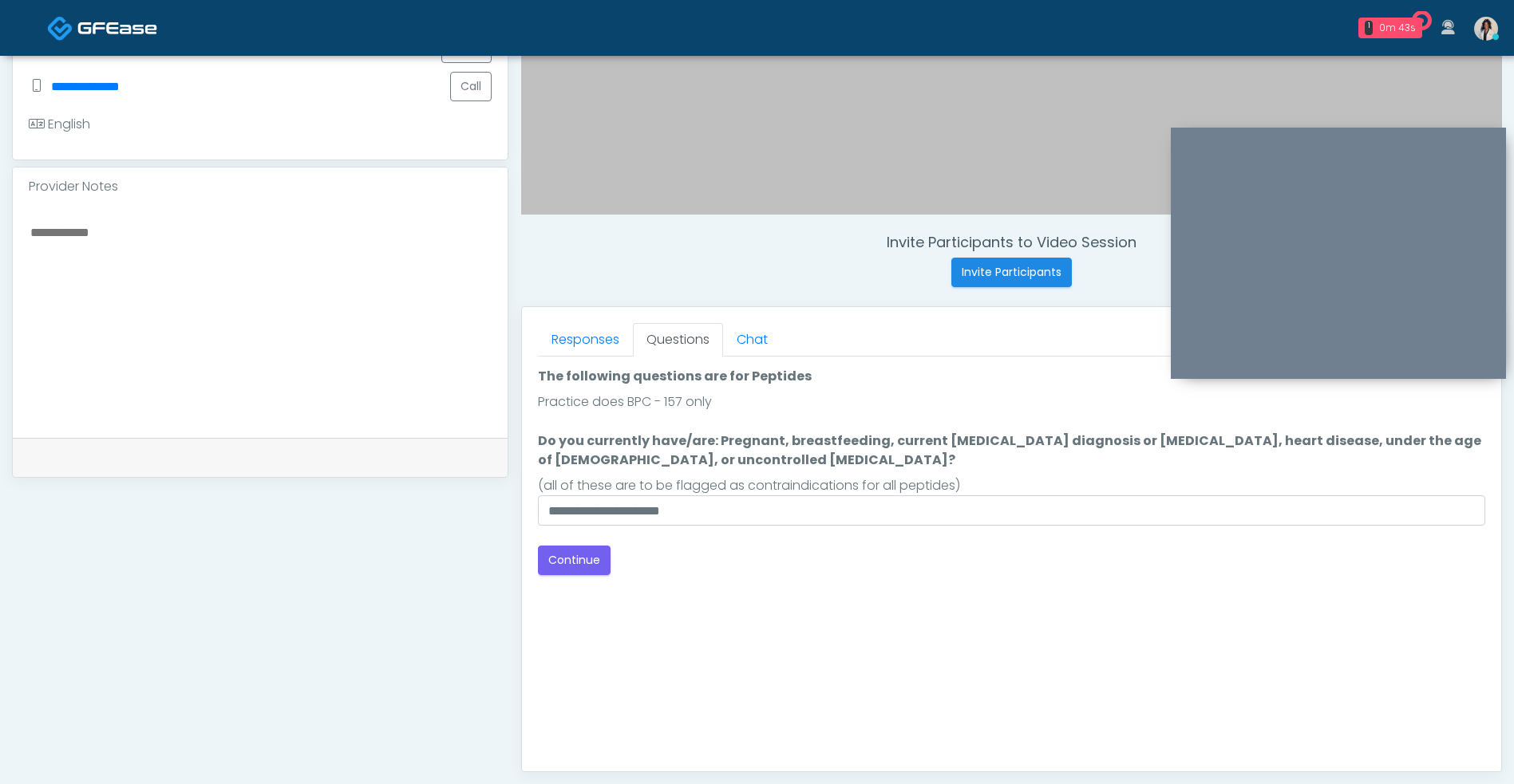
click at [390, 306] on textarea at bounding box center [260, 319] width 463 height 195
type textarea "**********"
click at [588, 549] on button "Continue" at bounding box center [574, 560] width 73 height 29
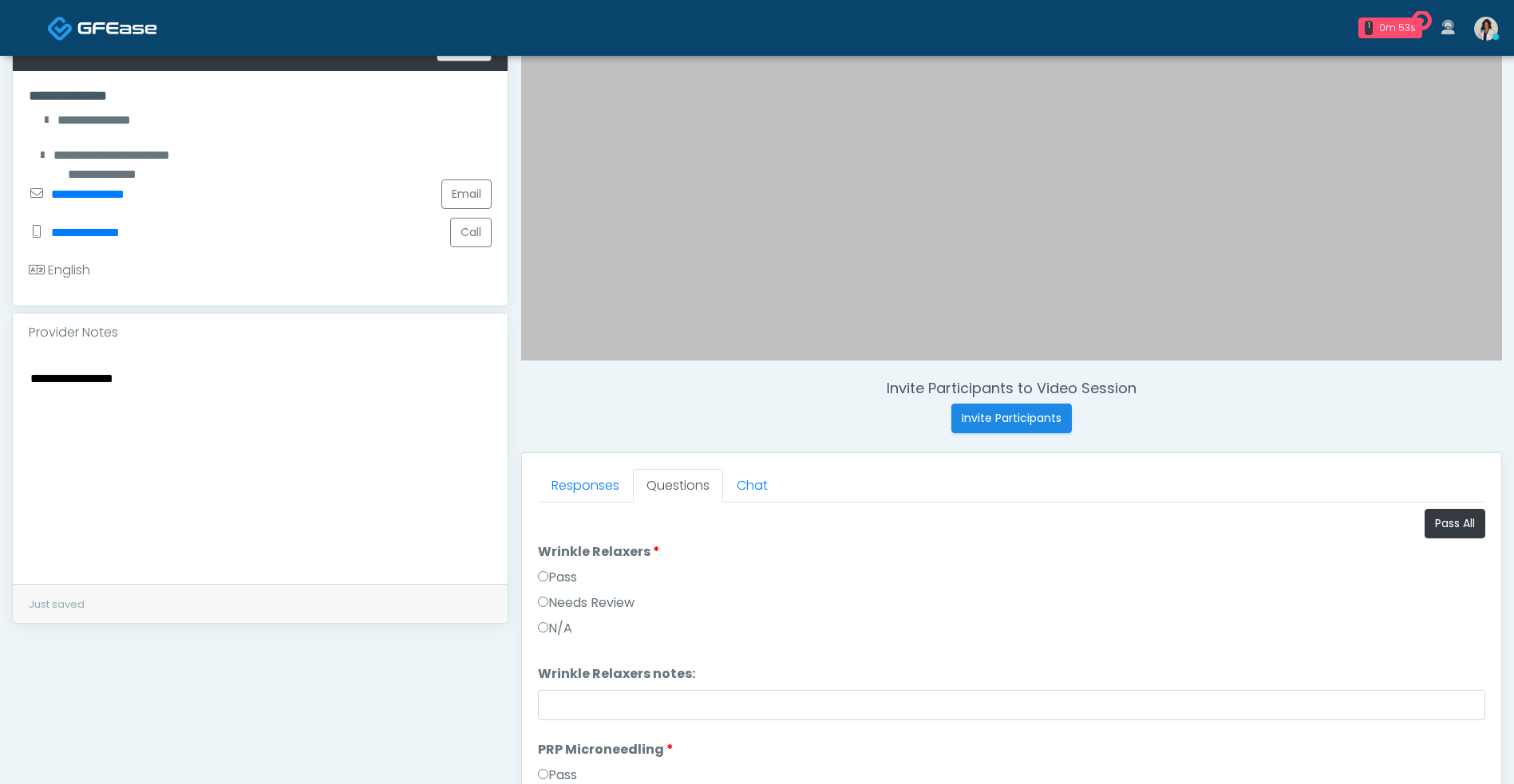
scroll to position [307, 0]
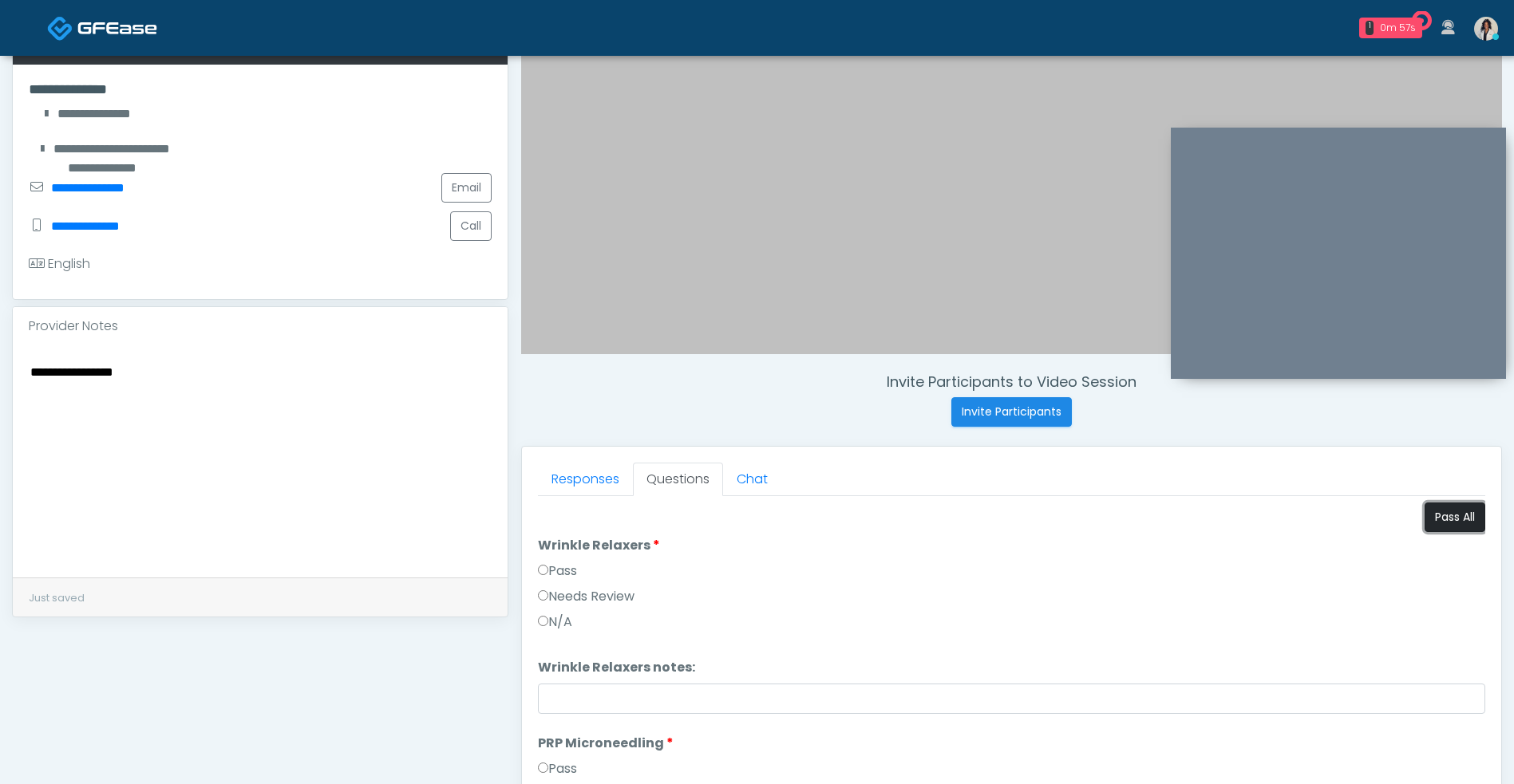
click at [1439, 510] on button "Pass All" at bounding box center [1455, 516] width 60 height 29
click at [1361, 539] on li "Wrinkle Relaxers Wrinkle Relaxers Pass Needs Review N/A" at bounding box center [1011, 586] width 947 height 102
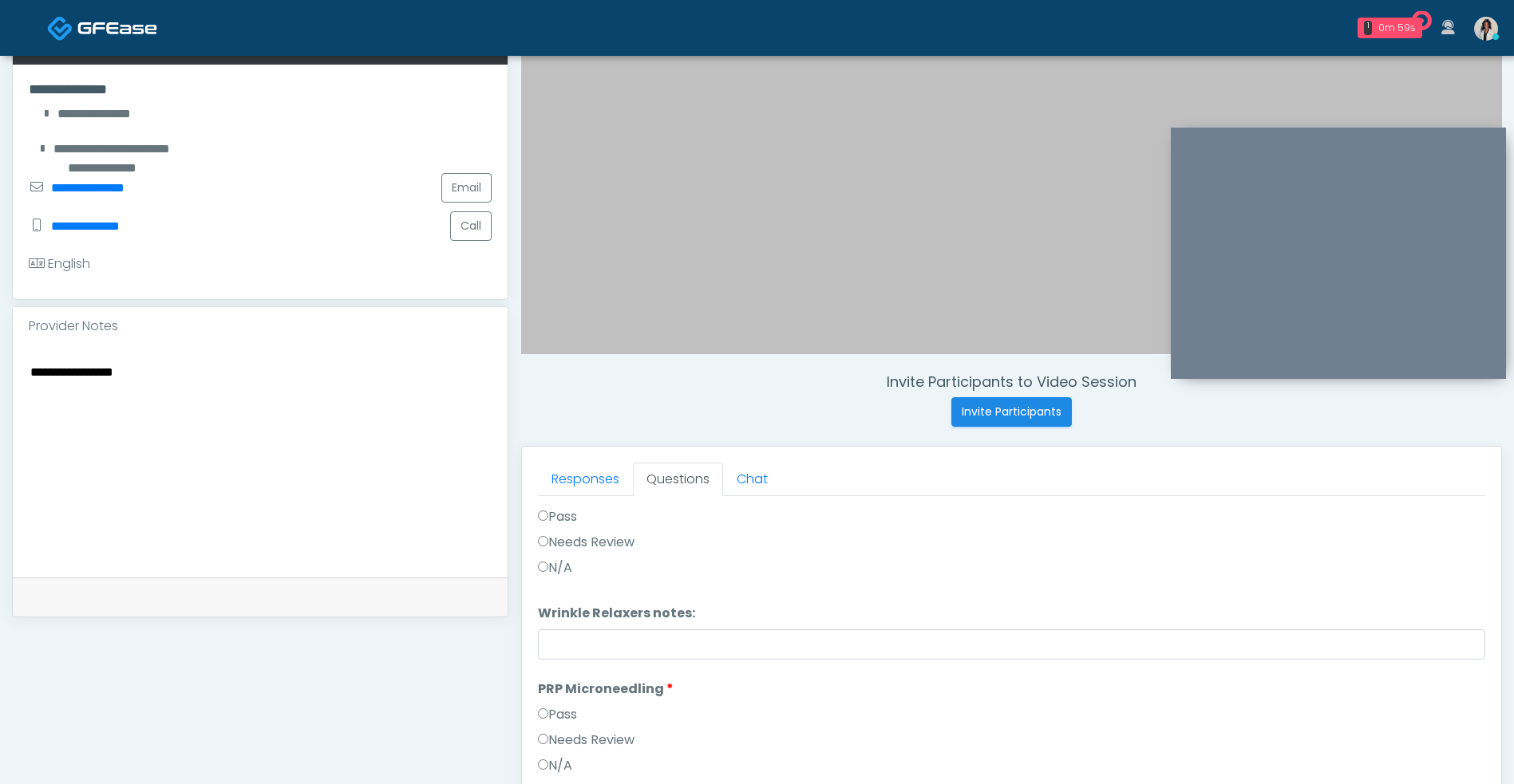
click at [635, 547] on label "Needs Review" at bounding box center [586, 542] width 97 height 19
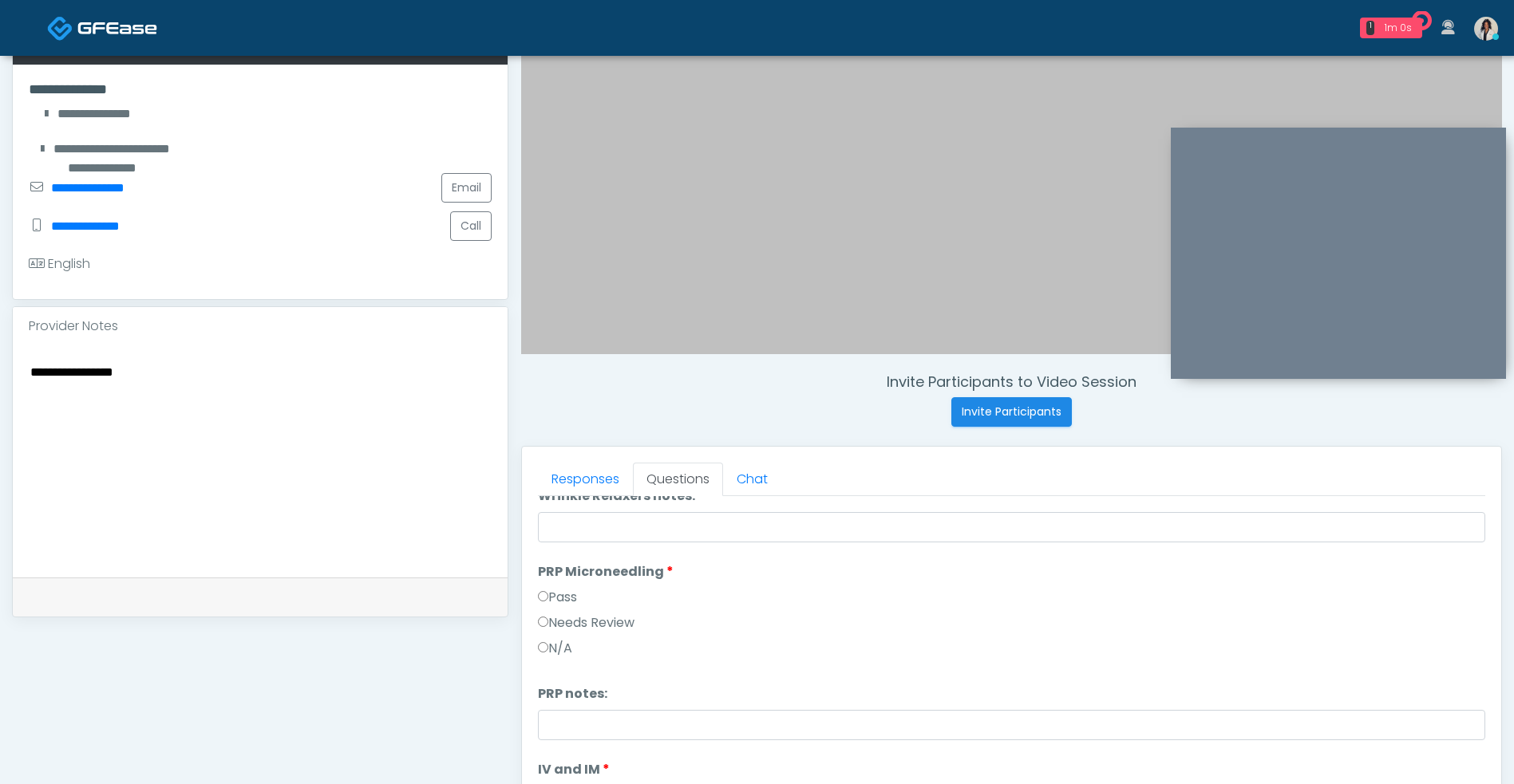
click at [628, 624] on label "Needs Review" at bounding box center [586, 623] width 97 height 19
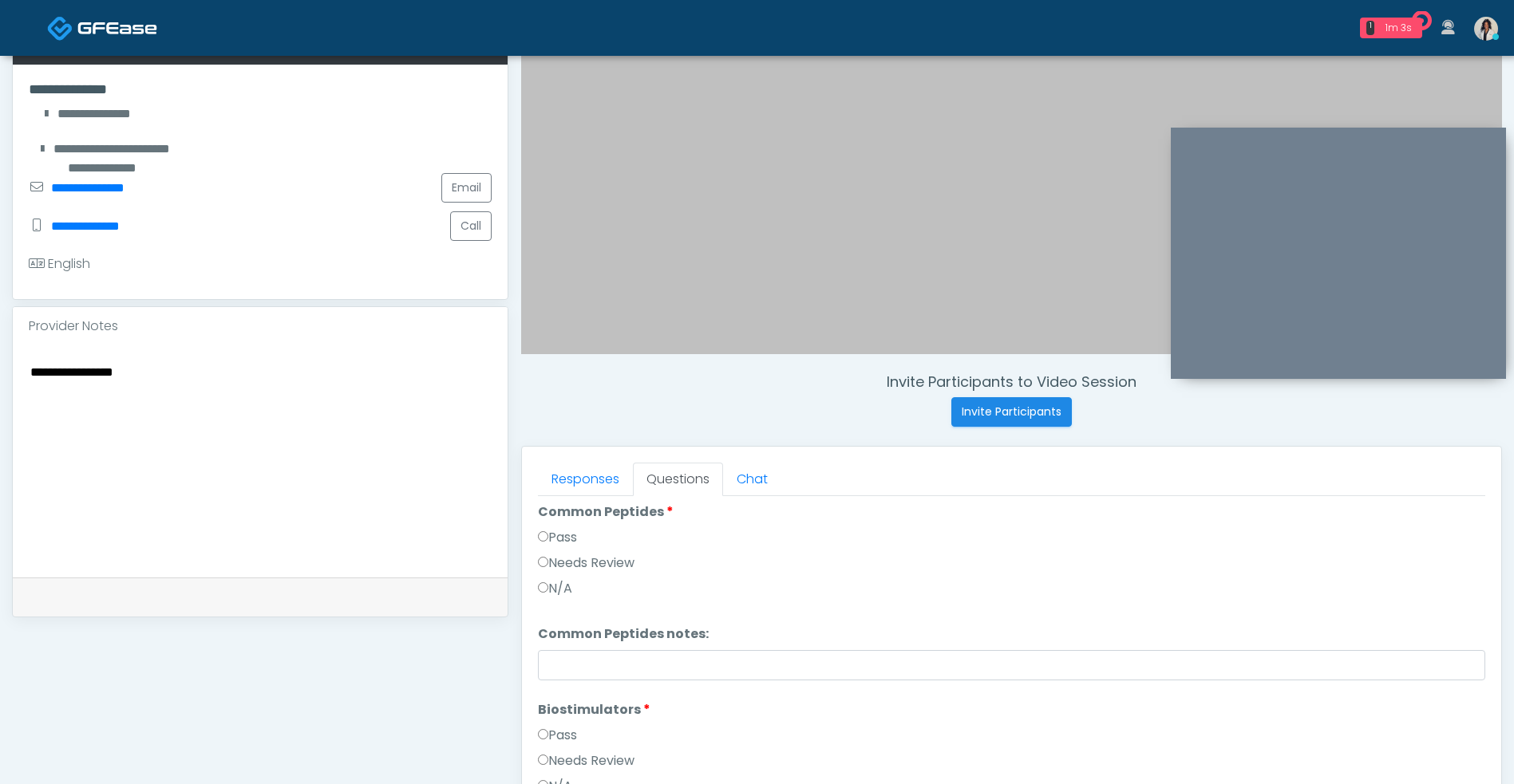
click at [629, 567] on label "Needs Review" at bounding box center [586, 563] width 97 height 19
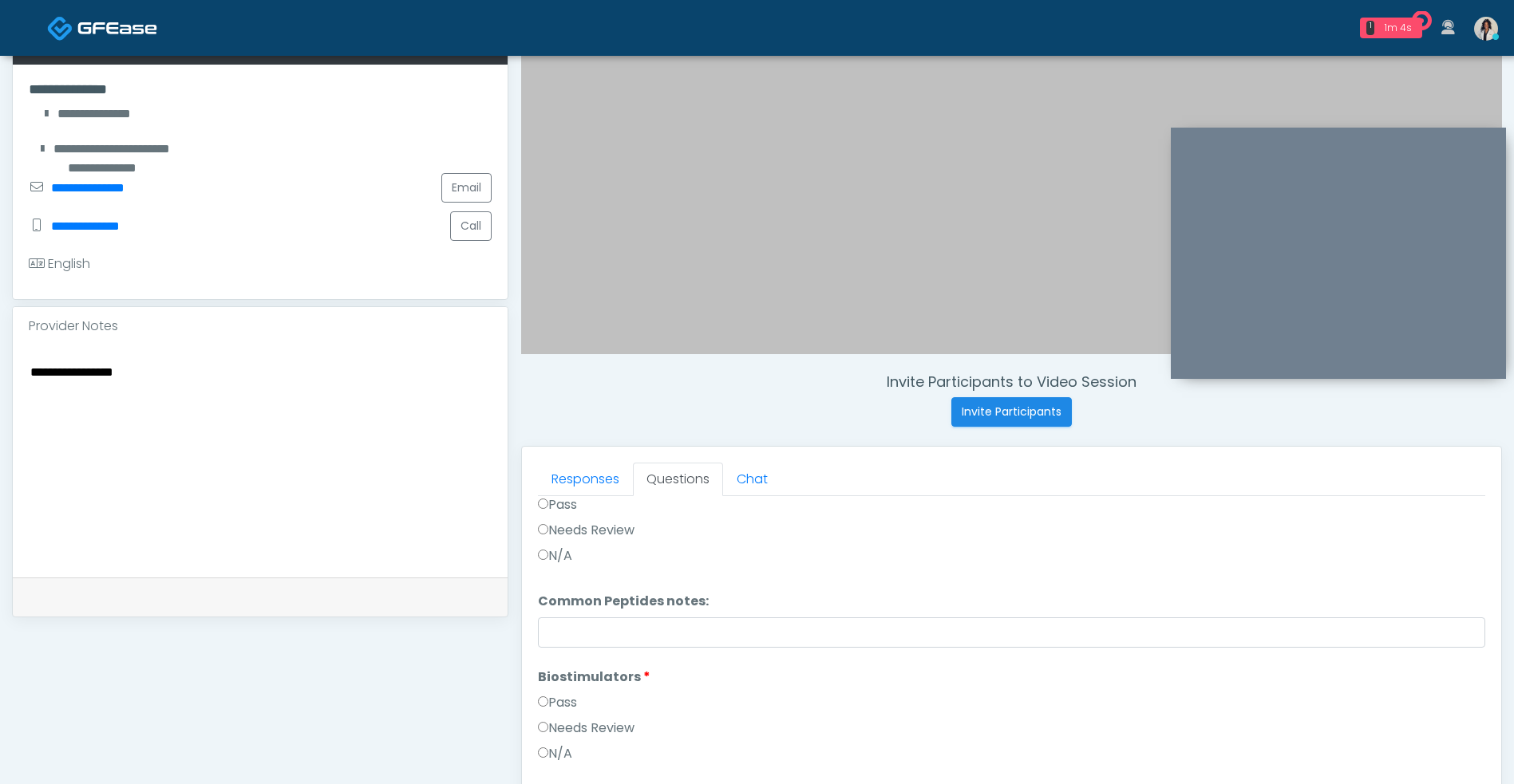
click at [627, 731] on label "Needs Review" at bounding box center [586, 728] width 97 height 19
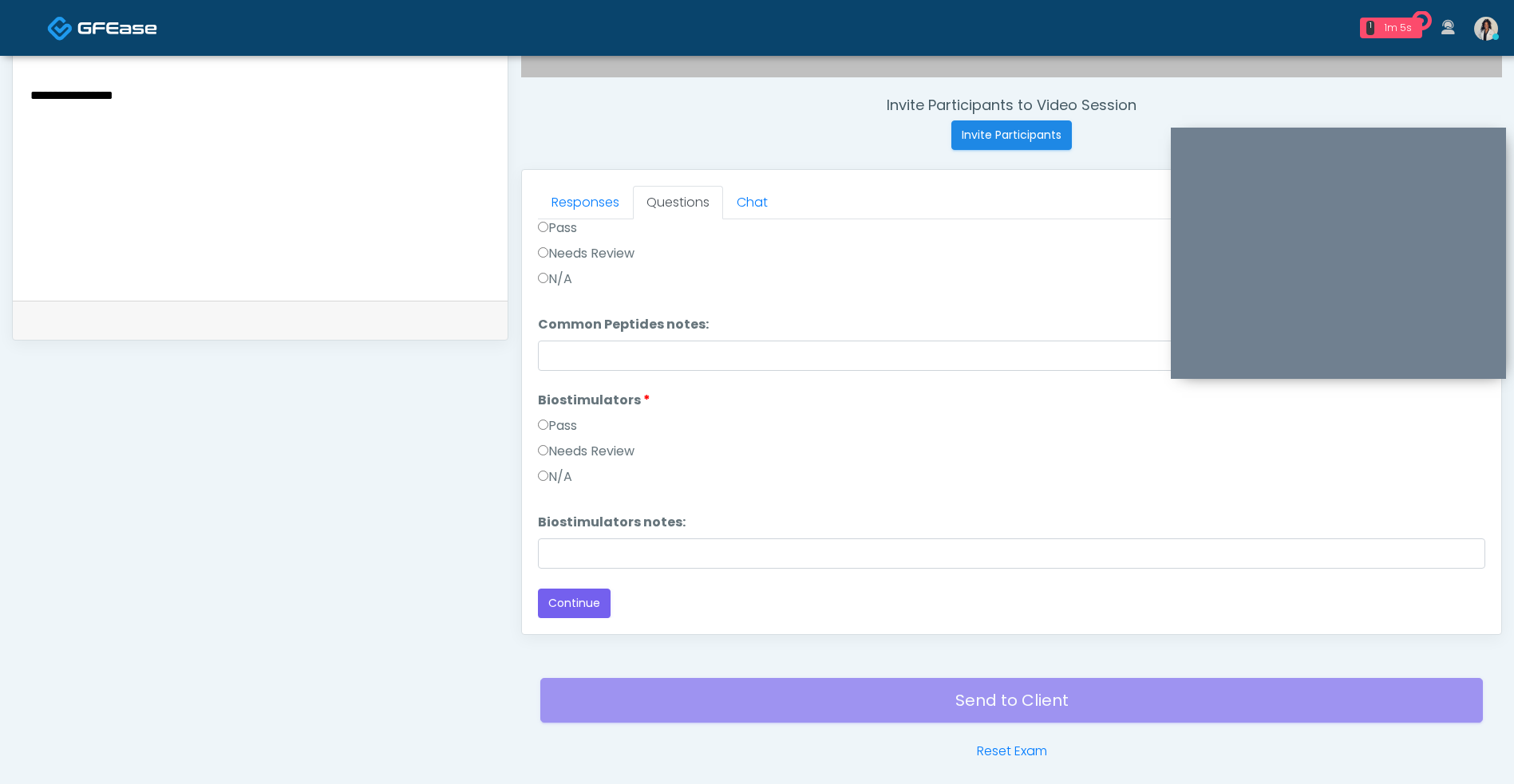
scroll to position [611, 0]
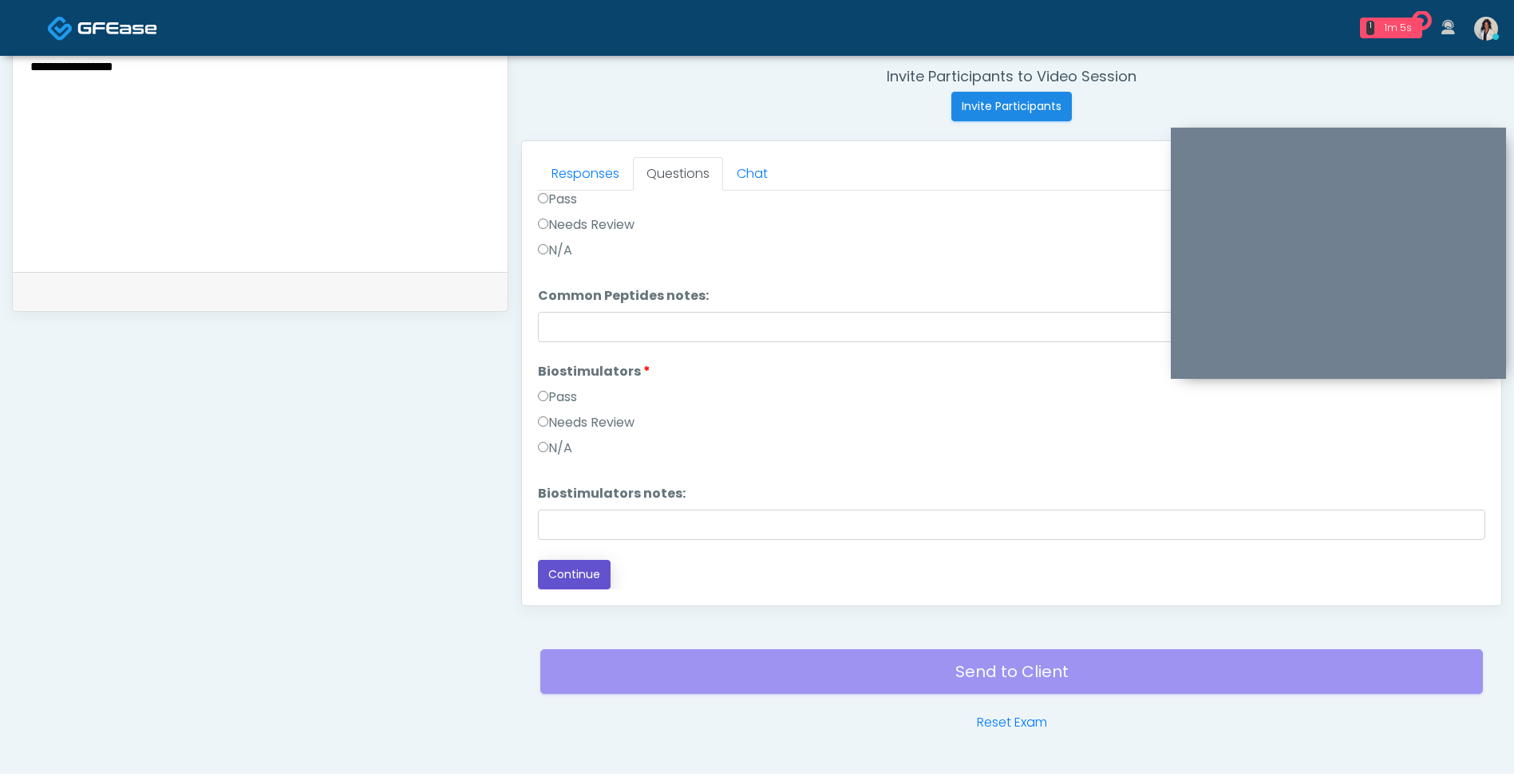
click at [587, 582] on button "Continue" at bounding box center [574, 574] width 73 height 29
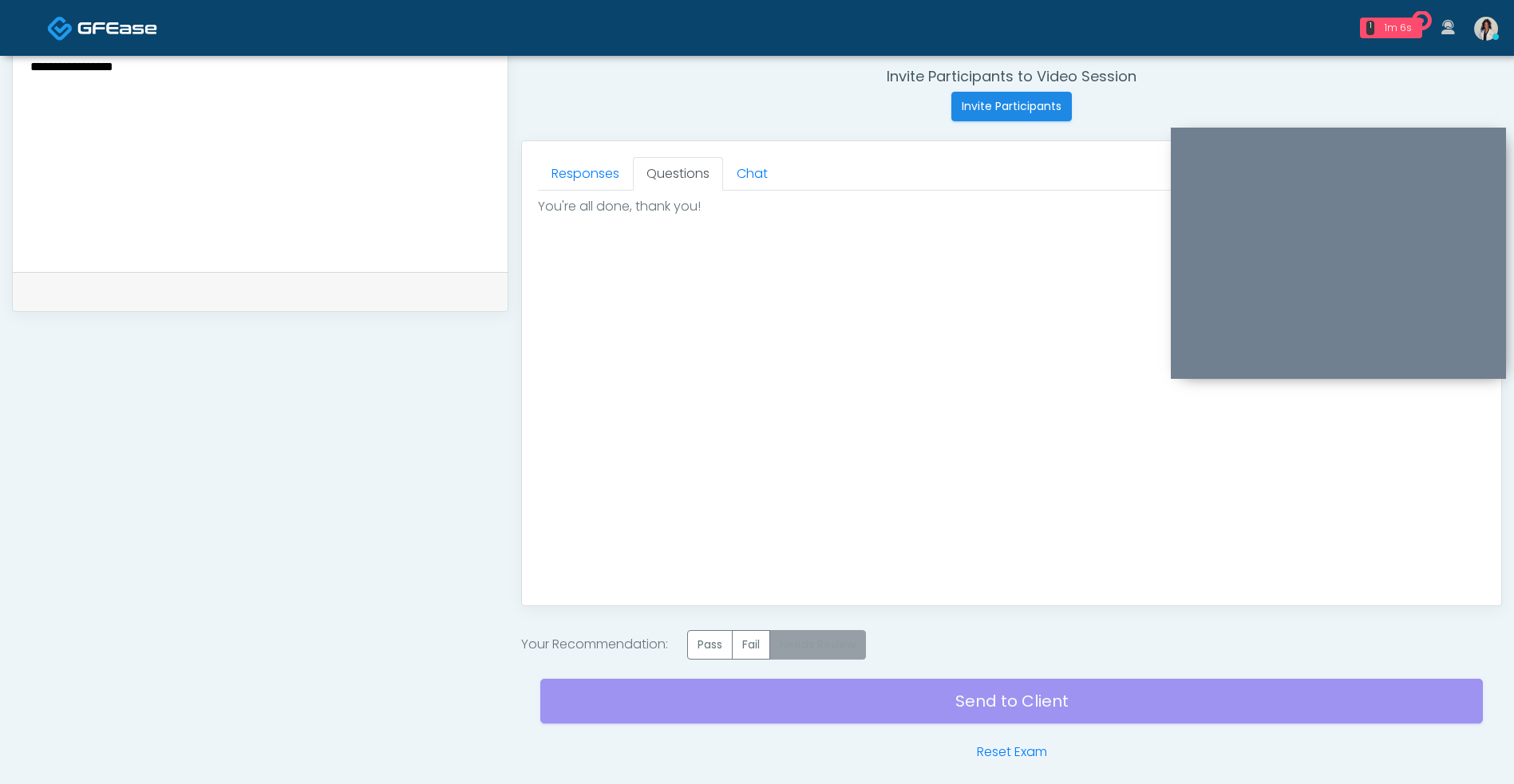
click at [819, 651] on label "Needs Review" at bounding box center [817, 644] width 97 height 29
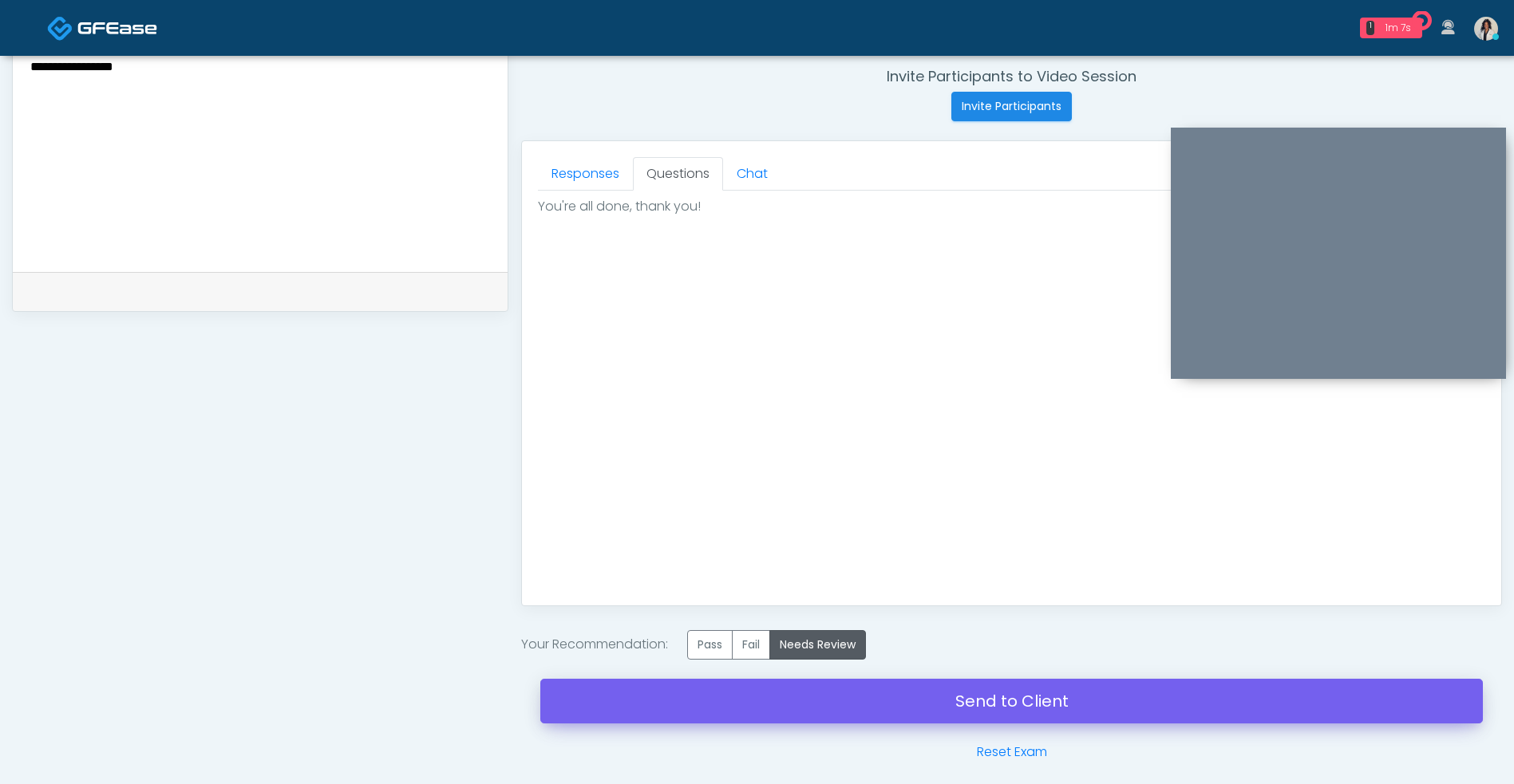
click at [755, 699] on link "Send to Client" at bounding box center [1011, 701] width 942 height 44
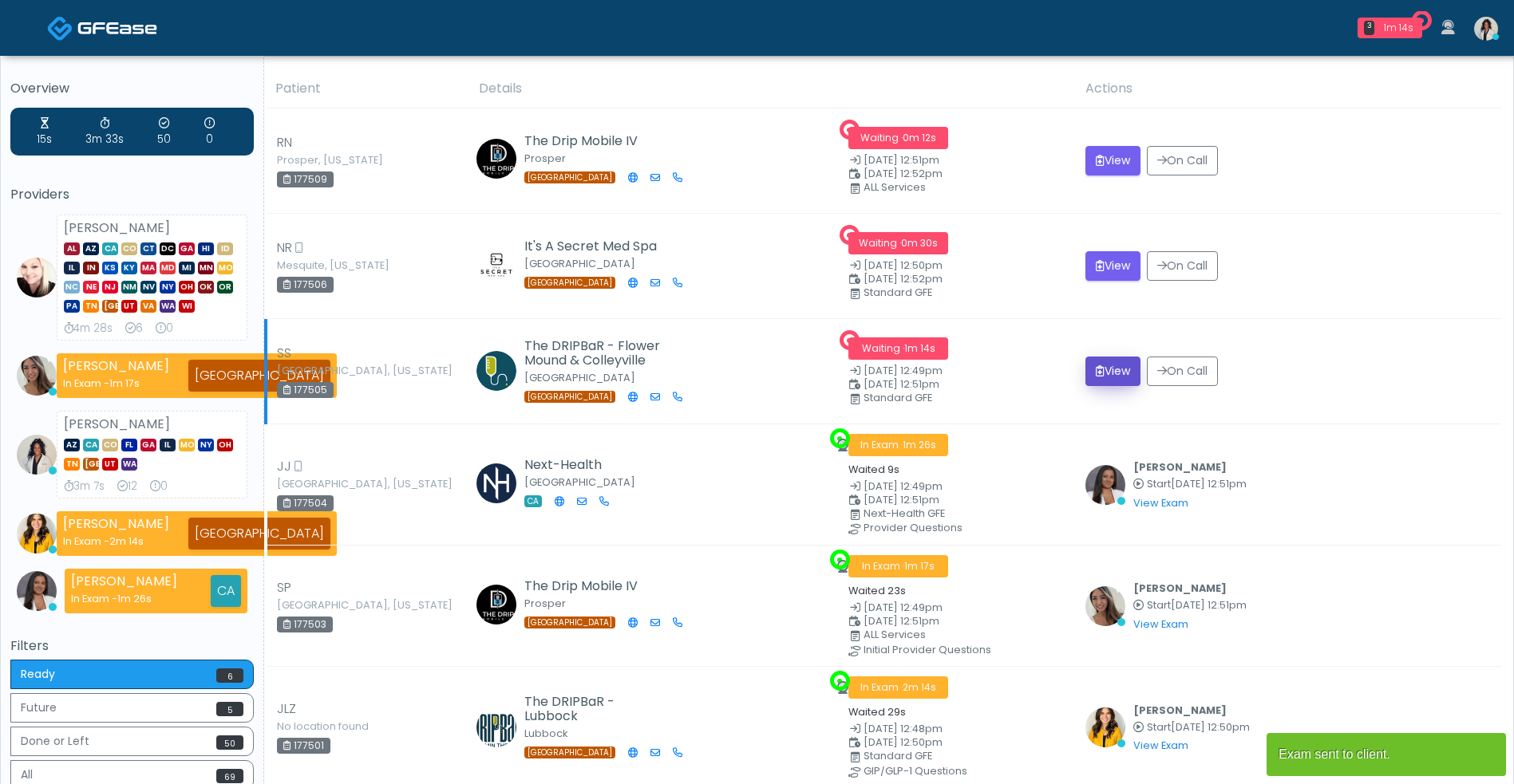
click at [1118, 382] on button "View" at bounding box center [1112, 370] width 55 height 29
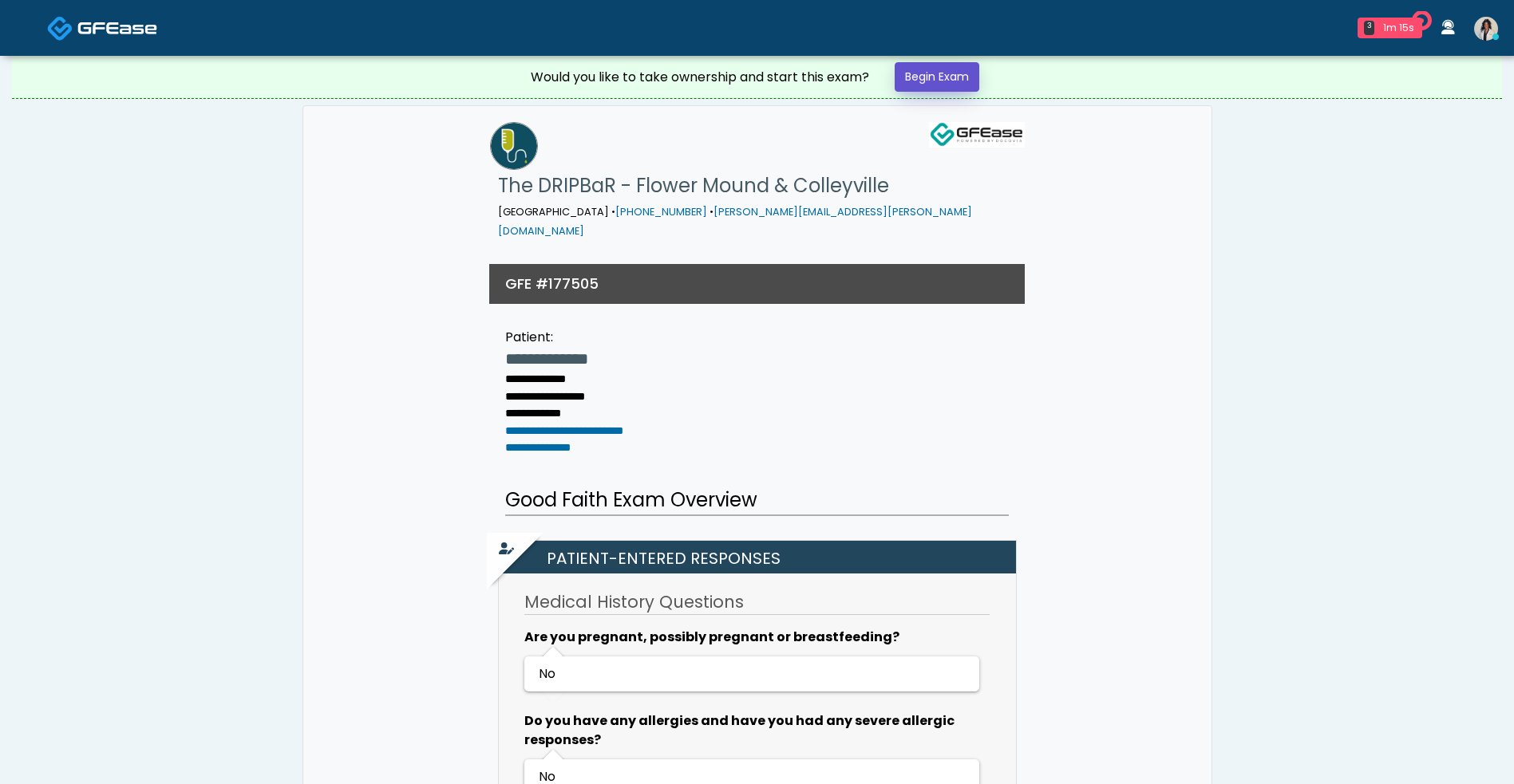
click at [940, 80] on link "Begin Exam" at bounding box center [936, 76] width 84 height 29
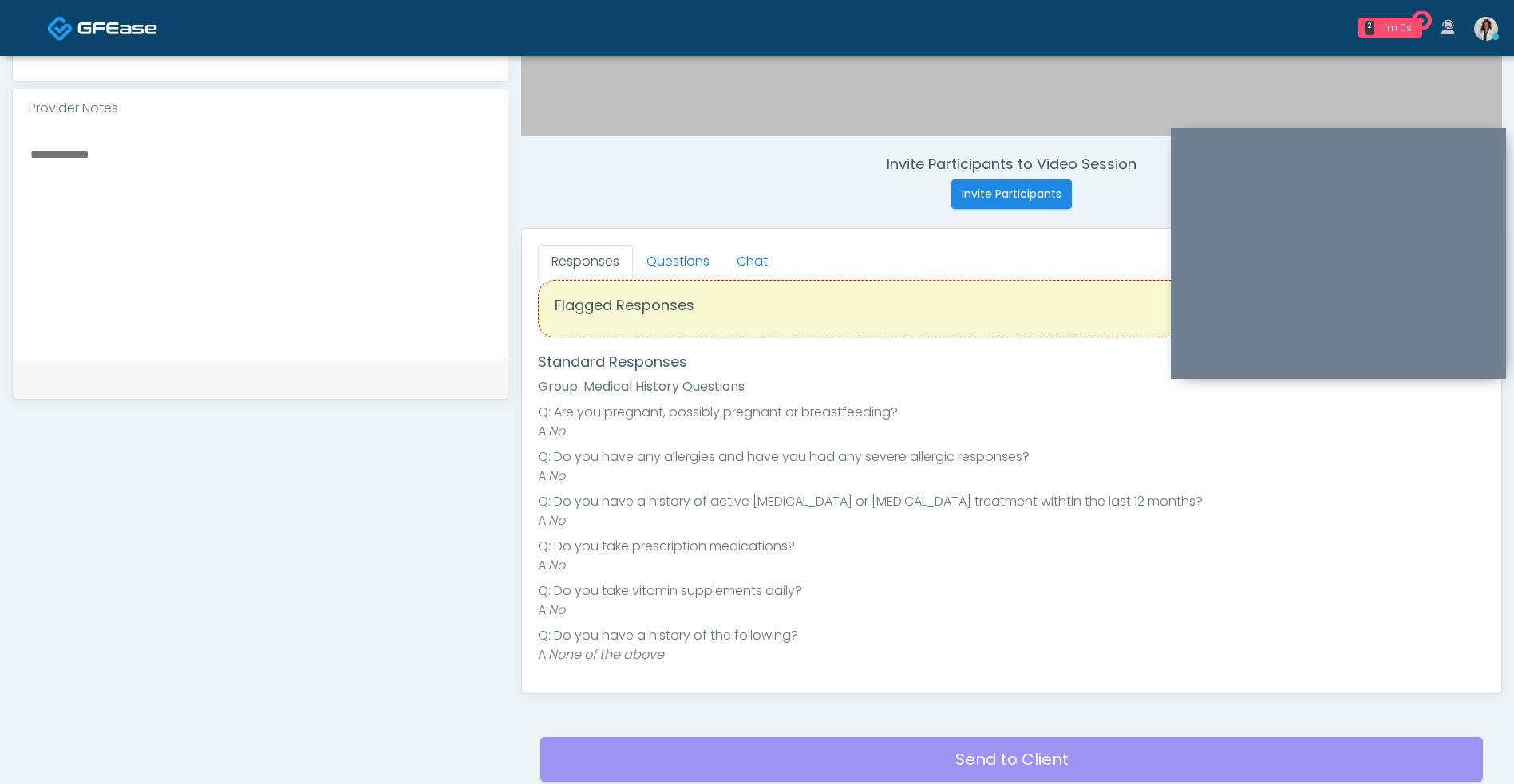
scroll to position [648, 0]
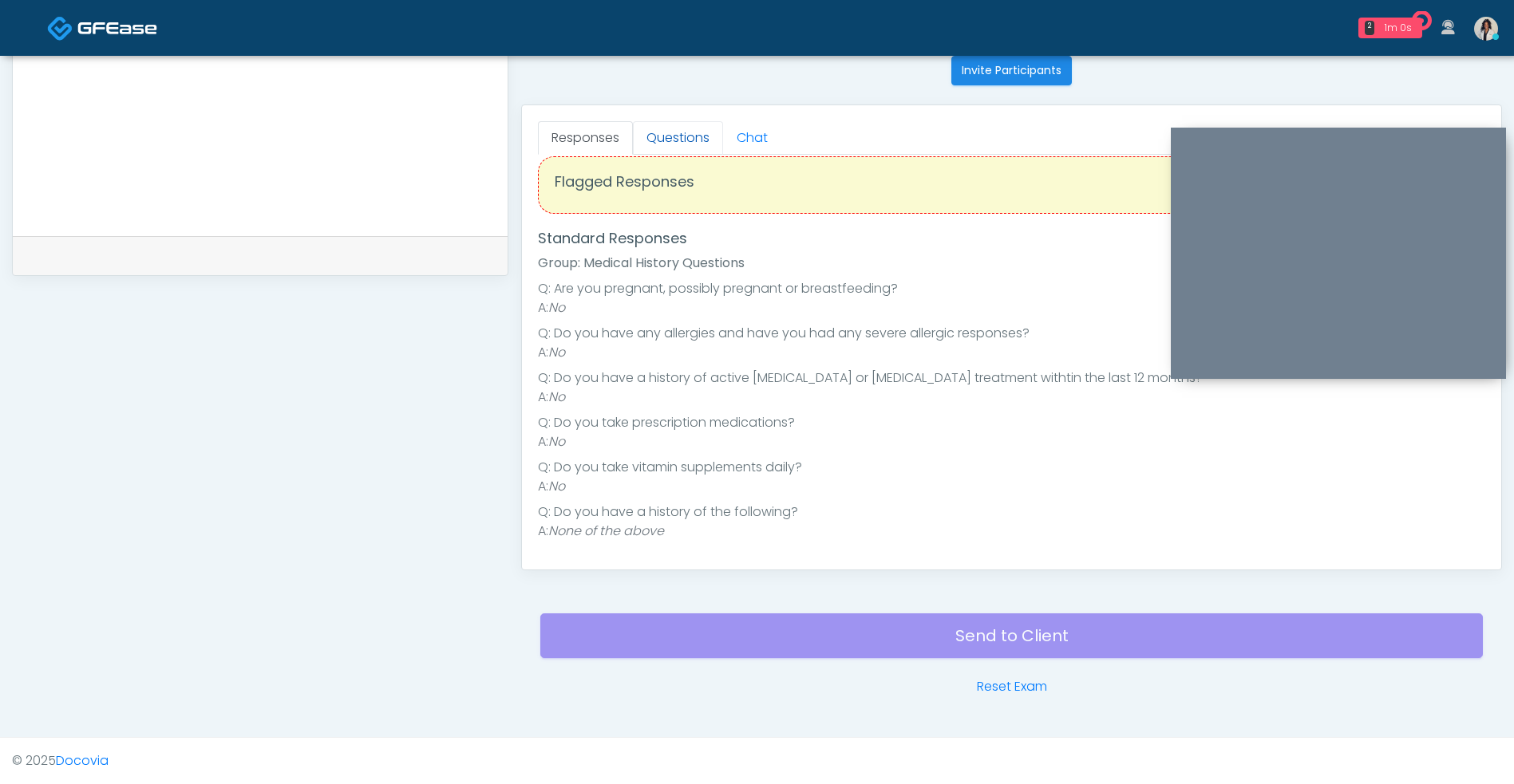
click at [667, 128] on link "Questions" at bounding box center [678, 138] width 90 height 34
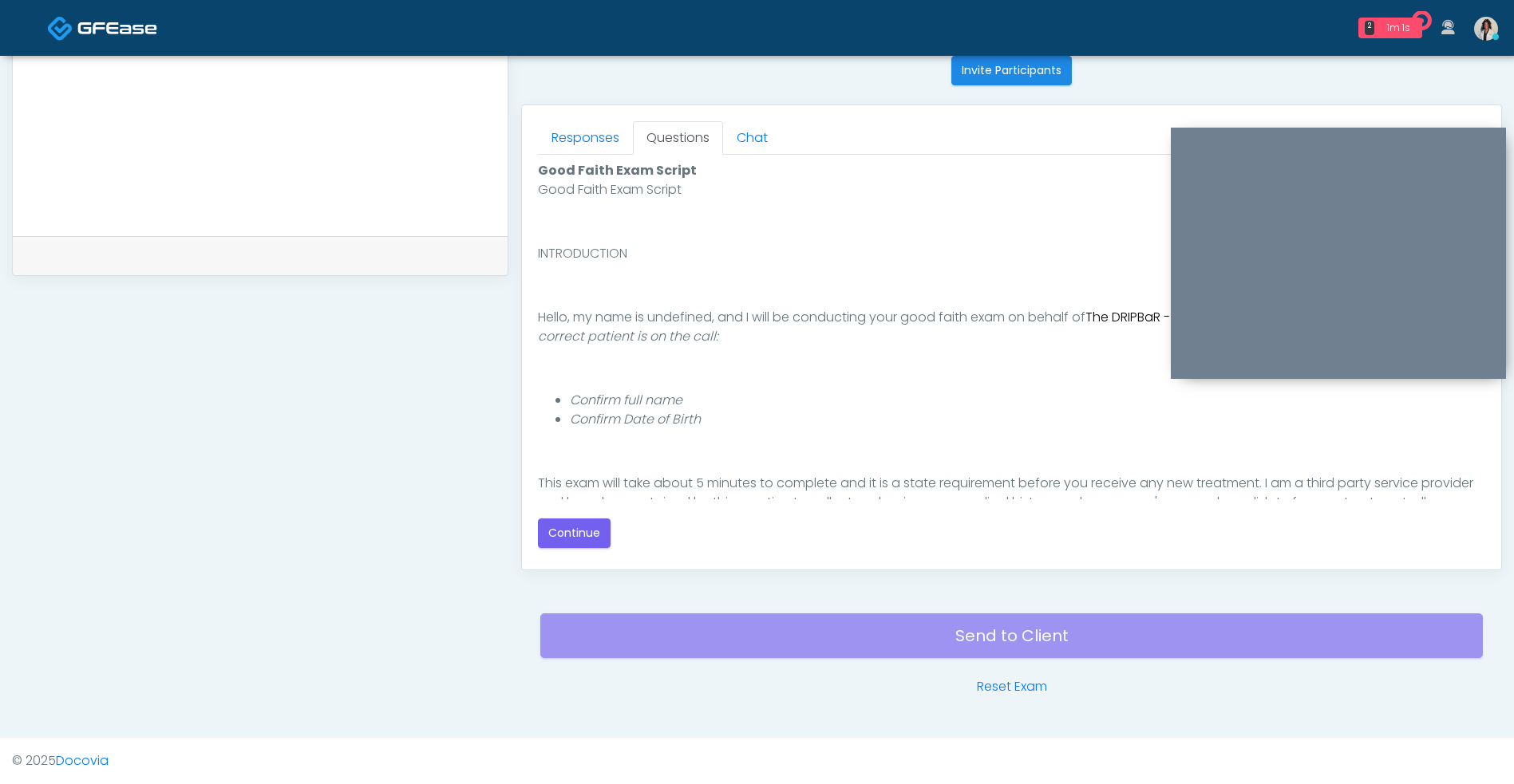
click at [571, 563] on div "Responses Questions Chat Good Faith Exam Script Good Faith Exam Script INTRODUC…" at bounding box center [1011, 338] width 979 height 464
click at [569, 537] on button "Continue" at bounding box center [574, 532] width 73 height 29
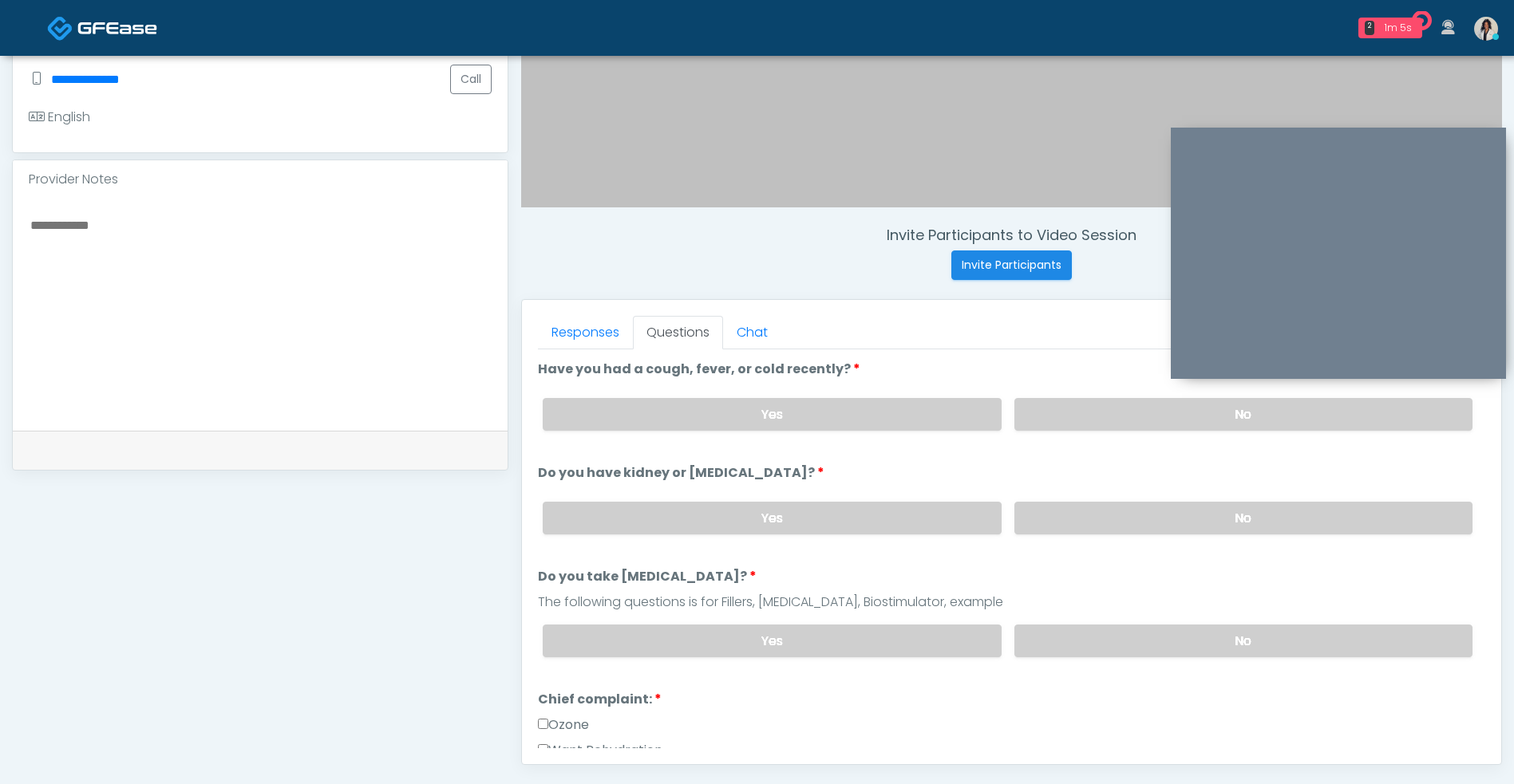
scroll to position [447, 0]
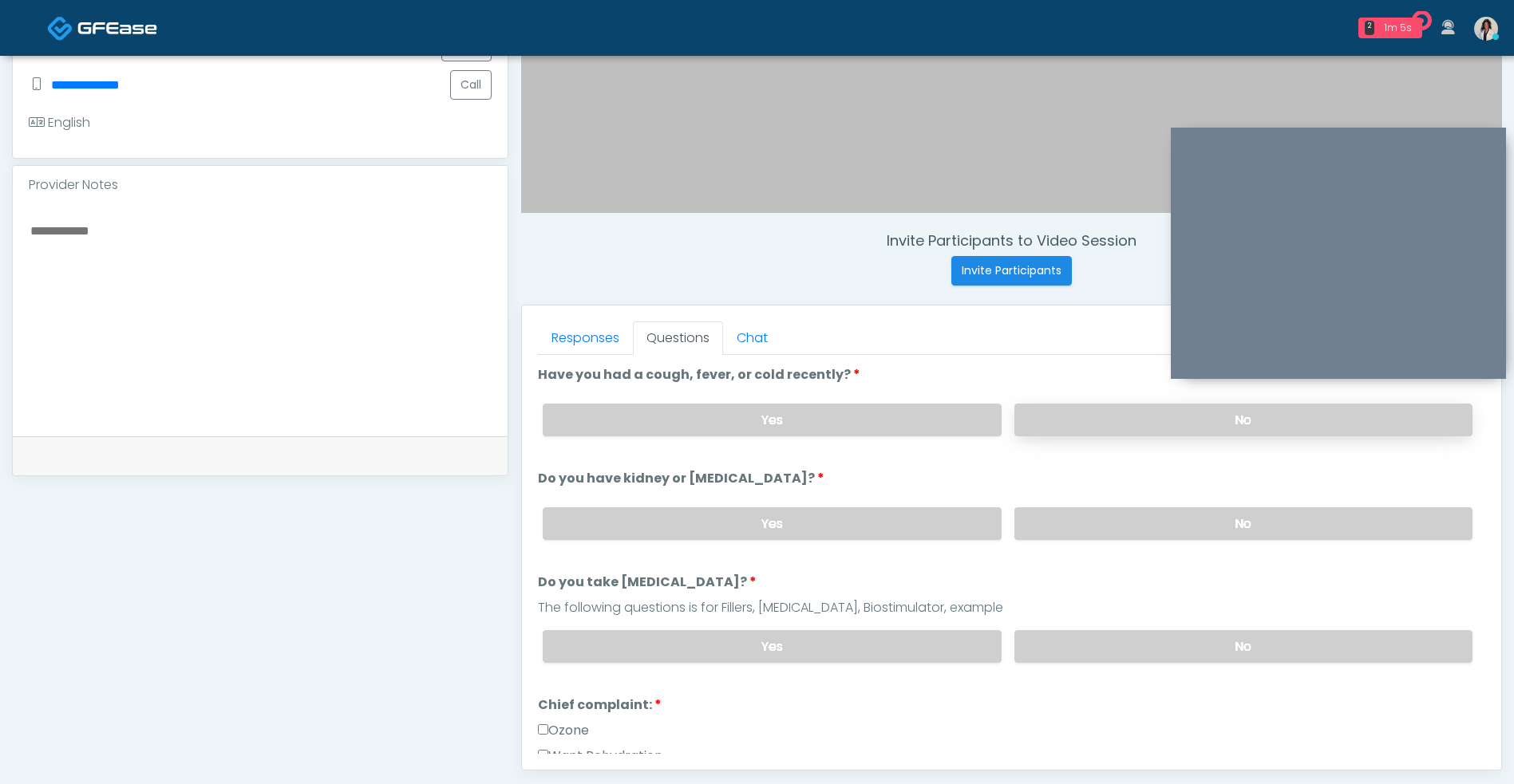
click at [1414, 410] on label "No" at bounding box center [1243, 419] width 458 height 33
click at [1381, 527] on label "No" at bounding box center [1243, 523] width 458 height 33
click at [1355, 656] on label "No" at bounding box center [1243, 646] width 458 height 33
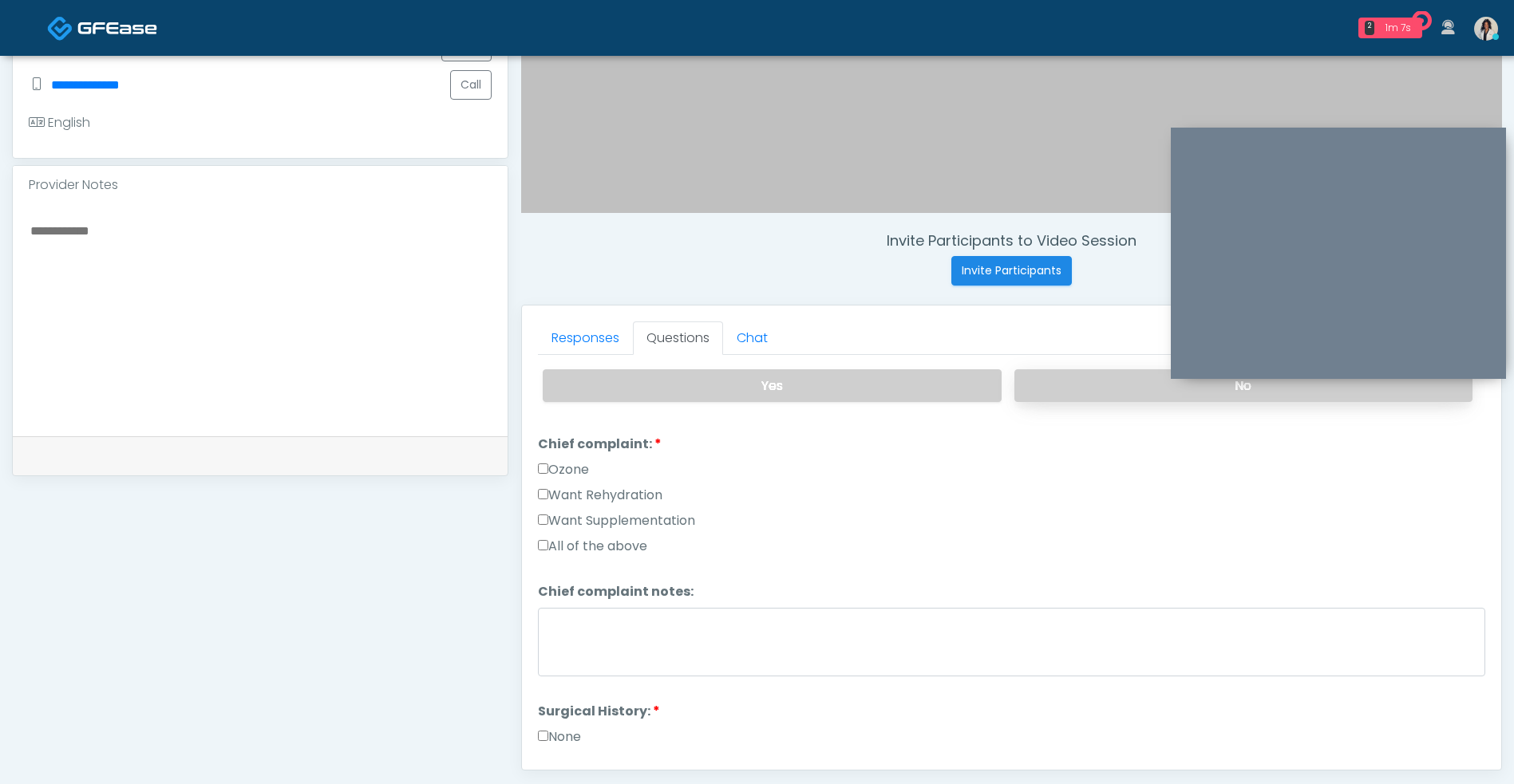
scroll to position [276, 0]
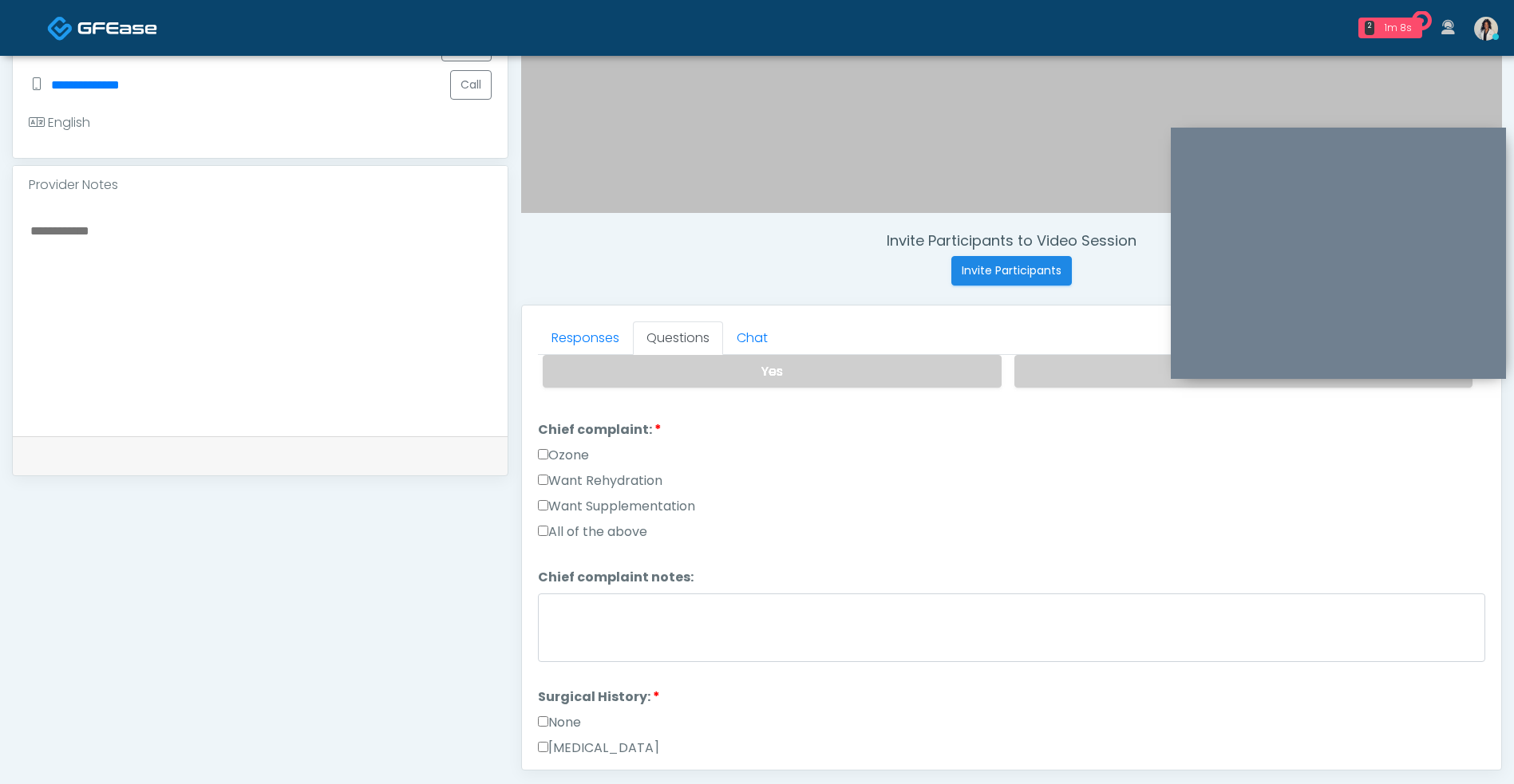
click at [574, 482] on label "Want Rehydration" at bounding box center [600, 481] width 124 height 19
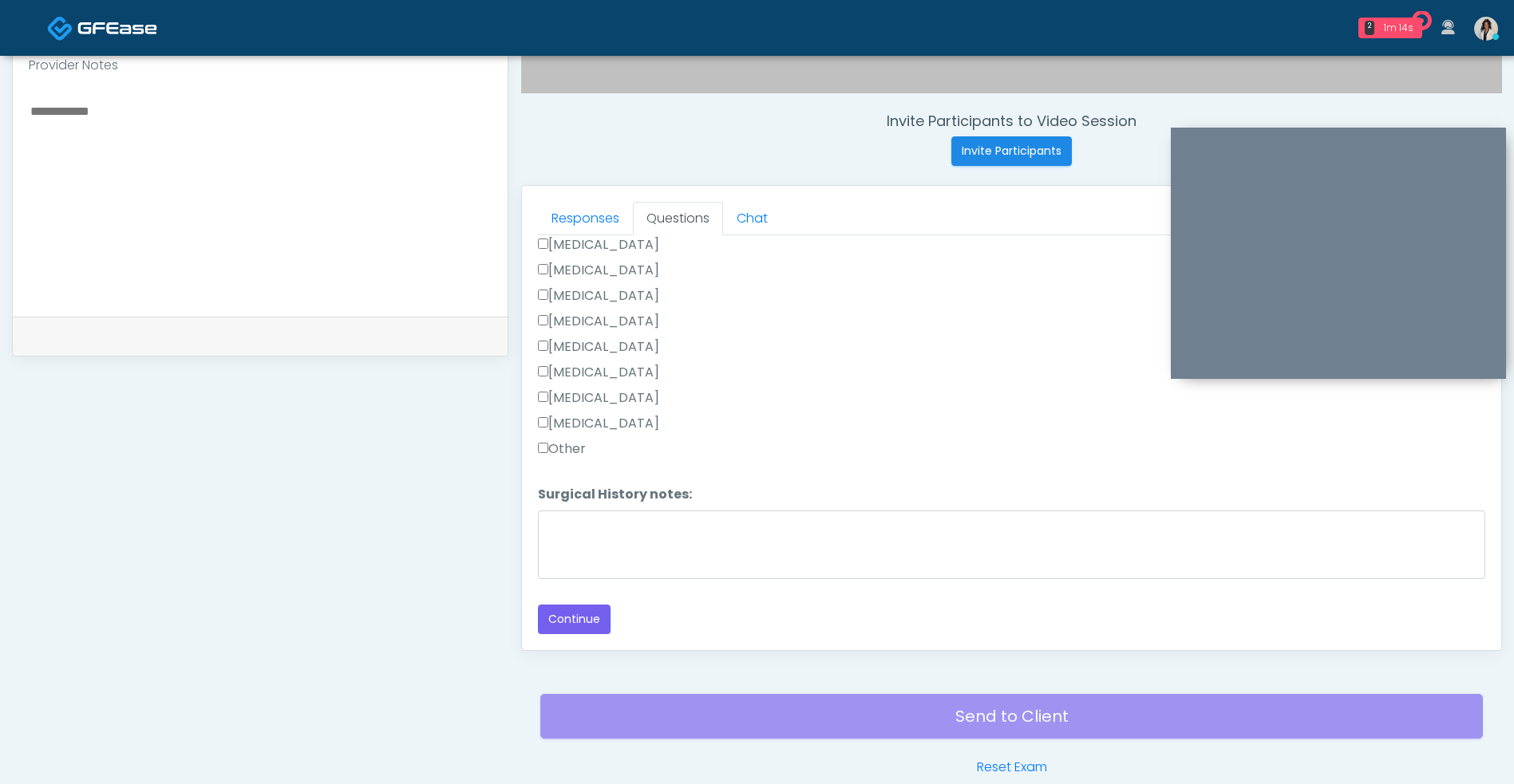
scroll to position [648, 0]
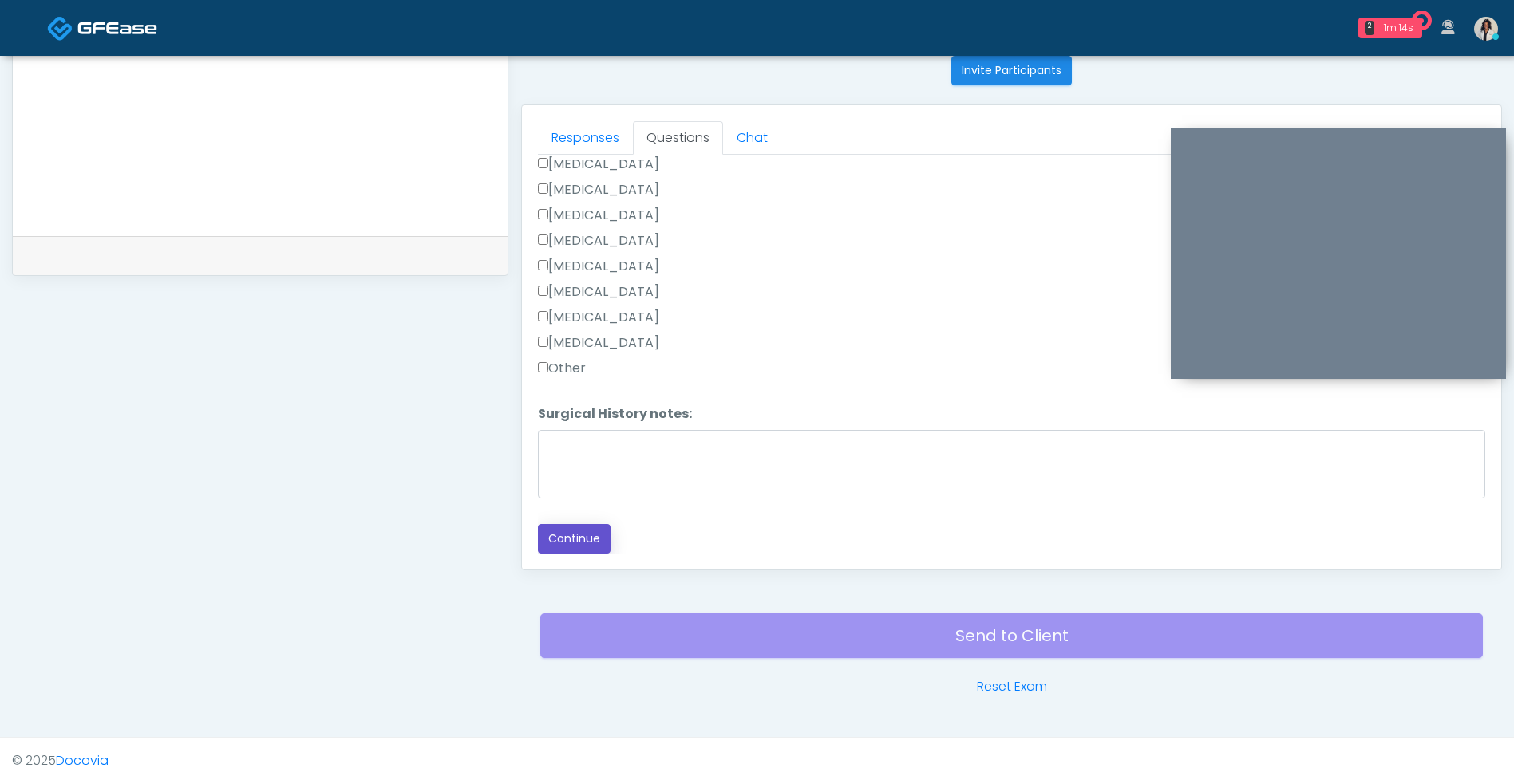
click at [597, 530] on button "Continue" at bounding box center [574, 538] width 73 height 29
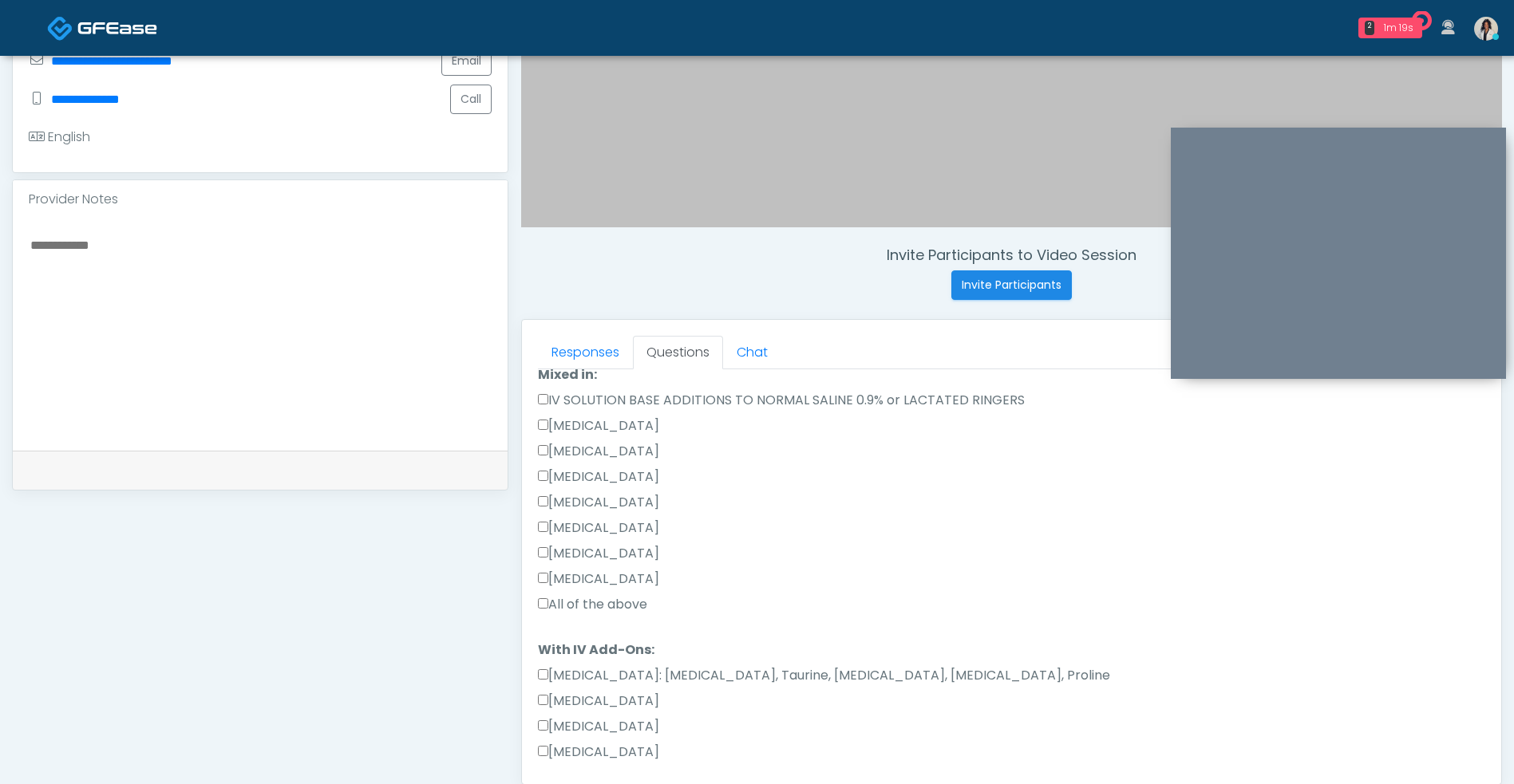
scroll to position [0, 0]
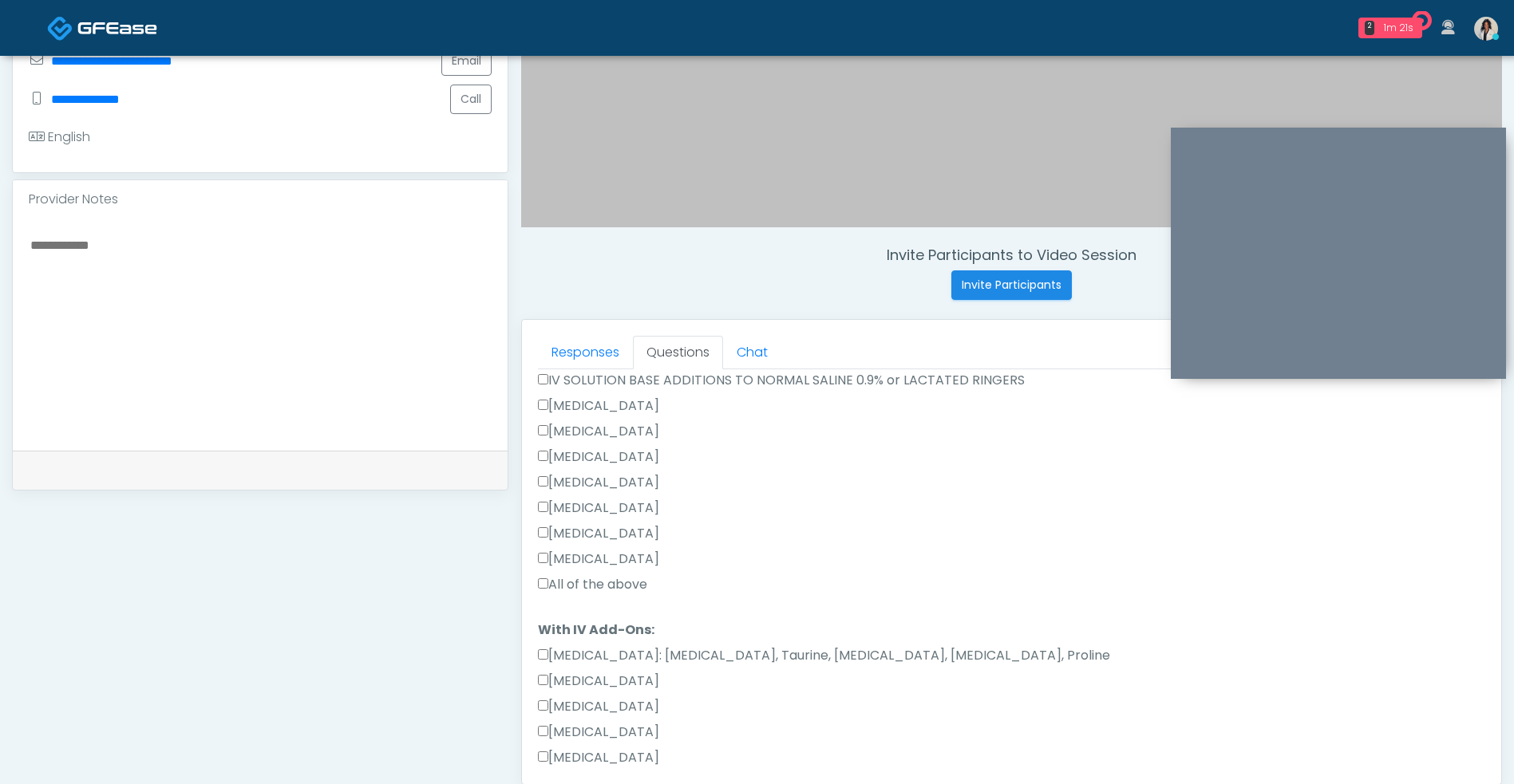
click at [562, 592] on label "All of the above" at bounding box center [592, 585] width 109 height 19
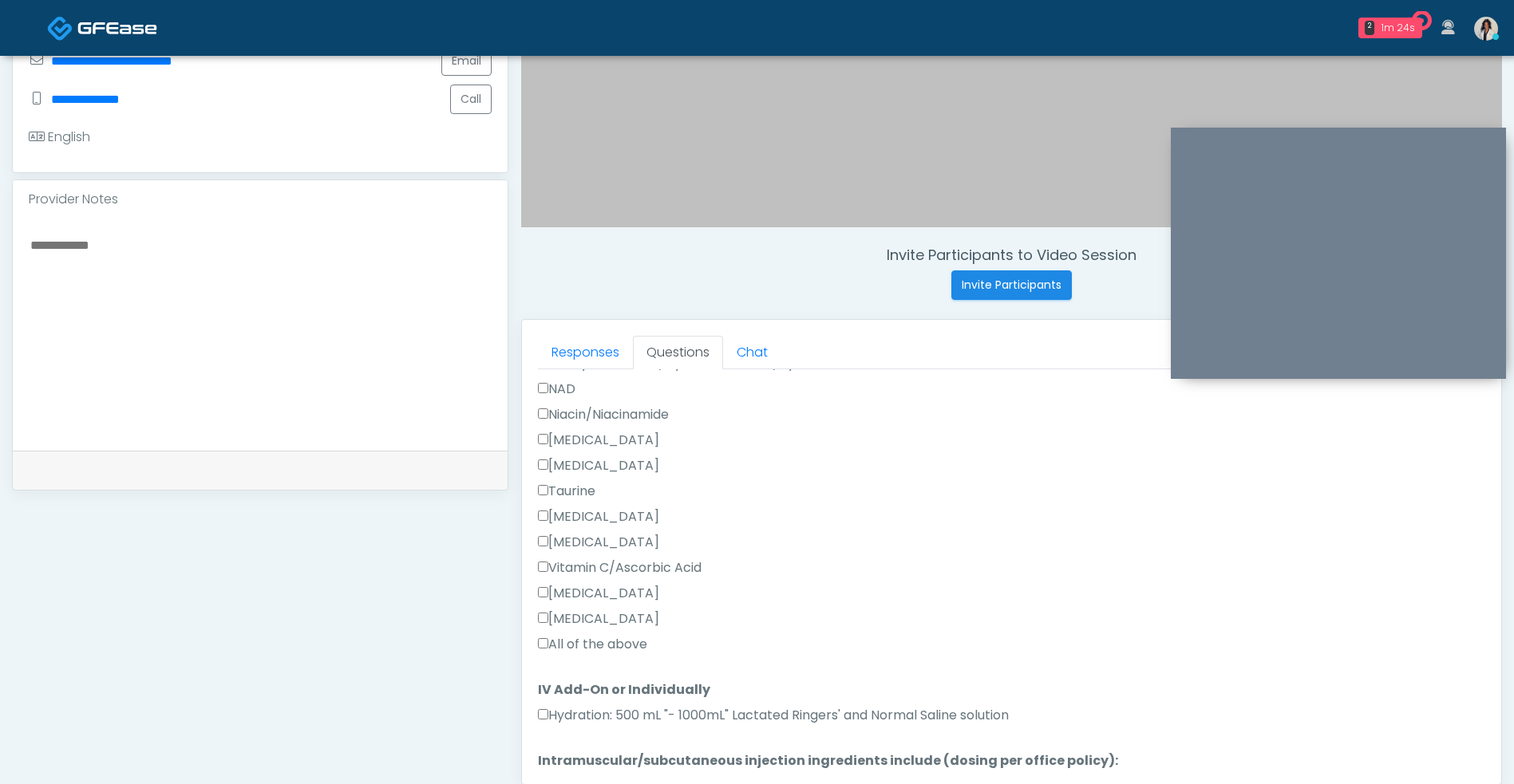
click at [588, 639] on label "All of the above" at bounding box center [592, 644] width 109 height 19
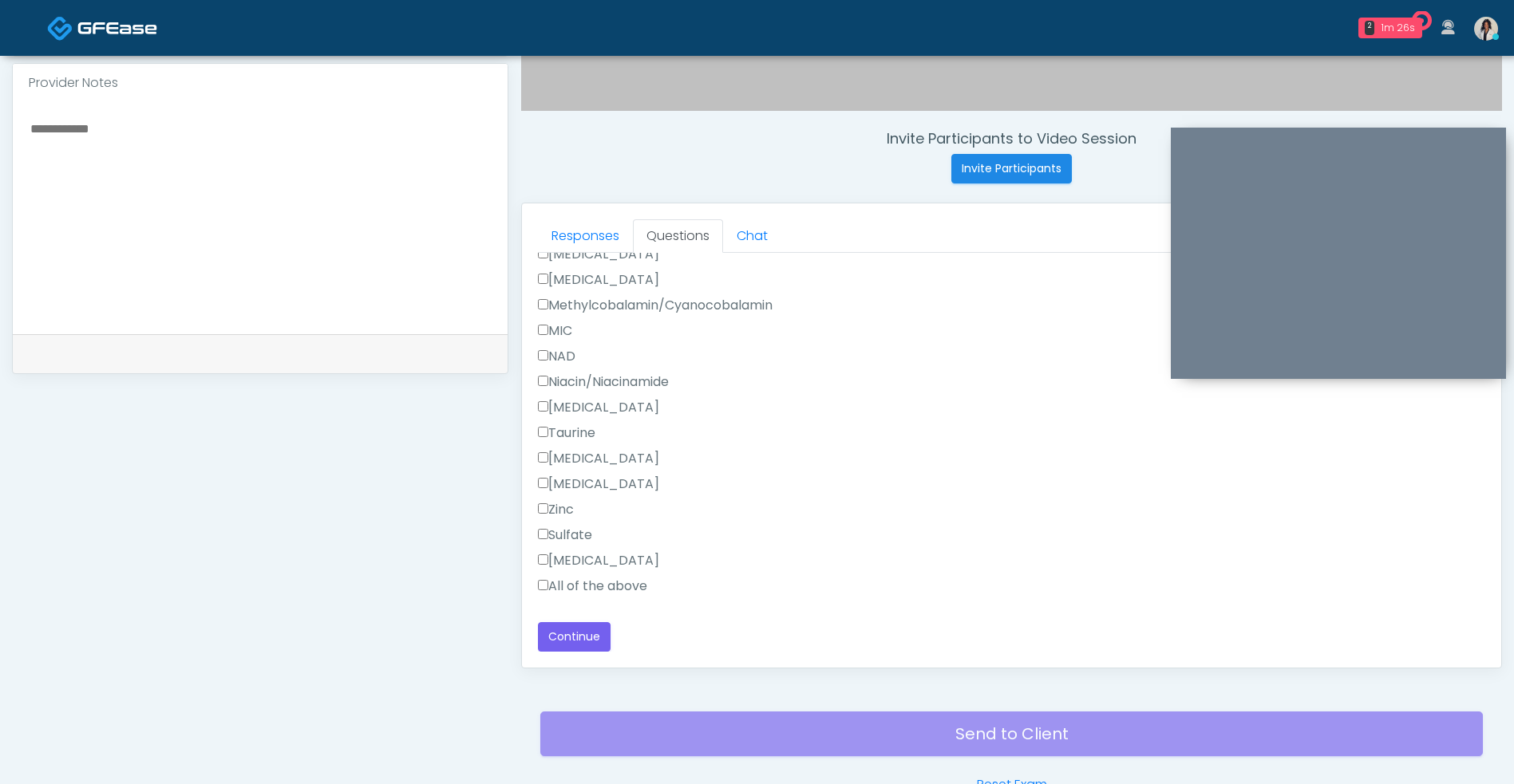
scroll to position [648, 0]
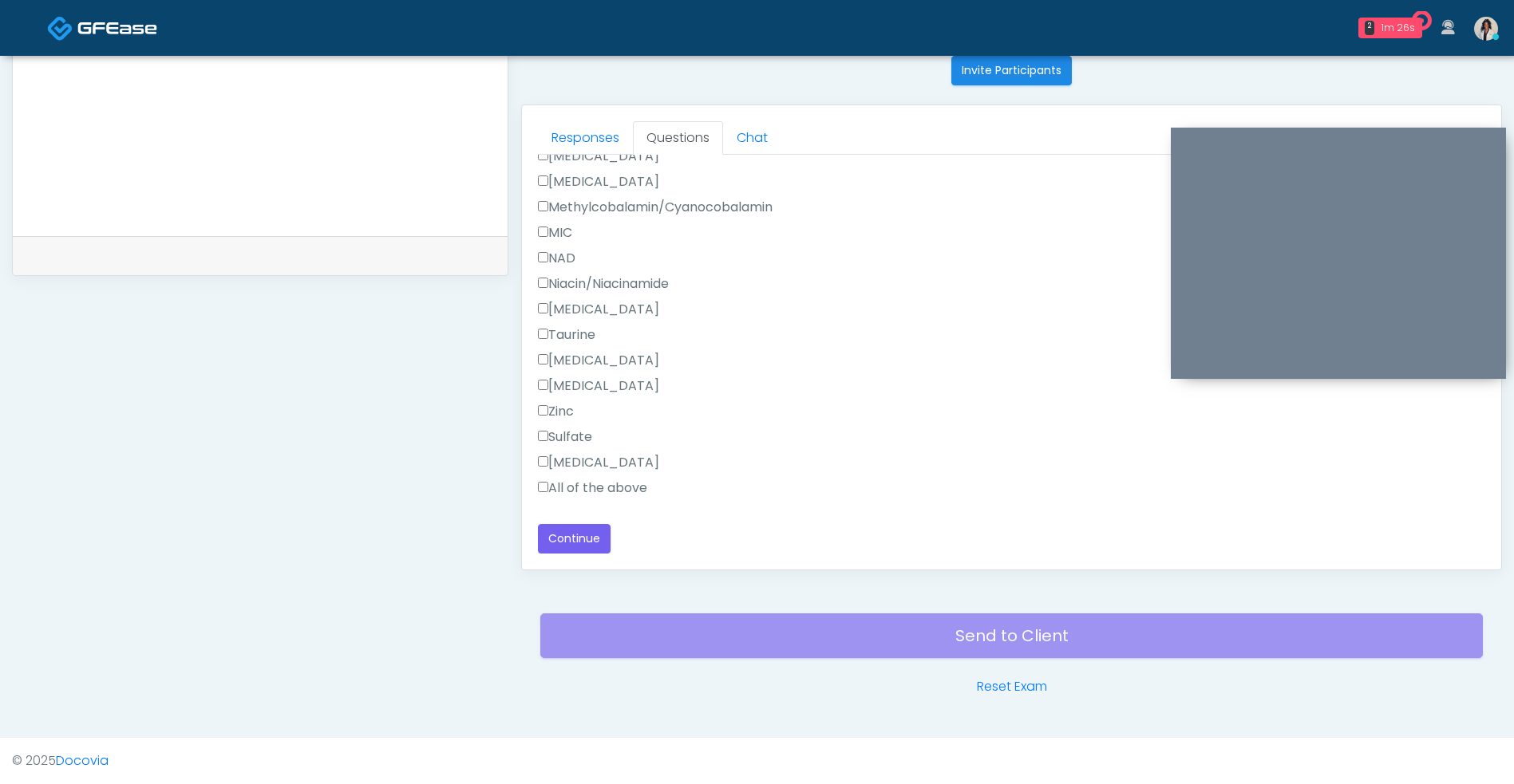
click at [584, 495] on label "All of the above" at bounding box center [592, 488] width 109 height 19
click at [561, 546] on button "Continue" at bounding box center [574, 538] width 73 height 29
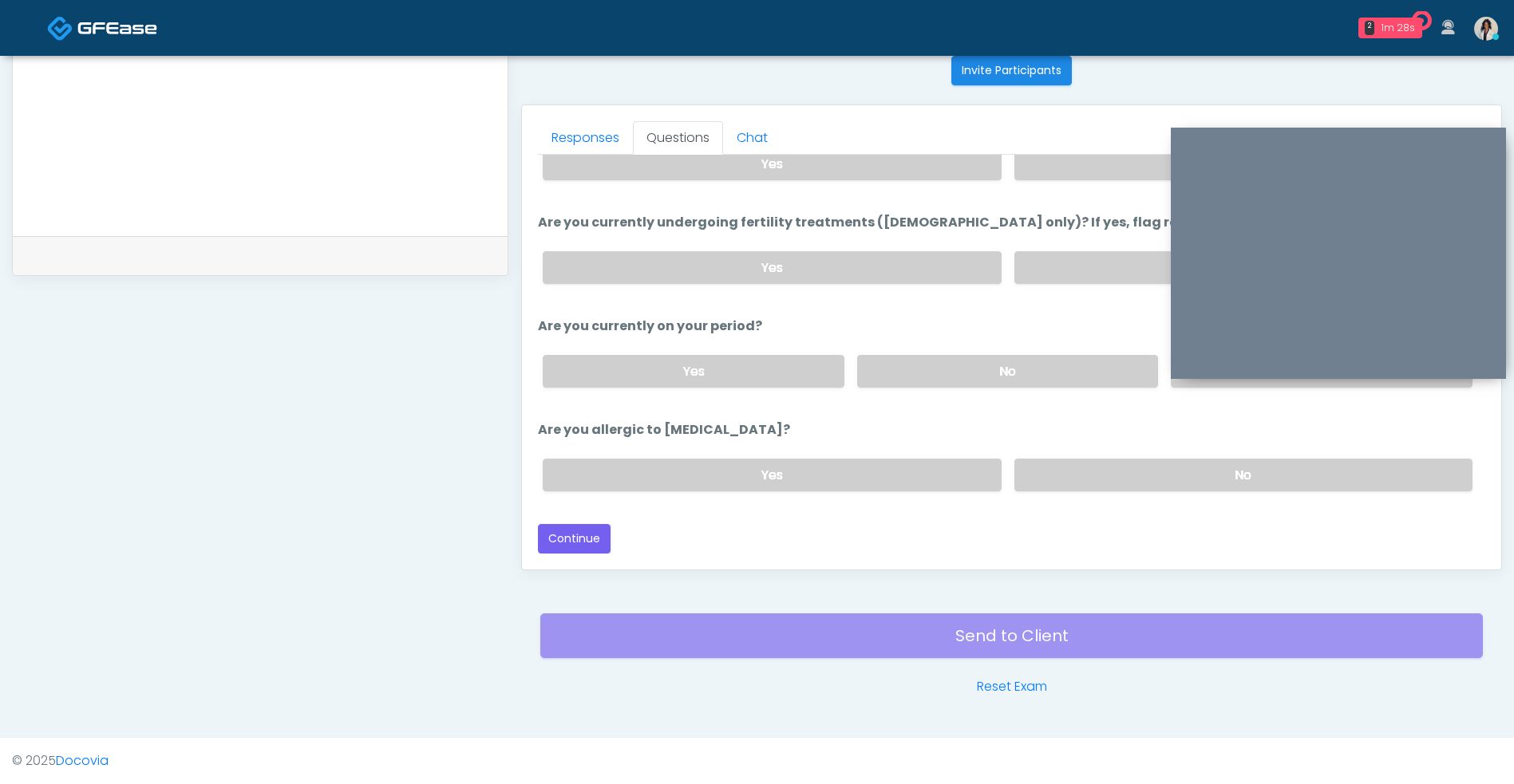
scroll to position [0, 0]
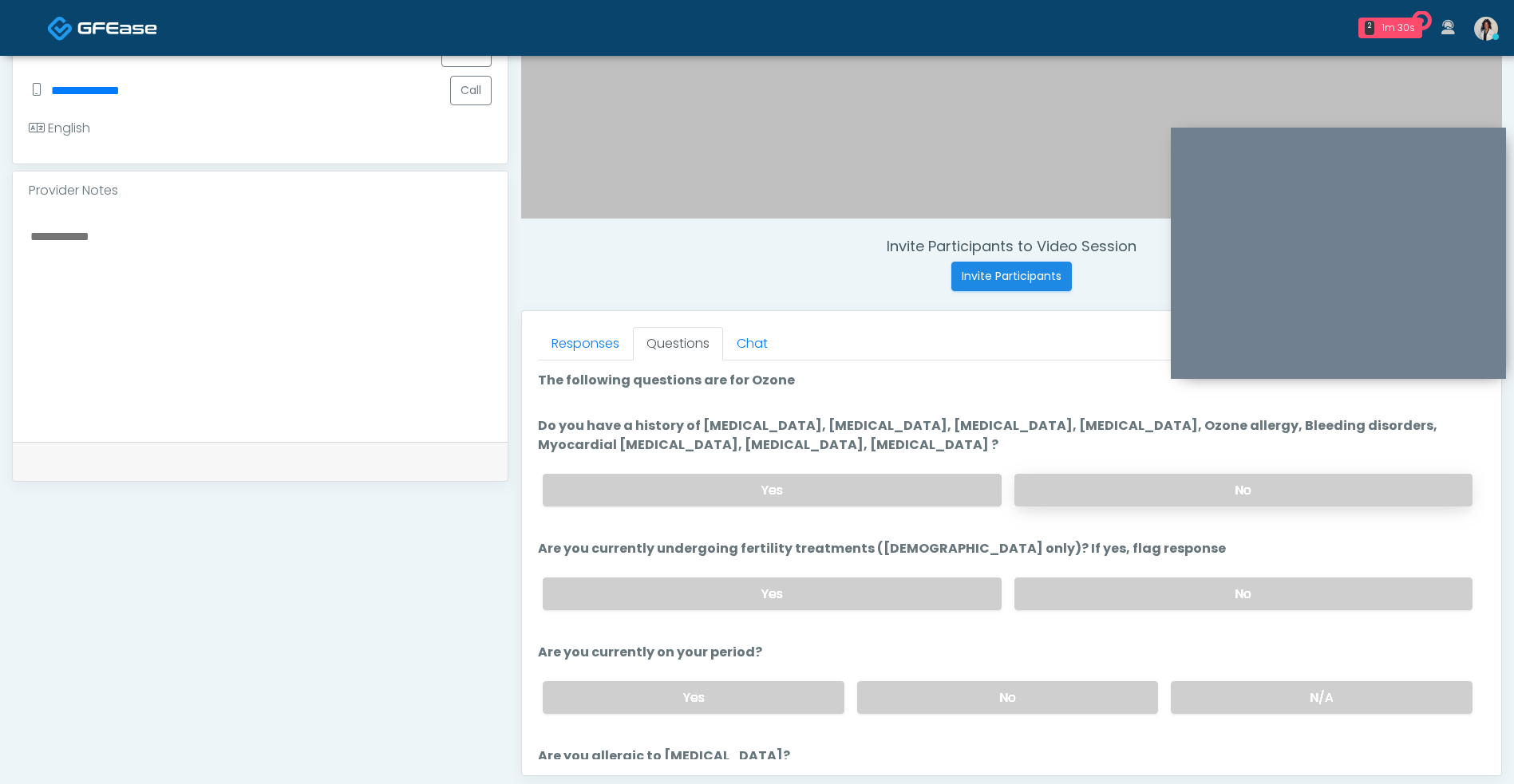
click at [1402, 489] on label "No" at bounding box center [1243, 490] width 458 height 33
click at [1357, 594] on label "No" at bounding box center [1243, 594] width 458 height 33
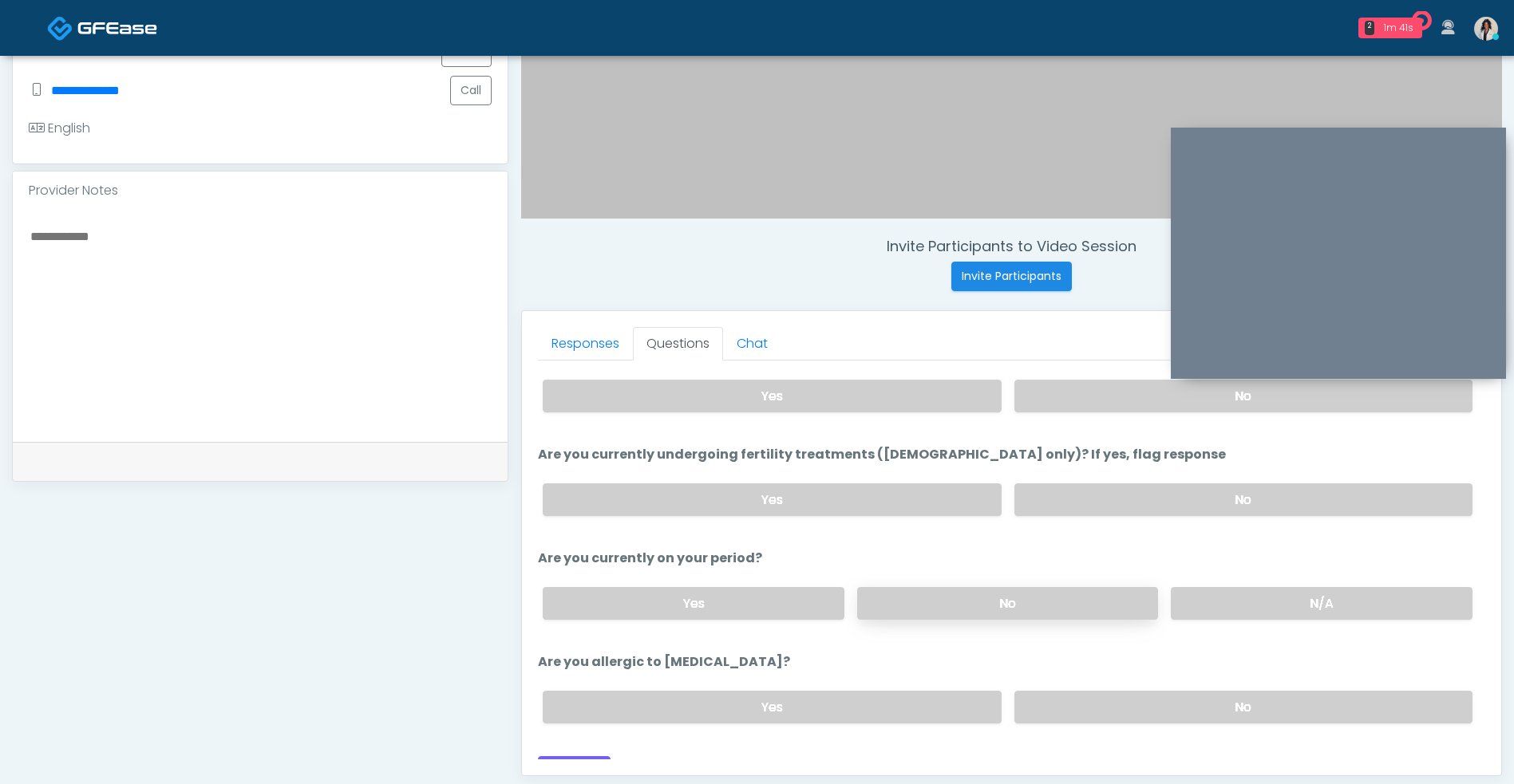
click at [920, 607] on label "No" at bounding box center [1008, 602] width 301 height 33
click at [1338, 707] on label "No" at bounding box center [1243, 707] width 458 height 33
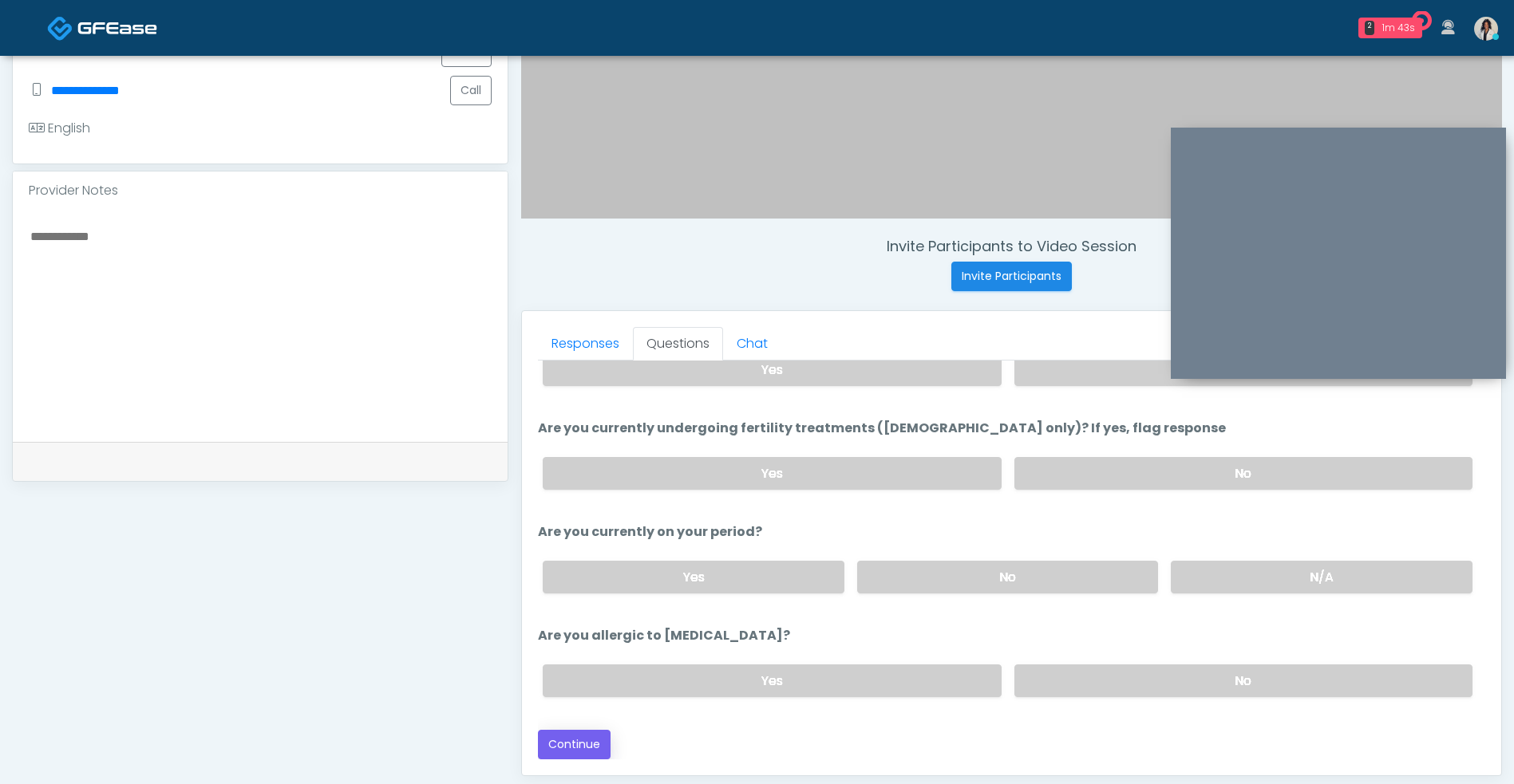
click at [579, 735] on button "Continue" at bounding box center [574, 744] width 73 height 29
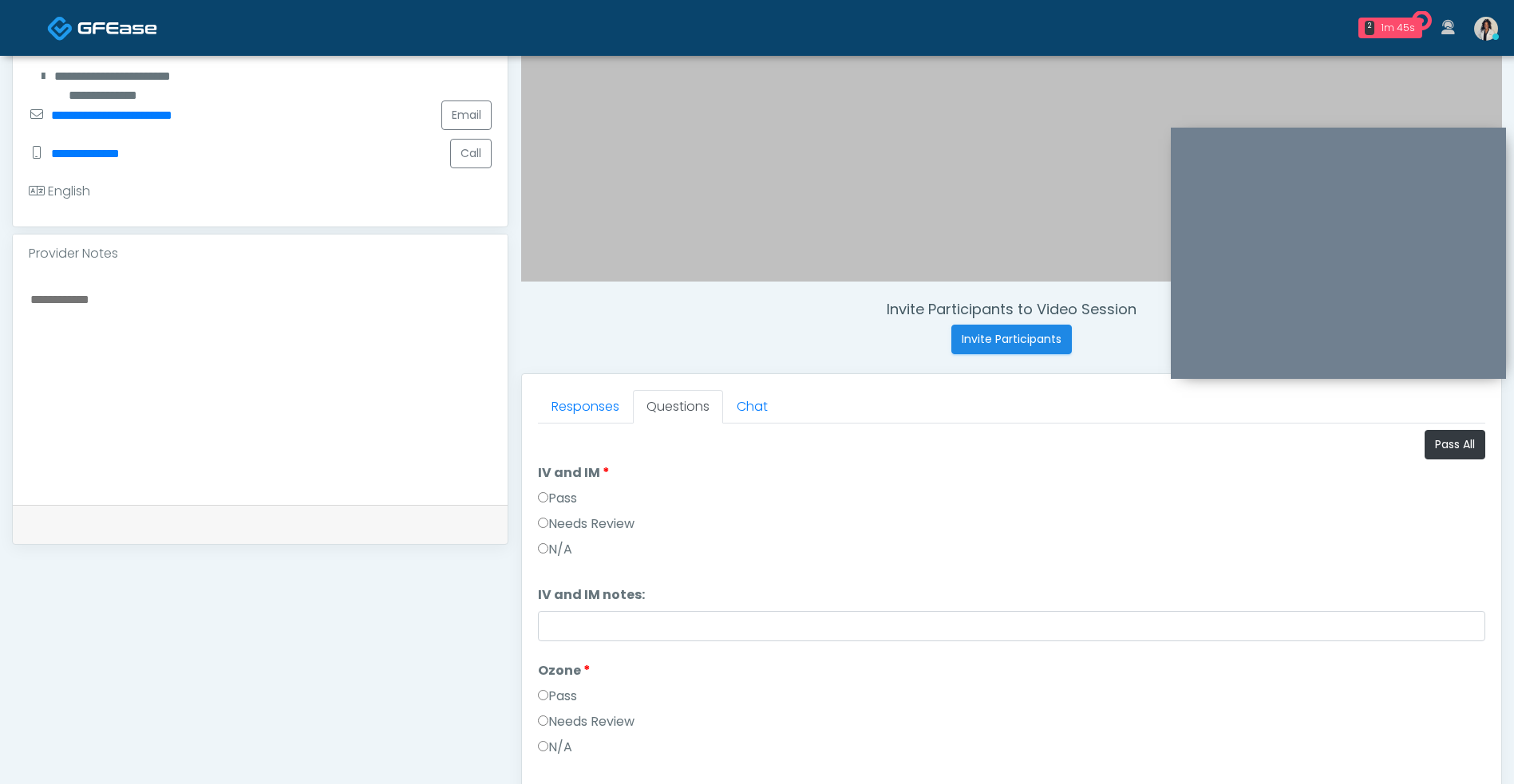
scroll to position [313, 0]
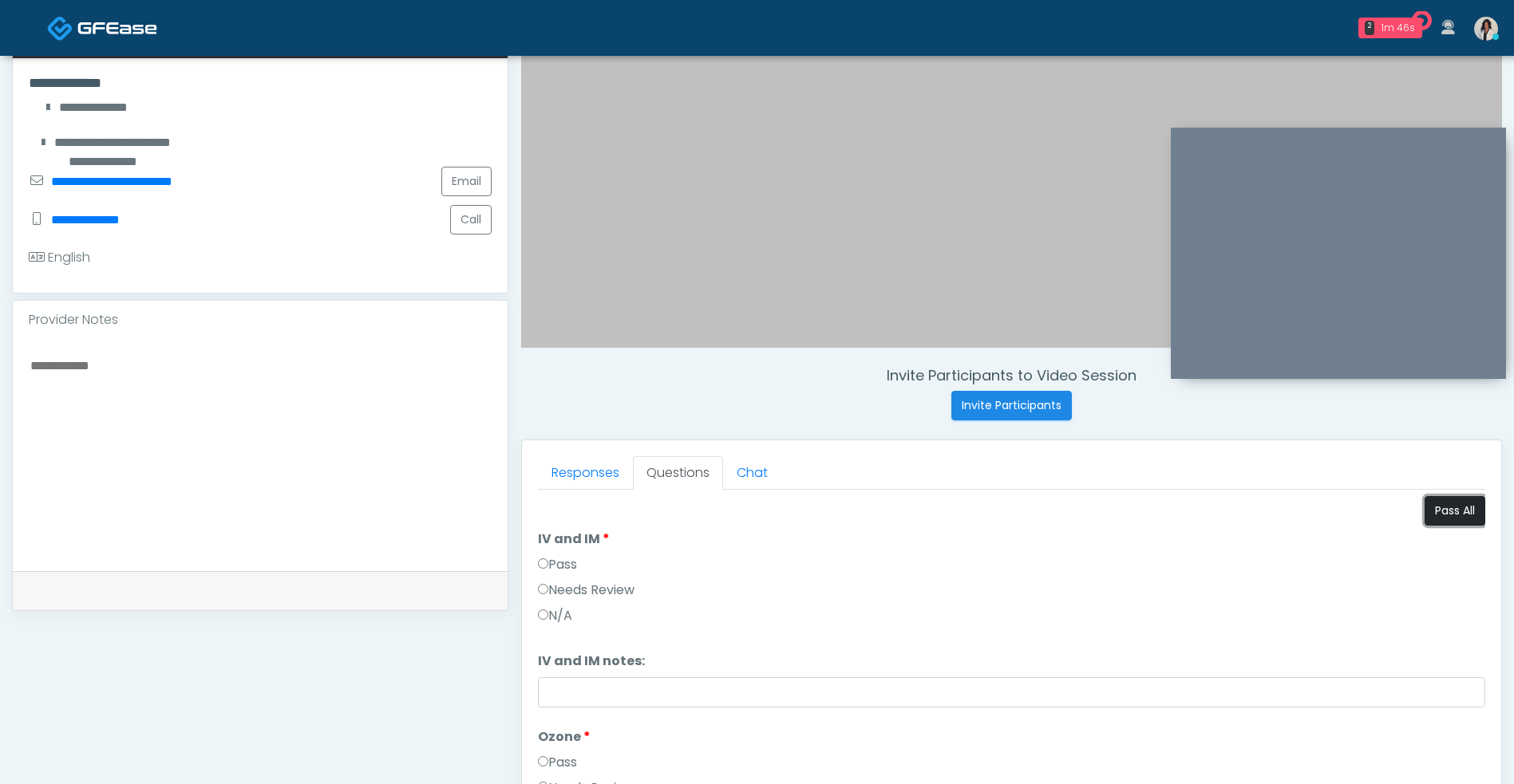
click at [1439, 505] on button "Pass All" at bounding box center [1455, 510] width 60 height 29
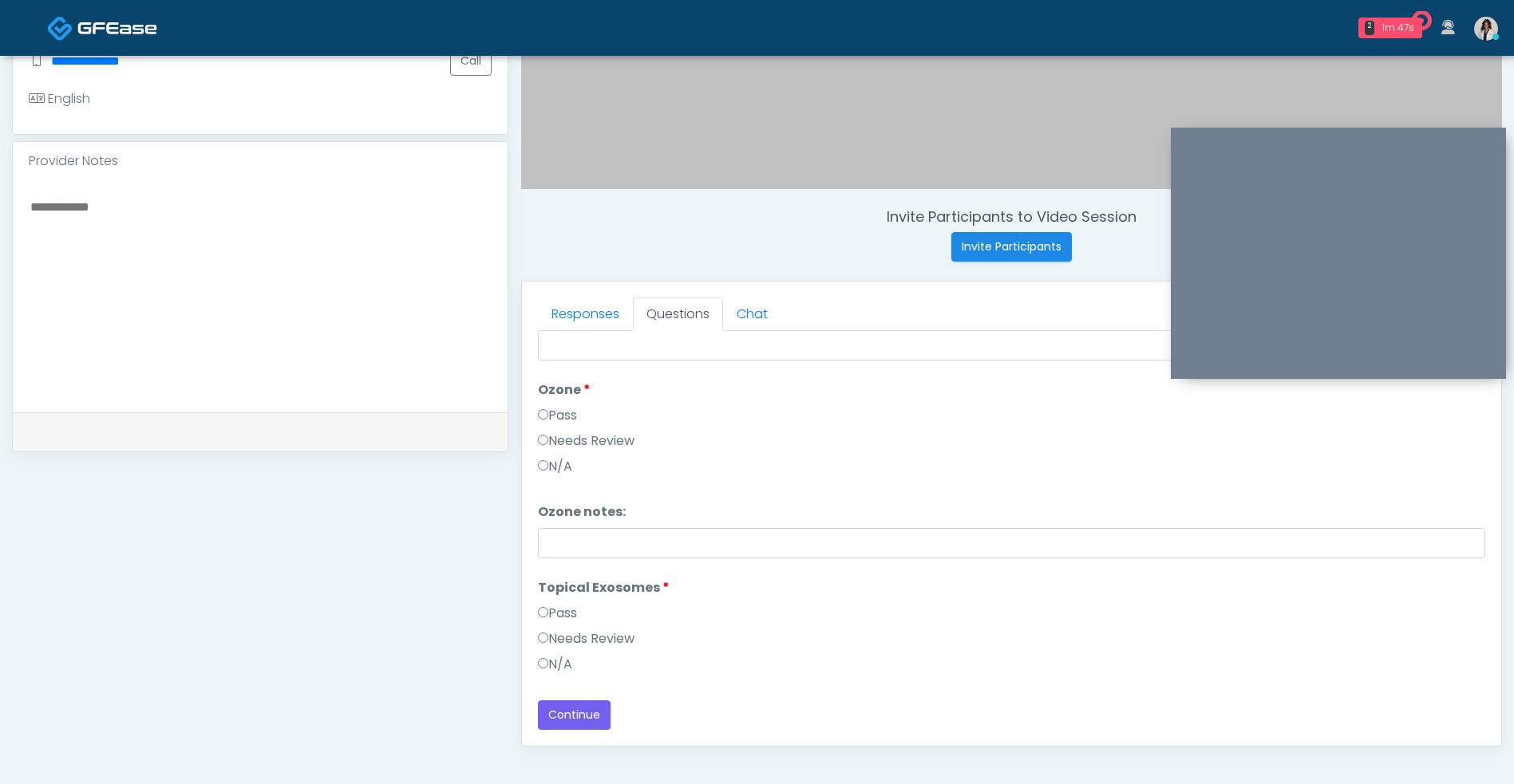
scroll to position [648, 0]
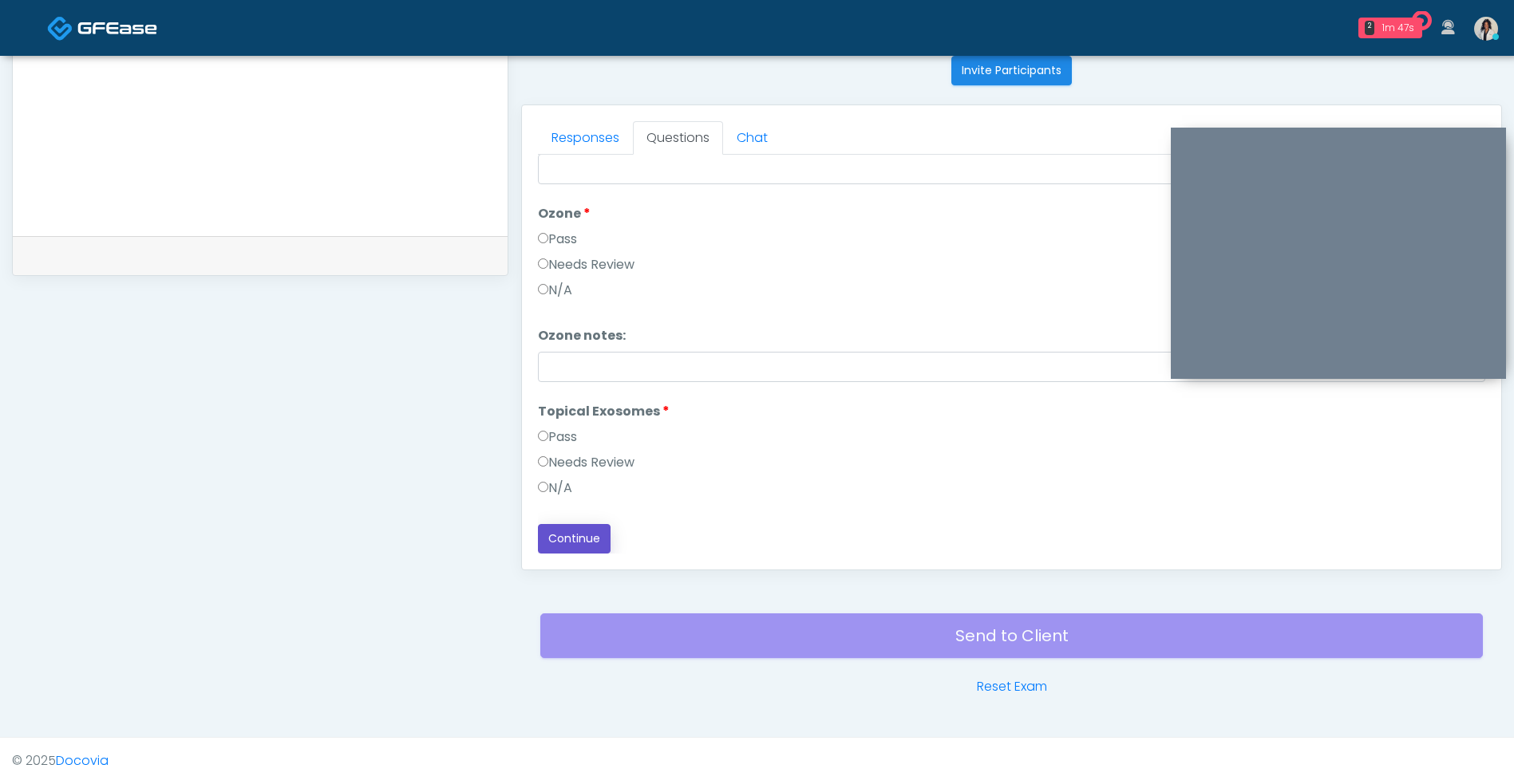
click at [555, 542] on button "Continue" at bounding box center [574, 538] width 73 height 29
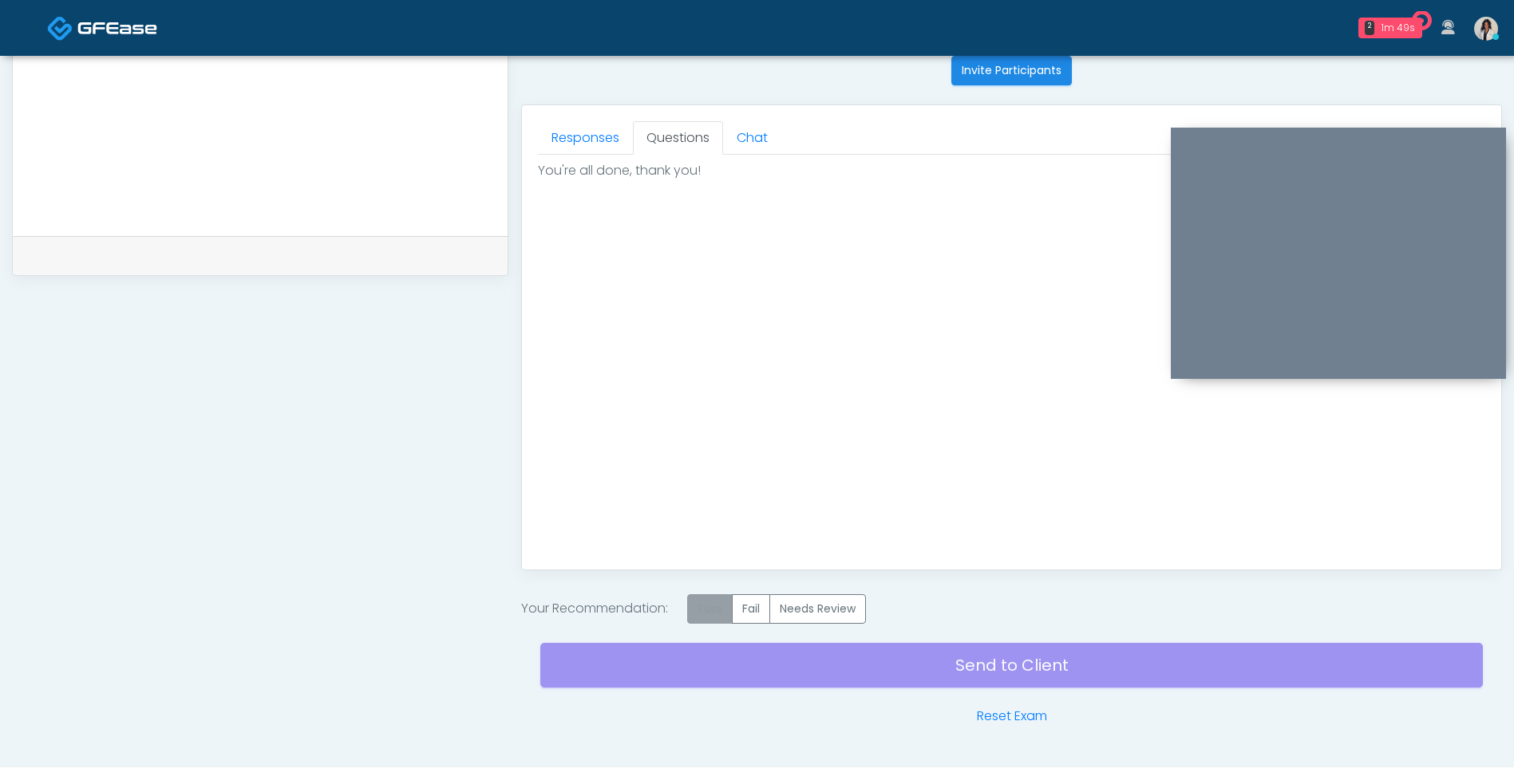
click at [709, 602] on label "Pass" at bounding box center [709, 609] width 45 height 29
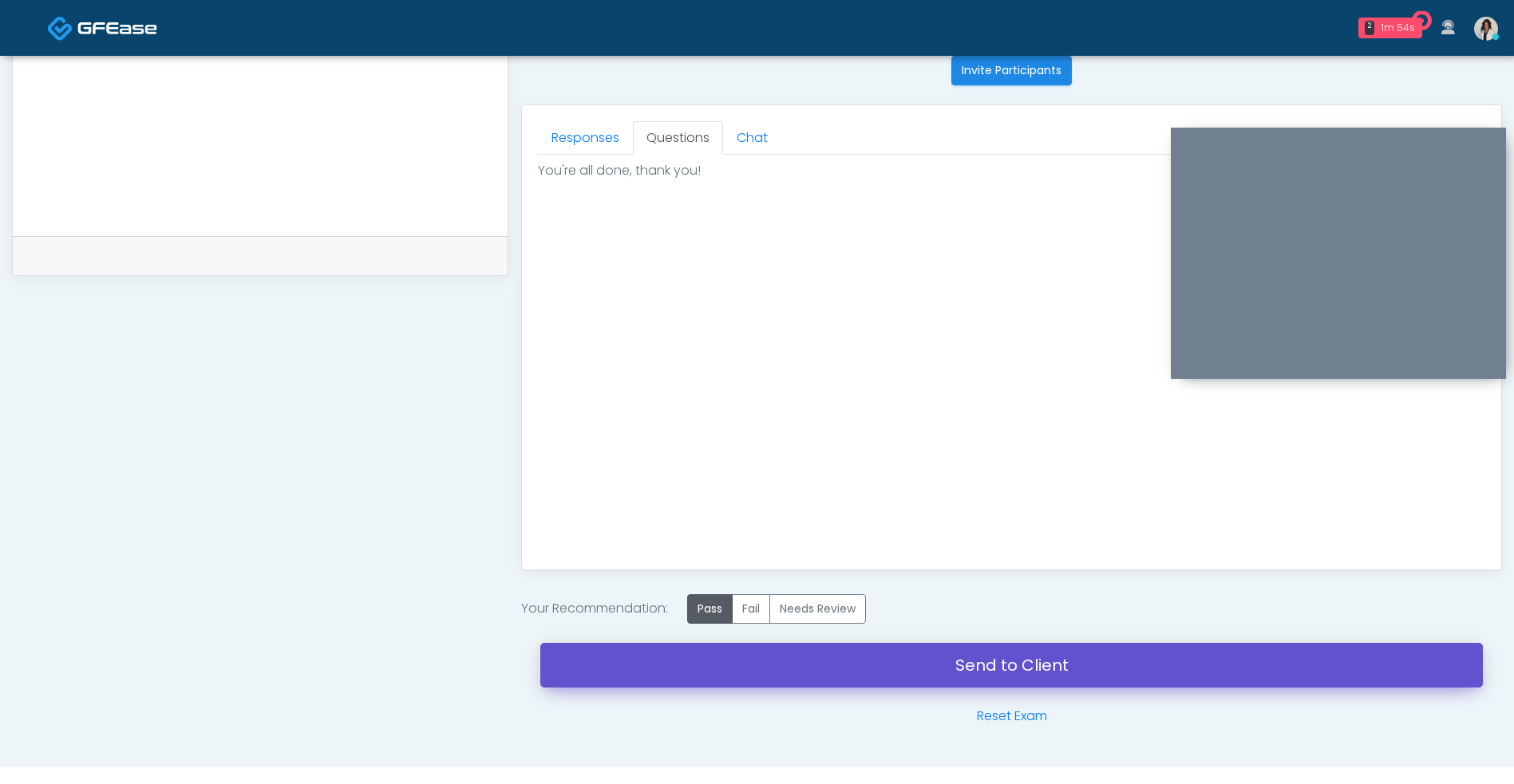
click at [1338, 661] on link "Send to Client" at bounding box center [1011, 664] width 942 height 44
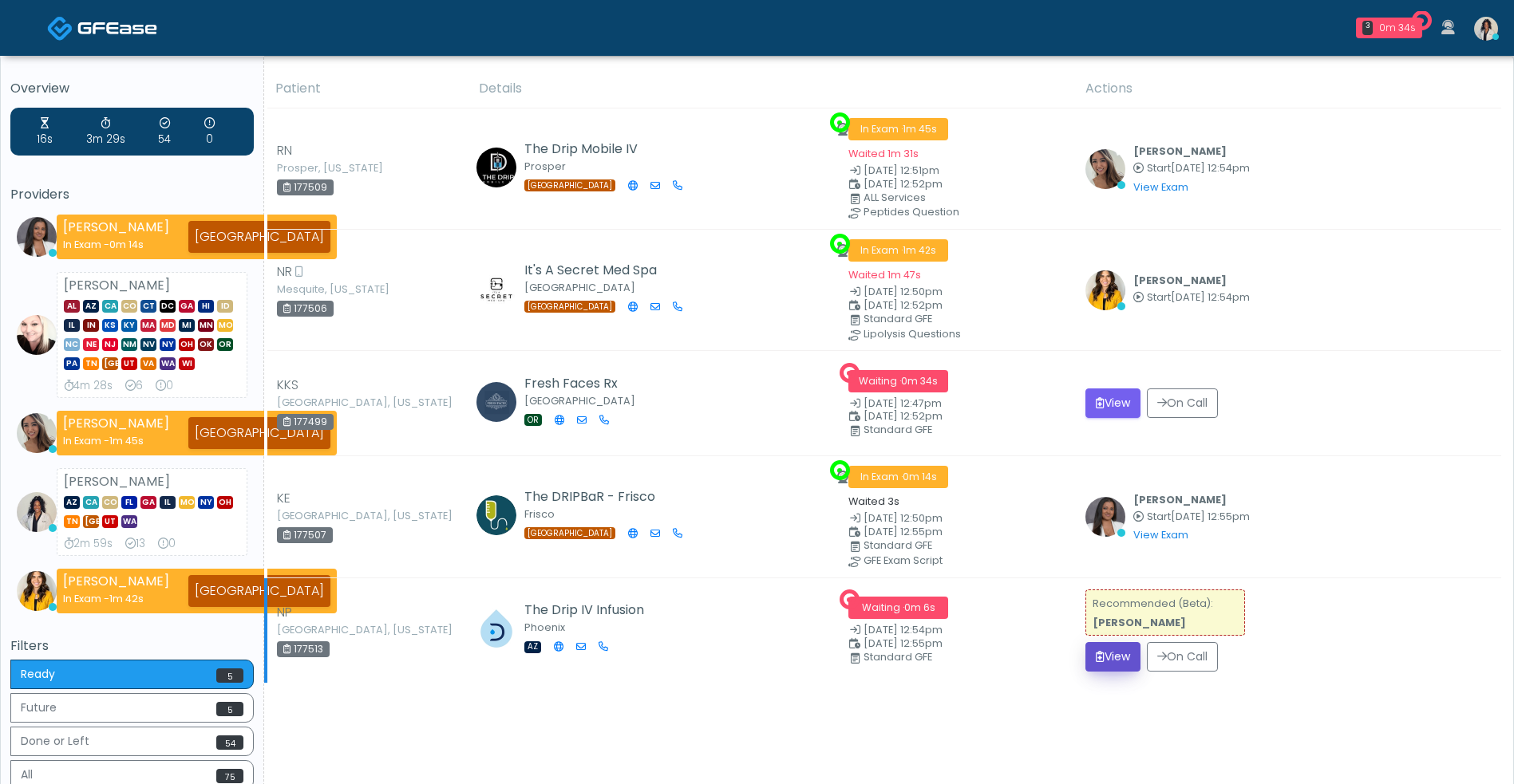
click at [1119, 665] on button "View" at bounding box center [1112, 656] width 55 height 29
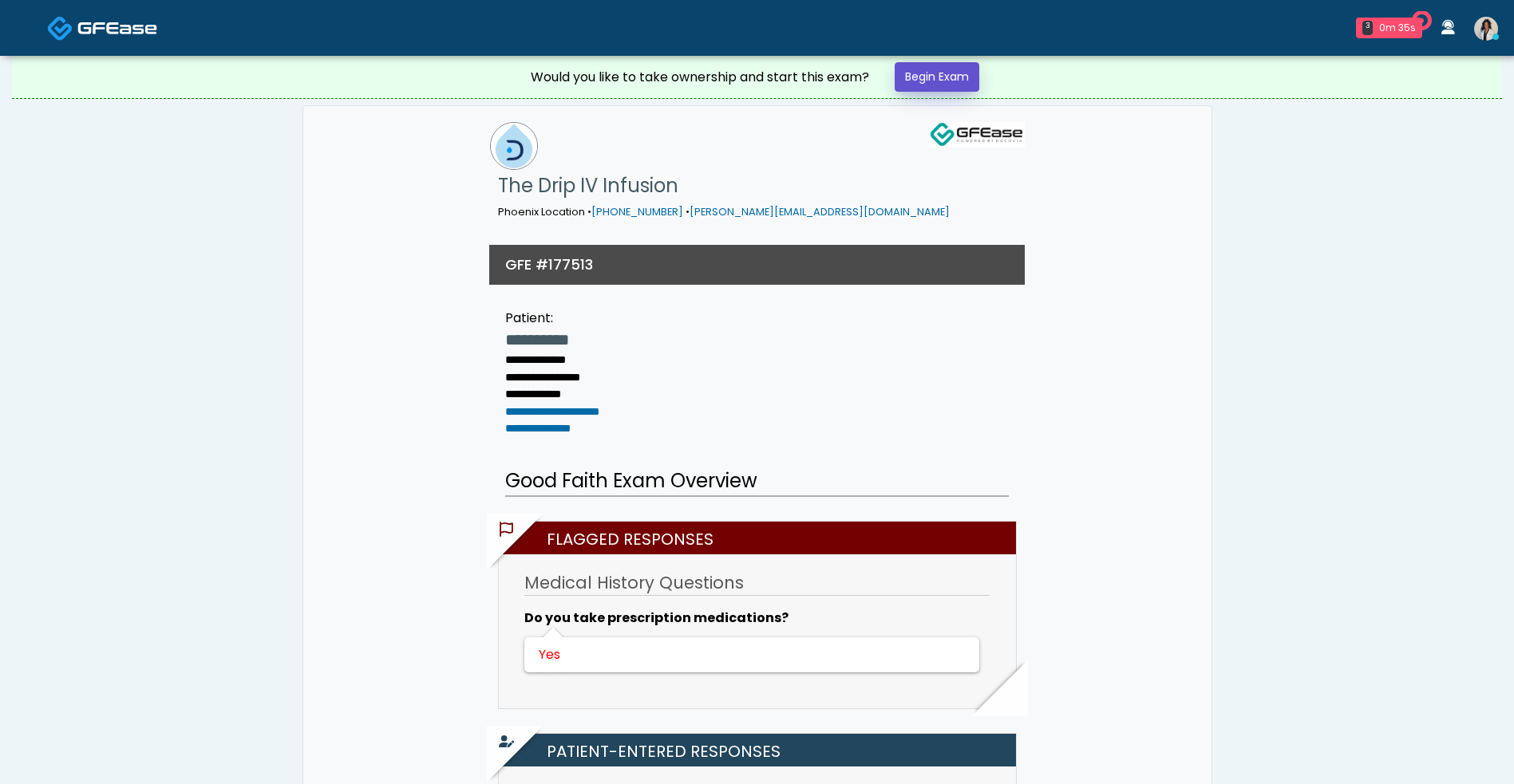
click at [950, 80] on link "Begin Exam" at bounding box center [936, 76] width 84 height 29
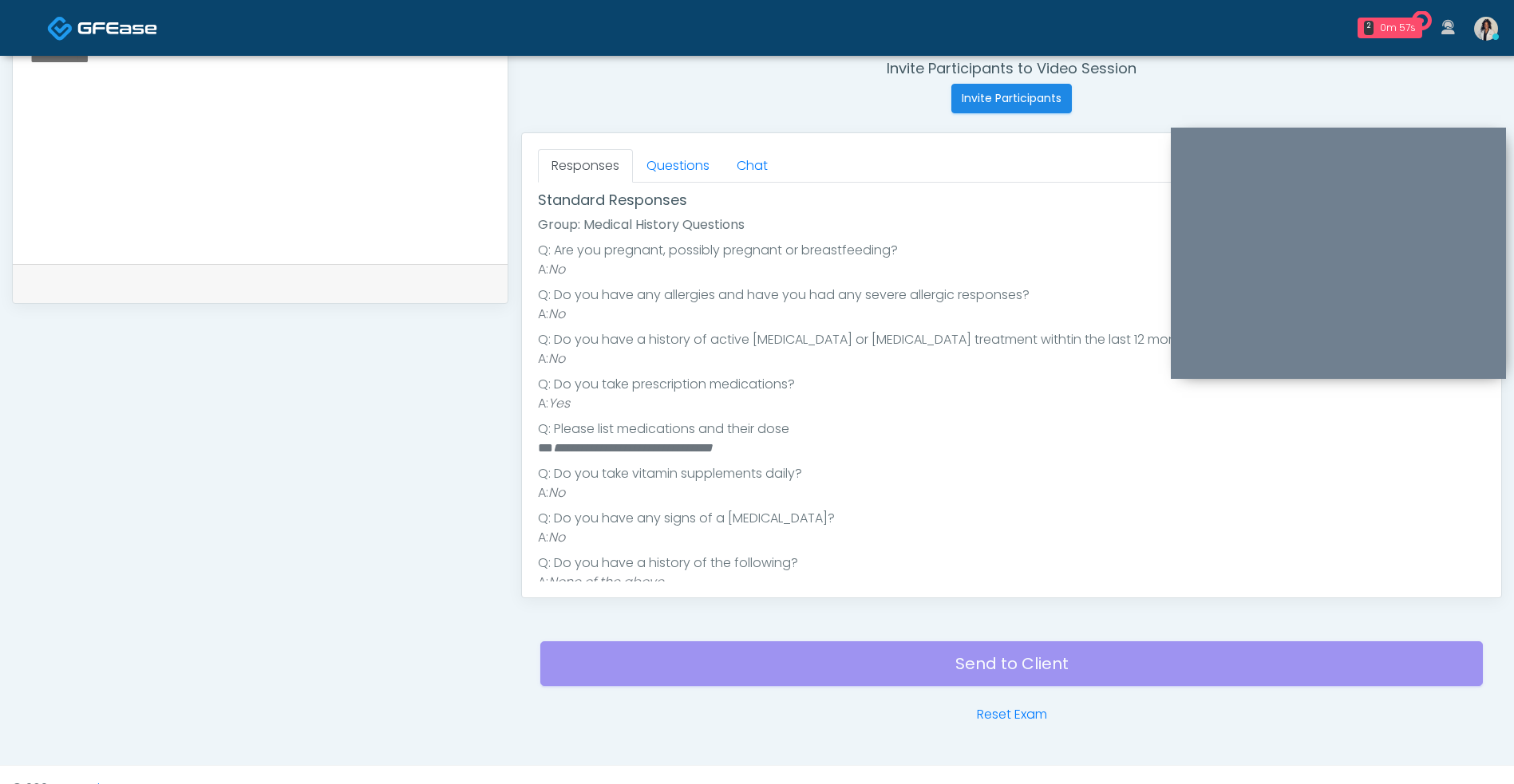
scroll to position [158, 0]
drag, startPoint x: 557, startPoint y: 453, endPoint x: 636, endPoint y: 459, distance: 79.2
click at [636, 459] on em "**********" at bounding box center [633, 454] width 160 height 12
click at [636, 455] on em "**********" at bounding box center [633, 454] width 160 height 12
drag, startPoint x: 636, startPoint y: 456, endPoint x: 550, endPoint y: 451, distance: 86.1
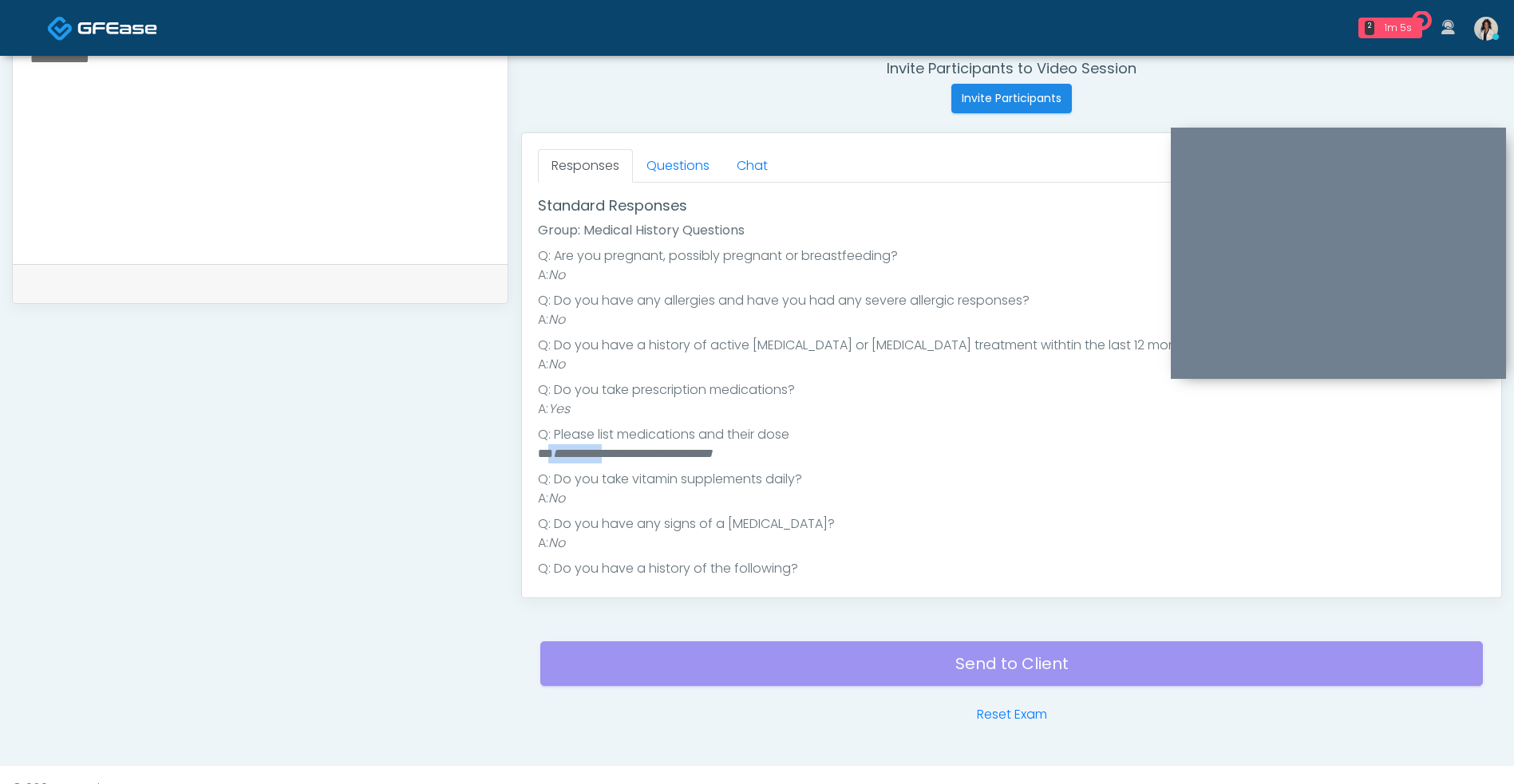
click at [550, 451] on li "**********" at bounding box center [1003, 454] width 929 height 19
copy li "**********"
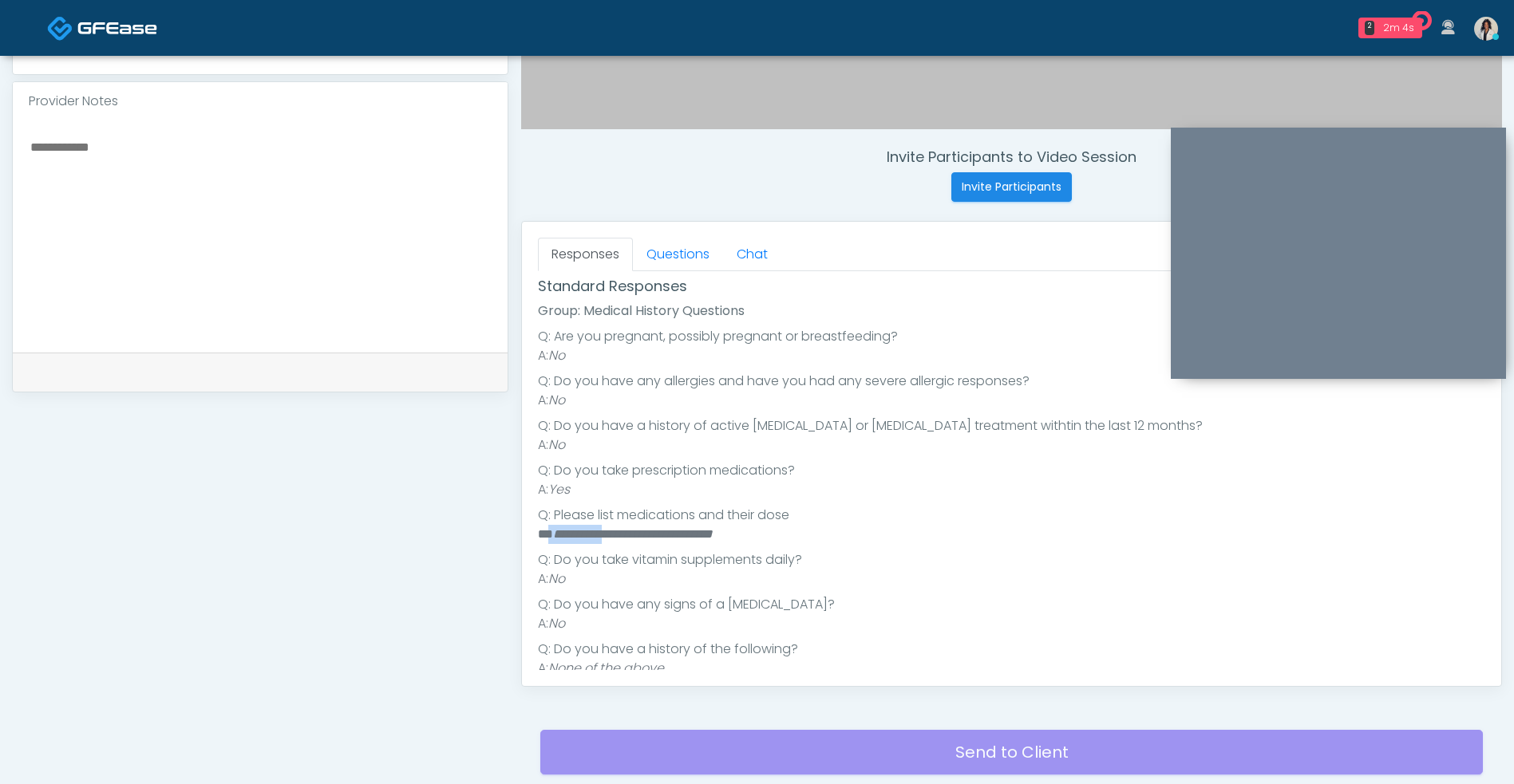
scroll to position [187, 0]
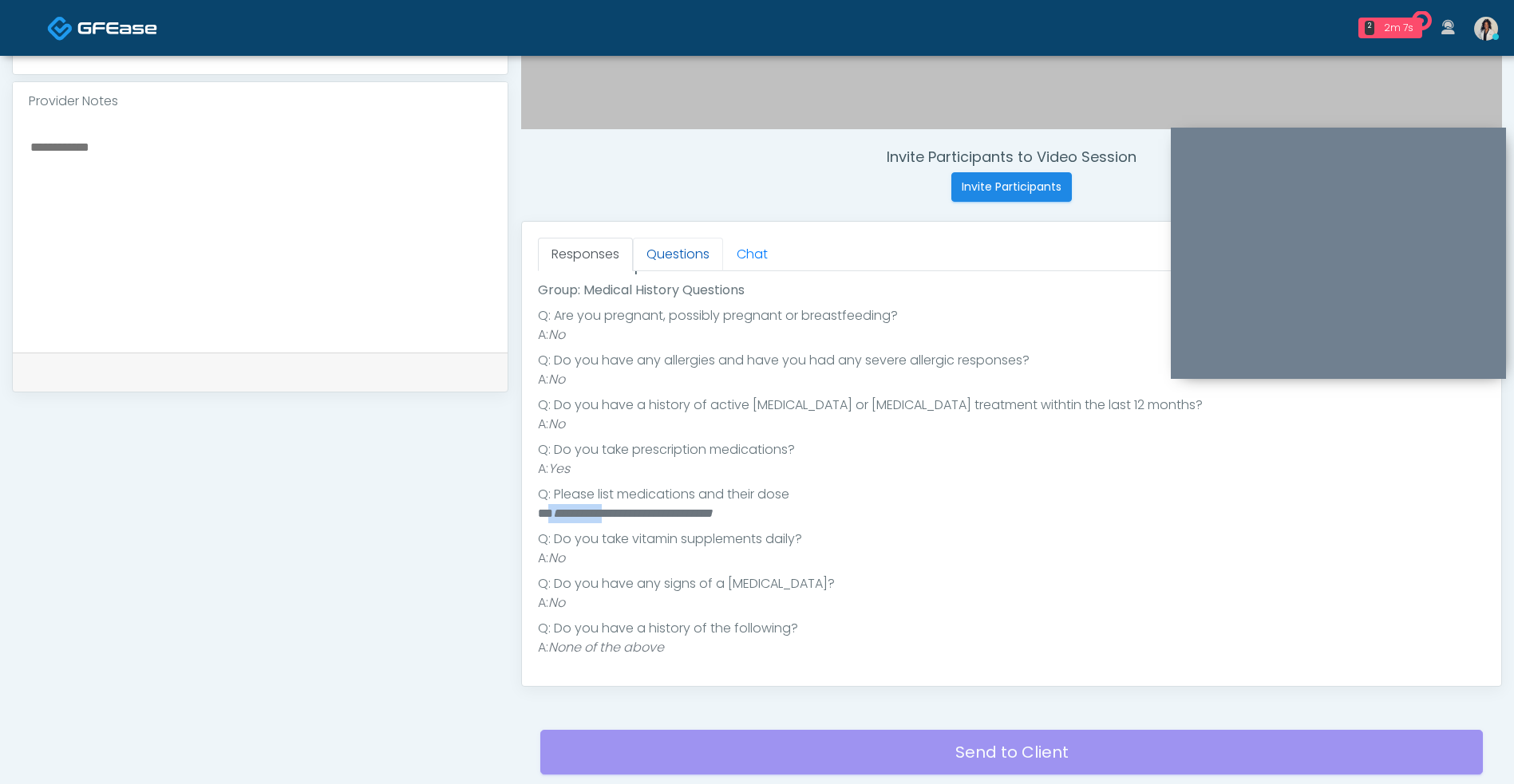
click at [683, 252] on link "Questions" at bounding box center [678, 254] width 90 height 34
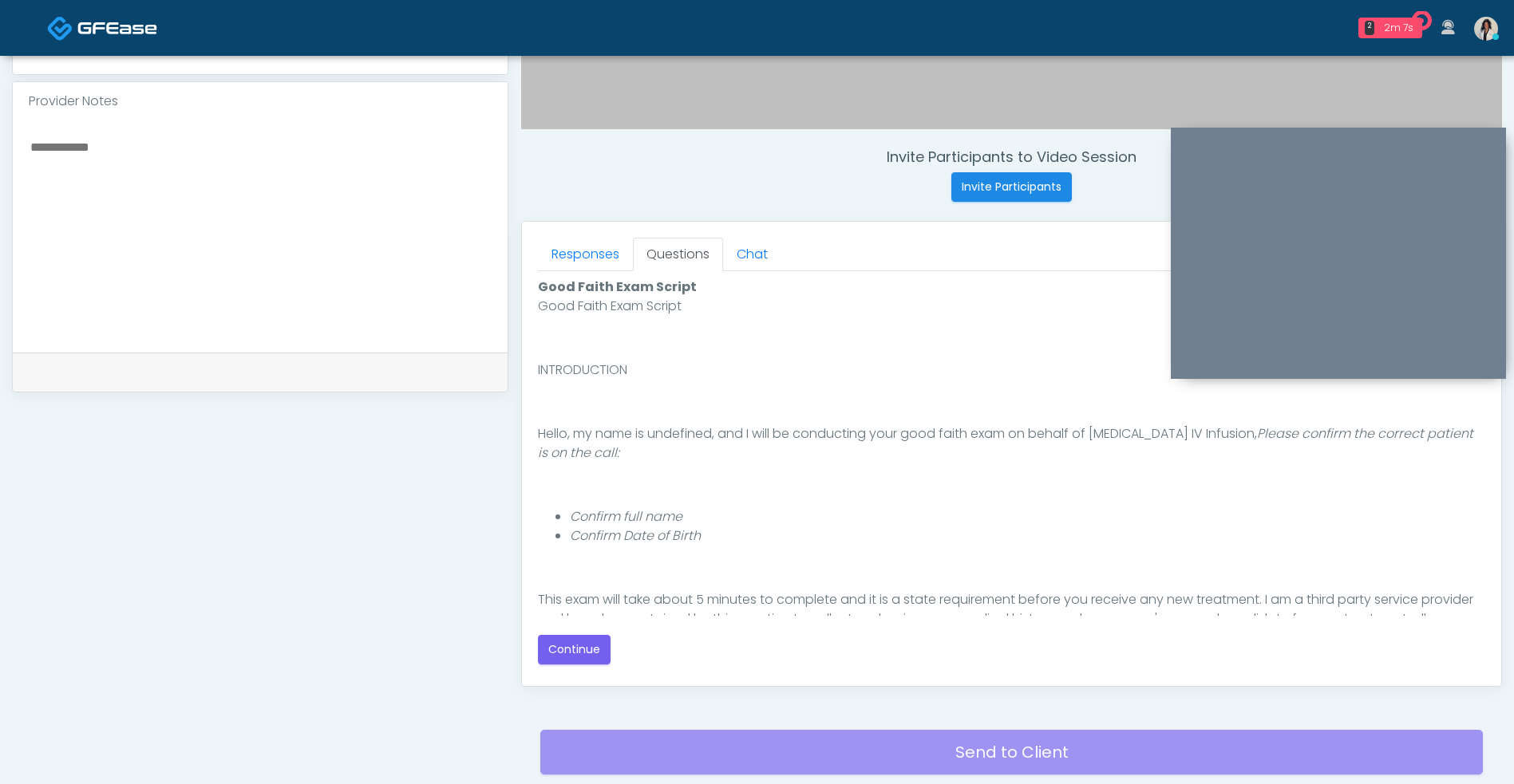
scroll to position [0, 0]
click at [592, 645] on button "Continue" at bounding box center [574, 648] width 73 height 29
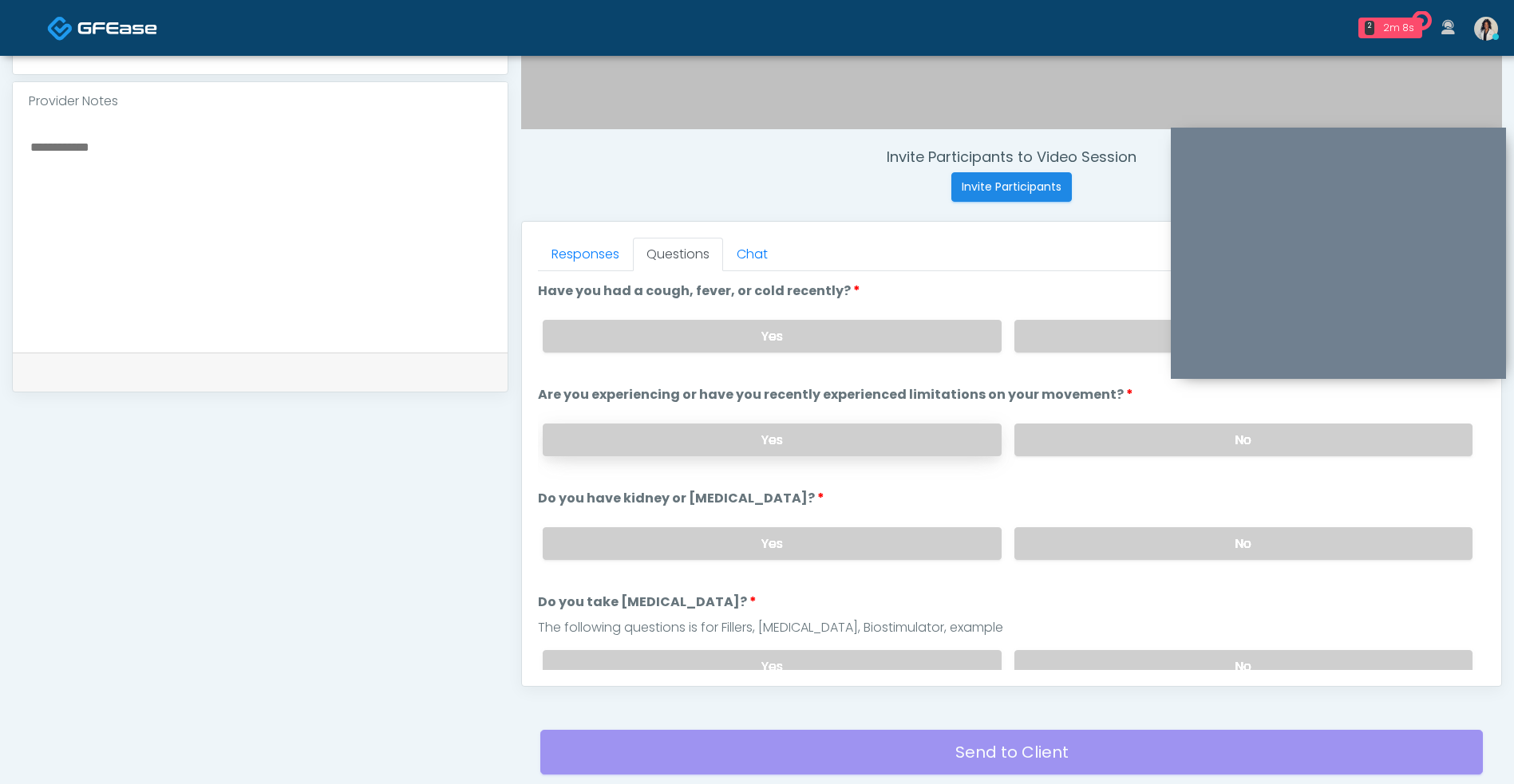
scroll to position [648, 0]
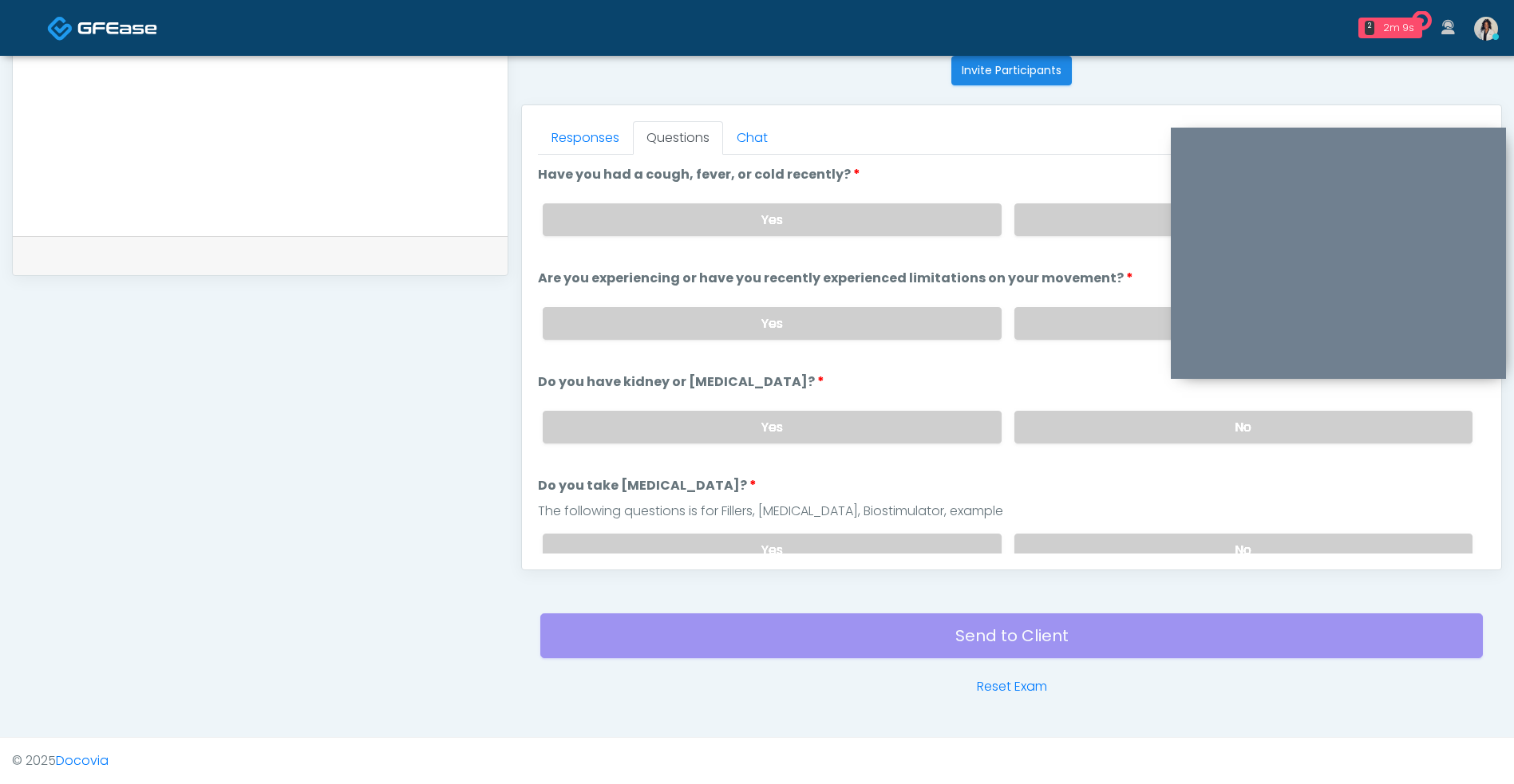
click at [1074, 355] on ol "Have you had a cough, fever, or cold recently? Have you had a cough, fever, or …" at bounding box center [1011, 753] width 947 height 1177
click at [1075, 439] on label "No" at bounding box center [1243, 427] width 458 height 33
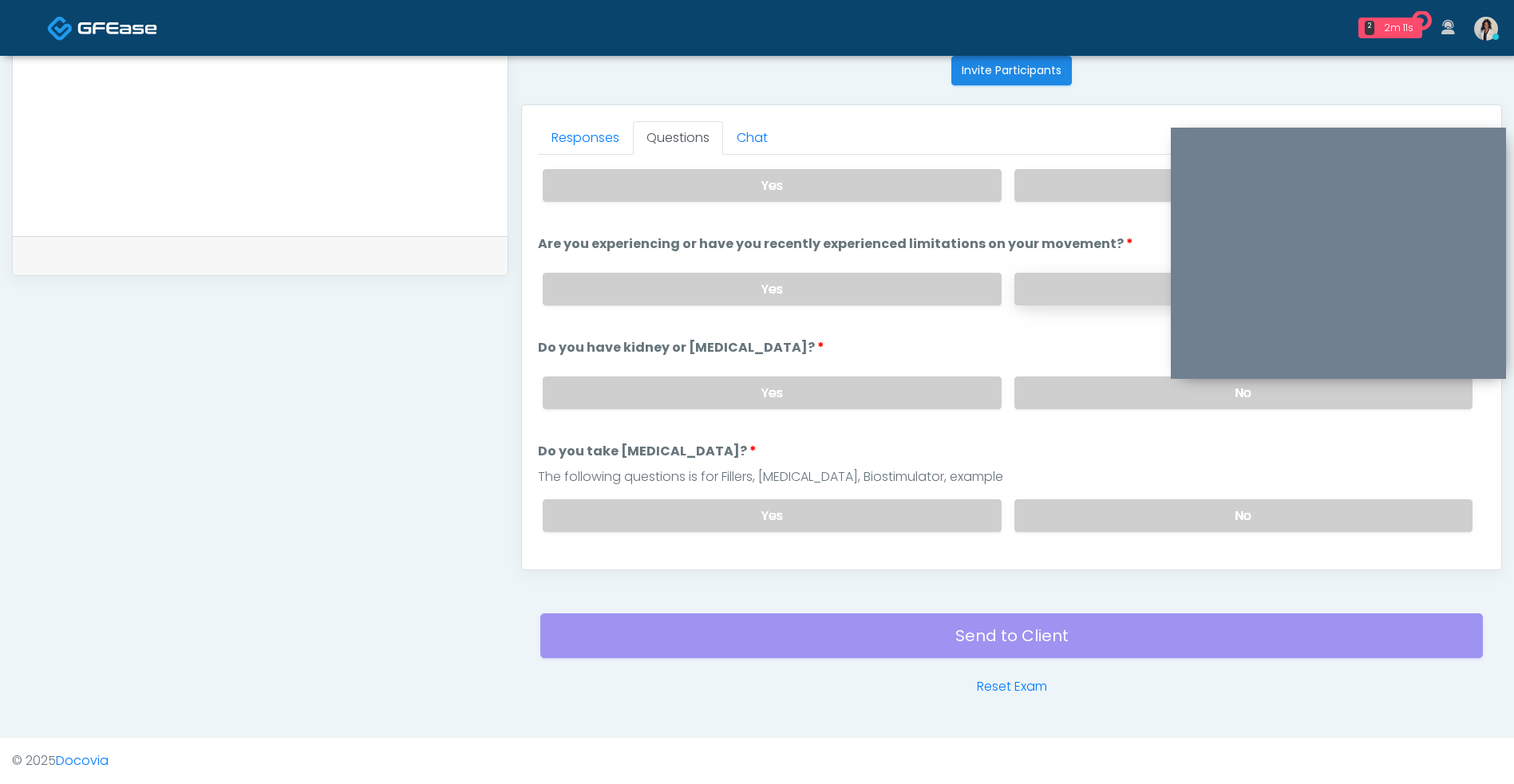
click at [1118, 274] on label "No" at bounding box center [1243, 289] width 458 height 33
click at [1119, 175] on label "No" at bounding box center [1243, 185] width 458 height 33
click at [1081, 516] on label "No" at bounding box center [1243, 515] width 458 height 33
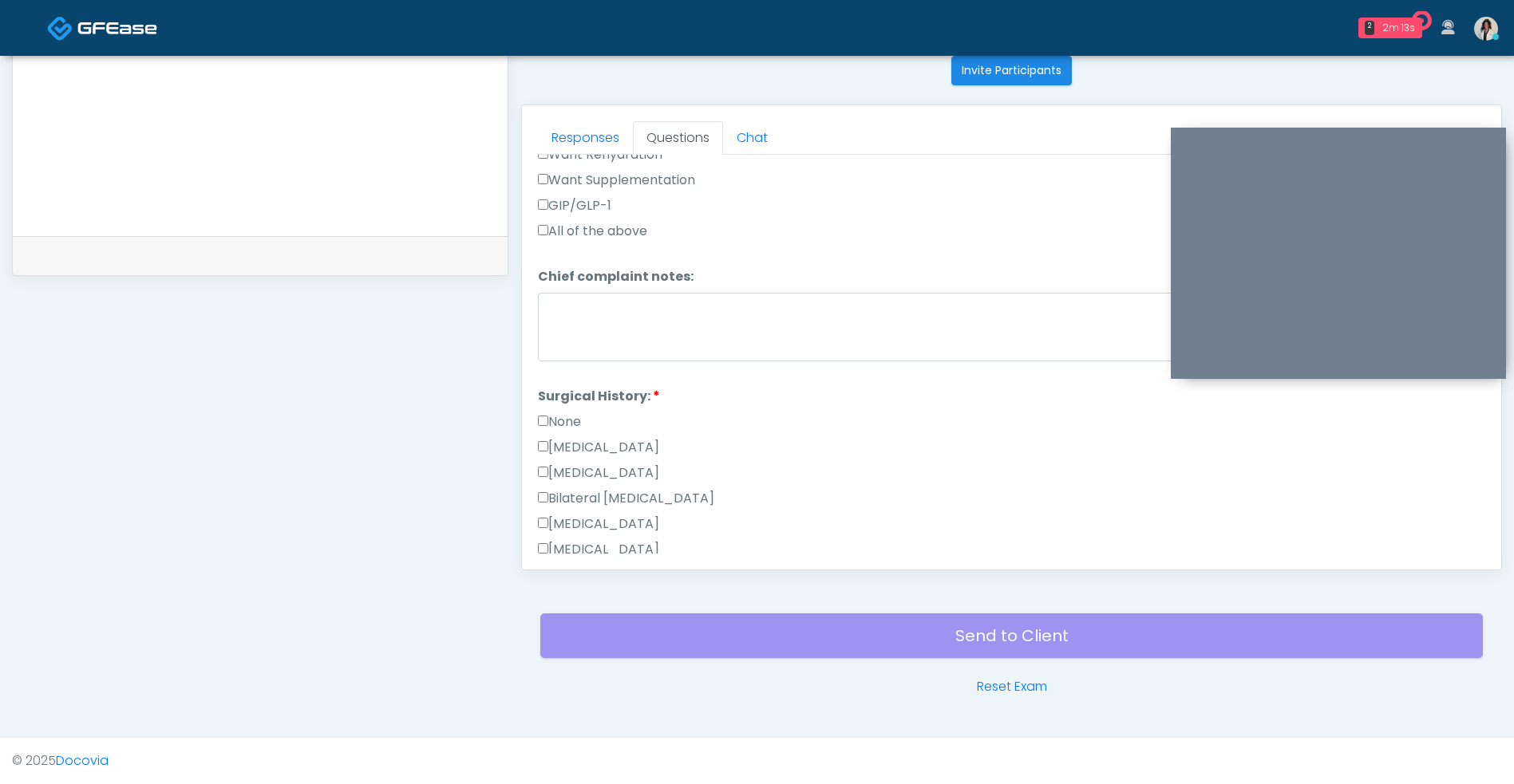
scroll to position [500, 0]
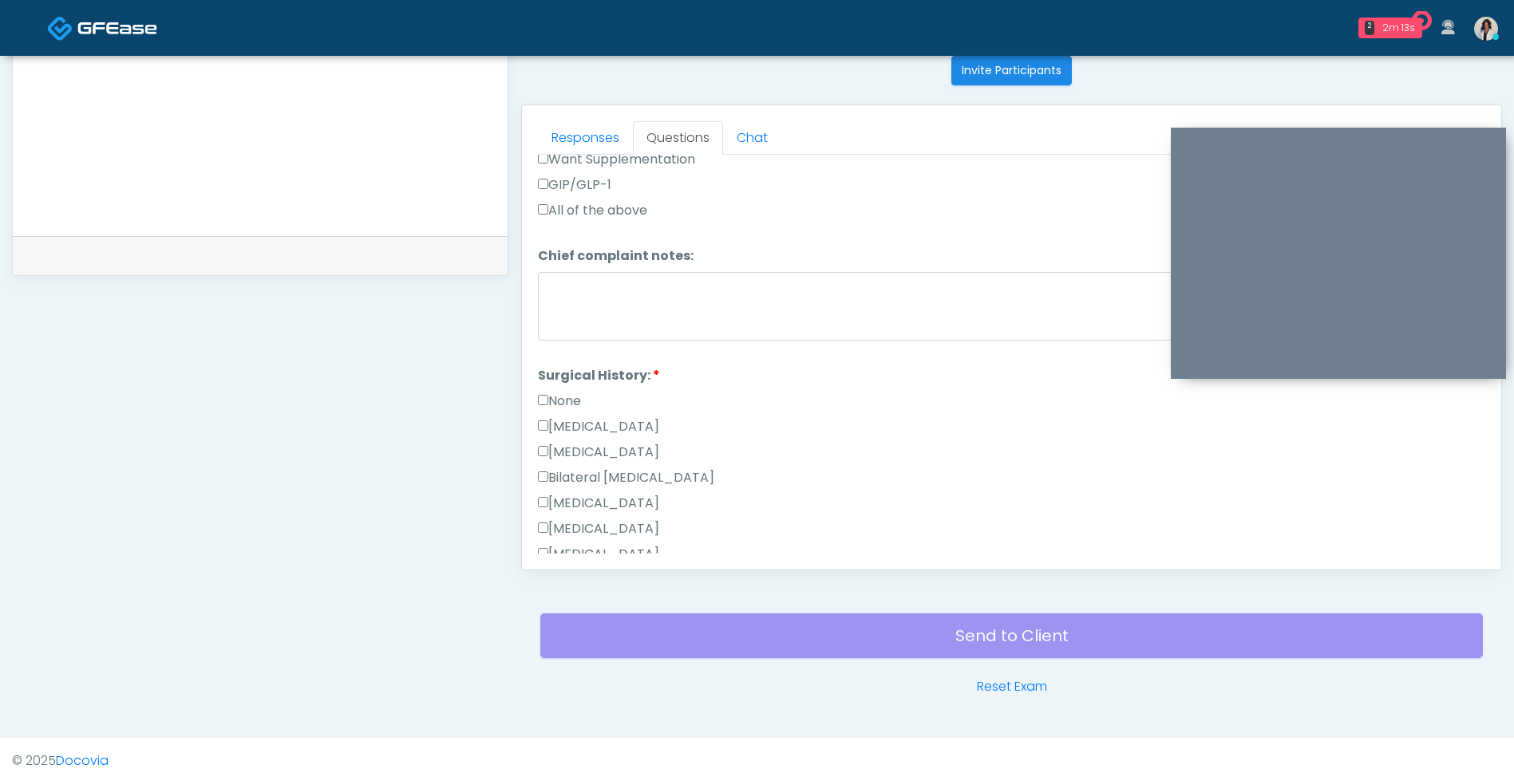
click at [897, 403] on div "None" at bounding box center [1011, 404] width 947 height 26
click at [675, 474] on label "Bilateral Tubal Ligation" at bounding box center [626, 477] width 176 height 19
click at [659, 508] on label "Breast Augmentation" at bounding box center [598, 503] width 121 height 19
click at [685, 475] on label "Bilateral [MEDICAL_DATA]" at bounding box center [626, 477] width 176 height 19
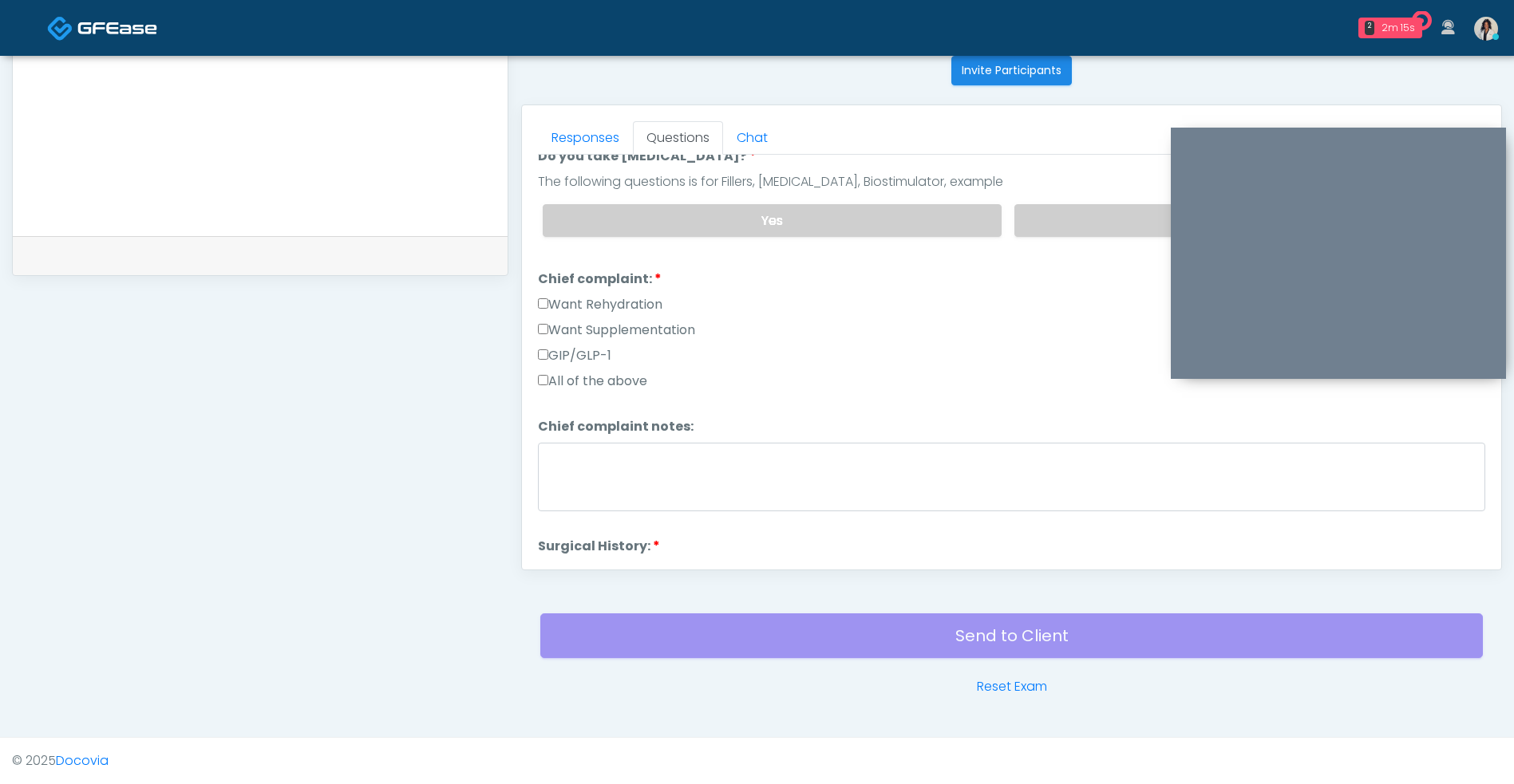
scroll to position [328, 0]
click at [662, 311] on label "Want Rehydration" at bounding box center [600, 307] width 124 height 19
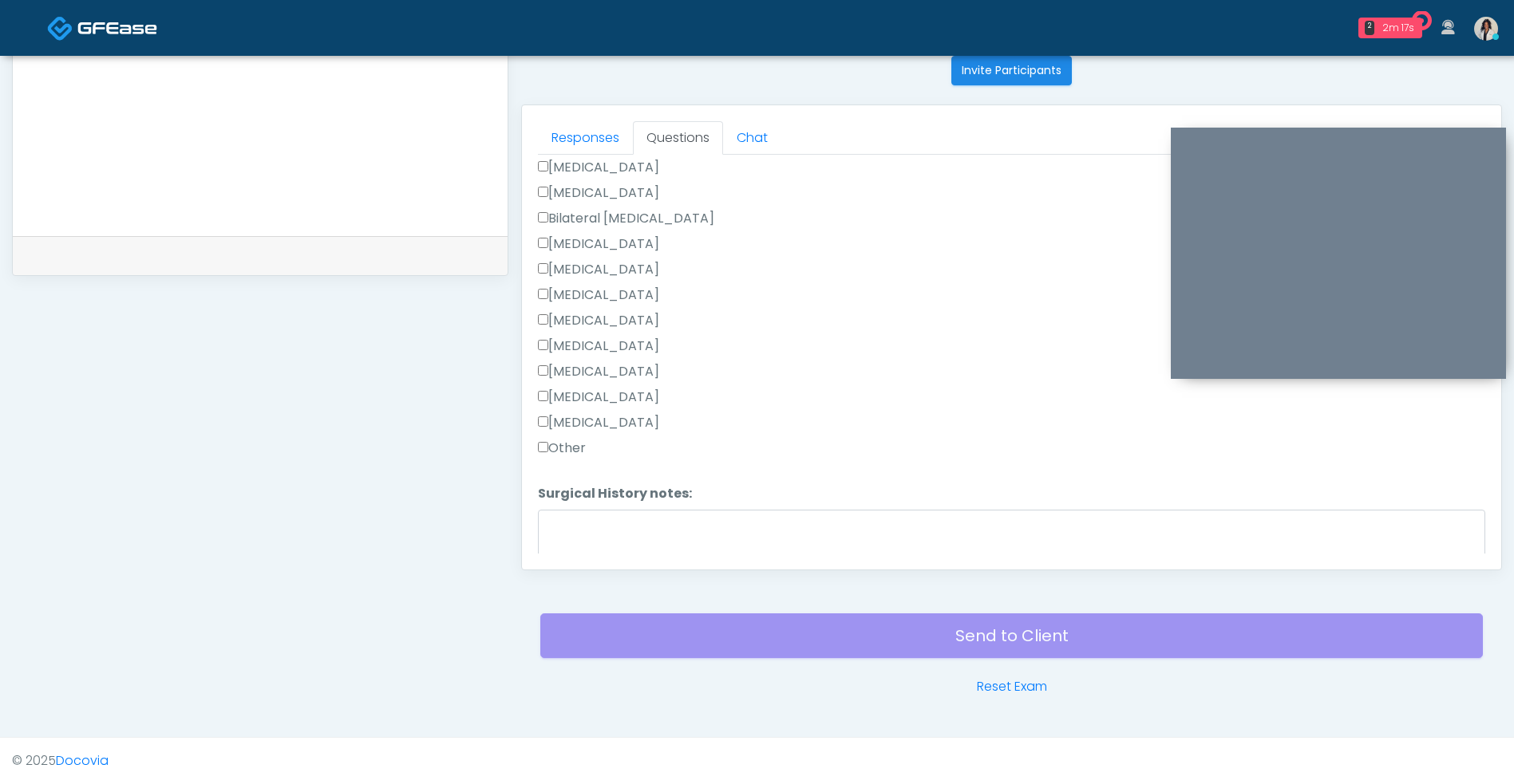
scroll to position [839, 0]
click at [592, 539] on button "Continue" at bounding box center [574, 538] width 73 height 29
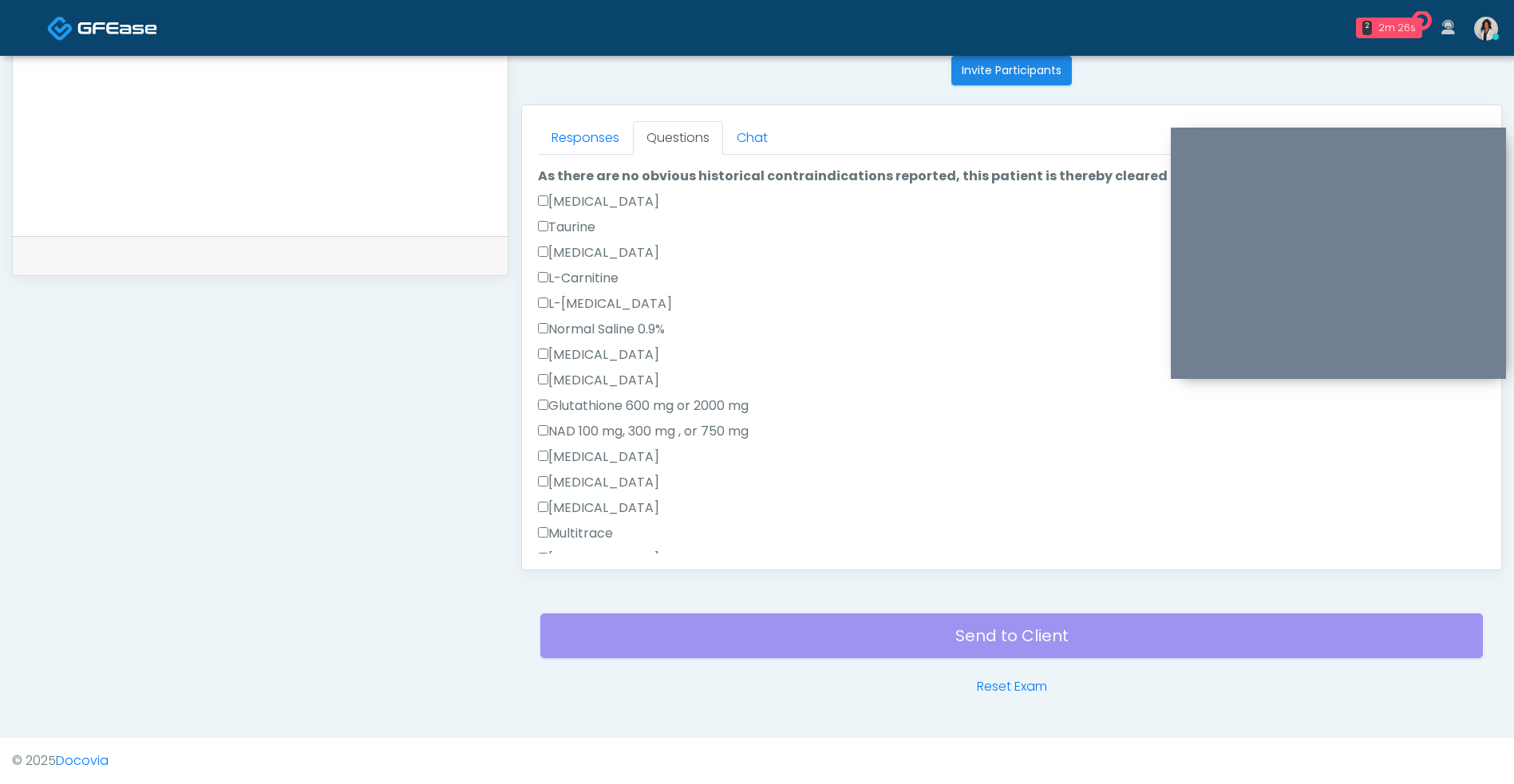
scroll to position [0, 0]
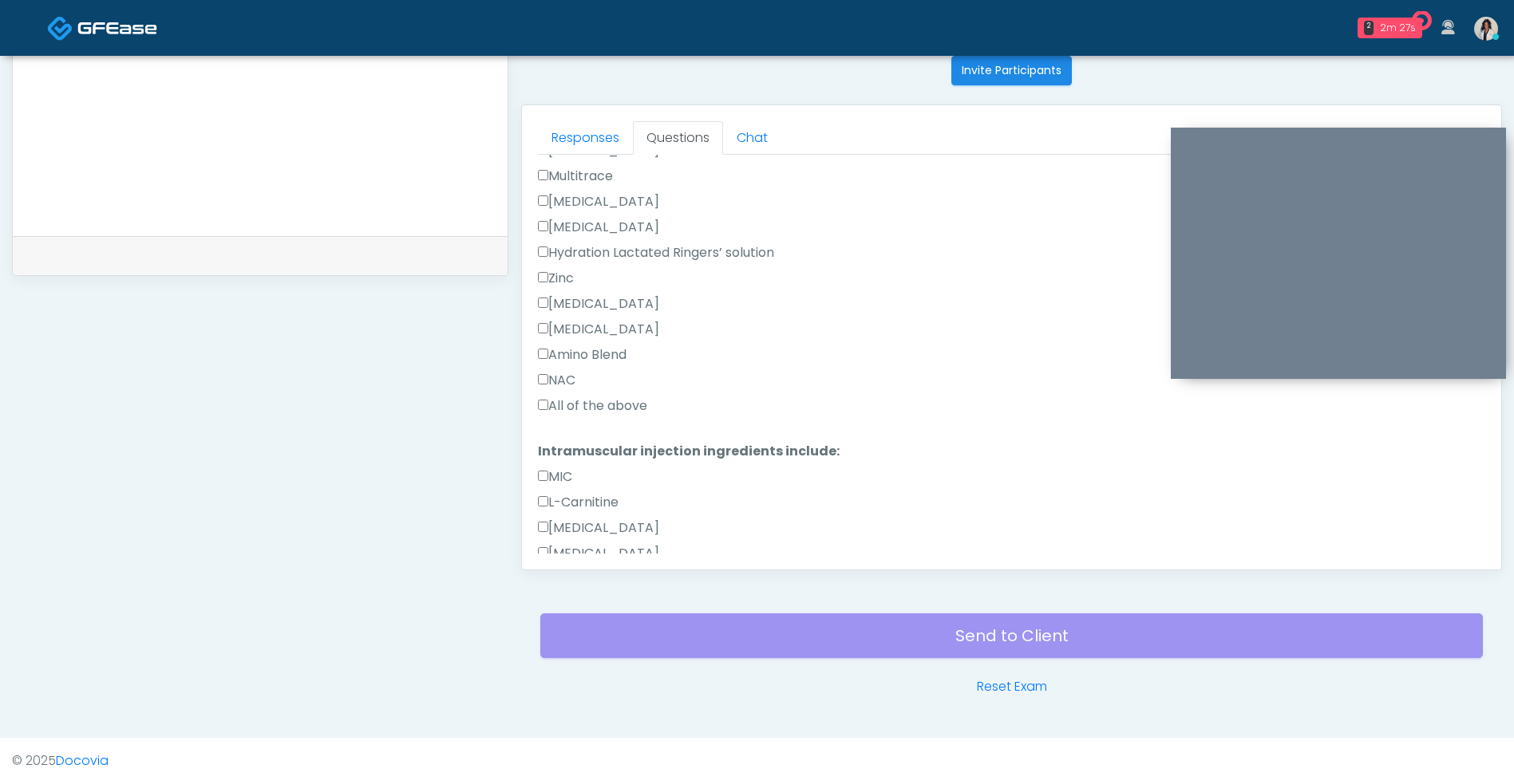
click at [642, 402] on label "All of the above" at bounding box center [592, 406] width 109 height 19
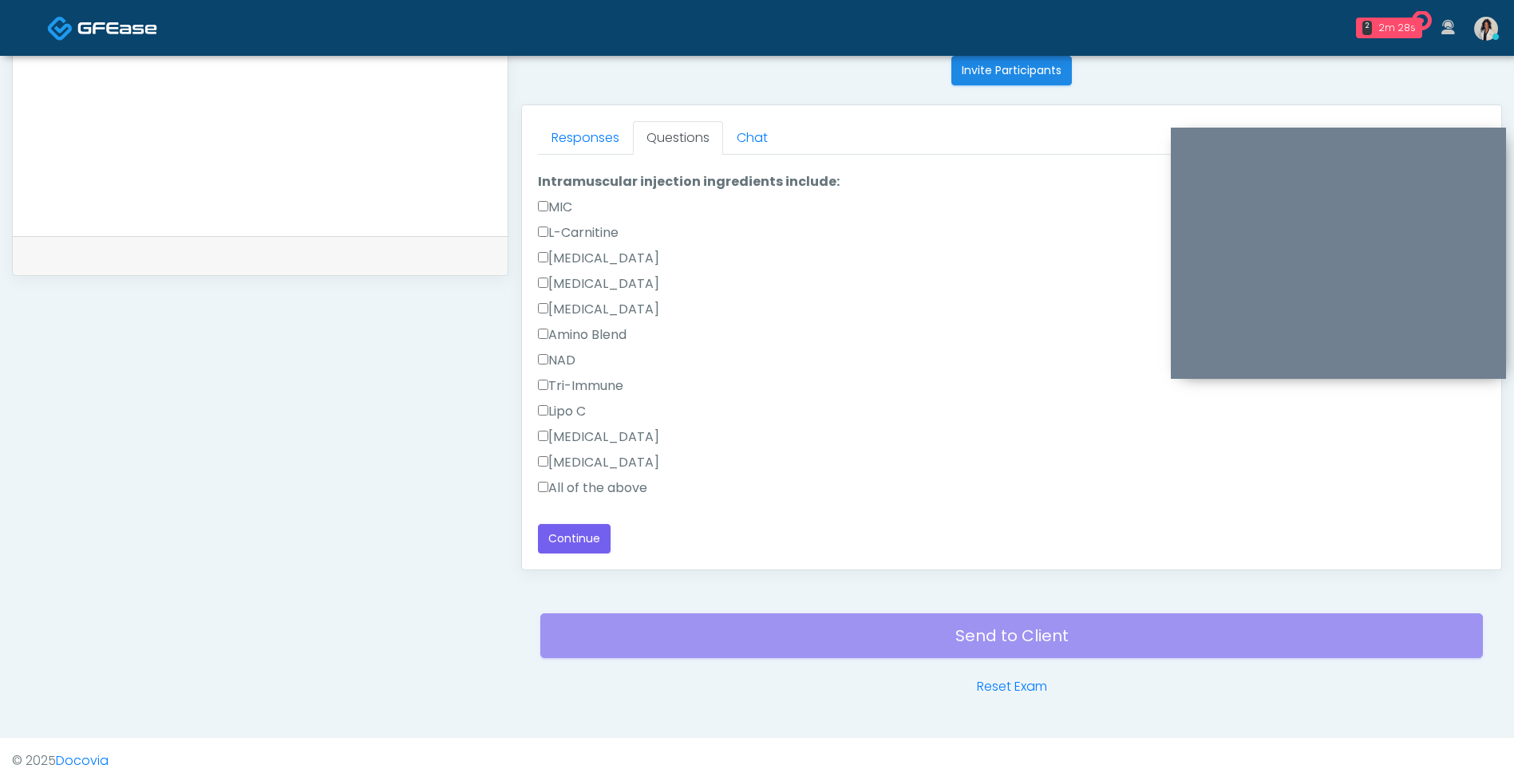
click at [645, 488] on label "All of the above" at bounding box center [592, 488] width 109 height 19
click at [585, 539] on button "Continue" at bounding box center [574, 538] width 73 height 29
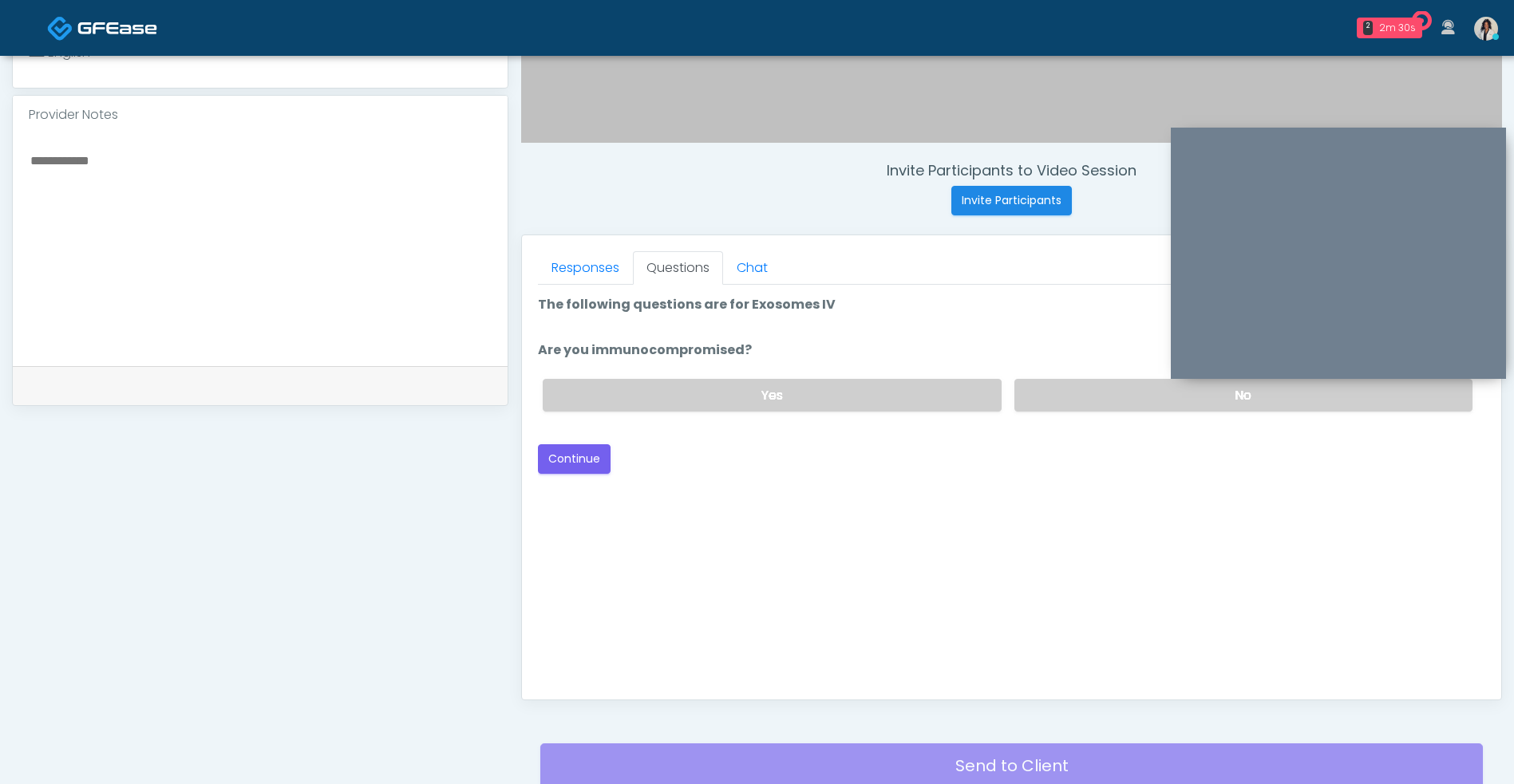
scroll to position [459, 0]
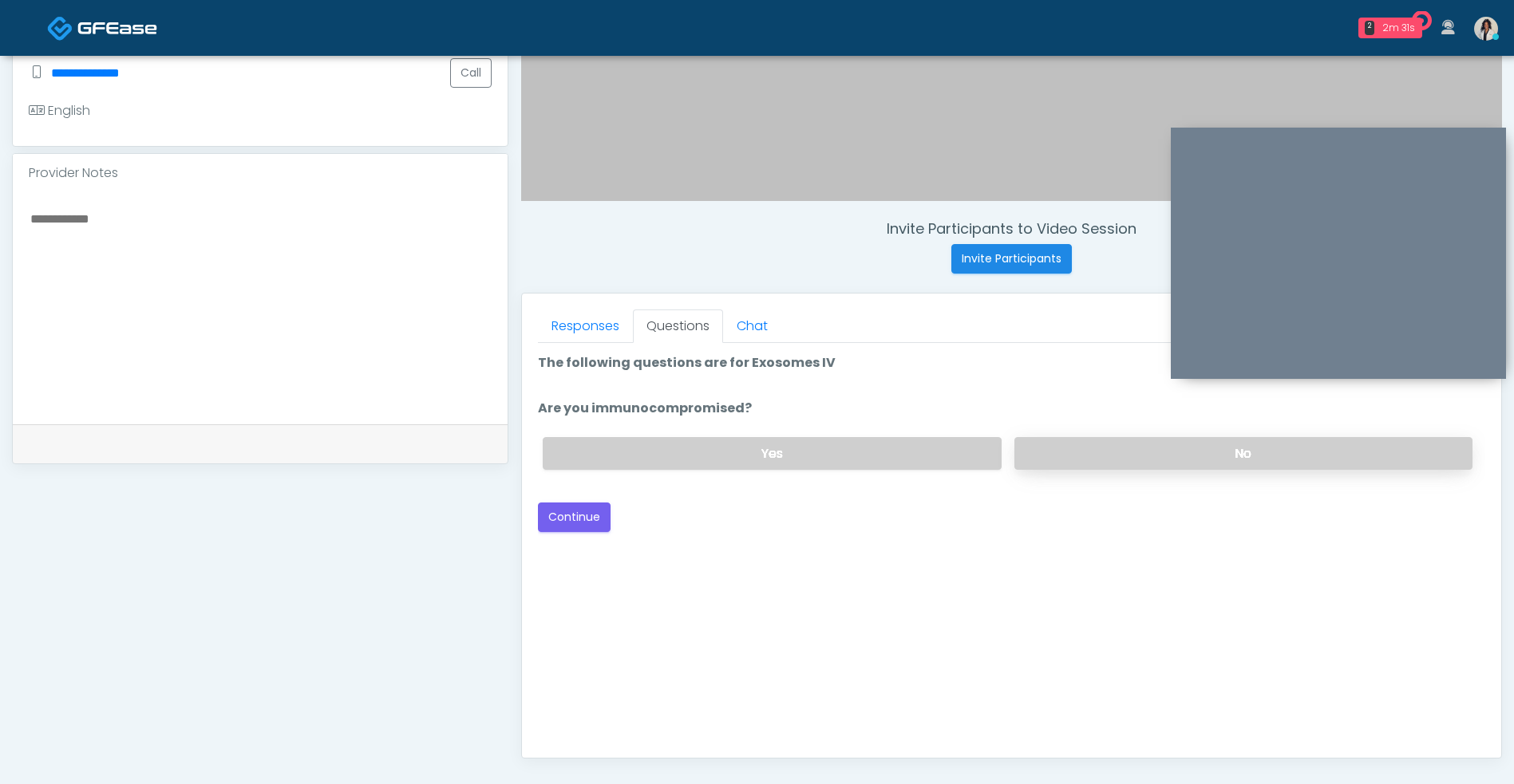
click at [1097, 443] on label "No" at bounding box center [1243, 453] width 458 height 33
click at [595, 521] on button "Continue" at bounding box center [574, 516] width 73 height 29
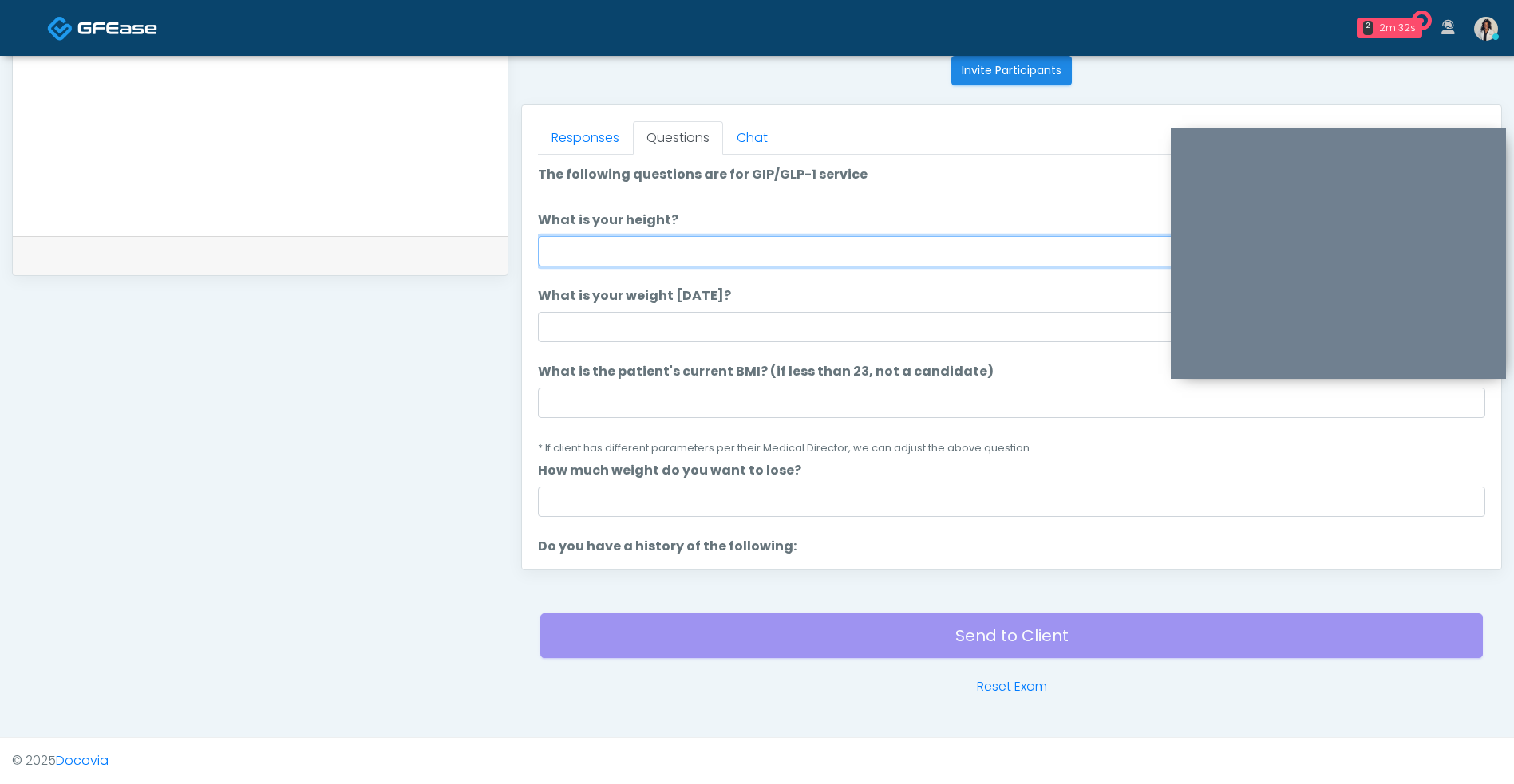
click at [836, 250] on input "What is your height?" at bounding box center [1011, 251] width 947 height 30
type input "***"
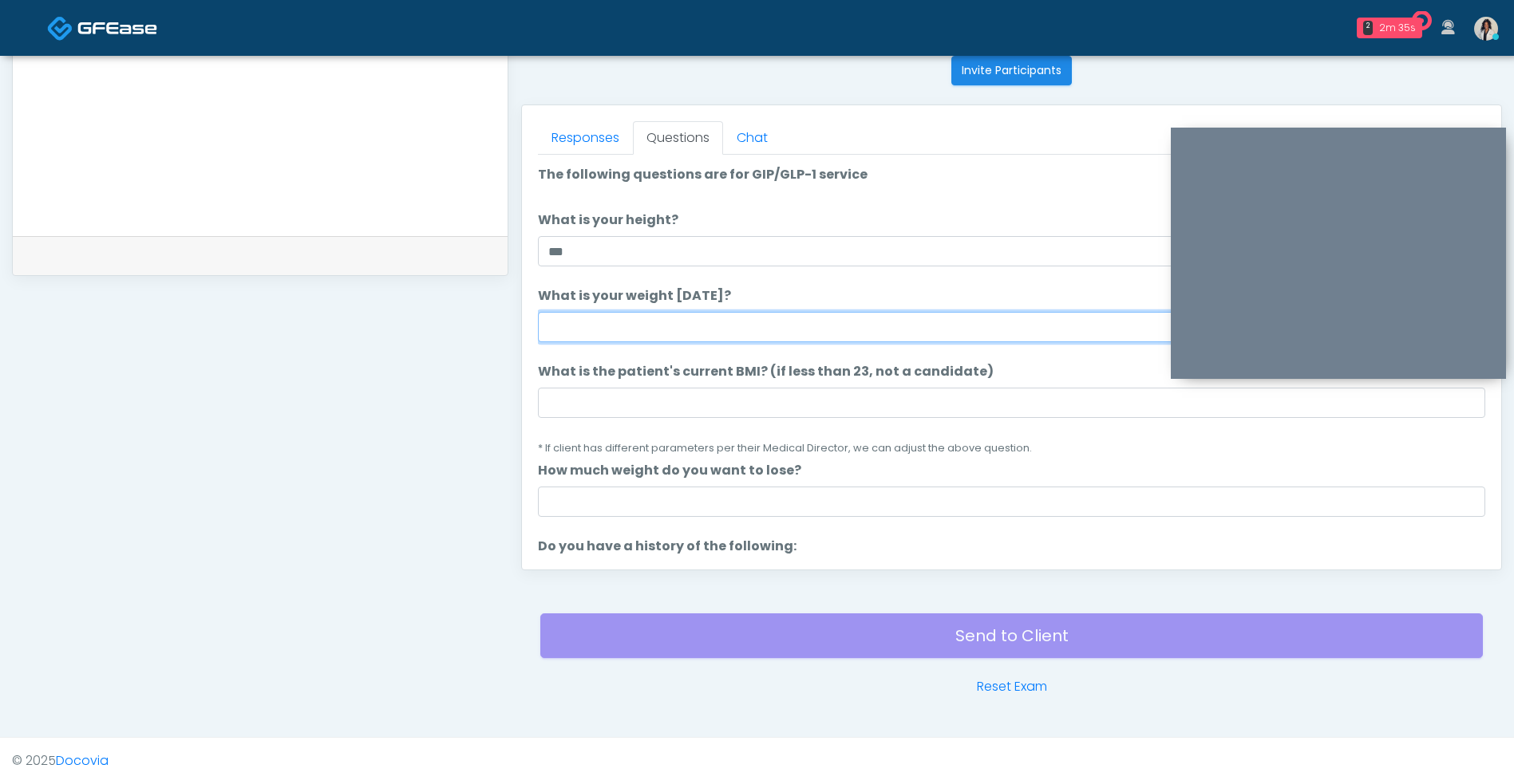
click at [875, 322] on input "What is your weight today?" at bounding box center [1011, 327] width 947 height 30
type input "***"
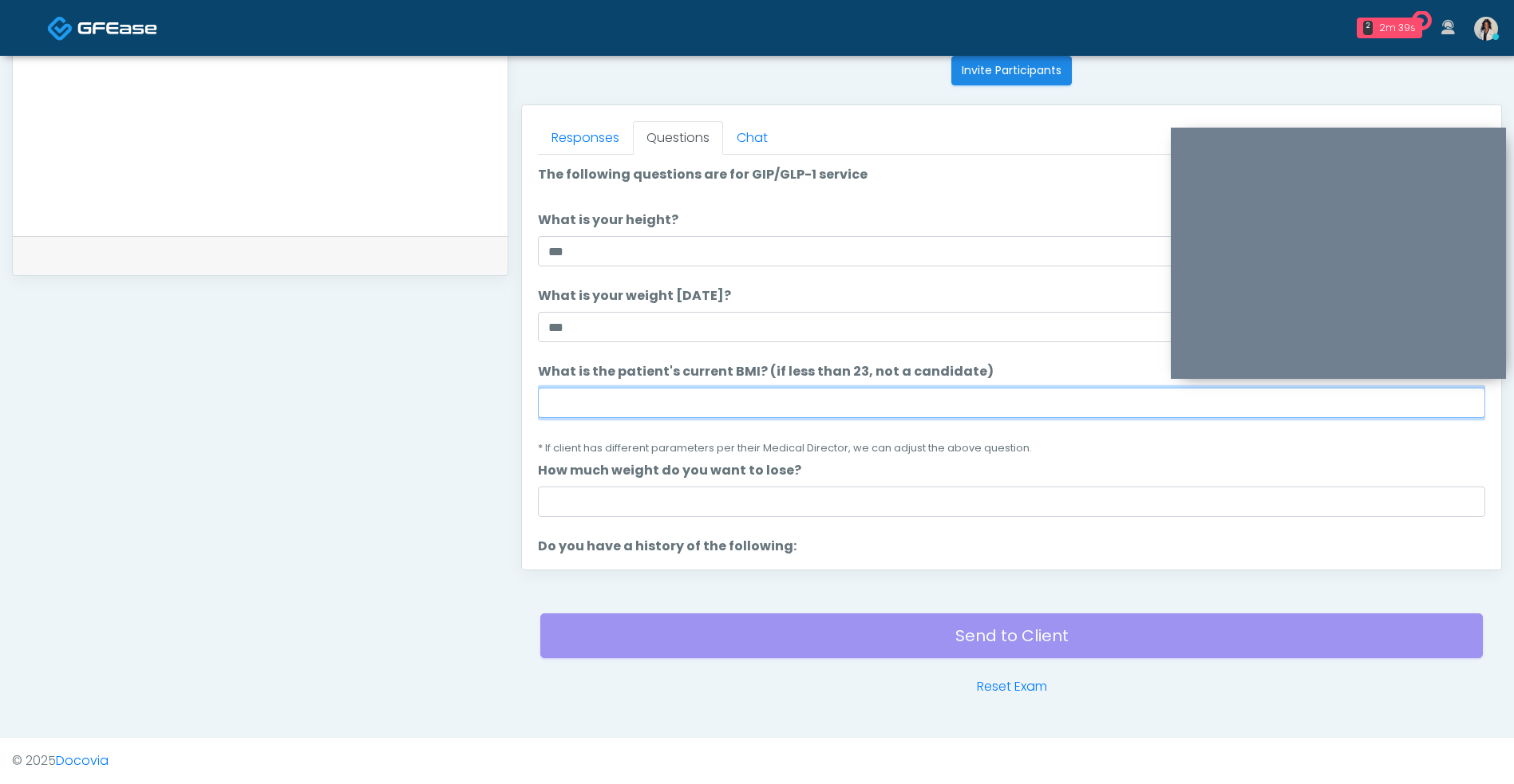
click at [731, 398] on input "What is the patient's current BMI? (if less than 23, not a candidate)" at bounding box center [1011, 402] width 947 height 30
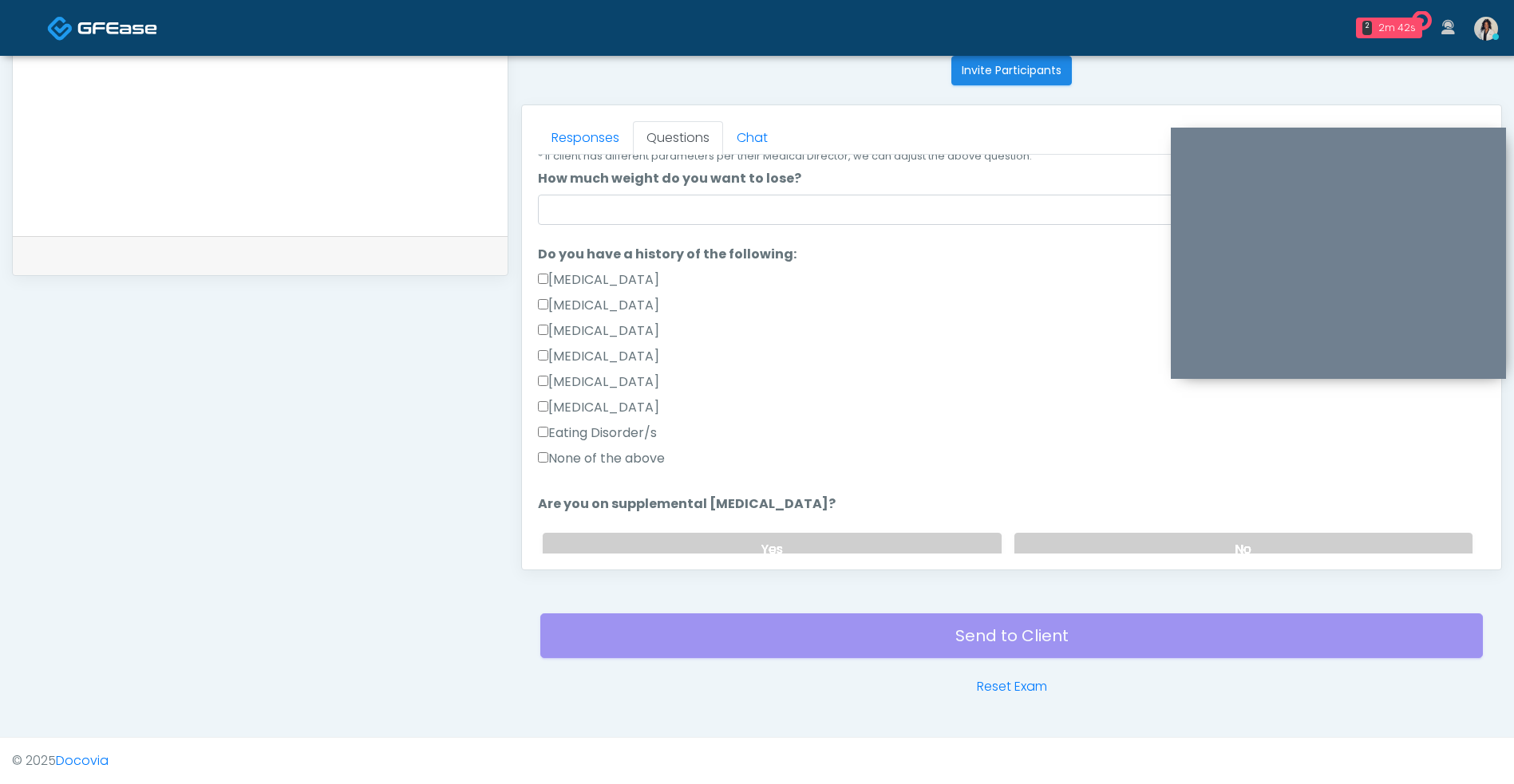
scroll to position [295, 0]
type input "****"
click at [665, 454] on label "None of the above" at bounding box center [601, 455] width 127 height 19
click at [1118, 532] on label "No" at bounding box center [1243, 546] width 458 height 33
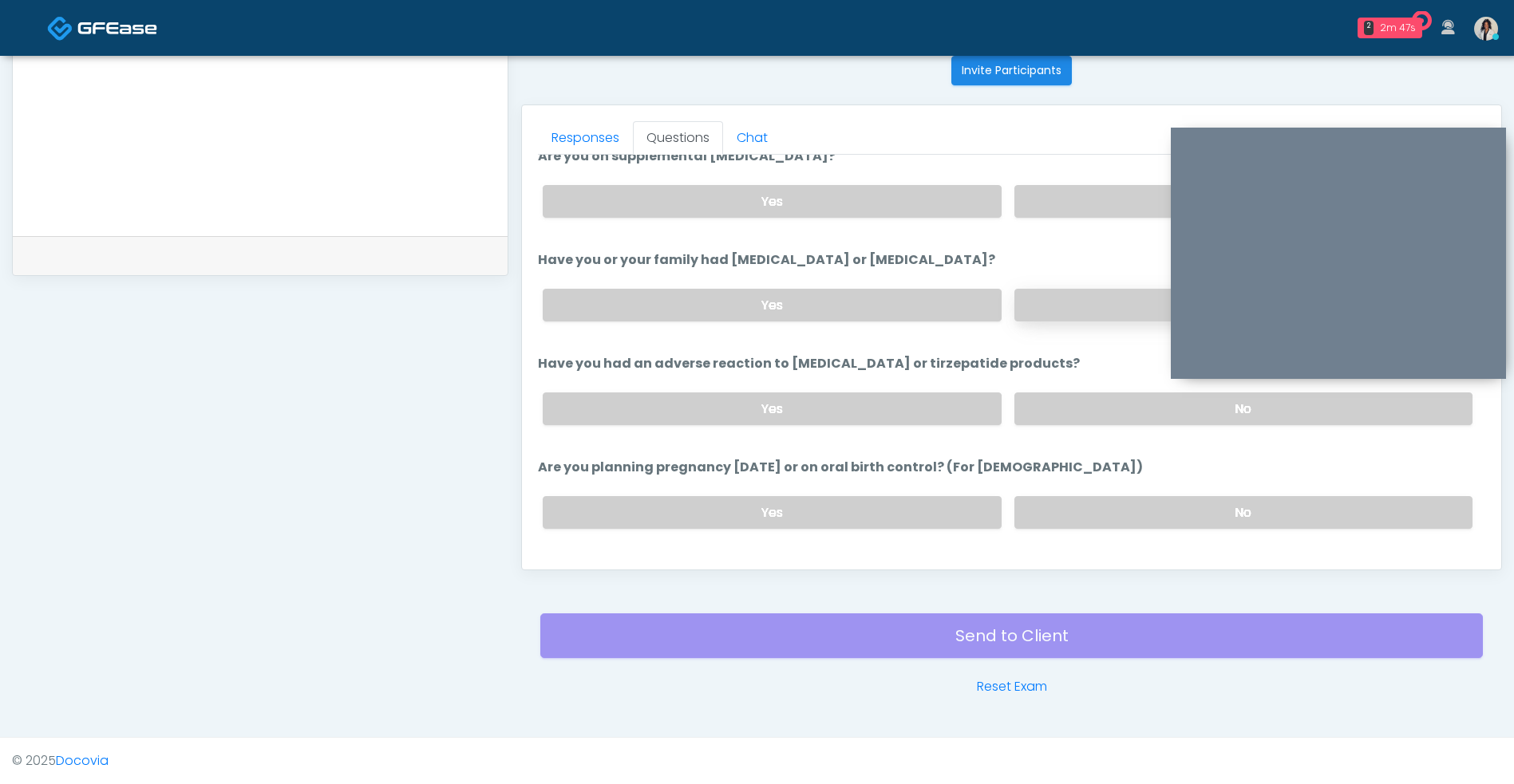
click at [1082, 315] on label "No" at bounding box center [1243, 305] width 458 height 33
click at [1065, 423] on label "No" at bounding box center [1243, 408] width 458 height 33
click at [1053, 499] on label "No" at bounding box center [1243, 512] width 458 height 33
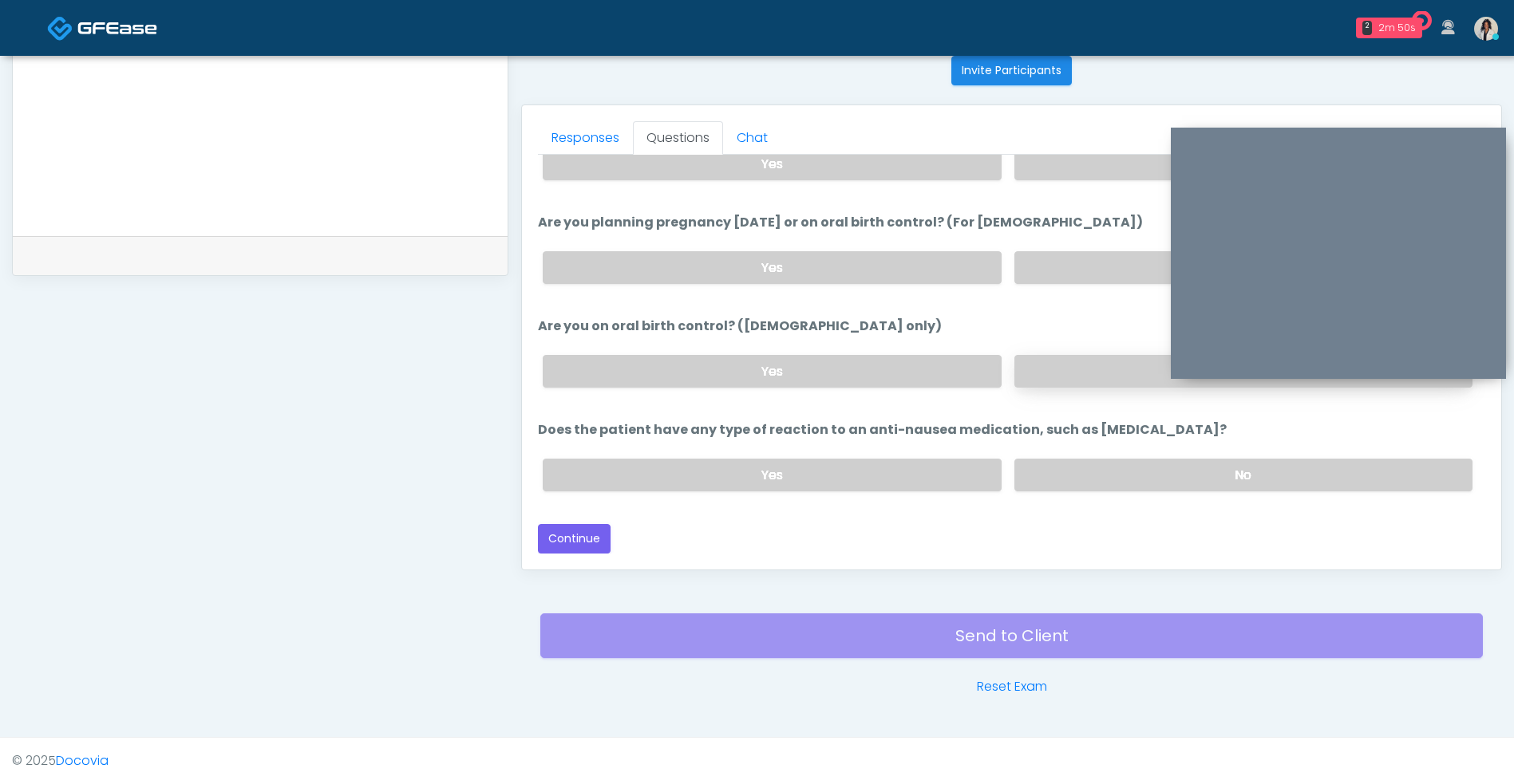
click at [1056, 371] on label "No" at bounding box center [1243, 371] width 458 height 33
click at [1050, 479] on label "No" at bounding box center [1243, 475] width 458 height 33
click at [569, 551] on button "Continue" at bounding box center [574, 538] width 73 height 29
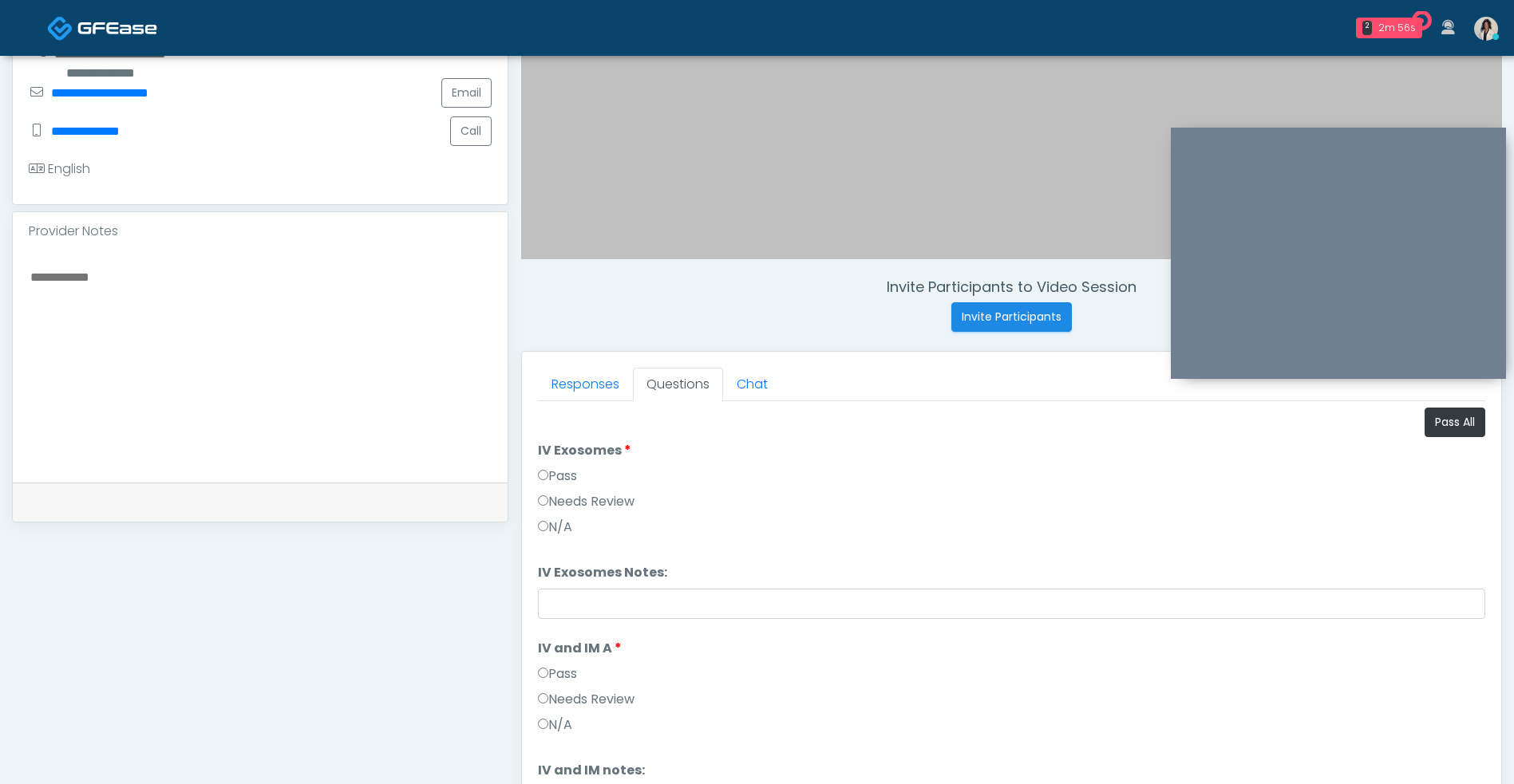
scroll to position [388, 0]
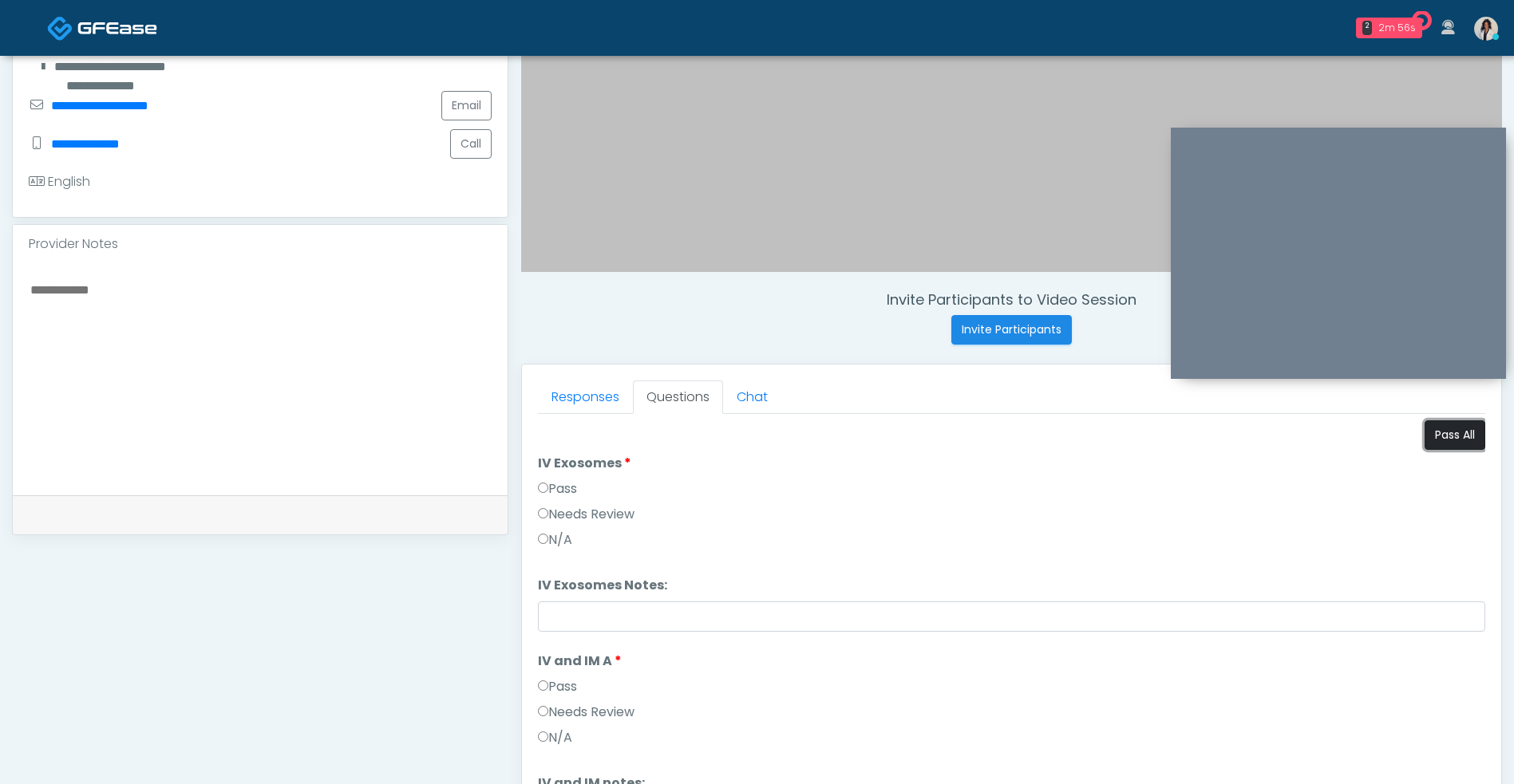
click at [1452, 434] on button "Pass All" at bounding box center [1455, 434] width 60 height 29
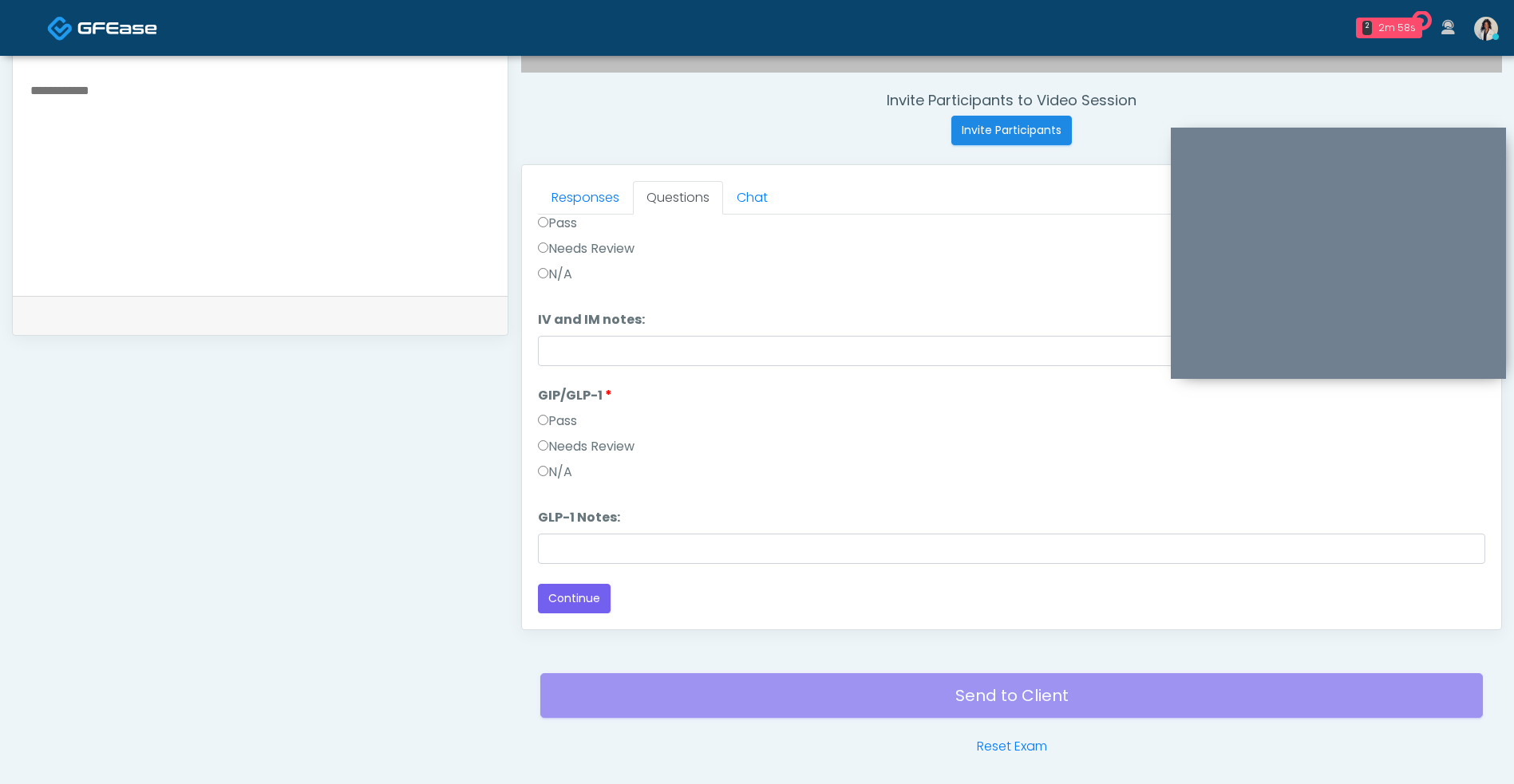
scroll to position [648, 0]
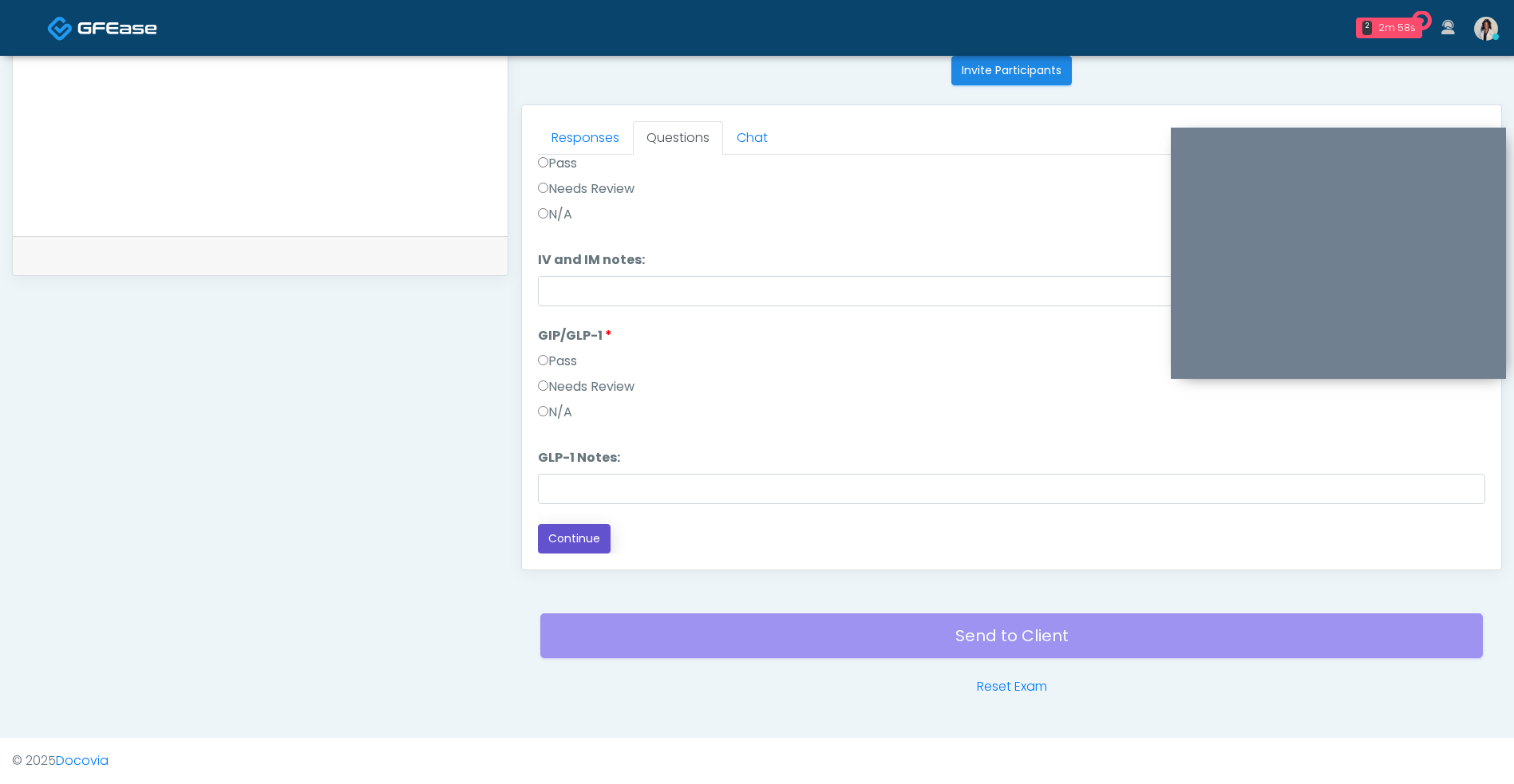
click at [602, 536] on button "Continue" at bounding box center [574, 538] width 73 height 29
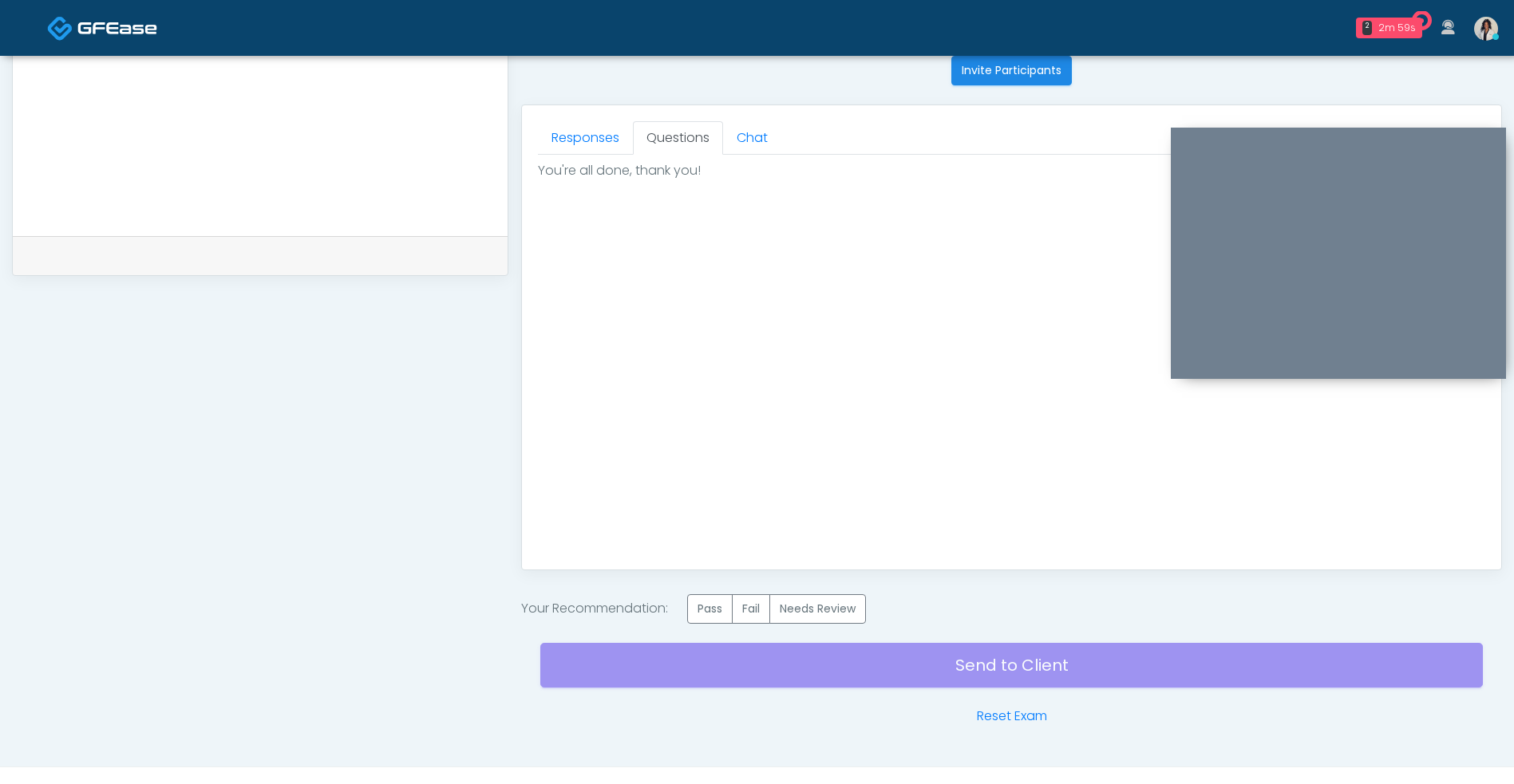
scroll to position [0, 0]
click at [713, 595] on label "Pass" at bounding box center [709, 609] width 45 height 29
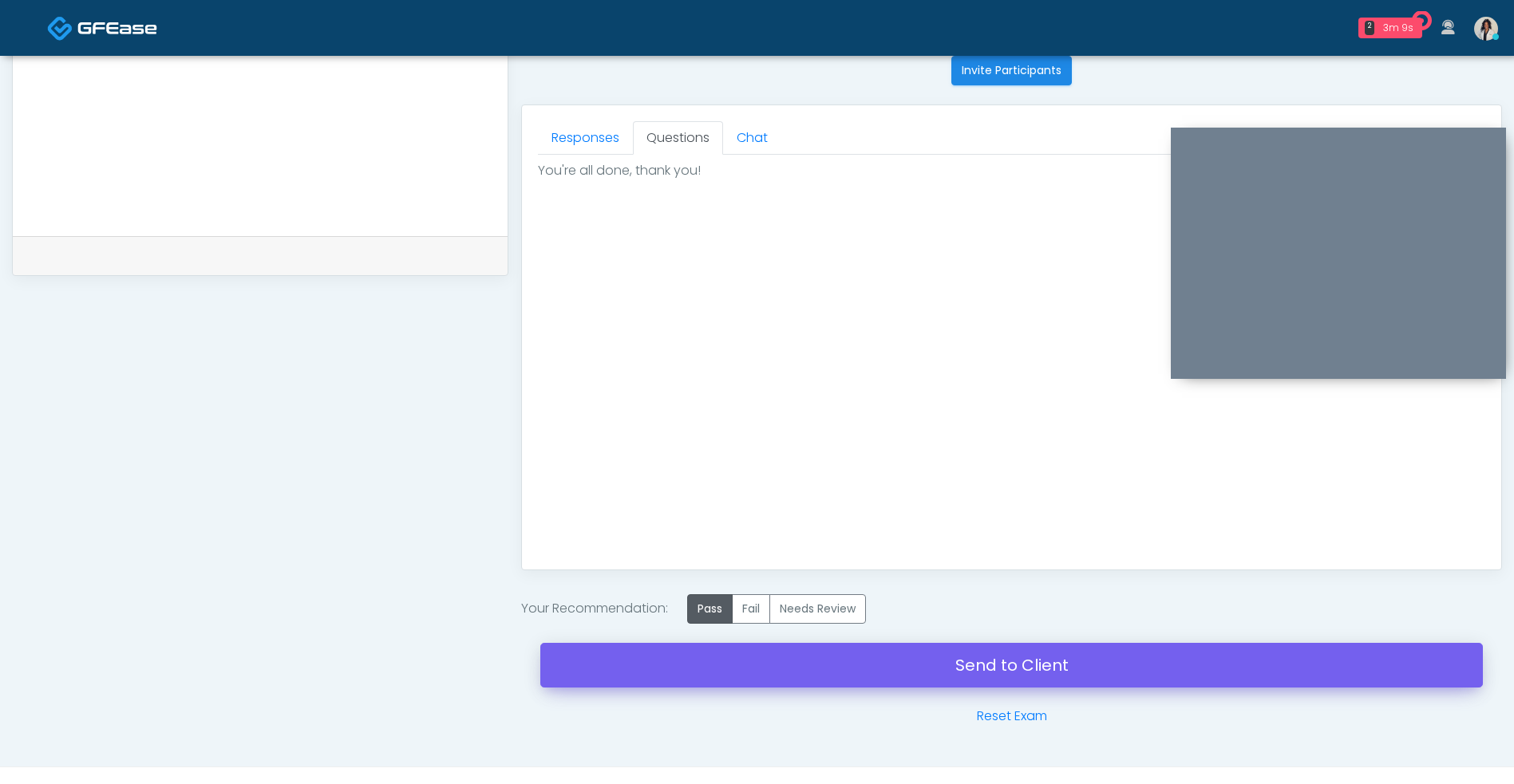
click at [745, 669] on link "Send to Client" at bounding box center [1011, 664] width 942 height 44
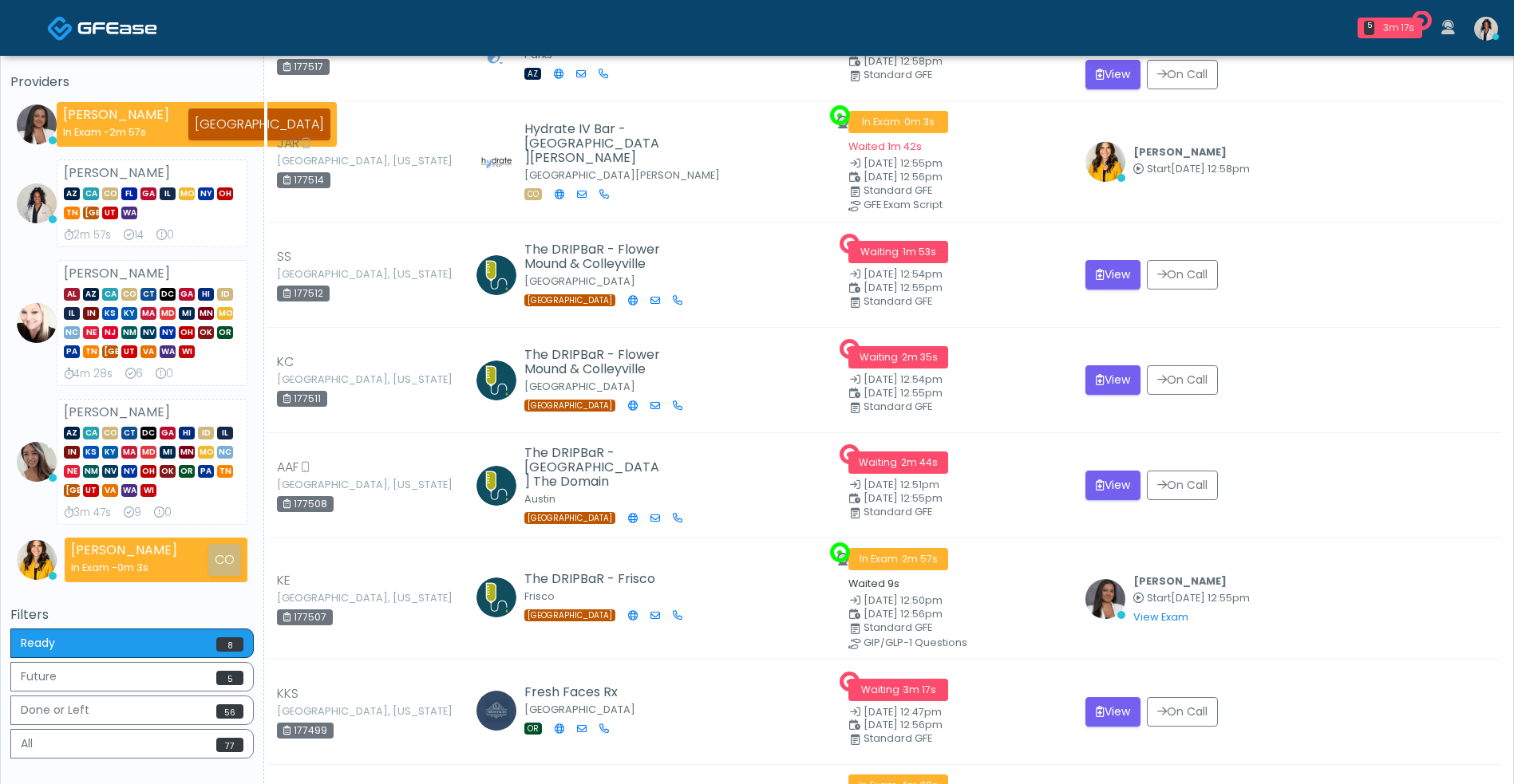
scroll to position [204, 0]
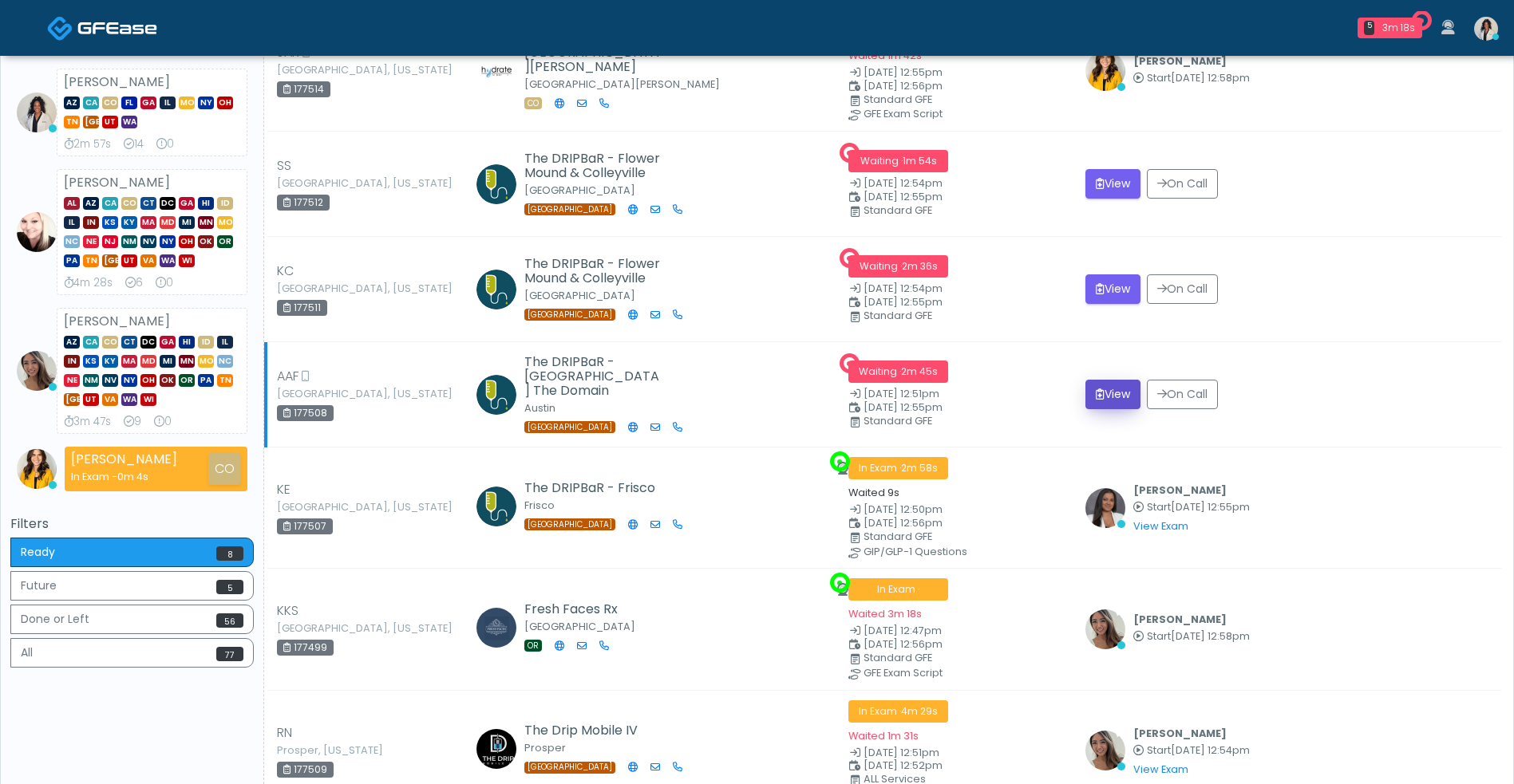
click at [1119, 402] on button "View" at bounding box center [1112, 393] width 55 height 29
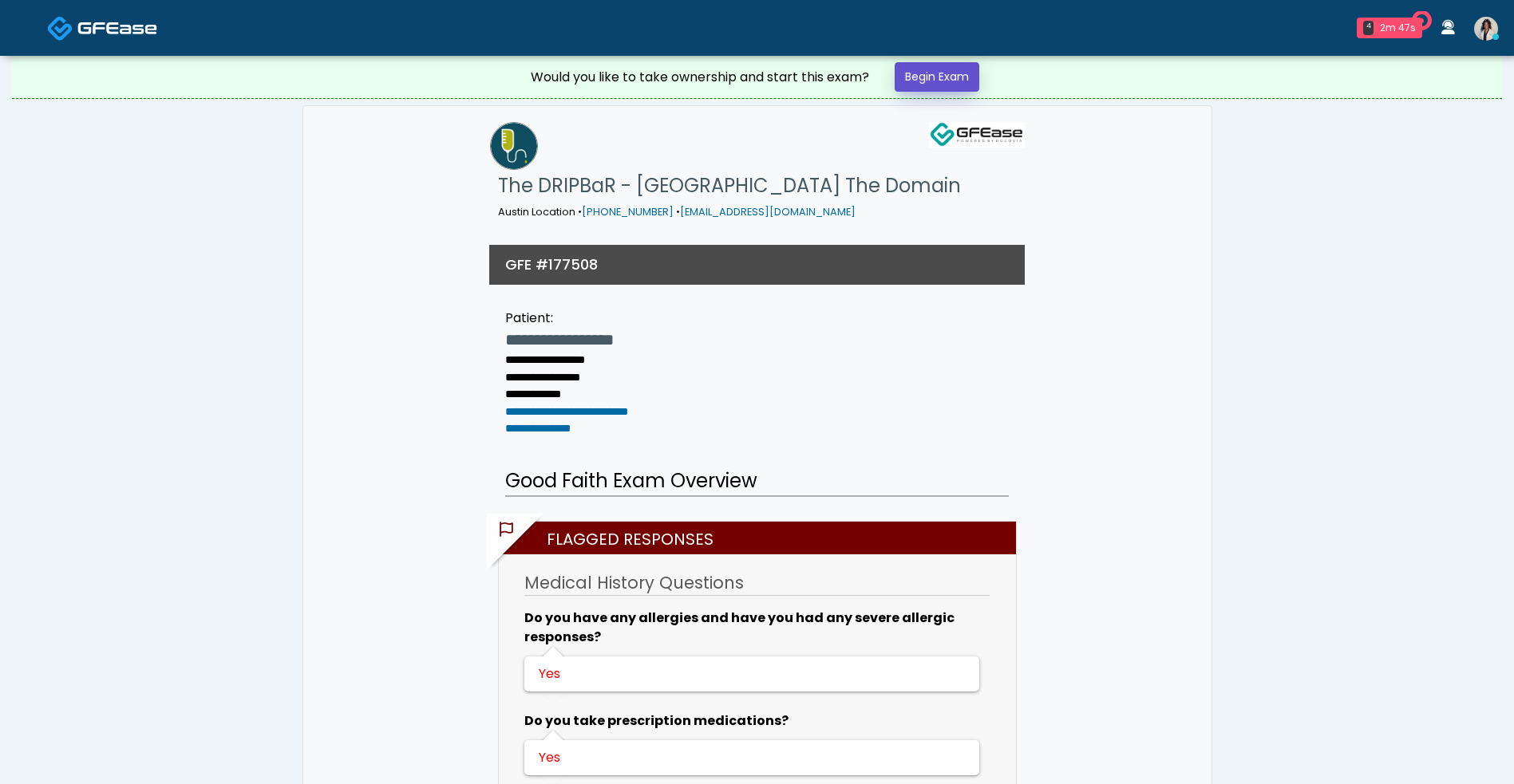
click at [956, 70] on link "Begin Exam" at bounding box center [936, 76] width 84 height 29
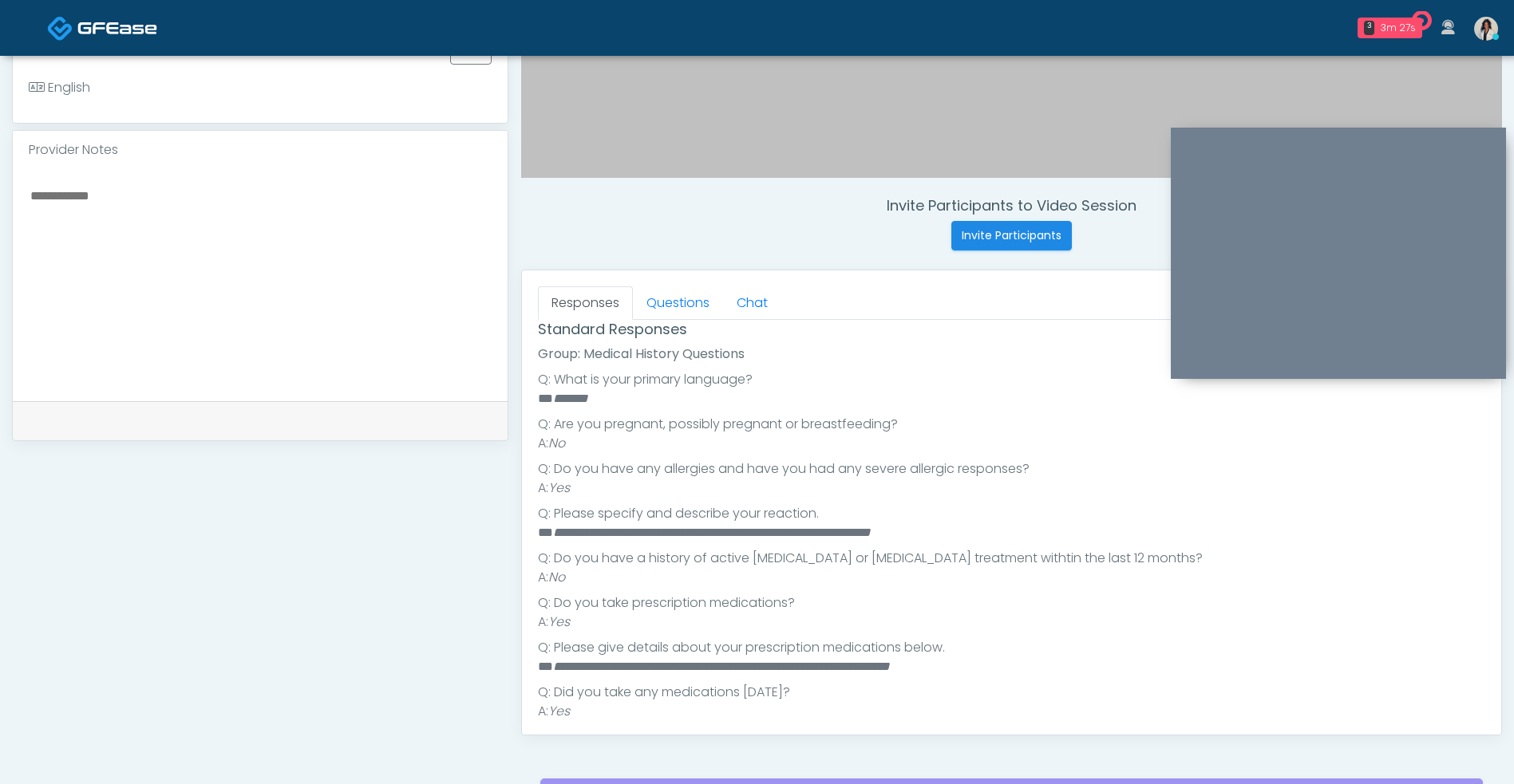
scroll to position [304, 0]
click at [332, 363] on textarea at bounding box center [260, 283] width 463 height 195
type textarea "**********"
click at [680, 311] on link "Questions" at bounding box center [678, 303] width 90 height 34
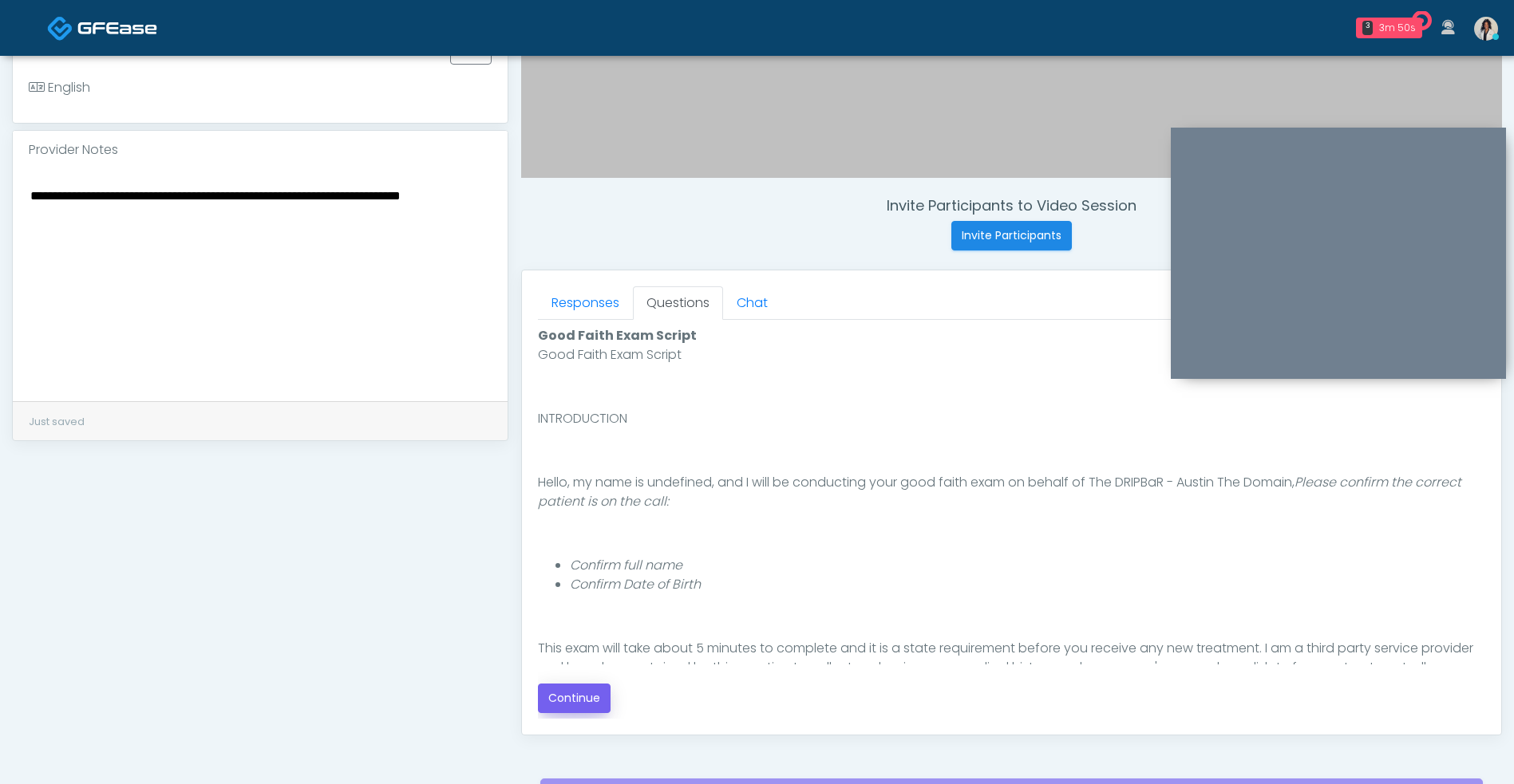
click at [579, 687] on button "Continue" at bounding box center [574, 697] width 73 height 29
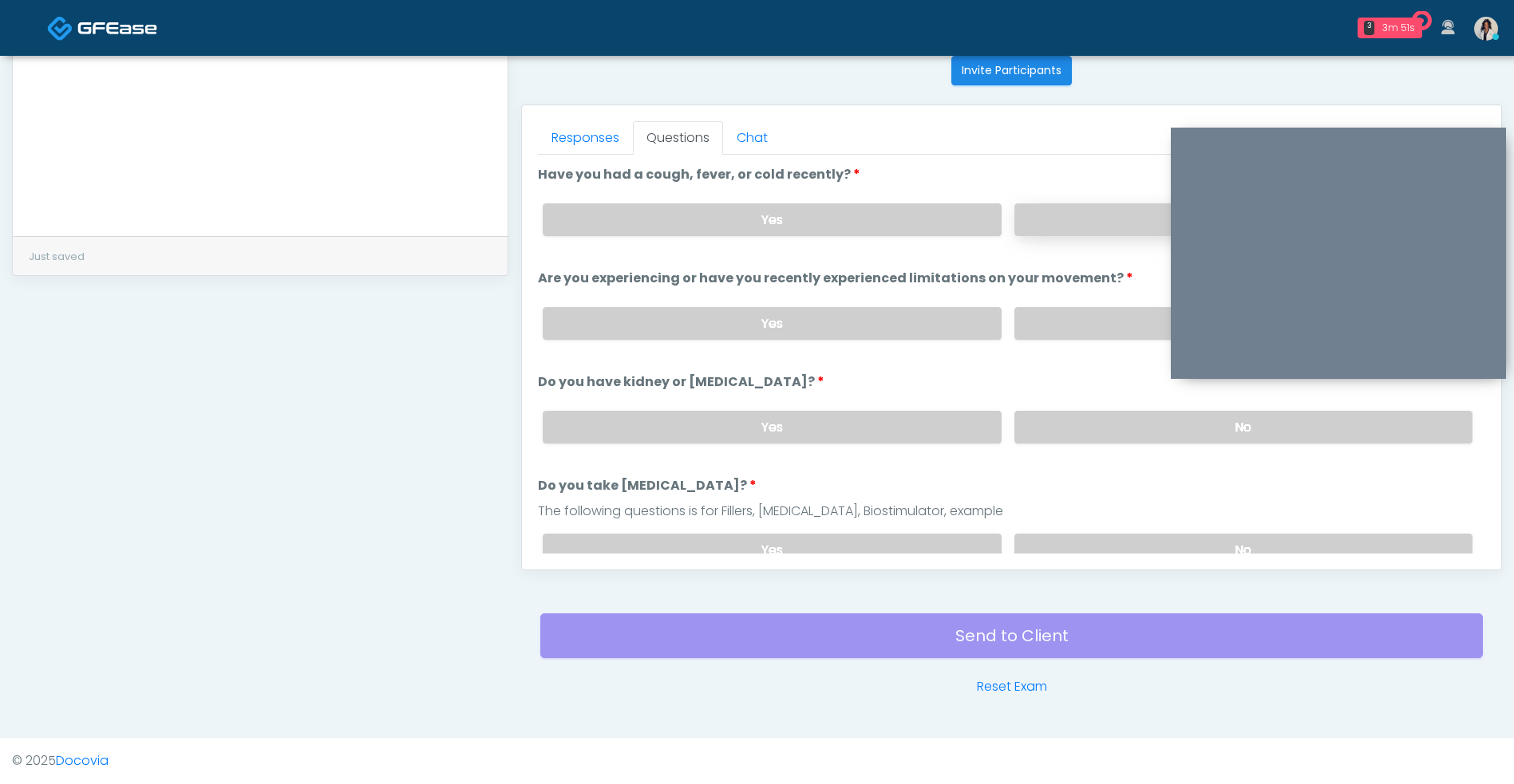
click at [1104, 222] on label "No" at bounding box center [1243, 220] width 458 height 33
click at [1082, 335] on label "No" at bounding box center [1243, 323] width 458 height 33
click at [1063, 435] on label "No" at bounding box center [1243, 427] width 458 height 33
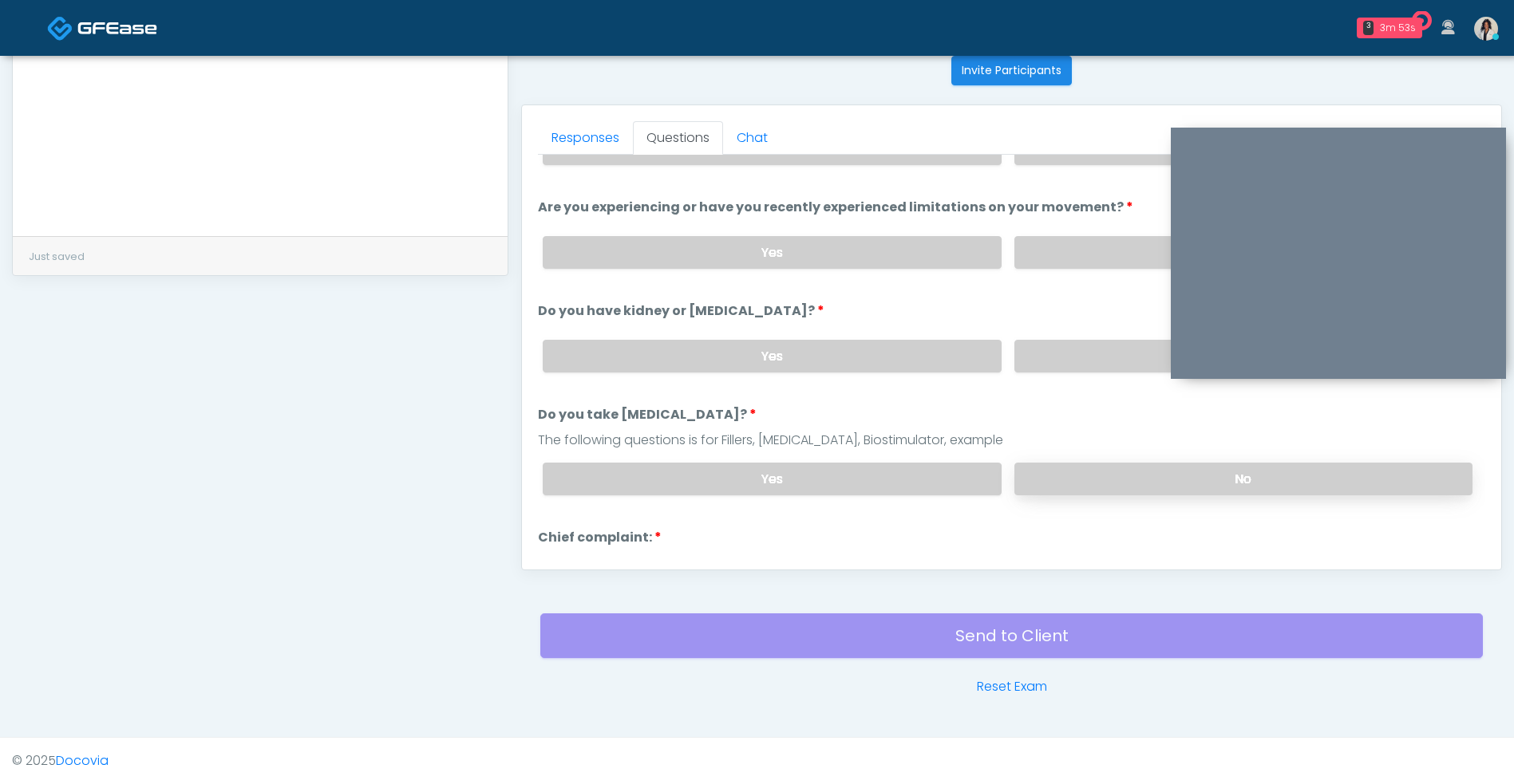
click at [1065, 476] on label "No" at bounding box center [1243, 478] width 458 height 33
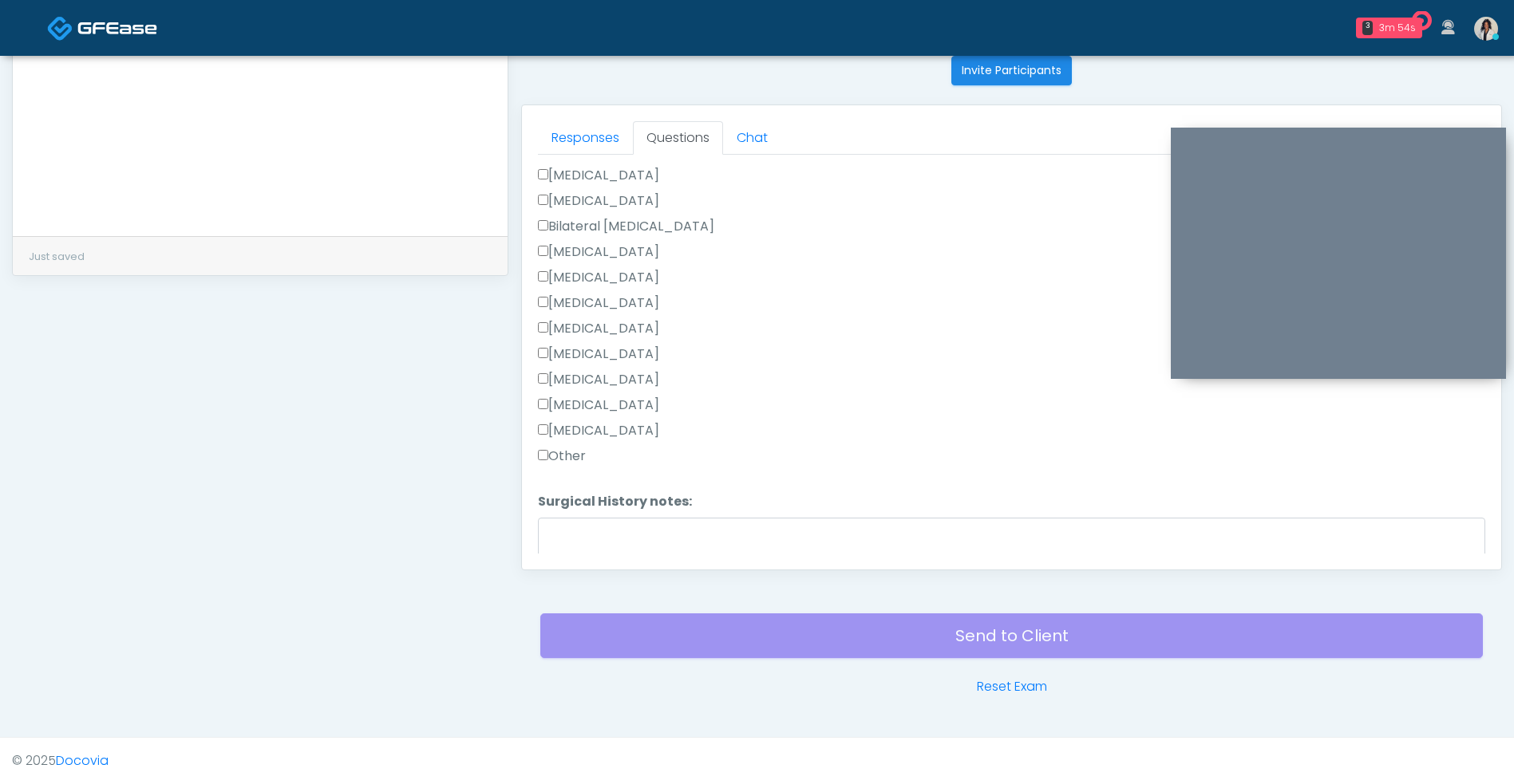
scroll to position [756, 0]
click at [652, 175] on label "[MEDICAL_DATA]" at bounding box center [598, 171] width 121 height 19
click at [636, 425] on label "[MEDICAL_DATA]" at bounding box center [598, 426] width 121 height 19
click at [656, 198] on div "[MEDICAL_DATA]" at bounding box center [1011, 199] width 947 height 26
click at [619, 204] on label "[MEDICAL_DATA]" at bounding box center [598, 197] width 121 height 19
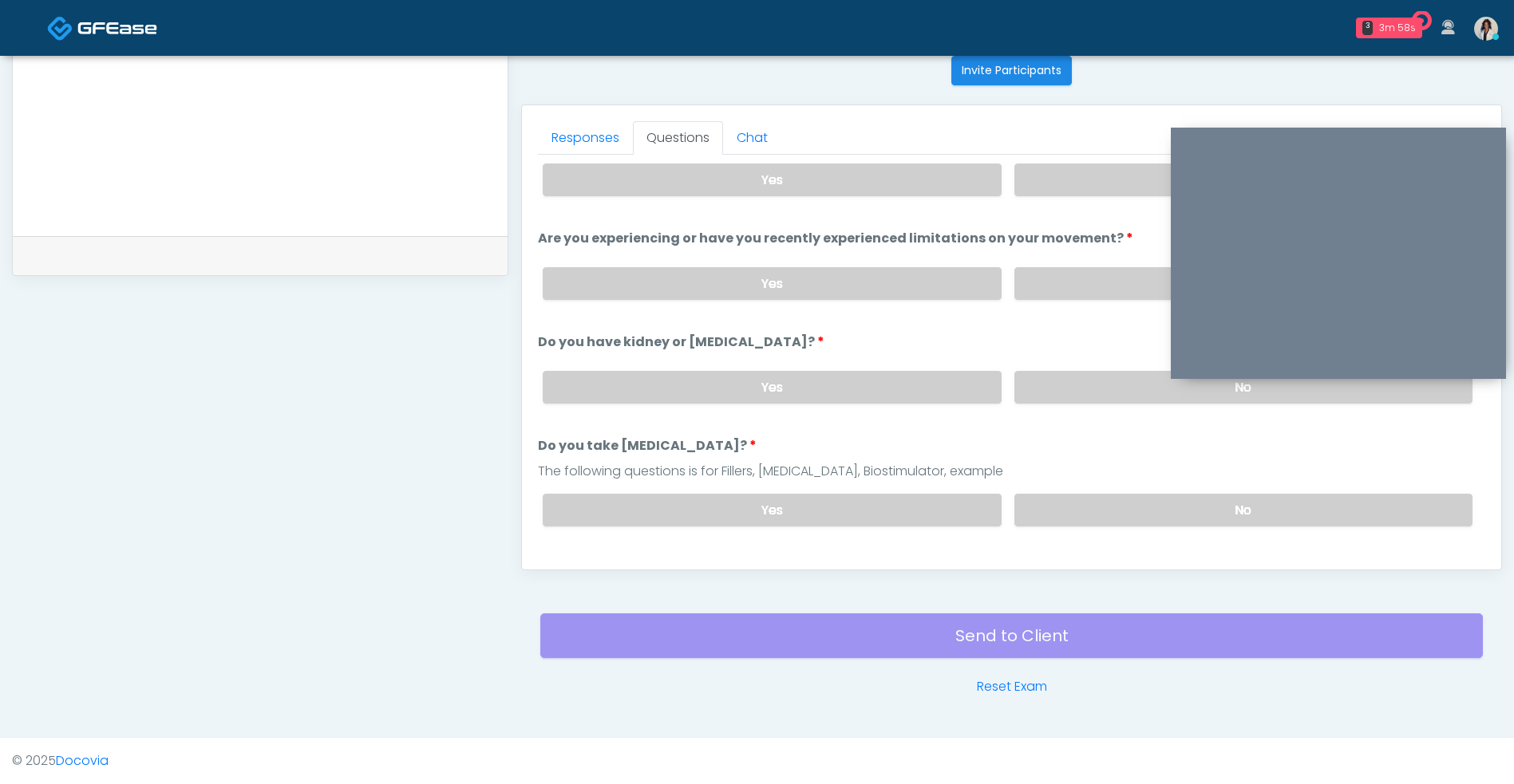
scroll to position [0, 0]
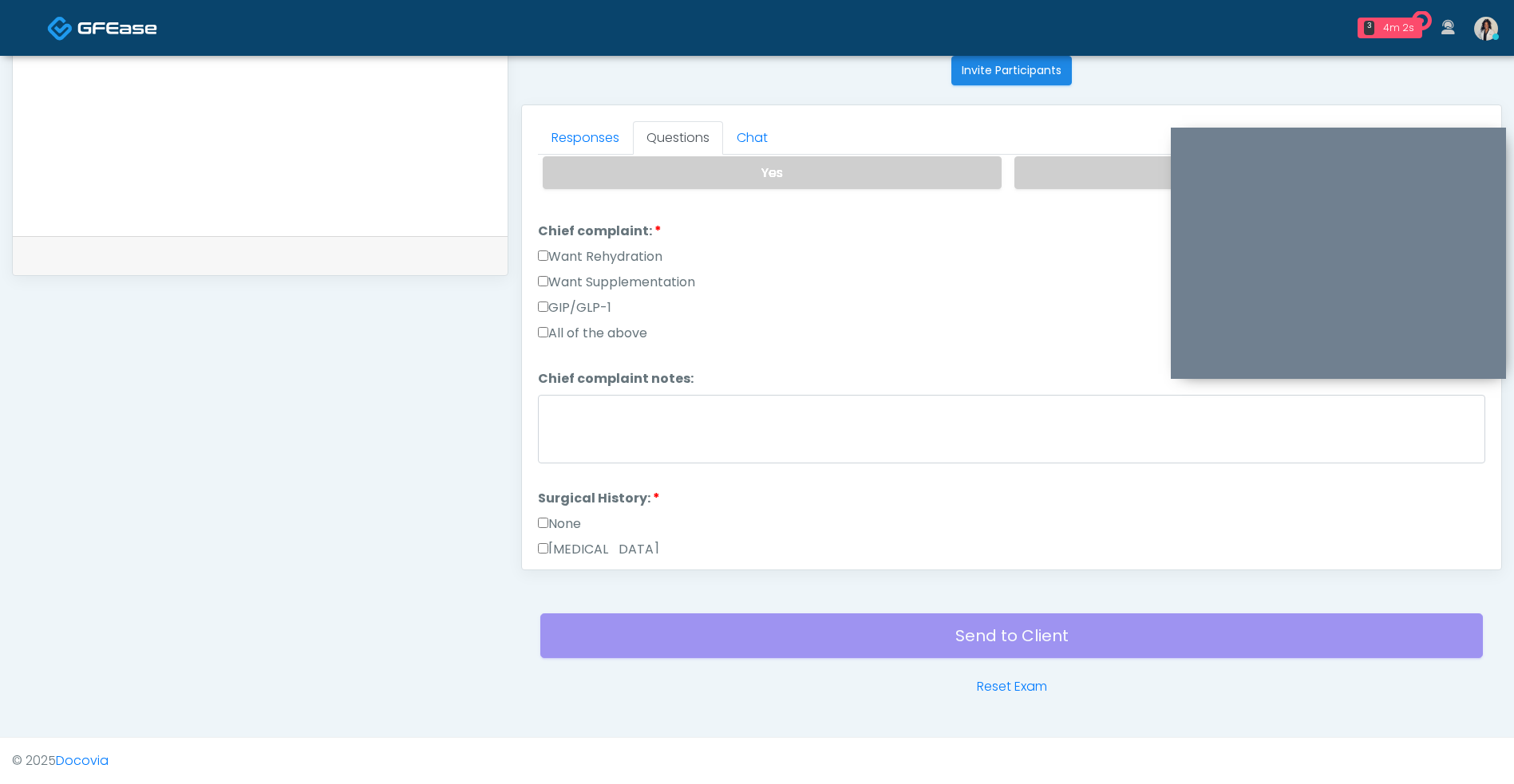
click at [659, 256] on label "Want Rehydration" at bounding box center [600, 257] width 124 height 19
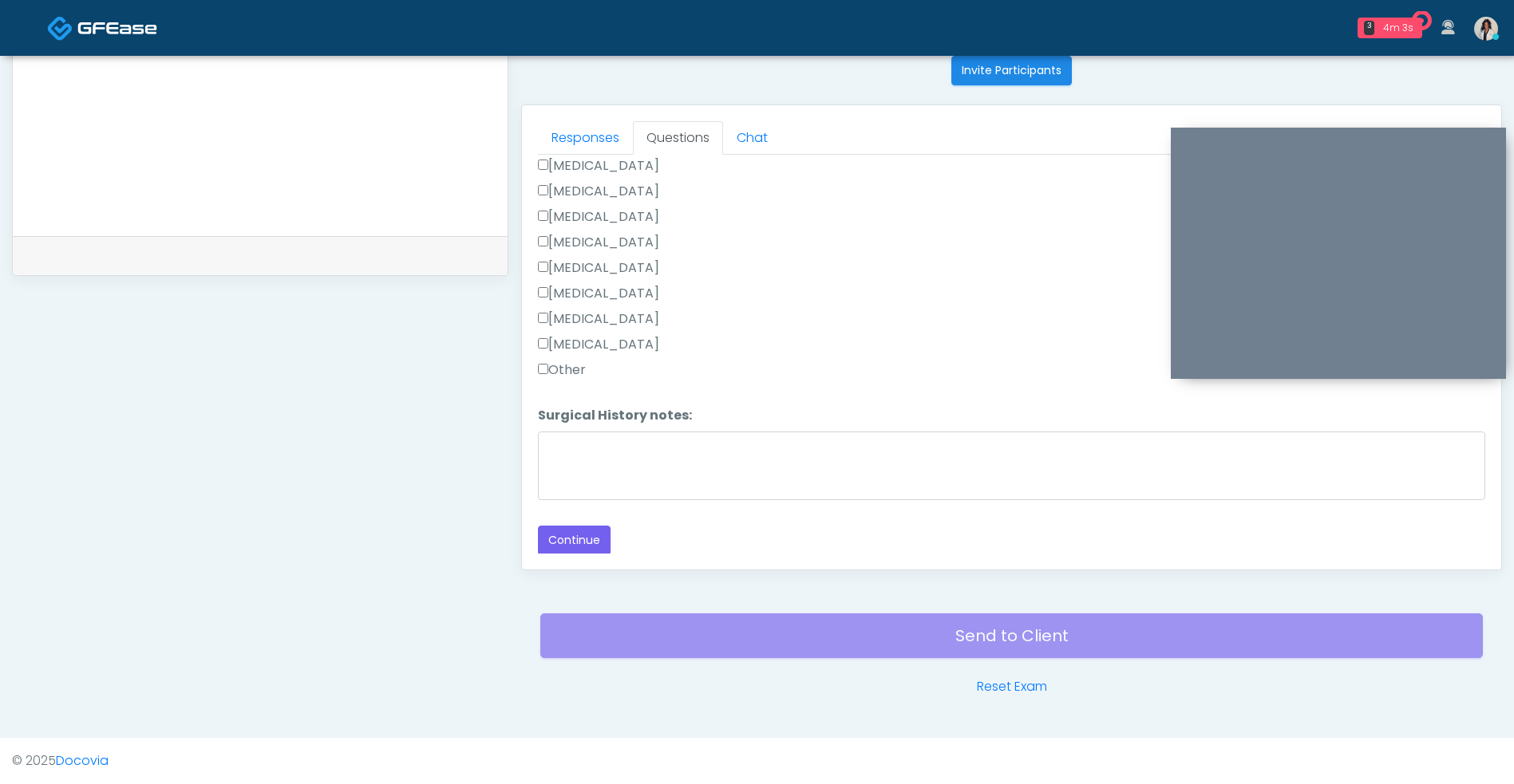
scroll to position [839, 0]
click at [594, 540] on button "Continue" at bounding box center [574, 538] width 73 height 29
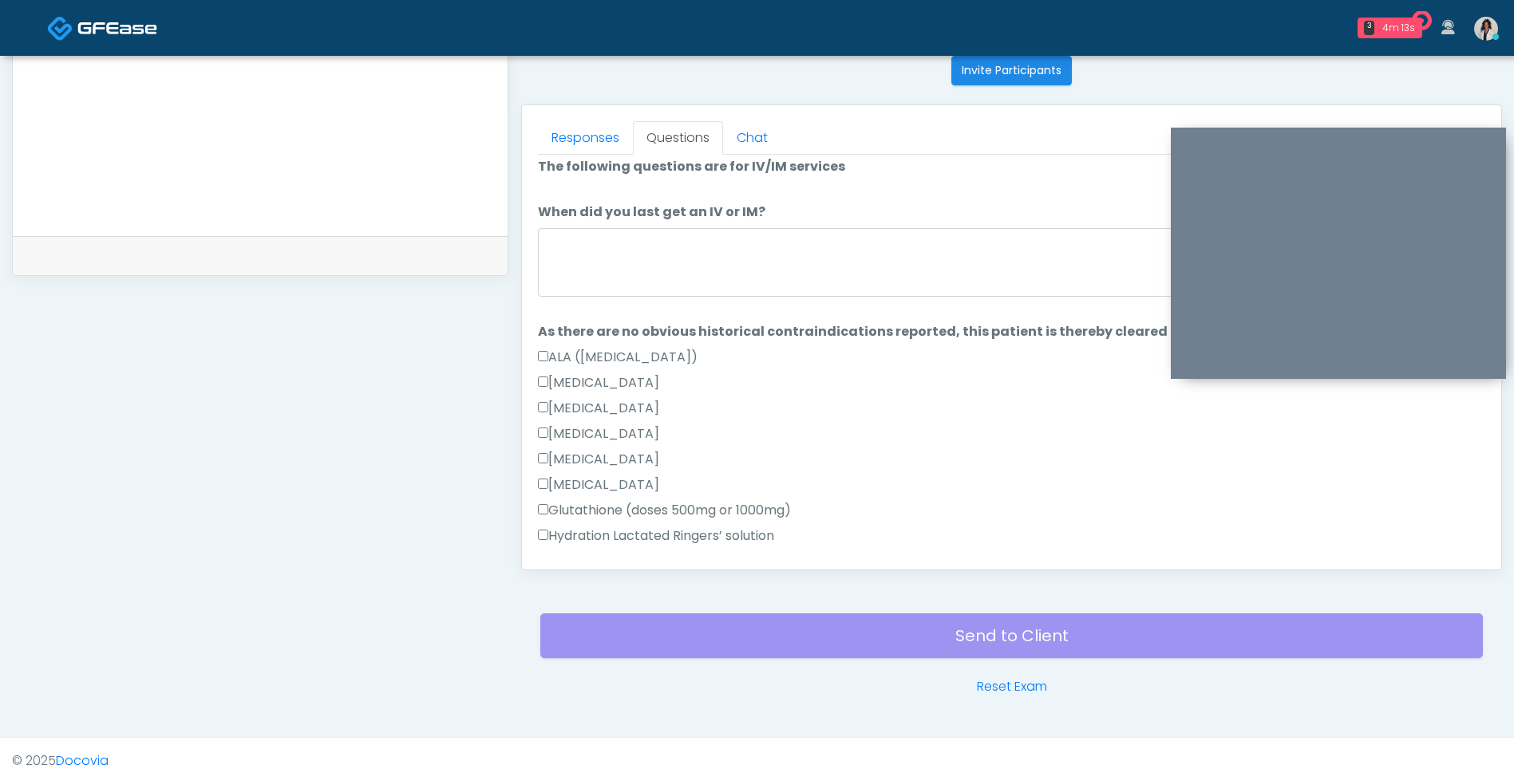
scroll to position [0, 0]
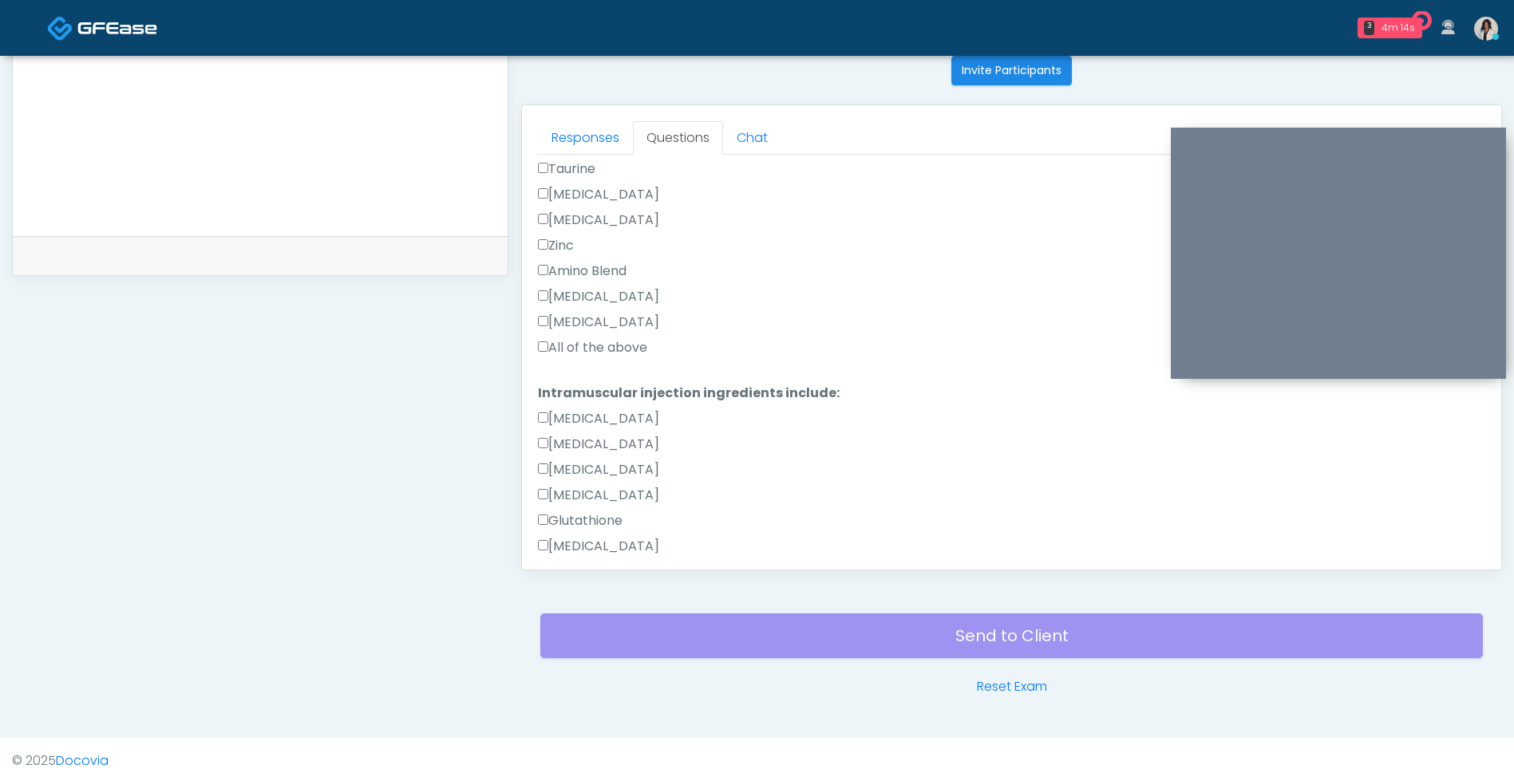
click at [639, 351] on label "All of the above" at bounding box center [592, 348] width 109 height 19
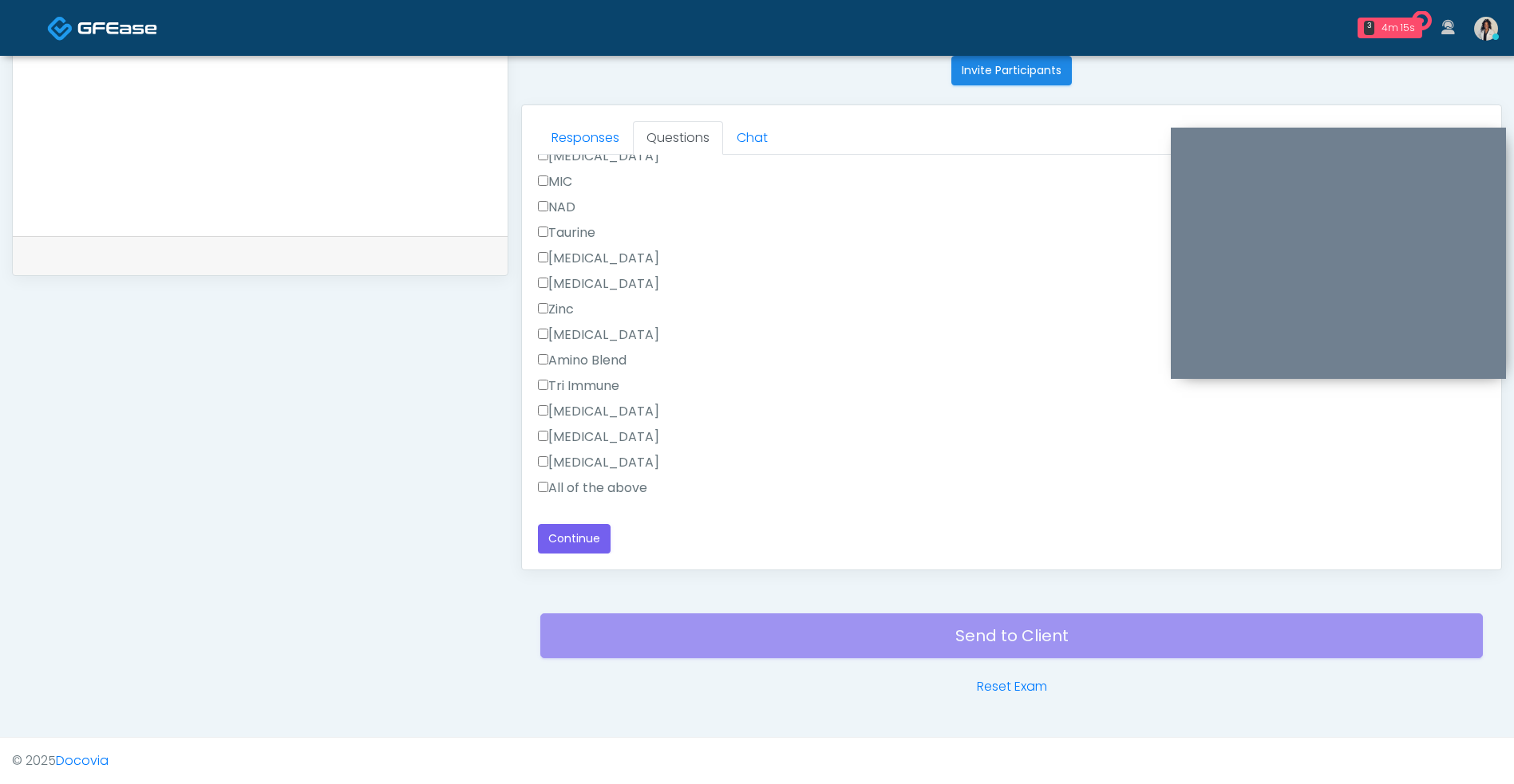
click at [640, 491] on label "All of the above" at bounding box center [592, 488] width 109 height 19
click at [589, 544] on button "Continue" at bounding box center [574, 538] width 73 height 29
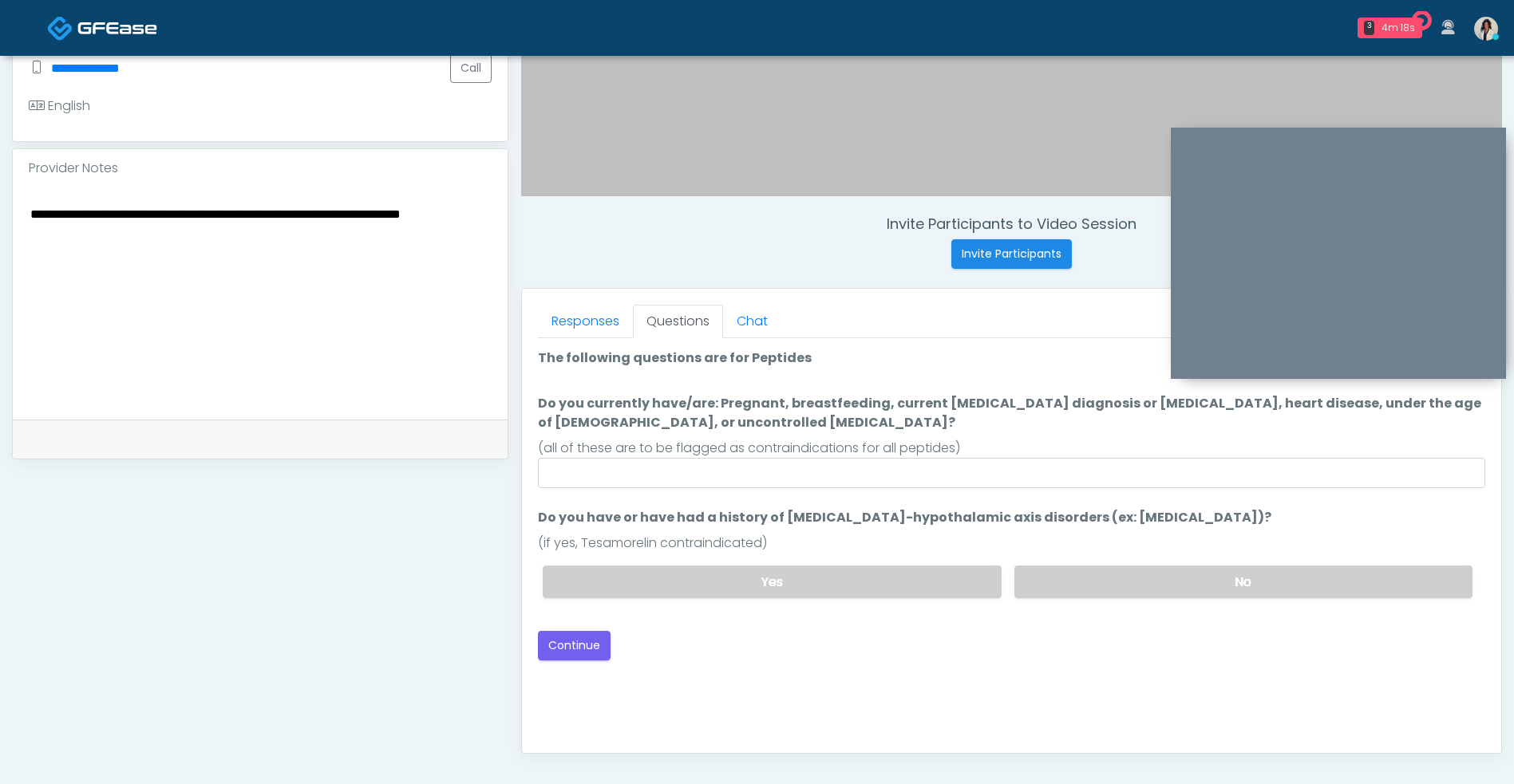
scroll to position [475, 0]
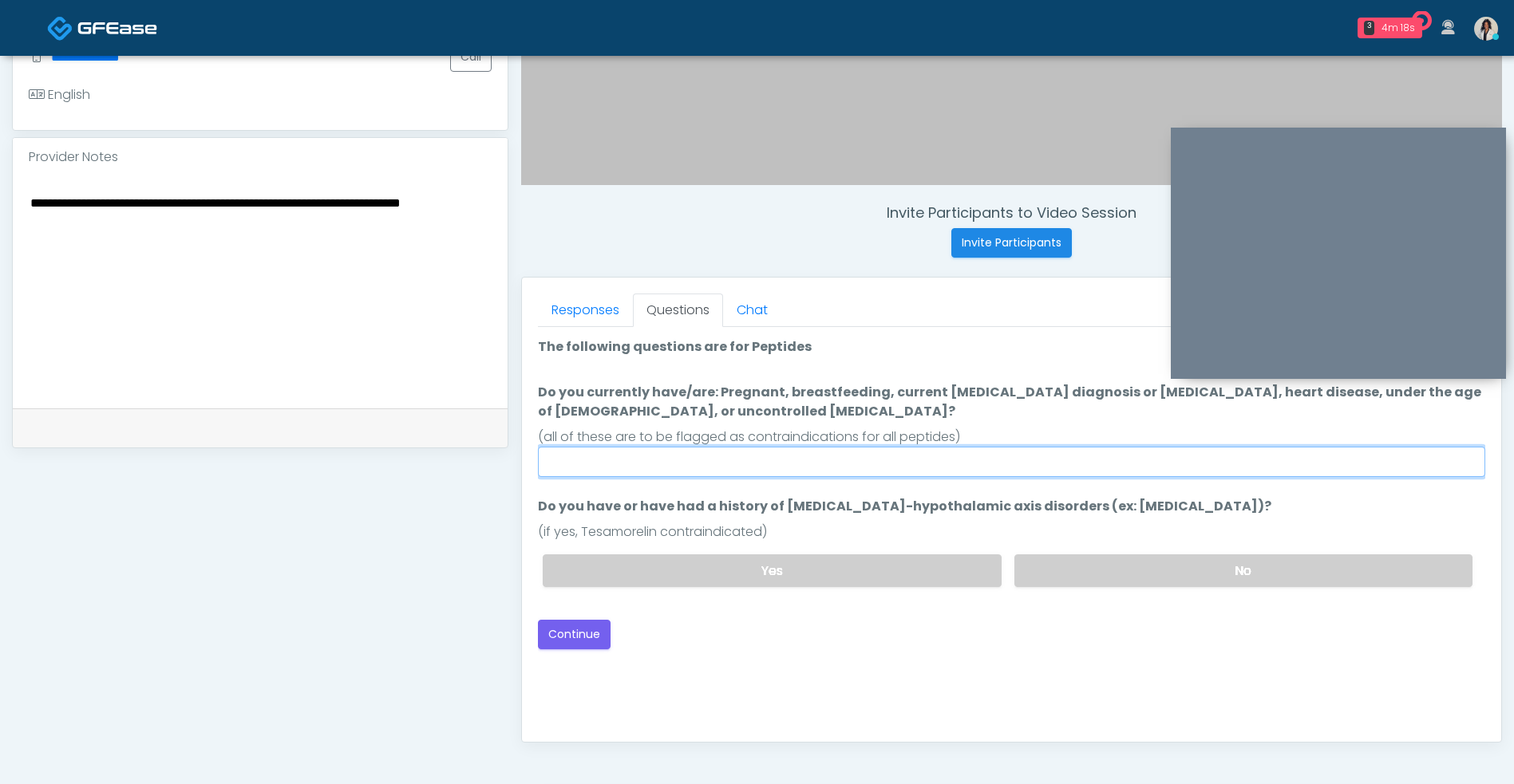
click at [659, 467] on input "Do you currently have/are: Pregnant, breastfeeding, current cancer diagnosis or…" at bounding box center [1011, 462] width 947 height 30
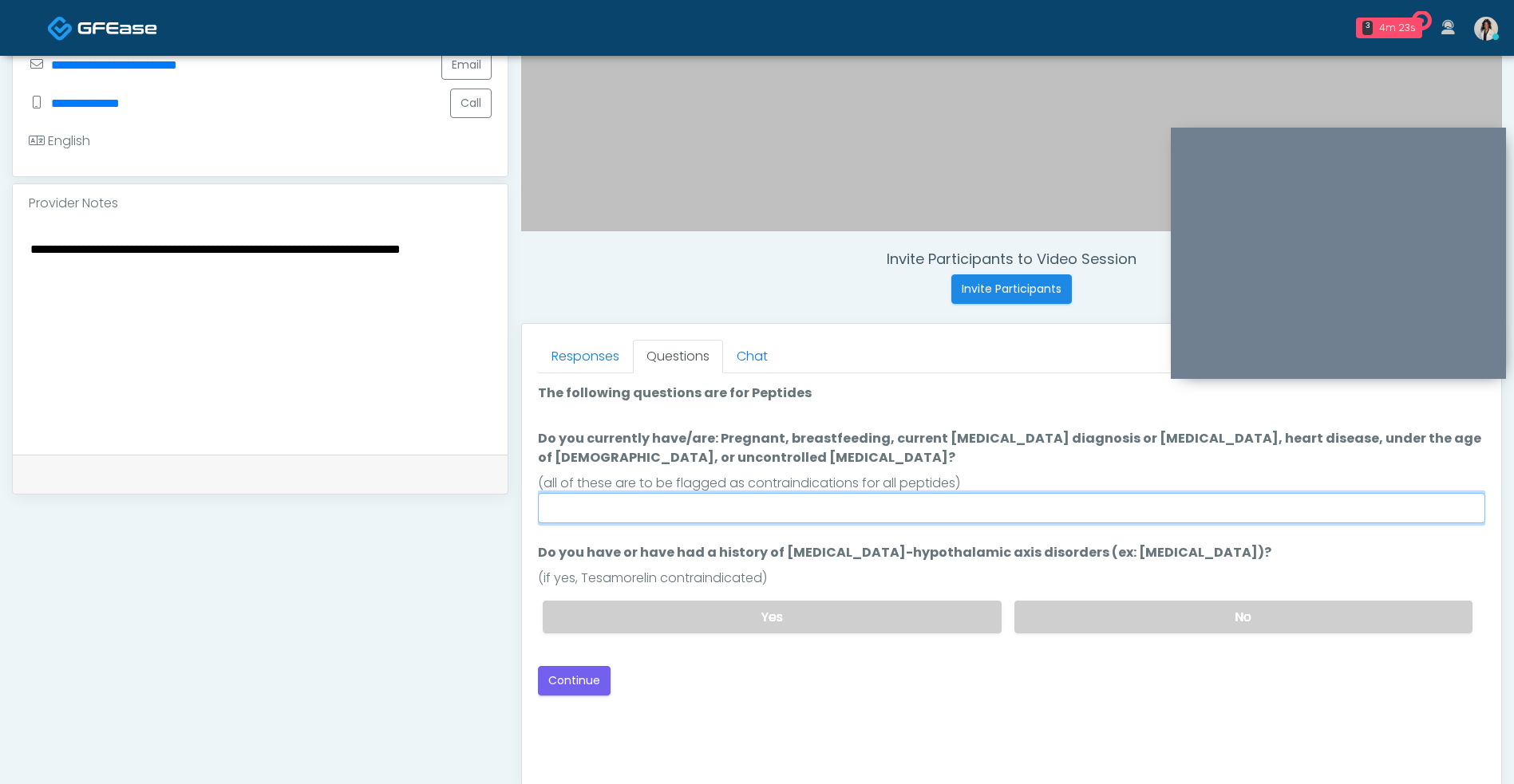
scroll to position [451, 0]
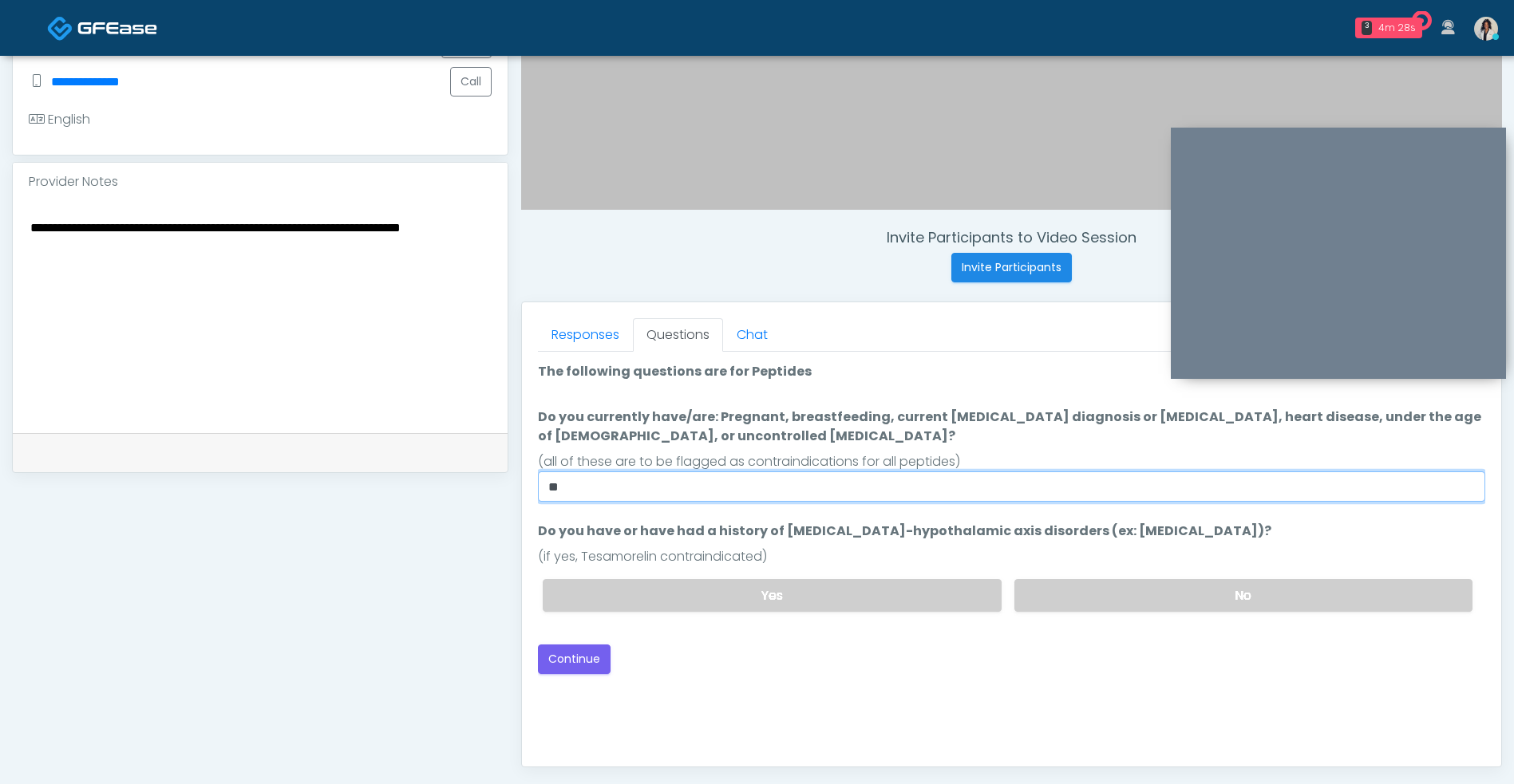
type input "**"
click at [1177, 597] on label "No" at bounding box center [1243, 594] width 458 height 33
click at [575, 656] on button "Continue" at bounding box center [574, 658] width 73 height 29
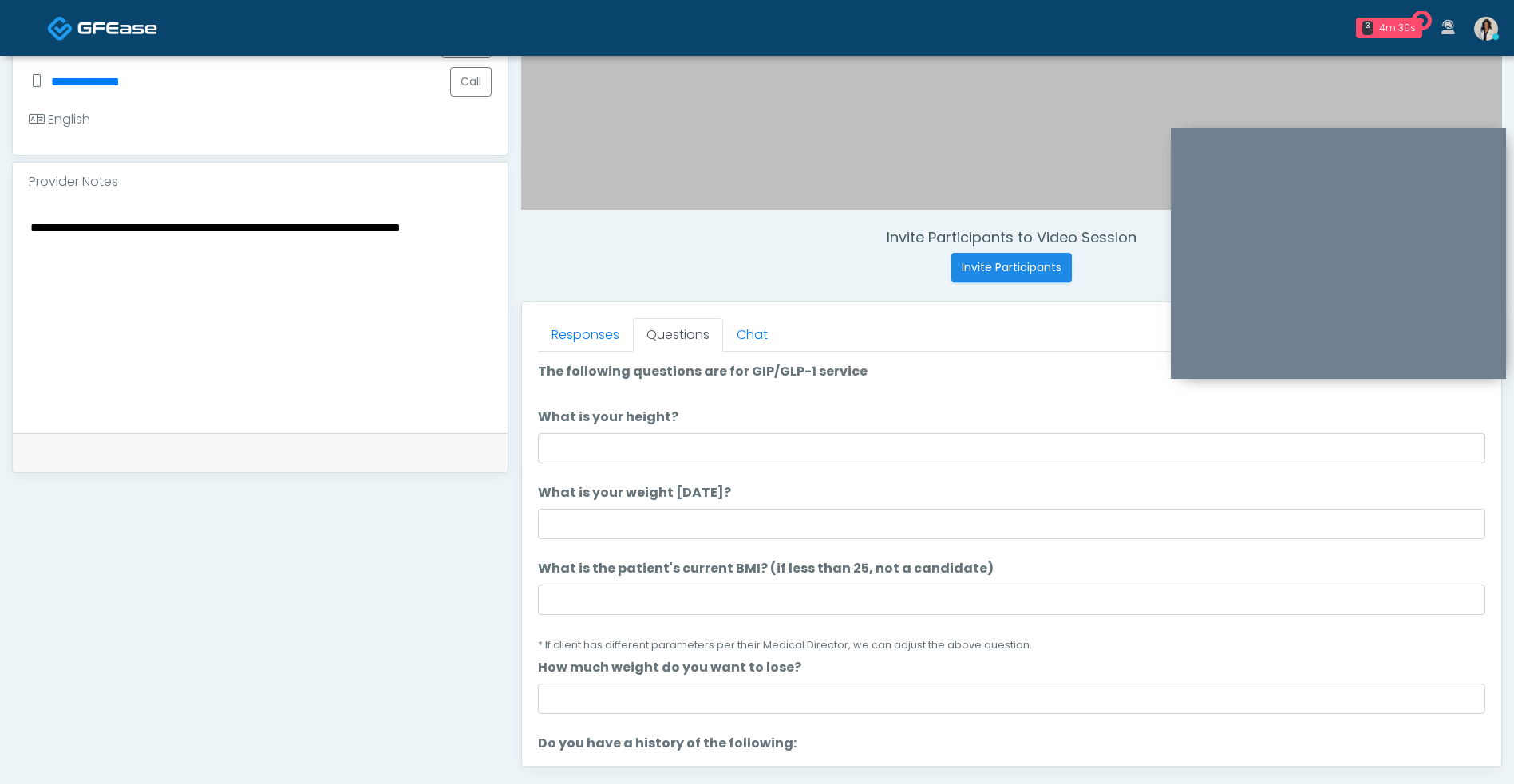
scroll to position [648, 0]
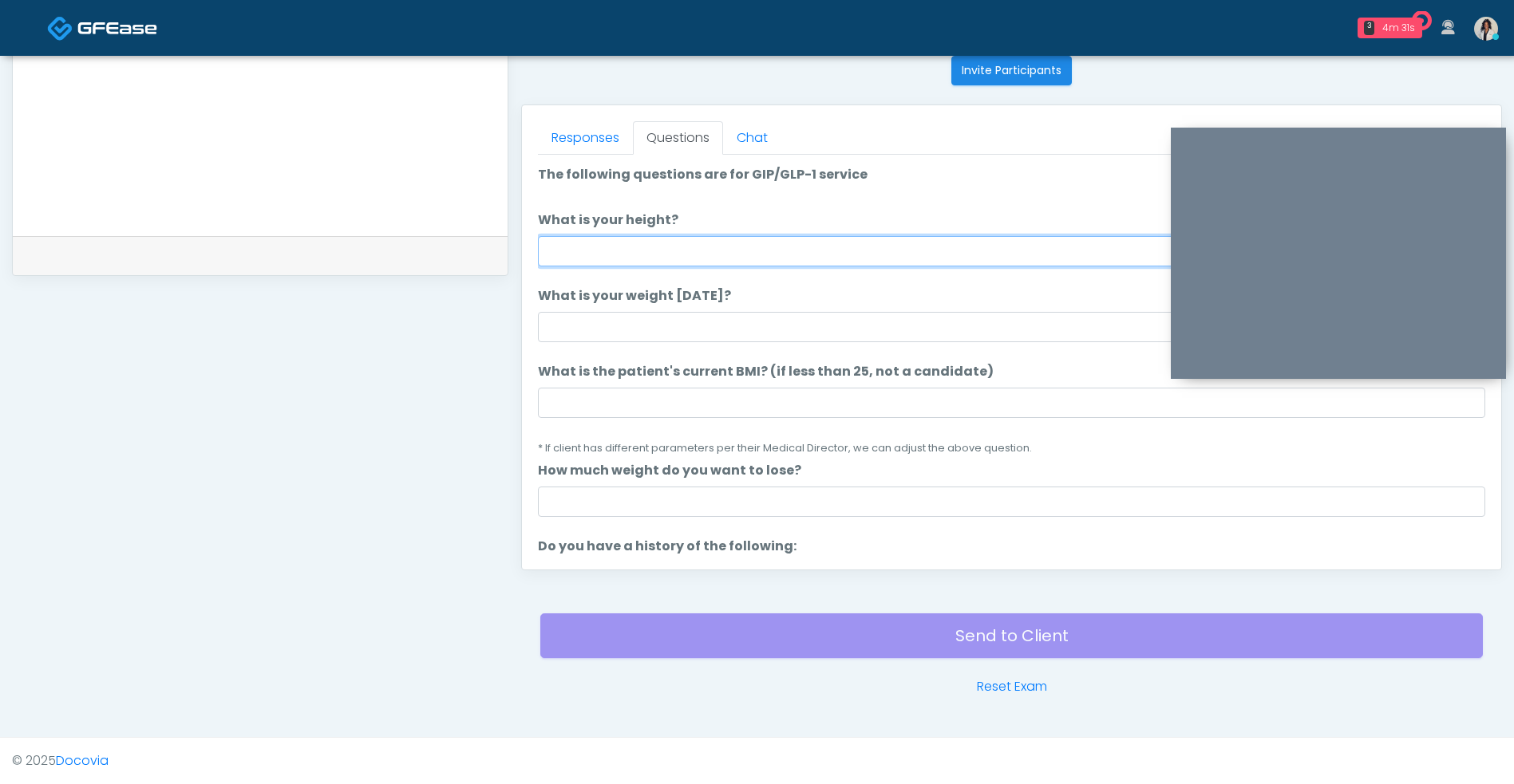
click at [855, 258] on input "What is your height?" at bounding box center [1011, 251] width 947 height 30
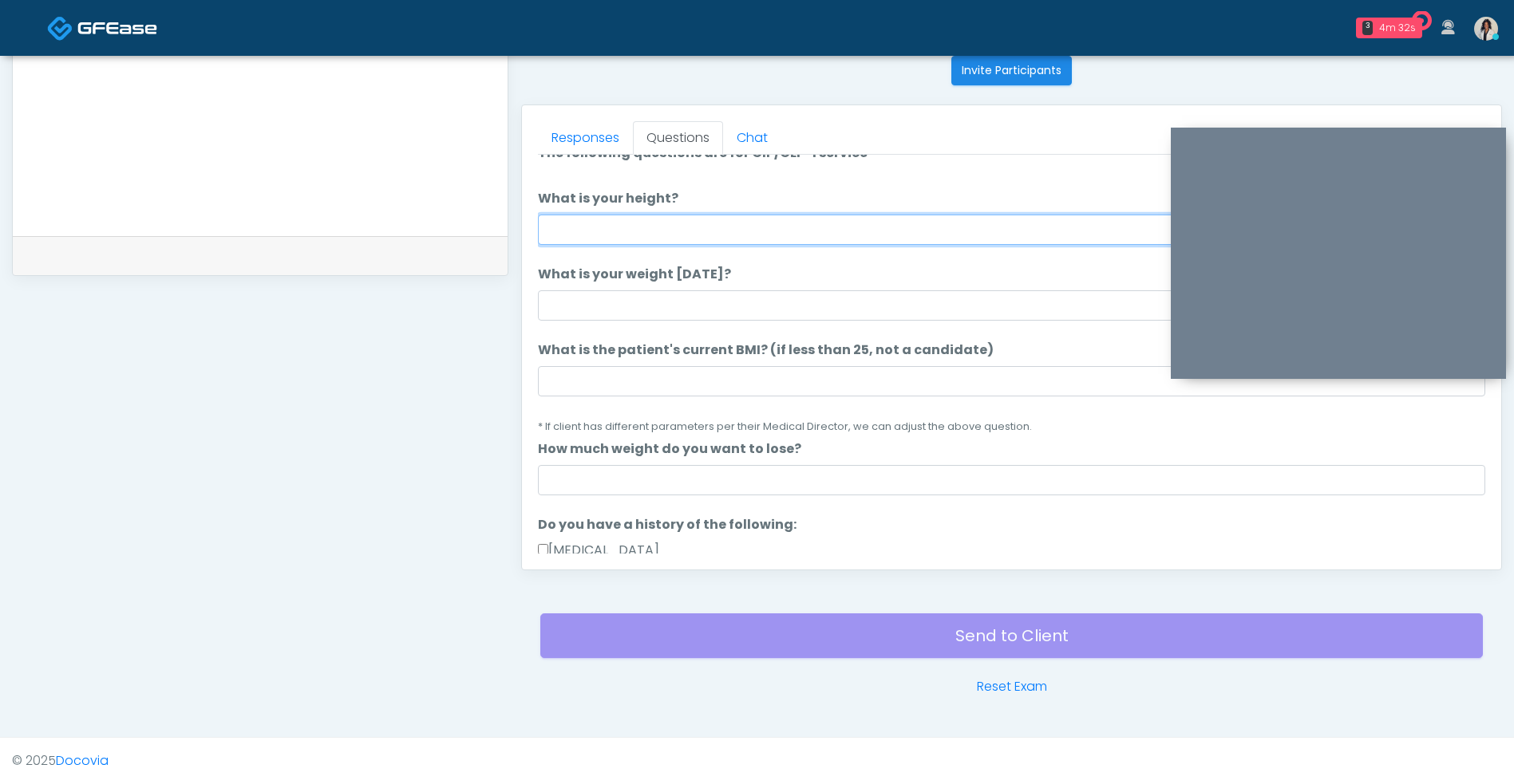
click at [909, 228] on input "What is your height?" at bounding box center [1011, 229] width 947 height 30
type input "***"
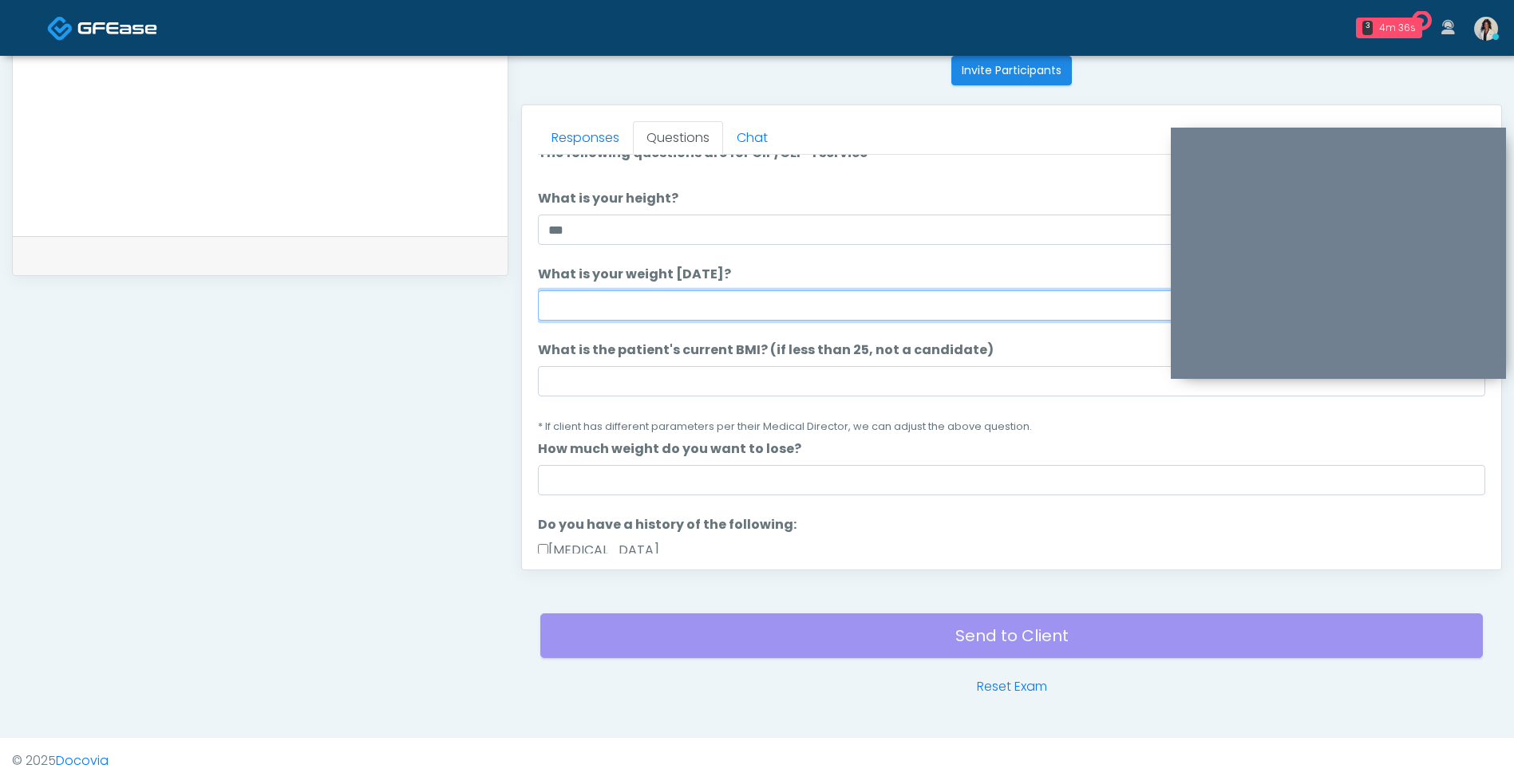
click at [721, 307] on input "What is your weight [DATE]?" at bounding box center [1011, 306] width 947 height 30
type input "***"
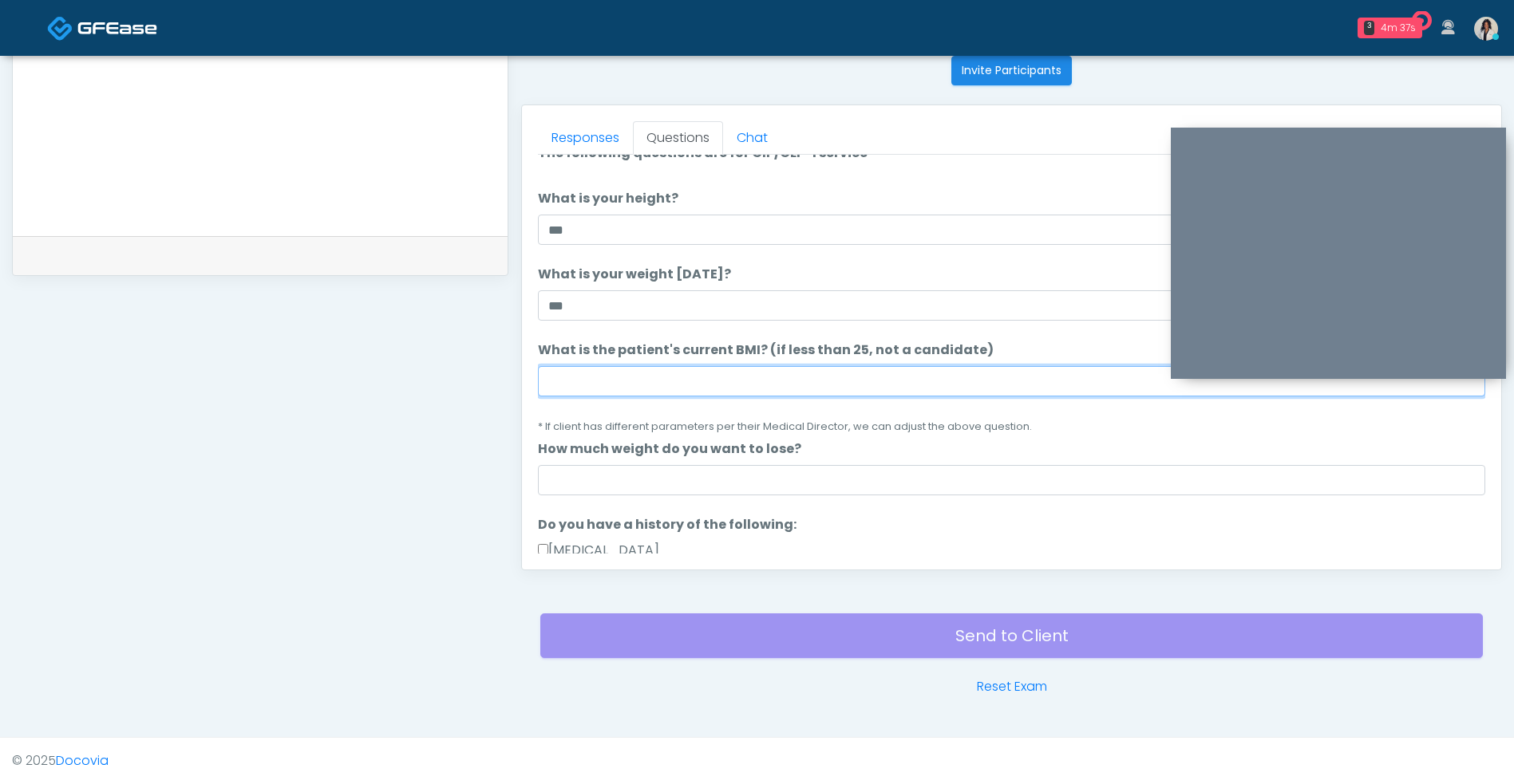
click at [761, 376] on input "What is the patient's current BMI? (if less than 25, not a candidate)" at bounding box center [1011, 381] width 947 height 30
type input "****"
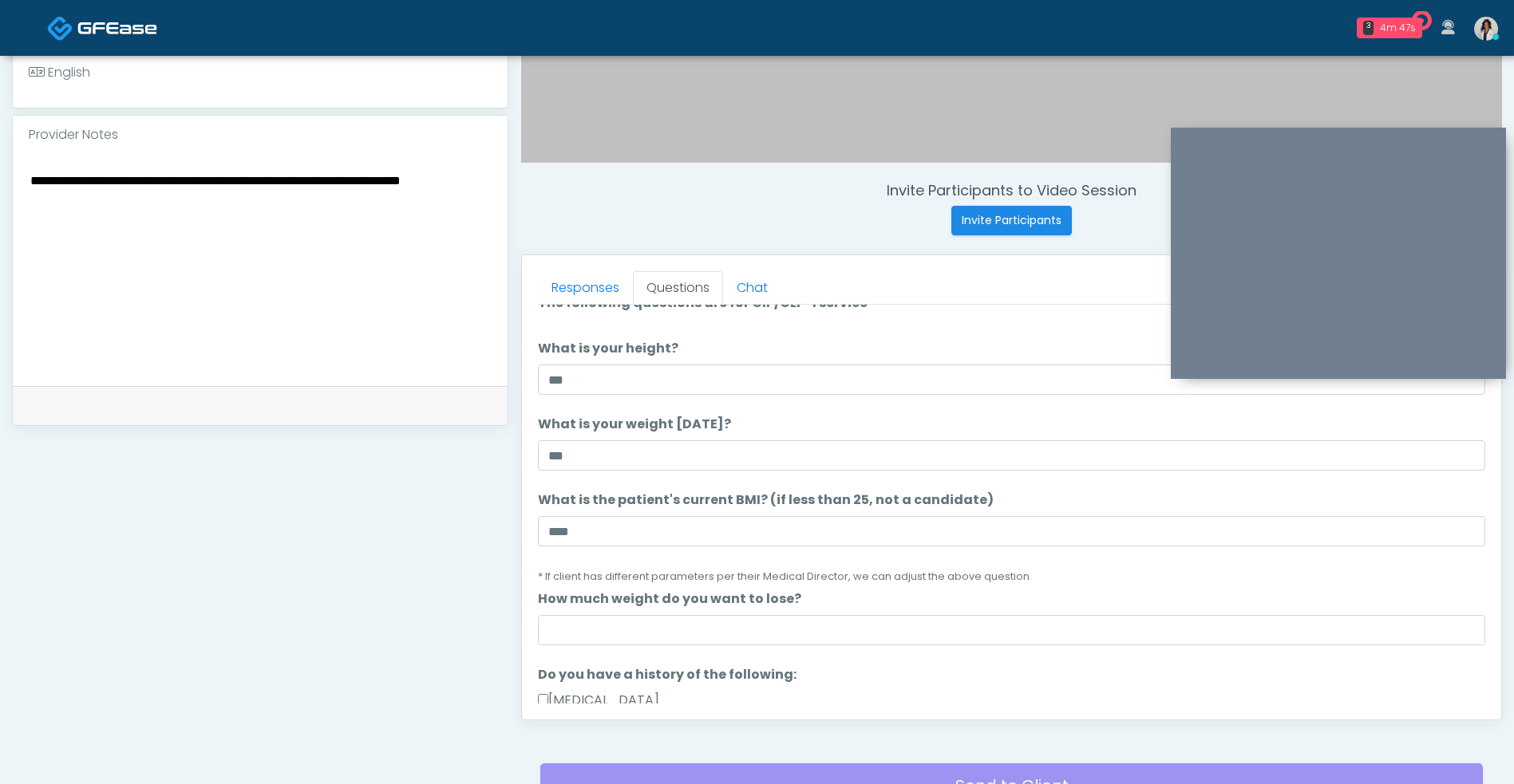
scroll to position [483, 0]
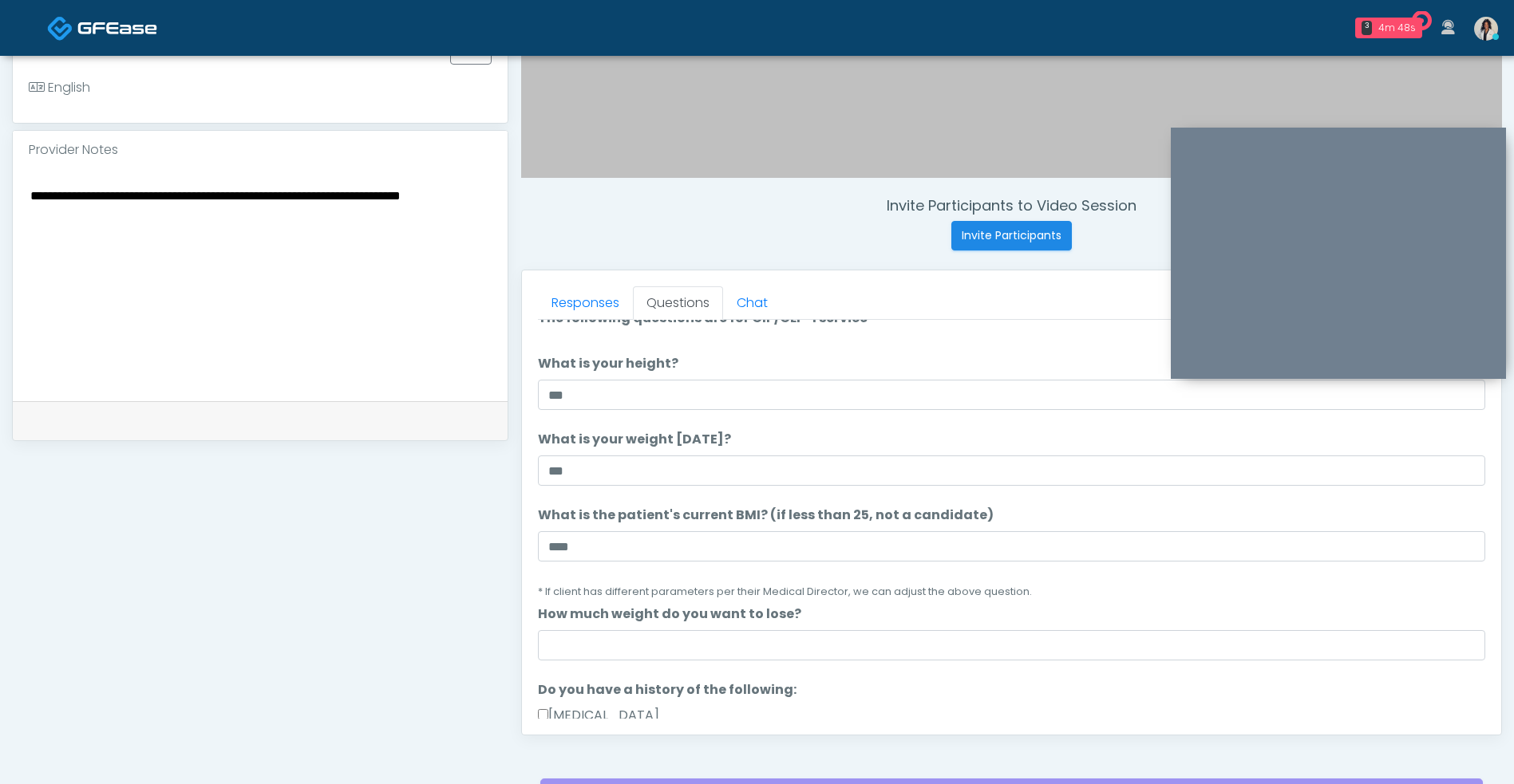
click at [410, 221] on textarea "**********" at bounding box center [260, 283] width 463 height 195
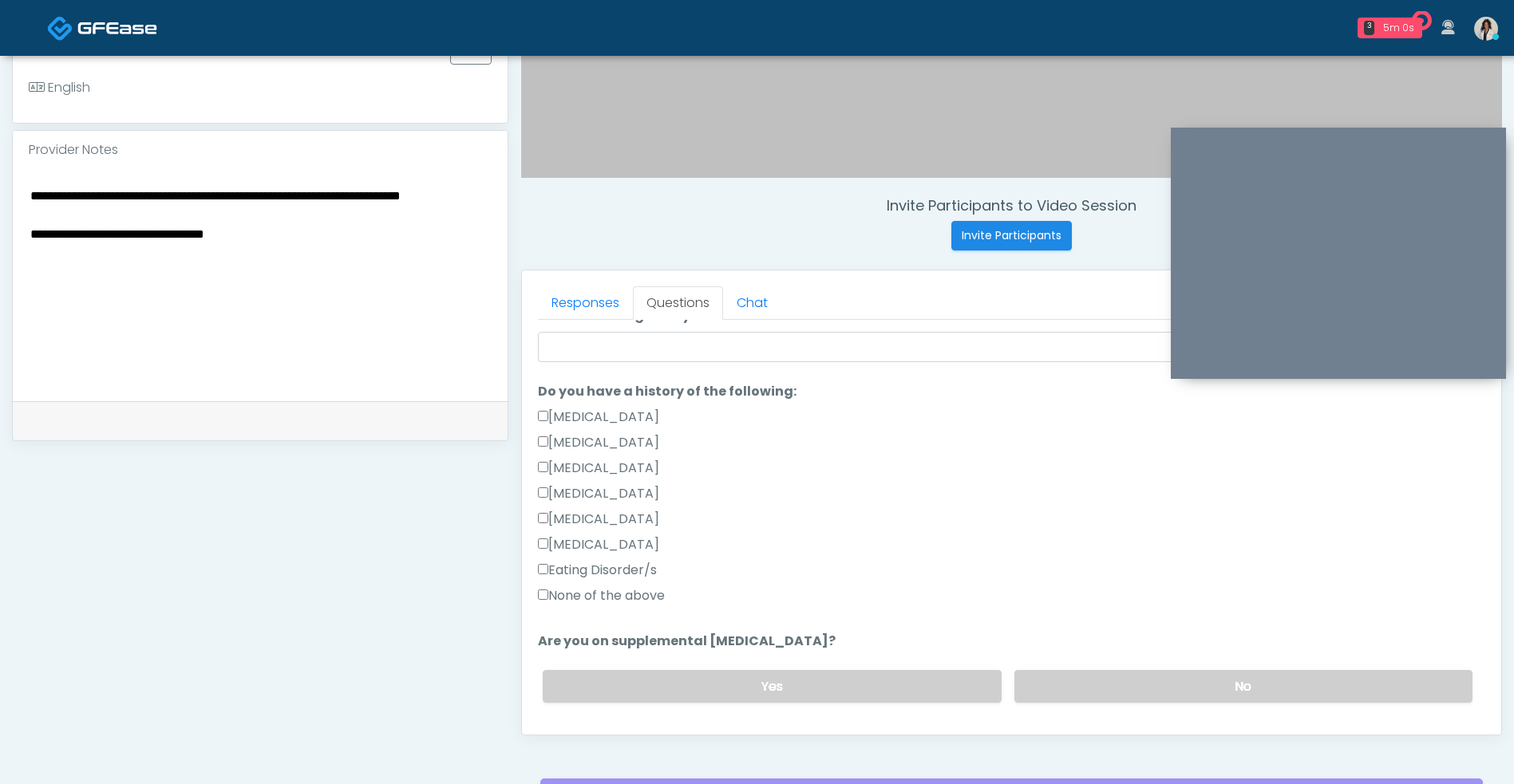
scroll to position [323, 0]
type textarea "**********"
click at [655, 583] on label "None of the above" at bounding box center [601, 593] width 127 height 19
click at [1159, 671] on label "No" at bounding box center [1243, 683] width 458 height 33
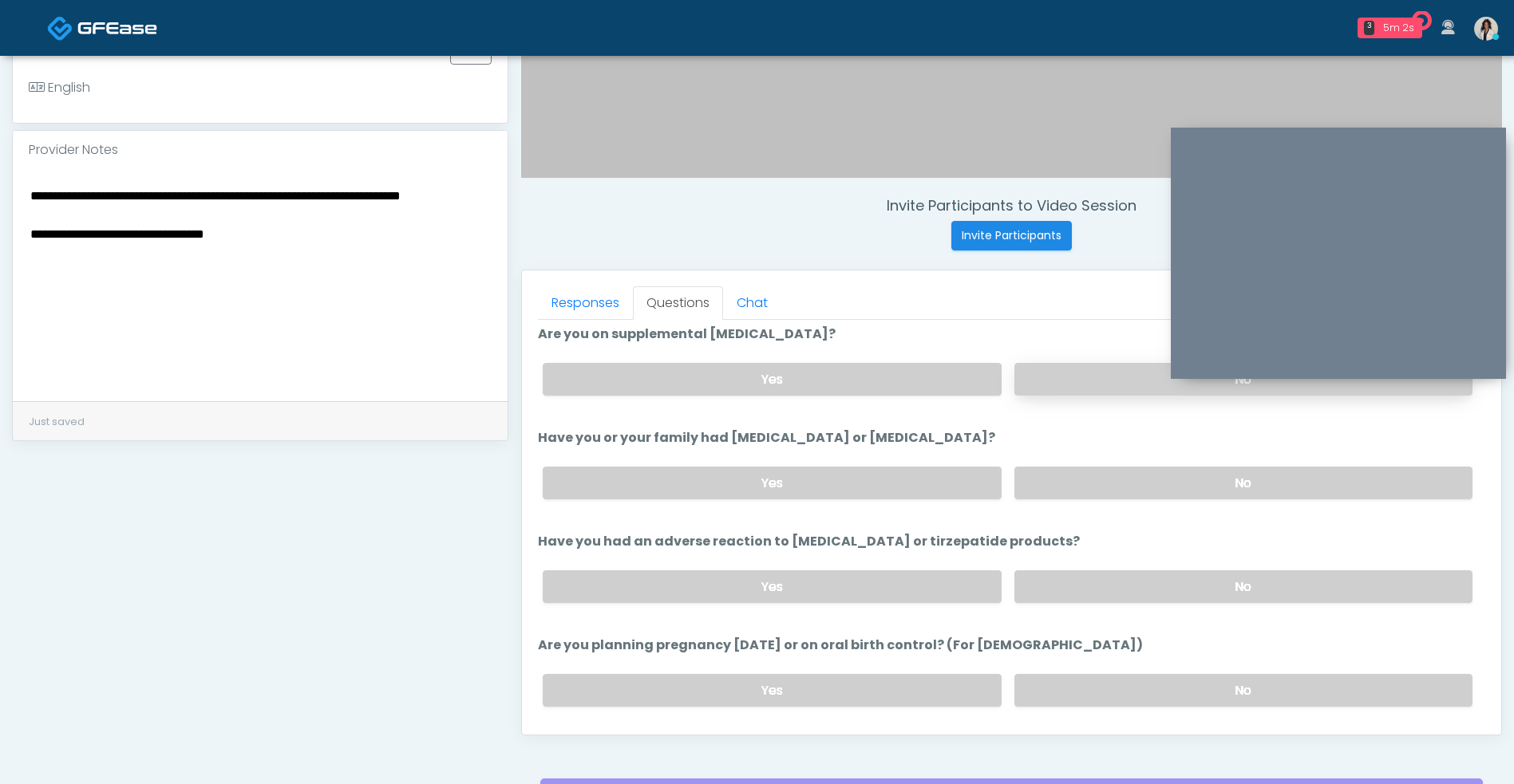
scroll to position [651, 0]
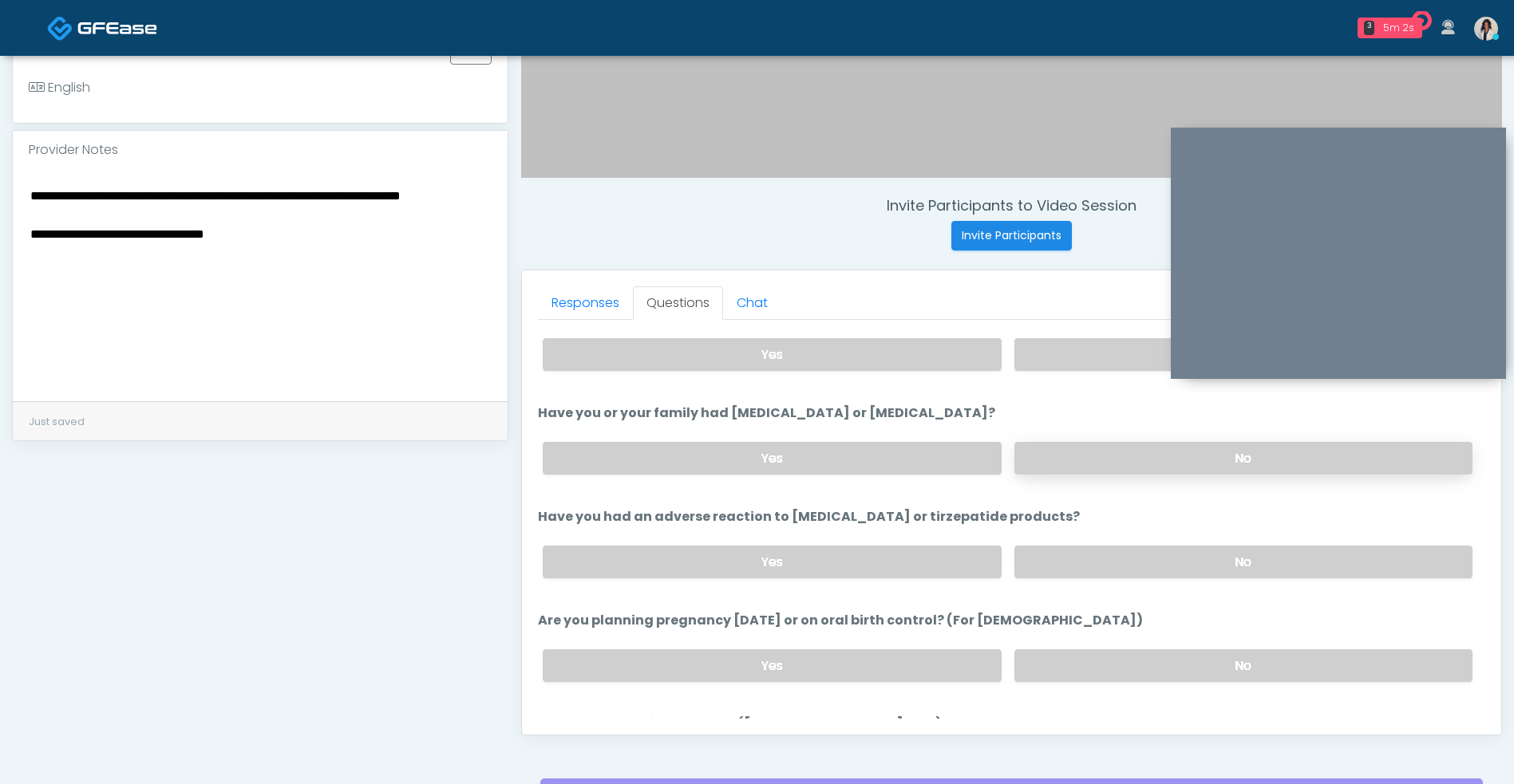
click at [1167, 467] on label "No" at bounding box center [1243, 458] width 458 height 33
click at [1146, 547] on label "No" at bounding box center [1243, 562] width 458 height 33
click at [1142, 618] on li "Are you planning pregnancy within 2 months or on oral birth control? (For femal…" at bounding box center [1011, 652] width 947 height 84
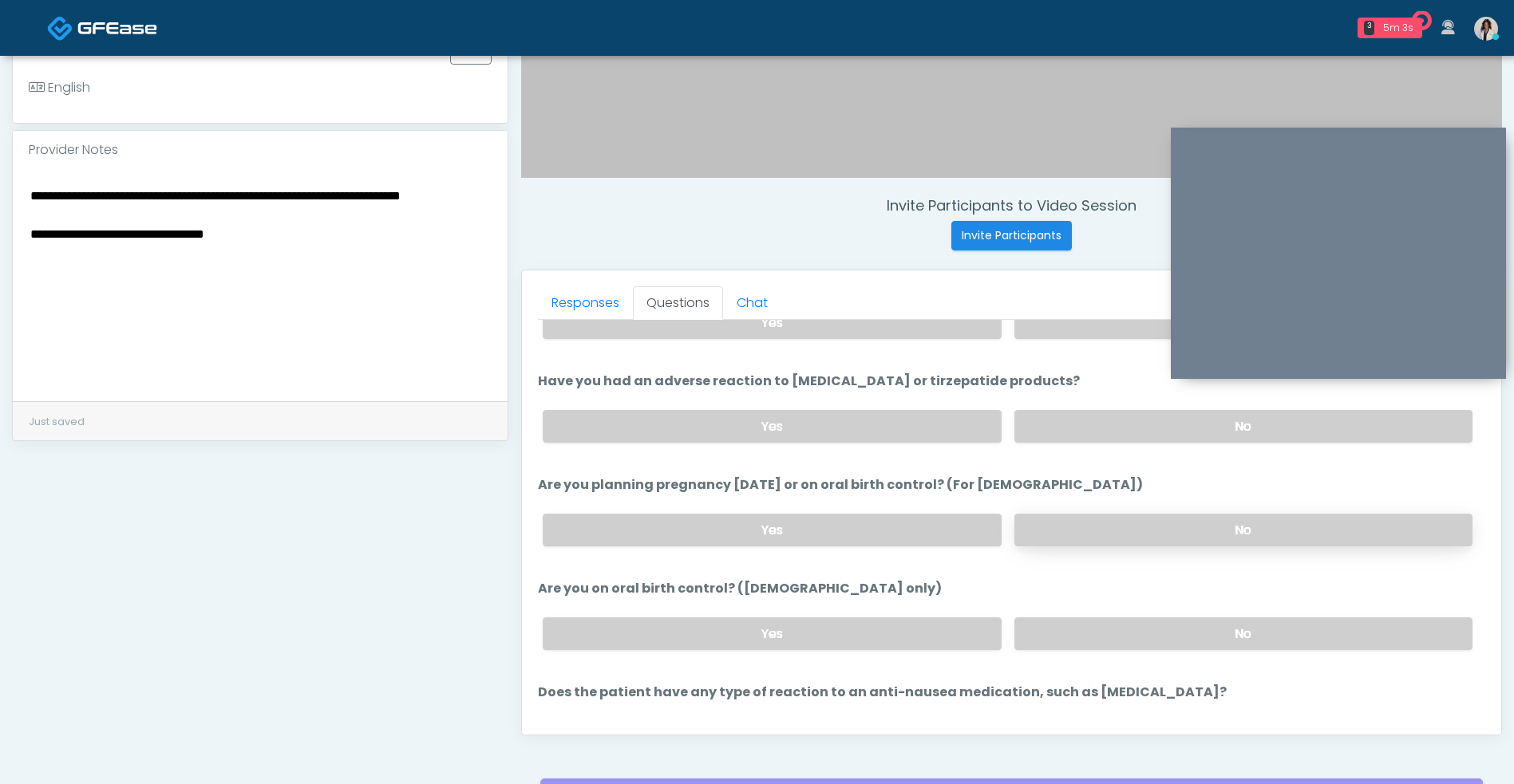
click at [1148, 524] on label "No" at bounding box center [1243, 530] width 458 height 33
click at [1117, 634] on label "No" at bounding box center [1243, 633] width 458 height 33
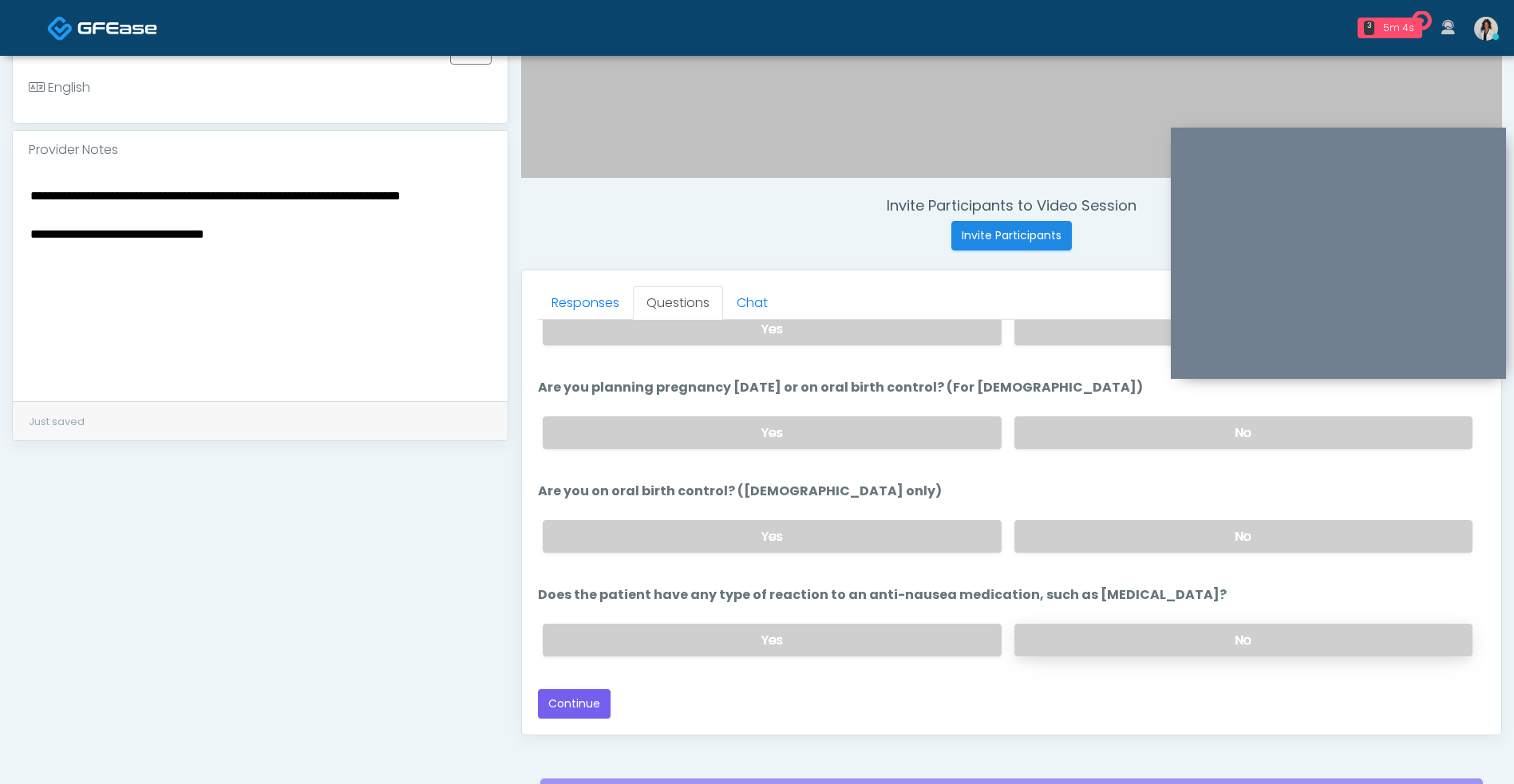
click at [1136, 628] on label "No" at bounding box center [1243, 640] width 458 height 33
click at [607, 691] on button "Continue" at bounding box center [574, 703] width 73 height 29
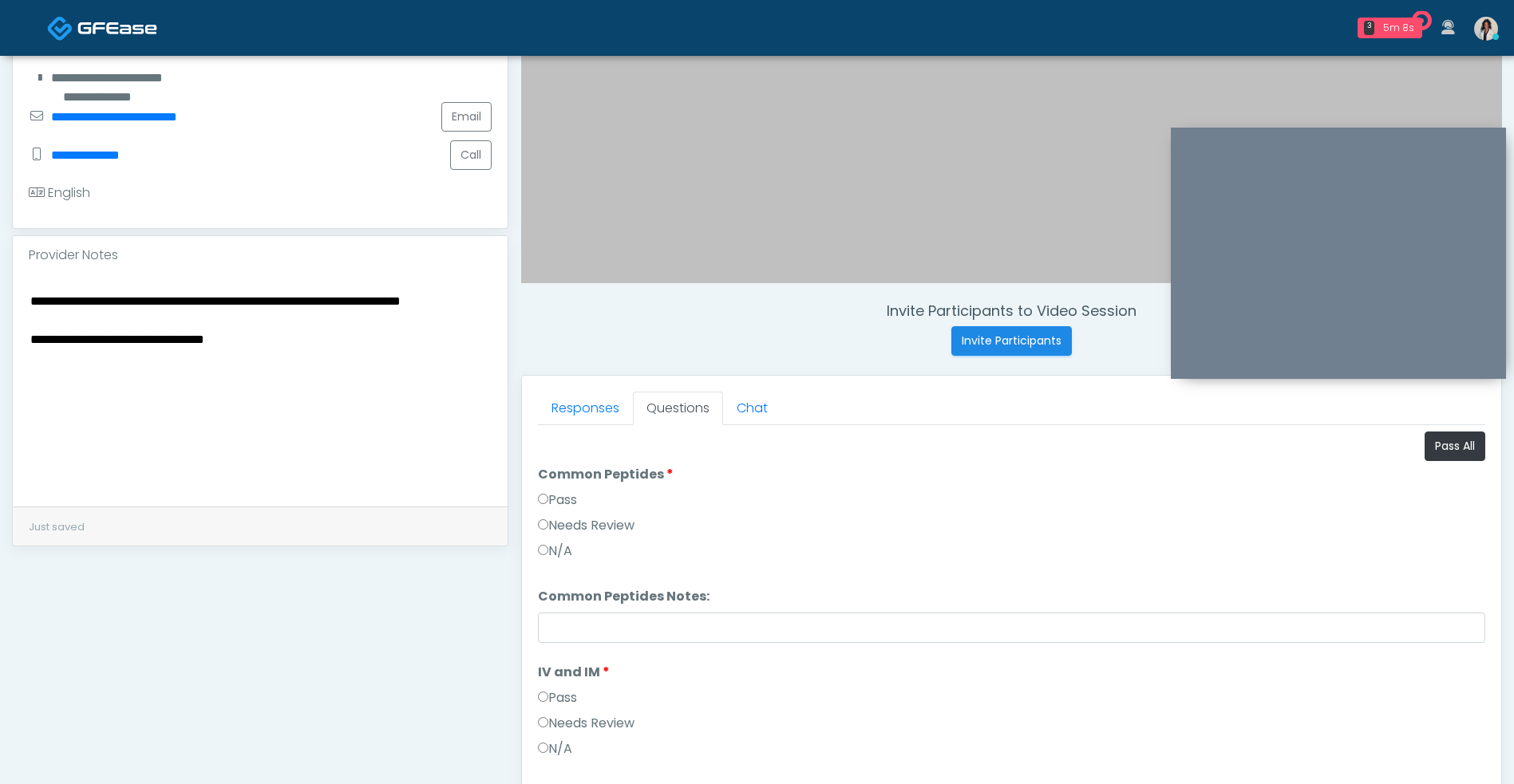
scroll to position [370, 0]
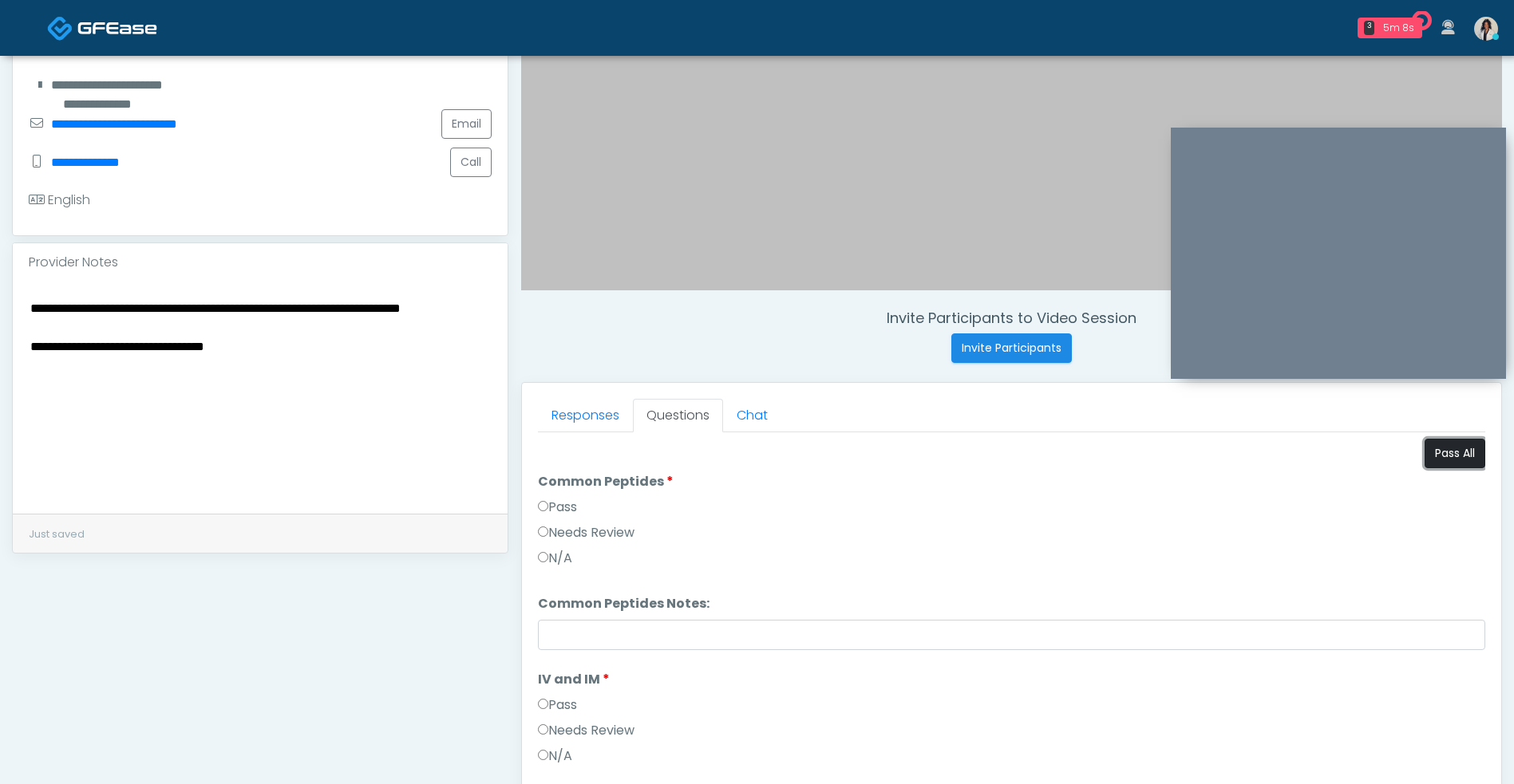
click at [1435, 452] on button "Pass All" at bounding box center [1455, 453] width 60 height 29
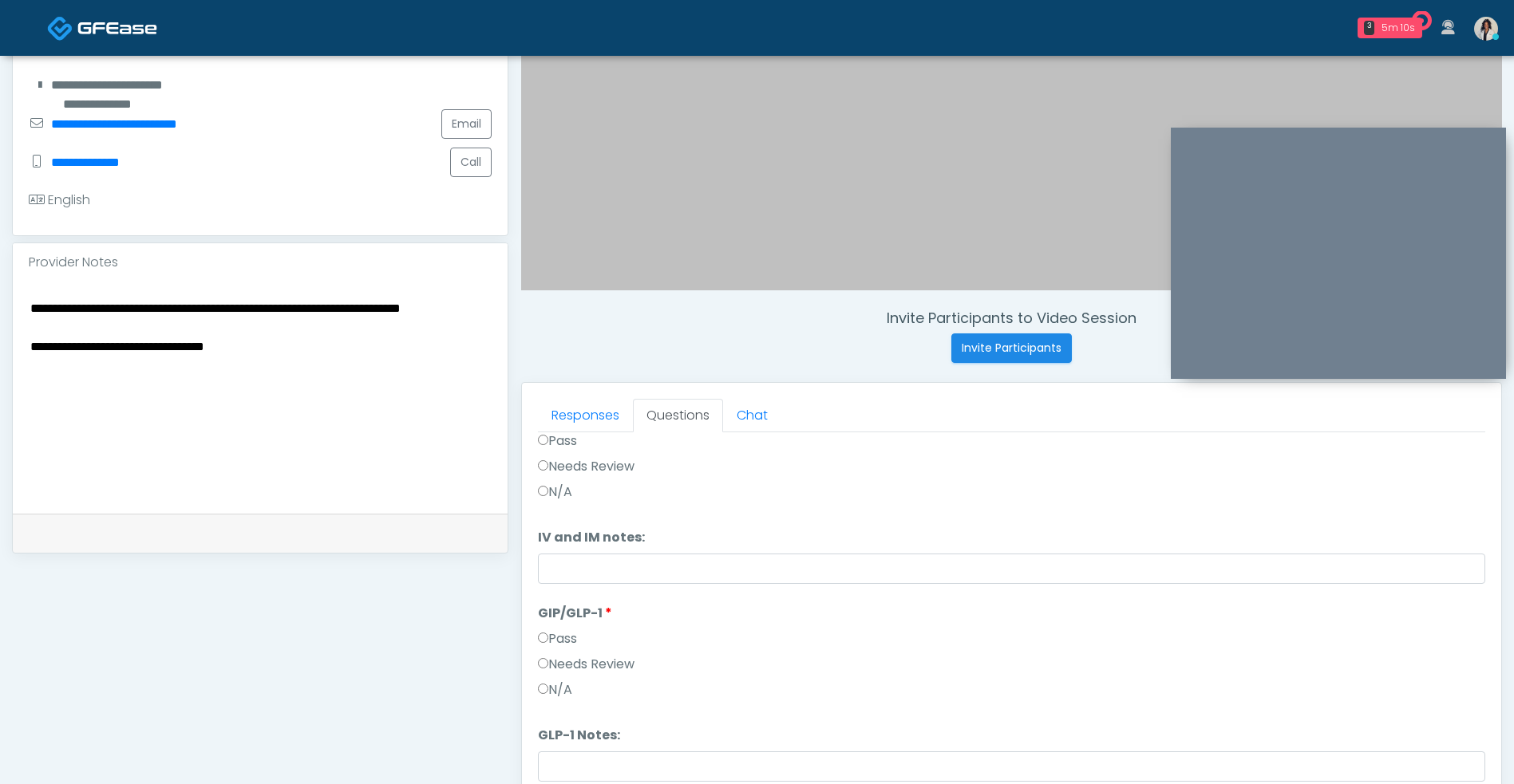
scroll to position [648, 0]
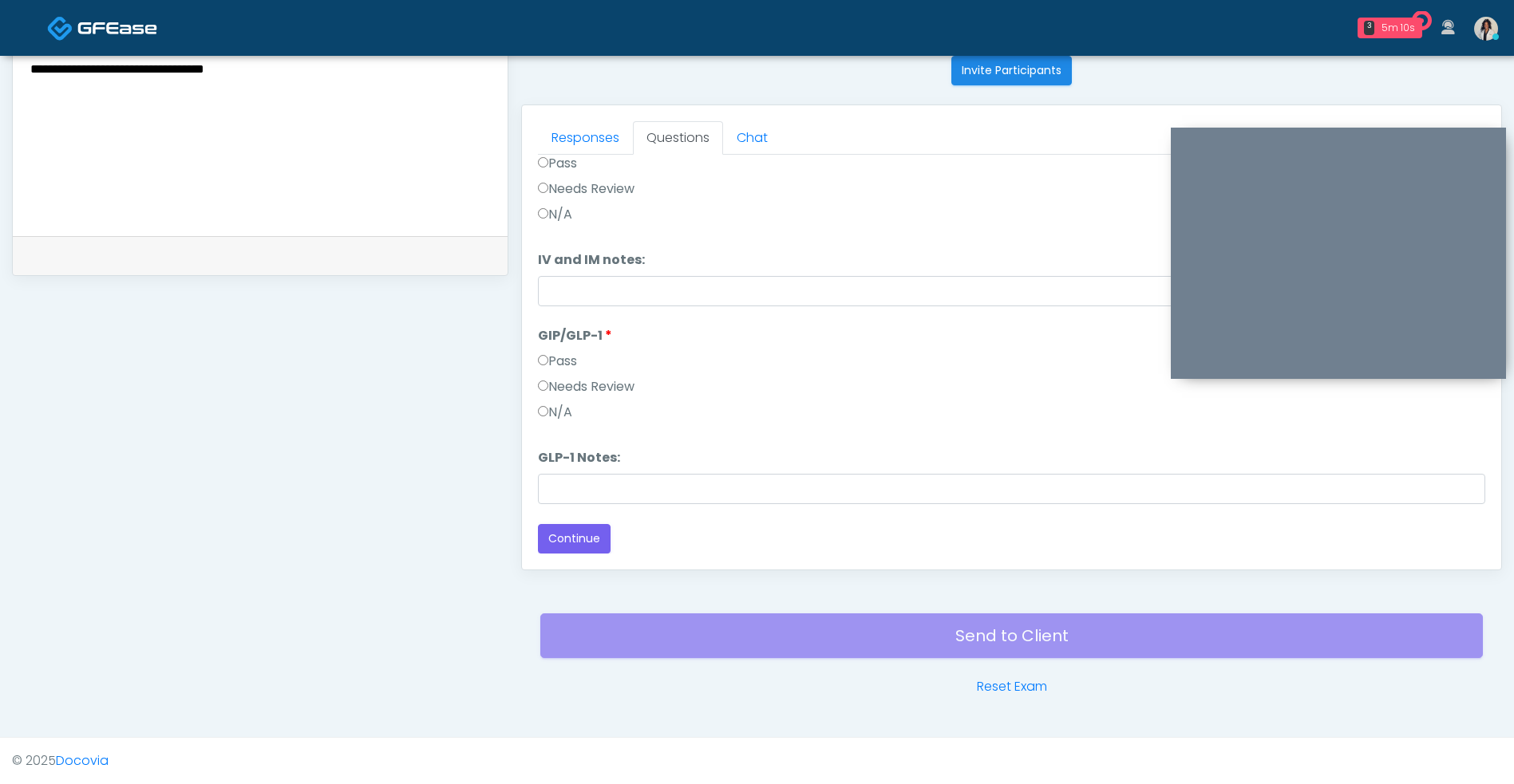
click at [623, 394] on label "Needs Review" at bounding box center [586, 387] width 97 height 19
click at [591, 547] on button "Continue" at bounding box center [574, 538] width 73 height 29
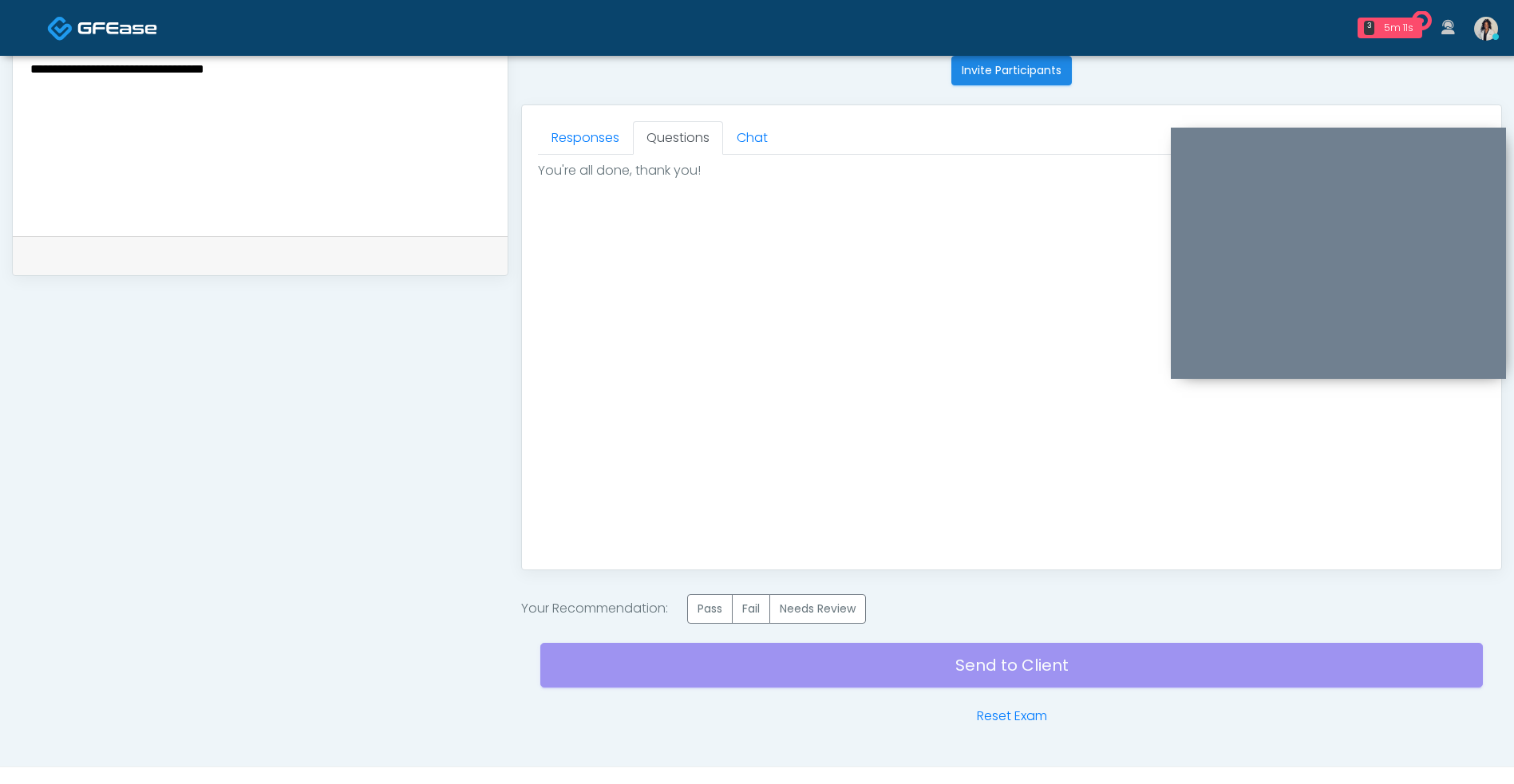
scroll to position [0, 0]
click at [841, 596] on label "Needs Review" at bounding box center [817, 609] width 97 height 29
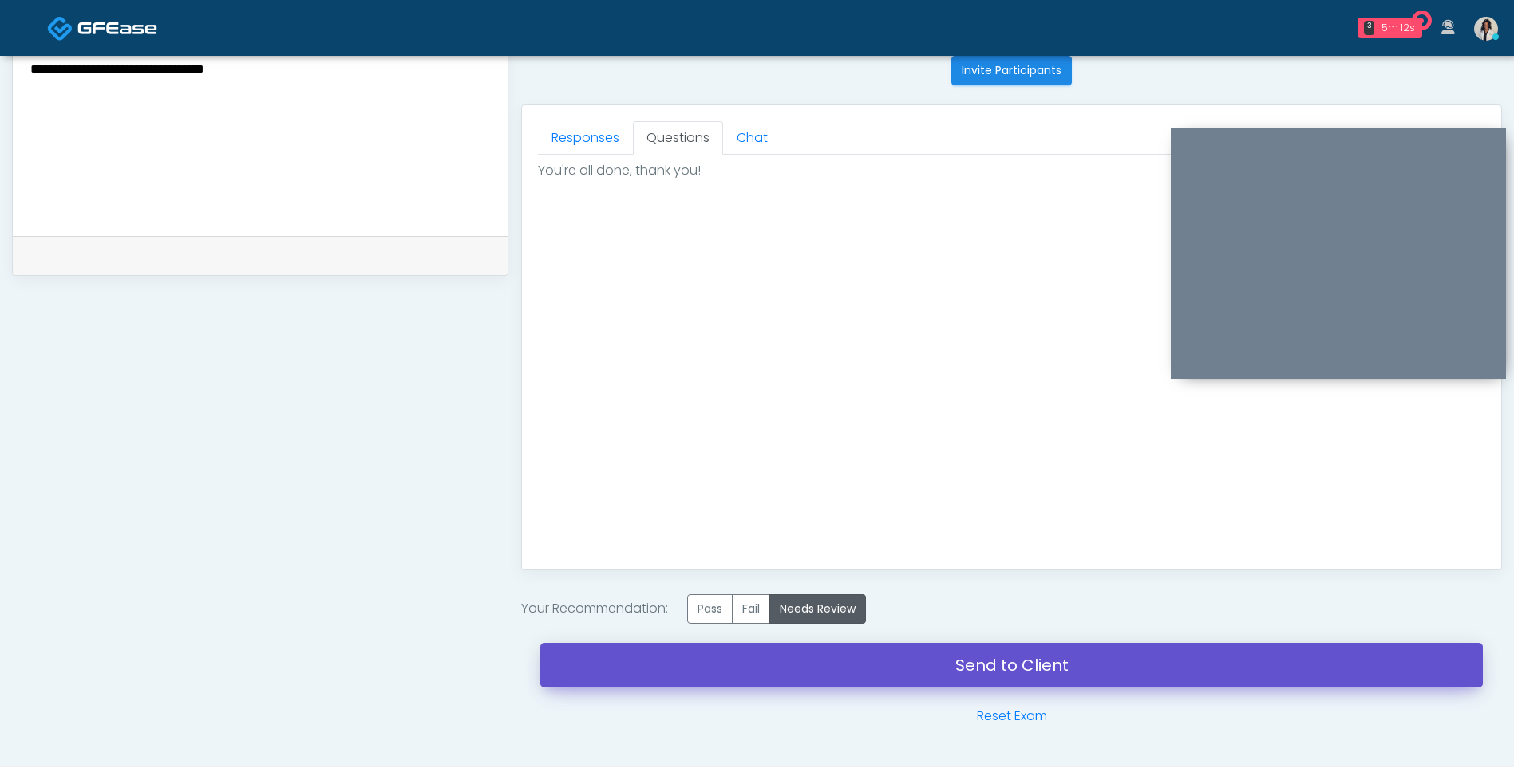
click at [812, 661] on link "Send to Client" at bounding box center [1011, 664] width 942 height 44
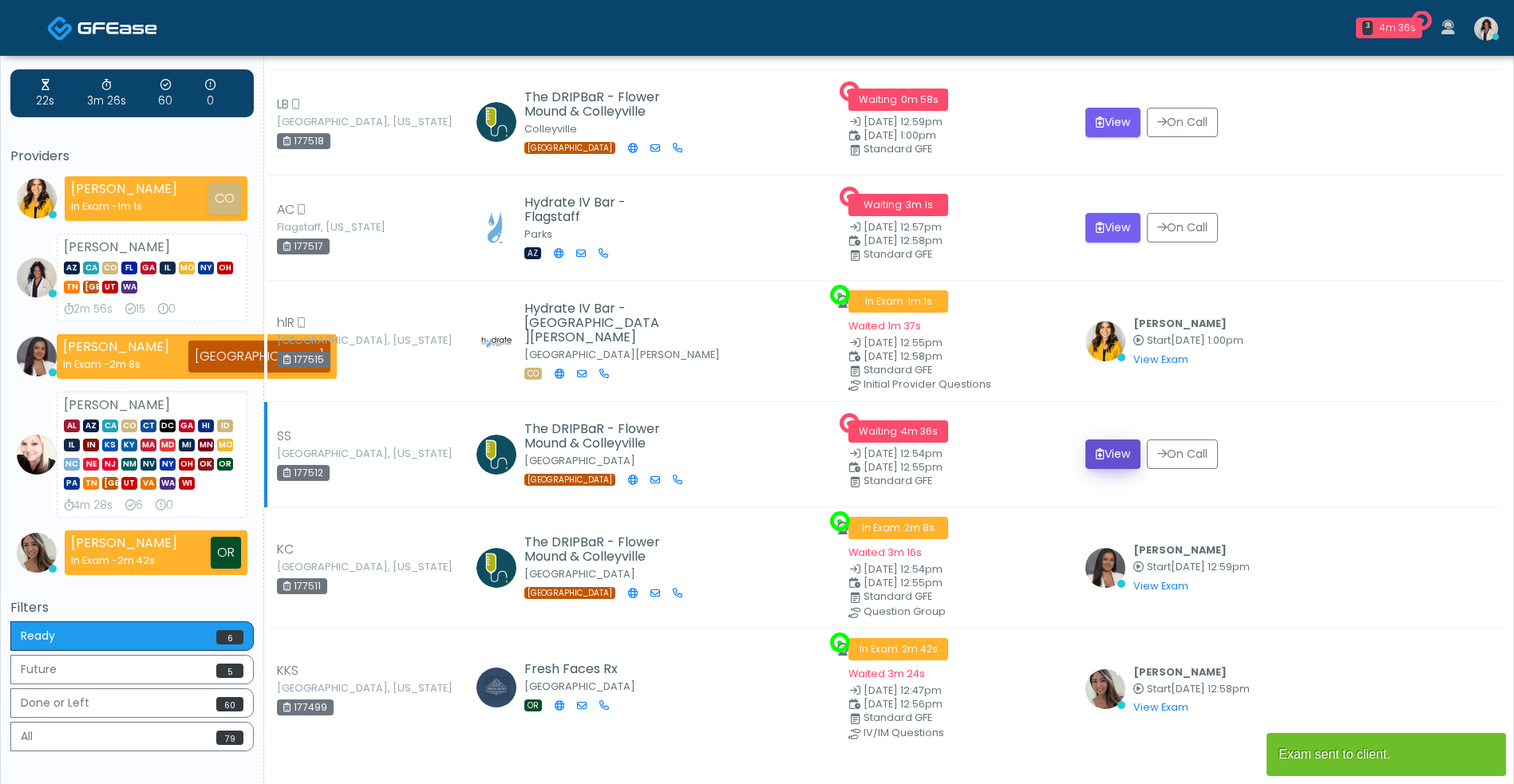
click at [1128, 464] on button "View" at bounding box center [1112, 454] width 55 height 29
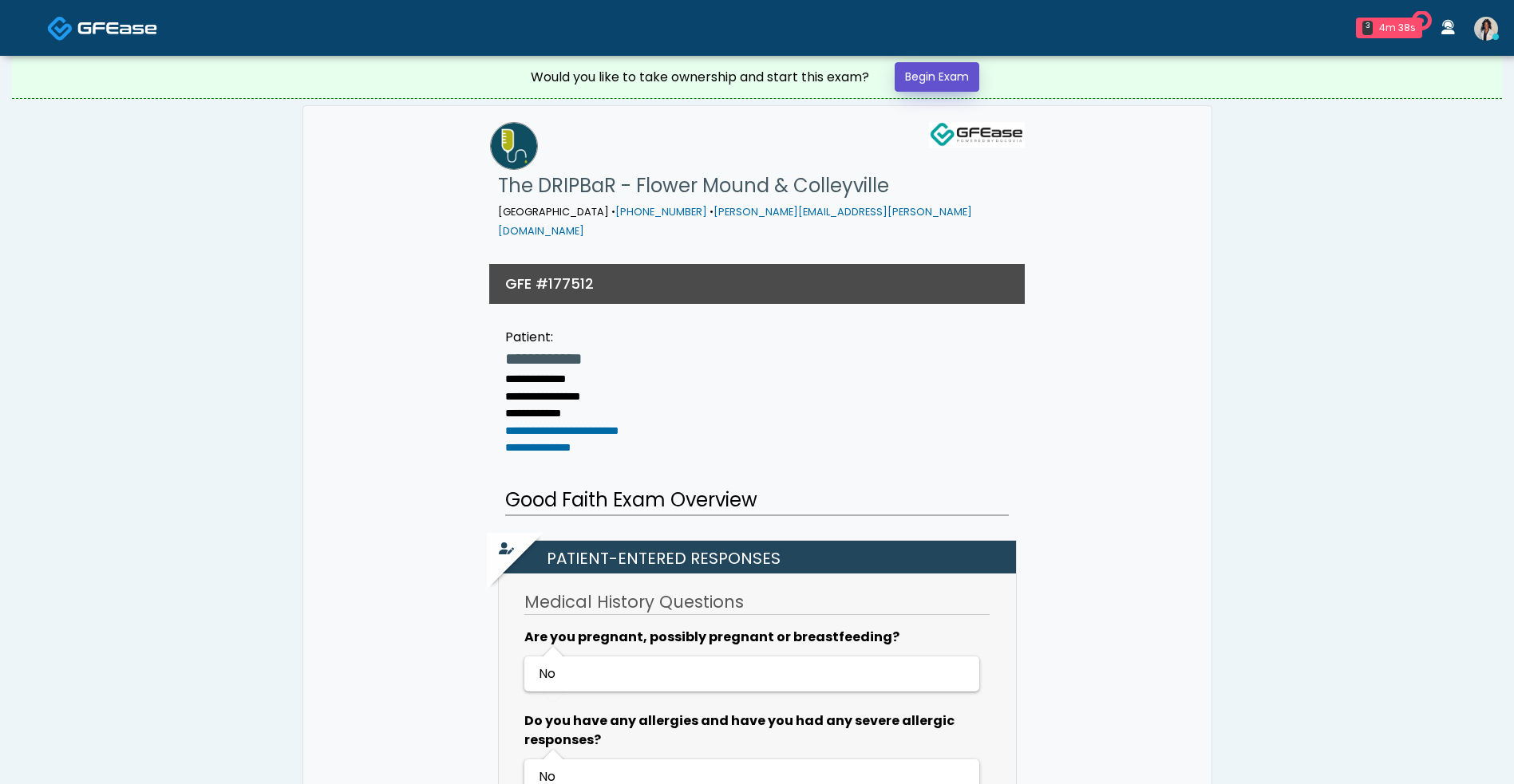
click at [956, 89] on link "Begin Exam" at bounding box center [936, 76] width 84 height 29
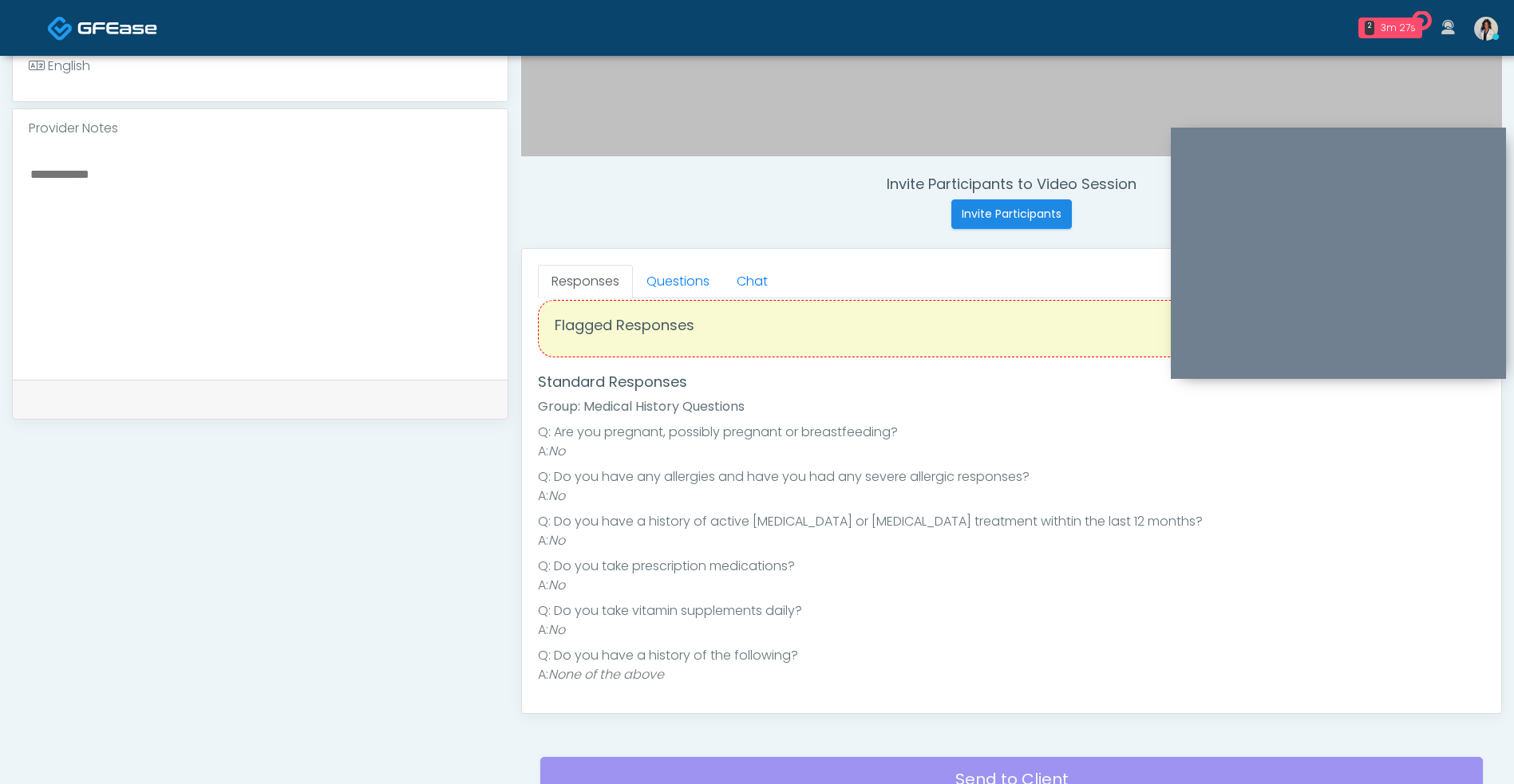
scroll to position [514, 0]
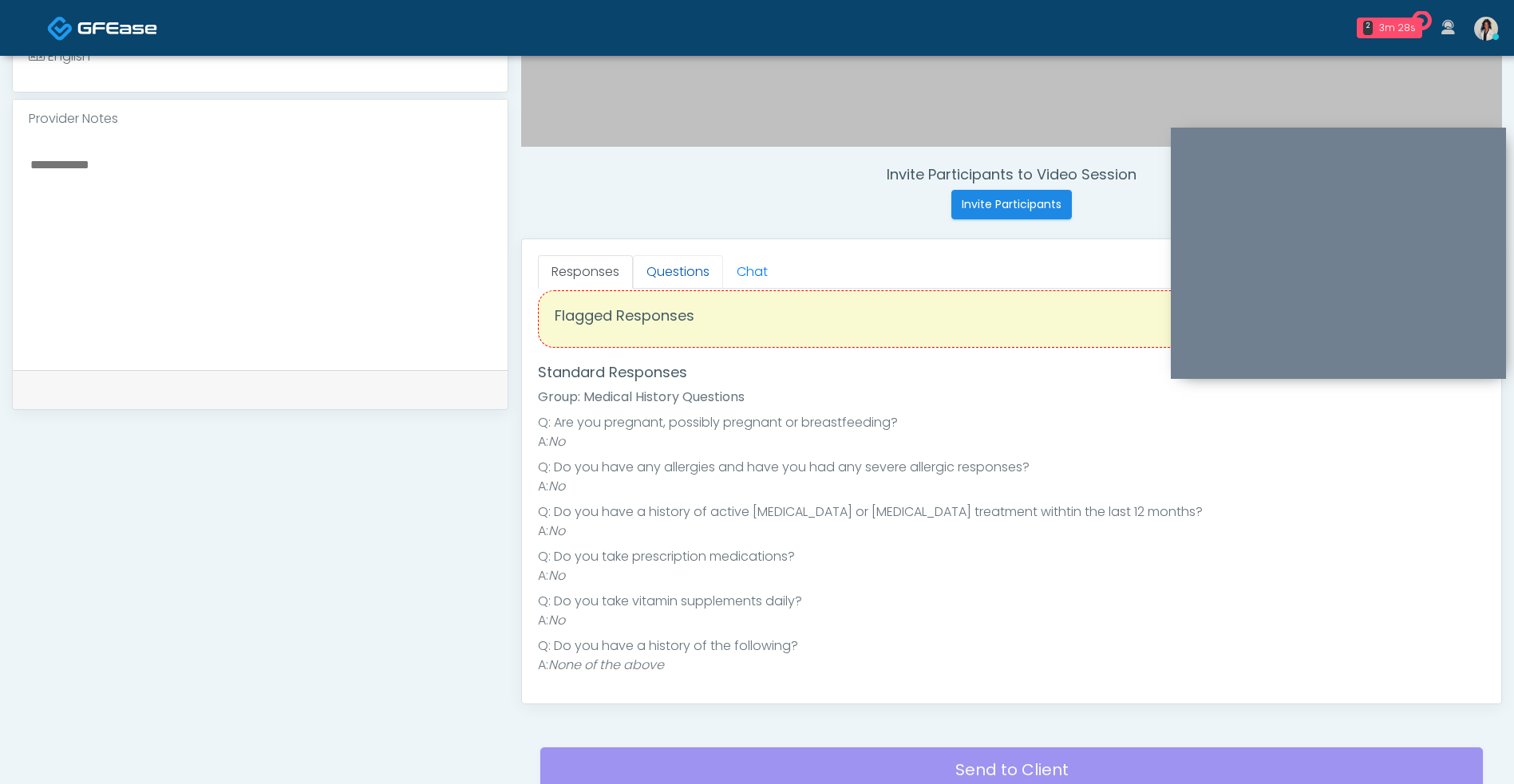
click at [699, 274] on link "Questions" at bounding box center [678, 272] width 90 height 34
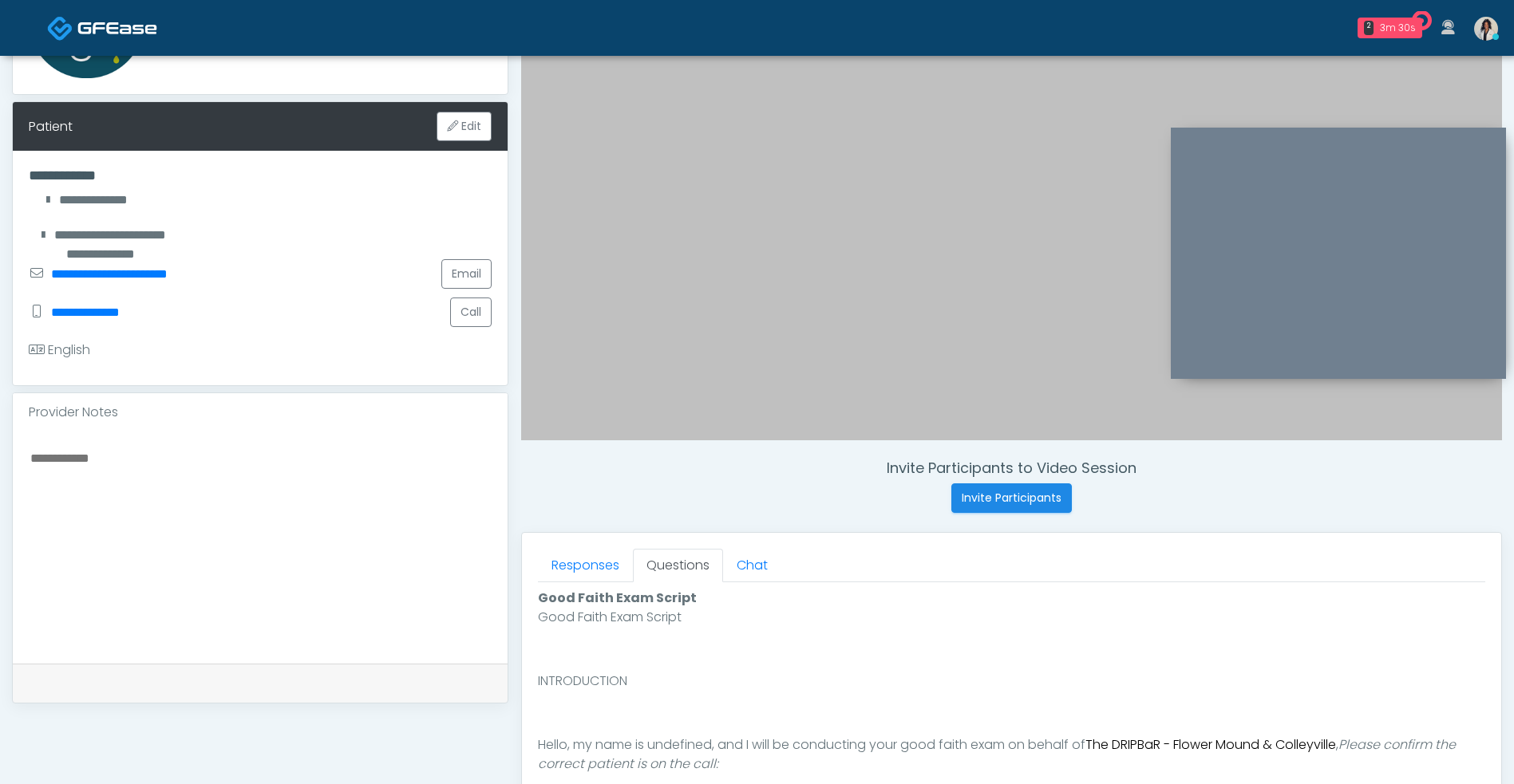
scroll to position [648, 0]
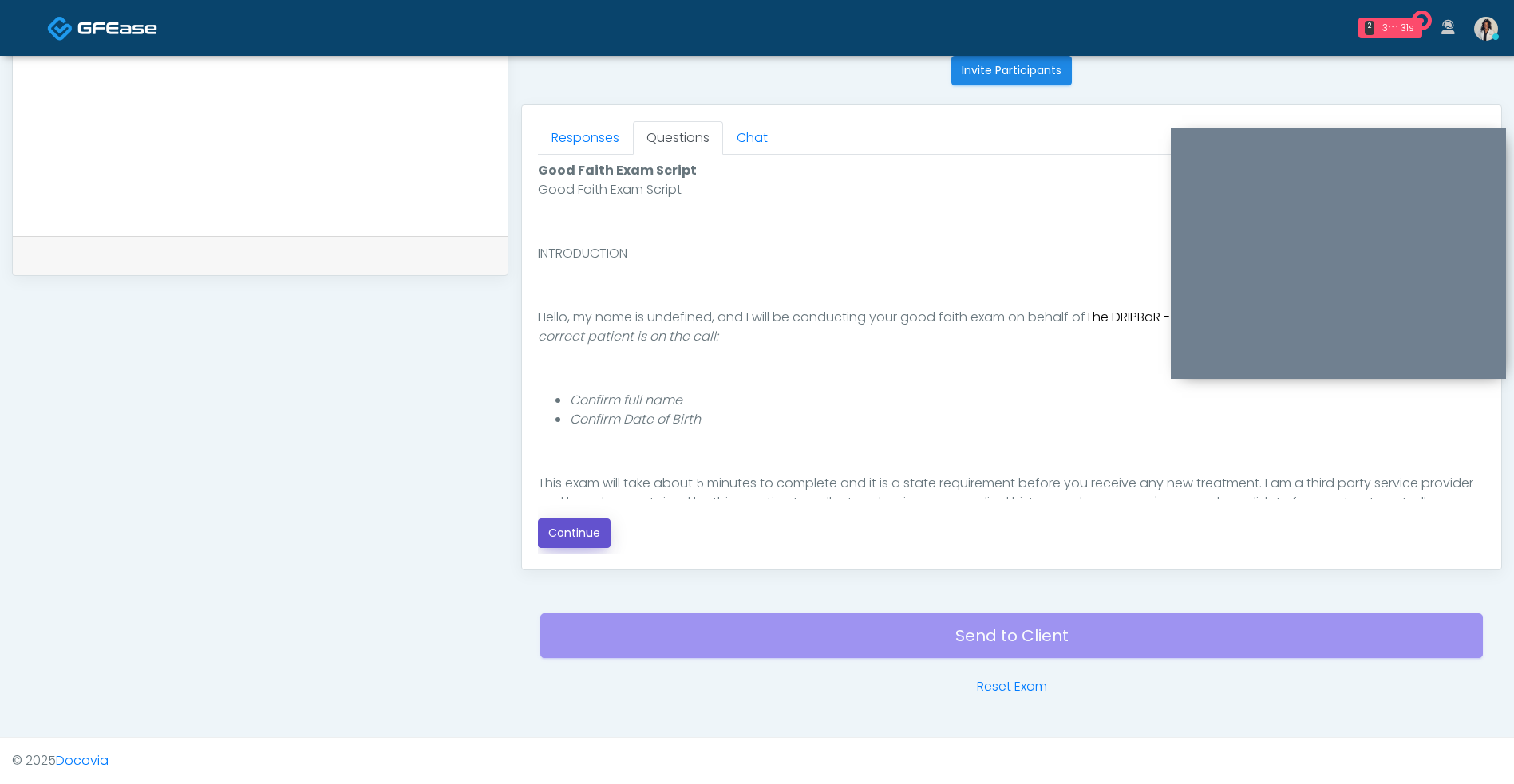
click at [594, 539] on button "Continue" at bounding box center [574, 532] width 73 height 29
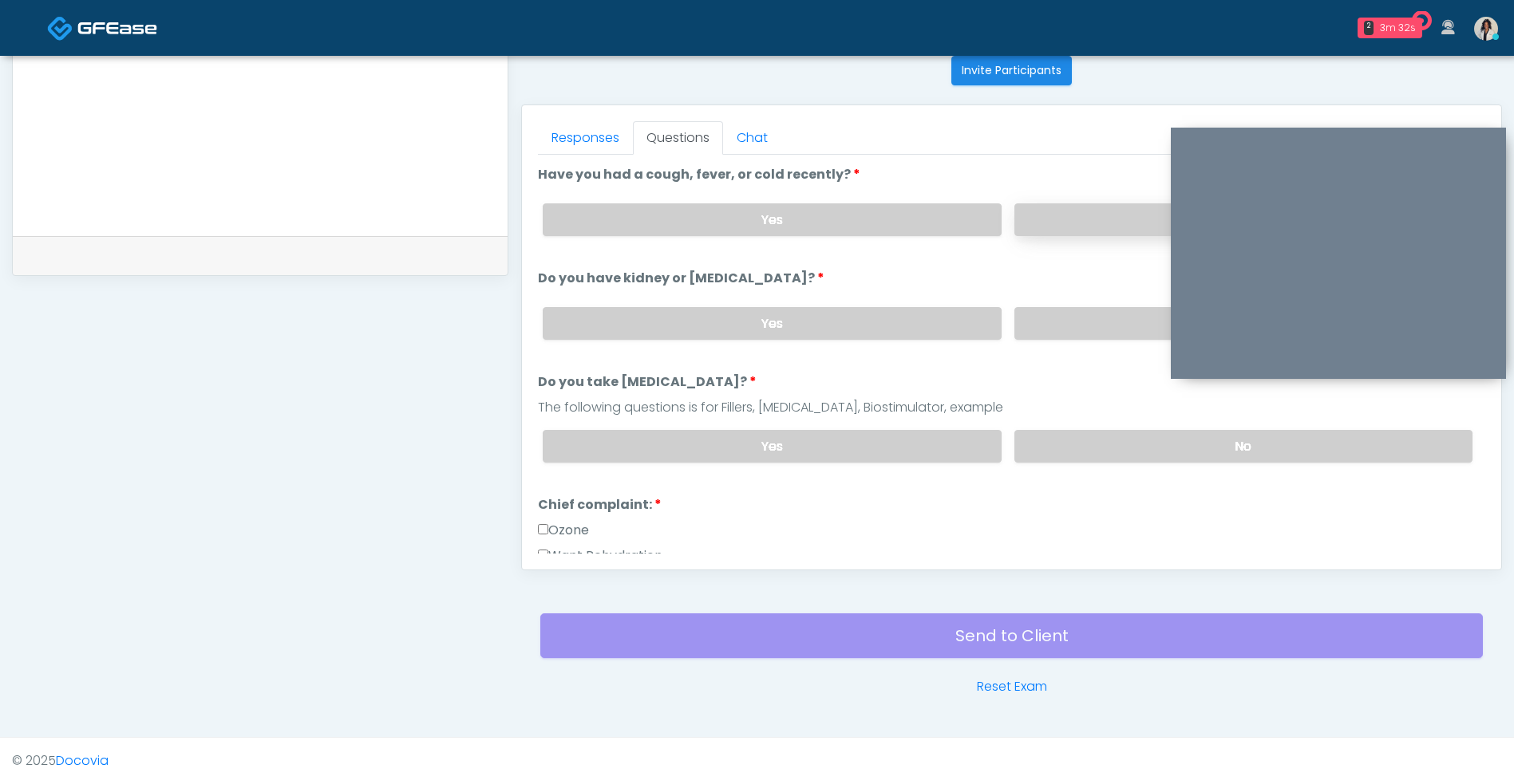
click at [1107, 206] on label "No" at bounding box center [1243, 220] width 458 height 33
click at [1100, 315] on label "No" at bounding box center [1243, 323] width 458 height 33
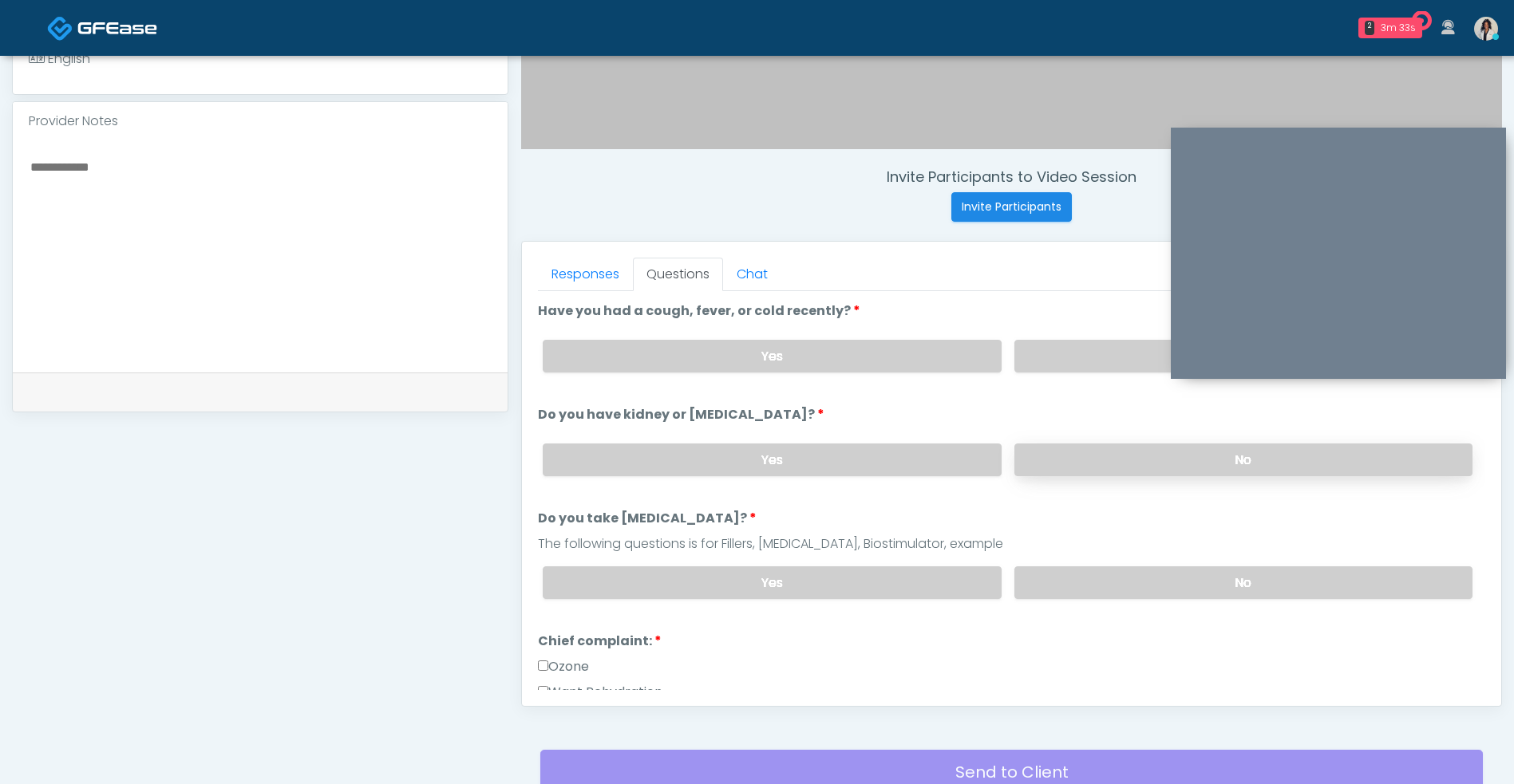
scroll to position [506, 0]
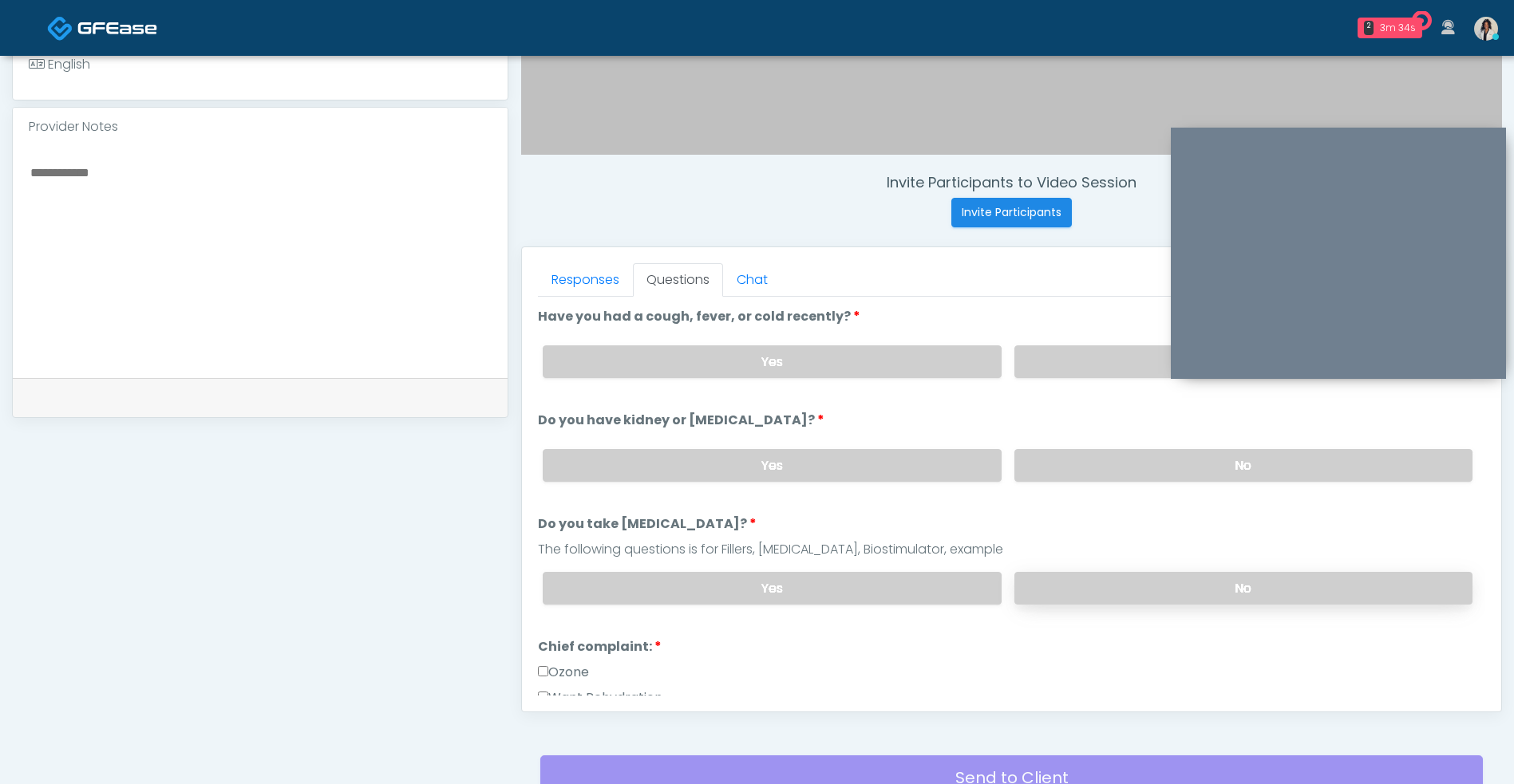
click at [1110, 578] on label "No" at bounding box center [1243, 587] width 458 height 33
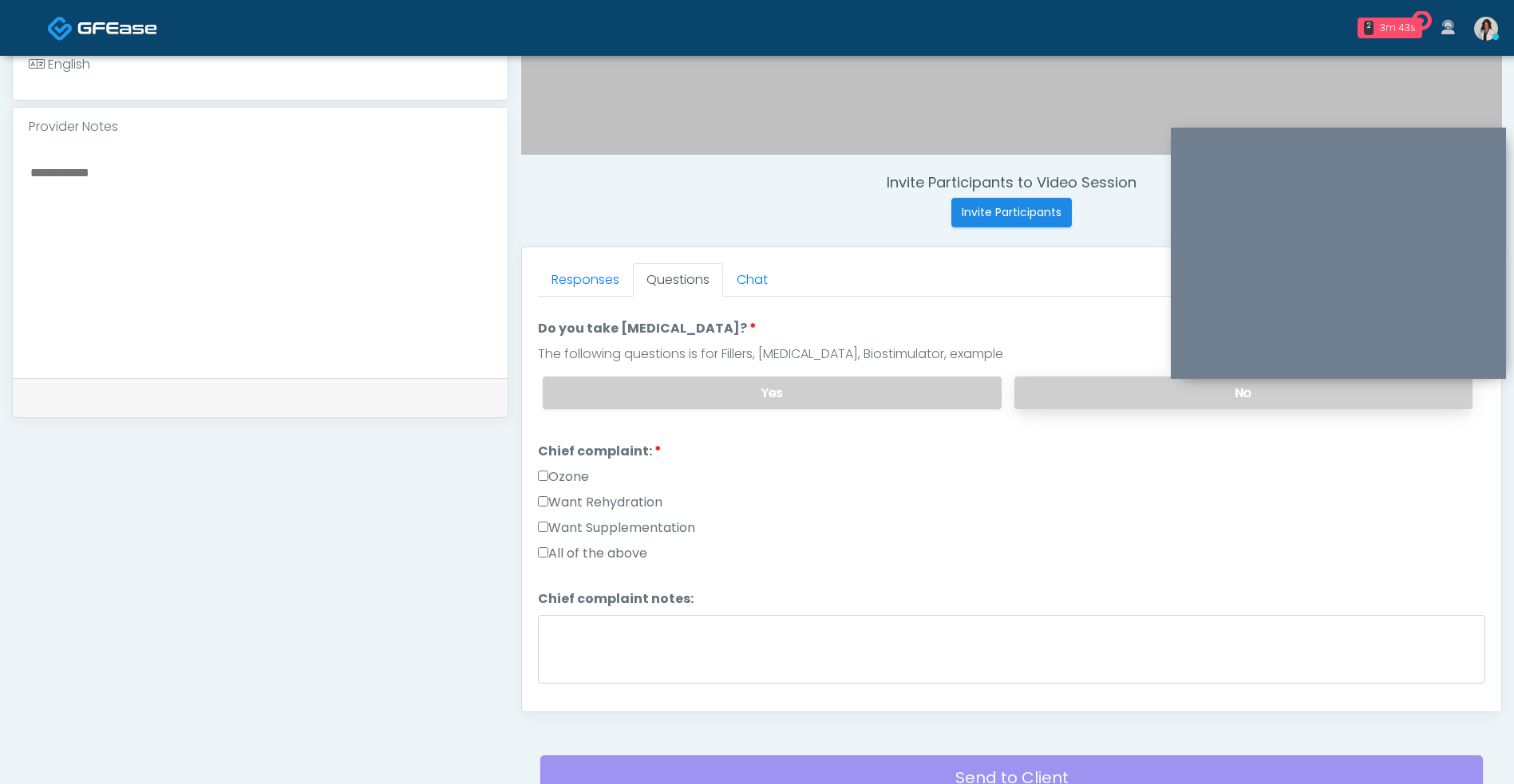
scroll to position [197, 0]
click at [661, 500] on label "Want Rehydration" at bounding box center [600, 501] width 124 height 19
click at [676, 523] on label "Want Supplementation" at bounding box center [616, 526] width 157 height 19
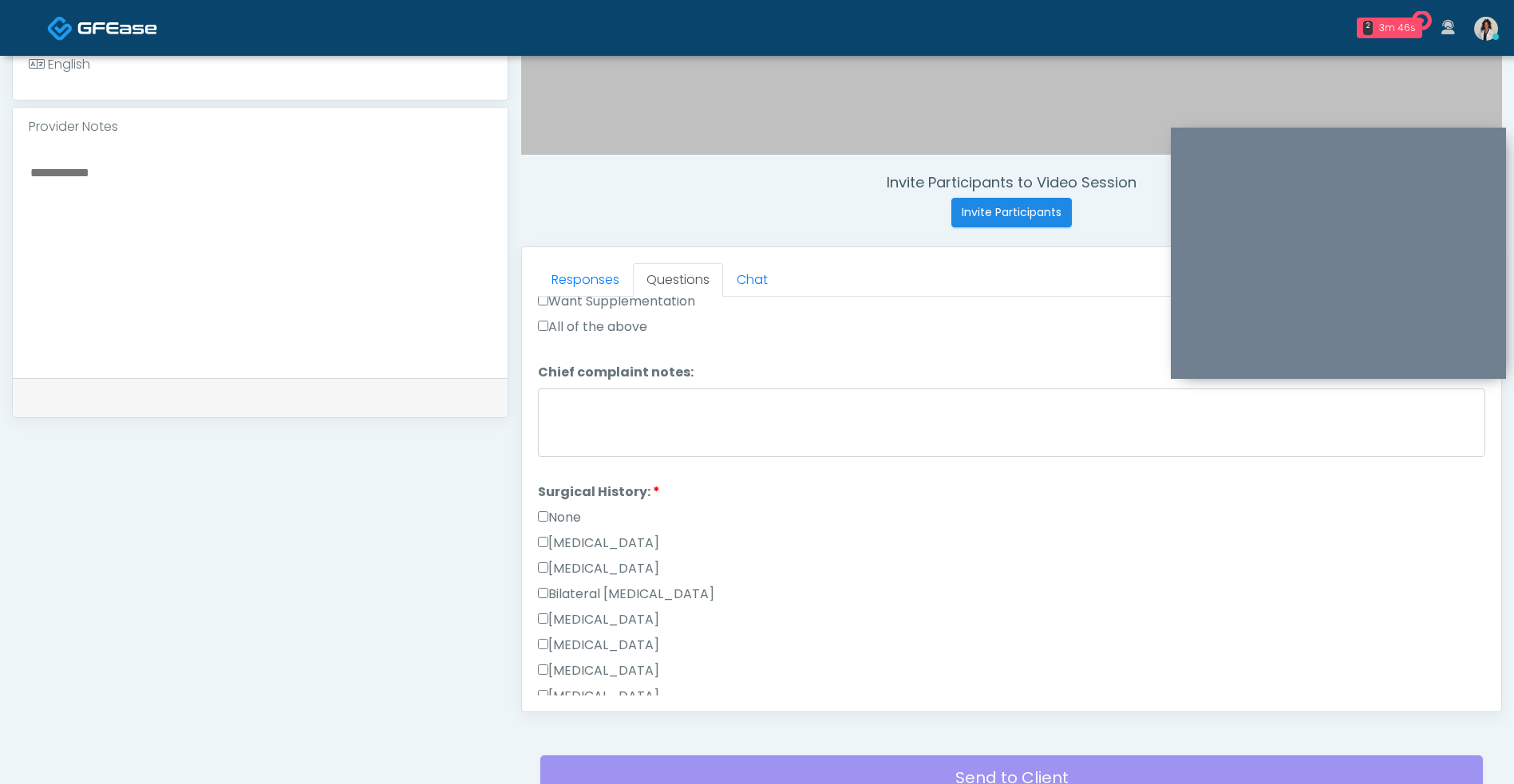
scroll to position [418, 0]
click at [390, 278] on textarea at bounding box center [260, 260] width 463 height 195
type textarea "**********"
click at [567, 517] on label "None" at bounding box center [559, 522] width 43 height 19
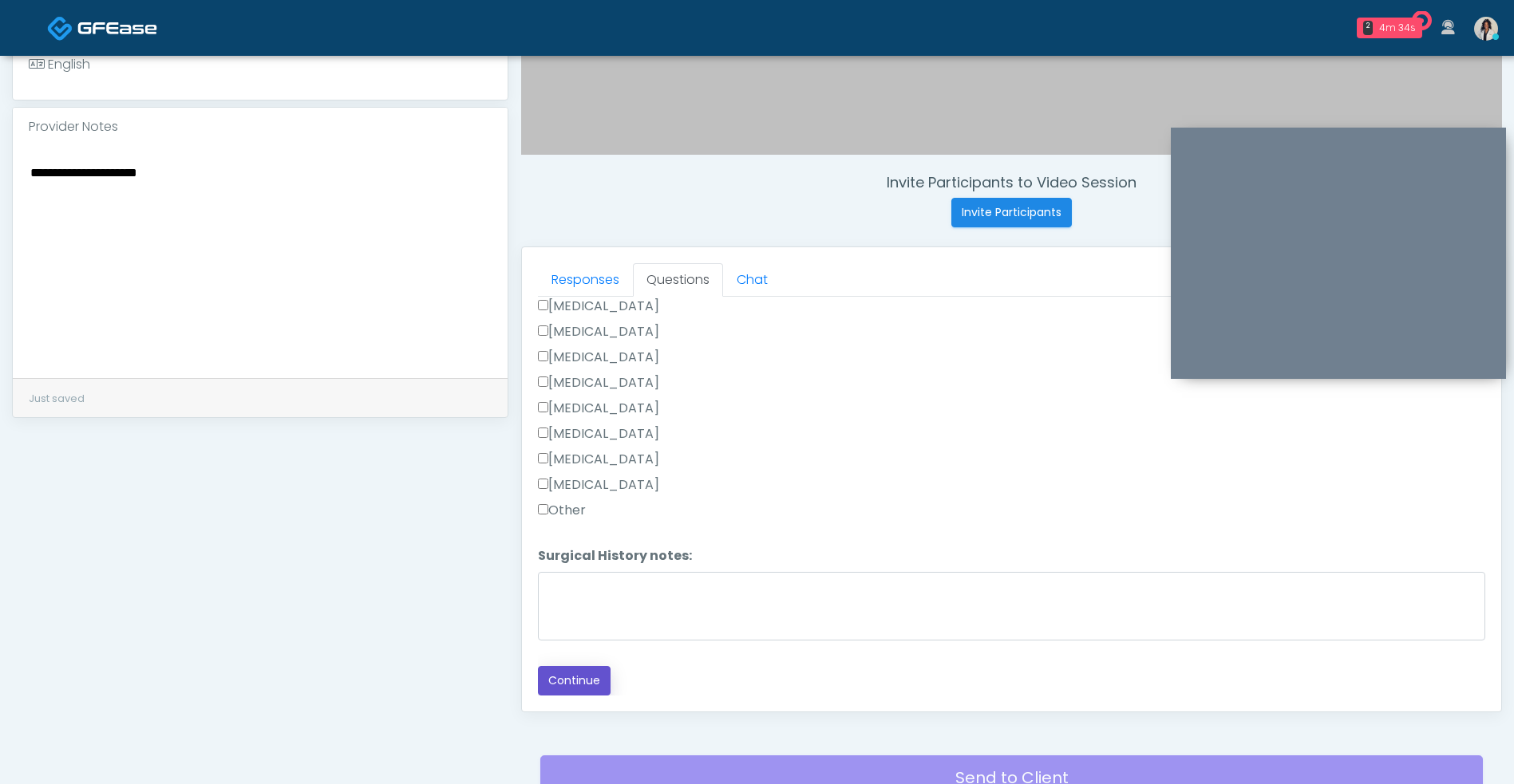
click at [582, 690] on button "Continue" at bounding box center [574, 680] width 73 height 29
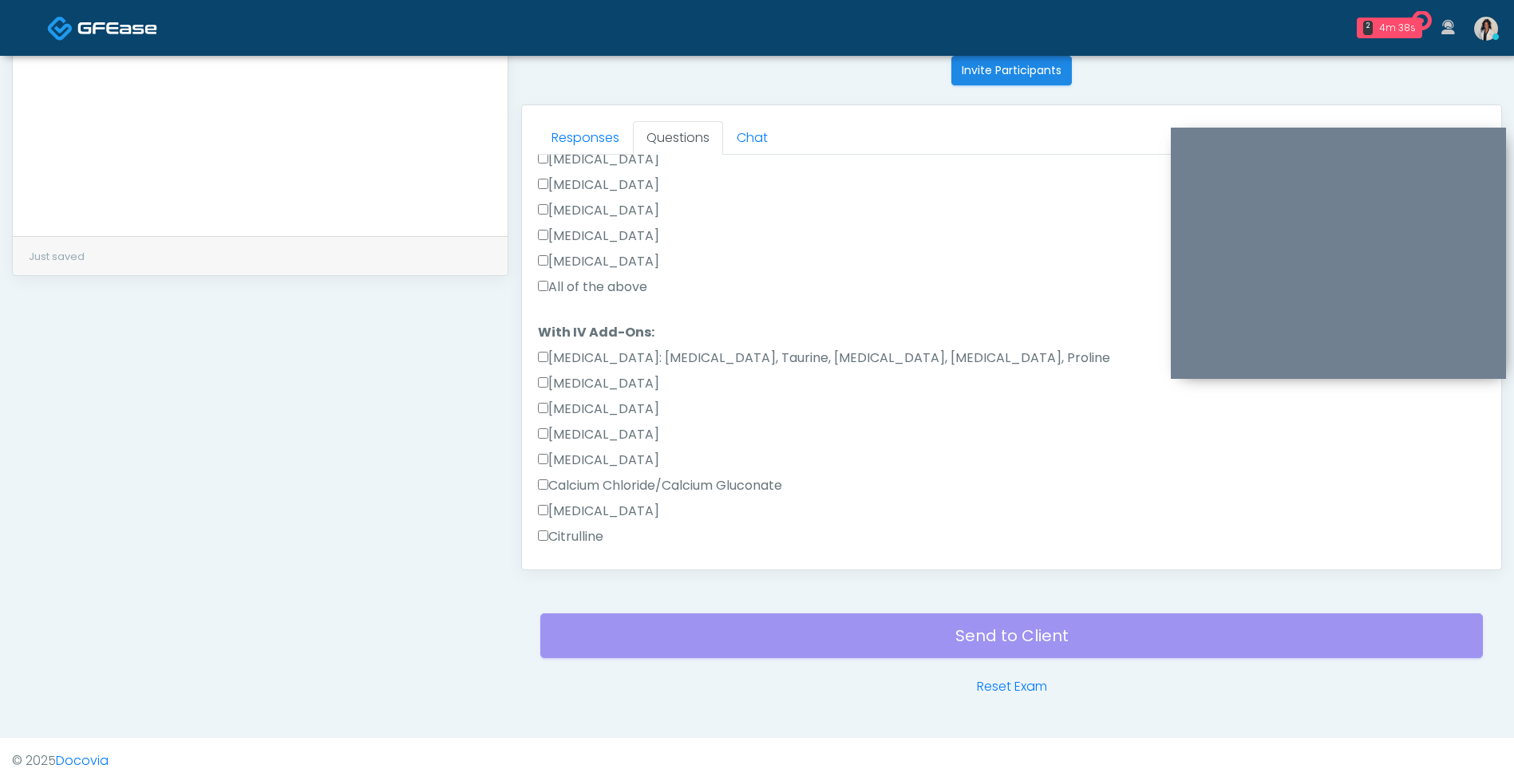
scroll to position [260, 0]
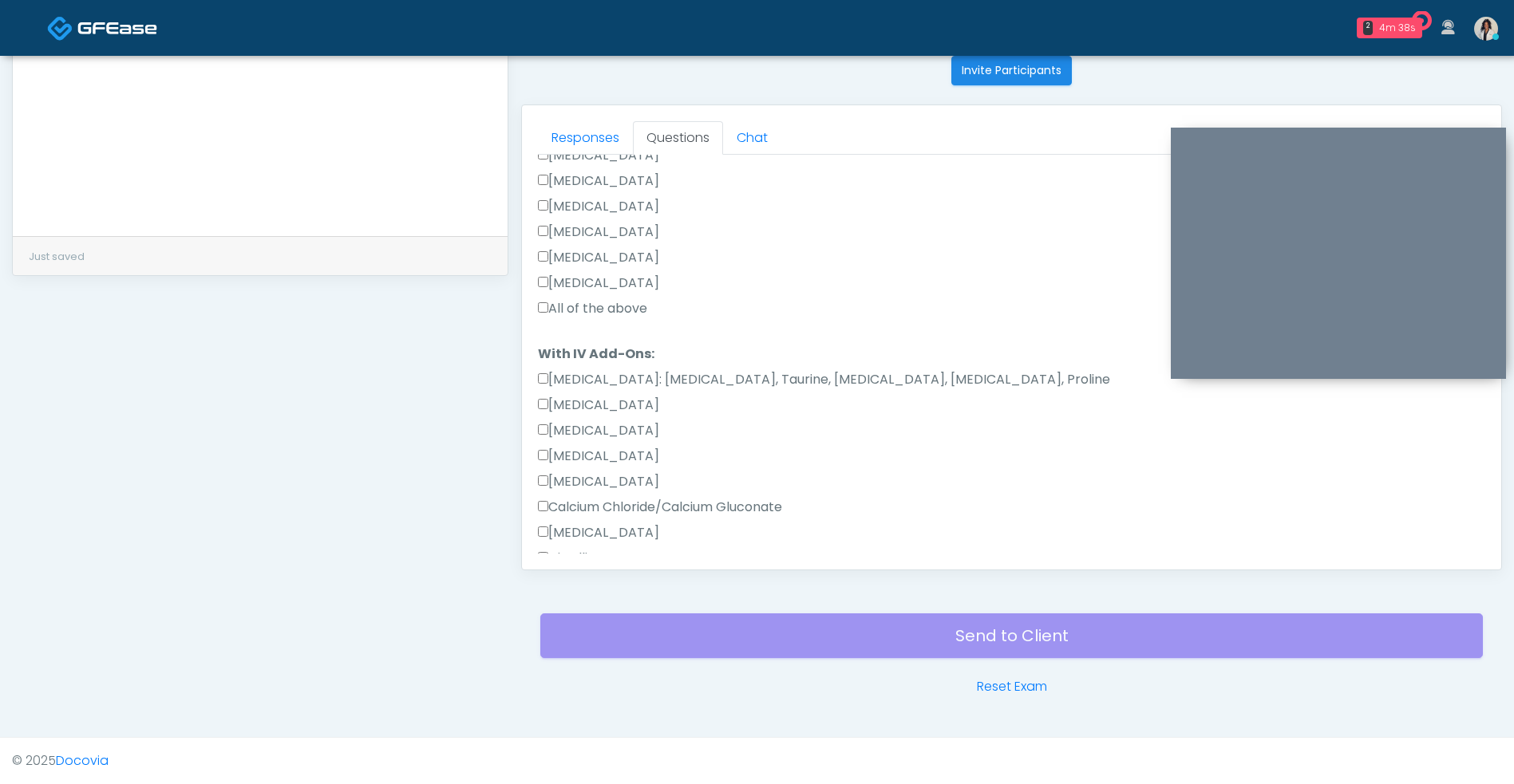
click at [630, 313] on label "All of the above" at bounding box center [592, 309] width 109 height 19
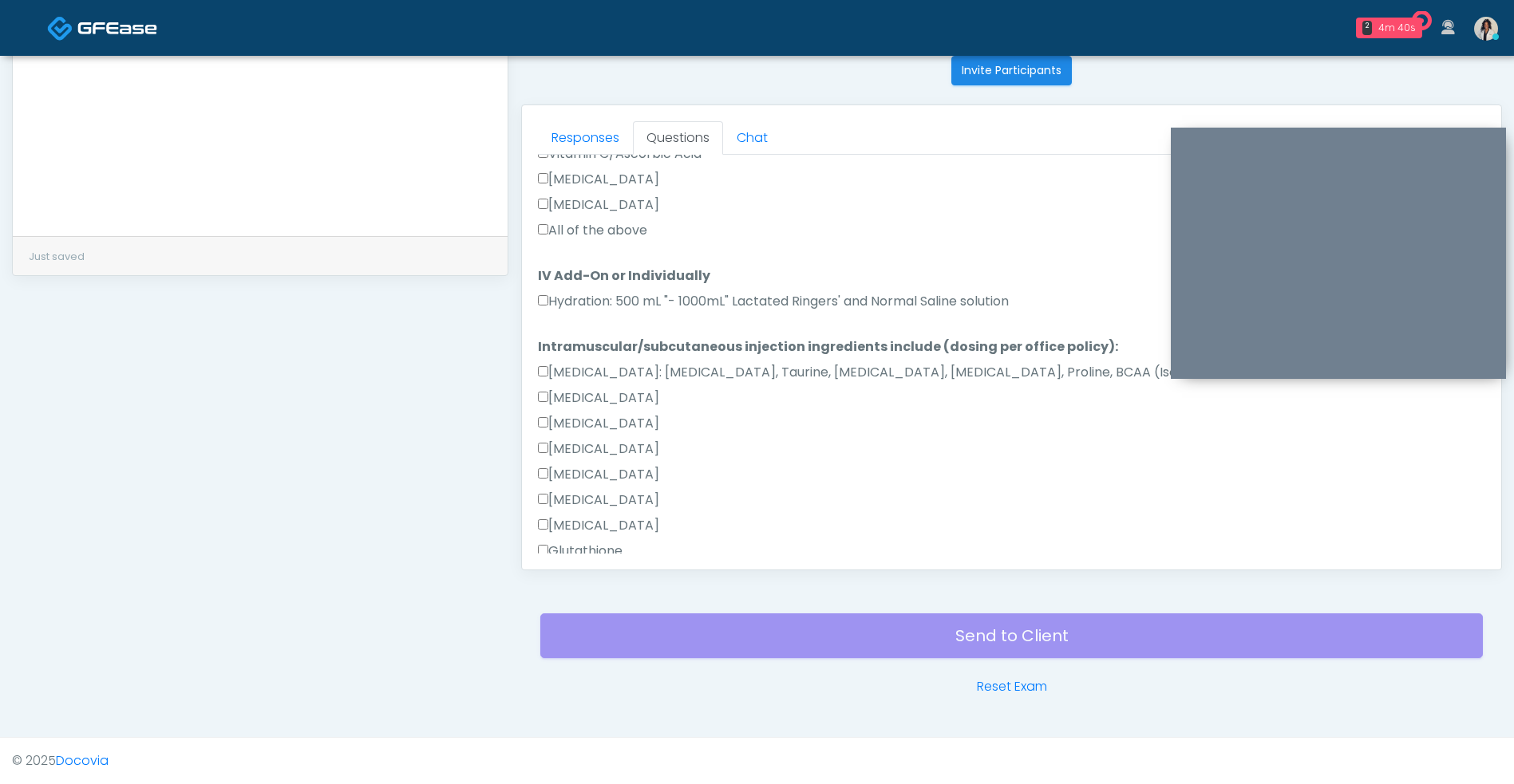
scroll to position [1133, 0]
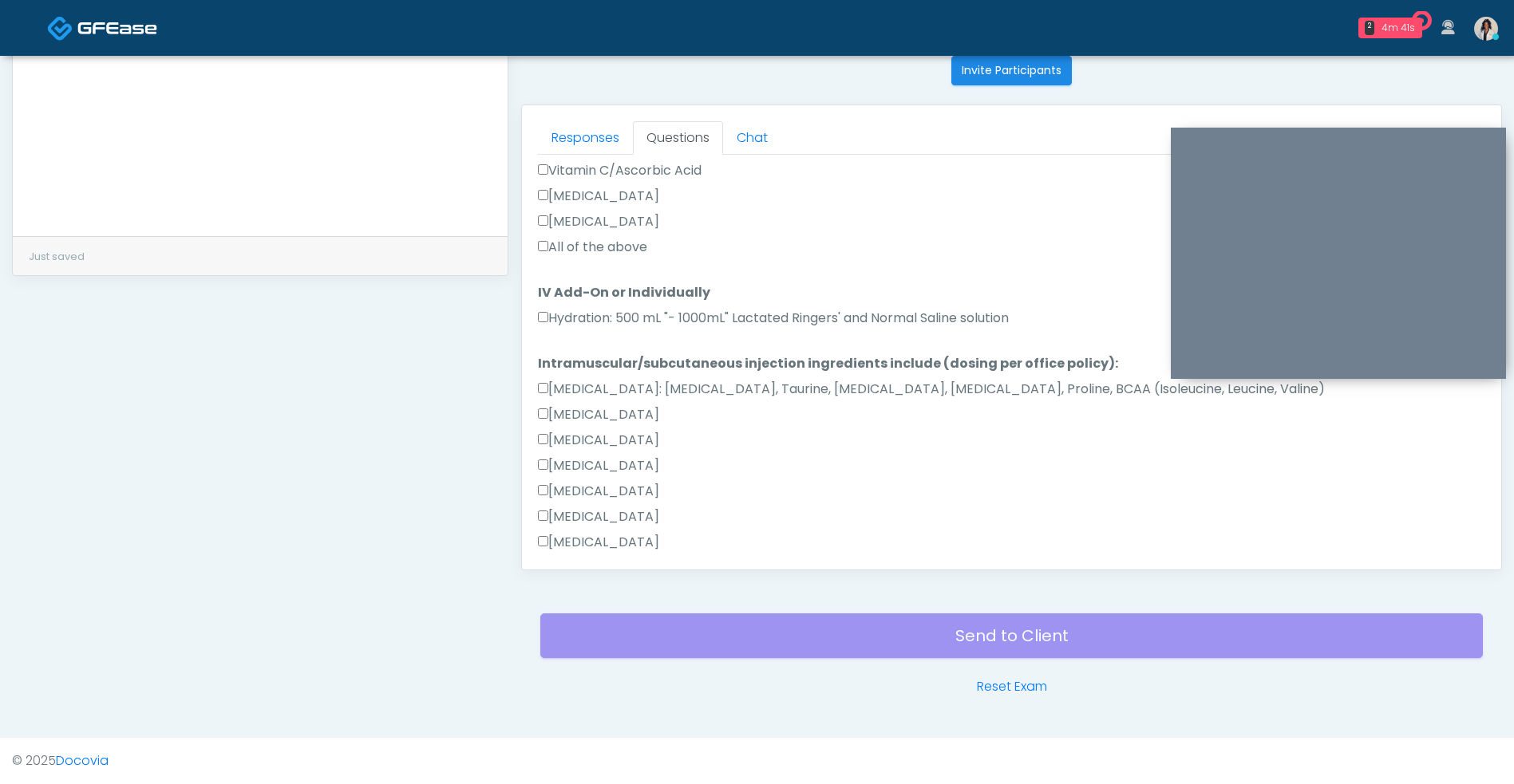
click at [647, 252] on label "All of the above" at bounding box center [592, 247] width 109 height 19
click at [728, 315] on label "Hydration: 500 mL "- 1000mL" Lactated Ringers' and Normal Saline solution" at bounding box center [773, 318] width 471 height 19
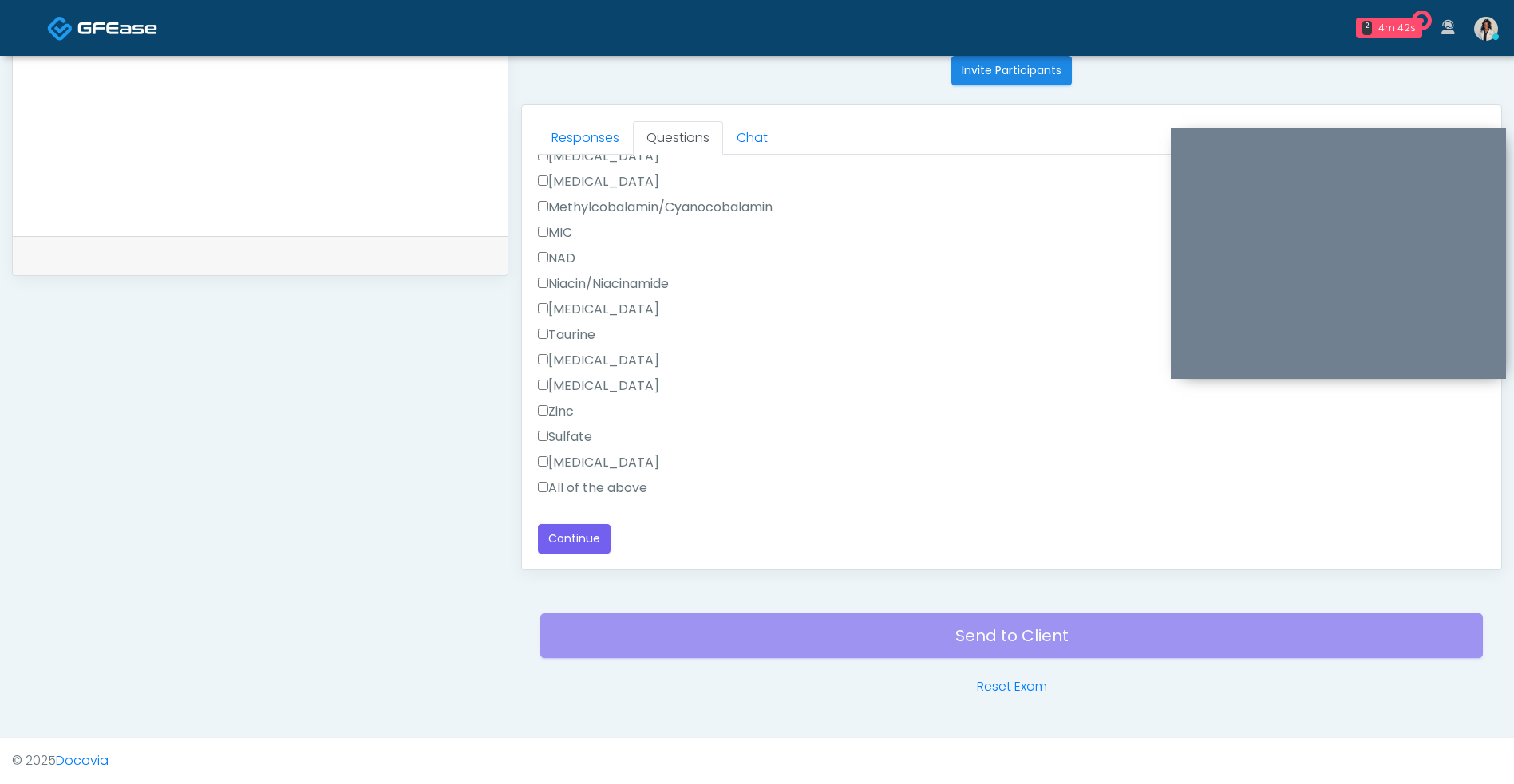
click at [624, 486] on label "All of the above" at bounding box center [592, 488] width 109 height 19
click at [587, 541] on button "Continue" at bounding box center [574, 538] width 73 height 29
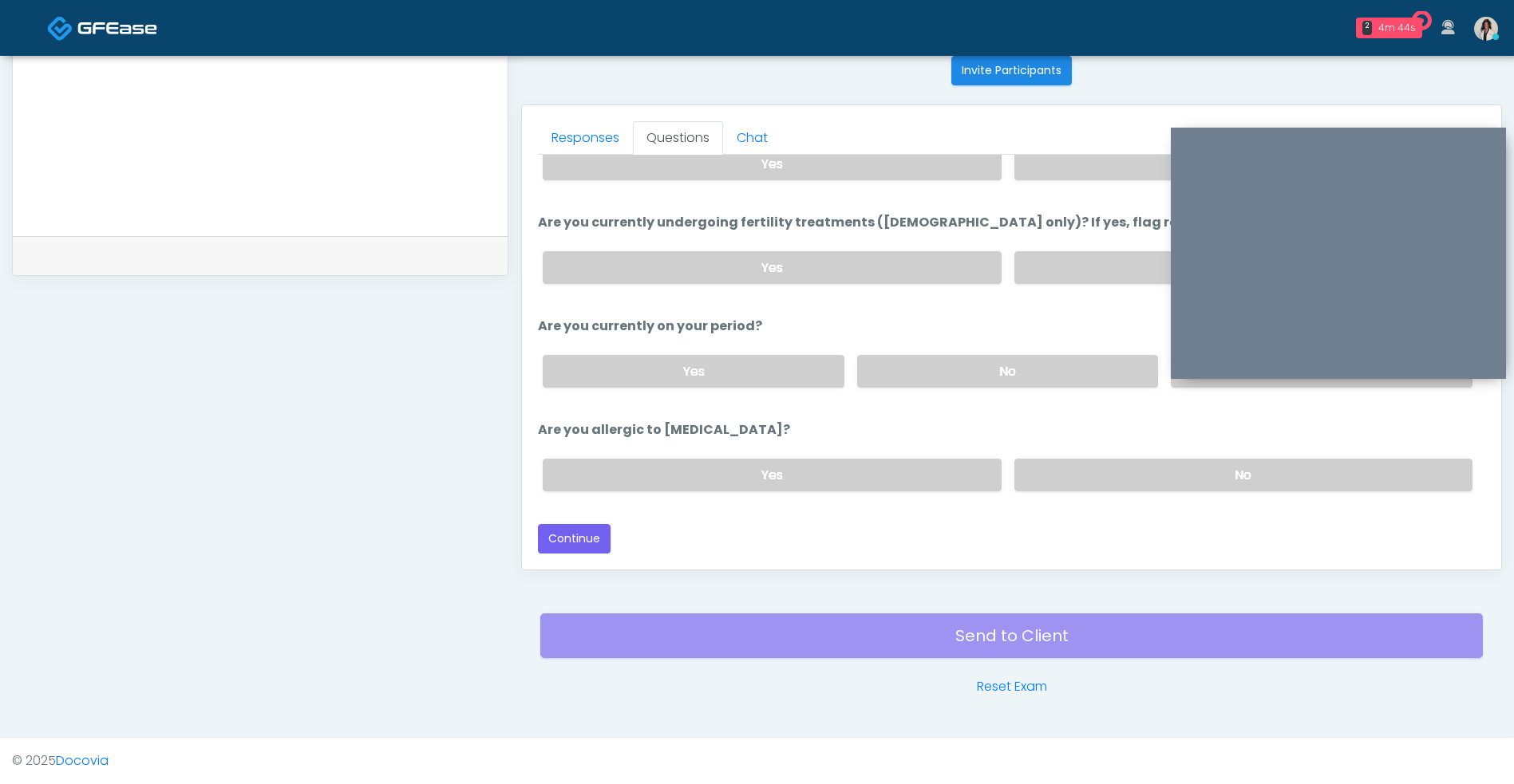
scroll to position [0, 0]
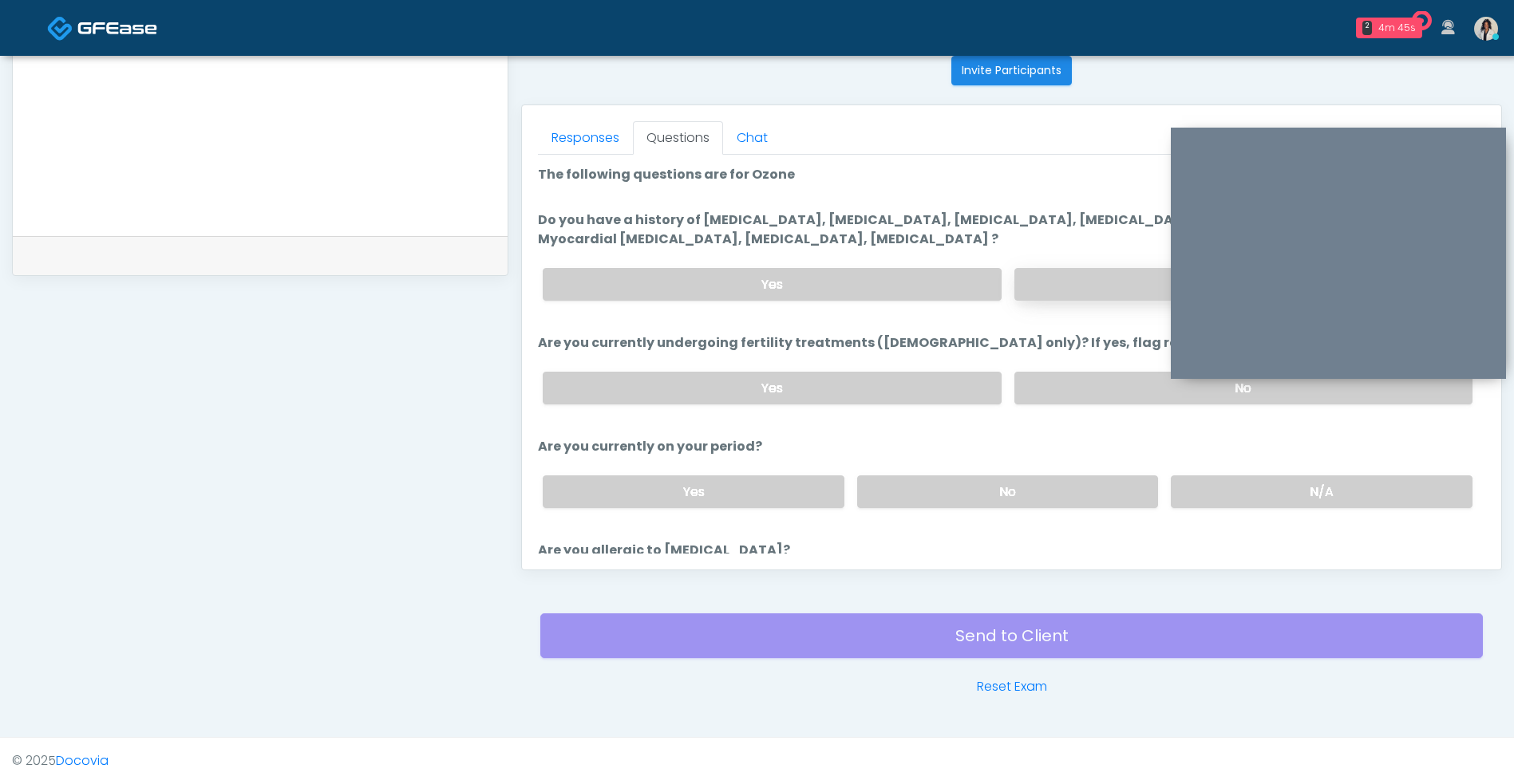
click at [1065, 299] on label "No" at bounding box center [1243, 283] width 458 height 33
click at [1080, 381] on label "No" at bounding box center [1243, 387] width 458 height 33
click at [1067, 501] on label "No" at bounding box center [1008, 491] width 301 height 33
click at [1259, 491] on label "N/A" at bounding box center [1321, 491] width 301 height 33
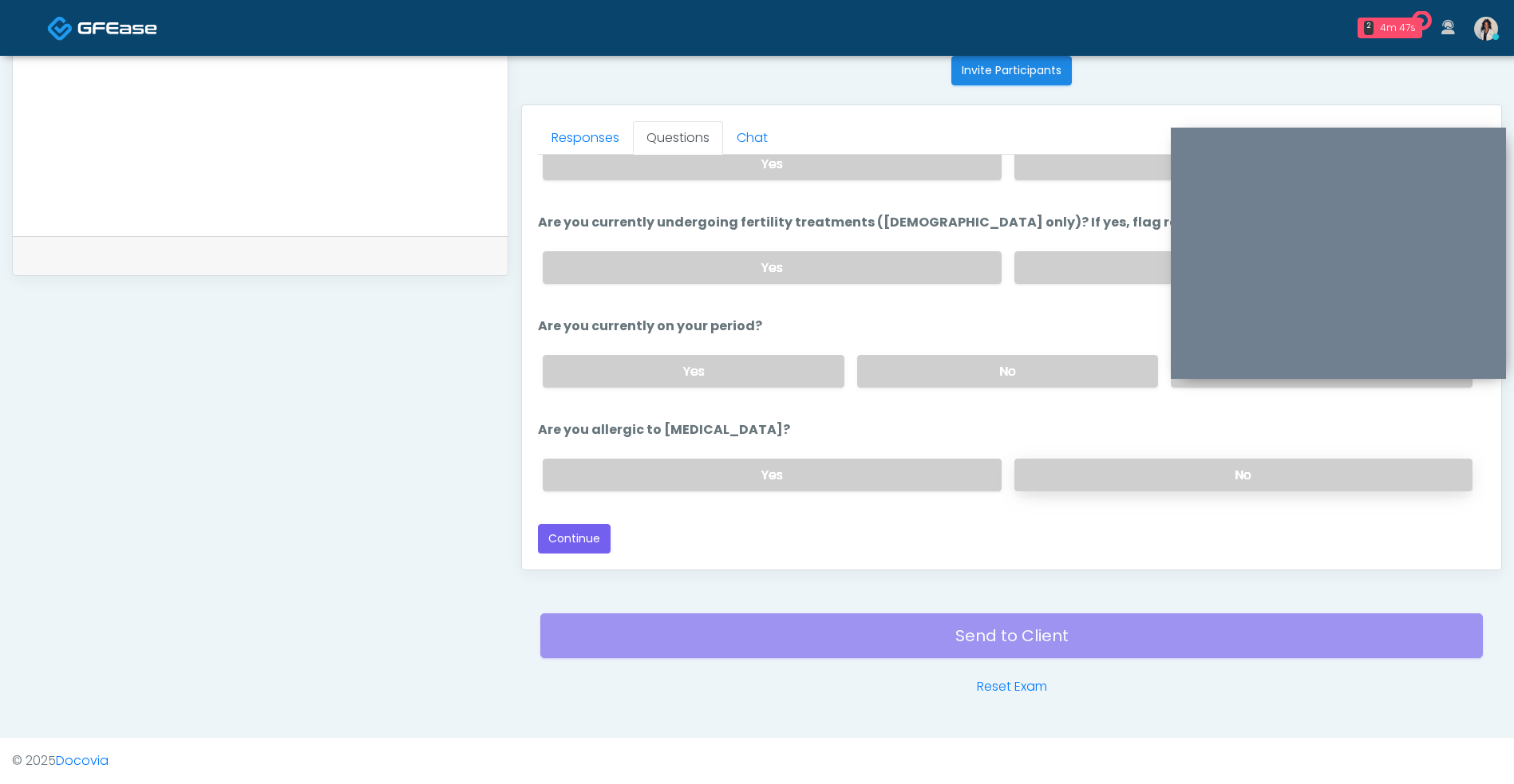
click at [1096, 461] on label "No" at bounding box center [1243, 475] width 458 height 33
click at [604, 538] on button "Continue" at bounding box center [574, 538] width 73 height 29
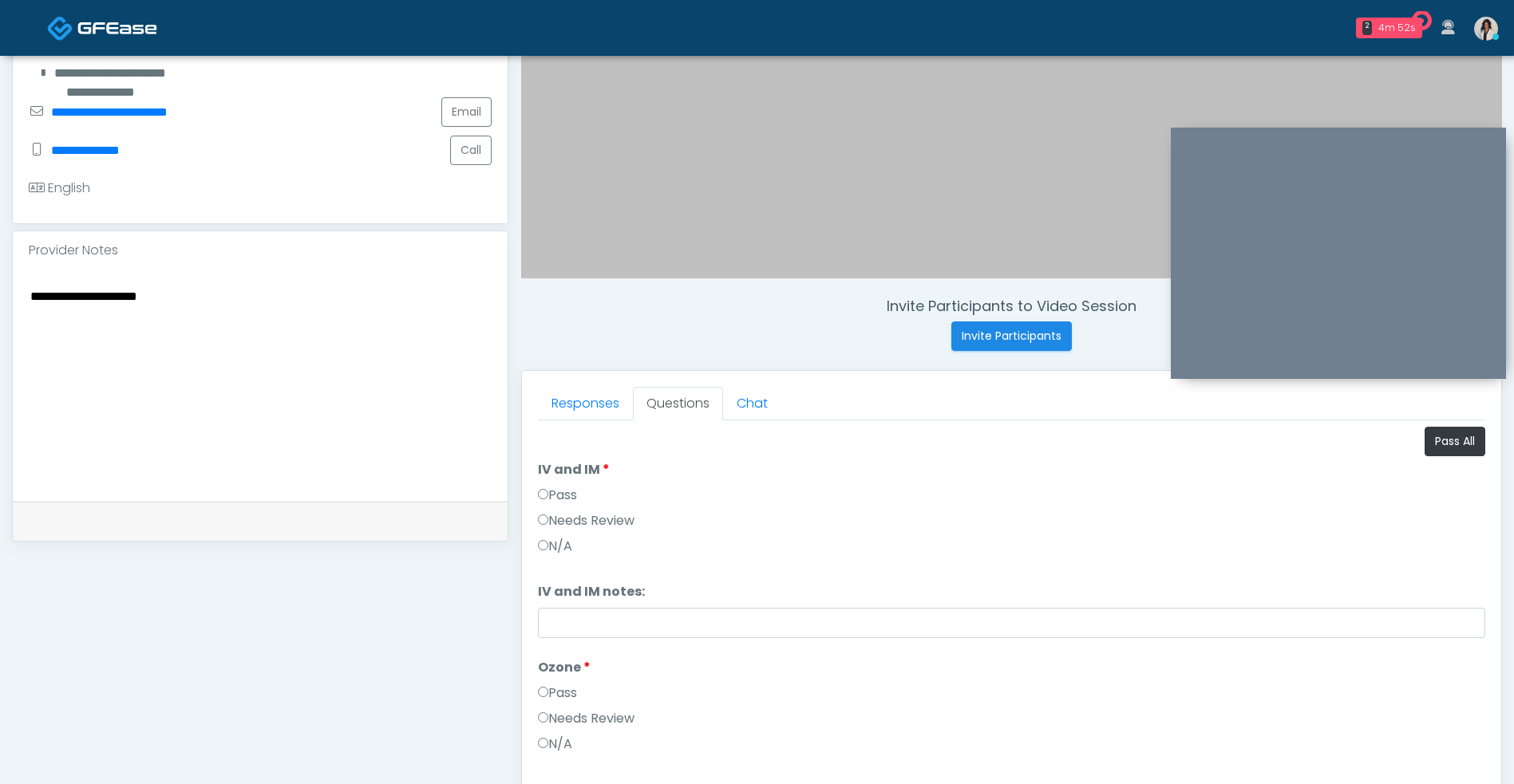
scroll to position [379, 0]
click at [1446, 454] on button "Pass All" at bounding box center [1455, 443] width 60 height 29
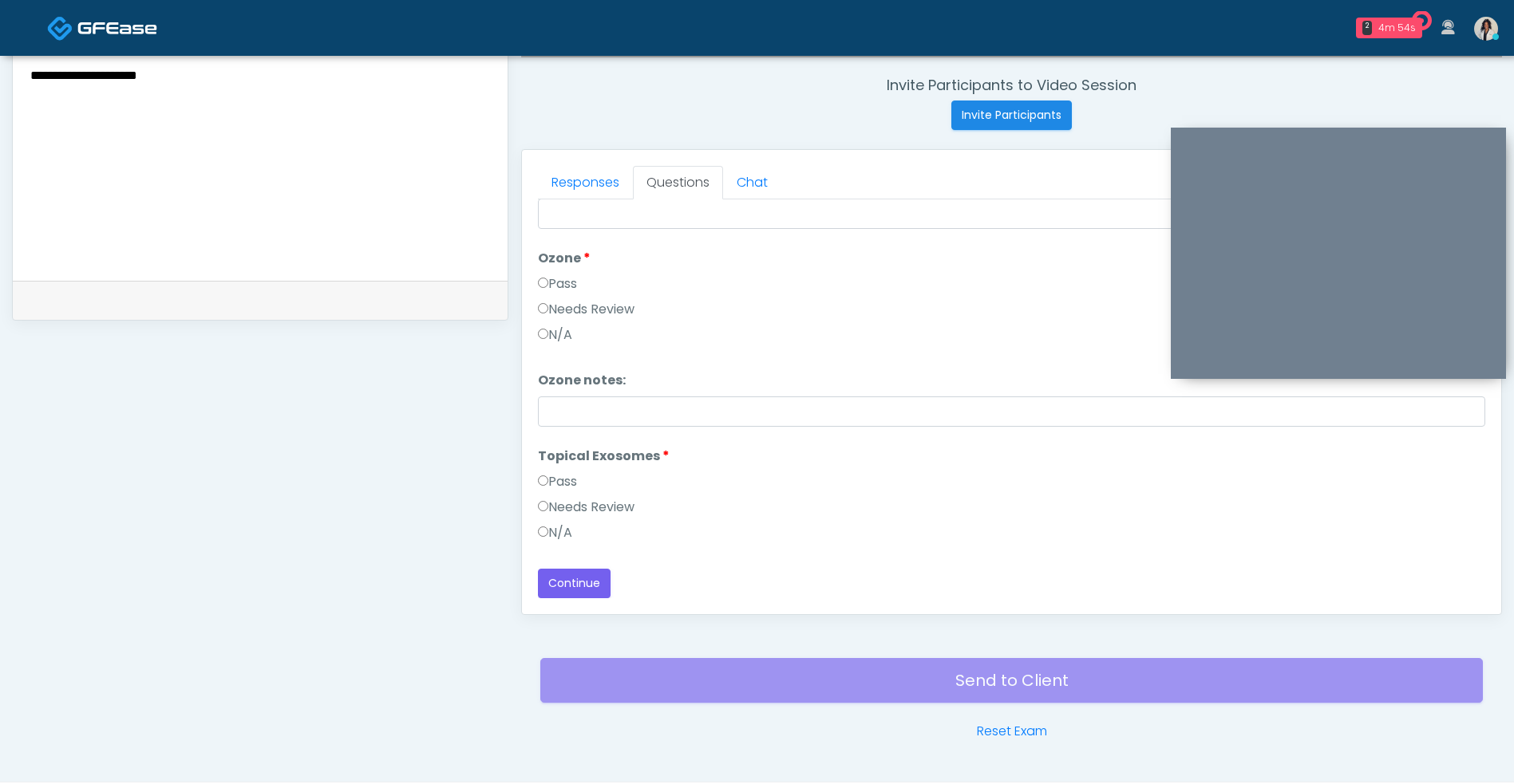
scroll to position [648, 0]
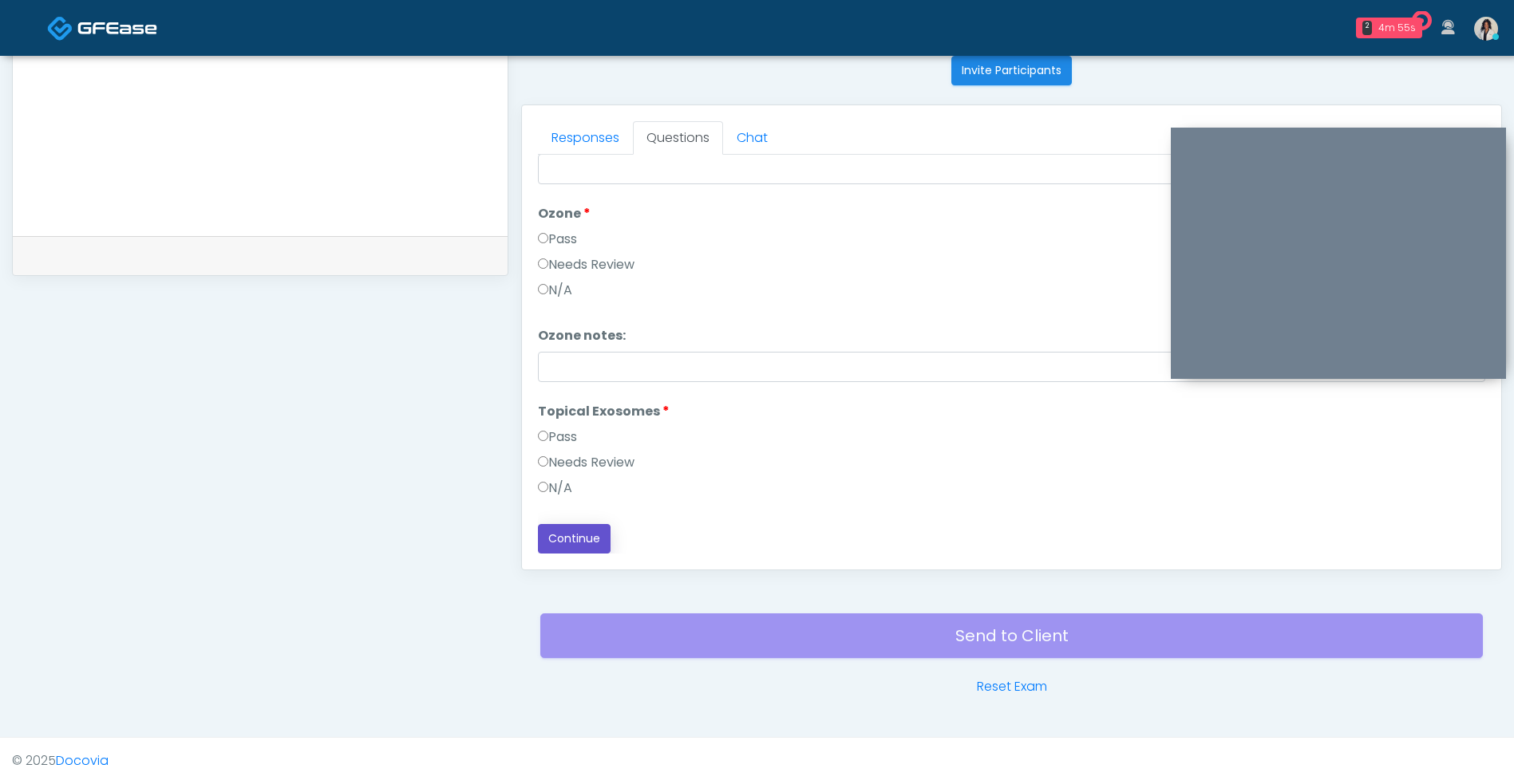
click at [596, 548] on button "Continue" at bounding box center [574, 538] width 73 height 29
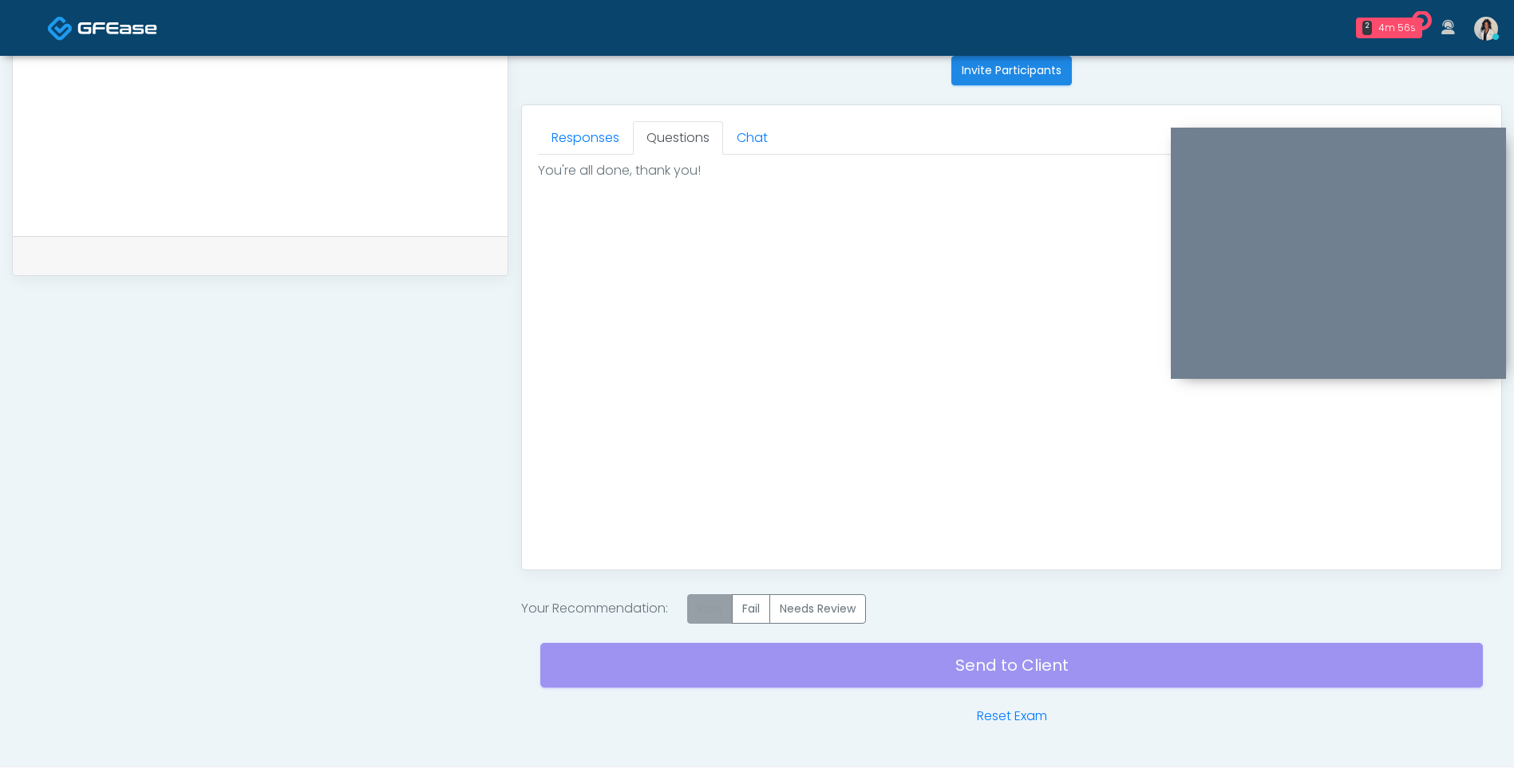
click at [714, 622] on label "Pass" at bounding box center [709, 609] width 45 height 29
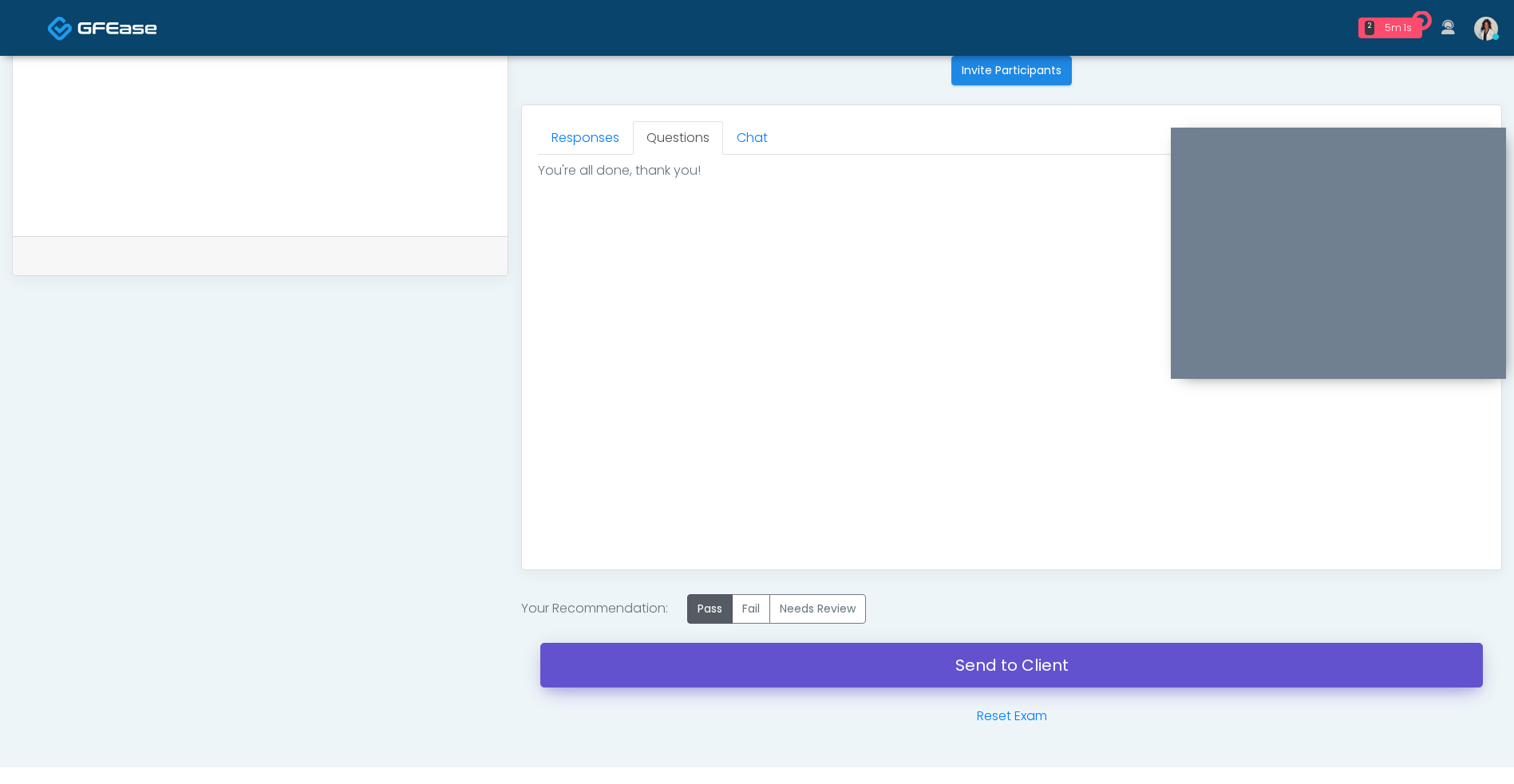
click at [1315, 656] on link "Send to Client" at bounding box center [1011, 664] width 942 height 44
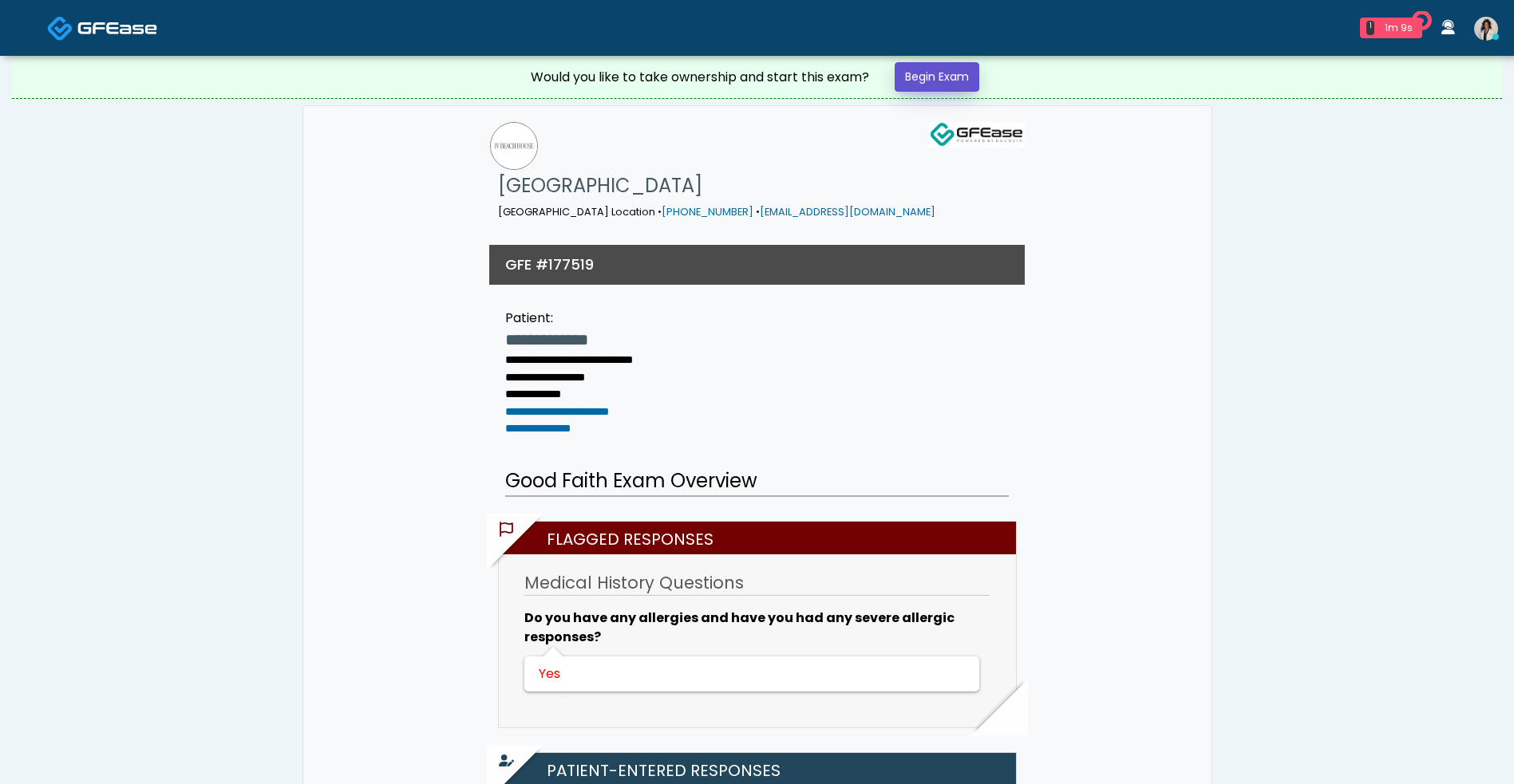
click at [956, 80] on link "Begin Exam" at bounding box center [936, 76] width 84 height 29
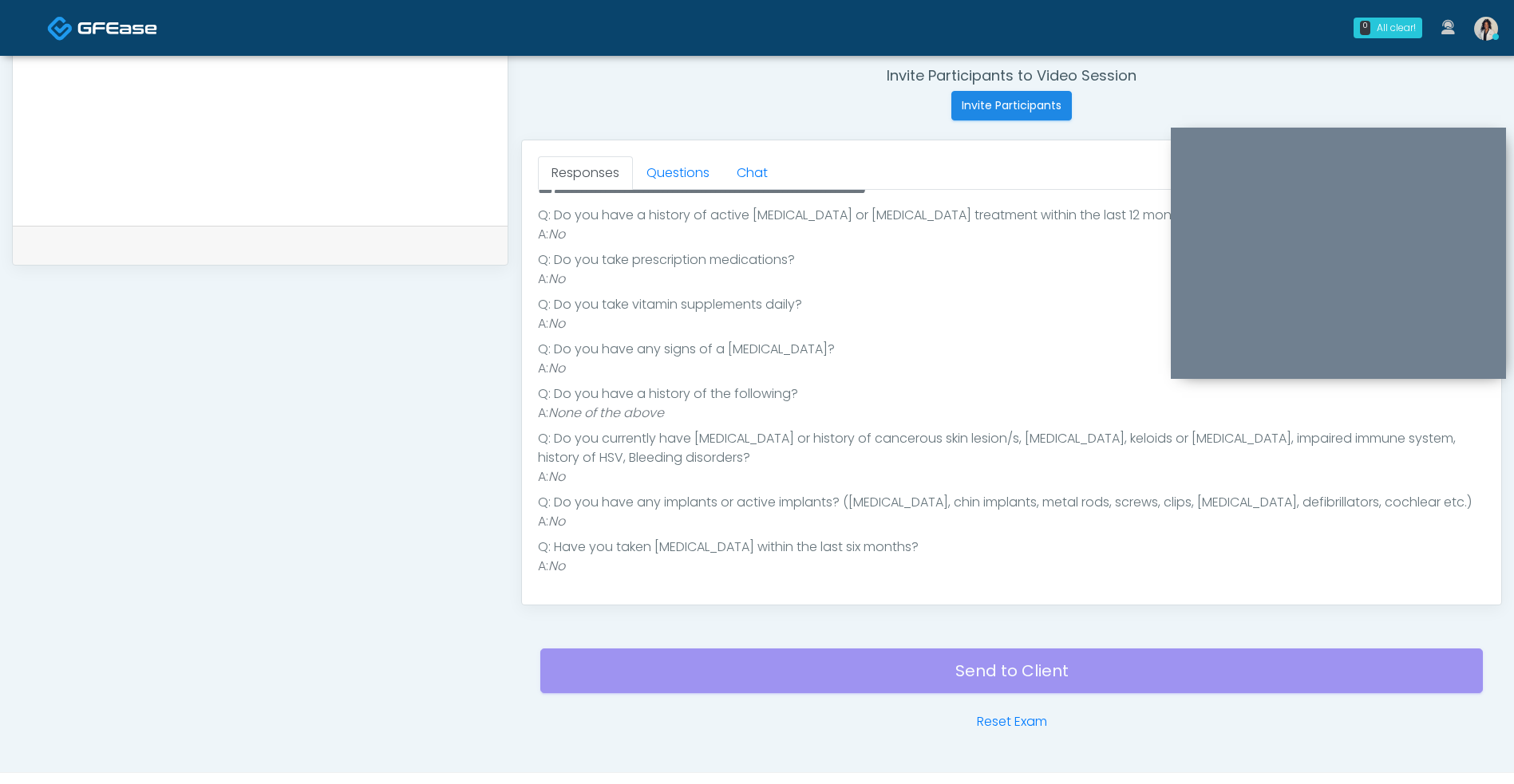
scroll to position [616, 0]
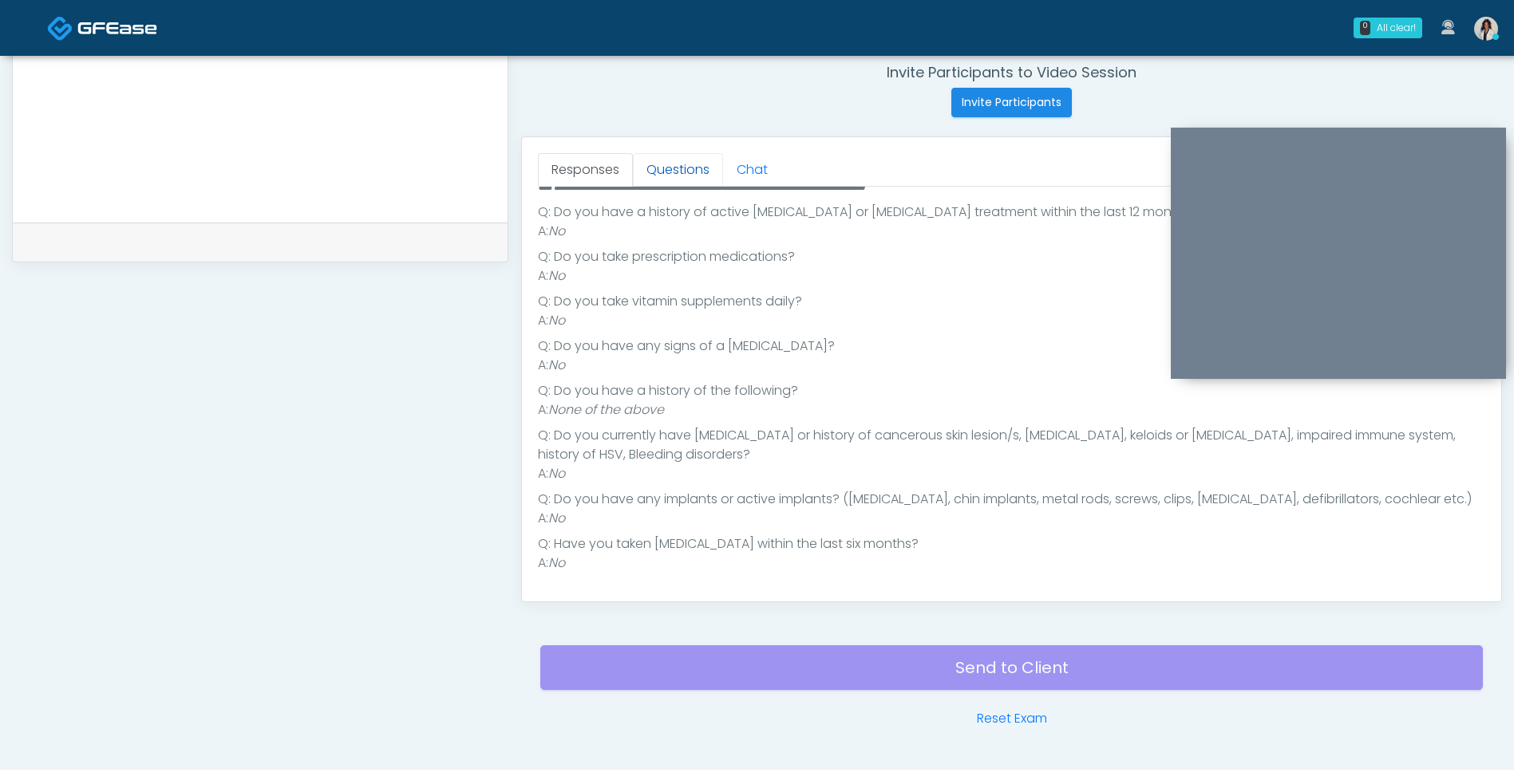
click at [709, 167] on link "Questions" at bounding box center [678, 170] width 90 height 34
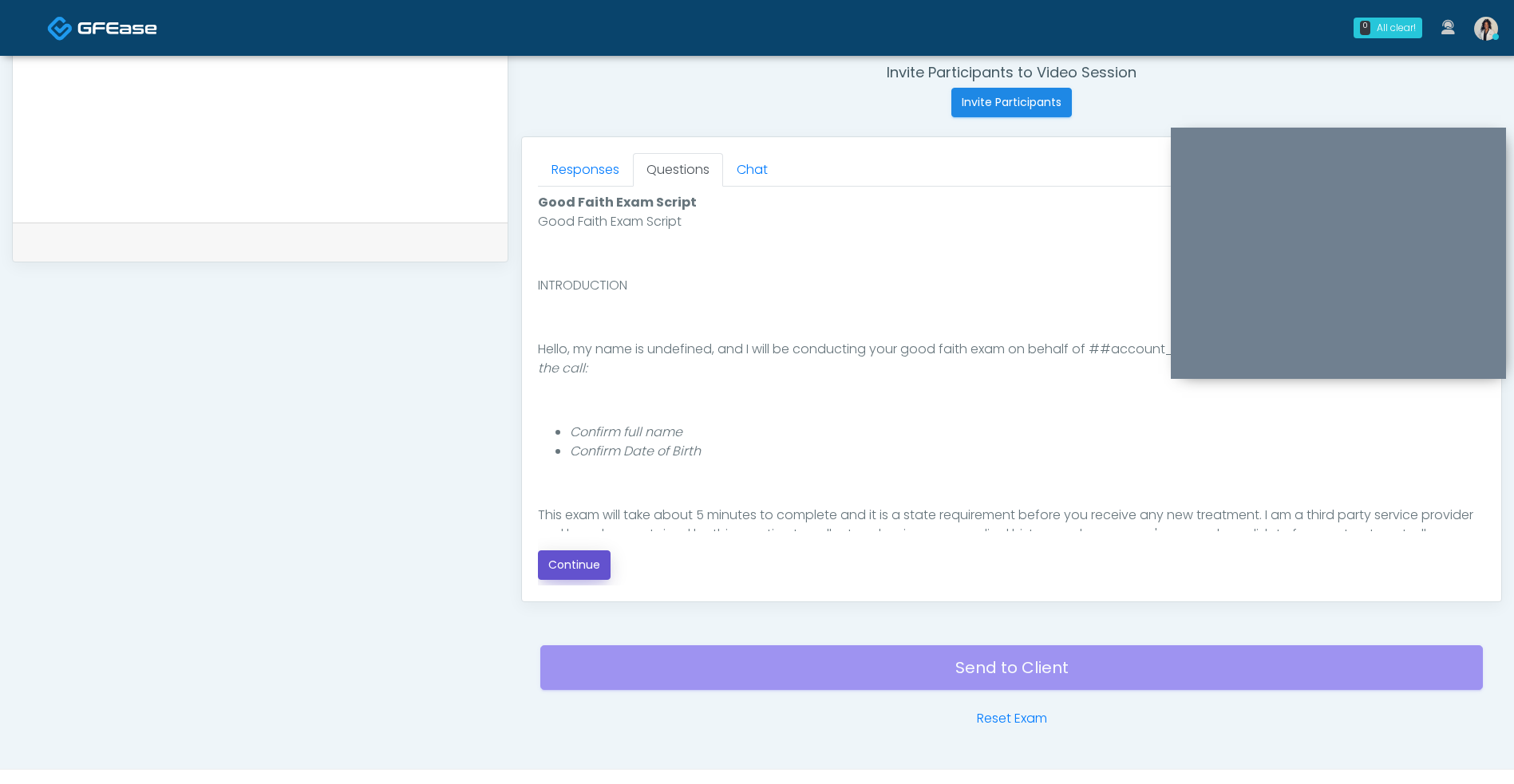
click at [598, 571] on button "Continue" at bounding box center [574, 564] width 73 height 29
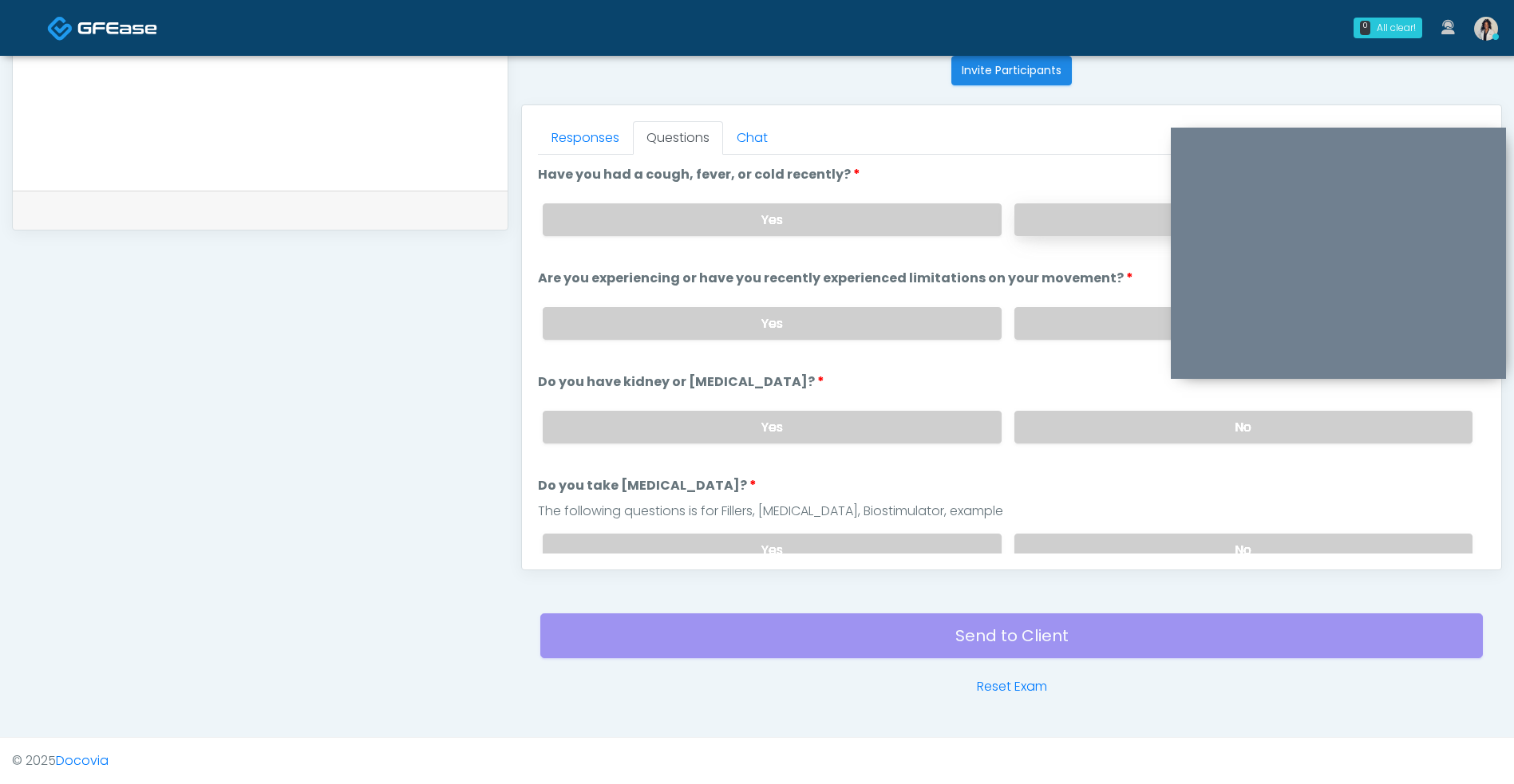
click at [1108, 229] on label "No" at bounding box center [1243, 220] width 458 height 33
click at [1078, 338] on label "No" at bounding box center [1243, 323] width 458 height 33
click at [1080, 439] on label "No" at bounding box center [1243, 427] width 458 height 33
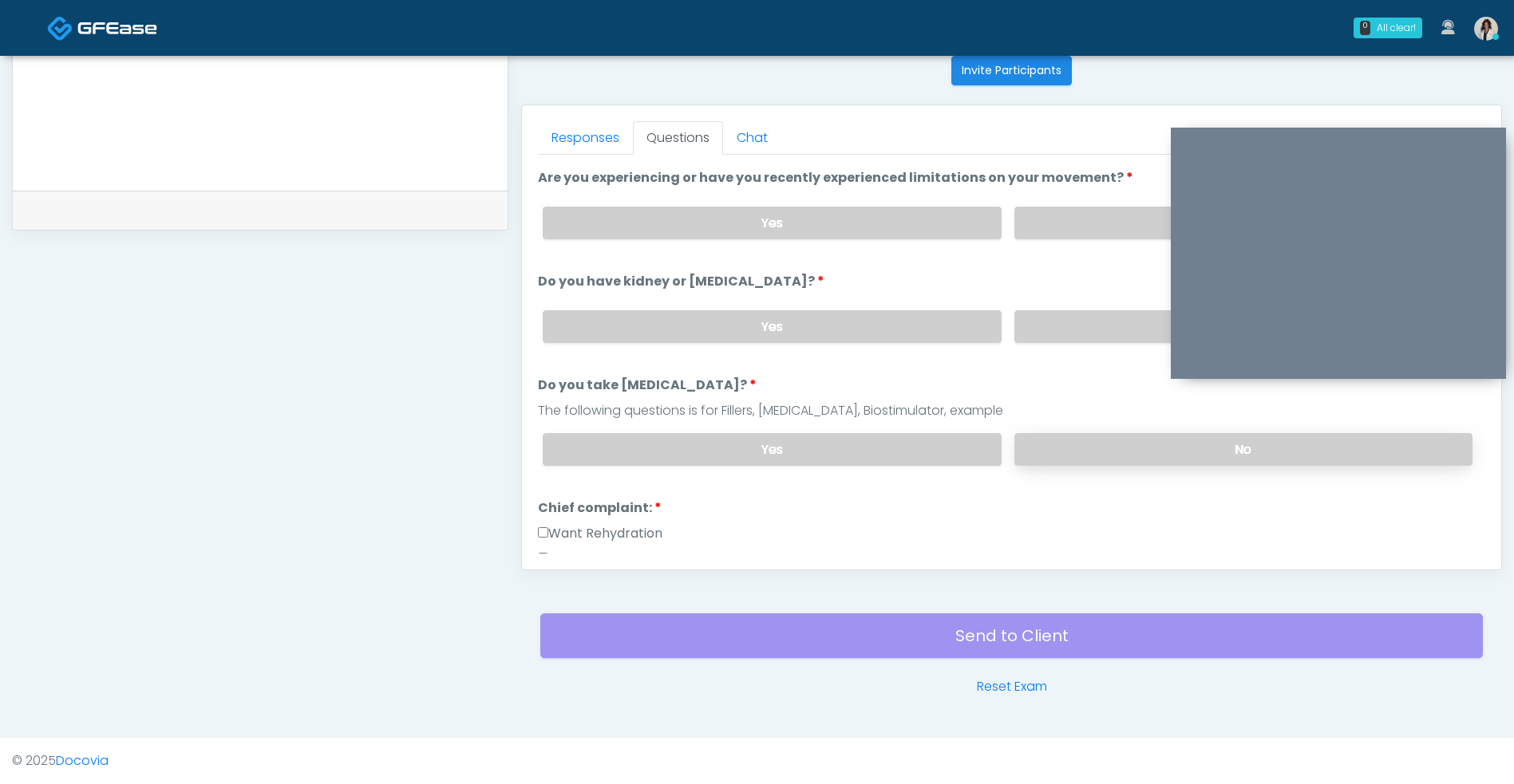
click at [1081, 455] on label "No" at bounding box center [1243, 449] width 458 height 33
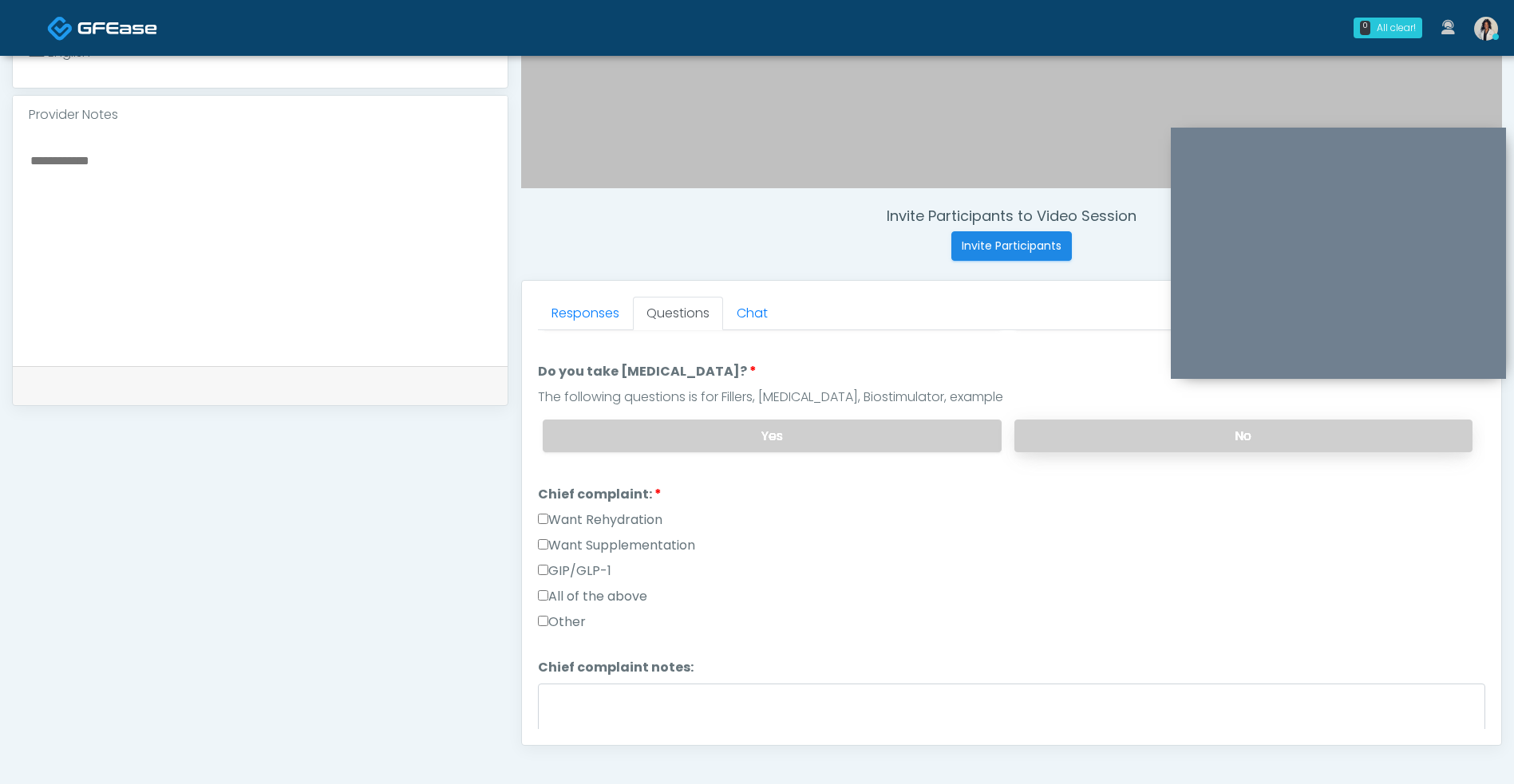
scroll to position [468, 0]
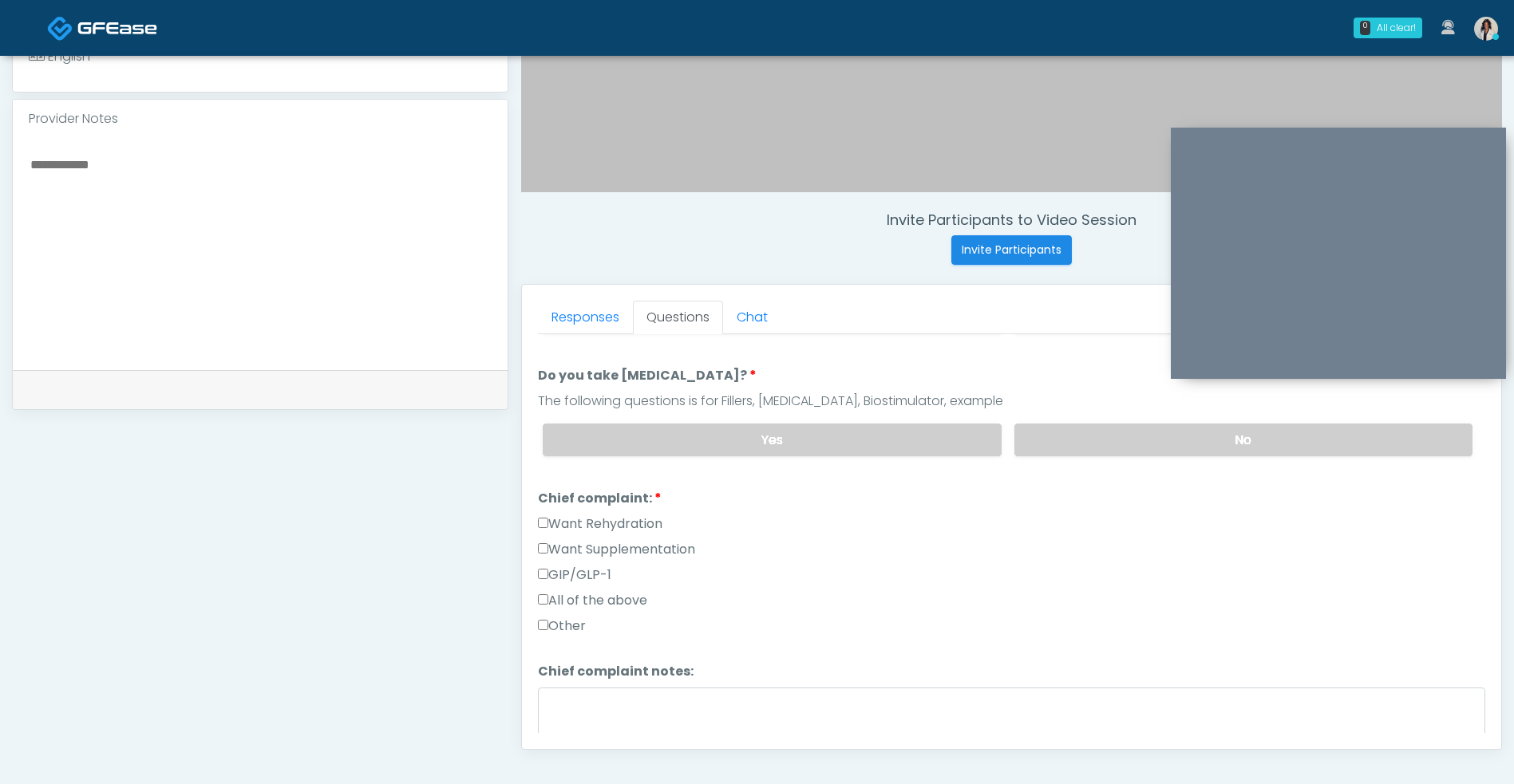
click at [440, 299] on textarea at bounding box center [260, 252] width 463 height 195
click at [649, 521] on label "Want Rehydration" at bounding box center [600, 524] width 124 height 19
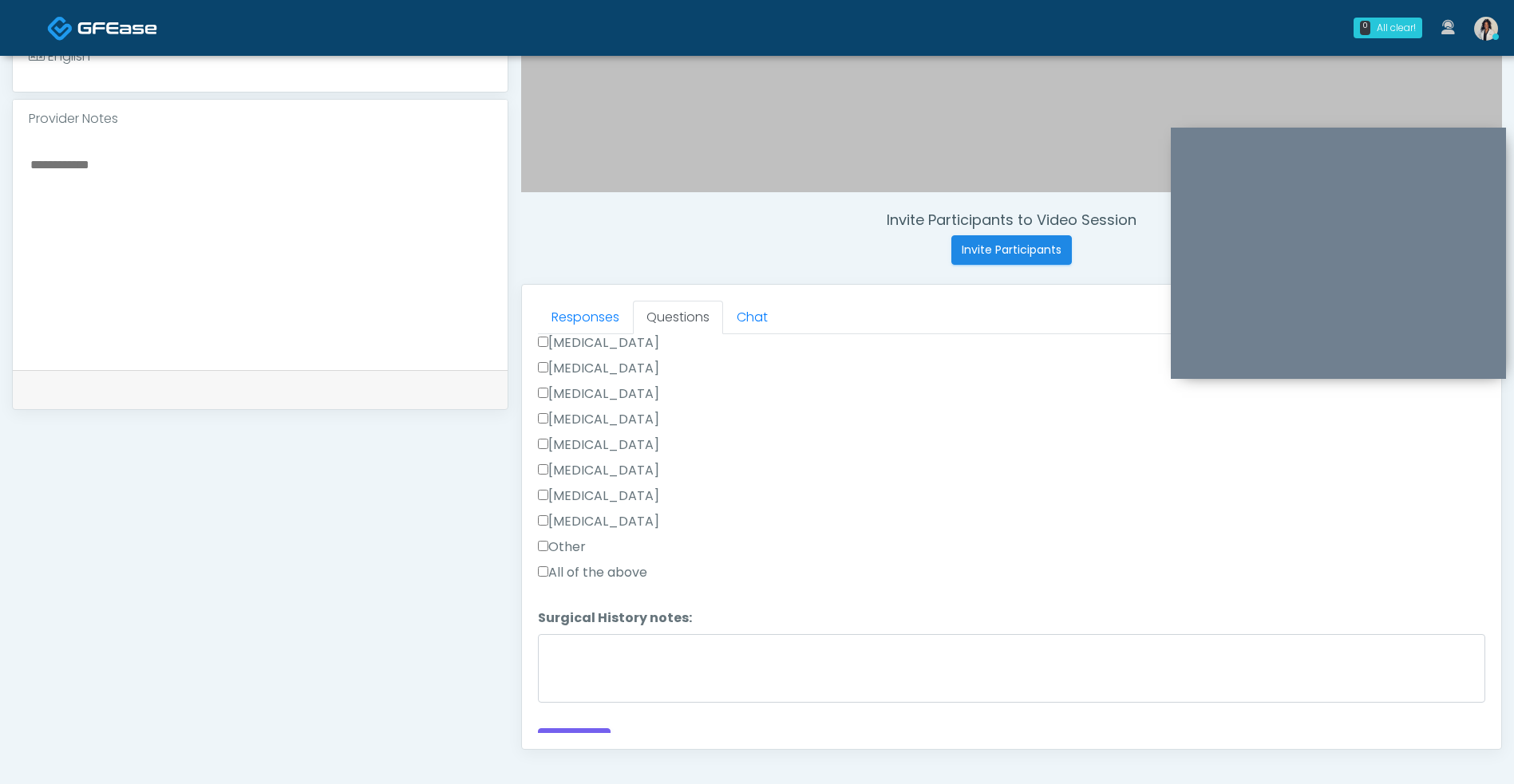
scroll to position [873, 0]
click at [580, 539] on label "Other" at bounding box center [562, 540] width 48 height 19
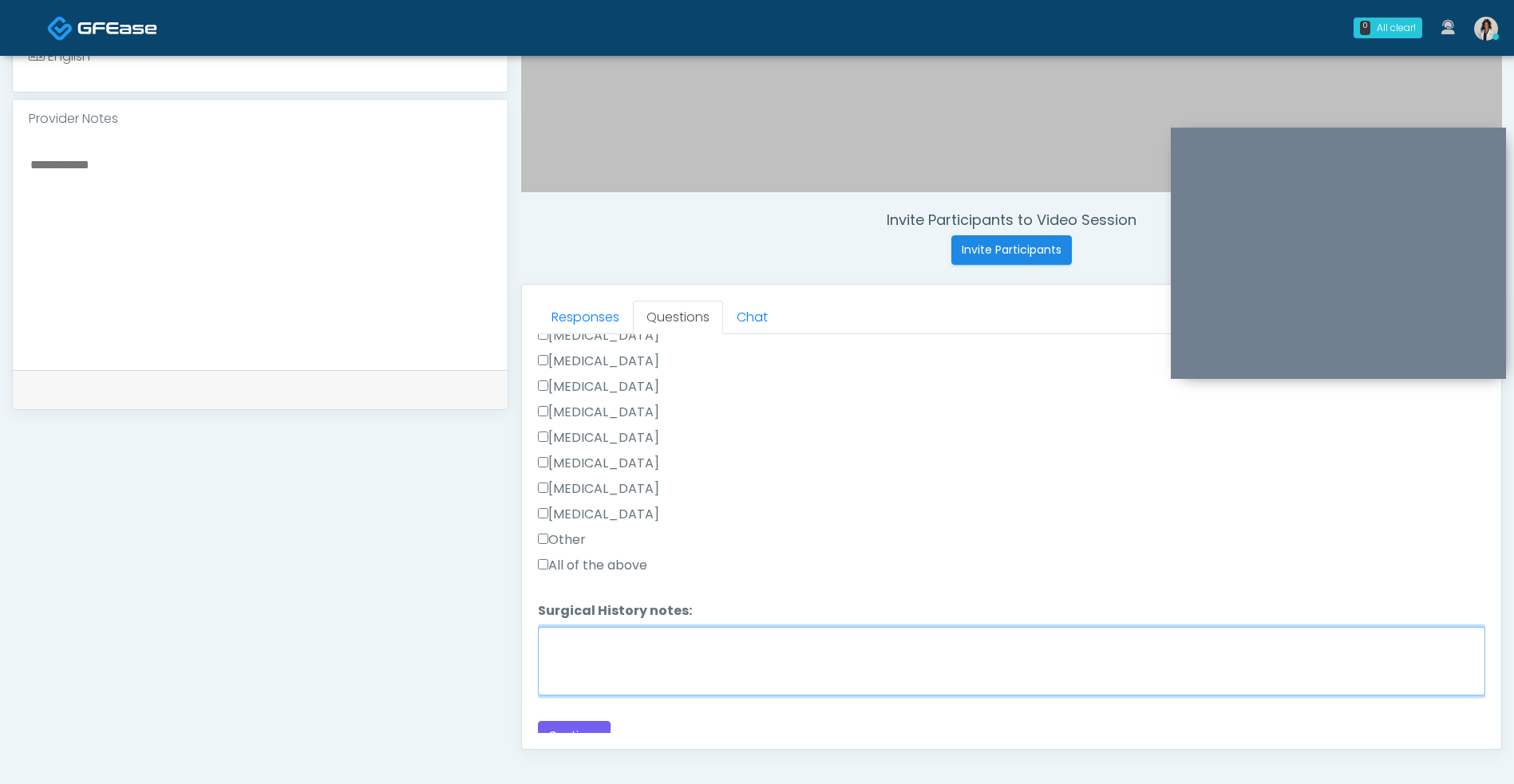
click at [698, 648] on textarea "Surgical History notes:" at bounding box center [1011, 660] width 947 height 68
type textarea "*"
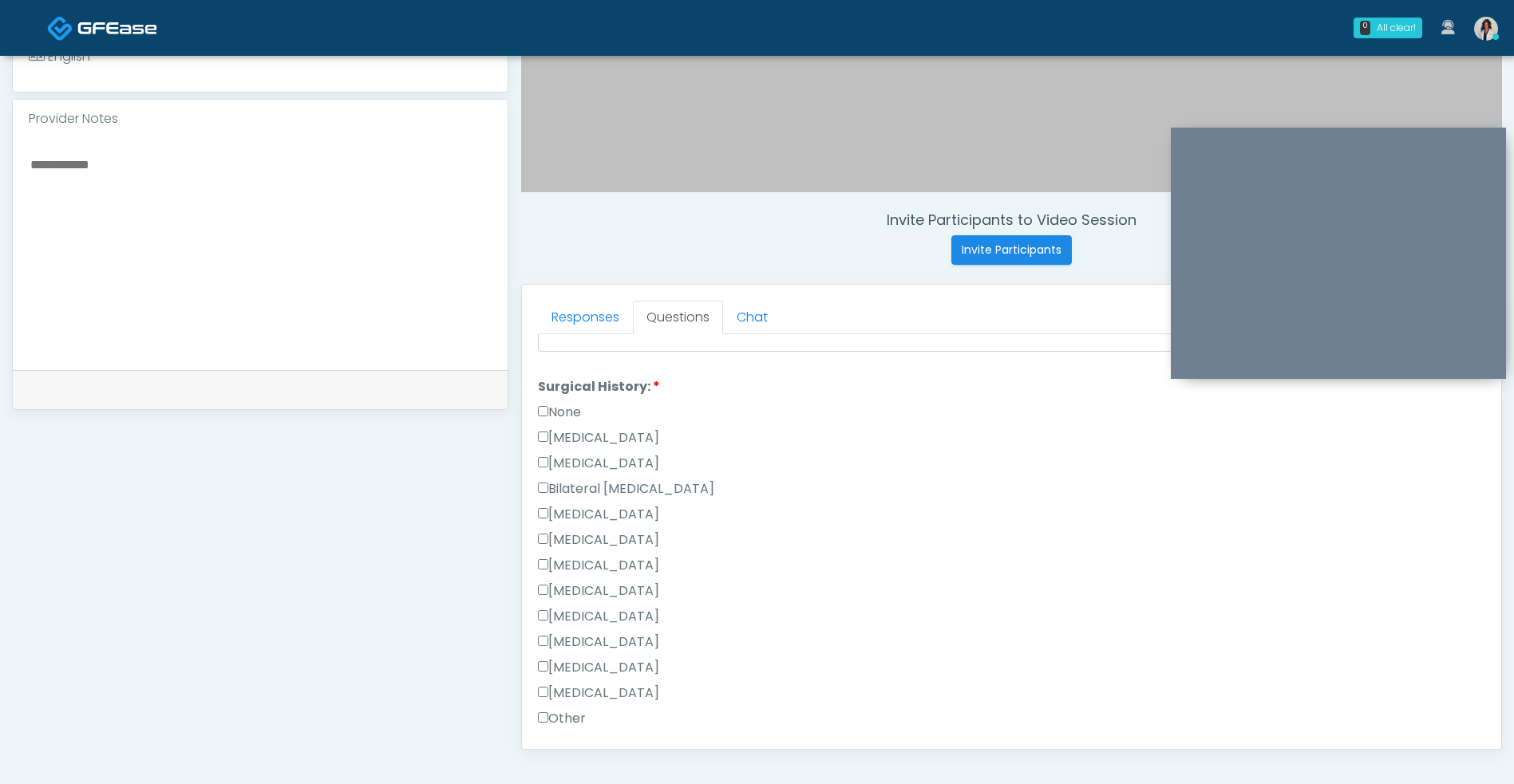
scroll to position [655, 0]
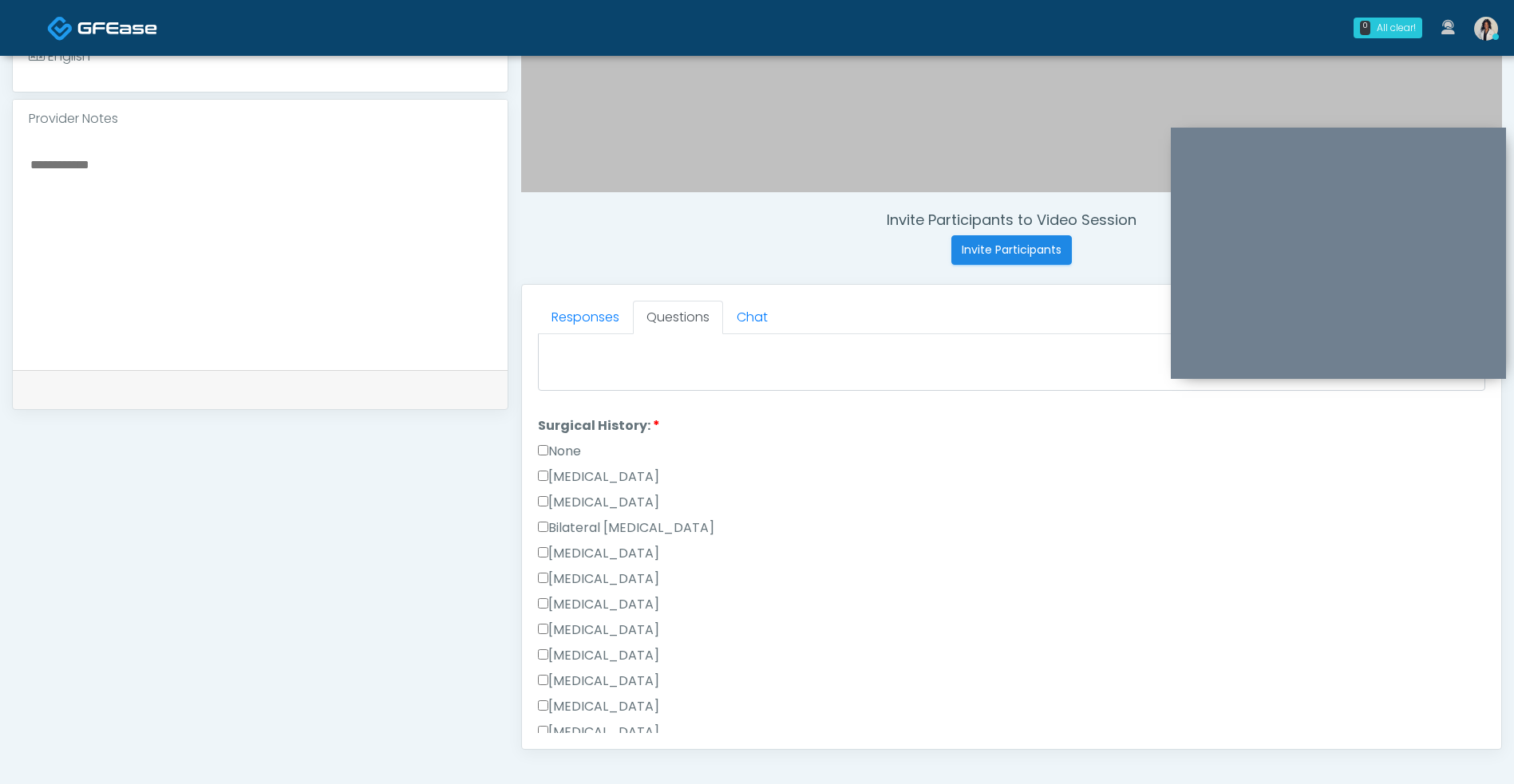
click at [574, 454] on label "None" at bounding box center [559, 452] width 43 height 19
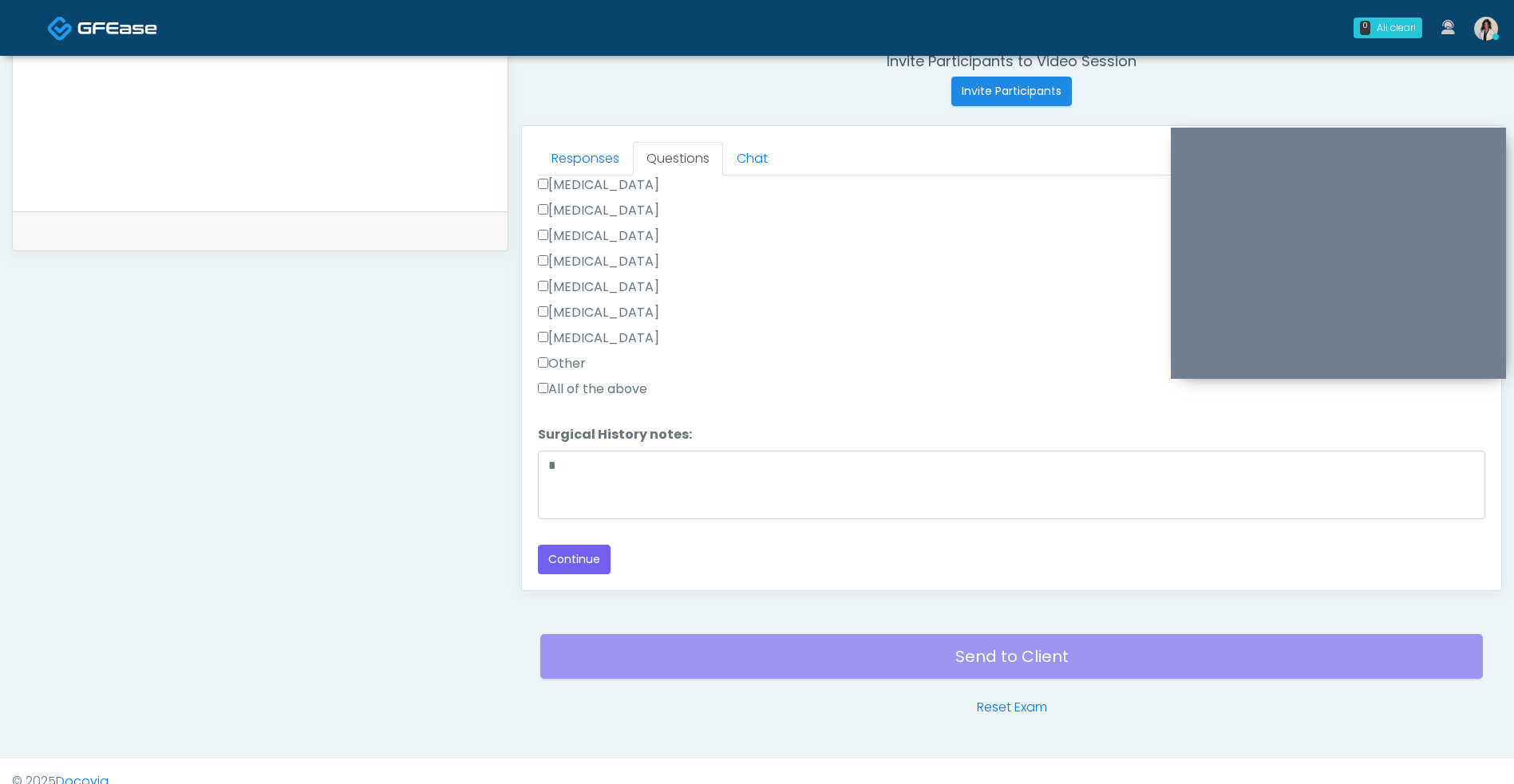
scroll to position [648, 0]
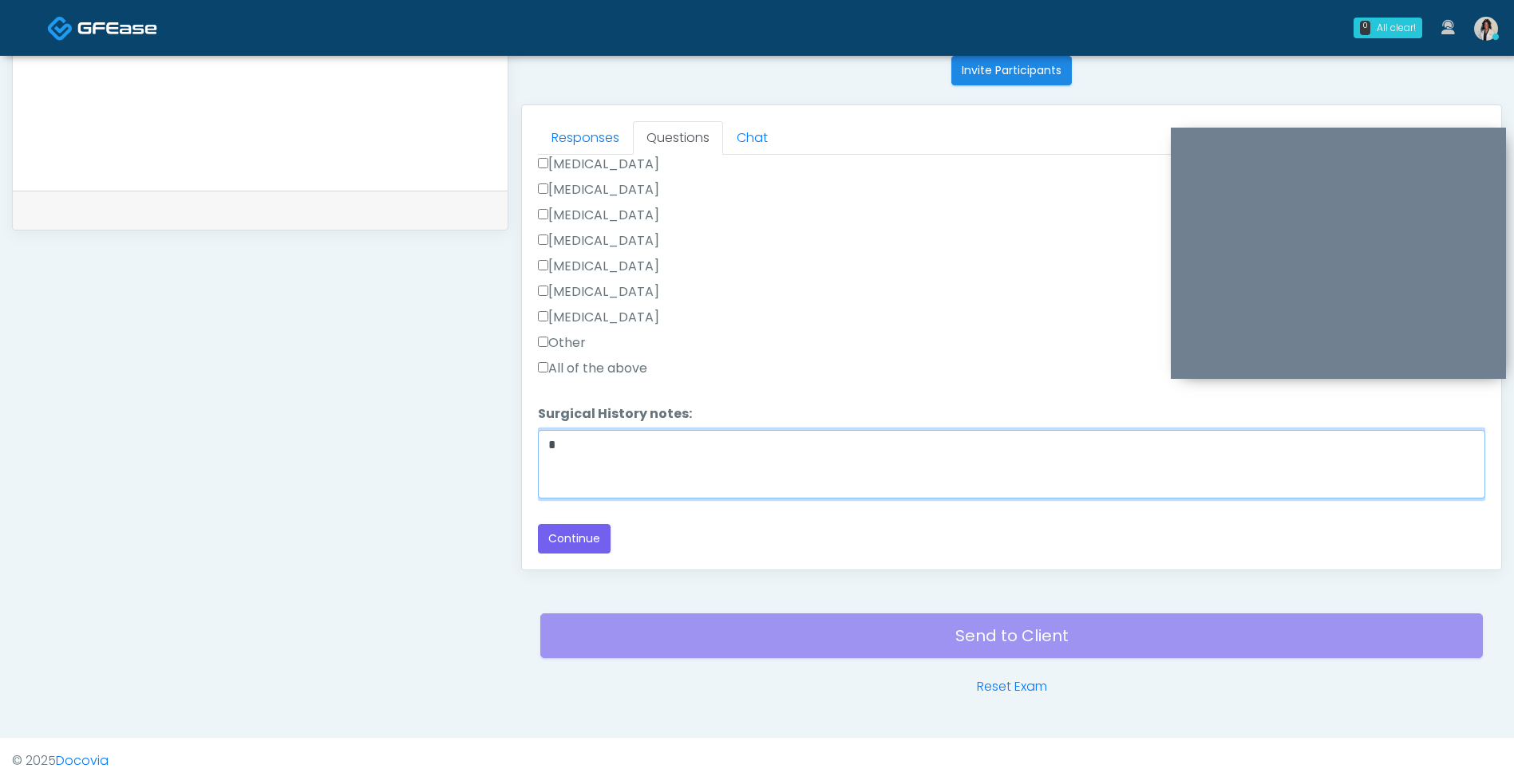
click at [728, 446] on textarea "*" at bounding box center [1011, 463] width 947 height 68
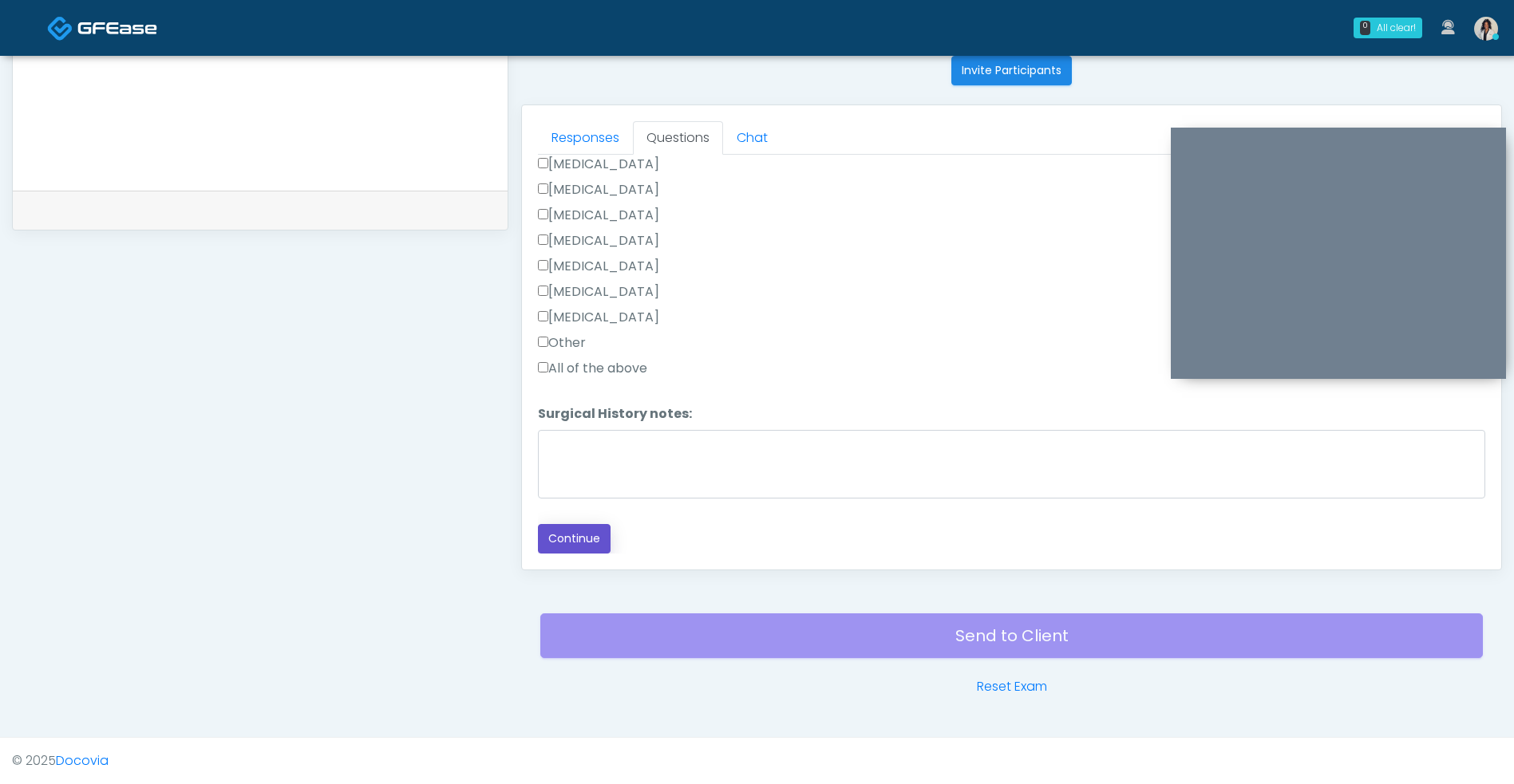
click at [566, 549] on button "Continue" at bounding box center [574, 538] width 73 height 29
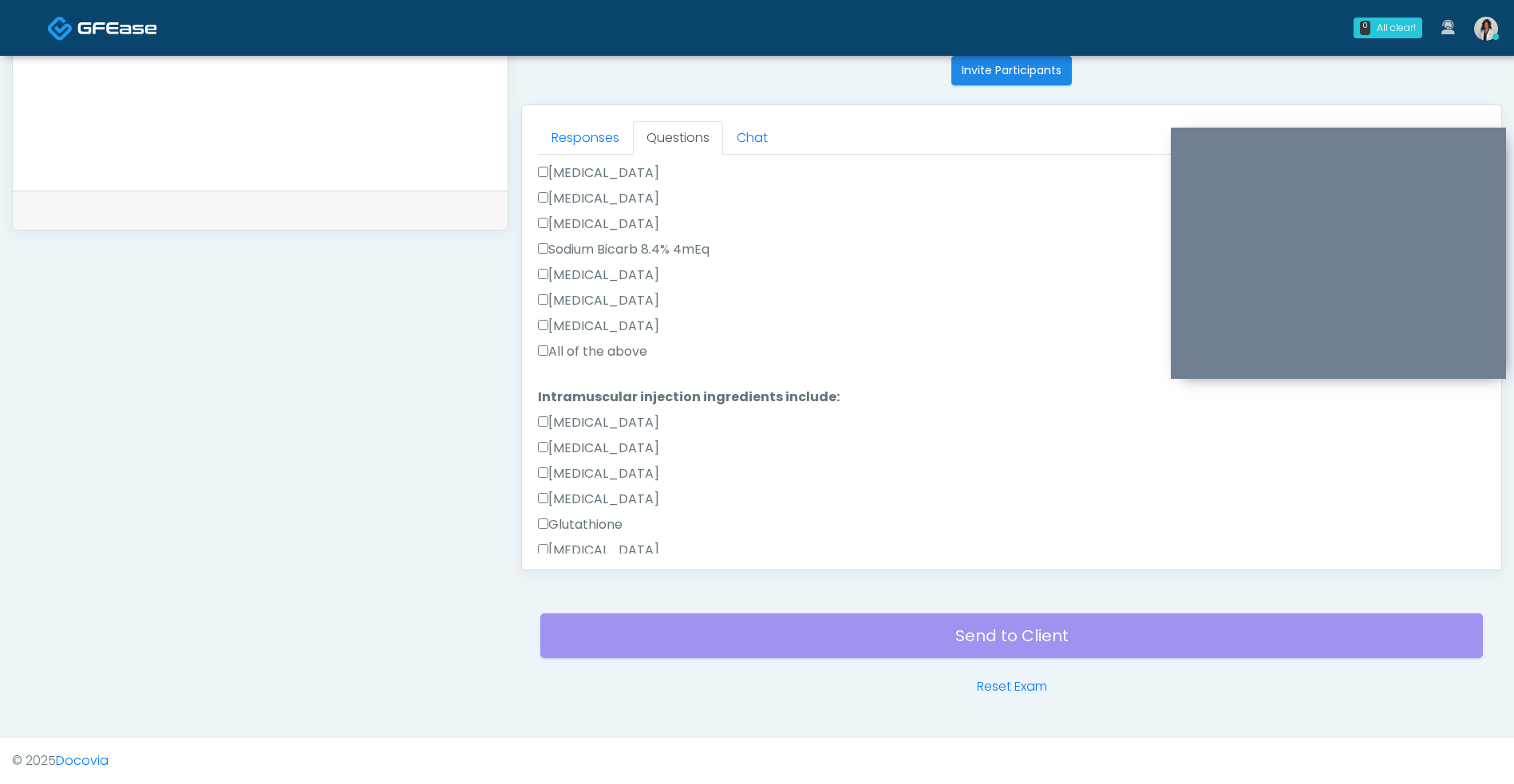
scroll to position [0, 0]
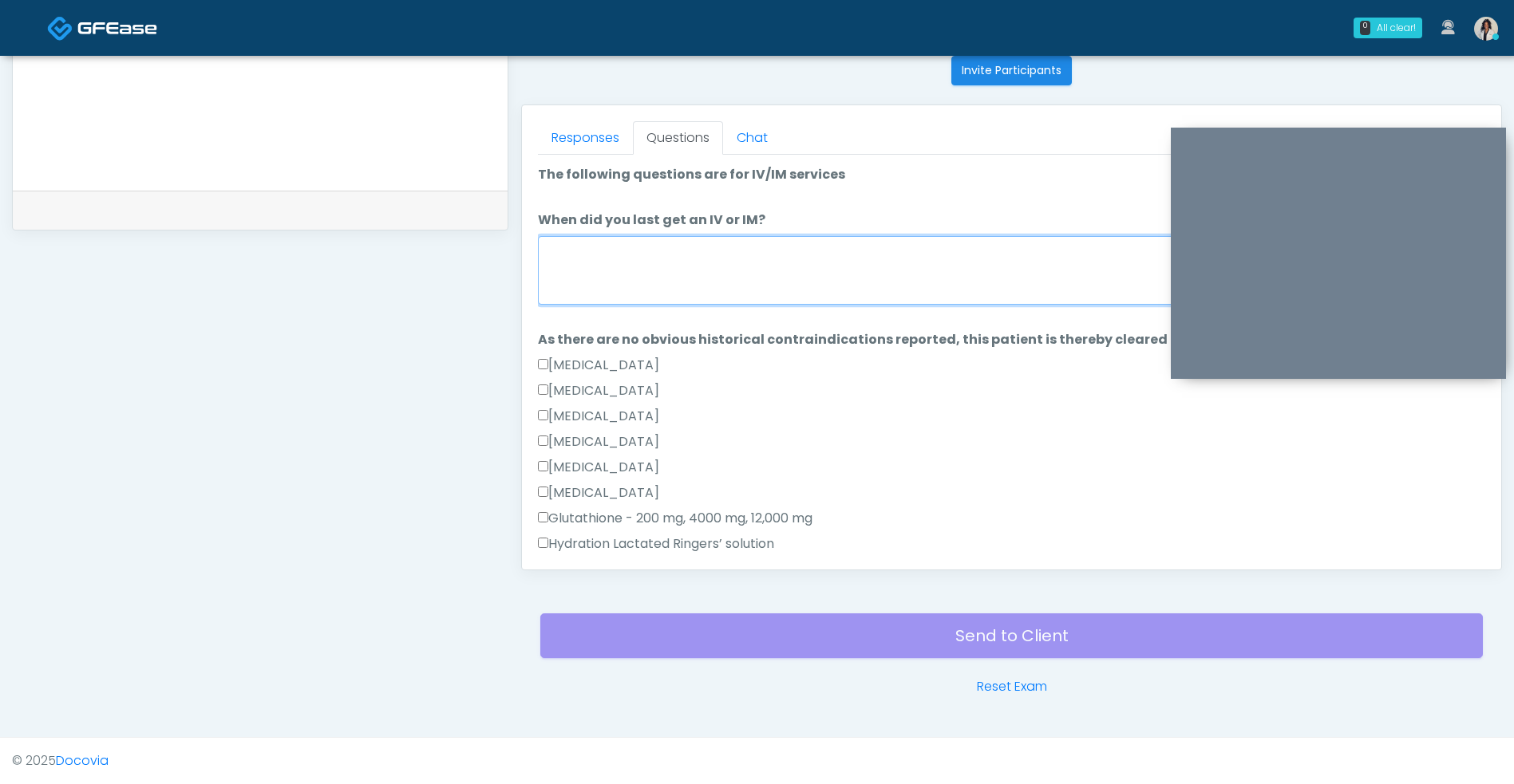
click at [850, 258] on textarea "When did you last get an IV or IM?" at bounding box center [1011, 269] width 947 height 68
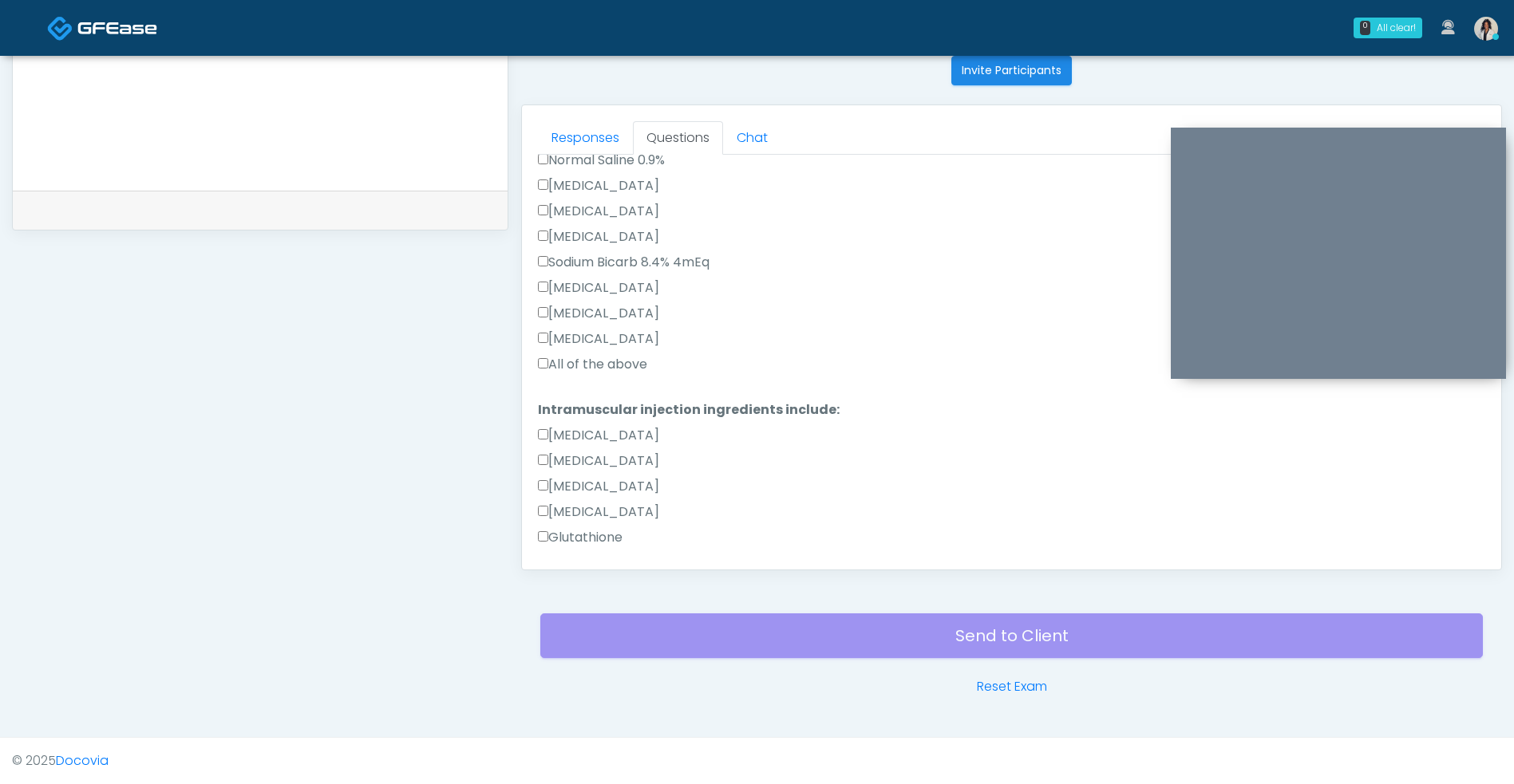
click at [630, 363] on label "All of the above" at bounding box center [592, 365] width 109 height 19
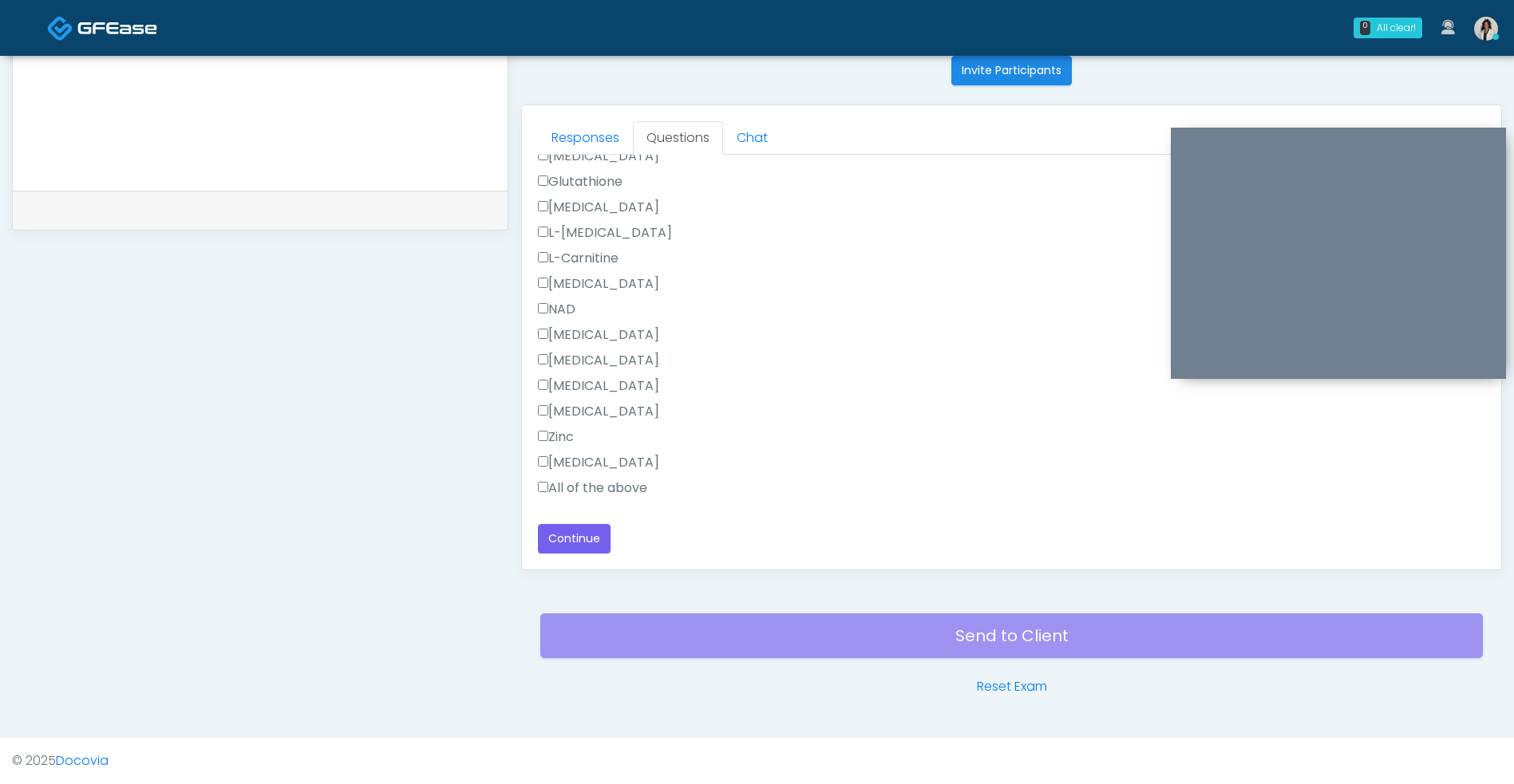
click at [636, 482] on label "All of the above" at bounding box center [592, 488] width 109 height 19
click at [579, 542] on button "Continue" at bounding box center [574, 538] width 73 height 29
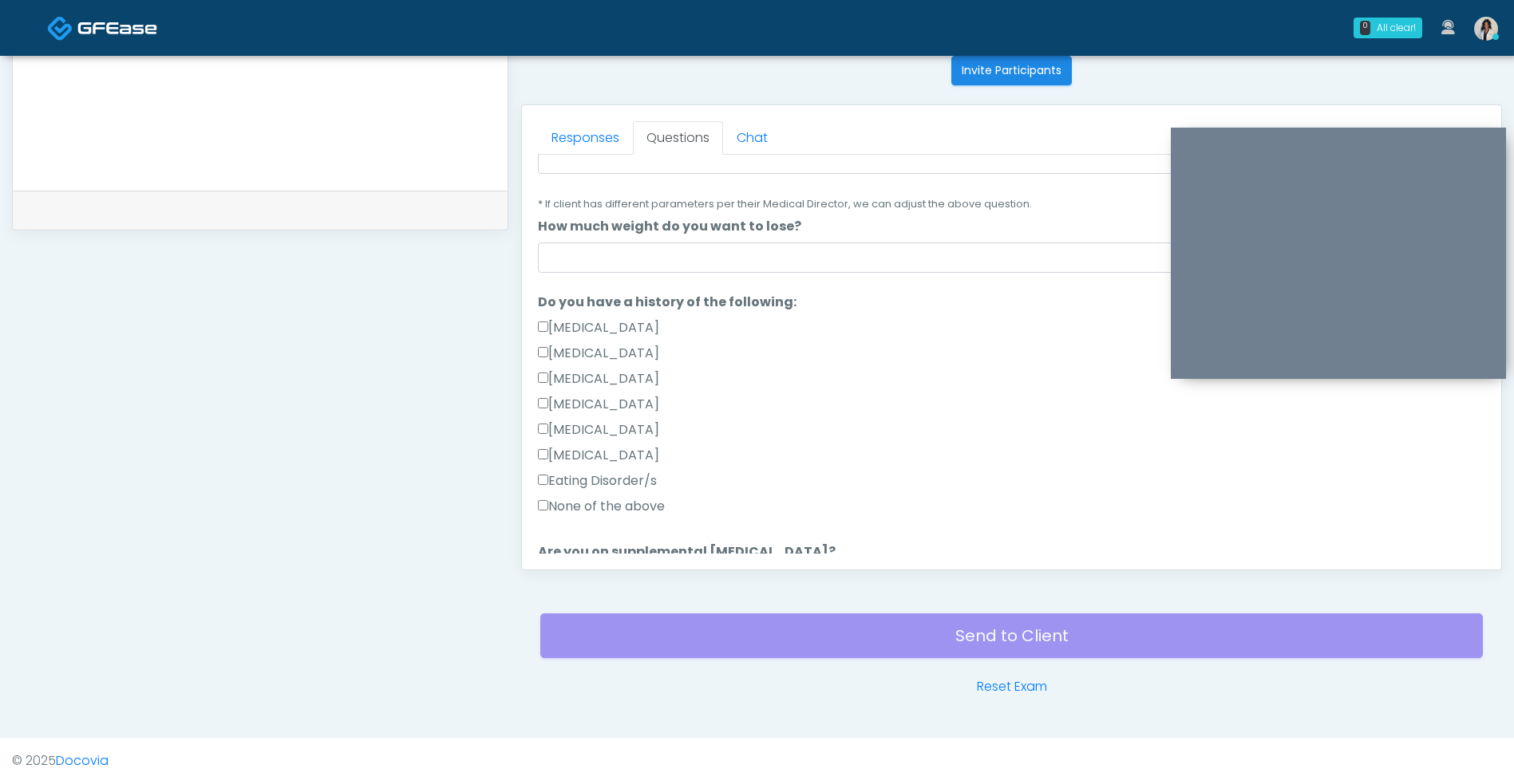
scroll to position [244, 0]
click at [1015, 434] on div "Hypoglycemia" at bounding box center [1011, 433] width 947 height 26
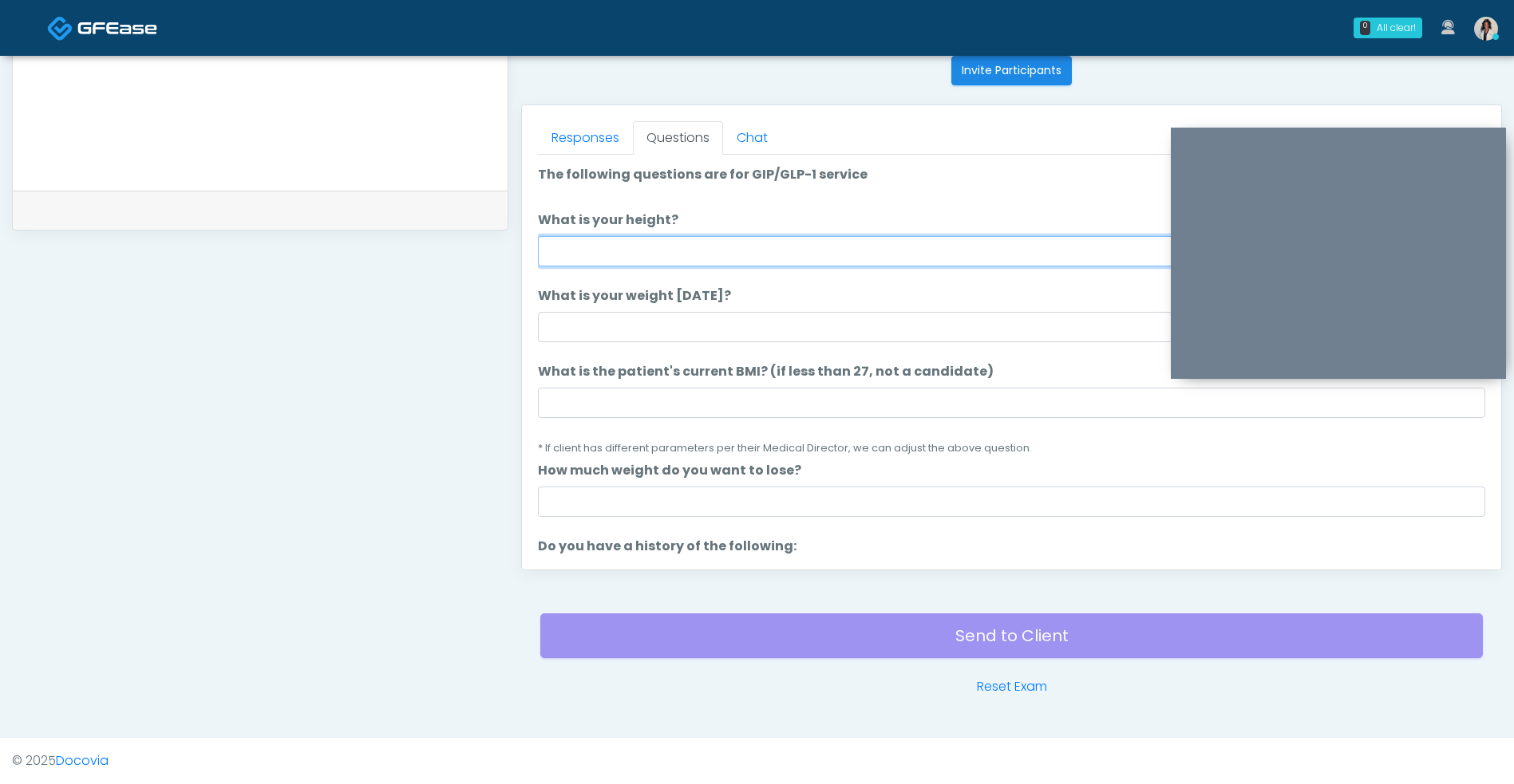
click at [819, 242] on input "What is your height?" at bounding box center [1011, 251] width 947 height 30
type input "***"
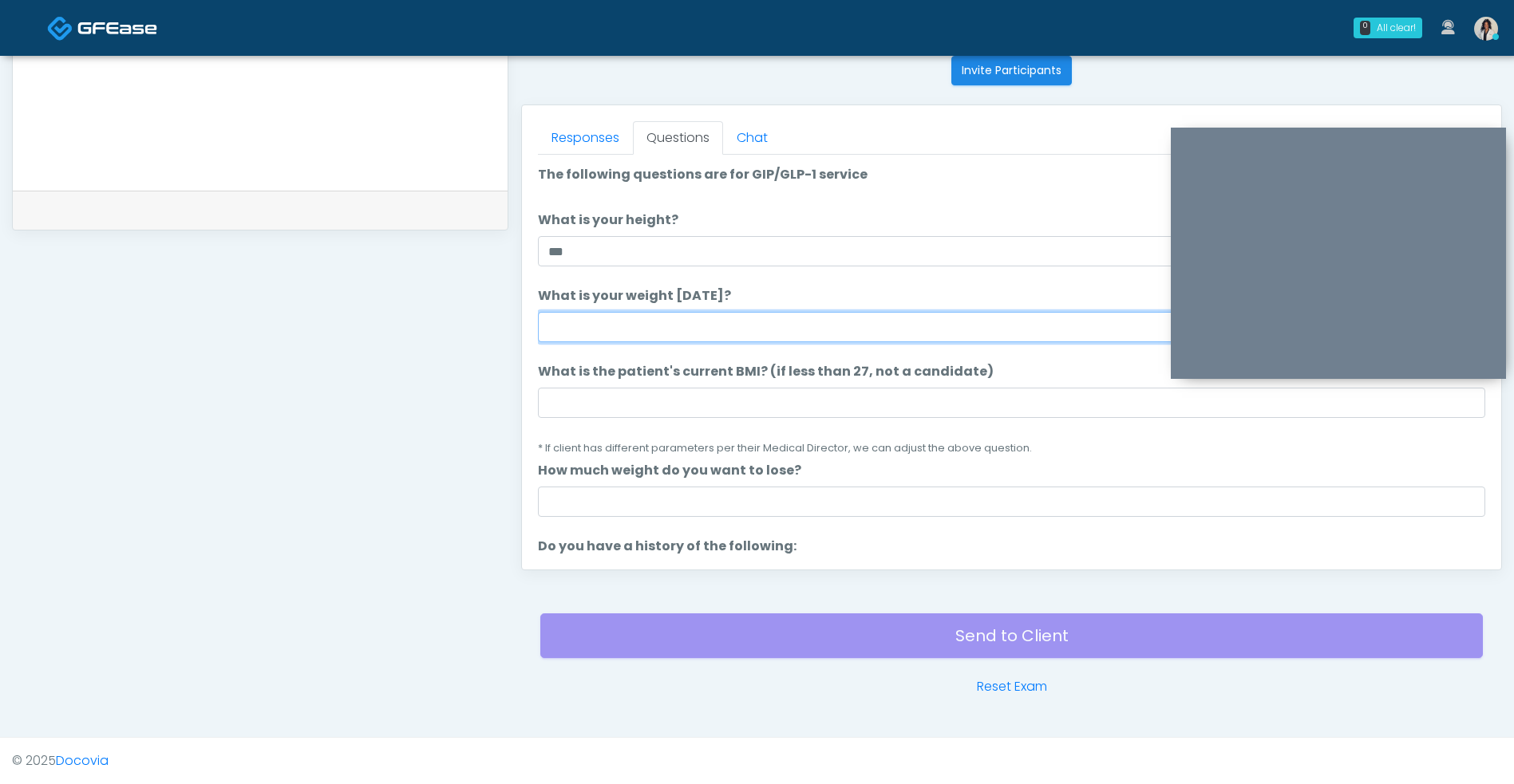
click at [747, 331] on input "What is your weight today?" at bounding box center [1011, 327] width 947 height 30
type input "***"
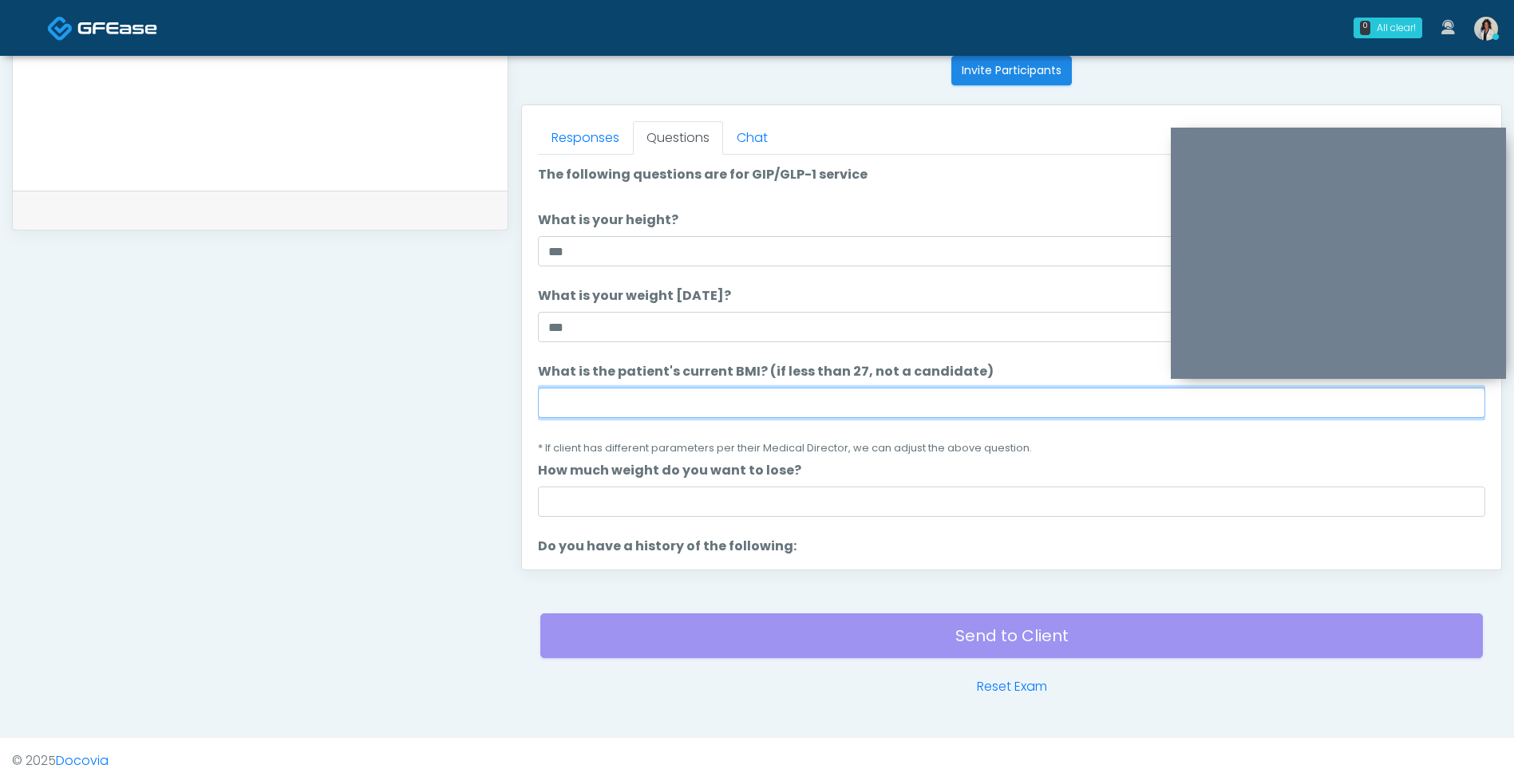
click at [901, 396] on input "What is the patient's current BMI? (if less than 27, not a candidate)" at bounding box center [1011, 402] width 947 height 30
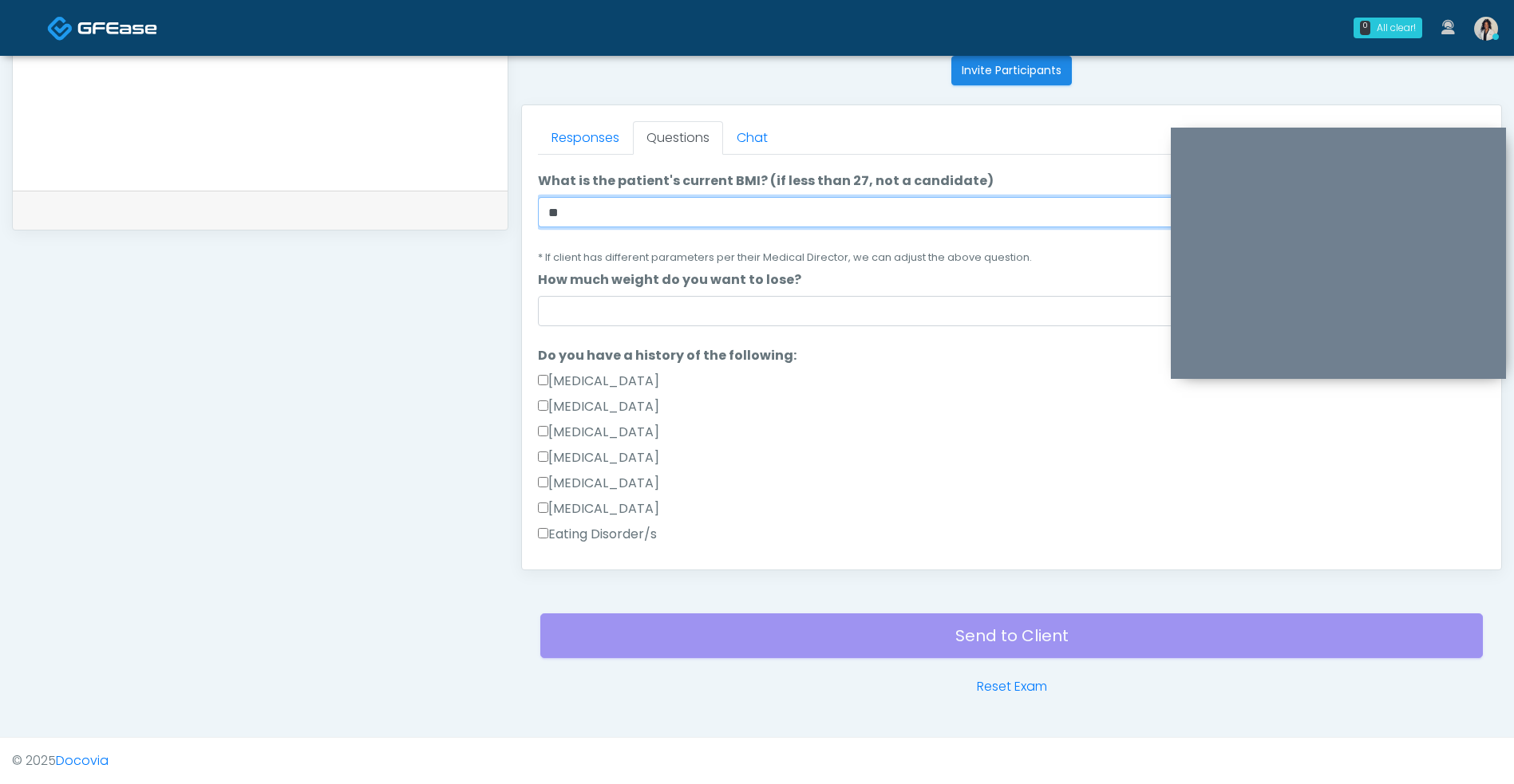
scroll to position [192, 0]
type input "**"
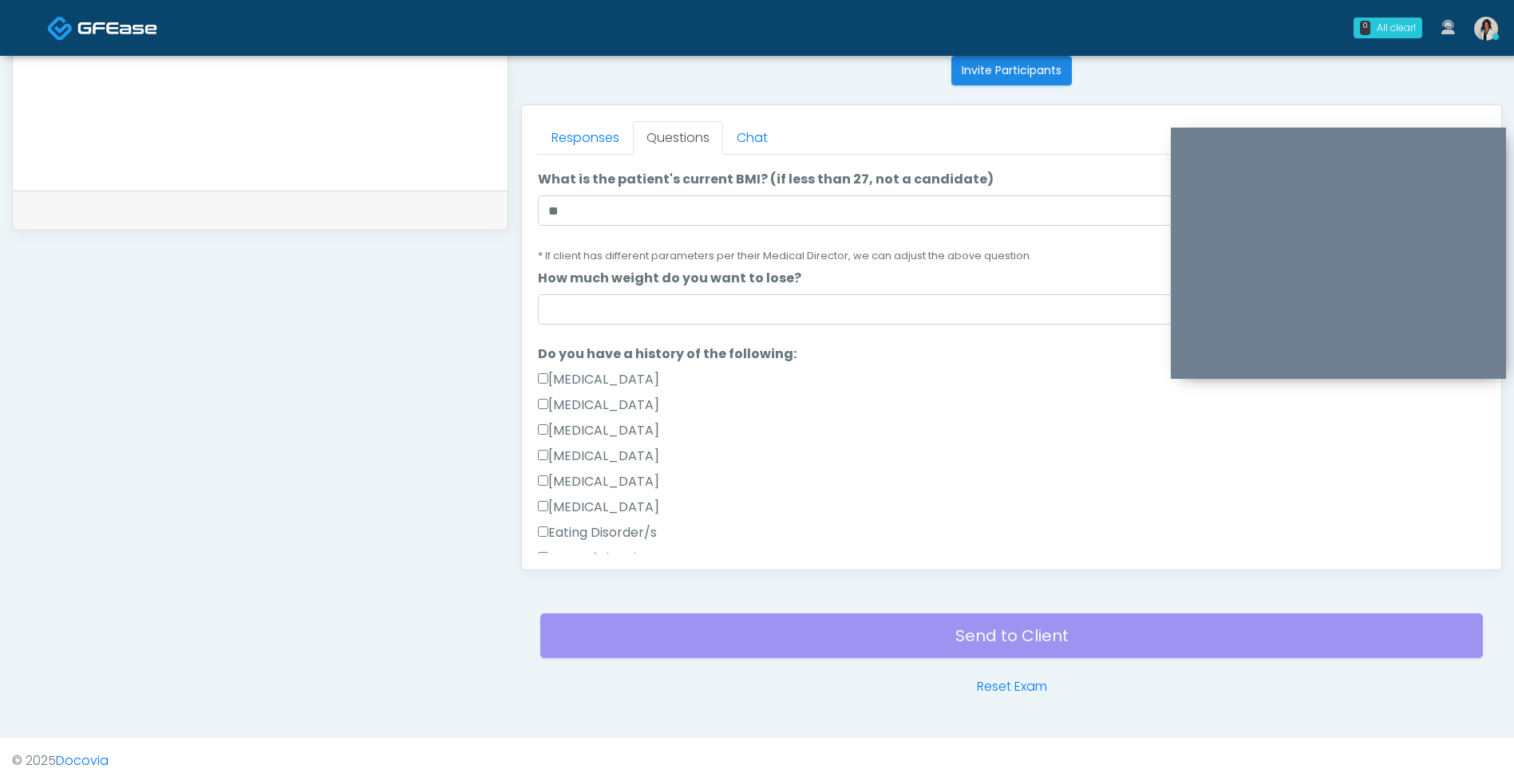
click at [639, 531] on label "Eating Disorder/s" at bounding box center [597, 532] width 119 height 19
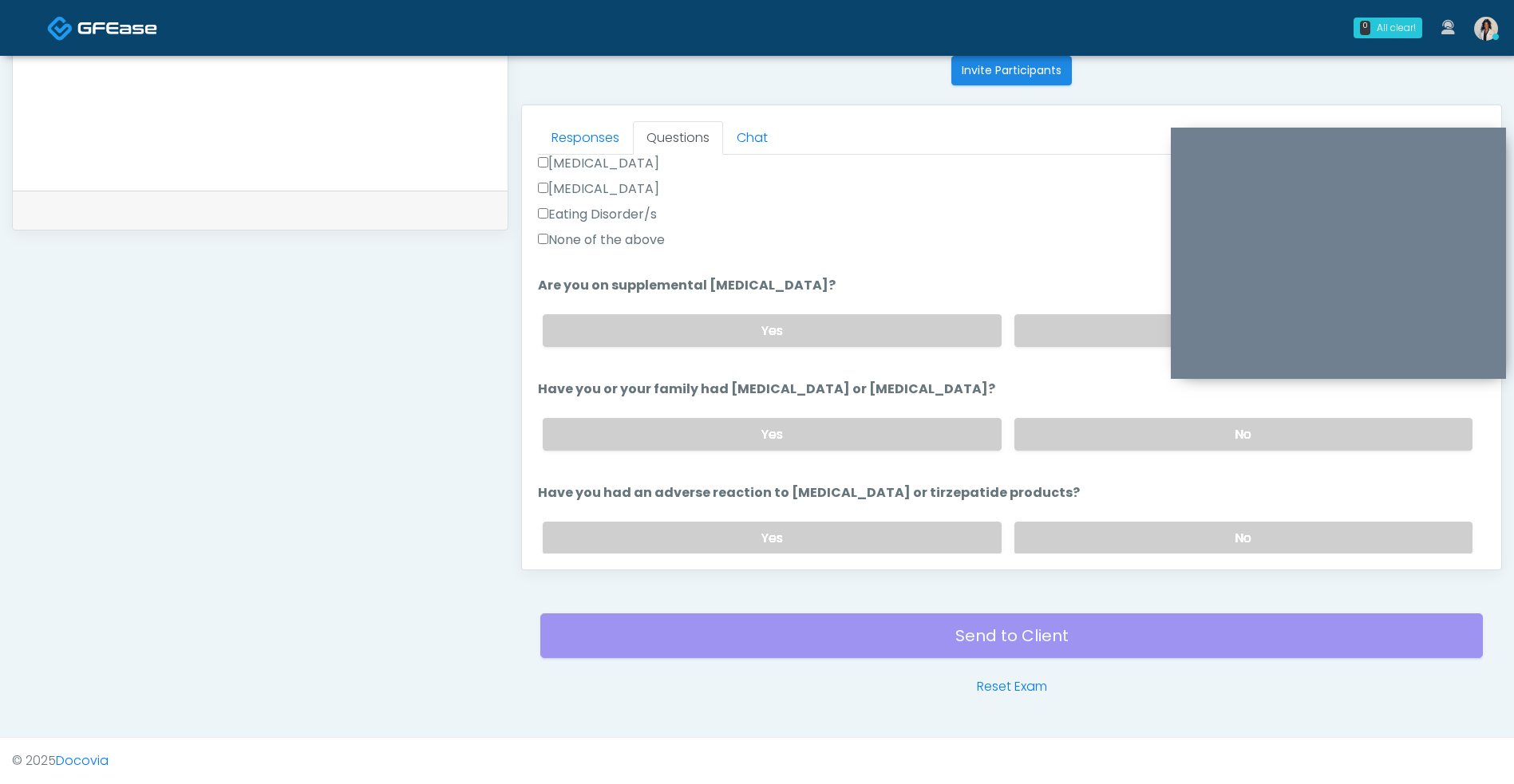
scroll to position [551, 0]
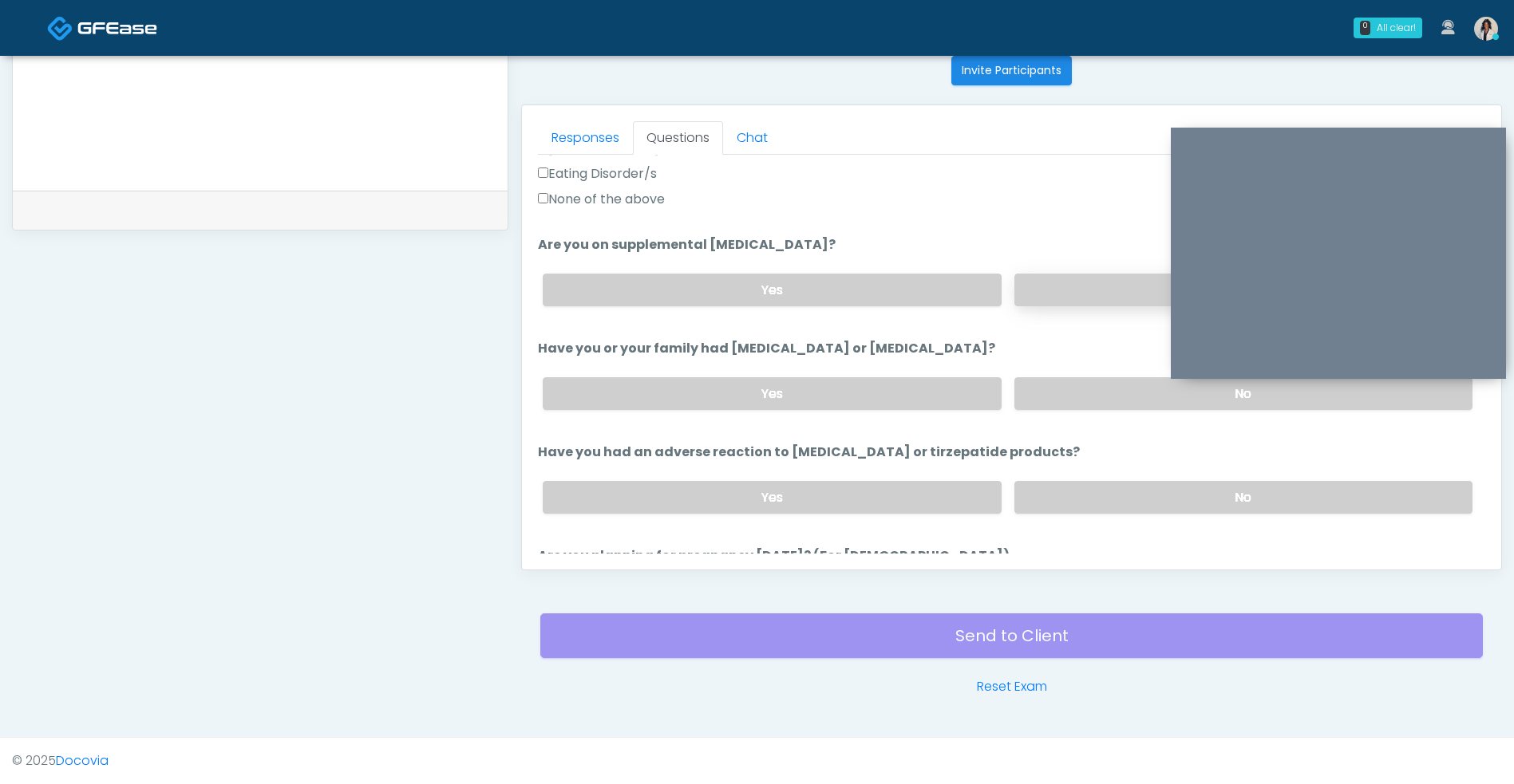
click at [1061, 289] on label "No" at bounding box center [1243, 290] width 458 height 33
click at [1081, 386] on label "No" at bounding box center [1243, 393] width 458 height 33
click at [1091, 494] on label "No" at bounding box center [1243, 497] width 458 height 33
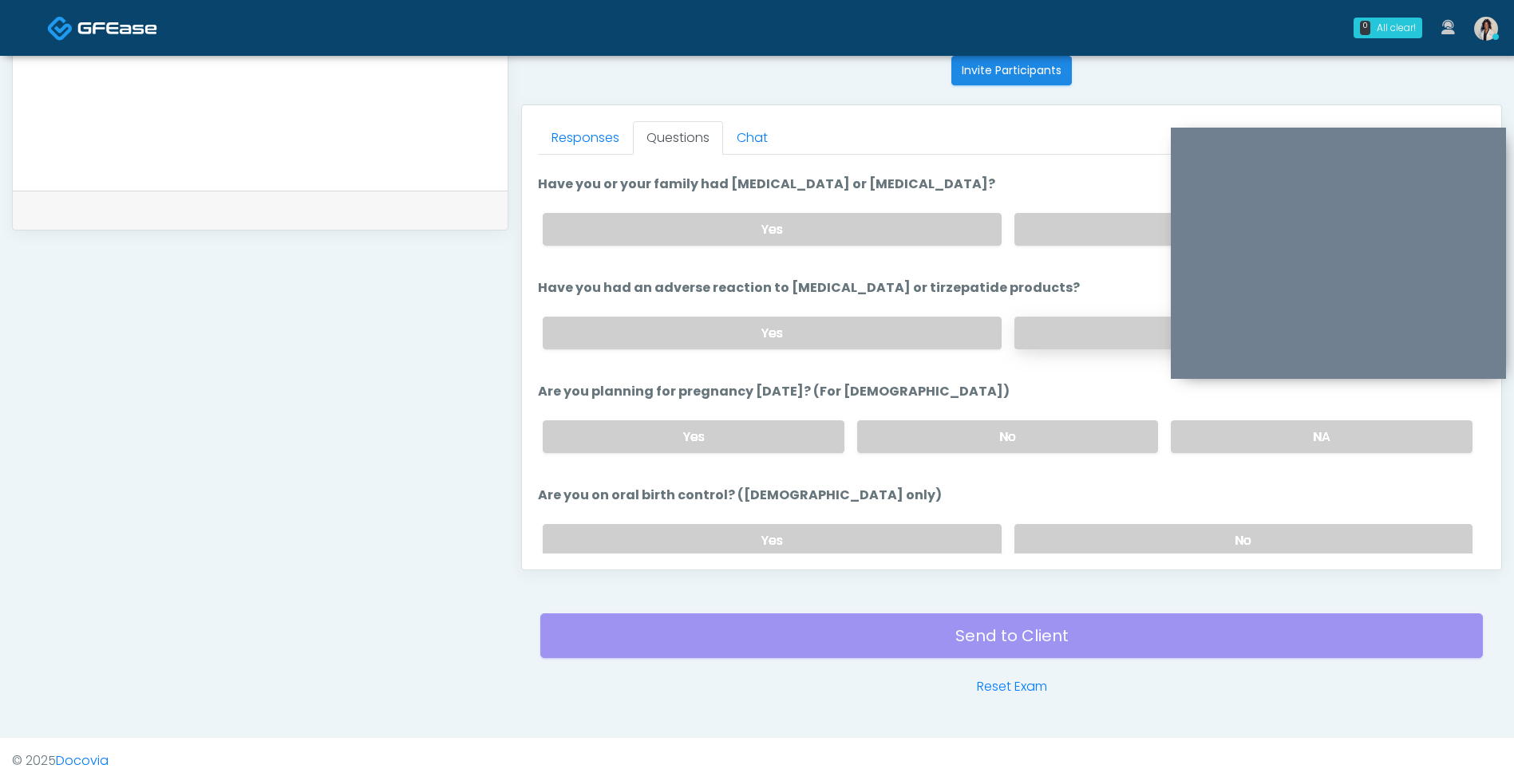
scroll to position [716, 0]
click at [1104, 424] on label "No" at bounding box center [1008, 435] width 301 height 33
click at [1158, 542] on label "No" at bounding box center [1243, 539] width 458 height 33
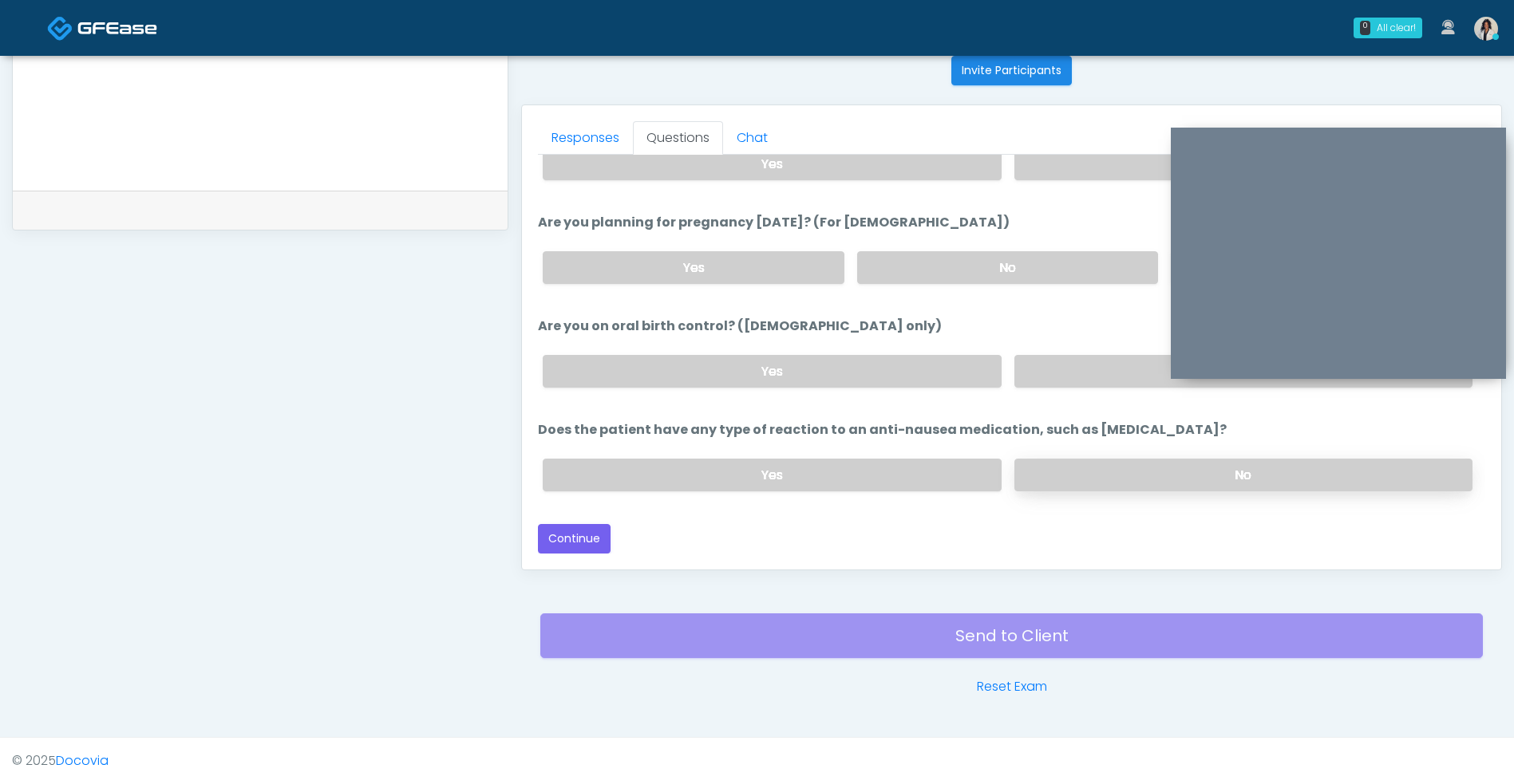
click at [1096, 475] on label "No" at bounding box center [1243, 475] width 458 height 33
click at [602, 547] on button "Continue" at bounding box center [574, 538] width 73 height 29
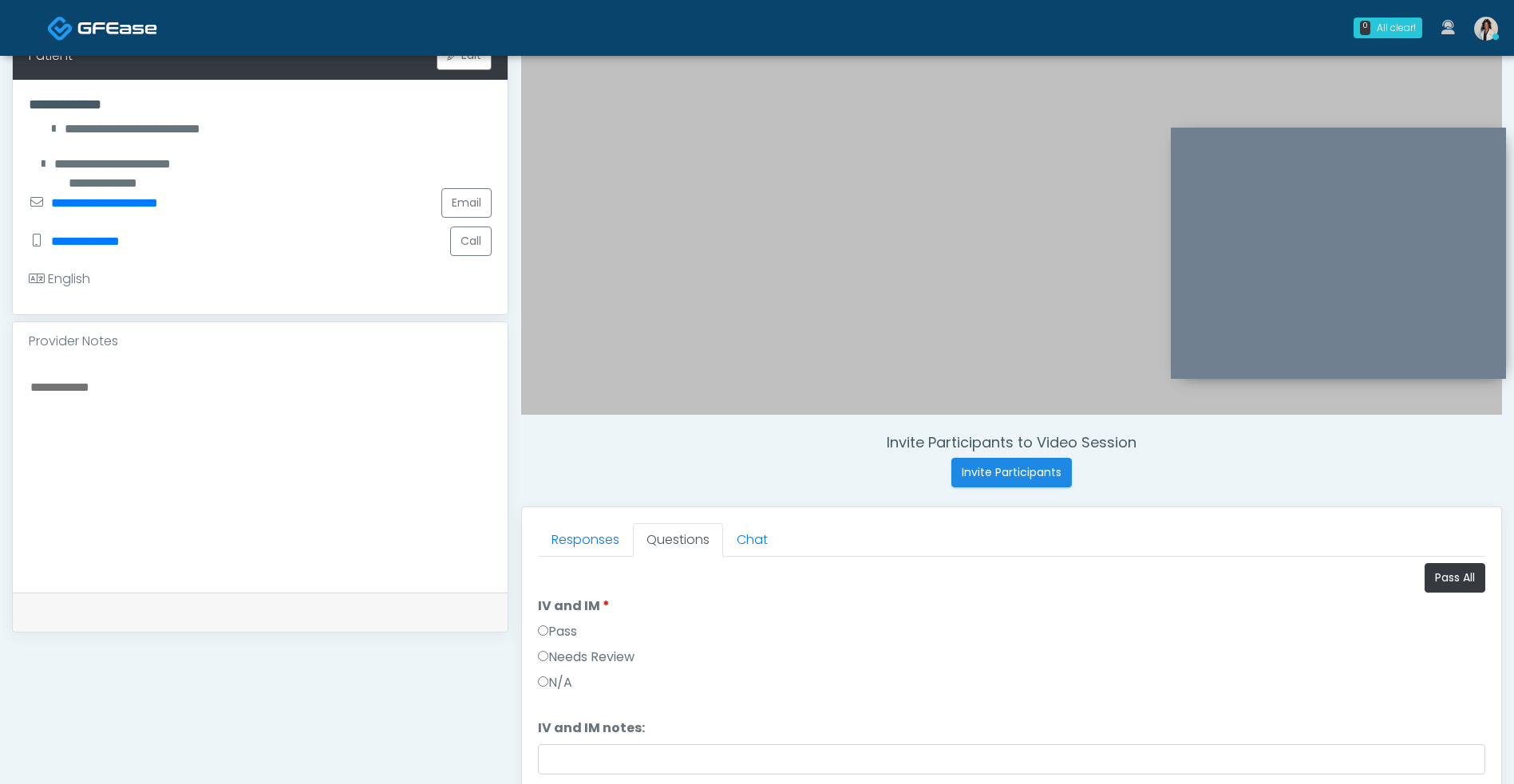
scroll to position [245, 0]
click at [1056, 602] on li "IV and IM IV and IM Pass Needs Review N/A" at bounding box center [1011, 648] width 947 height 102
click at [308, 437] on textarea at bounding box center [260, 475] width 463 height 195
type textarea "**********"
click at [1434, 573] on button "Pass All" at bounding box center [1455, 578] width 60 height 29
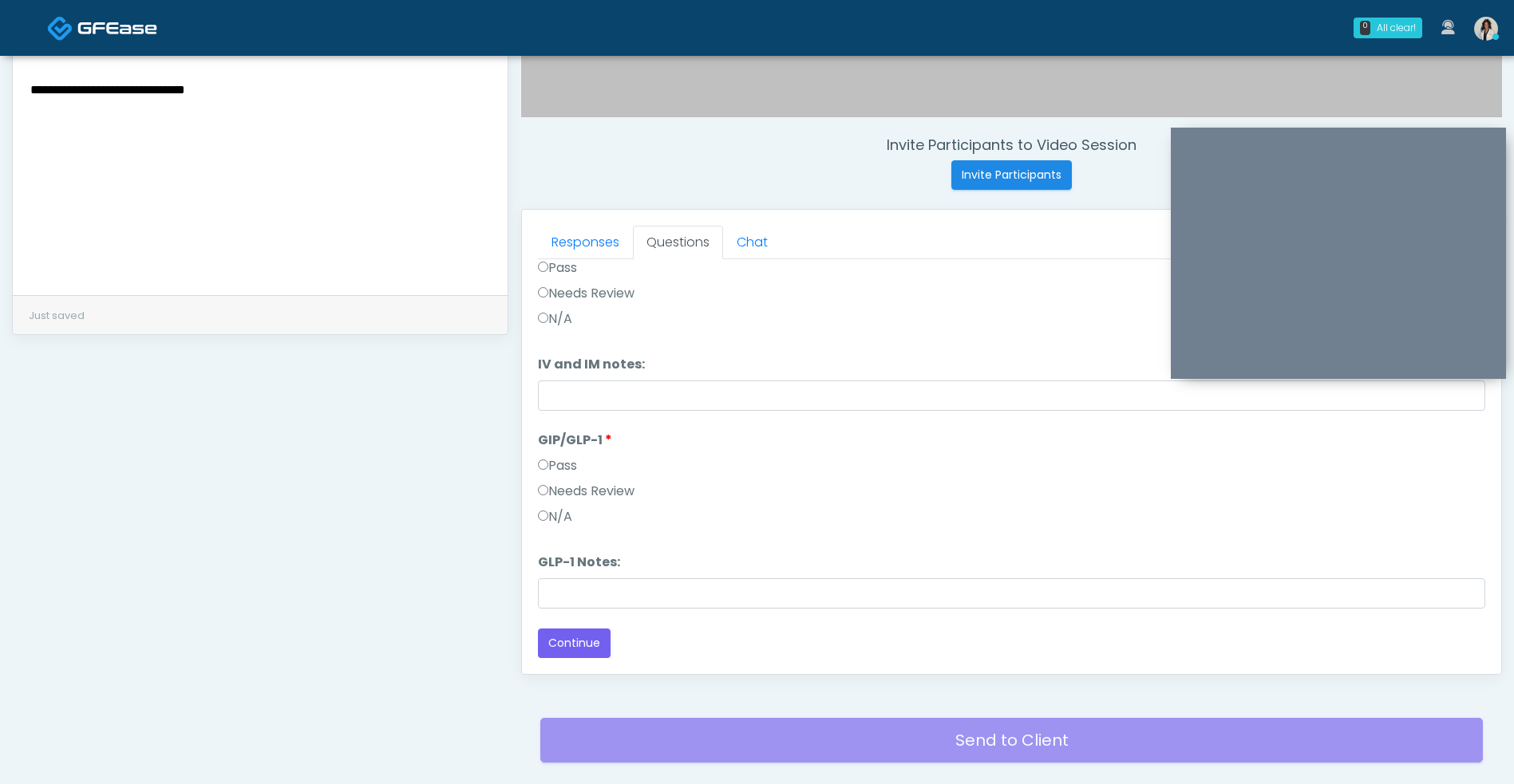
scroll to position [602, 0]
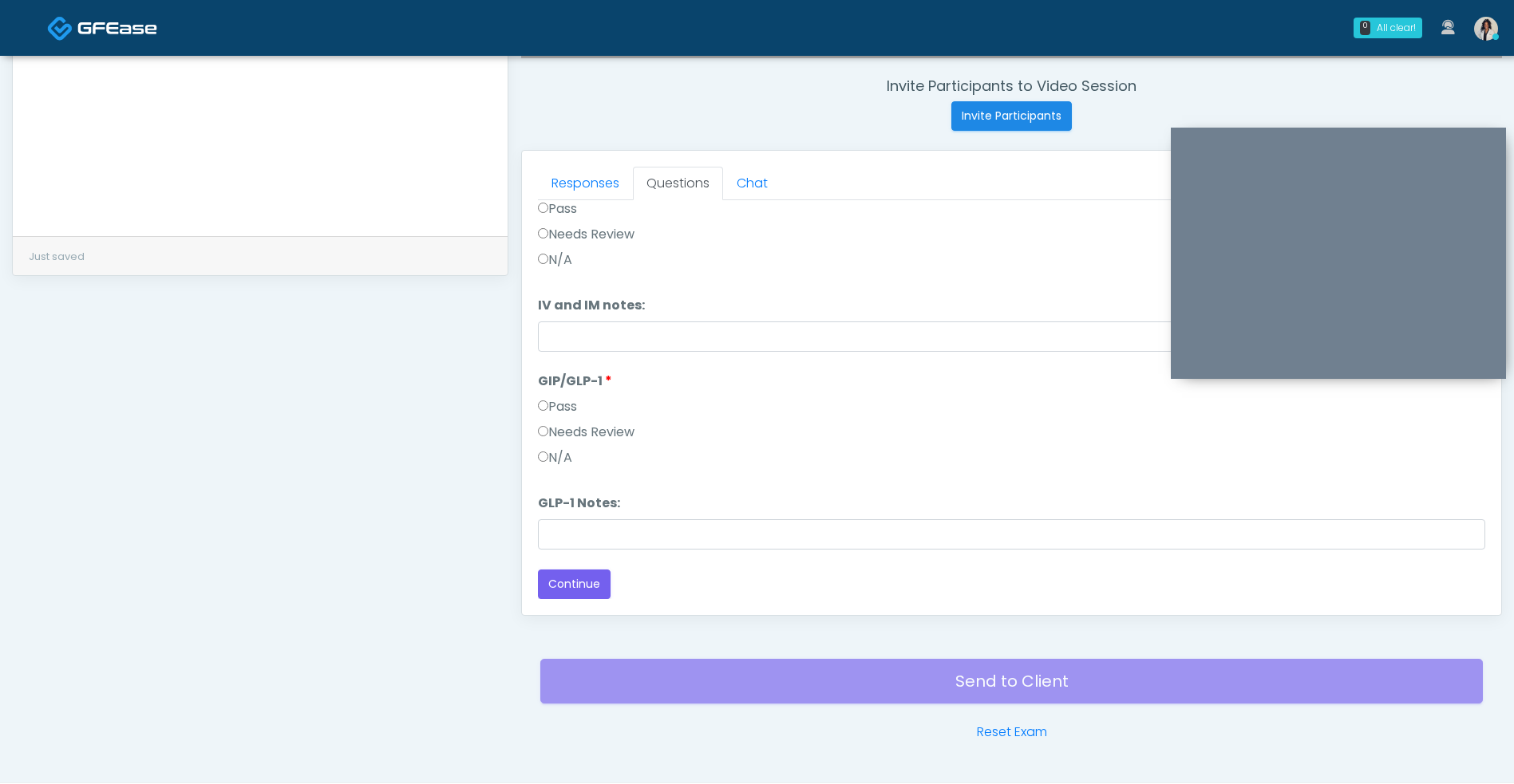
click at [635, 429] on label "Needs Review" at bounding box center [586, 432] width 97 height 19
click at [587, 595] on button "Continue" at bounding box center [574, 584] width 73 height 29
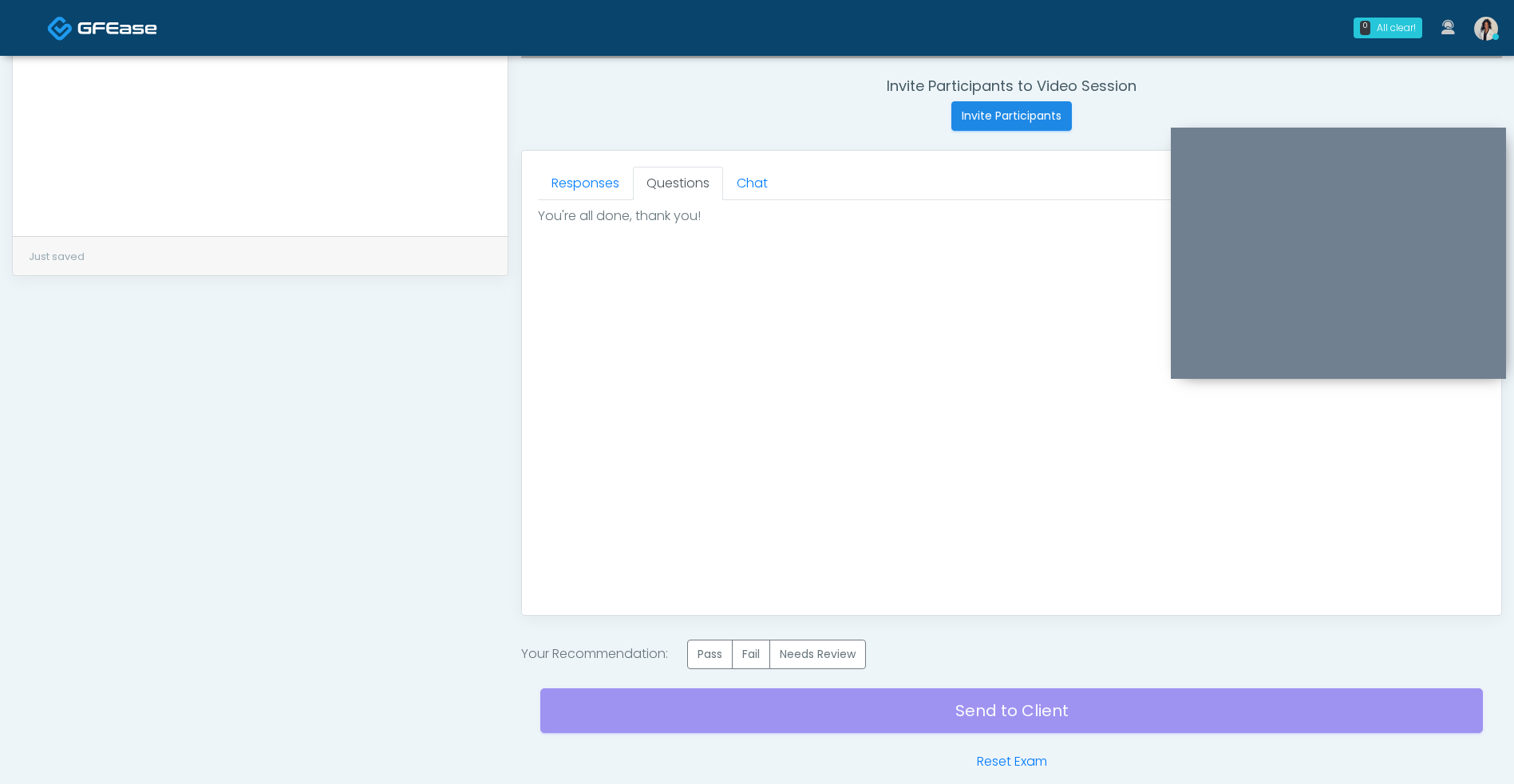
scroll to position [0, 0]
click at [810, 661] on label "Needs Review" at bounding box center [817, 654] width 97 height 29
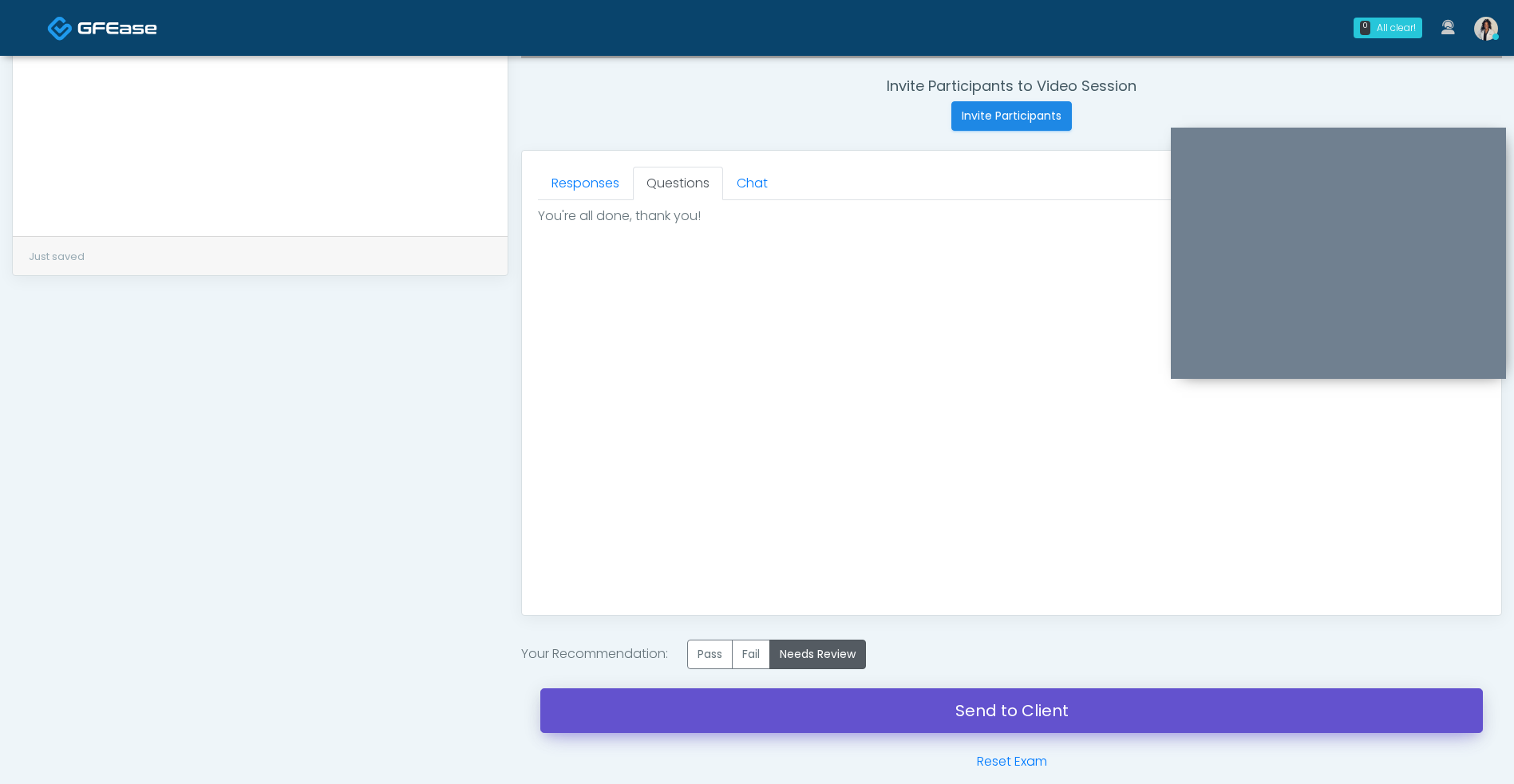
click at [784, 718] on link "Send to Client" at bounding box center [1011, 710] width 942 height 44
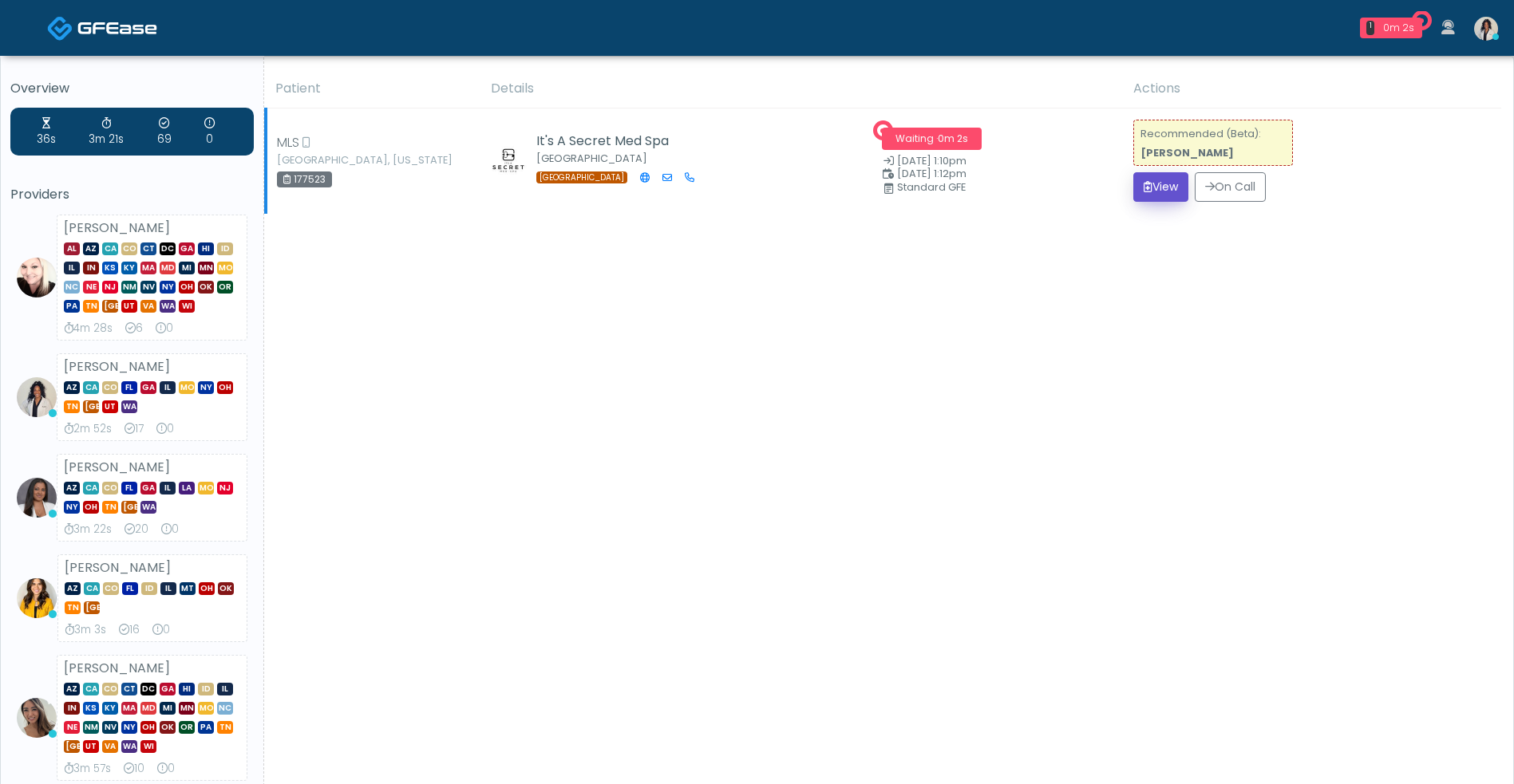
click at [1170, 190] on button "View" at bounding box center [1160, 186] width 55 height 29
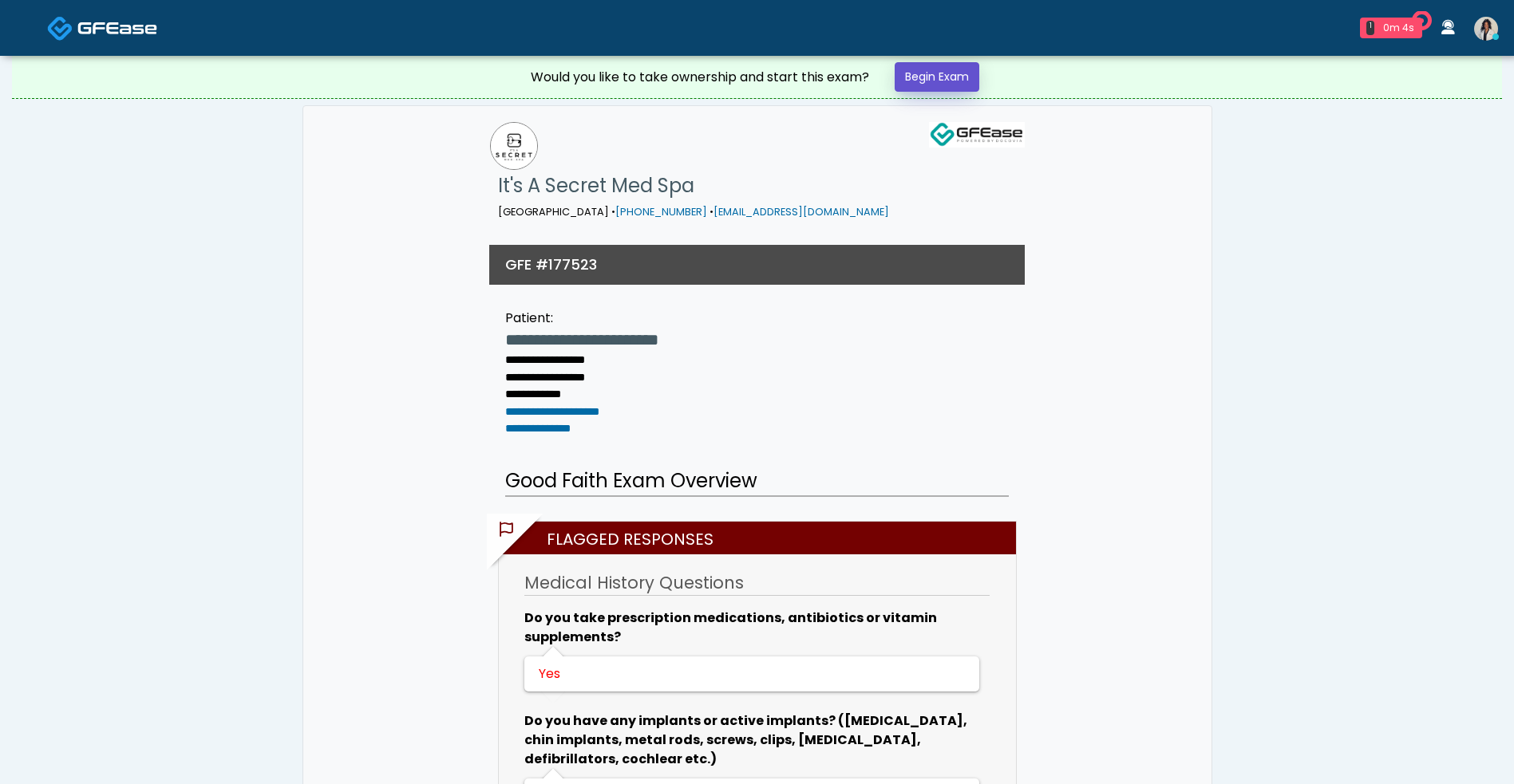
click at [953, 73] on link "Begin Exam" at bounding box center [936, 76] width 84 height 29
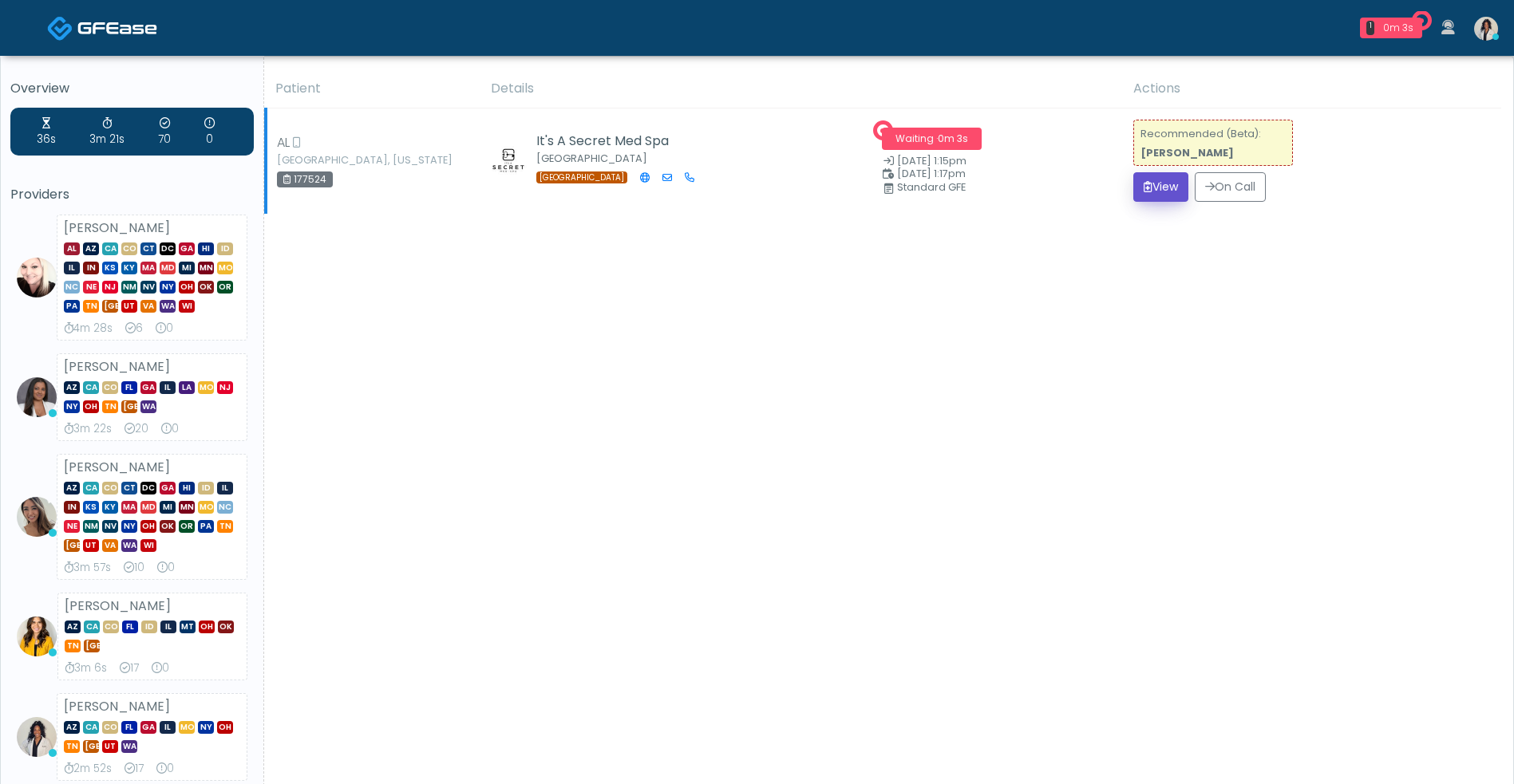
click at [1154, 196] on button "View" at bounding box center [1160, 186] width 55 height 29
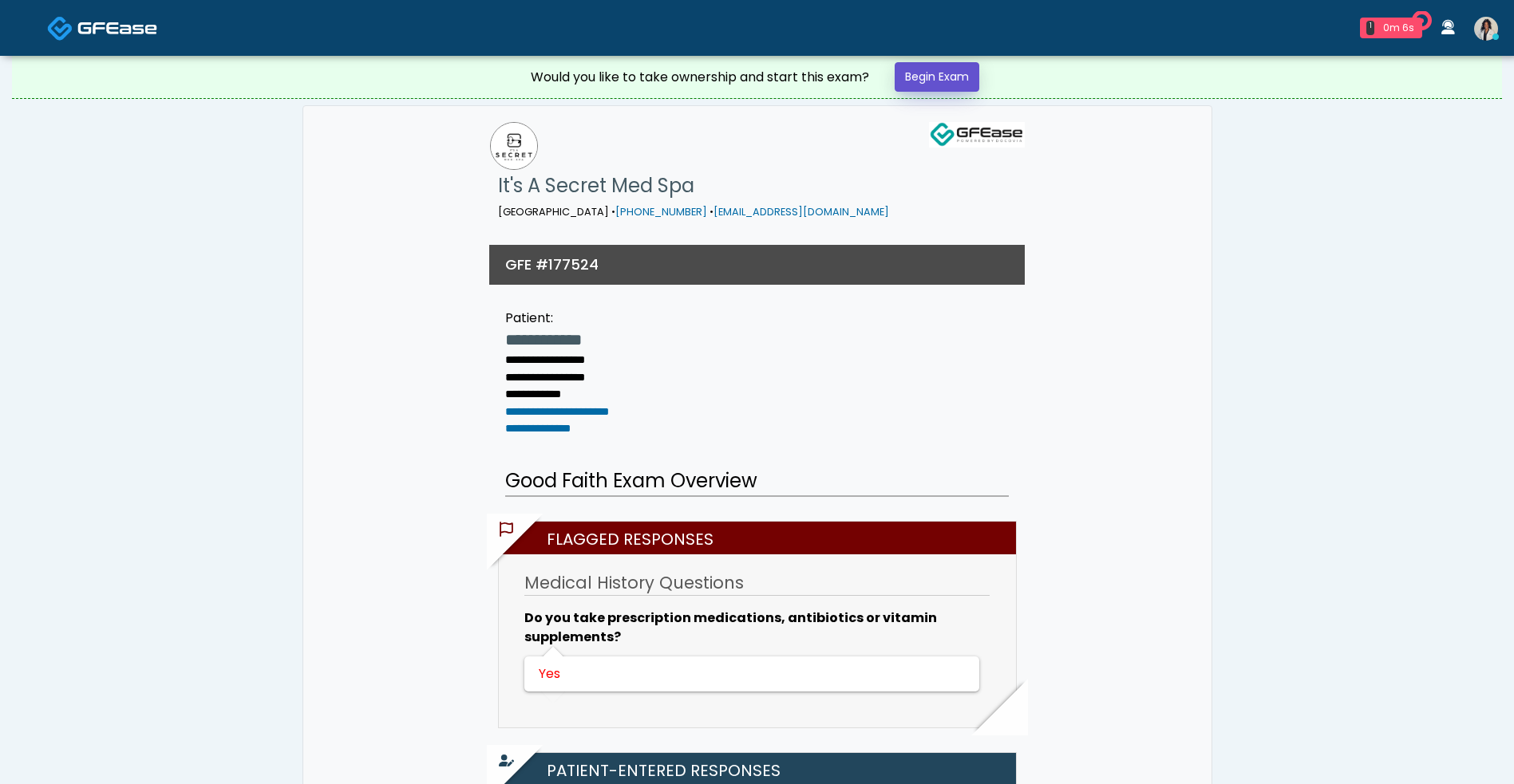
click at [936, 81] on link "Begin Exam" at bounding box center [936, 76] width 84 height 29
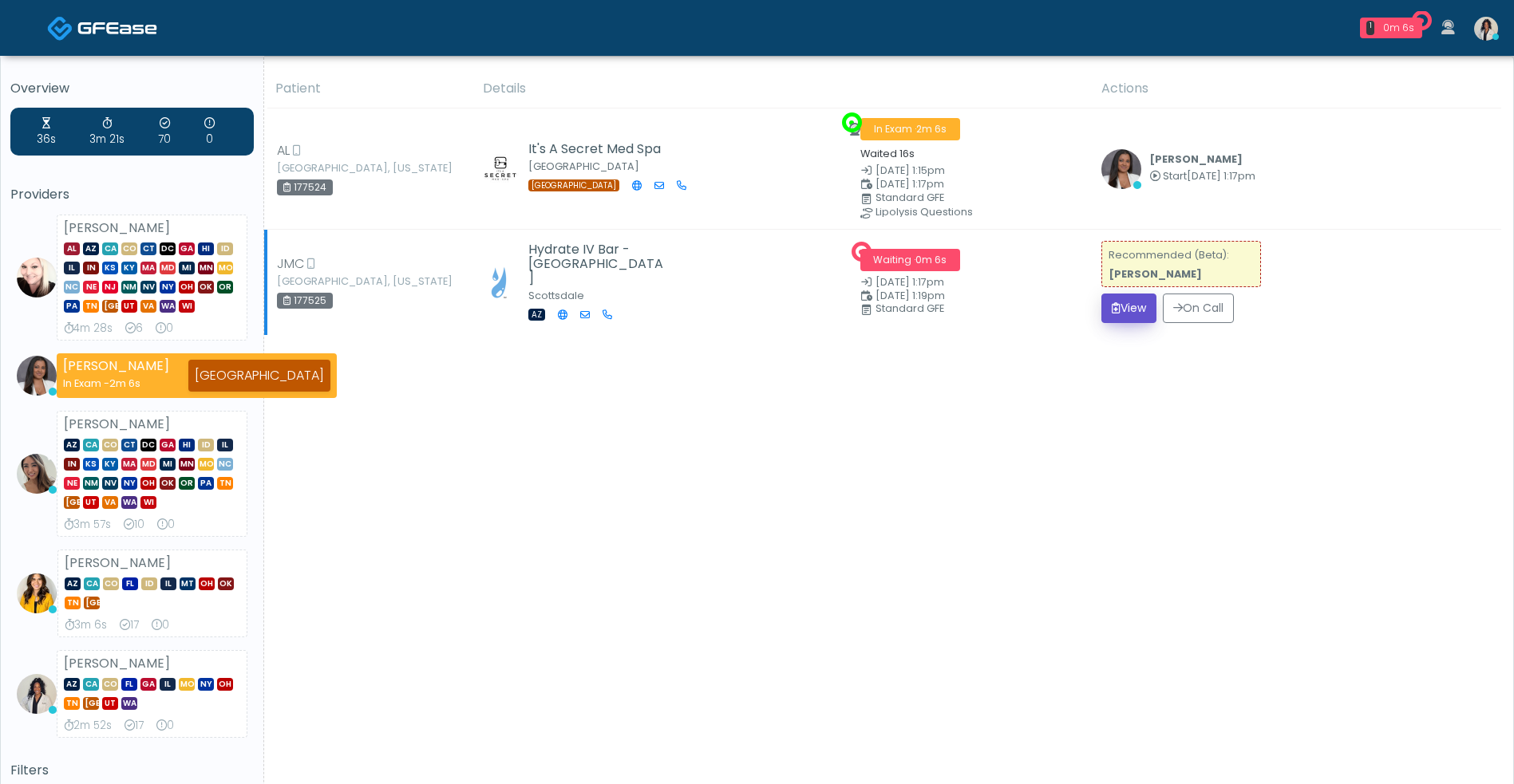
click at [1136, 301] on button "View" at bounding box center [1128, 307] width 55 height 29
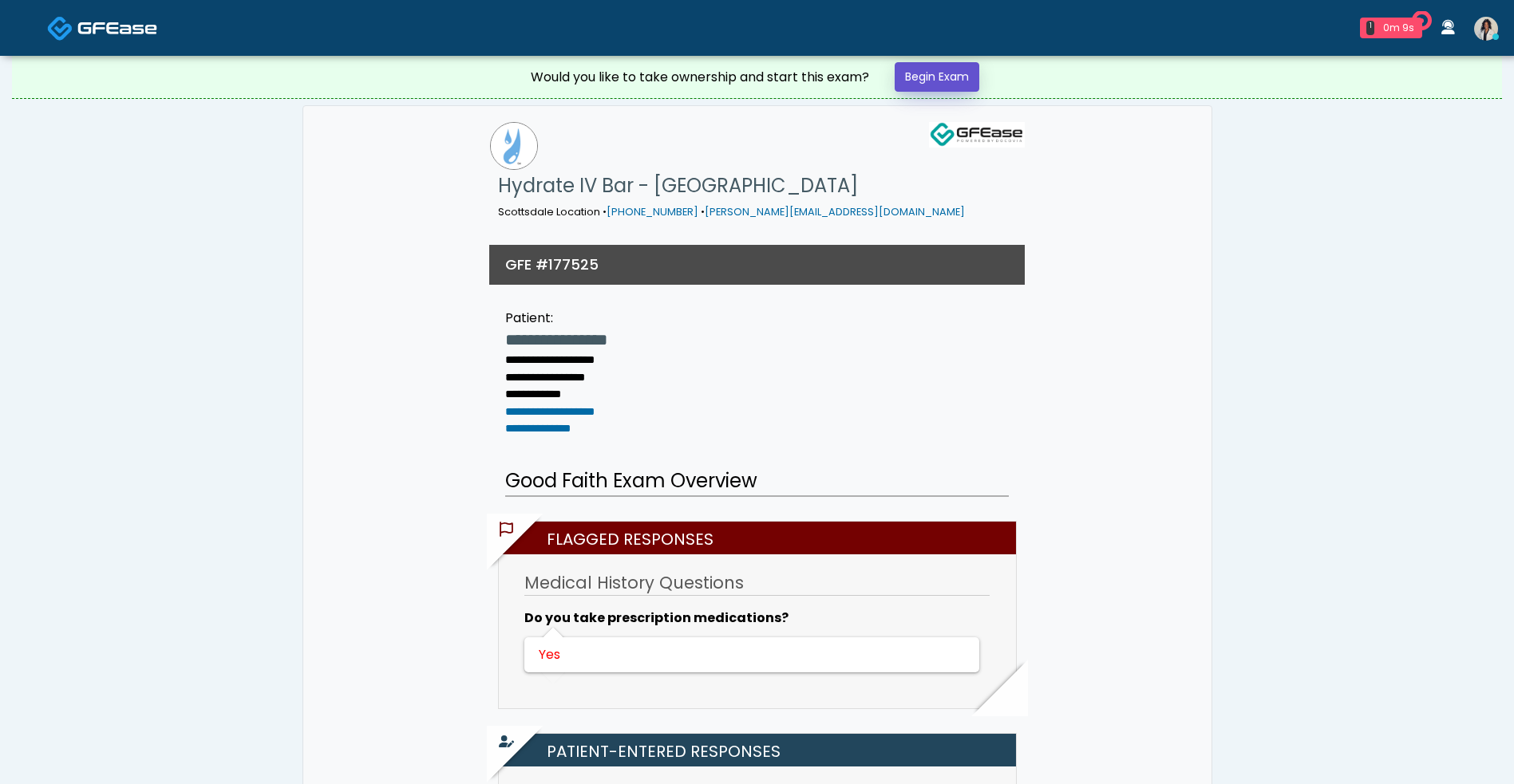
click at [943, 81] on link "Begin Exam" at bounding box center [936, 76] width 84 height 29
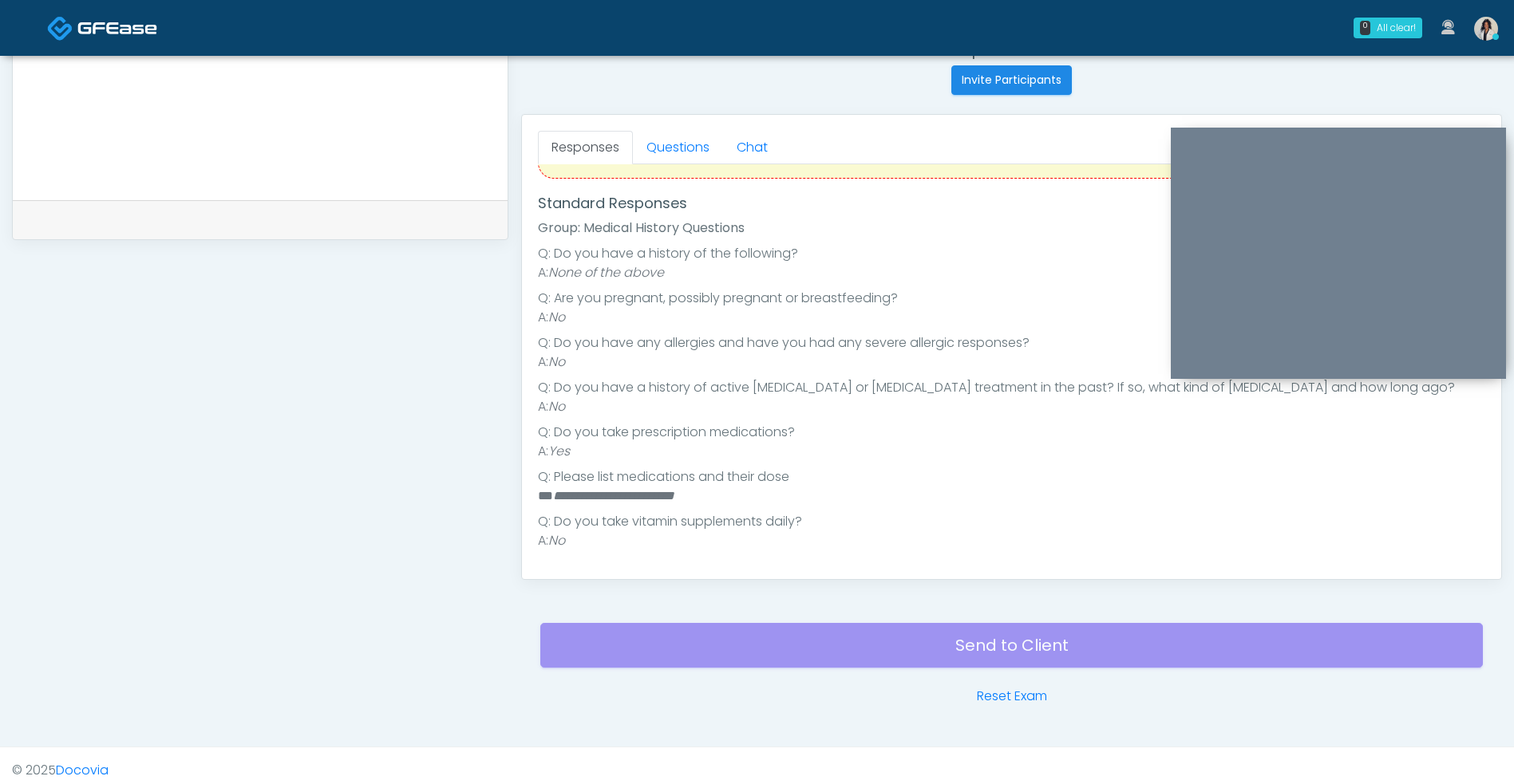
scroll to position [642, 0]
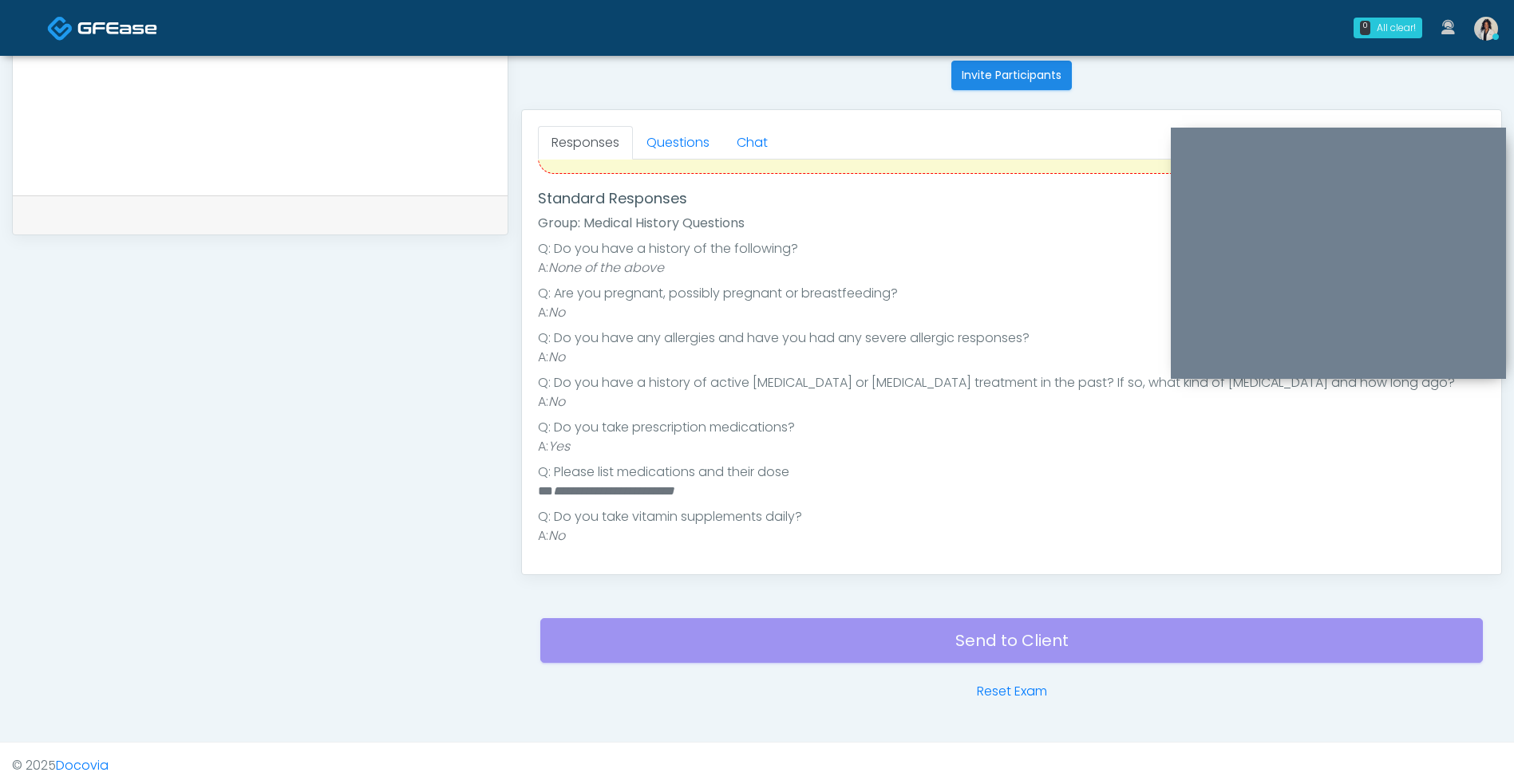
drag, startPoint x: 1529, startPoint y: 488, endPoint x: 959, endPoint y: 236, distance: 623.2
click at [959, 236] on ul "Group: Medical History Questions Q: Do you have a history of the following? A: …" at bounding box center [1011, 379] width 947 height 331
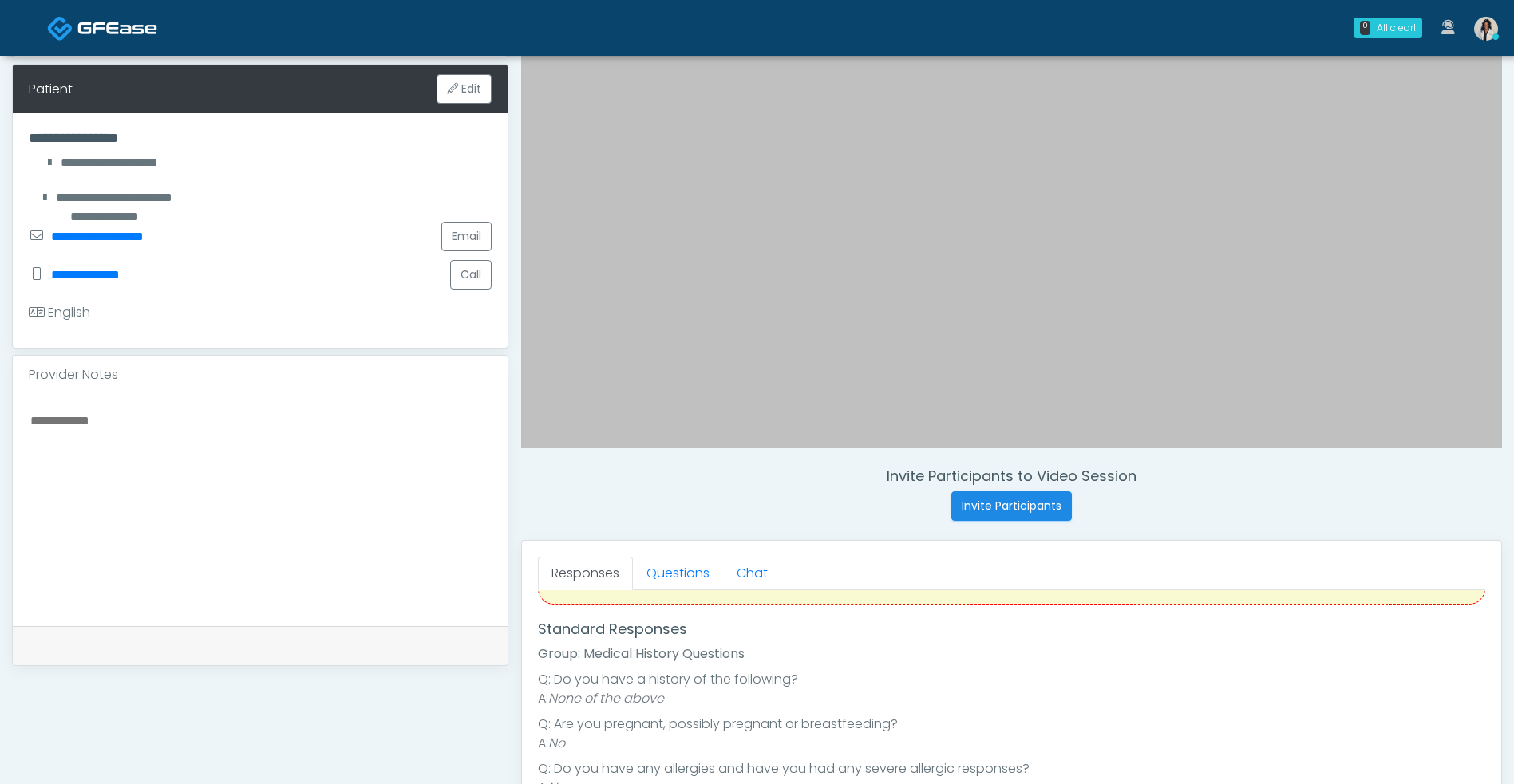
scroll to position [429, 0]
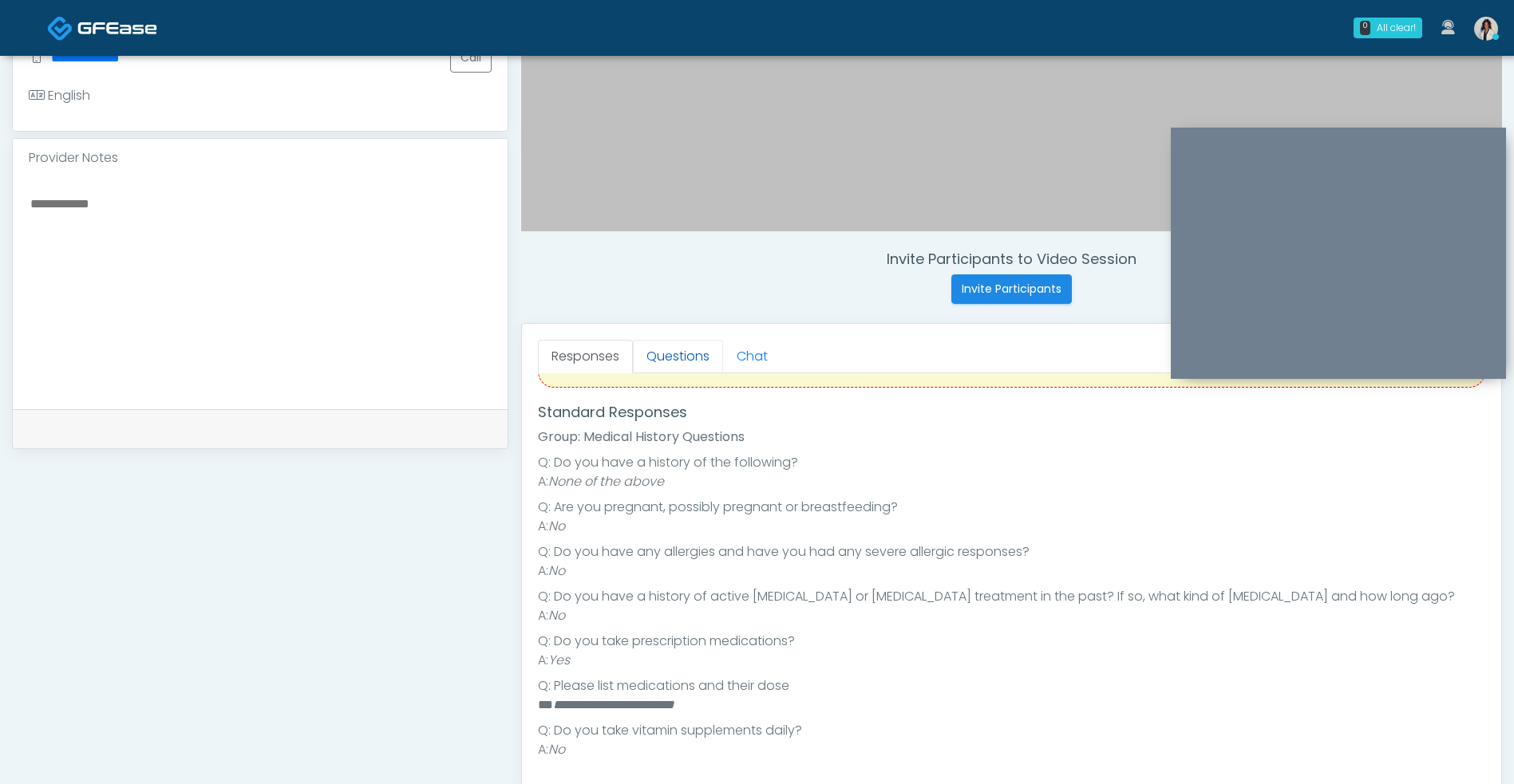
click at [676, 356] on link "Questions" at bounding box center [678, 356] width 90 height 34
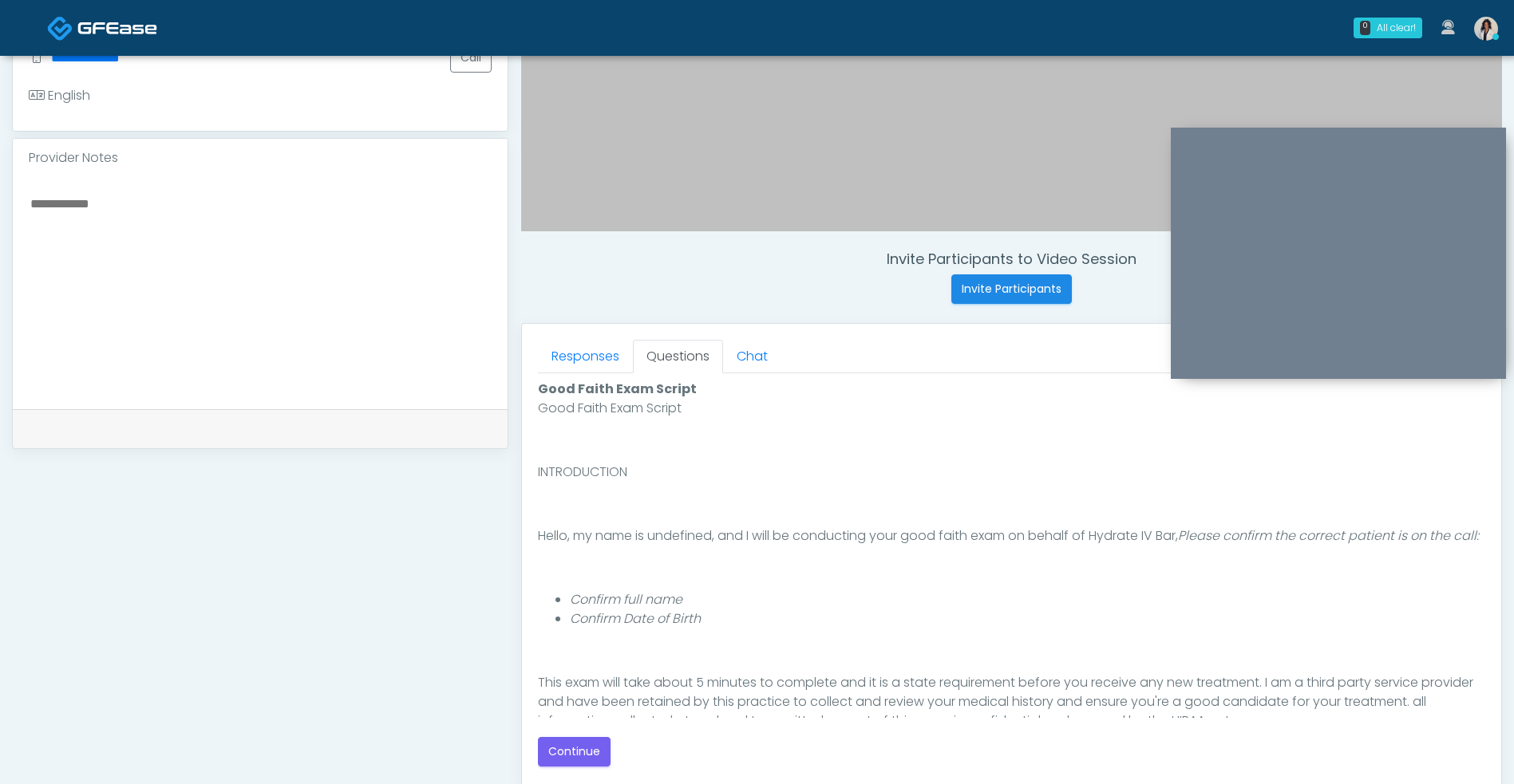
scroll to position [0, 0]
click at [582, 741] on button "Continue" at bounding box center [574, 751] width 73 height 29
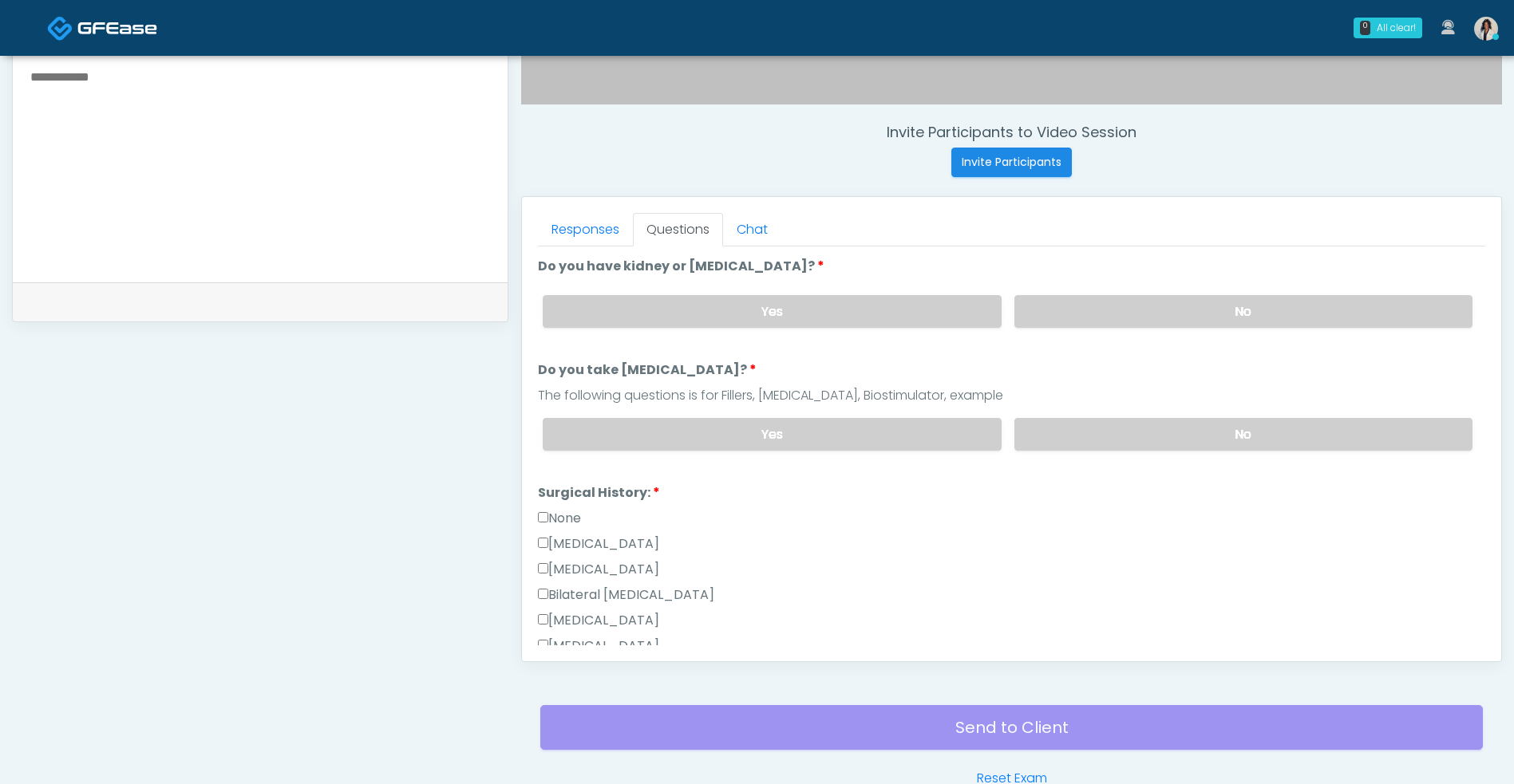
scroll to position [563, 0]
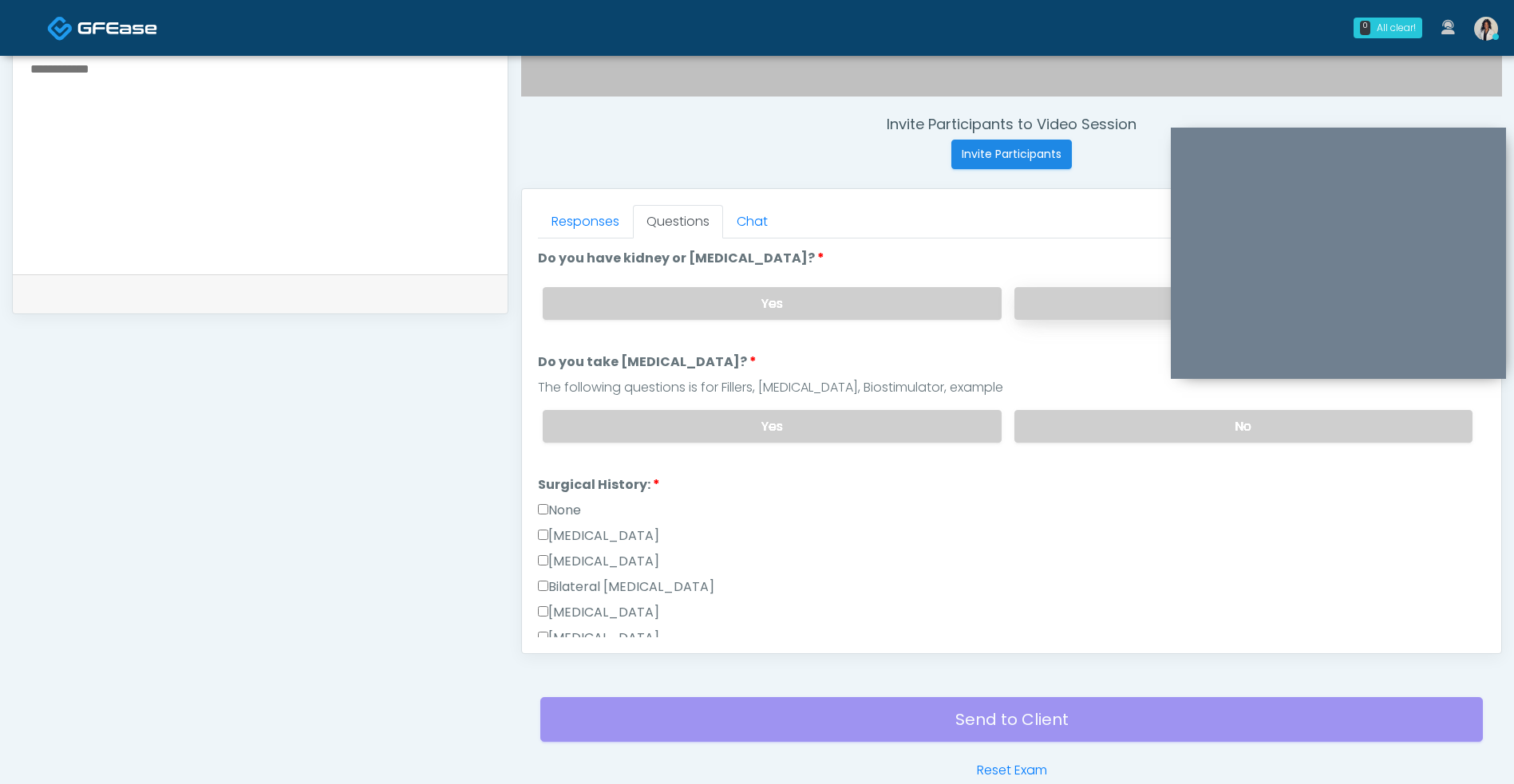
click at [1085, 318] on label "No" at bounding box center [1243, 303] width 458 height 33
click at [1068, 414] on label "No" at bounding box center [1243, 426] width 458 height 33
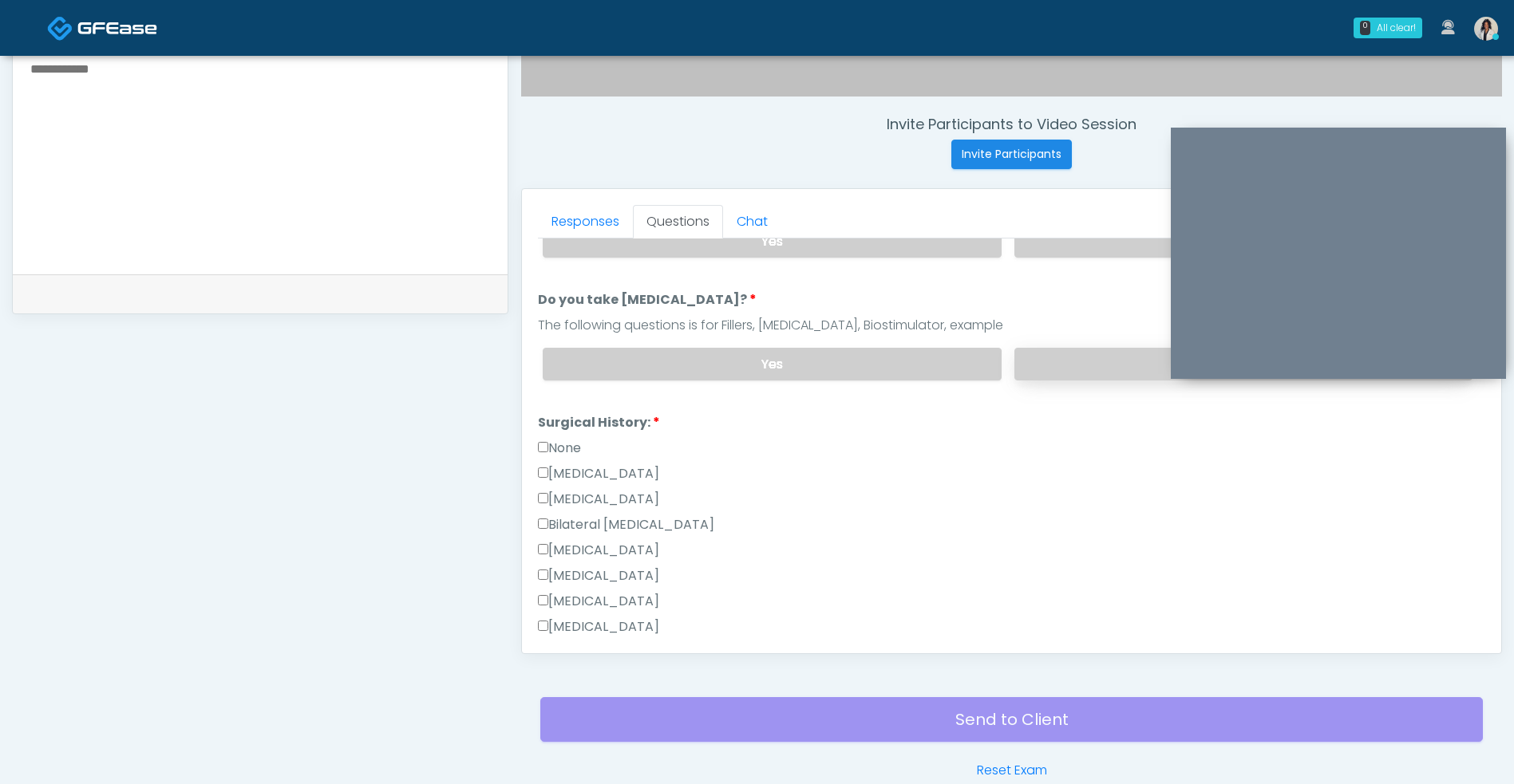
scroll to position [64, 0]
click at [579, 443] on label "None" at bounding box center [559, 446] width 43 height 19
click at [599, 205] on link "Responses" at bounding box center [585, 221] width 95 height 34
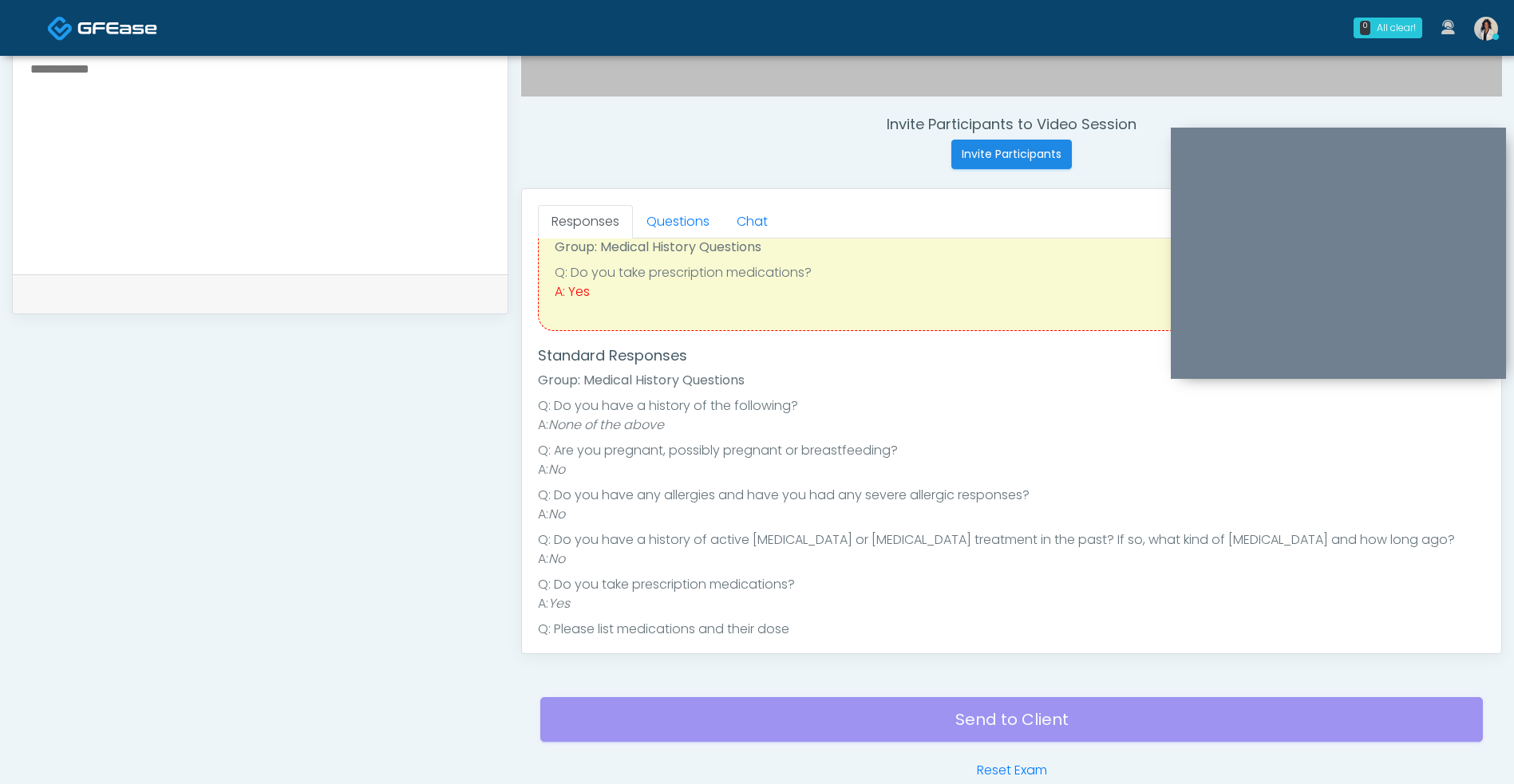
scroll to position [142, 0]
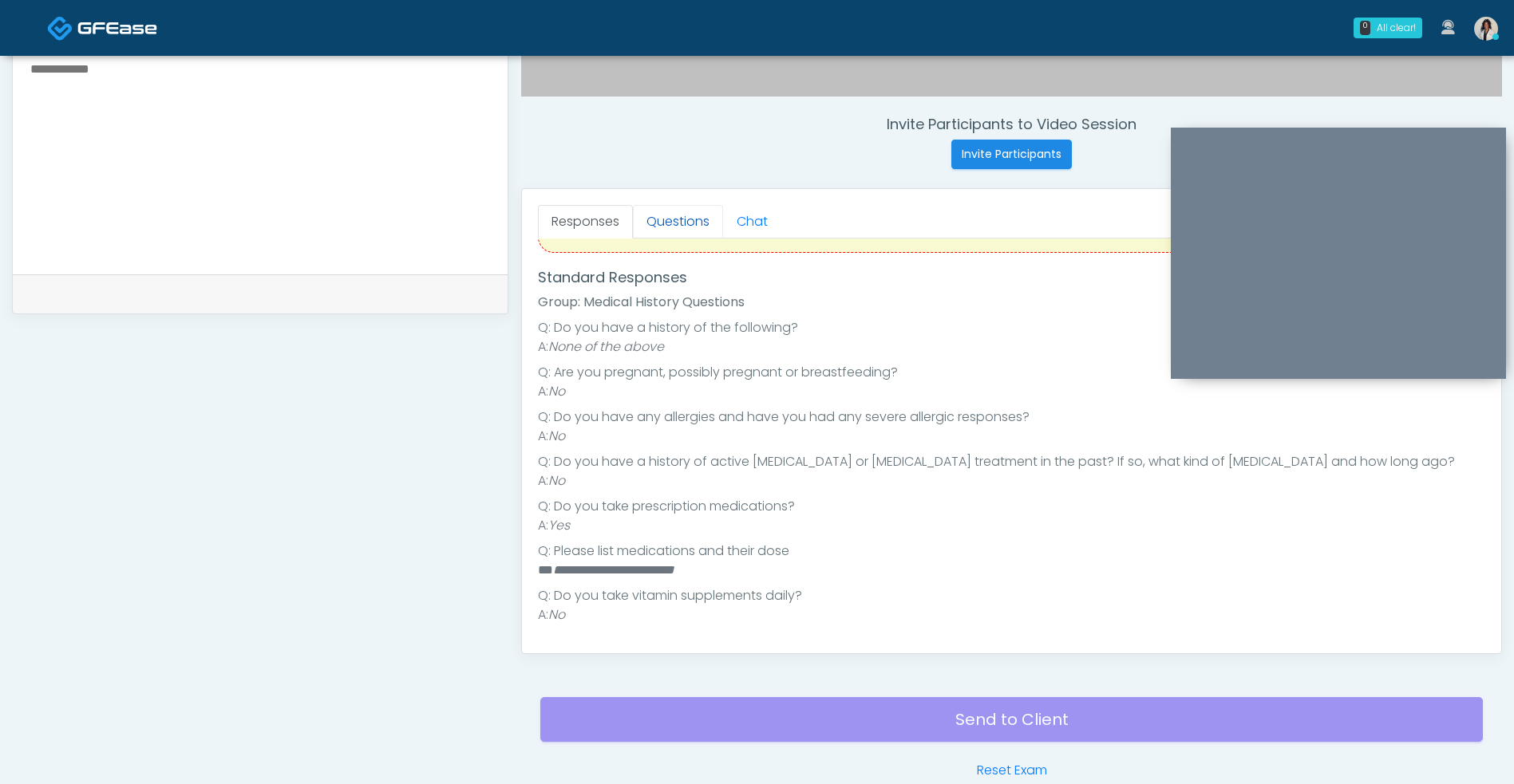
click at [675, 234] on link "Questions" at bounding box center [678, 221] width 90 height 34
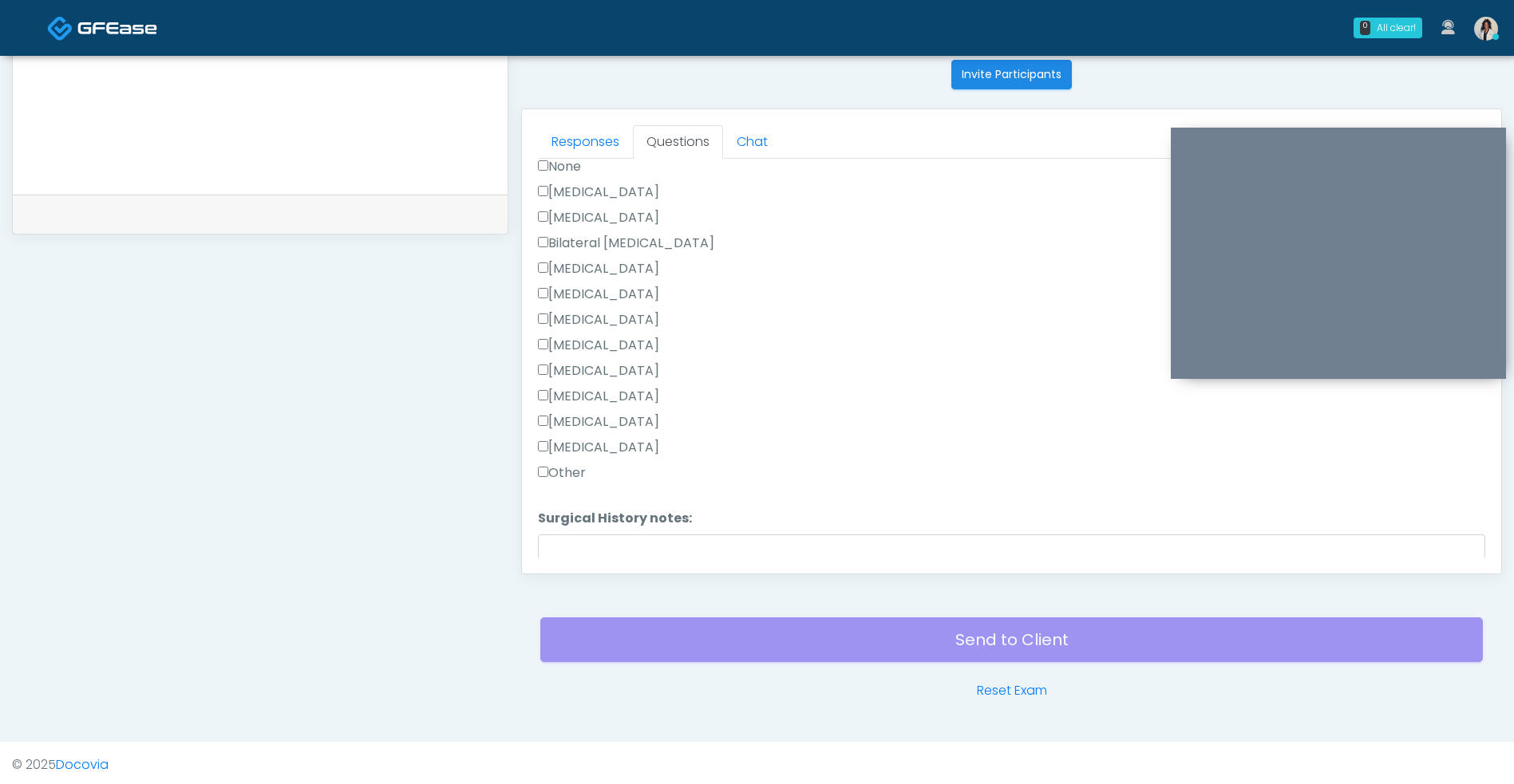
scroll to position [364, 0]
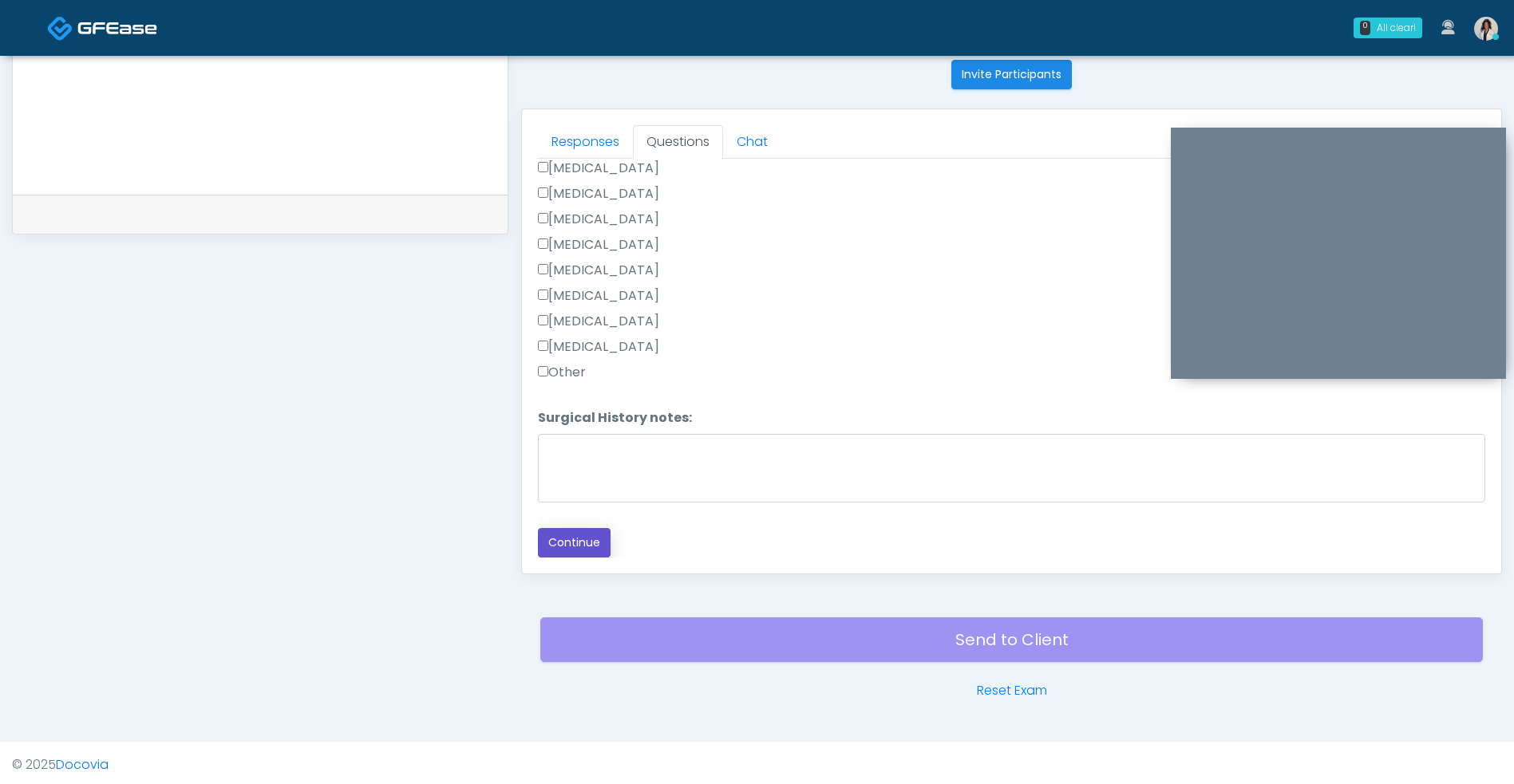
click at [595, 554] on button "Continue" at bounding box center [574, 542] width 73 height 29
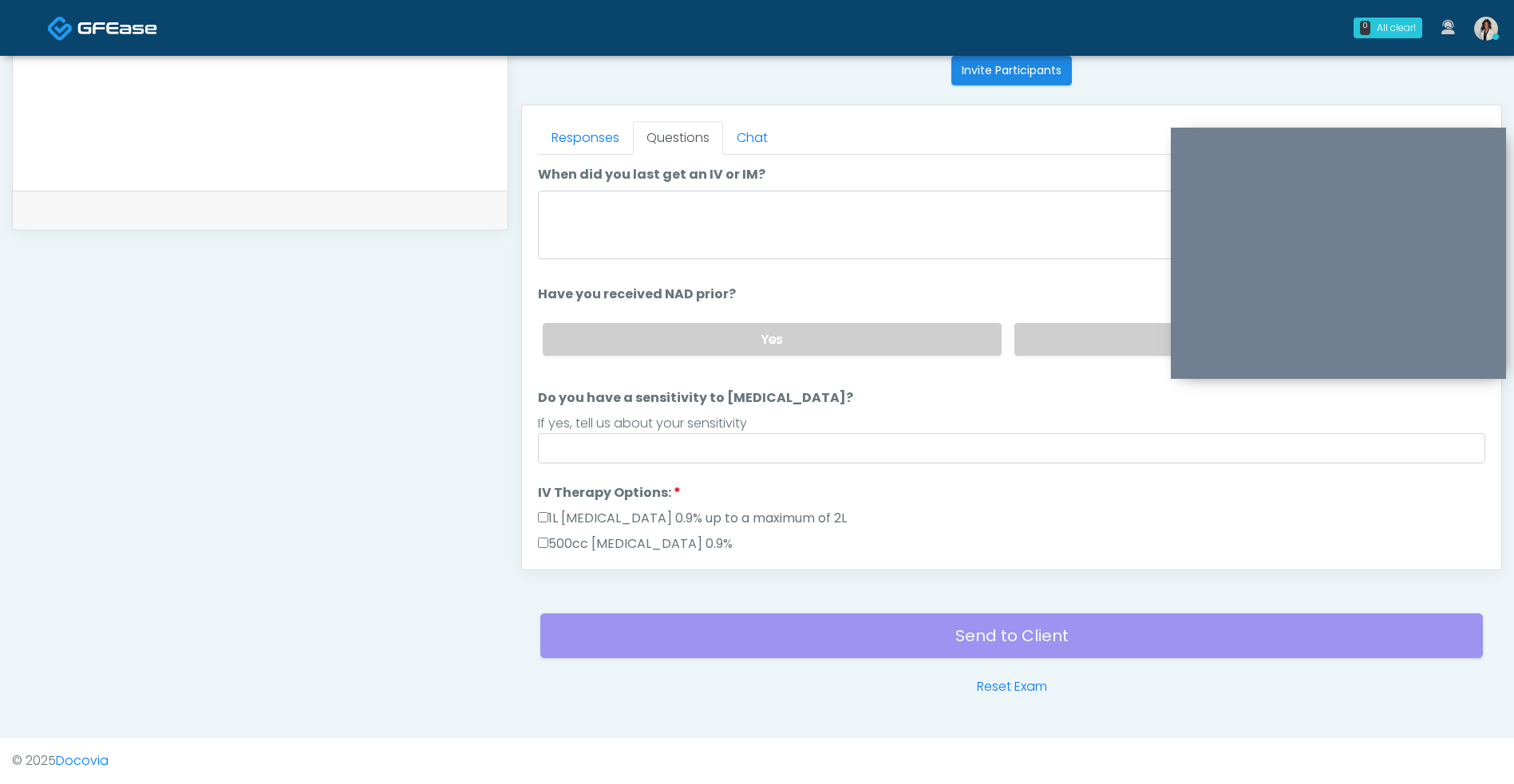
scroll to position [0, 0]
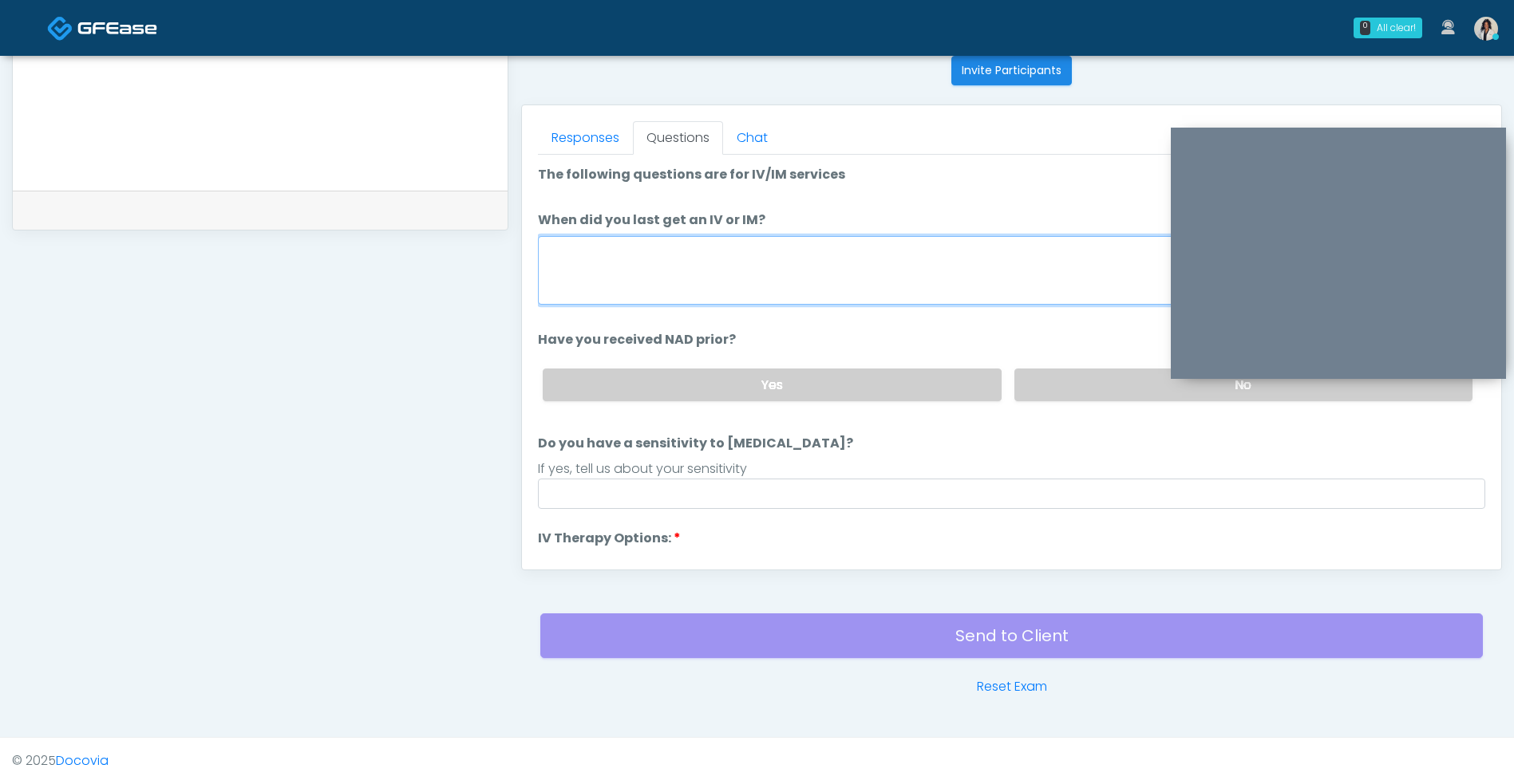
click at [853, 259] on textarea "When did you last get an IV or IM?" at bounding box center [1011, 269] width 947 height 68
type textarea "*******"
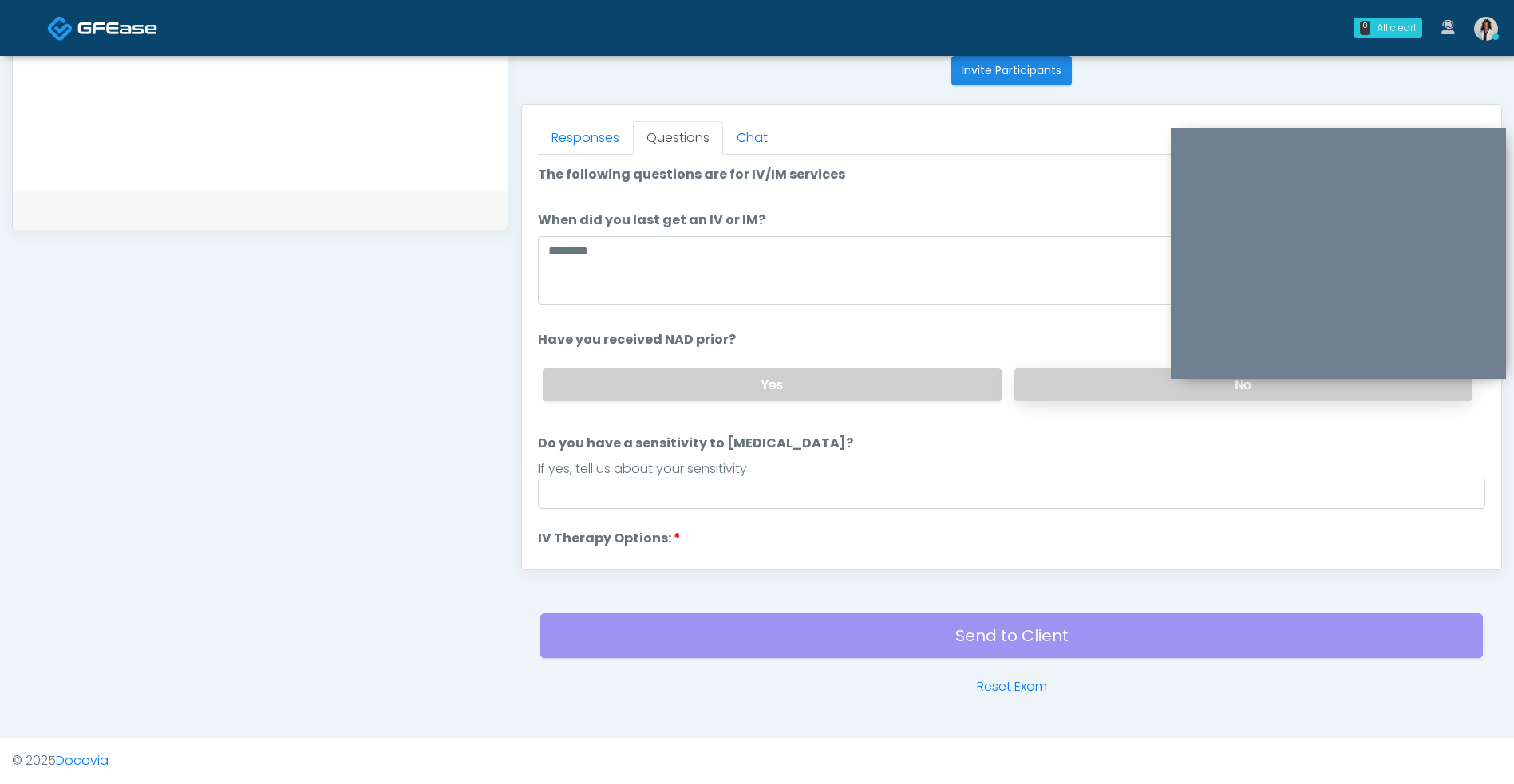
click at [1157, 369] on label "No" at bounding box center [1243, 384] width 458 height 33
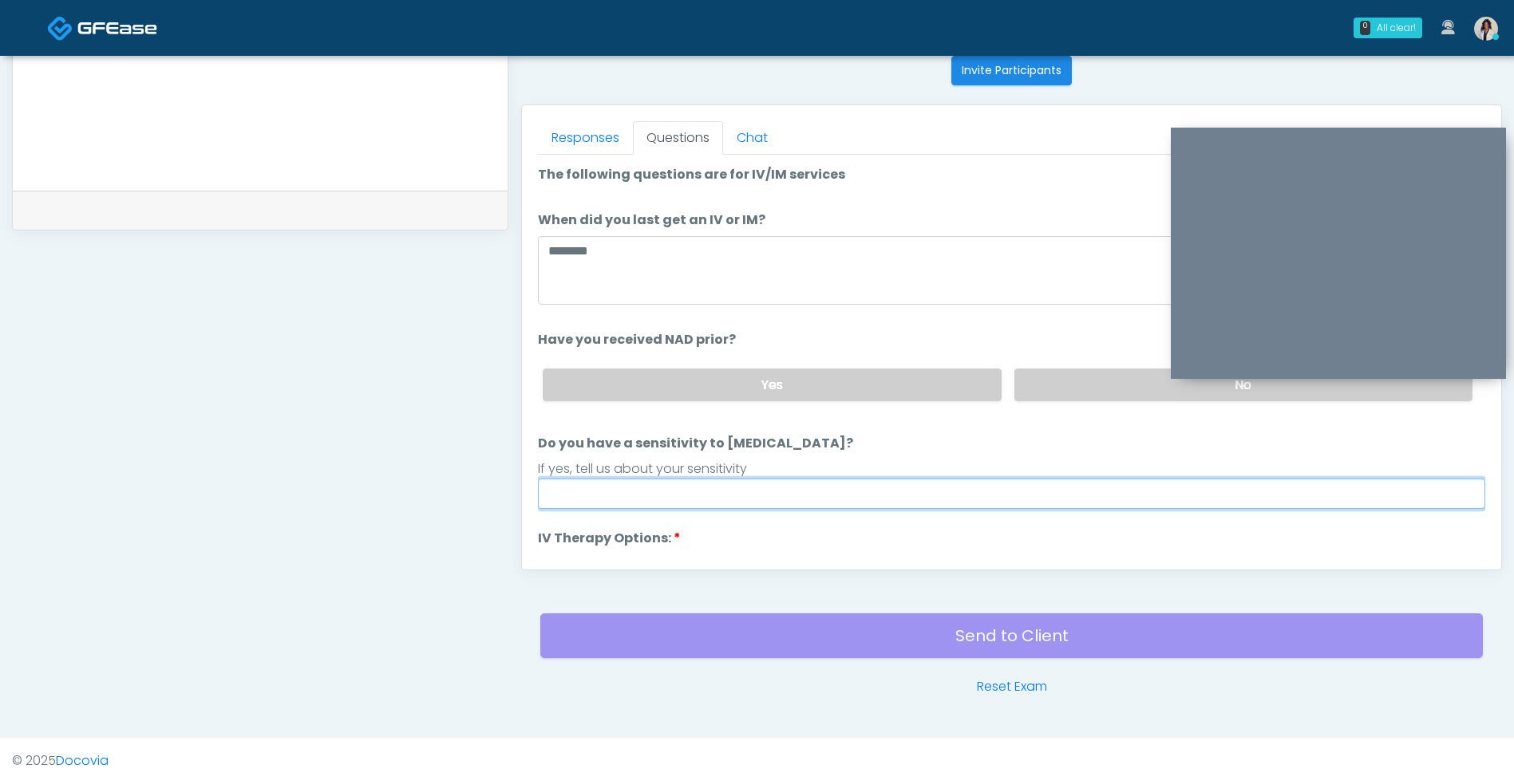
click at [933, 495] on input "Do you have a sensitivity to Niacin?" at bounding box center [1011, 493] width 947 height 30
type input "**"
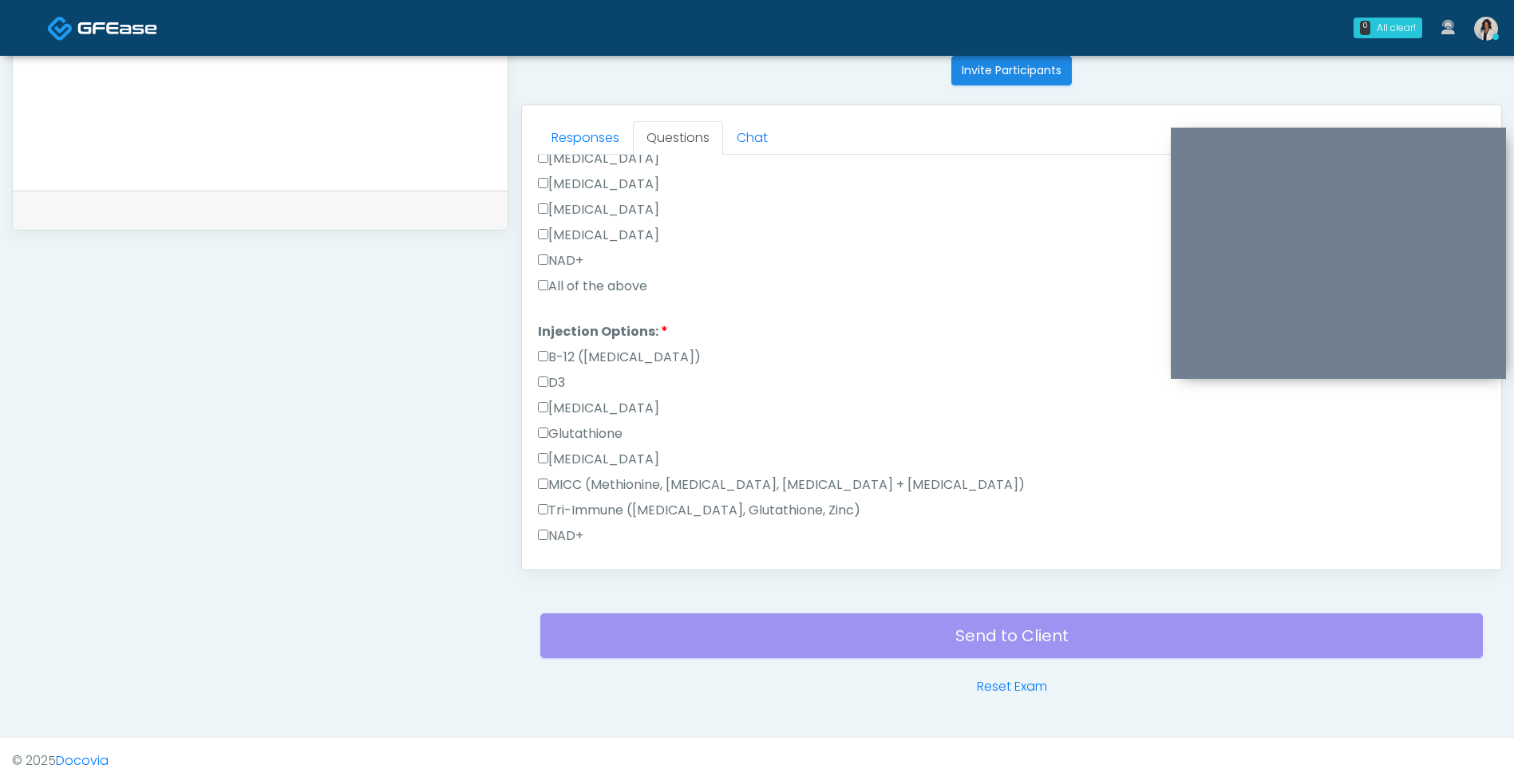
click at [635, 284] on label "All of the above" at bounding box center [592, 286] width 109 height 19
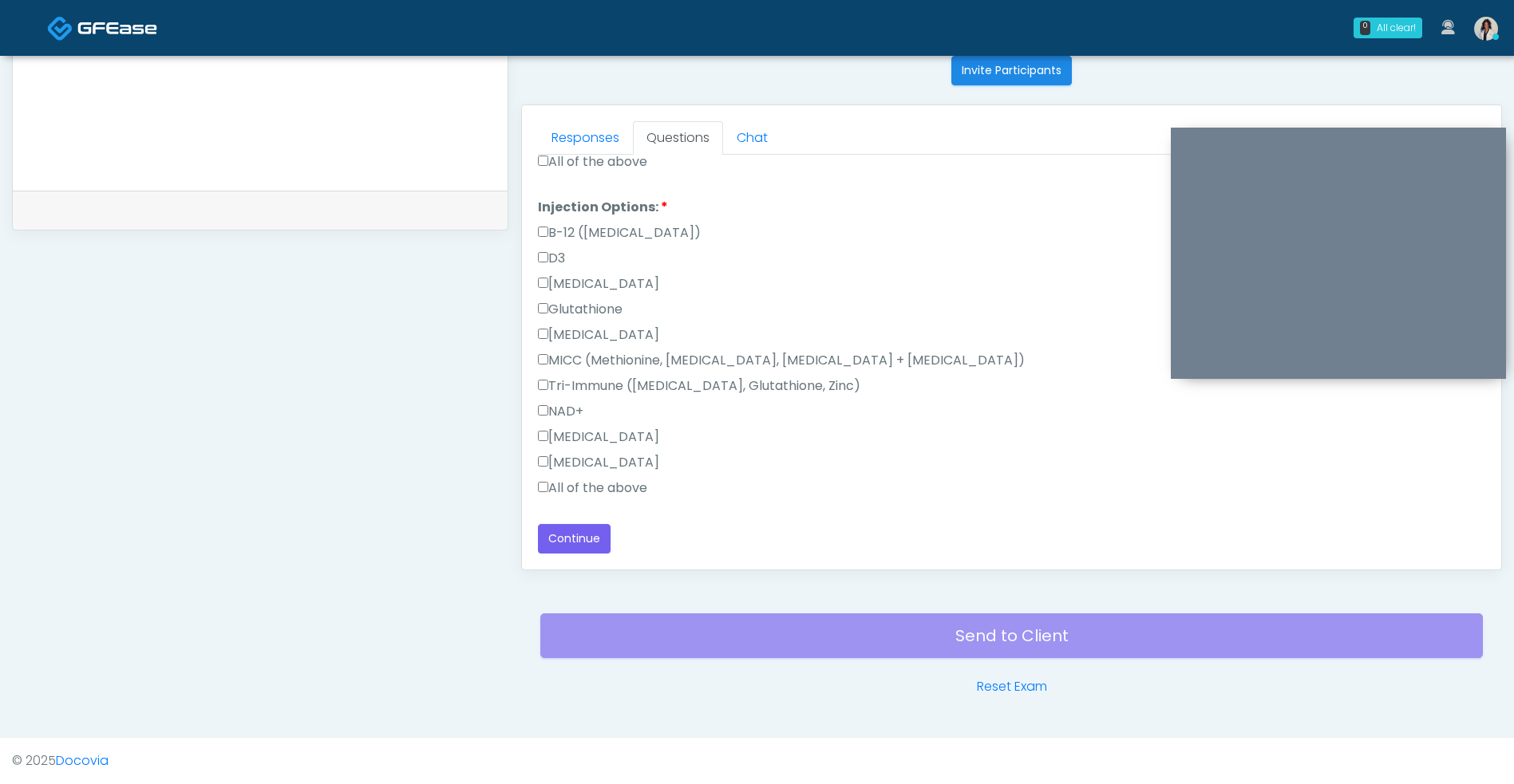
click at [628, 496] on label "All of the above" at bounding box center [592, 488] width 109 height 19
click at [581, 542] on button "Continue" at bounding box center [574, 538] width 73 height 29
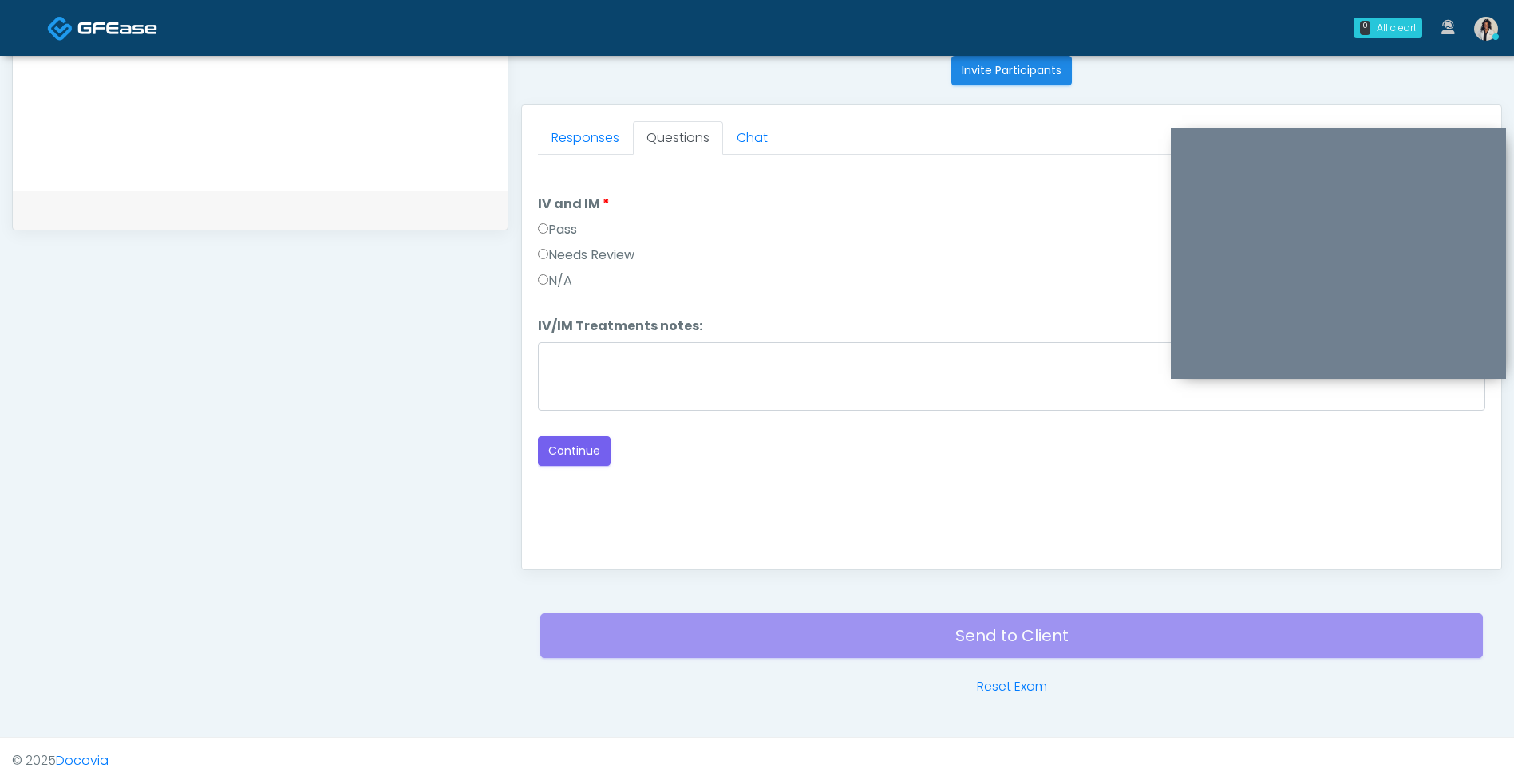
click at [571, 222] on label "Pass" at bounding box center [558, 229] width 39 height 19
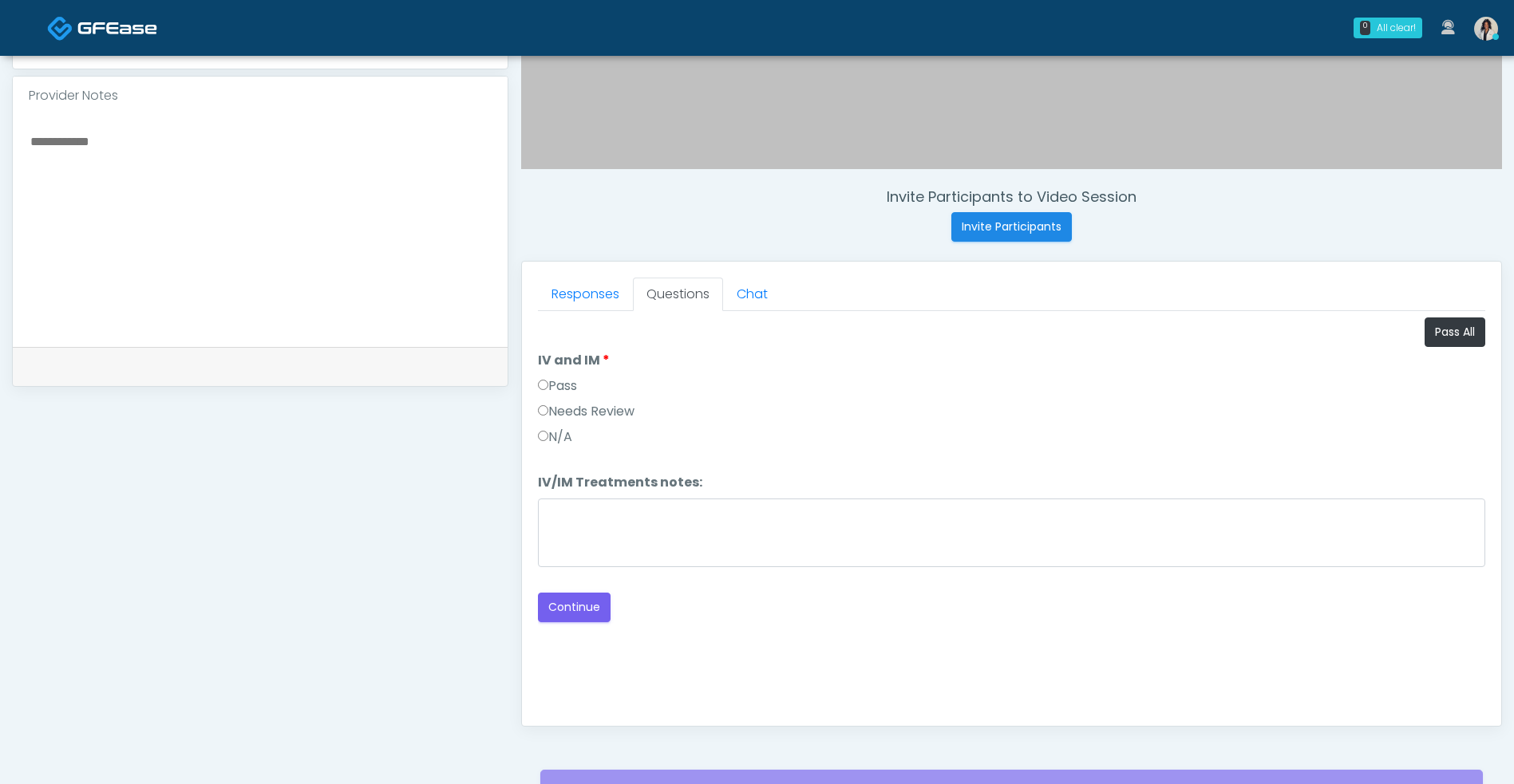
scroll to position [648, 0]
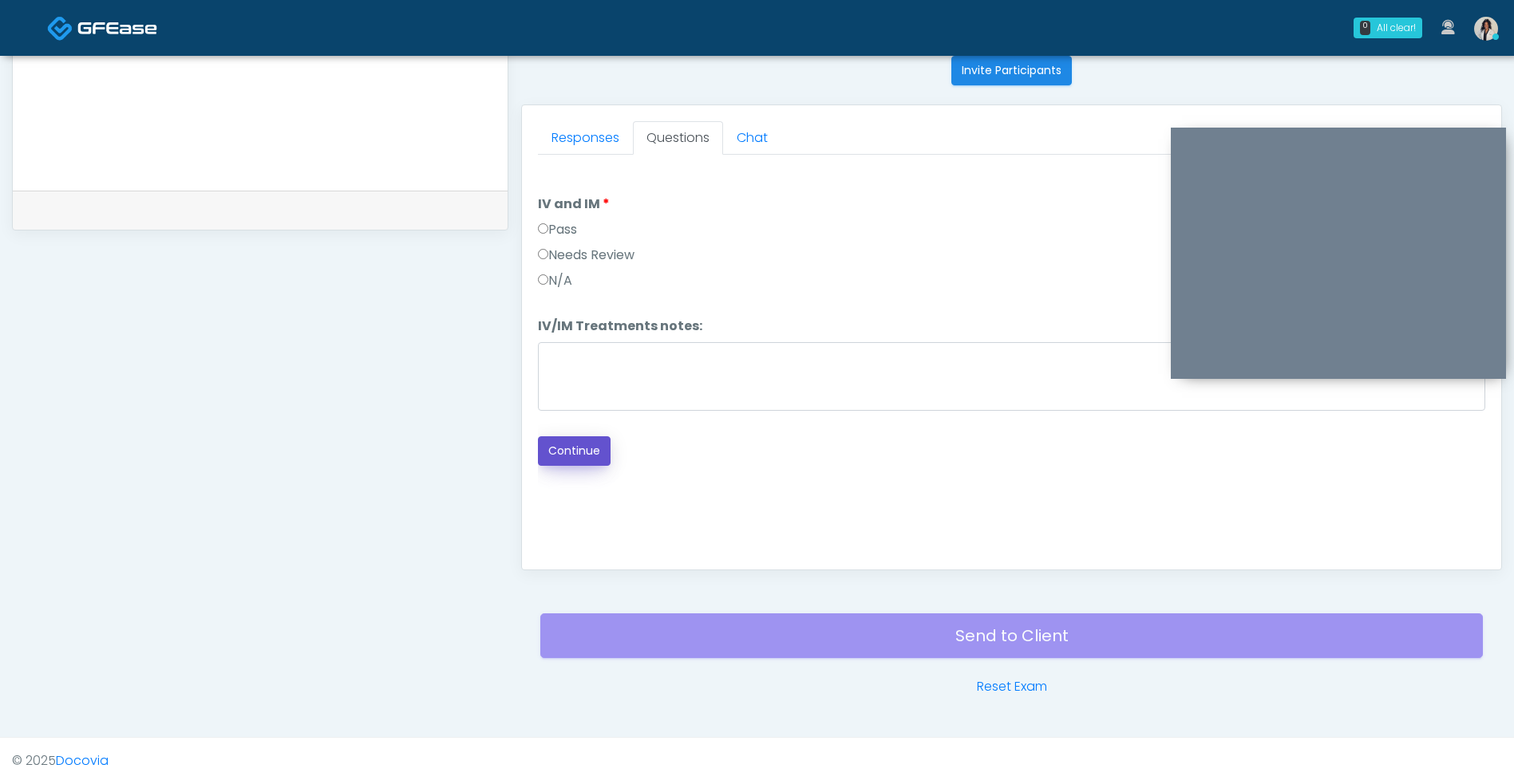
click at [601, 463] on button "Continue" at bounding box center [574, 450] width 73 height 29
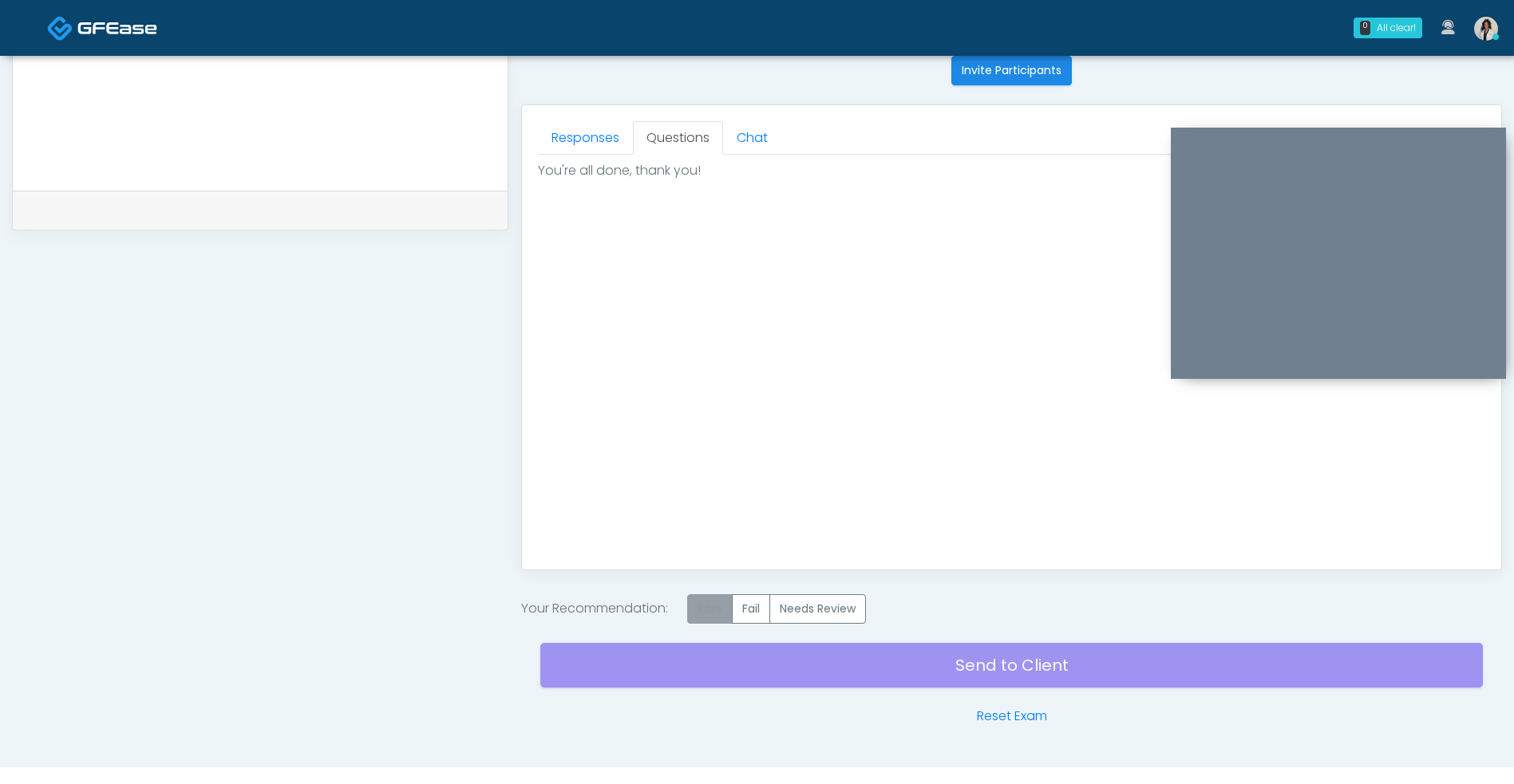
click at [717, 613] on label "Pass" at bounding box center [709, 609] width 45 height 29
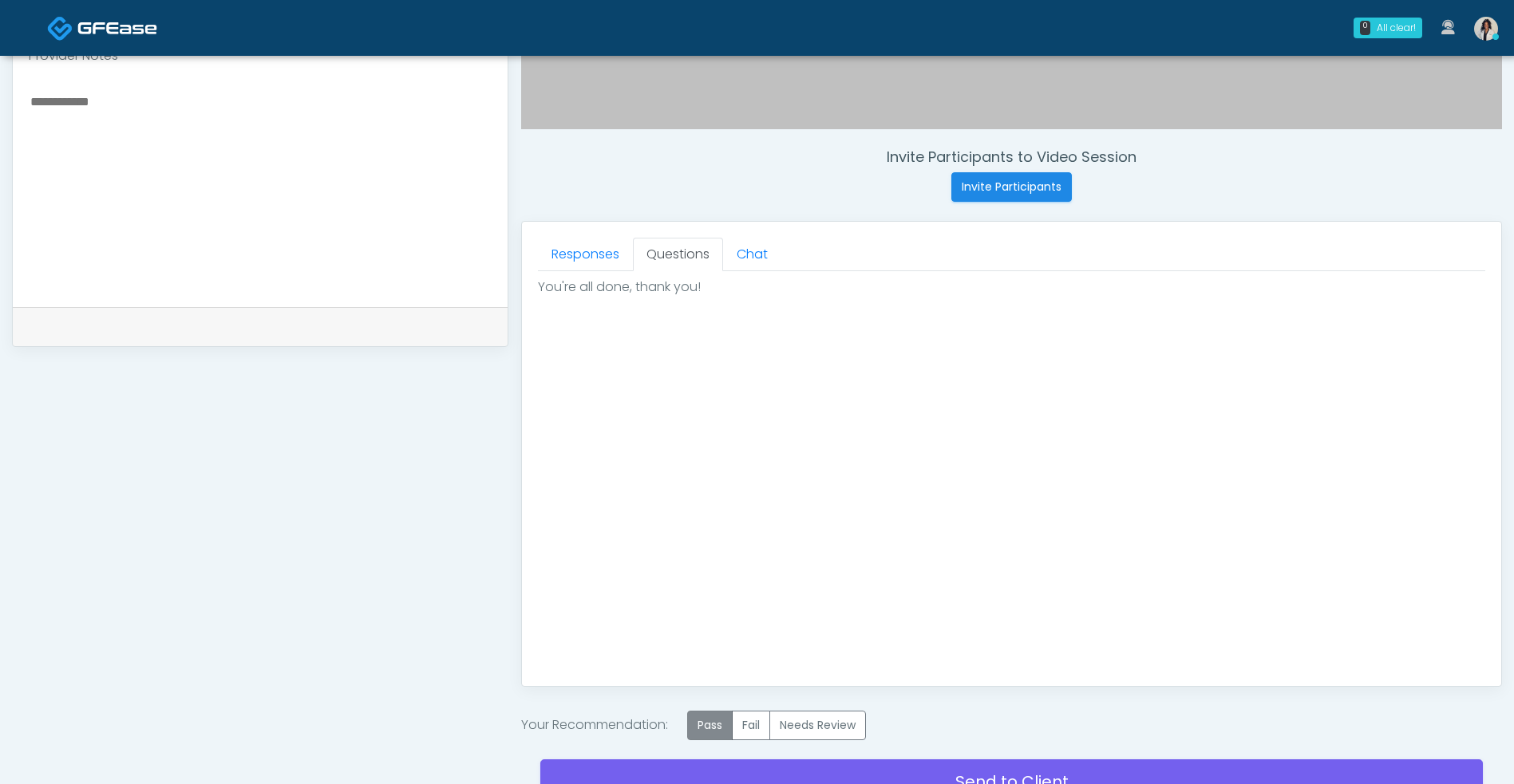
scroll to position [677, 0]
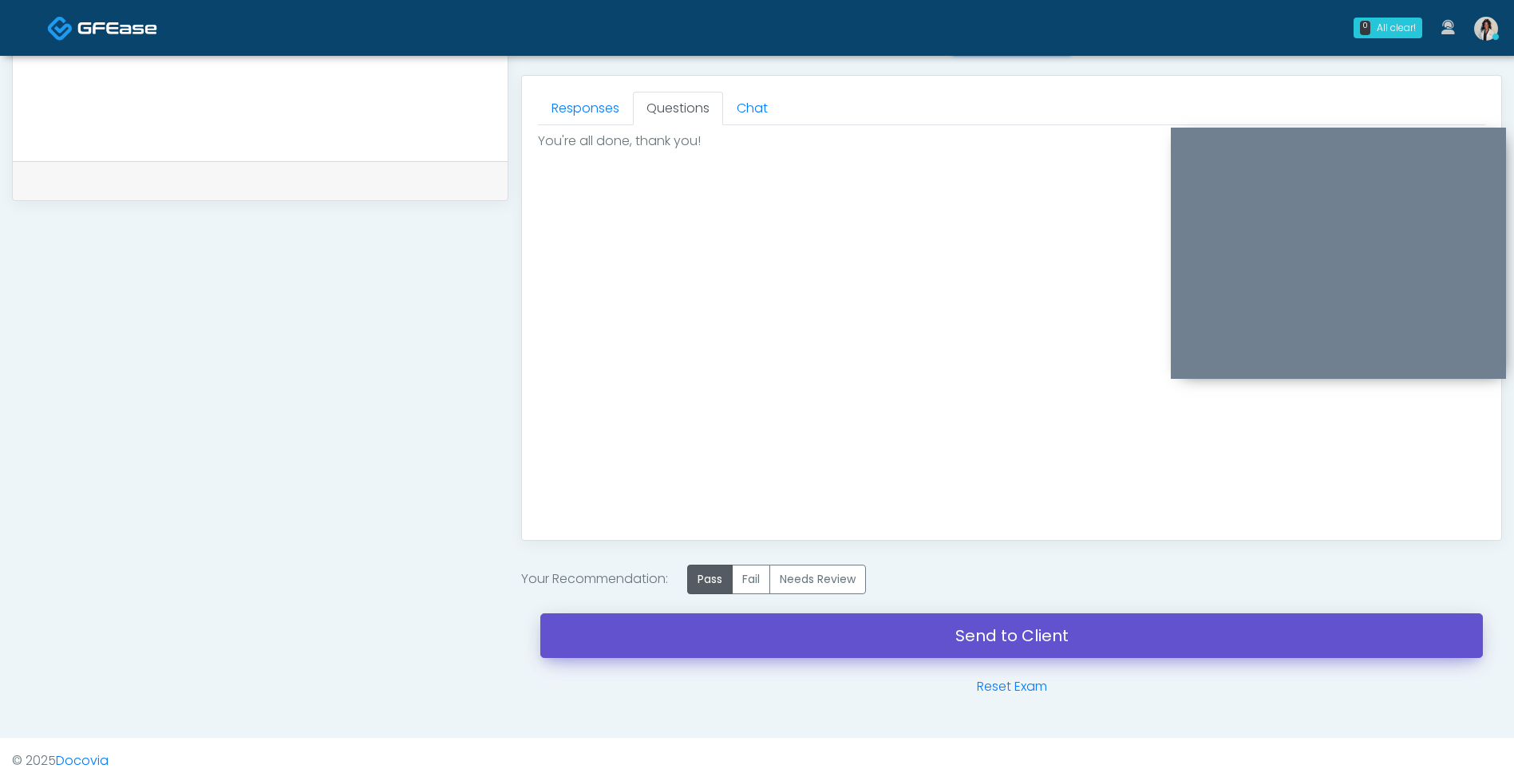
click at [863, 627] on link "Send to Client" at bounding box center [1011, 635] width 942 height 44
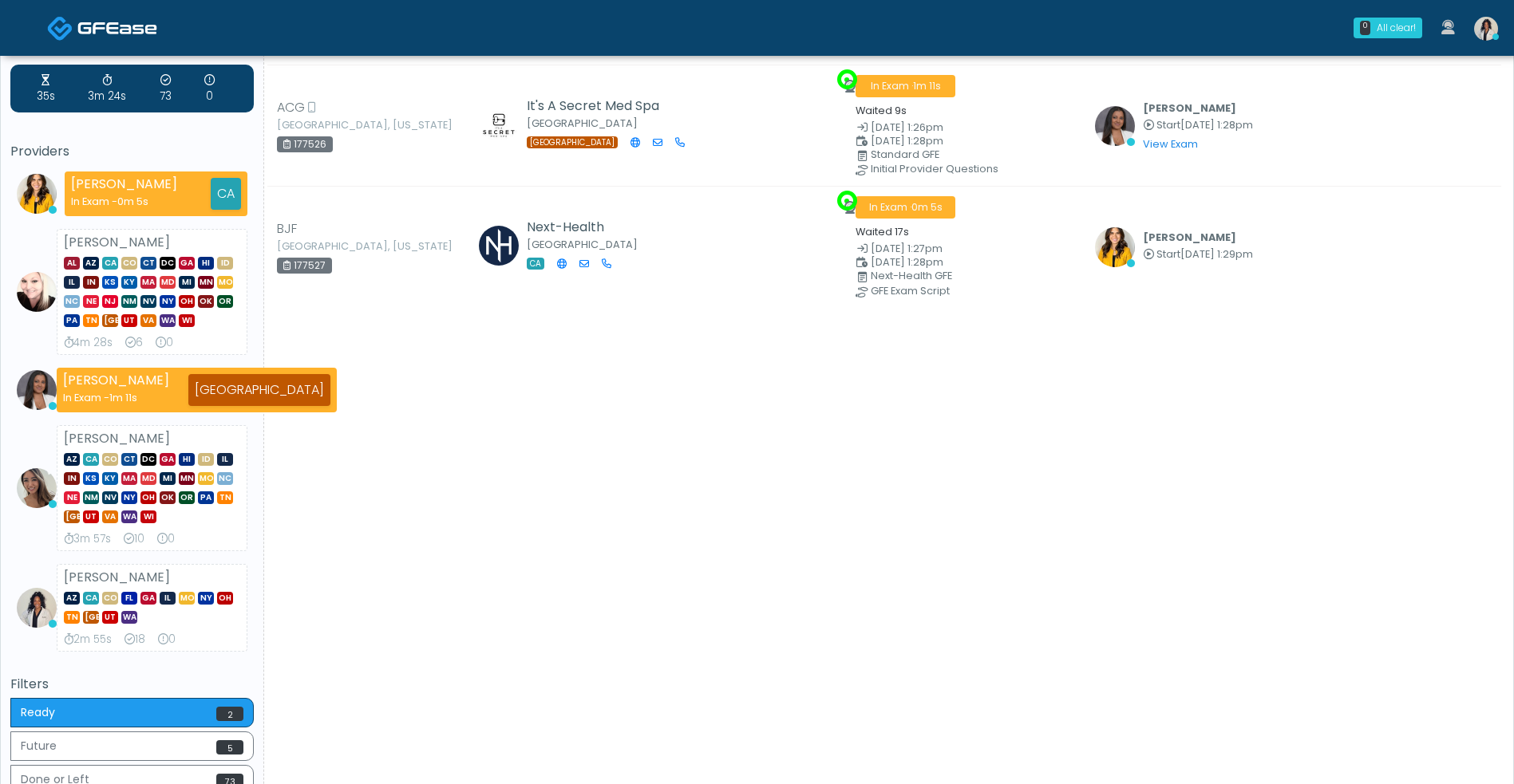
scroll to position [42, 0]
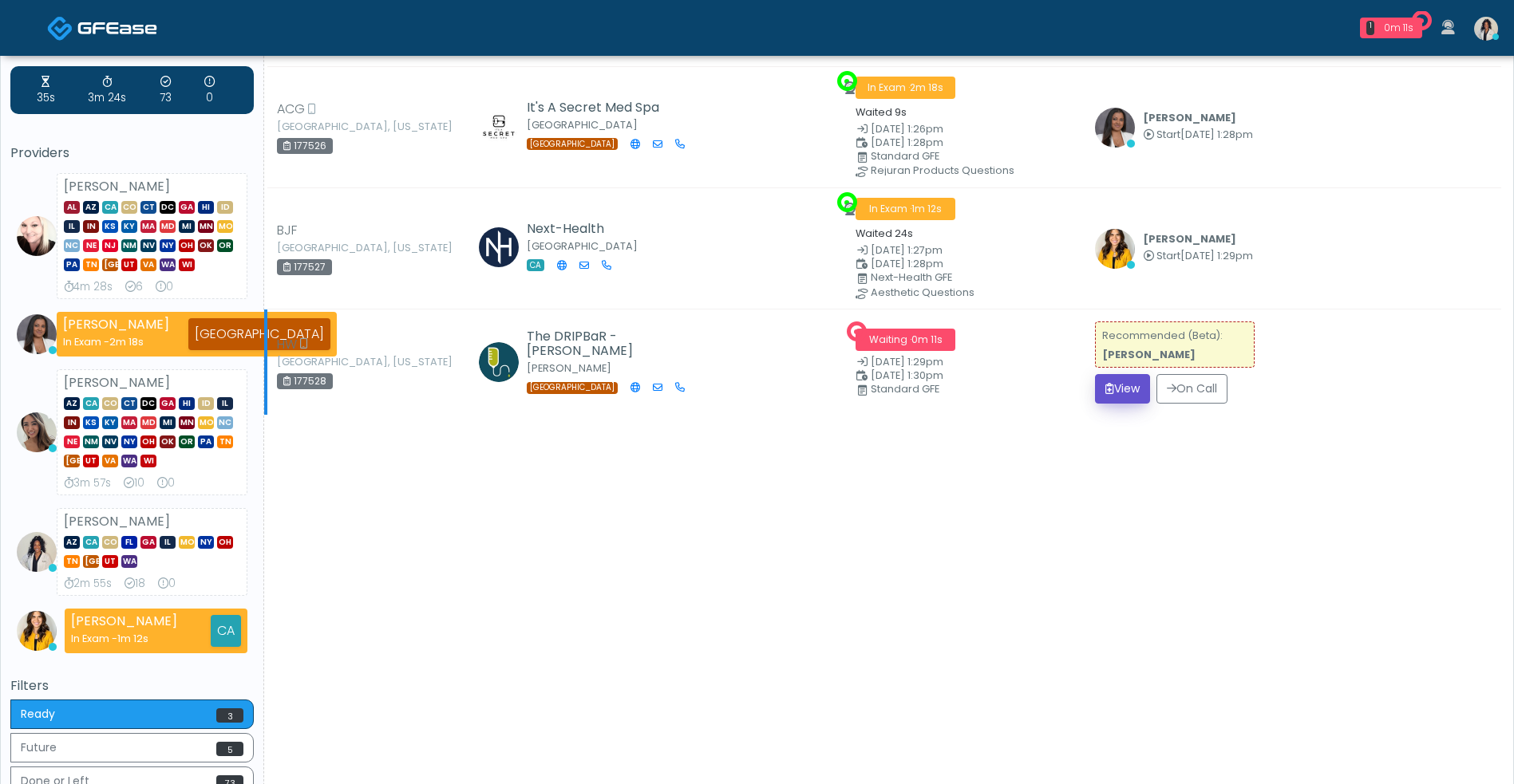
click at [1118, 400] on button "View" at bounding box center [1122, 388] width 55 height 29
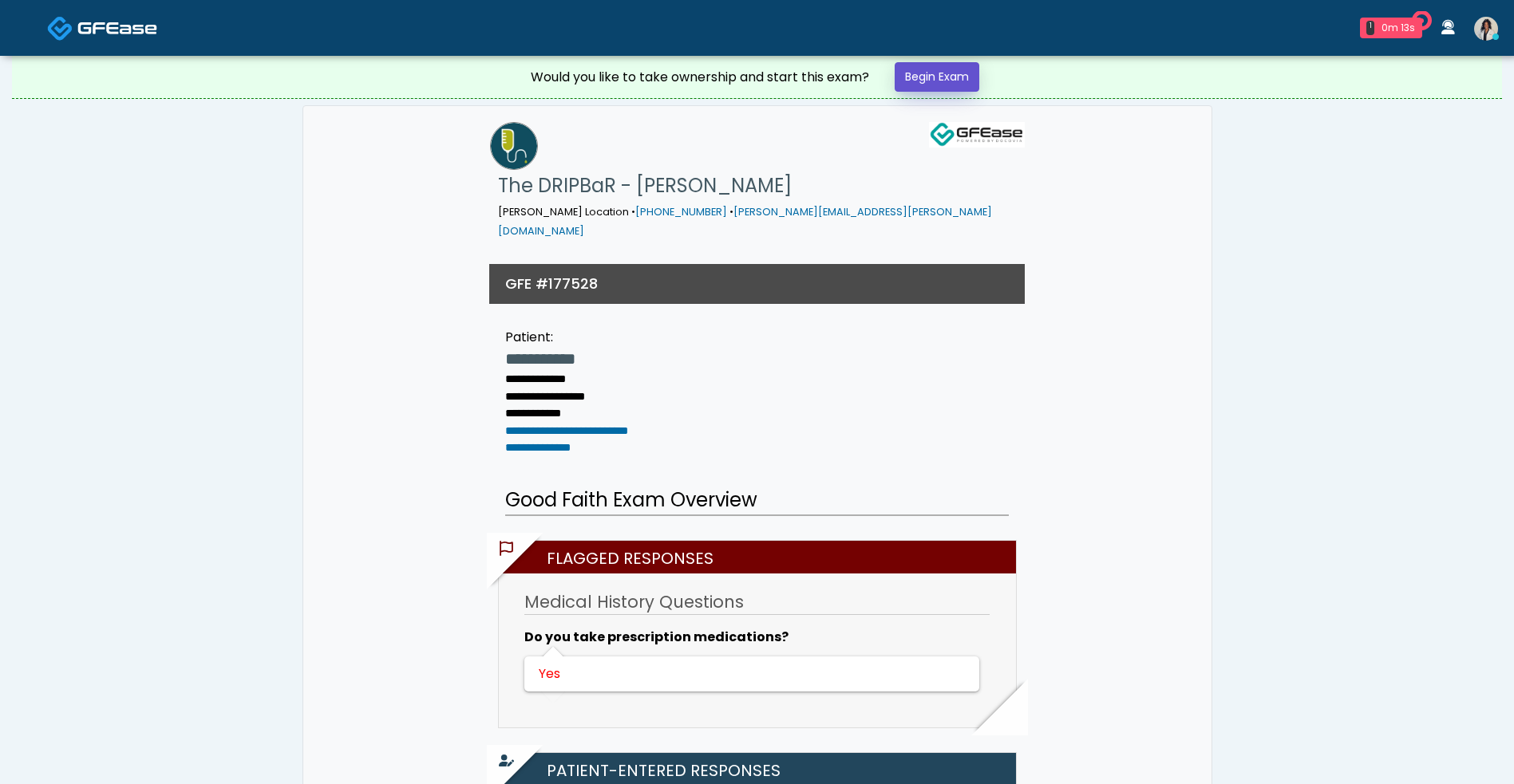
click at [912, 88] on link "Begin Exam" at bounding box center [936, 76] width 84 height 29
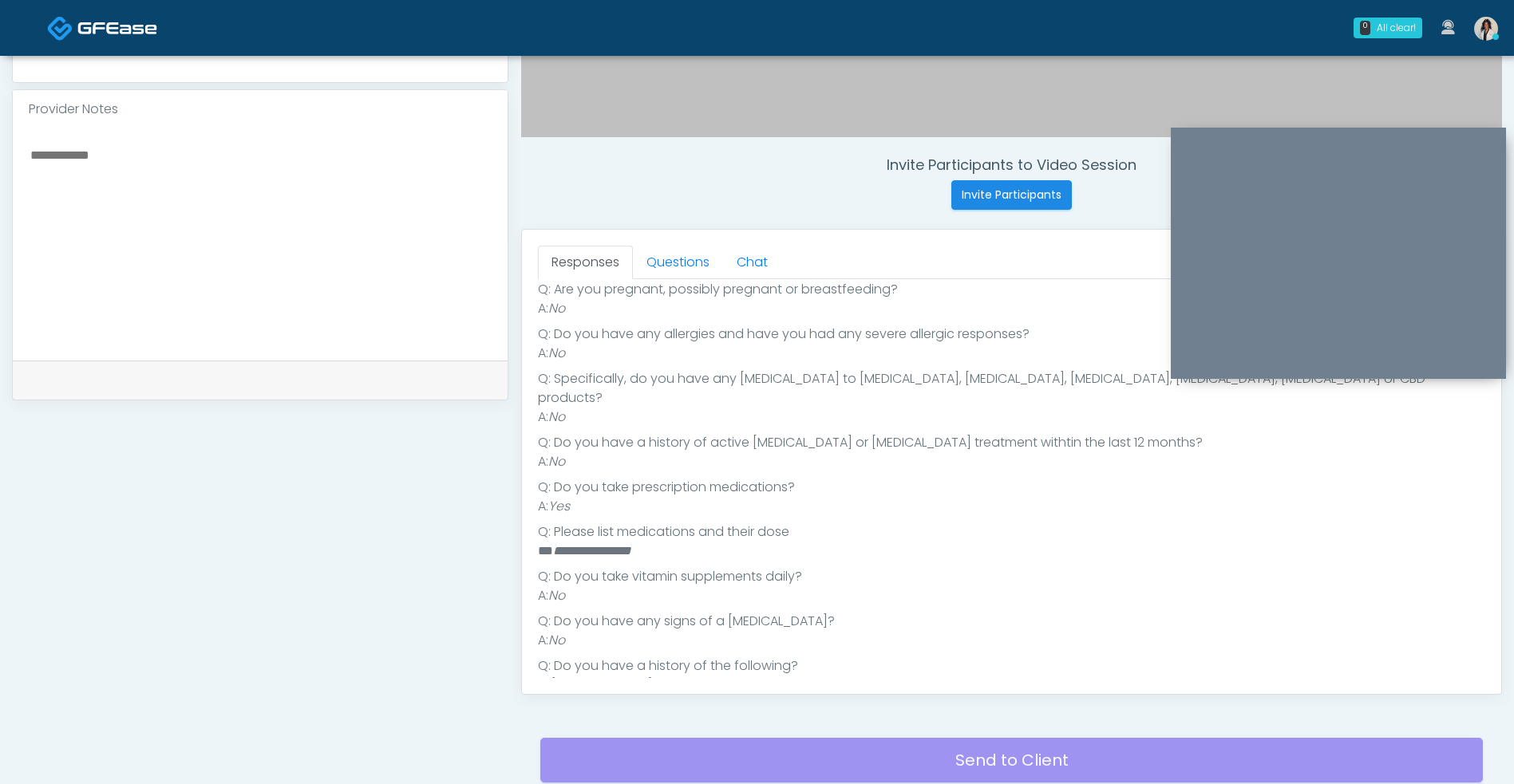
scroll to position [231, 0]
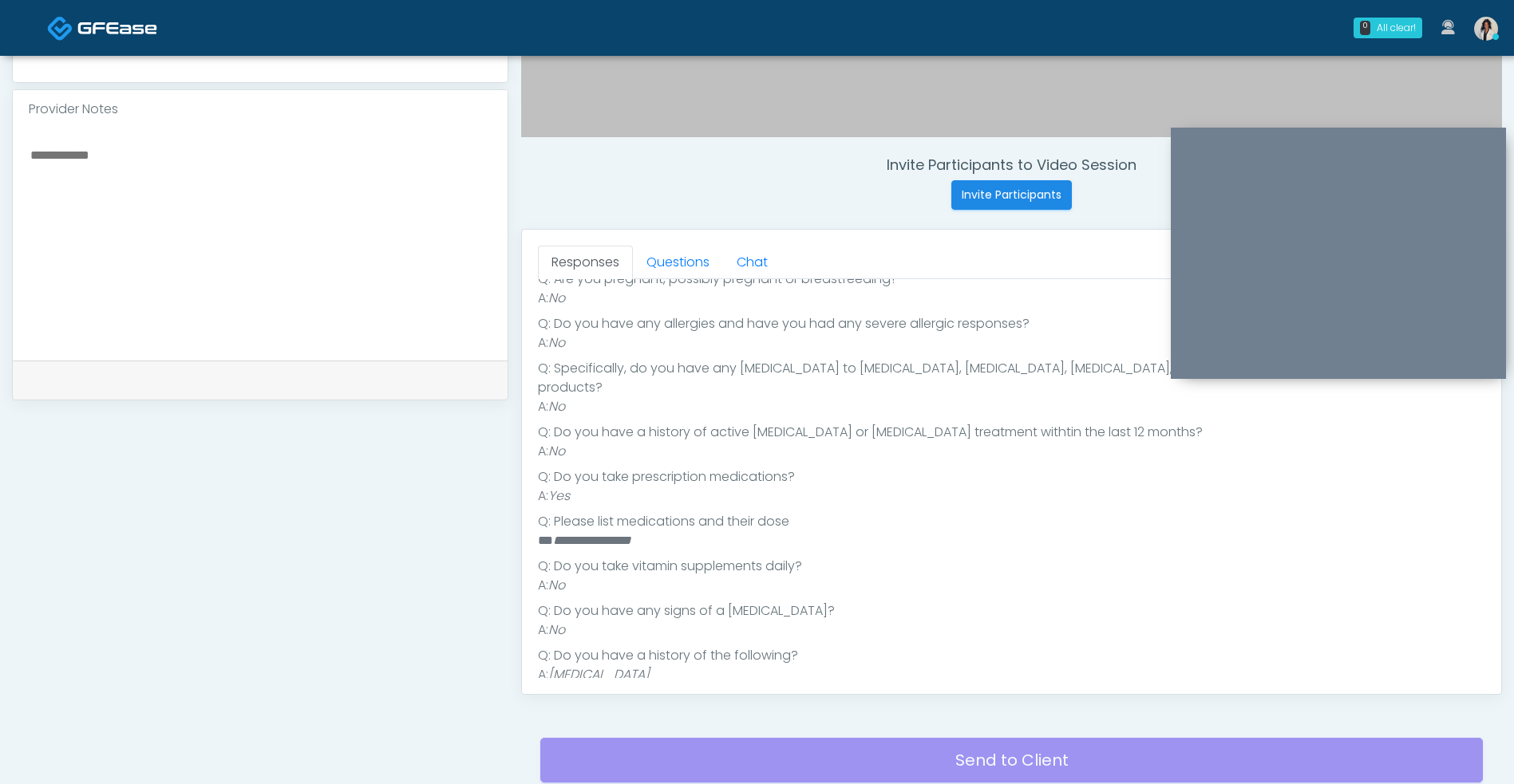
click at [180, 236] on textarea at bounding box center [260, 242] width 463 height 195
type textarea "*"
click at [668, 257] on link "Questions" at bounding box center [678, 262] width 90 height 34
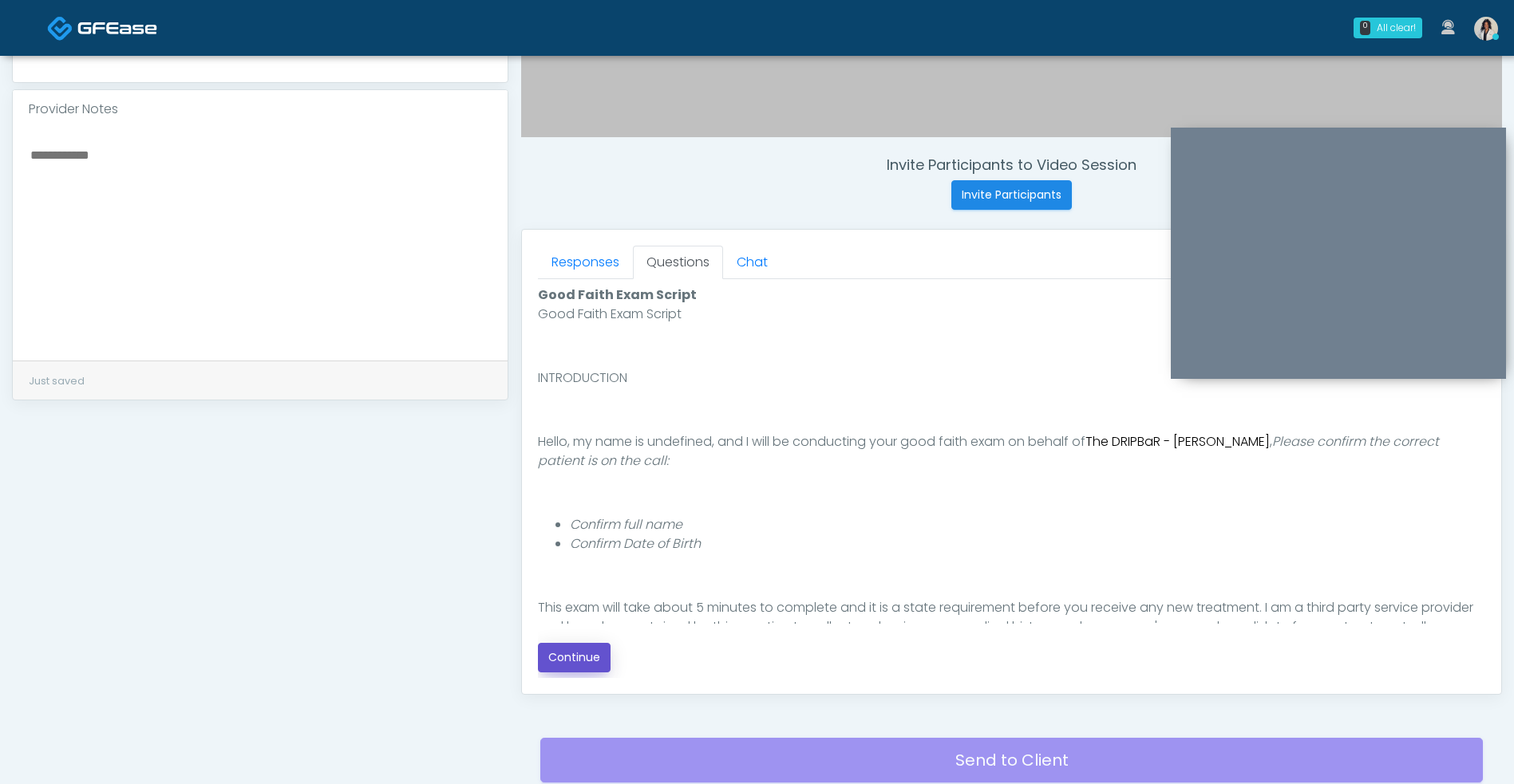
click at [600, 646] on button "Continue" at bounding box center [574, 656] width 73 height 29
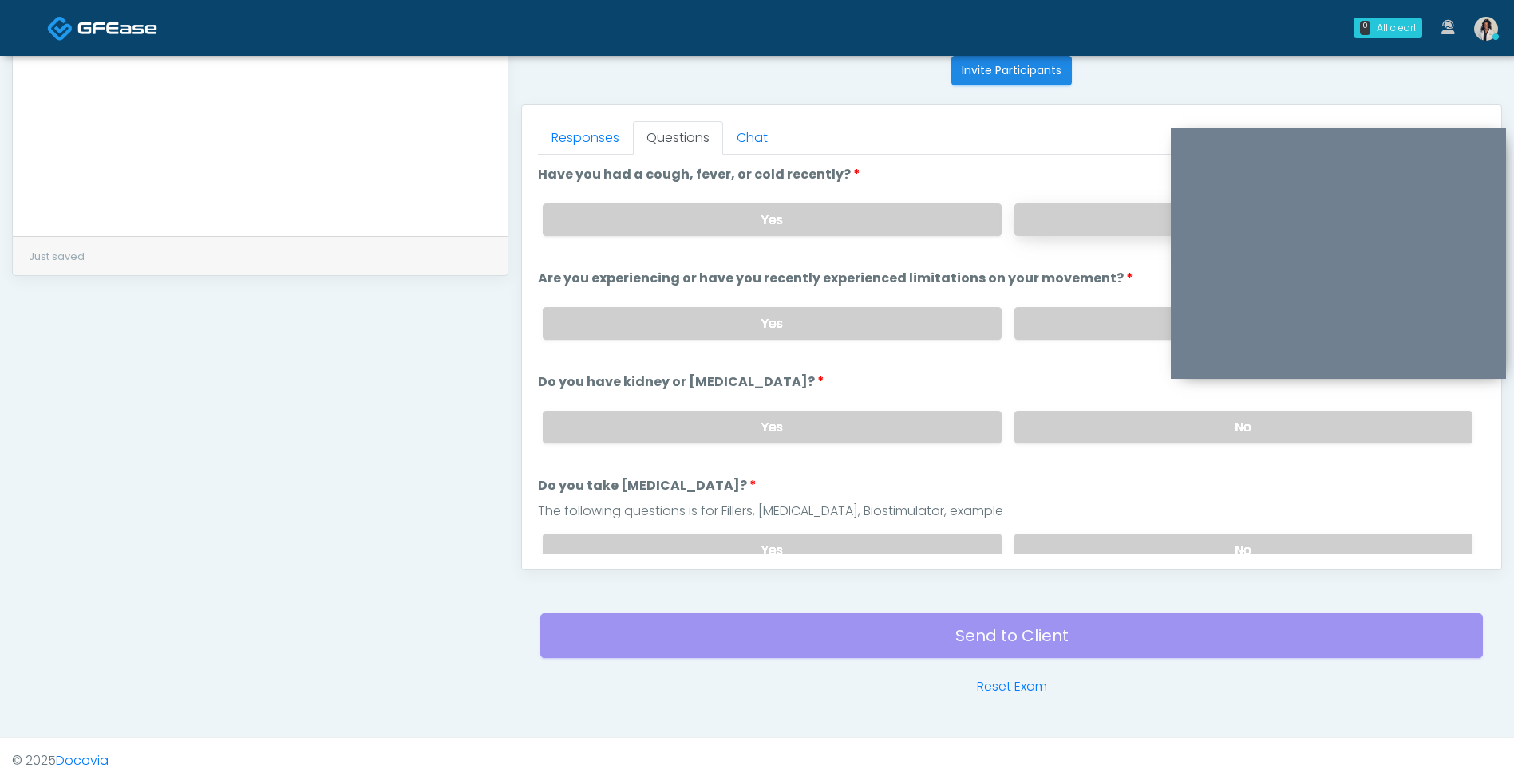
click at [1113, 210] on label "No" at bounding box center [1243, 220] width 458 height 33
click at [1098, 320] on label "No" at bounding box center [1243, 323] width 458 height 33
click at [1092, 437] on label "No" at bounding box center [1243, 427] width 458 height 33
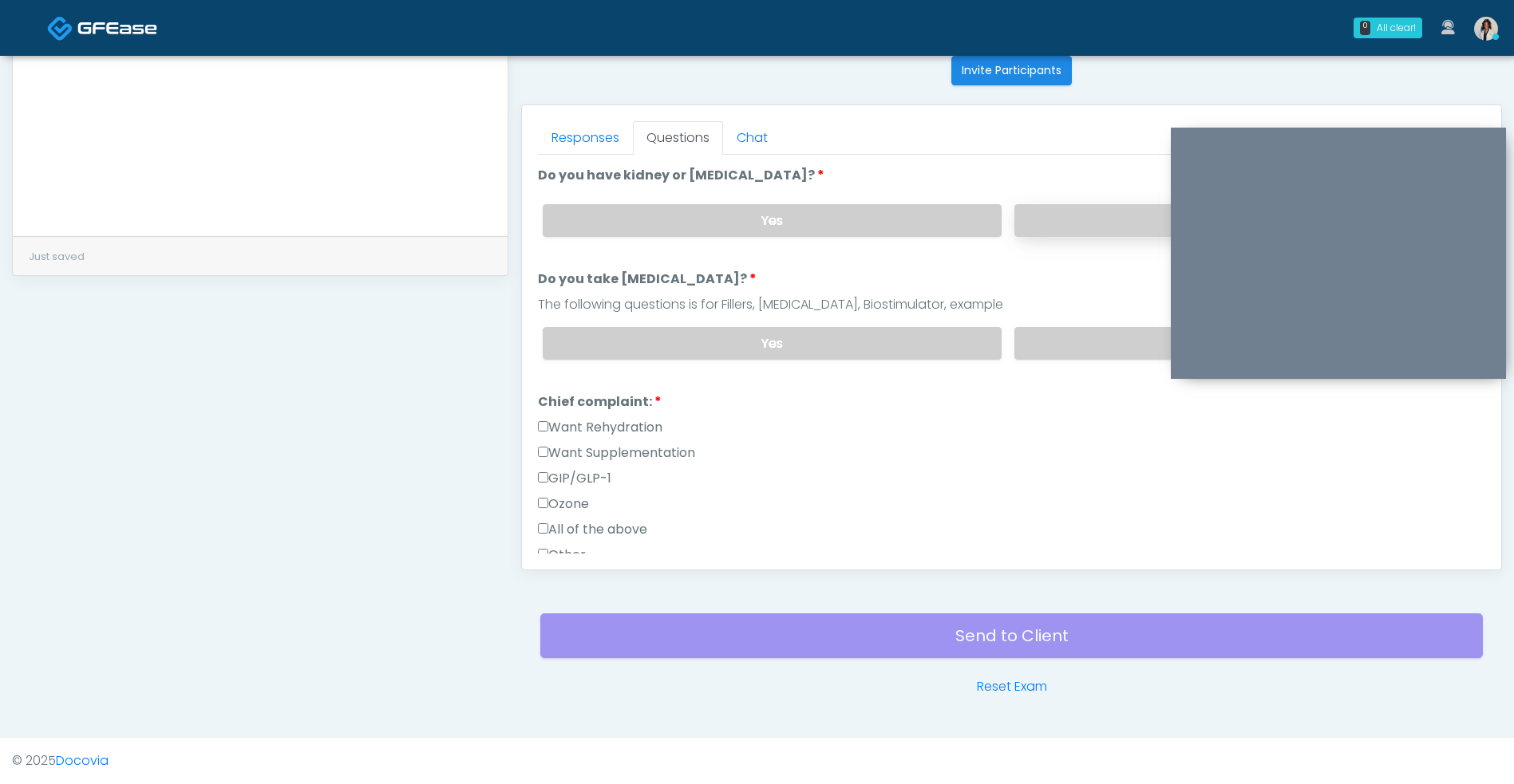
scroll to position [207, 0]
click at [1078, 384] on ol "Have you had a cough, fever, or cold recently? Have you had a cough, fever, or …" at bounding box center [1011, 571] width 947 height 1229
click at [659, 435] on label "Want Rehydration" at bounding box center [600, 427] width 124 height 19
click at [1042, 345] on label "No" at bounding box center [1243, 342] width 458 height 33
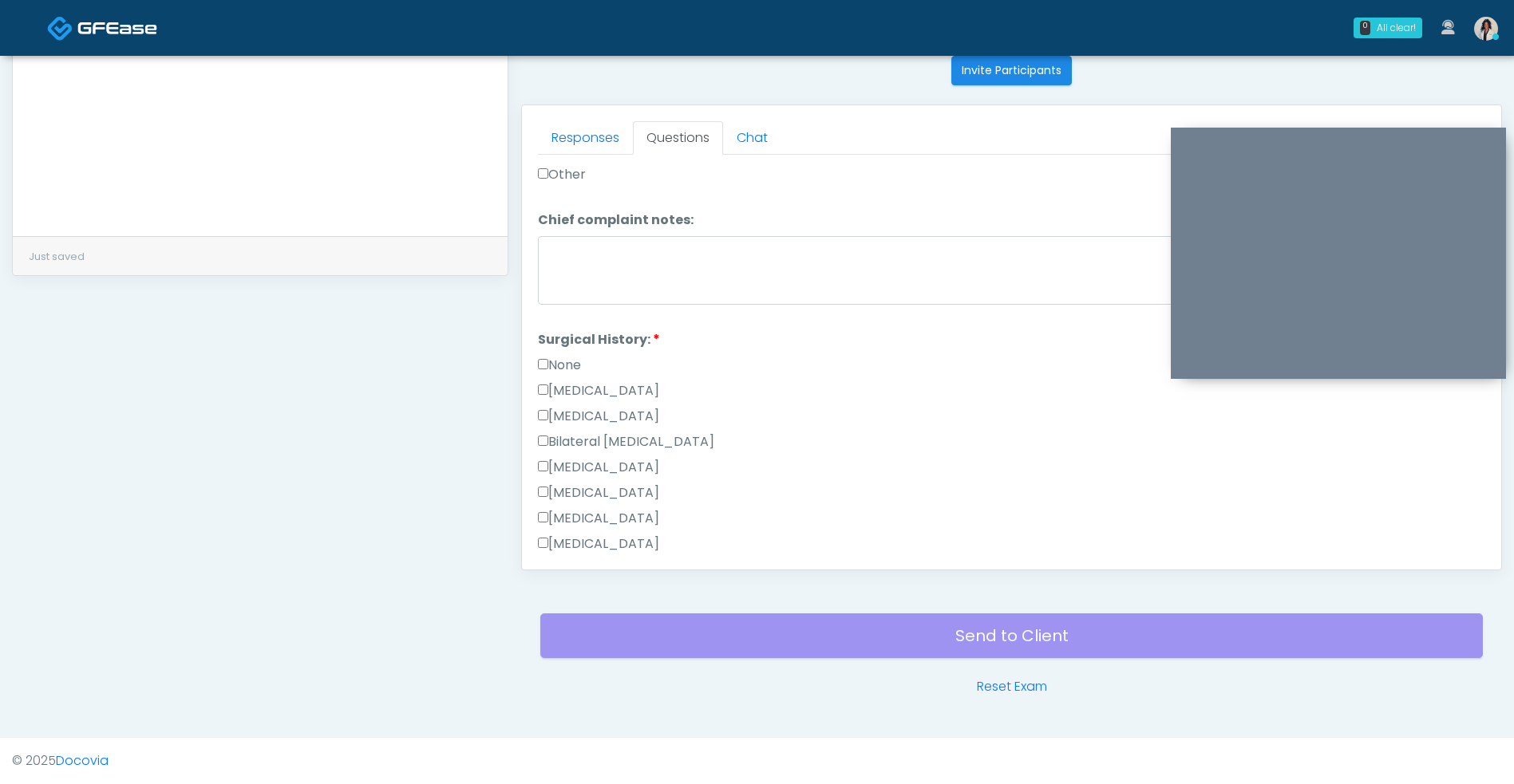
click at [571, 366] on label "None" at bounding box center [559, 365] width 43 height 19
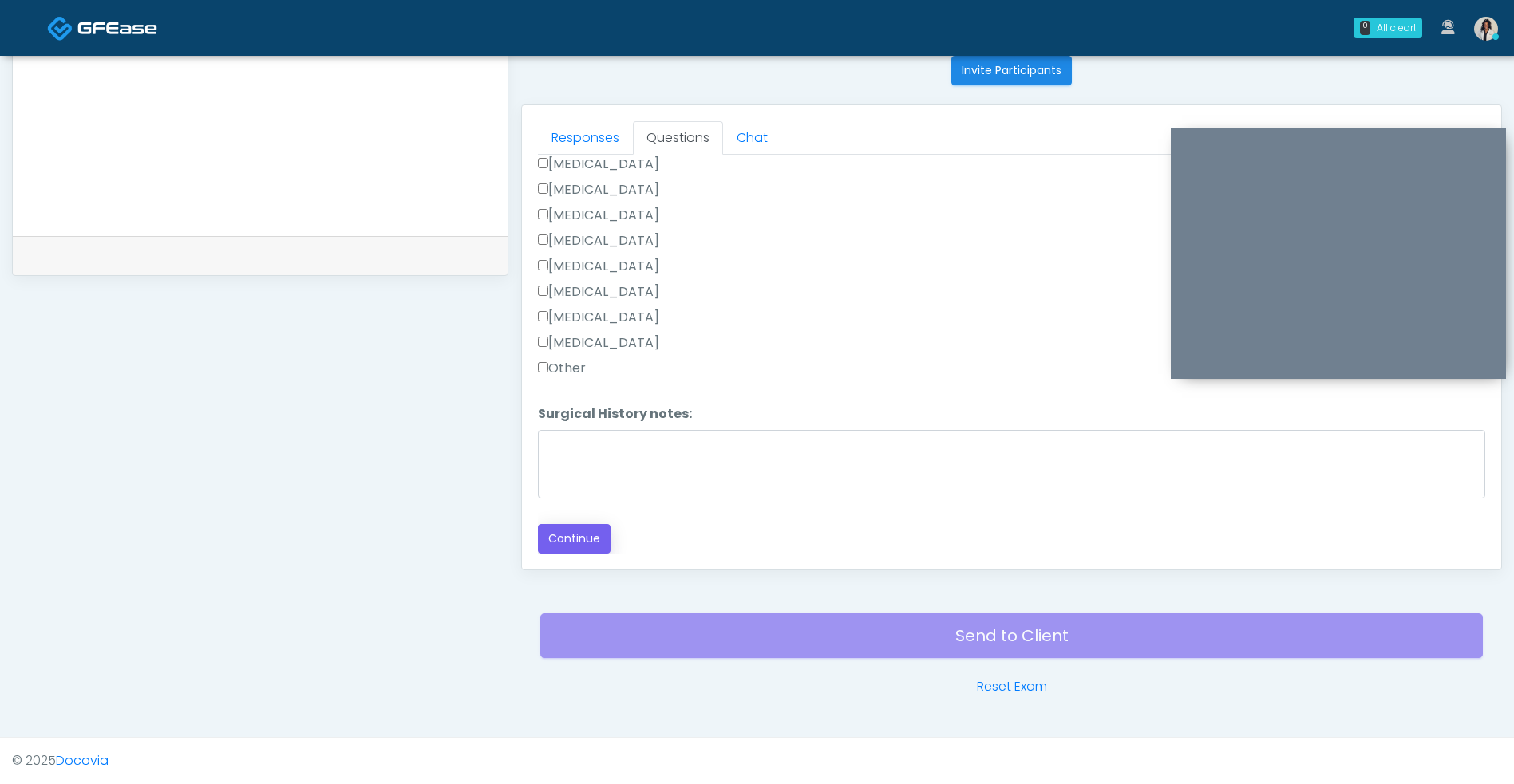
click at [597, 539] on button "Continue" at bounding box center [574, 538] width 73 height 29
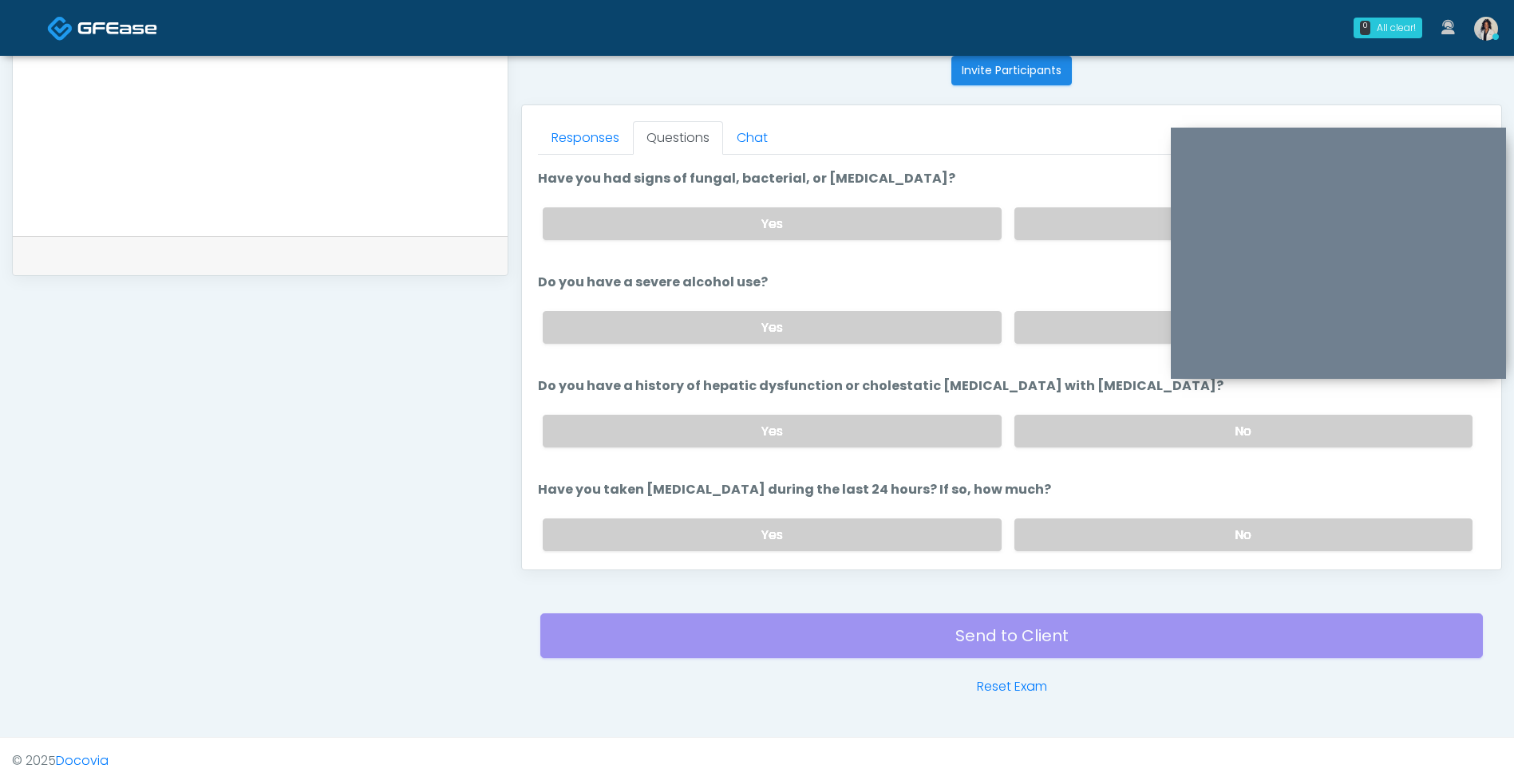
scroll to position [0, 0]
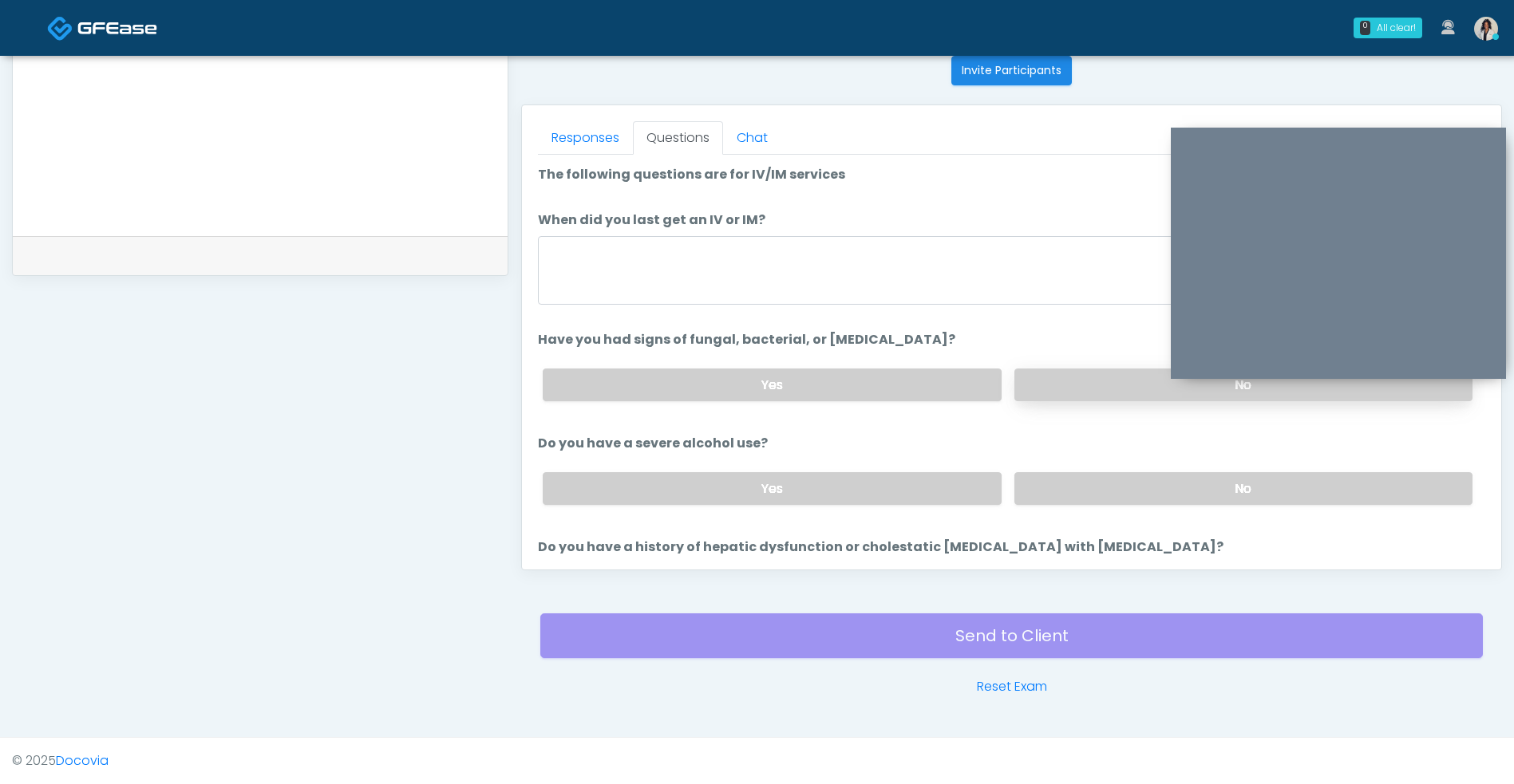
click at [1090, 383] on label "No" at bounding box center [1243, 384] width 458 height 33
click at [1097, 496] on label "No" at bounding box center [1243, 488] width 458 height 33
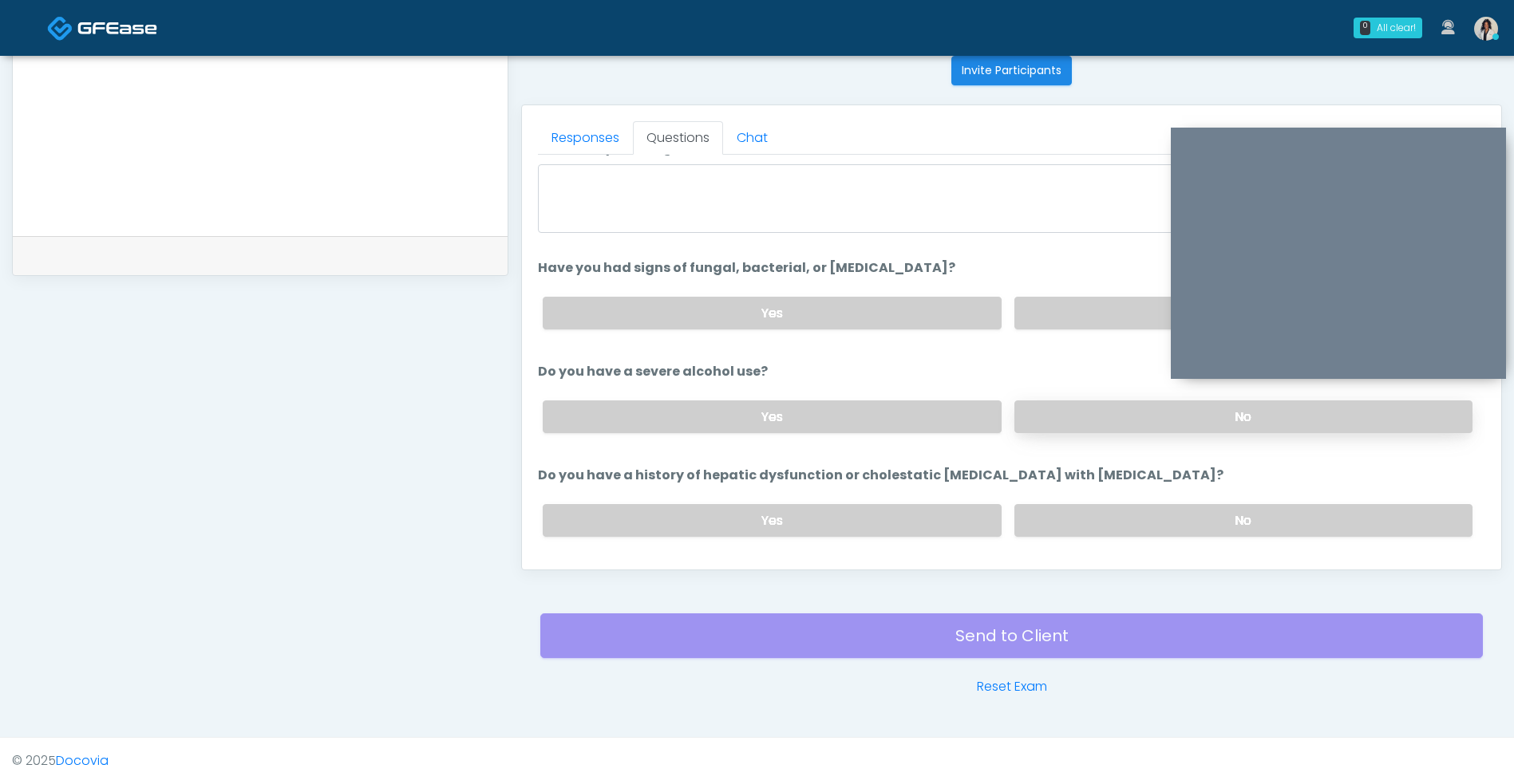
scroll to position [148, 0]
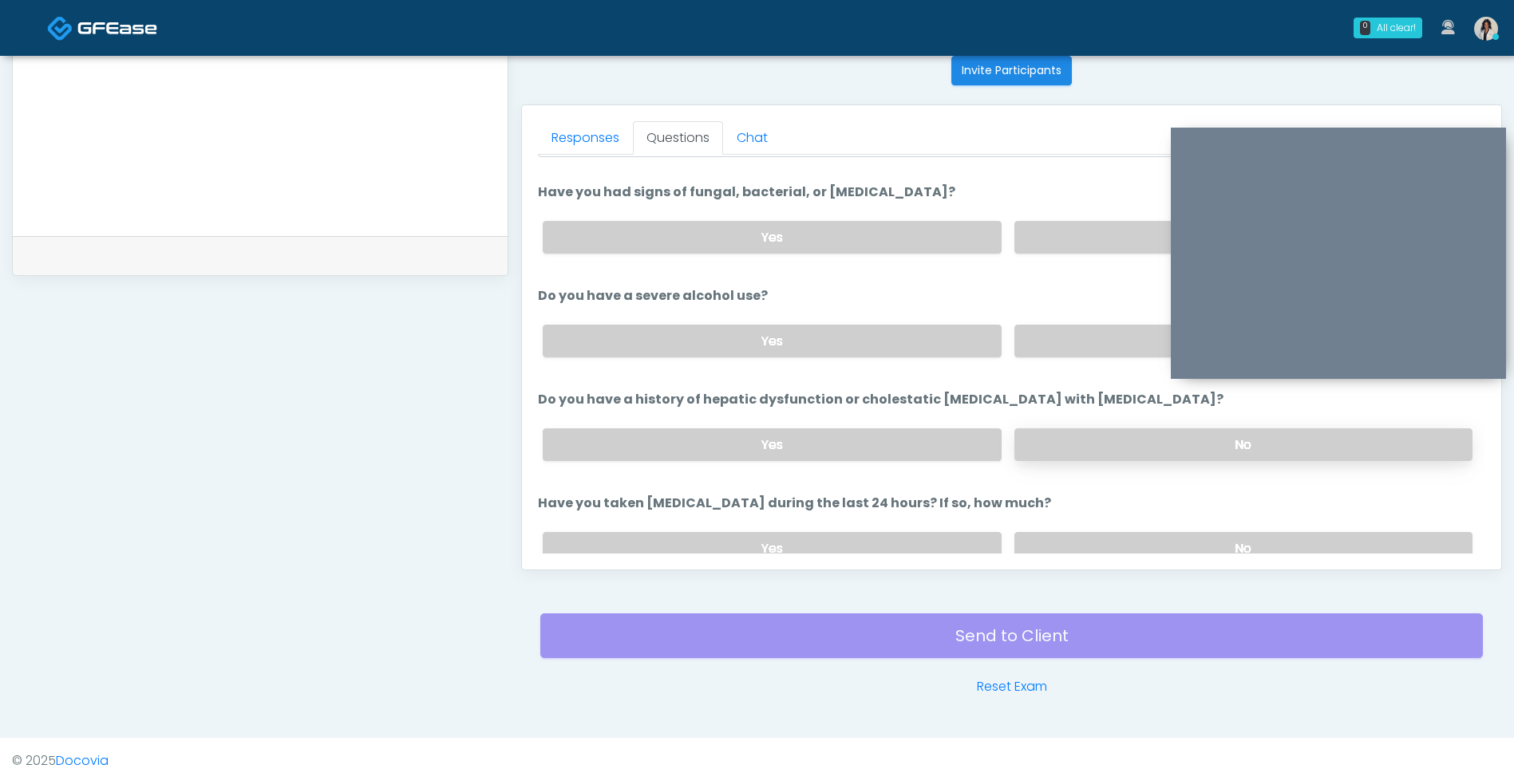
click at [1287, 446] on label "No" at bounding box center [1243, 444] width 458 height 33
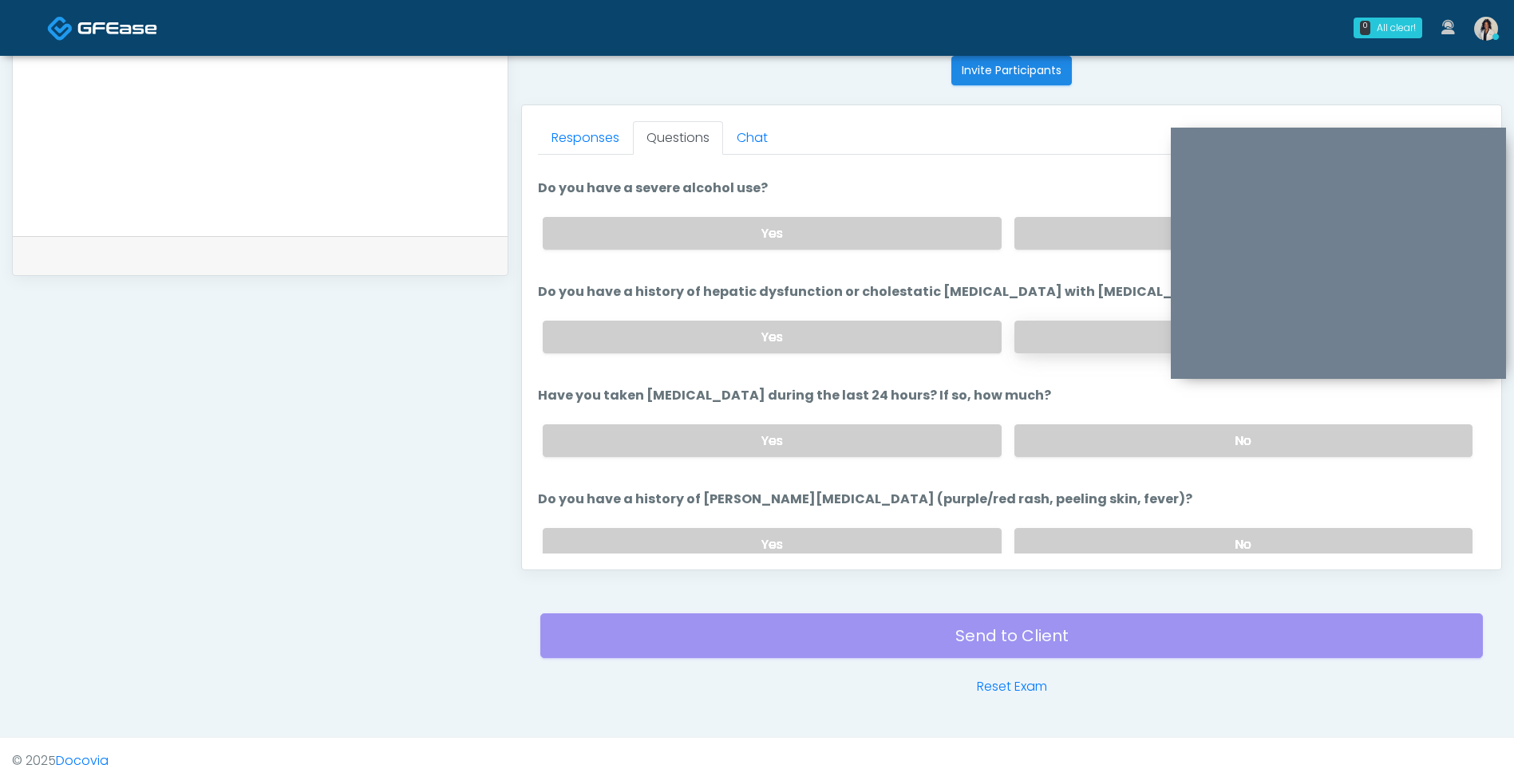
scroll to position [281, 0]
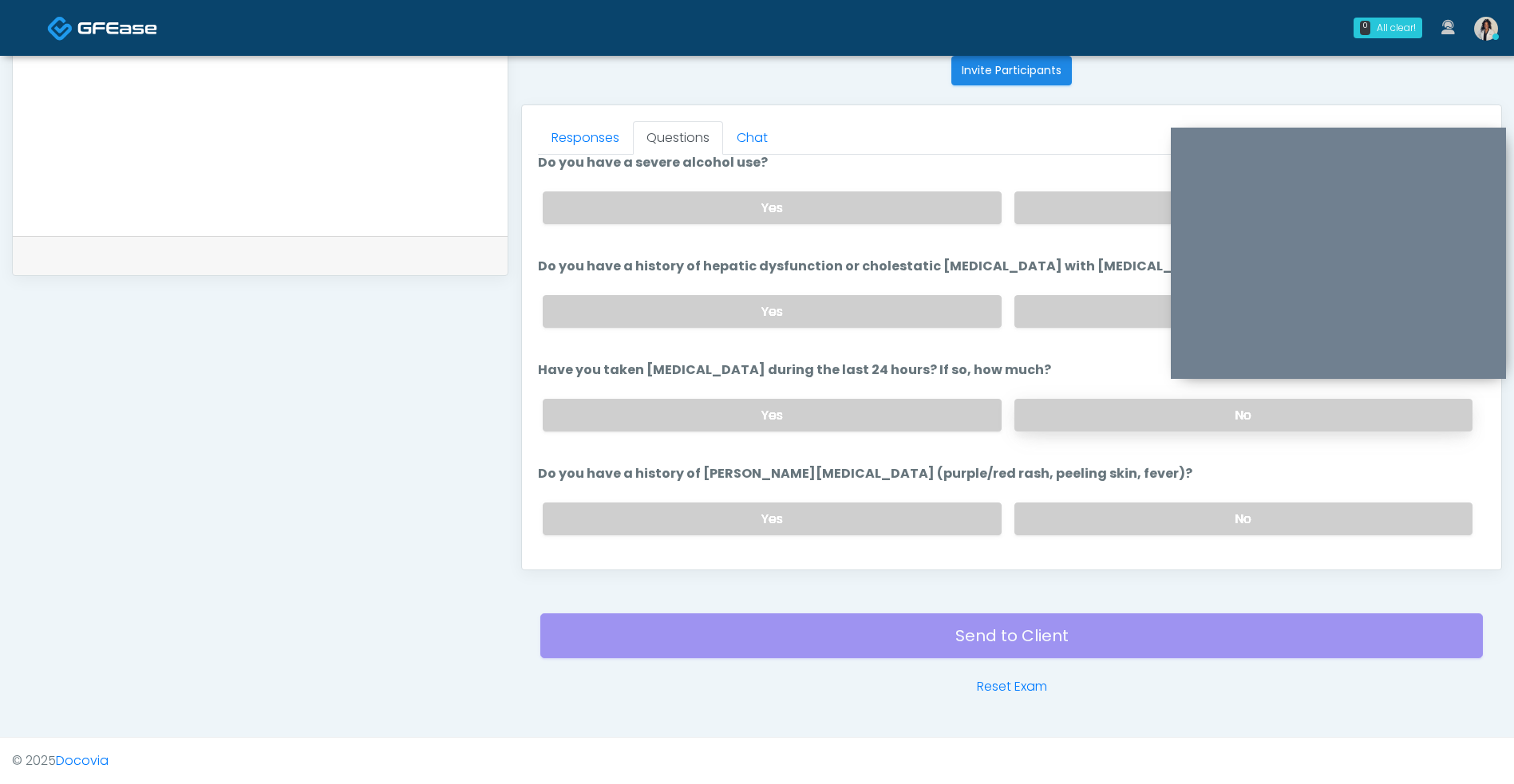
click at [1134, 410] on label "No" at bounding box center [1243, 415] width 458 height 33
click at [1286, 508] on label "No" at bounding box center [1243, 518] width 458 height 33
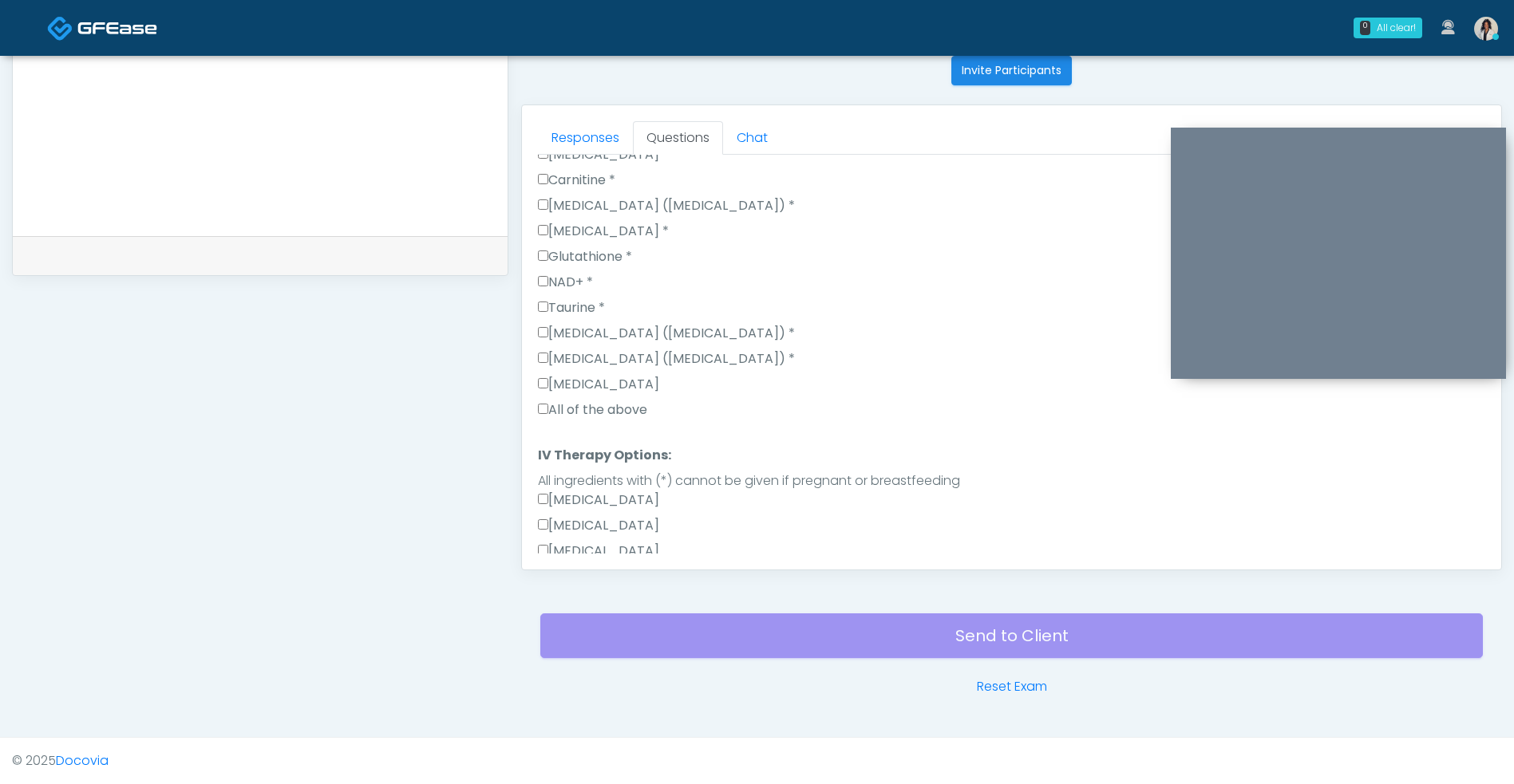
scroll to position [1093, 0]
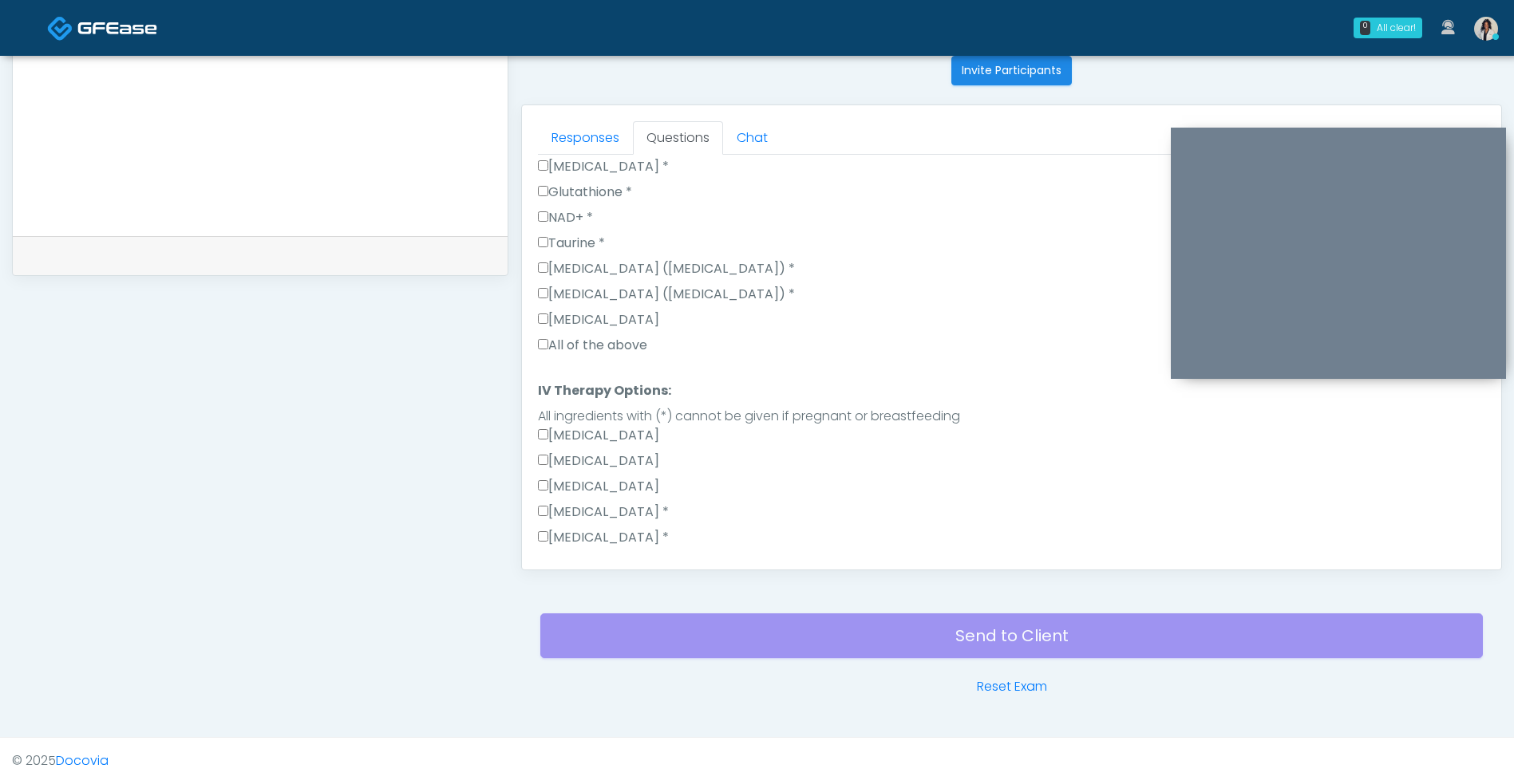
click at [631, 339] on label "All of the above" at bounding box center [592, 345] width 109 height 19
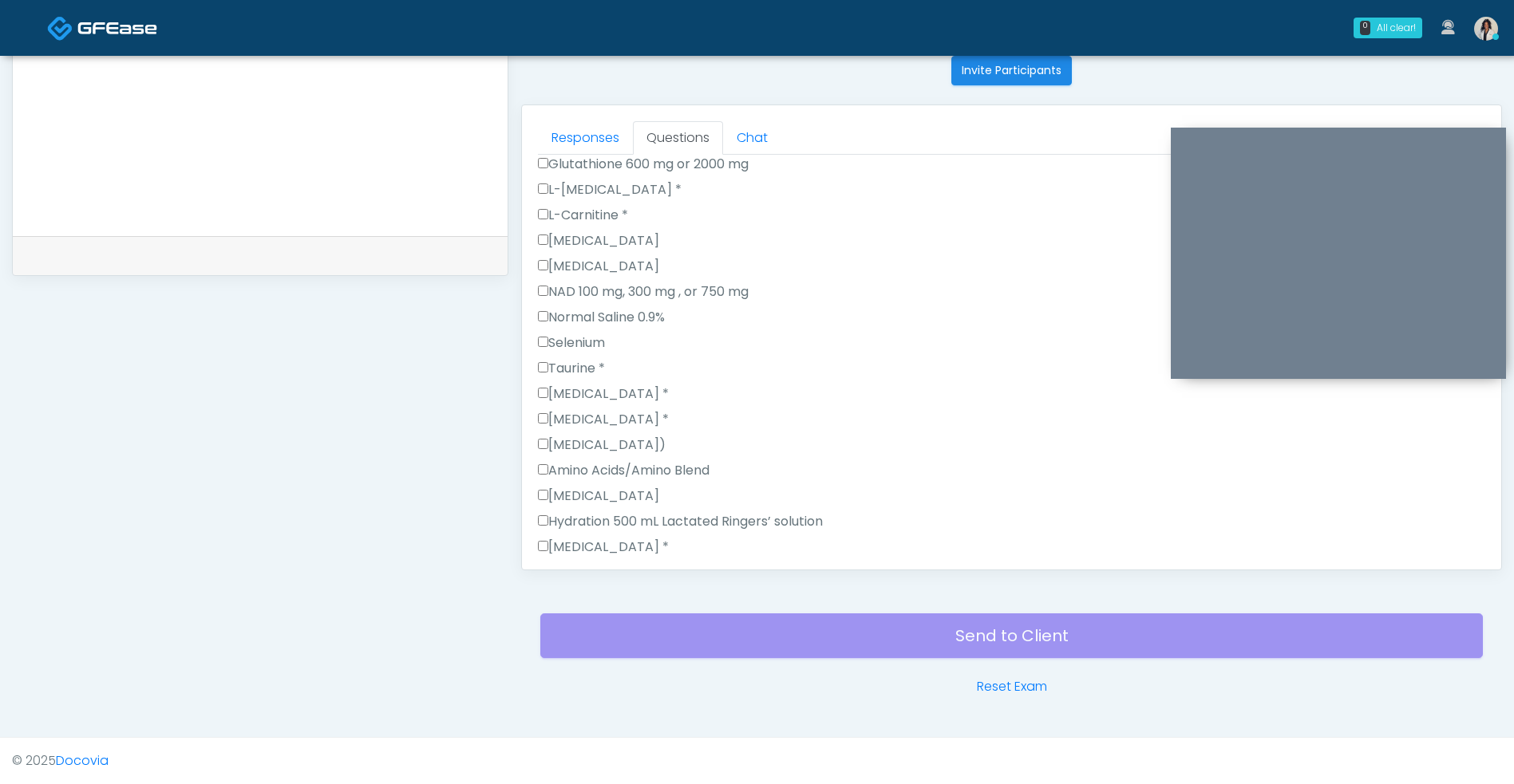
scroll to position [1679, 0]
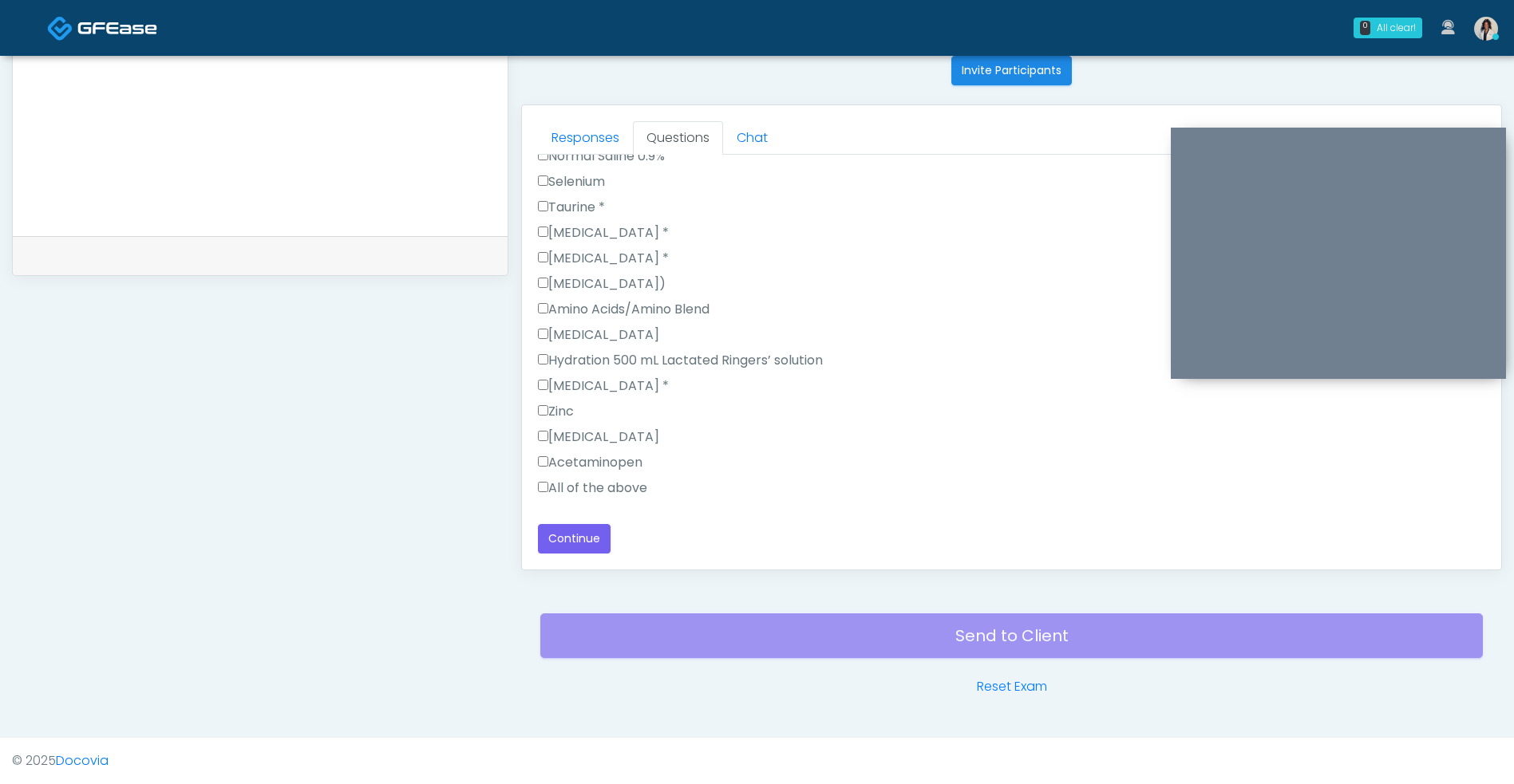
click at [628, 490] on label "All of the above" at bounding box center [592, 488] width 109 height 19
click at [581, 542] on button "Continue" at bounding box center [574, 538] width 73 height 29
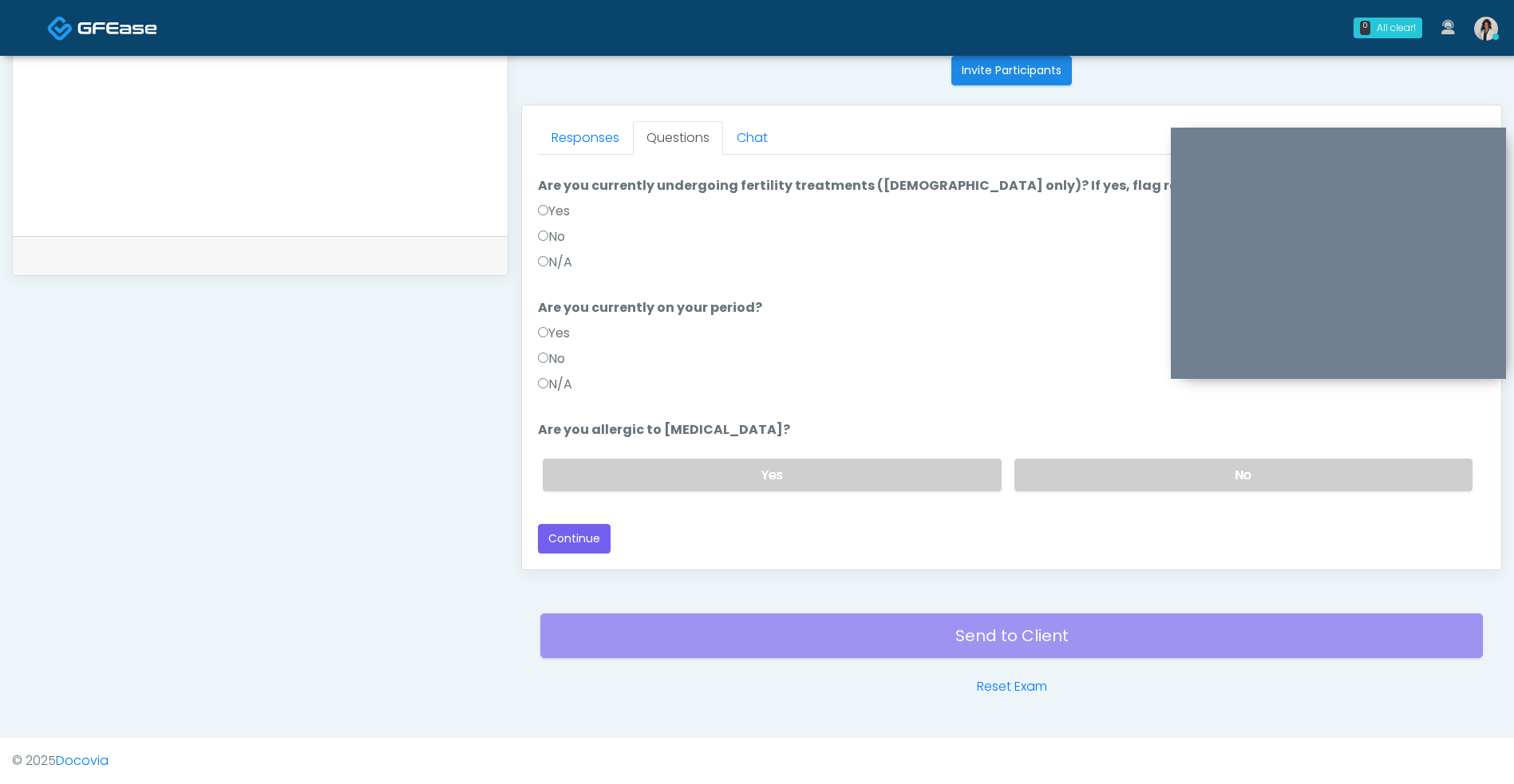
scroll to position [0, 0]
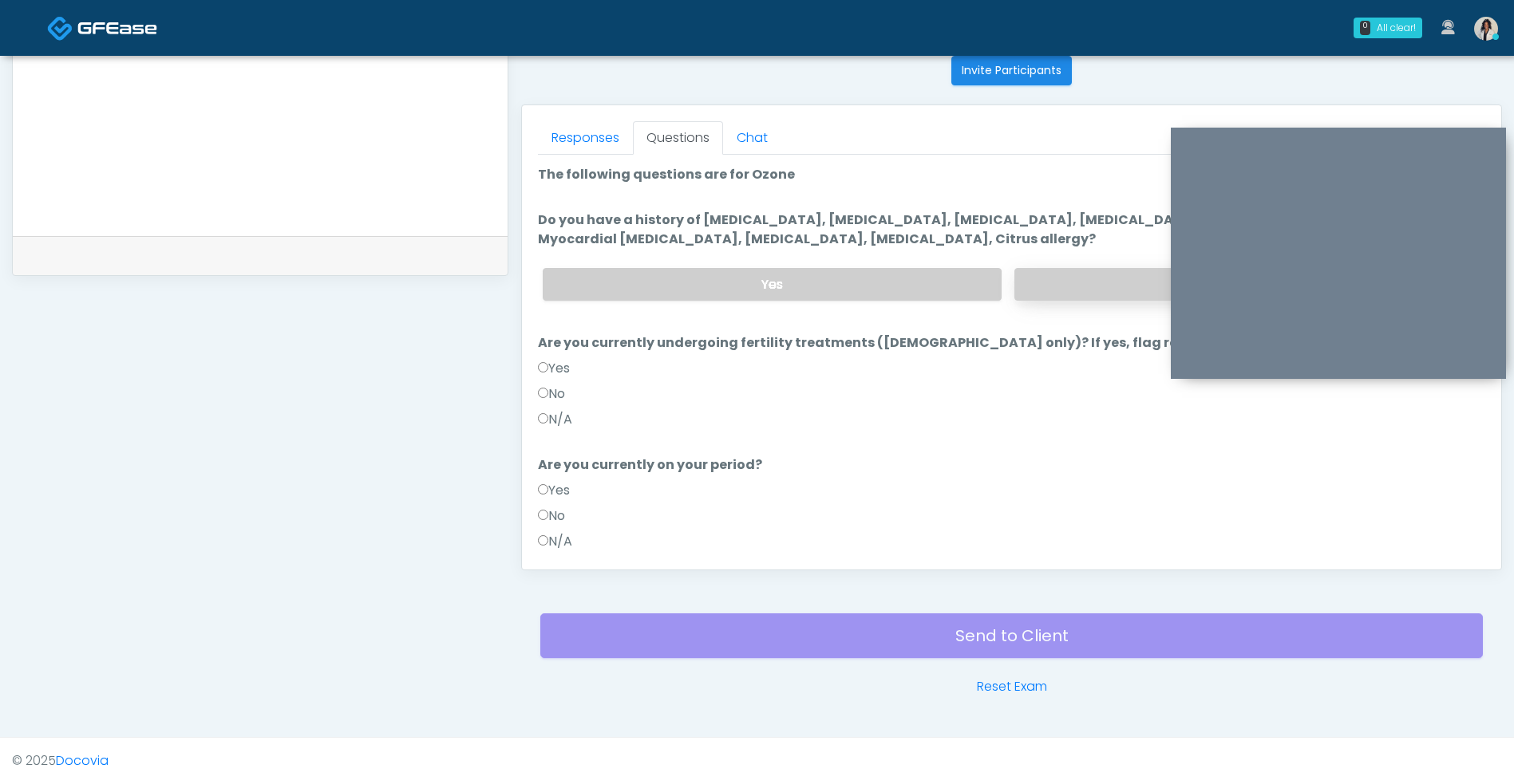
click at [1088, 283] on label "No" at bounding box center [1243, 283] width 458 height 33
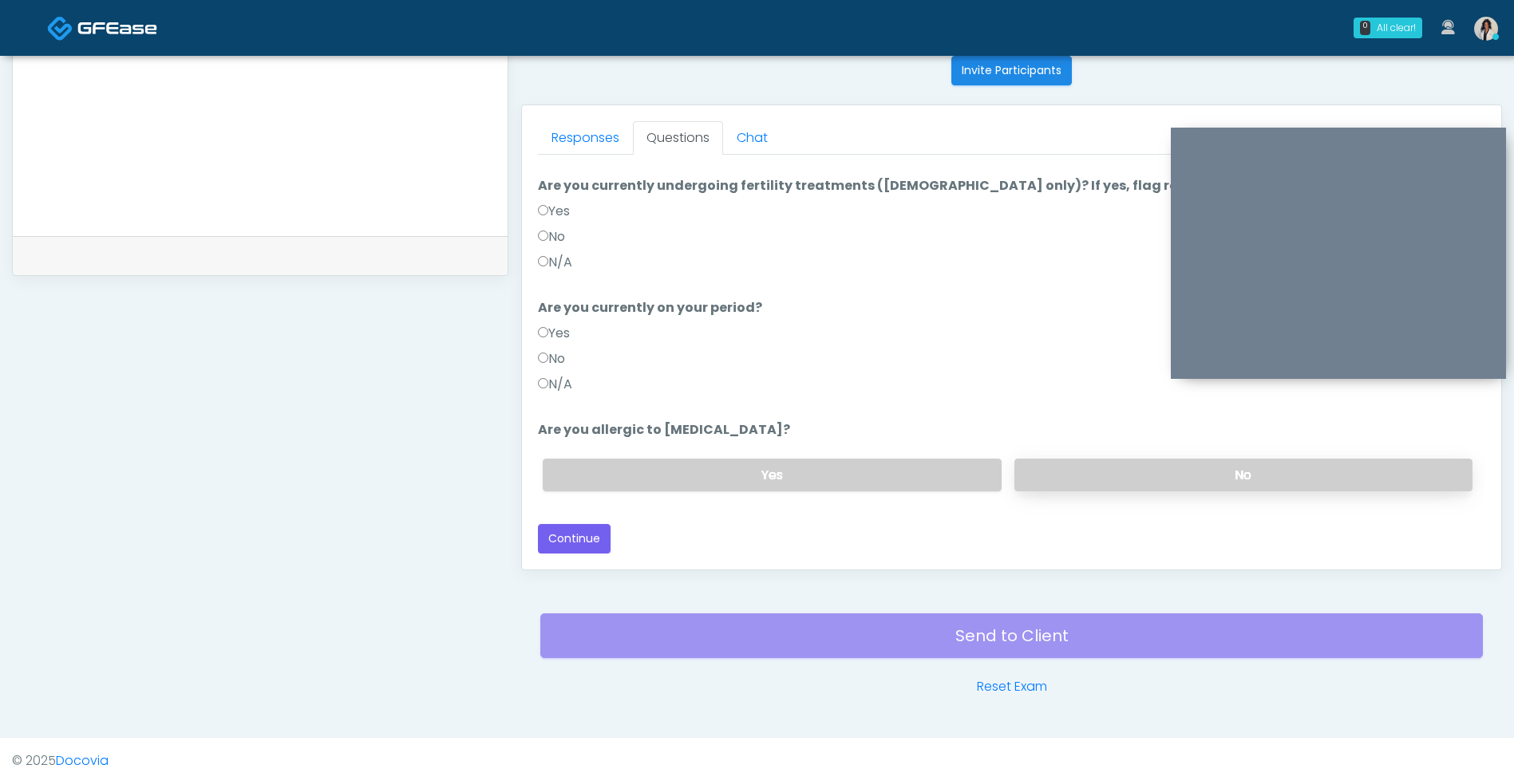
click at [1093, 476] on label "No" at bounding box center [1243, 475] width 458 height 33
click at [582, 531] on button "Continue" at bounding box center [574, 538] width 73 height 29
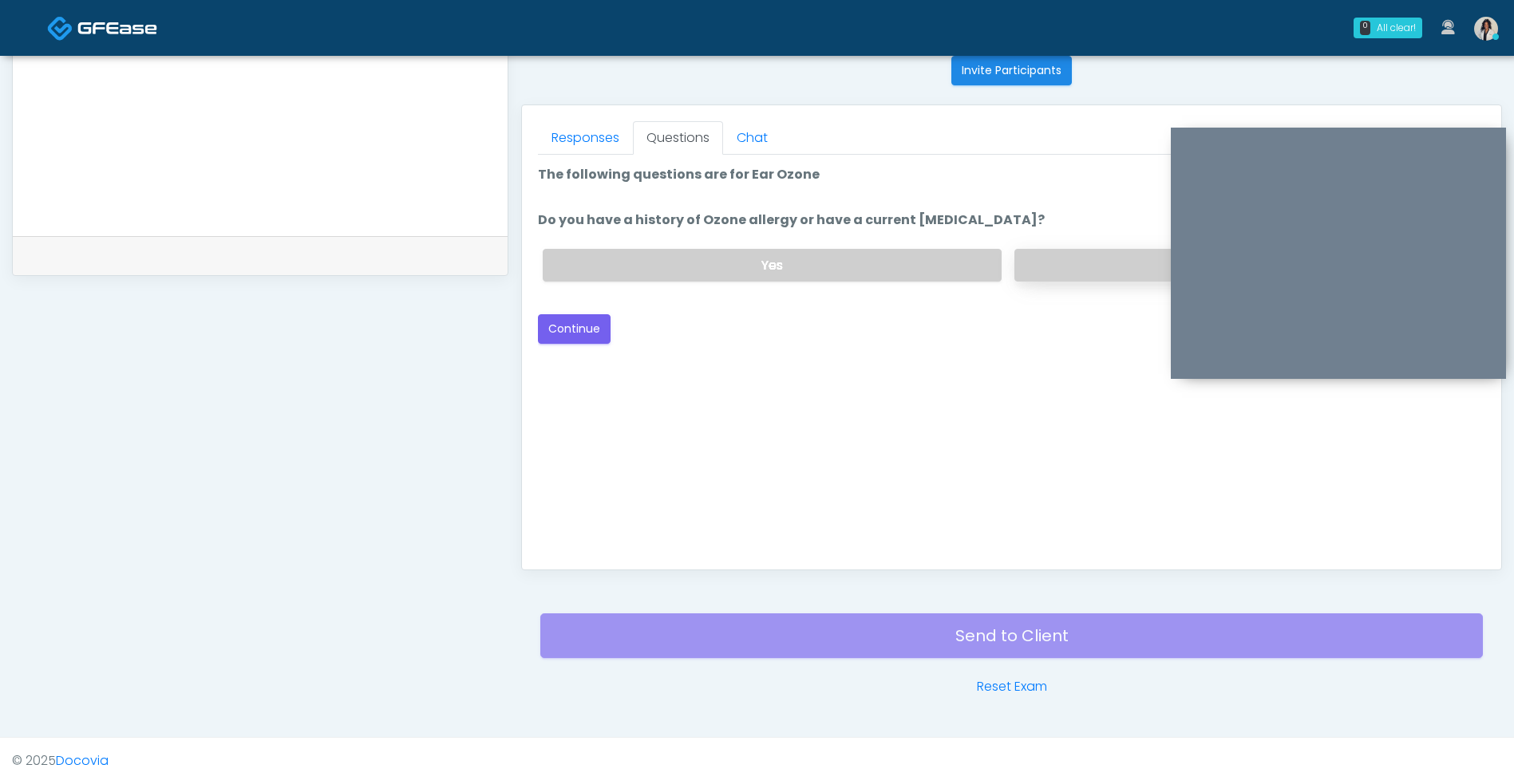
click at [1076, 251] on label "No" at bounding box center [1243, 265] width 458 height 33
click at [572, 339] on button "Continue" at bounding box center [574, 329] width 73 height 29
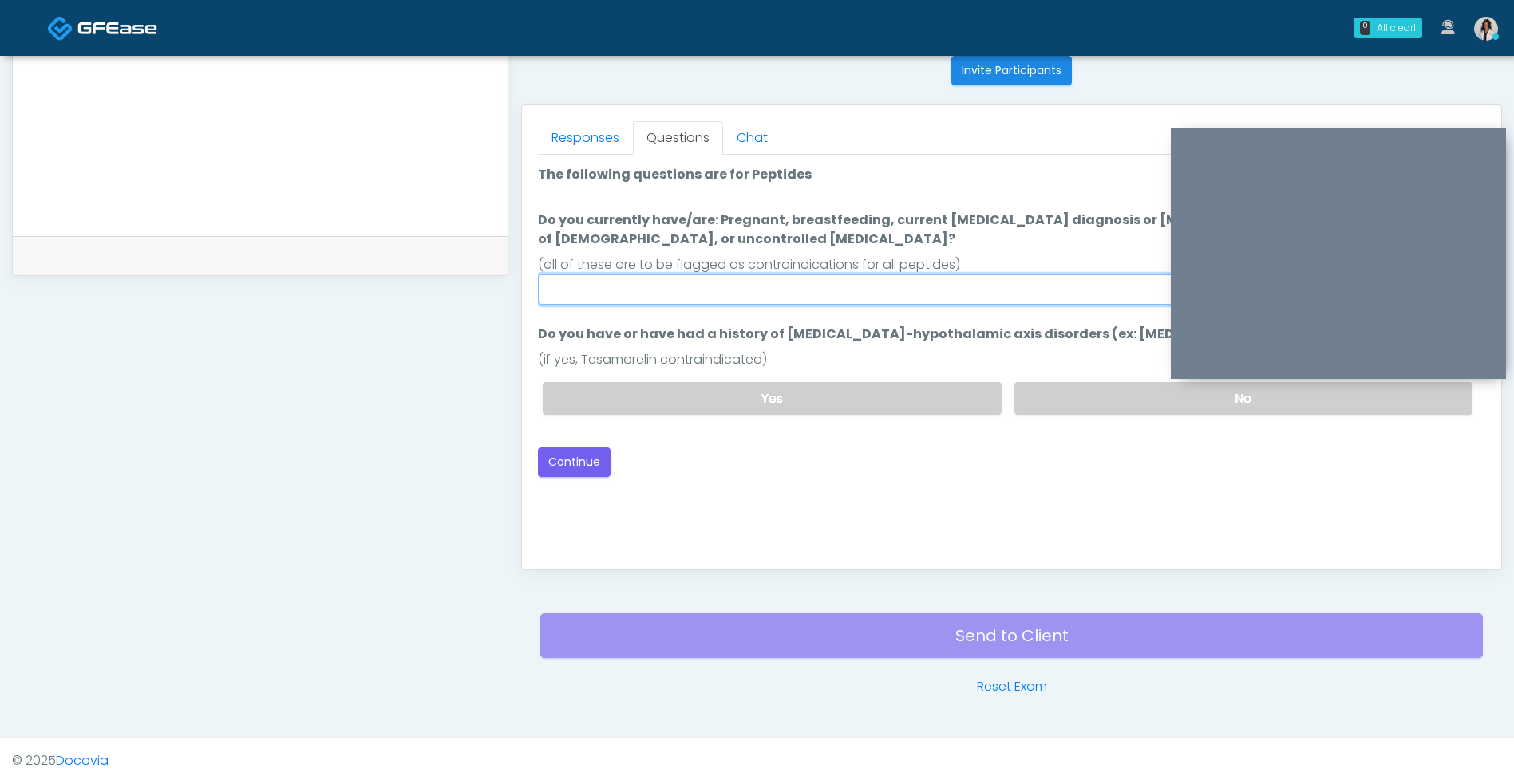
click at [888, 283] on input "Do you currently have/are: Pregnant, breastfeeding, current cancer diagnosis or…" at bounding box center [1011, 290] width 947 height 30
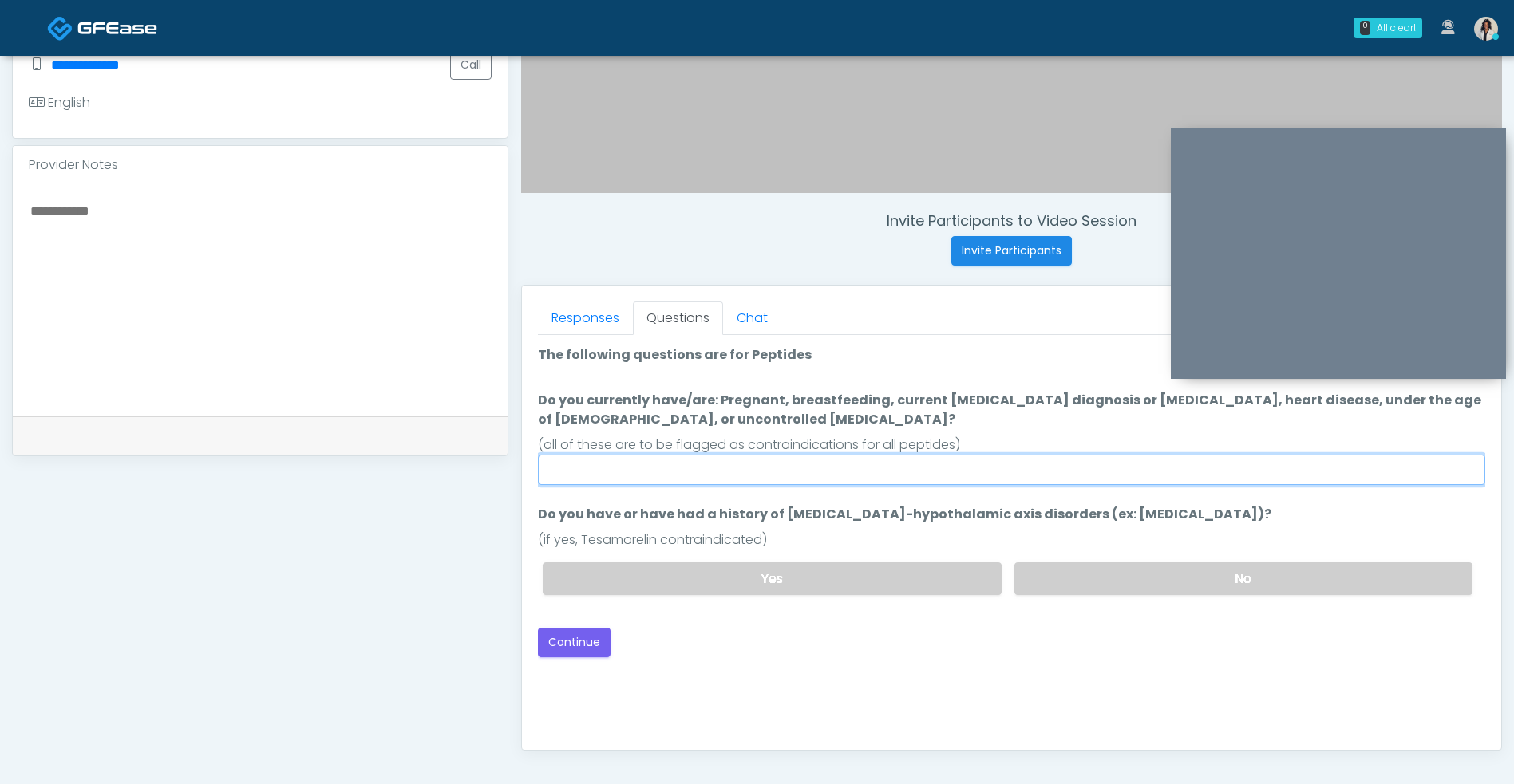
scroll to position [470, 0]
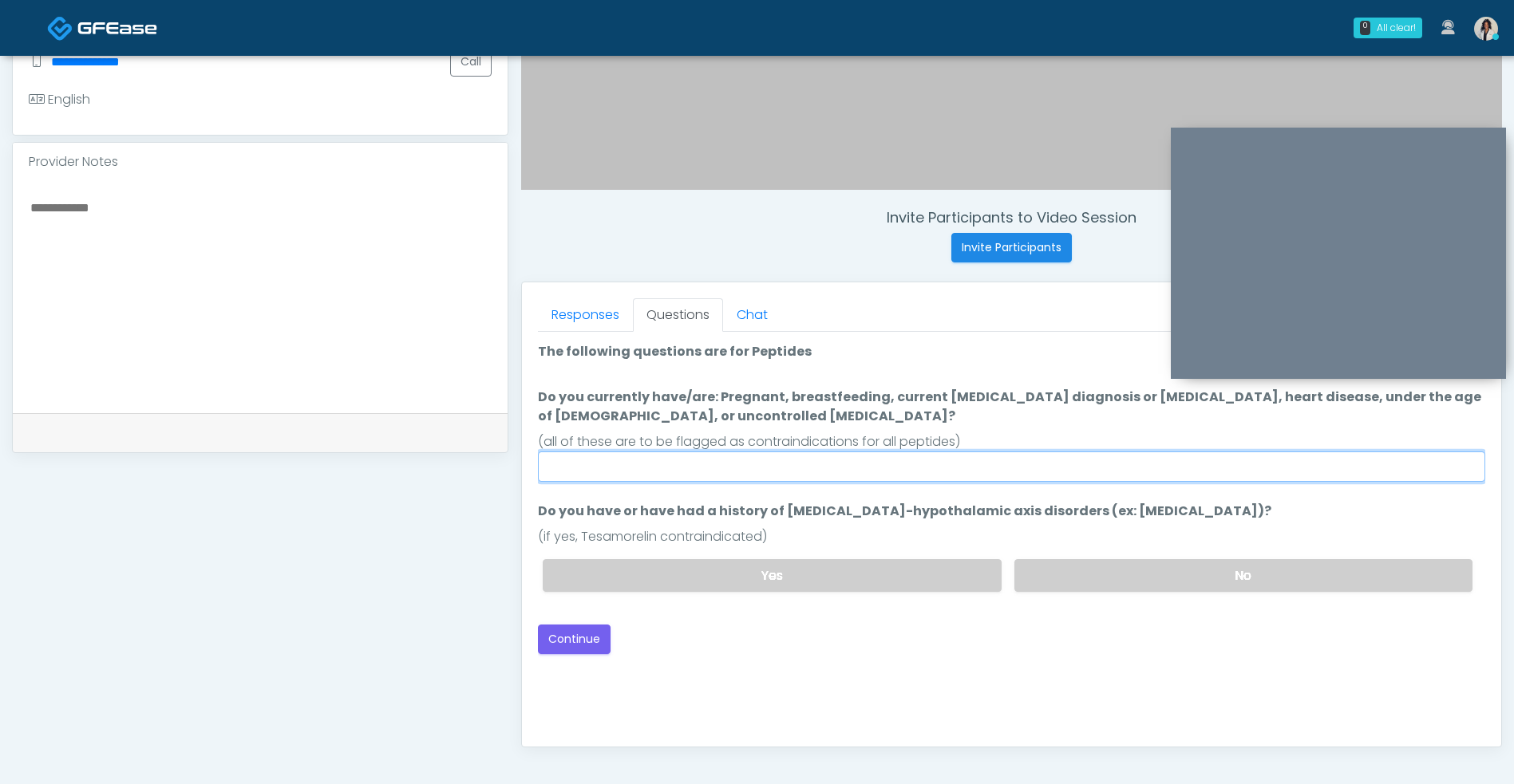
click at [797, 473] on input "Do you currently have/are: Pregnant, breastfeeding, current cancer diagnosis or…" at bounding box center [1011, 466] width 947 height 30
type input "**"
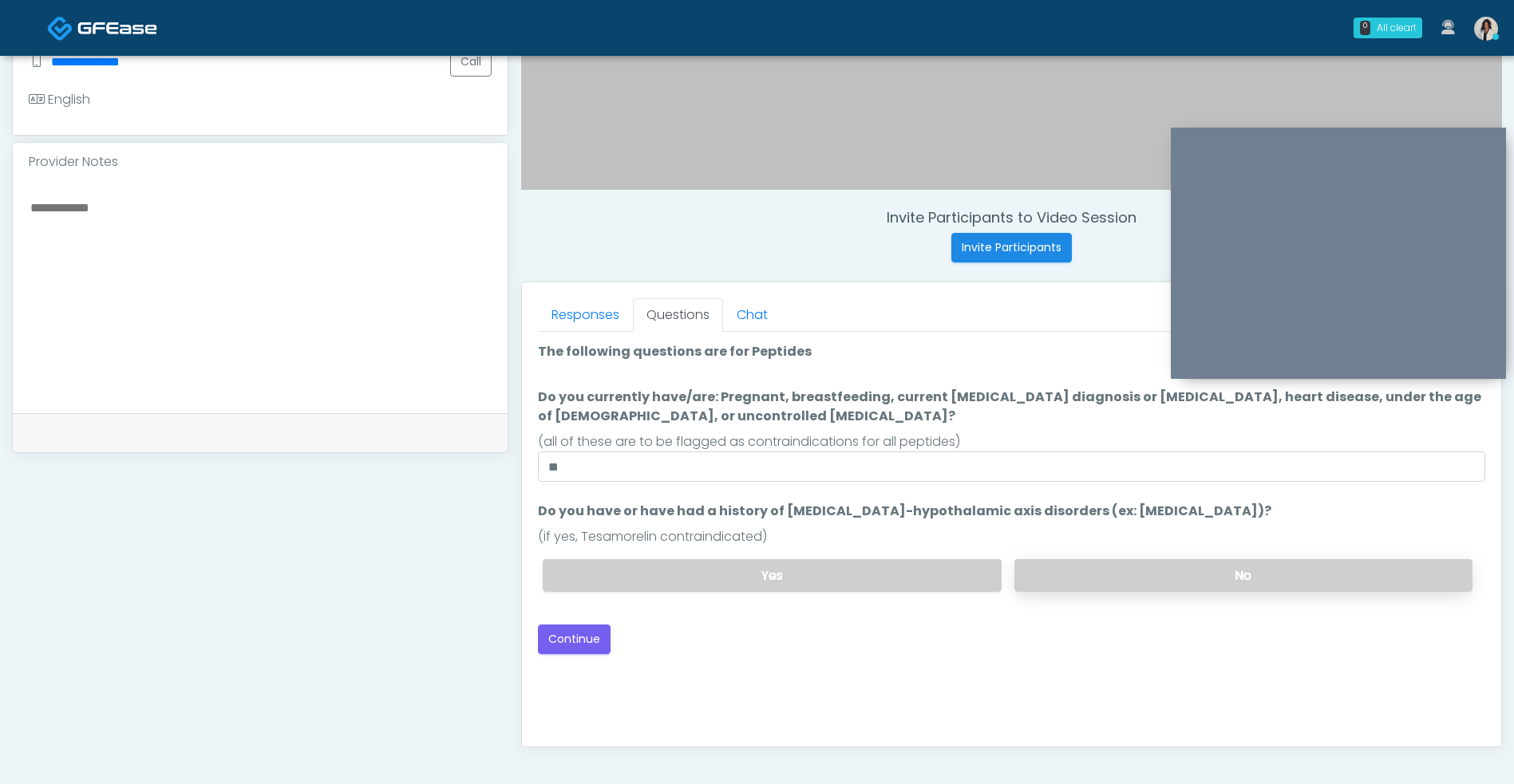
click at [1098, 572] on label "No" at bounding box center [1243, 575] width 458 height 33
click at [587, 650] on button "Continue" at bounding box center [574, 639] width 73 height 29
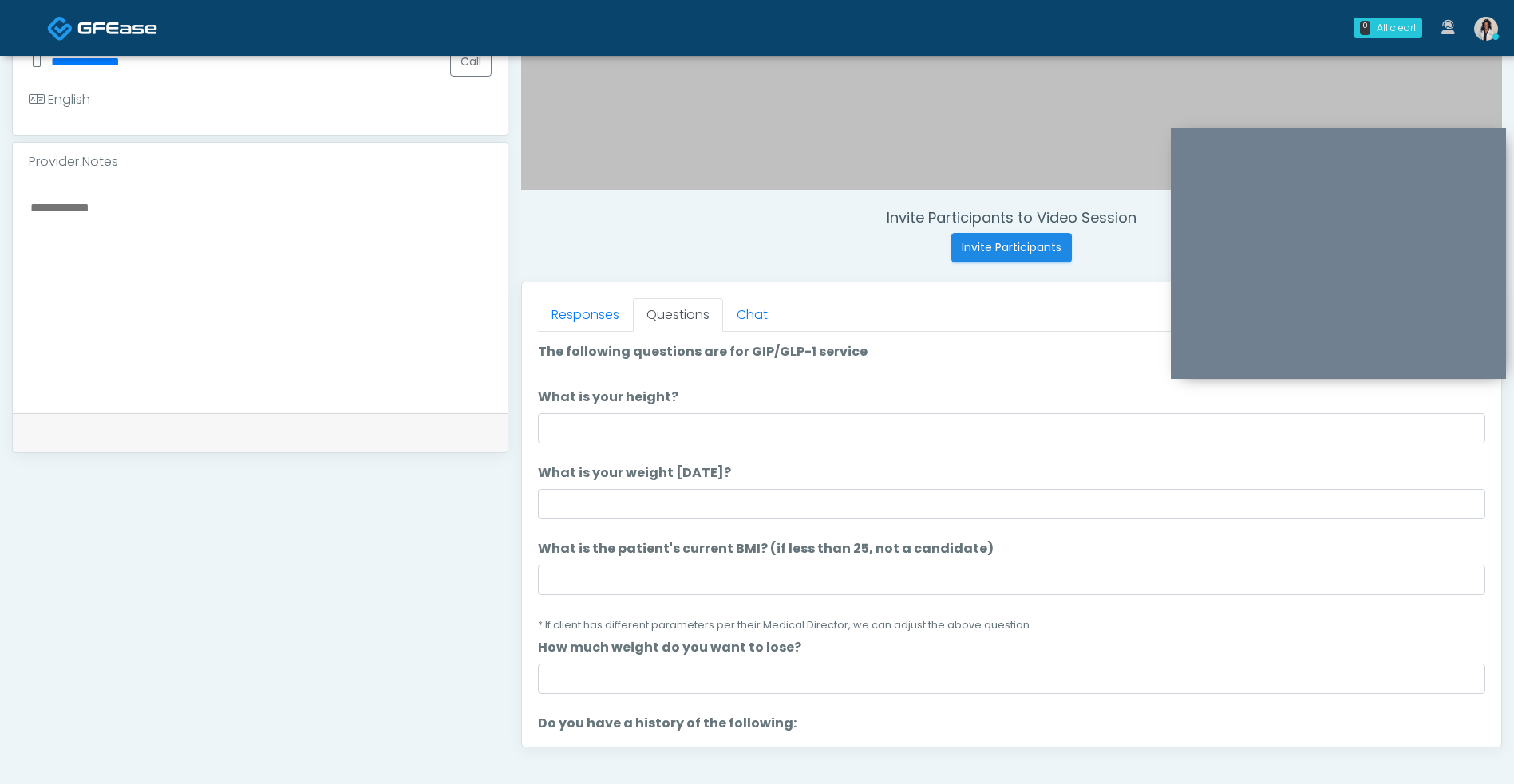
scroll to position [648, 0]
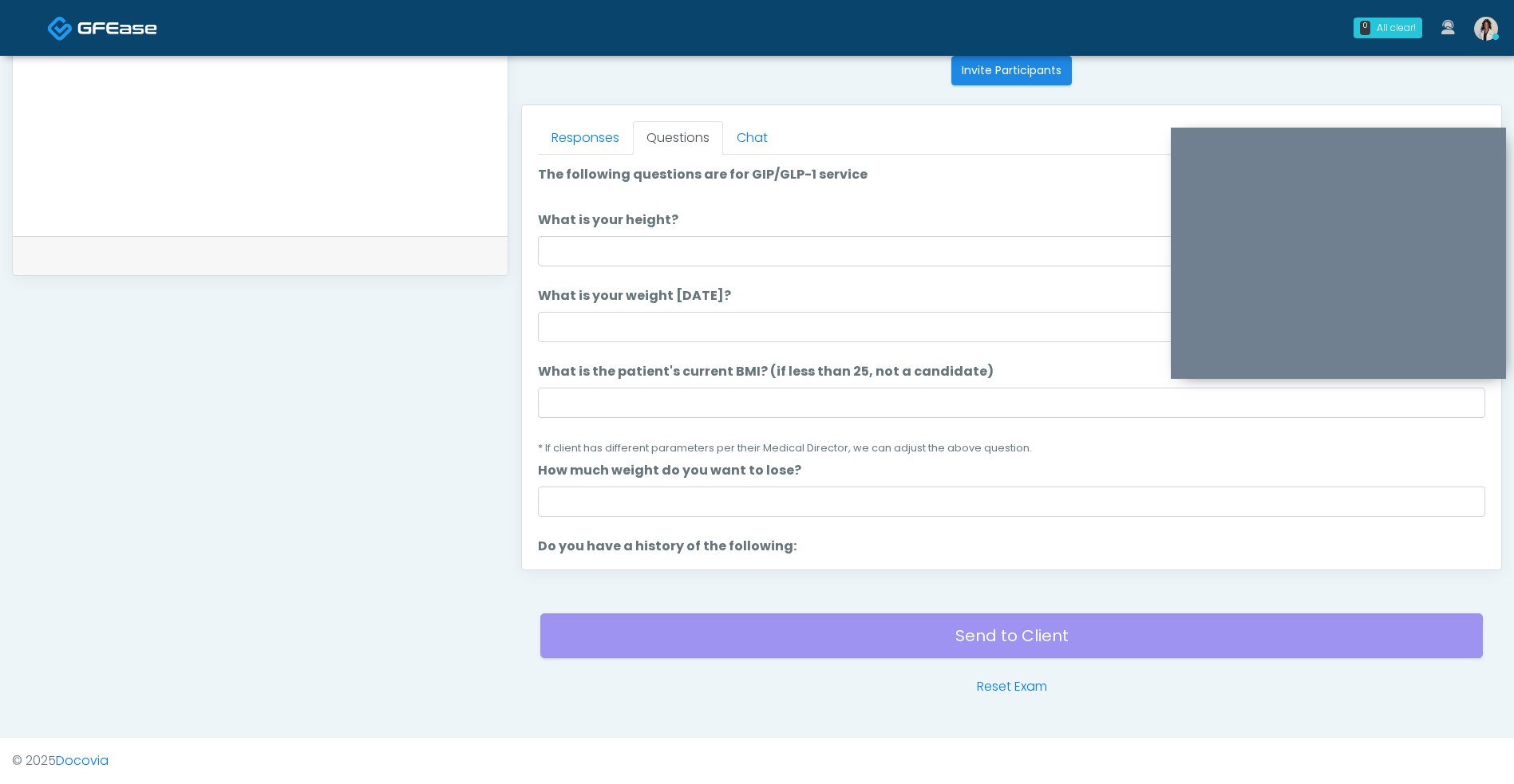
click at [807, 222] on li "What is your height? What is your height?" at bounding box center [1011, 238] width 947 height 56
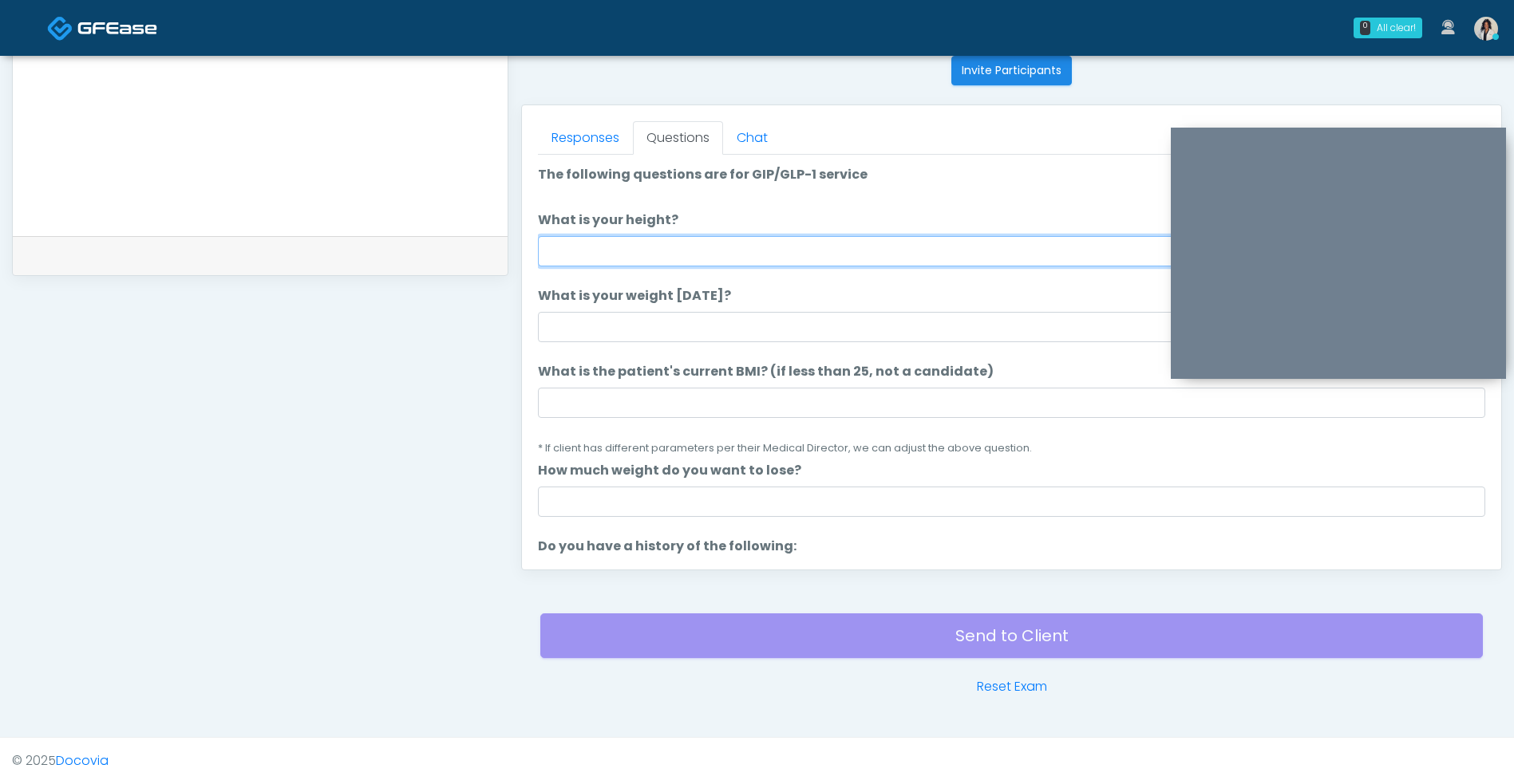
click at [966, 243] on input "What is your height?" at bounding box center [1011, 251] width 947 height 30
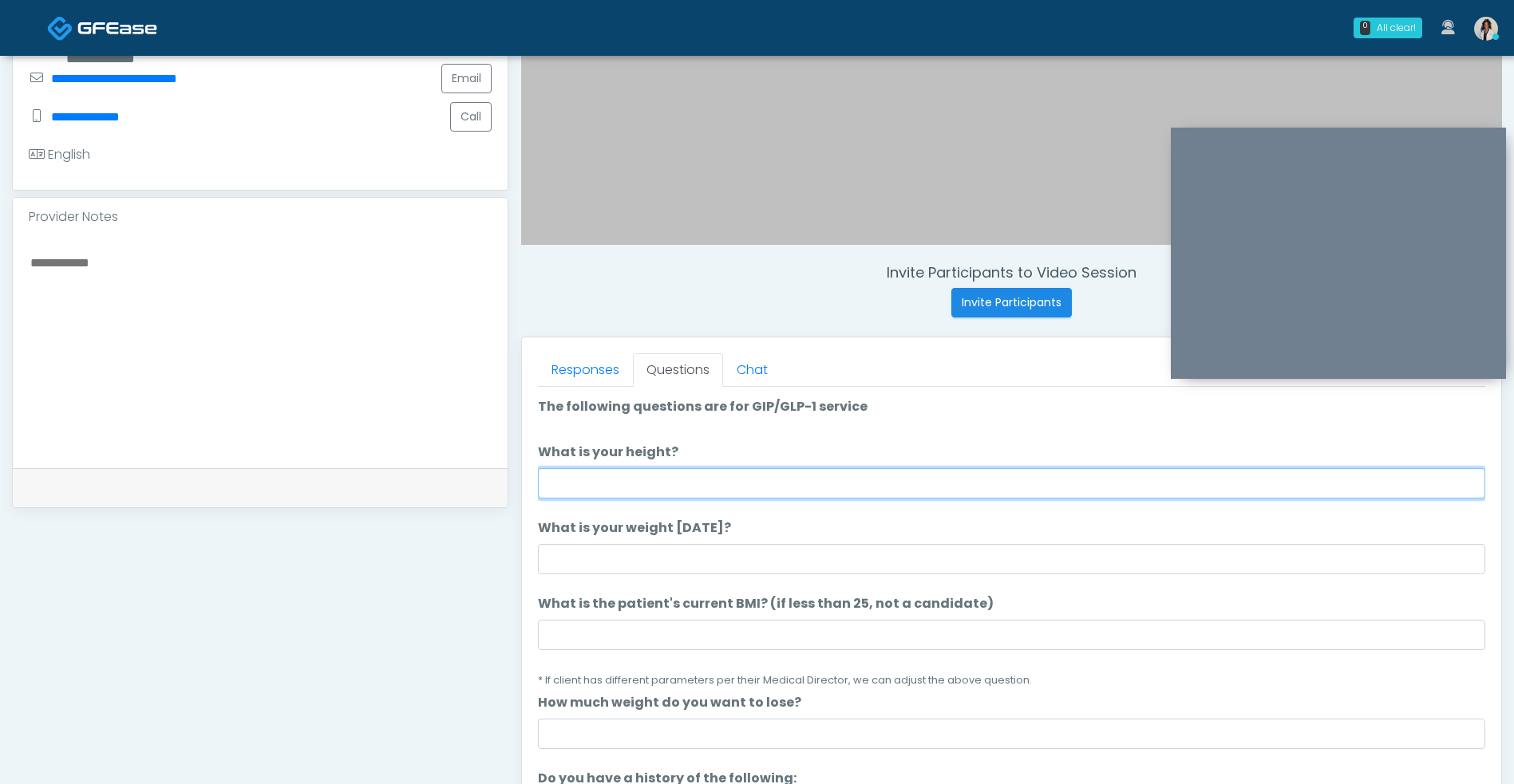
scroll to position [411, 0]
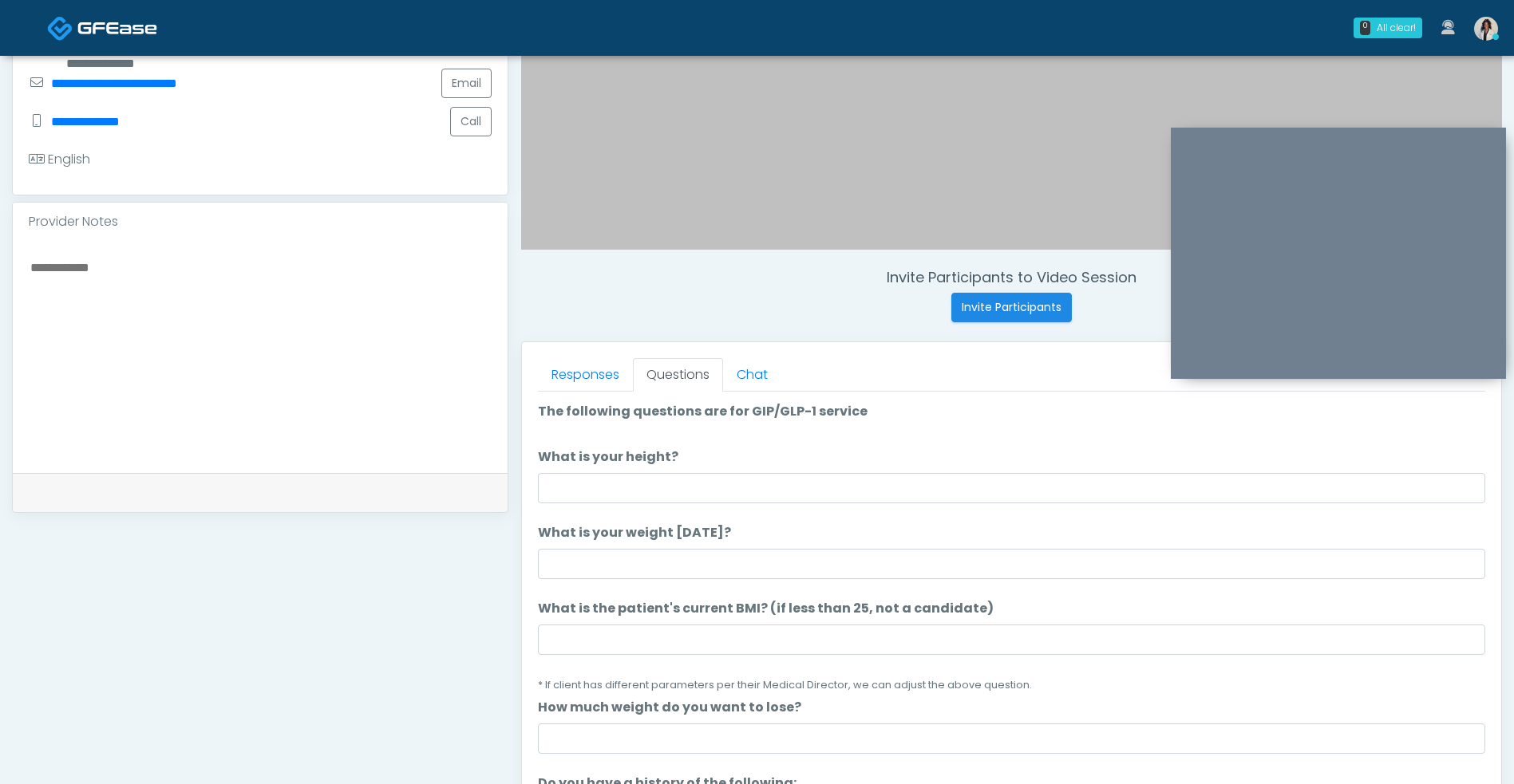
click at [369, 276] on textarea at bounding box center [260, 354] width 463 height 195
click at [408, 323] on textarea "********" at bounding box center [260, 354] width 463 height 195
type textarea "**********"
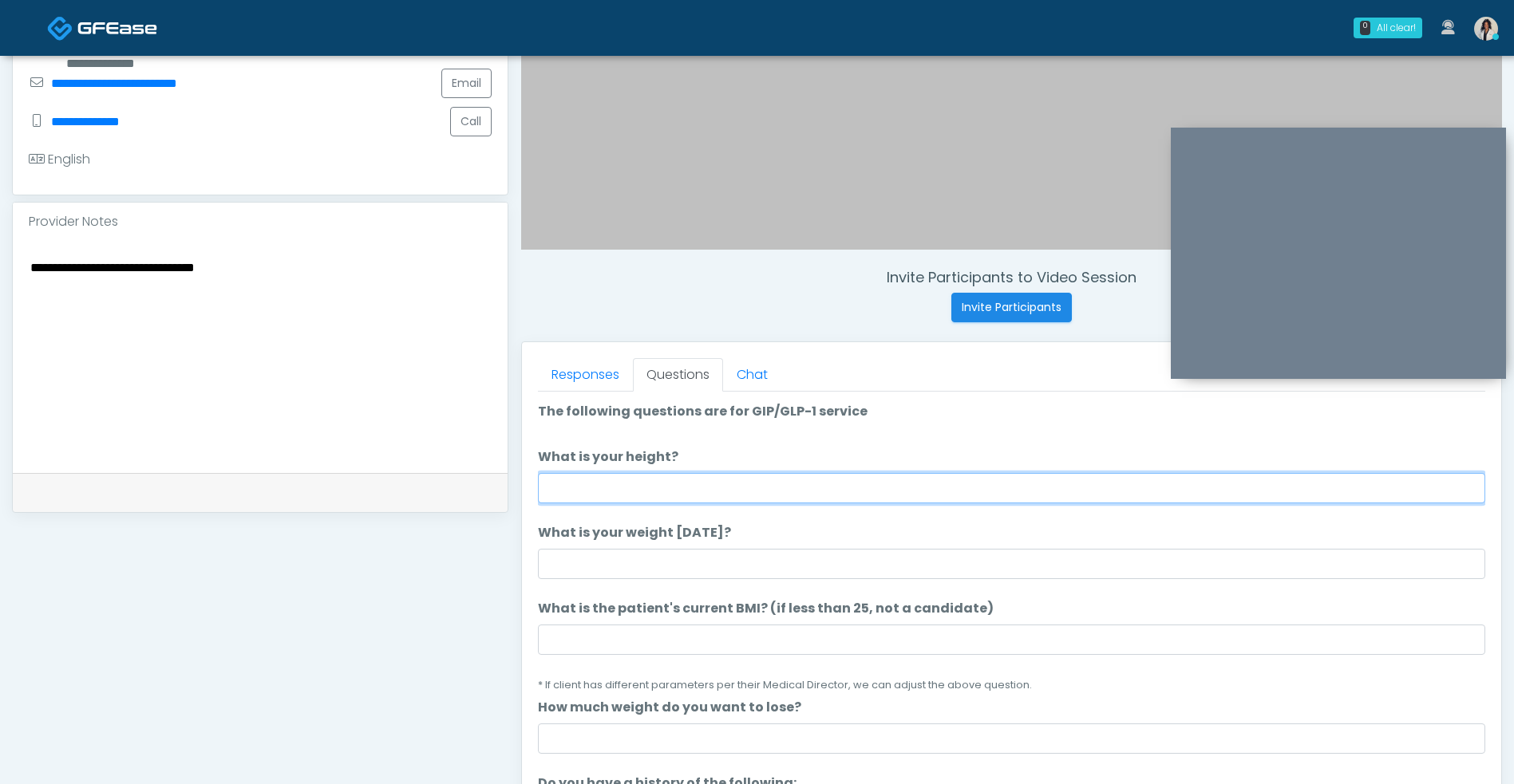
click at [856, 485] on input "What is your height?" at bounding box center [1011, 488] width 947 height 30
type input "***"
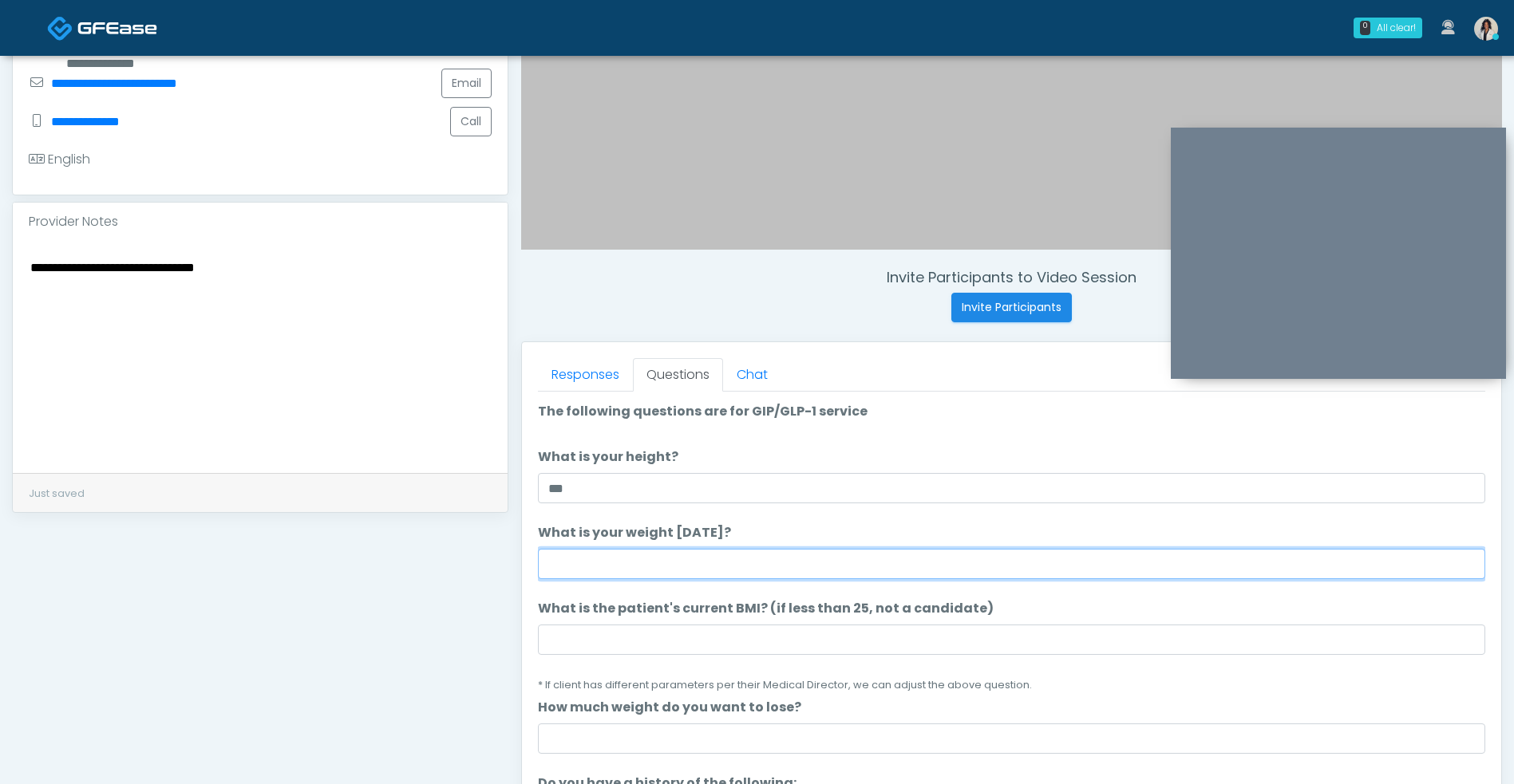
click at [949, 559] on input "What is your weight today?" at bounding box center [1011, 563] width 947 height 30
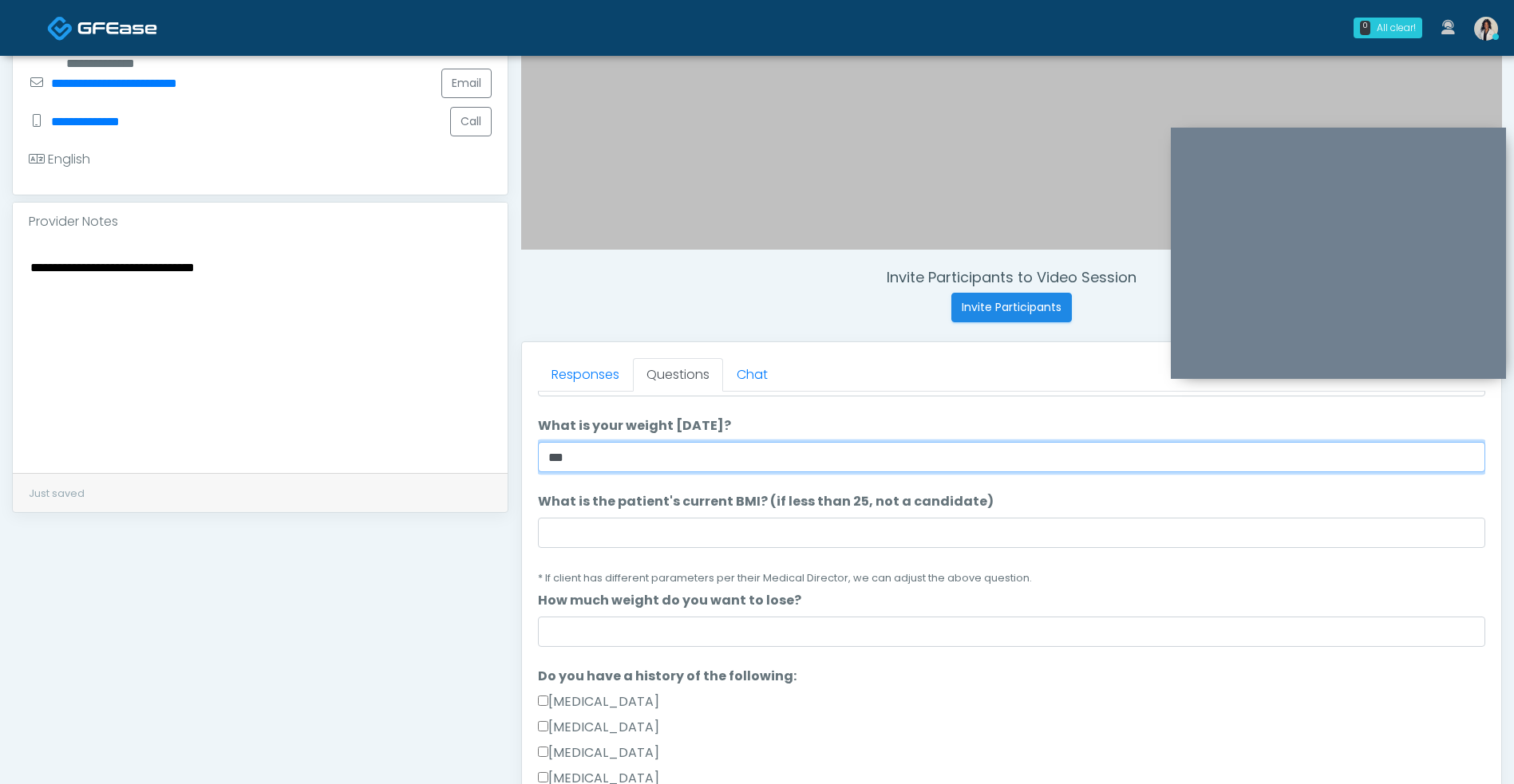
scroll to position [119, 0]
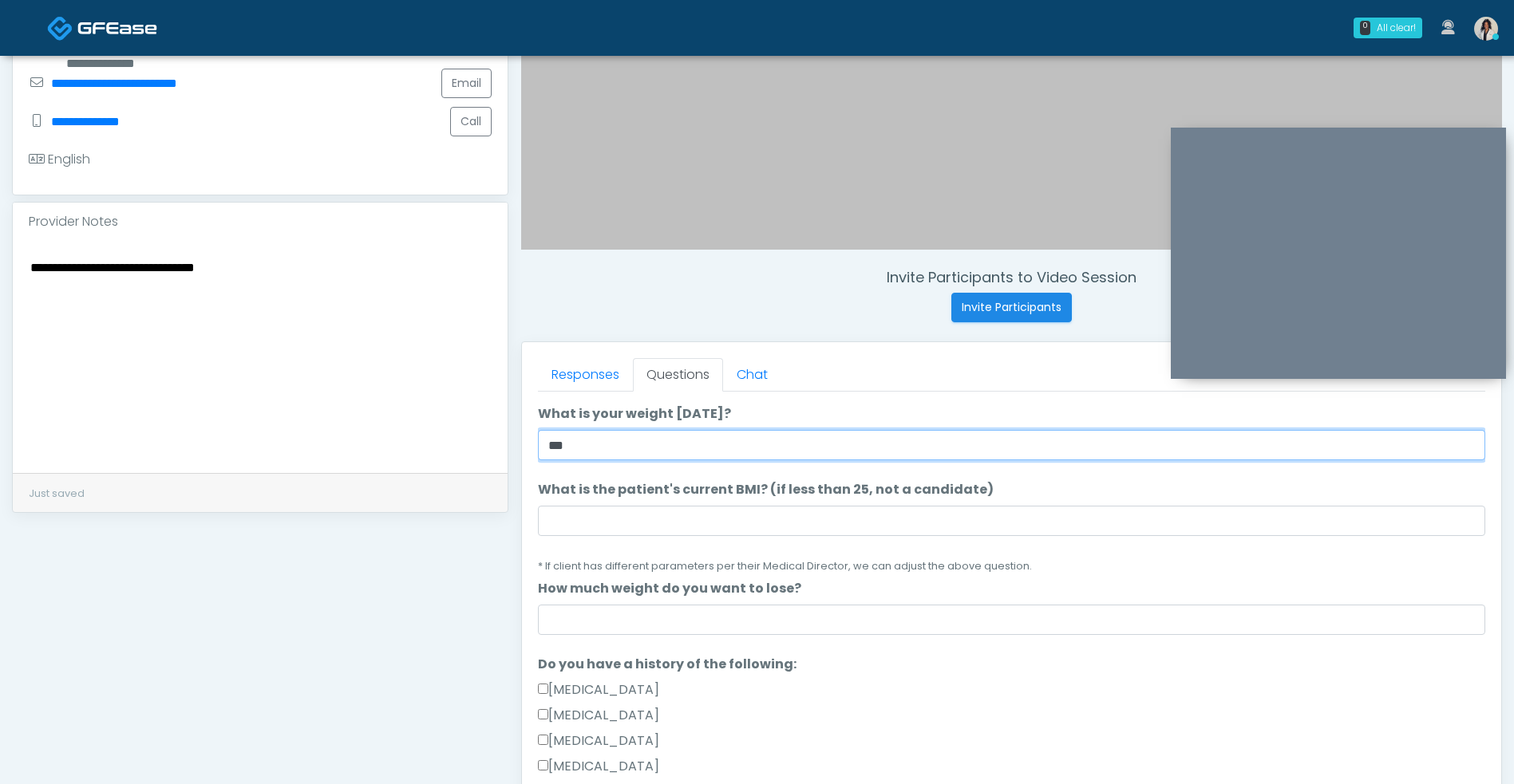
type input "***"
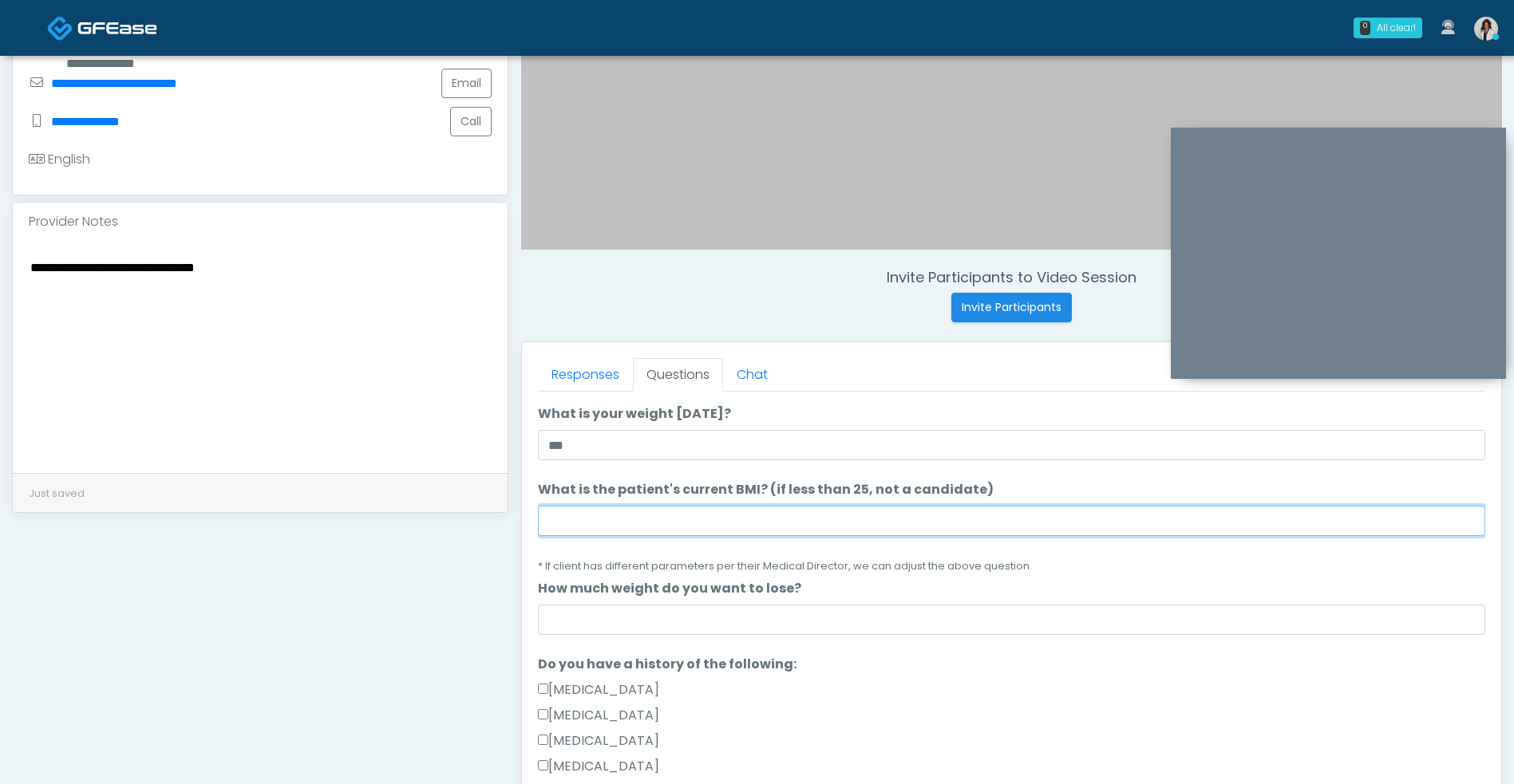
click at [740, 524] on input "What is the patient's current BMI? (if less than 25, not a candidate)" at bounding box center [1011, 521] width 947 height 30
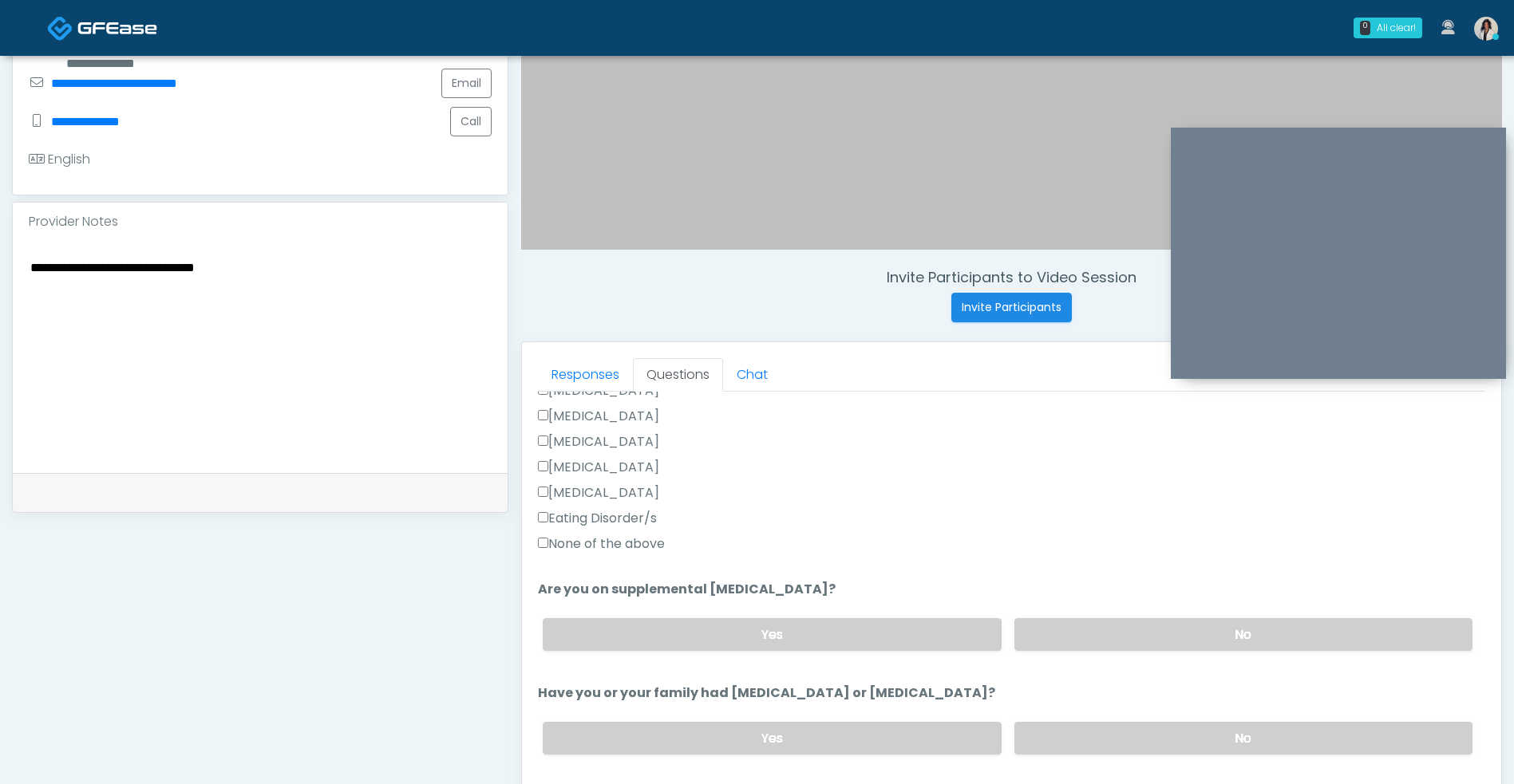
scroll to position [460, 0]
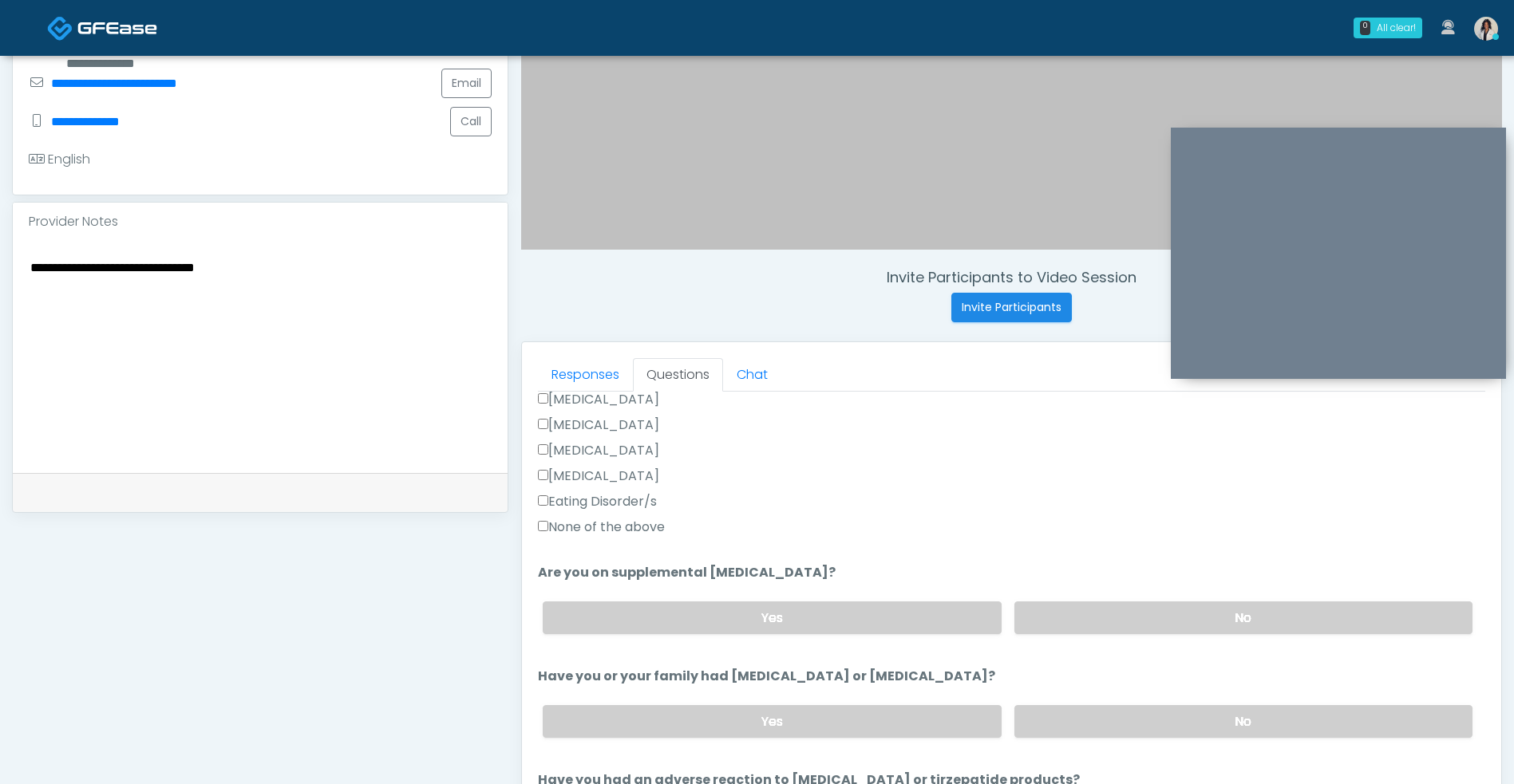
type input "**"
click at [619, 531] on label "None of the above" at bounding box center [601, 527] width 127 height 19
click at [1097, 616] on label "No" at bounding box center [1243, 617] width 458 height 33
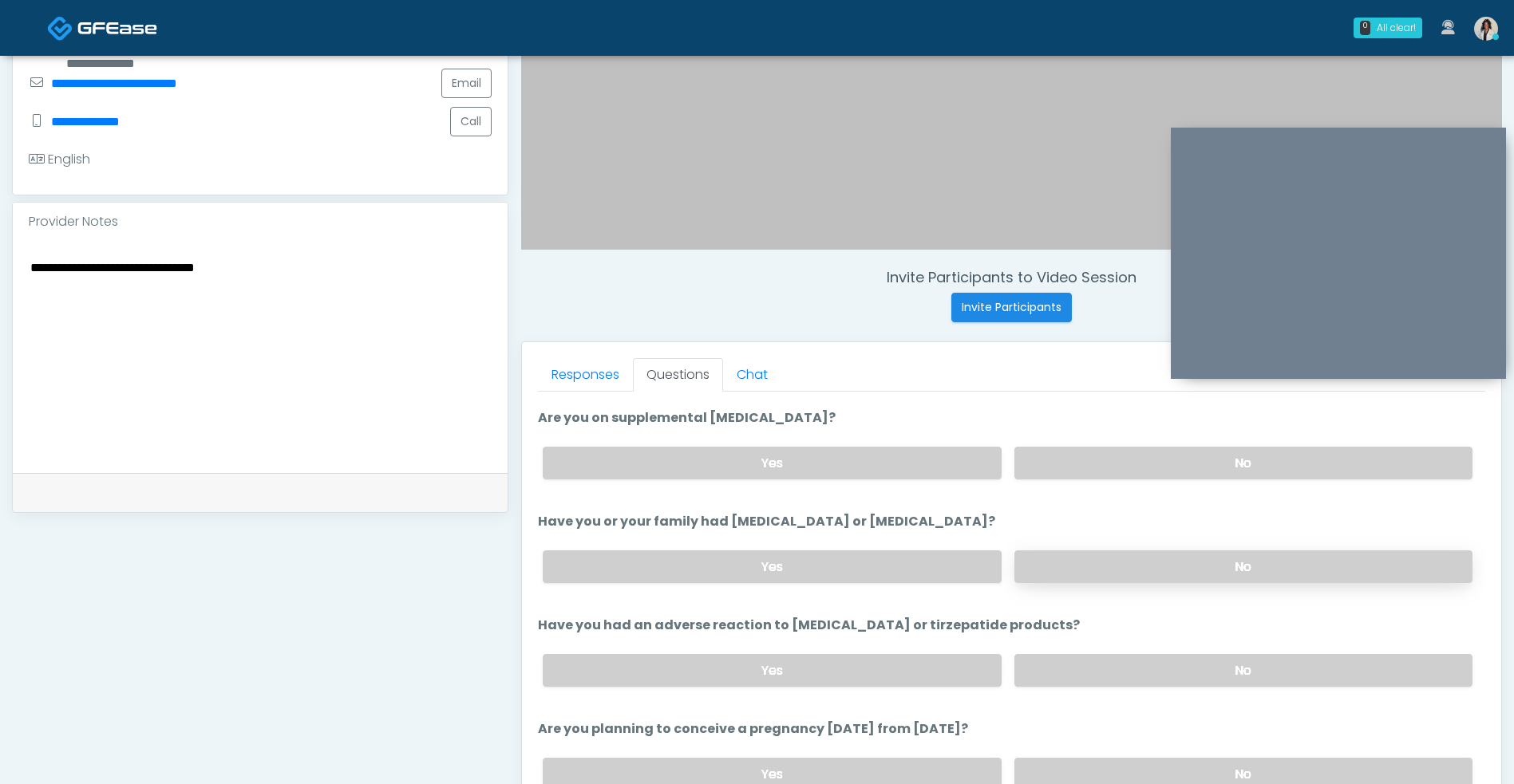
click at [1092, 571] on label "No" at bounding box center [1243, 566] width 458 height 33
click at [1081, 659] on label "No" at bounding box center [1243, 670] width 458 height 33
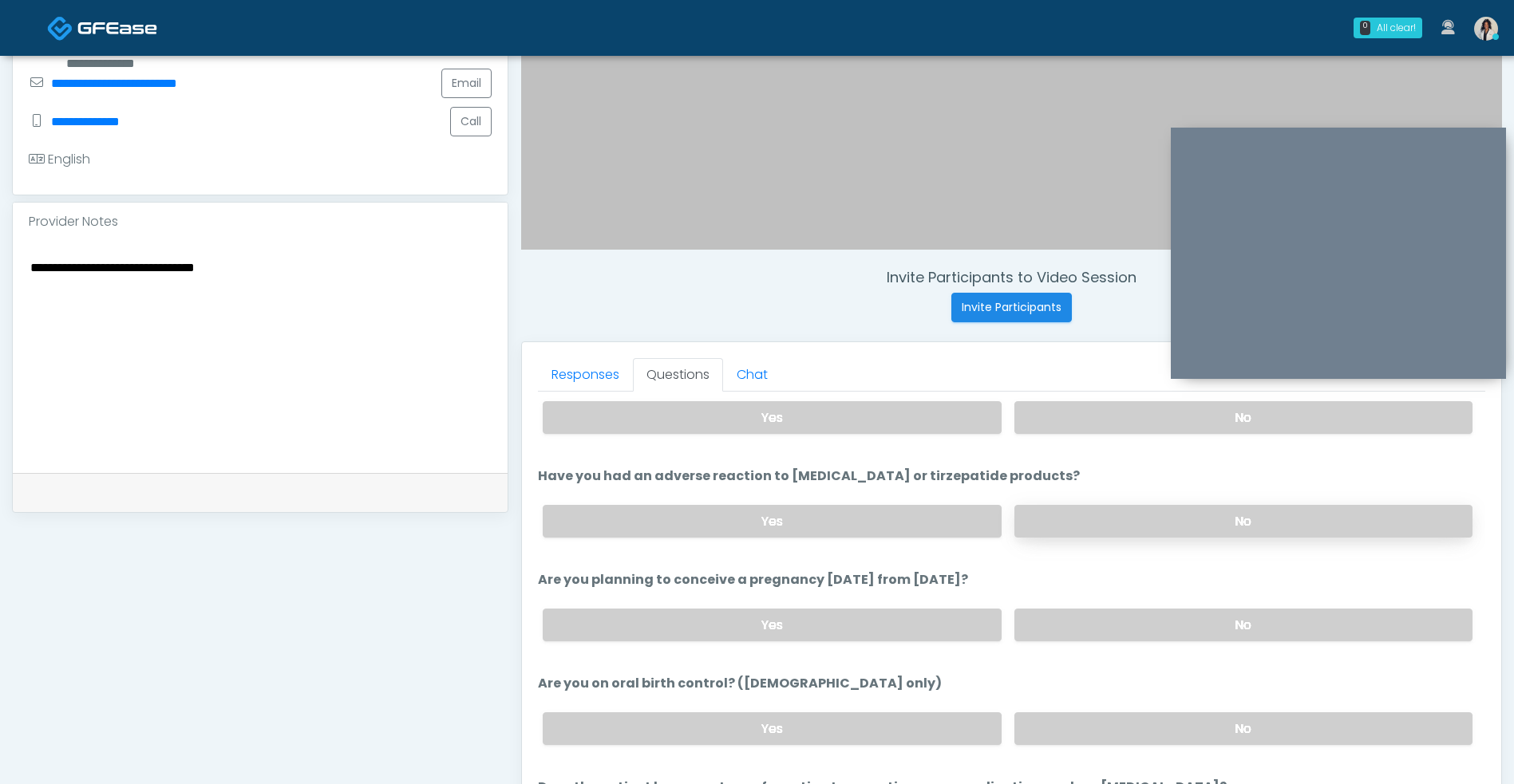
scroll to position [850, 0]
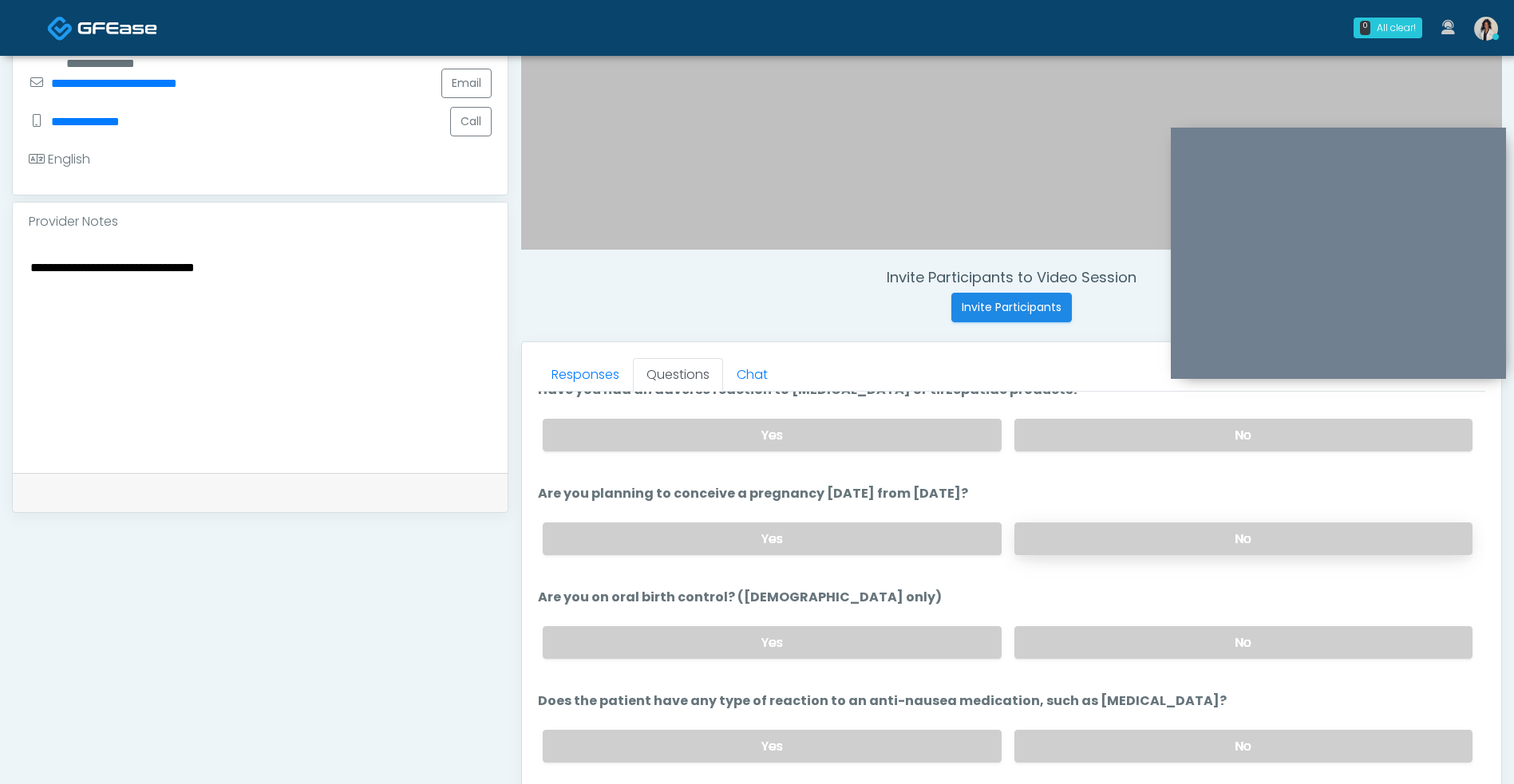
click at [1099, 555] on label "No" at bounding box center [1243, 539] width 458 height 33
click at [1092, 650] on label "No" at bounding box center [1243, 642] width 458 height 33
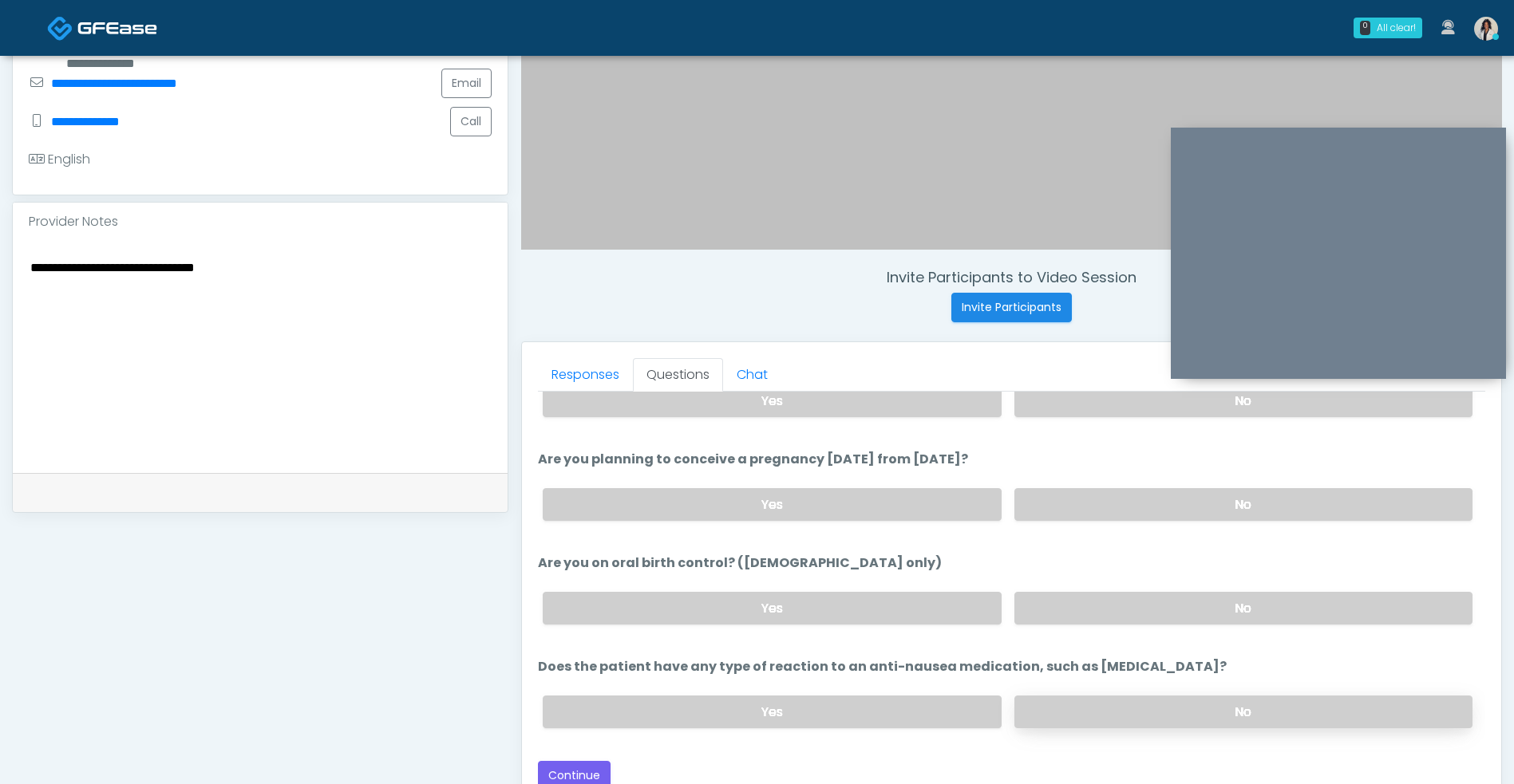
click at [1090, 699] on label "No" at bounding box center [1243, 711] width 458 height 33
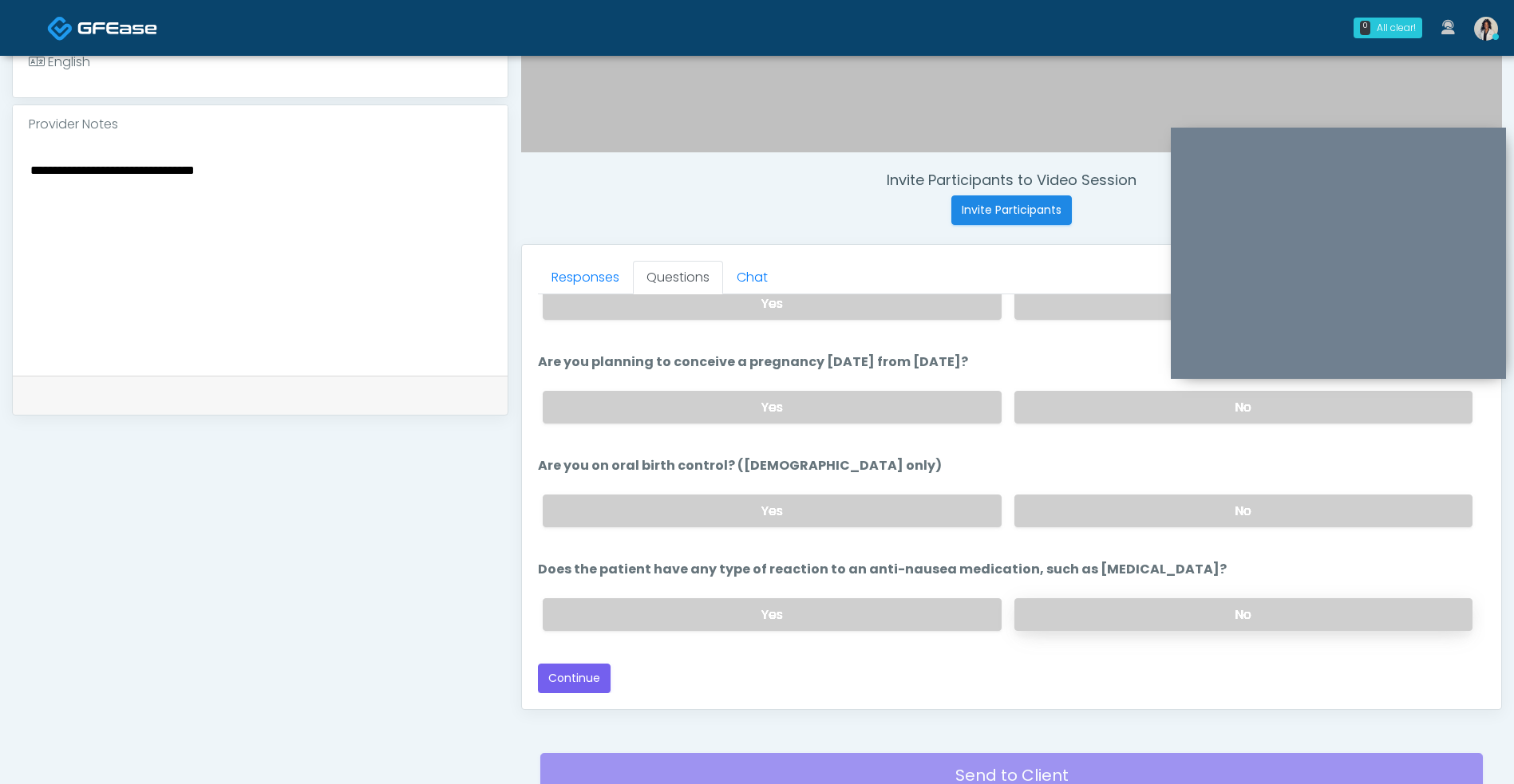
scroll to position [648, 0]
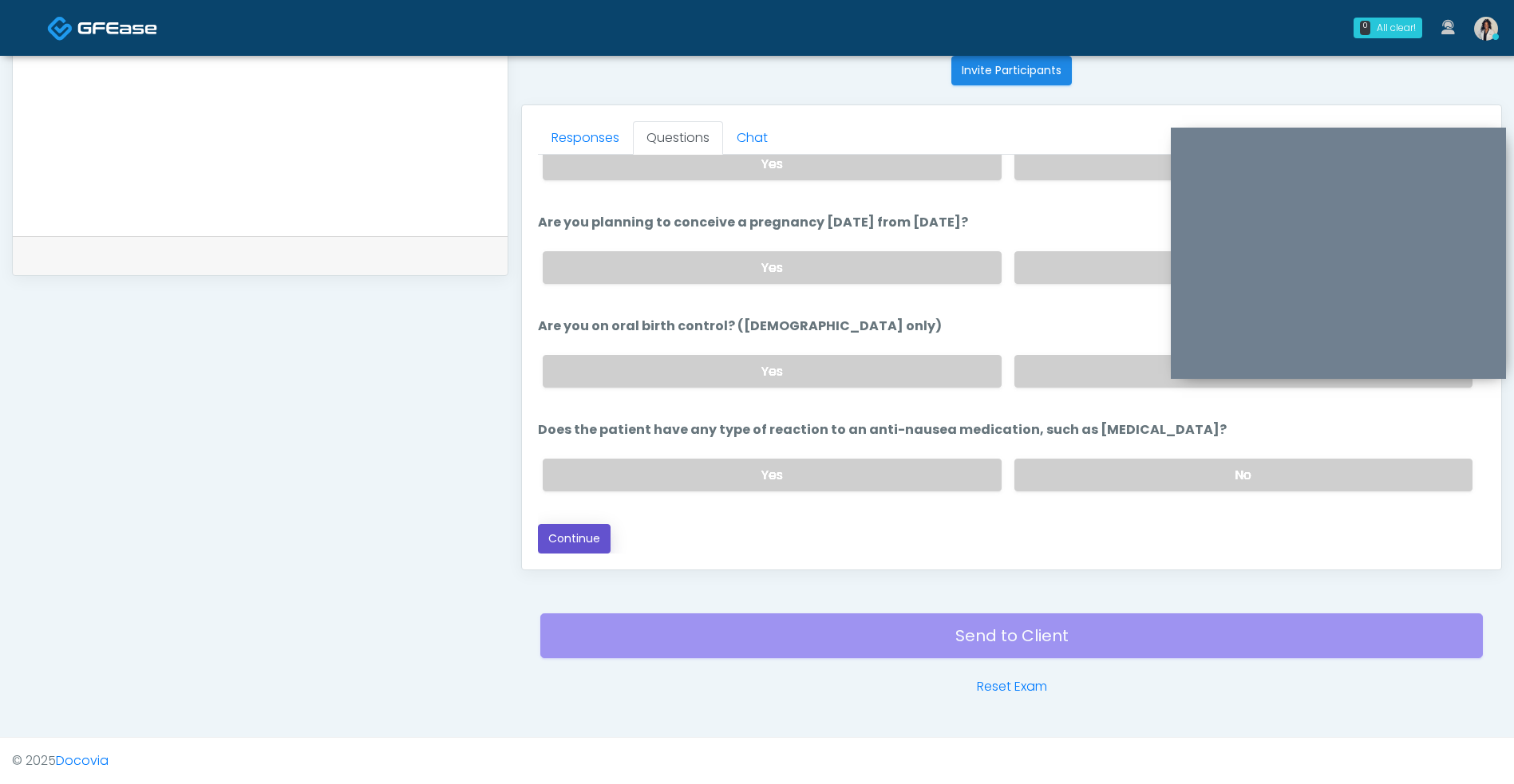
click at [595, 536] on button "Continue" at bounding box center [574, 538] width 73 height 29
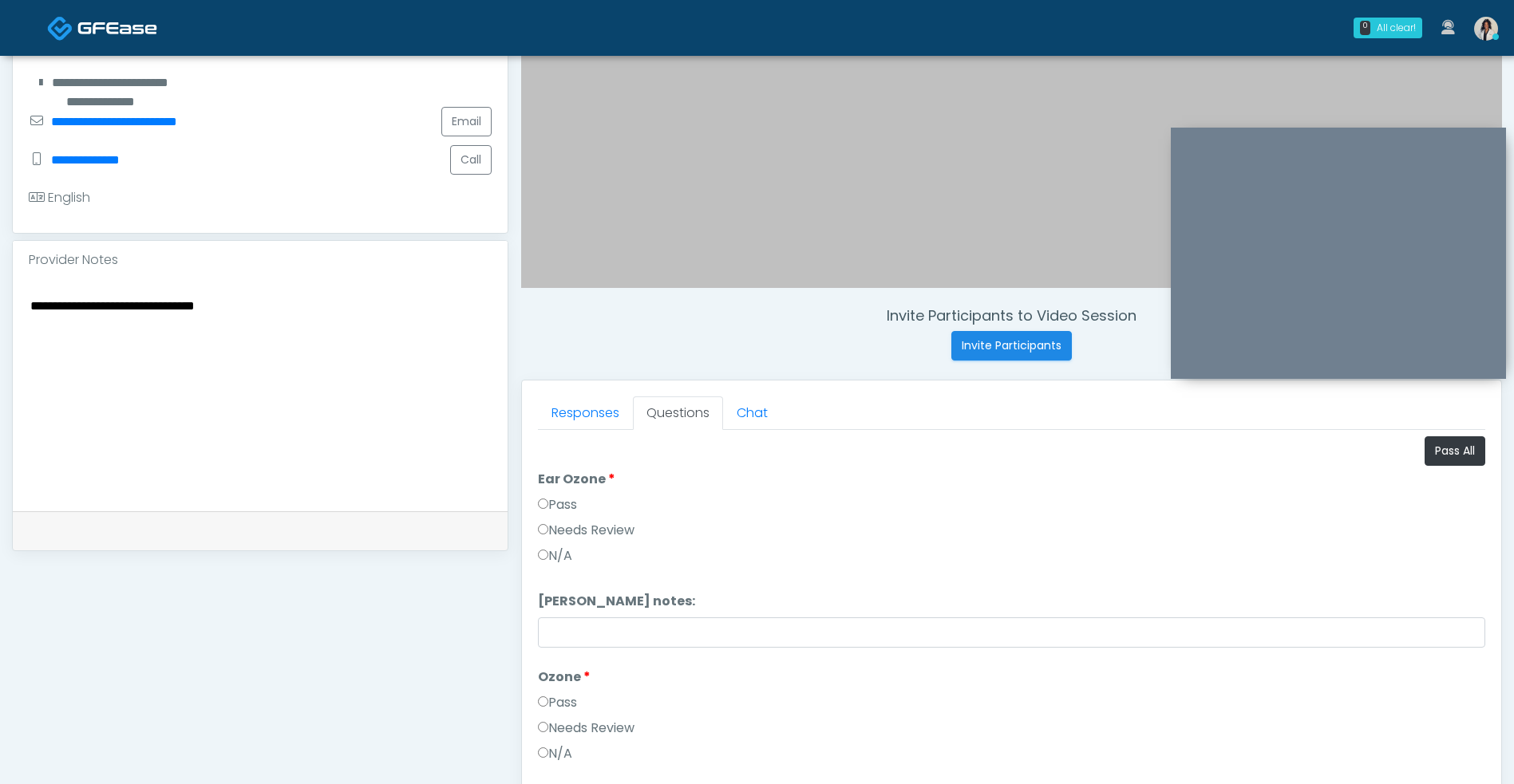
scroll to position [371, 0]
click at [1450, 455] on button "Pass All" at bounding box center [1455, 451] width 60 height 29
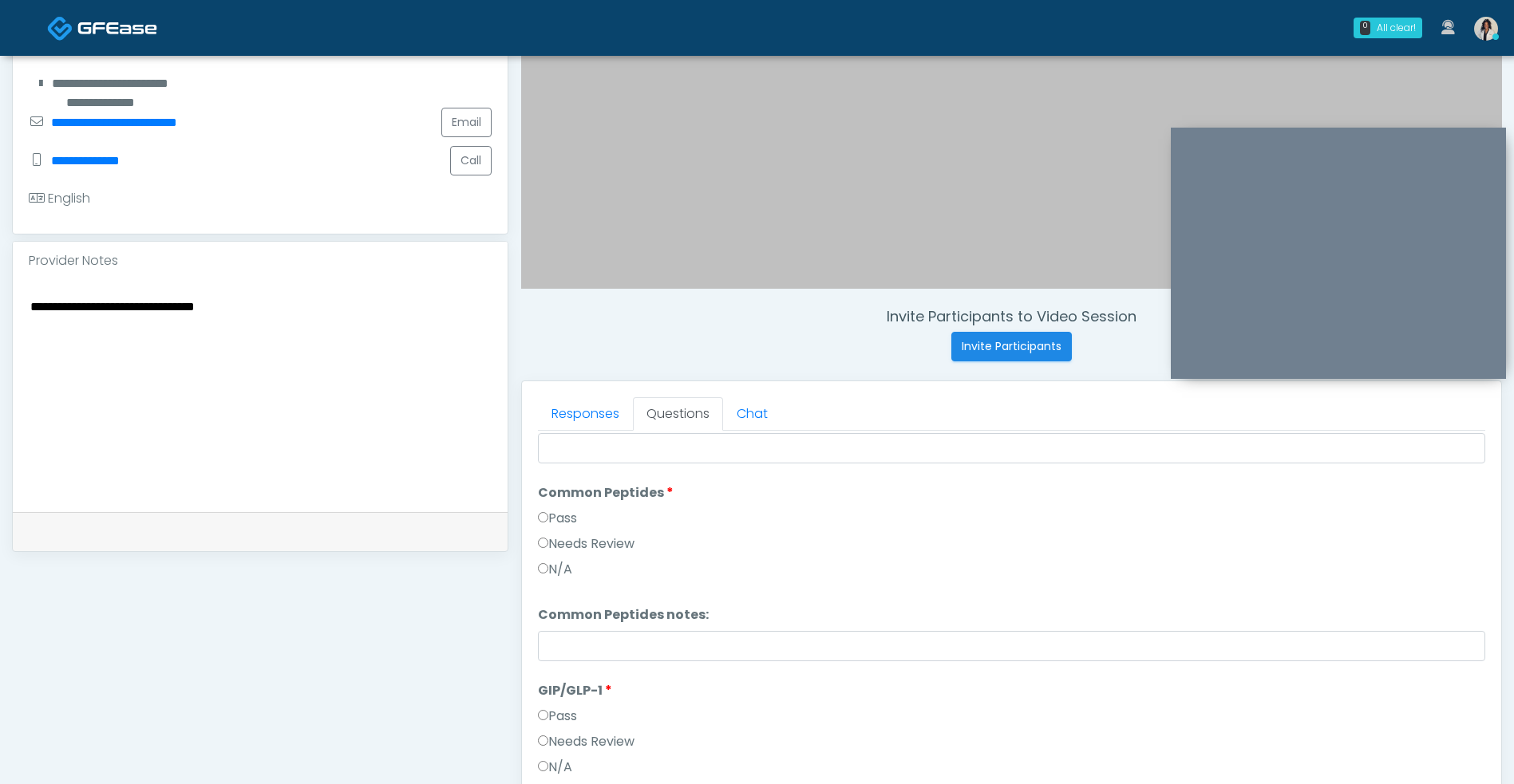
scroll to position [659, 0]
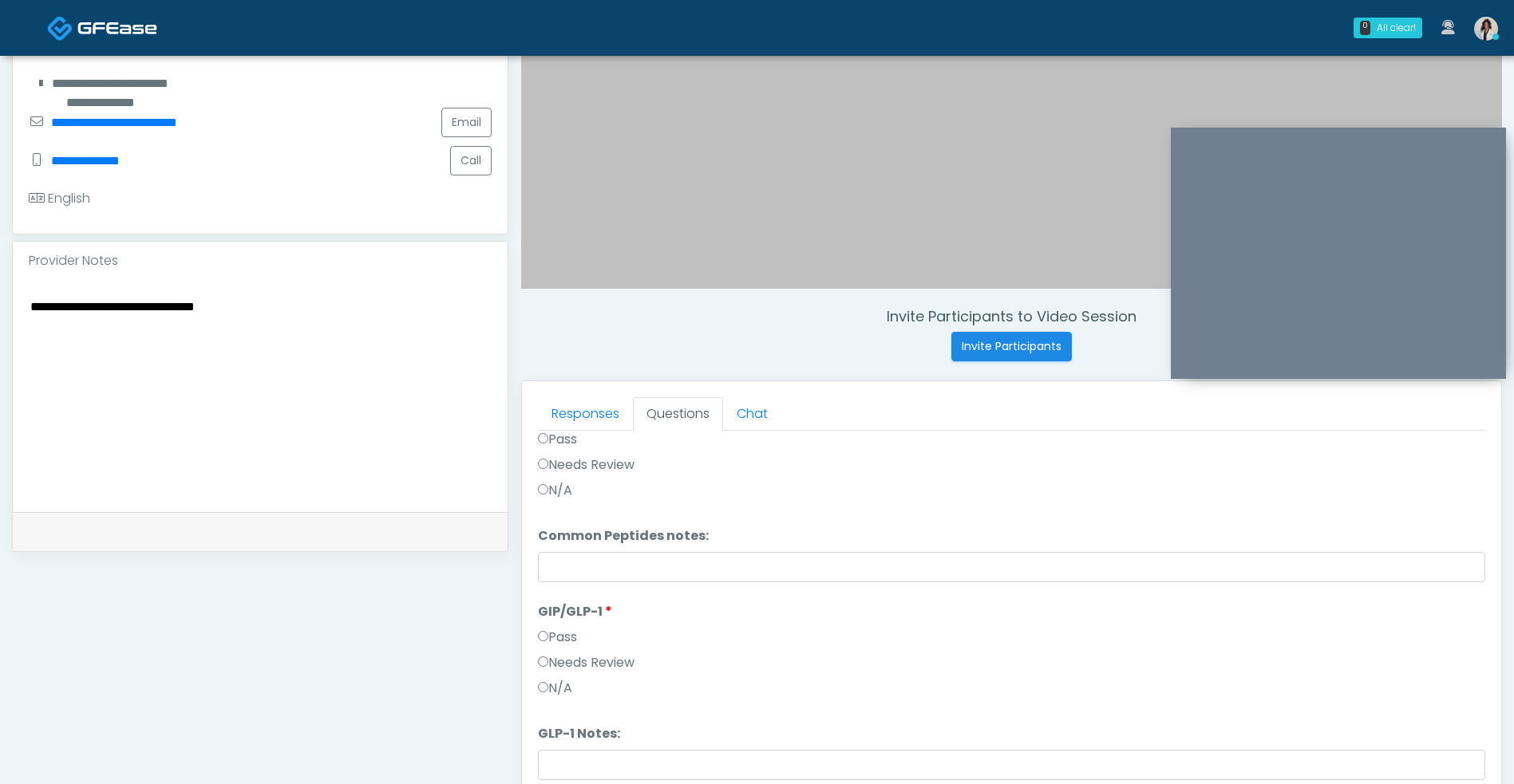
click at [635, 666] on label "Needs Review" at bounding box center [586, 663] width 97 height 19
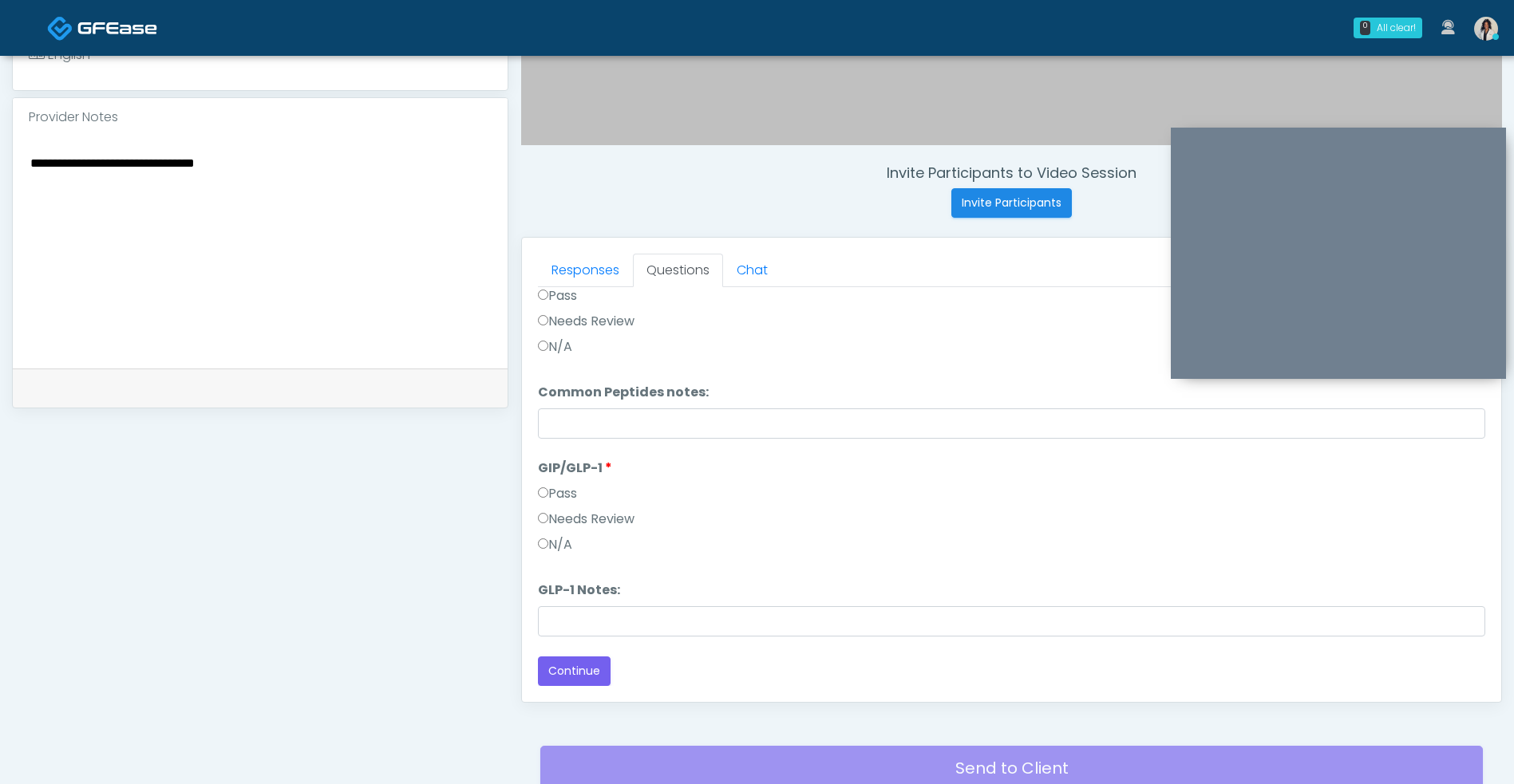
scroll to position [648, 0]
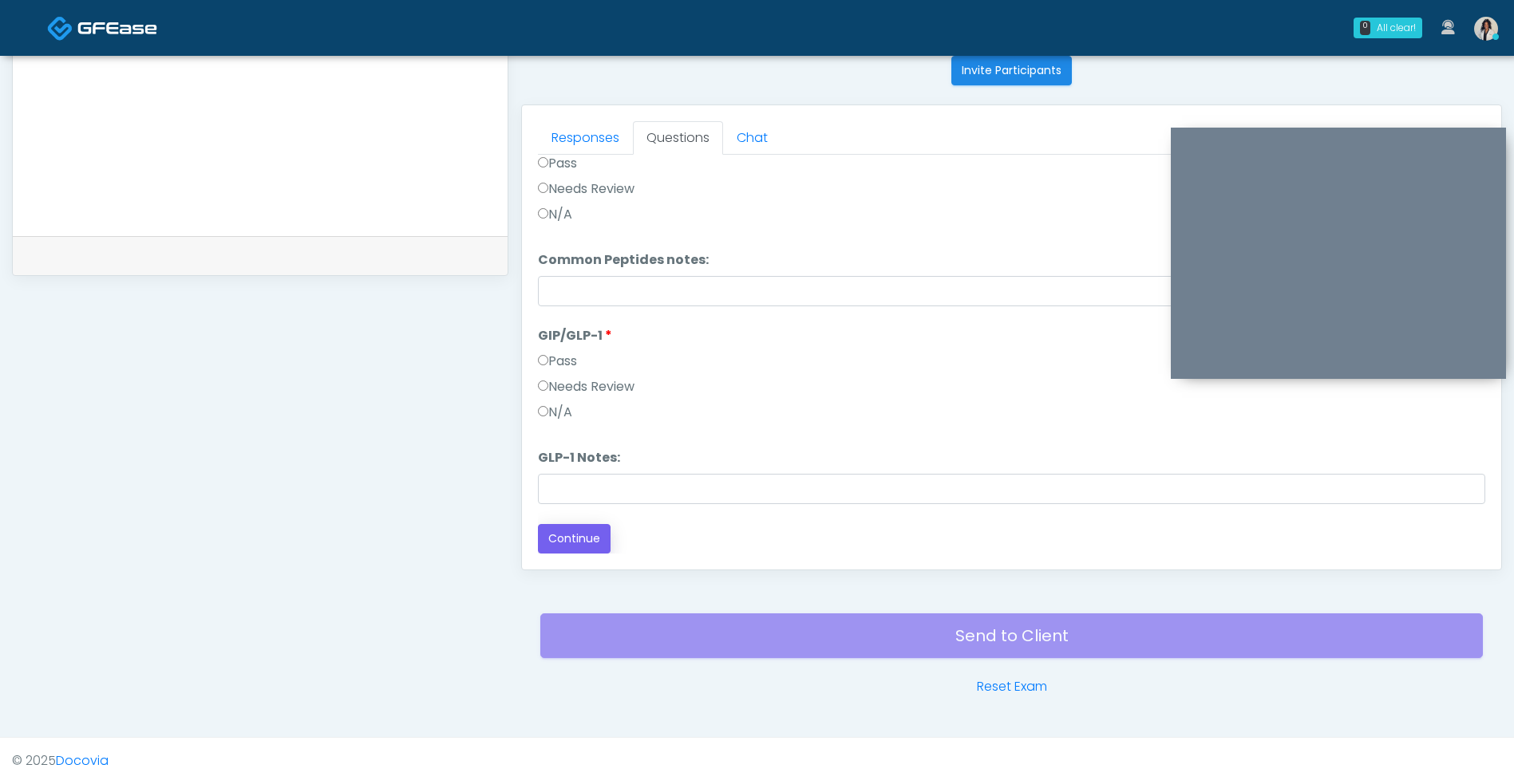
click at [587, 542] on button "Continue" at bounding box center [574, 538] width 73 height 29
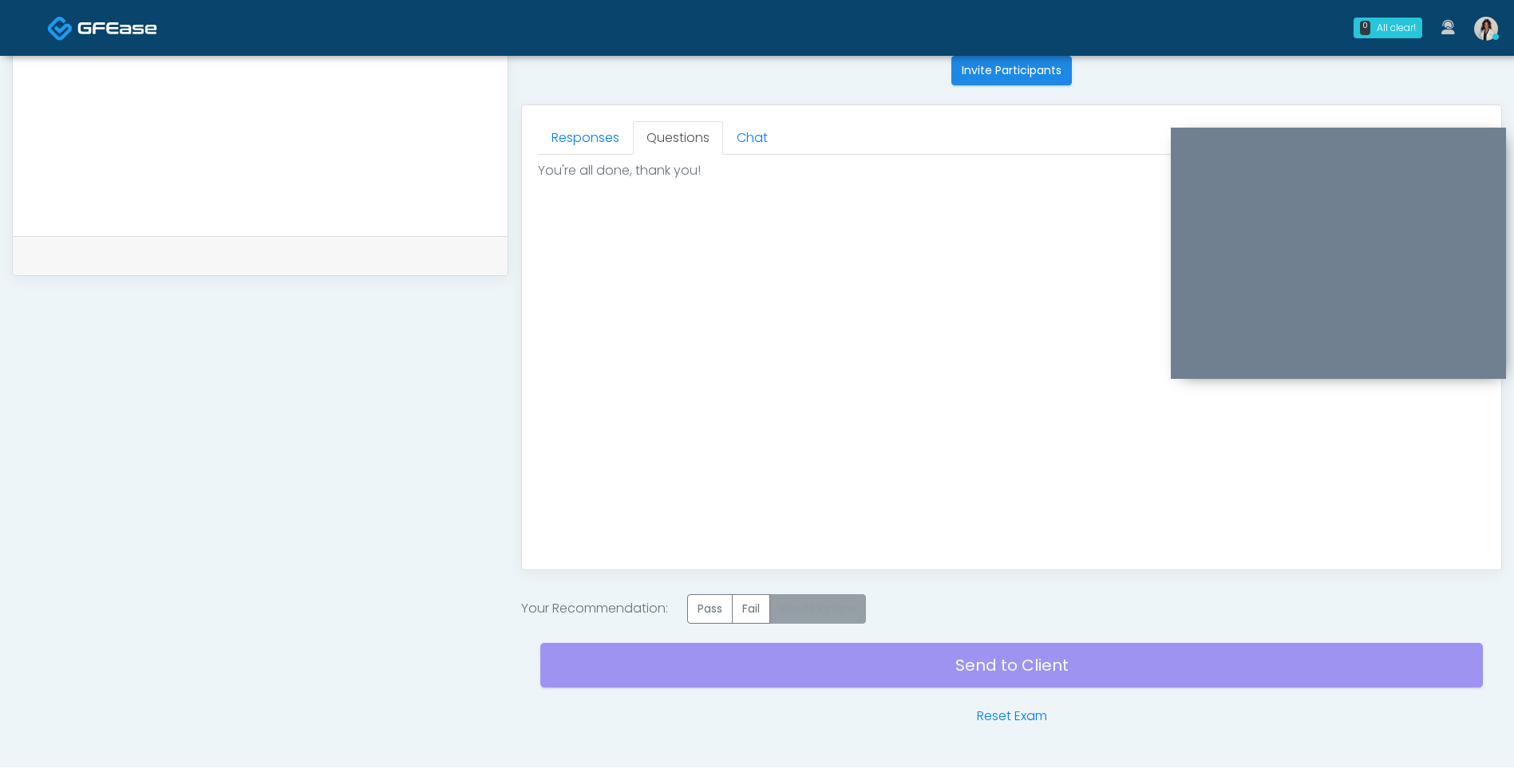
click at [844, 608] on label "Needs Review" at bounding box center [817, 609] width 97 height 29
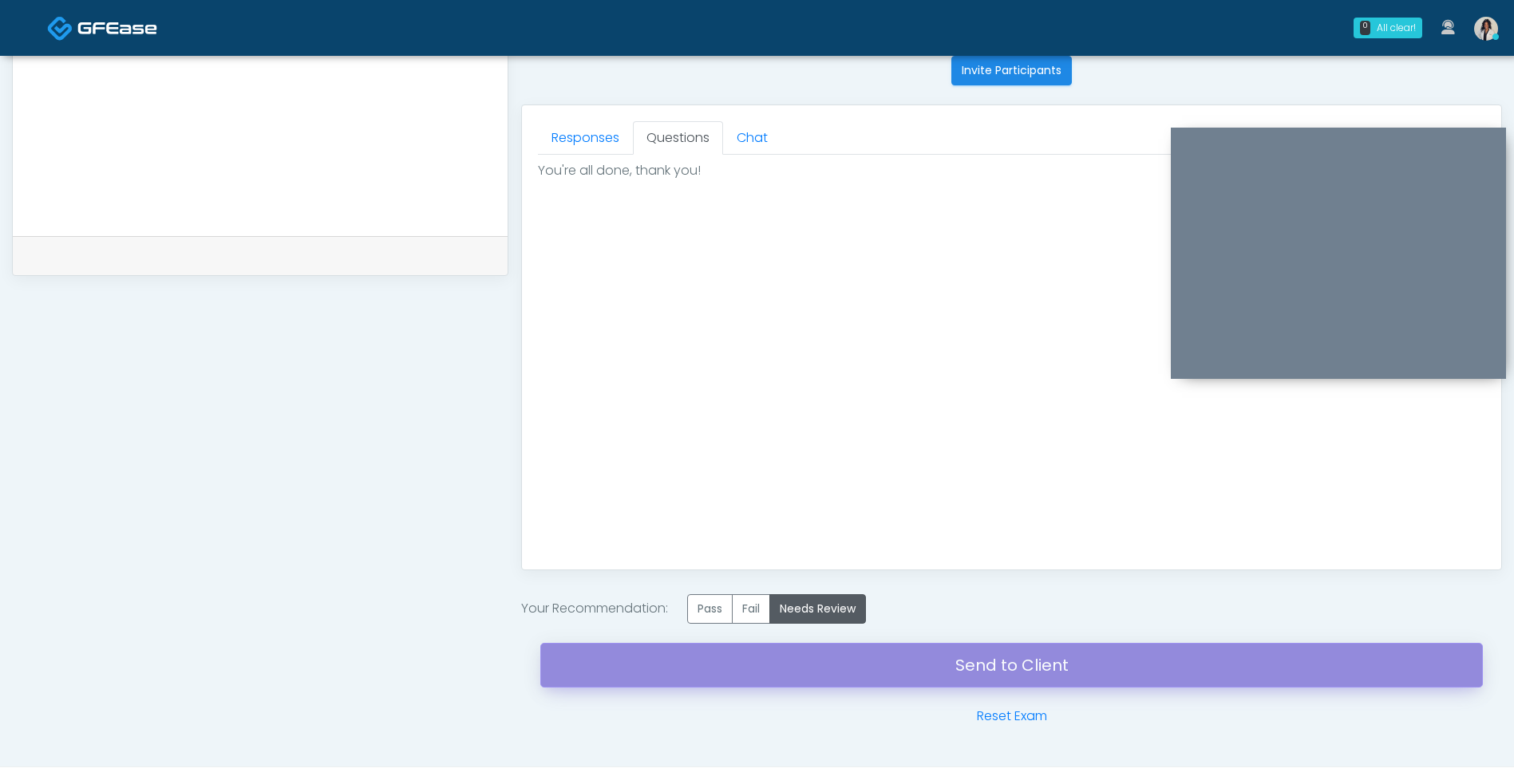
click at [861, 674] on link "Send to Client" at bounding box center [1011, 664] width 942 height 44
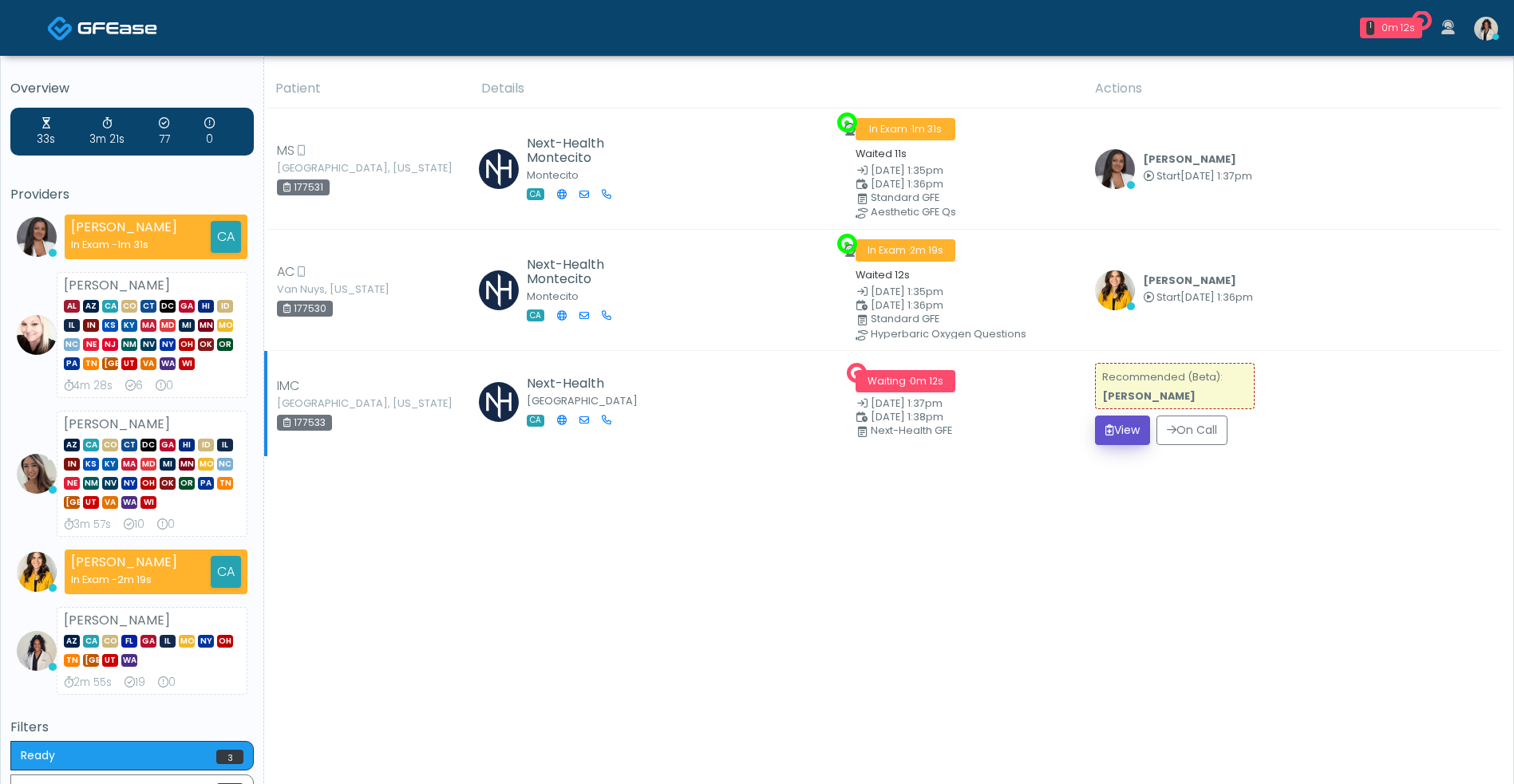
click at [1130, 429] on button "View" at bounding box center [1122, 430] width 55 height 29
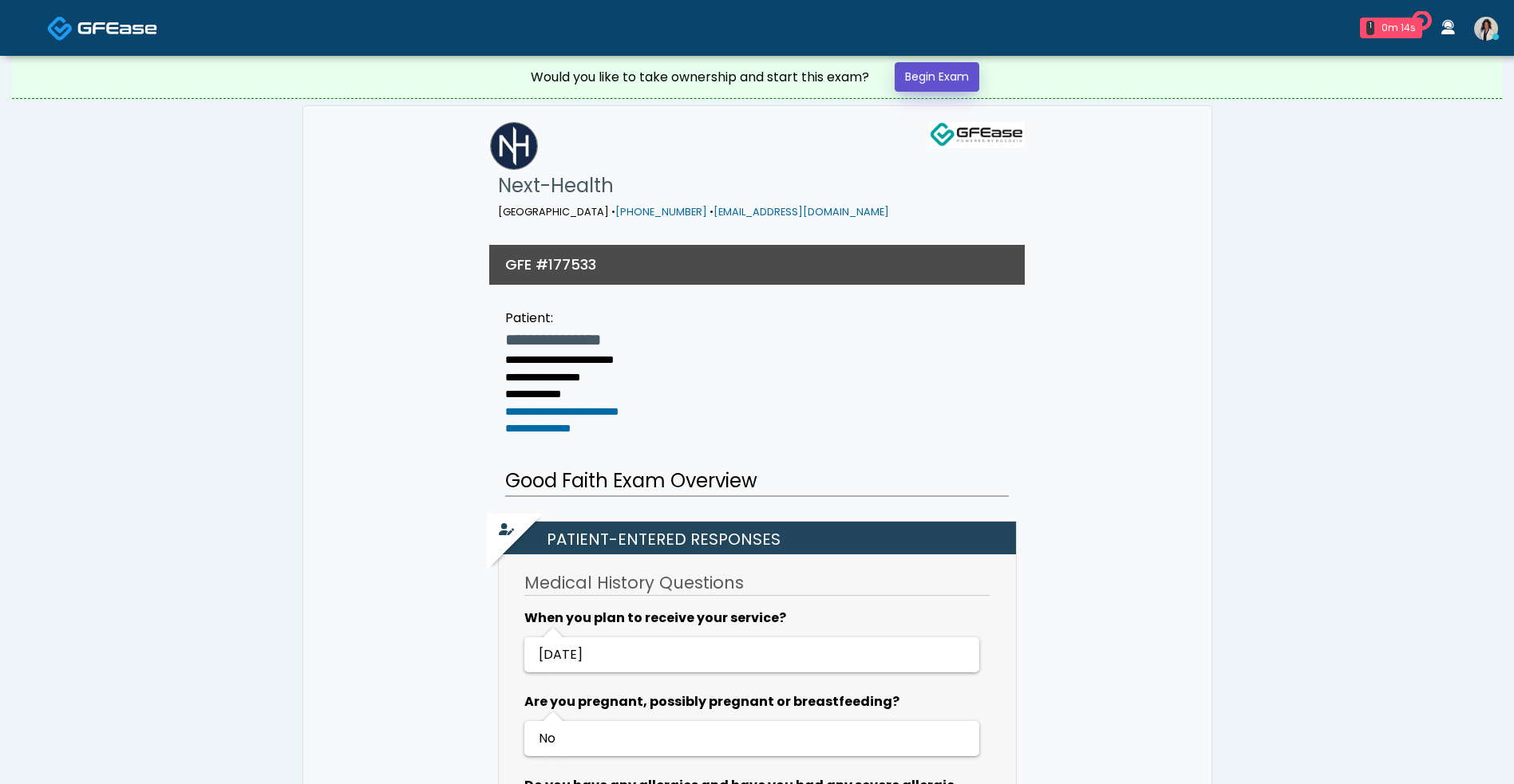
click at [955, 85] on link "Begin Exam" at bounding box center [936, 76] width 84 height 29
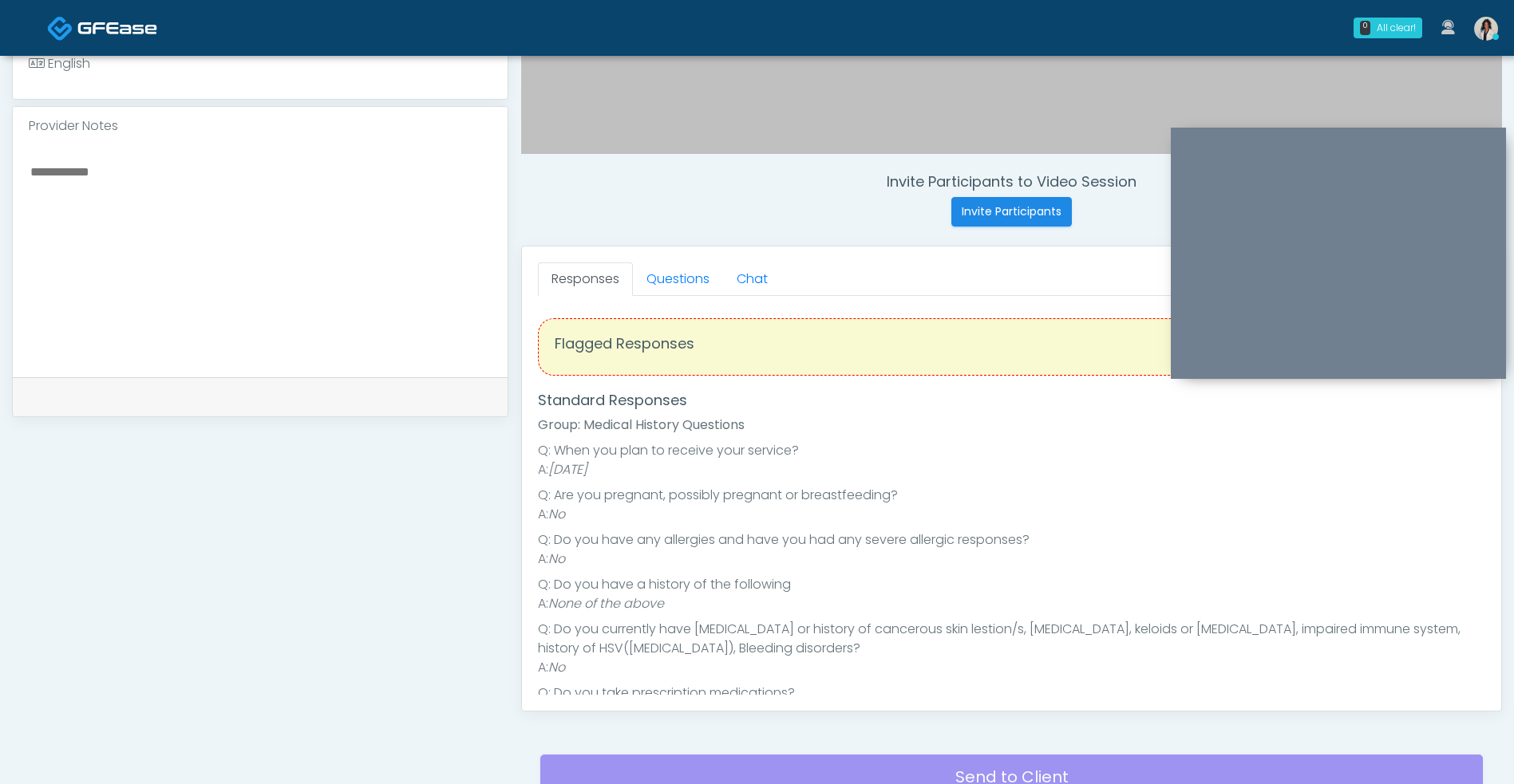
scroll to position [219, 0]
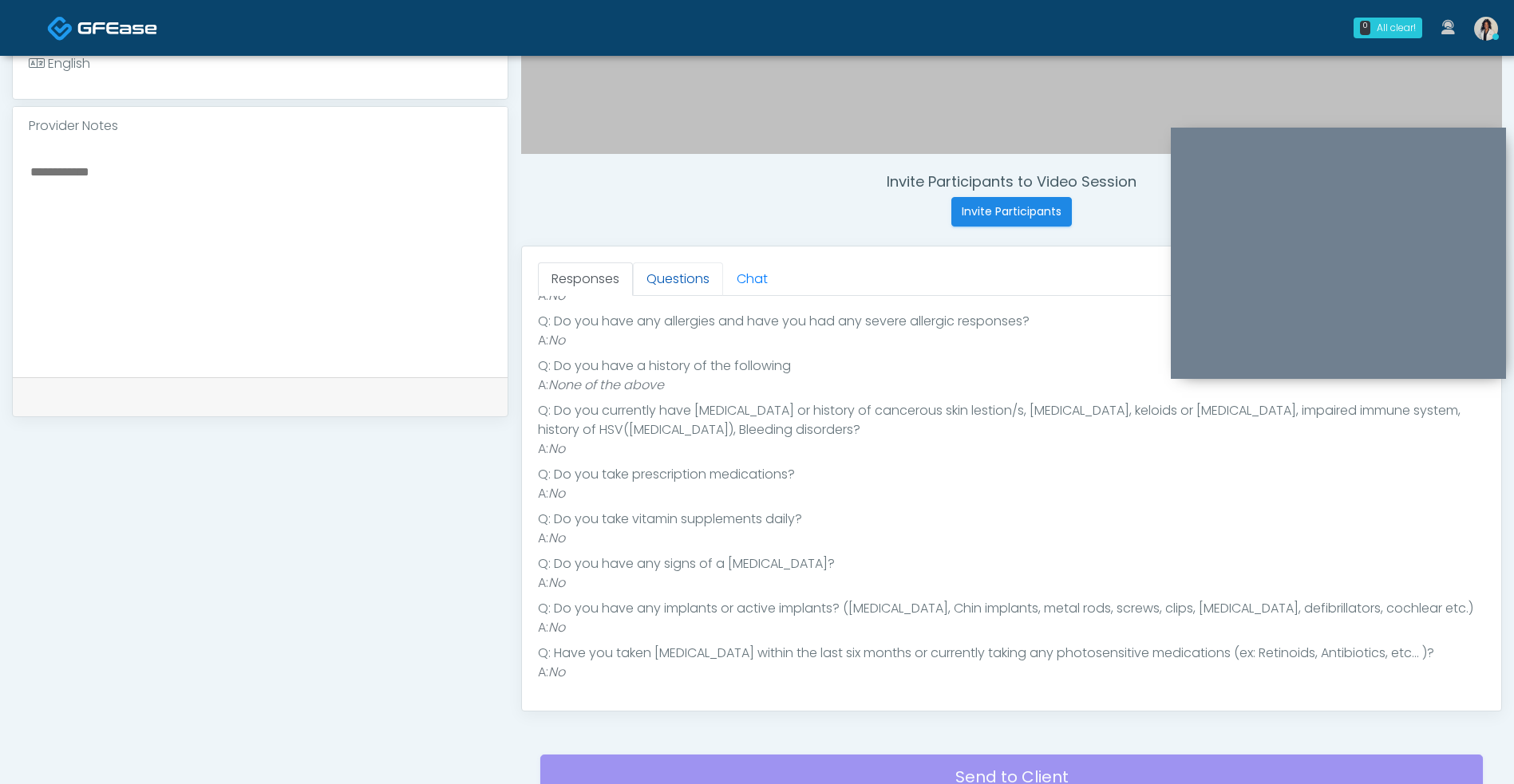
click at [689, 289] on link "Questions" at bounding box center [678, 279] width 90 height 34
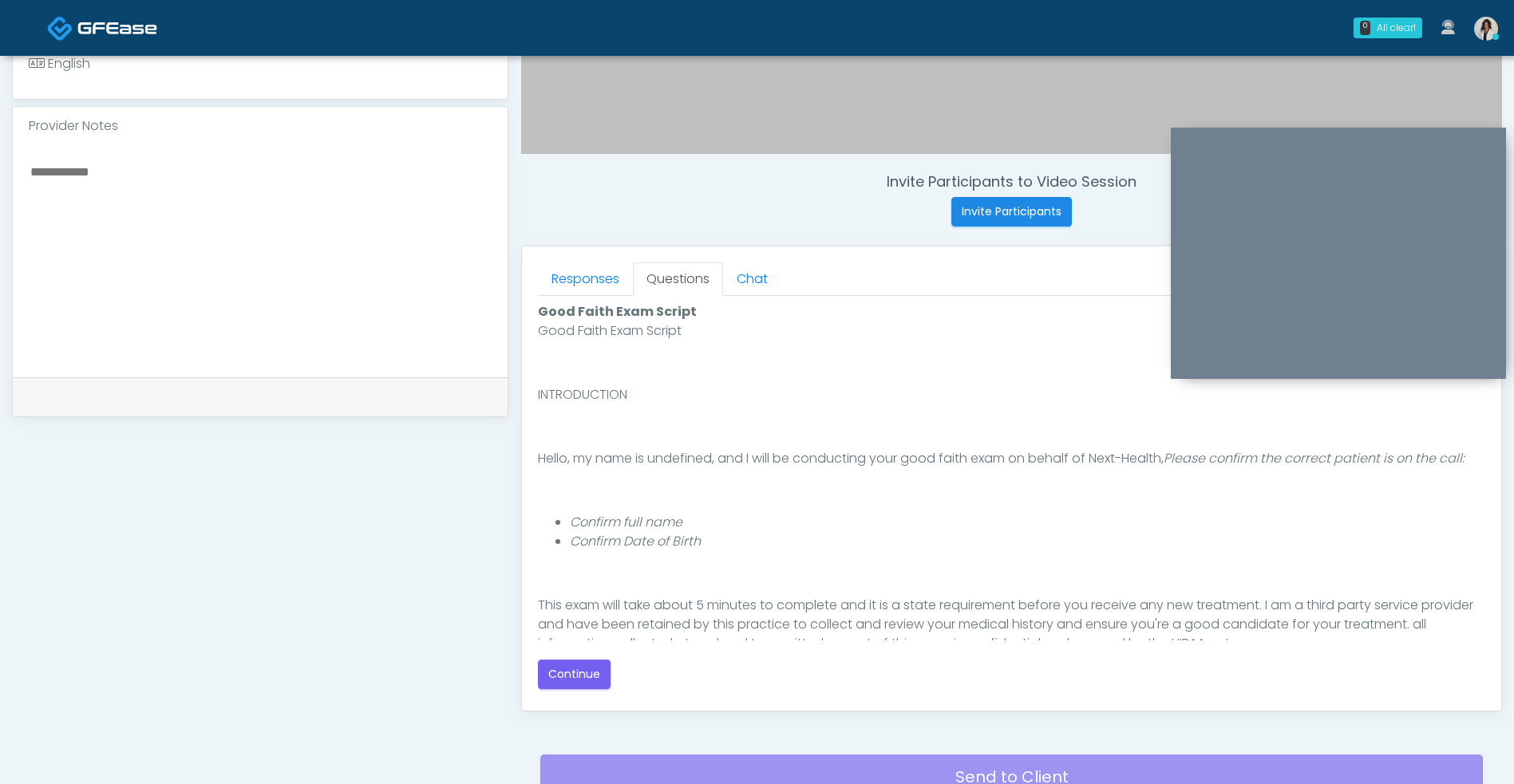
scroll to position [0, 0]
click at [574, 681] on button "Continue" at bounding box center [574, 673] width 73 height 29
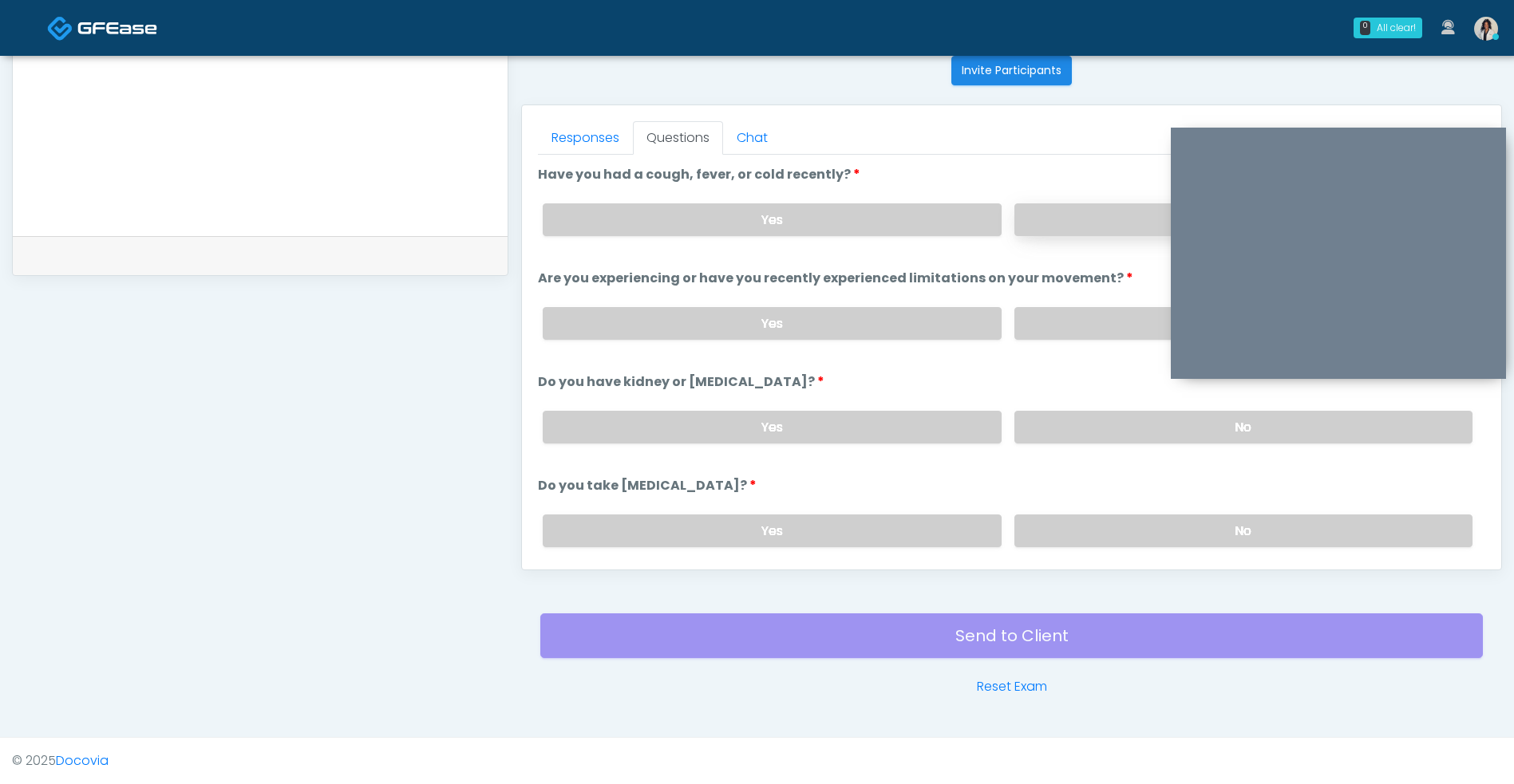
click at [1061, 229] on label "No" at bounding box center [1243, 220] width 458 height 33
click at [1068, 322] on label "No" at bounding box center [1243, 323] width 458 height 33
click at [1072, 432] on label "No" at bounding box center [1243, 427] width 458 height 33
click at [1045, 531] on label "No" at bounding box center [1243, 531] width 458 height 33
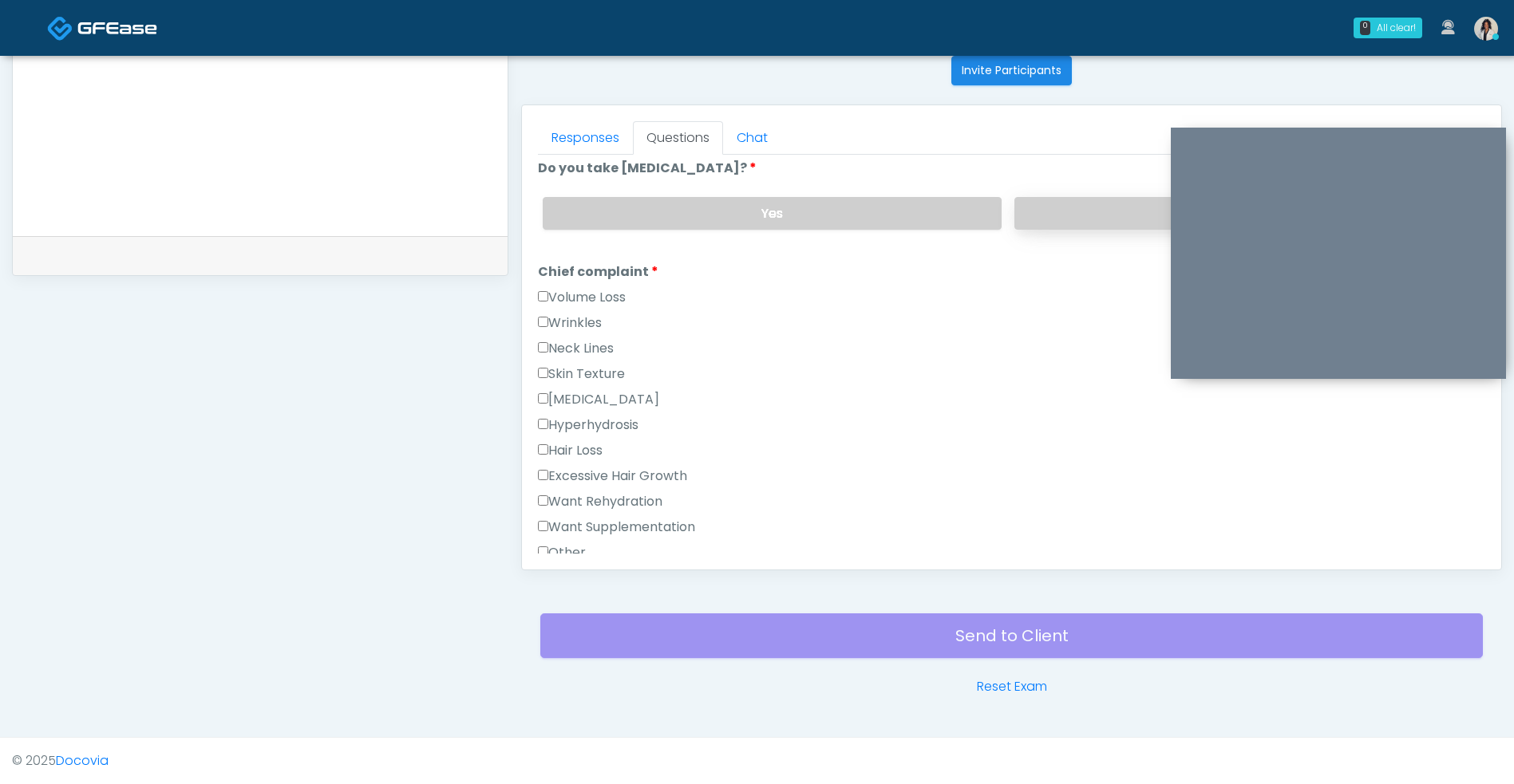
scroll to position [326, 0]
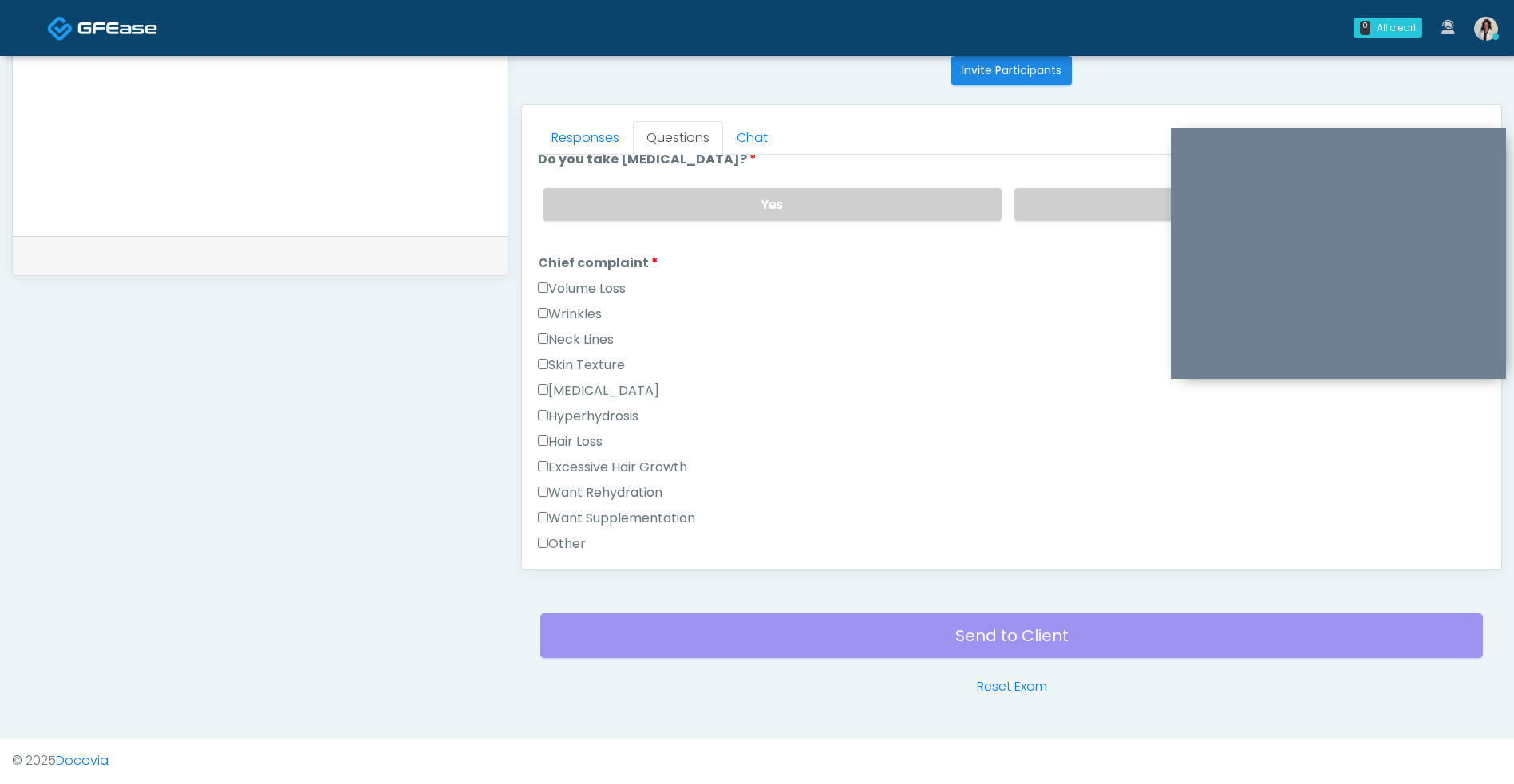
click at [661, 492] on label "Want Rehydration" at bounding box center [600, 493] width 124 height 19
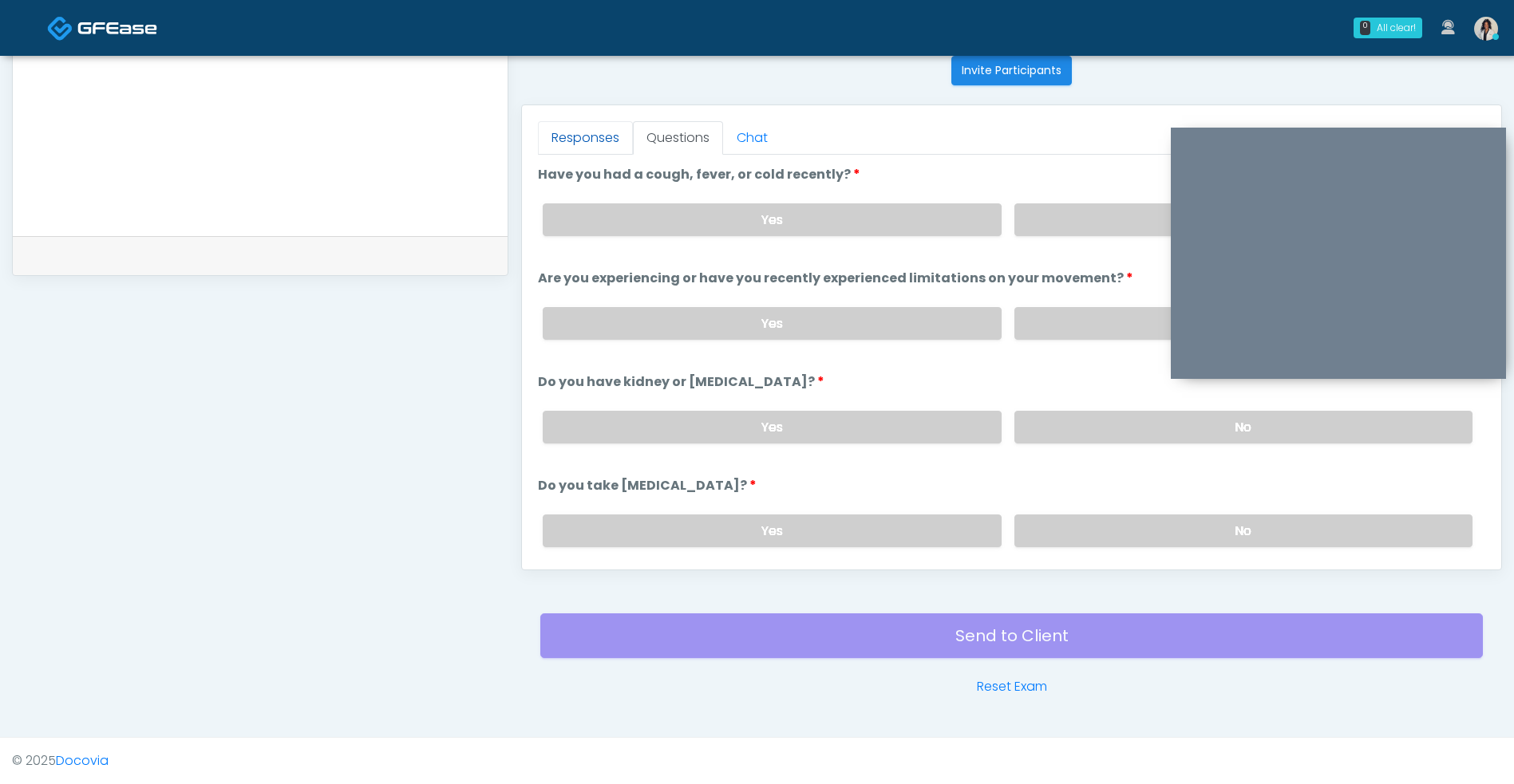
click at [586, 128] on link "Responses" at bounding box center [585, 138] width 95 height 34
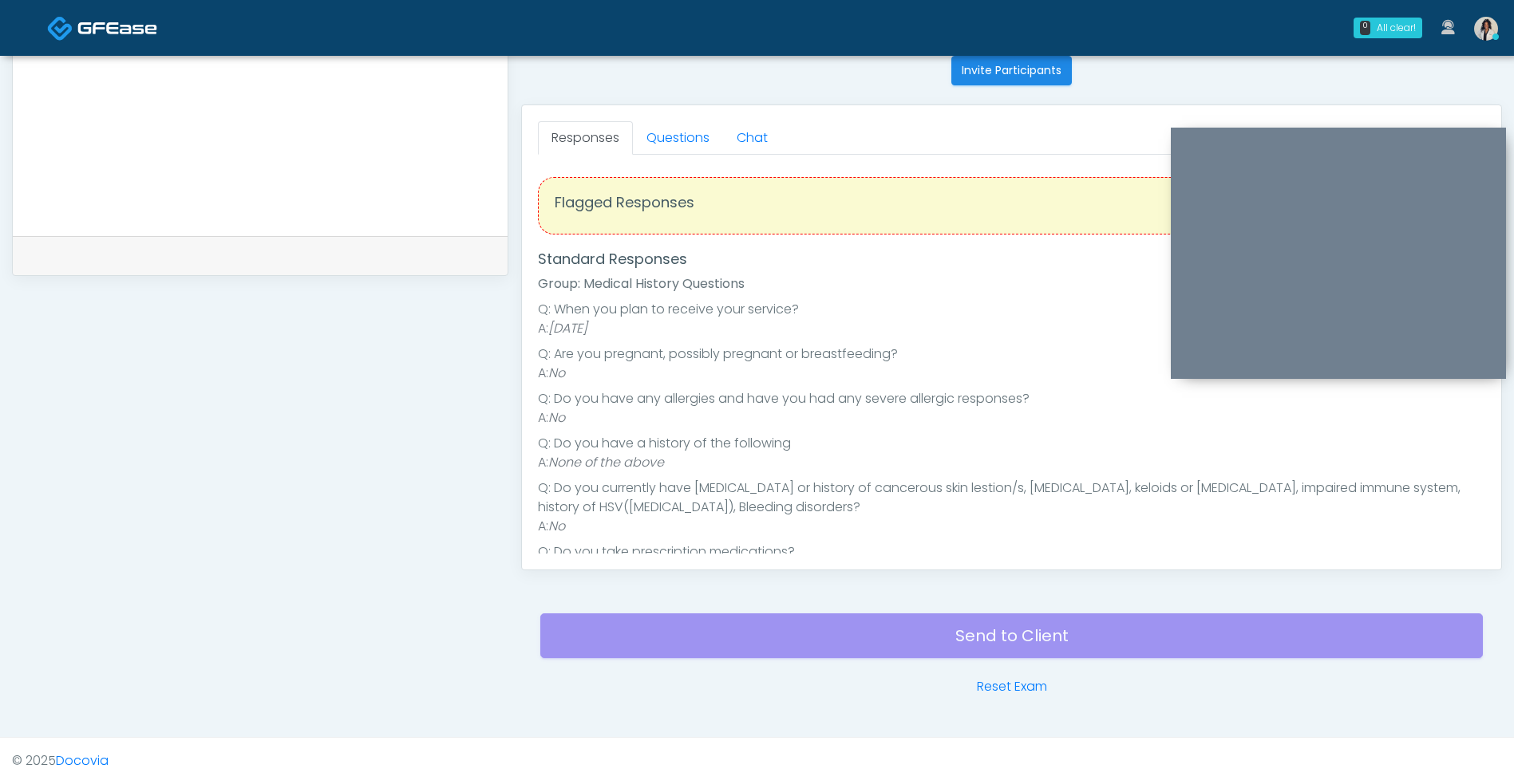
scroll to position [219, 0]
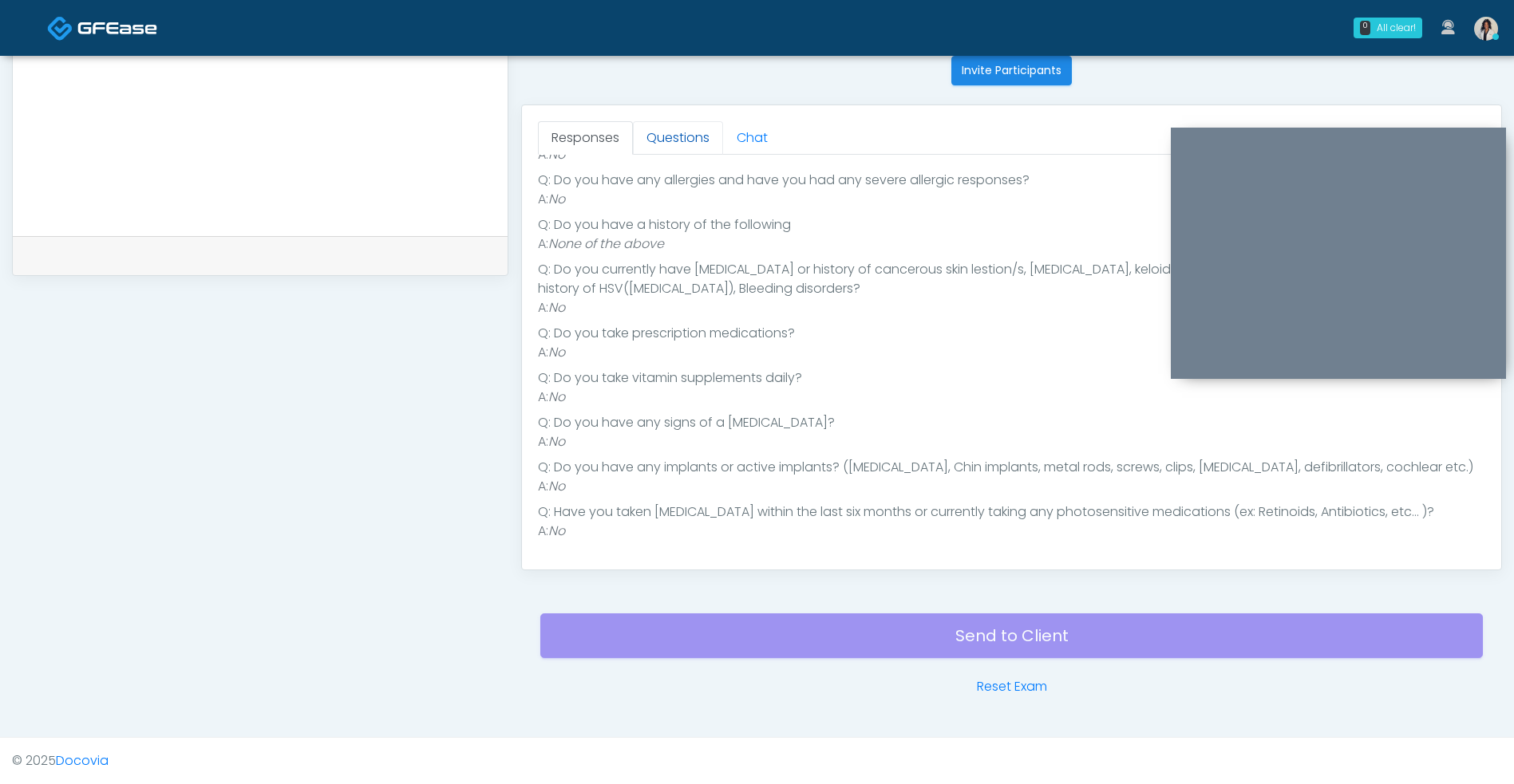
click at [691, 132] on link "Questions" at bounding box center [678, 138] width 90 height 34
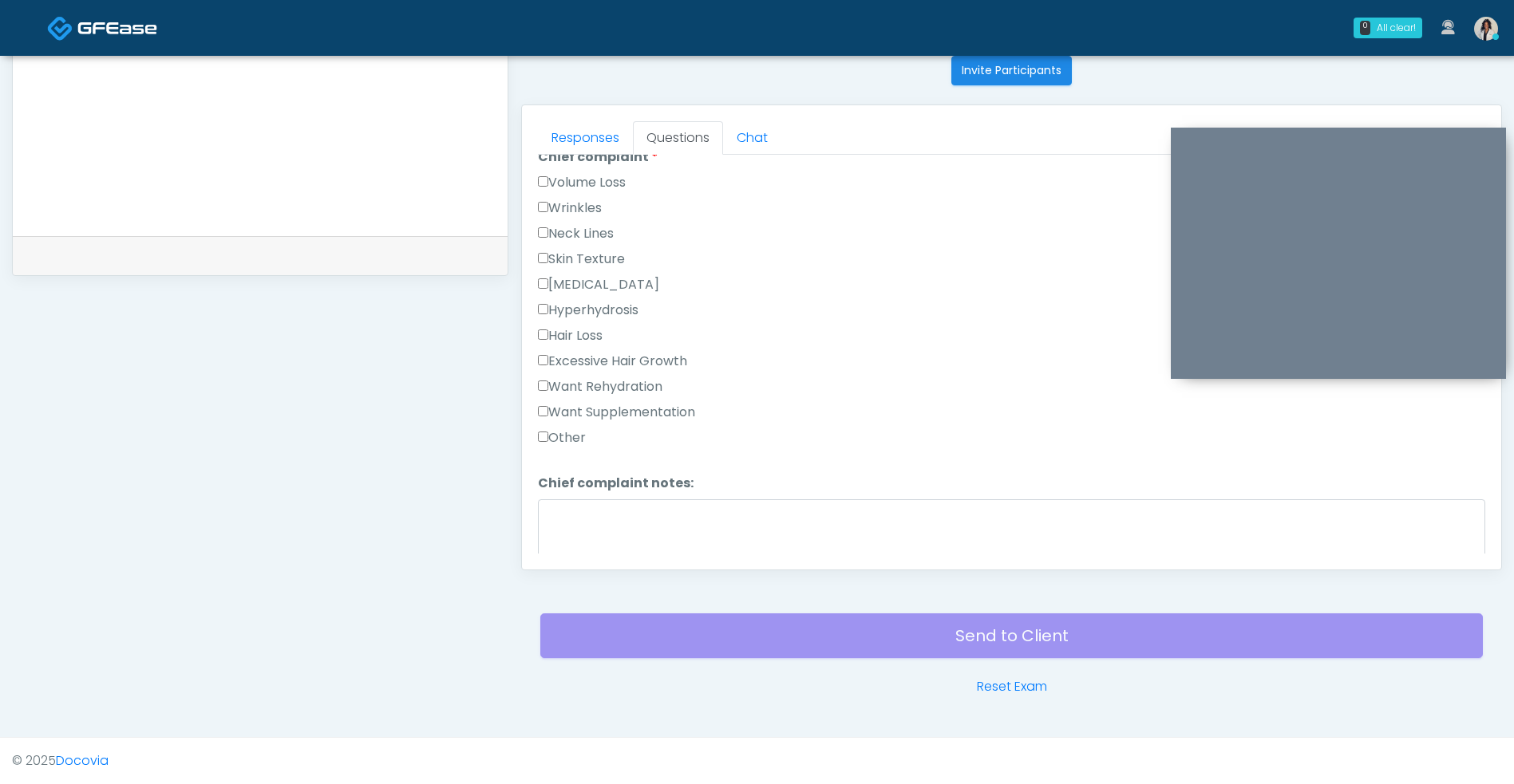
scroll to position [438, 0]
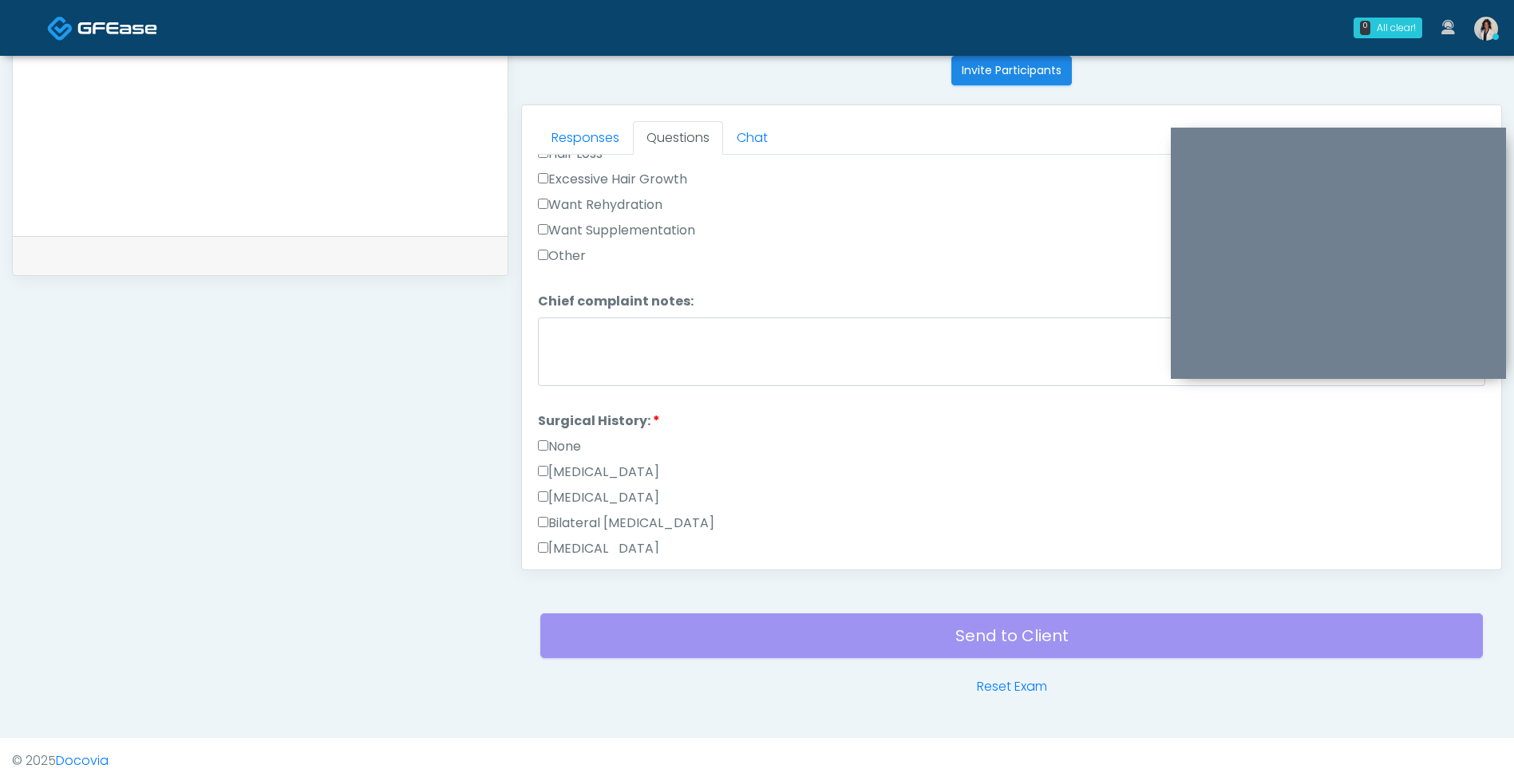
click at [580, 448] on label "None" at bounding box center [559, 446] width 43 height 19
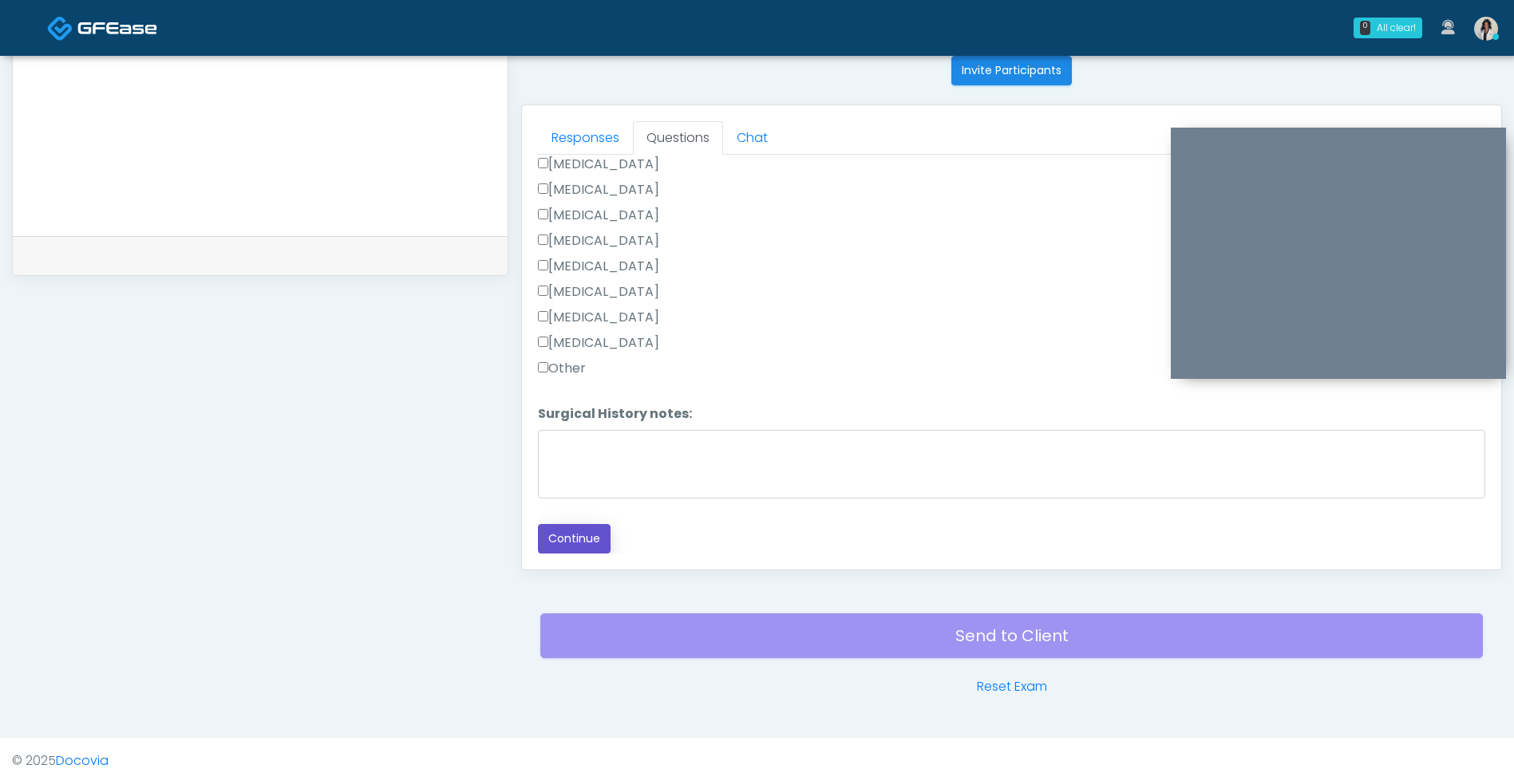
click at [581, 547] on button "Continue" at bounding box center [574, 538] width 73 height 29
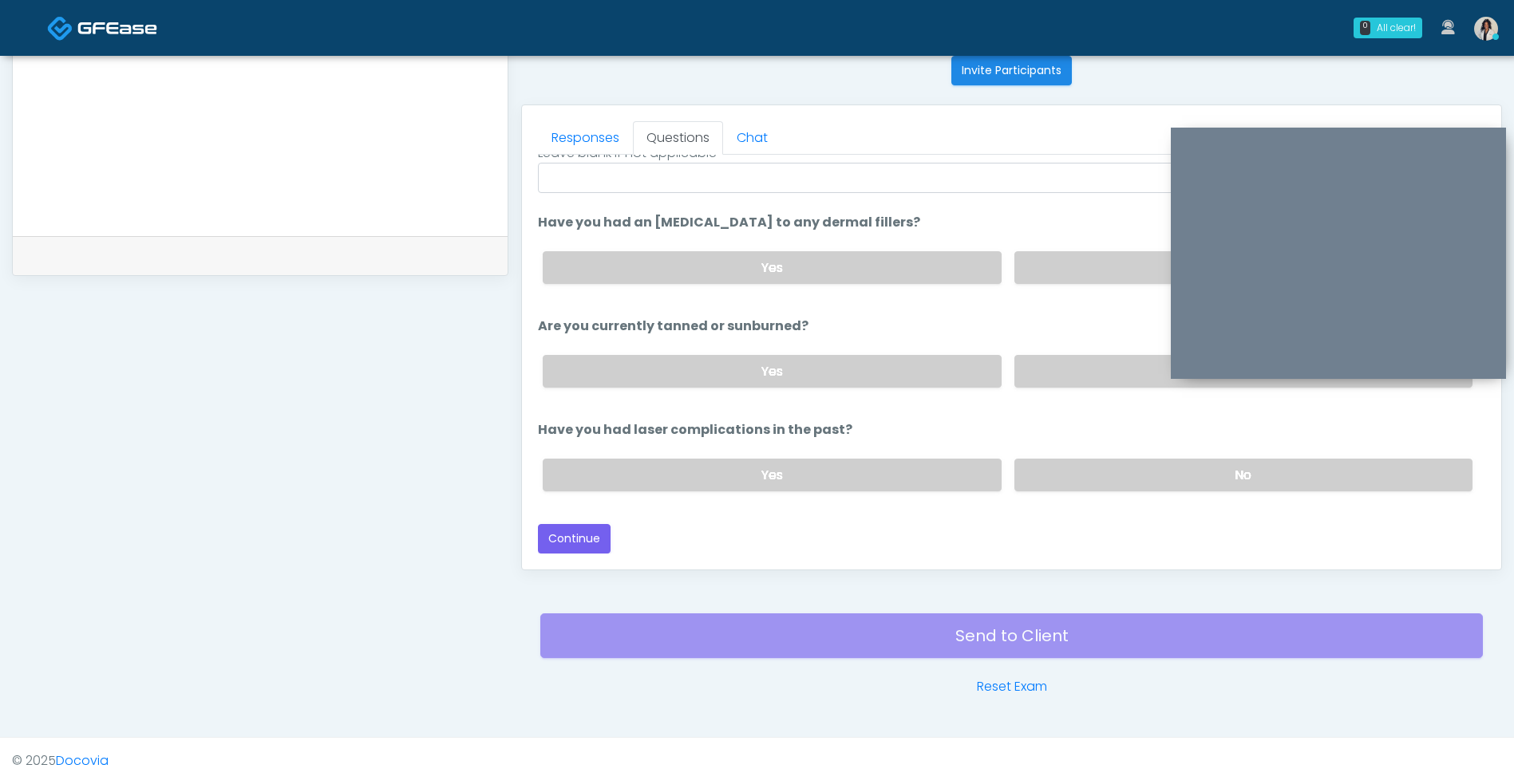
scroll to position [188, 0]
click at [1042, 276] on label "No" at bounding box center [1243, 268] width 458 height 33
click at [1052, 371] on label "No" at bounding box center [1243, 371] width 458 height 33
click at [1054, 477] on label "No" at bounding box center [1243, 475] width 458 height 33
click at [589, 533] on button "Continue" at bounding box center [574, 538] width 73 height 29
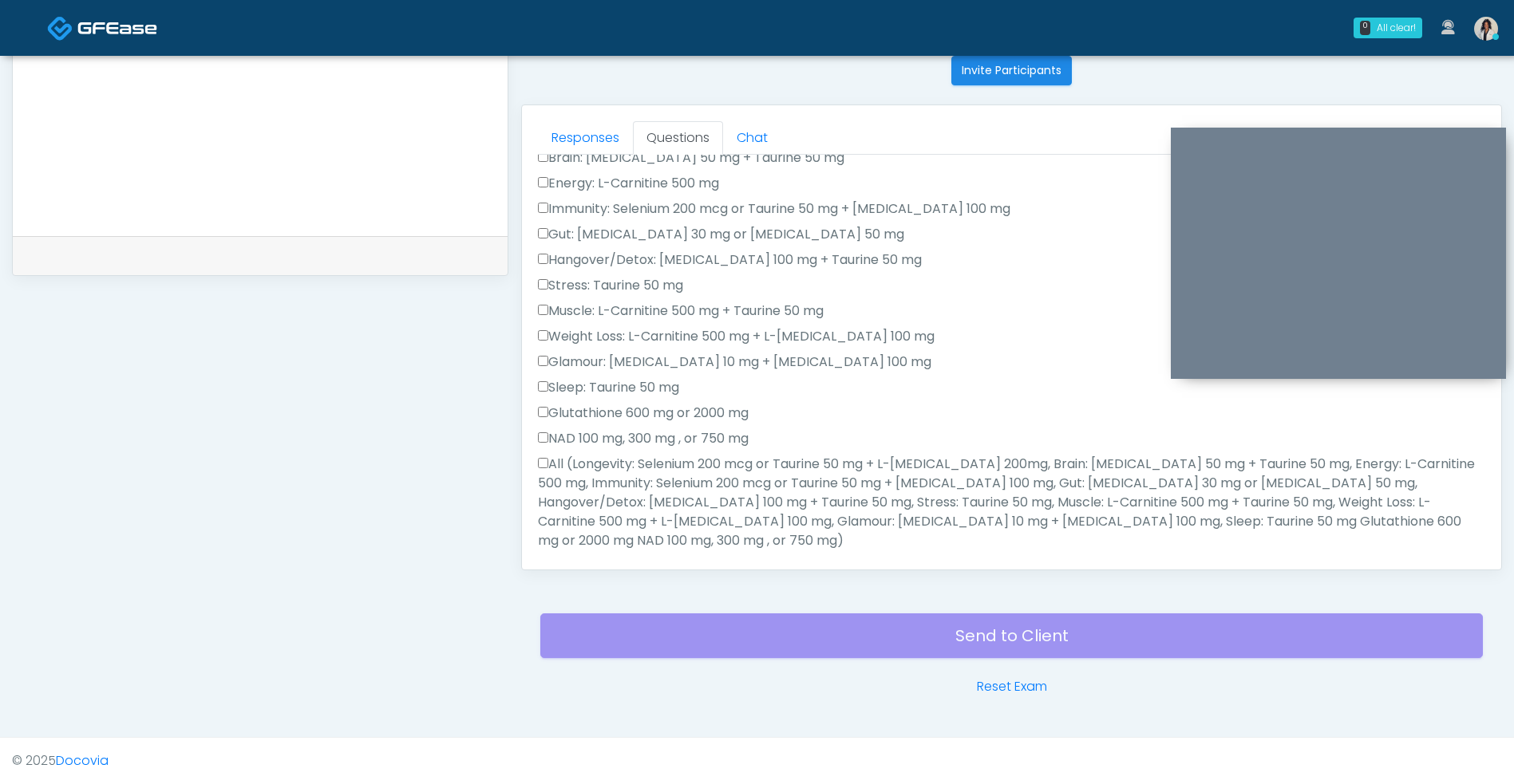
scroll to position [0, 0]
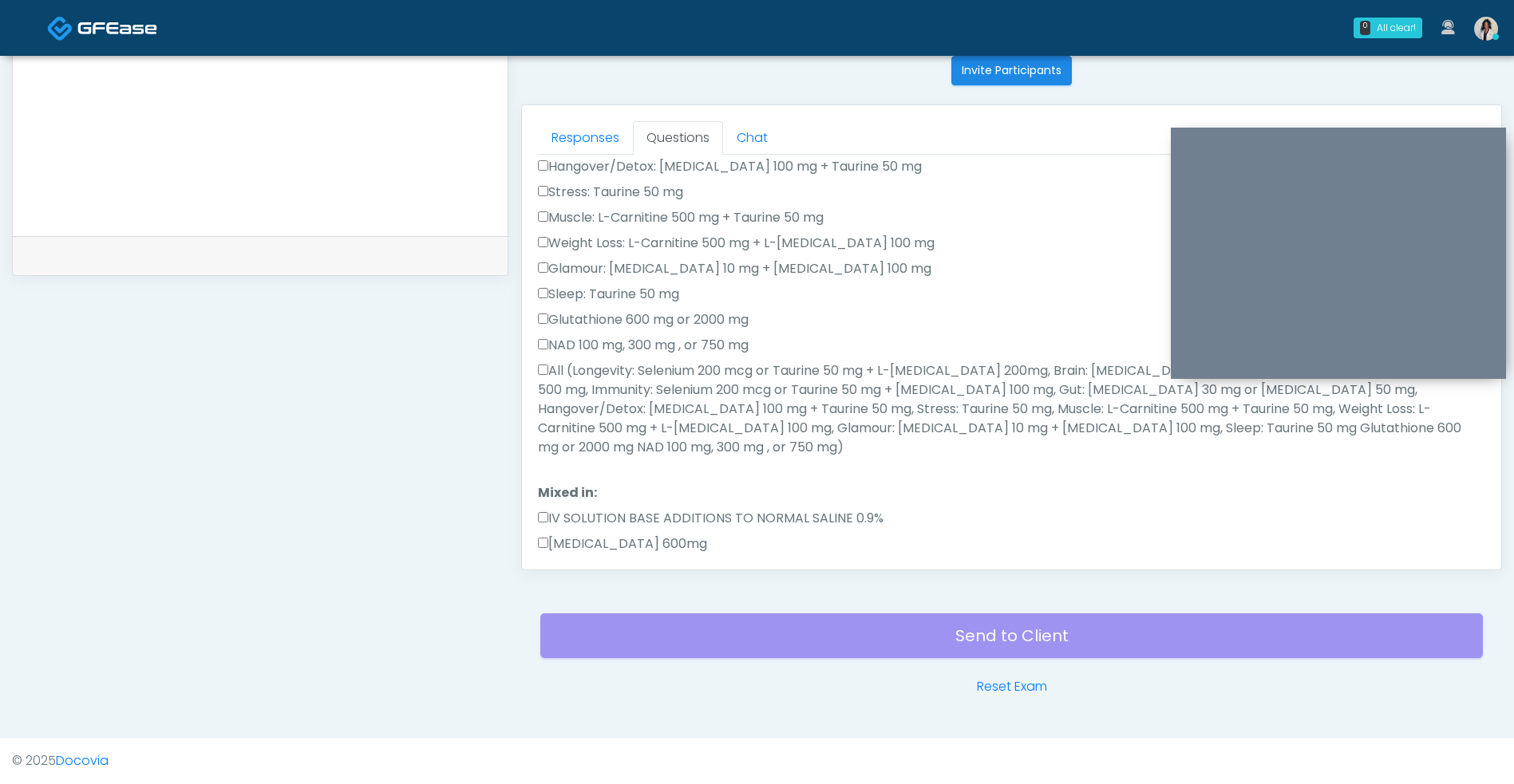
click at [706, 366] on label "All (Longevity: Selenium 200 mcg or Taurine 50 mg + L-Arginine 200mg, Brain: Gl…" at bounding box center [1011, 409] width 947 height 96
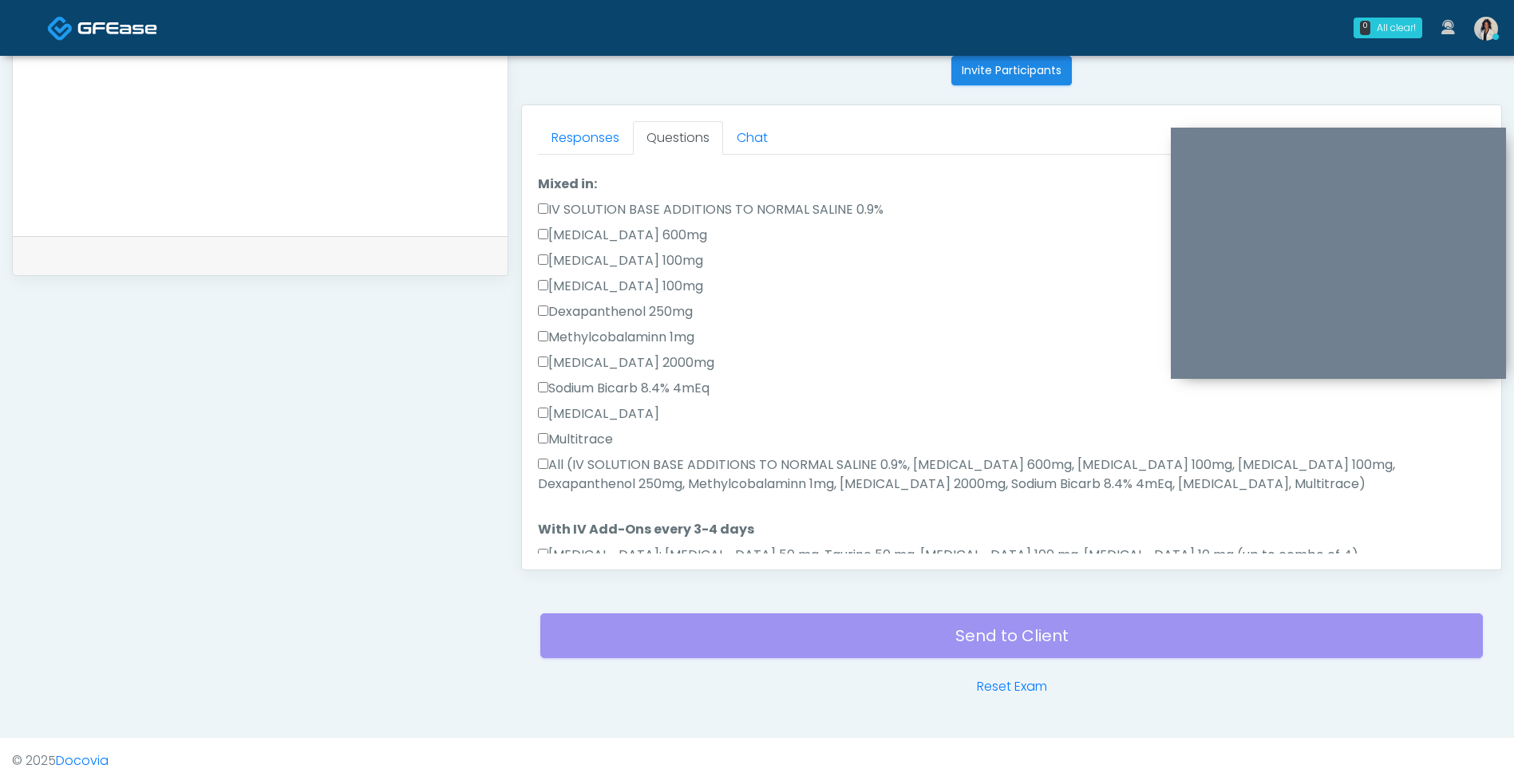
scroll to position [593, 0]
click at [650, 452] on label "All (IV SOLUTION BASE ADDITIONS TO NORMAL SALINE 0.9%, Magnesium Chloride 600mg…" at bounding box center [1011, 470] width 947 height 38
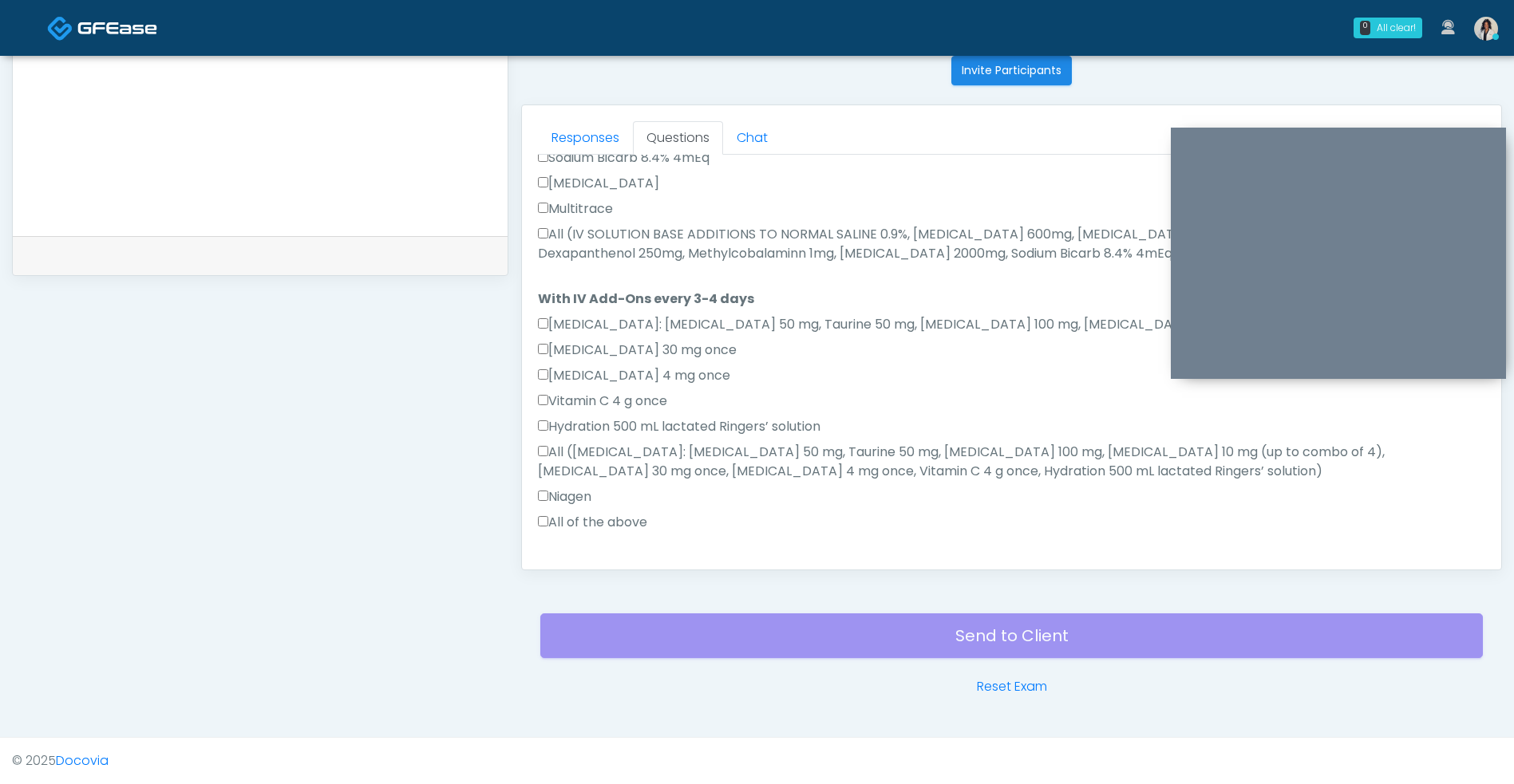
scroll to position [906, 0]
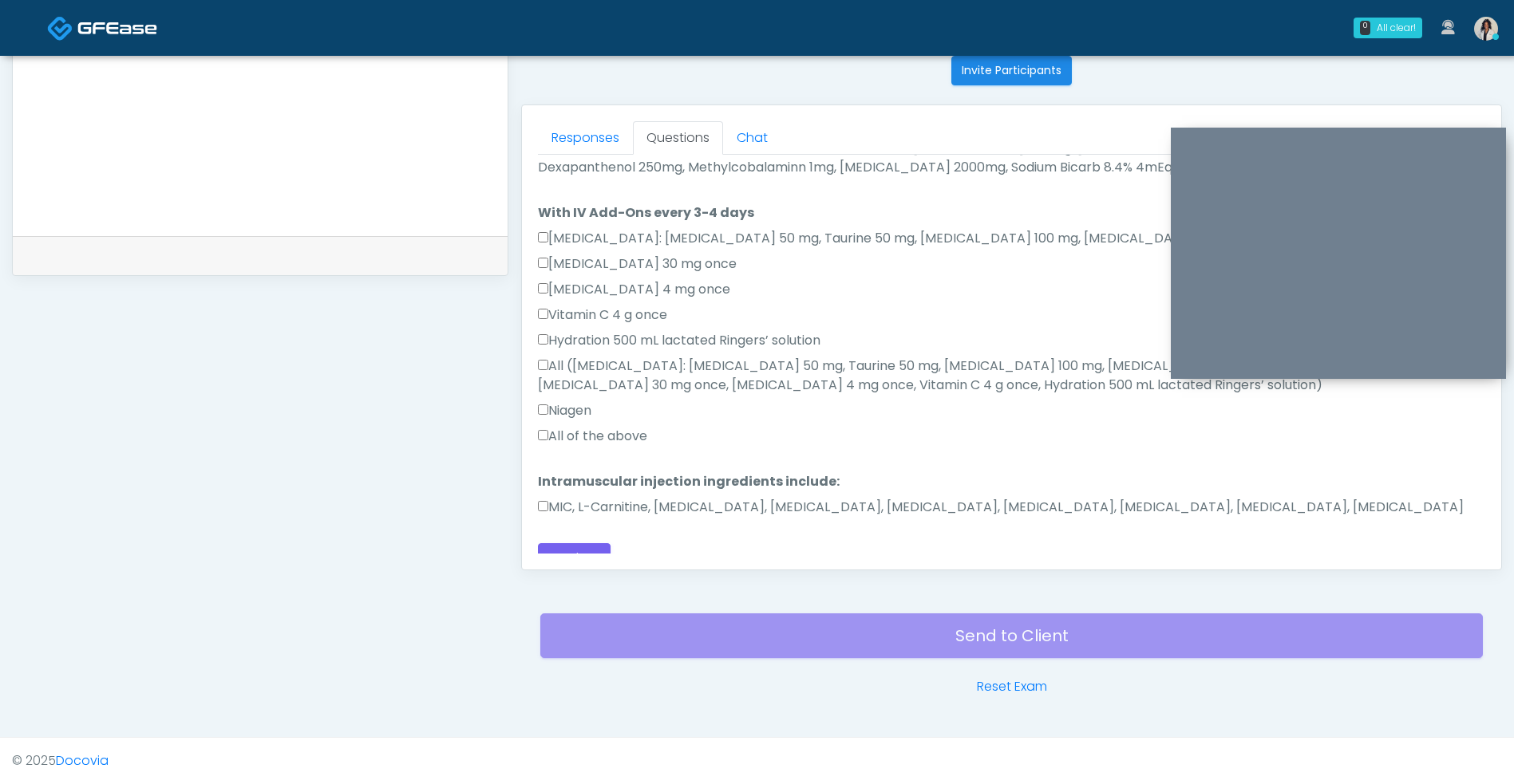
click at [647, 427] on label "All of the above" at bounding box center [592, 437] width 109 height 19
click at [650, 498] on label "MIC, L-Carnitine, Methylcobalamin, Glycine, B-Complex, Lycine, Biotin, Vitamin …" at bounding box center [1001, 508] width 925 height 19
click at [597, 543] on button "Continue" at bounding box center [574, 557] width 73 height 29
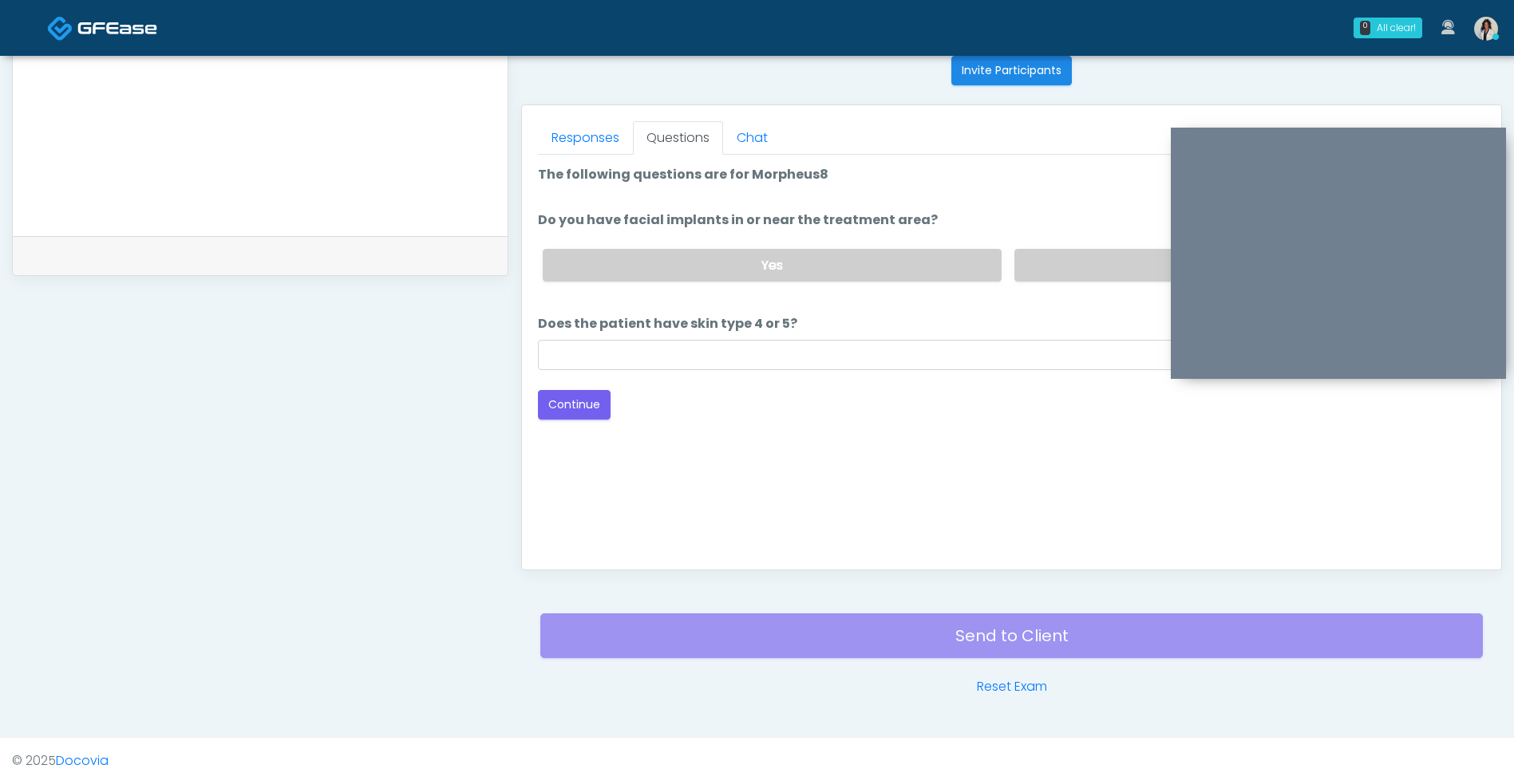
scroll to position [0, 0]
click at [1051, 268] on label "No" at bounding box center [1243, 265] width 458 height 33
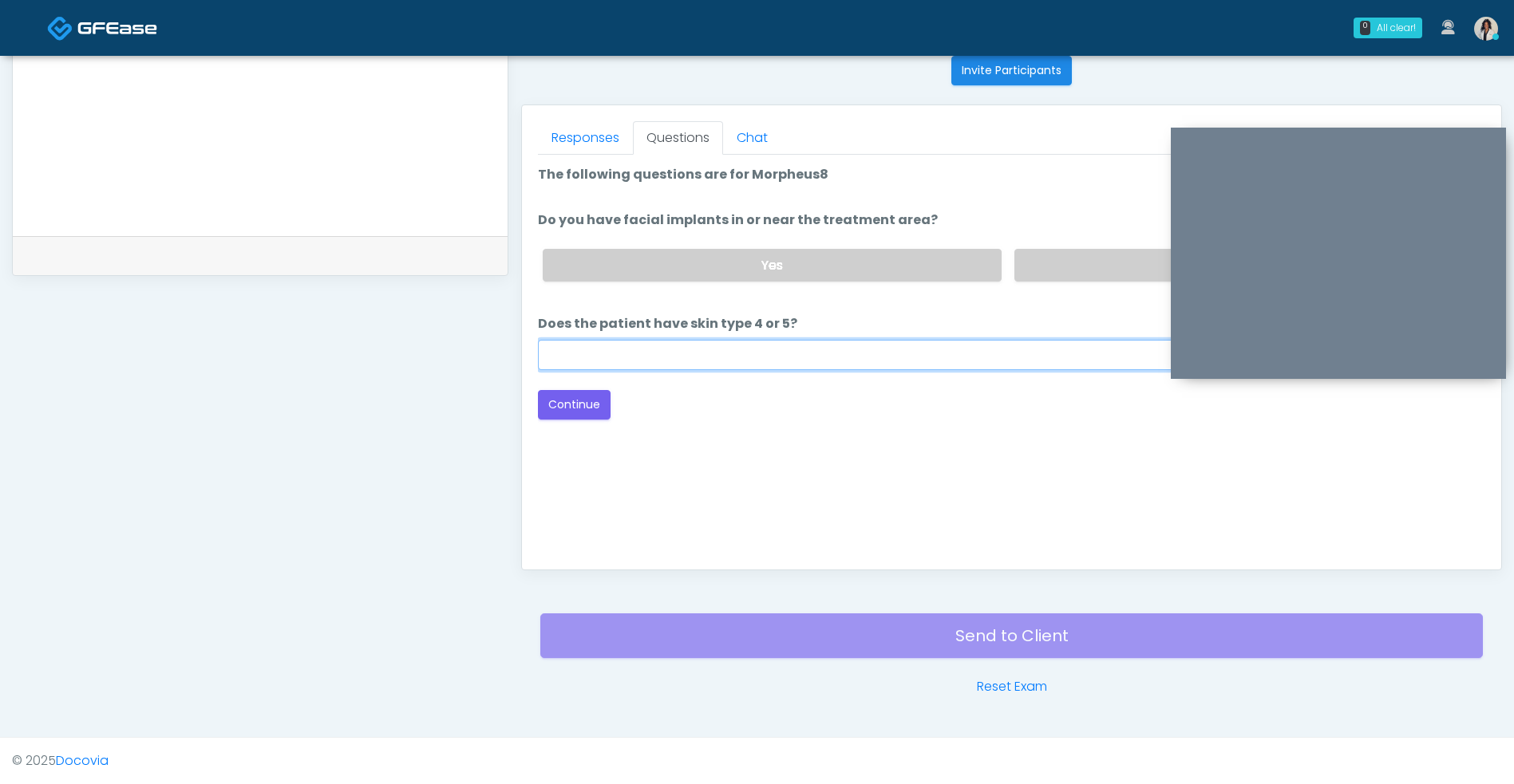
click at [858, 347] on input "Does the patient have skin type 4 or 5?" at bounding box center [1011, 354] width 947 height 30
type input "*"
type input "***"
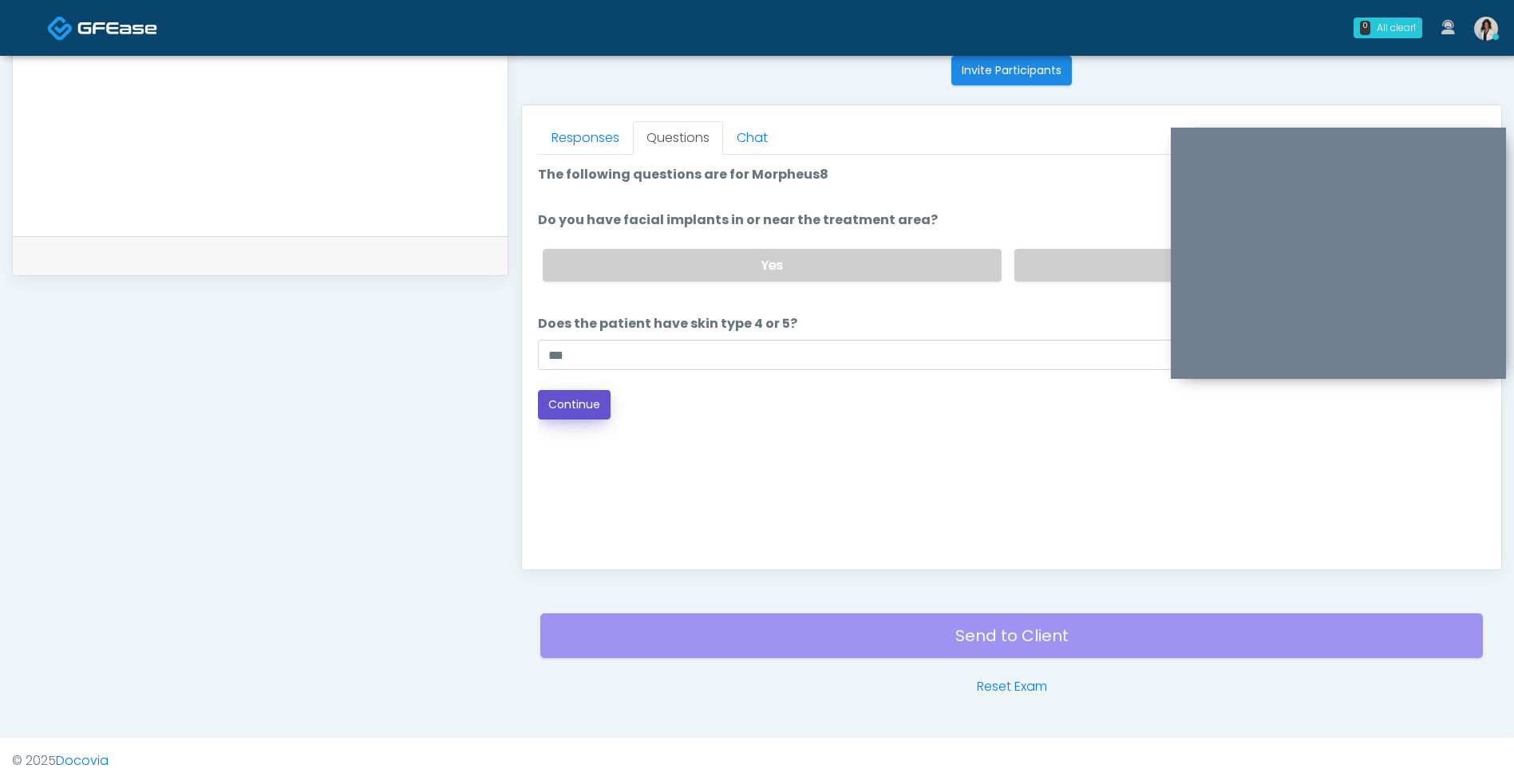
click at [581, 413] on button "Continue" at bounding box center [574, 404] width 73 height 29
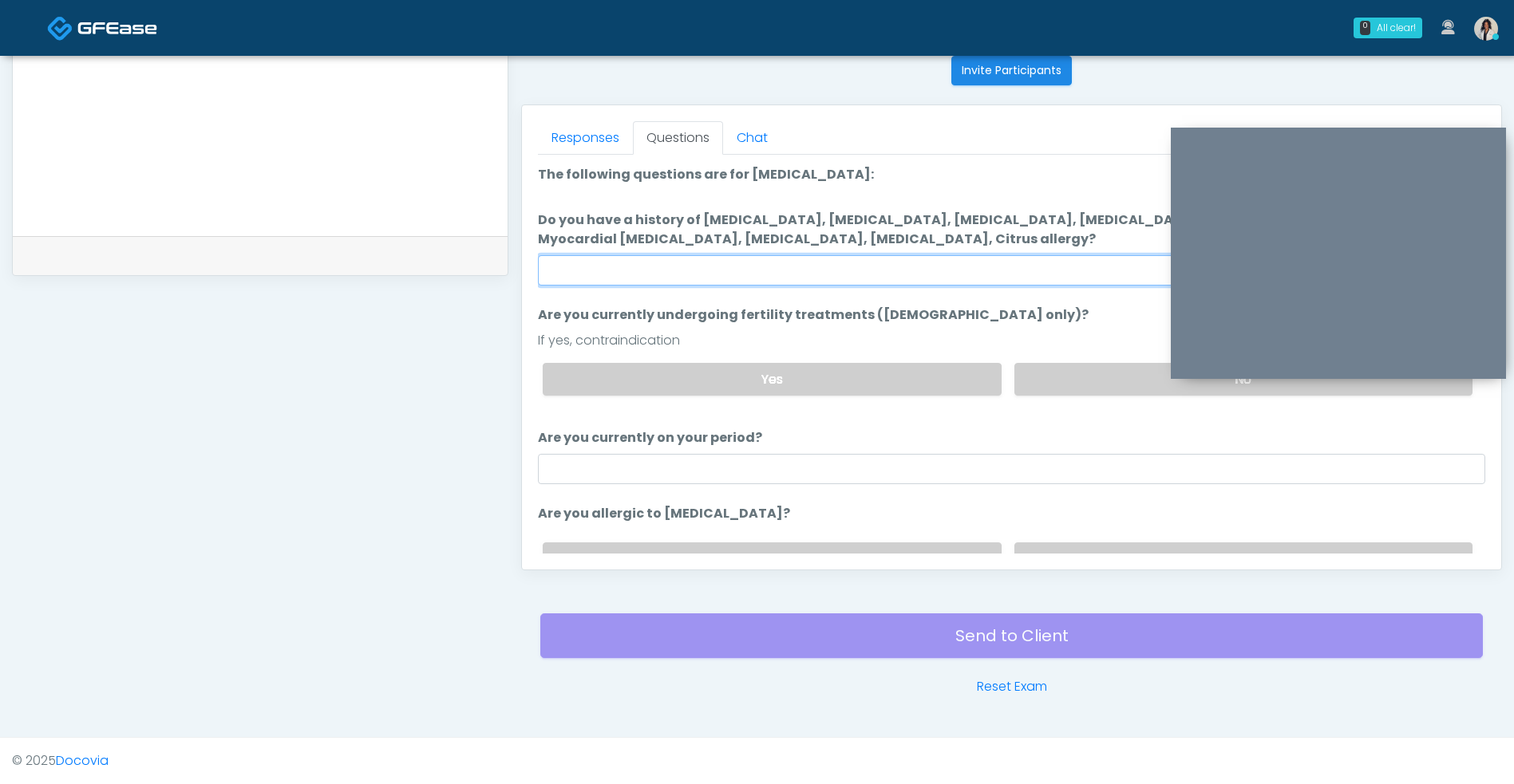
click at [1006, 268] on input "Do you have a history of Hyperthyroidism, Hypotension, Hypocalcemia, Hypoglycem…" at bounding box center [1011, 270] width 947 height 30
type input "**"
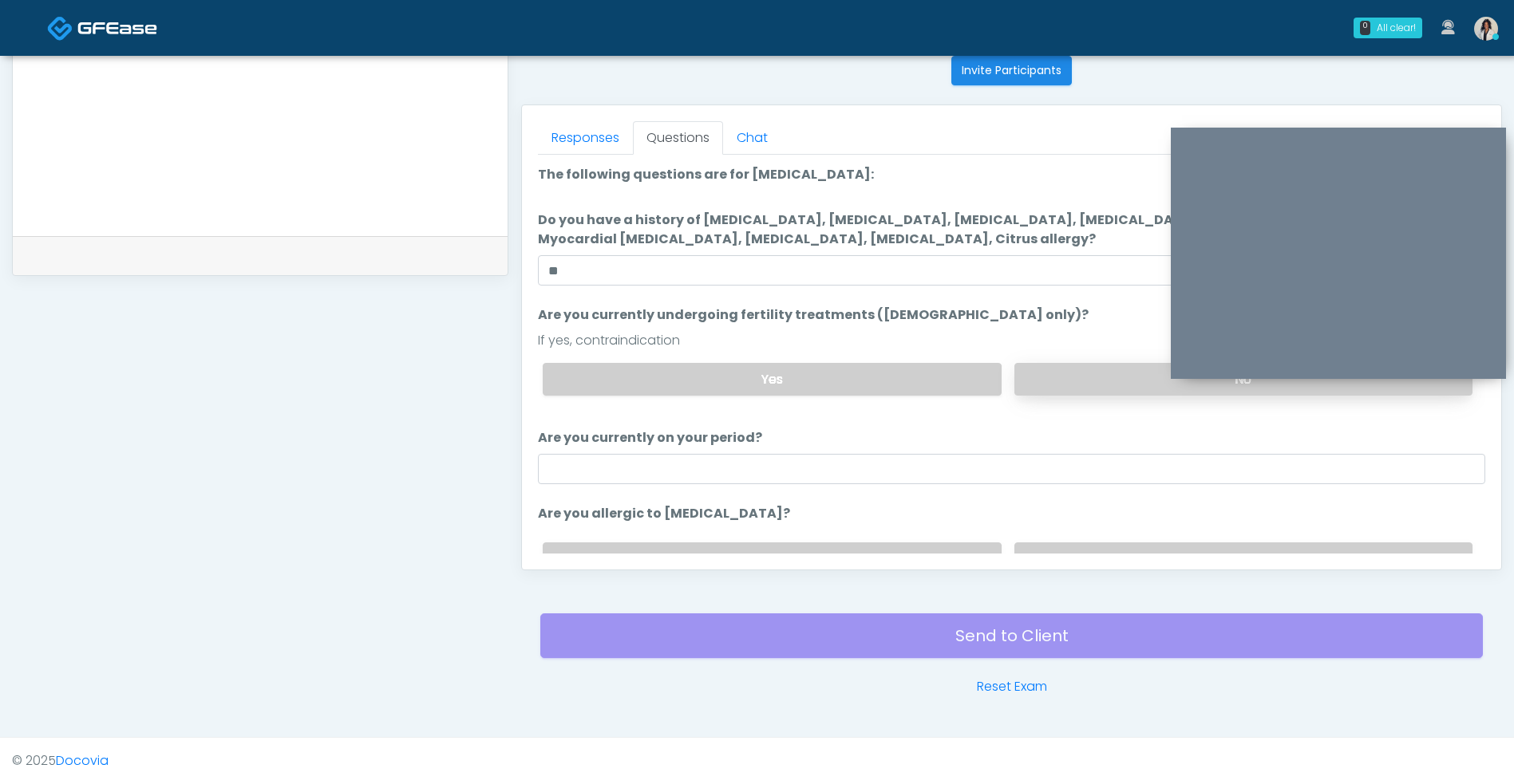
click at [1082, 384] on label "No" at bounding box center [1243, 379] width 458 height 33
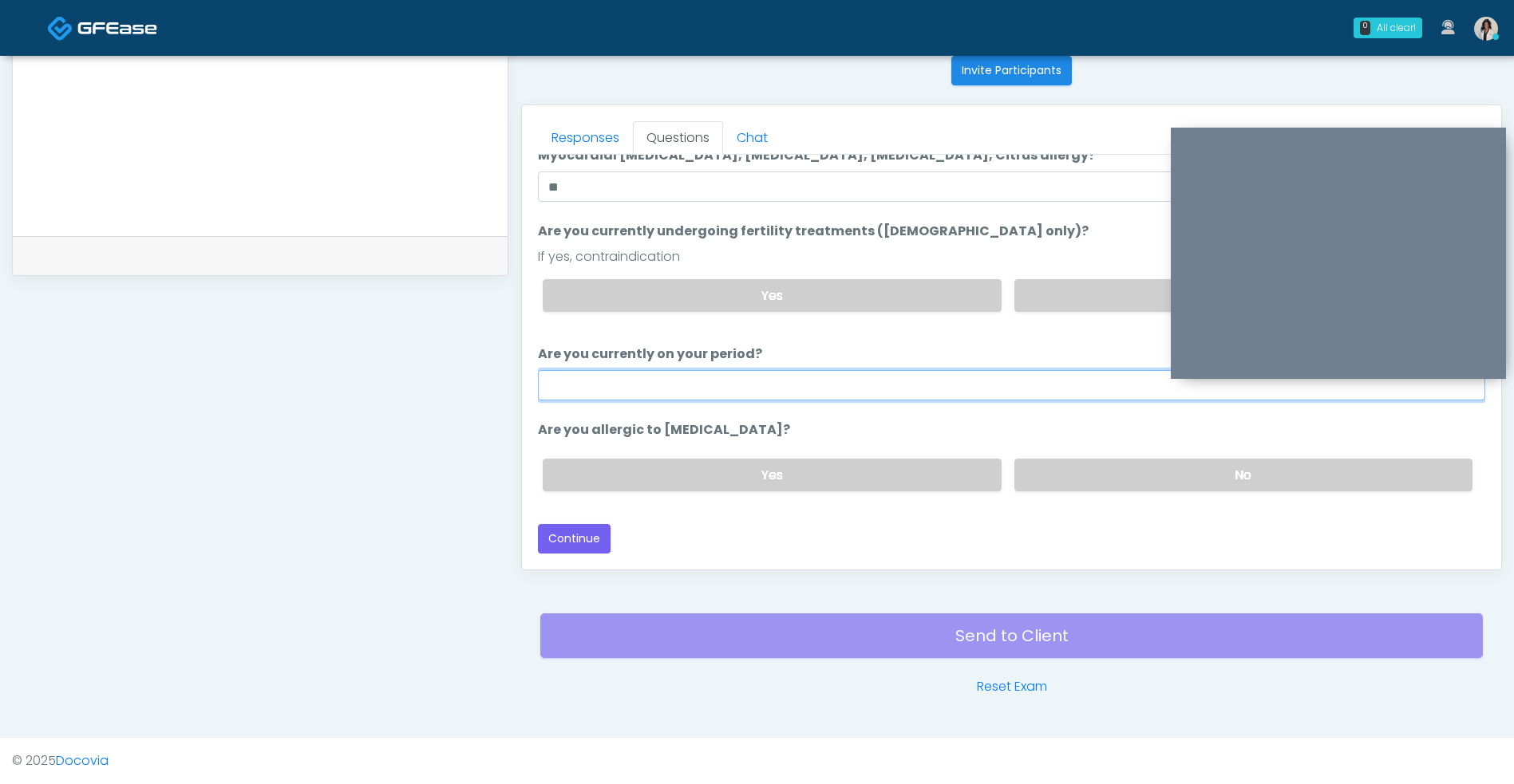
click at [749, 389] on input "Are you currently on your period?" at bounding box center [1011, 385] width 947 height 30
type input "**"
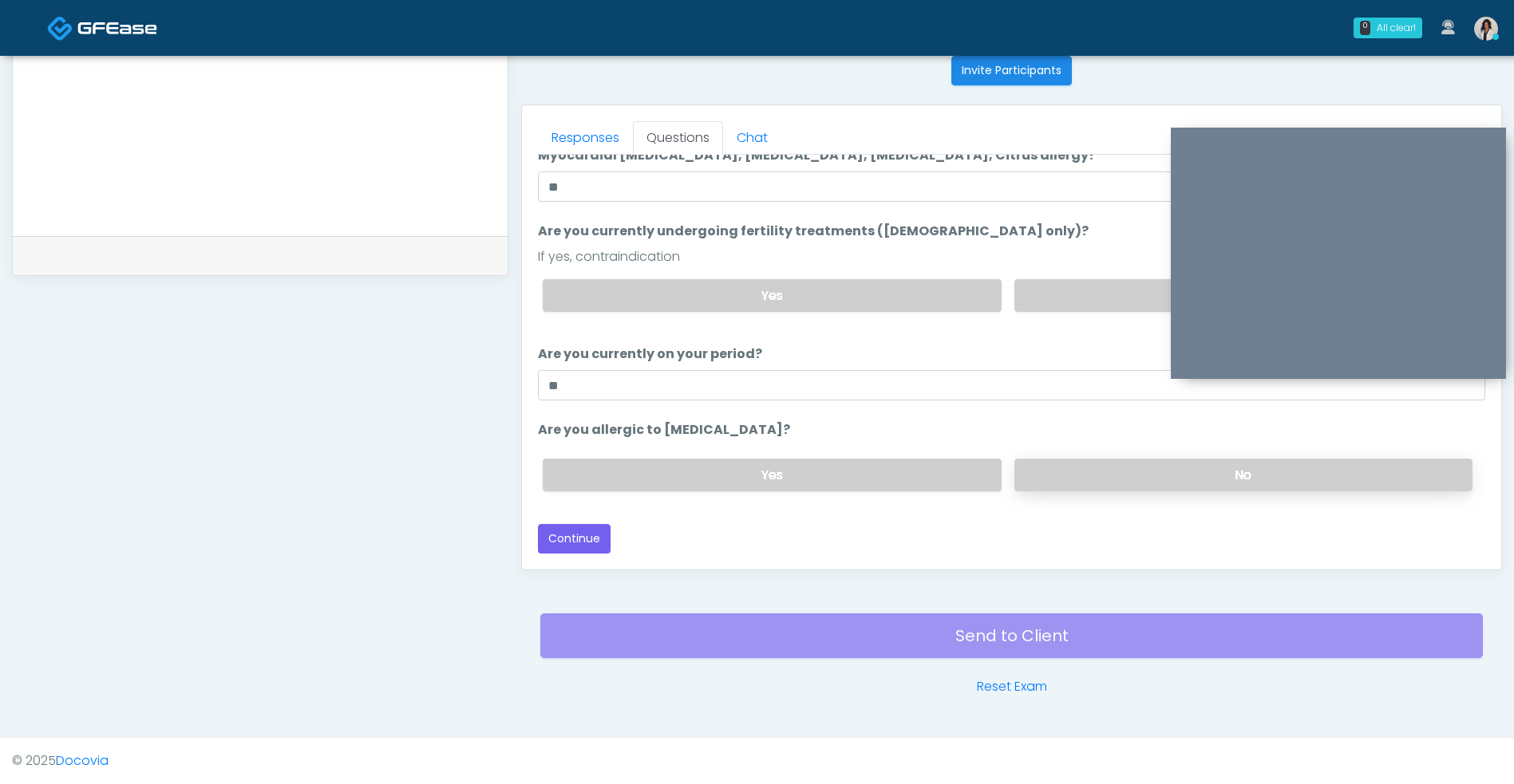
click at [1070, 486] on label "No" at bounding box center [1243, 475] width 458 height 33
click at [590, 547] on button "Continue" at bounding box center [574, 538] width 73 height 29
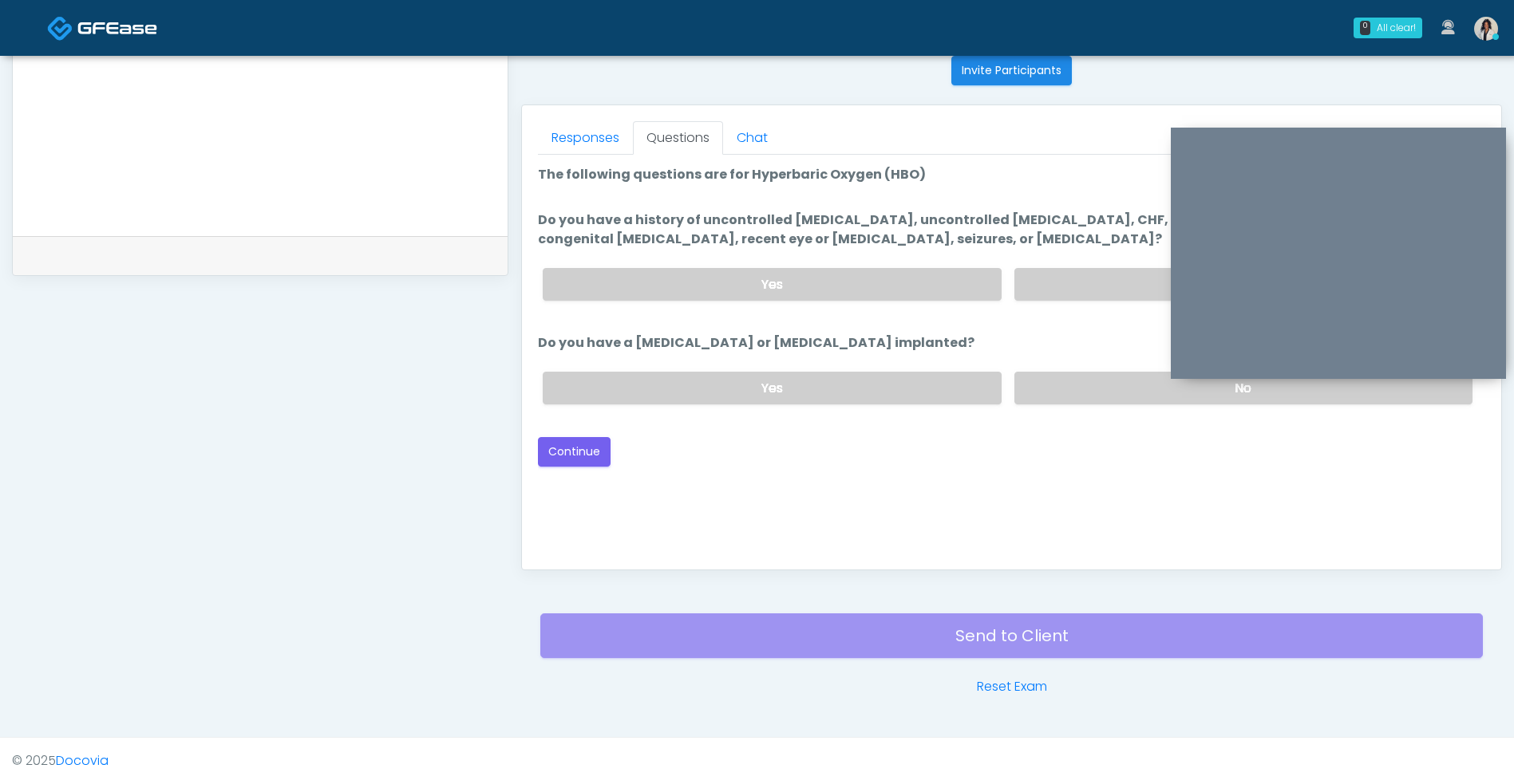
scroll to position [0, 0]
click at [1069, 286] on label "No" at bounding box center [1243, 283] width 458 height 33
click at [1098, 377] on label "No" at bounding box center [1243, 387] width 458 height 33
click at [571, 451] on button "Continue" at bounding box center [574, 451] width 73 height 29
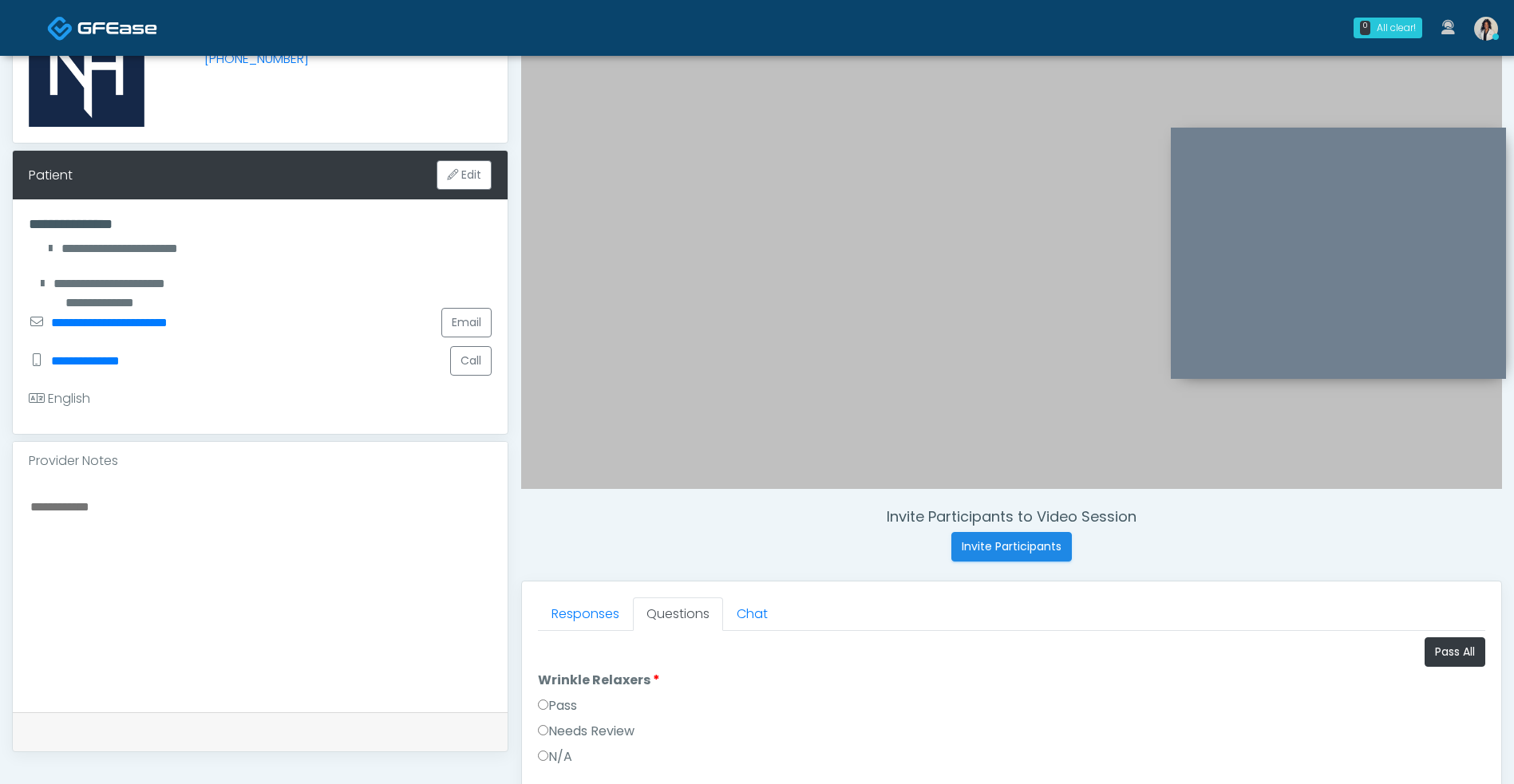
scroll to position [165, 0]
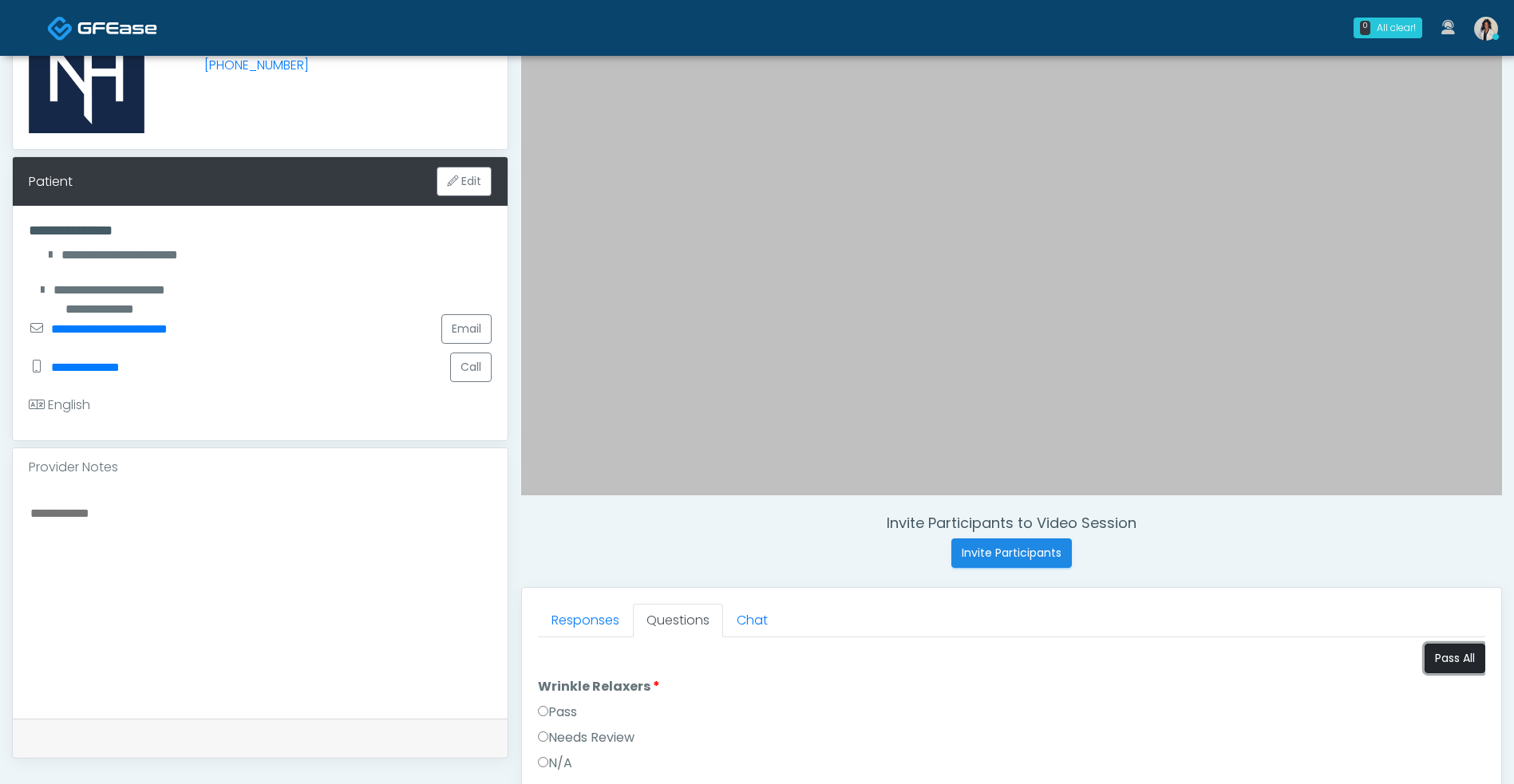
click at [1434, 662] on button "Pass All" at bounding box center [1455, 657] width 60 height 29
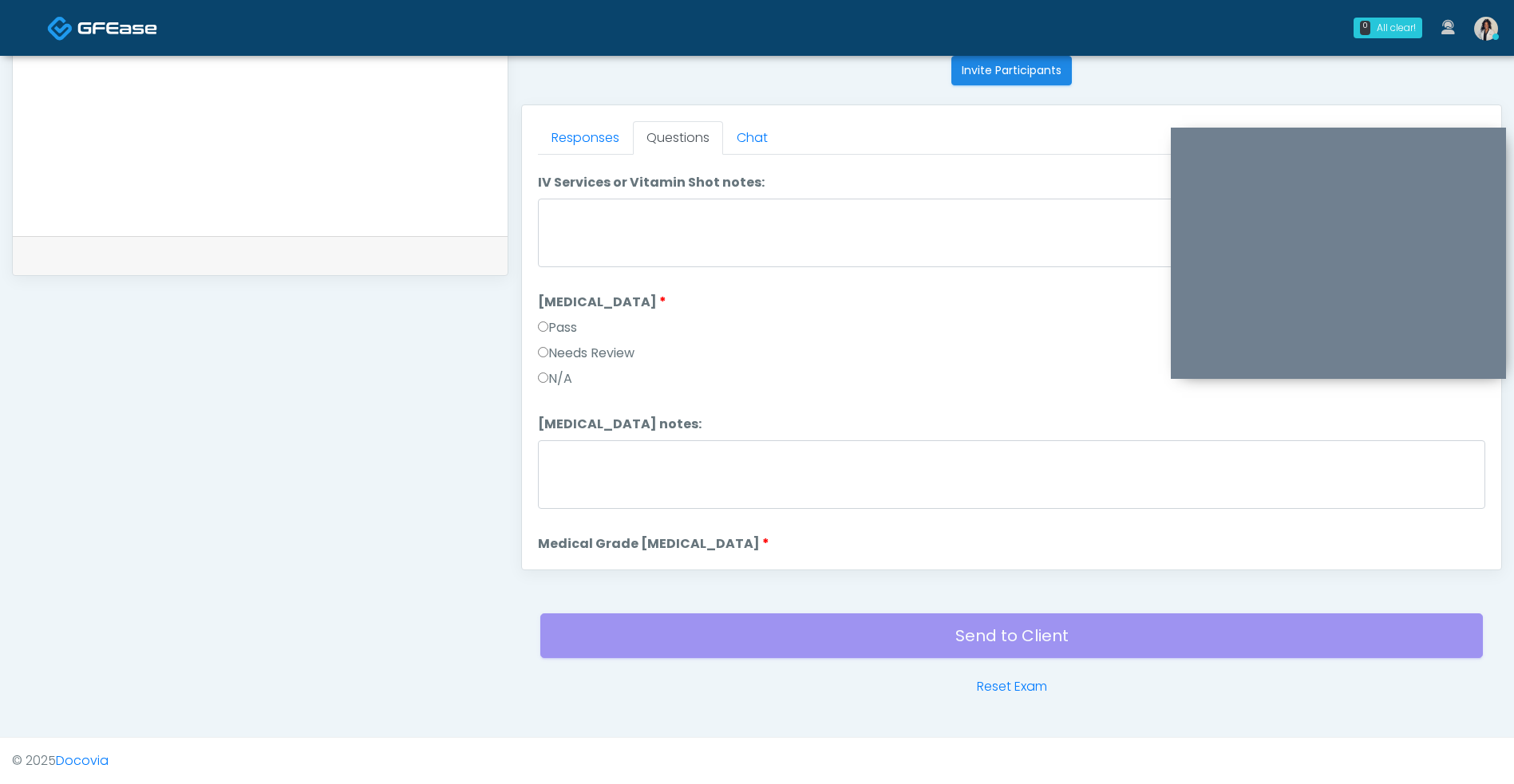
scroll to position [1999, 0]
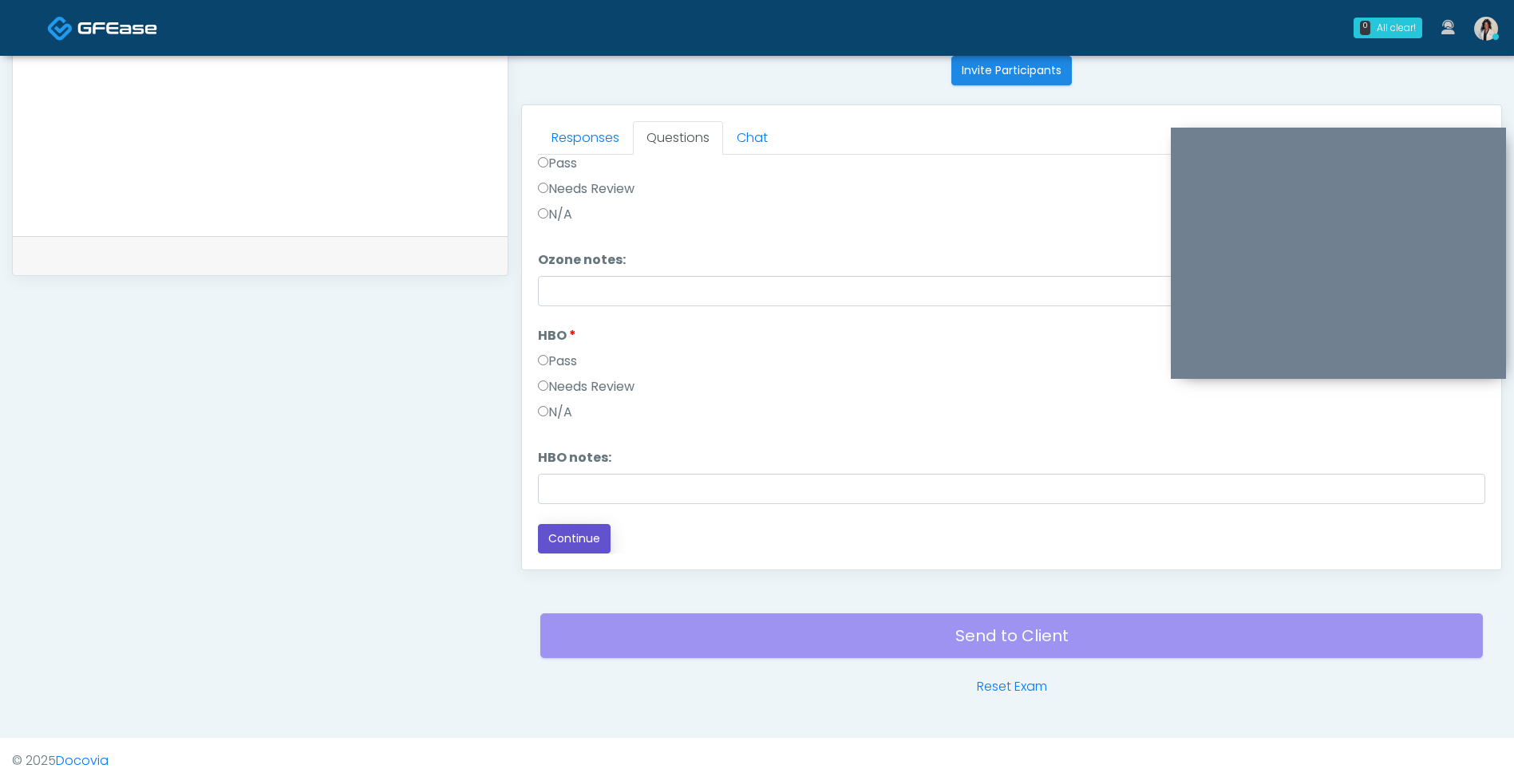
click at [585, 531] on button "Continue" at bounding box center [574, 538] width 73 height 29
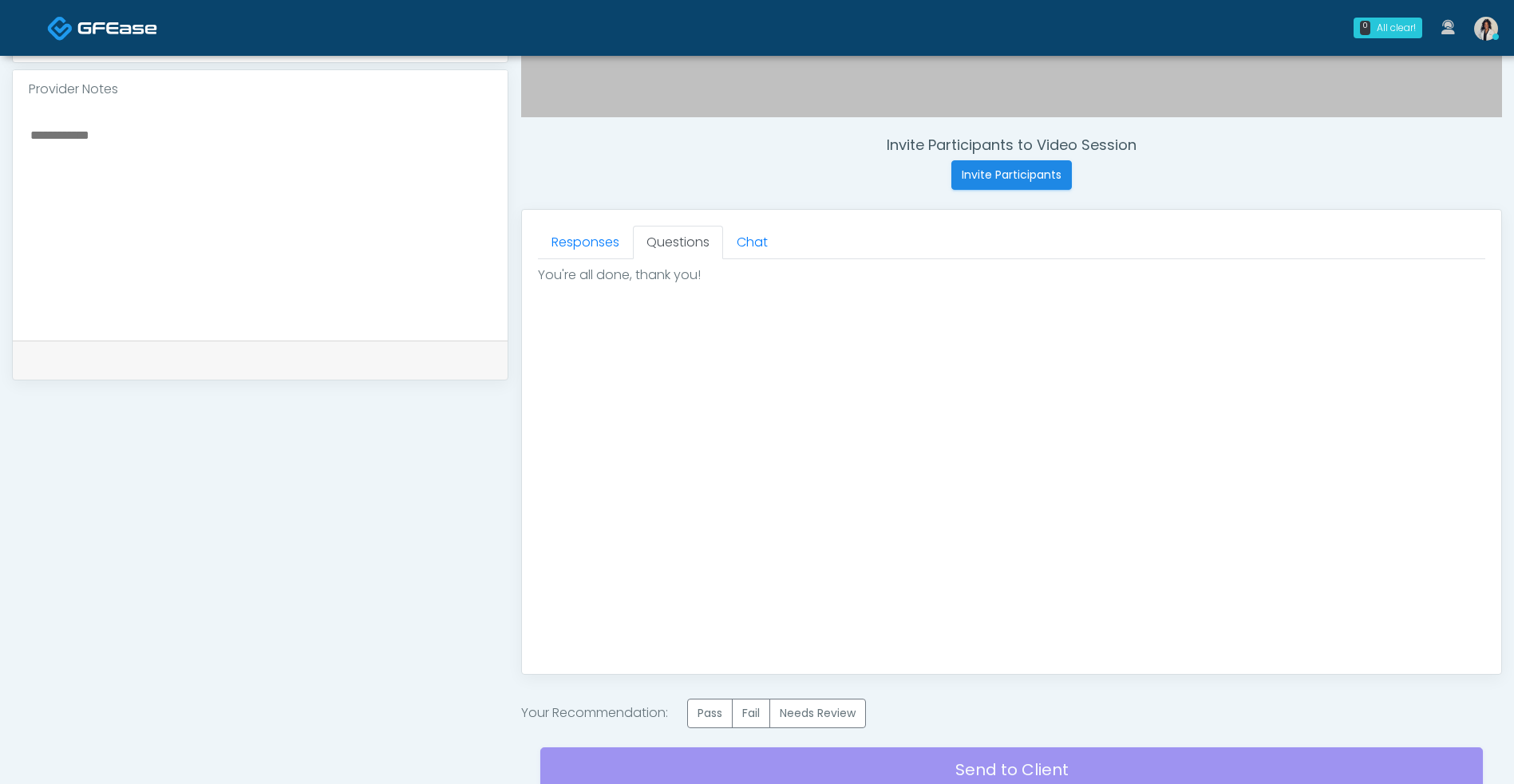
scroll to position [677, 0]
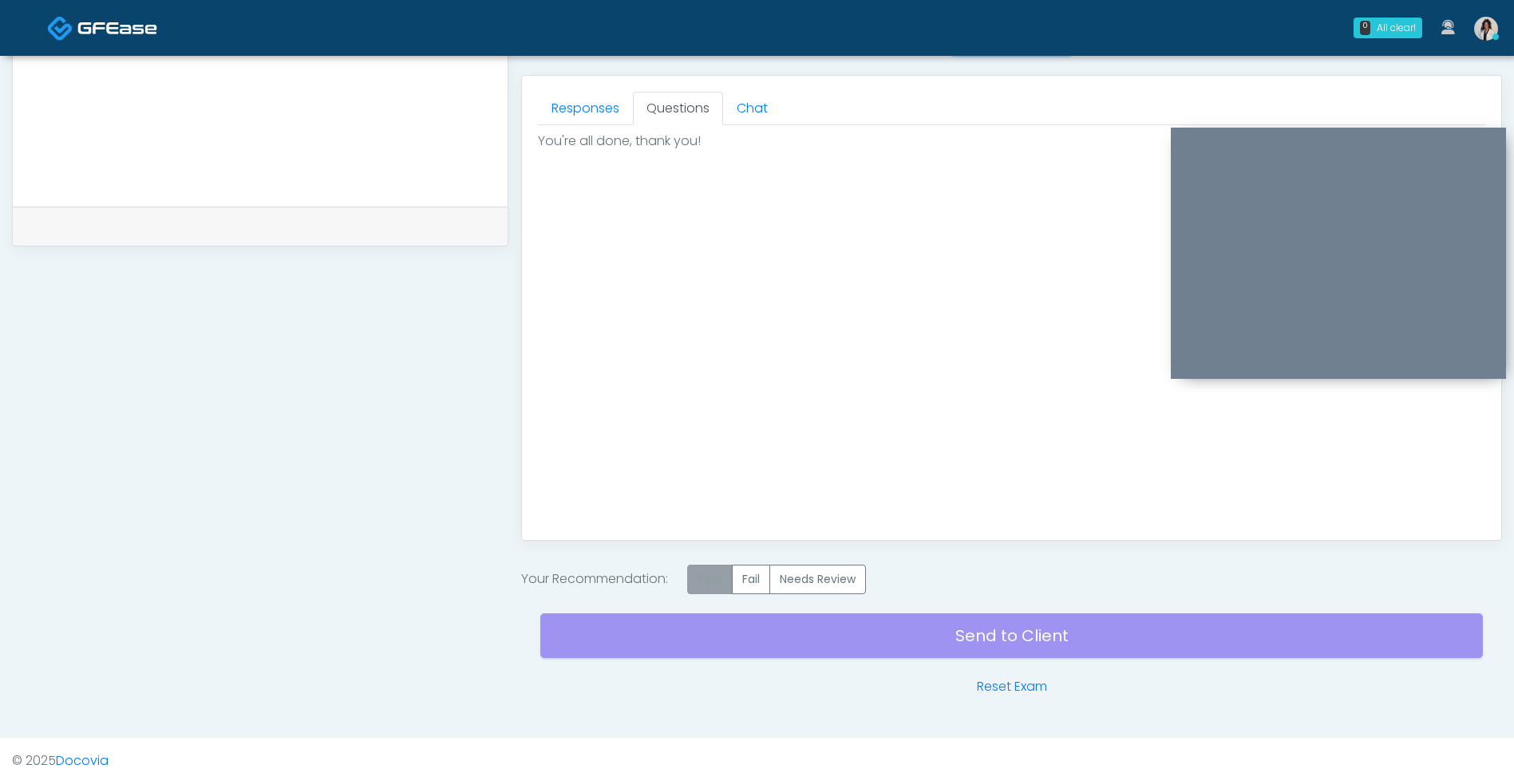
click at [714, 575] on label "Pass" at bounding box center [709, 578] width 45 height 29
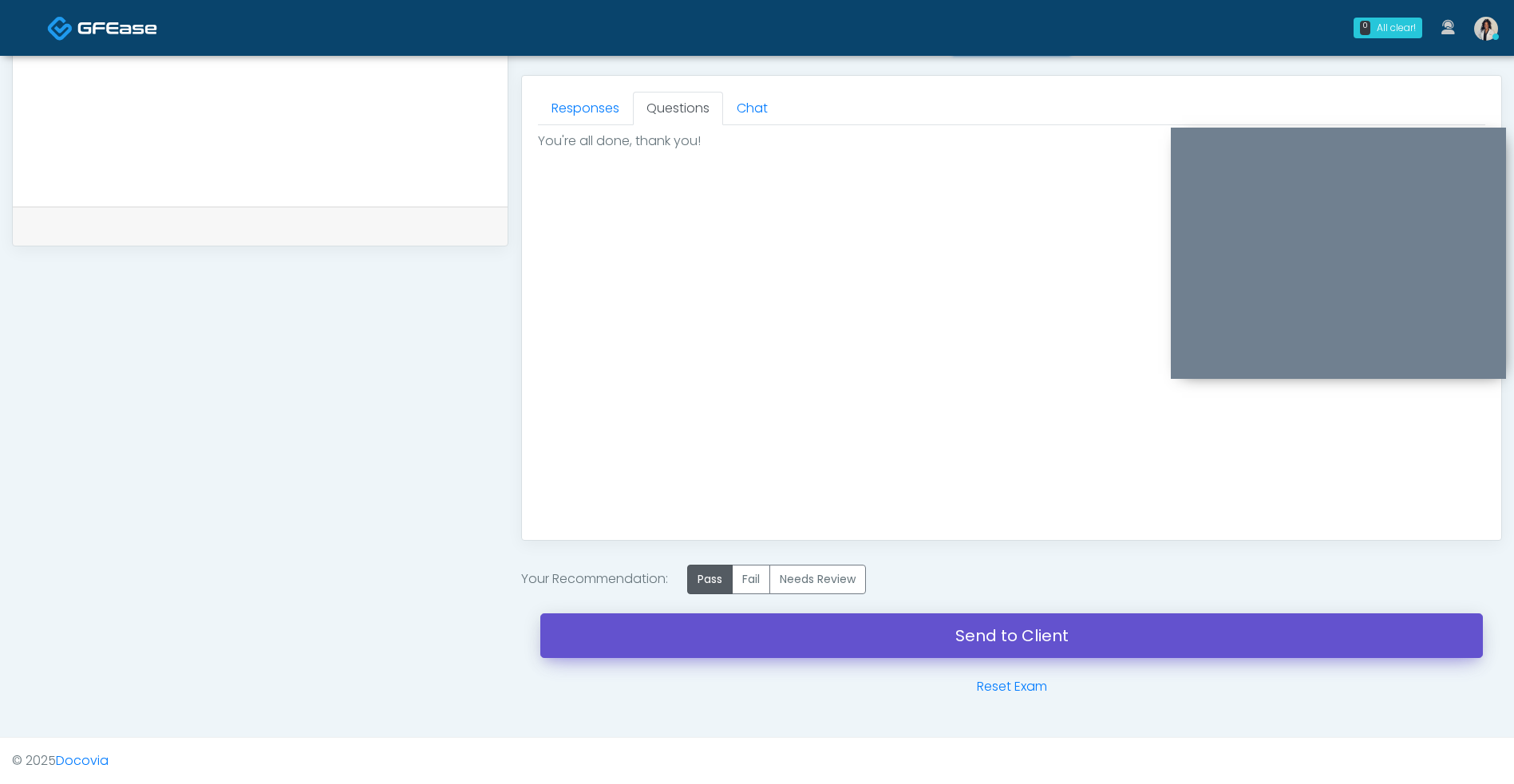
click at [805, 624] on link "Send to Client" at bounding box center [1011, 635] width 942 height 44
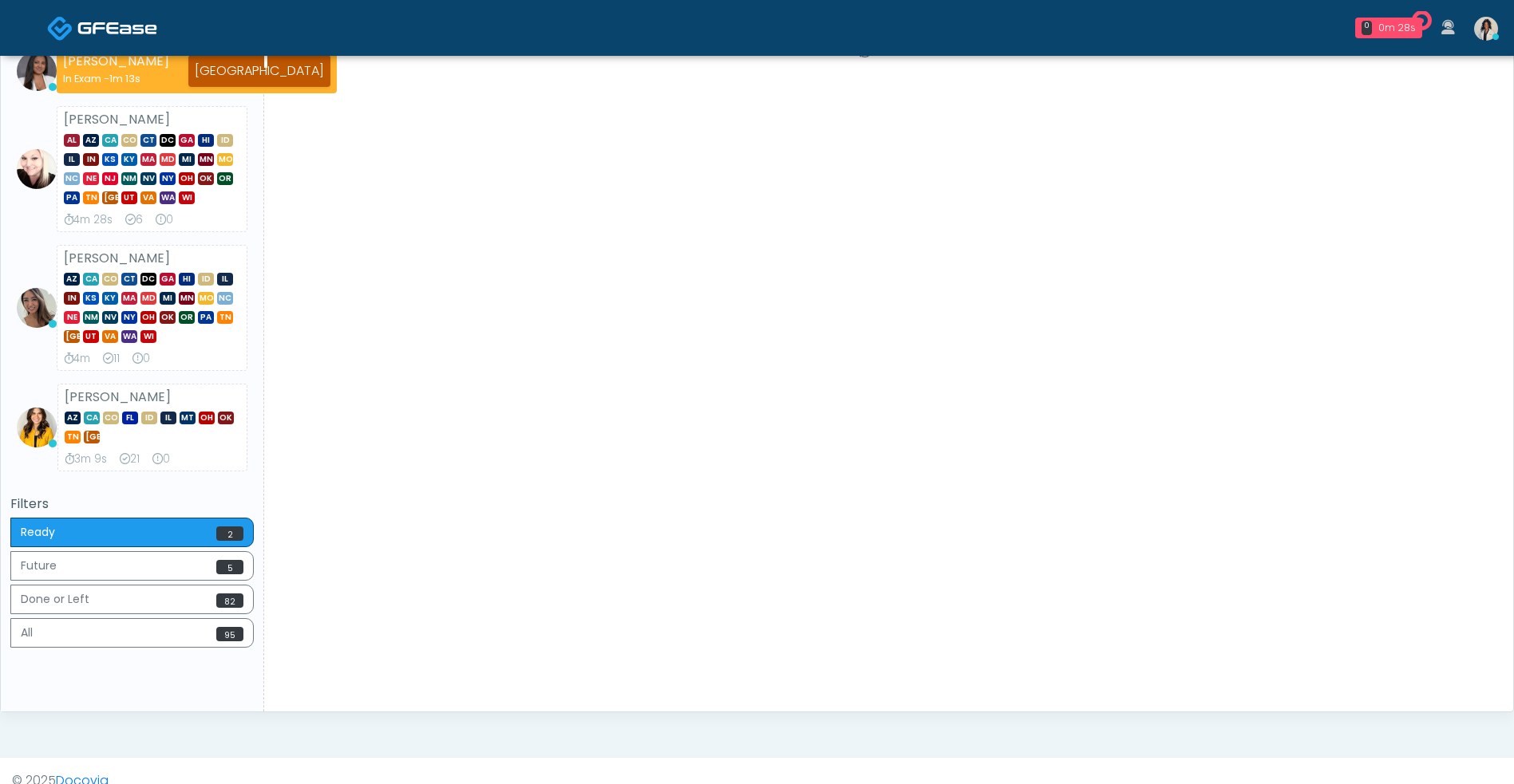
scroll to position [286, 0]
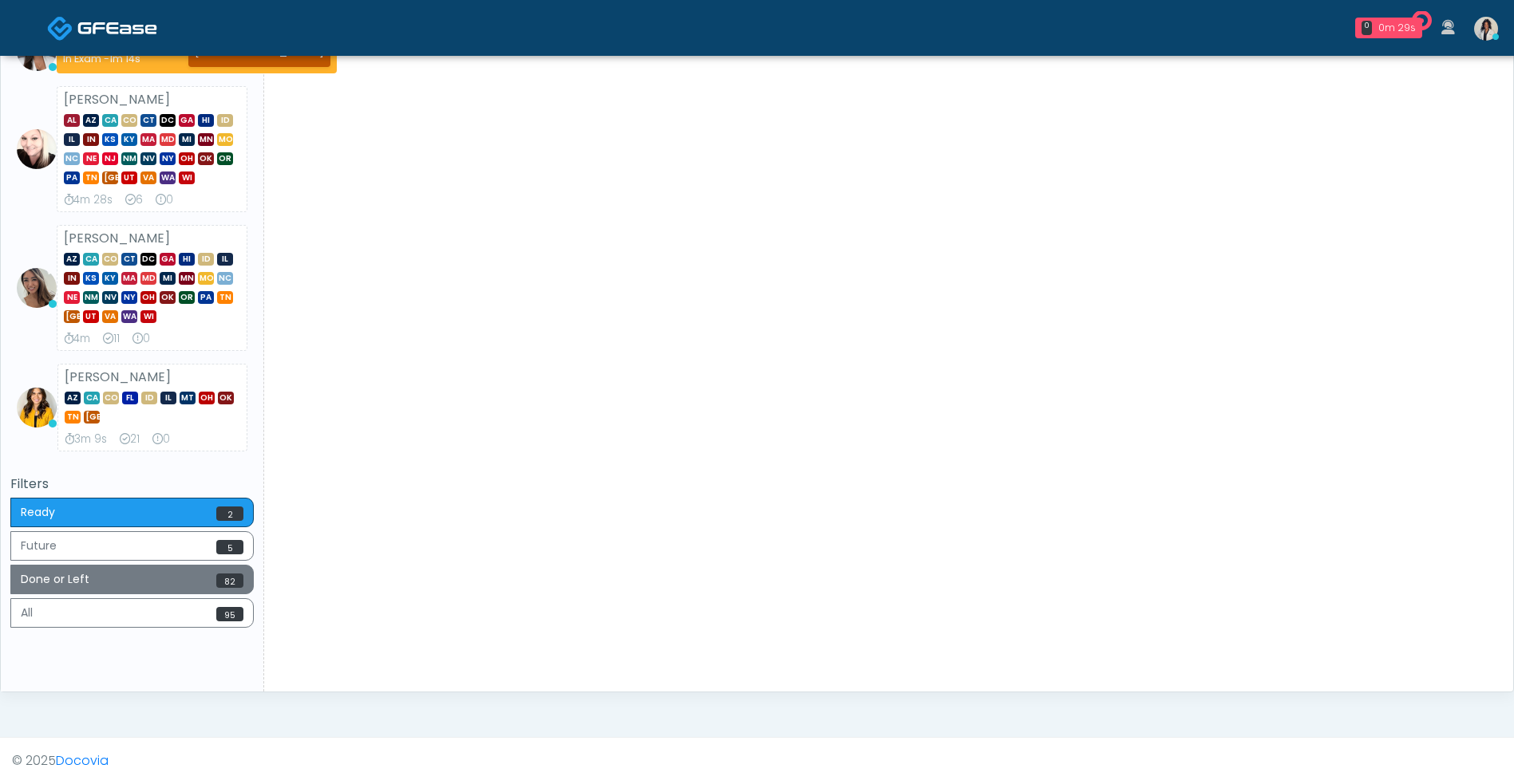
click at [184, 578] on button "Done or Left 82" at bounding box center [132, 578] width 244 height 29
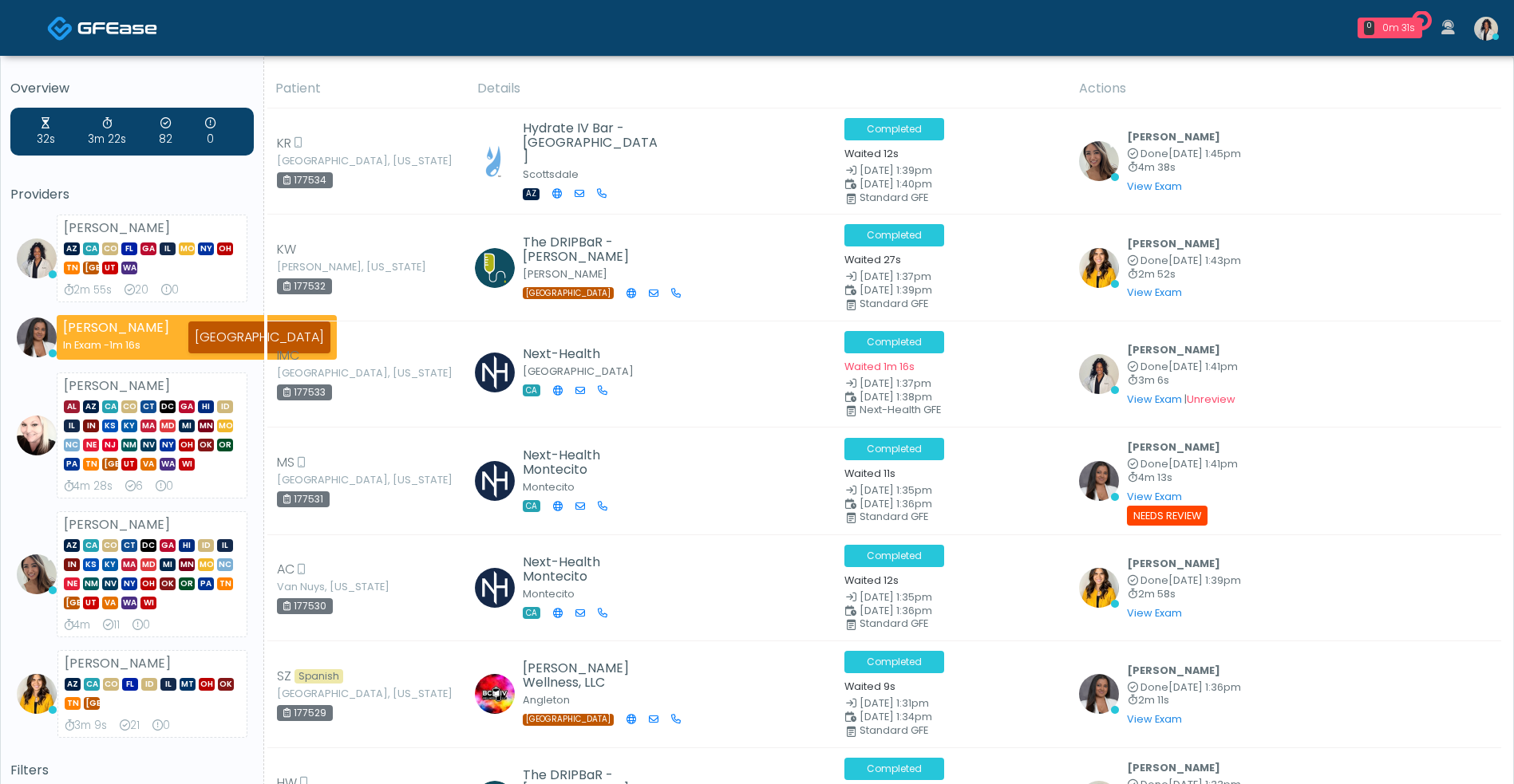
scroll to position [169, 0]
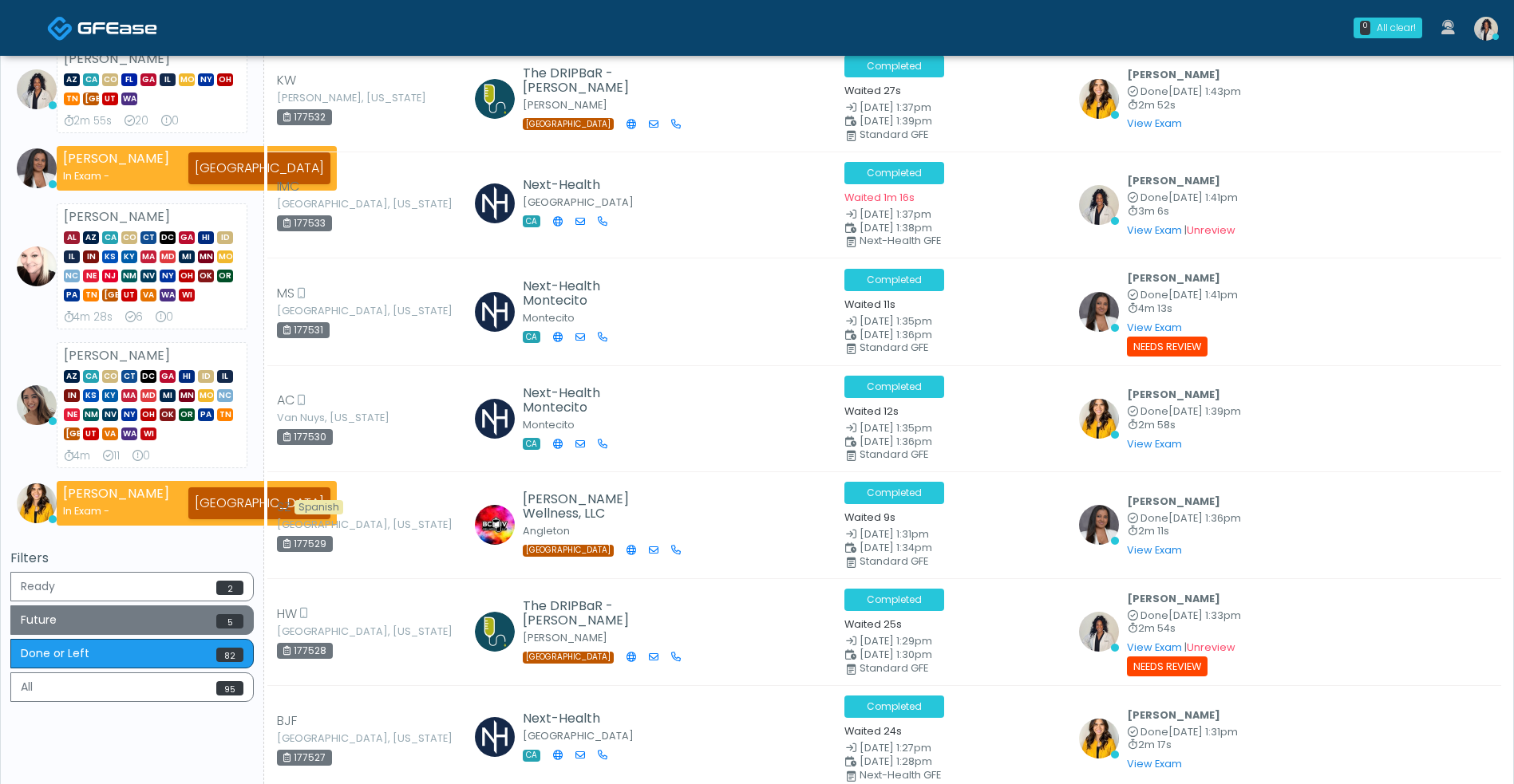
click at [217, 605] on button "Future 5" at bounding box center [132, 619] width 244 height 29
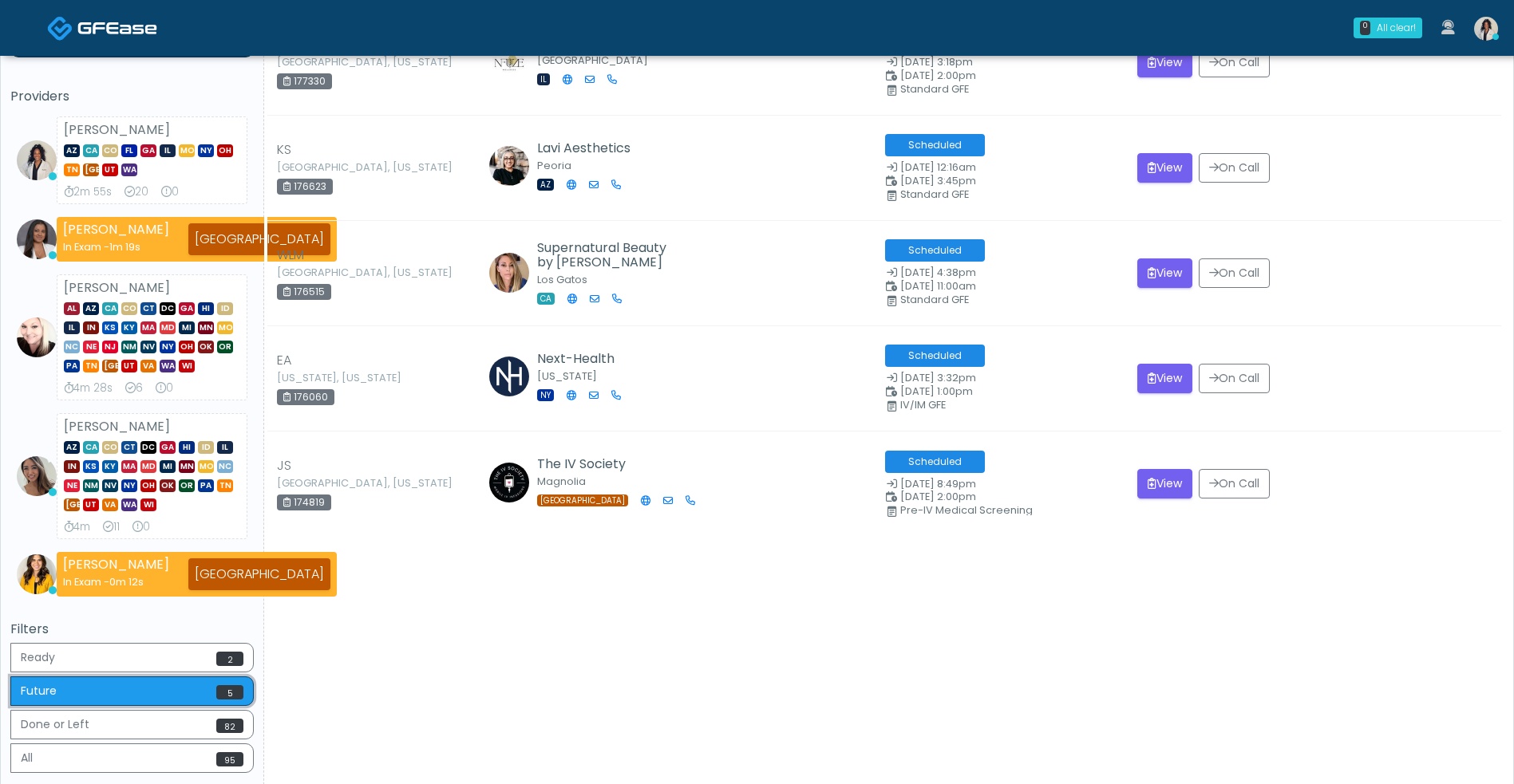
scroll to position [126, 0]
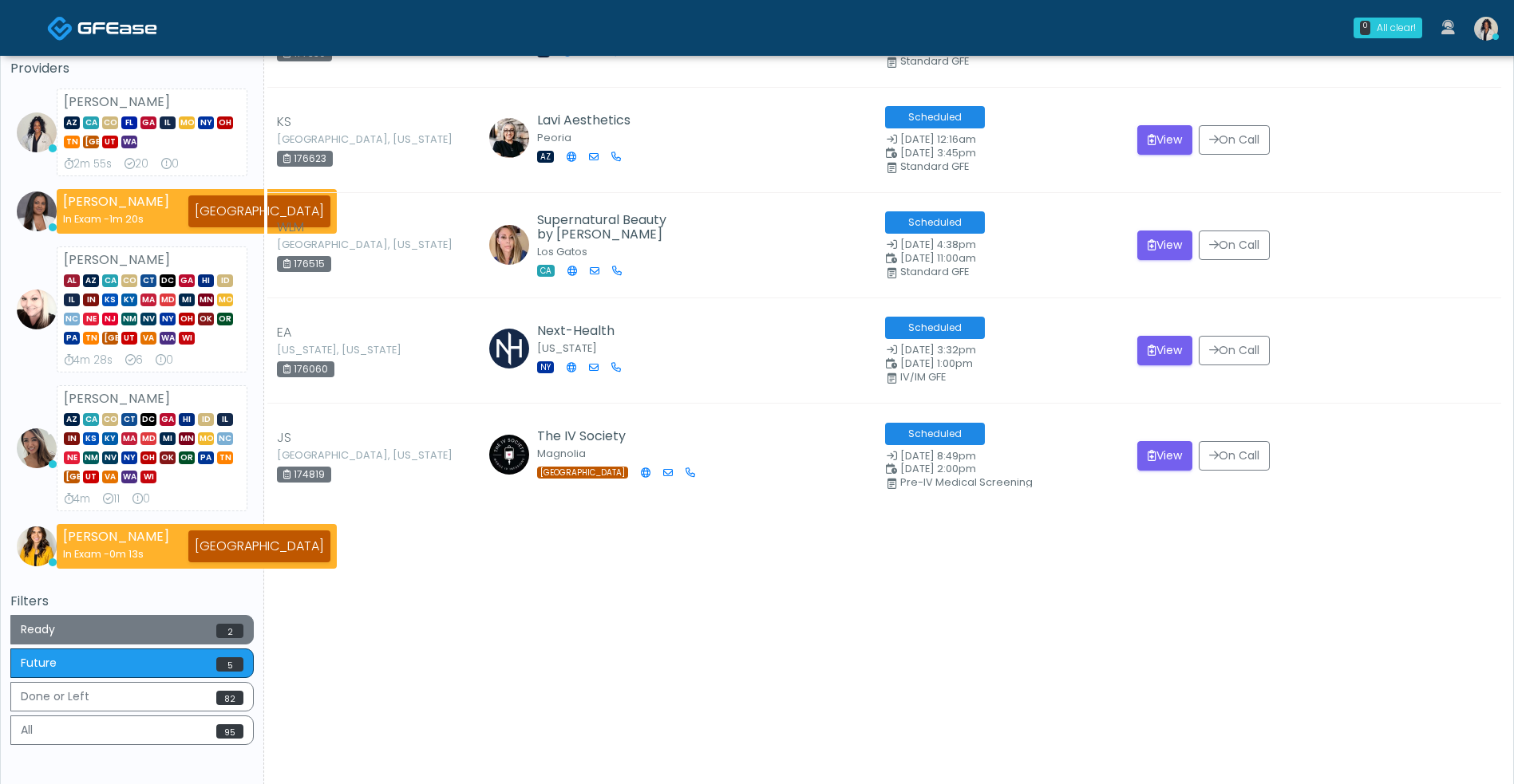
click at [179, 618] on button "Ready 2" at bounding box center [132, 629] width 244 height 29
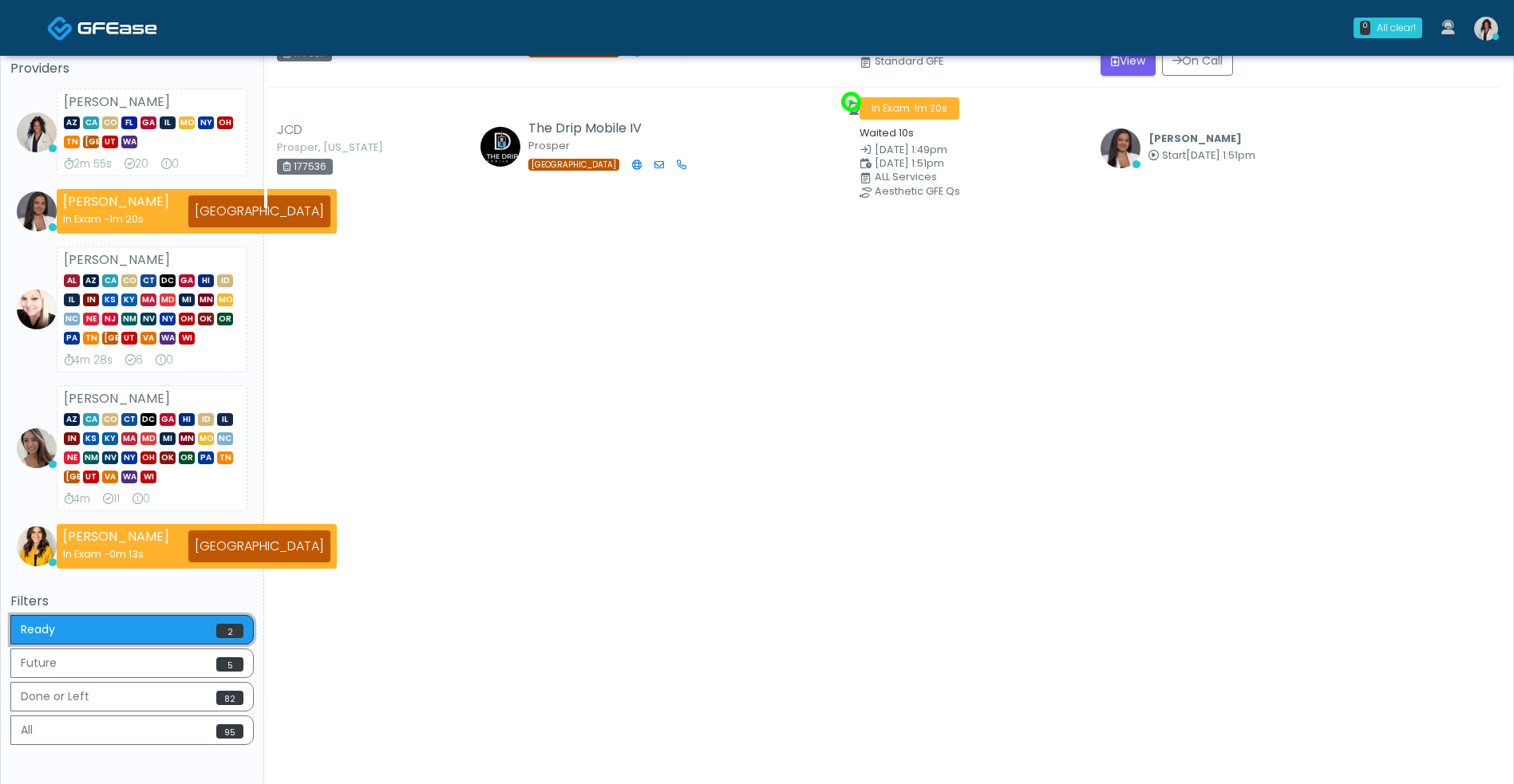
scroll to position [0, 0]
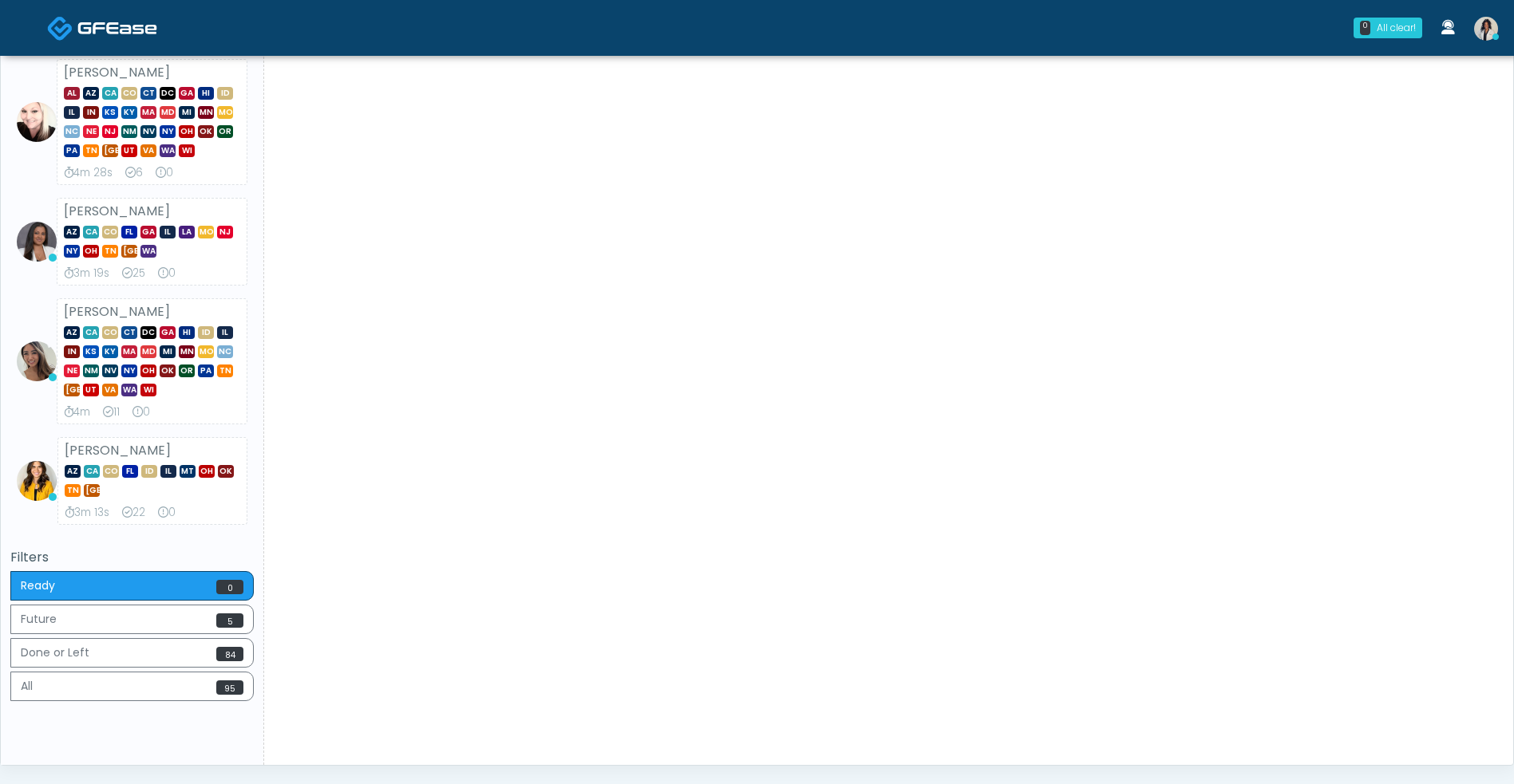
scroll to position [272, 0]
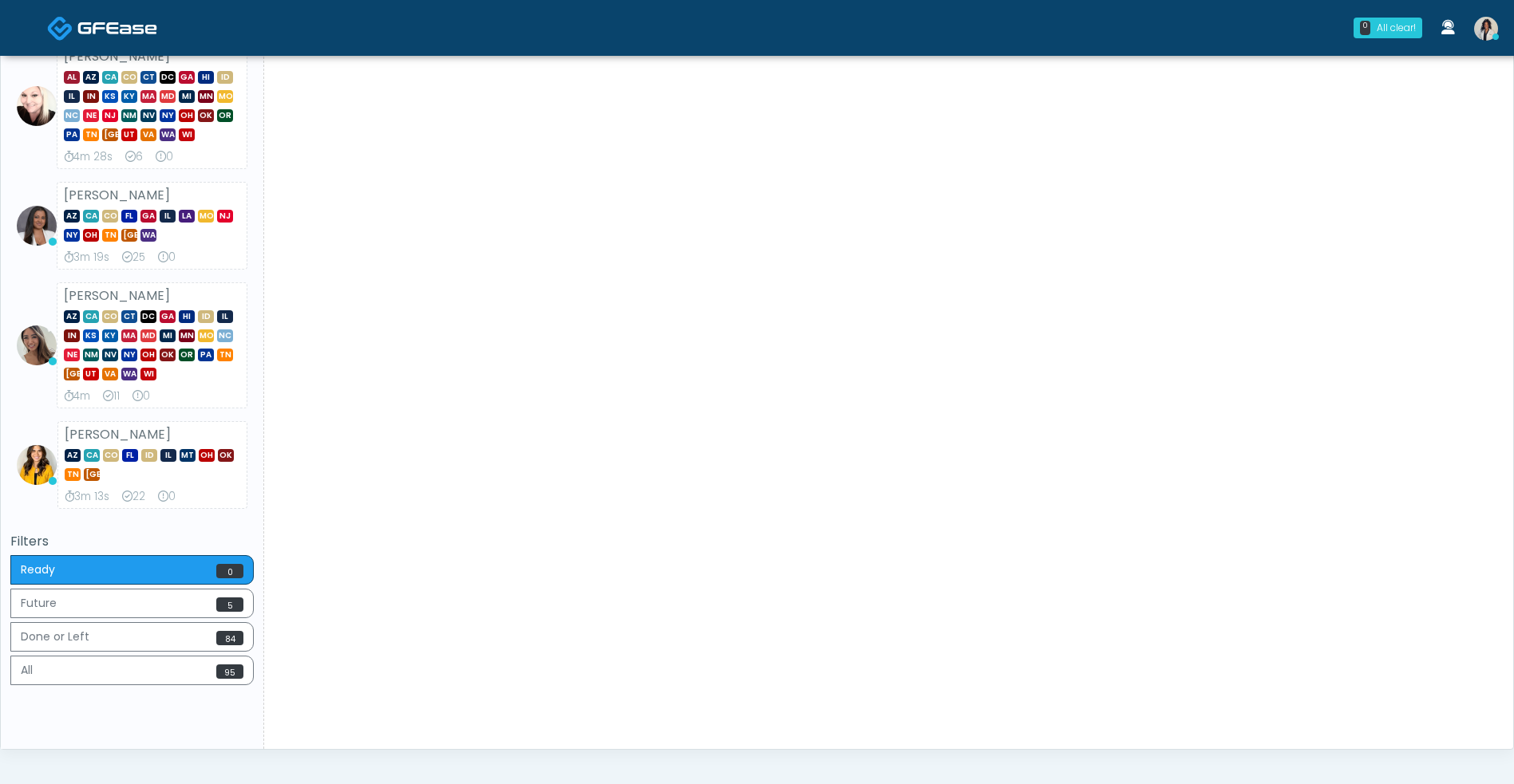
drag, startPoint x: 1526, startPoint y: 234, endPoint x: 1531, endPoint y: 124, distance: 110.1
click at [1513, 124] on html "0 All clear! All clear! [PERSON_NAME] AZ CA CO [GEOGRAPHIC_DATA] [GEOGRAPHIC_DA…" at bounding box center [757, 284] width 1514 height 1114
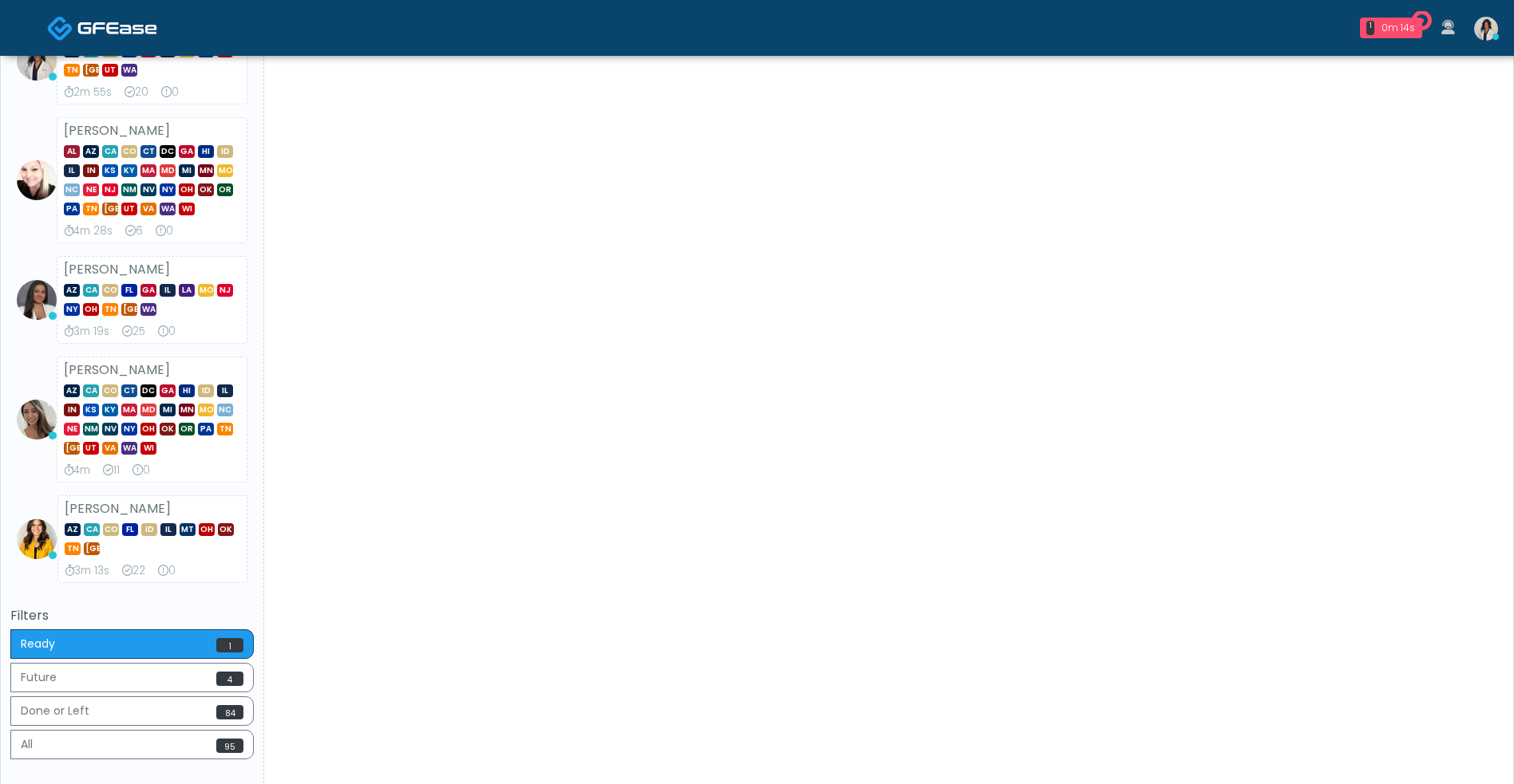
scroll to position [330, 0]
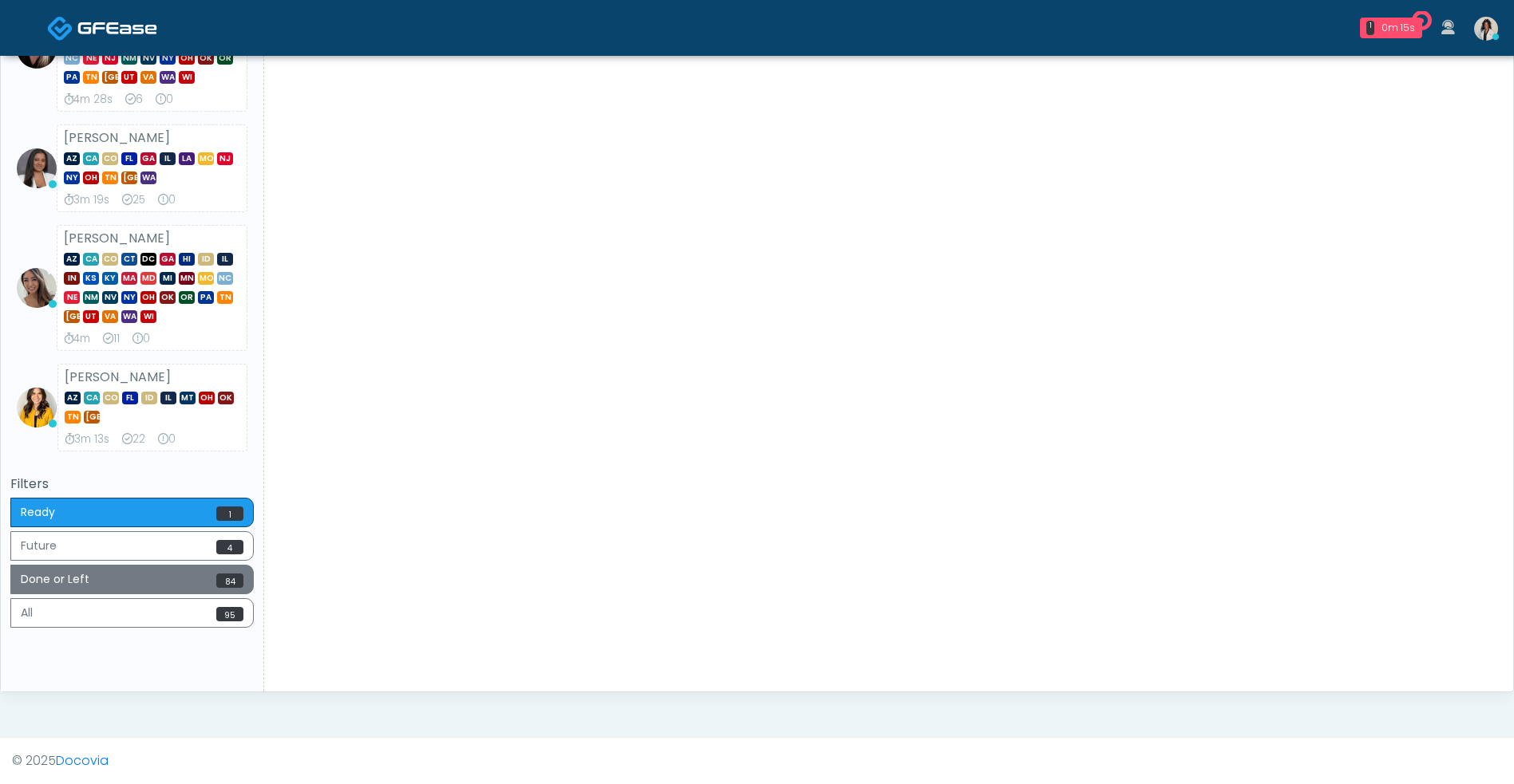
click at [183, 578] on button "Done or Left 84" at bounding box center [132, 578] width 244 height 29
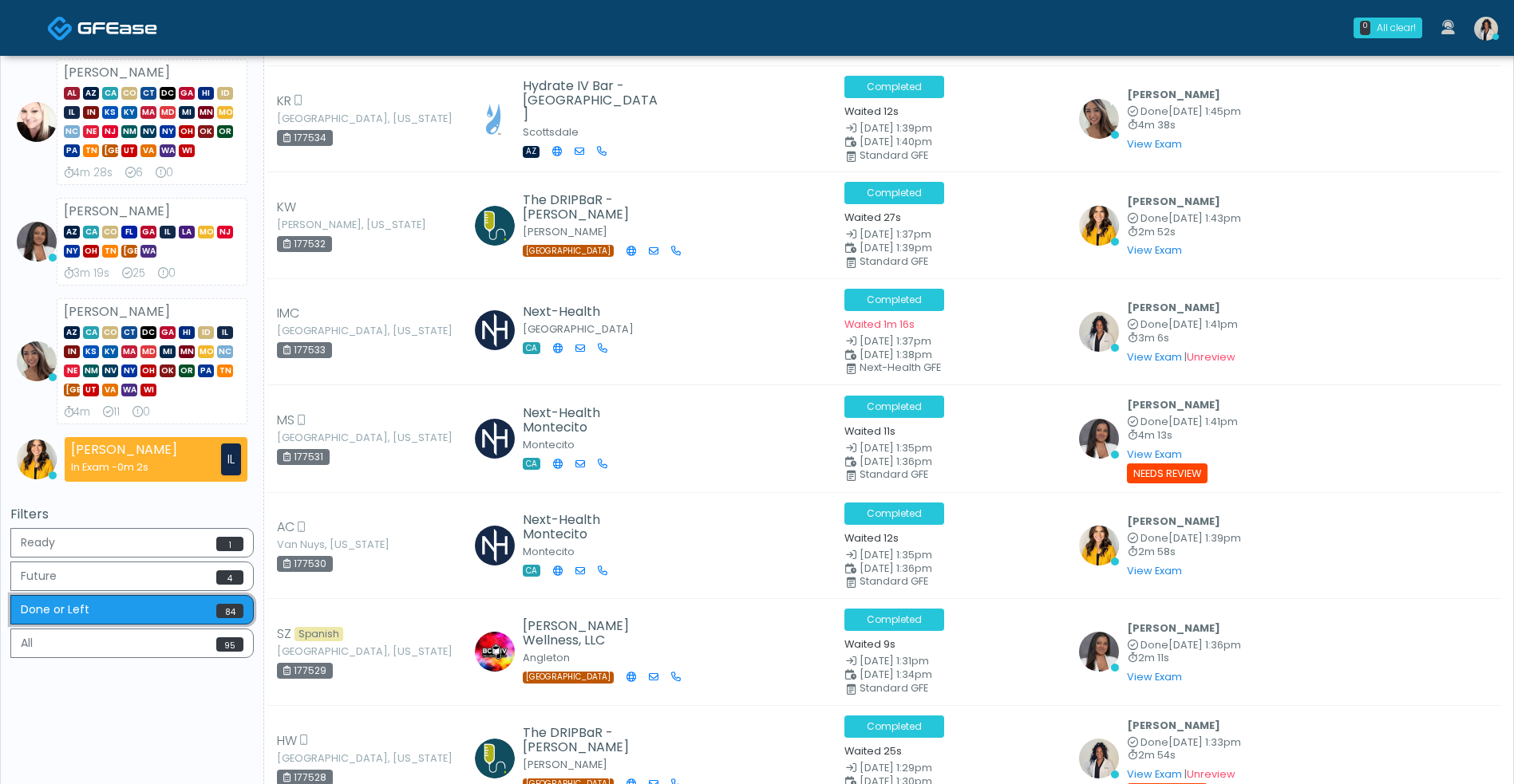
scroll to position [266, 0]
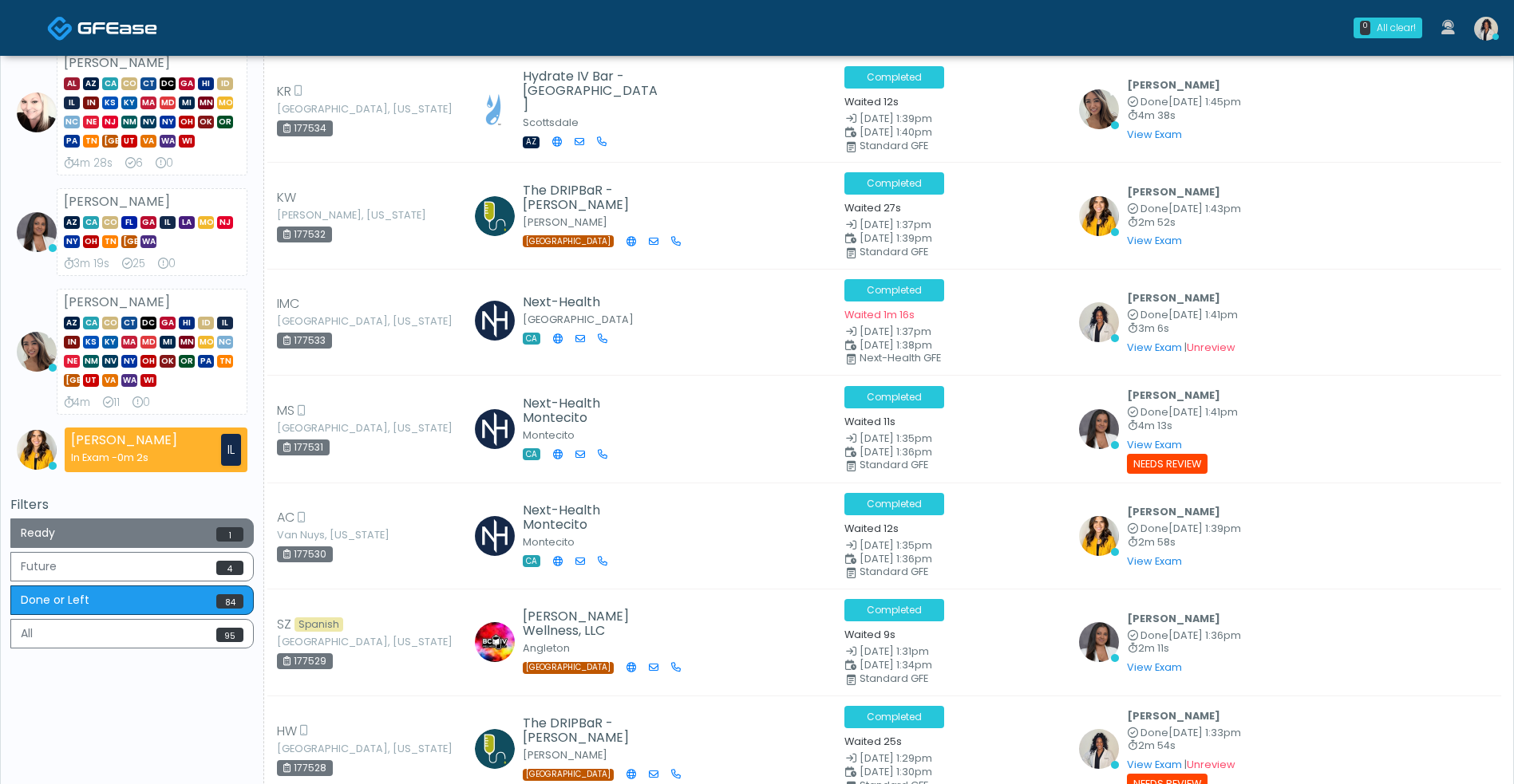
click at [220, 532] on span "1" at bounding box center [230, 534] width 27 height 14
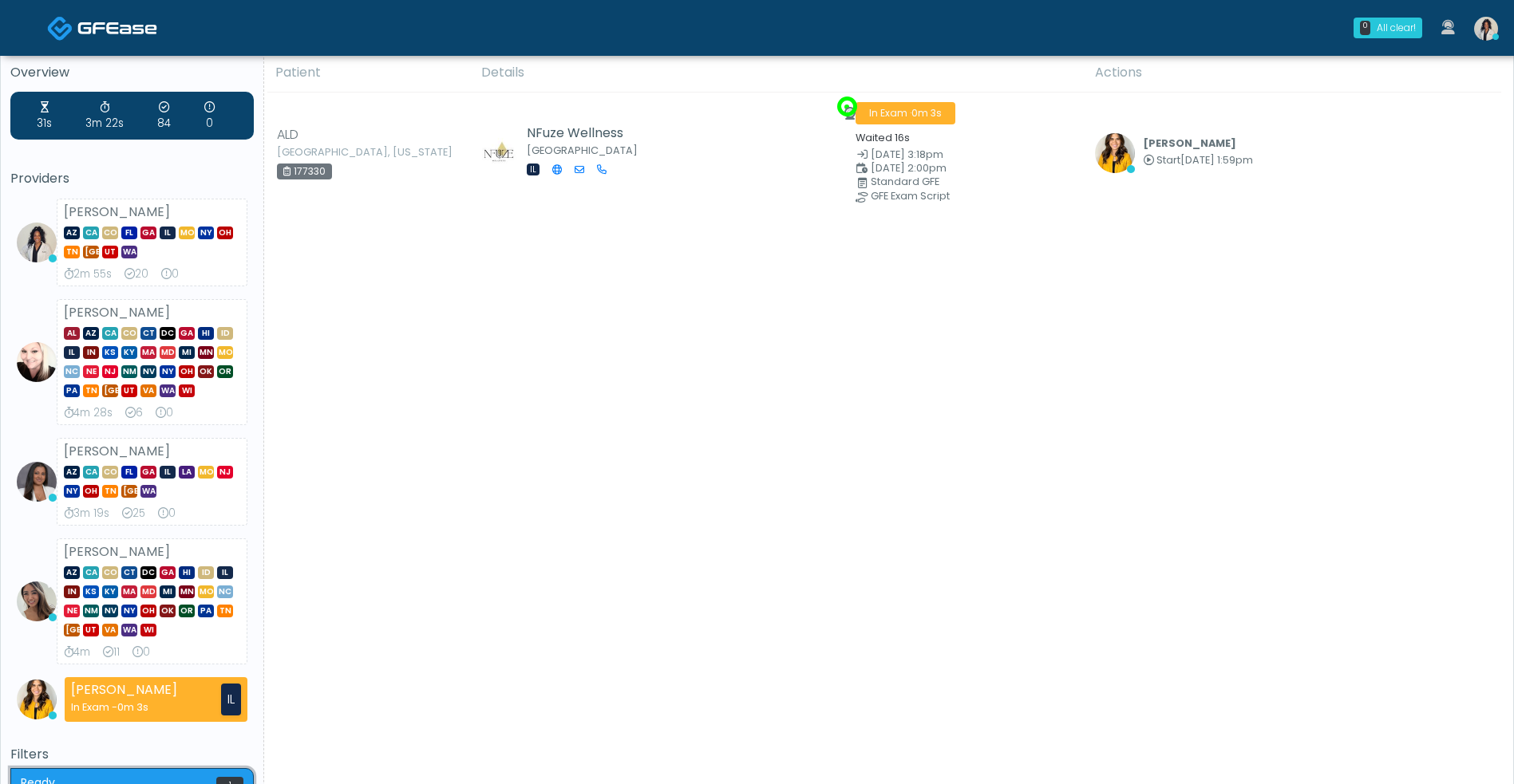
scroll to position [0, 0]
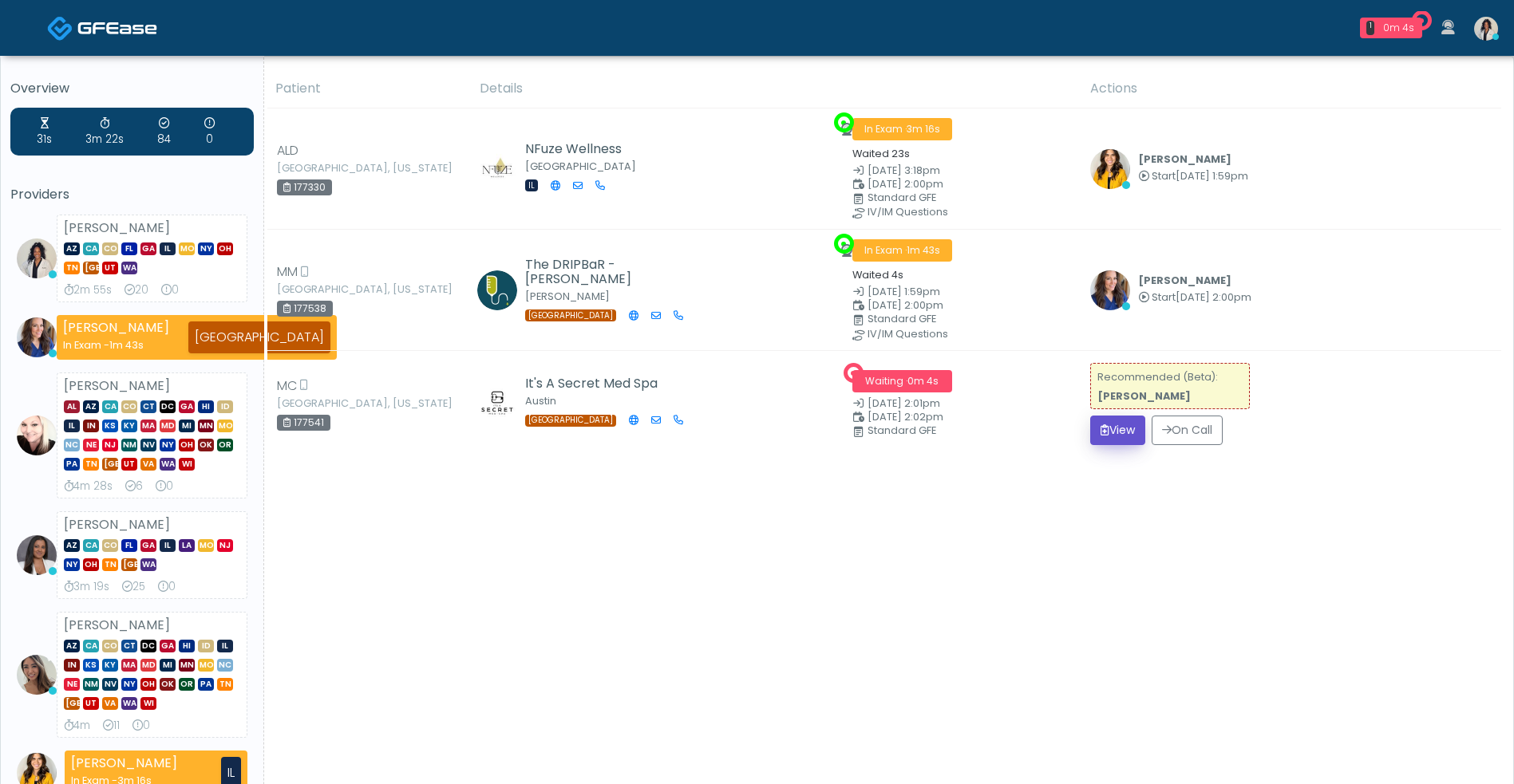
click at [1108, 429] on icon "submit" at bounding box center [1104, 430] width 9 height 12
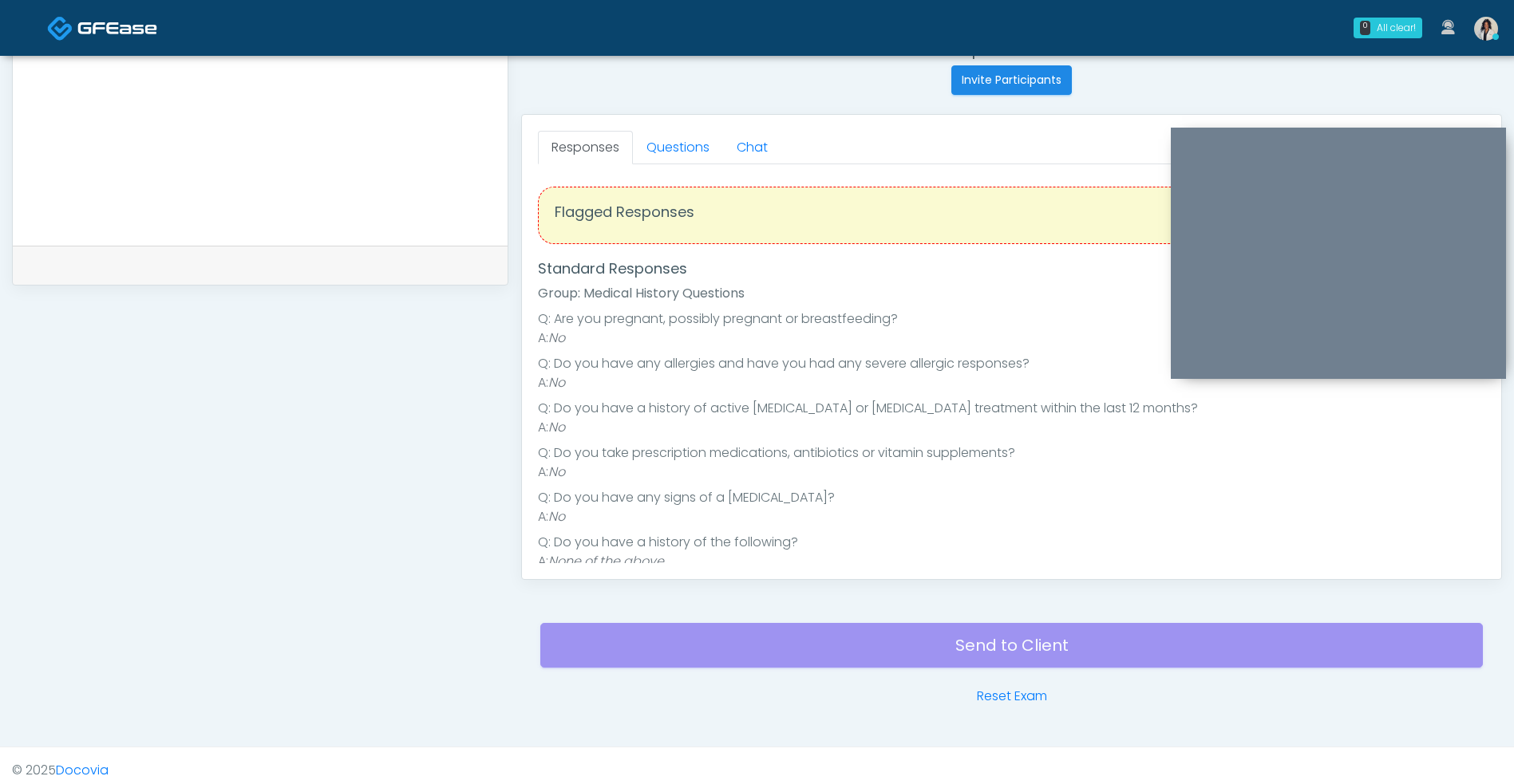
scroll to position [628, 0]
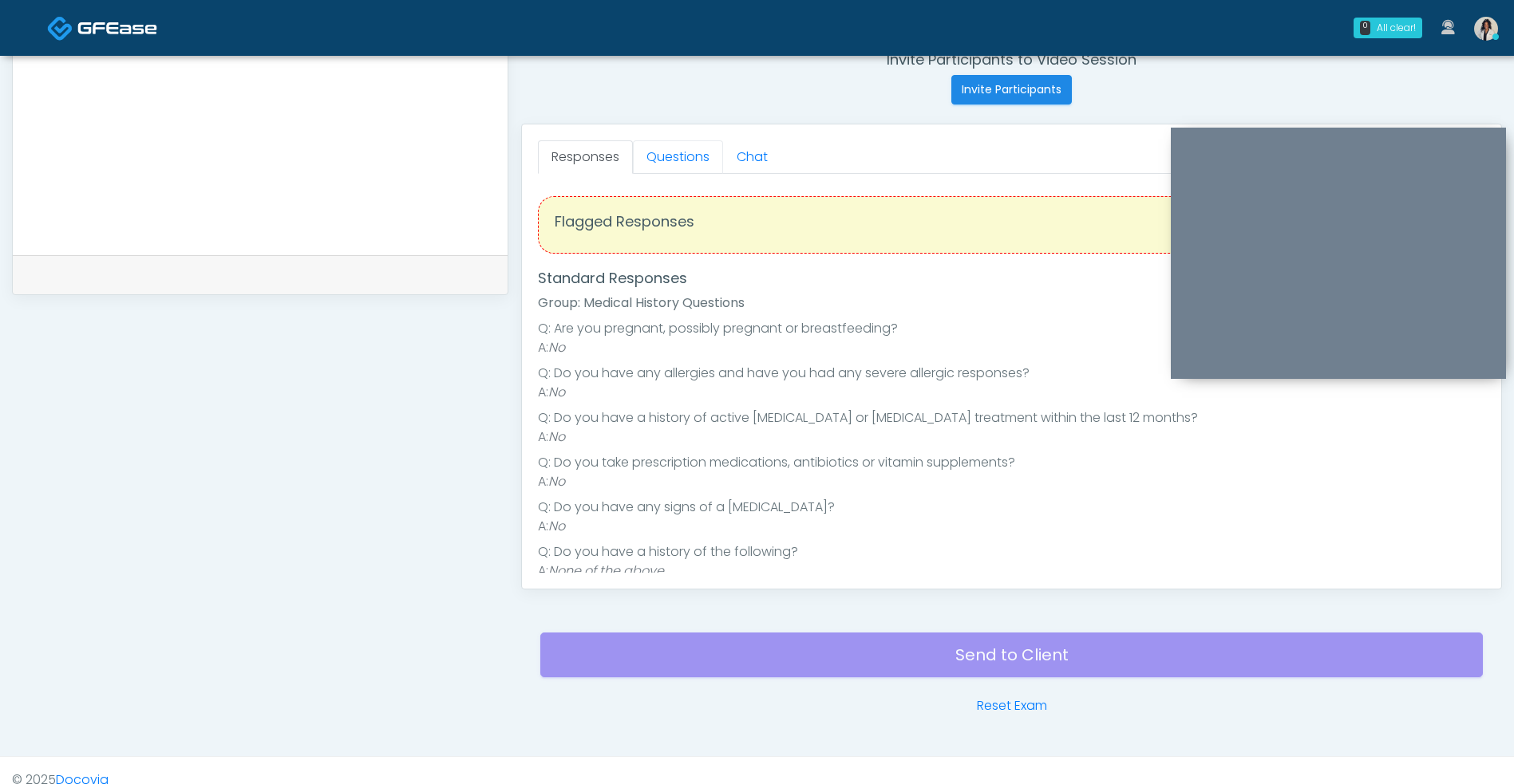
click at [690, 159] on link "Questions" at bounding box center [678, 157] width 90 height 34
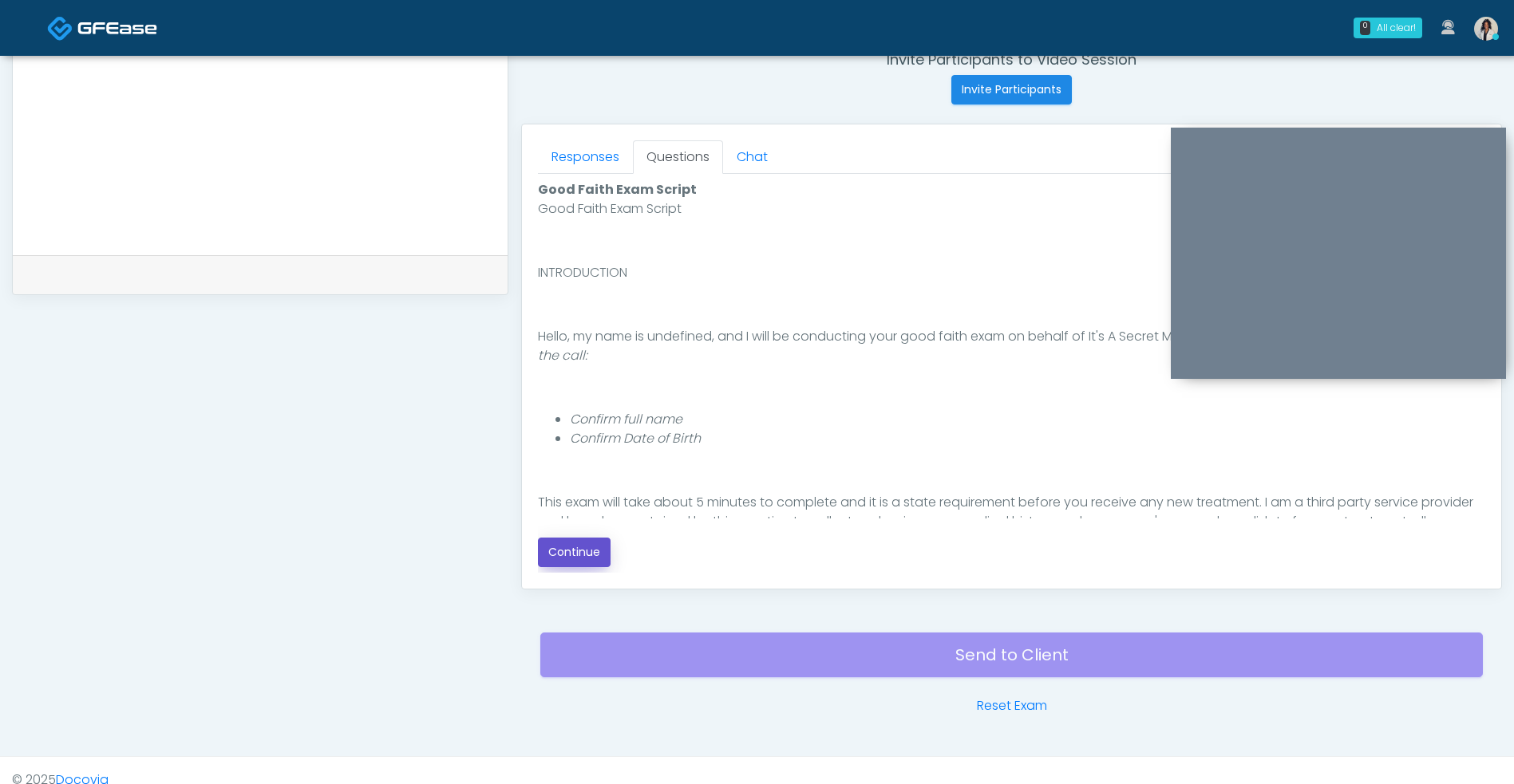
click at [581, 563] on button "Continue" at bounding box center [574, 552] width 73 height 29
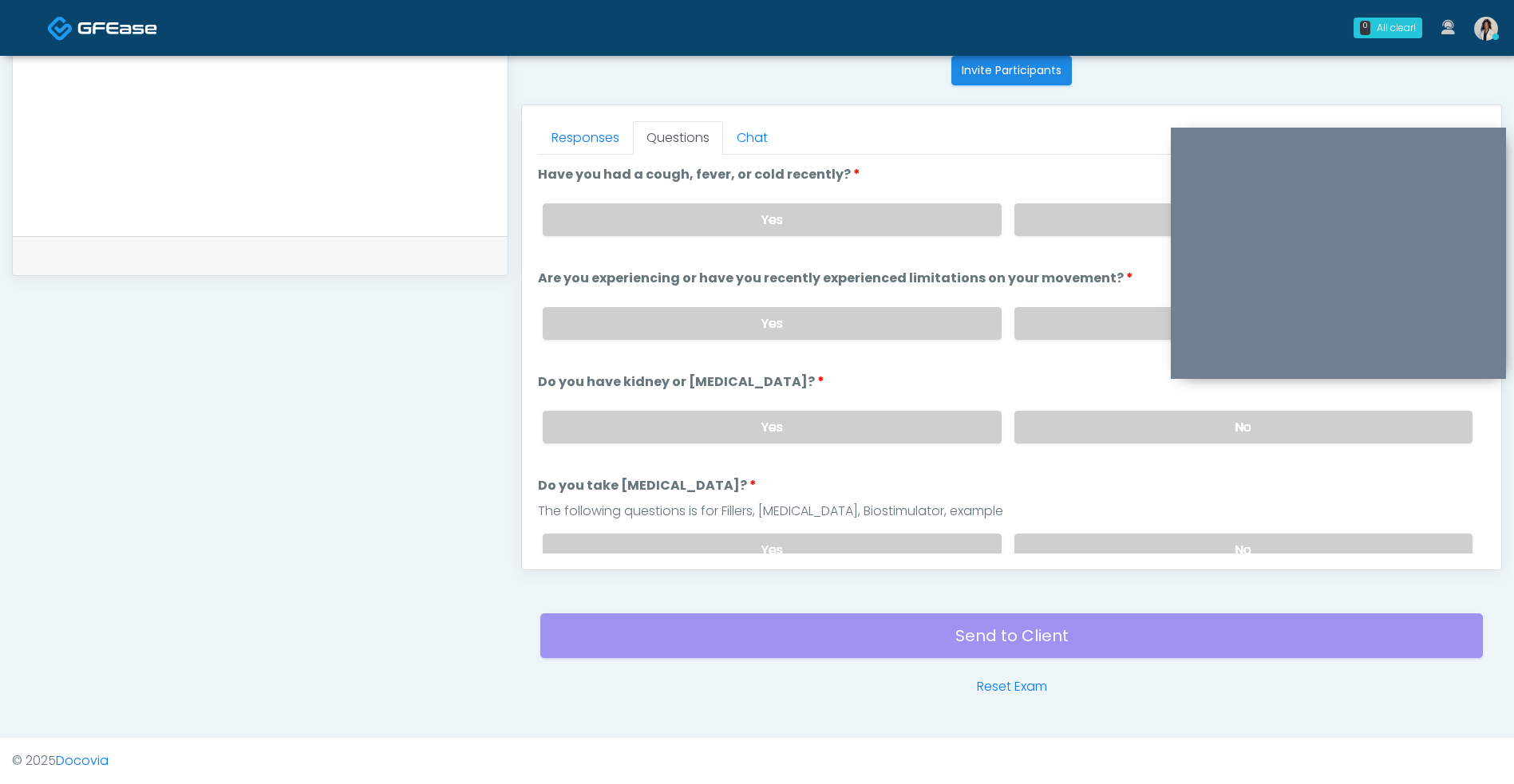
click at [1057, 221] on label "No" at bounding box center [1243, 220] width 458 height 33
click at [1081, 323] on label "No" at bounding box center [1243, 323] width 458 height 33
click at [1073, 438] on label "No" at bounding box center [1243, 427] width 458 height 33
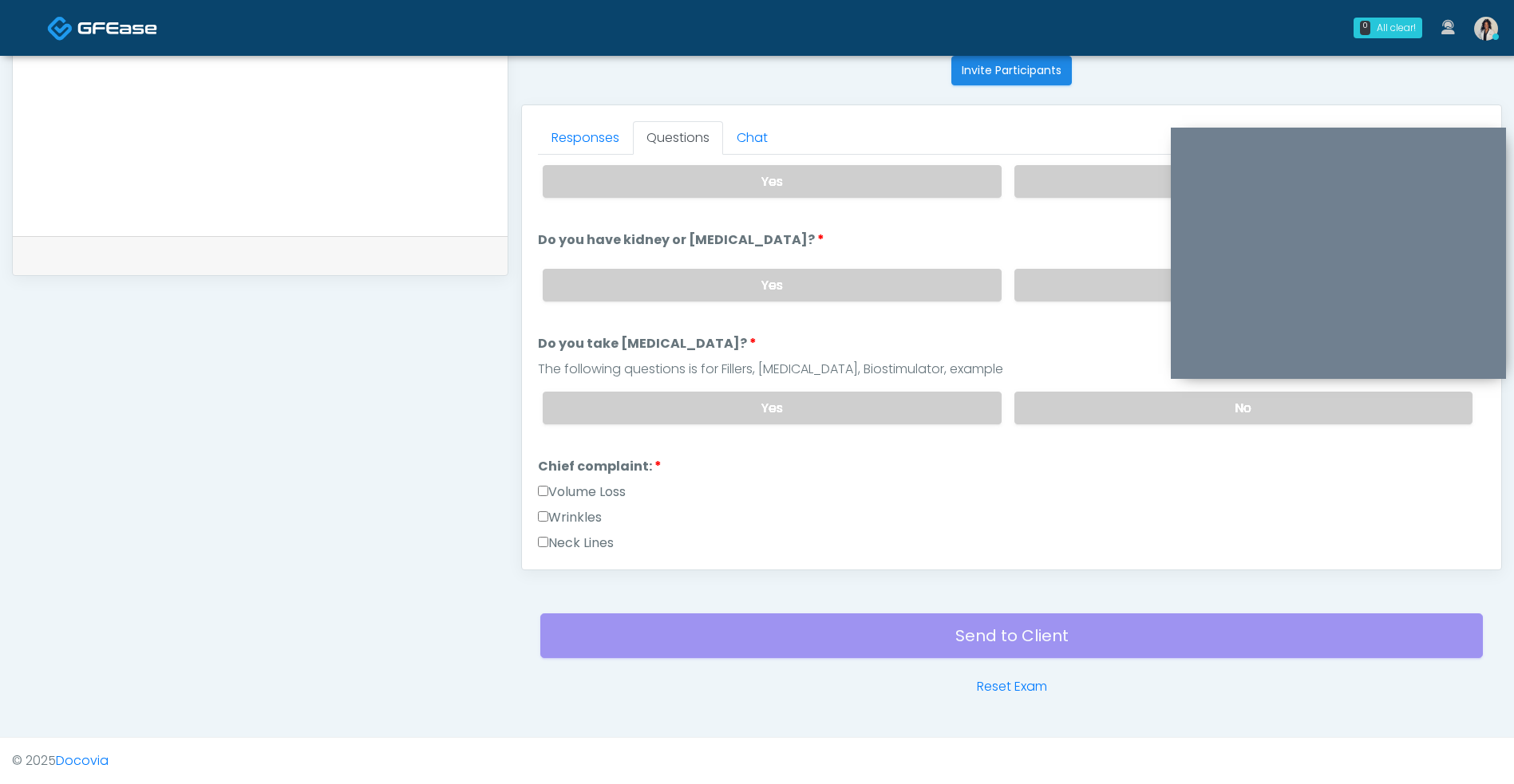
click at [1085, 407] on label "No" at bounding box center [1243, 408] width 458 height 33
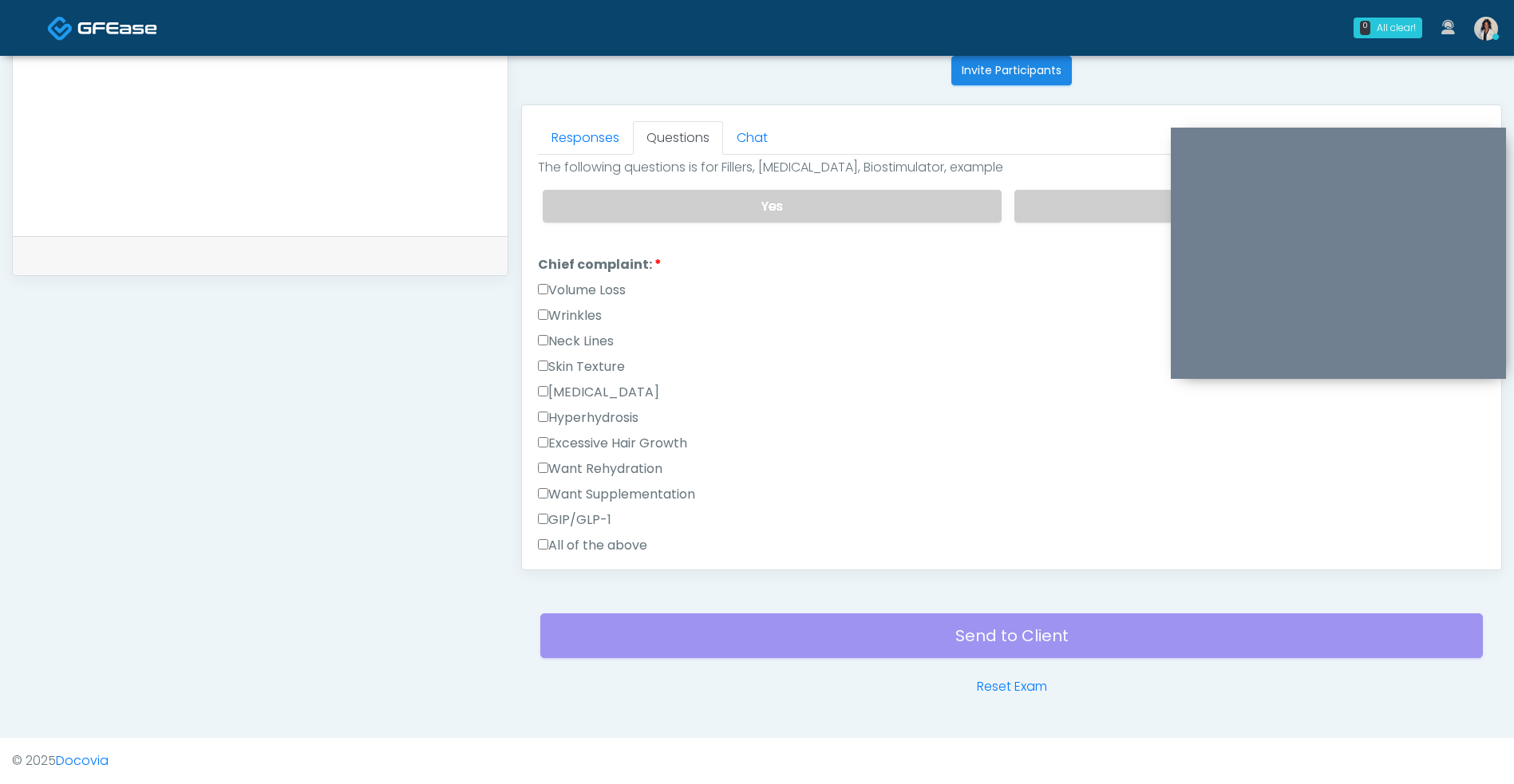
scroll to position [345, 0]
click at [623, 289] on label "Volume Loss" at bounding box center [581, 290] width 88 height 19
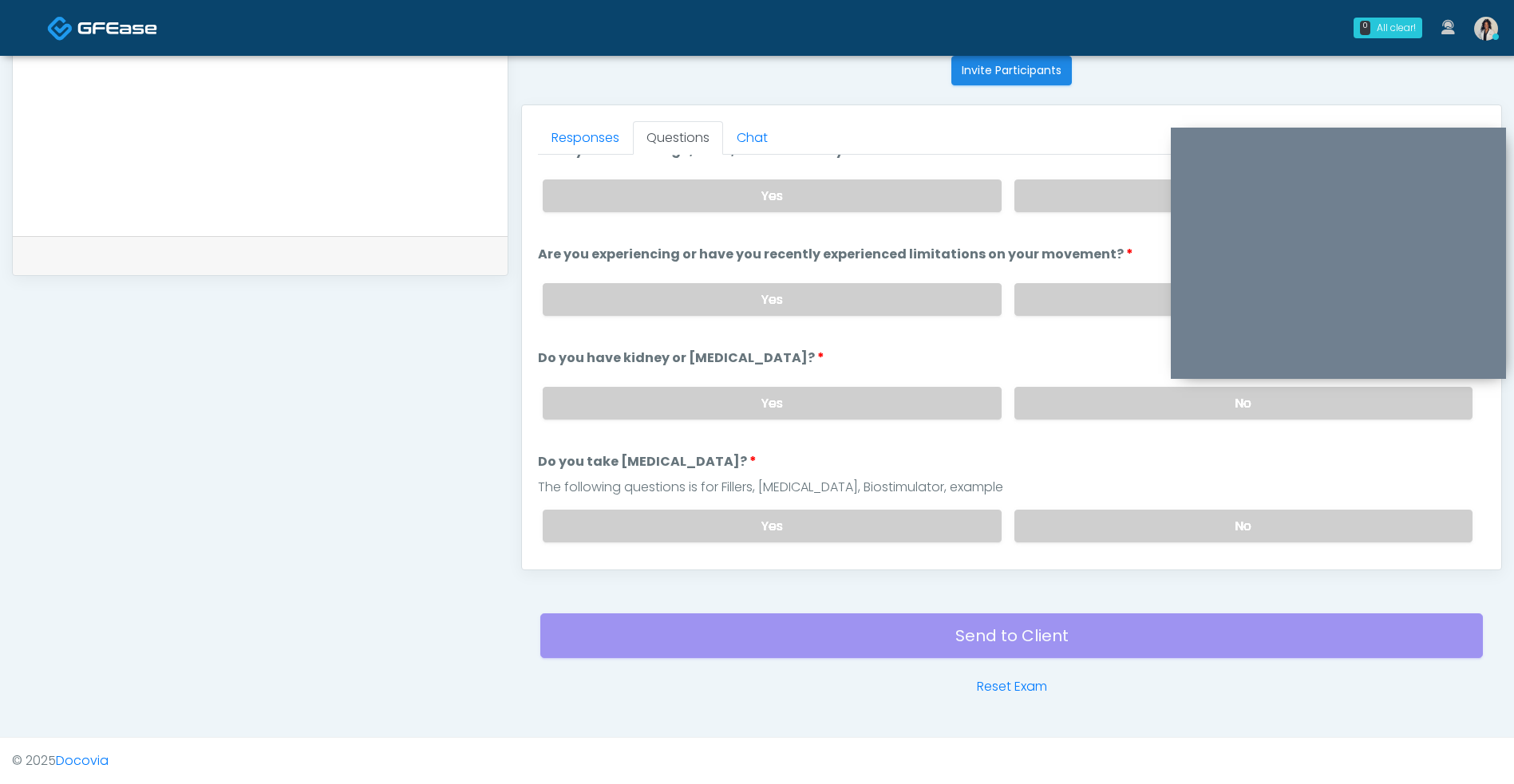
scroll to position [0, 0]
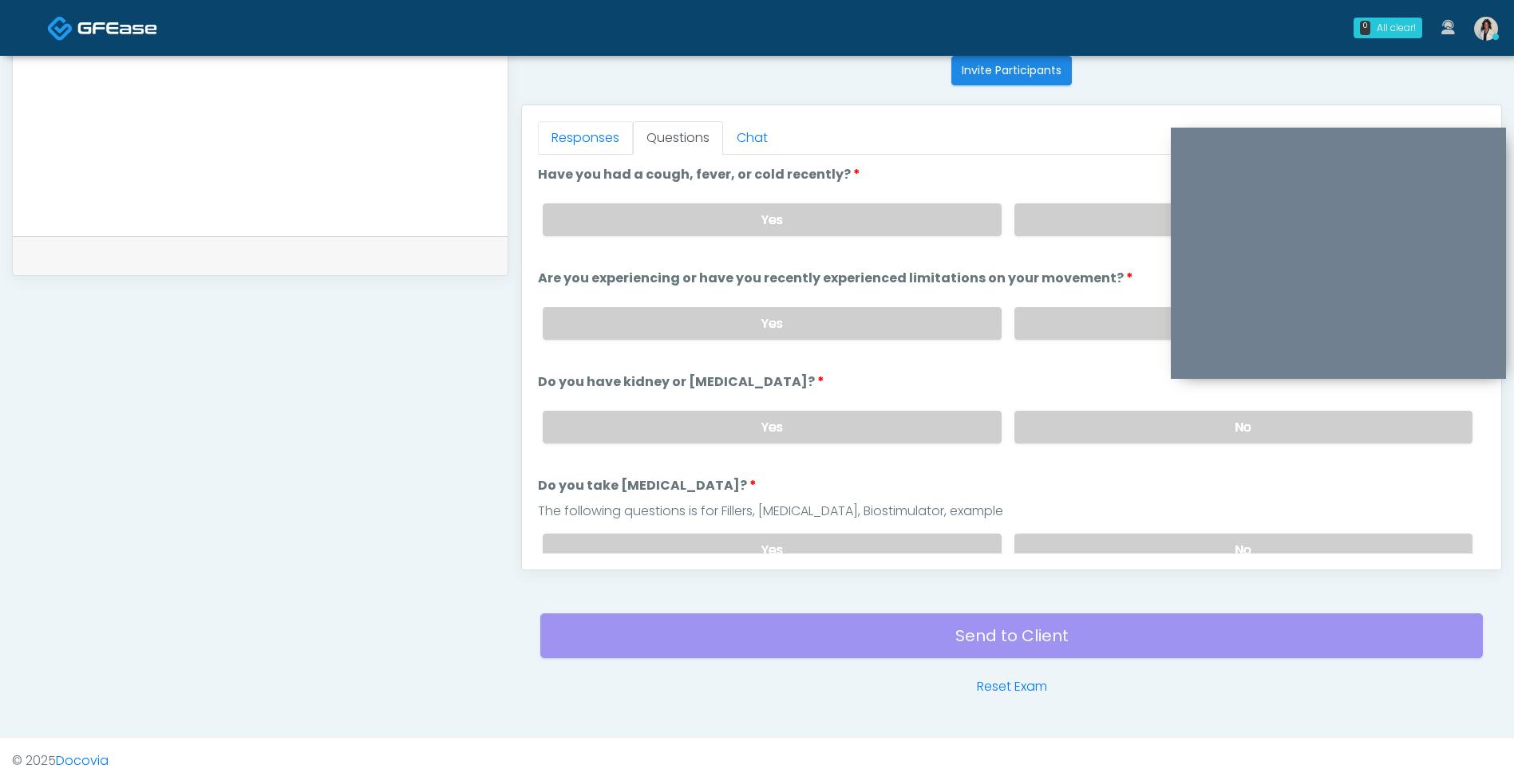
click at [597, 132] on link "Responses" at bounding box center [585, 138] width 95 height 34
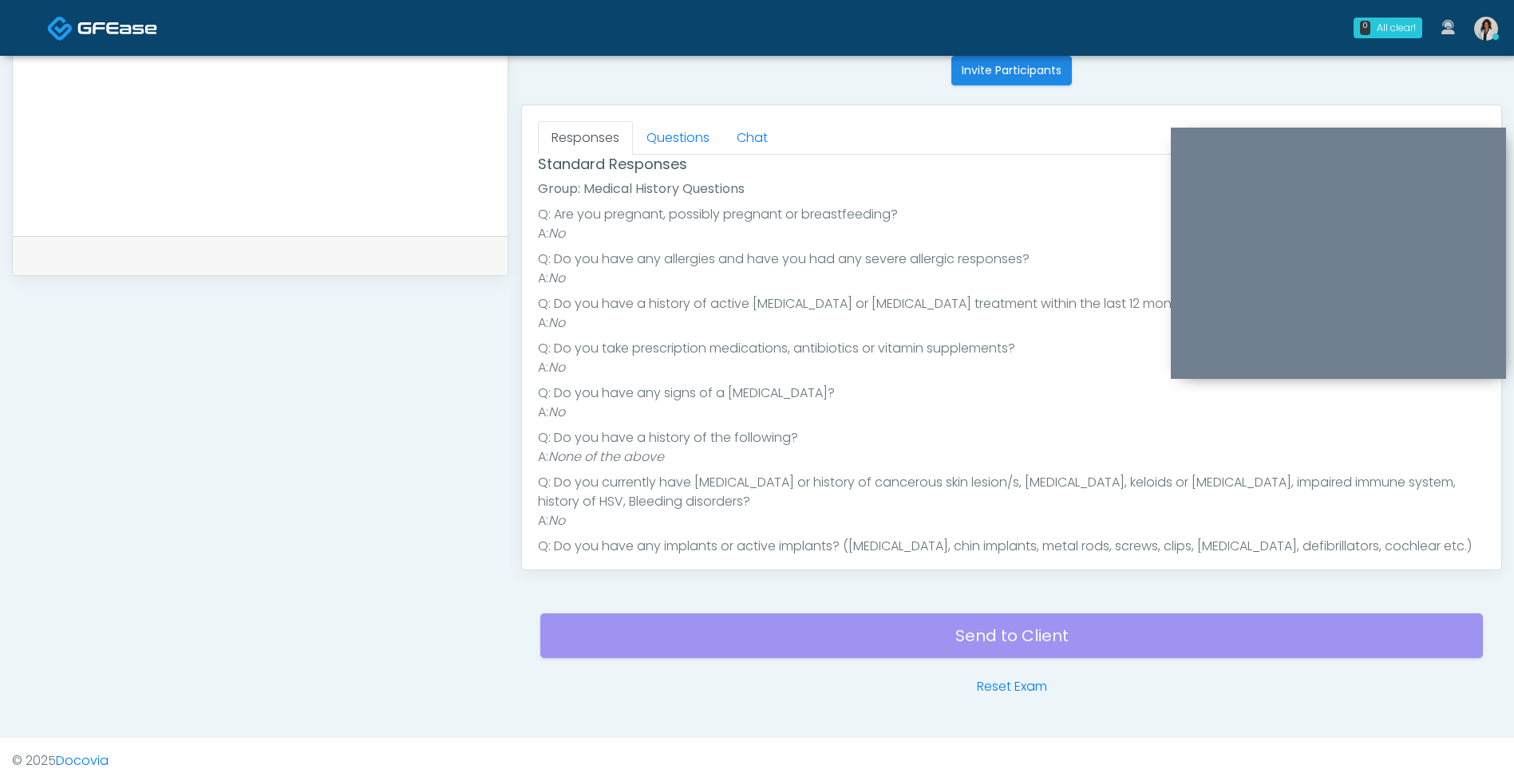
scroll to position [174, 0]
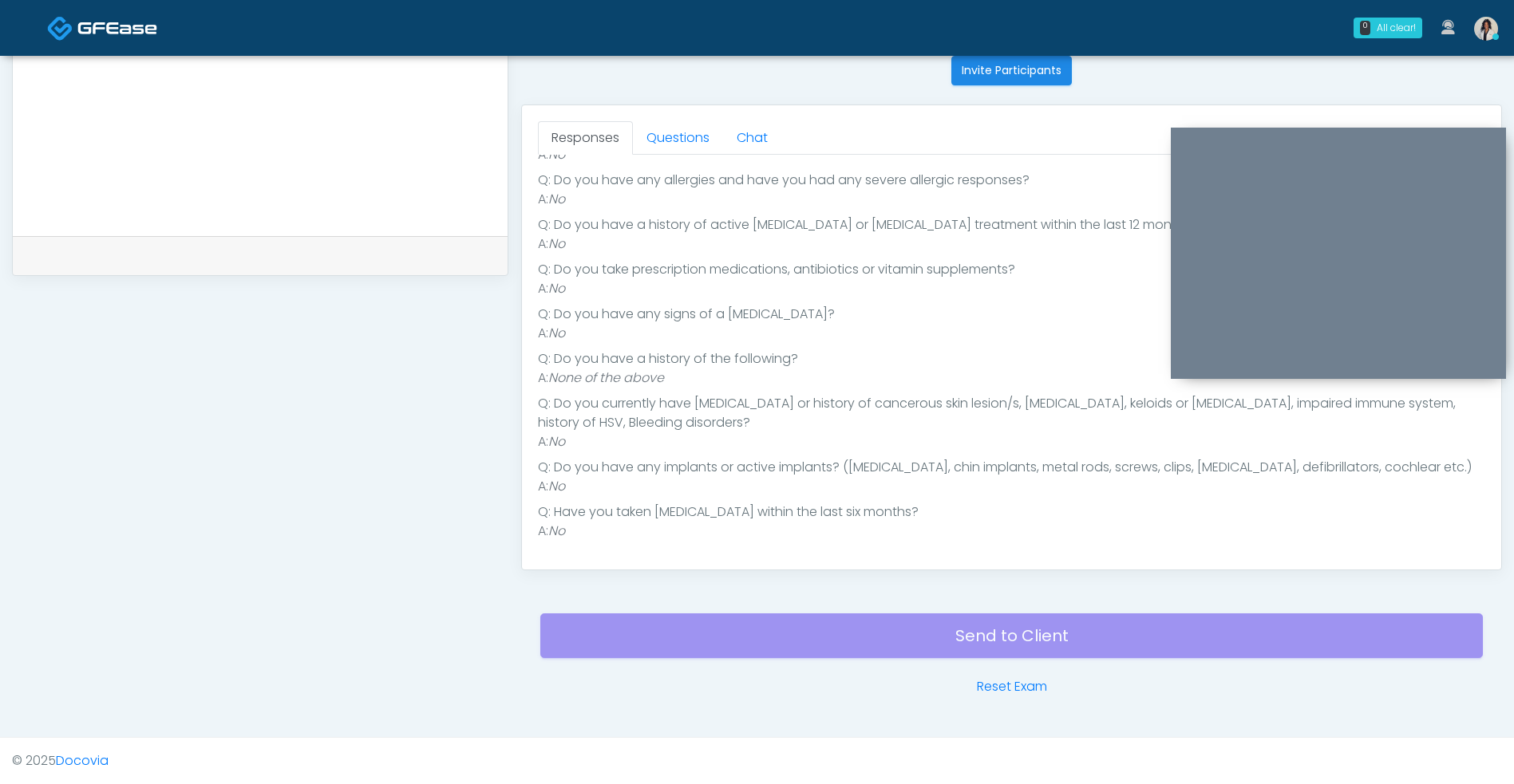
click at [680, 142] on link "Questions" at bounding box center [678, 138] width 90 height 34
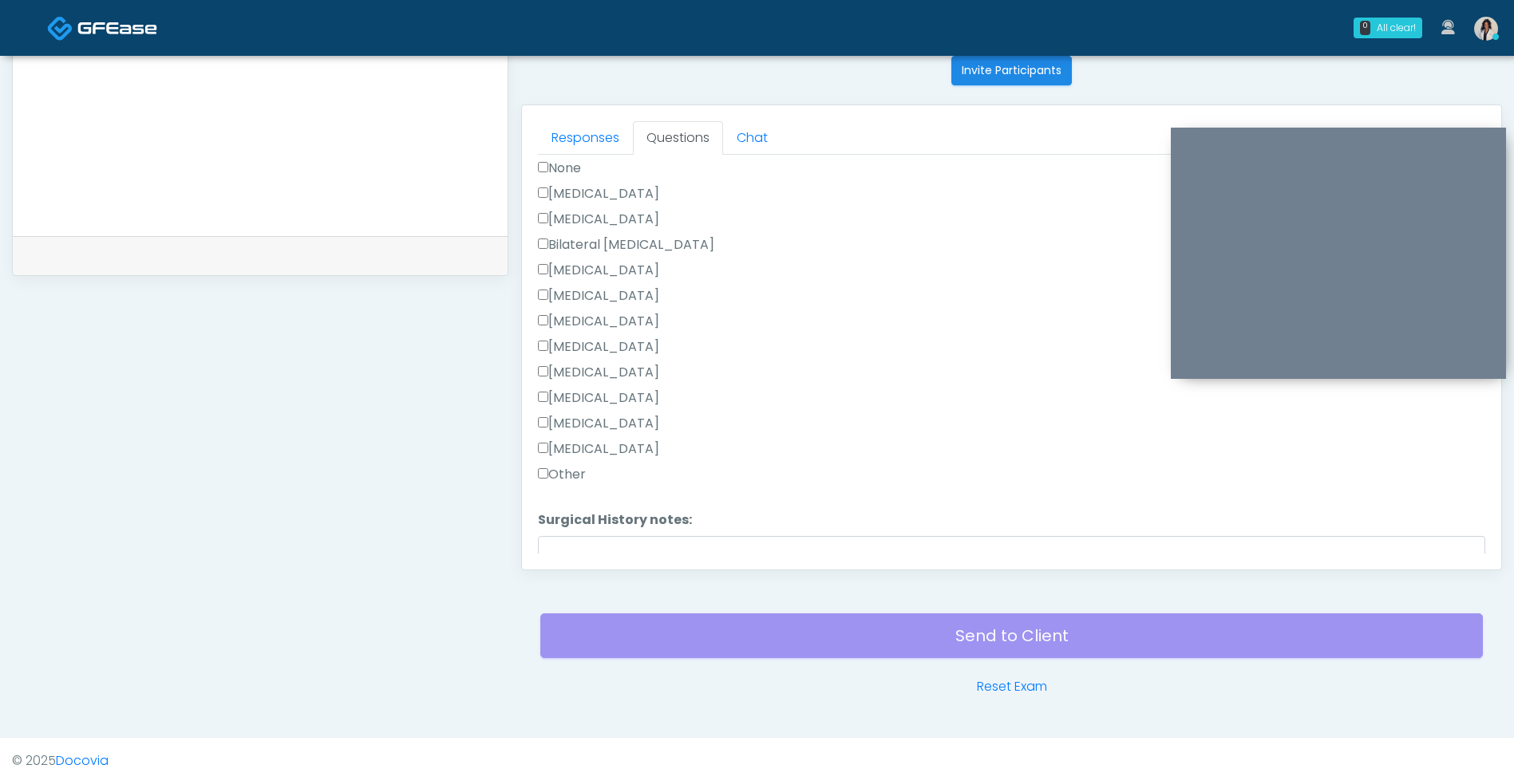
scroll to position [933, 0]
click at [571, 485] on label "Other" at bounding box center [562, 478] width 48 height 19
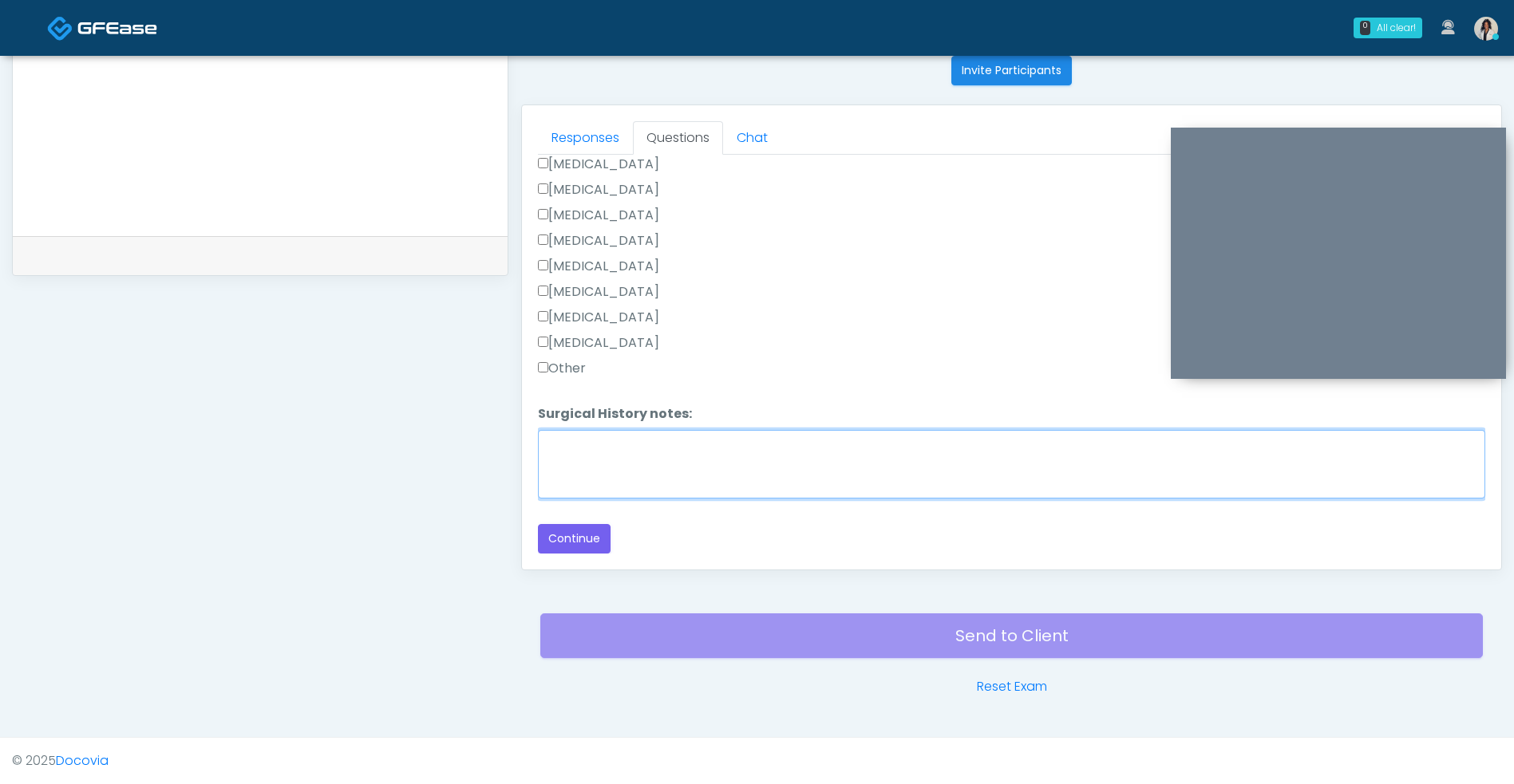
click at [679, 493] on textarea "Surgical History notes:" at bounding box center [1011, 463] width 947 height 68
type textarea "**********"
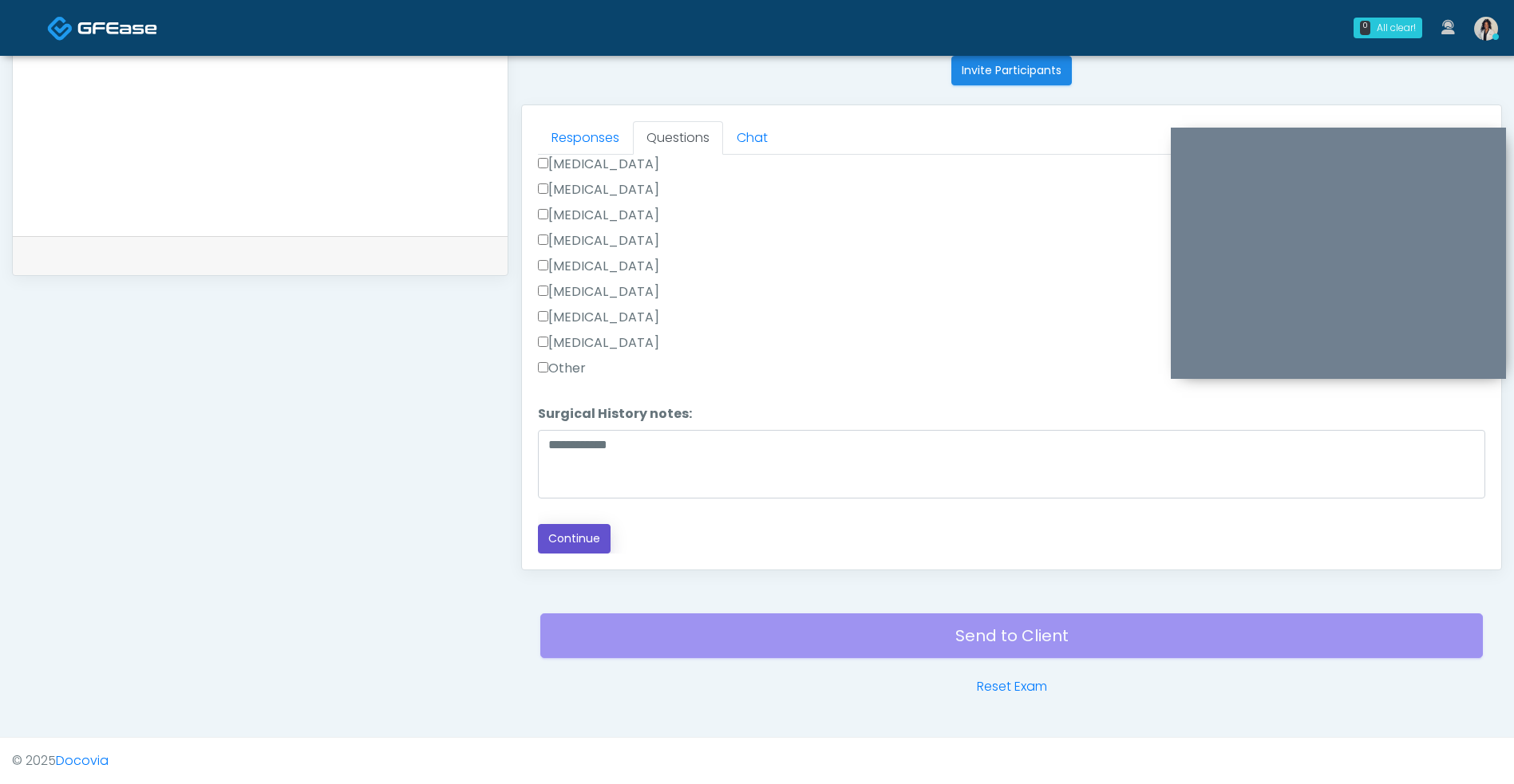
click at [592, 547] on button "Continue" at bounding box center [574, 538] width 73 height 29
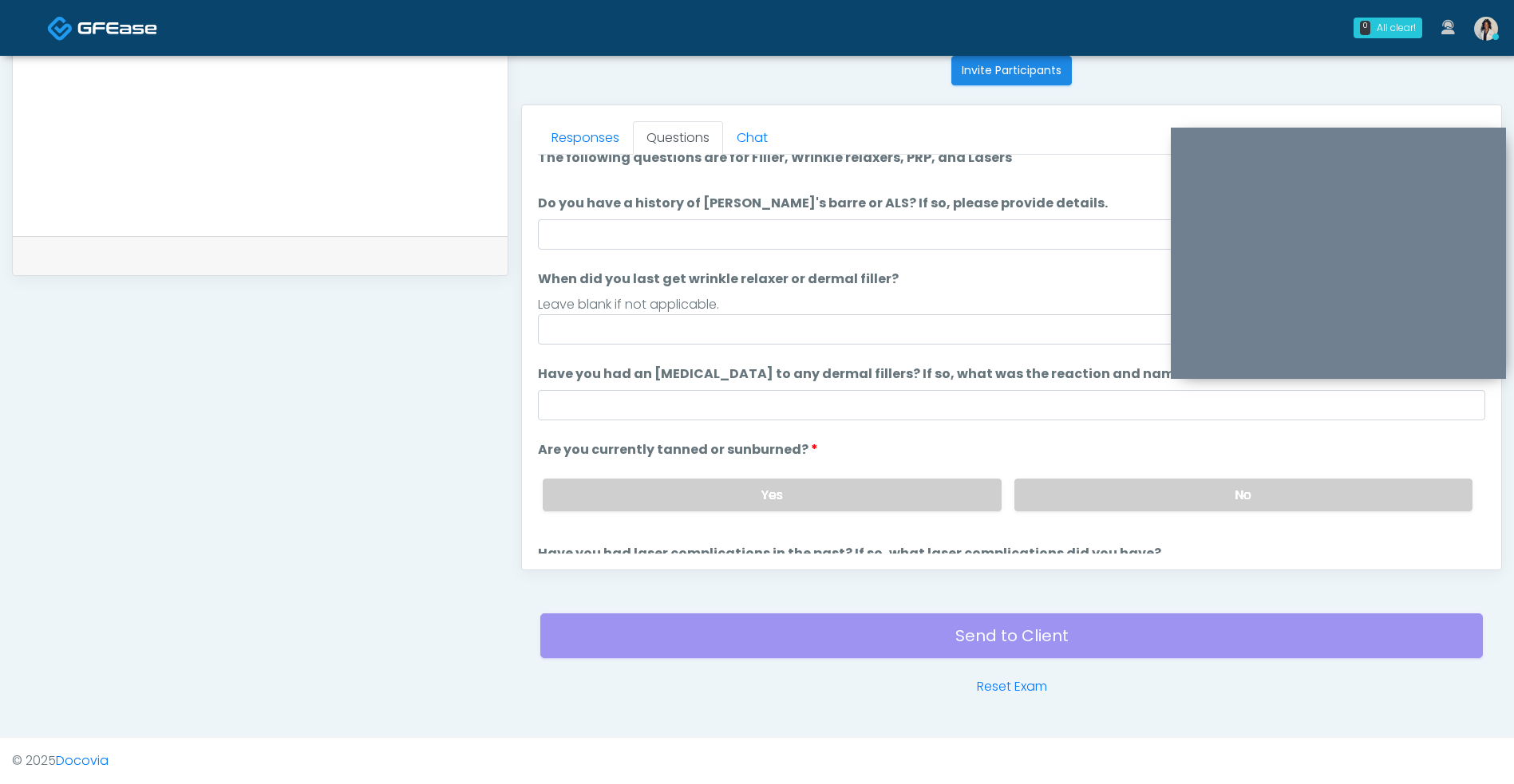
scroll to position [9, 0]
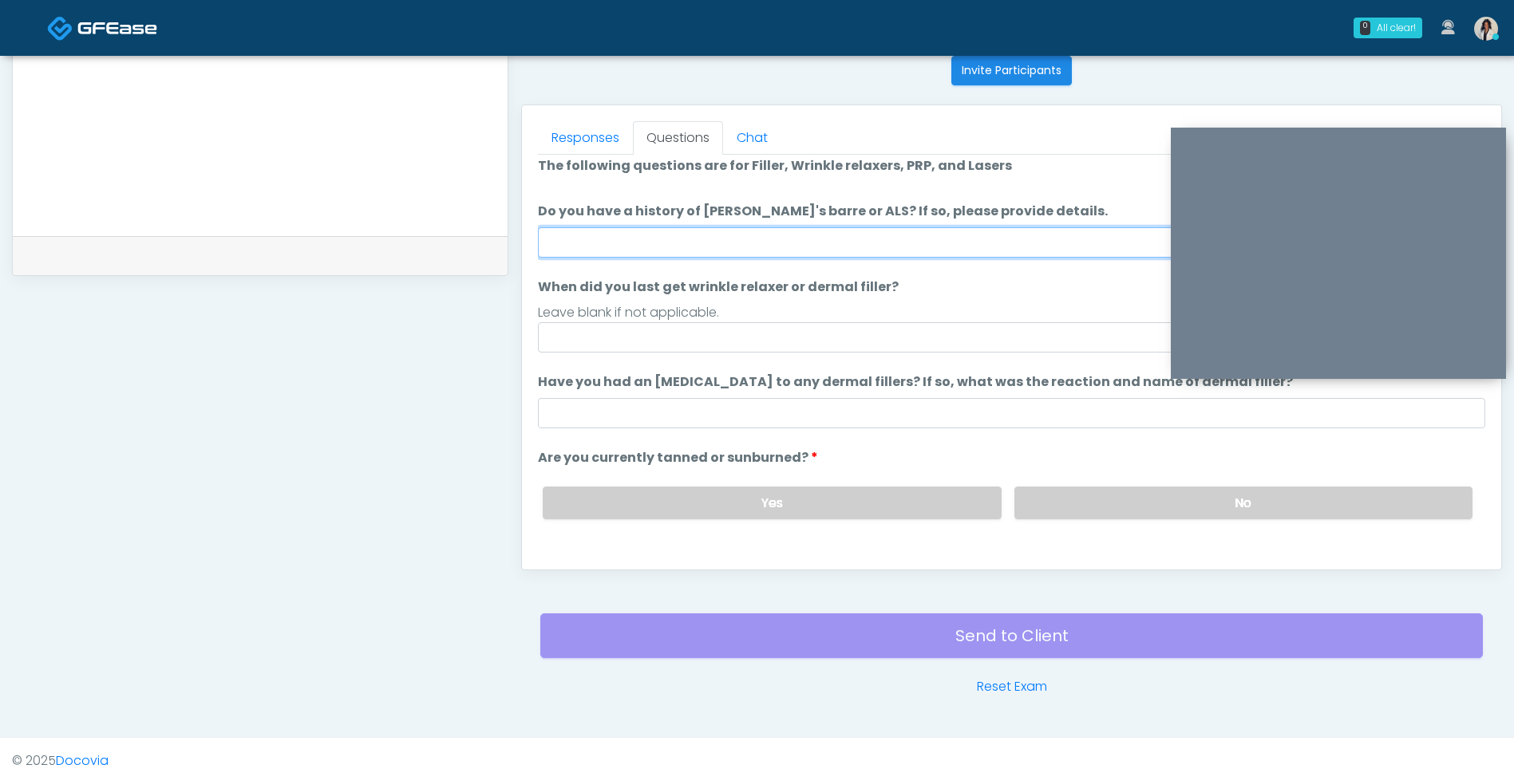
click at [819, 252] on input "Do you have a history of Guillain's barre or ALS? If so, please provide details." at bounding box center [1011, 243] width 947 height 30
type input "**"
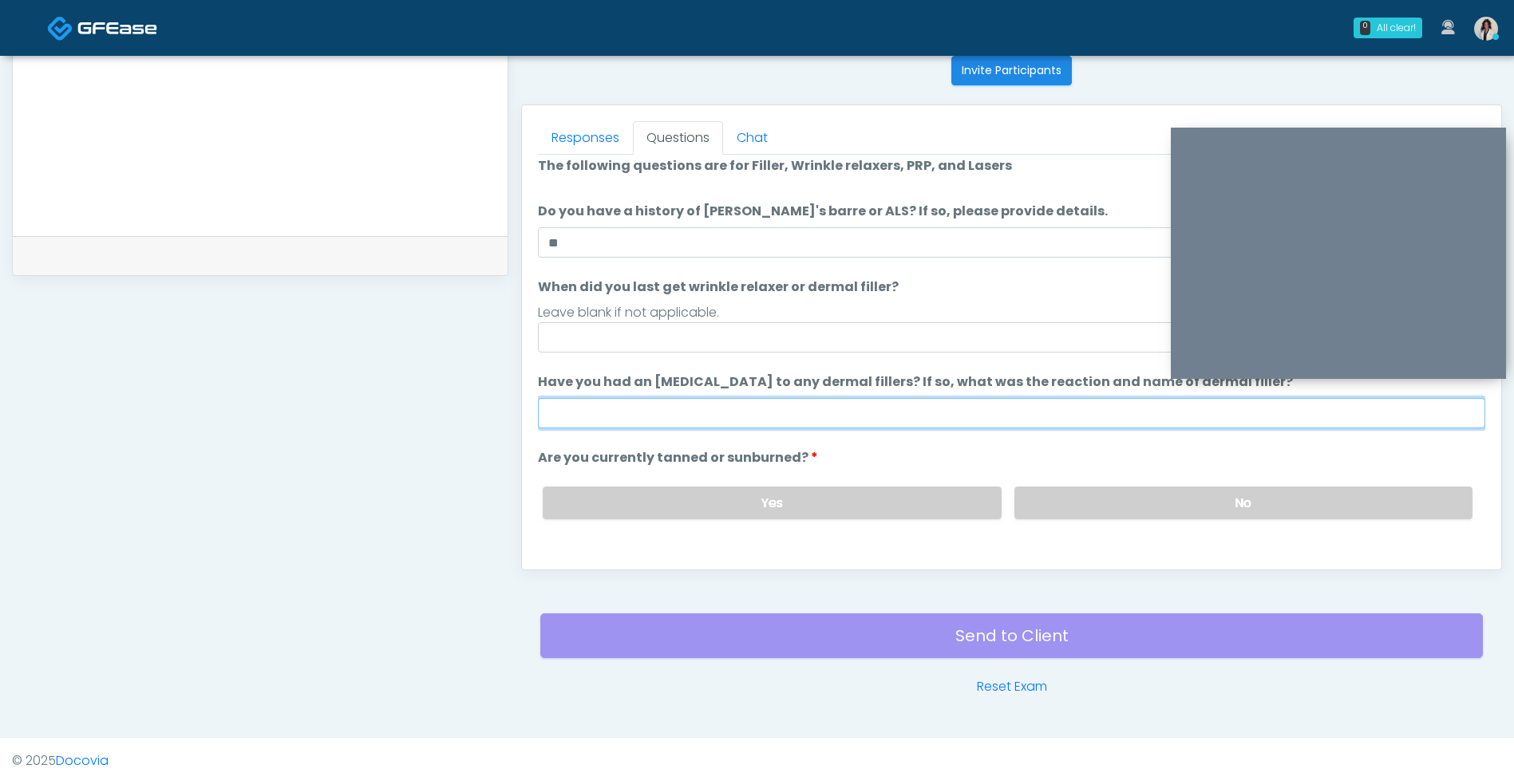
click at [819, 419] on input "Have you had an allergic response to any dermal fillers? If so, what was the re…" at bounding box center [1011, 413] width 947 height 30
type input "**"
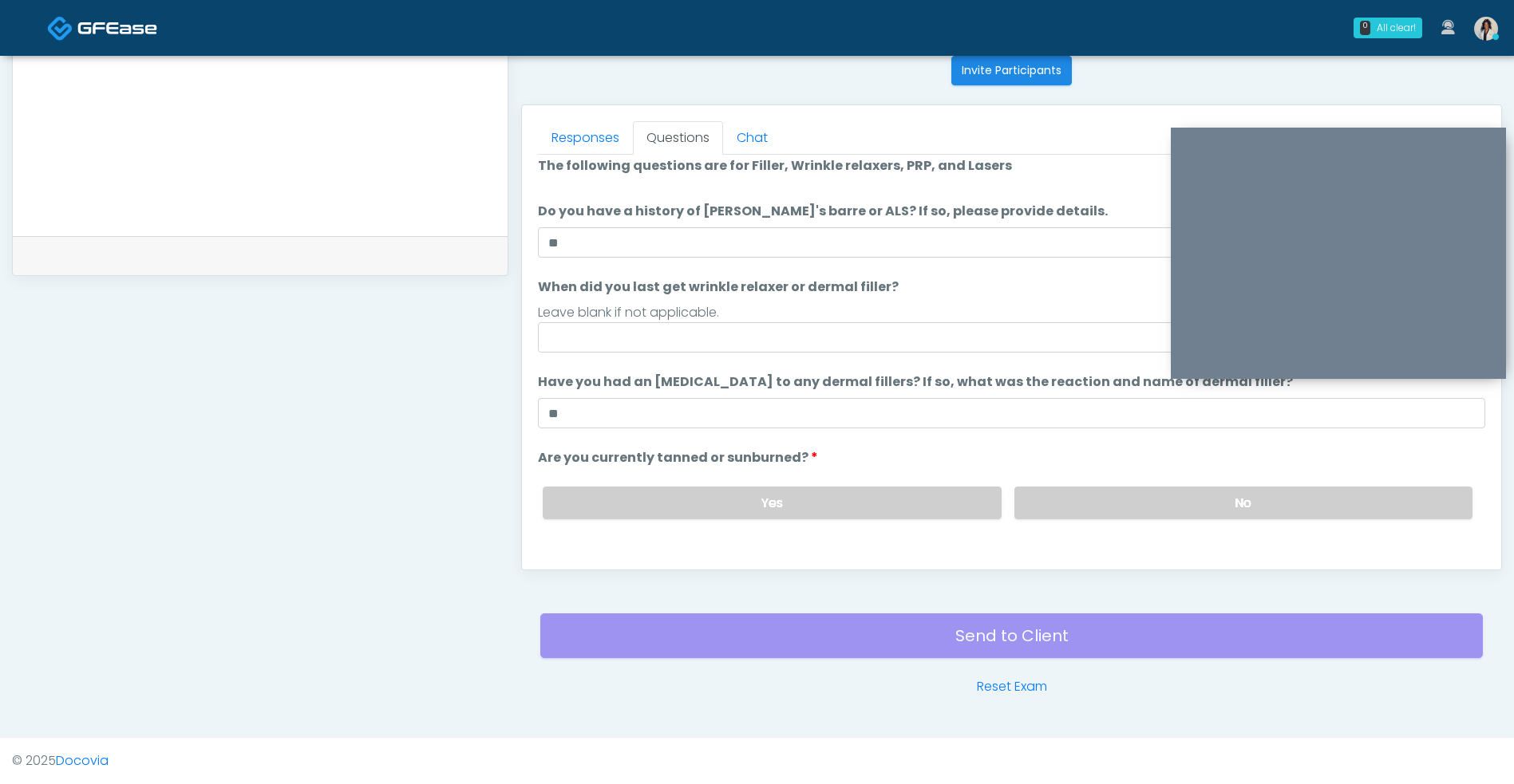
click at [1081, 516] on label "No" at bounding box center [1243, 502] width 458 height 33
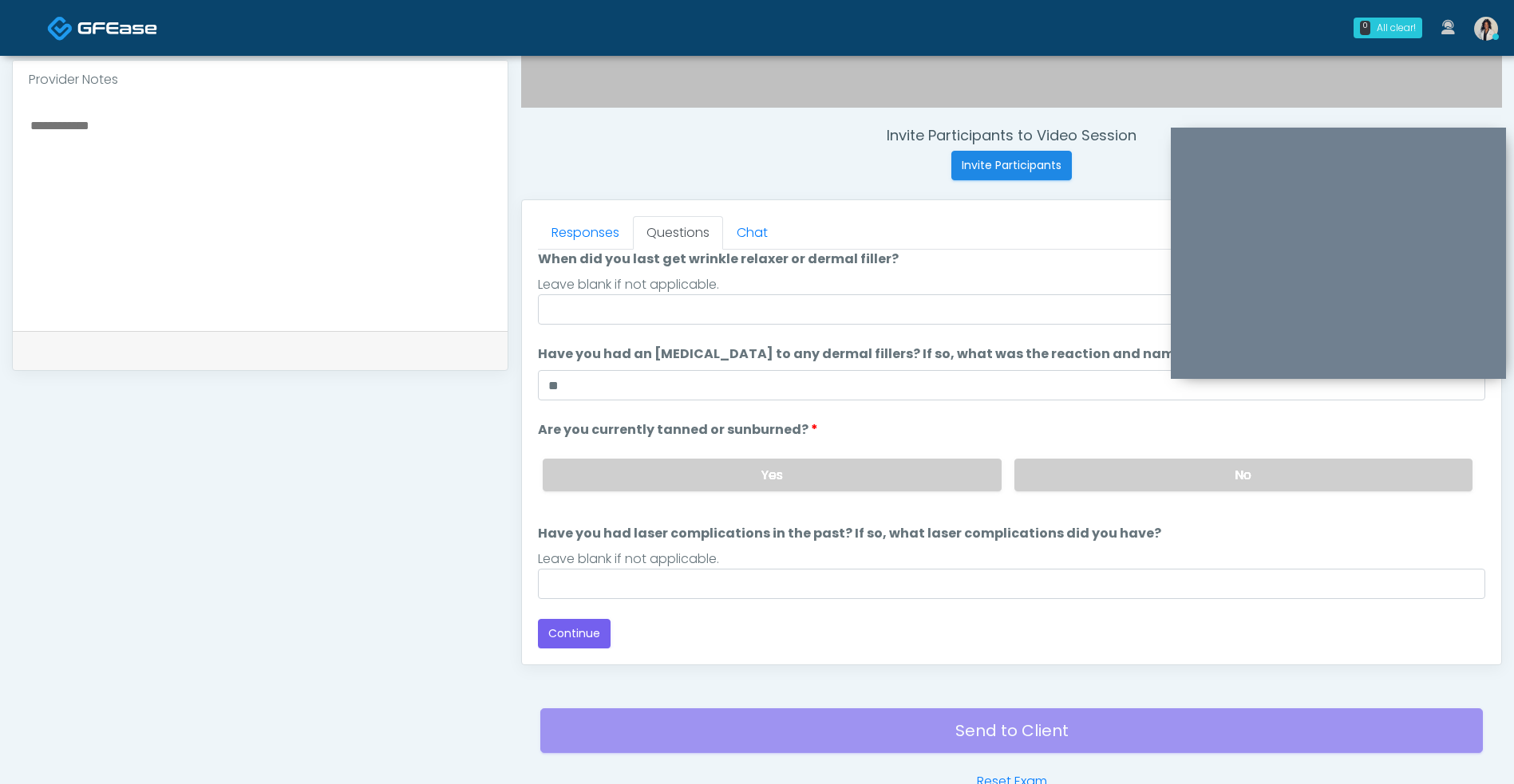
scroll to position [599, 0]
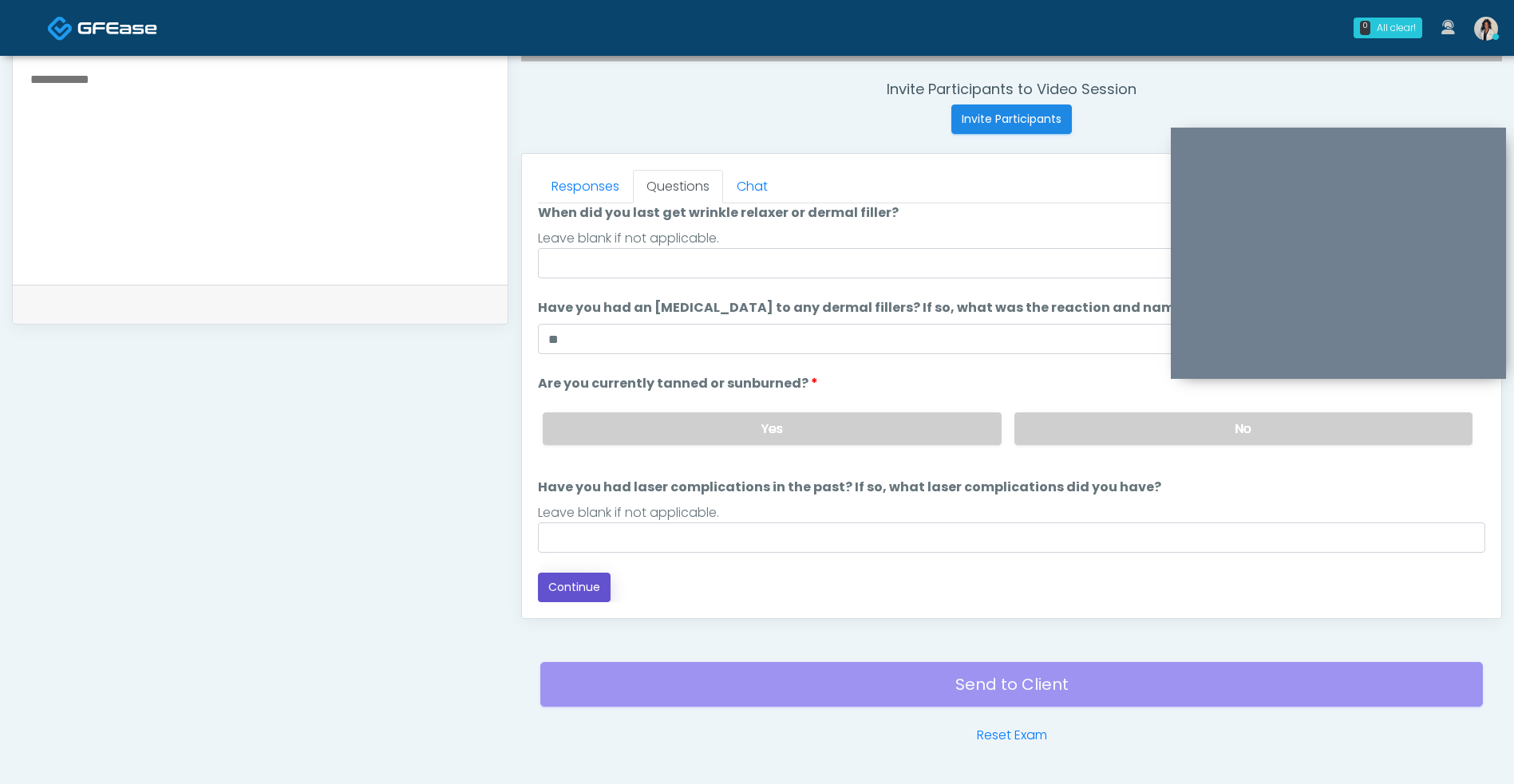
click at [576, 595] on button "Continue" at bounding box center [574, 586] width 73 height 29
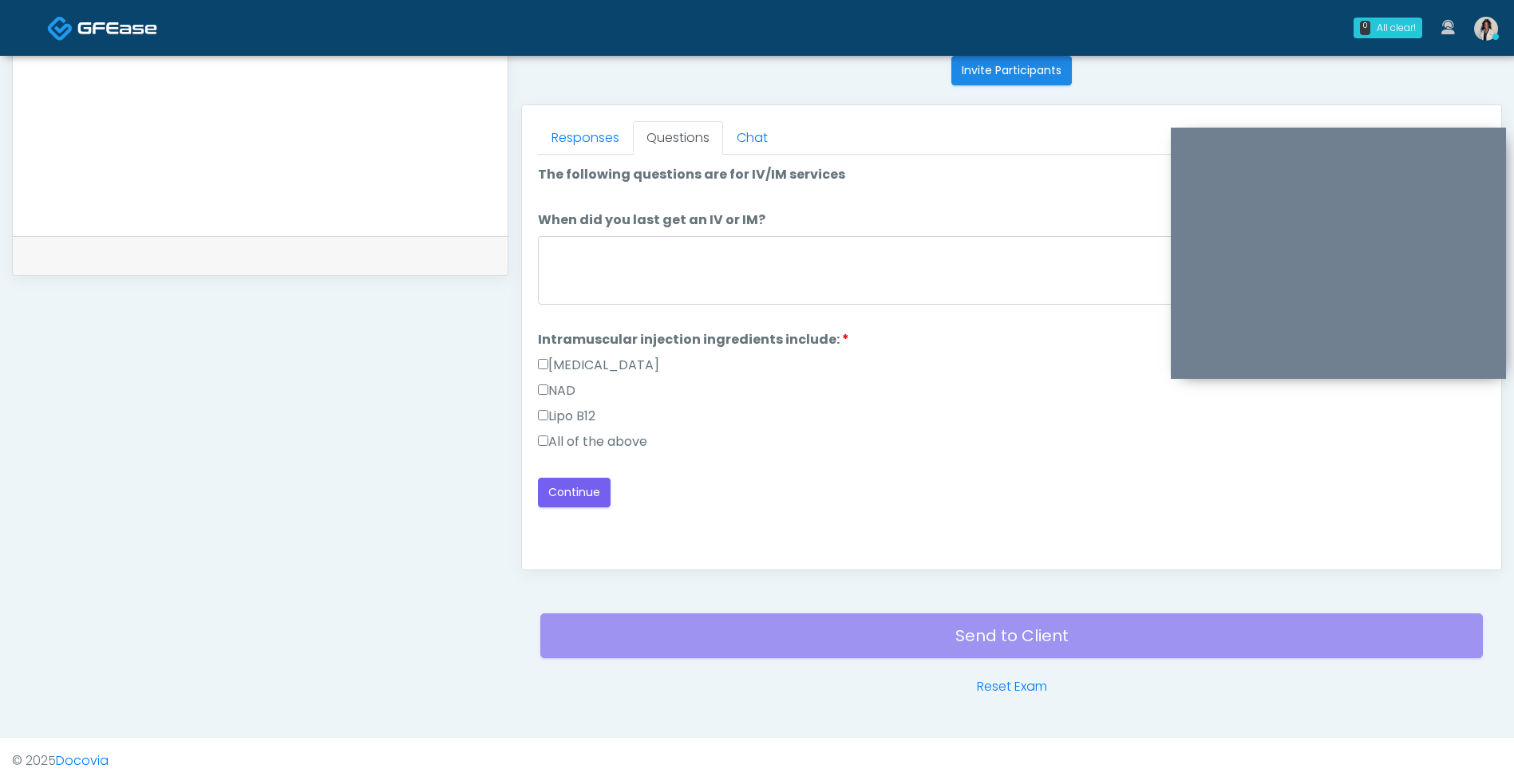
scroll to position [0, 0]
click at [628, 445] on label "All of the above" at bounding box center [592, 442] width 109 height 19
click at [589, 500] on button "Continue" at bounding box center [574, 492] width 73 height 29
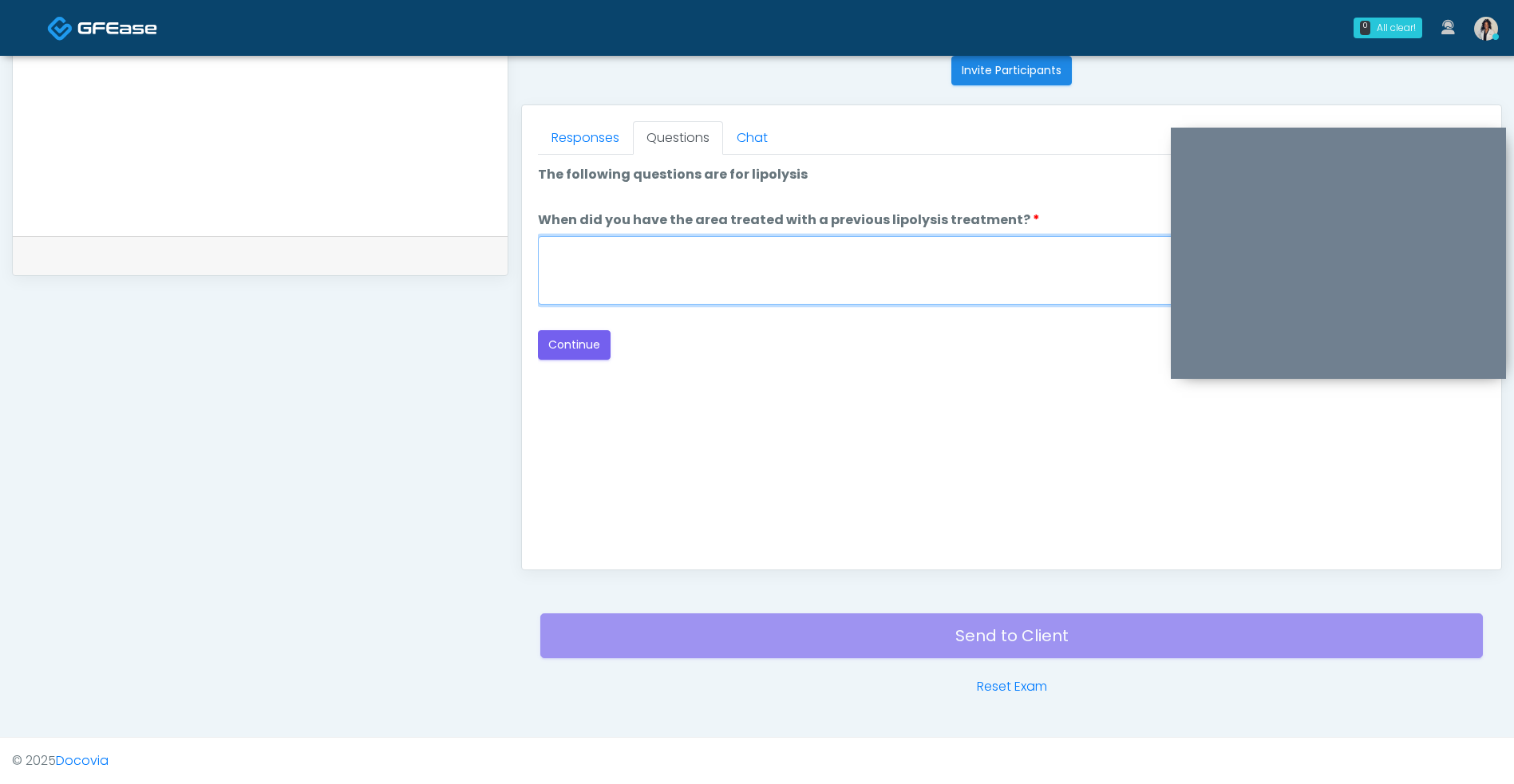
click at [837, 299] on textarea "When did you have the area treated with a previous lipolysis treatment?" at bounding box center [1011, 269] width 947 height 68
type textarea "***"
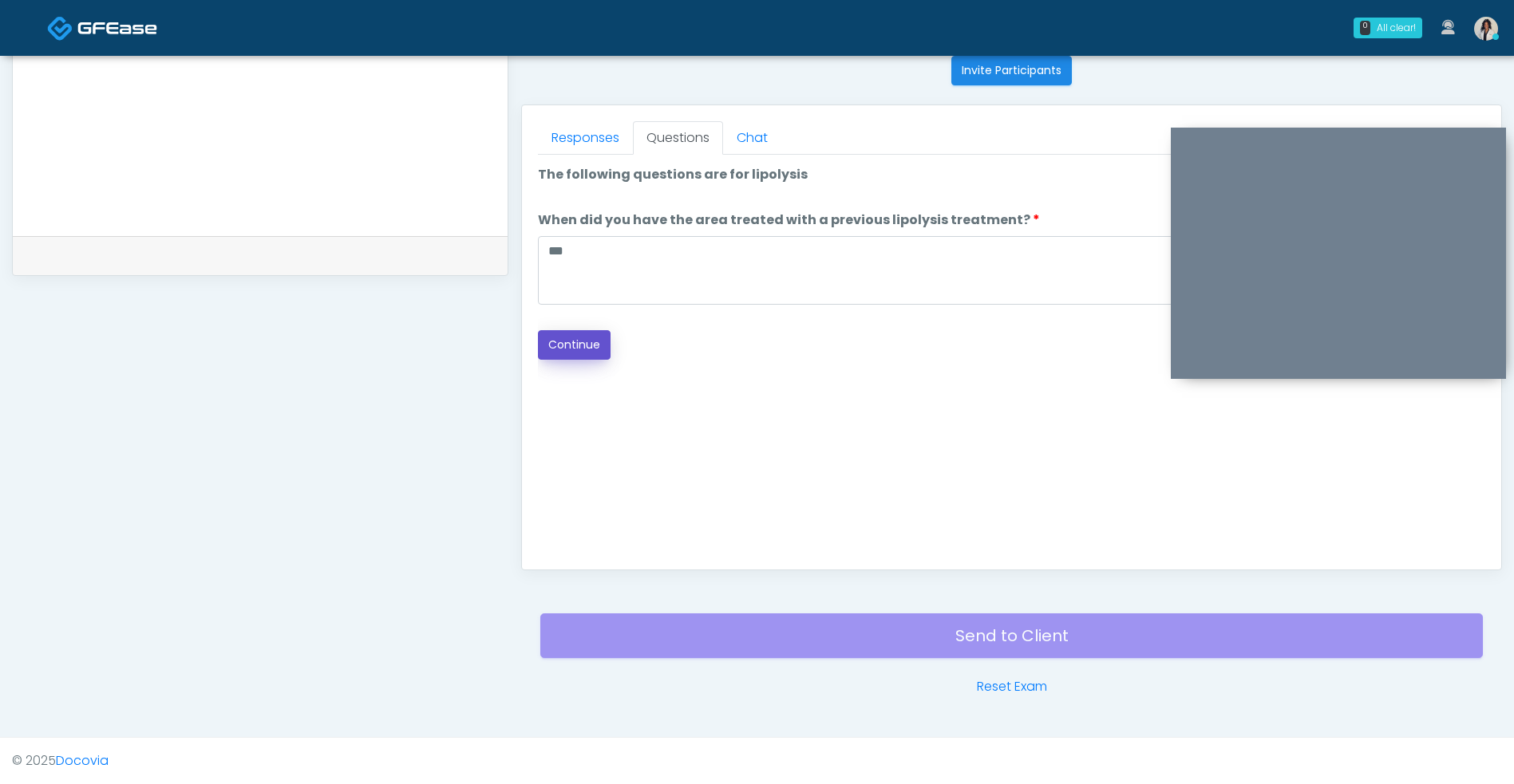
click at [575, 332] on button "Continue" at bounding box center [574, 345] width 73 height 29
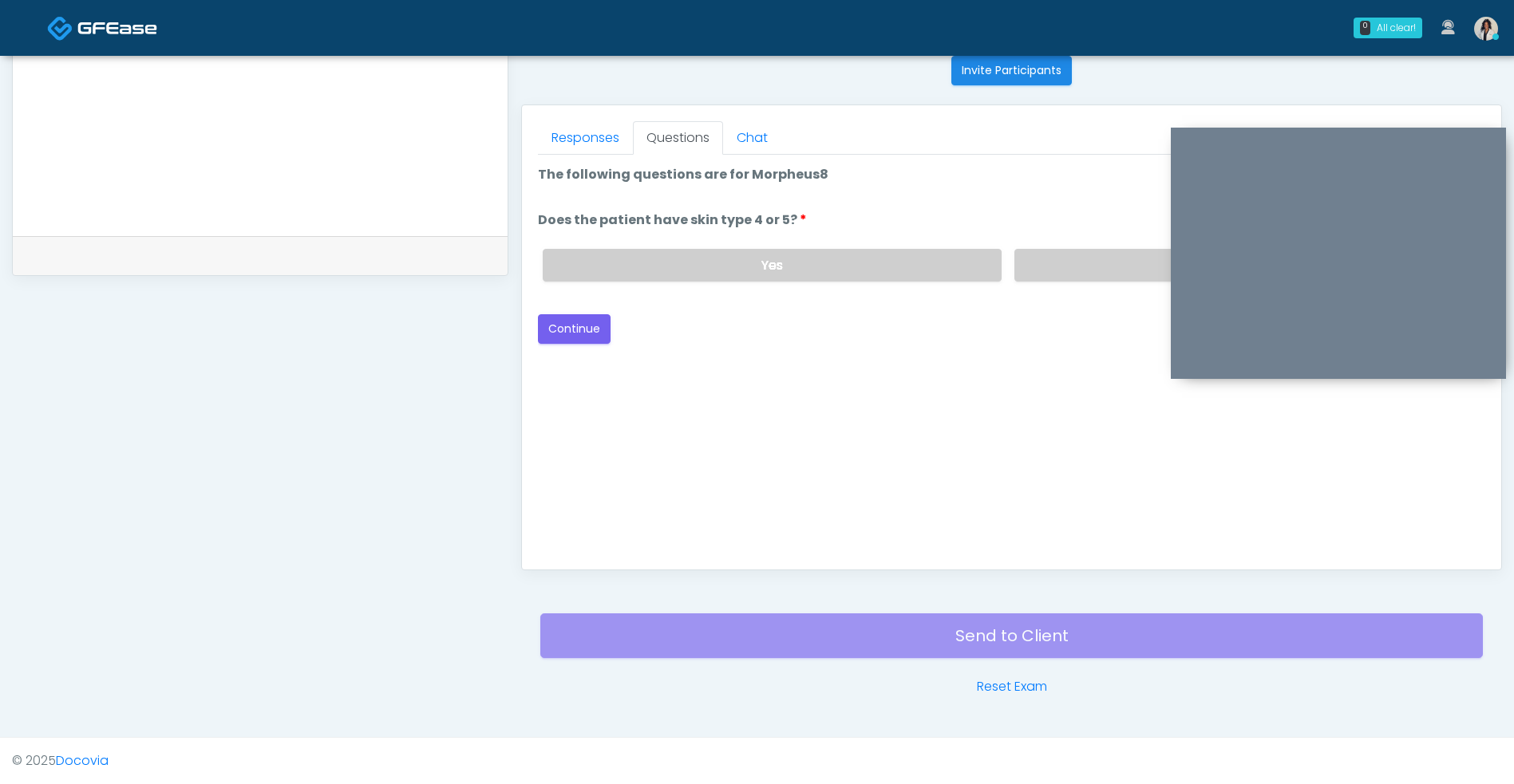
click at [1046, 270] on label "No" at bounding box center [1243, 265] width 458 height 33
click at [581, 325] on button "Continue" at bounding box center [574, 329] width 73 height 29
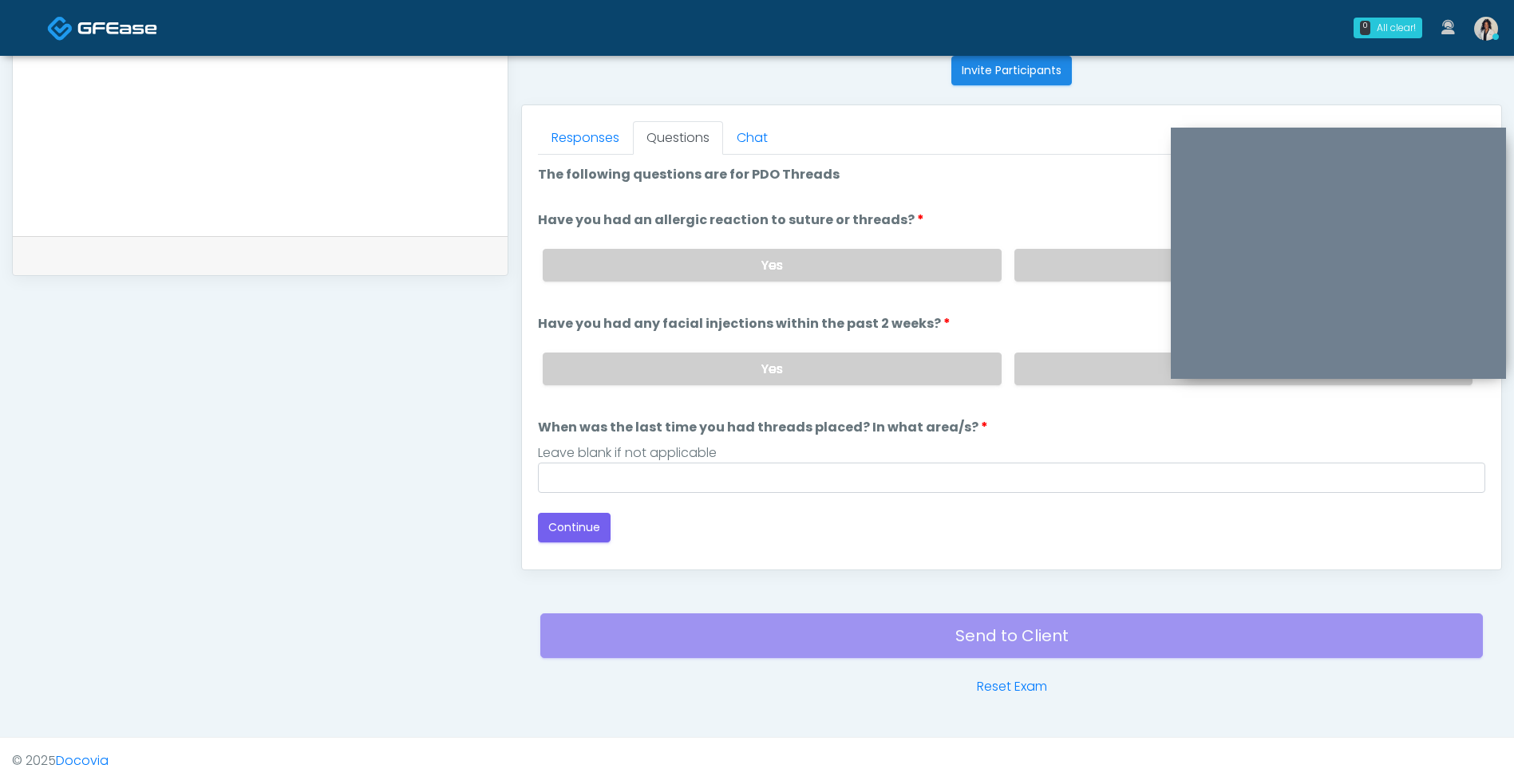
click at [1069, 257] on label "No" at bounding box center [1243, 265] width 458 height 33
click at [1069, 355] on label "No" at bounding box center [1243, 369] width 458 height 33
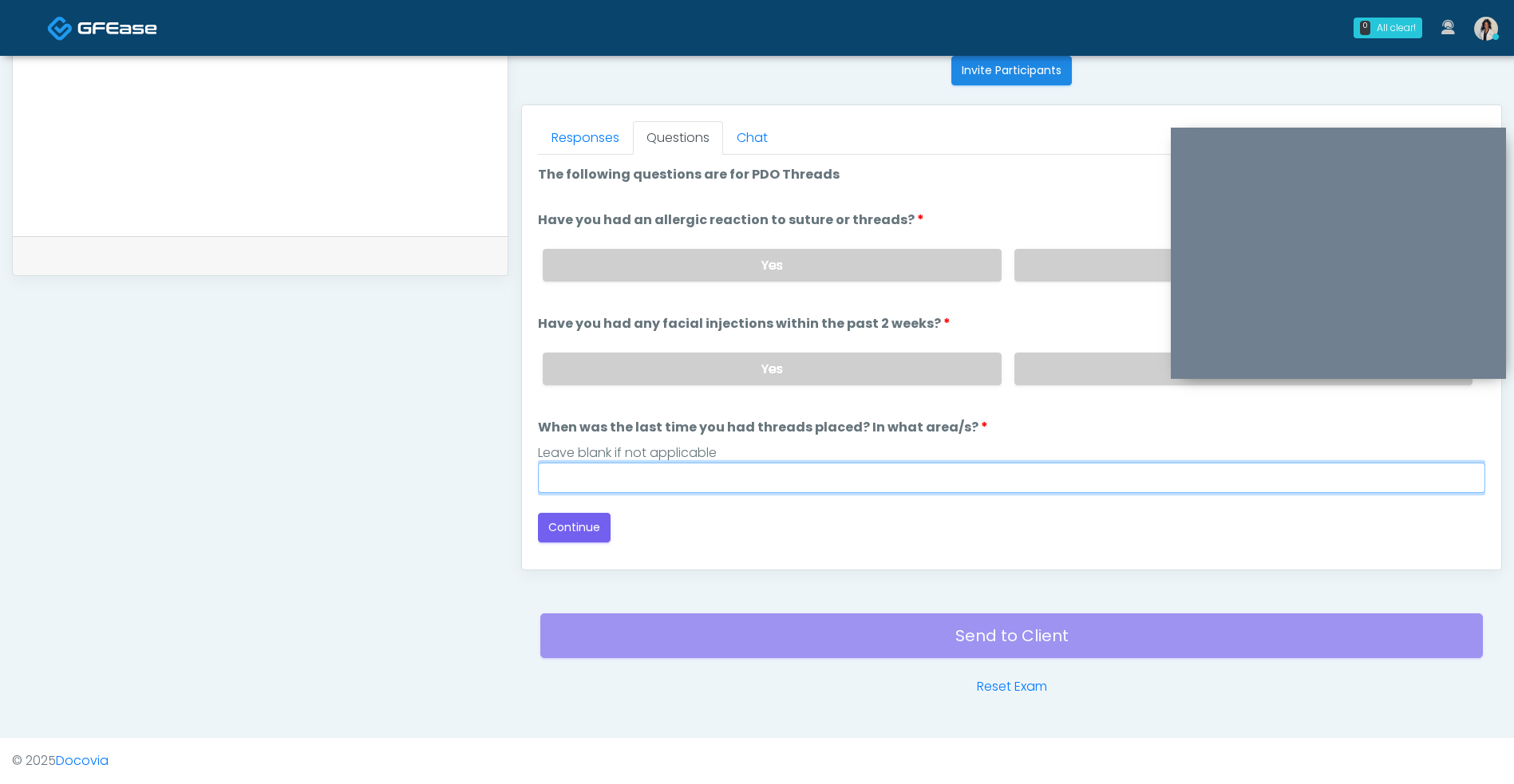
click at [792, 479] on input "When was the last time you had threads placed? In what area/s?" at bounding box center [1011, 477] width 947 height 30
type input "***"
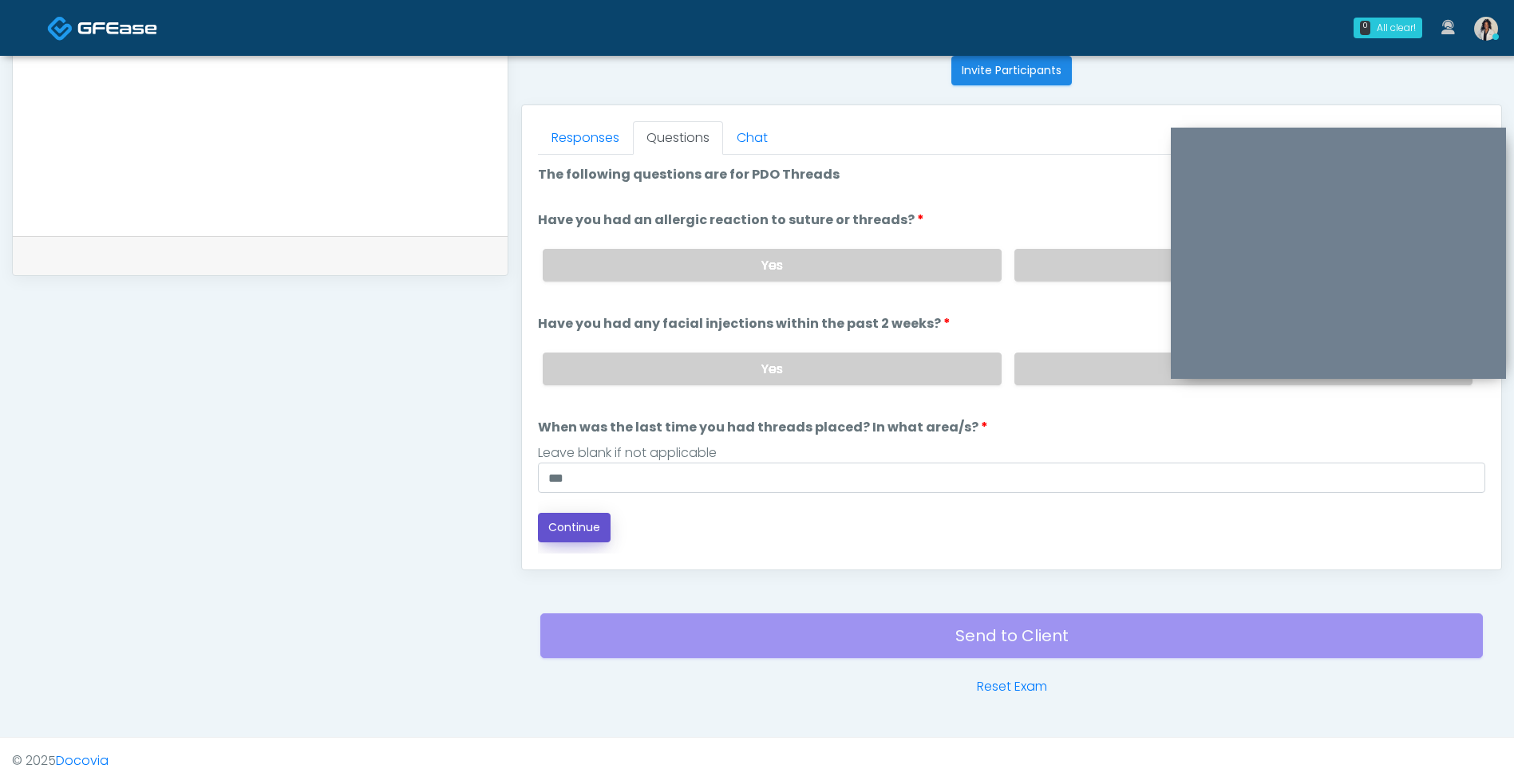
click at [582, 515] on button "Continue" at bounding box center [574, 527] width 73 height 29
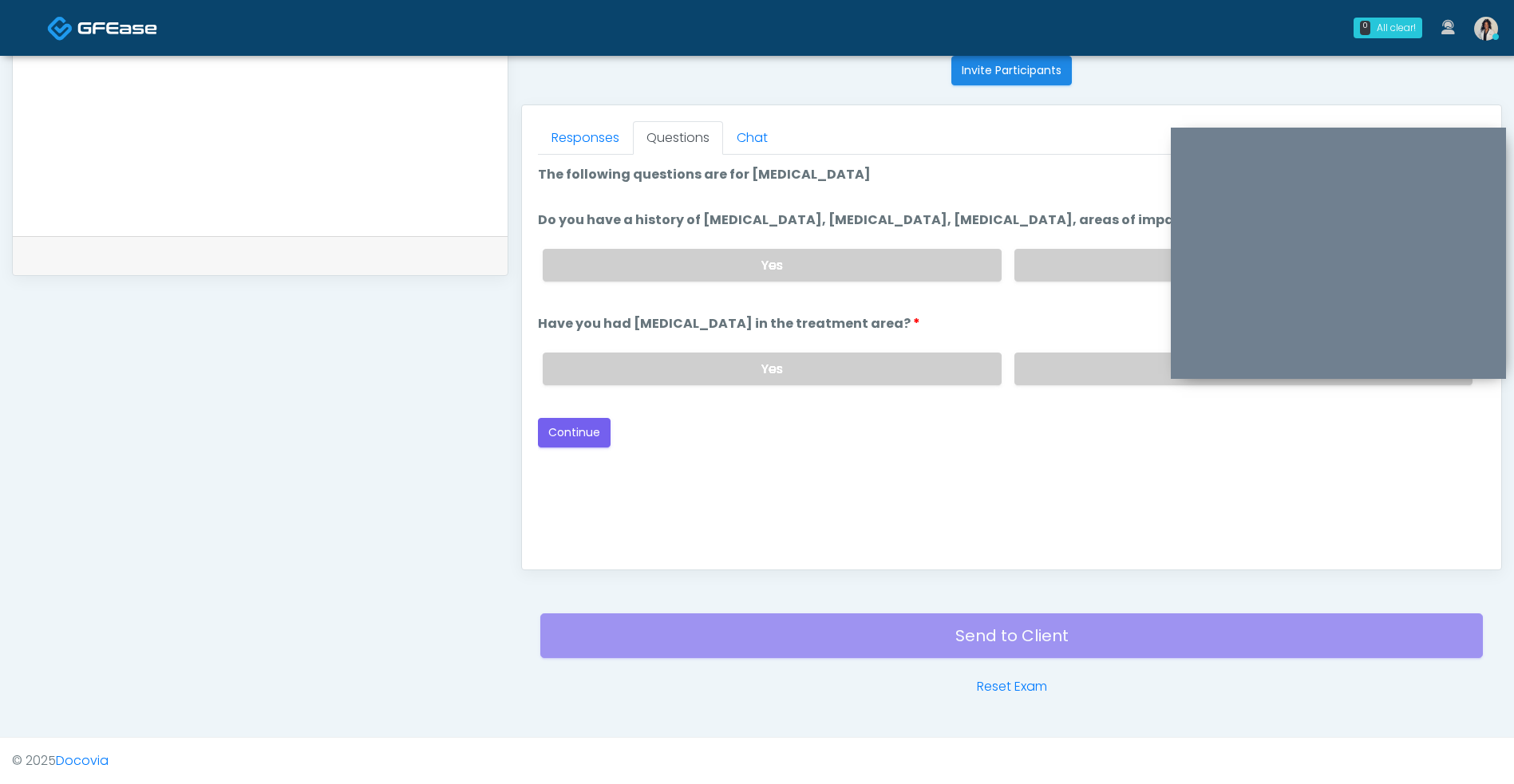
click at [1047, 274] on label "No" at bounding box center [1243, 265] width 458 height 33
click at [1055, 357] on label "No" at bounding box center [1243, 369] width 458 height 33
click at [600, 427] on button "Continue" at bounding box center [574, 432] width 73 height 29
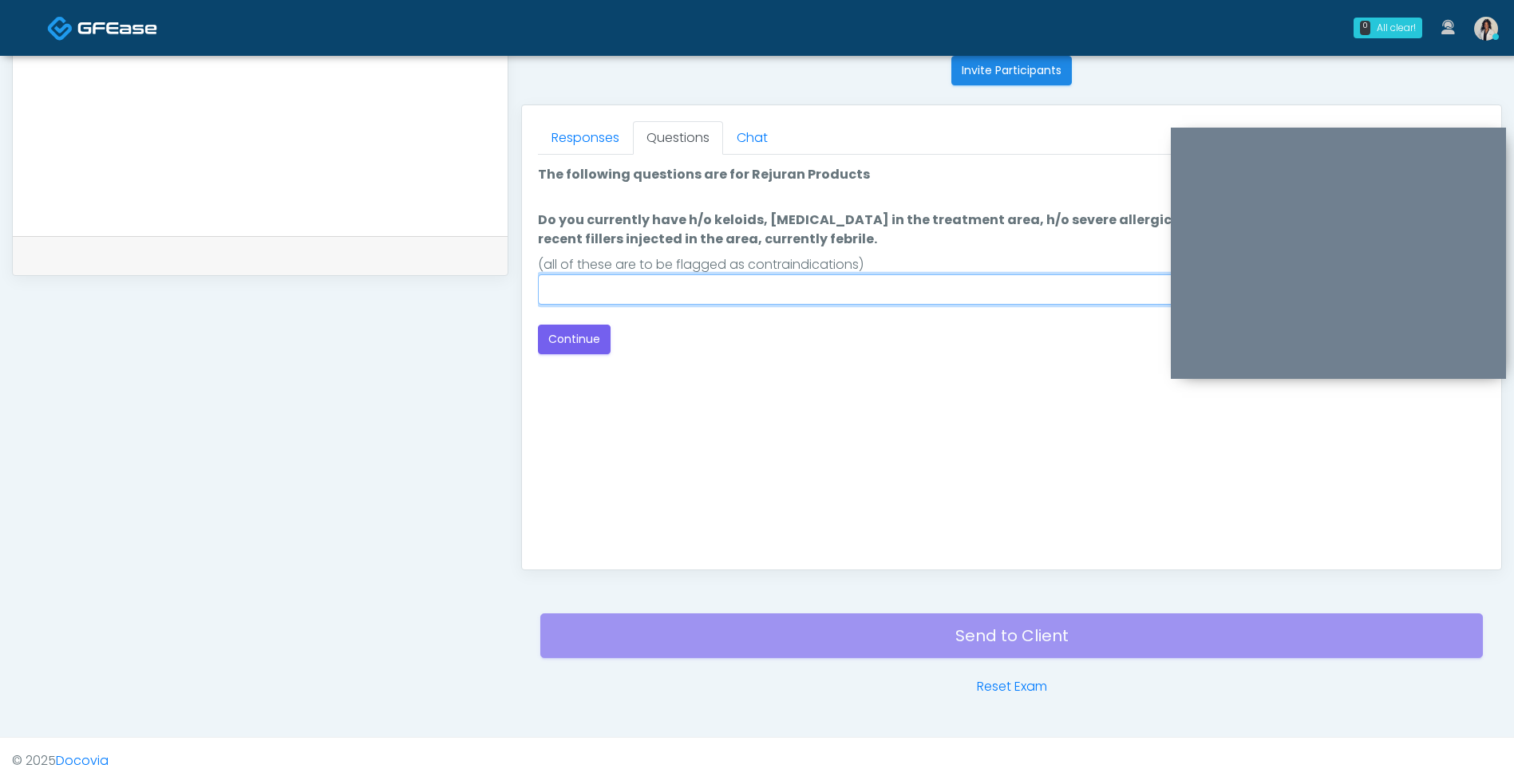
click at [886, 299] on input "Do you currently have h/o keloids, skin infection in the treatment area, h/o se…" at bounding box center [1011, 290] width 947 height 30
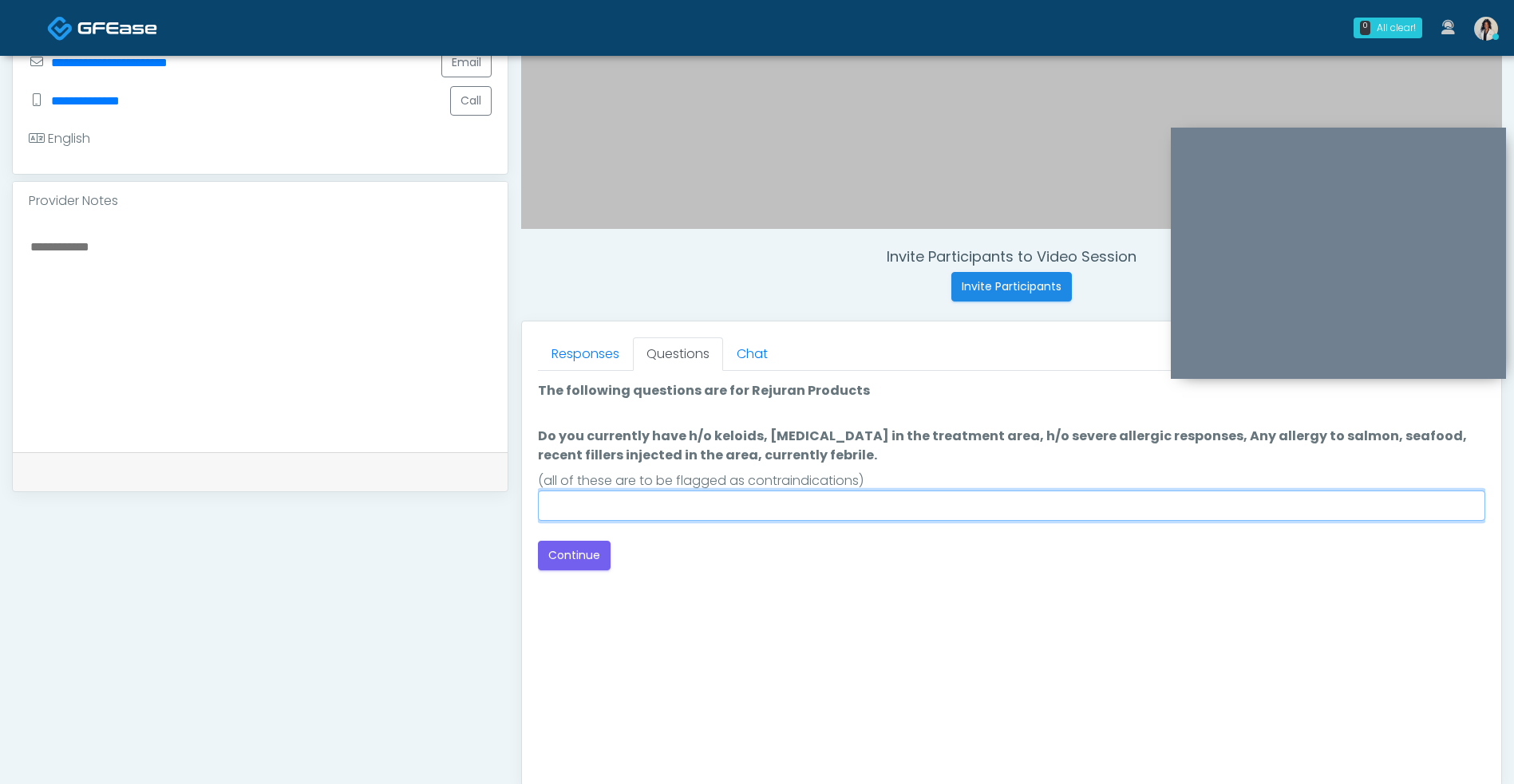
scroll to position [433, 0]
type input "**"
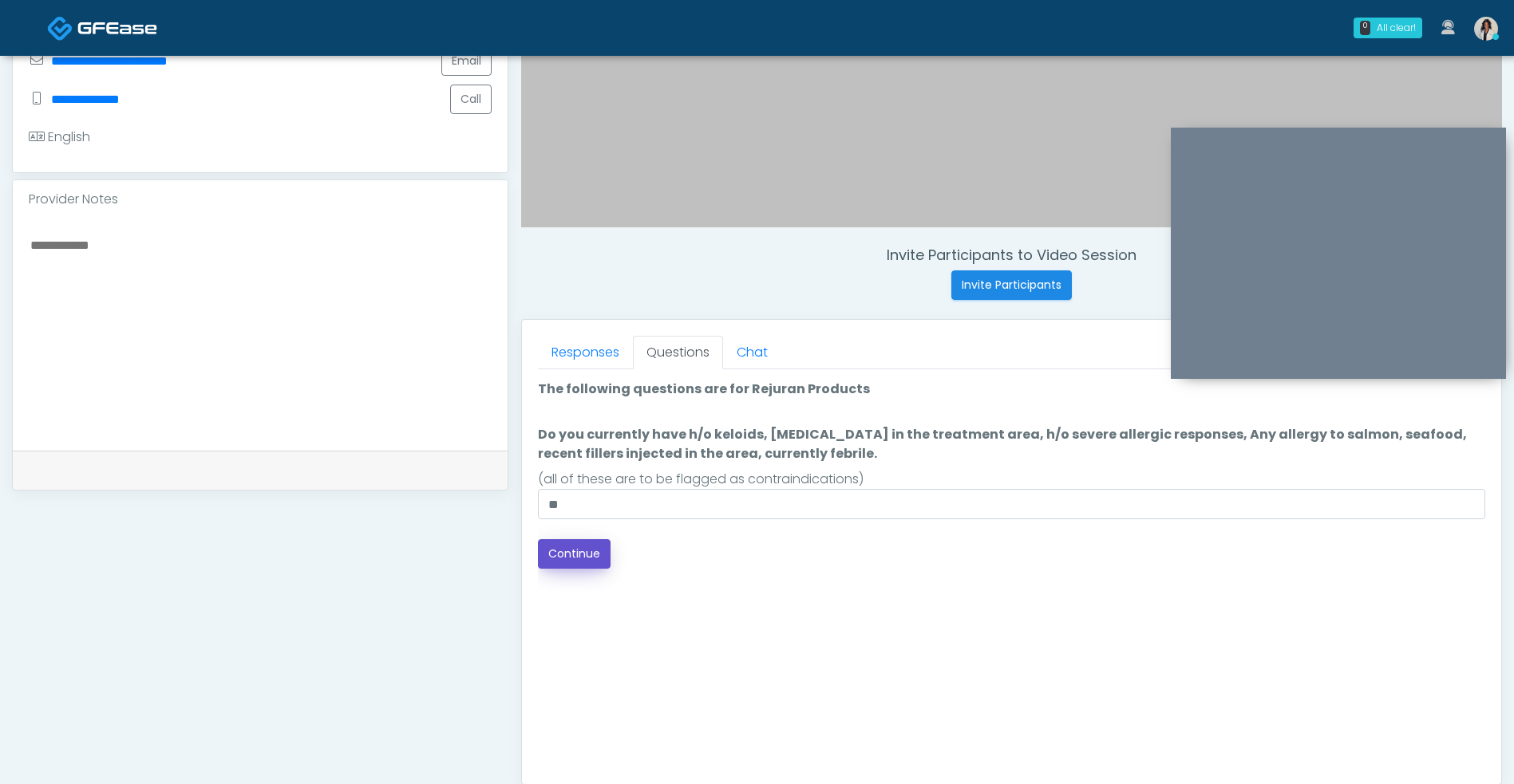
click at [584, 563] on button "Continue" at bounding box center [574, 553] width 73 height 29
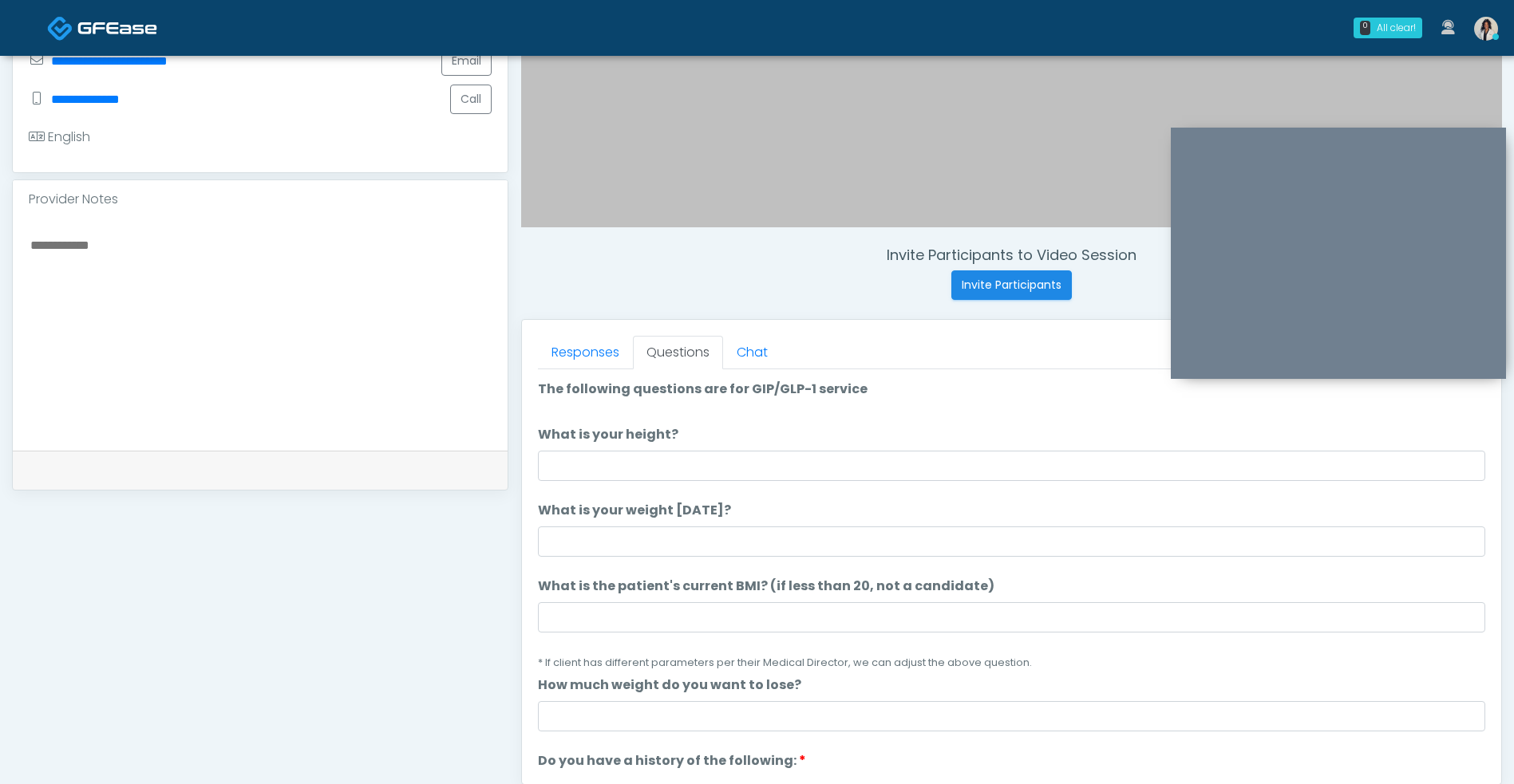
scroll to position [648, 0]
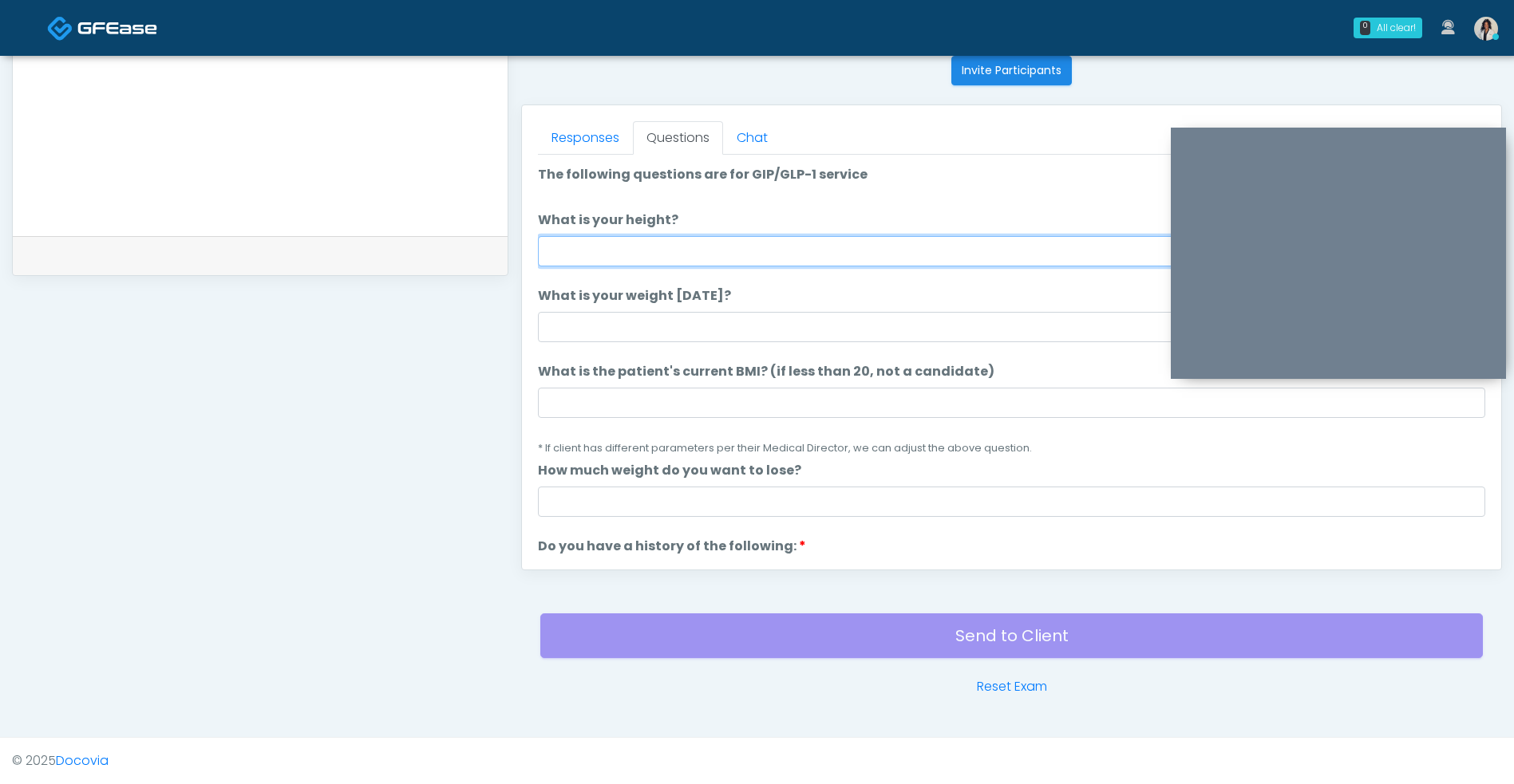
click at [808, 257] on input "What is your height?" at bounding box center [1011, 251] width 947 height 30
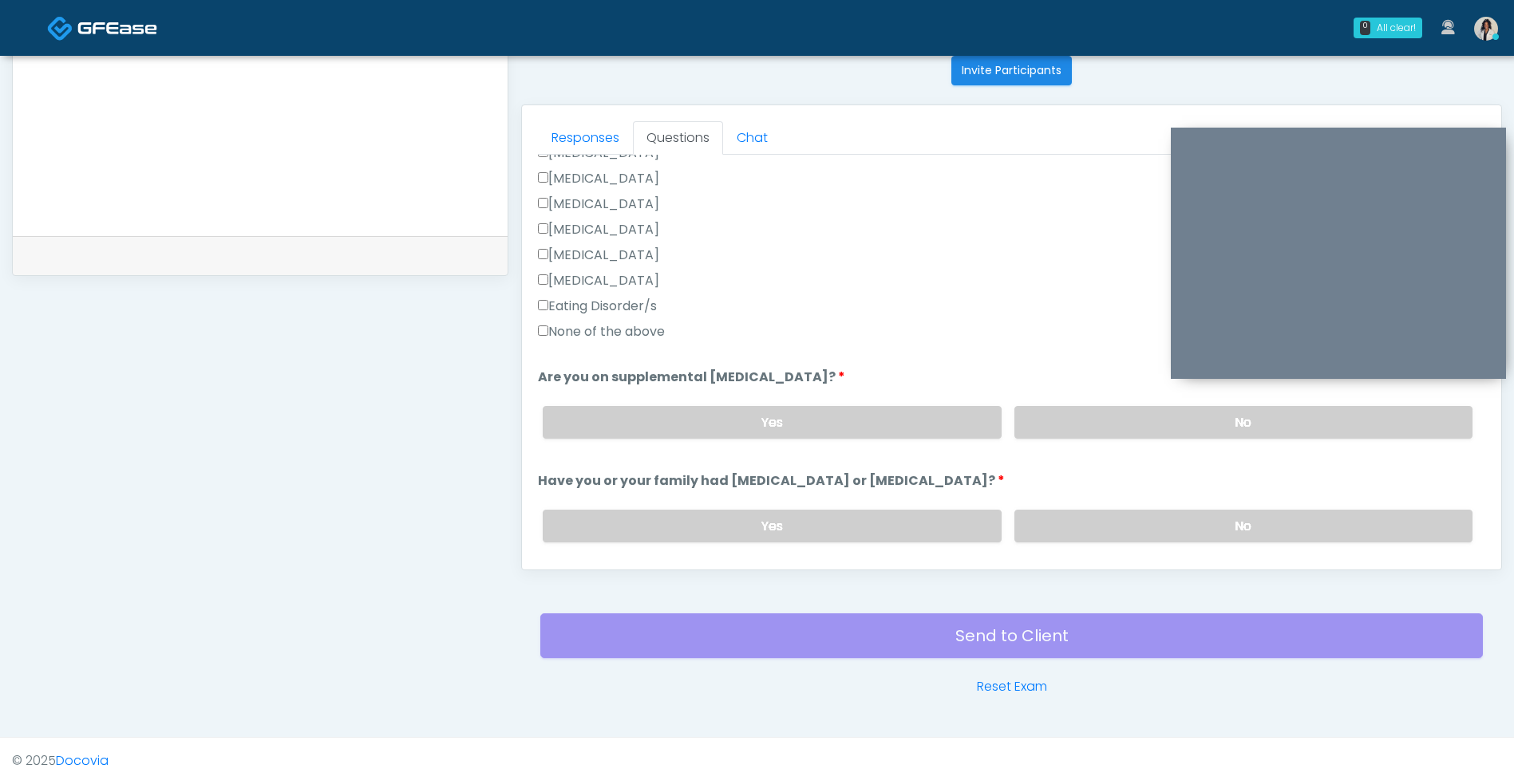
scroll to position [459, 0]
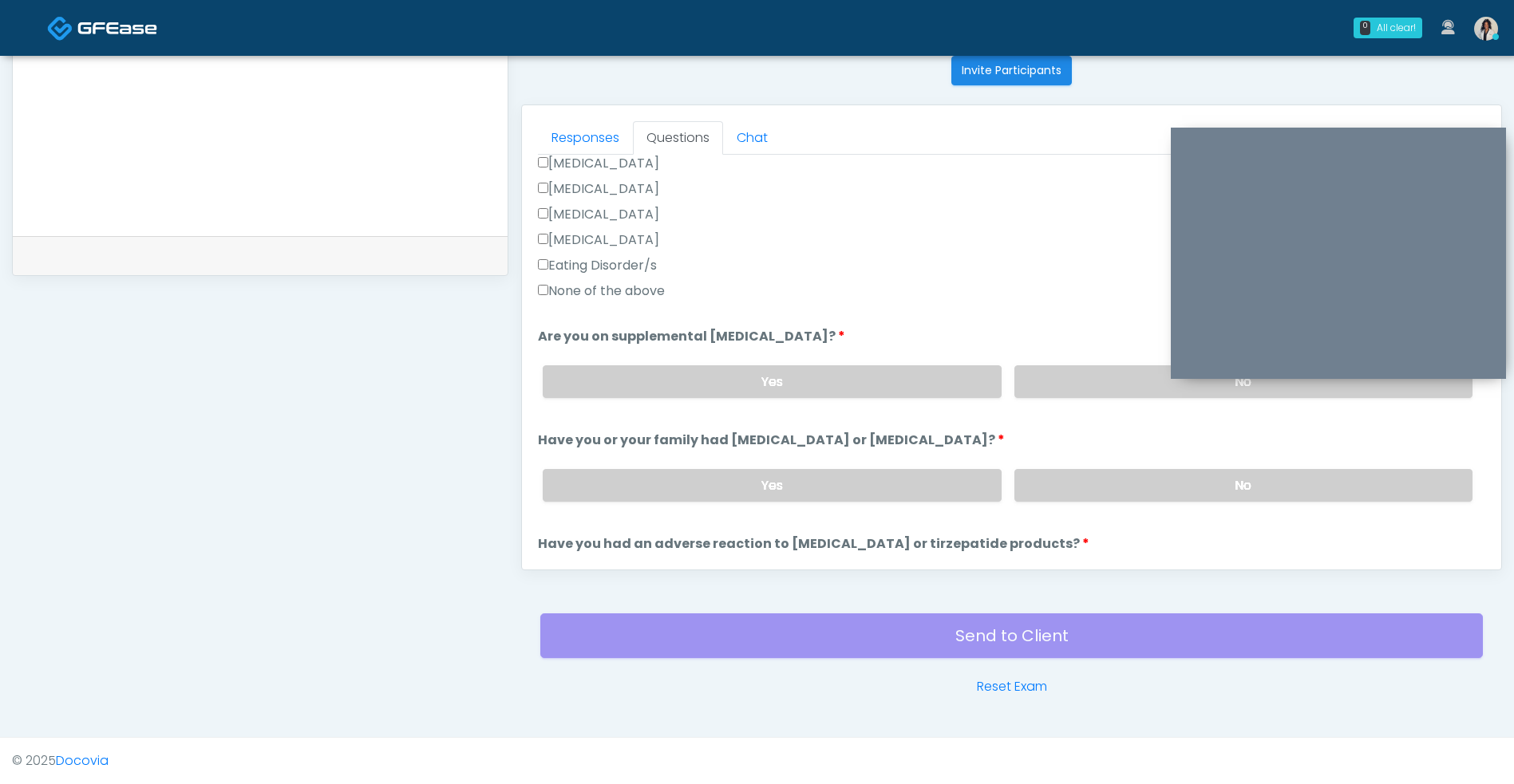
click at [1024, 369] on label "No" at bounding box center [1243, 381] width 458 height 33
click at [1097, 392] on label "No" at bounding box center [1243, 381] width 458 height 33
click at [1082, 499] on label "No" at bounding box center [1243, 485] width 458 height 33
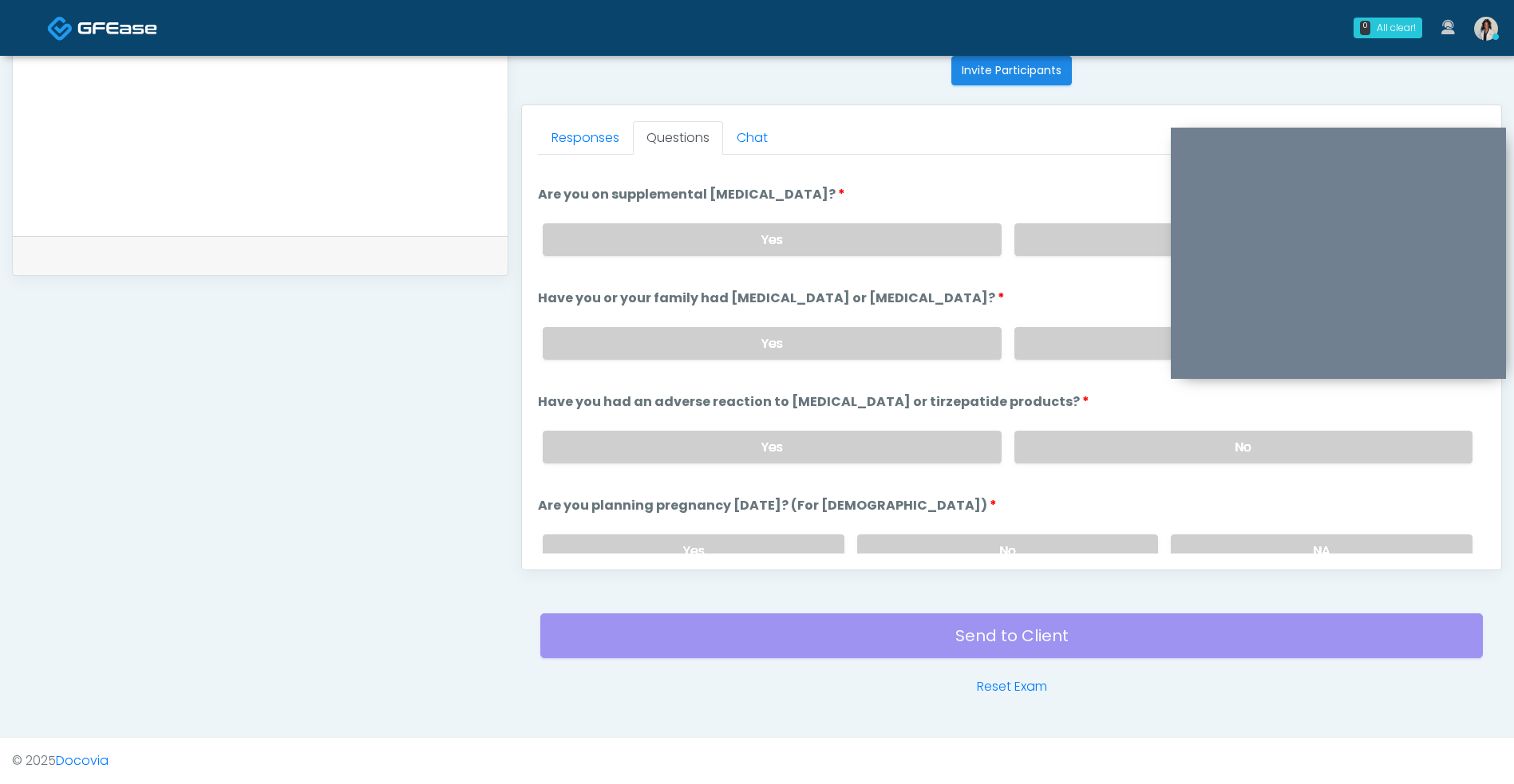
click at [1106, 445] on label "No" at bounding box center [1243, 446] width 458 height 33
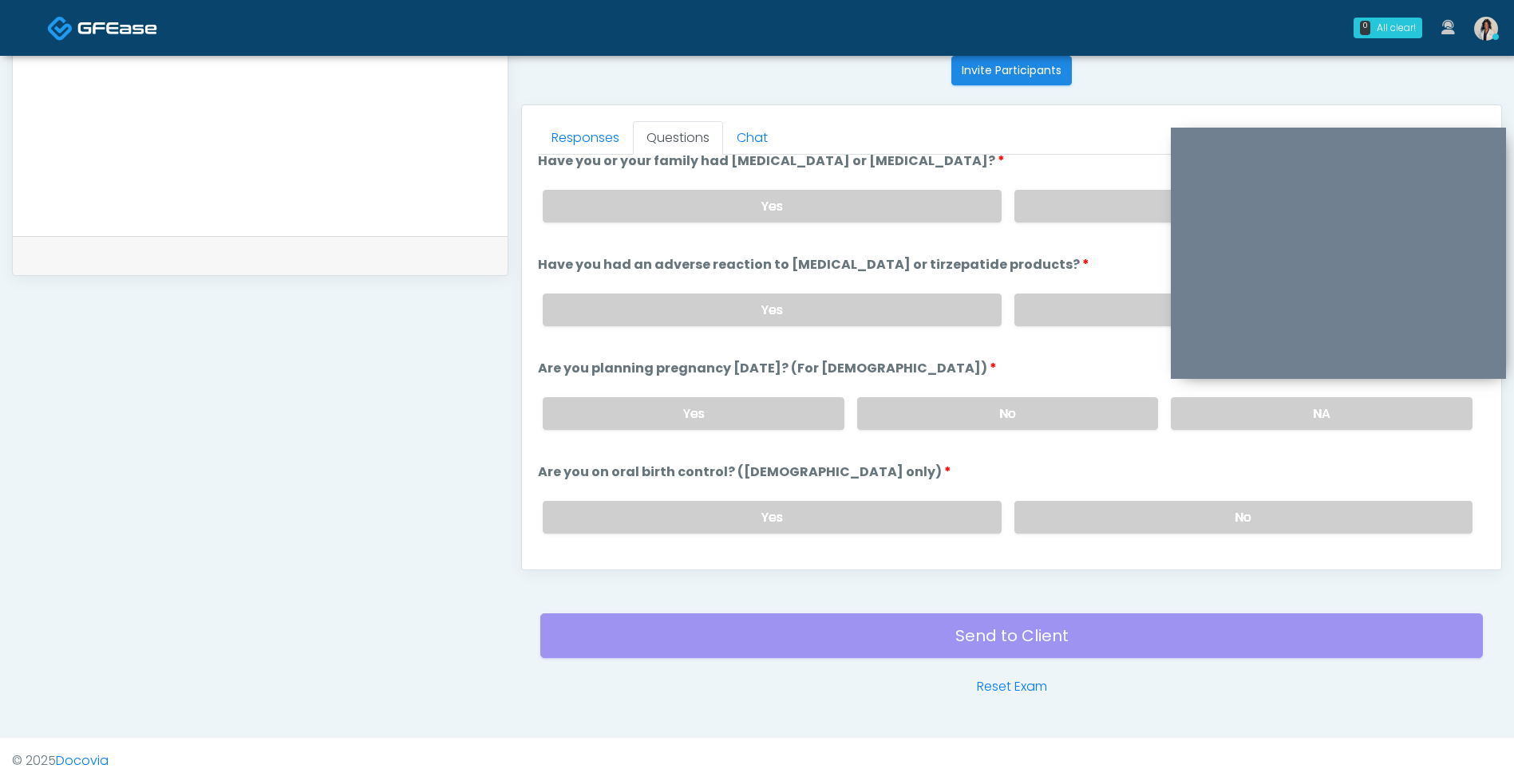
click at [1063, 411] on label "No" at bounding box center [1008, 413] width 301 height 33
click at [1066, 528] on label "No" at bounding box center [1243, 516] width 458 height 33
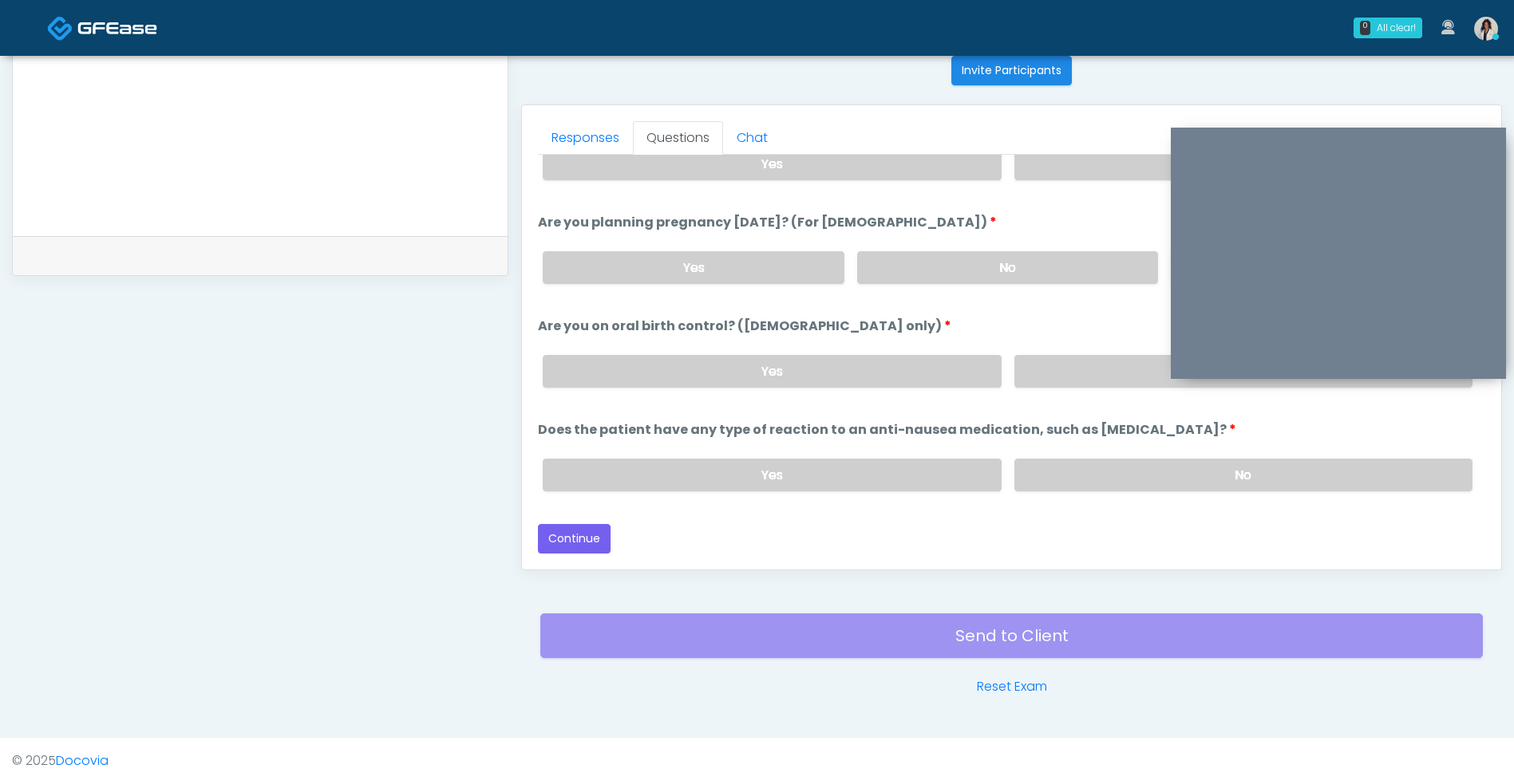
click at [1076, 475] on label "No" at bounding box center [1243, 475] width 458 height 33
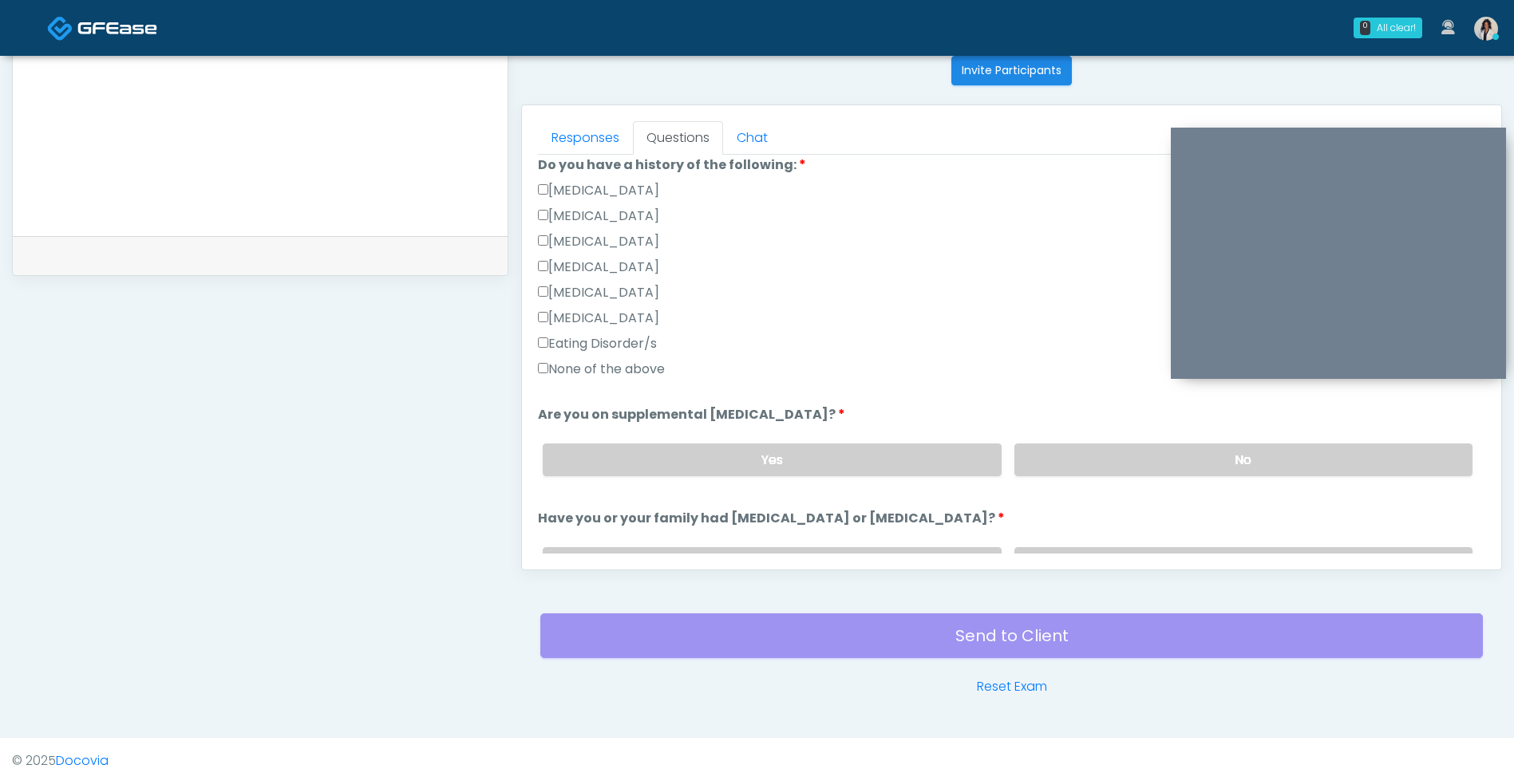
scroll to position [339, 0]
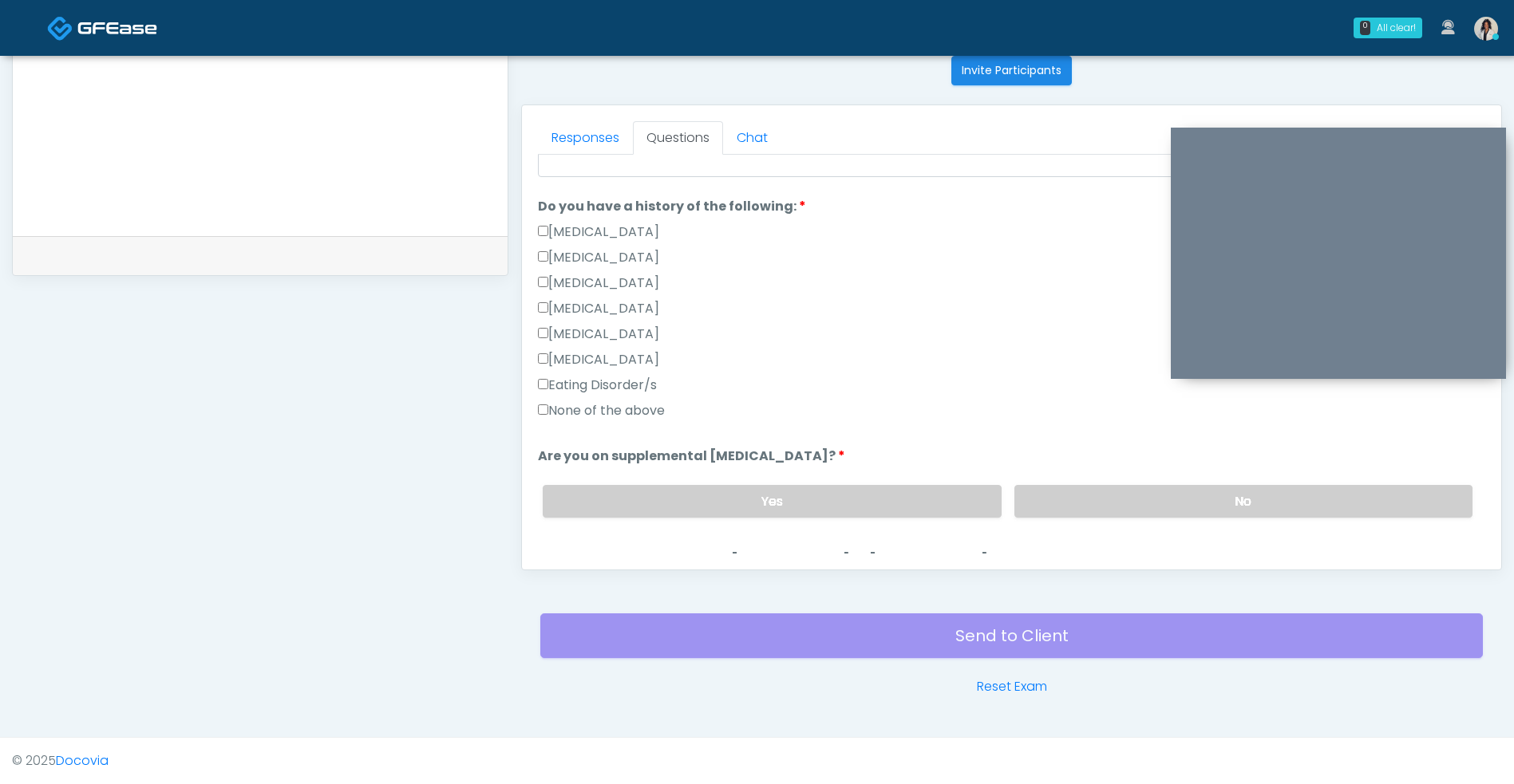
click at [650, 419] on label "None of the above" at bounding box center [601, 411] width 127 height 19
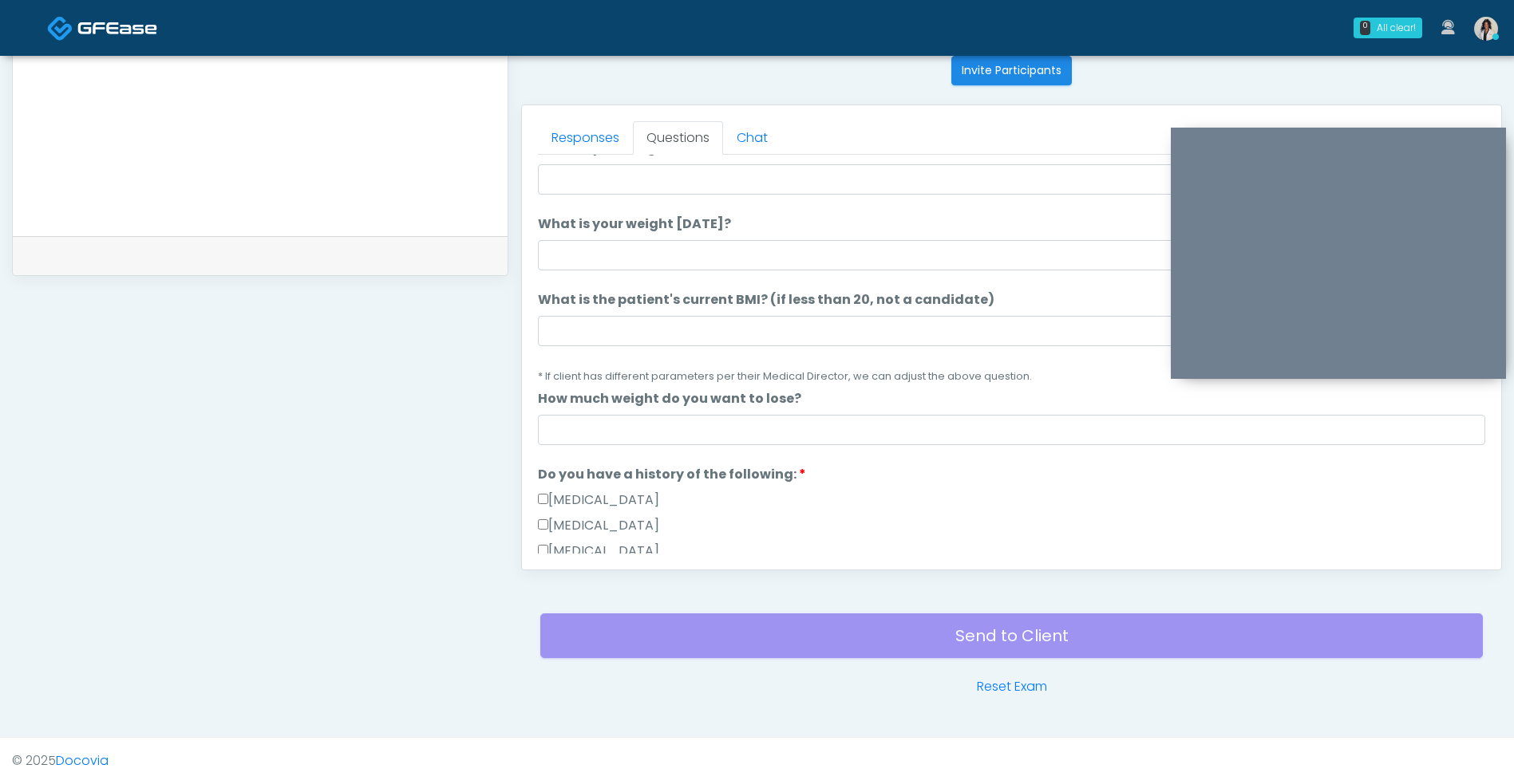
scroll to position [0, 0]
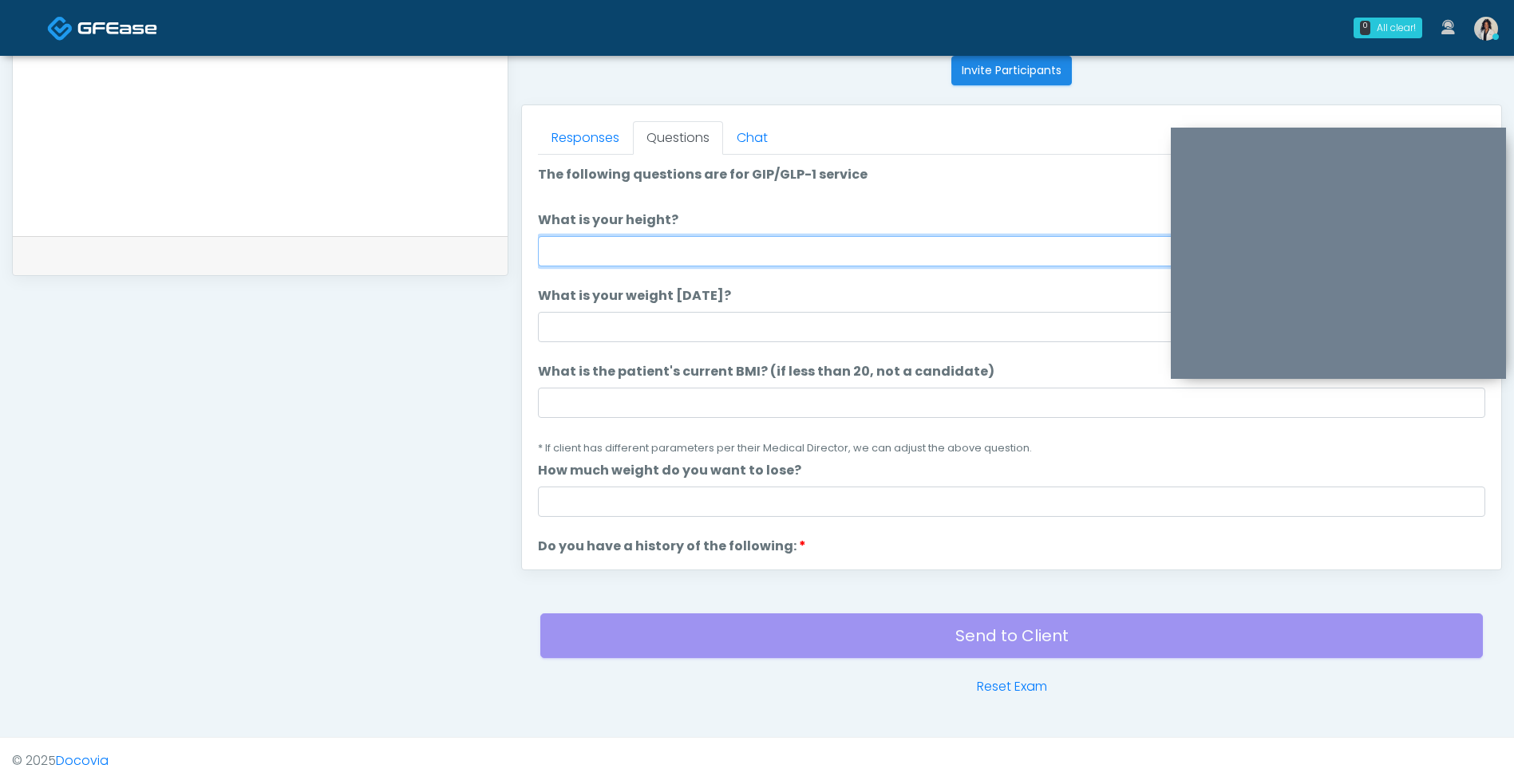
click at [586, 256] on input "What is your height?" at bounding box center [1011, 251] width 947 height 30
type input "****"
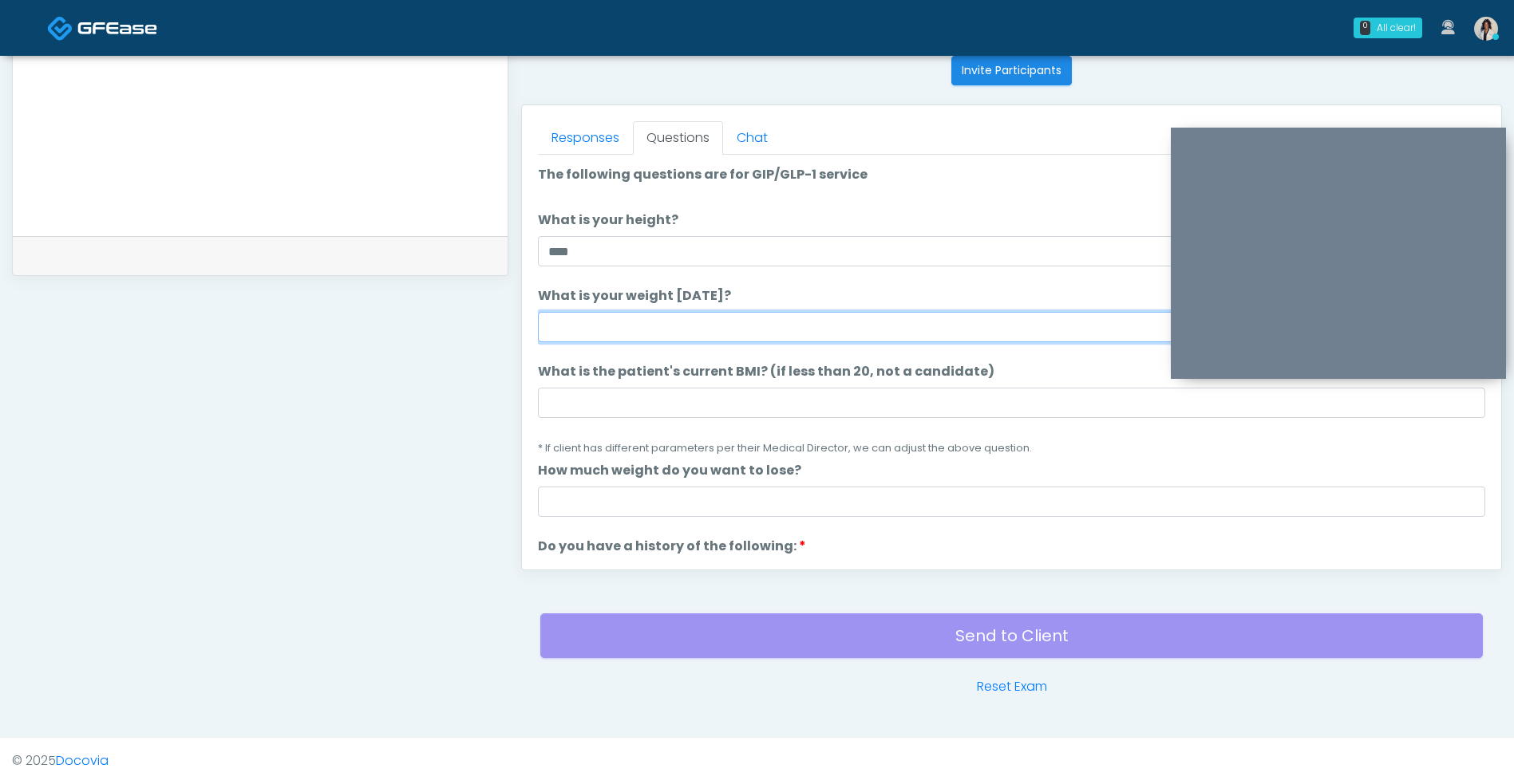
click at [751, 334] on input "What is your weight today?" at bounding box center [1011, 327] width 947 height 30
type input "***"
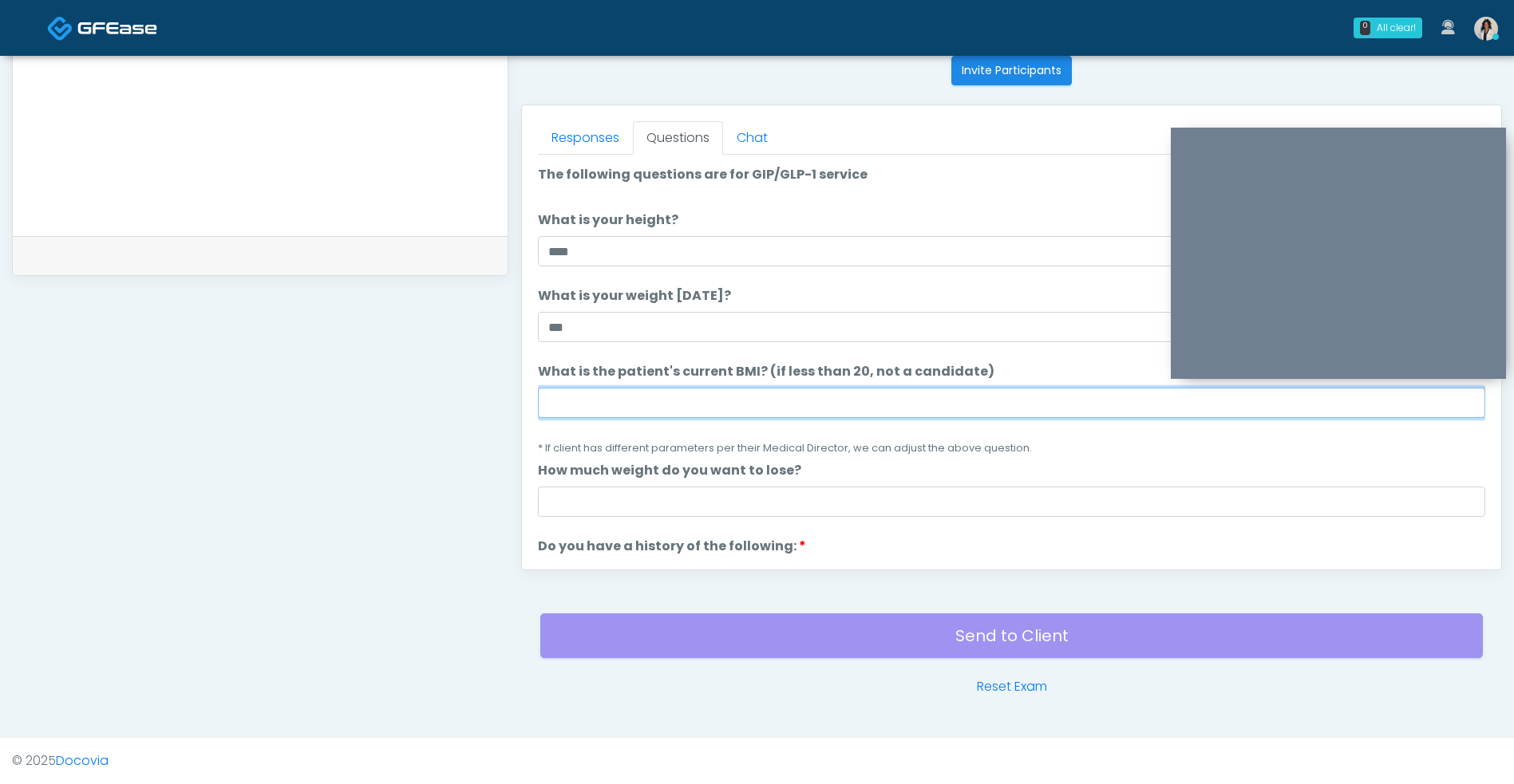
click at [887, 411] on input "What is the patient's current BMI? (if less than 20, not a candidate)" at bounding box center [1011, 402] width 947 height 30
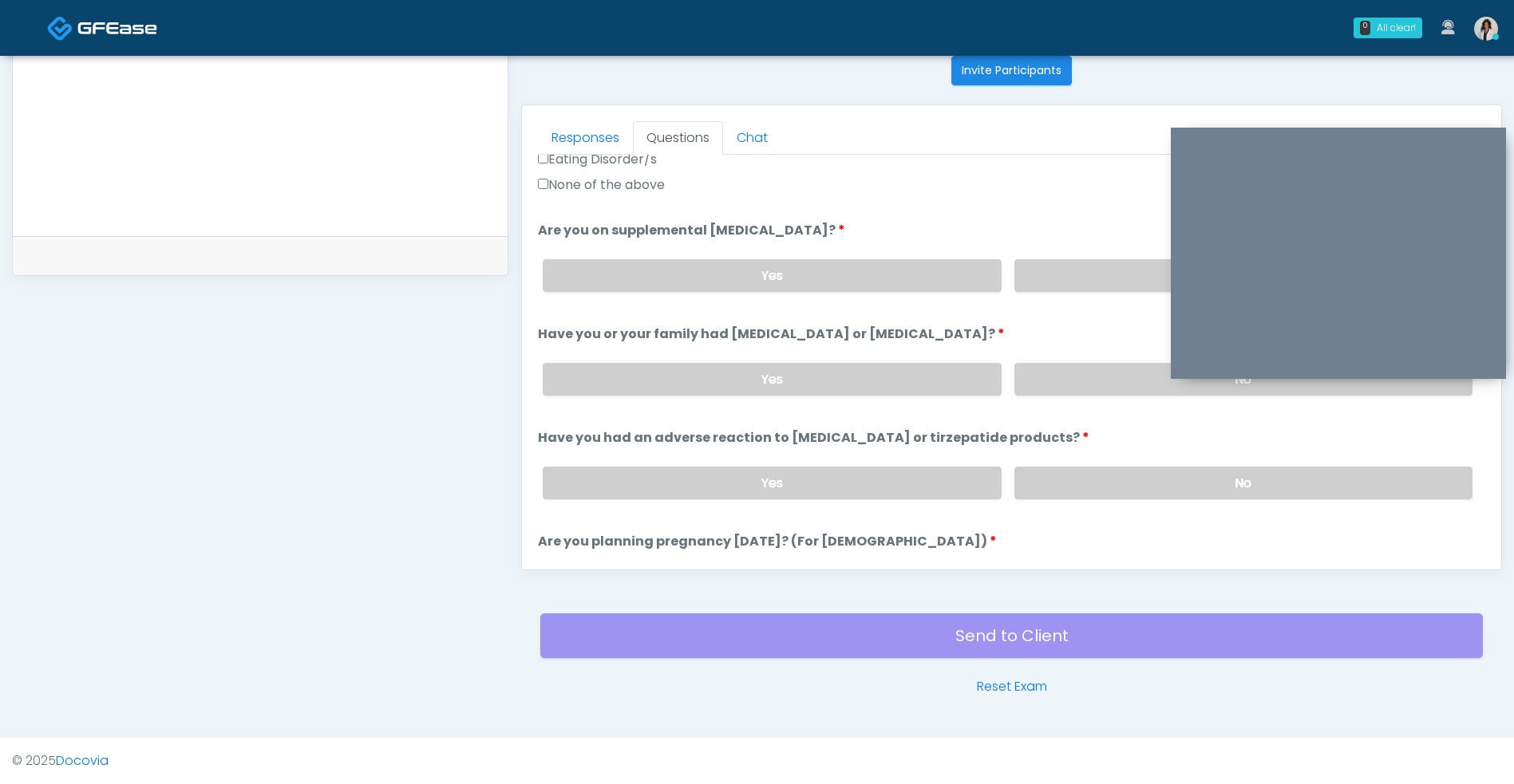
scroll to position [884, 0]
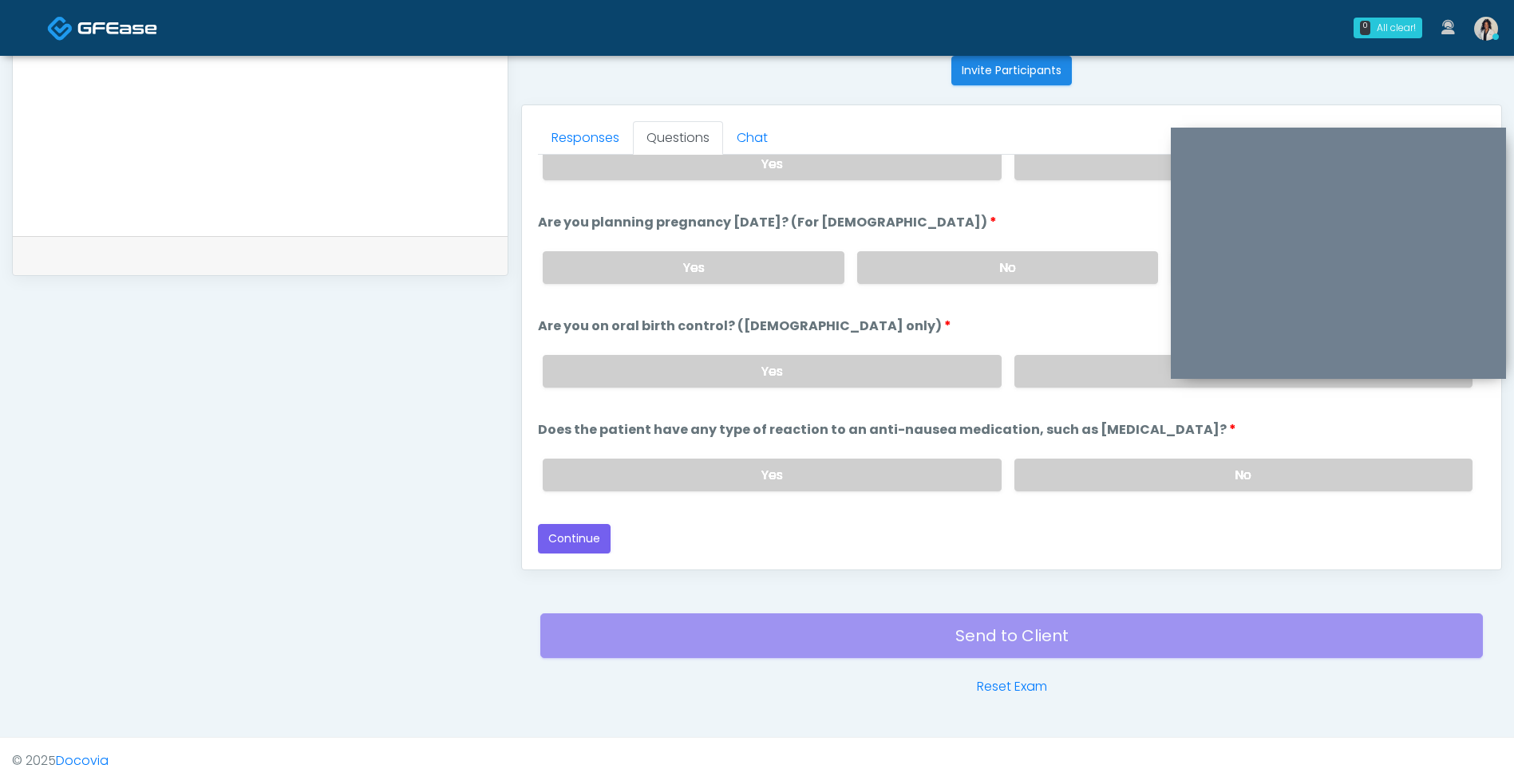
type input "****"
click at [609, 548] on button "Continue" at bounding box center [574, 538] width 73 height 29
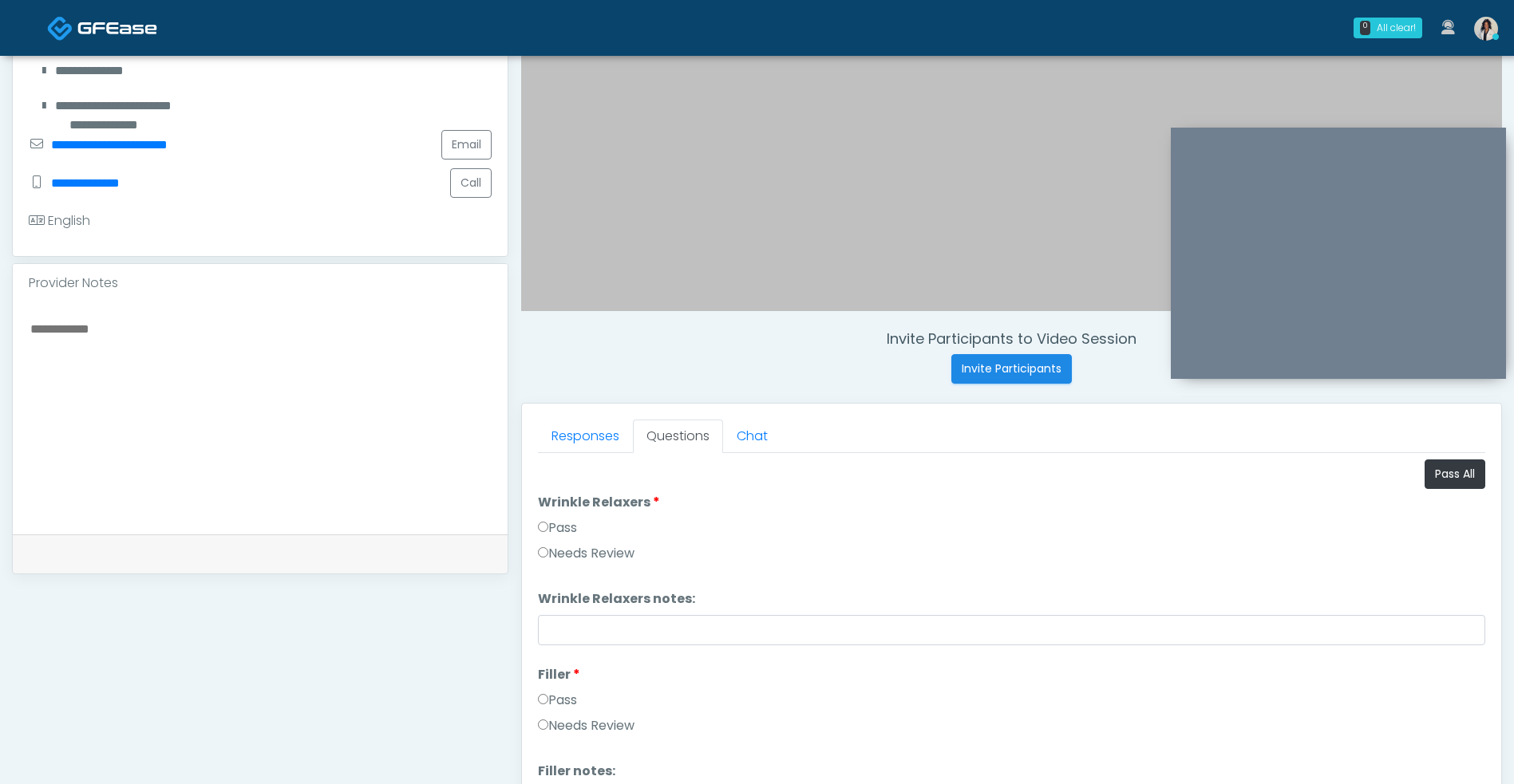
scroll to position [348, 0]
click at [1436, 476] on button "Pass All" at bounding box center [1455, 474] width 60 height 29
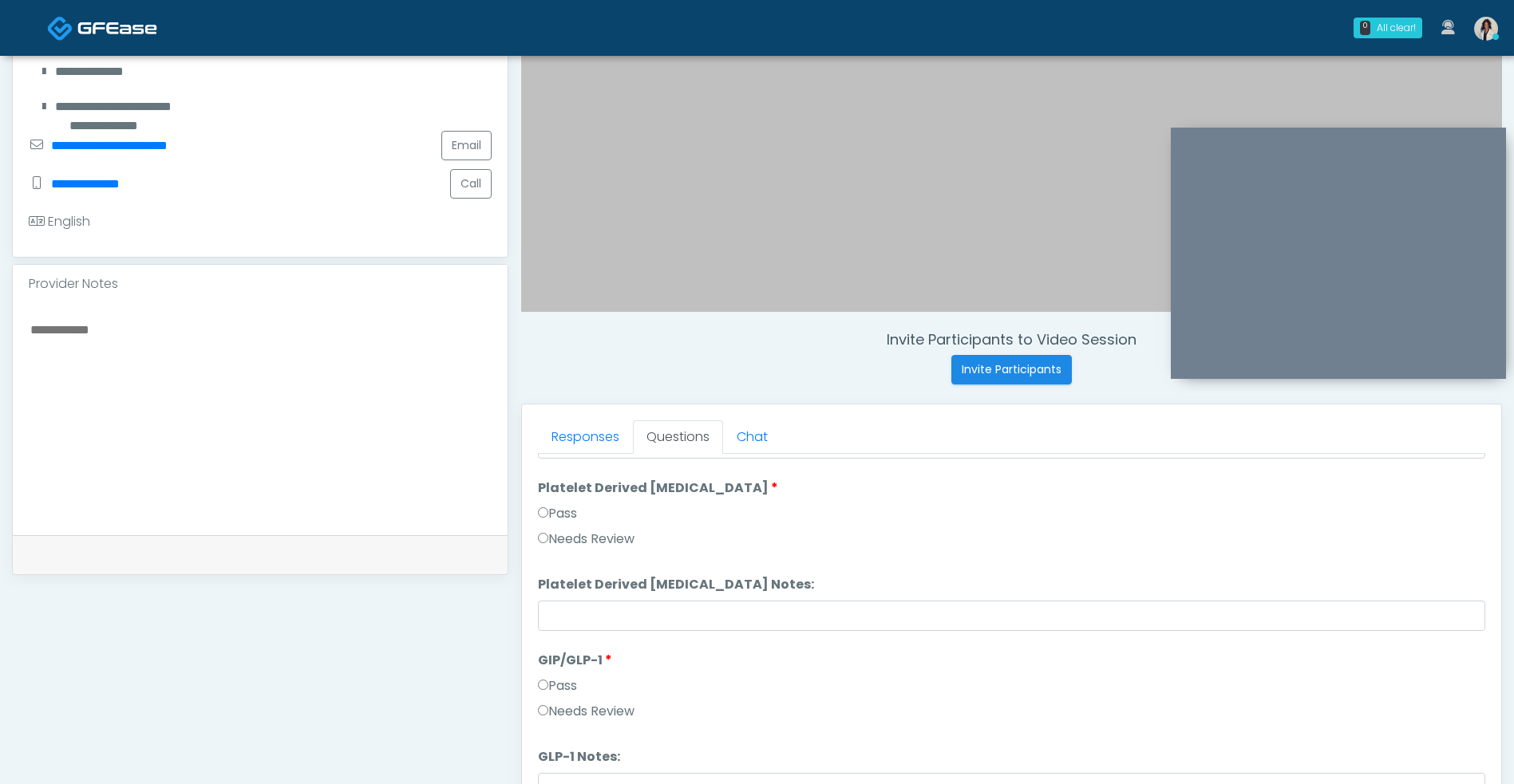
scroll to position [648, 0]
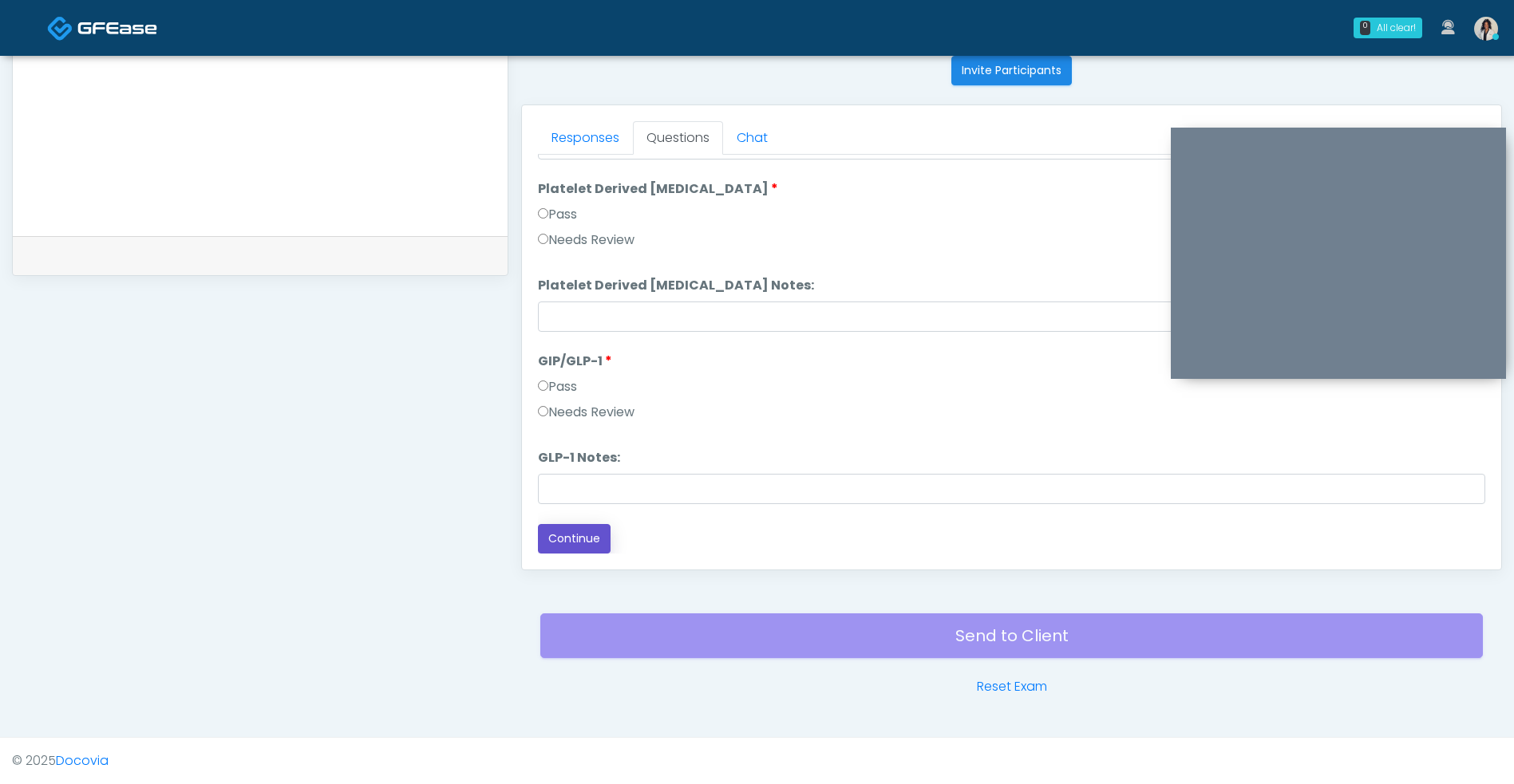
click at [587, 551] on button "Continue" at bounding box center [574, 538] width 73 height 29
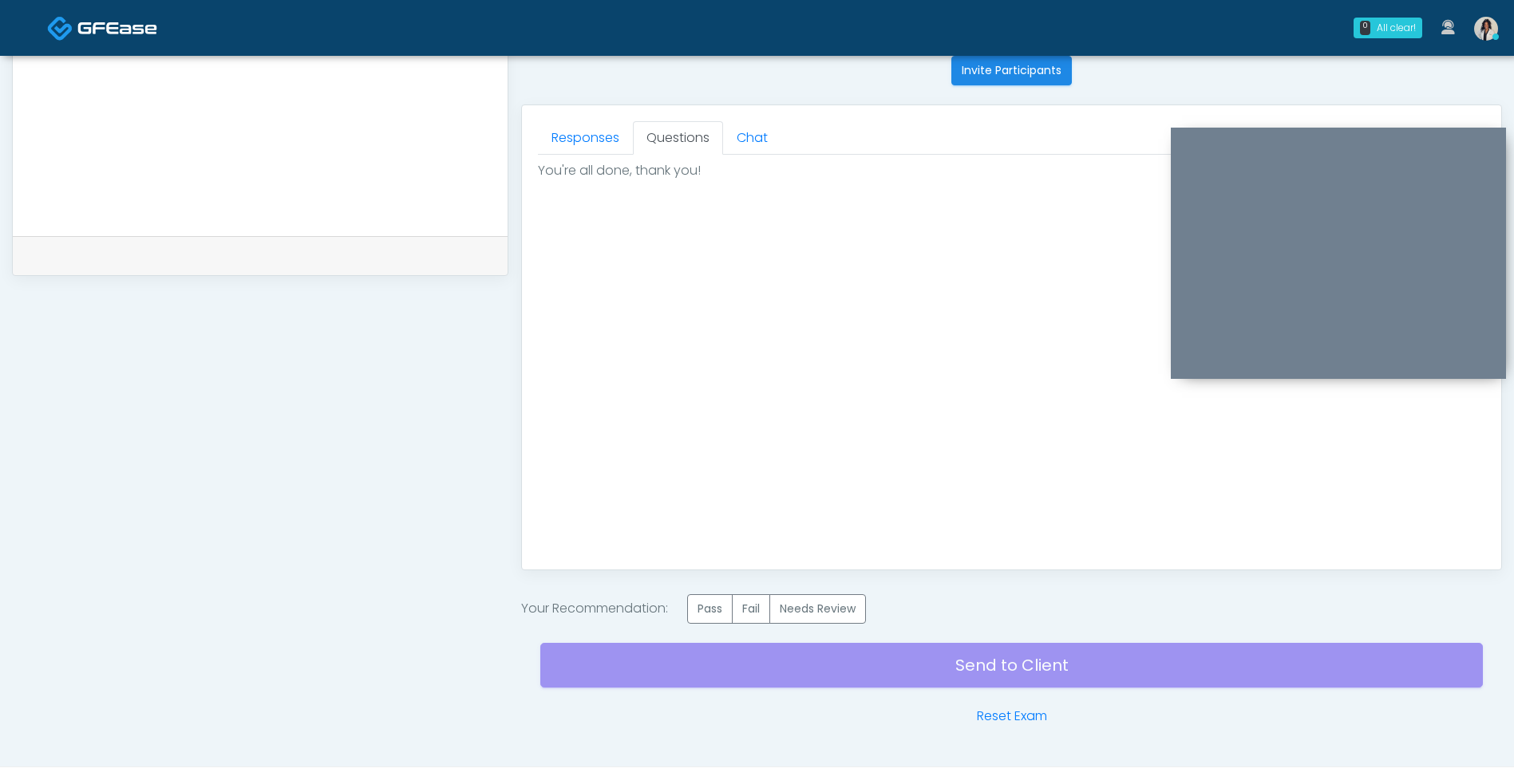
scroll to position [0, 0]
click at [703, 612] on label "Pass" at bounding box center [709, 609] width 45 height 29
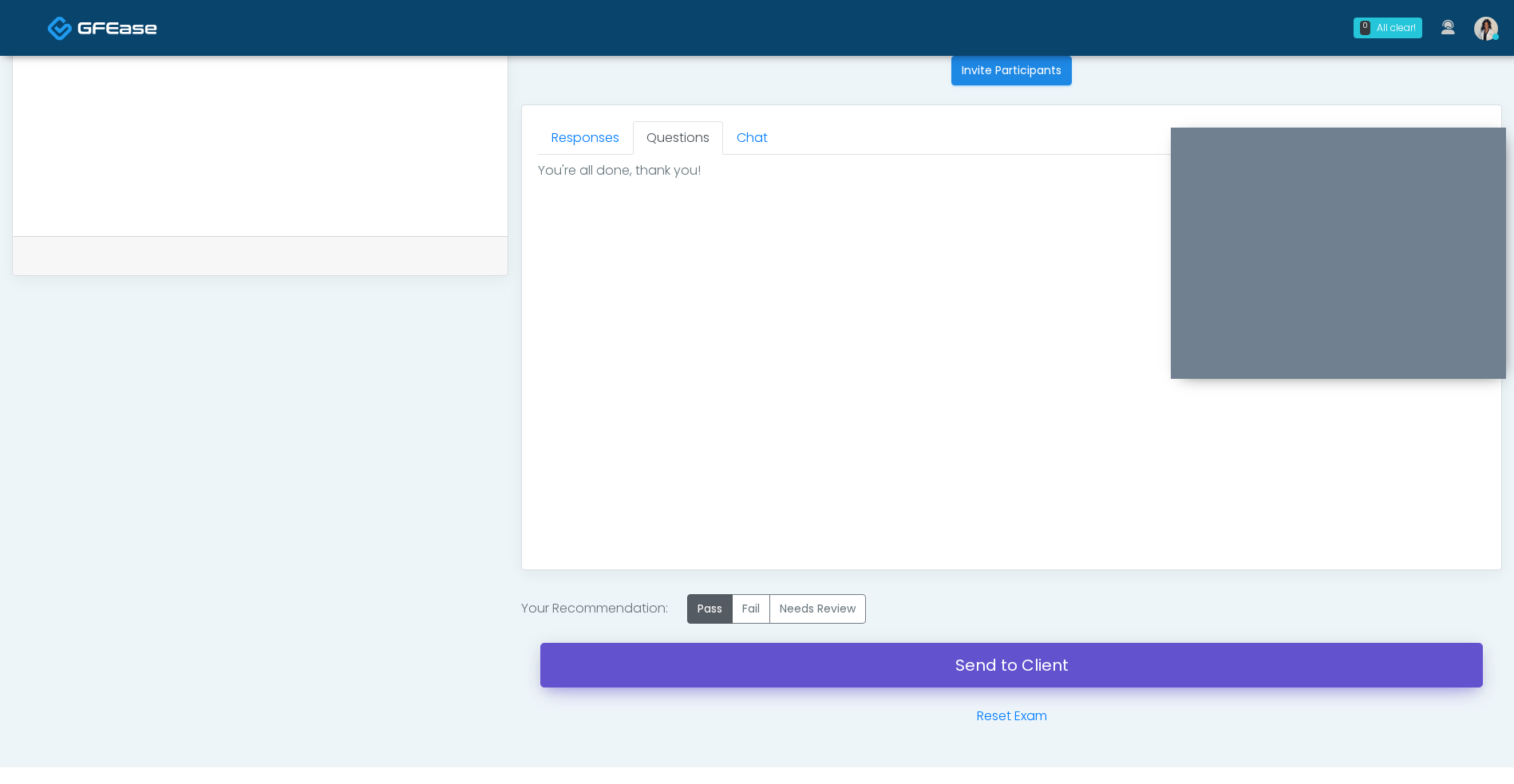
click at [714, 656] on link "Send to Client" at bounding box center [1011, 664] width 942 height 44
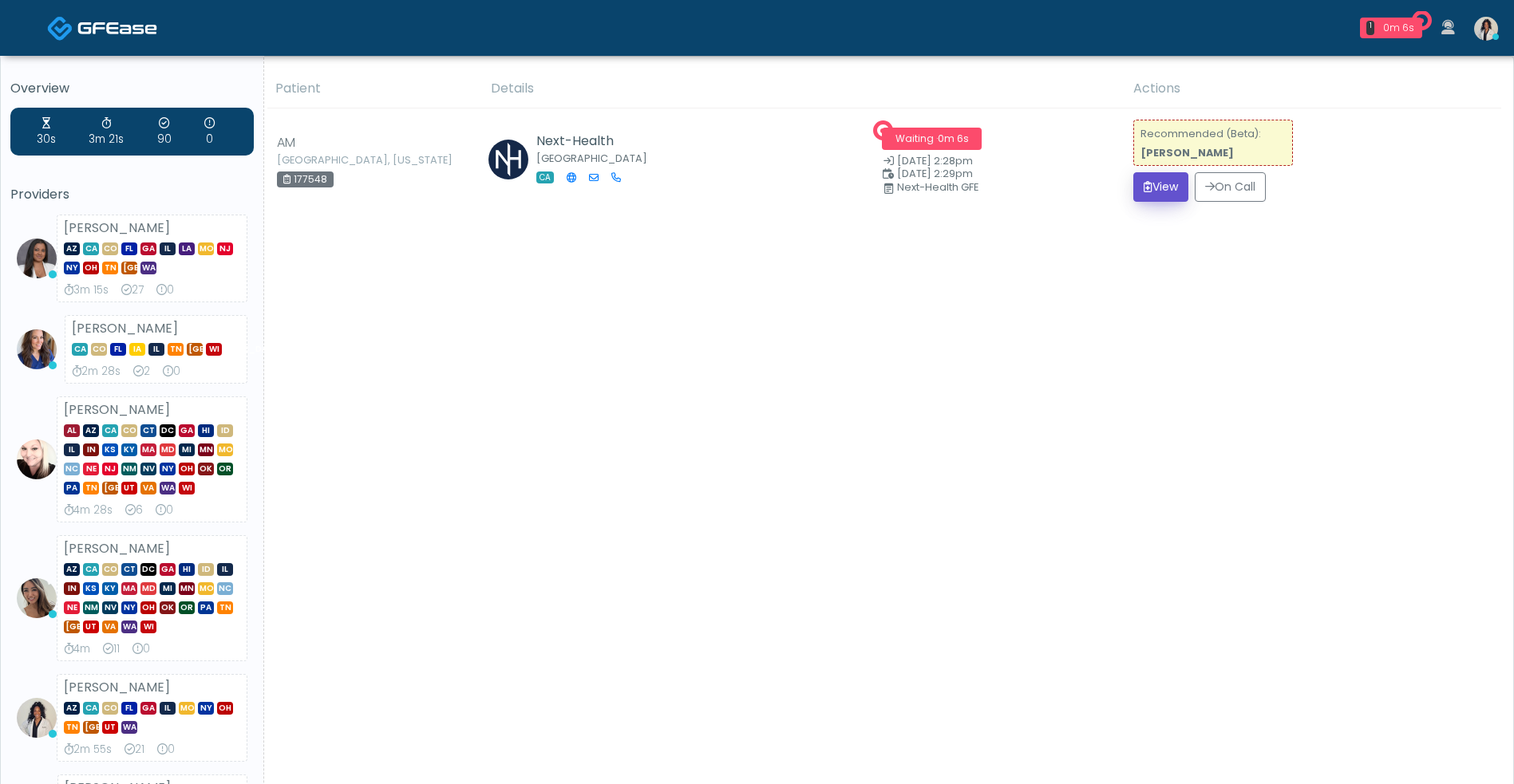
click at [1164, 197] on button "View" at bounding box center [1160, 186] width 55 height 29
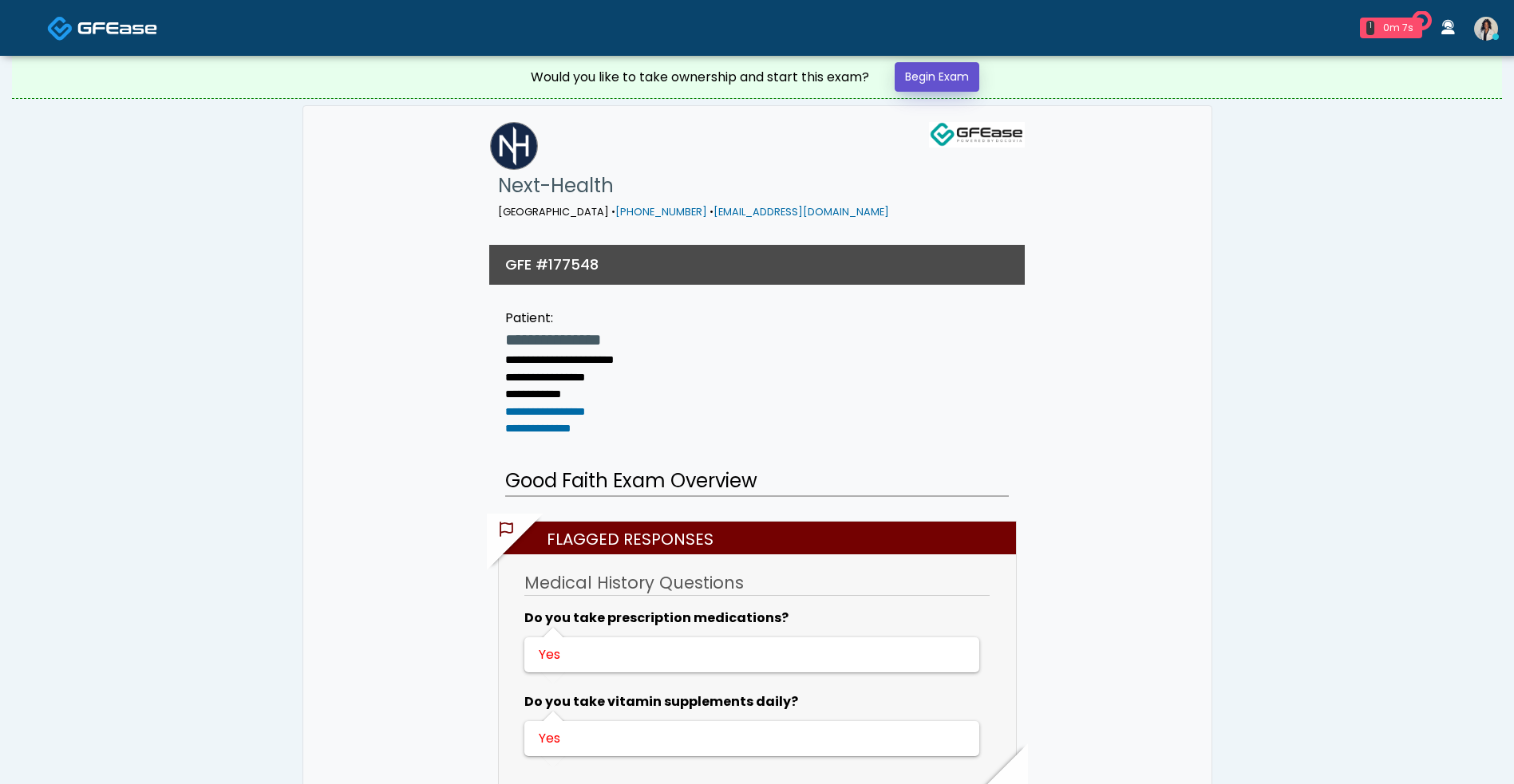
click at [954, 66] on link "Begin Exam" at bounding box center [936, 76] width 84 height 29
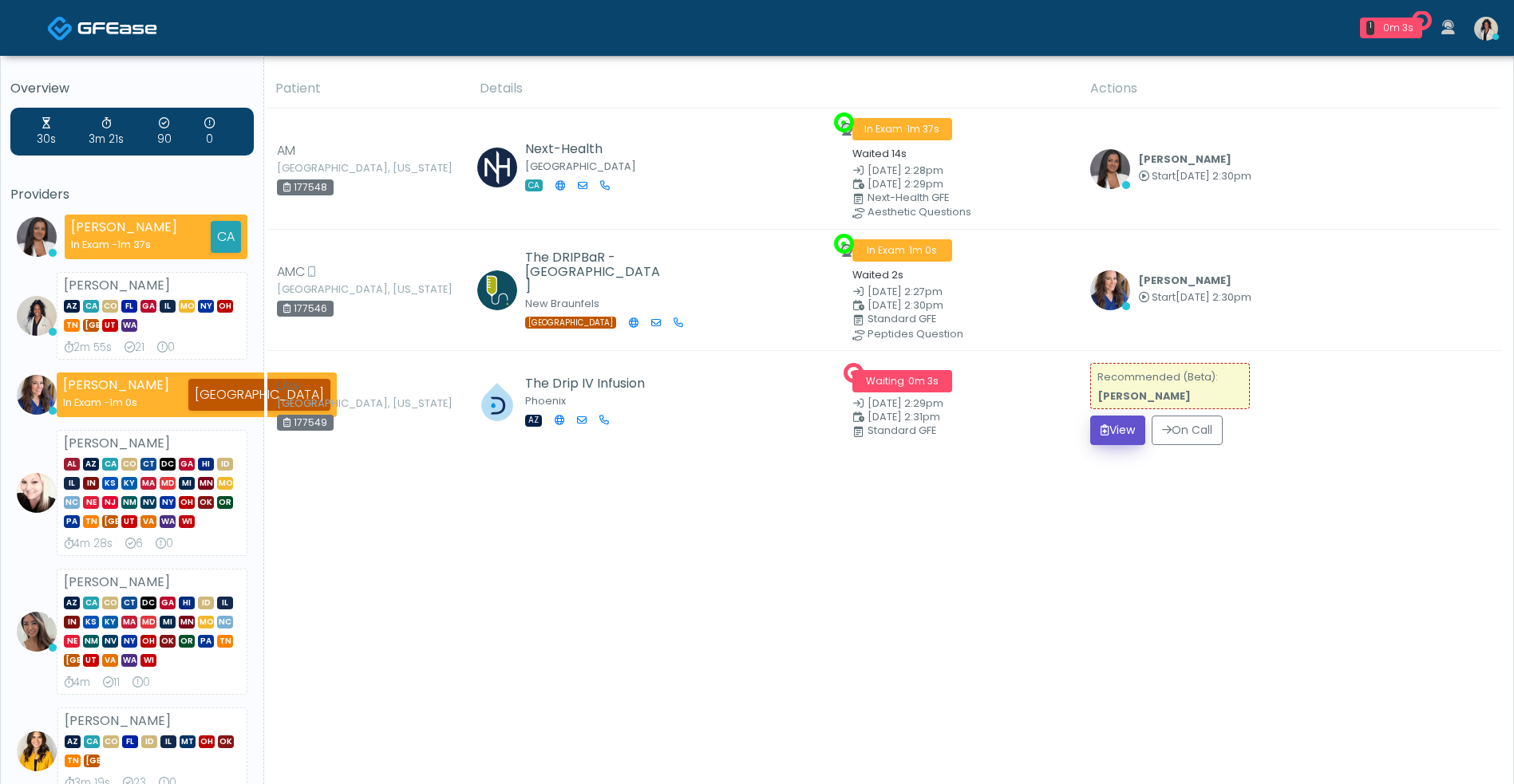
click at [1142, 435] on button "View" at bounding box center [1118, 430] width 55 height 29
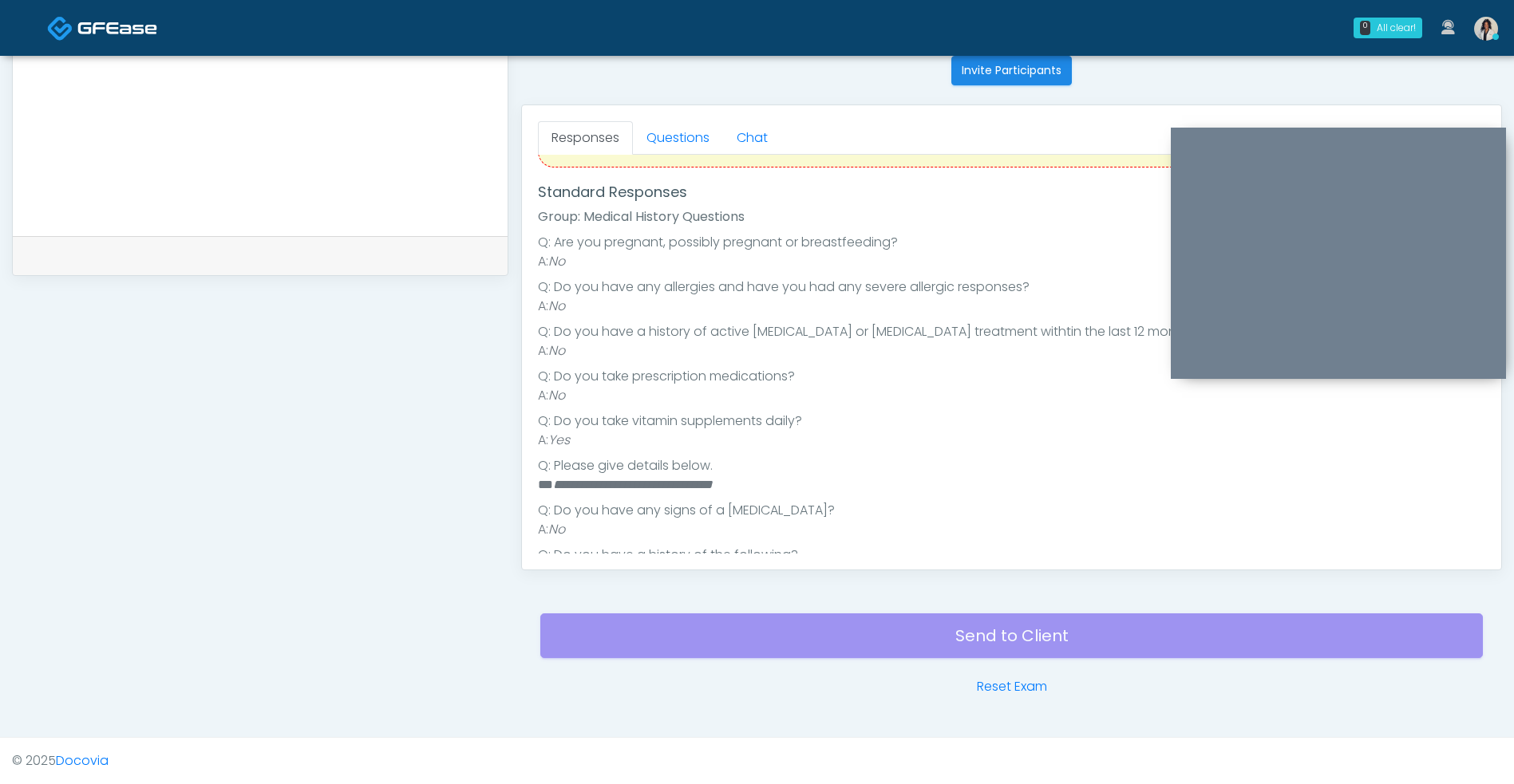
scroll to position [187, 0]
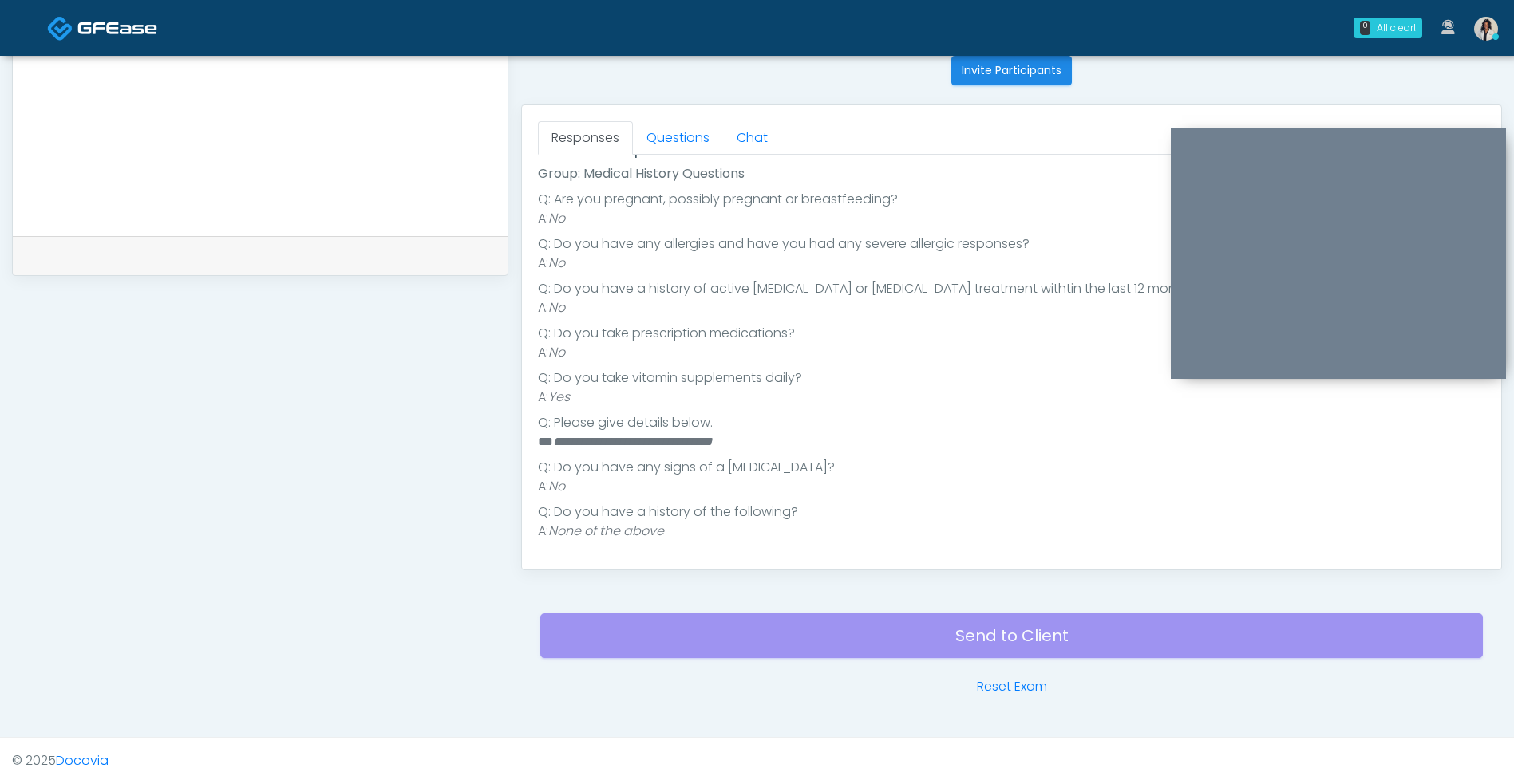
click at [678, 149] on link "Questions" at bounding box center [678, 138] width 90 height 34
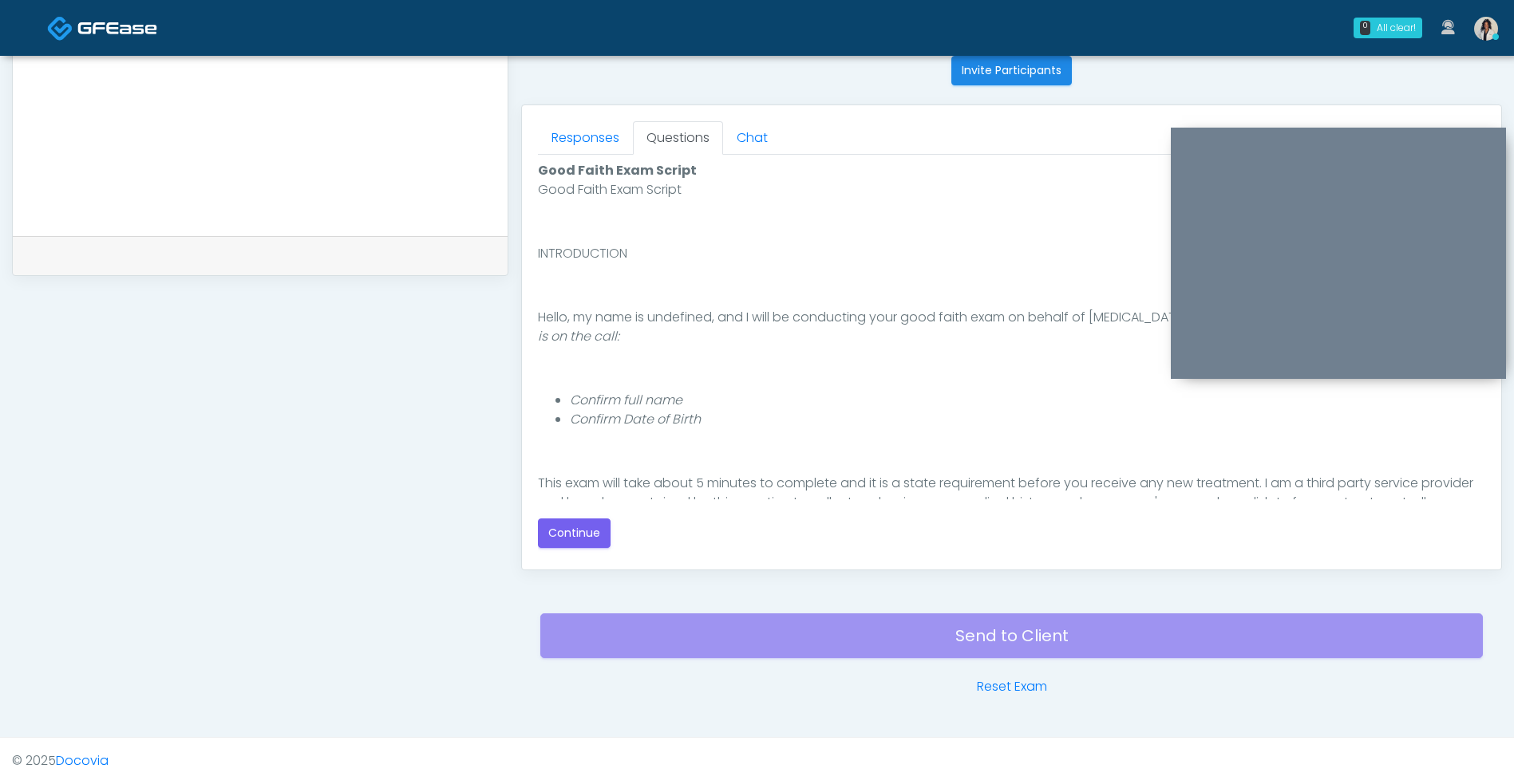
click at [589, 537] on button "Continue" at bounding box center [574, 532] width 73 height 29
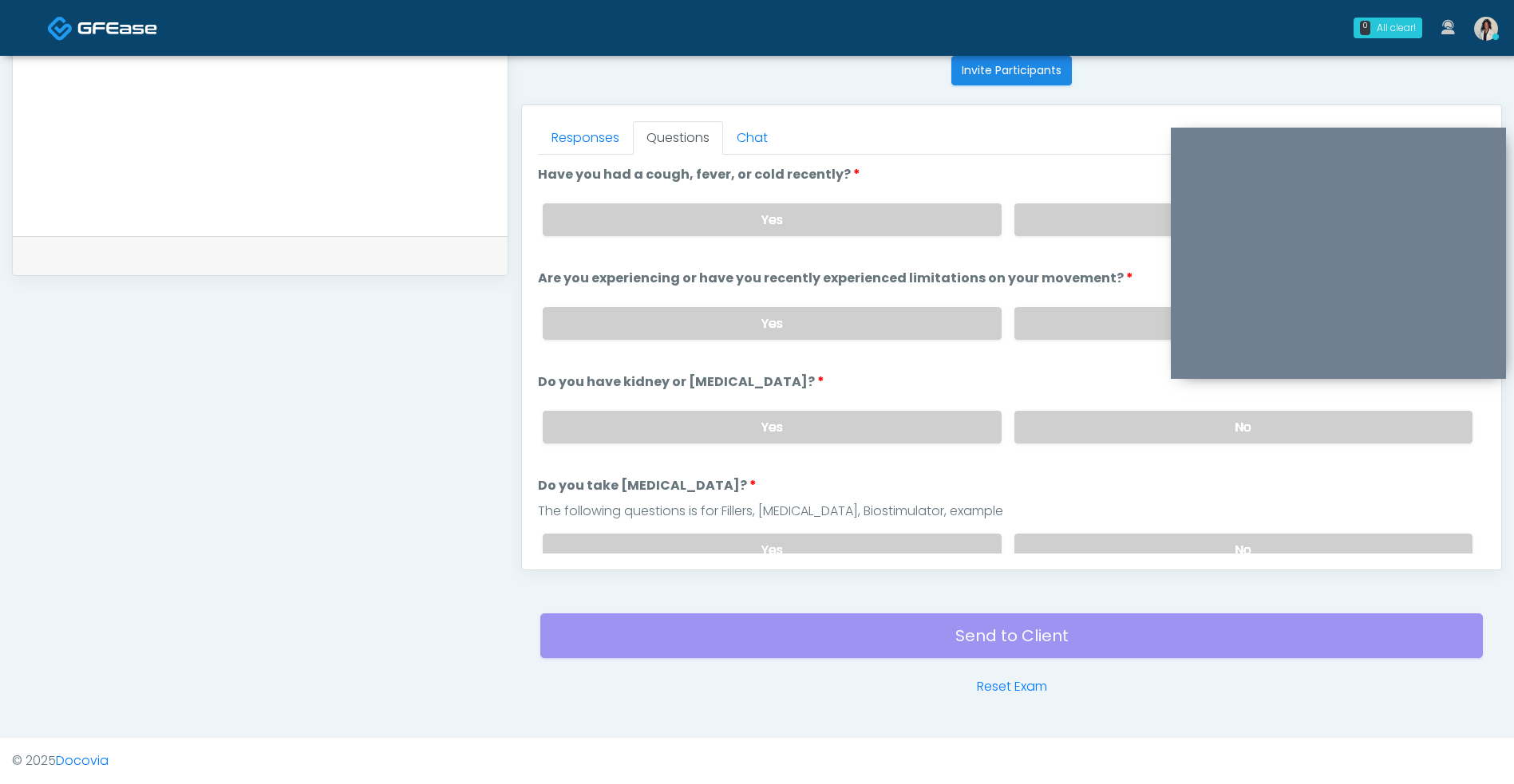
click at [1024, 222] on label "No" at bounding box center [1243, 220] width 458 height 33
click at [1040, 324] on label "No" at bounding box center [1243, 323] width 458 height 33
click at [1058, 423] on label "No" at bounding box center [1243, 427] width 458 height 33
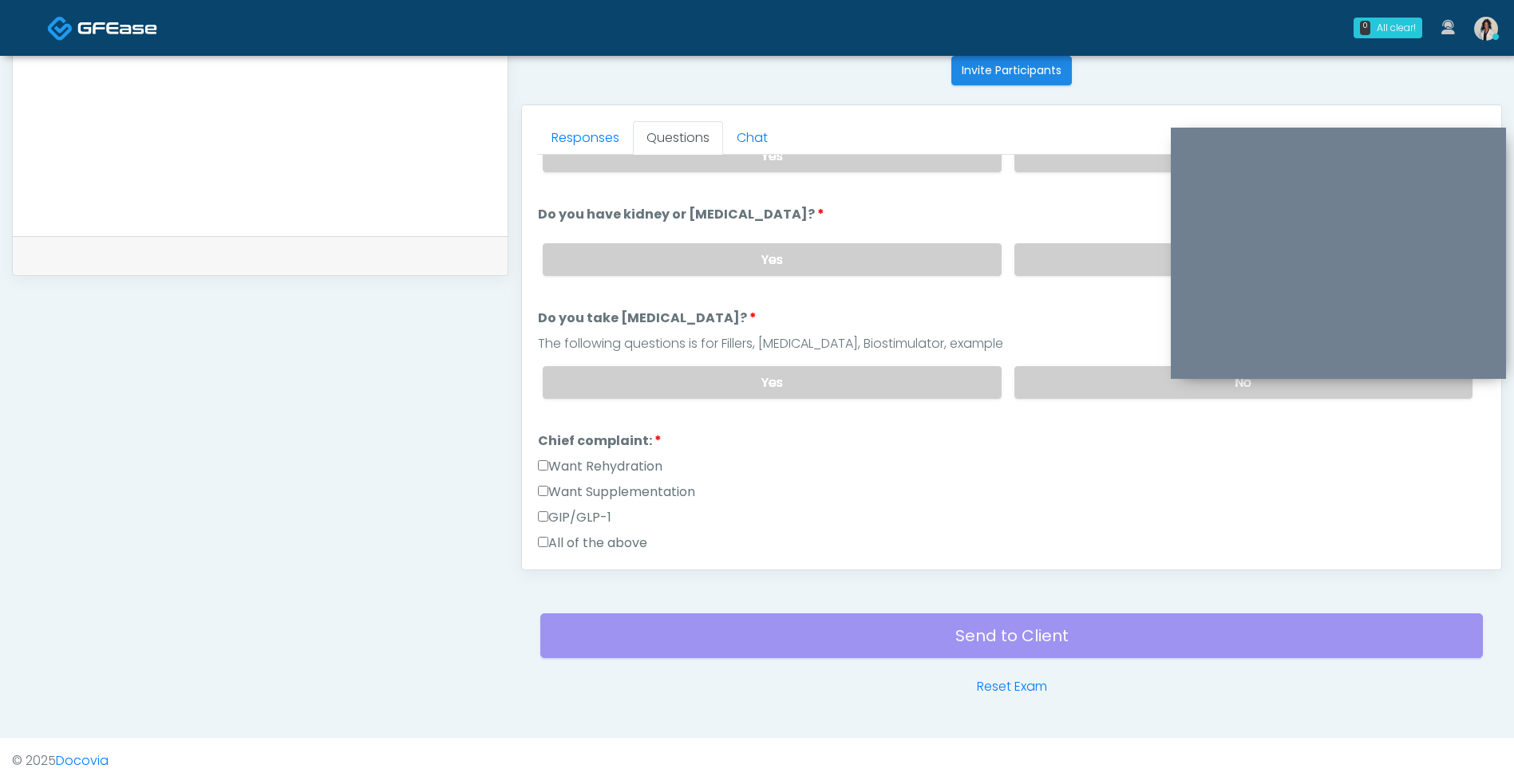
scroll to position [178, 0]
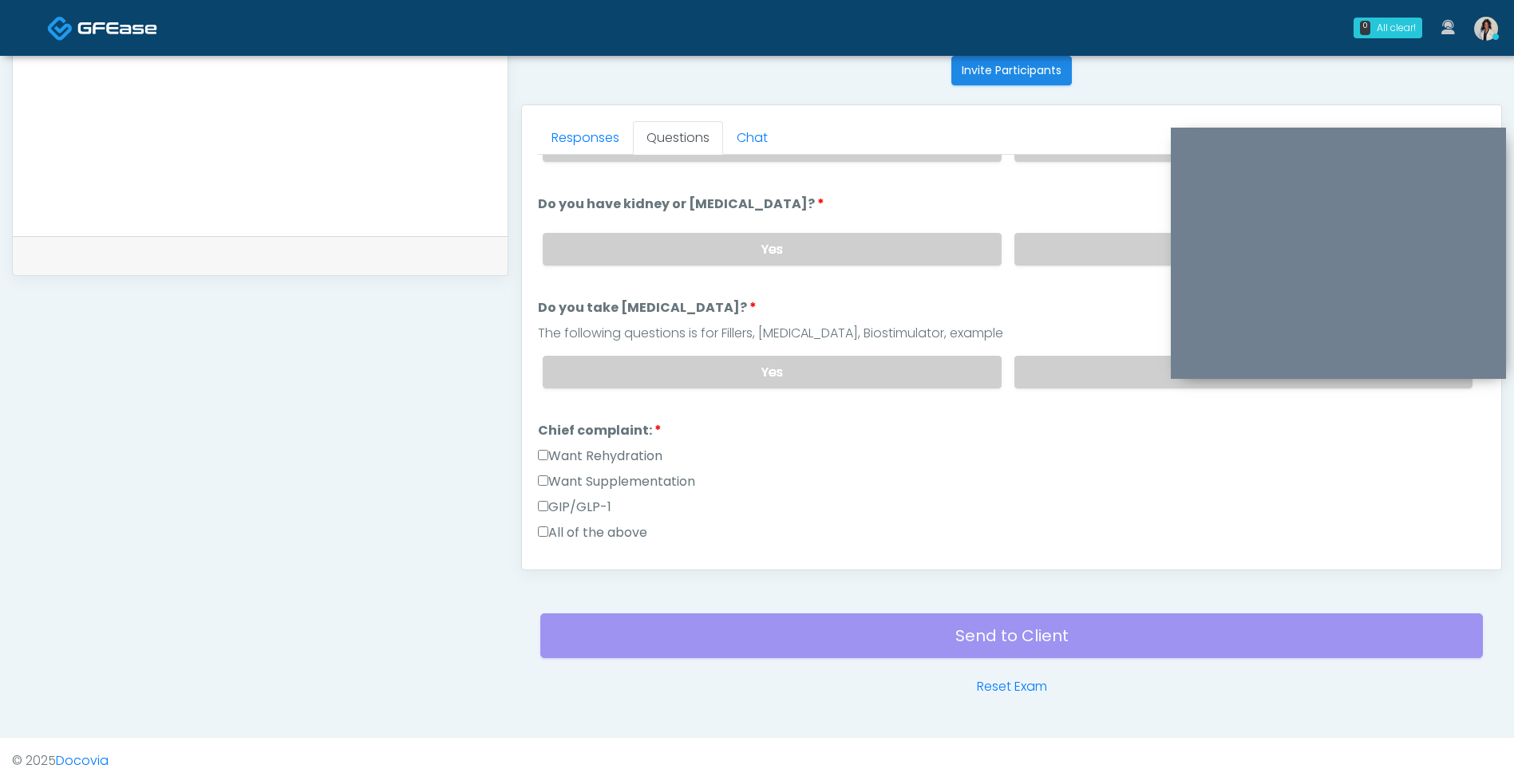
click at [1083, 384] on label "No" at bounding box center [1243, 371] width 458 height 33
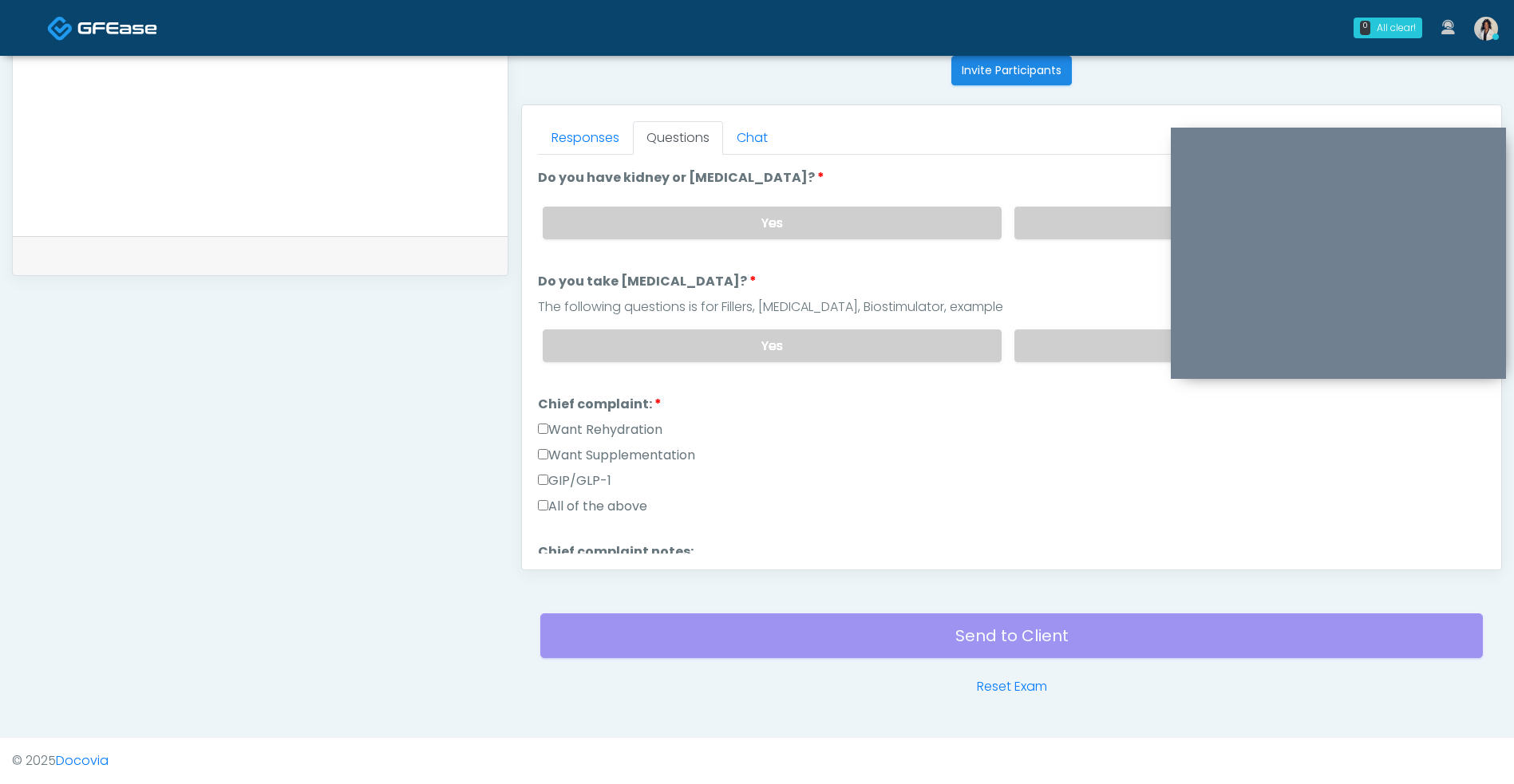
click at [645, 424] on label "Want Rehydration" at bounding box center [600, 430] width 124 height 19
click at [659, 458] on label "Want Supplementation" at bounding box center [616, 455] width 157 height 19
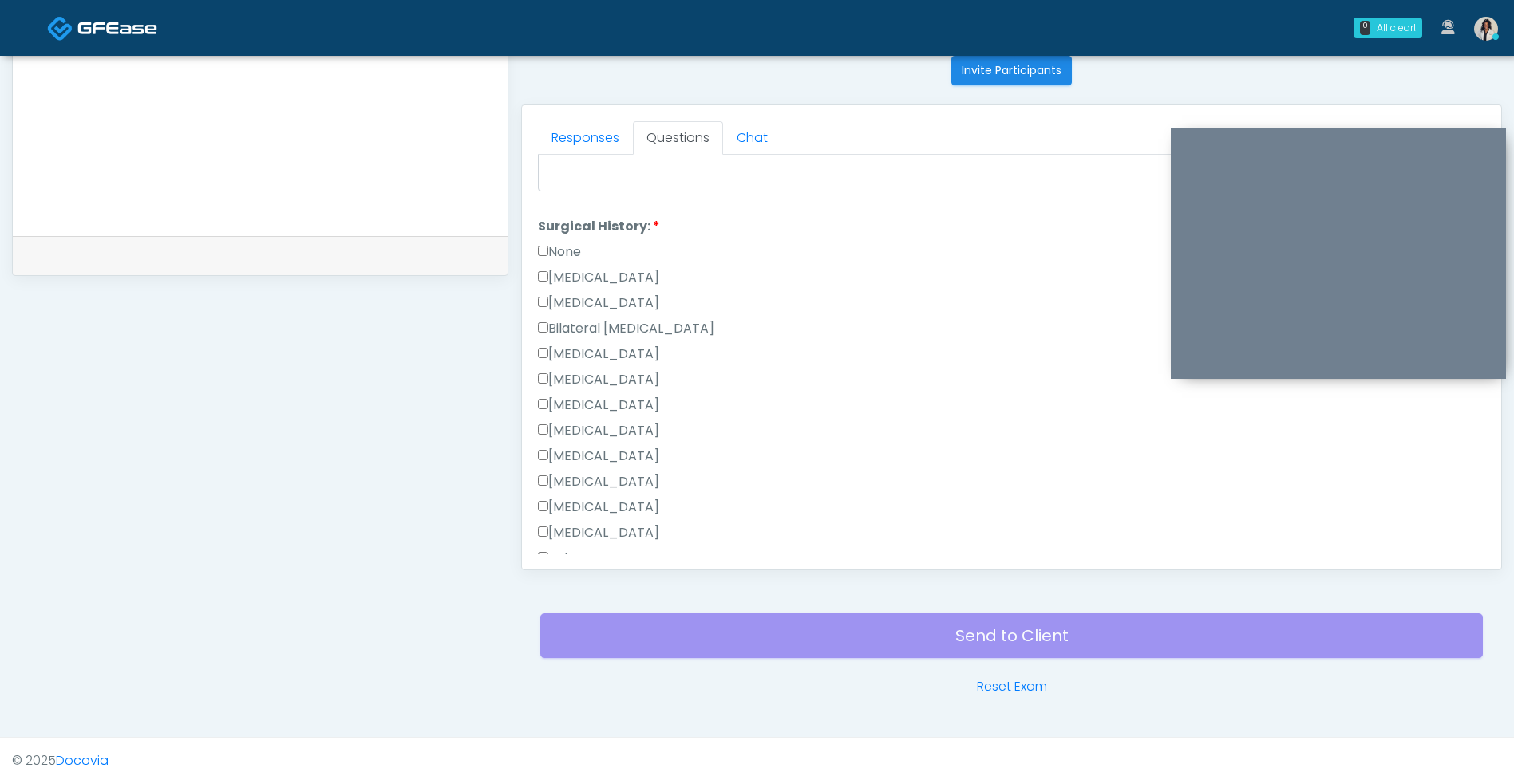
scroll to position [655, 0]
click at [648, 278] on label "Cesarean Section" at bounding box center [598, 272] width 121 height 19
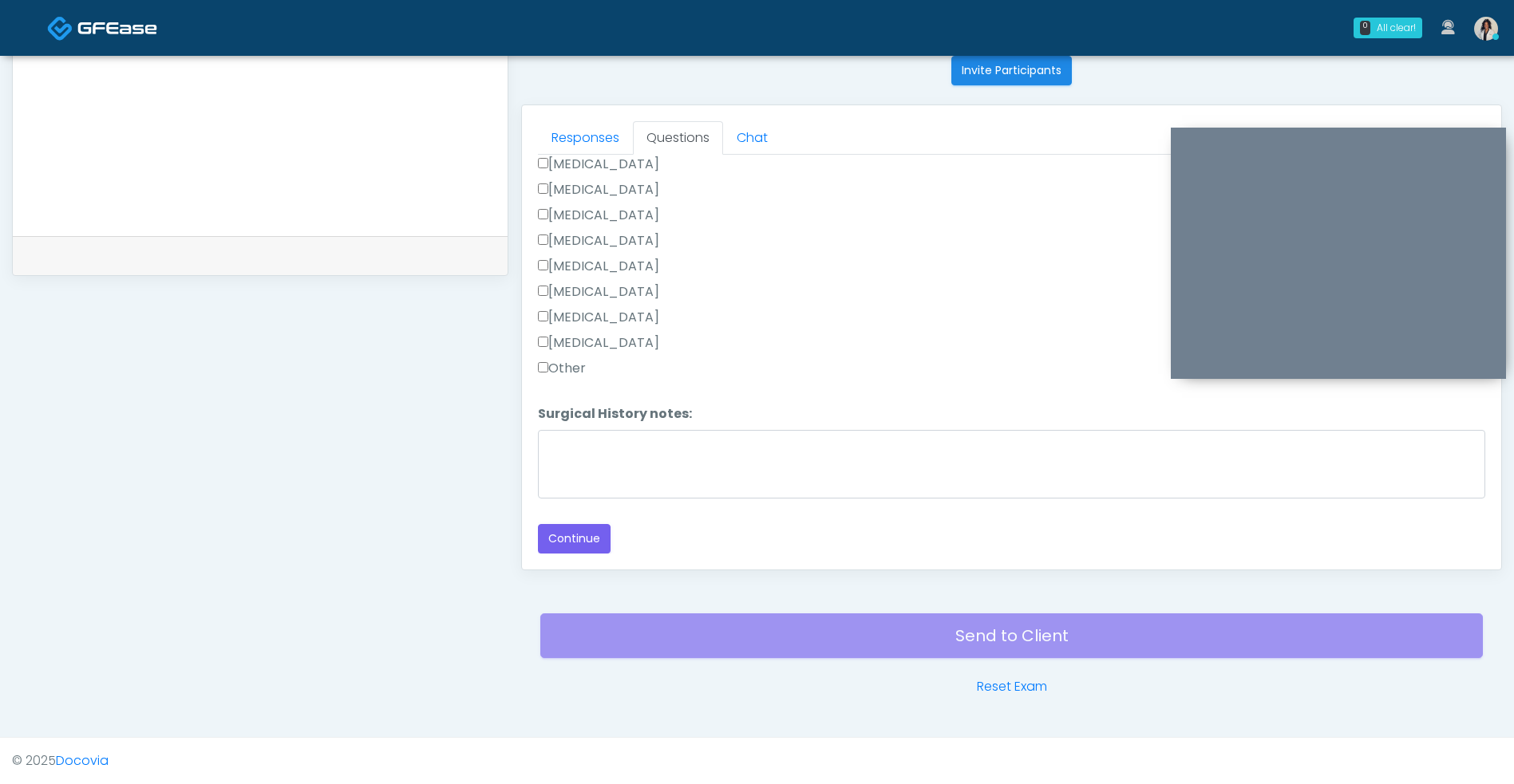
click at [587, 539] on button "Continue" at bounding box center [574, 538] width 73 height 29
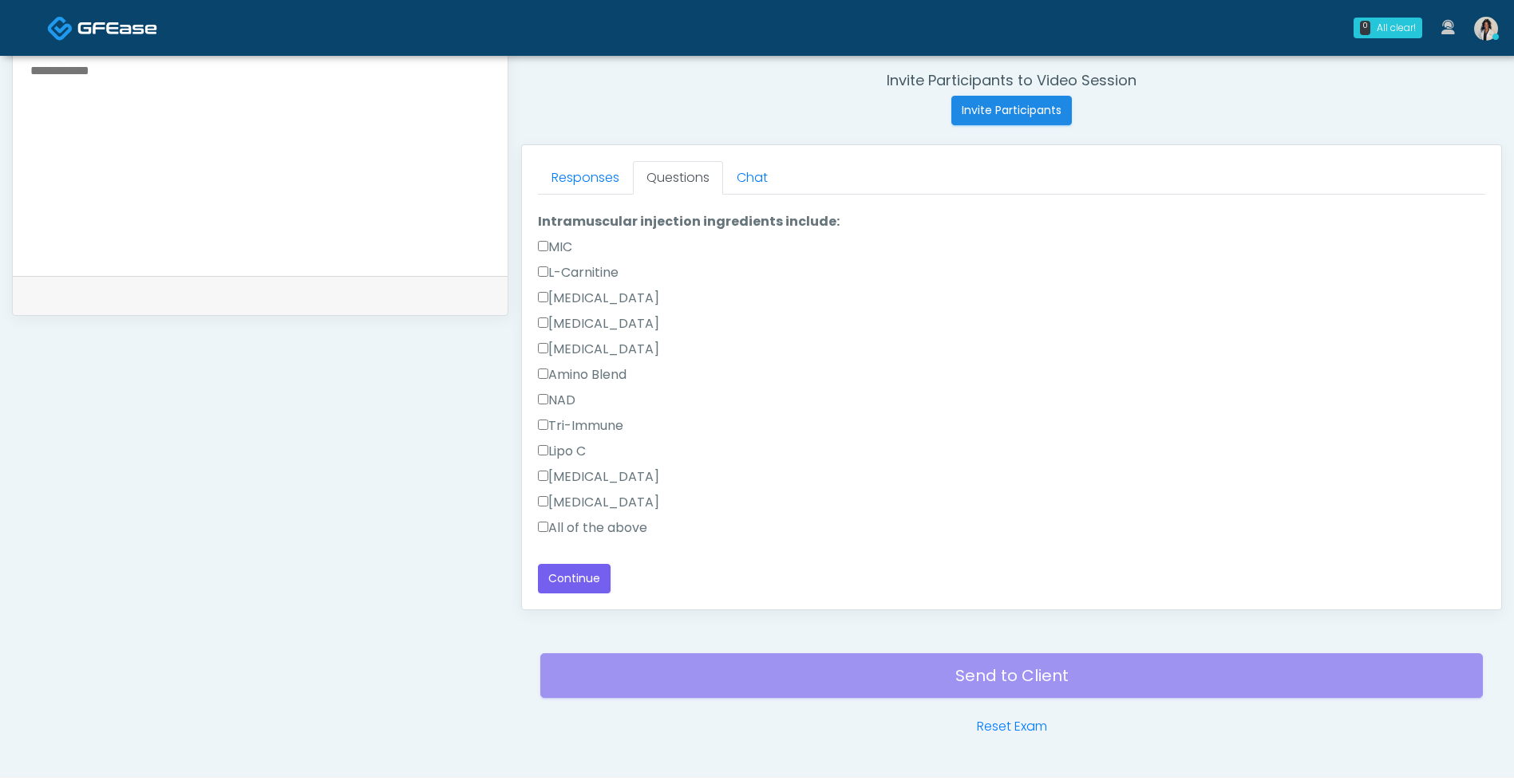
scroll to position [648, 0]
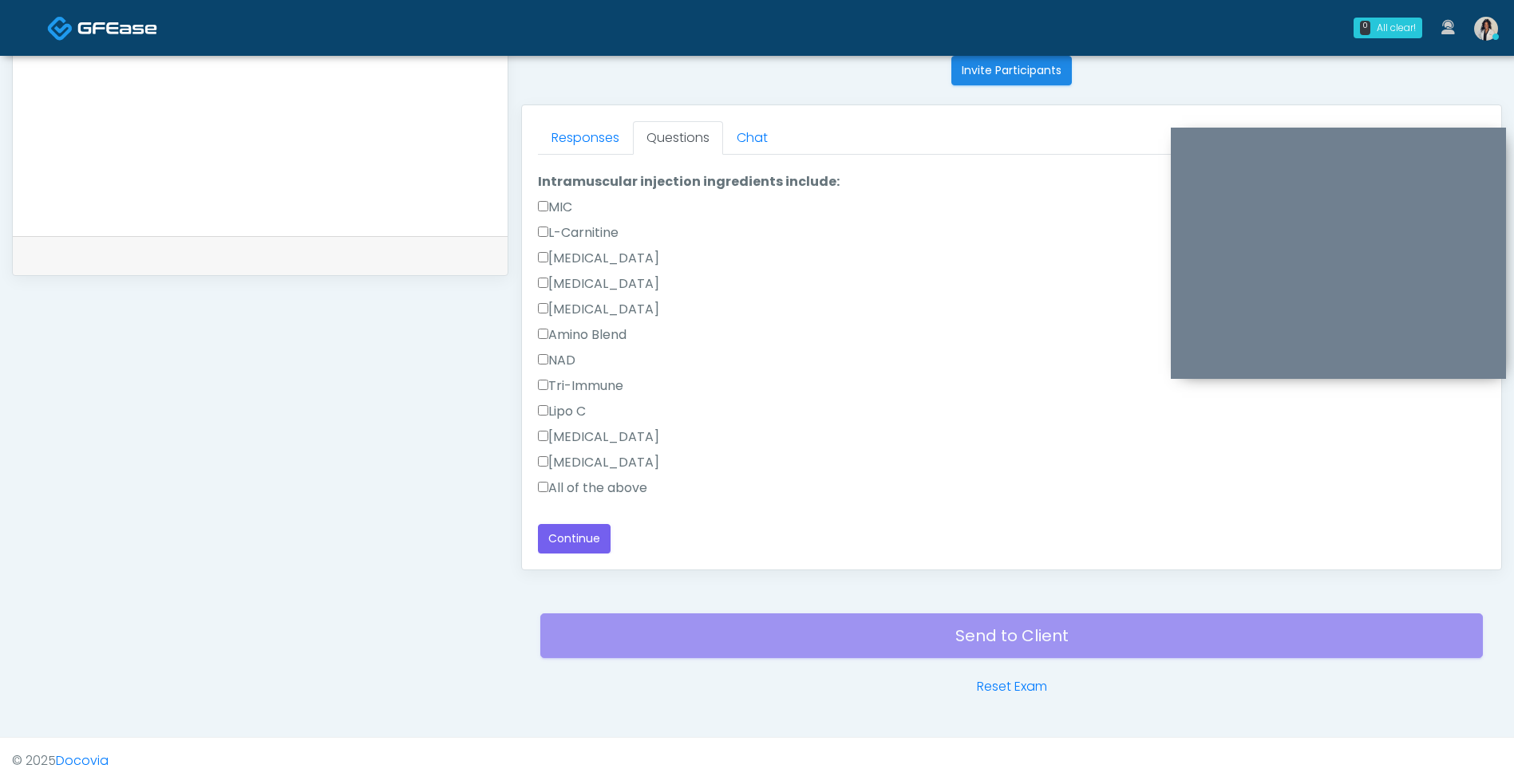
click at [618, 478] on label "All of the above" at bounding box center [592, 488] width 109 height 19
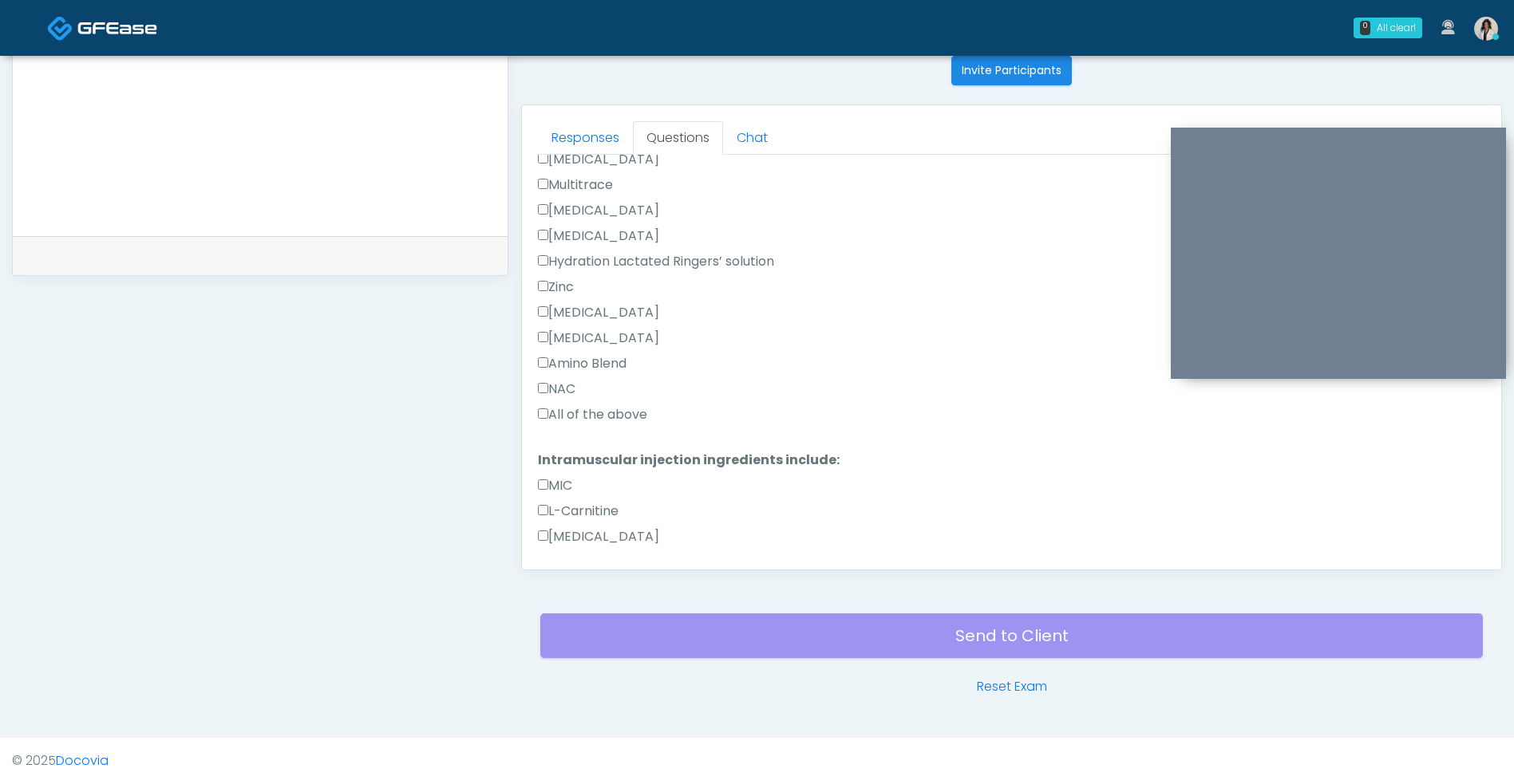
scroll to position [510, 0]
click at [634, 408] on label "All of the above" at bounding box center [592, 416] width 109 height 19
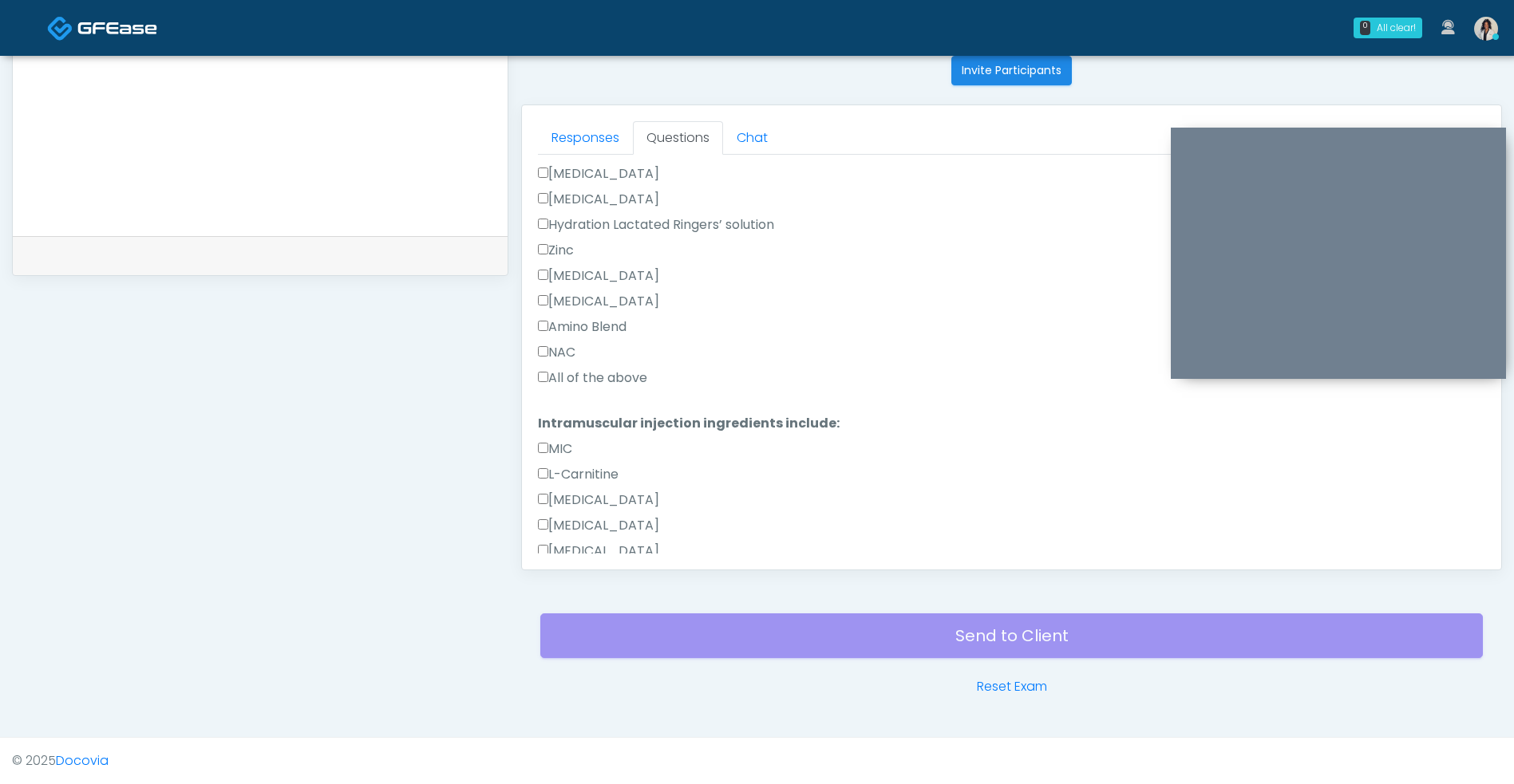
scroll to position [790, 0]
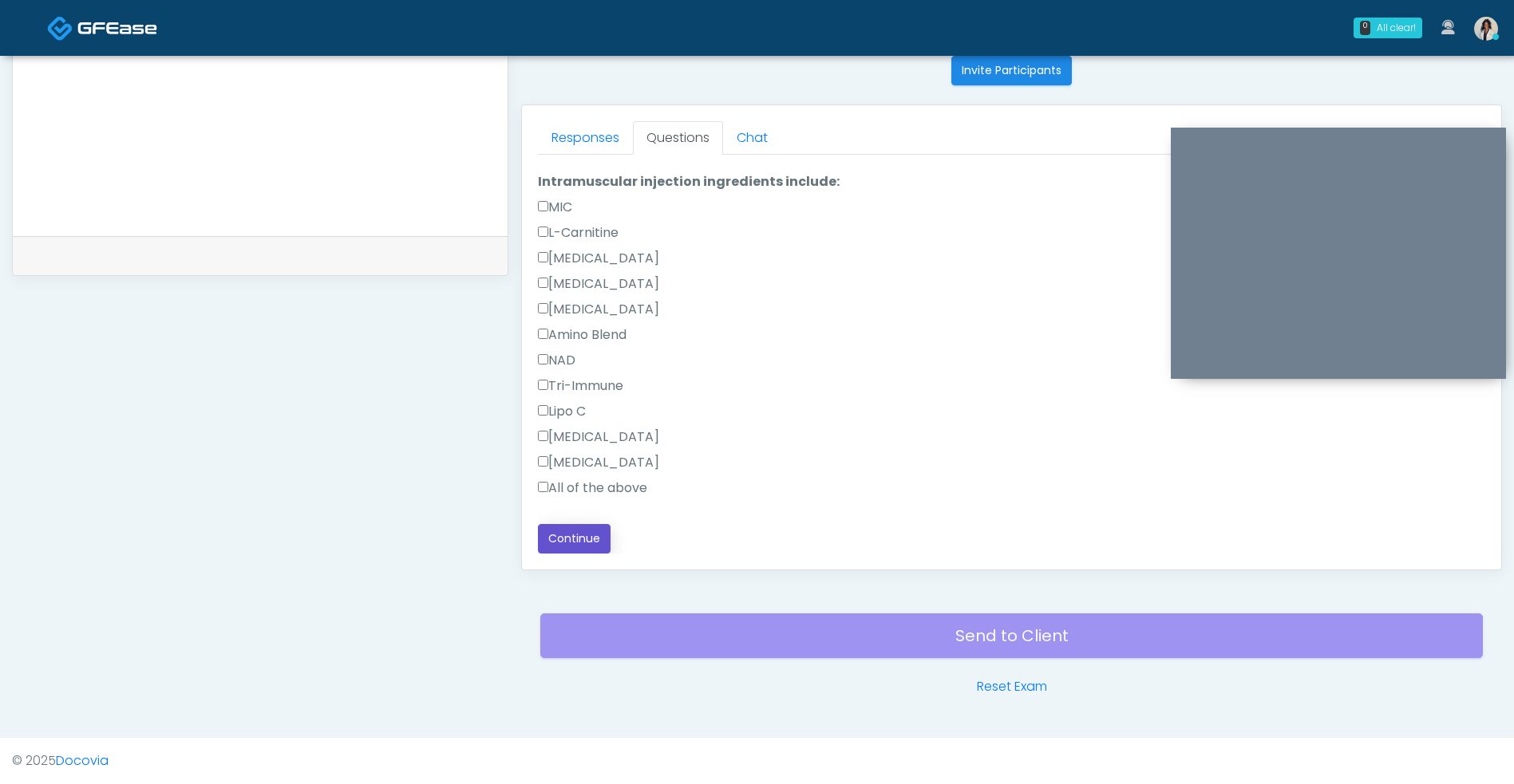
click at [589, 547] on button "Continue" at bounding box center [574, 538] width 73 height 29
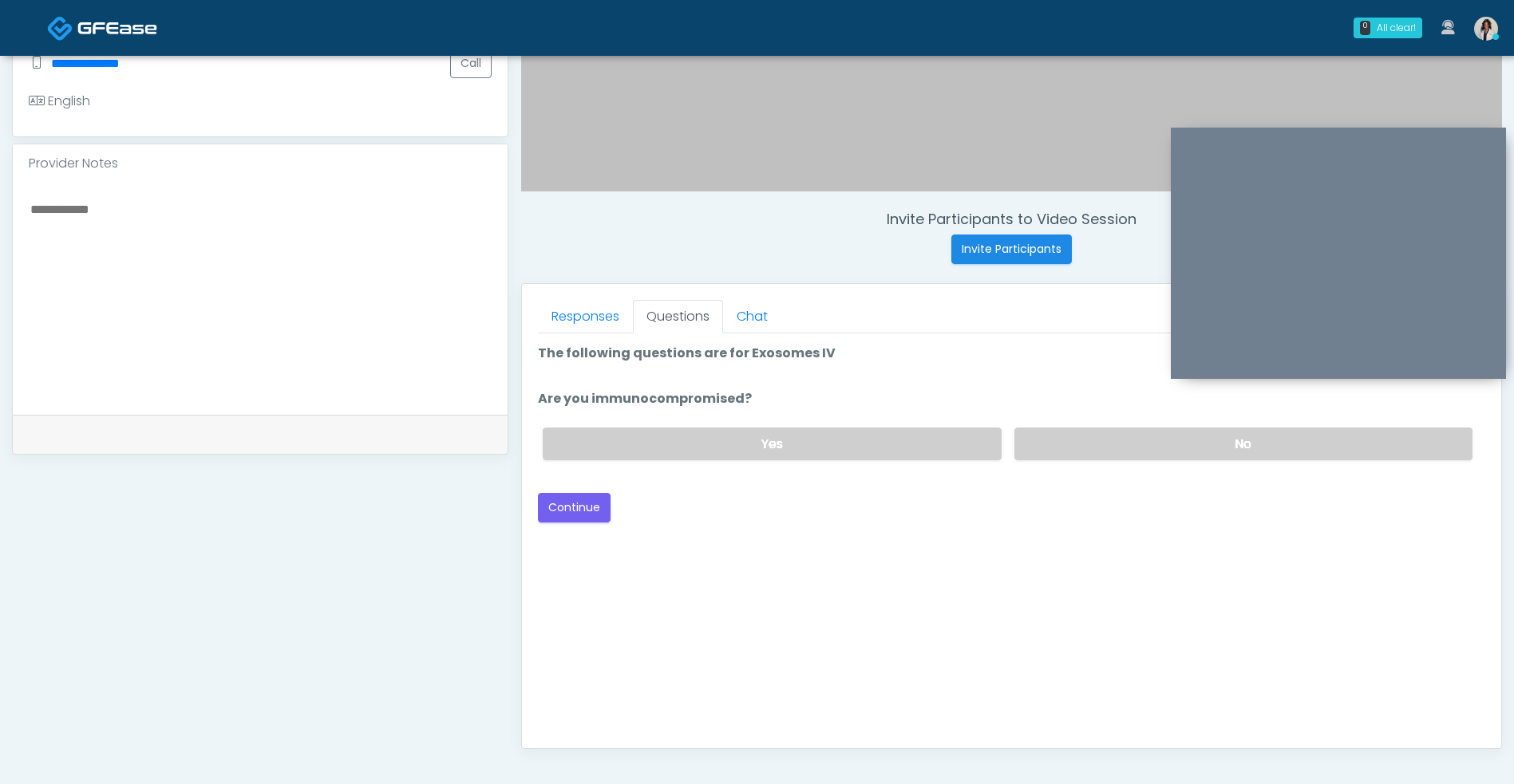
scroll to position [424, 0]
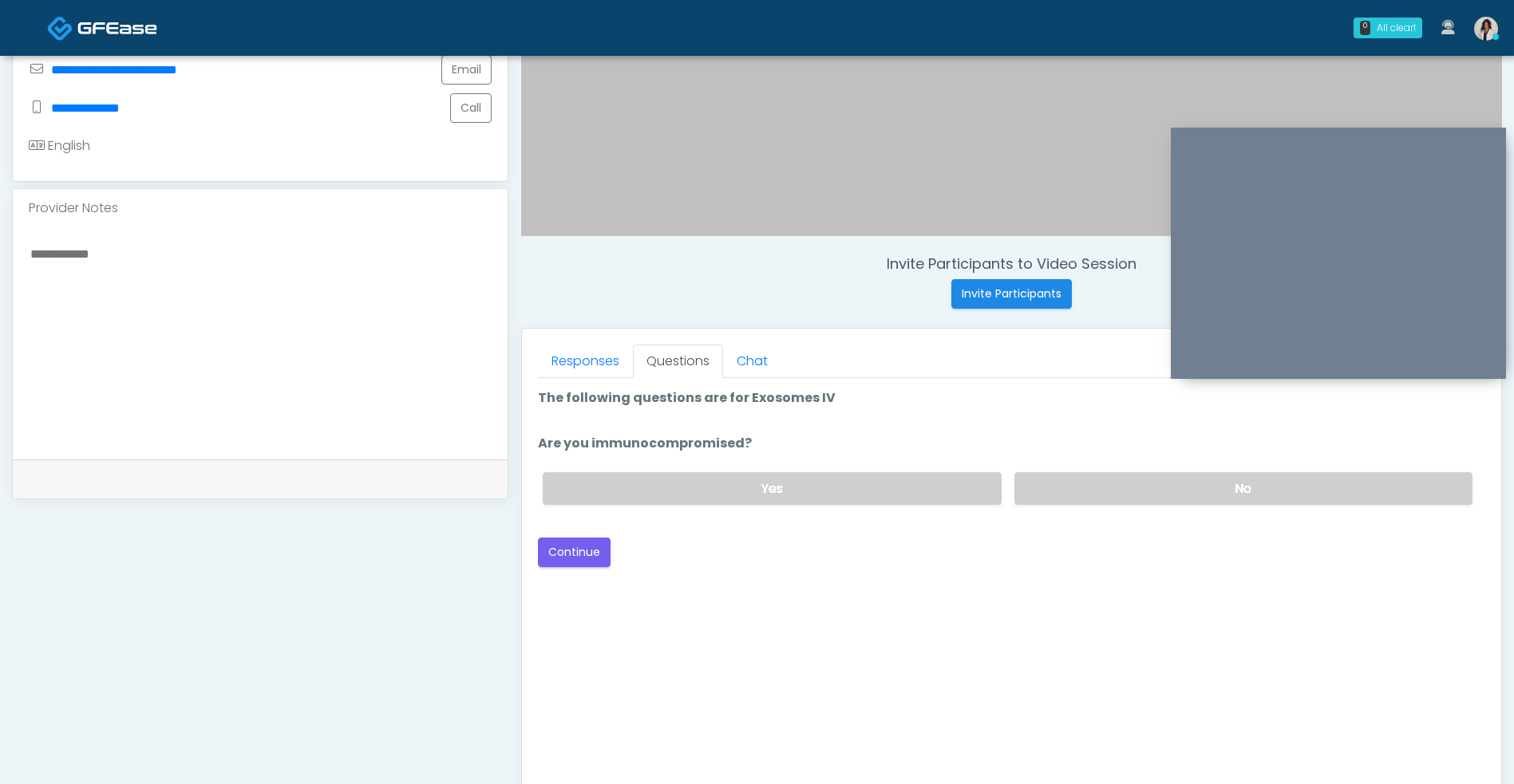
click at [1112, 502] on label "No" at bounding box center [1243, 488] width 458 height 33
click at [601, 561] on button "Continue" at bounding box center [574, 552] width 73 height 29
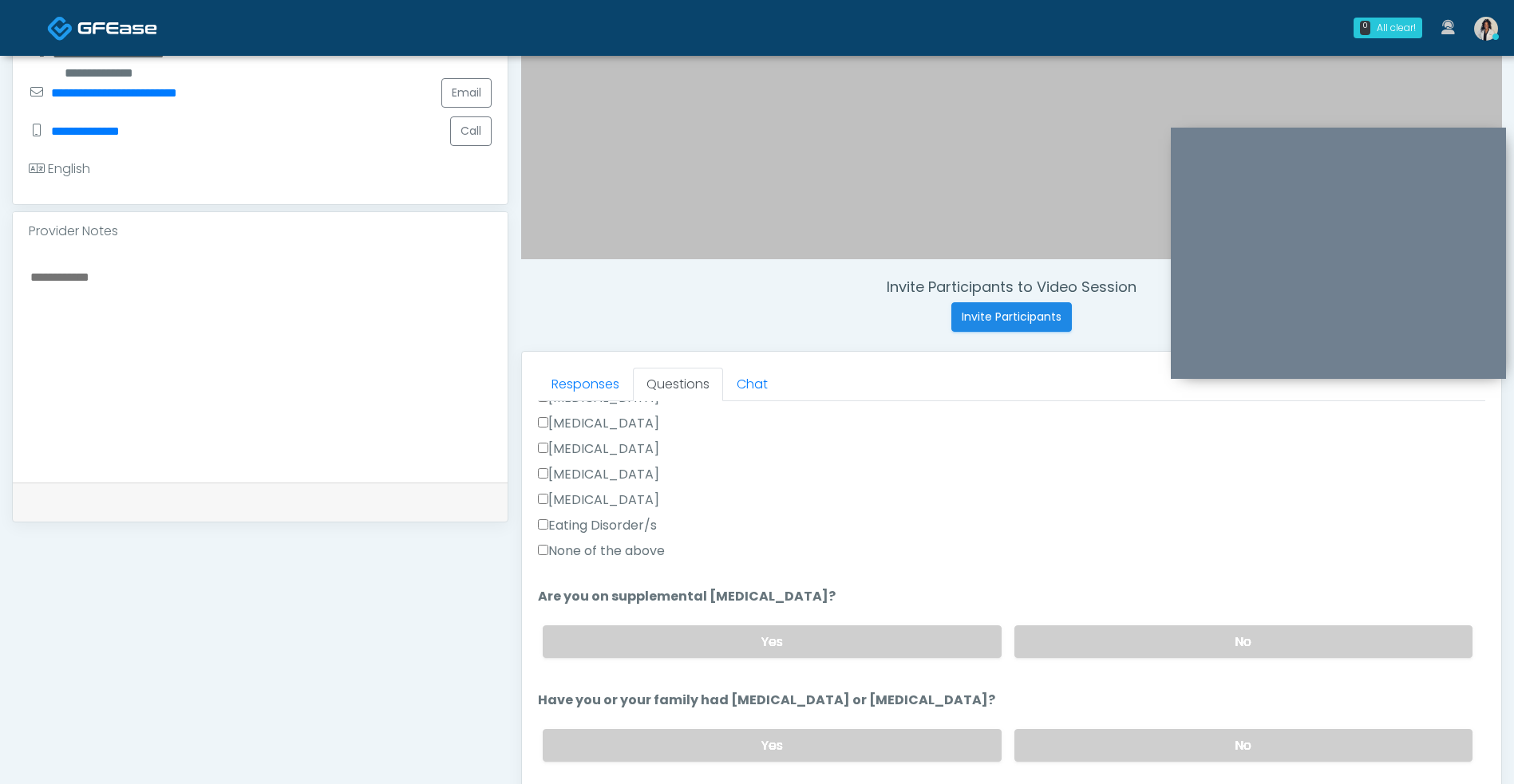
scroll to position [0, 0]
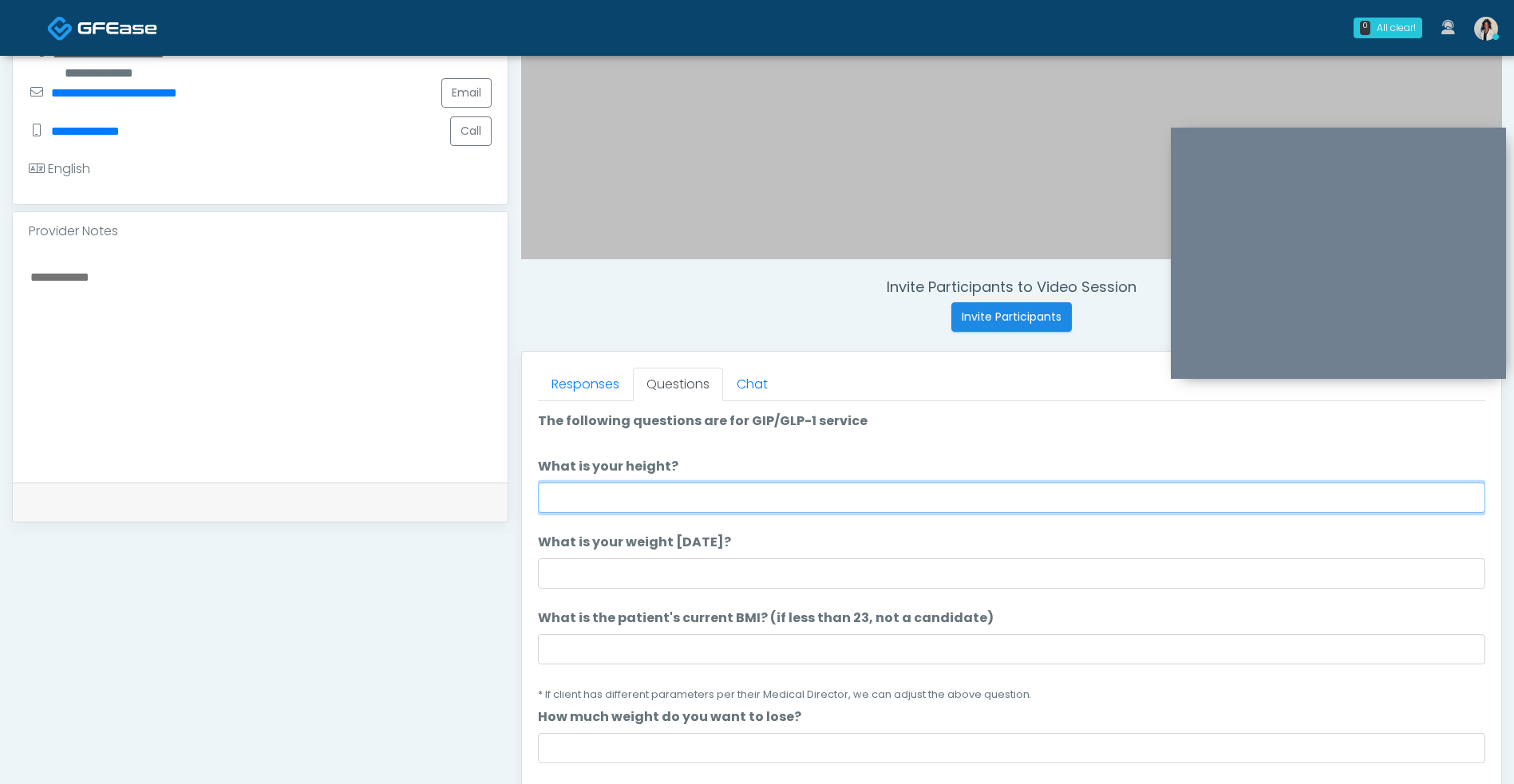
click at [714, 492] on input "What is your height?" at bounding box center [1011, 498] width 947 height 30
type input "***"
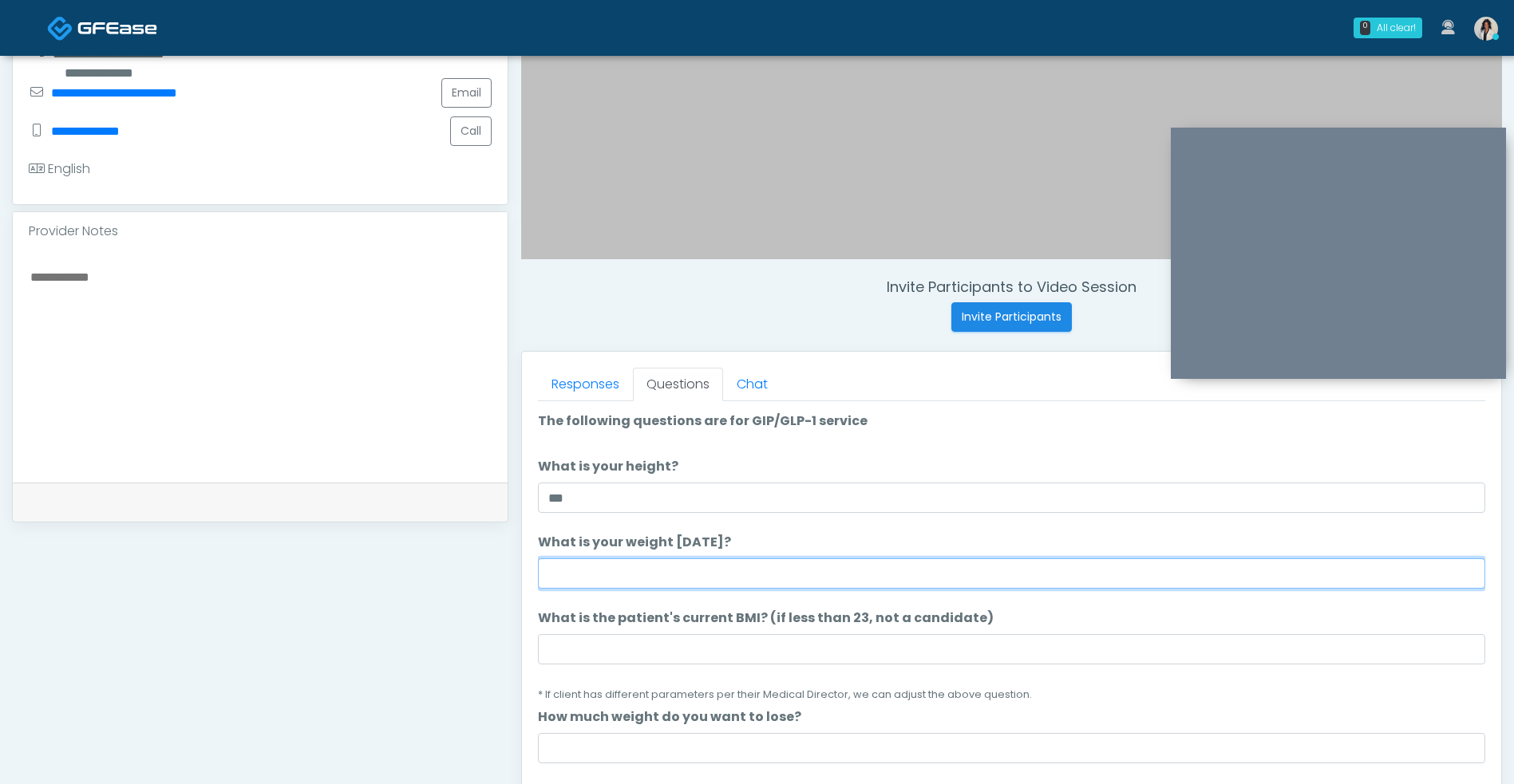
click at [698, 578] on input "What is your weight today?" at bounding box center [1011, 573] width 947 height 30
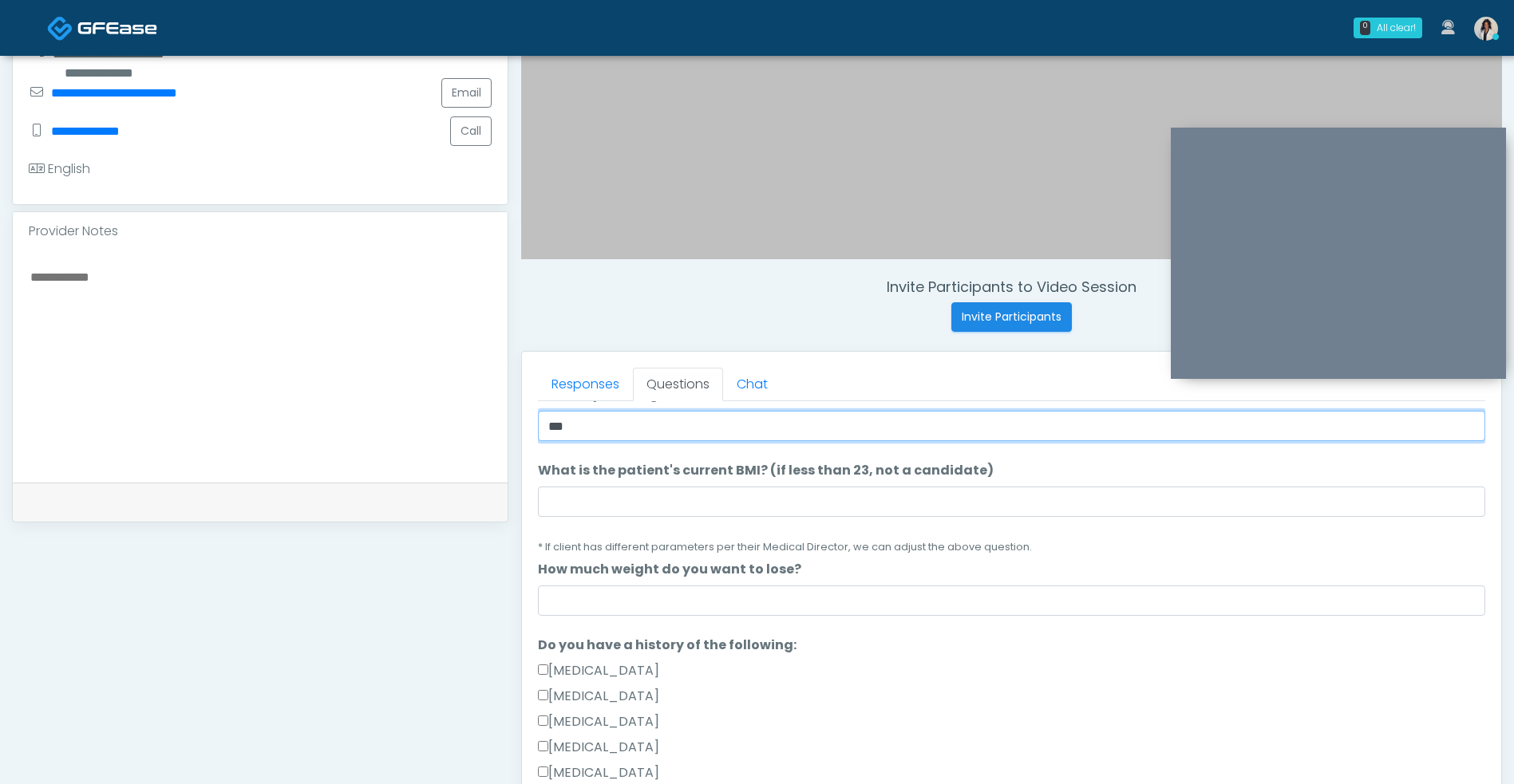
scroll to position [154, 0]
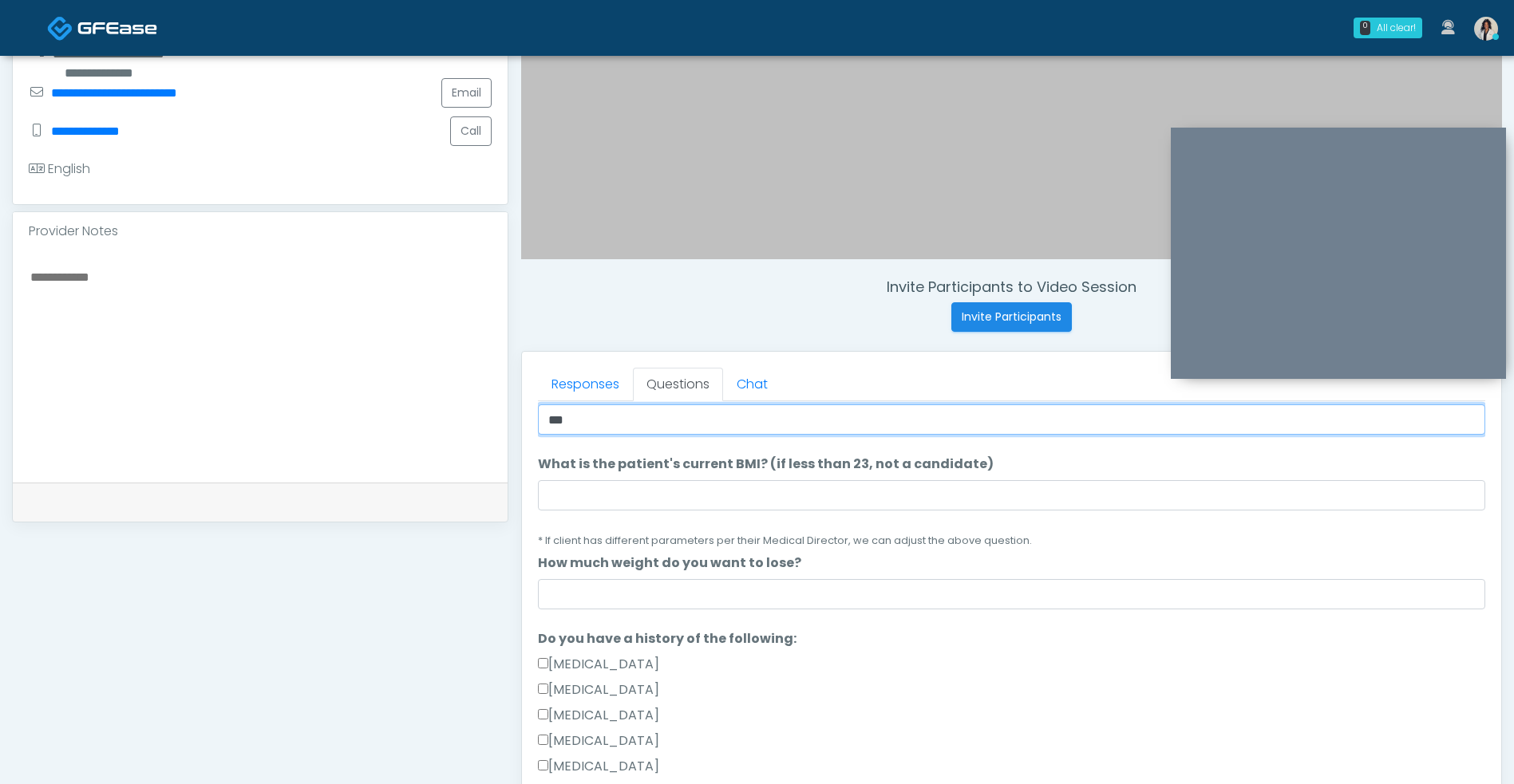
type input "***"
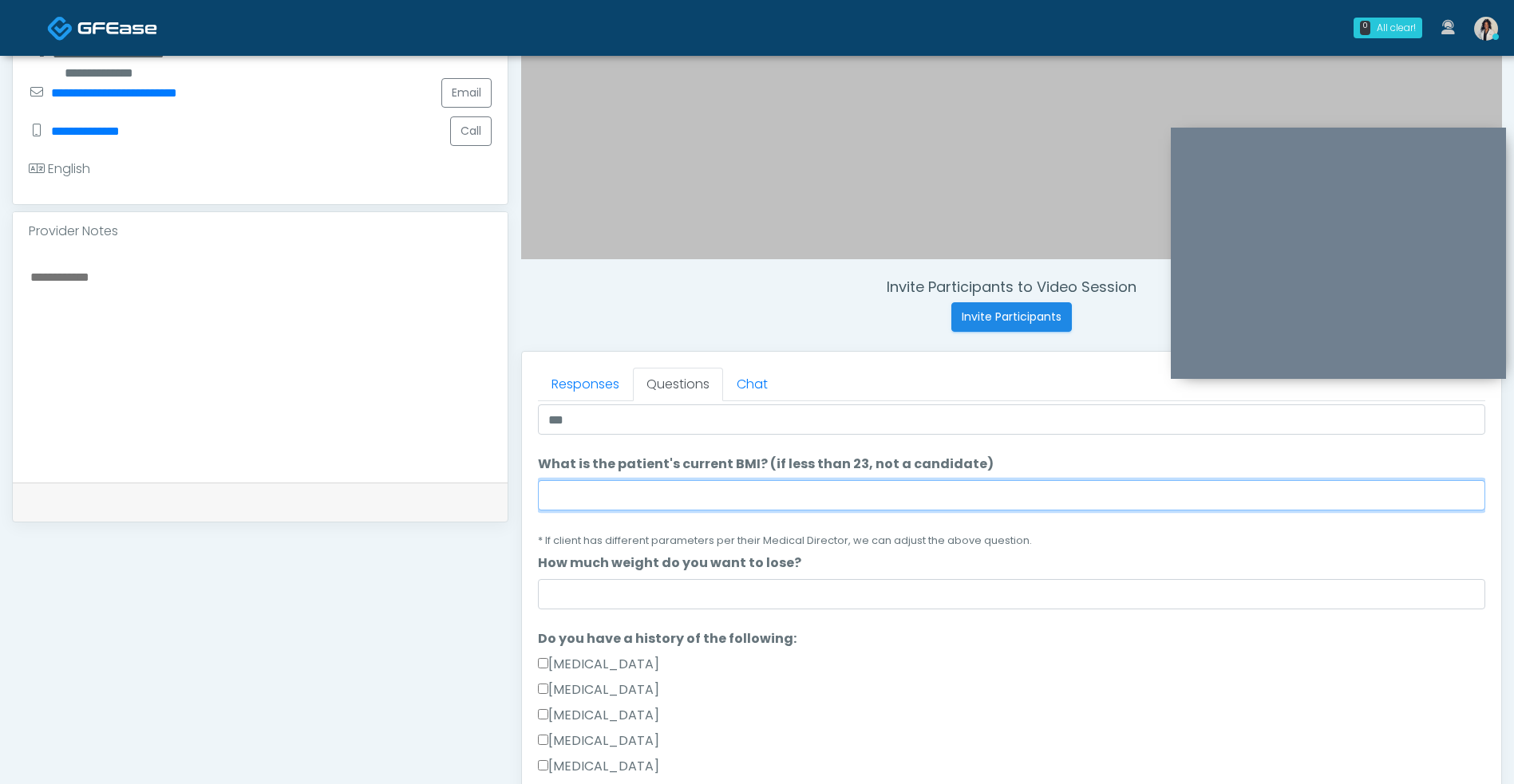
click at [715, 491] on input "What is the patient's current BMI? (if less than 23, not a candidate)" at bounding box center [1011, 495] width 947 height 30
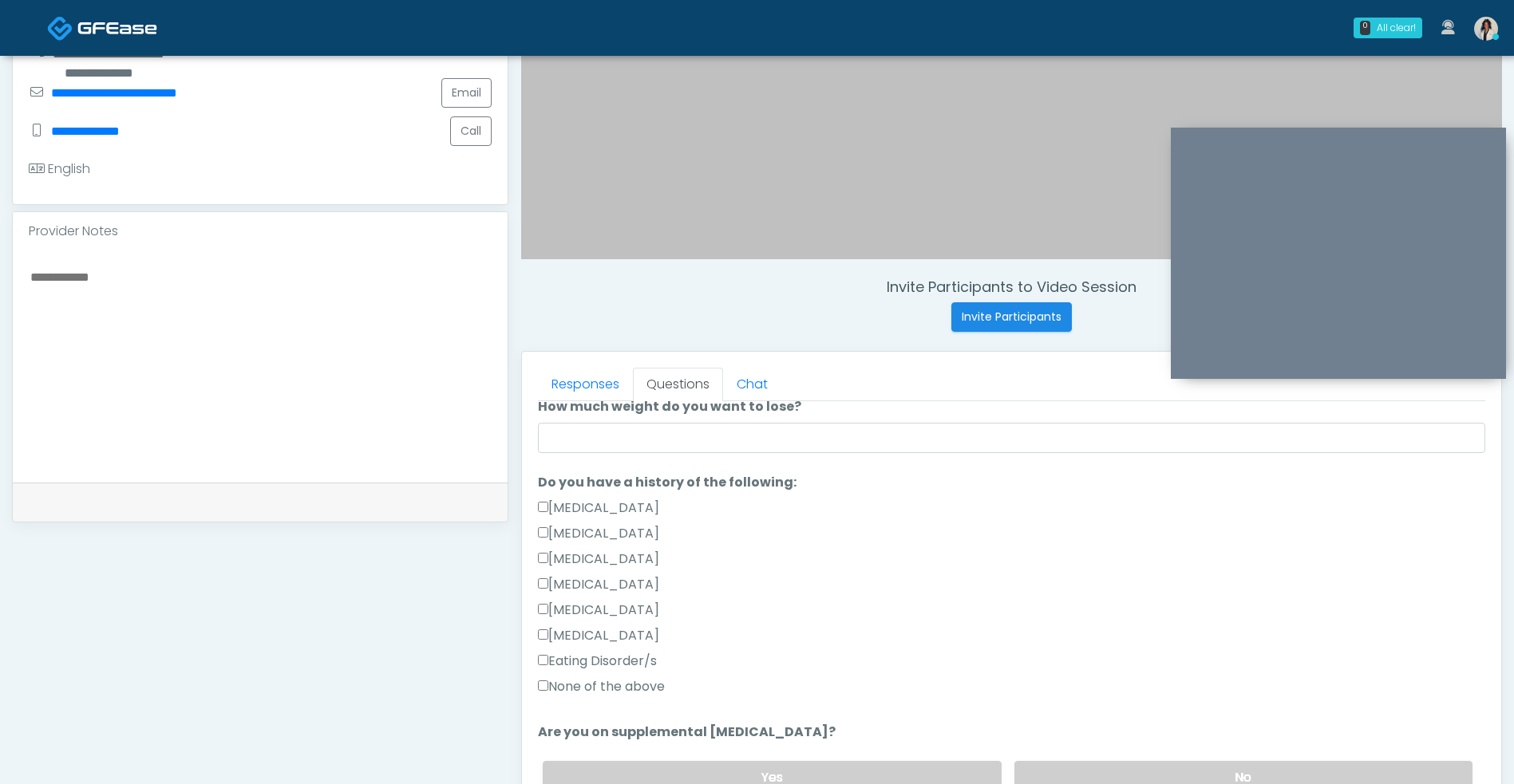
scroll to position [489, 0]
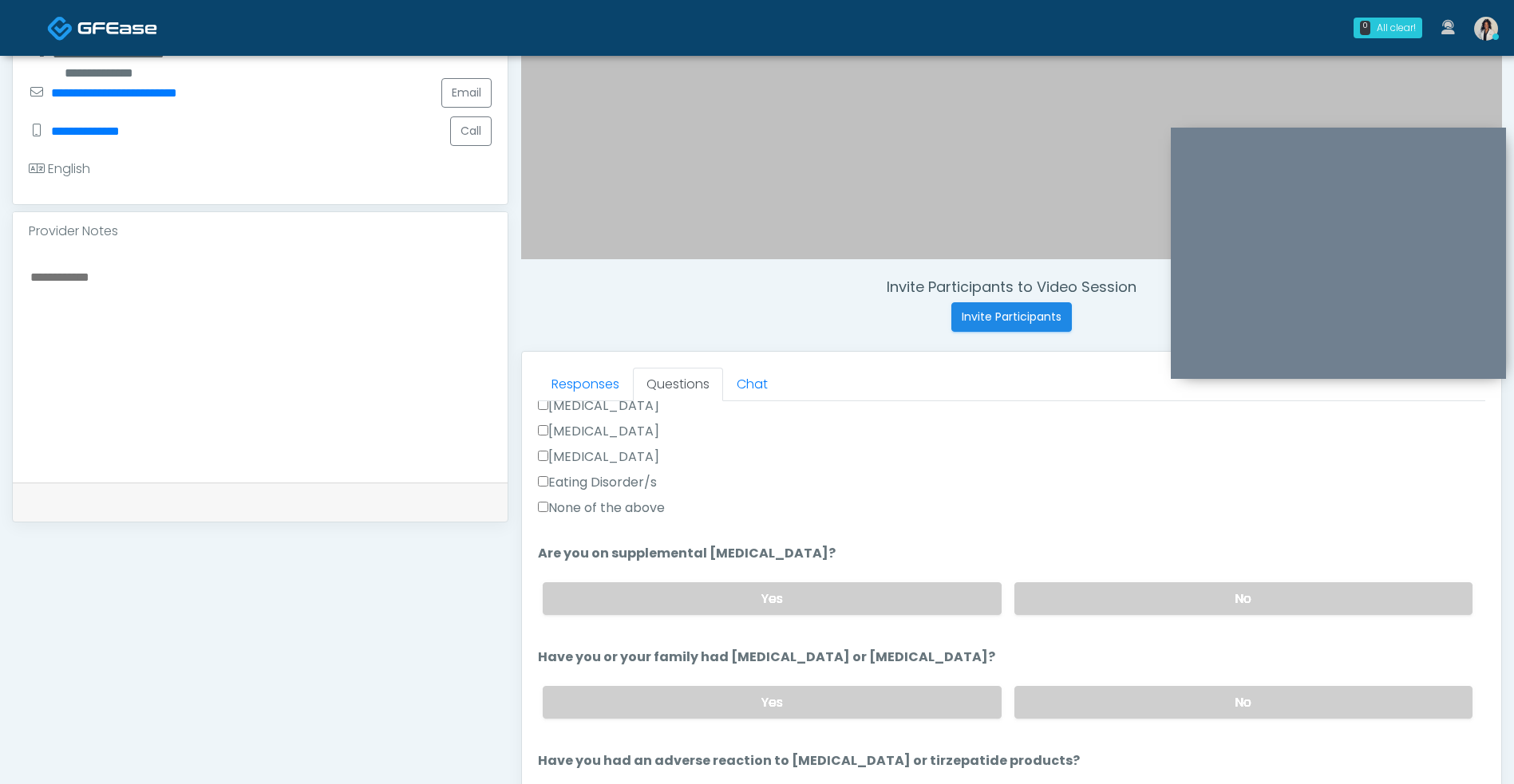
type input "****"
click at [647, 513] on label "None of the above" at bounding box center [601, 508] width 127 height 19
click at [1111, 597] on label "No" at bounding box center [1243, 598] width 458 height 33
click at [1093, 704] on label "No" at bounding box center [1243, 702] width 458 height 33
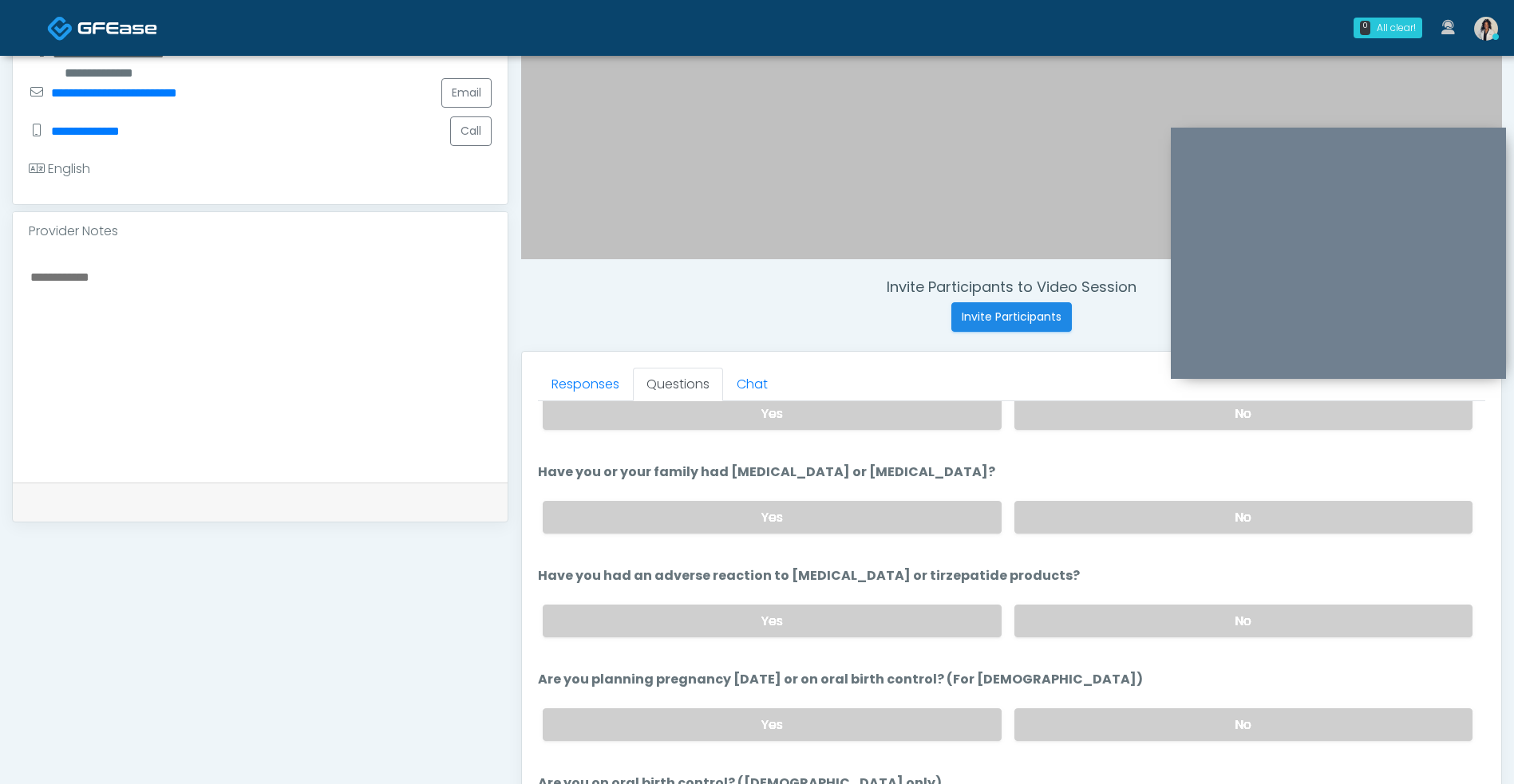
click at [1089, 606] on label "No" at bounding box center [1243, 620] width 458 height 33
click at [1053, 715] on label "No" at bounding box center [1243, 724] width 458 height 33
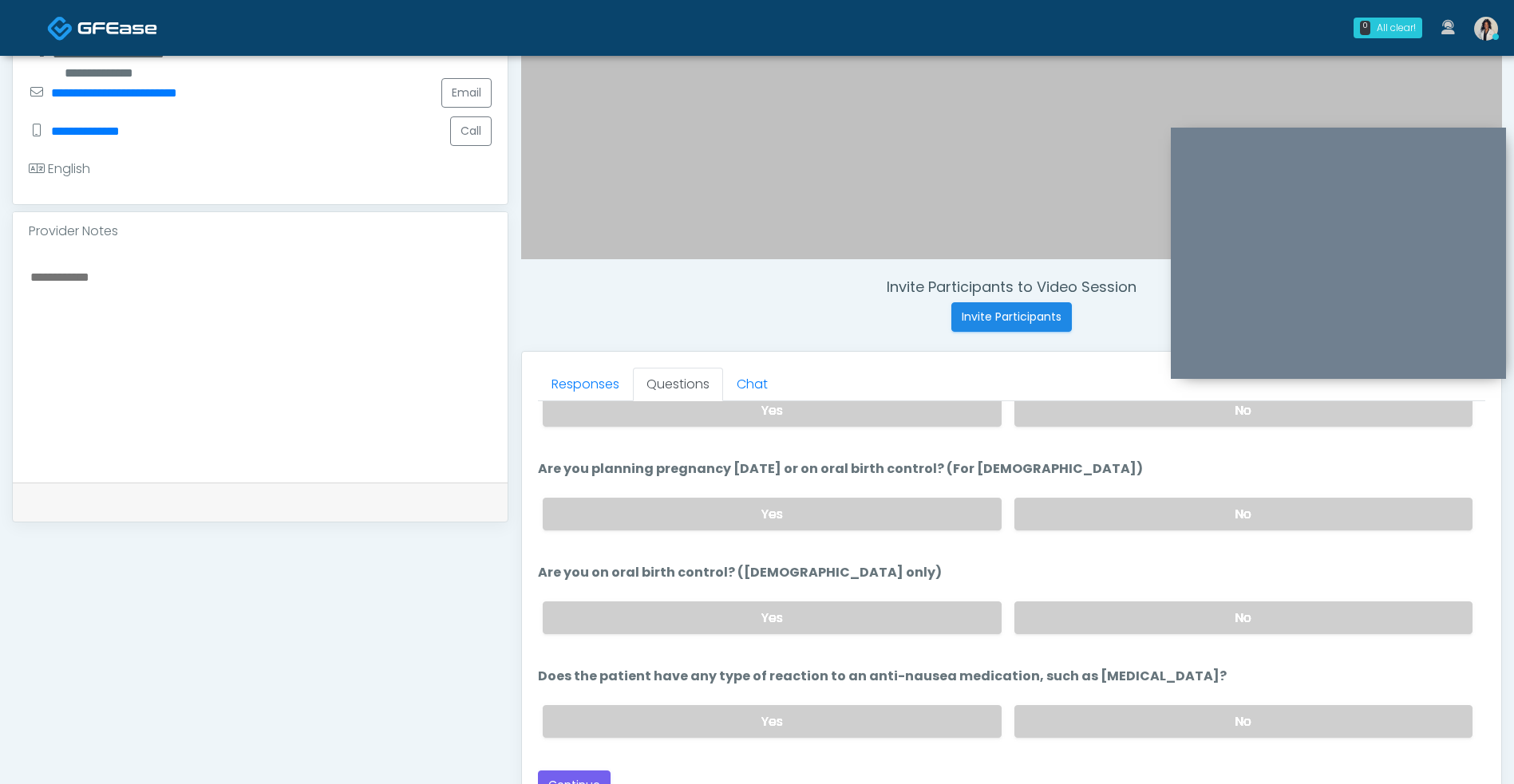
click at [1100, 617] on label "No" at bounding box center [1243, 617] width 458 height 33
click at [1070, 724] on label "No" at bounding box center [1243, 721] width 458 height 33
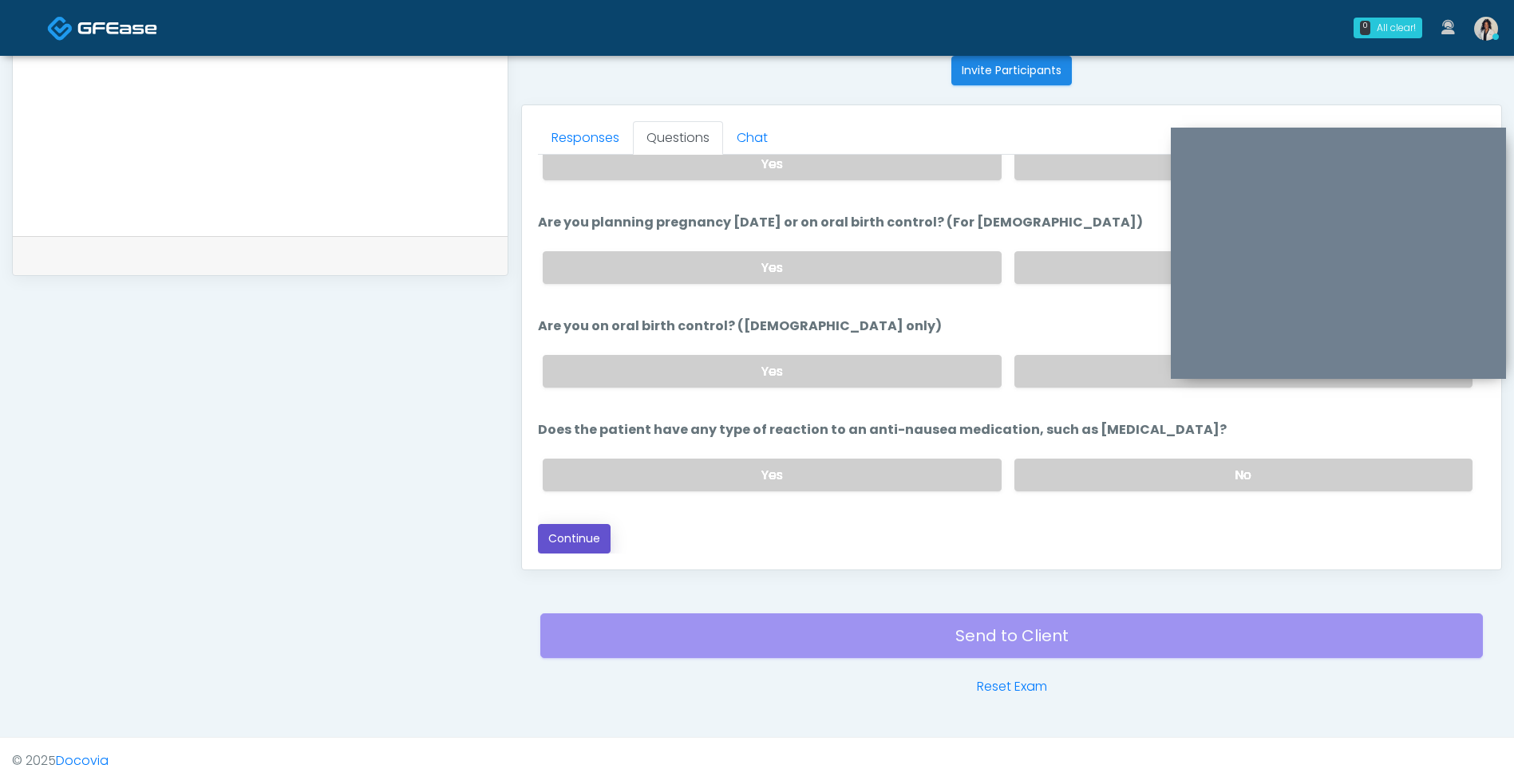
click at [571, 547] on button "Continue" at bounding box center [574, 538] width 73 height 29
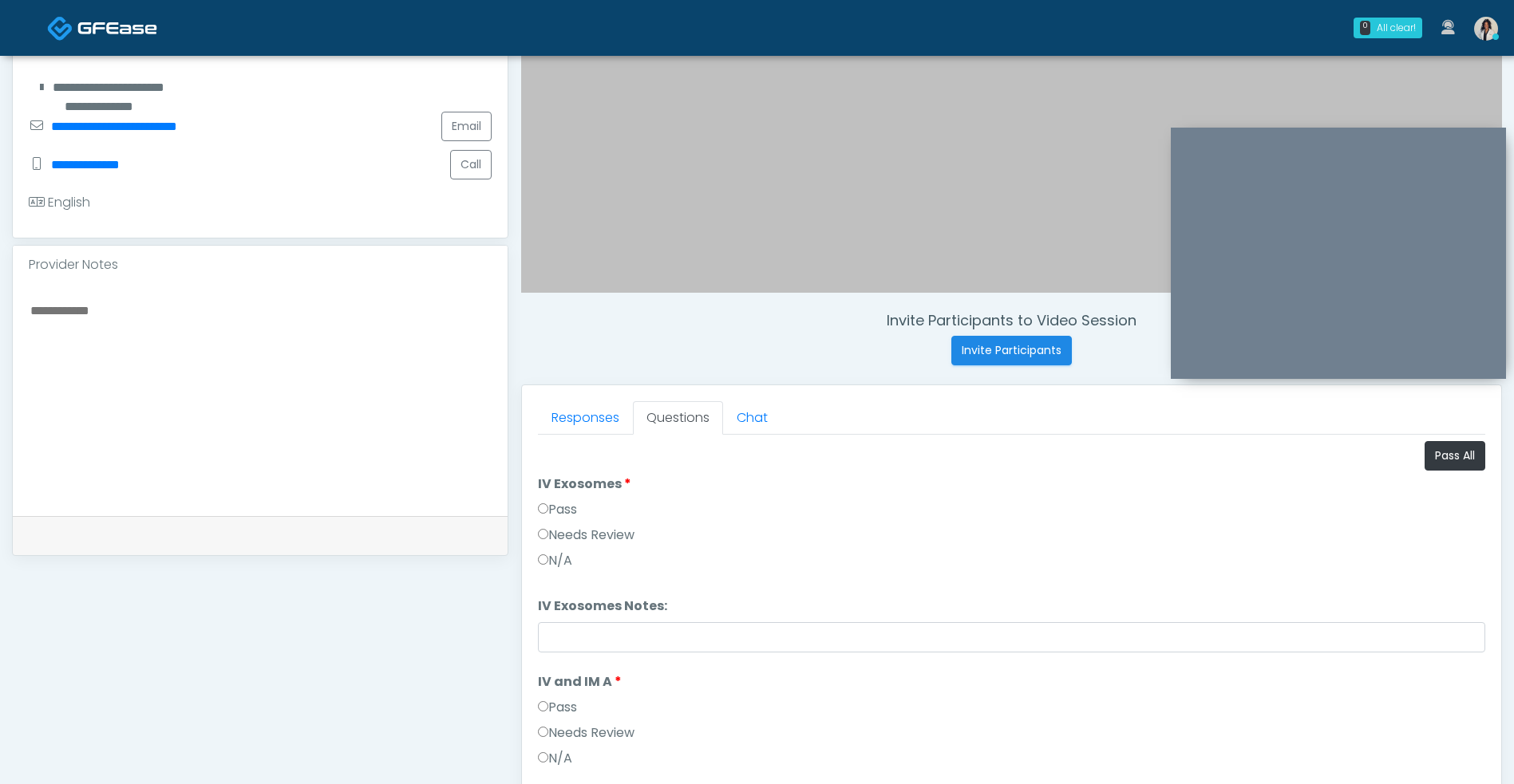
scroll to position [363, 0]
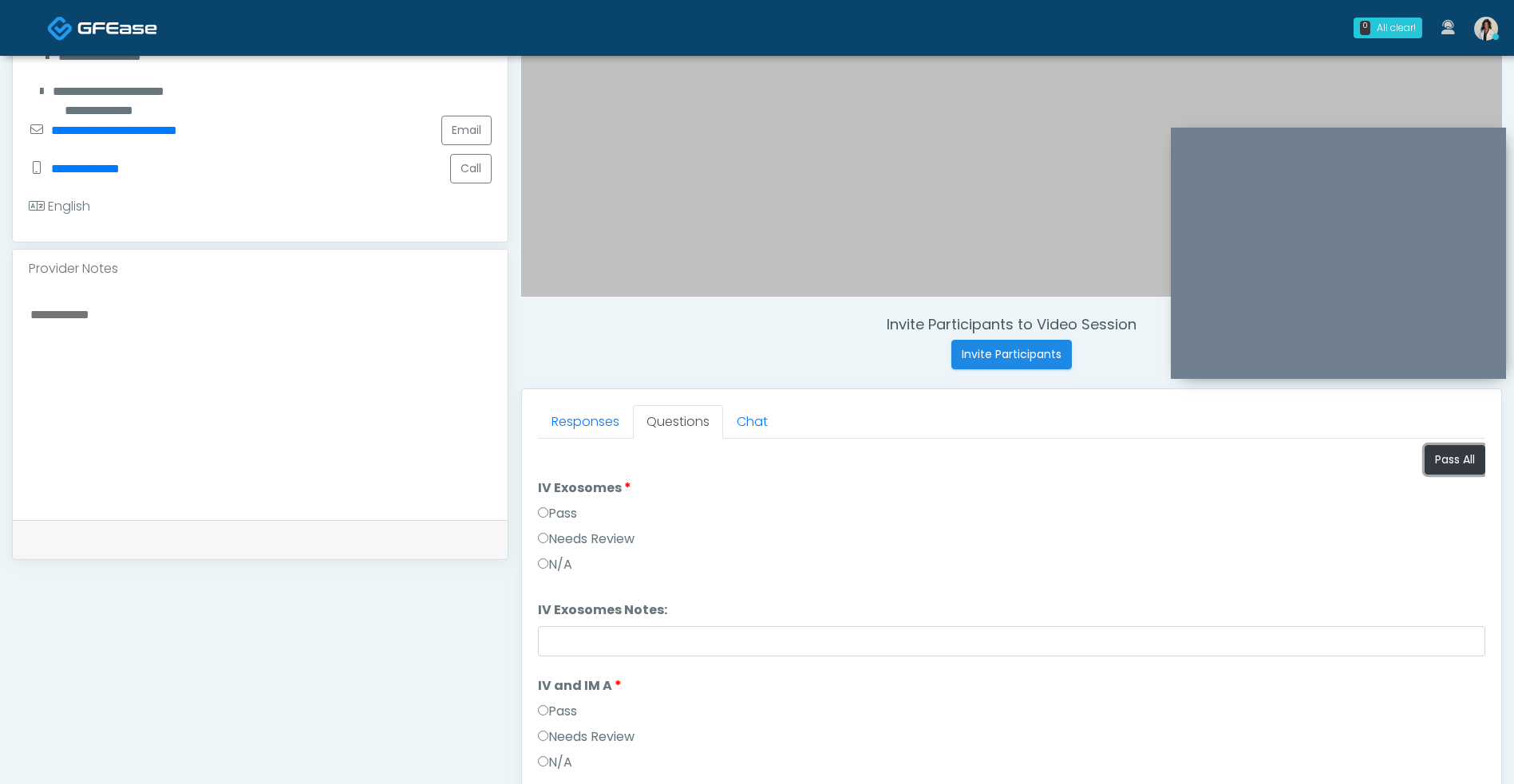
click at [1458, 454] on button "Pass All" at bounding box center [1455, 459] width 60 height 29
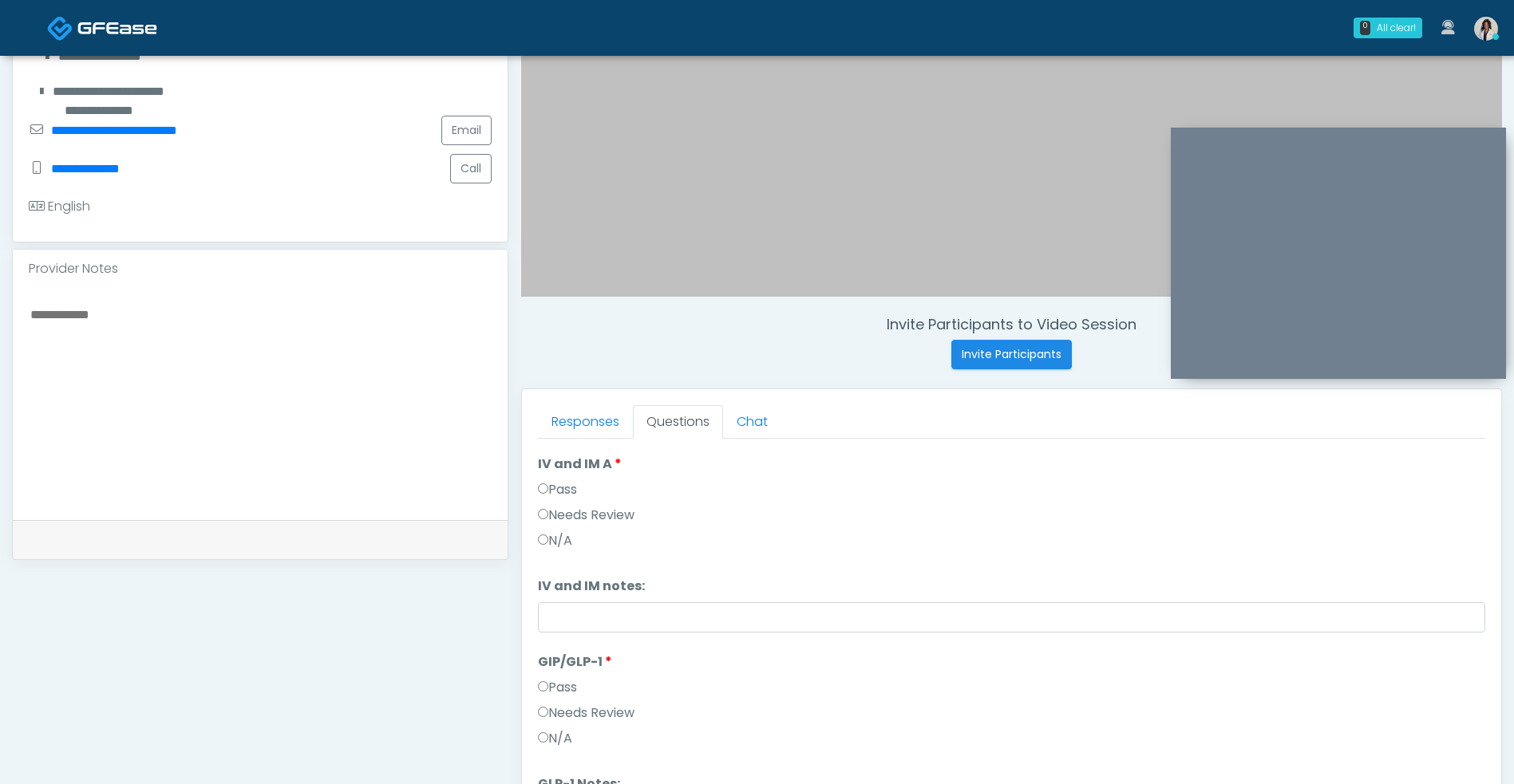
scroll to position [0, 0]
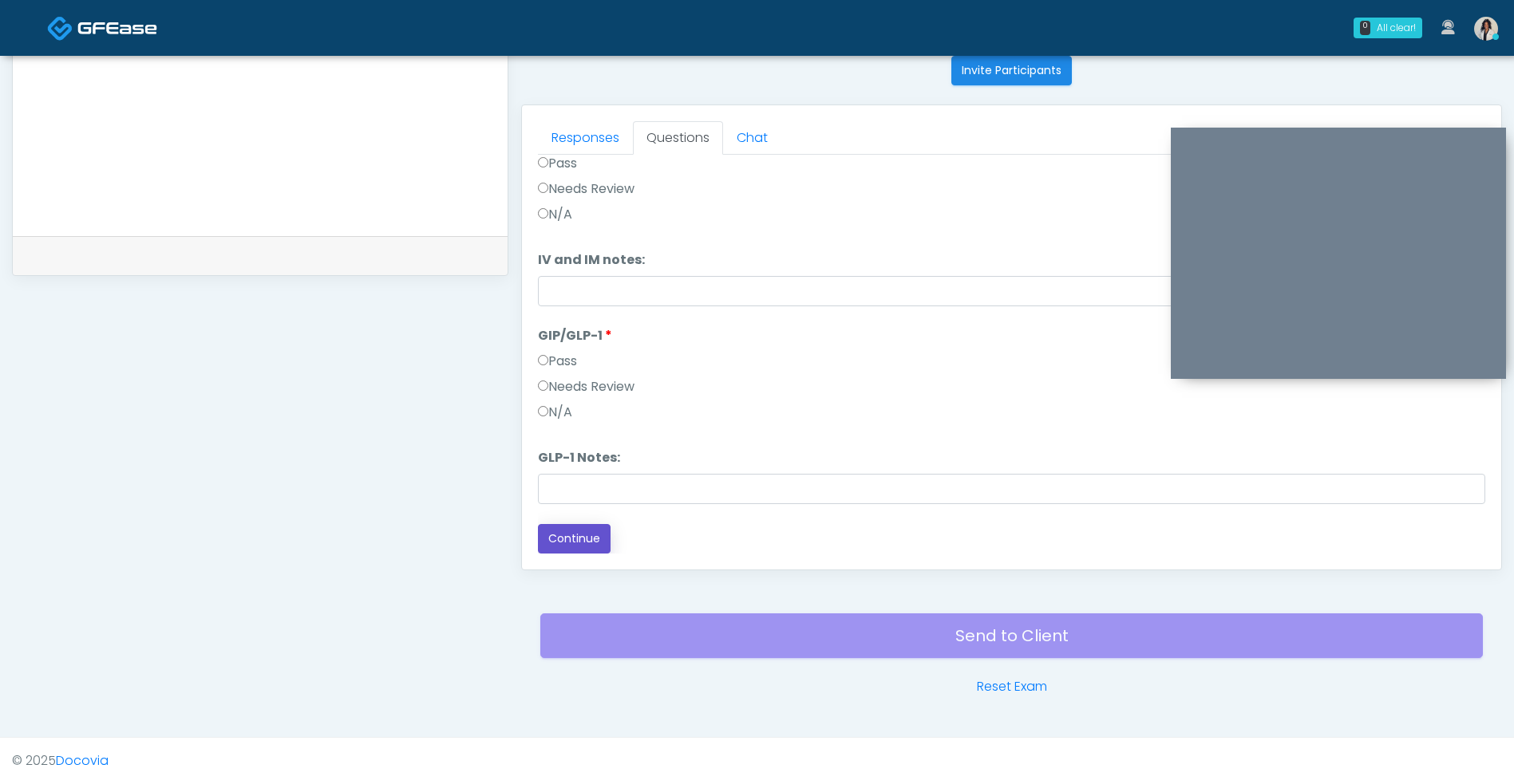
click at [581, 550] on button "Continue" at bounding box center [574, 538] width 73 height 29
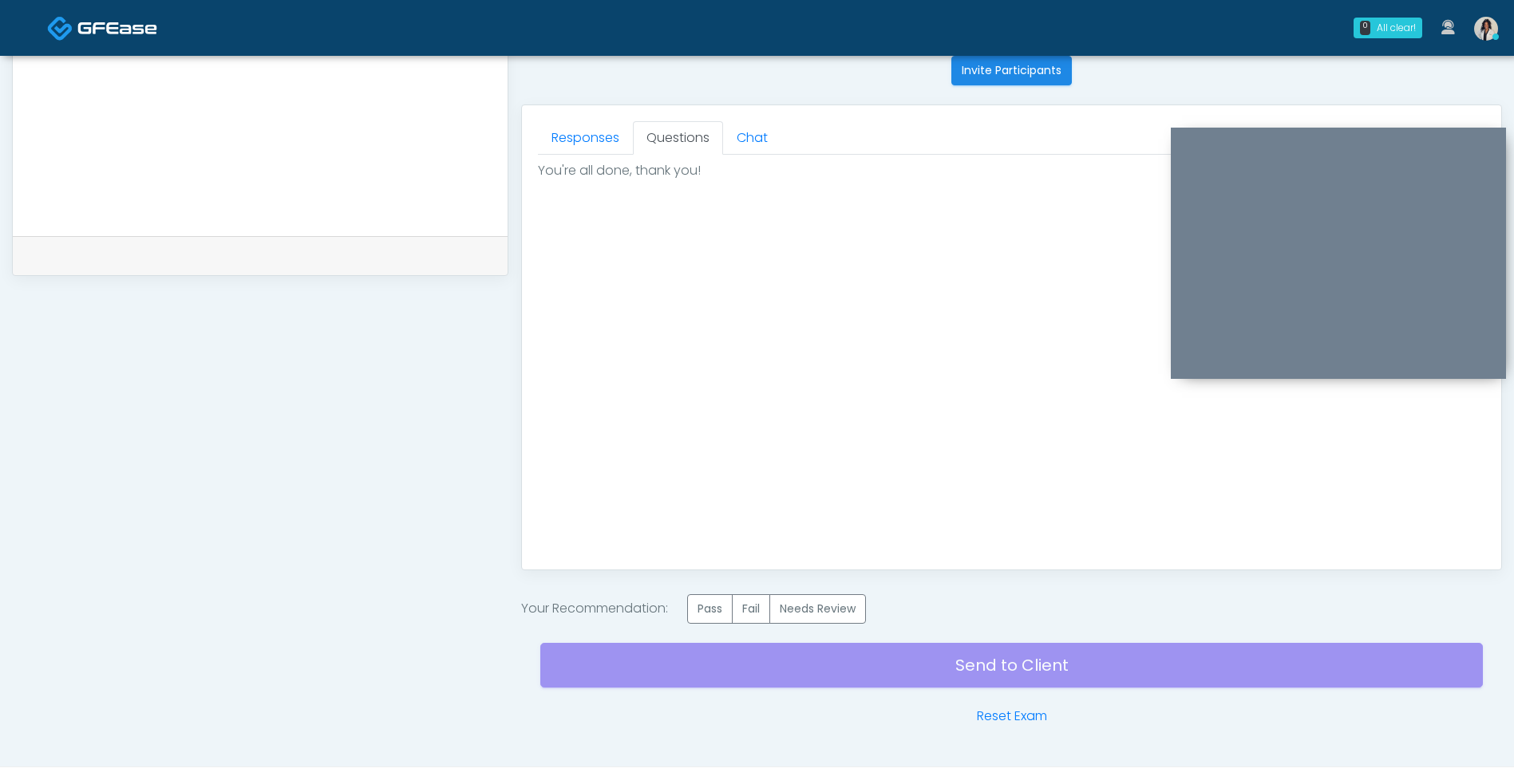
click at [702, 612] on label "Pass" at bounding box center [709, 609] width 45 height 29
click at [845, 667] on div "Send to Client Reset Exam" at bounding box center [1011, 674] width 942 height 102
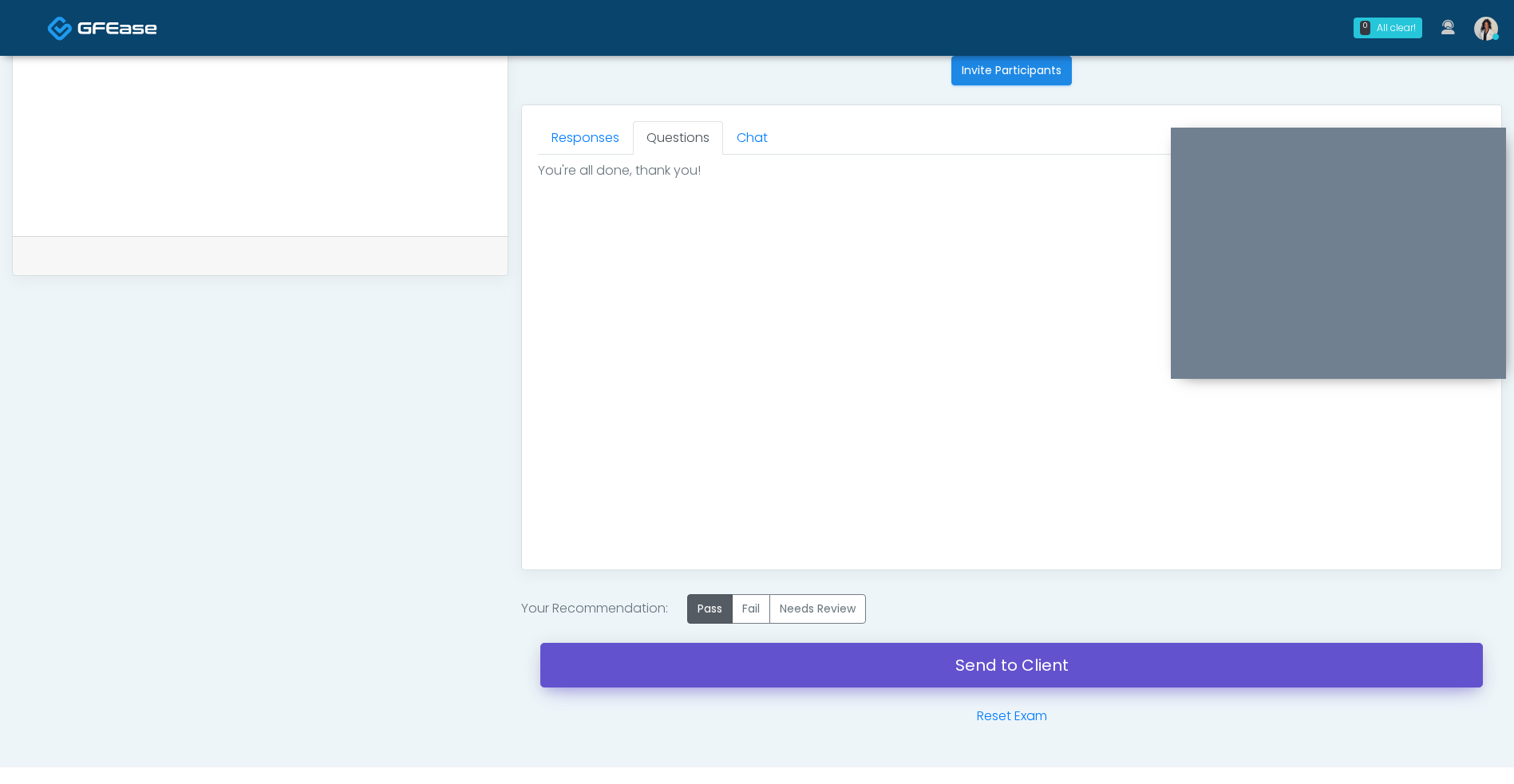
click at [699, 678] on link "Send to Client" at bounding box center [1011, 664] width 942 height 44
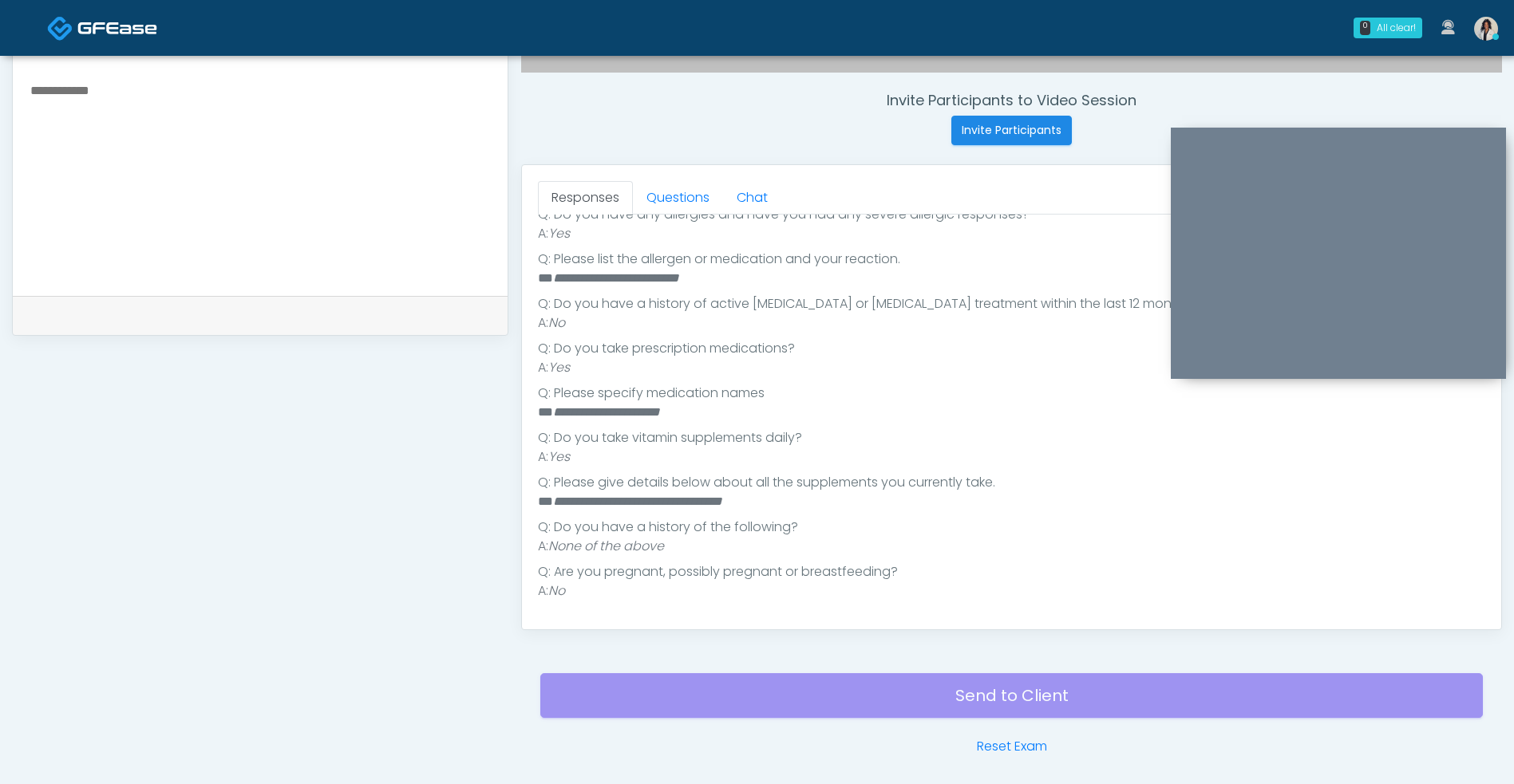
scroll to position [588, 0]
click at [675, 197] on link "Questions" at bounding box center [678, 197] width 90 height 34
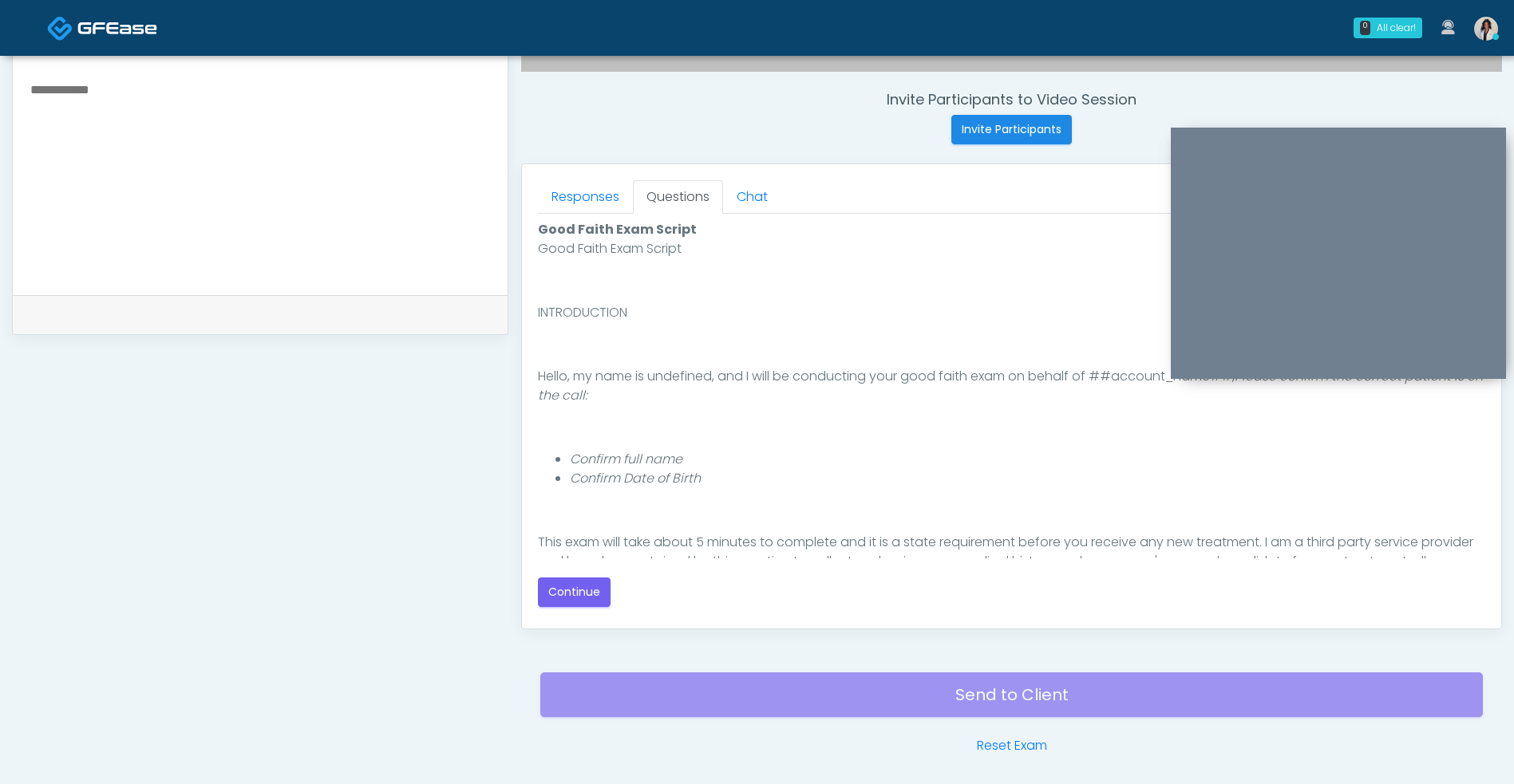
scroll to position [0, 0]
click at [602, 601] on button "Continue" at bounding box center [574, 592] width 73 height 29
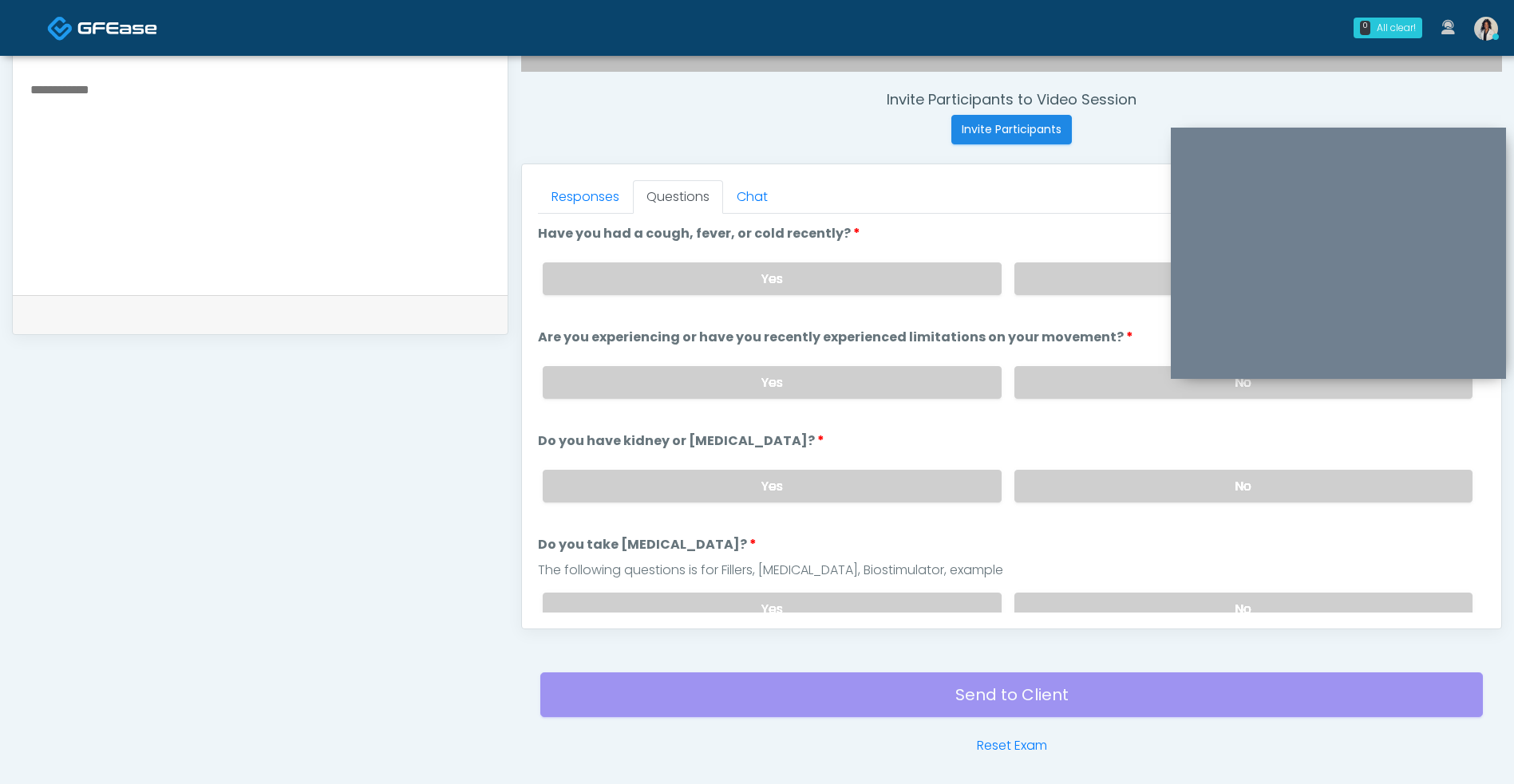
scroll to position [648, 0]
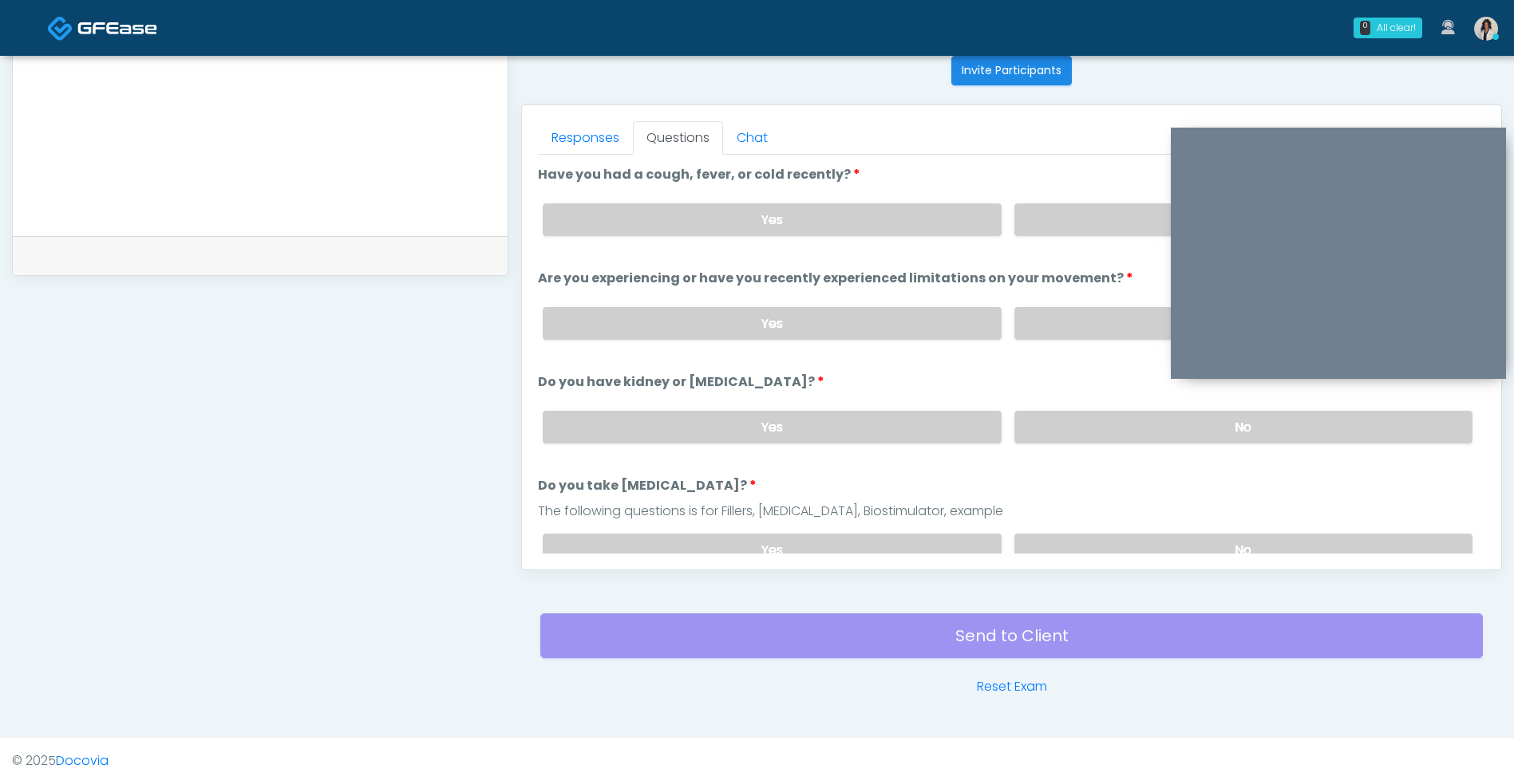
click at [1089, 208] on label "No" at bounding box center [1243, 220] width 458 height 33
click at [1053, 336] on label "No" at bounding box center [1243, 323] width 458 height 33
click at [1042, 435] on label "No" at bounding box center [1243, 427] width 458 height 33
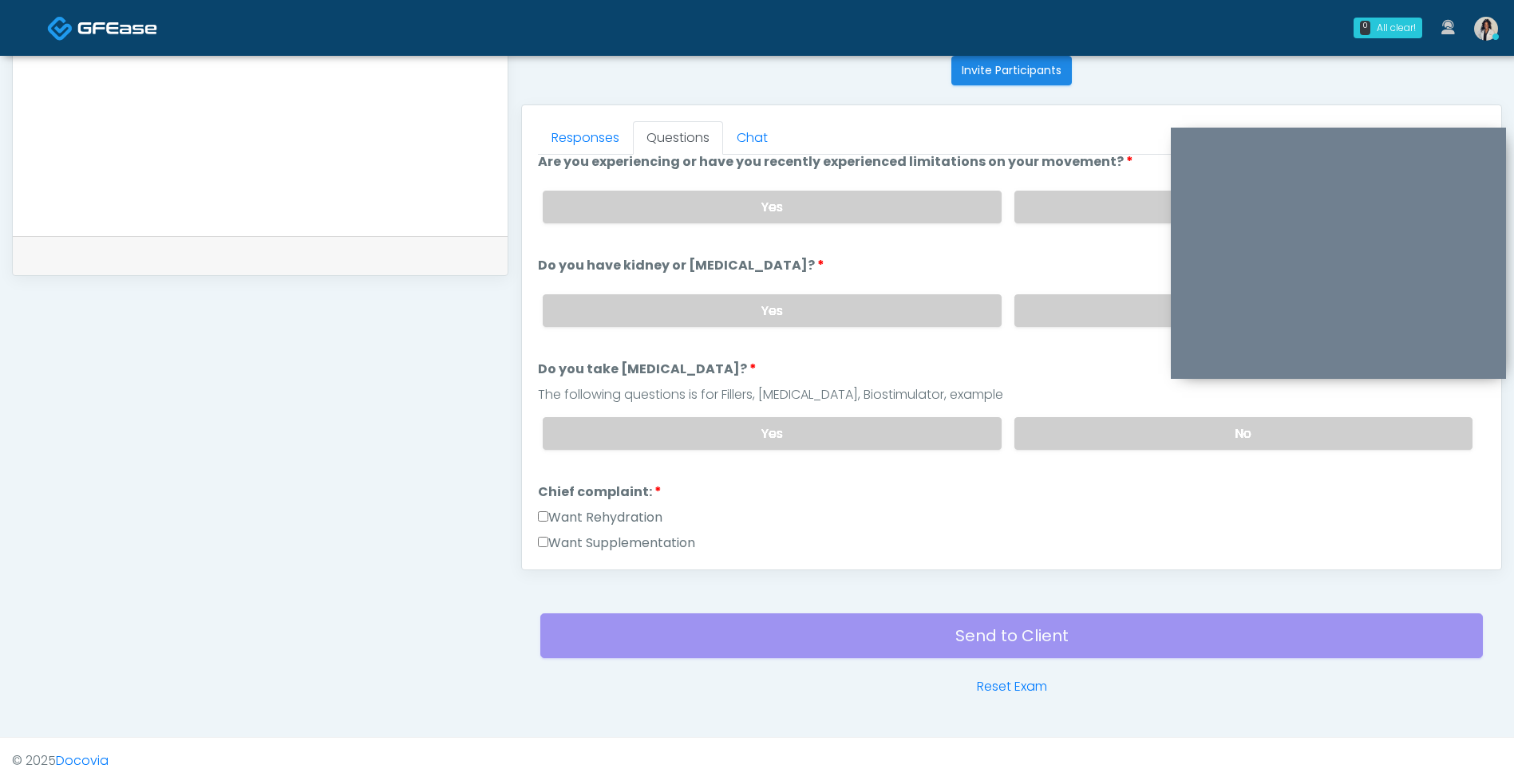
scroll to position [130, 0]
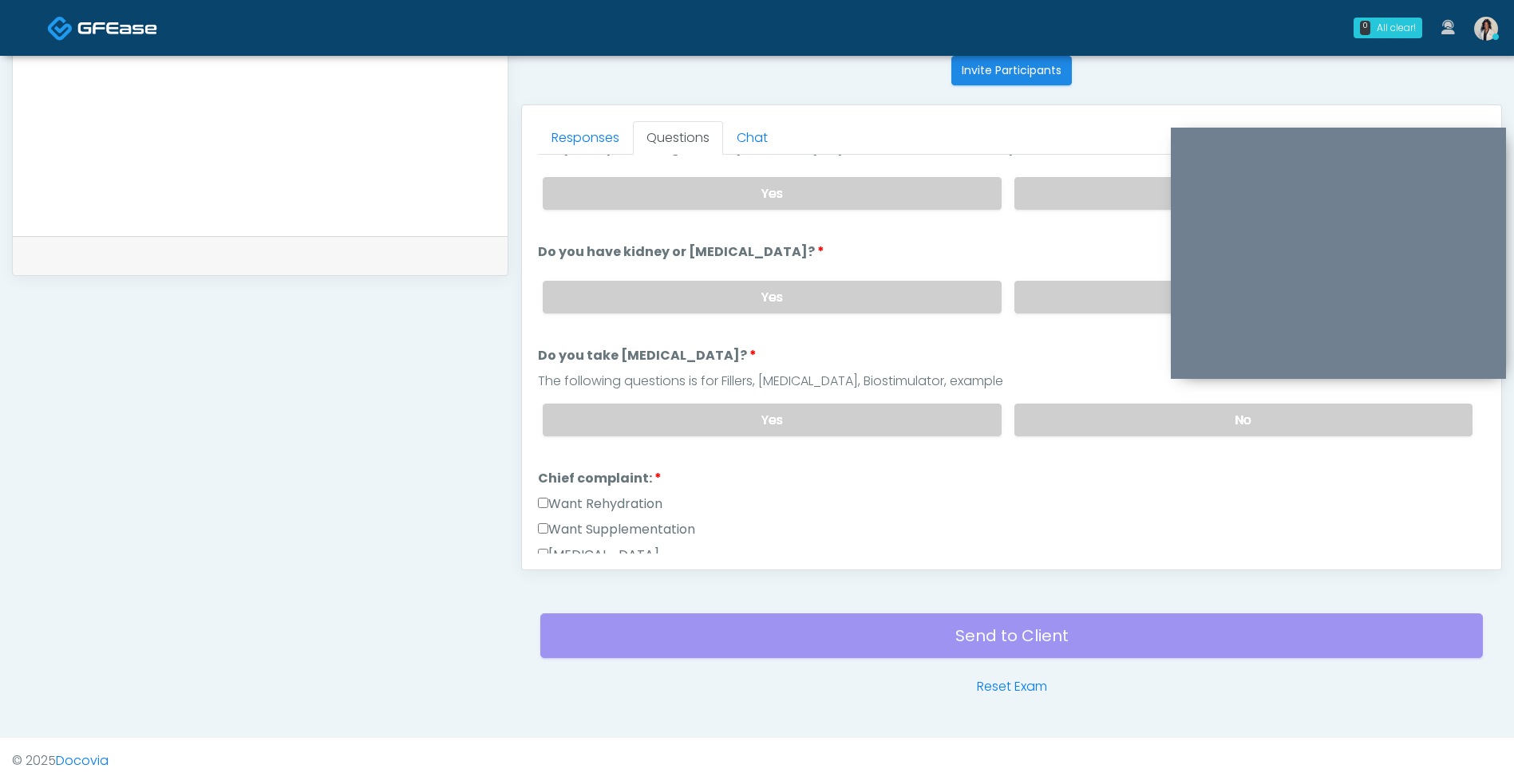
click at [1072, 411] on label "No" at bounding box center [1243, 419] width 458 height 33
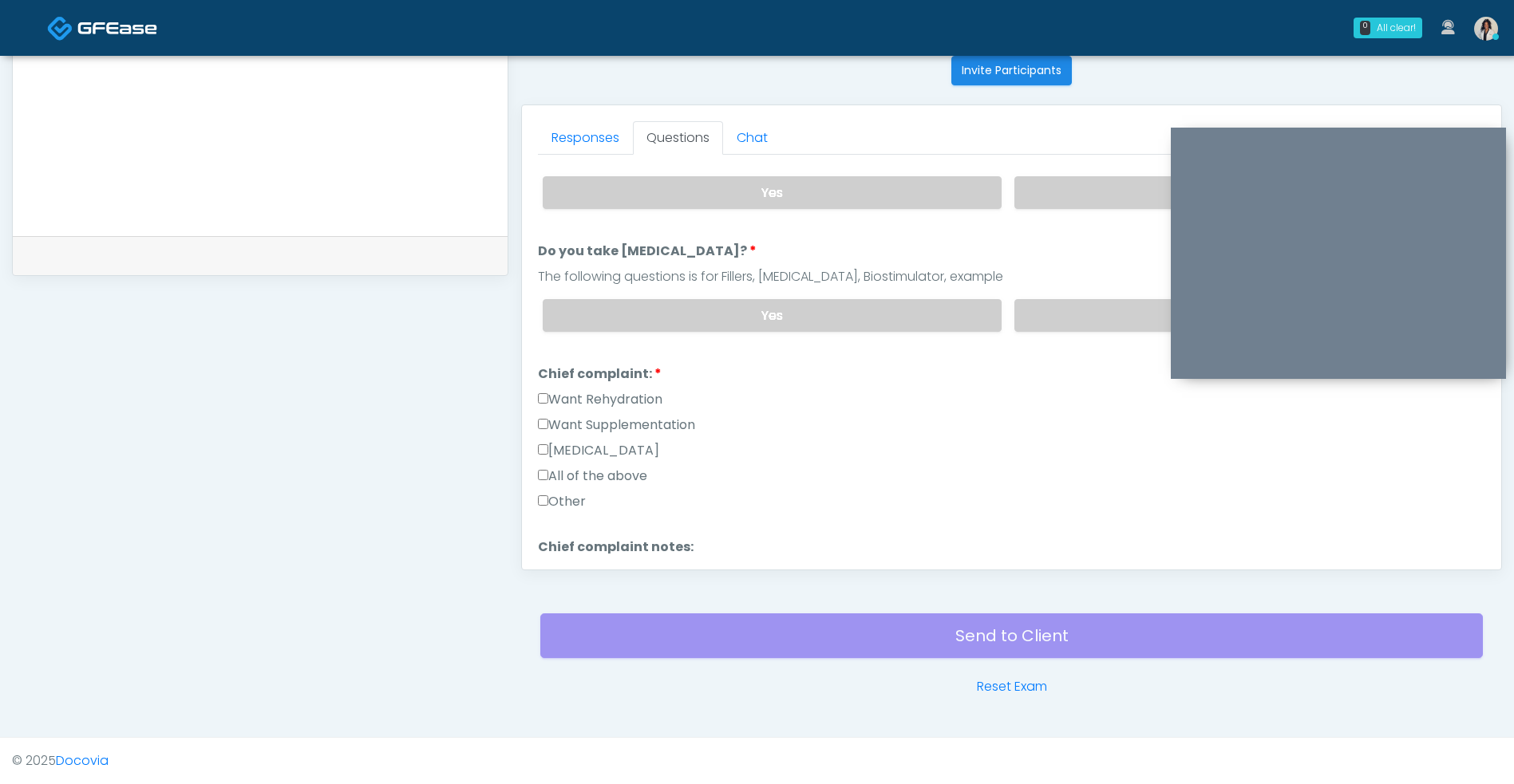
click at [662, 394] on label "Want Rehydration" at bounding box center [600, 400] width 124 height 19
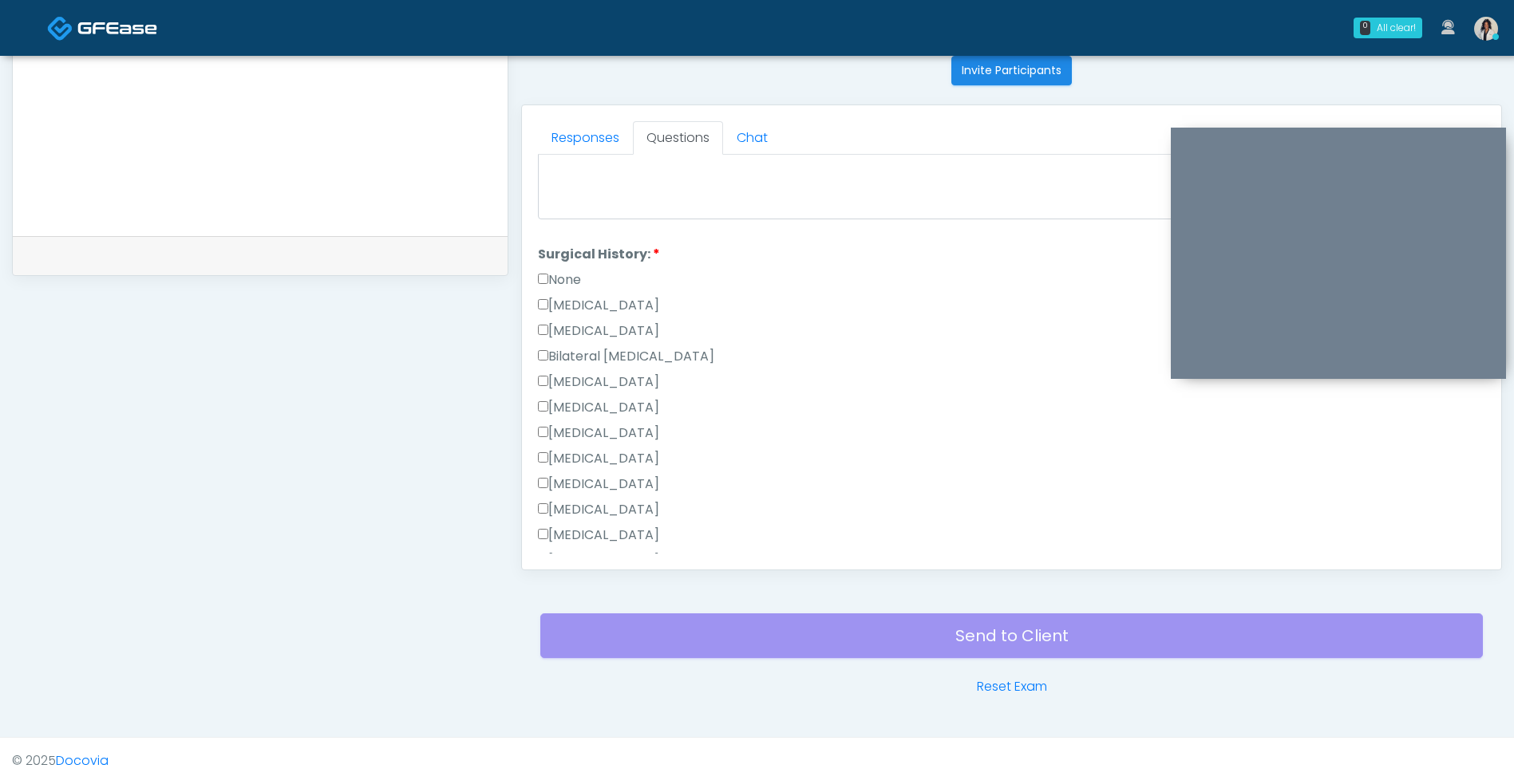
scroll to position [640, 0]
click at [574, 291] on label "None" at bounding box center [559, 287] width 43 height 19
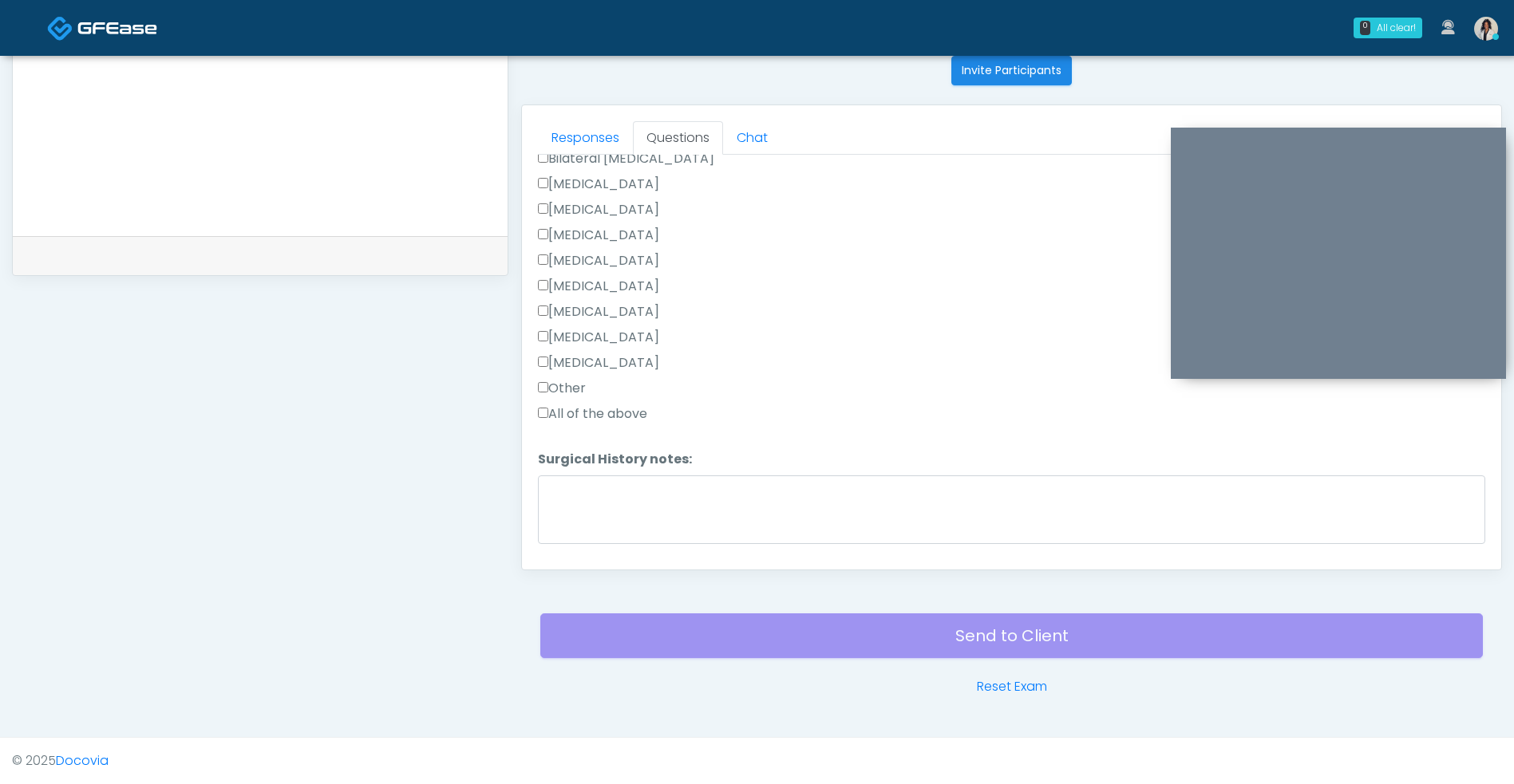
scroll to position [890, 0]
click at [587, 544] on button "Continue" at bounding box center [574, 538] width 73 height 29
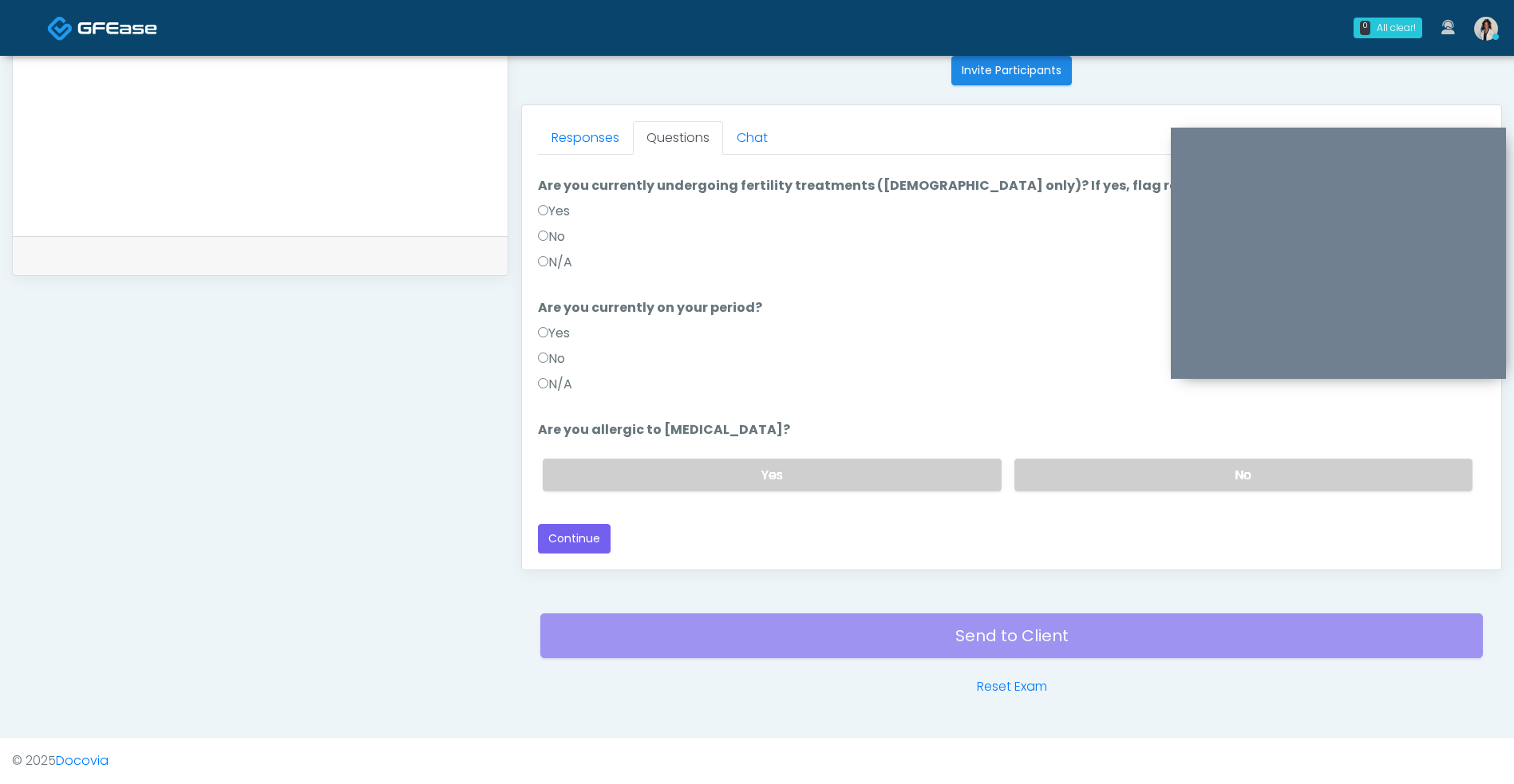
scroll to position [0, 0]
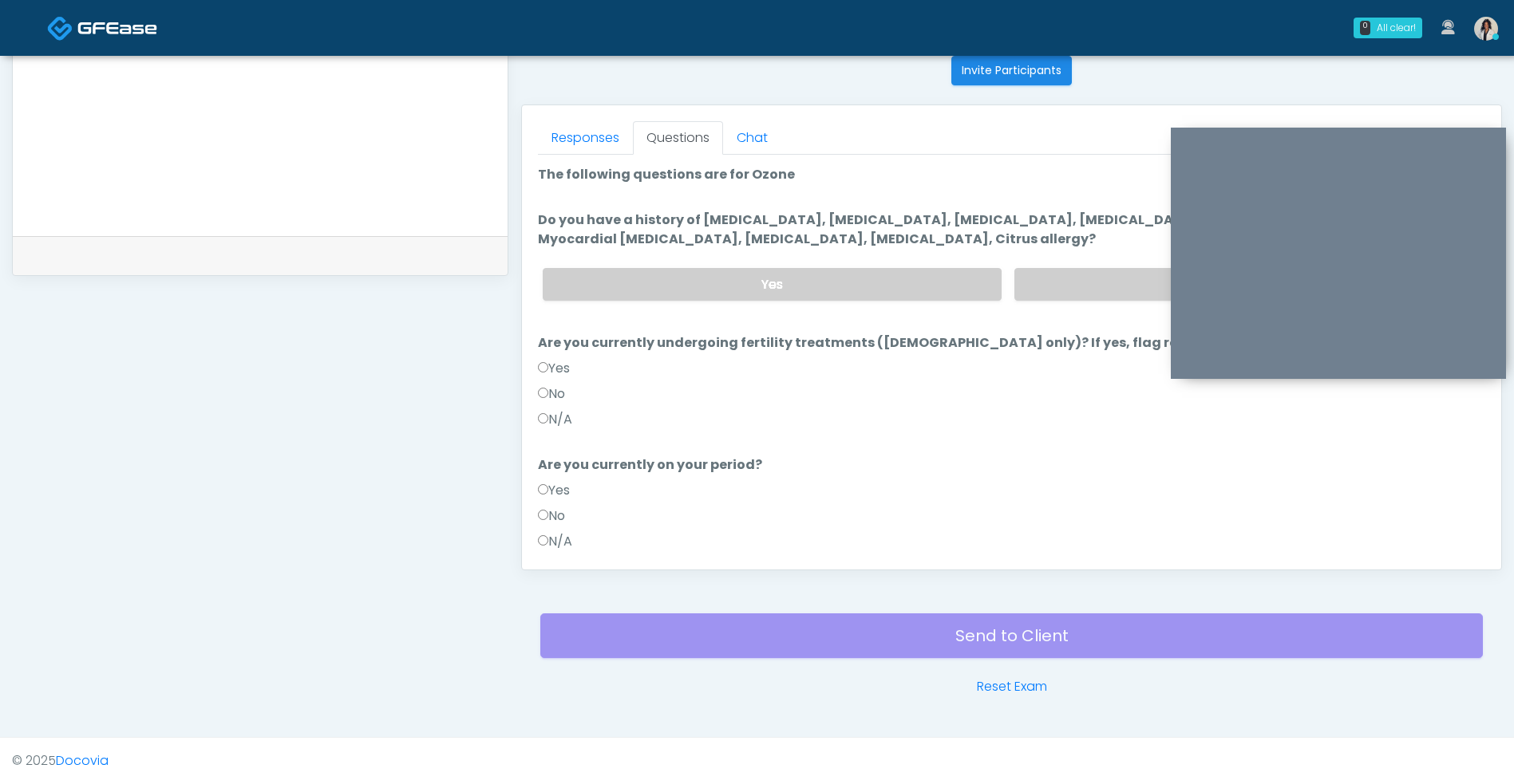
click at [1059, 283] on label "No" at bounding box center [1243, 283] width 458 height 33
click at [588, 419] on div "N/A" at bounding box center [1011, 423] width 947 height 26
click at [566, 549] on label "N/A" at bounding box center [555, 541] width 35 height 19
click at [572, 416] on label "N/A" at bounding box center [555, 420] width 35 height 19
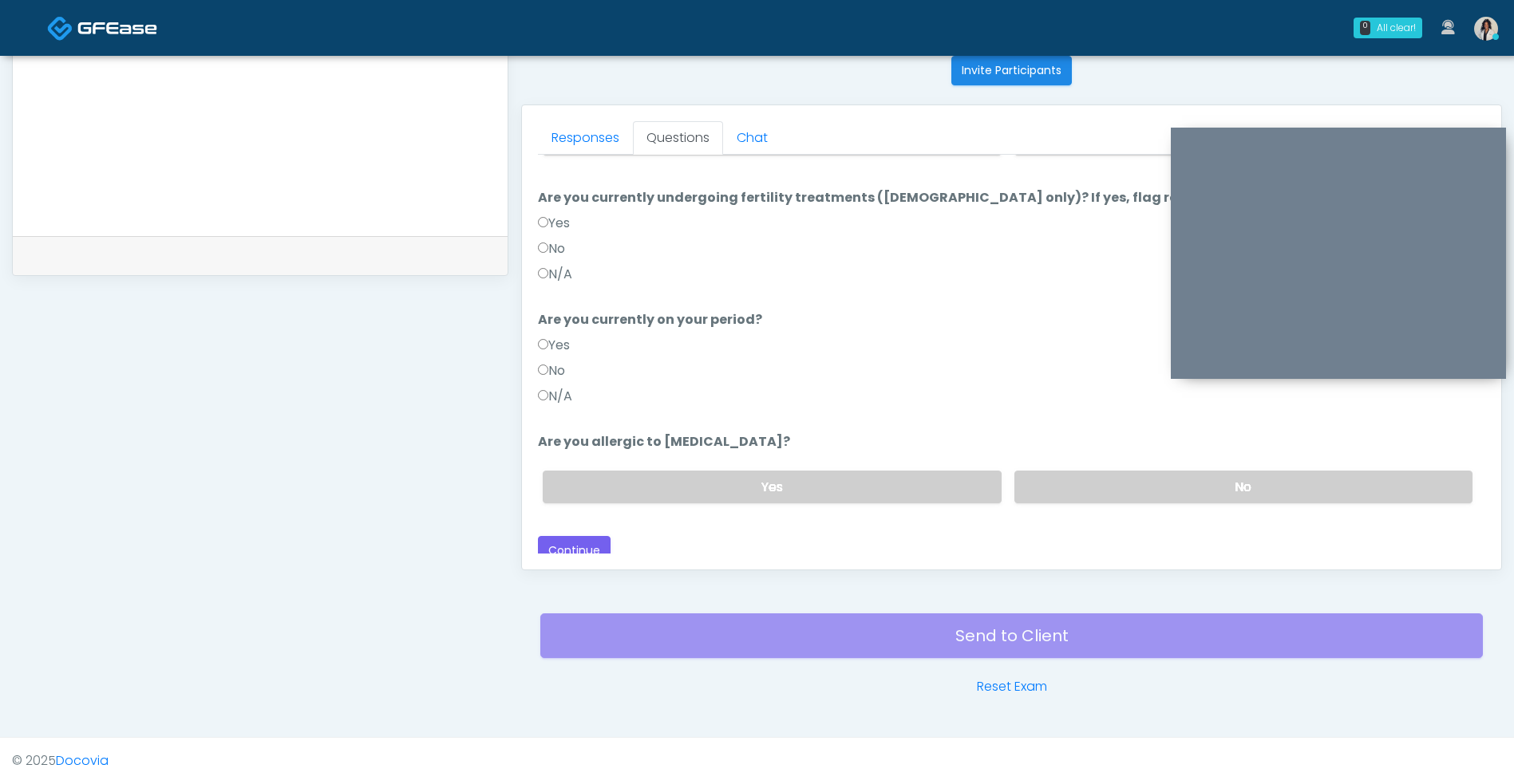
scroll to position [151, 0]
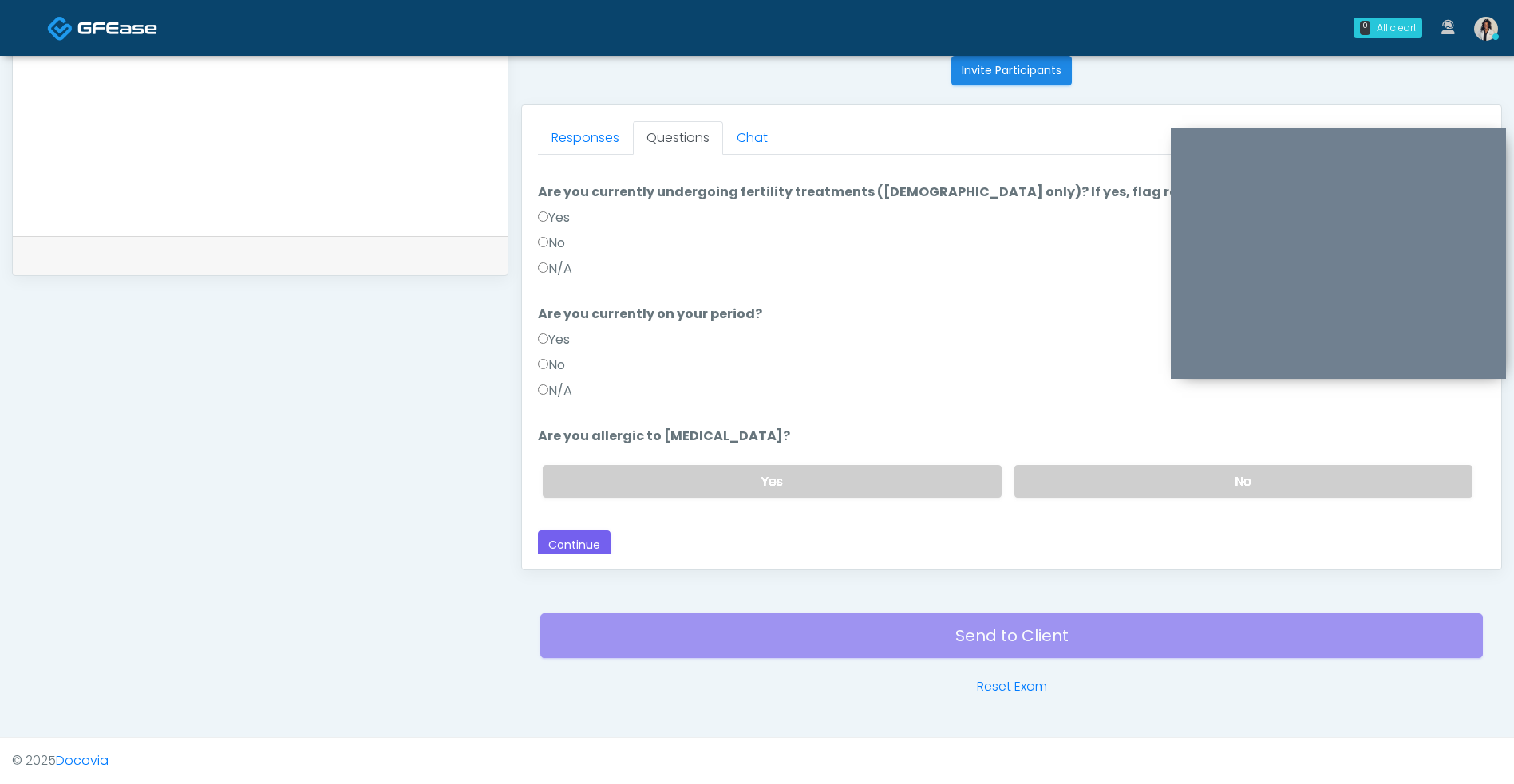
click at [565, 373] on label "No" at bounding box center [551, 365] width 27 height 19
click at [1057, 494] on label "No" at bounding box center [1243, 481] width 458 height 33
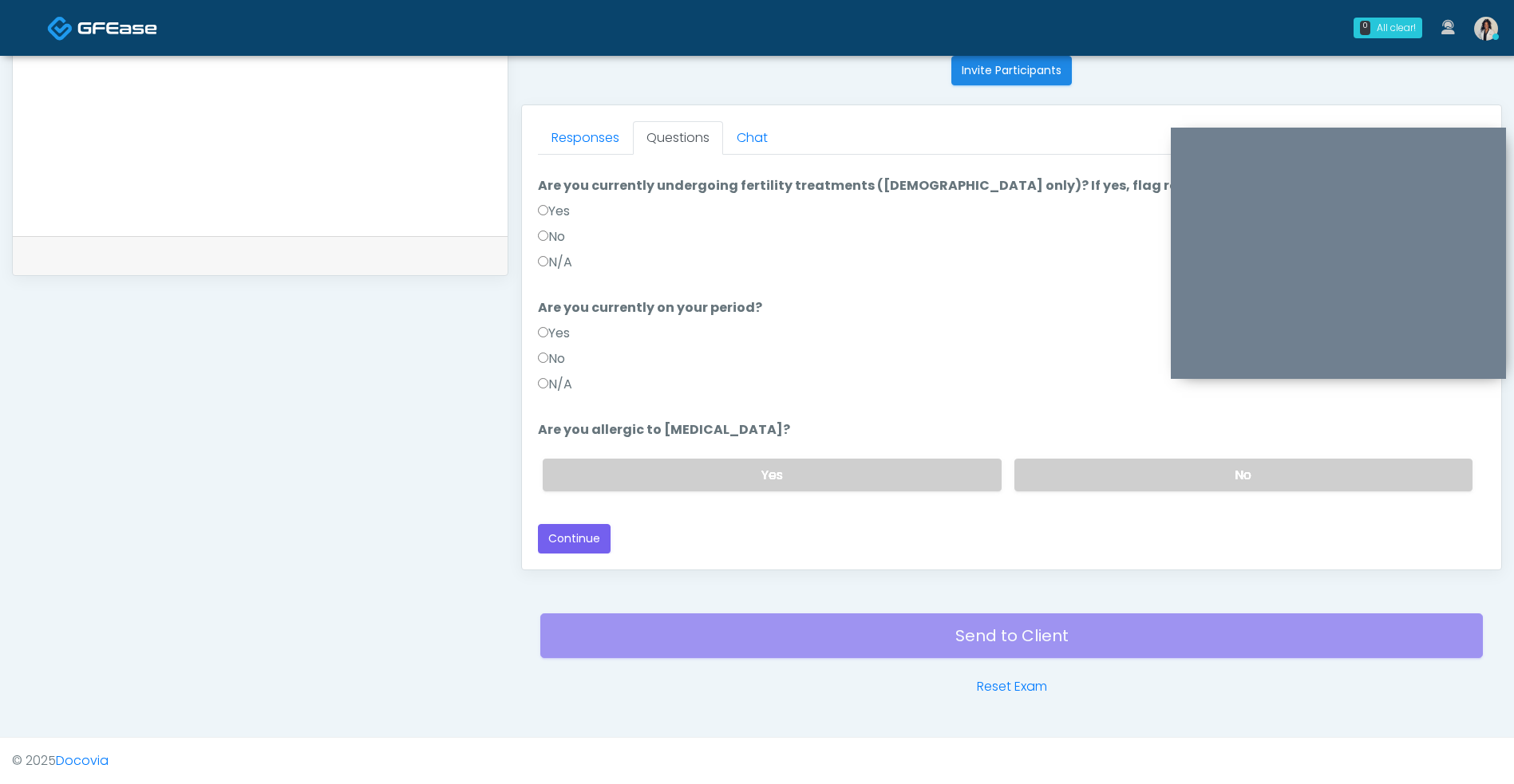
click at [561, 327] on label "Yes" at bounding box center [554, 333] width 32 height 19
click at [601, 547] on button "Continue" at bounding box center [574, 538] width 73 height 29
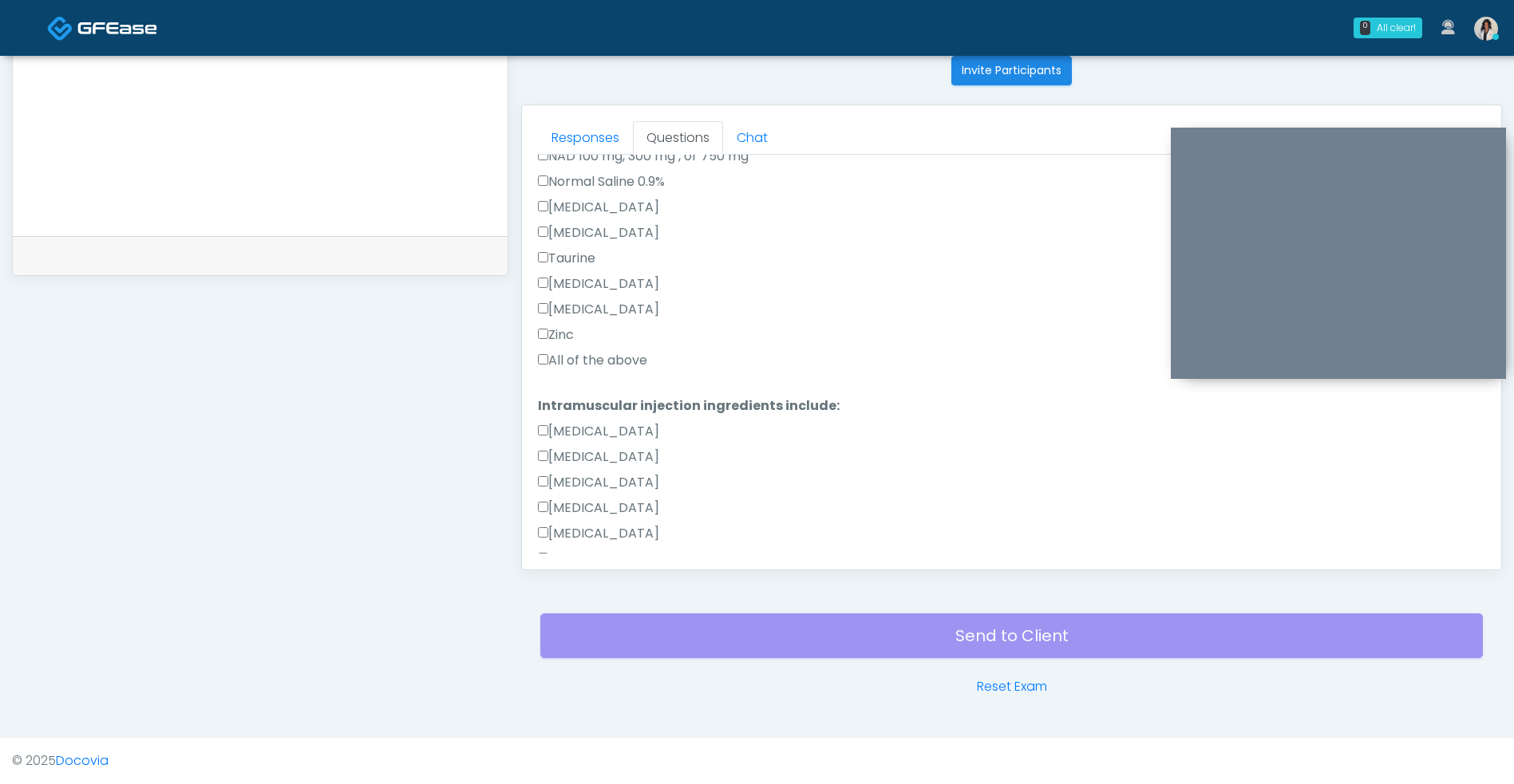
click at [628, 369] on label "All of the above" at bounding box center [592, 361] width 109 height 19
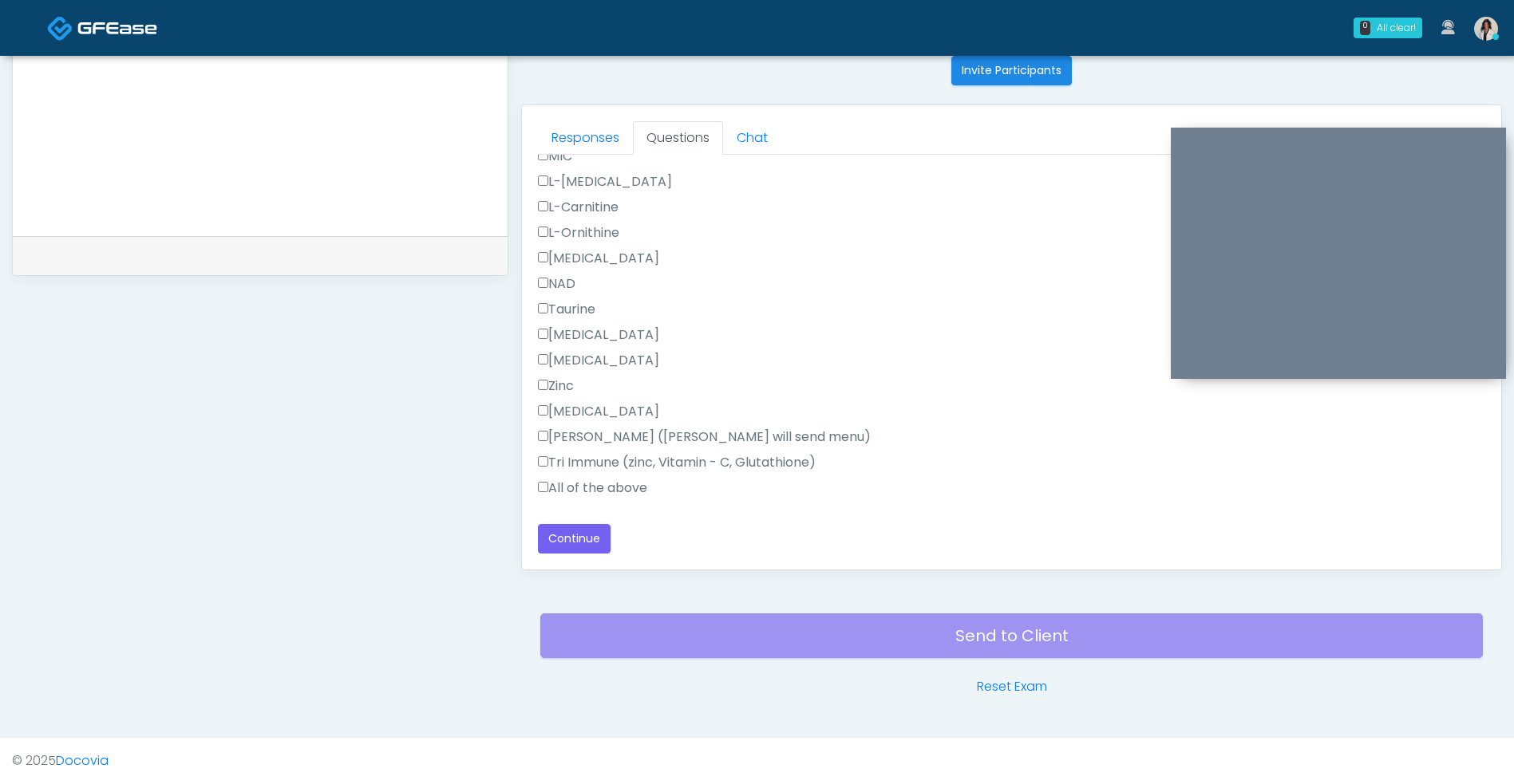
click at [610, 360] on label "Vitamin D" at bounding box center [598, 361] width 121 height 19
click at [623, 496] on label "All of the above" at bounding box center [592, 488] width 109 height 19
click at [597, 537] on button "Continue" at bounding box center [574, 538] width 73 height 29
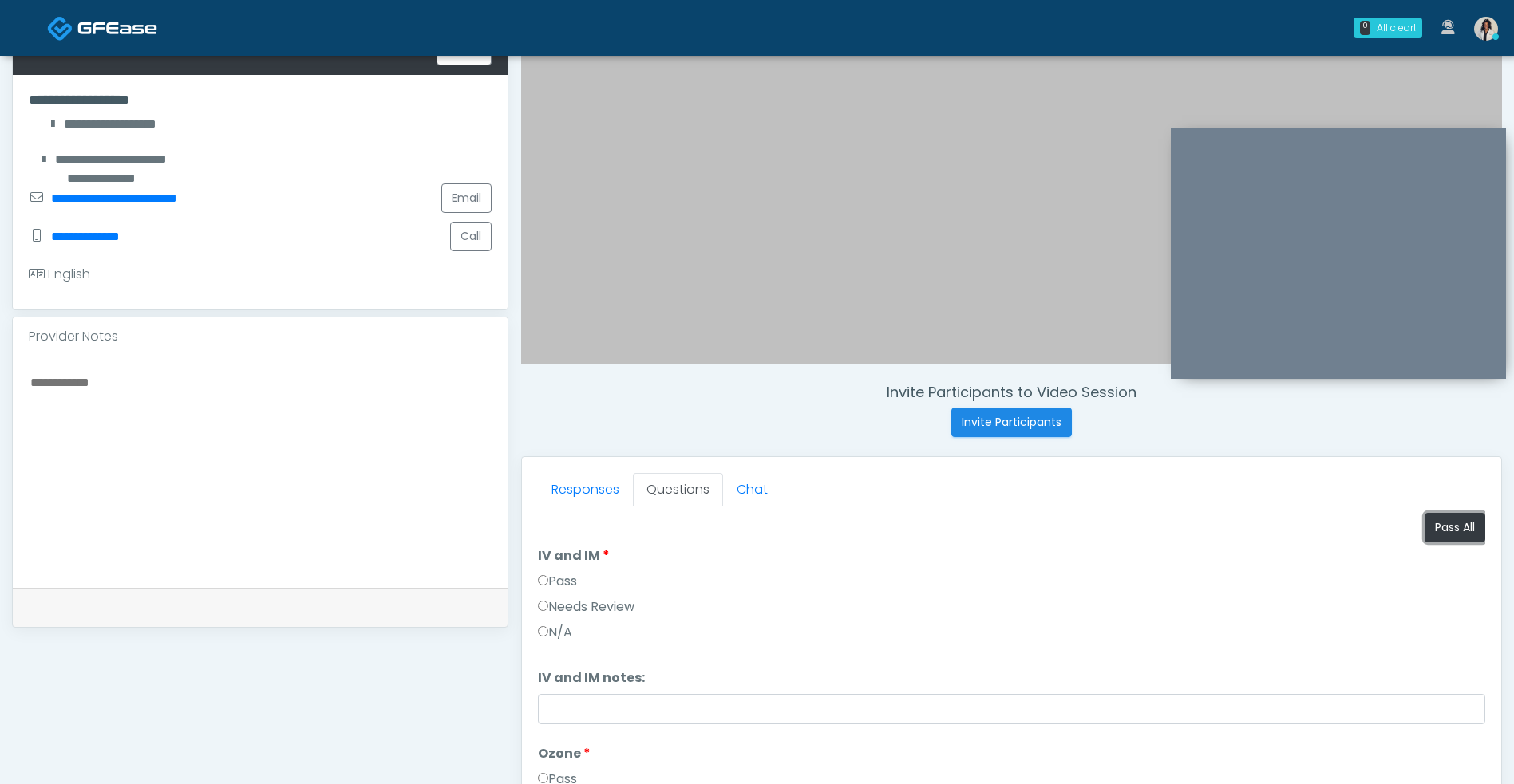
click at [1447, 541] on button "Pass All" at bounding box center [1455, 527] width 60 height 29
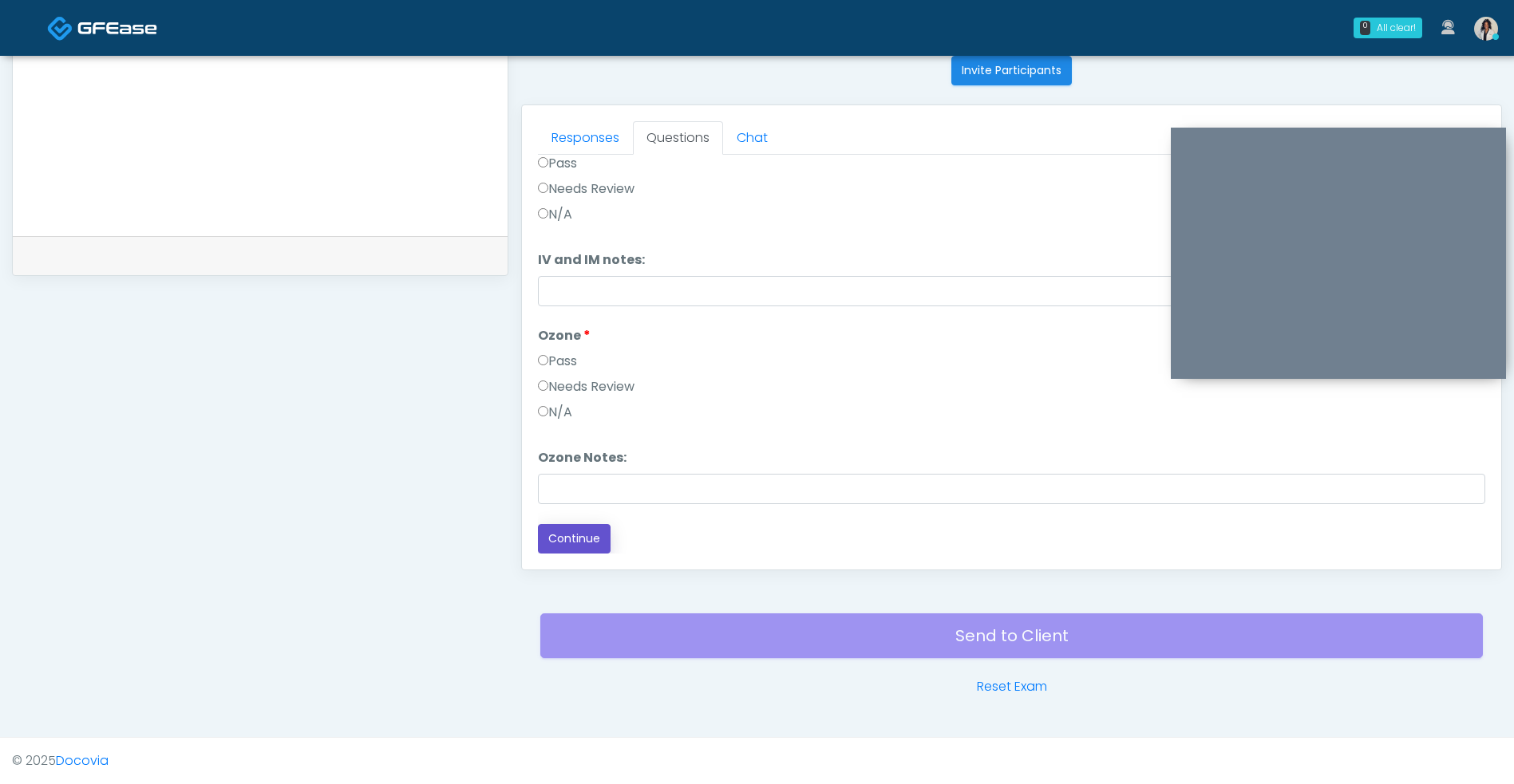
click at [603, 547] on button "Continue" at bounding box center [574, 538] width 73 height 29
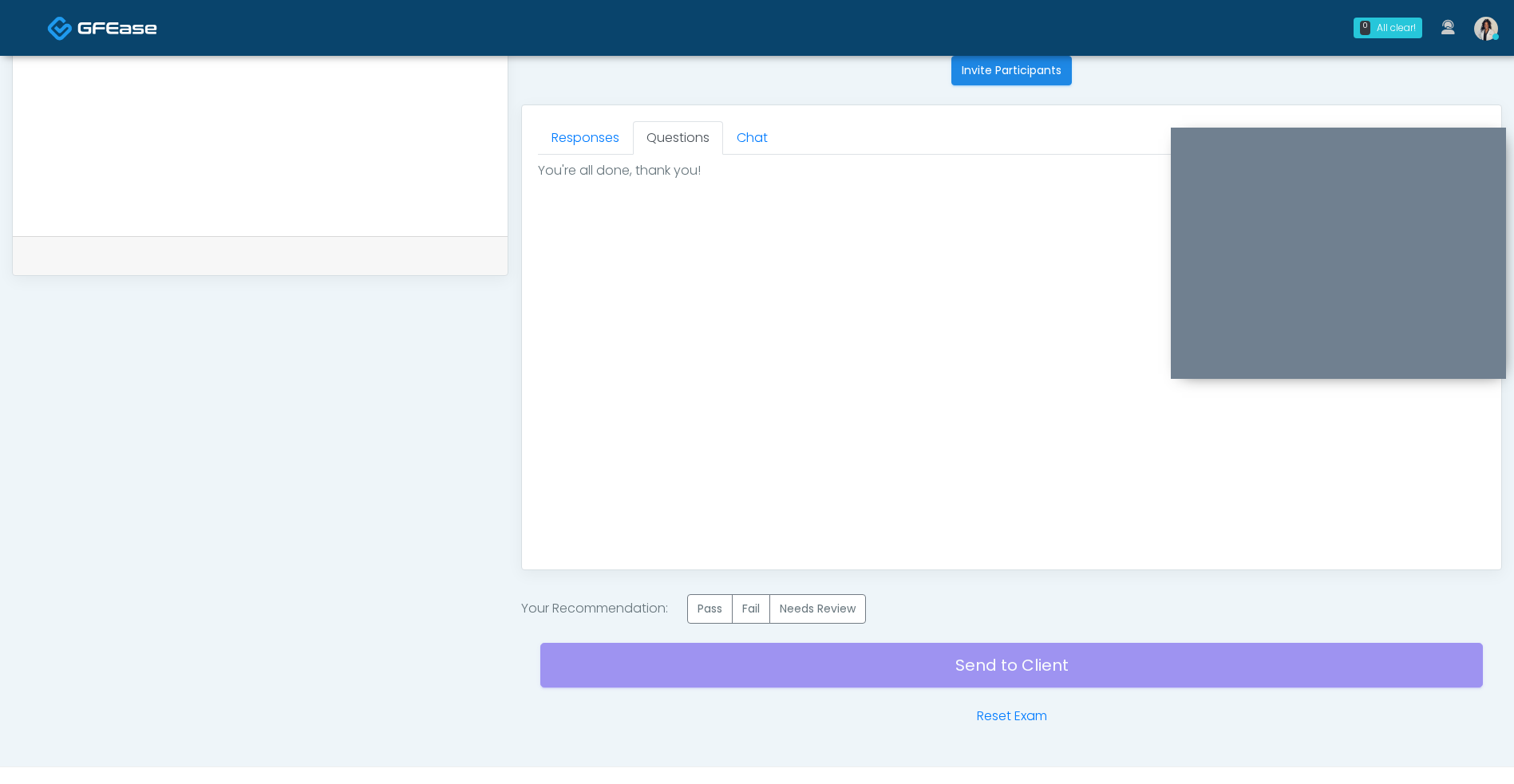
click at [724, 611] on label "Pass" at bounding box center [709, 609] width 45 height 29
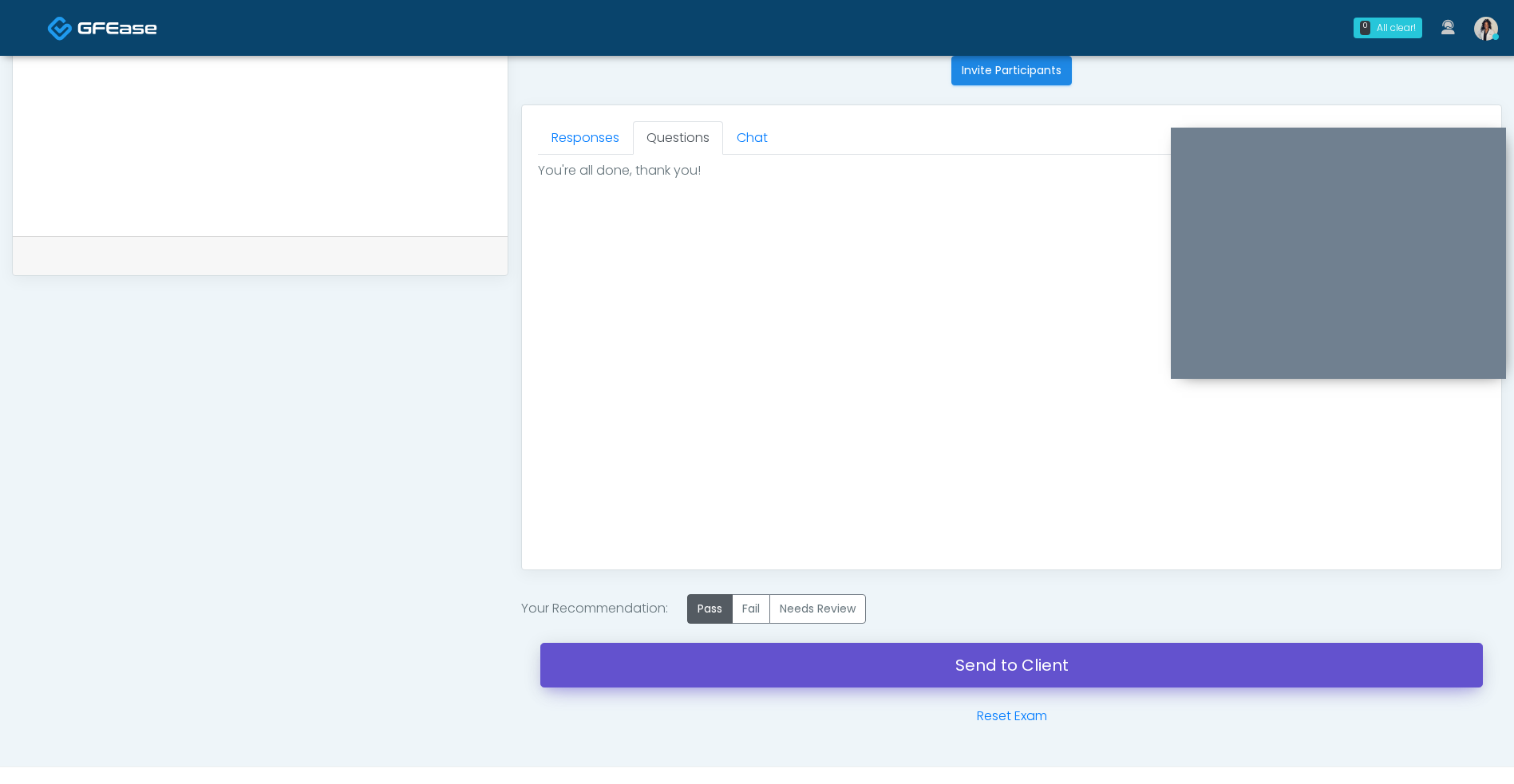
click at [770, 663] on link "Send to Client" at bounding box center [1011, 664] width 942 height 44
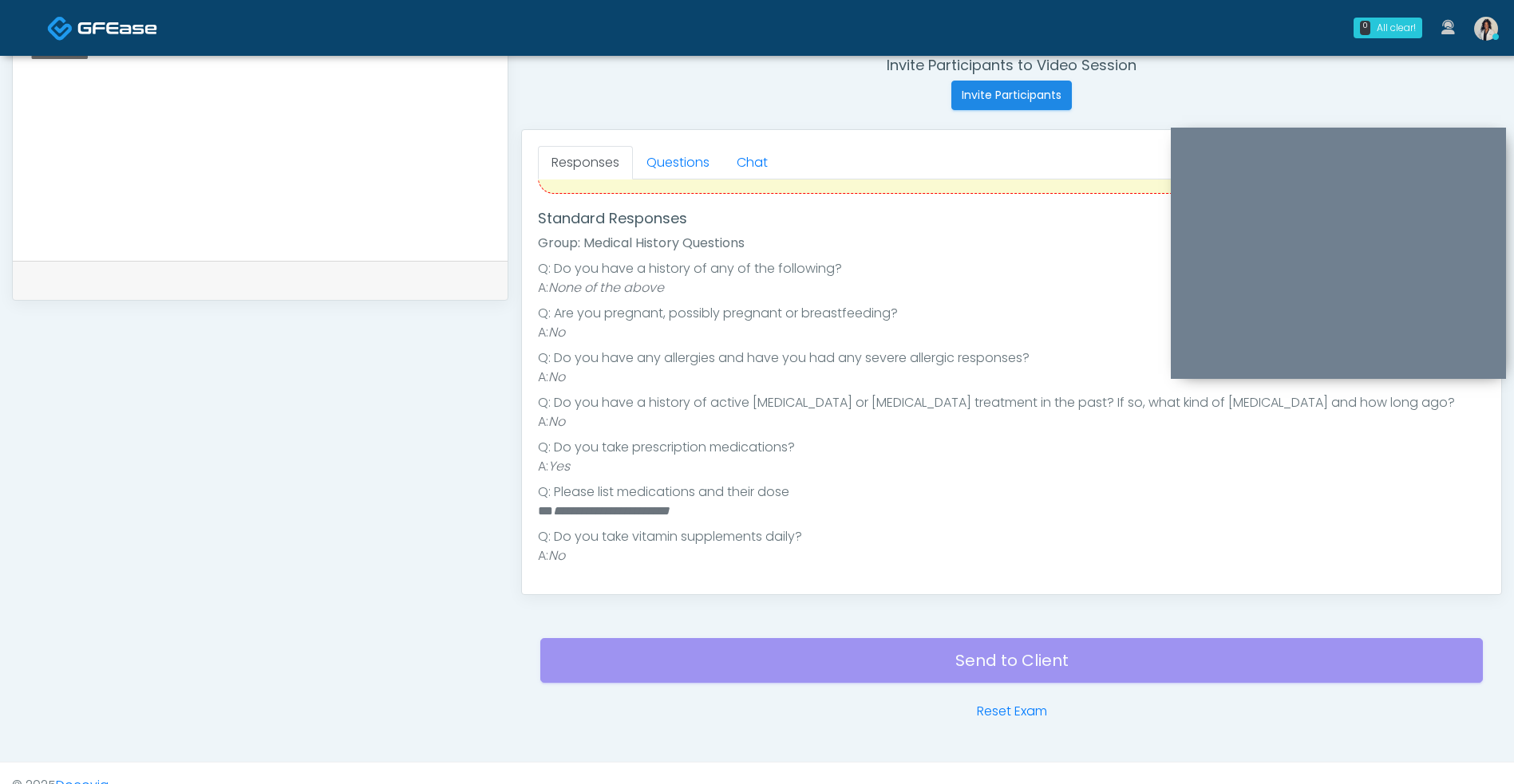
scroll to position [648, 0]
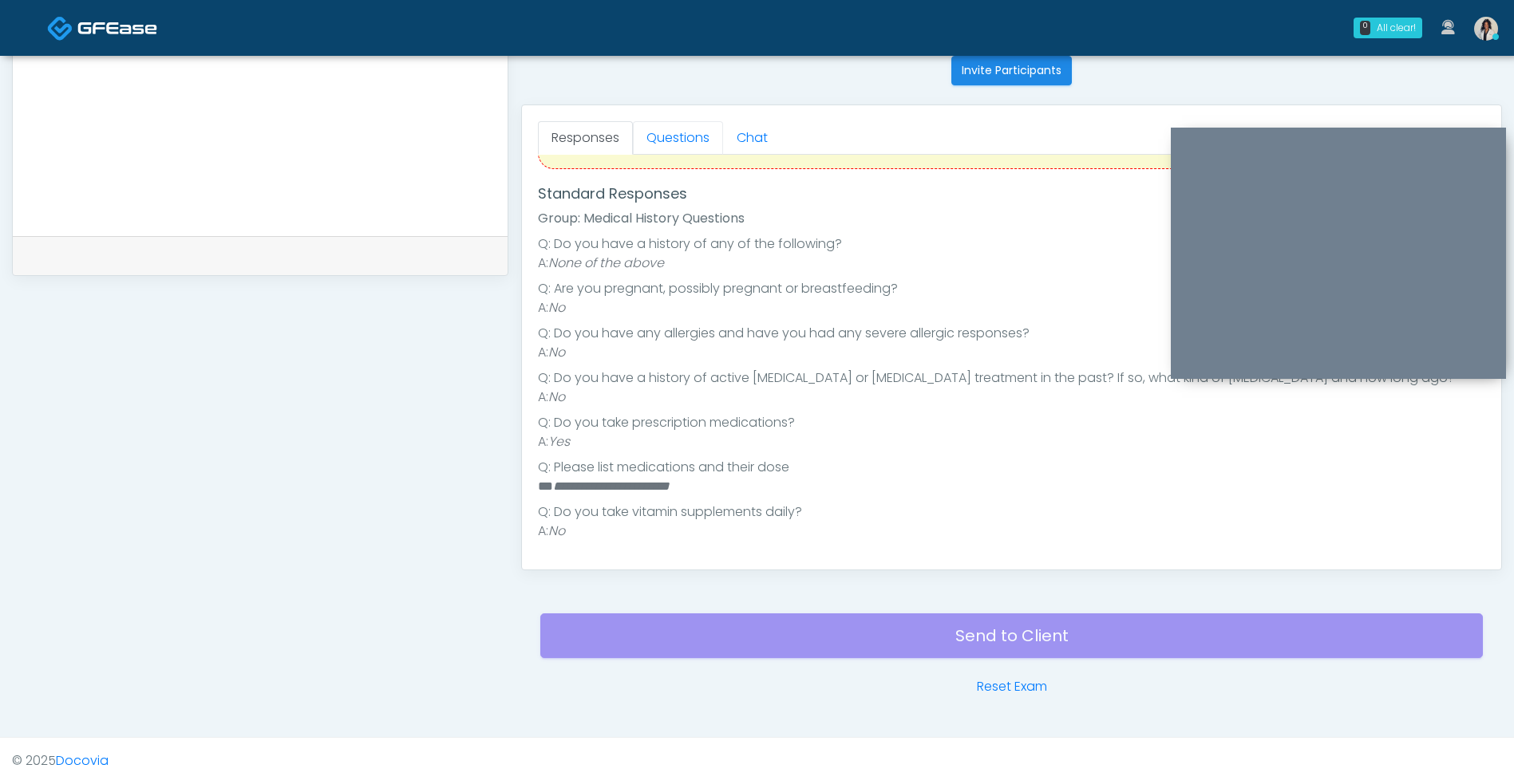
click at [695, 140] on link "Questions" at bounding box center [678, 138] width 90 height 34
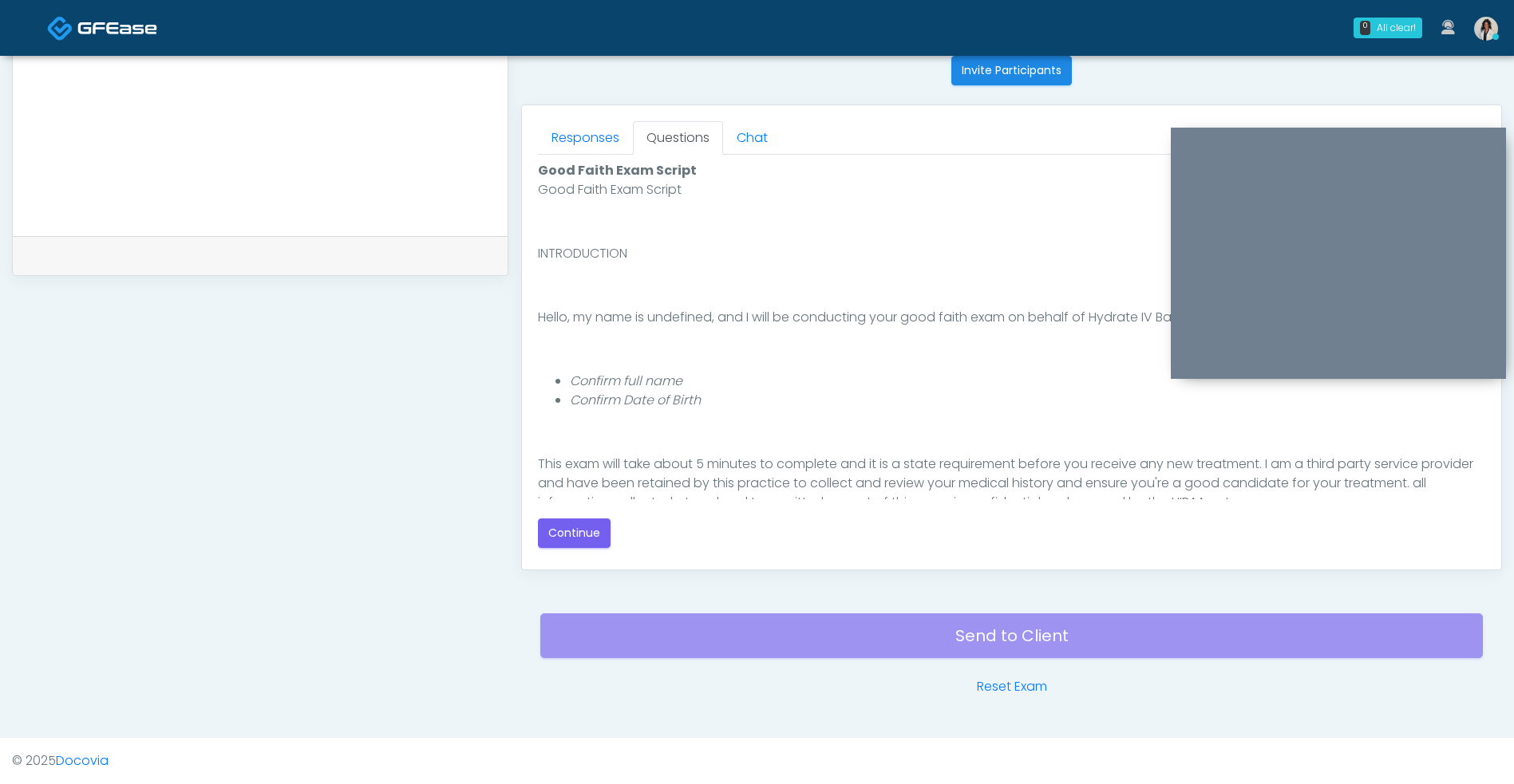
scroll to position [0, 0]
click at [598, 532] on button "Continue" at bounding box center [574, 532] width 73 height 29
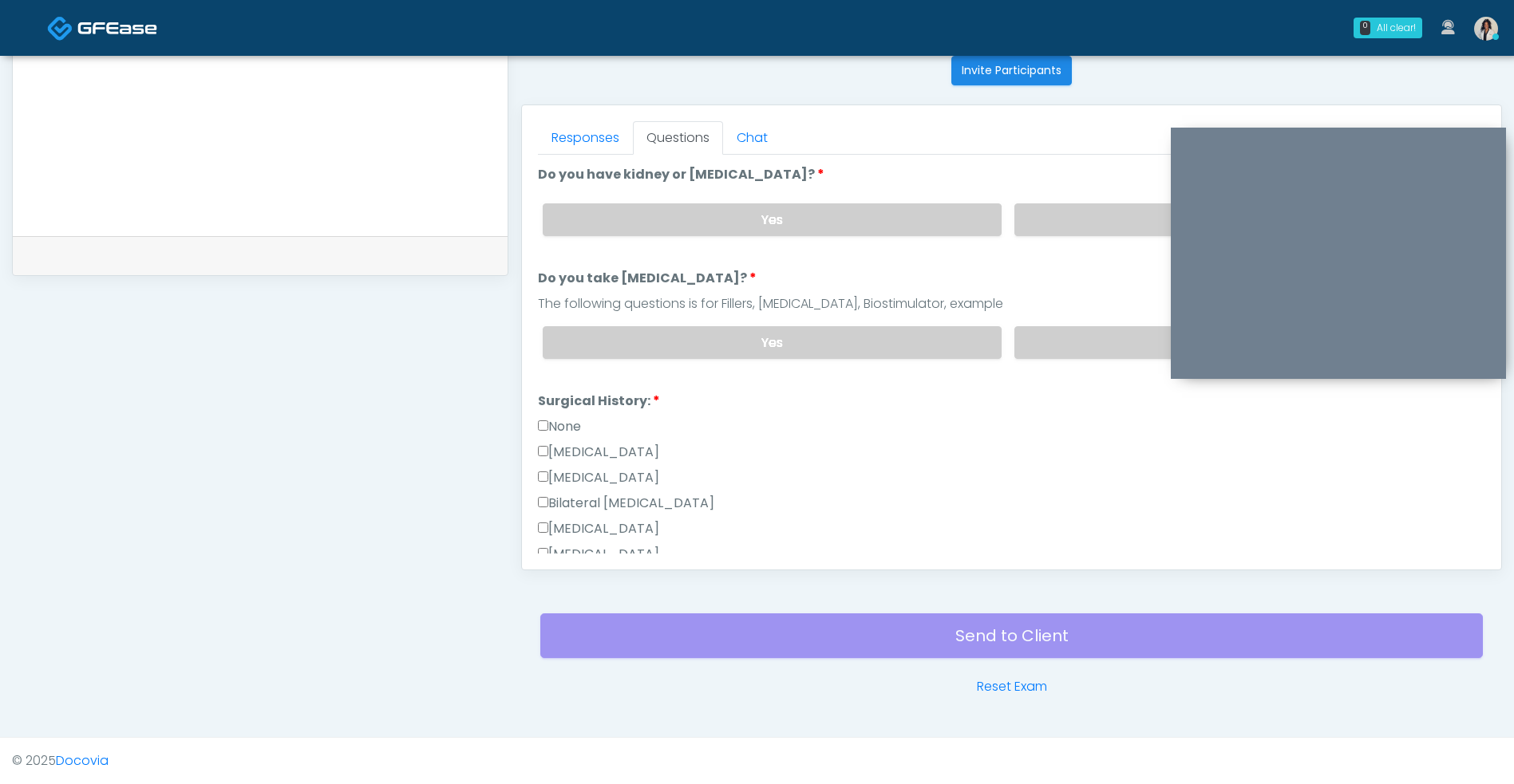
click at [1086, 227] on label "No" at bounding box center [1243, 220] width 458 height 33
click at [1067, 337] on label "No" at bounding box center [1243, 342] width 458 height 33
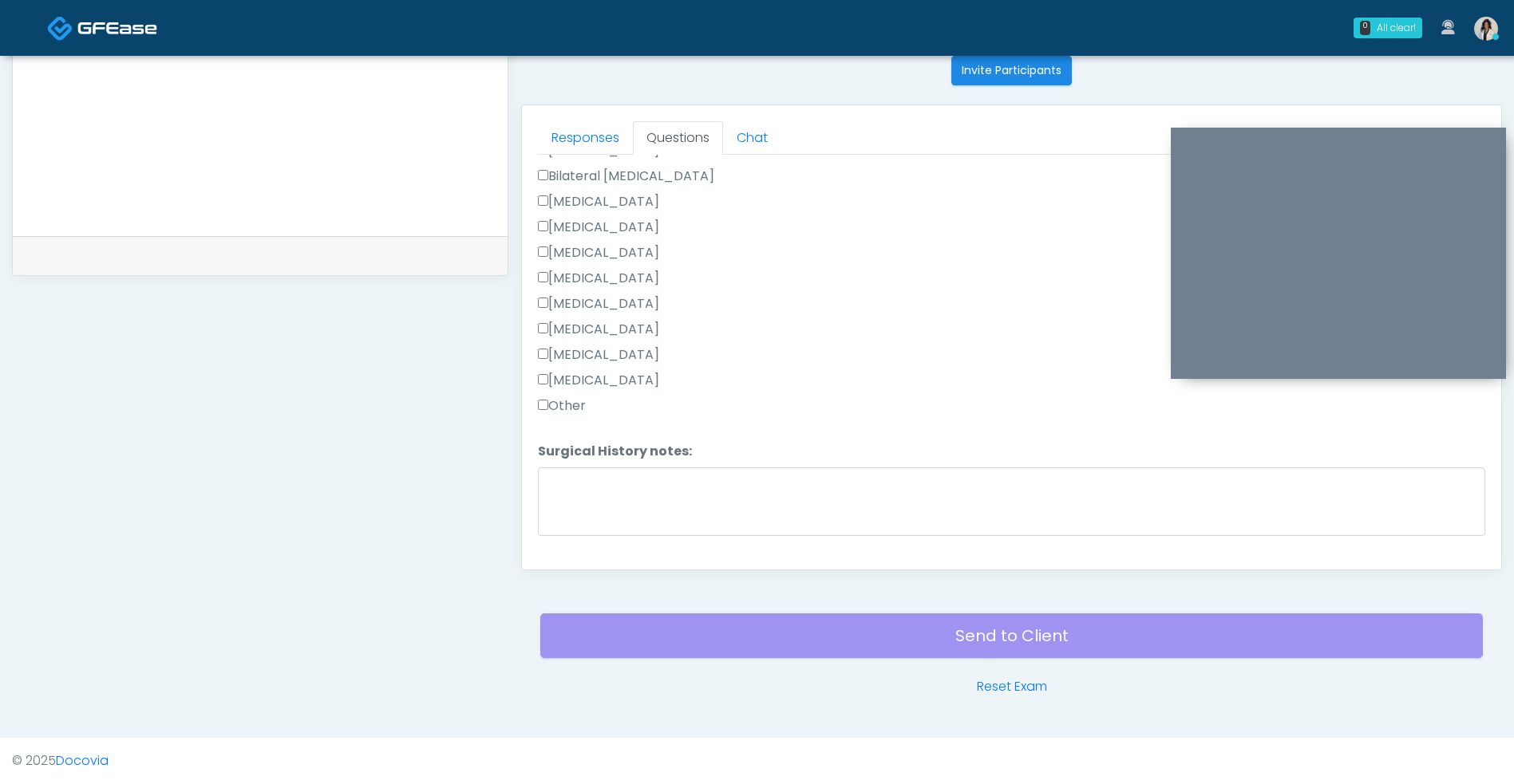
scroll to position [338, 0]
click at [629, 368] on label "[MEDICAL_DATA]" at bounding box center [598, 370] width 121 height 19
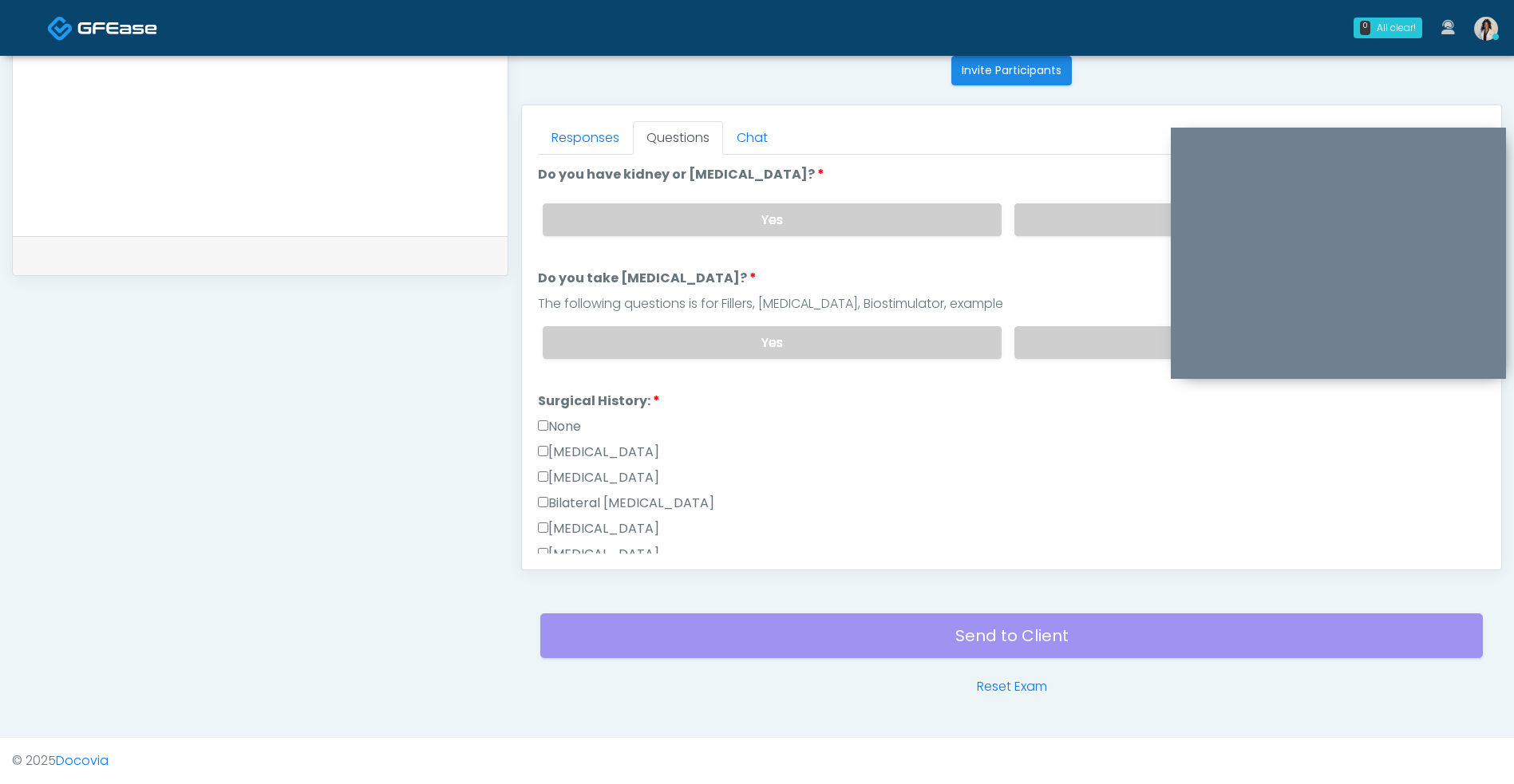
scroll to position [364, 0]
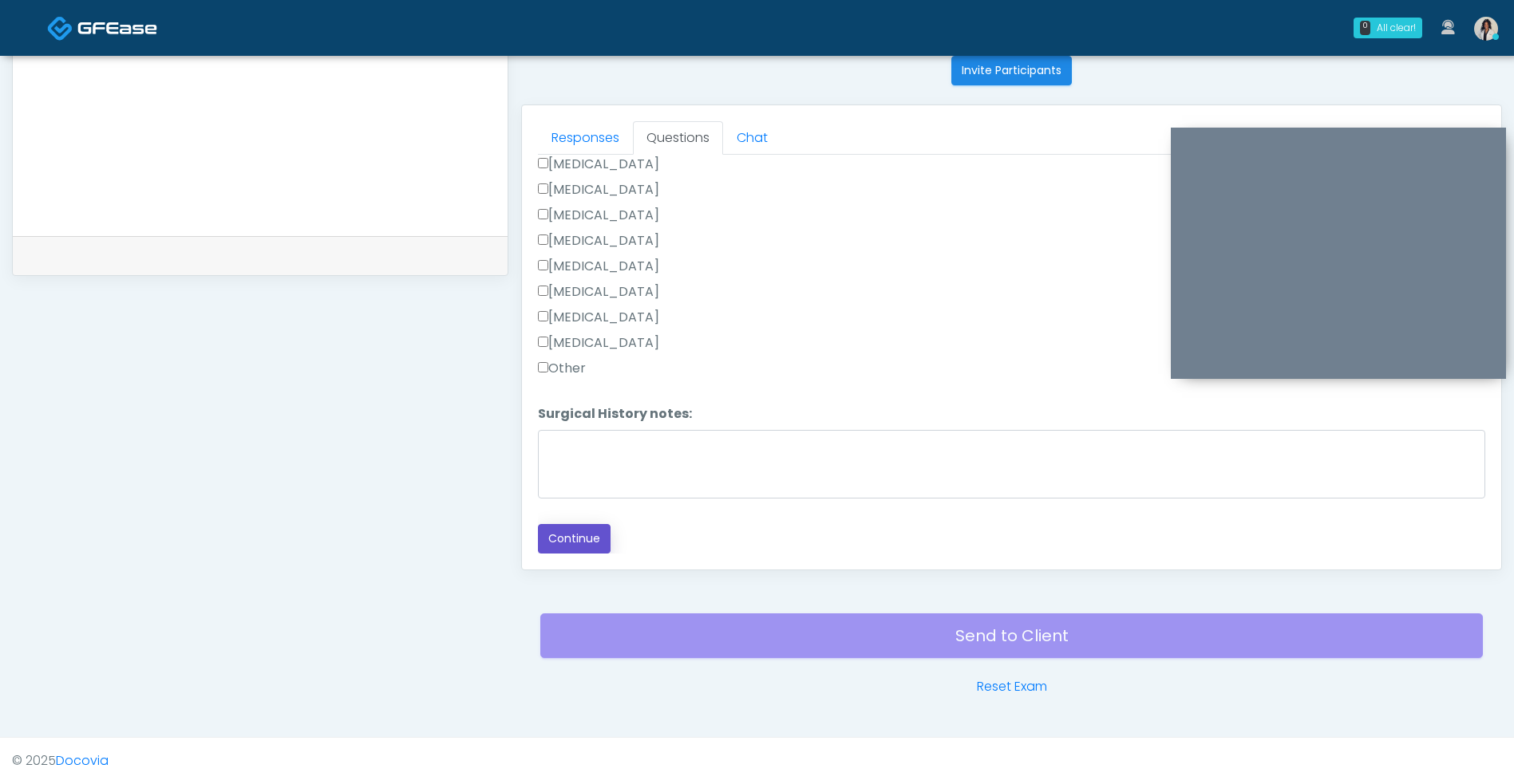
click at [579, 549] on button "Continue" at bounding box center [574, 538] width 73 height 29
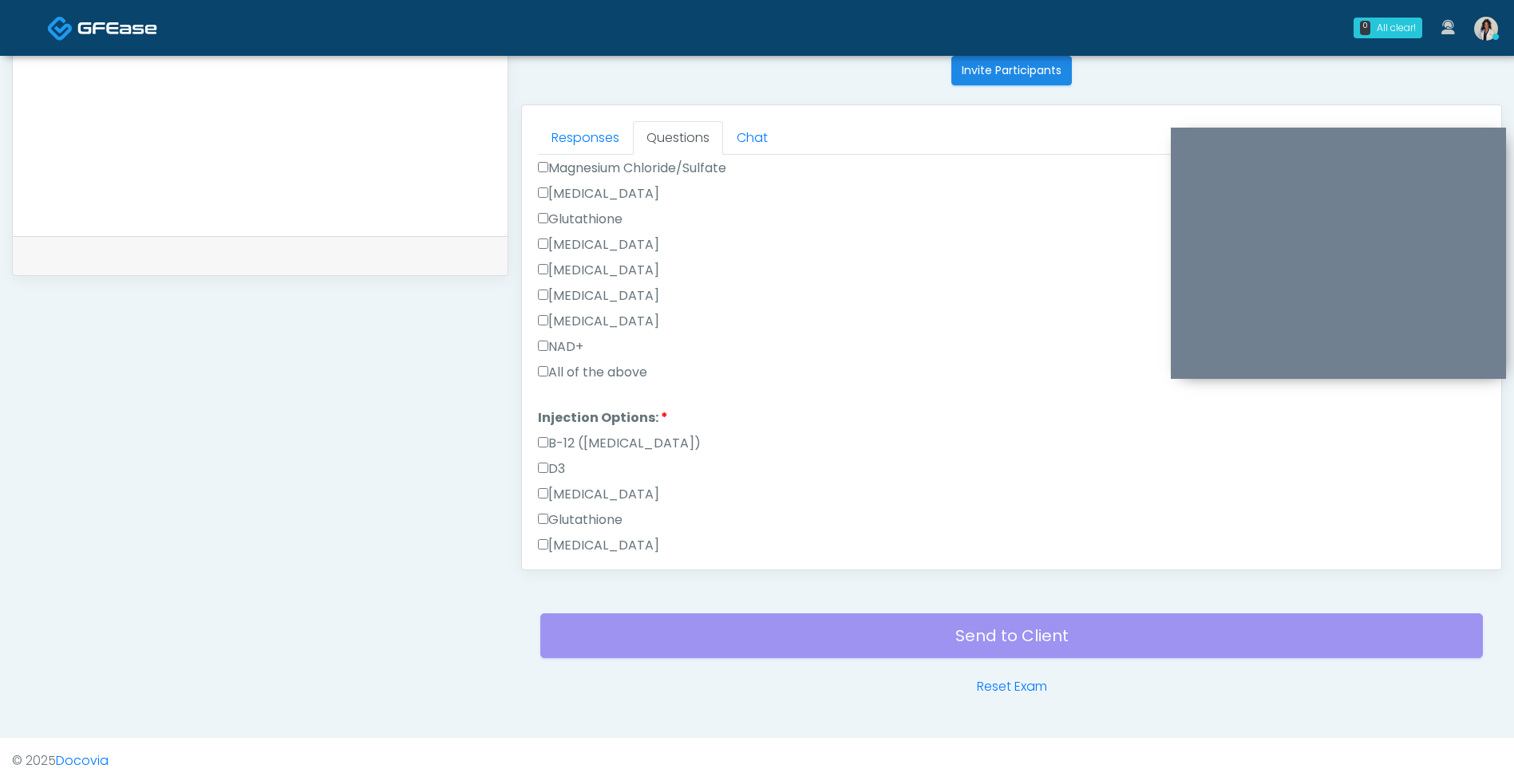
scroll to position [811, 0]
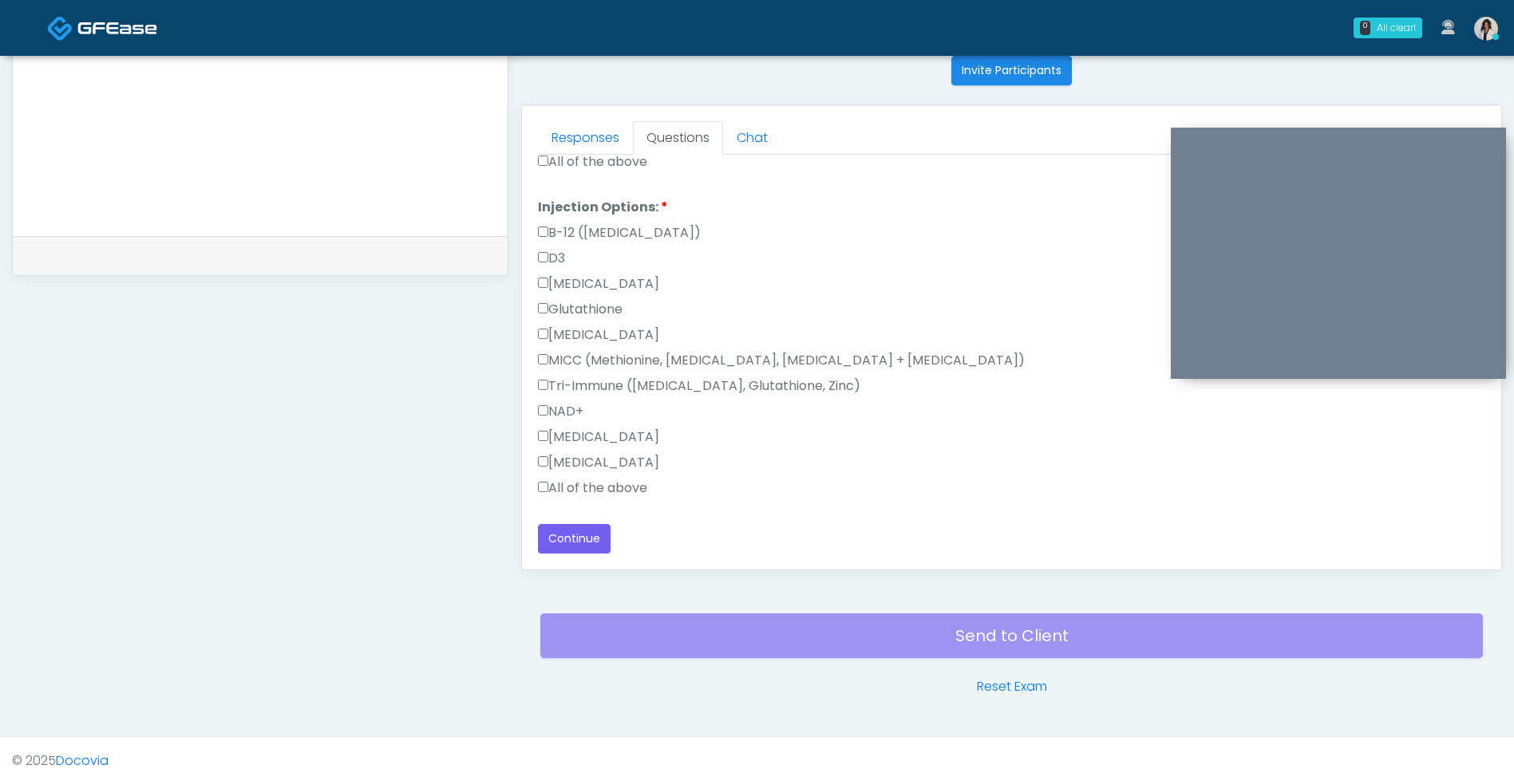
click at [639, 167] on label "All of the above" at bounding box center [592, 162] width 109 height 19
click at [605, 495] on label "All of the above" at bounding box center [592, 488] width 109 height 19
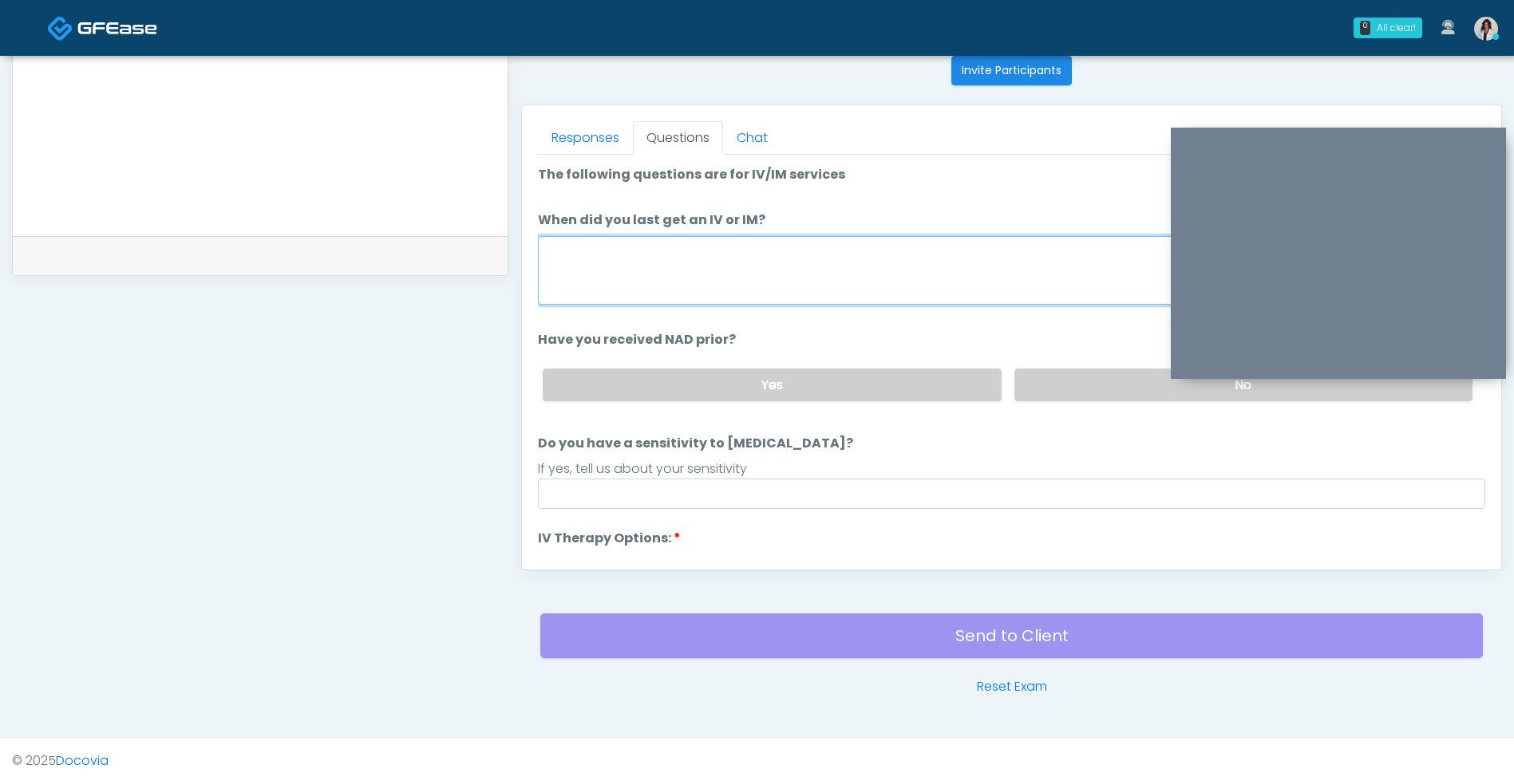
click at [823, 255] on textarea "When did you last get an IV or IM?" at bounding box center [1011, 269] width 947 height 68
type textarea "**********"
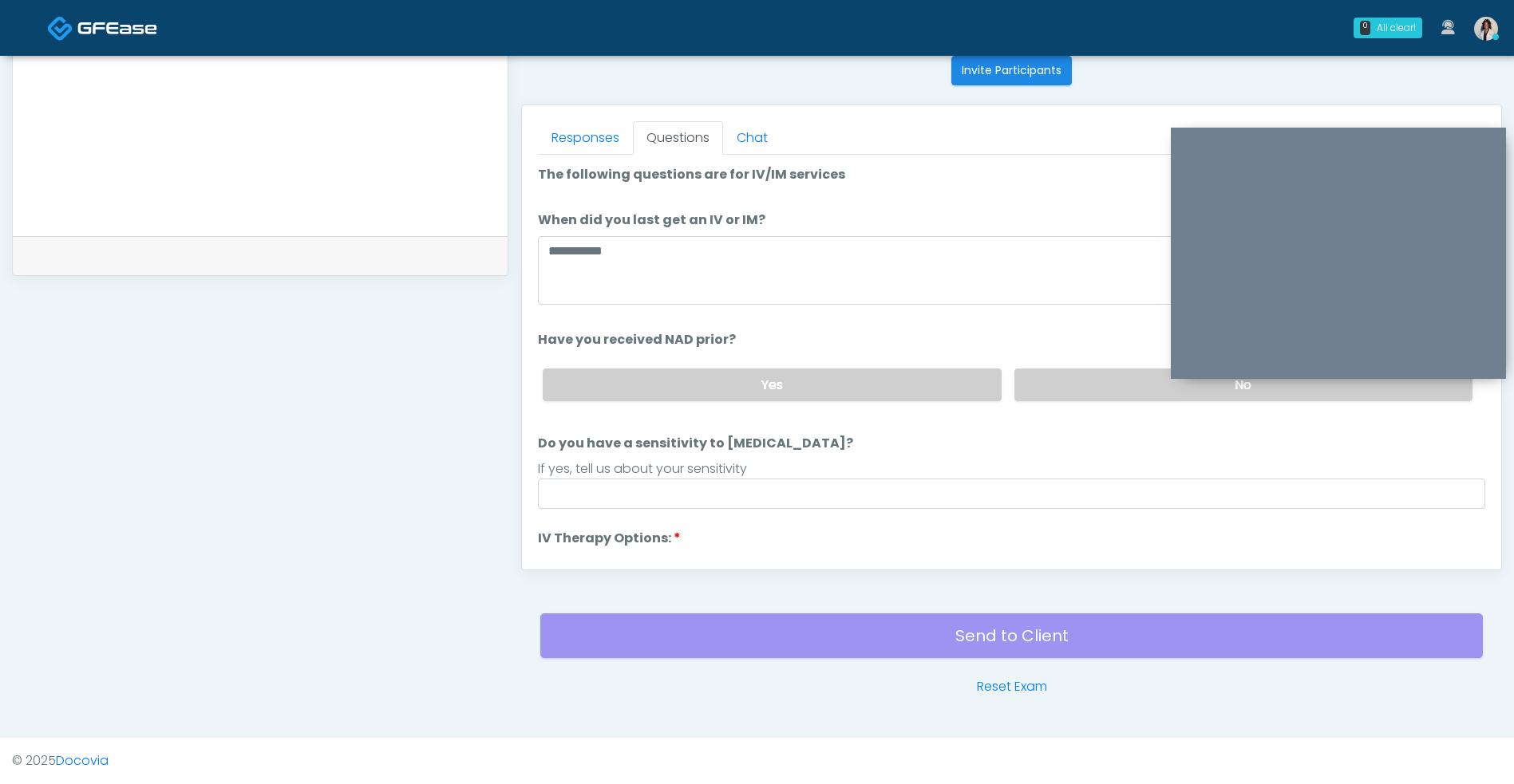
click at [1085, 375] on label "No" at bounding box center [1243, 384] width 458 height 33
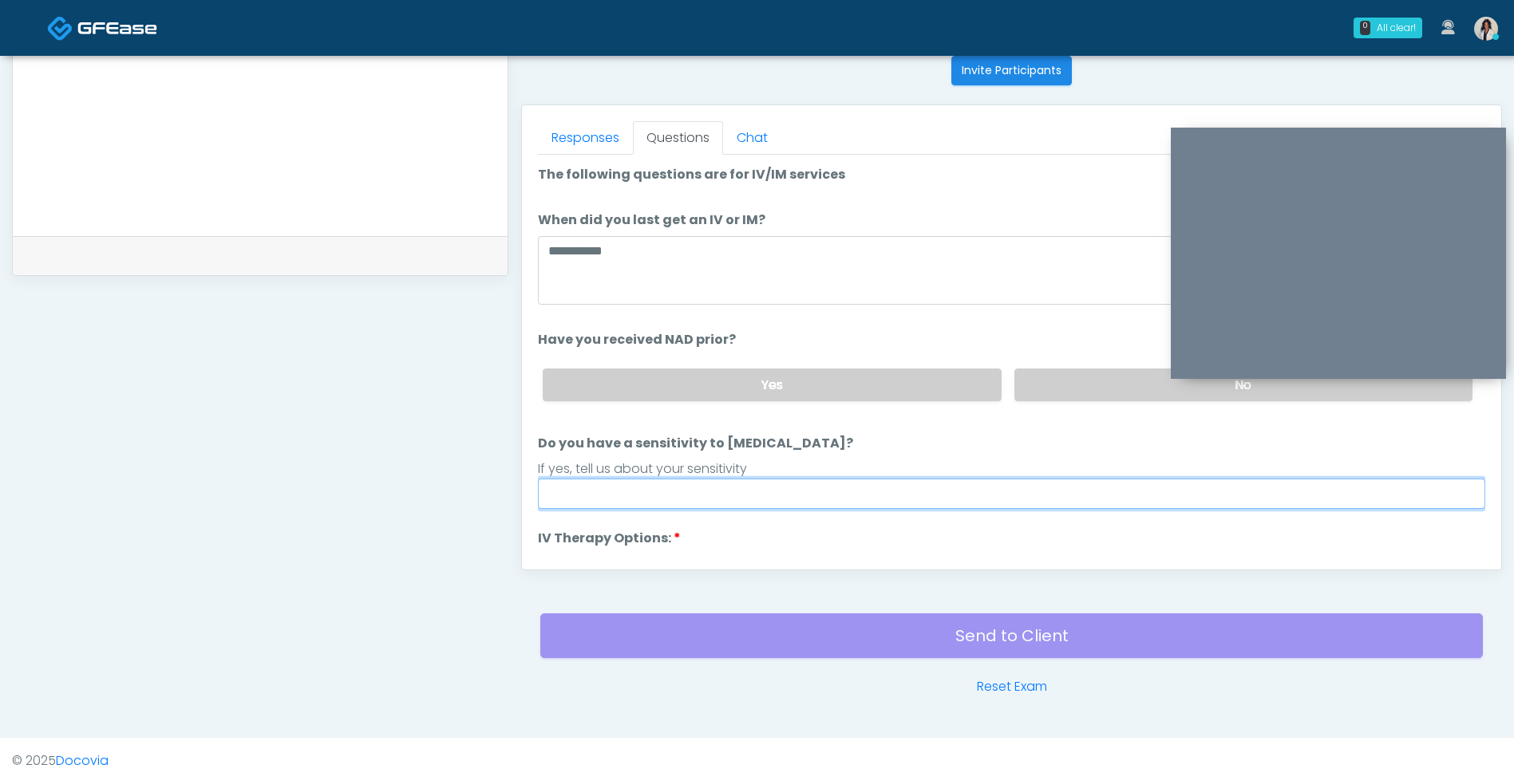
click at [855, 499] on input "Do you have a sensitivity to Niacin?" at bounding box center [1011, 493] width 947 height 30
type input "**"
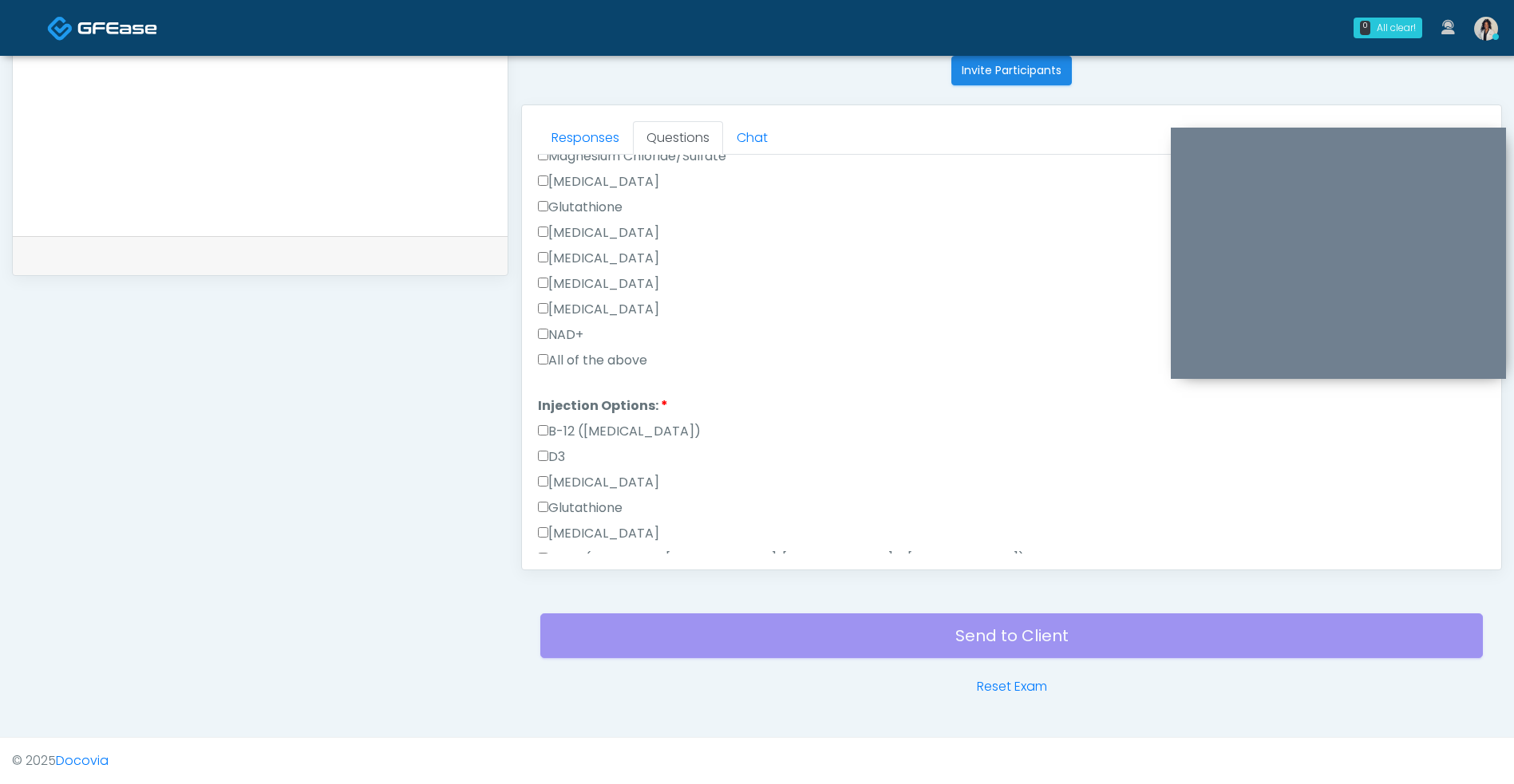
scroll to position [811, 0]
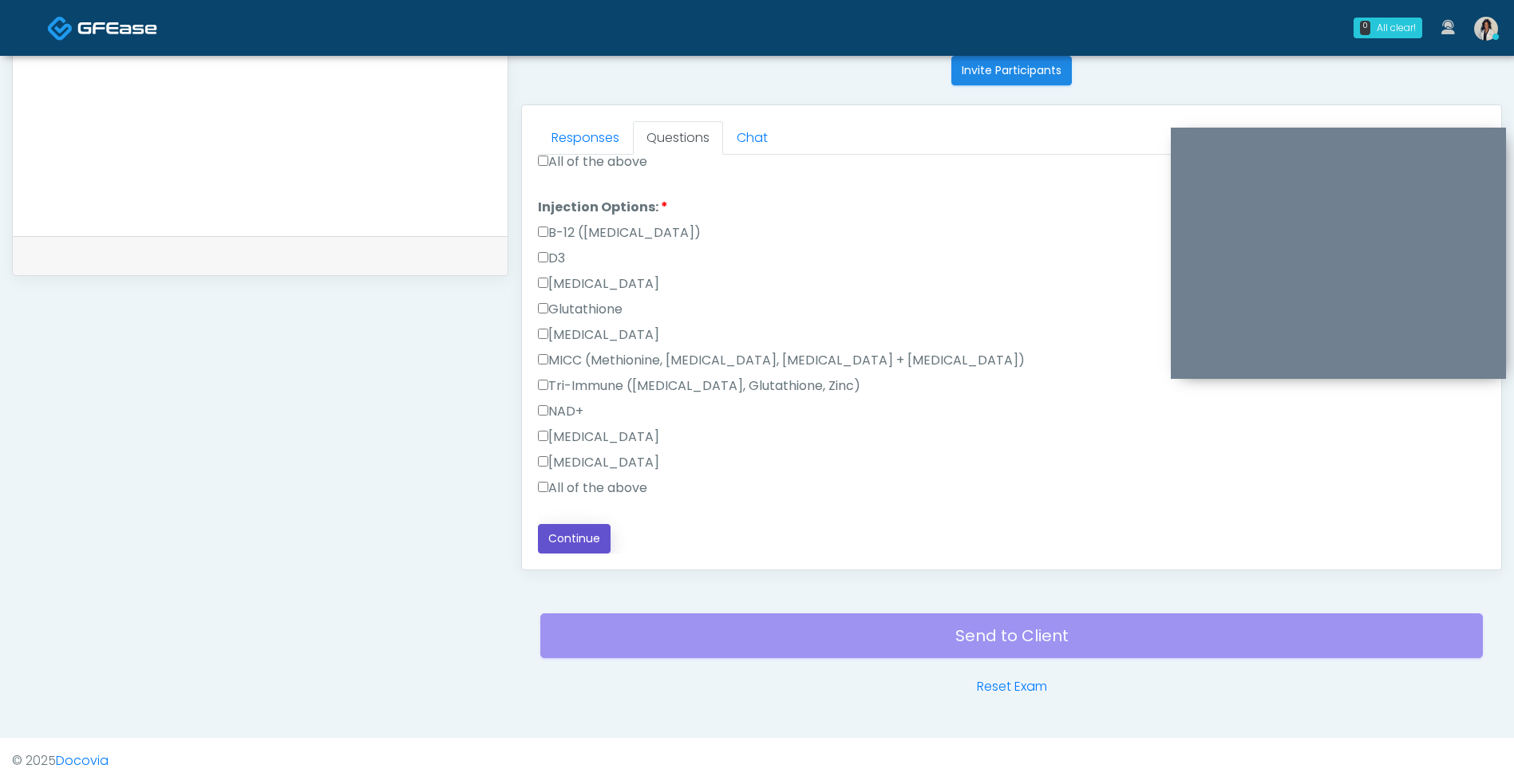
click at [606, 539] on button "Continue" at bounding box center [574, 538] width 73 height 29
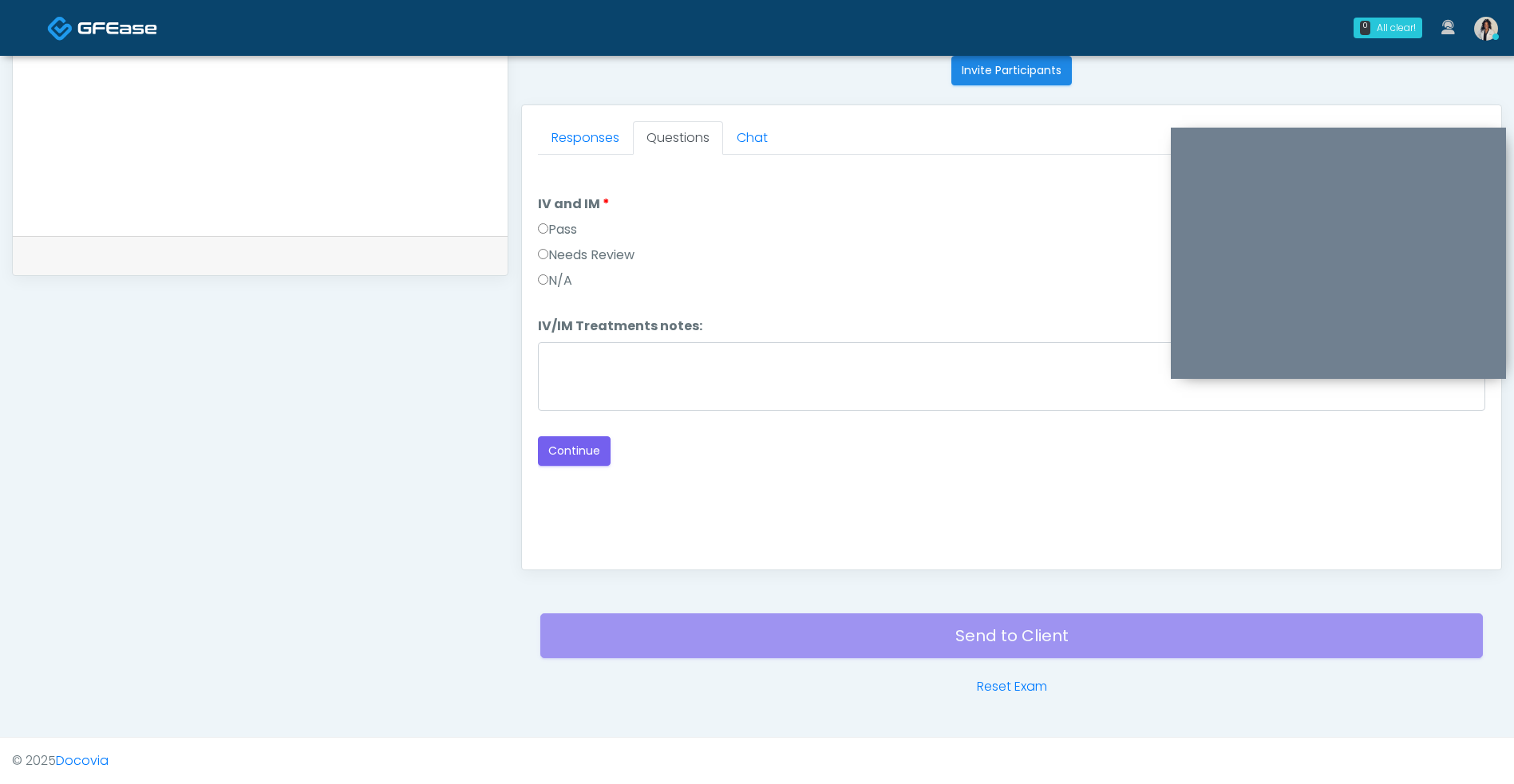
scroll to position [0, 0]
click at [574, 231] on label "Pass" at bounding box center [558, 229] width 39 height 19
click at [575, 462] on button "Continue" at bounding box center [574, 450] width 73 height 29
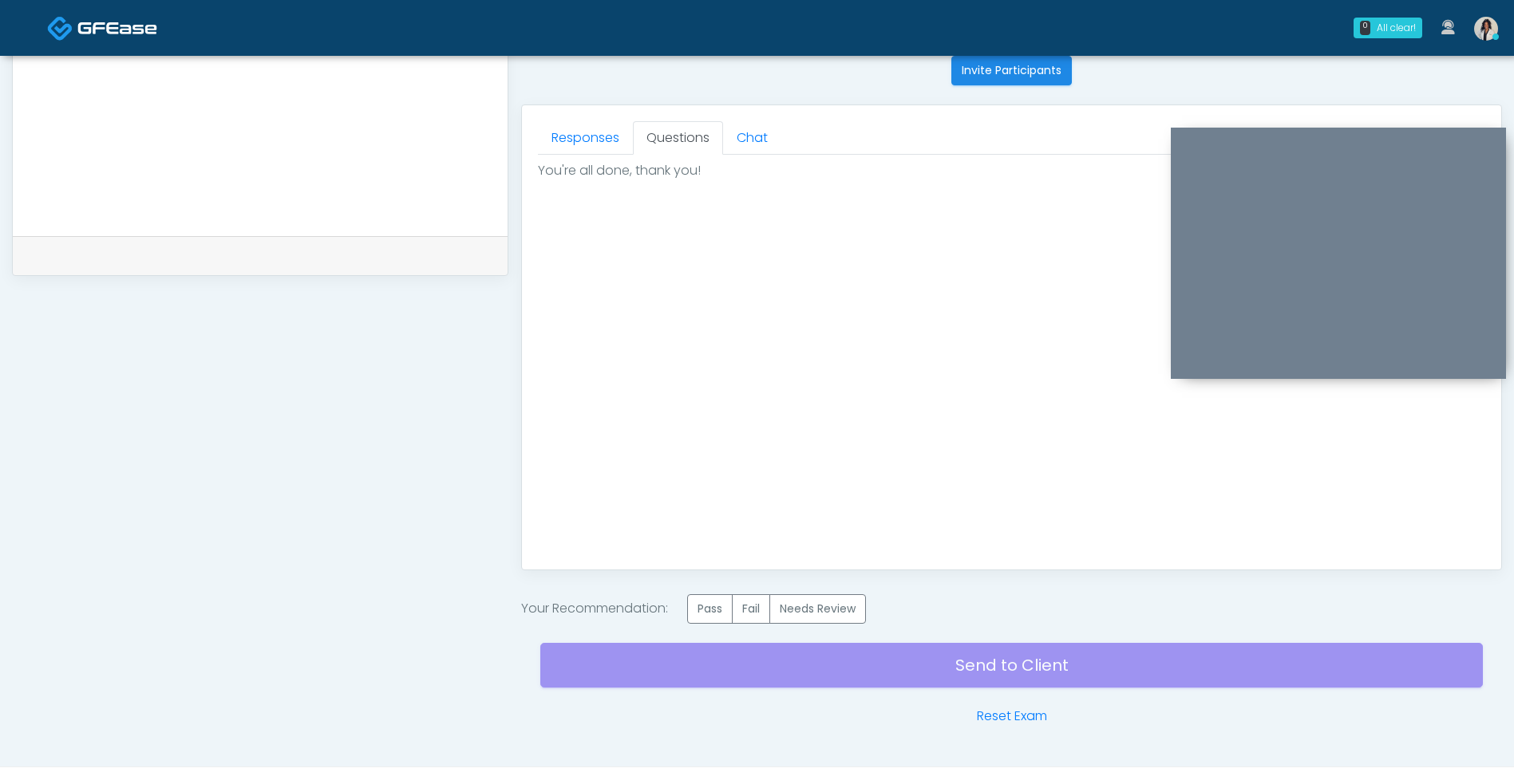
click at [716, 618] on label "Pass" at bounding box center [709, 609] width 45 height 29
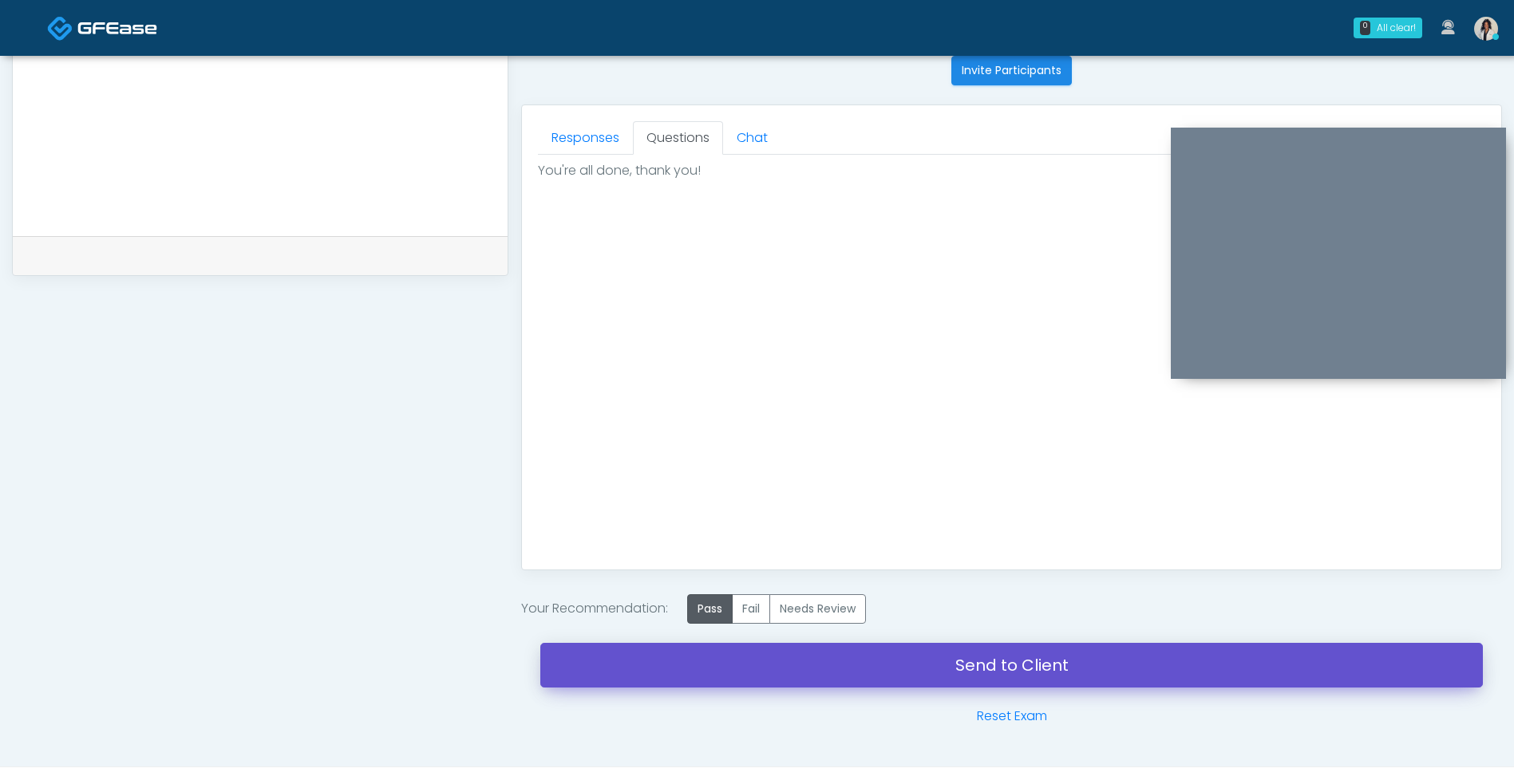
click at [737, 667] on link "Send to Client" at bounding box center [1011, 664] width 942 height 44
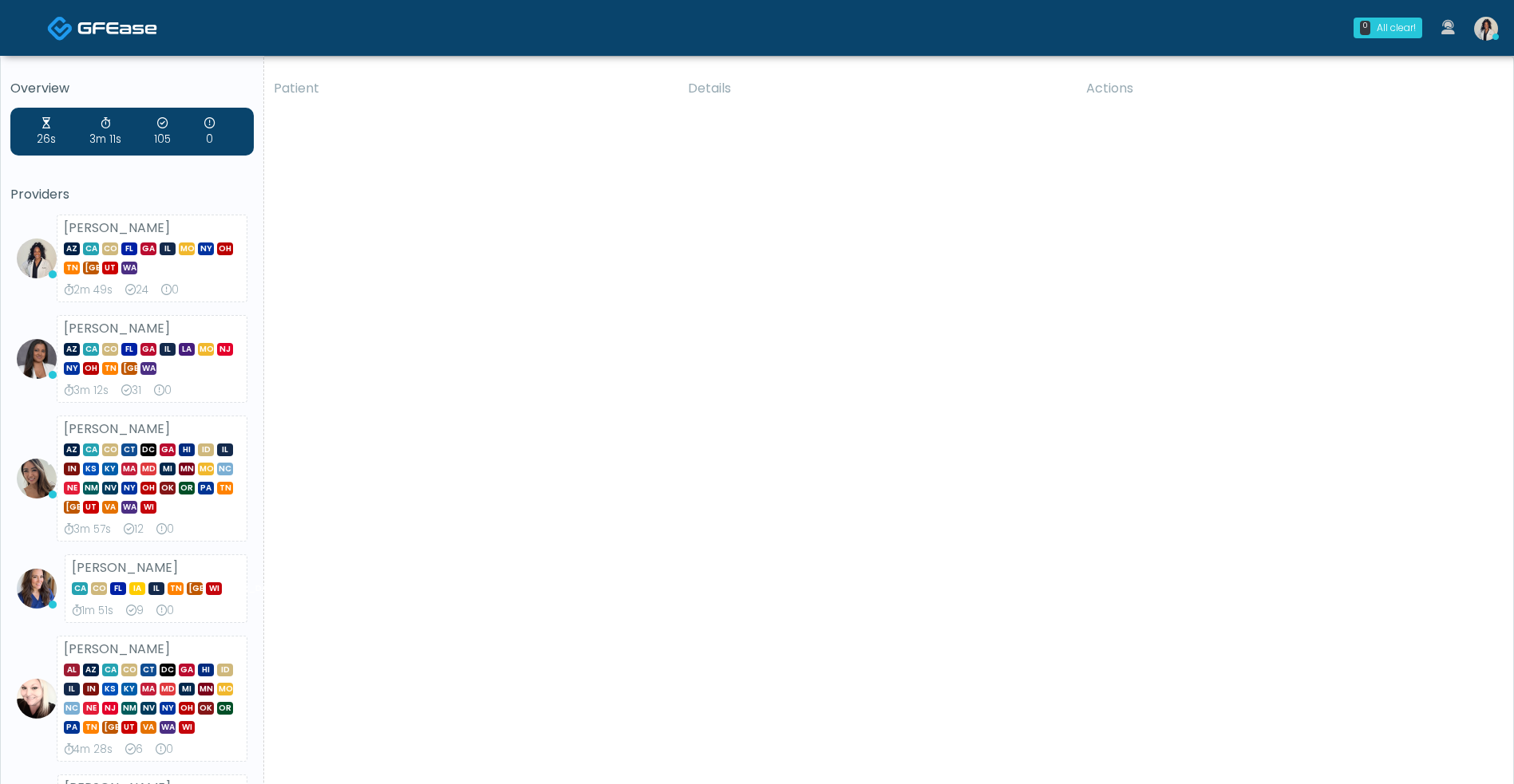
click at [1485, 27] on img at bounding box center [1486, 28] width 24 height 24
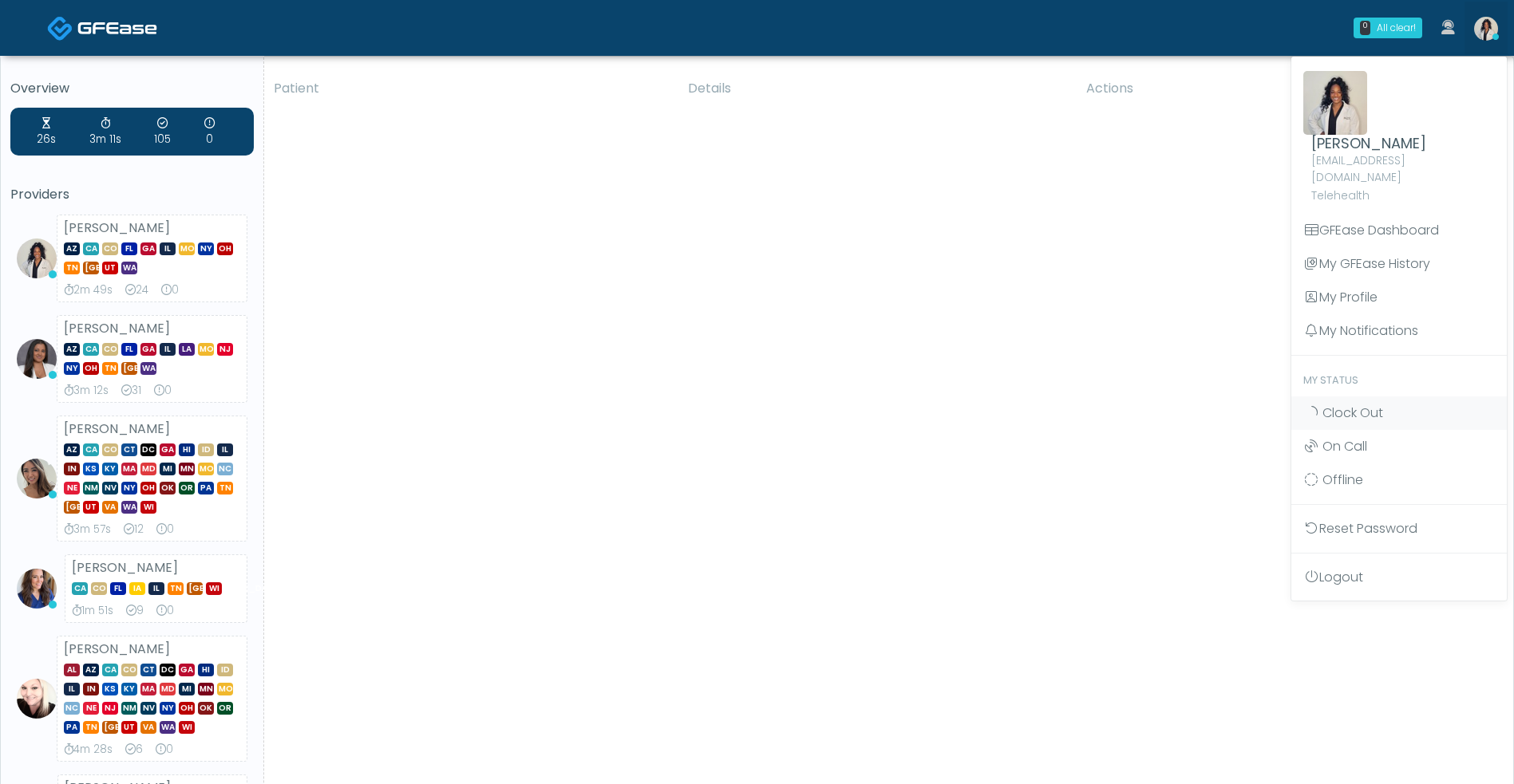
click at [1361, 403] on span "Clock Out" at bounding box center [1353, 412] width 60 height 19
